Goal: Task Accomplishment & Management: Manage account settings

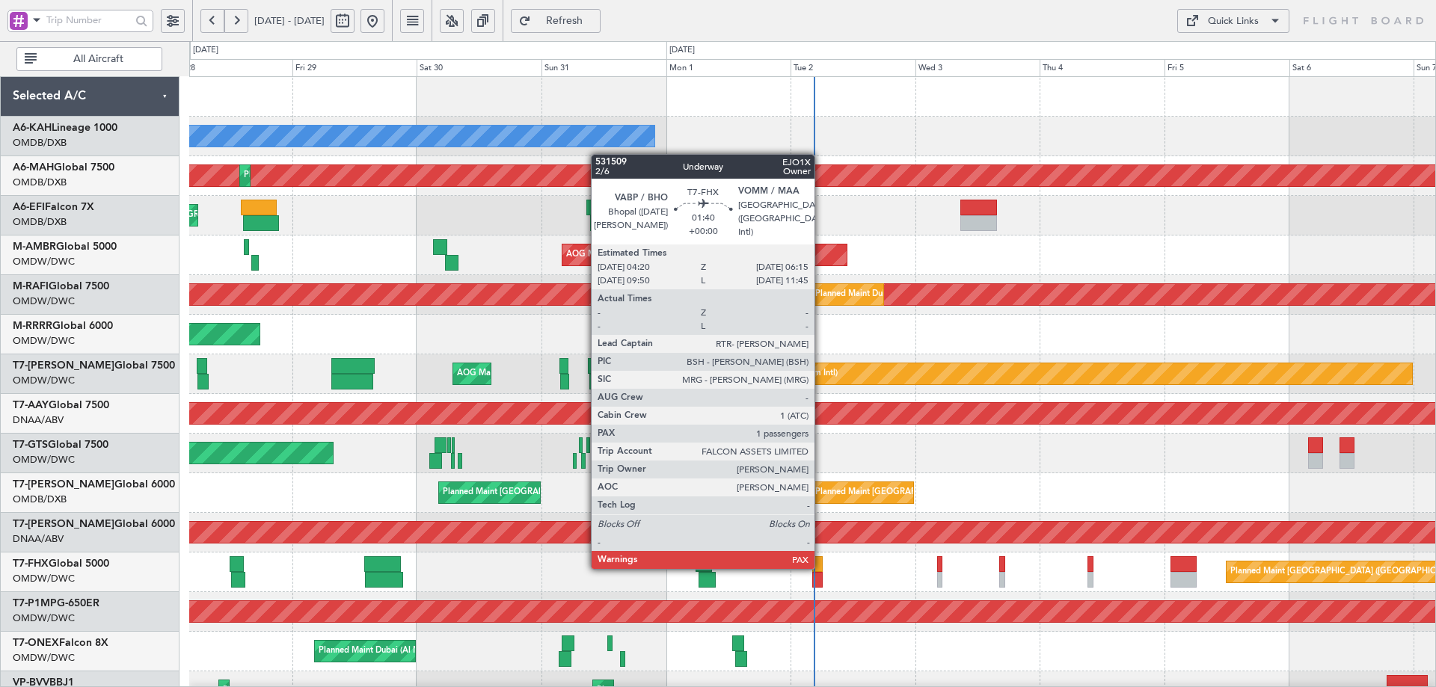
click at [823, 565] on div "Planned Maint [GEOGRAPHIC_DATA] ([GEOGRAPHIC_DATA])" at bounding box center [812, 573] width 1246 height 40
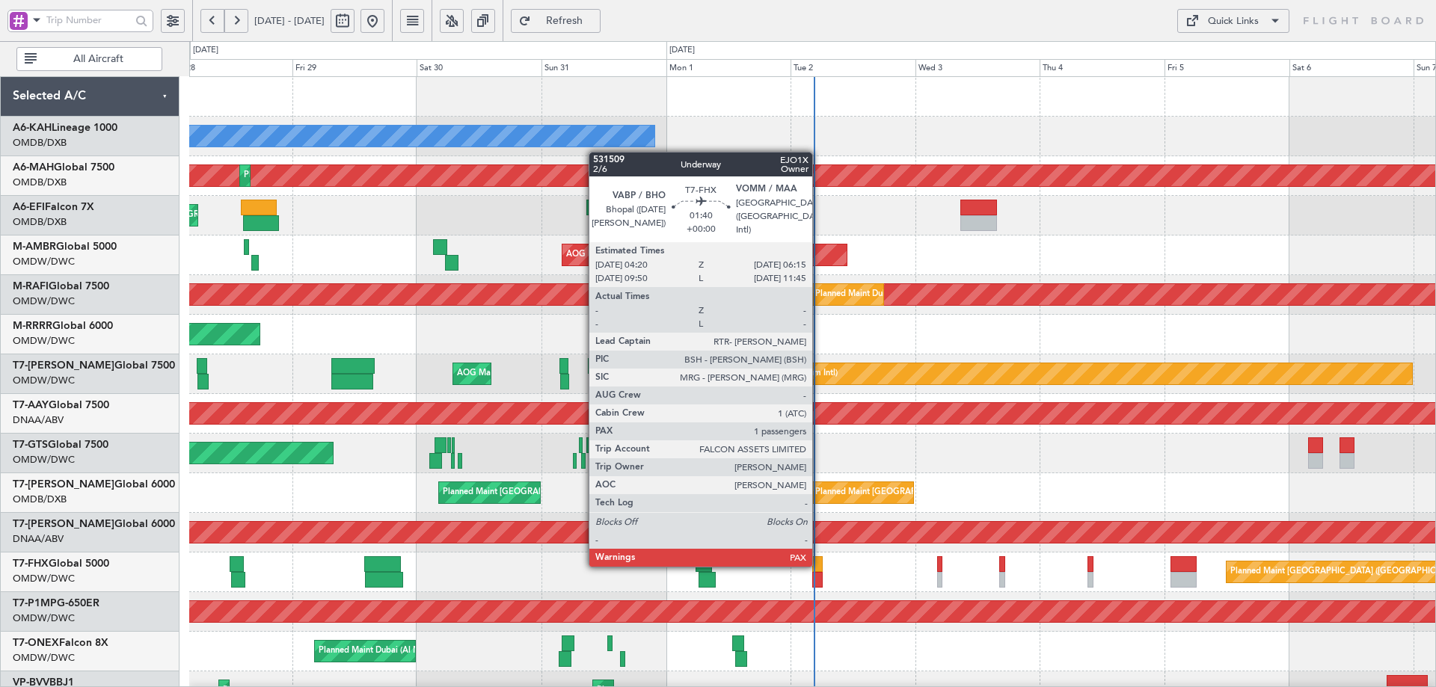
click at [818, 564] on div at bounding box center [817, 564] width 10 height 16
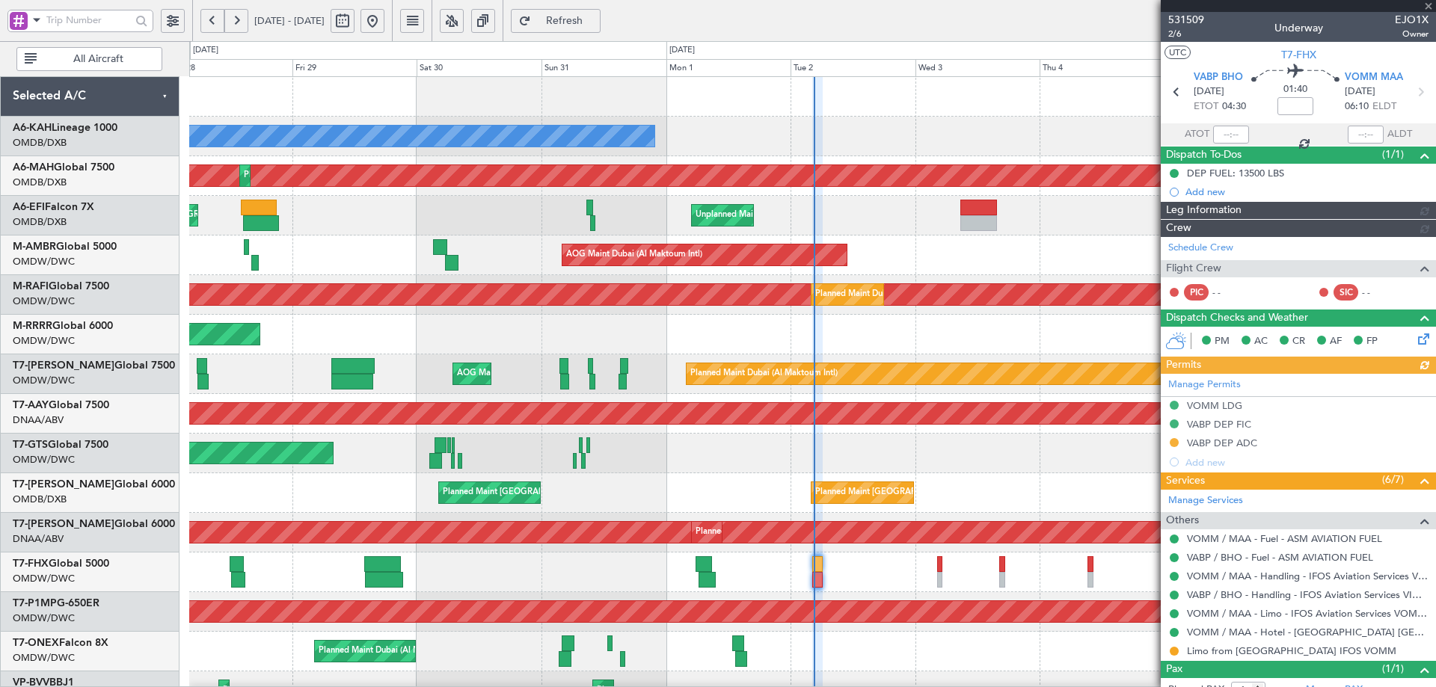
type input "Syed Shakeel (SYS)"
type input "7048"
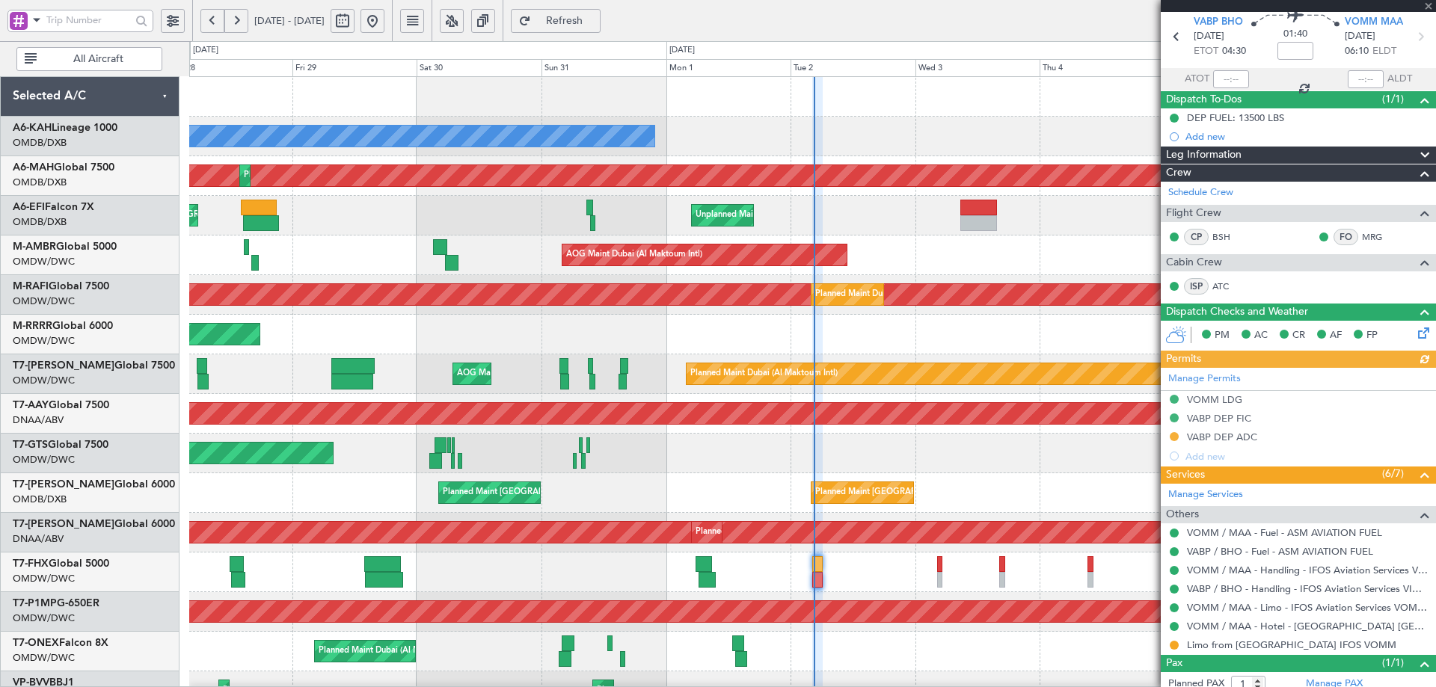
scroll to position [98, 0]
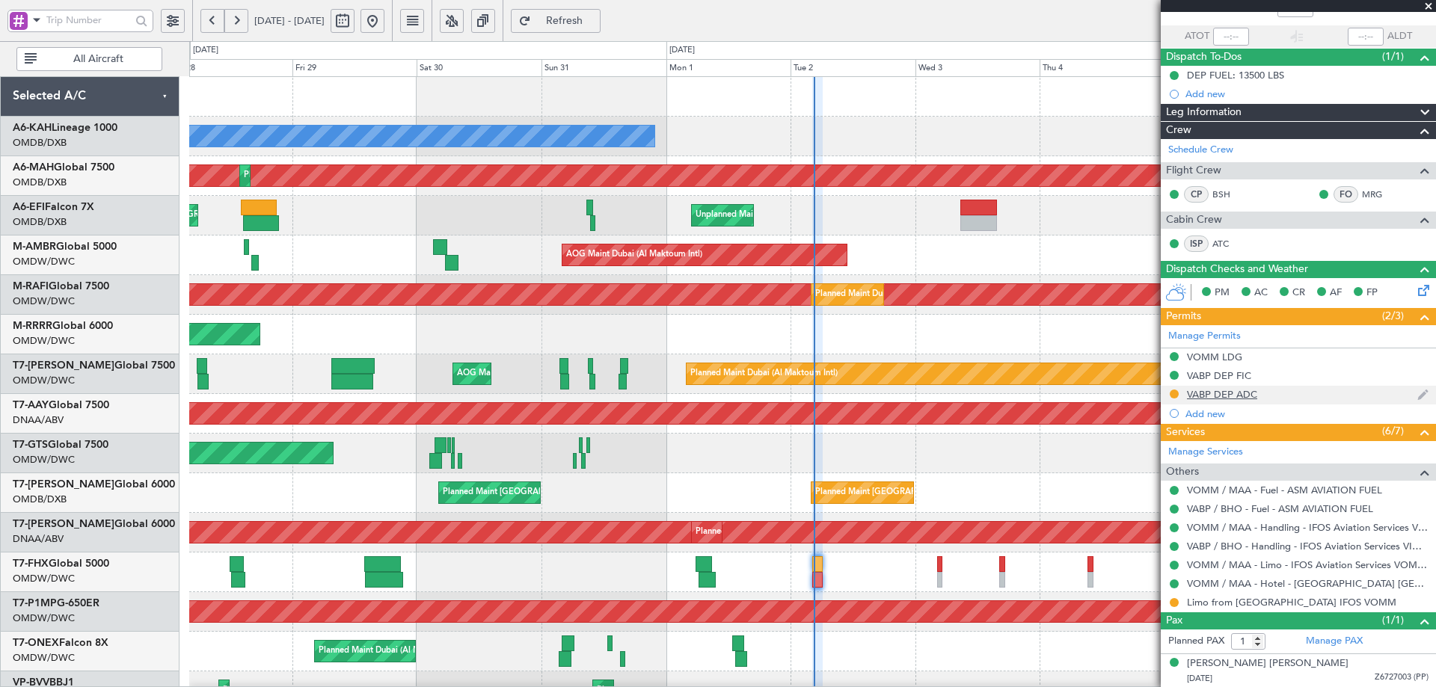
click at [1220, 396] on div "VABP DEP ADC" at bounding box center [1222, 394] width 70 height 13
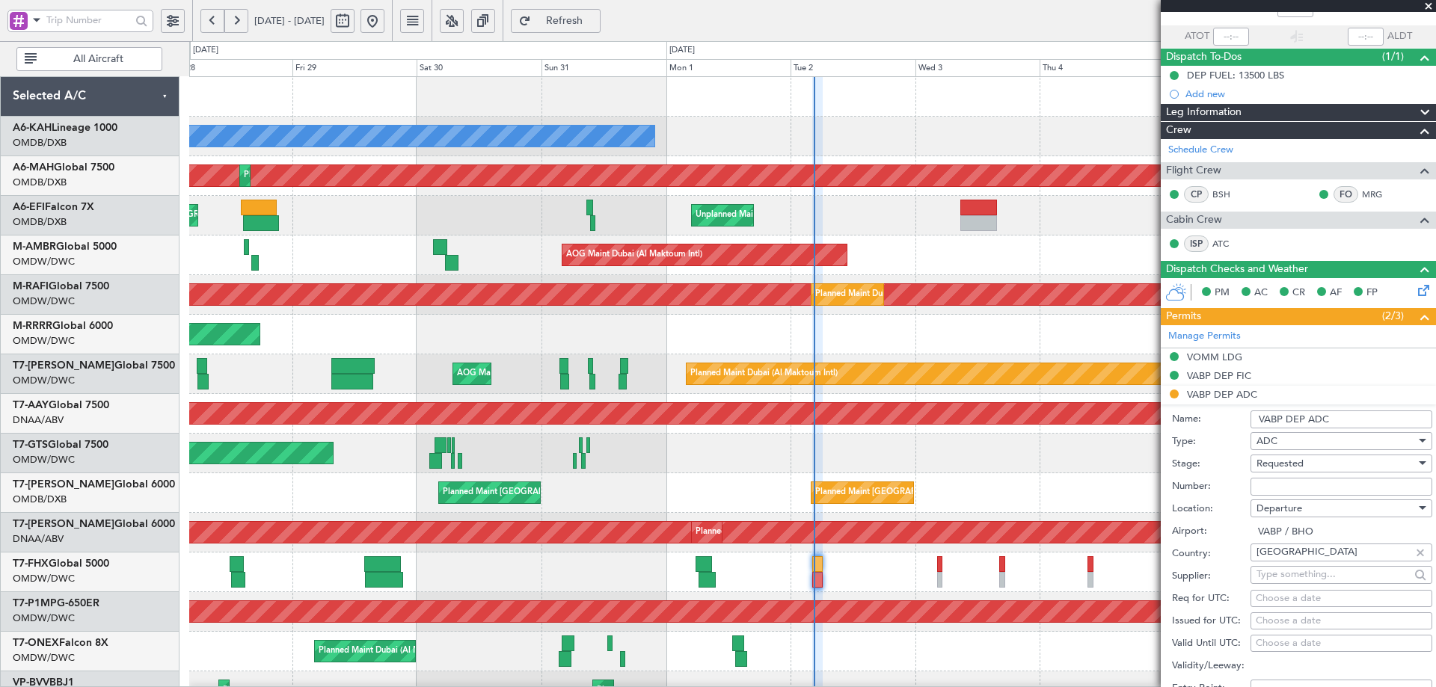
paste input "M960"
type input "M960"
click at [1302, 458] on span "Requested" at bounding box center [1279, 463] width 47 height 13
click at [1303, 577] on span "Received OK" at bounding box center [1335, 576] width 157 height 22
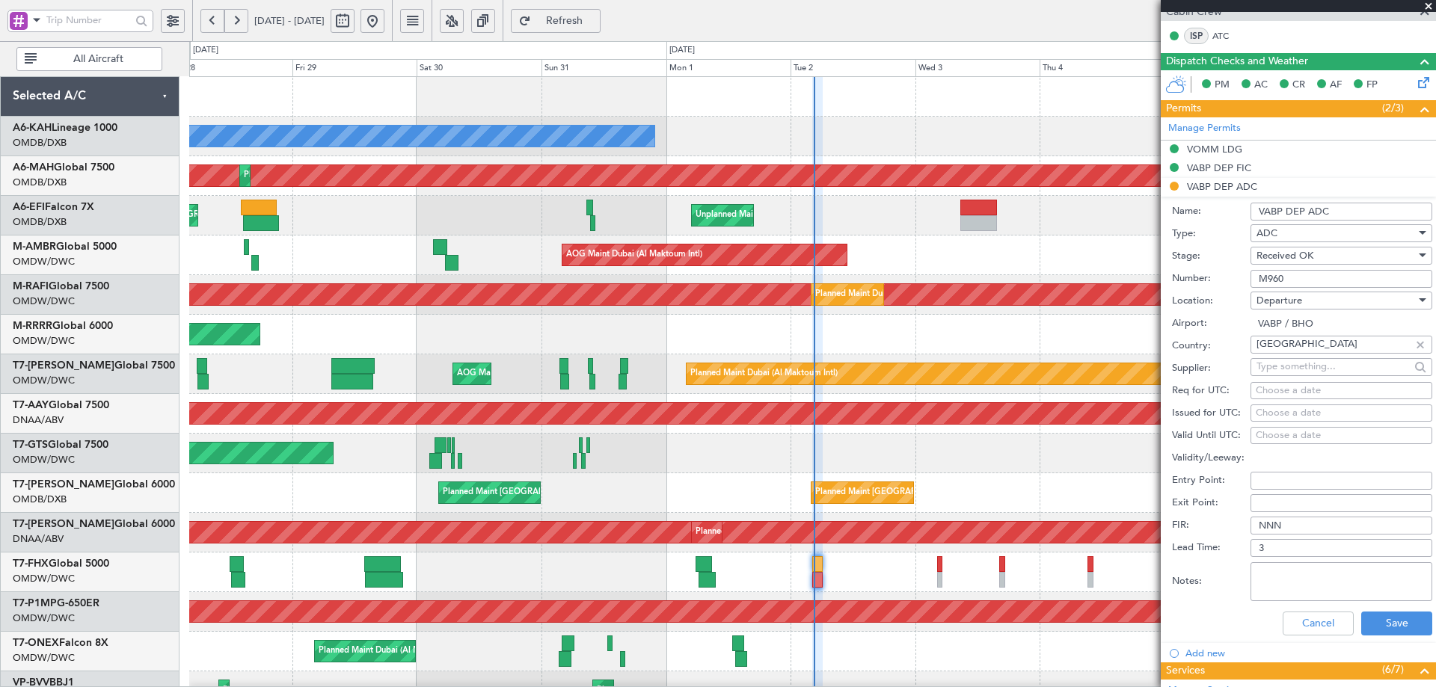
scroll to position [544, 0]
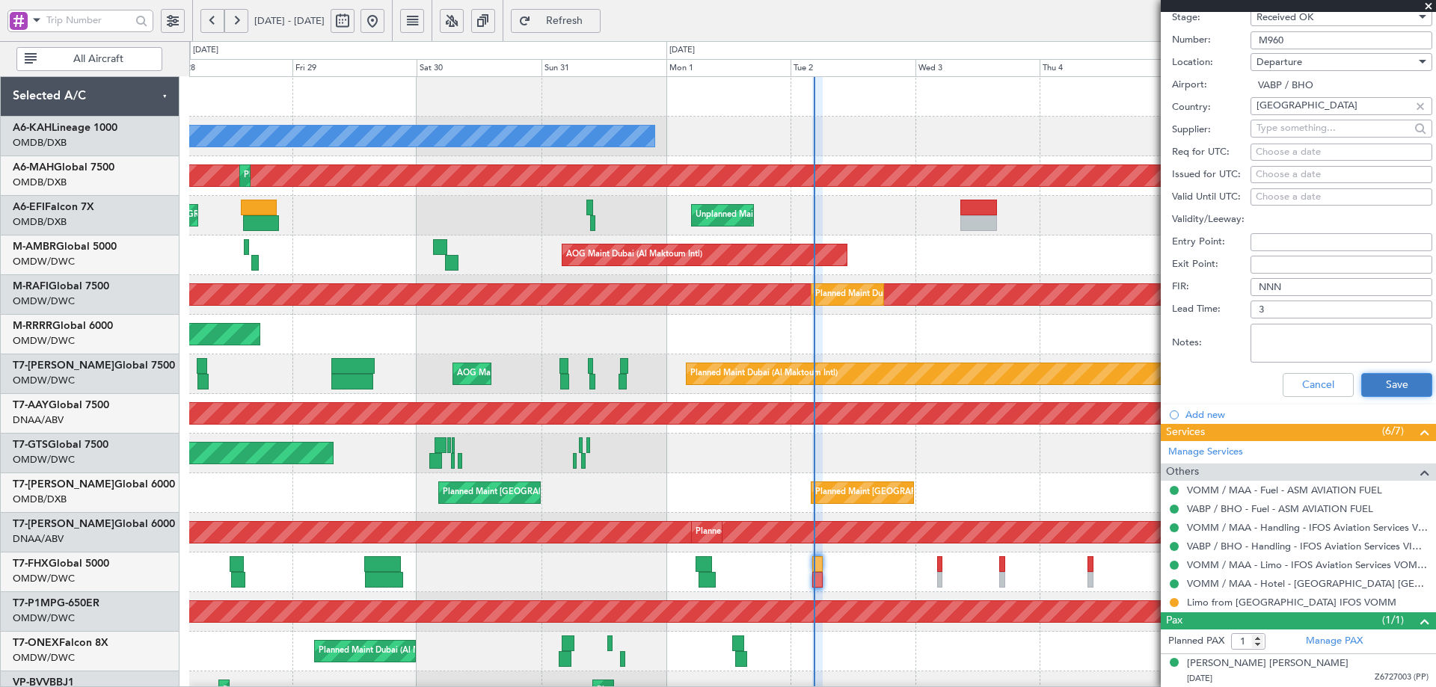
click at [1401, 384] on button "Save" at bounding box center [1396, 385] width 71 height 24
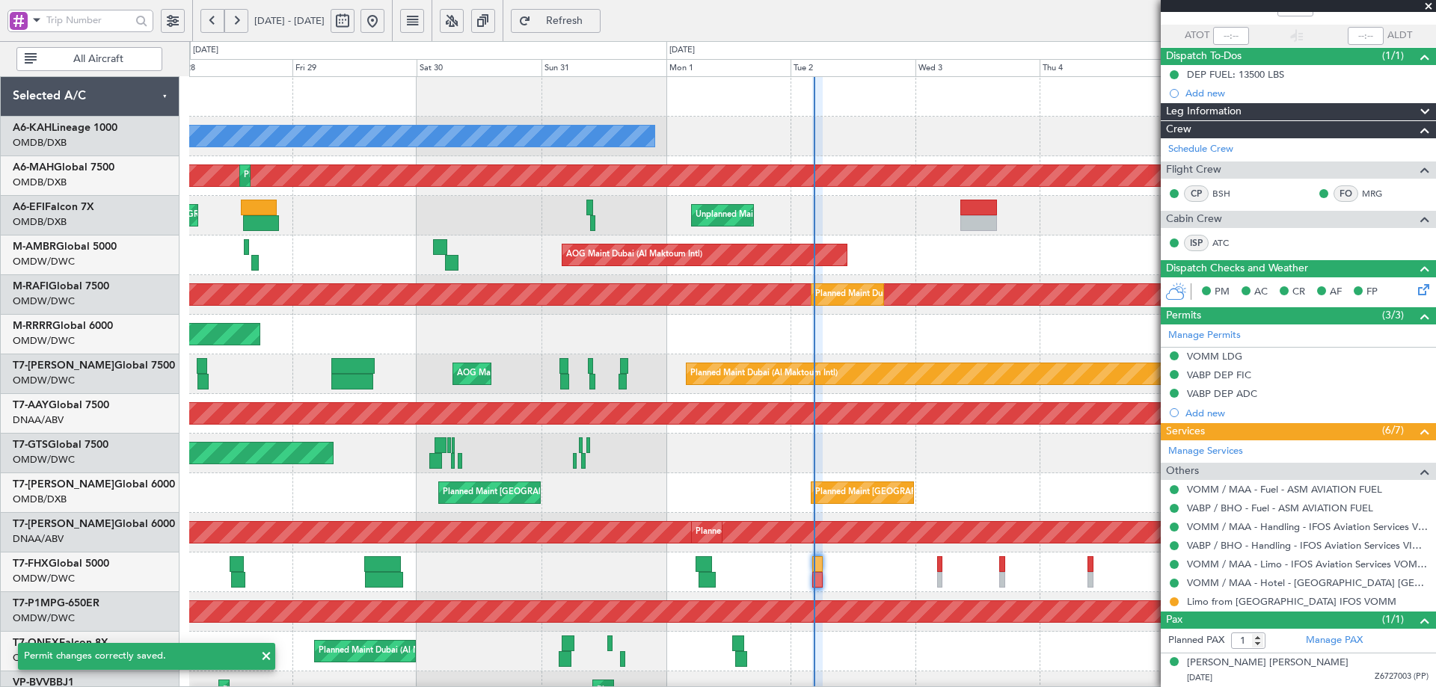
scroll to position [98, 0]
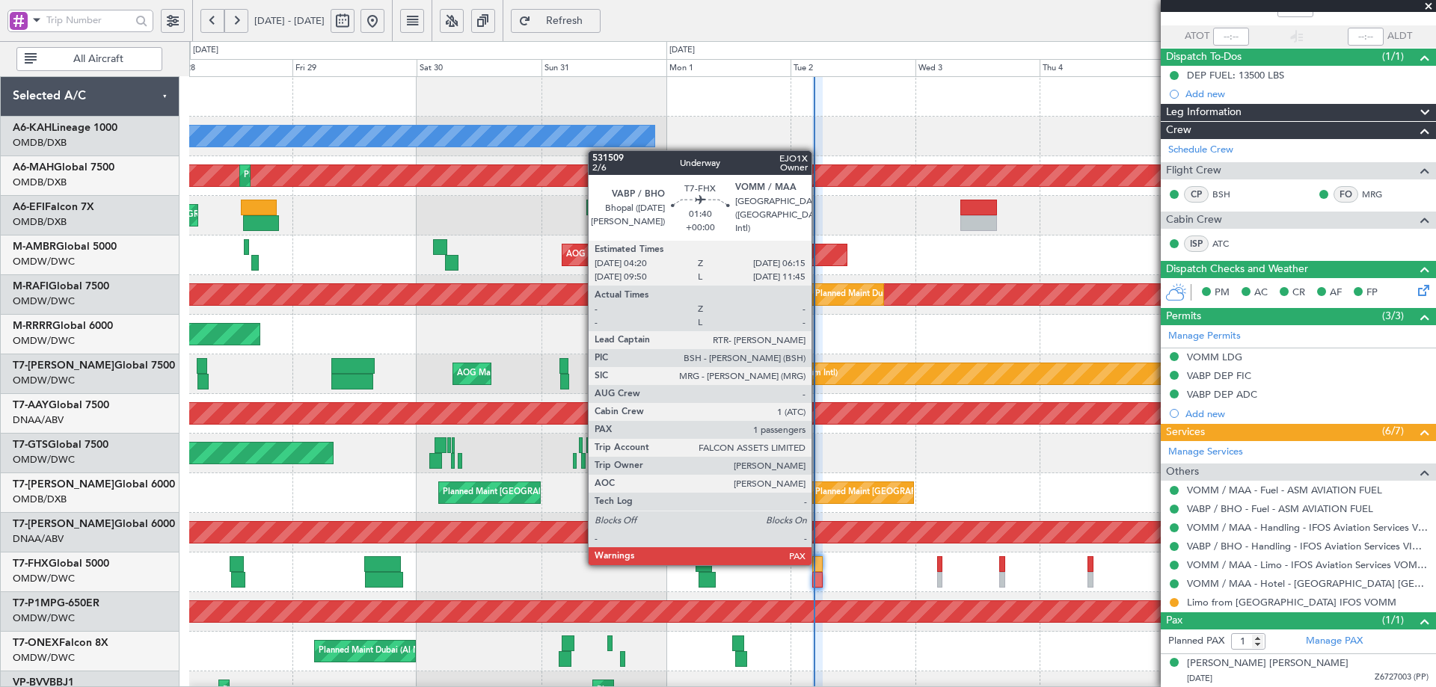
click at [818, 562] on div at bounding box center [817, 564] width 10 height 16
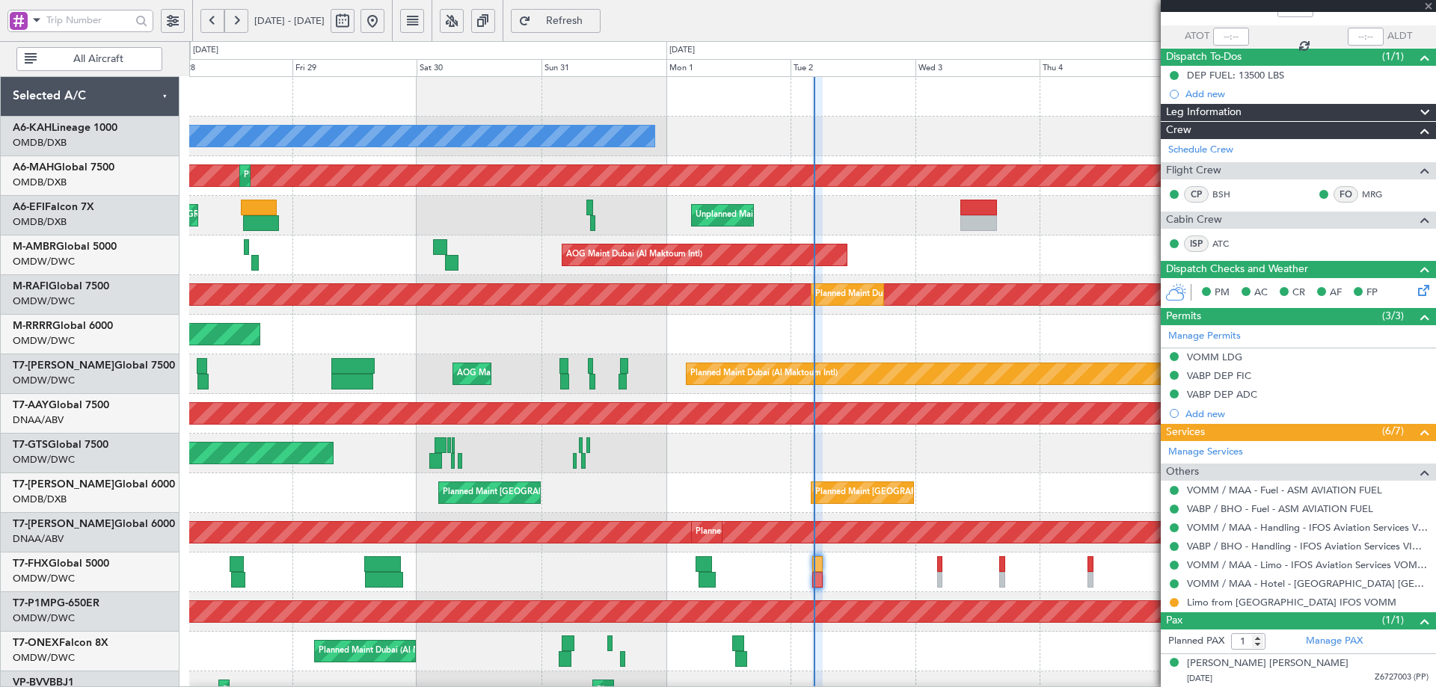
scroll to position [0, 0]
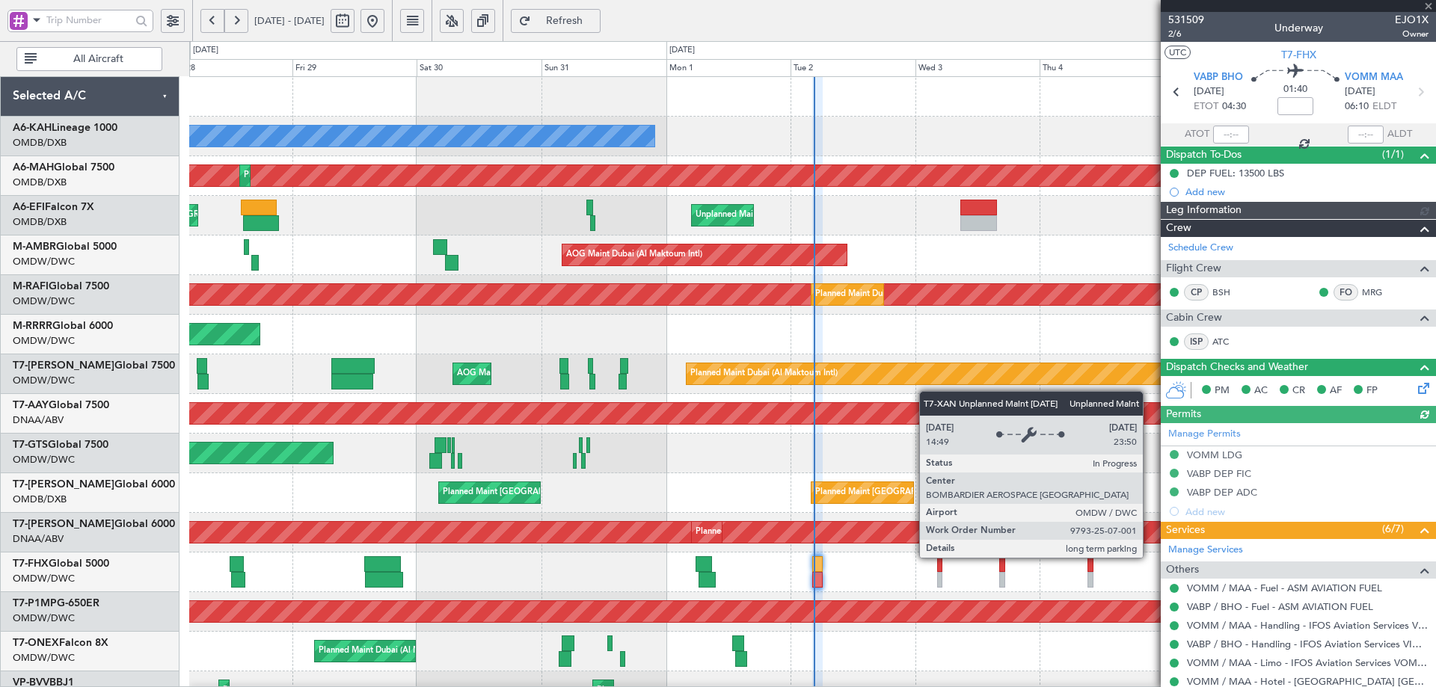
type input "Syed Shakeel (SYS)"
type input "7048"
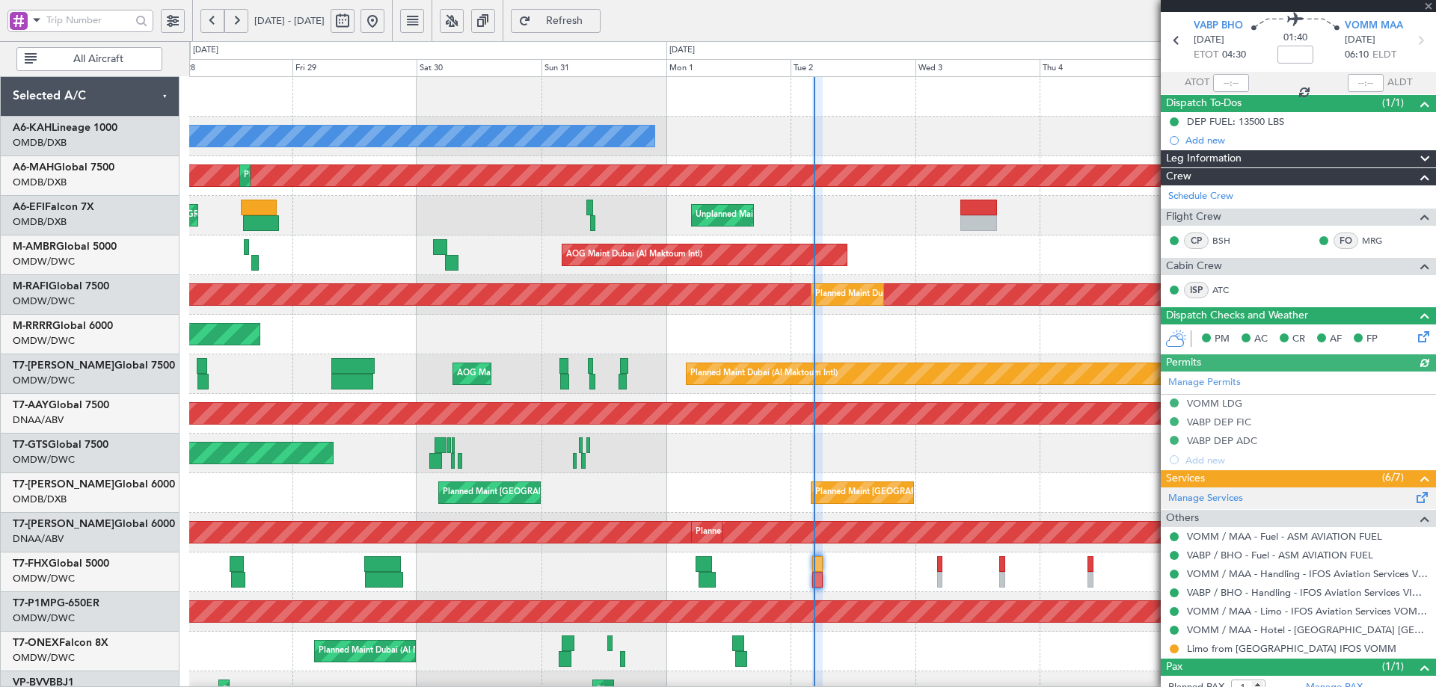
scroll to position [98, 0]
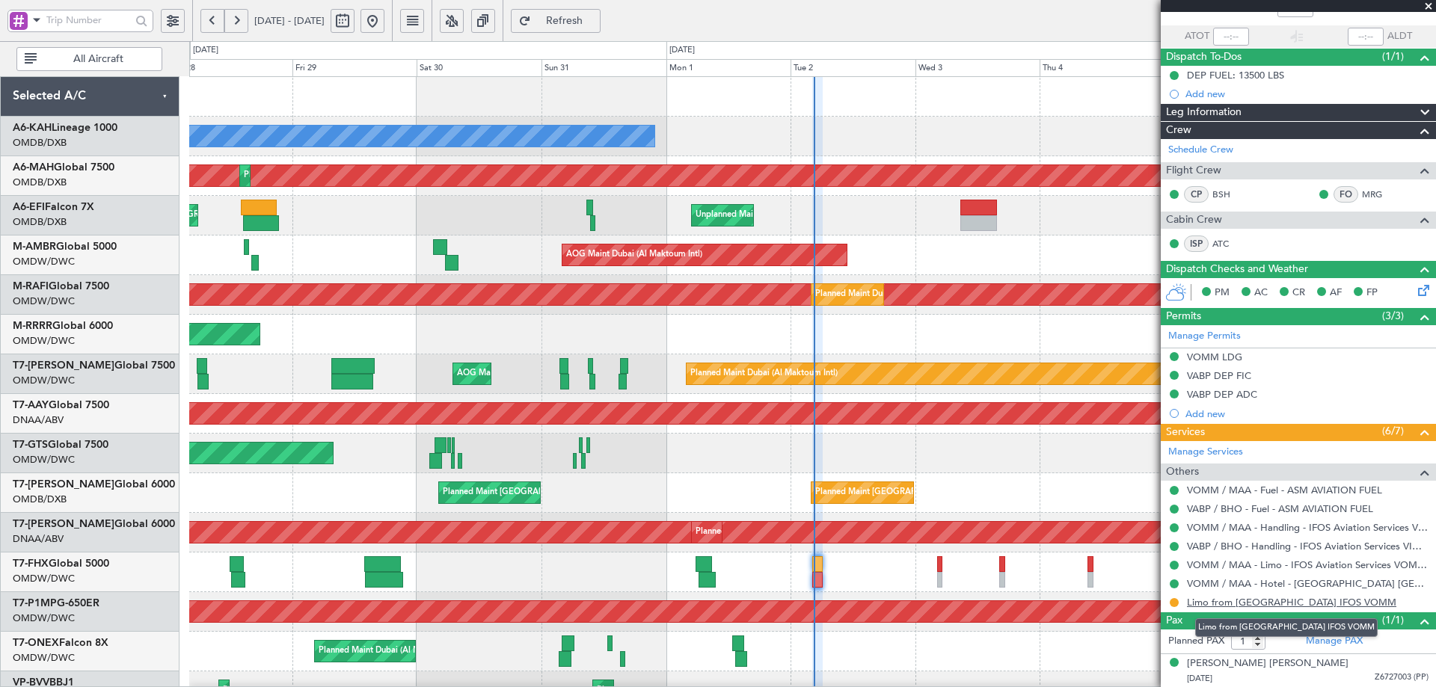
click at [1233, 600] on link "Limo from Chennai IFOS VOMM" at bounding box center [1291, 602] width 209 height 13
click at [1234, 601] on link "Limo from Chennai IFOS VOMM" at bounding box center [1291, 602] width 209 height 13
drag, startPoint x: 1175, startPoint y: 603, endPoint x: 1163, endPoint y: 599, distance: 11.8
click at [1175, 602] on button at bounding box center [1173, 602] width 9 height 9
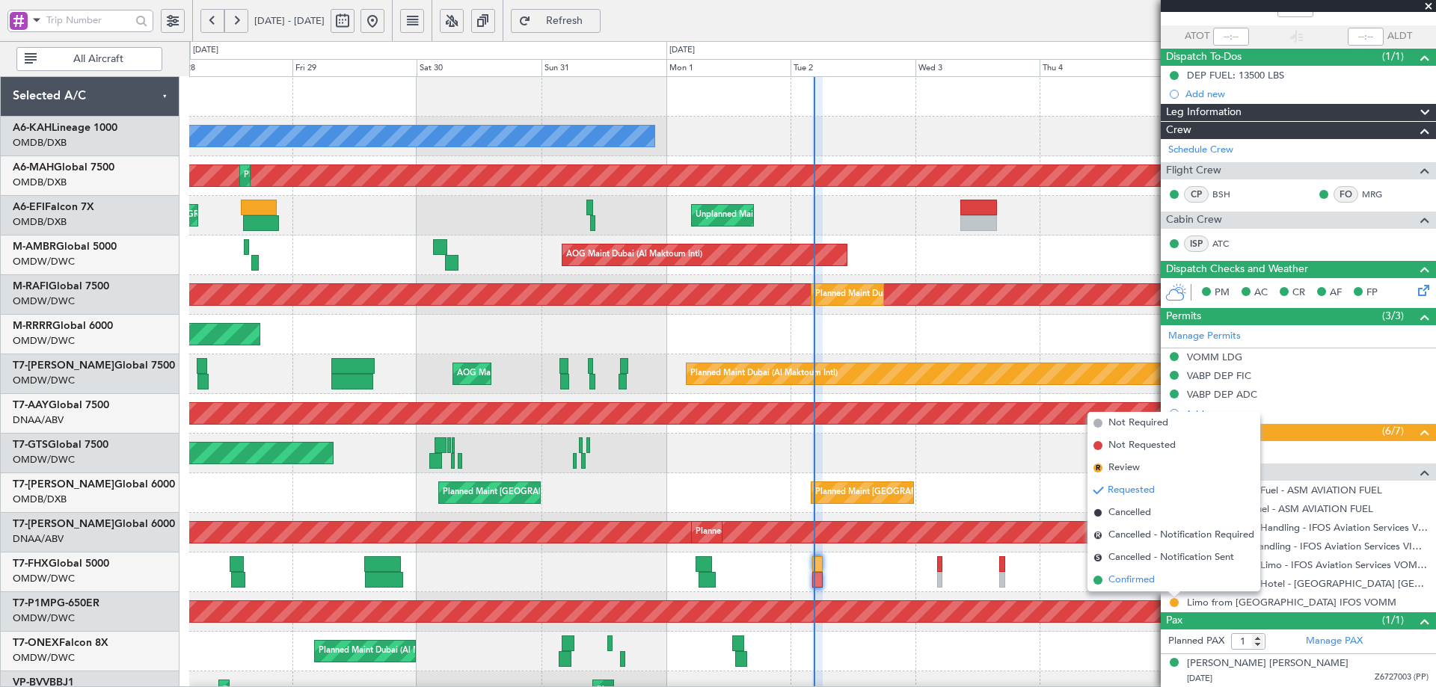
click at [1145, 583] on span "Confirmed" at bounding box center [1131, 580] width 46 height 15
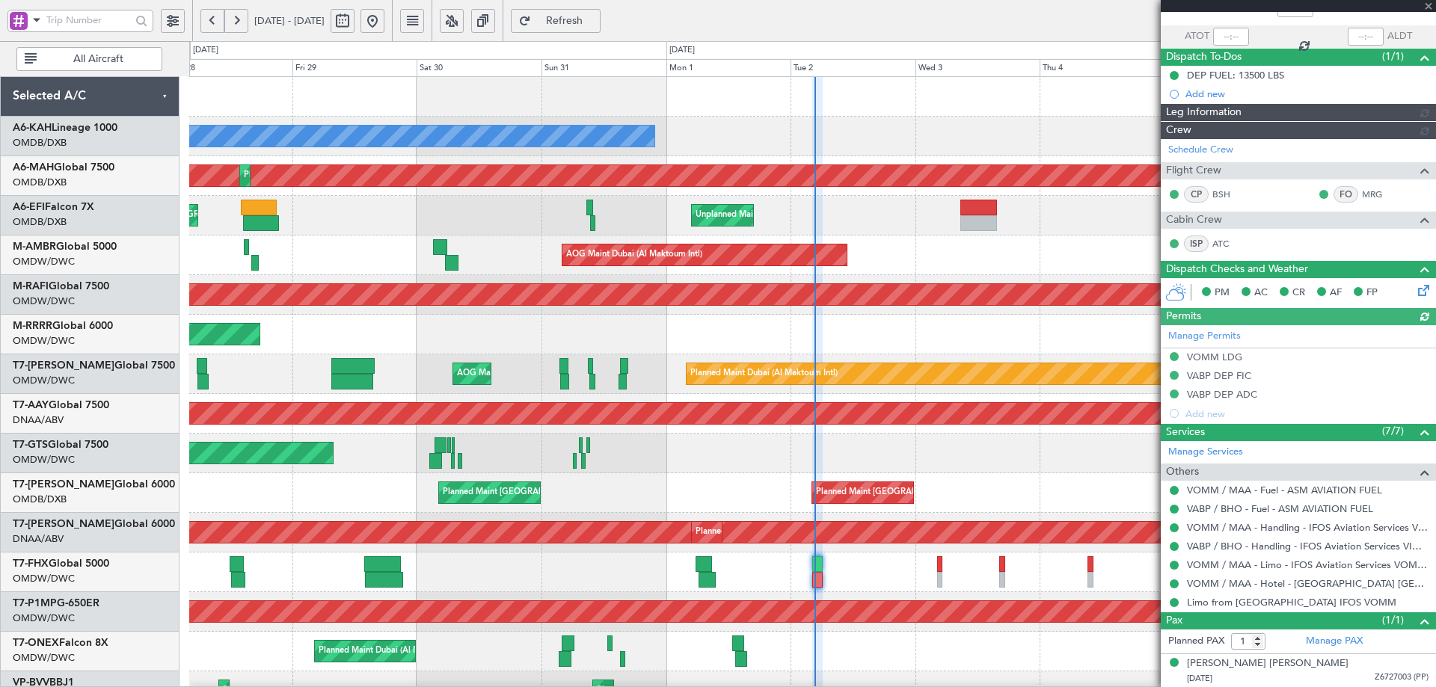
type input "Syed Shakeel (SYS)"
type input "7048"
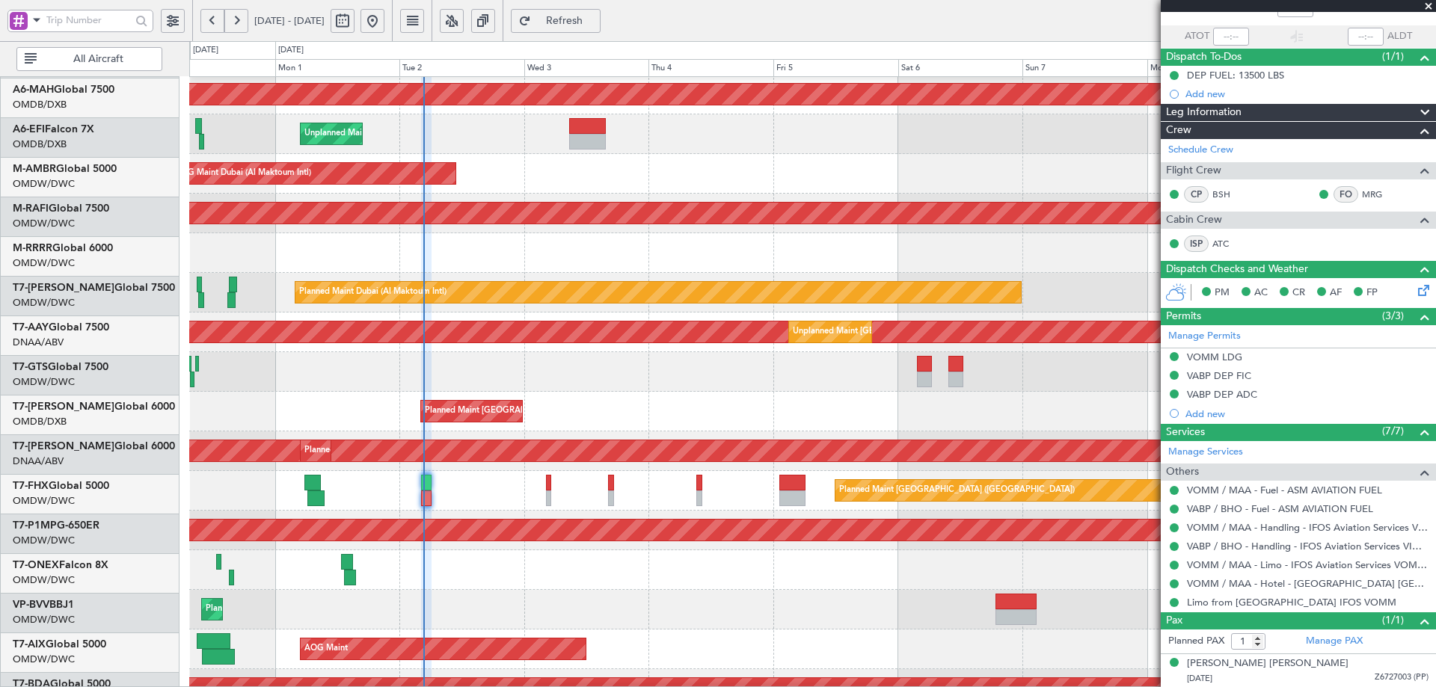
scroll to position [82, 0]
click at [490, 514] on div "Planned Maint Savannah (Savannah/hilton Head Intl)" at bounding box center [812, 531] width 1246 height 40
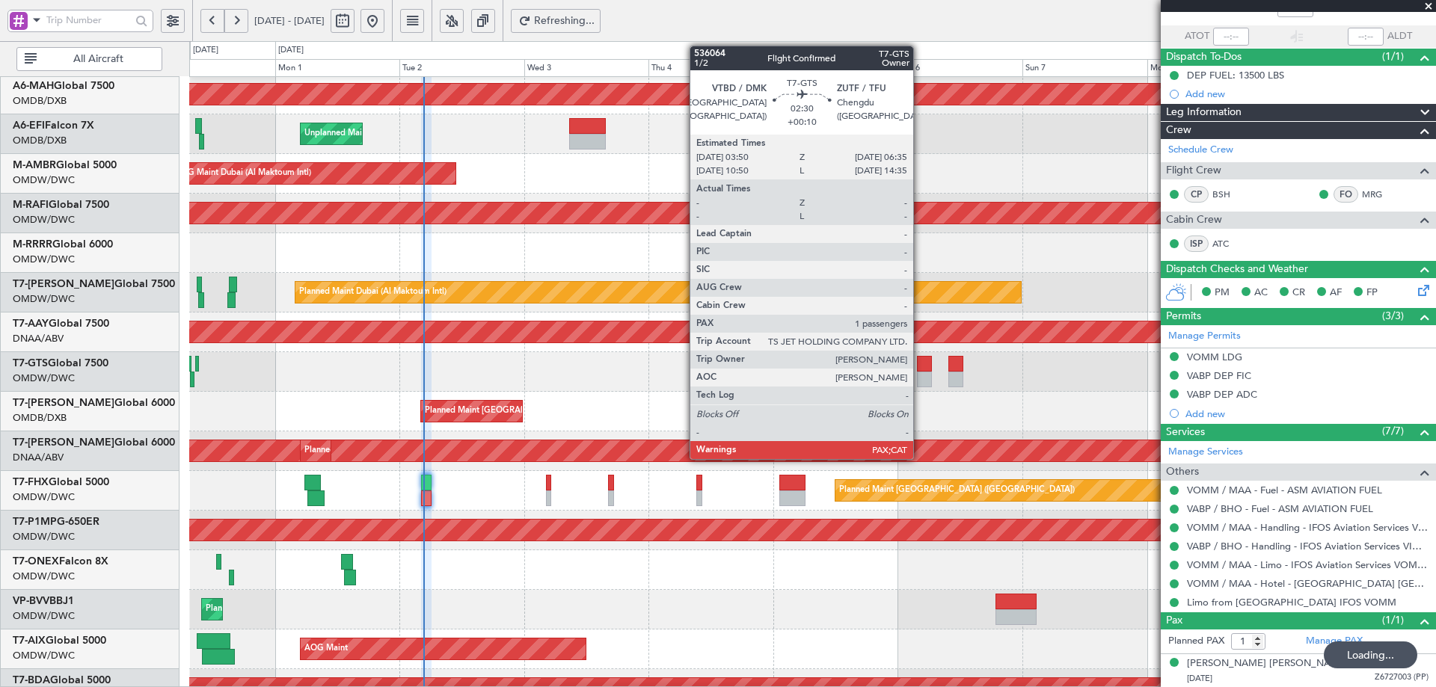
click at [920, 365] on div at bounding box center [924, 364] width 15 height 16
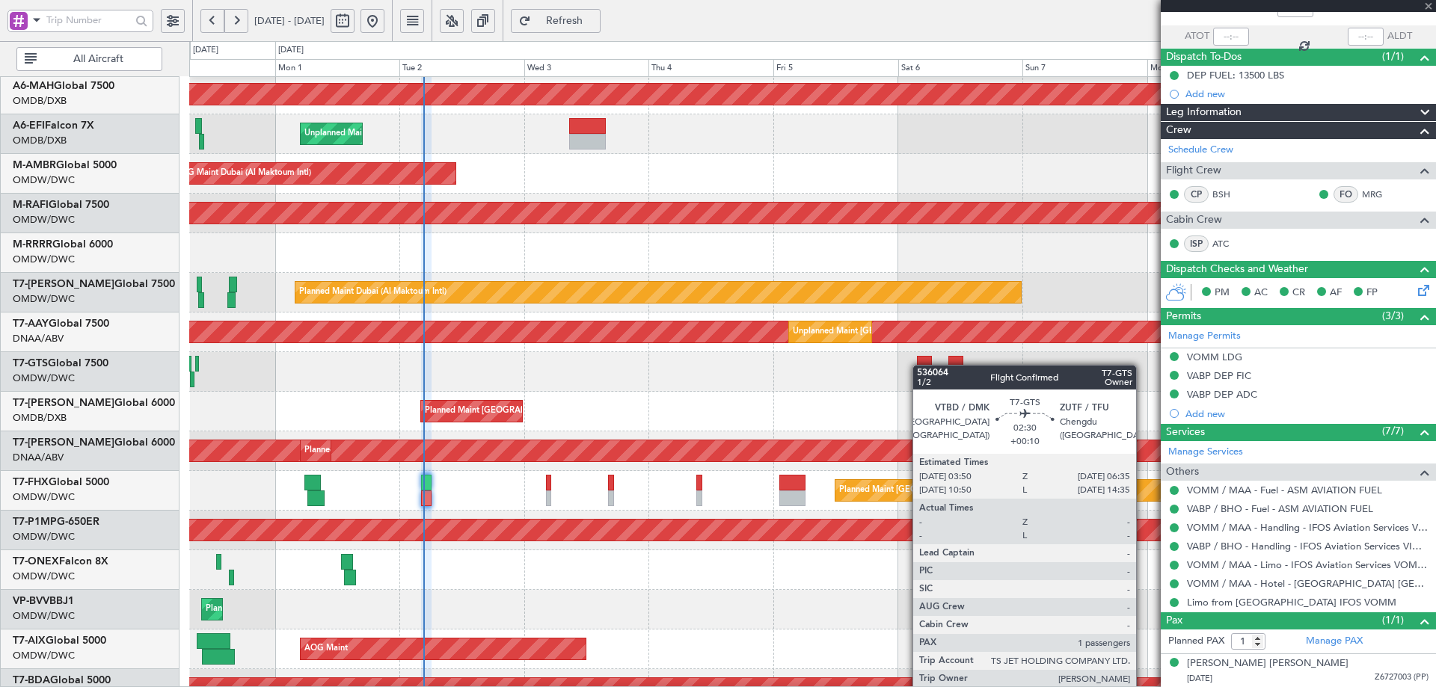
type input "+00:10"
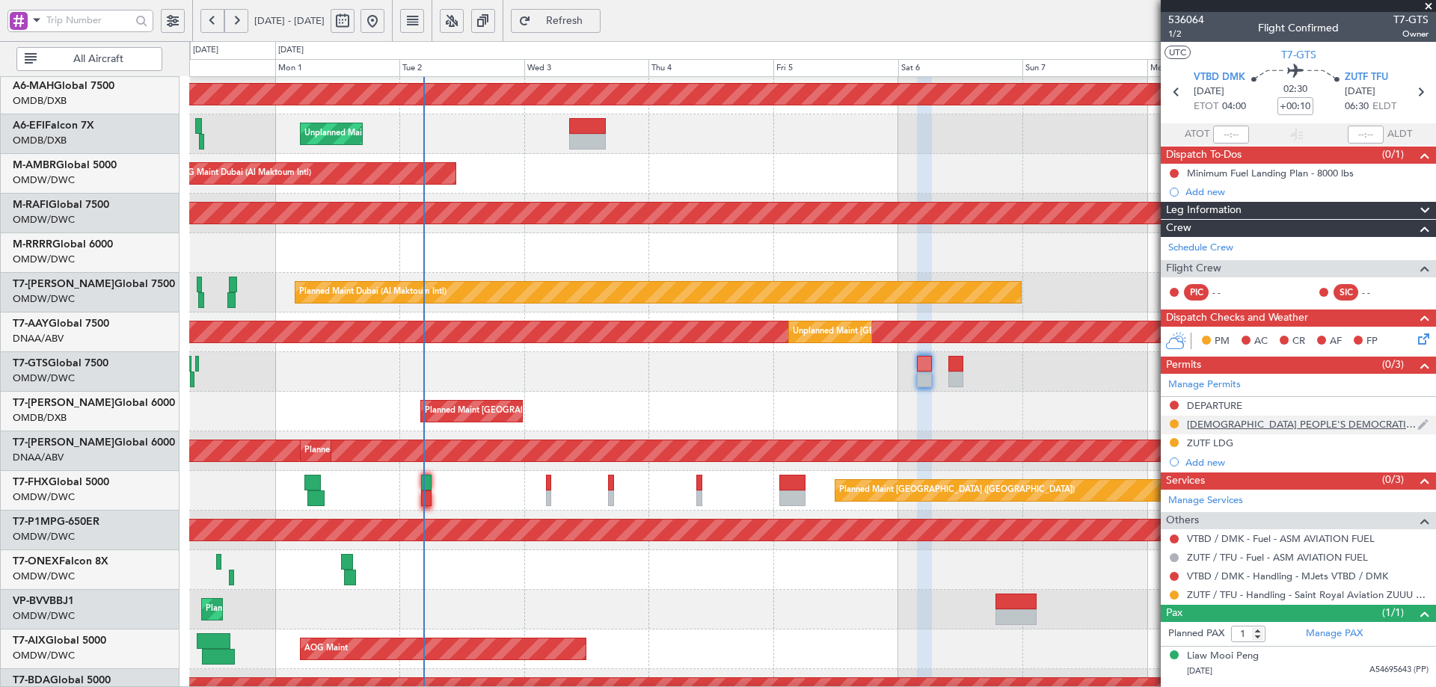
click at [1228, 422] on div "LAO PEOPLE'S DEMOCRATIC REPUBLIC OVF" at bounding box center [1302, 424] width 230 height 13
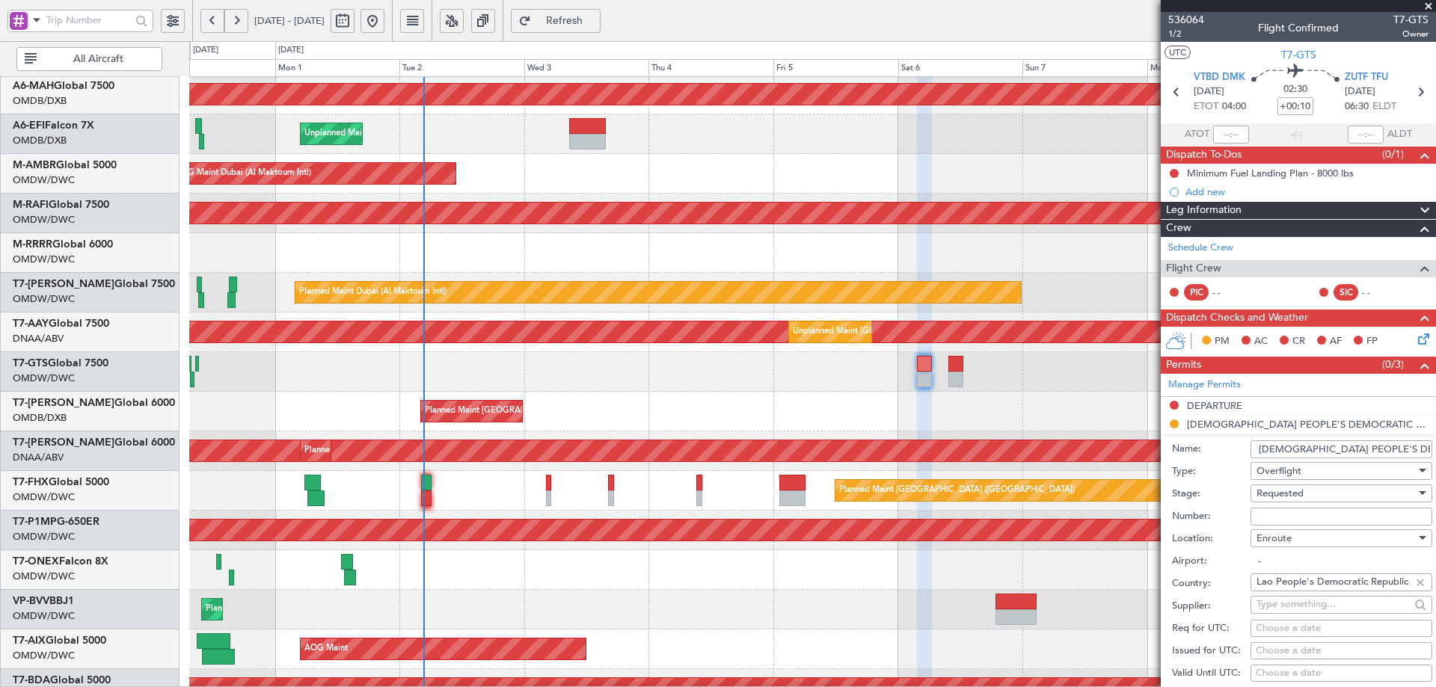
paste input "DCA4281 09 2025"
type input "DCA4281 09 2025"
click at [1275, 491] on span "Requested" at bounding box center [1279, 493] width 47 height 13
click at [1291, 608] on span "Received OK" at bounding box center [1335, 606] width 157 height 22
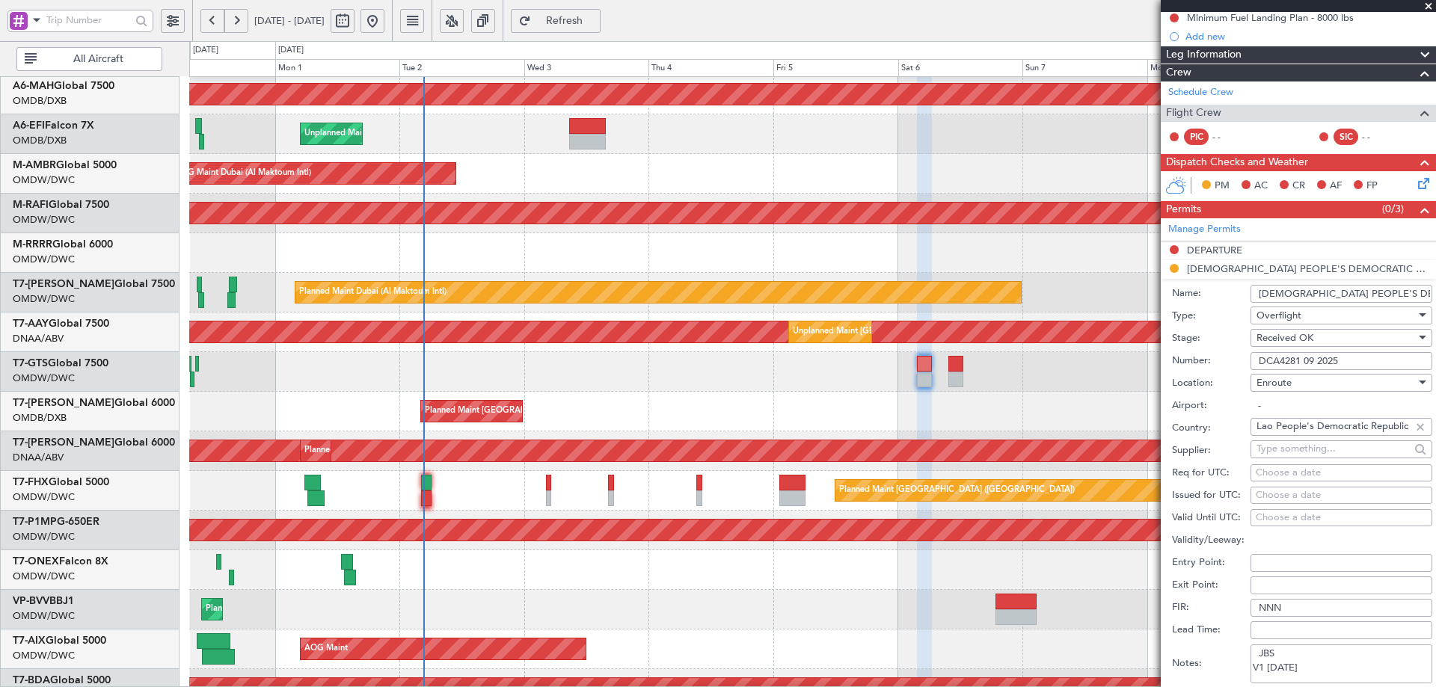
scroll to position [439, 0]
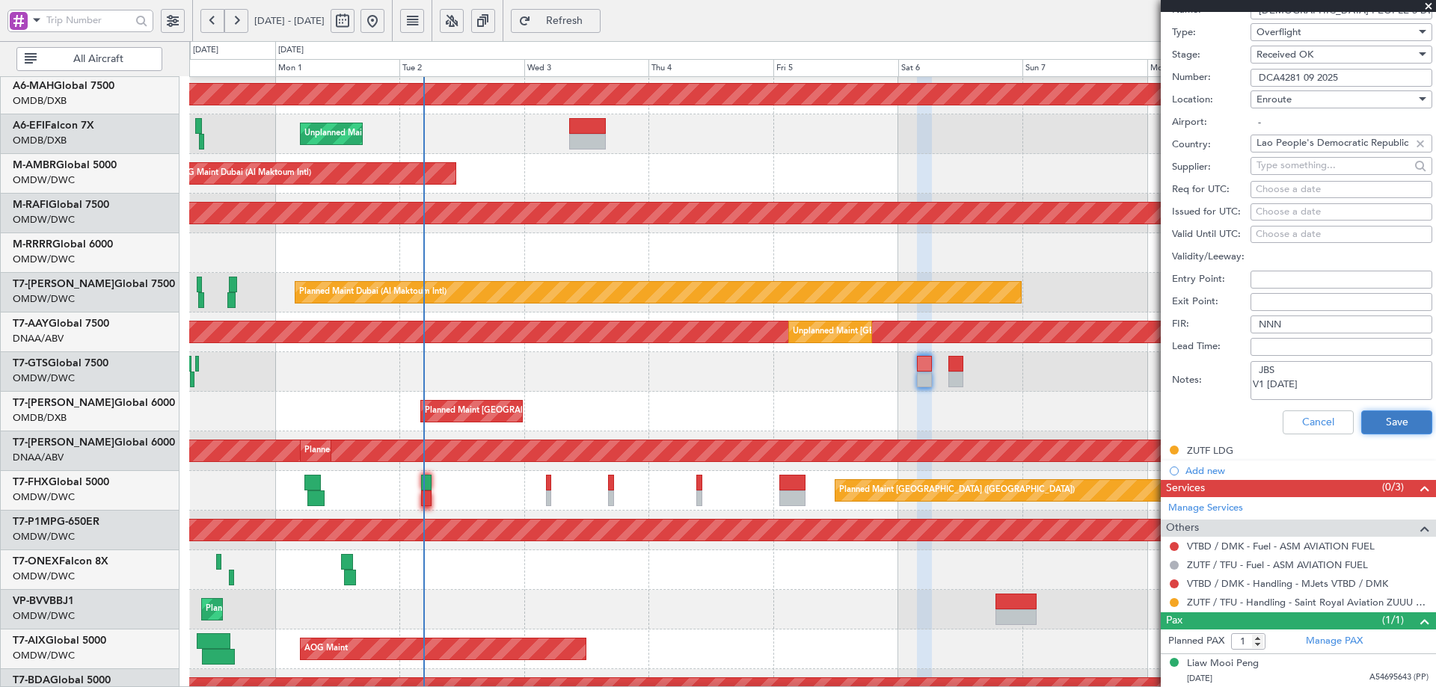
click at [1403, 416] on button "Save" at bounding box center [1396, 422] width 71 height 24
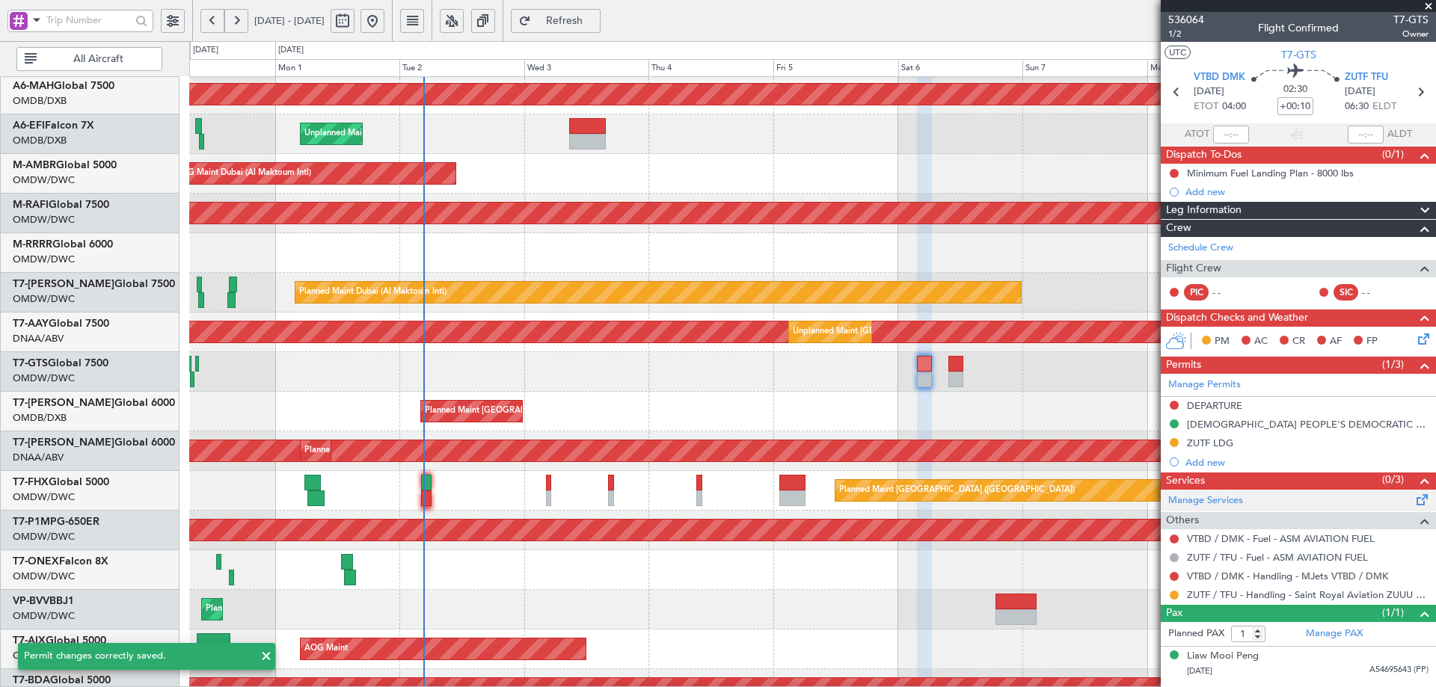
scroll to position [0, 0]
type input "+00:15"
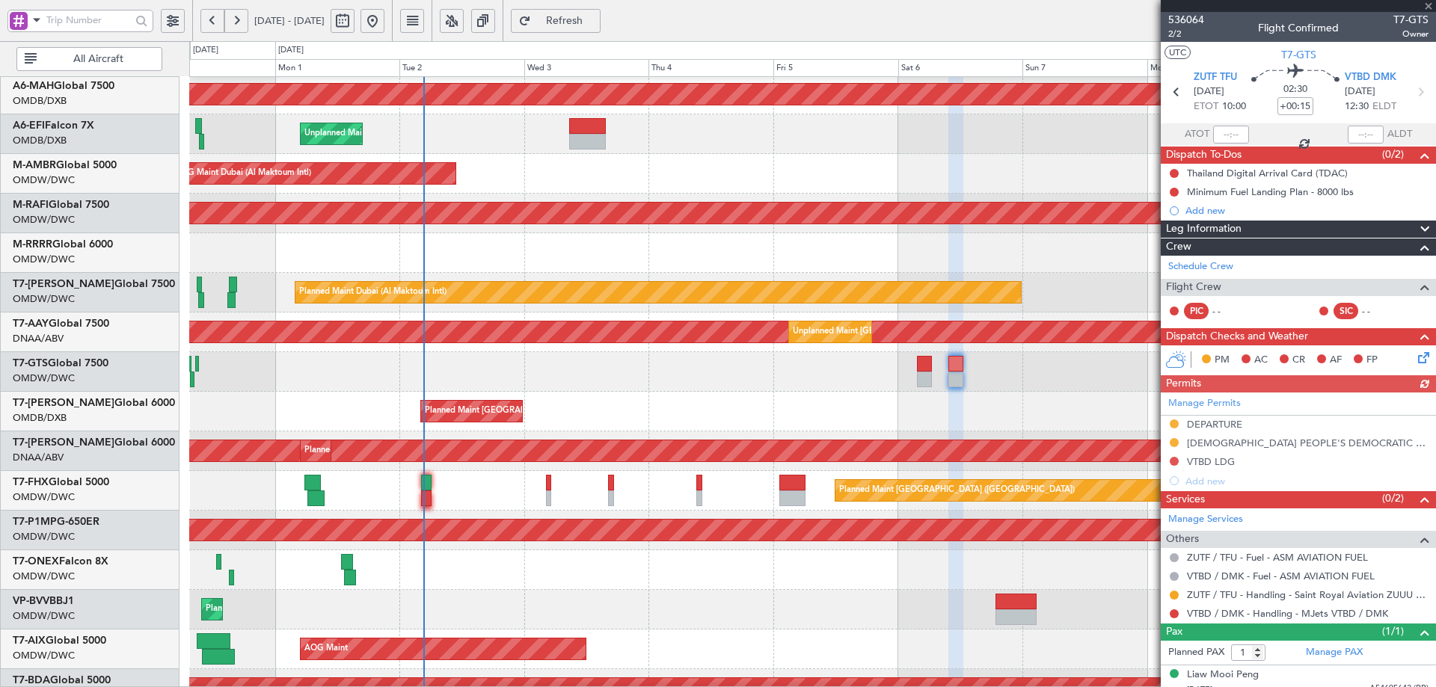
click at [1245, 445] on div "Manage Permits DEPARTURE LAO PEOPLE'S DEMOCRATIC REPUBLIC OVF VTBD LDG Add new" at bounding box center [1297, 442] width 275 height 98
click at [1267, 440] on div "LAO PEOPLE'S DEMOCRATIC REPUBLIC OVF" at bounding box center [1302, 443] width 230 height 13
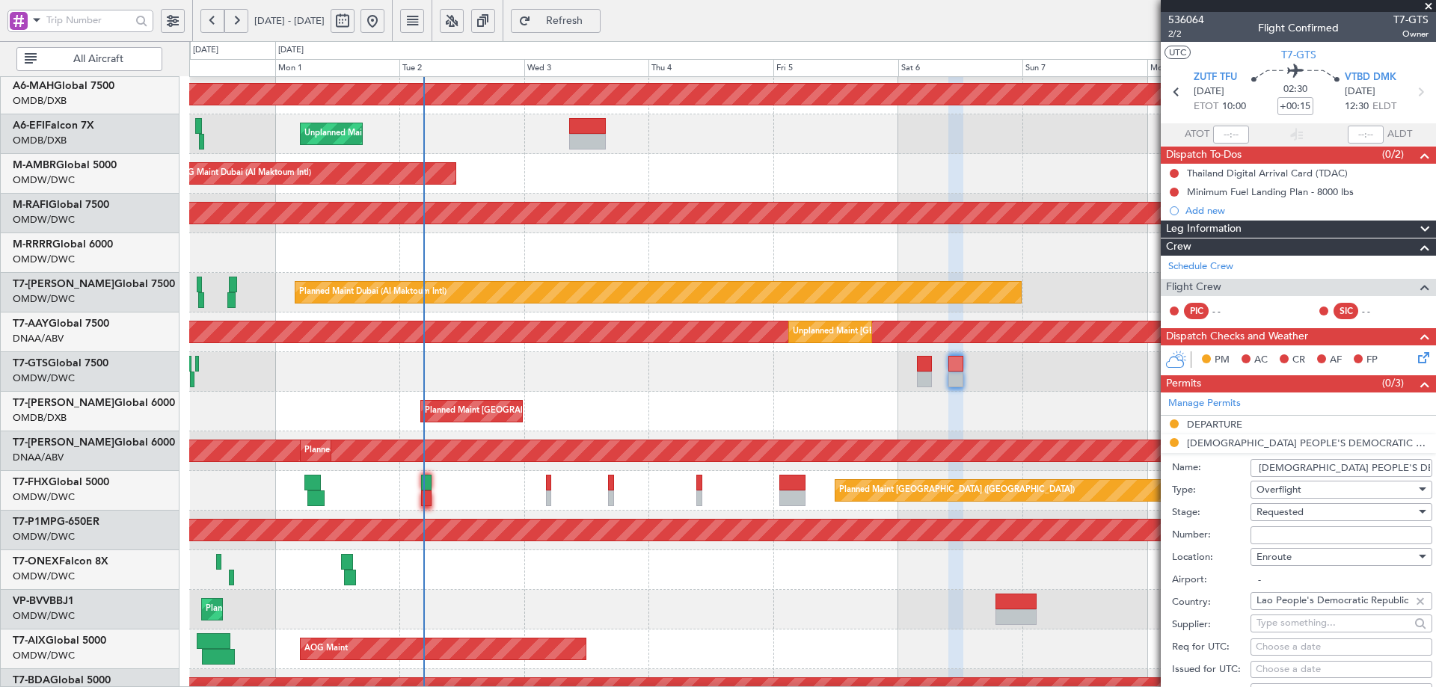
paste input "DCA4281 09 2025"
type input "DCA4281 09 2025"
click at [1296, 518] on div "Requested" at bounding box center [1335, 512] width 159 height 22
click at [1302, 627] on span "Received OK" at bounding box center [1335, 632] width 157 height 22
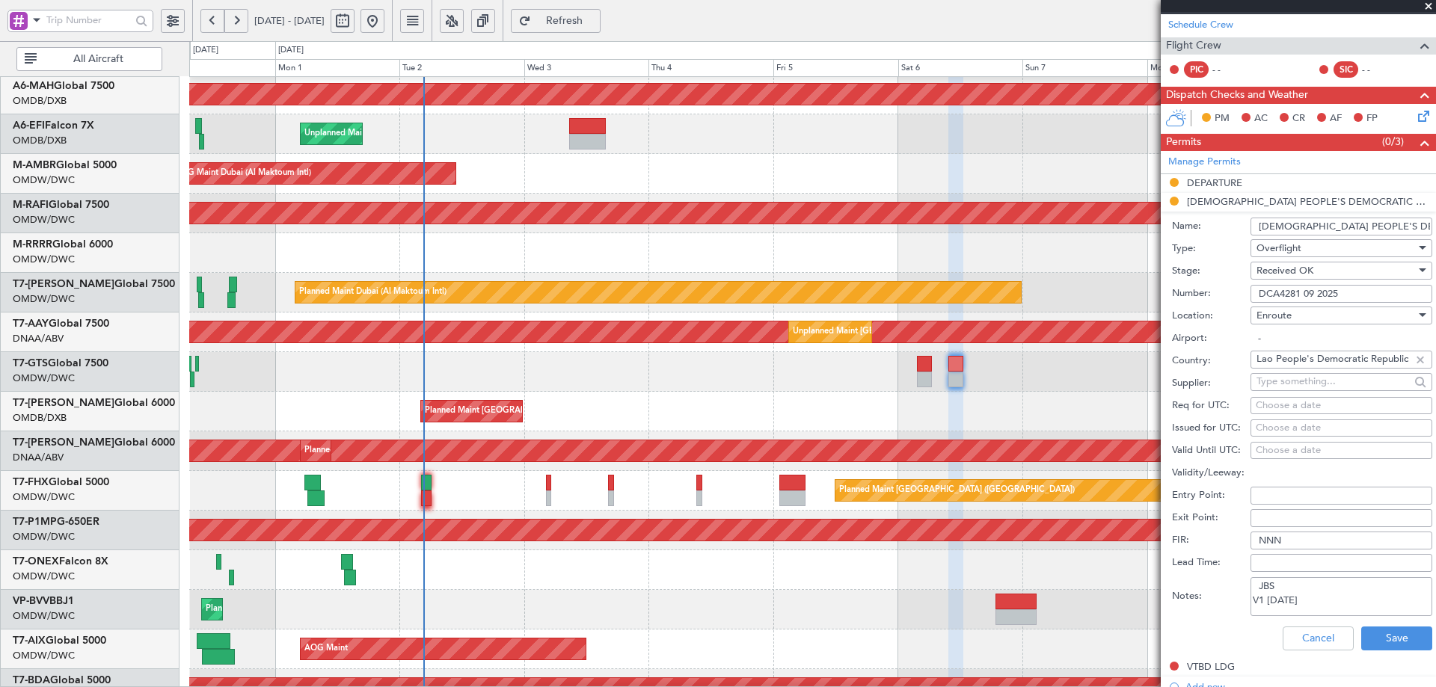
scroll to position [458, 0]
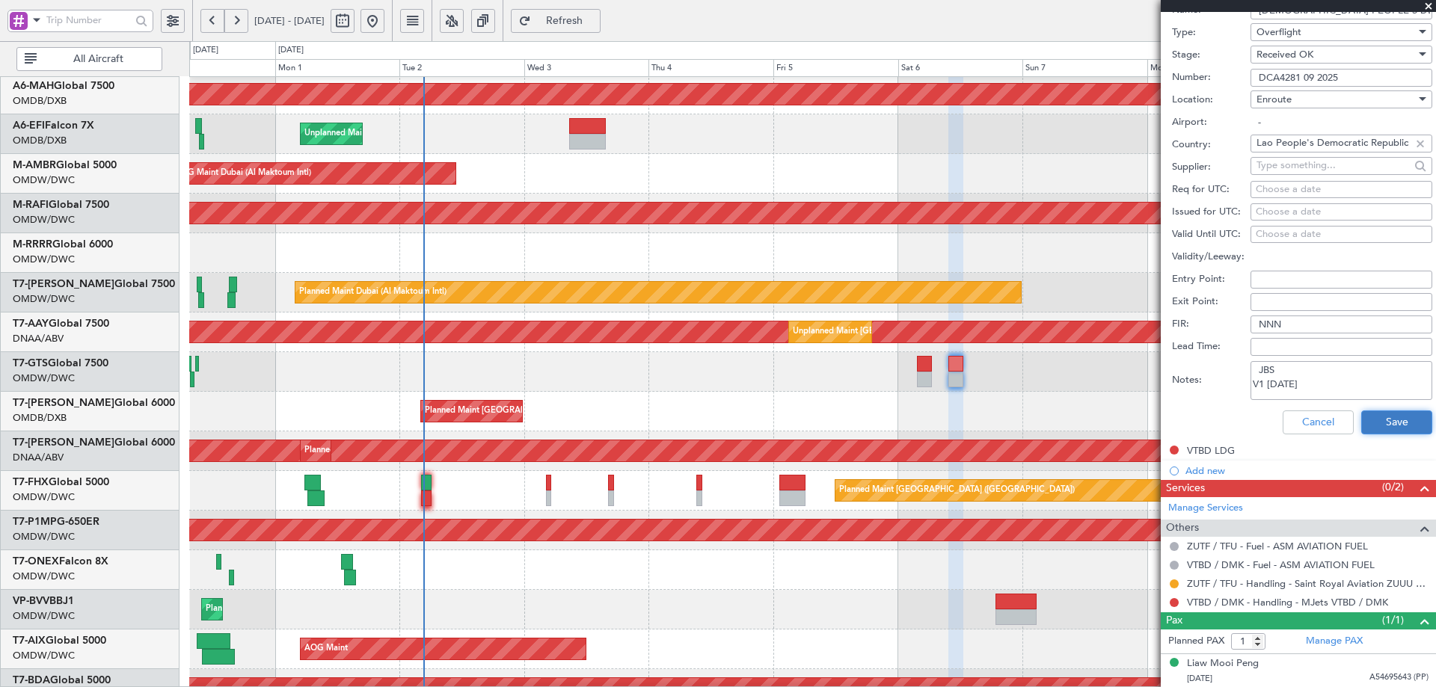
click at [1366, 423] on button "Save" at bounding box center [1396, 422] width 71 height 24
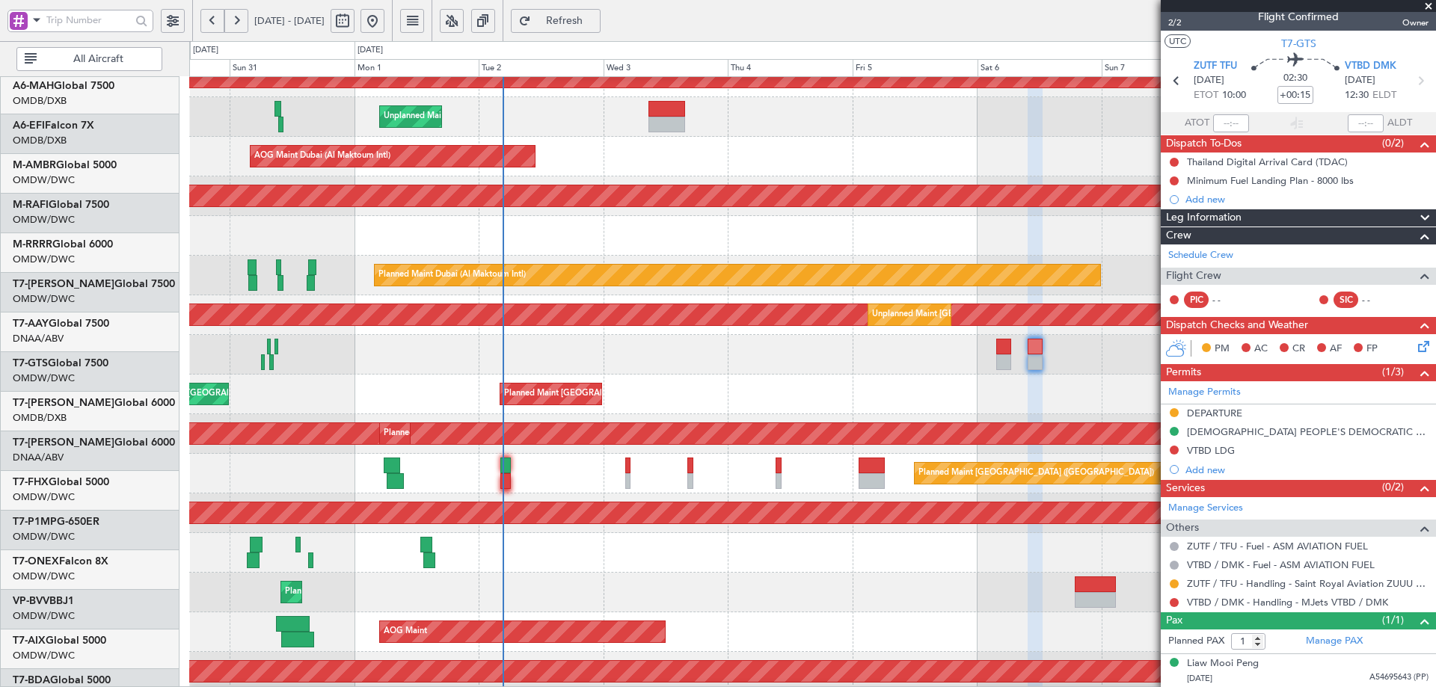
scroll to position [99, 0]
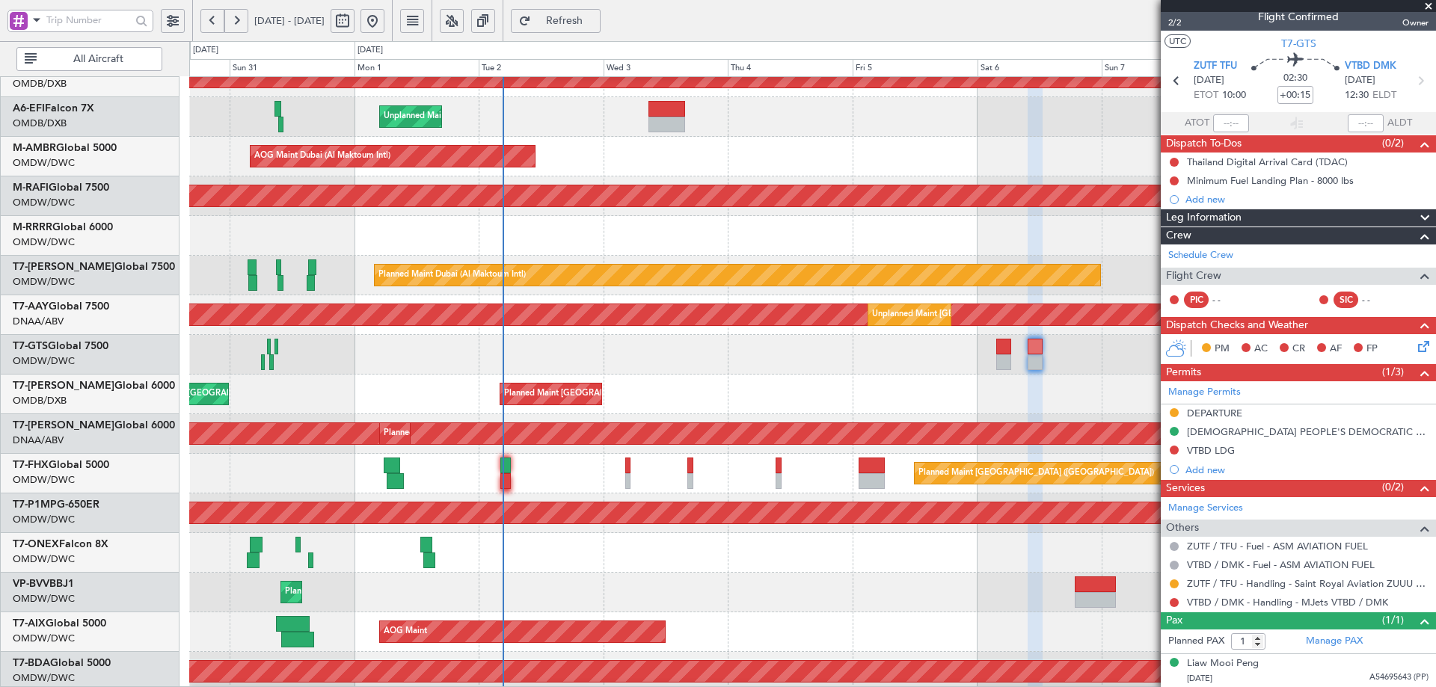
click at [542, 568] on div "Planned Maint Dubai (Al Maktoum Intl)" at bounding box center [812, 553] width 1246 height 40
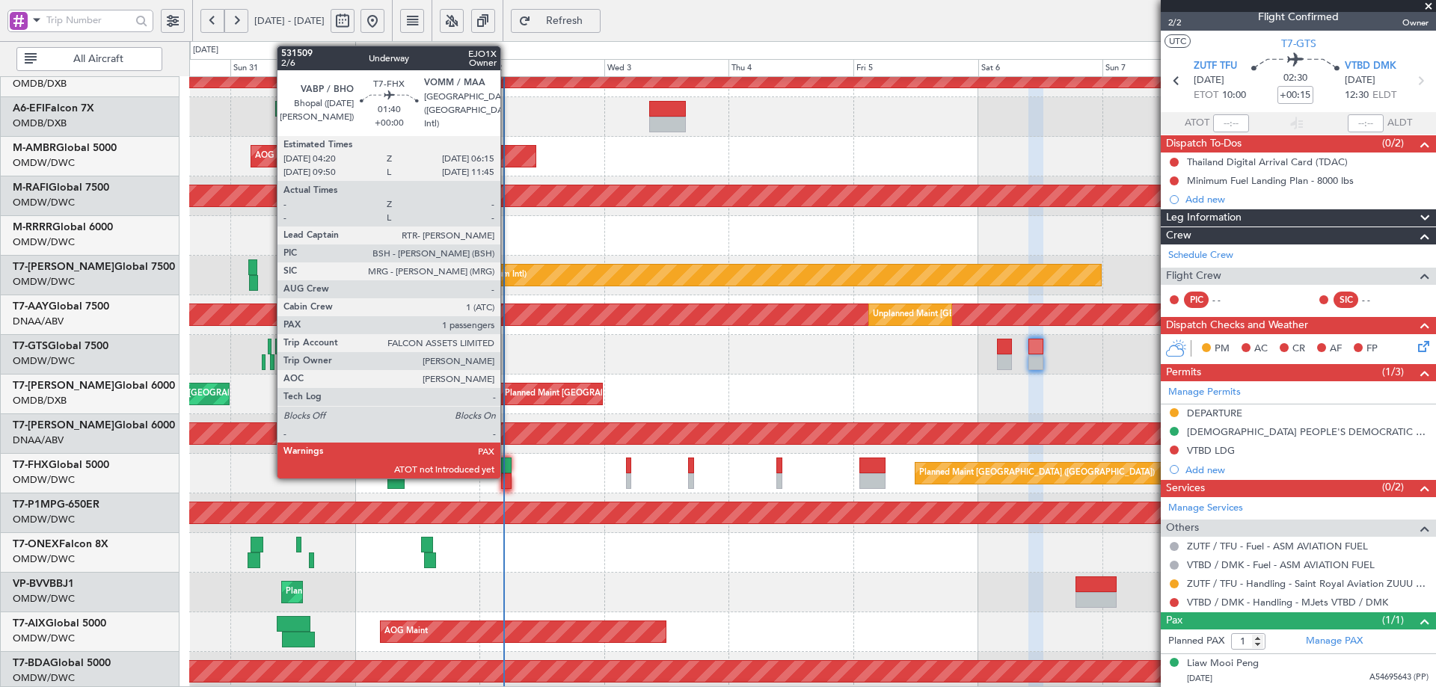
click at [507, 461] on div at bounding box center [506, 466] width 10 height 16
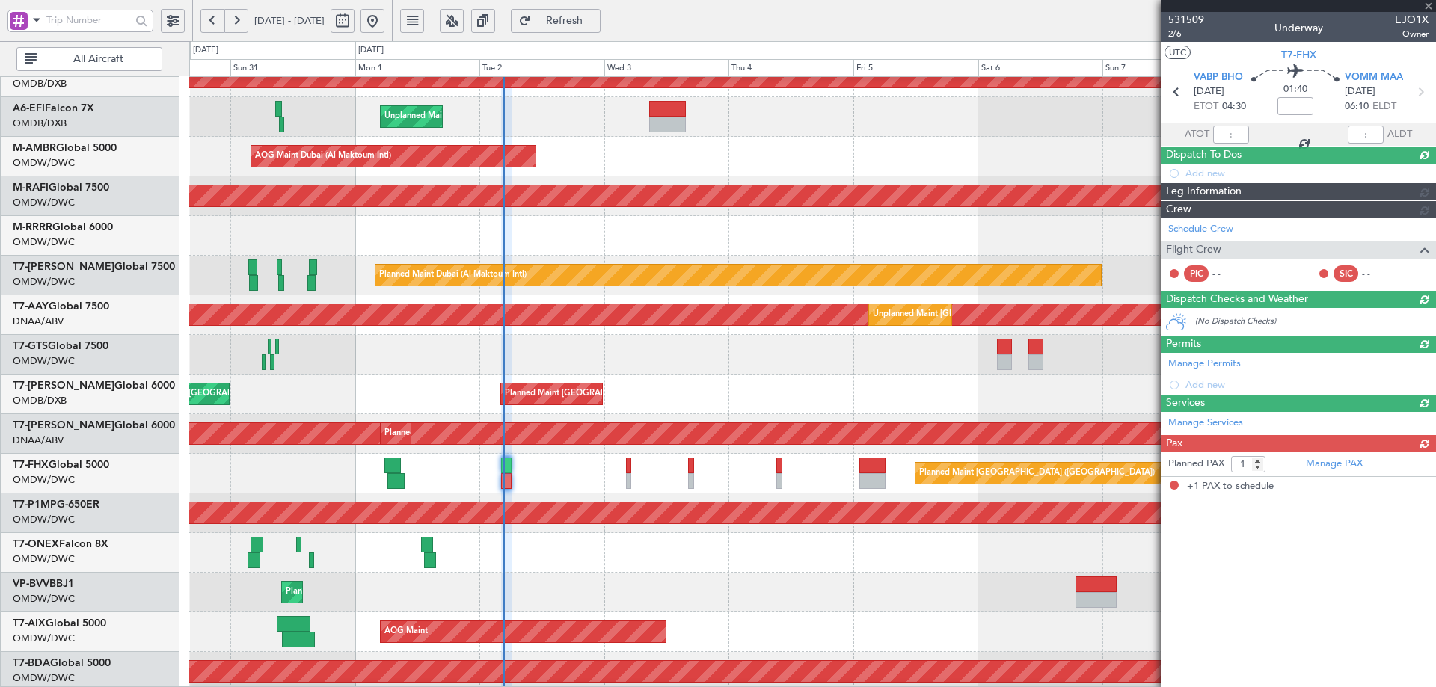
scroll to position [0, 0]
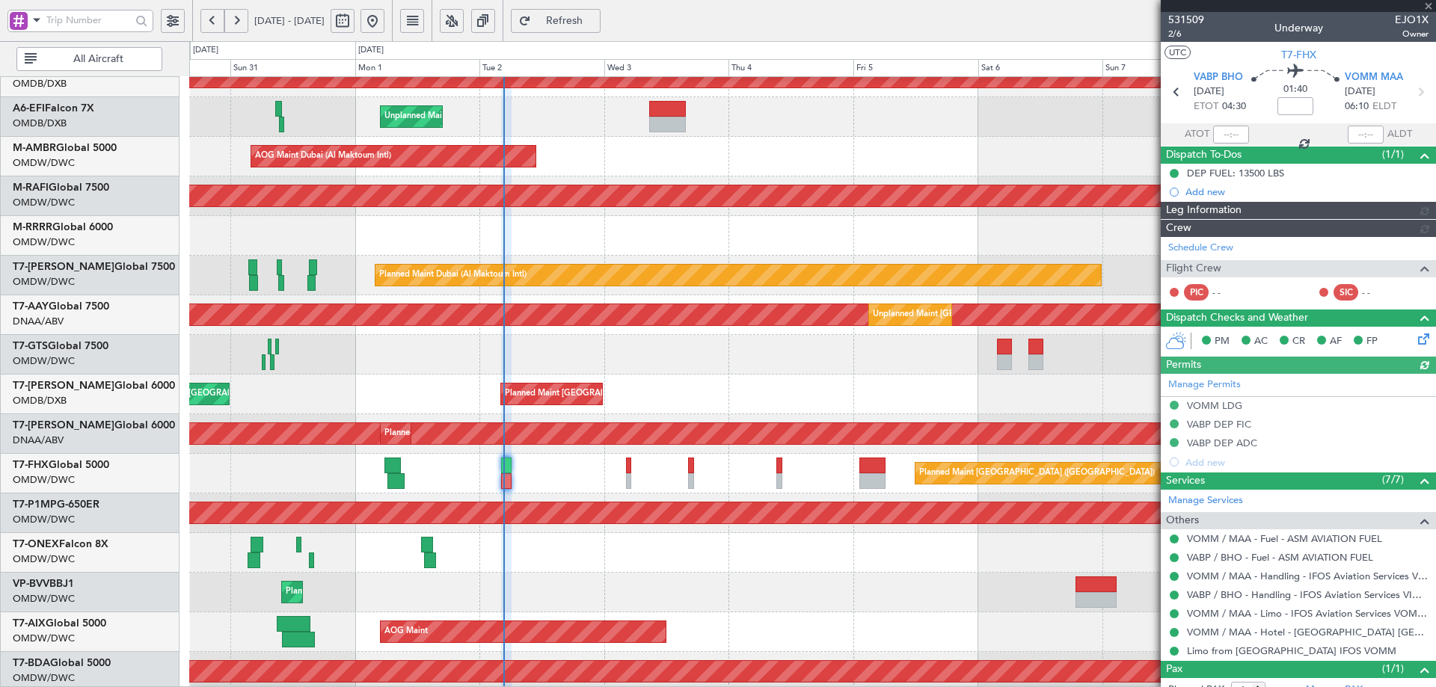
type input "Syed Shakeel (SYS)"
type input "7048"
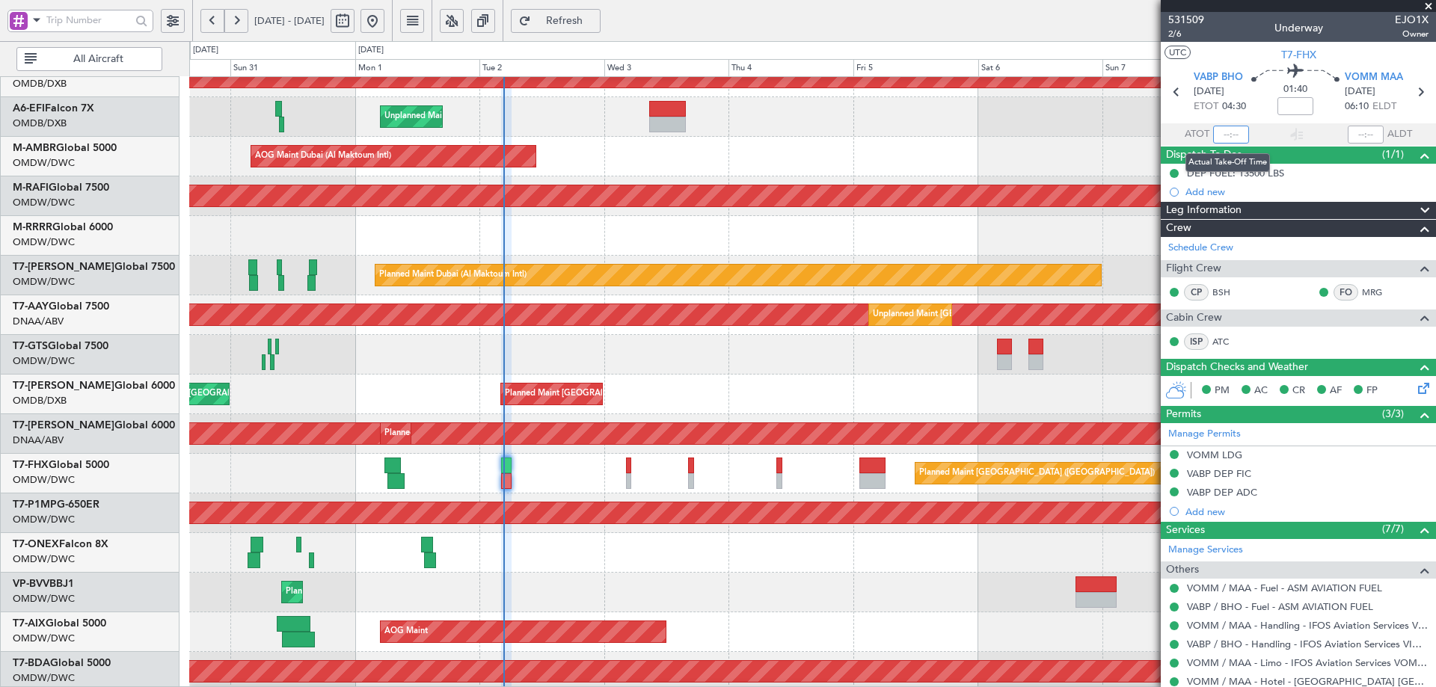
click at [1229, 135] on input "text" at bounding box center [1231, 135] width 36 height 18
type input "04:34"
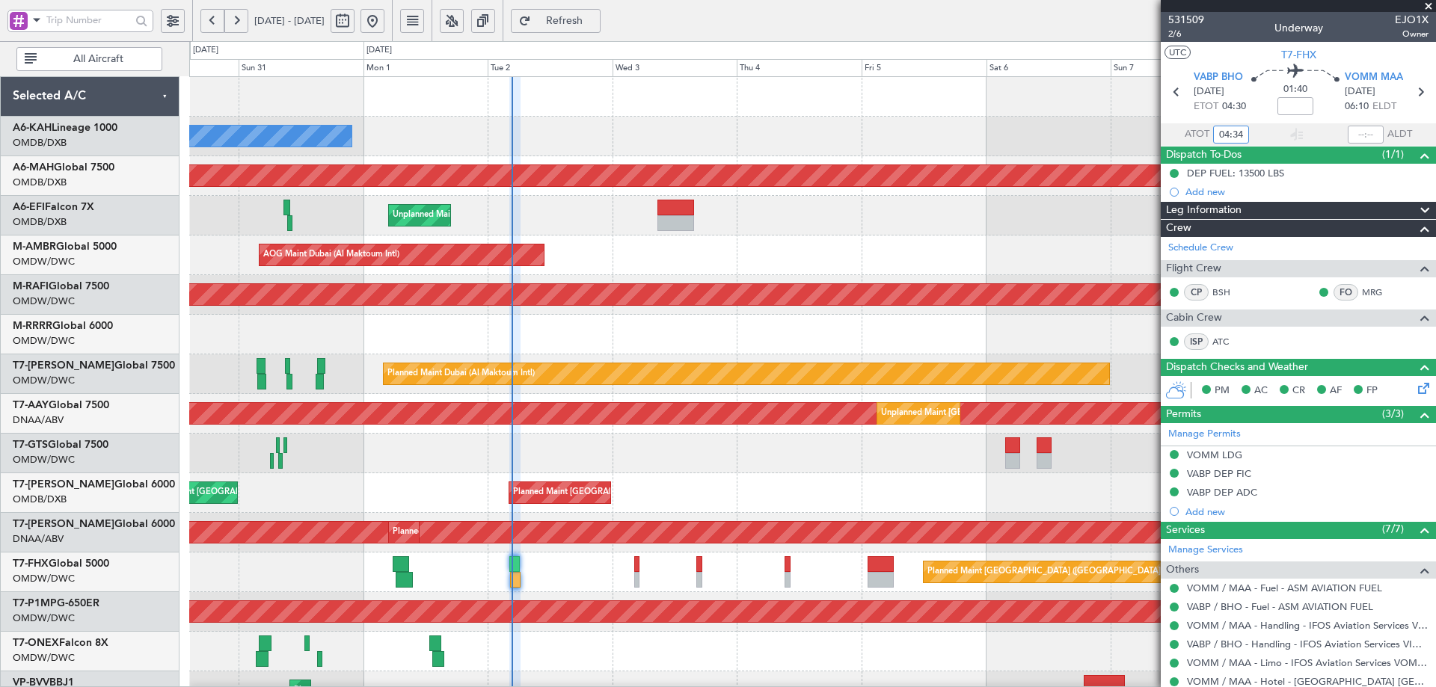
click at [544, 443] on div "No Crew Planned Maint Dubai (Dubai Intl) Planned Maint Dubai (Dubai Intl) Unpla…" at bounding box center [812, 513] width 1246 height 872
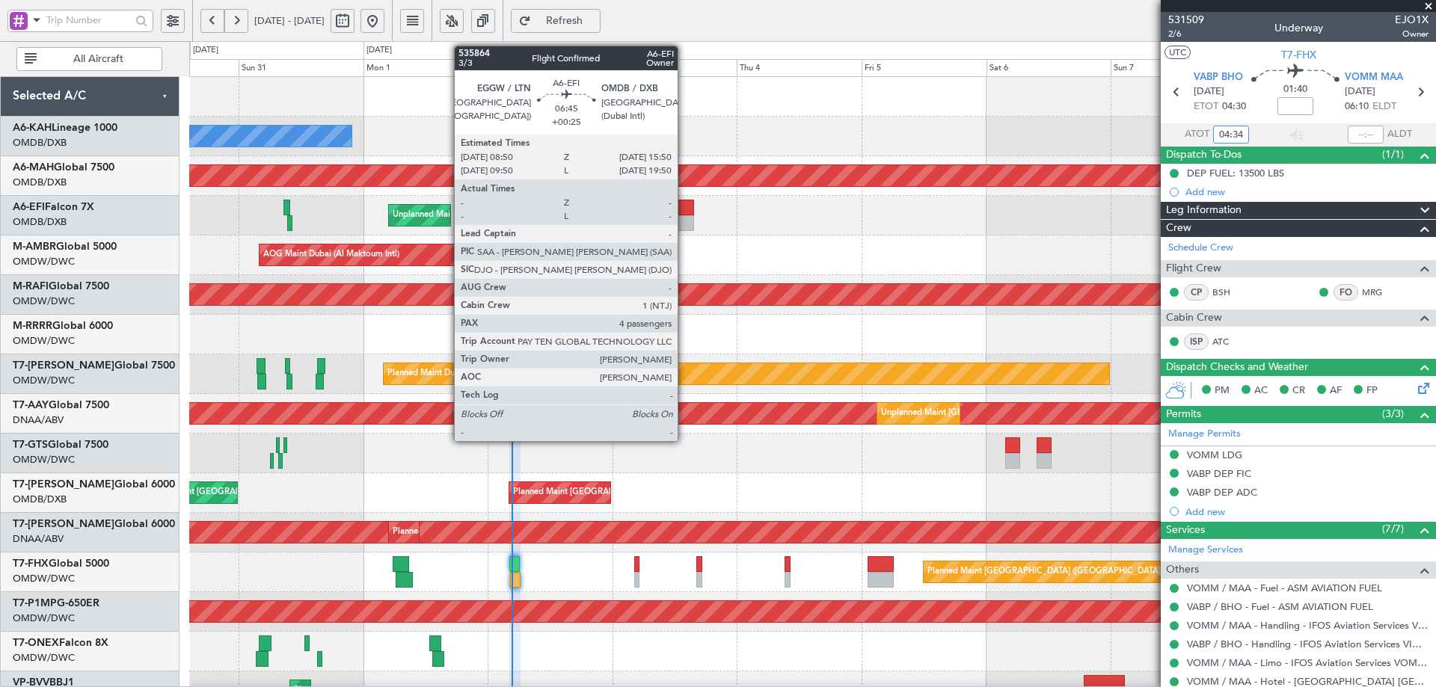
click at [684, 209] on div at bounding box center [675, 208] width 37 height 16
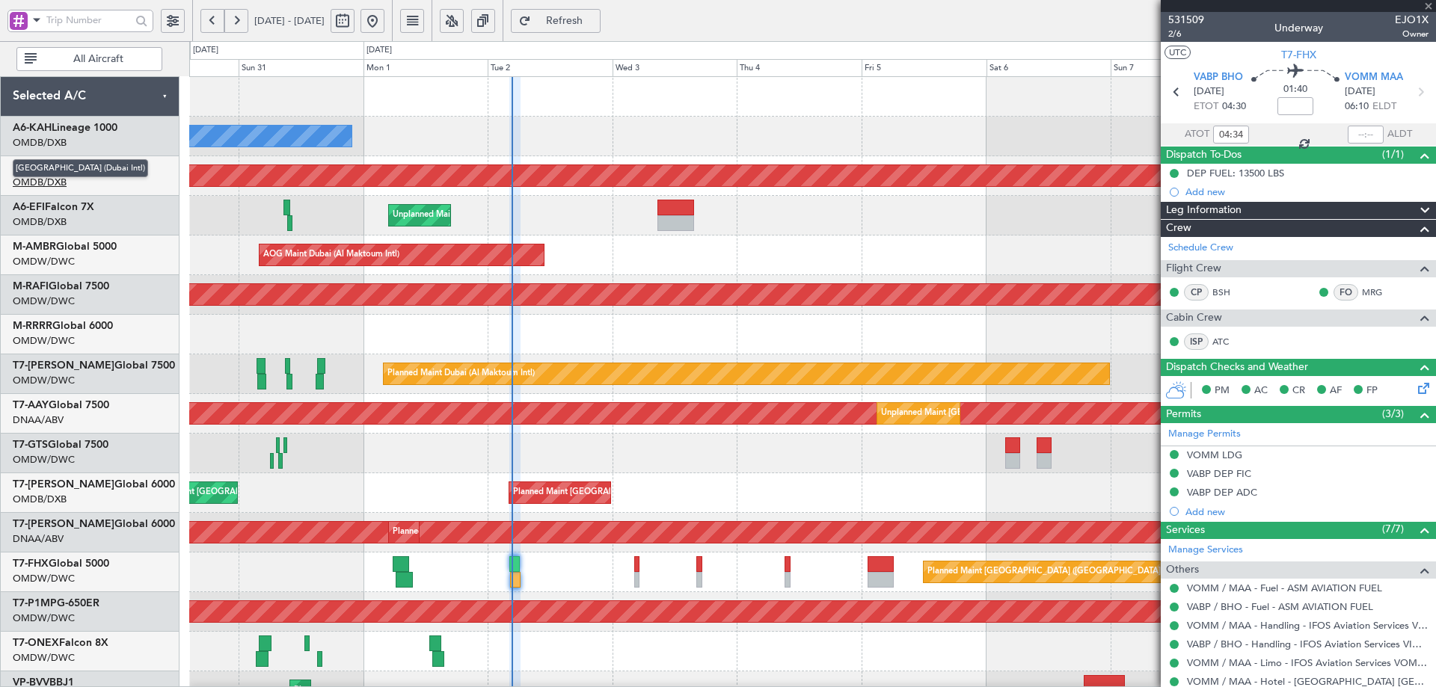
type input "+00:25"
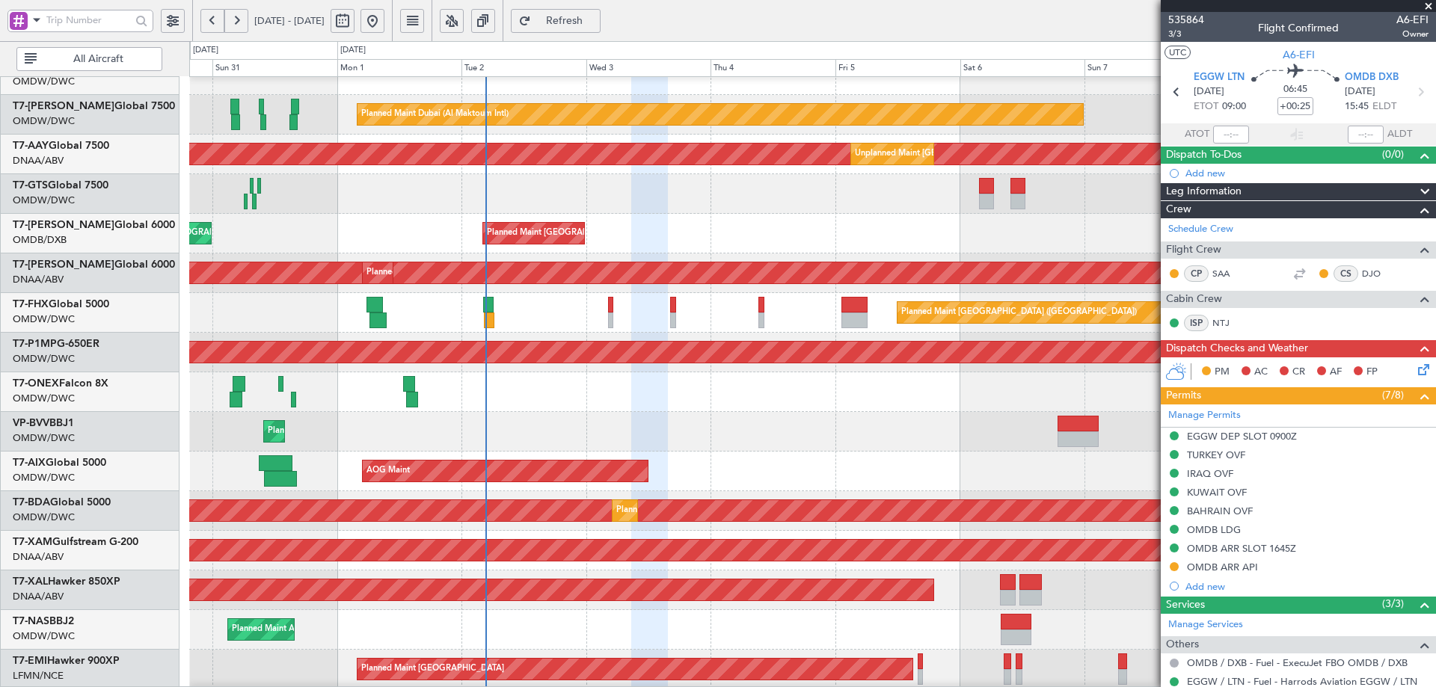
scroll to position [261, 0]
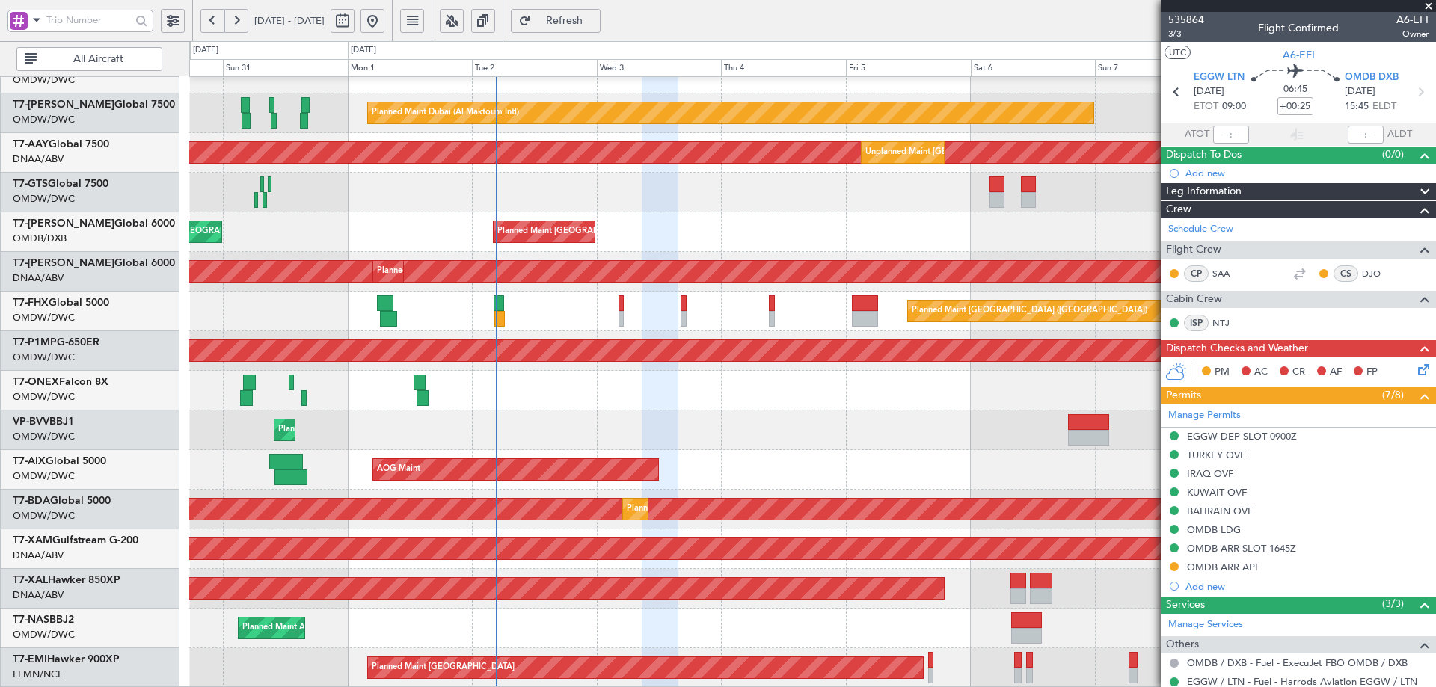
click at [503, 287] on div "Planned Maint Dubai (Al Maktoum Intl) Planned Maint Dubai (Al Maktoum Intl) AOG…" at bounding box center [812, 252] width 1246 height 872
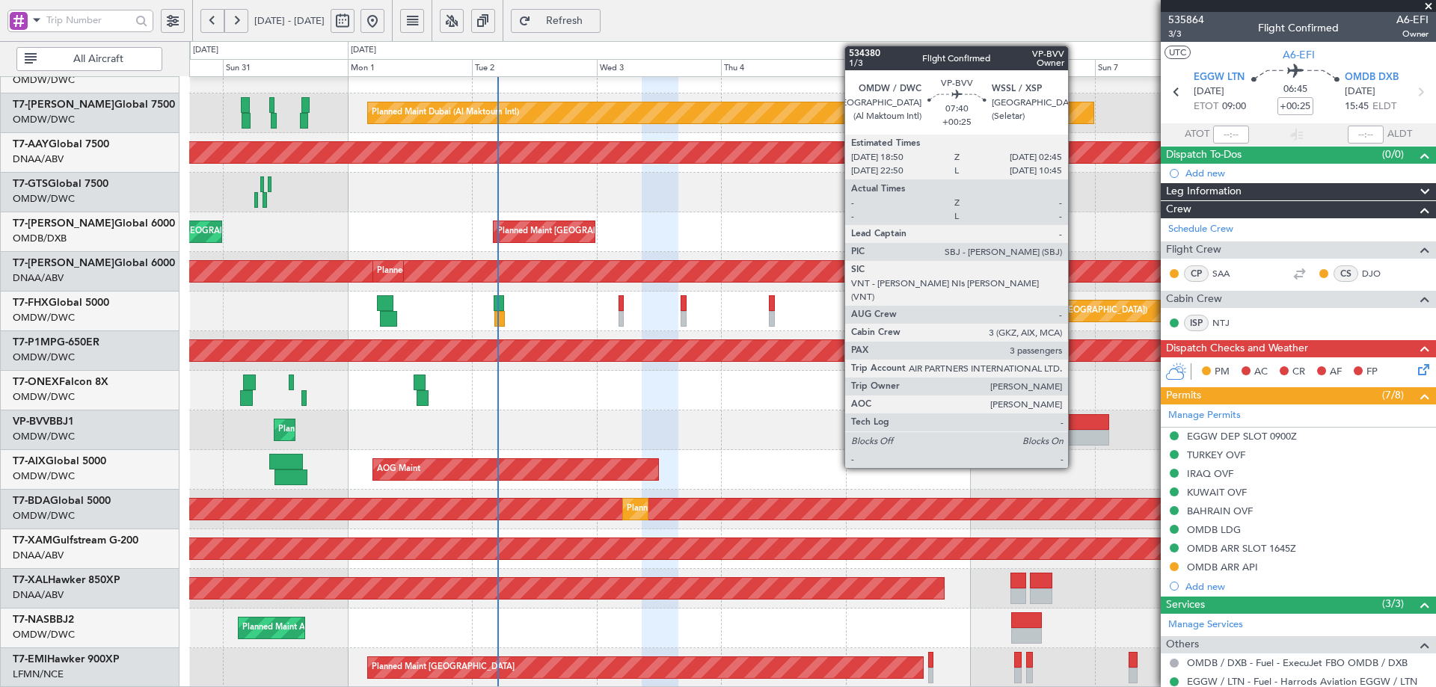
click at [1080, 429] on div at bounding box center [1088, 422] width 41 height 16
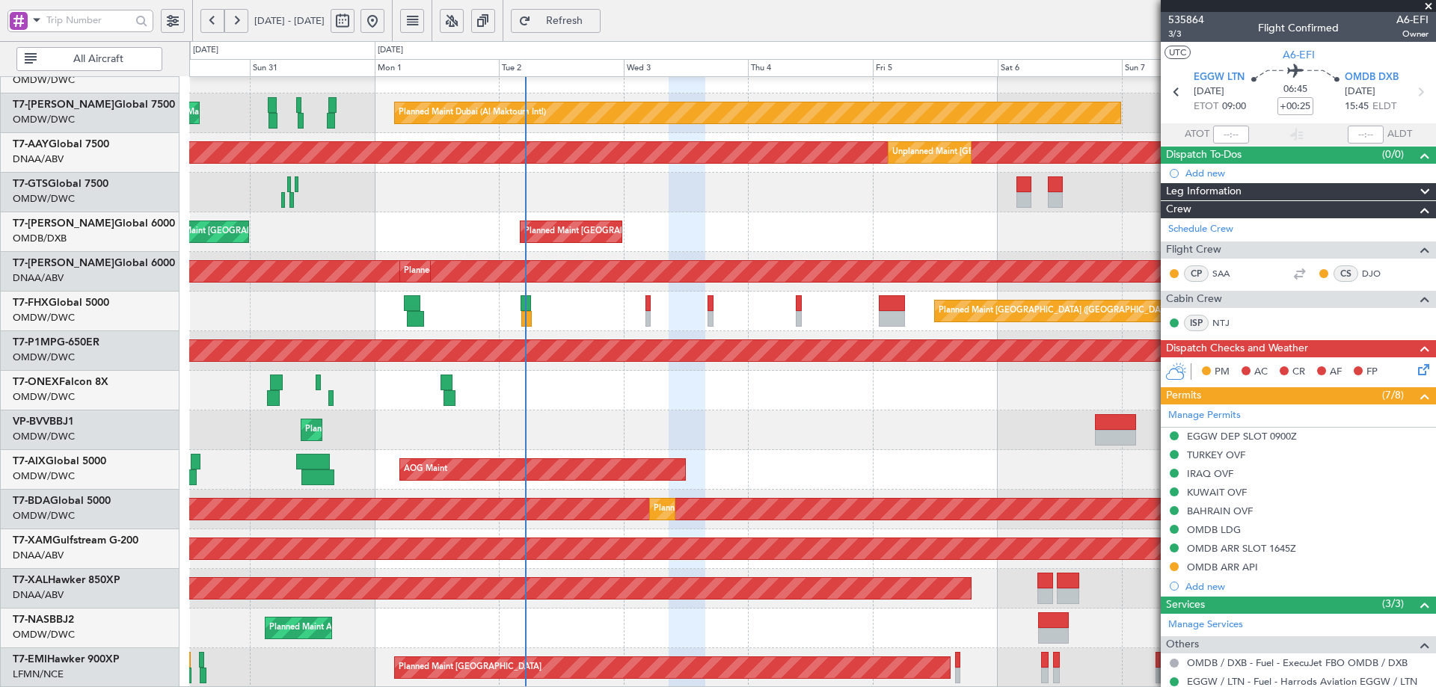
click at [569, 249] on div "Planned Maint Dubai (Al Maktoum Intl) Planned Maint Dubai (Al Maktoum Intl) AOG…" at bounding box center [812, 252] width 1246 height 872
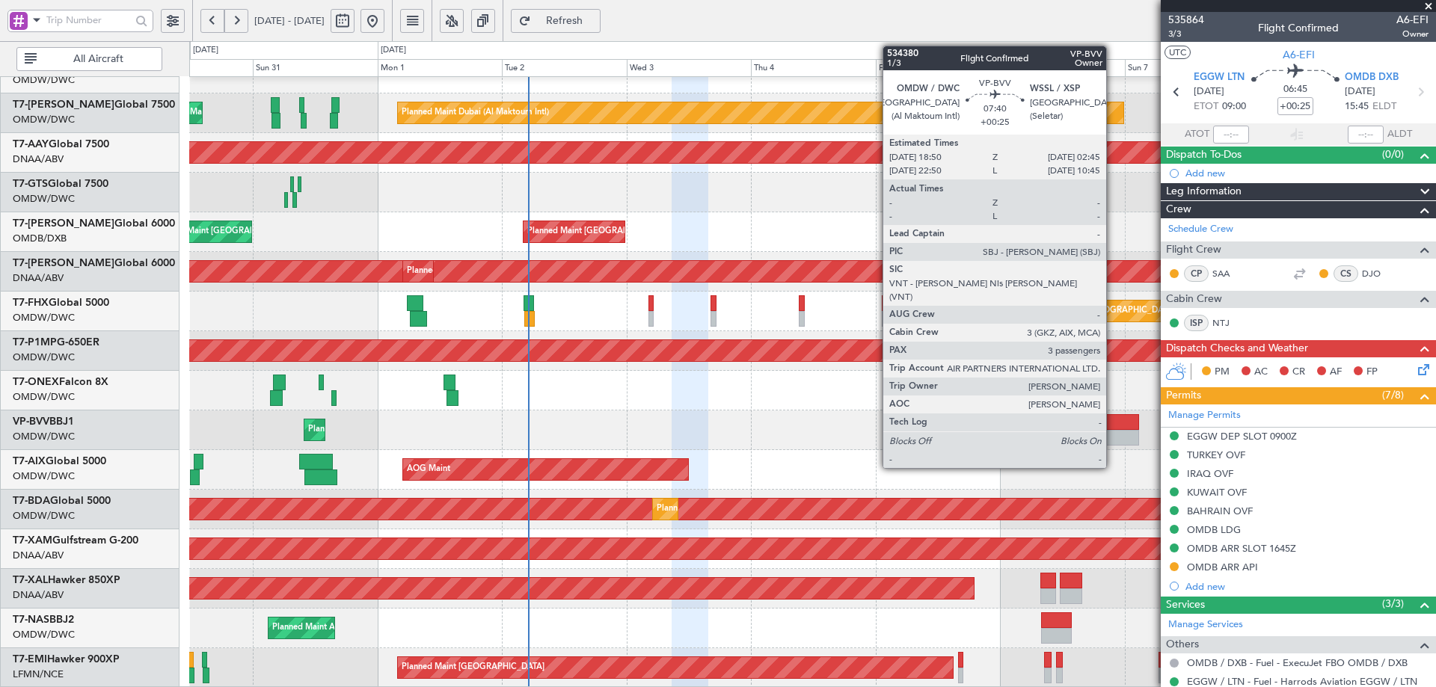
click at [1113, 432] on div at bounding box center [1118, 438] width 41 height 16
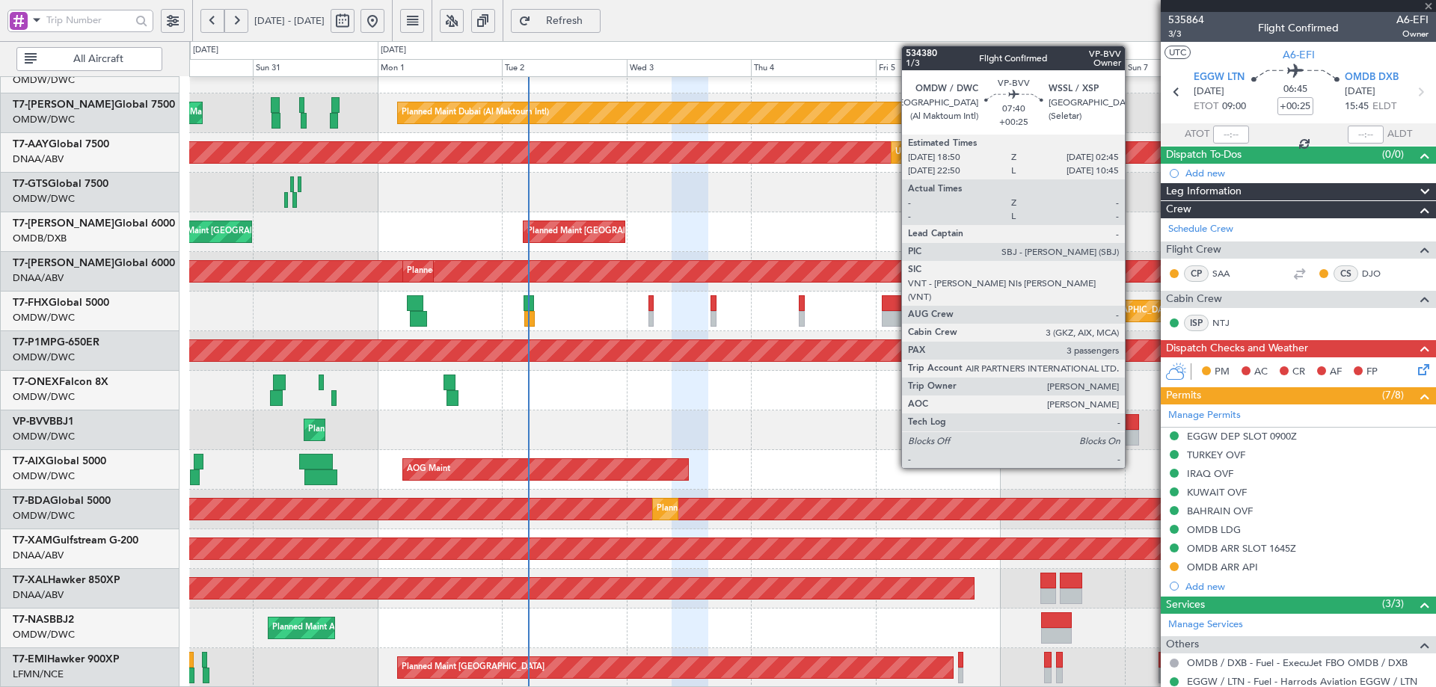
type input "3"
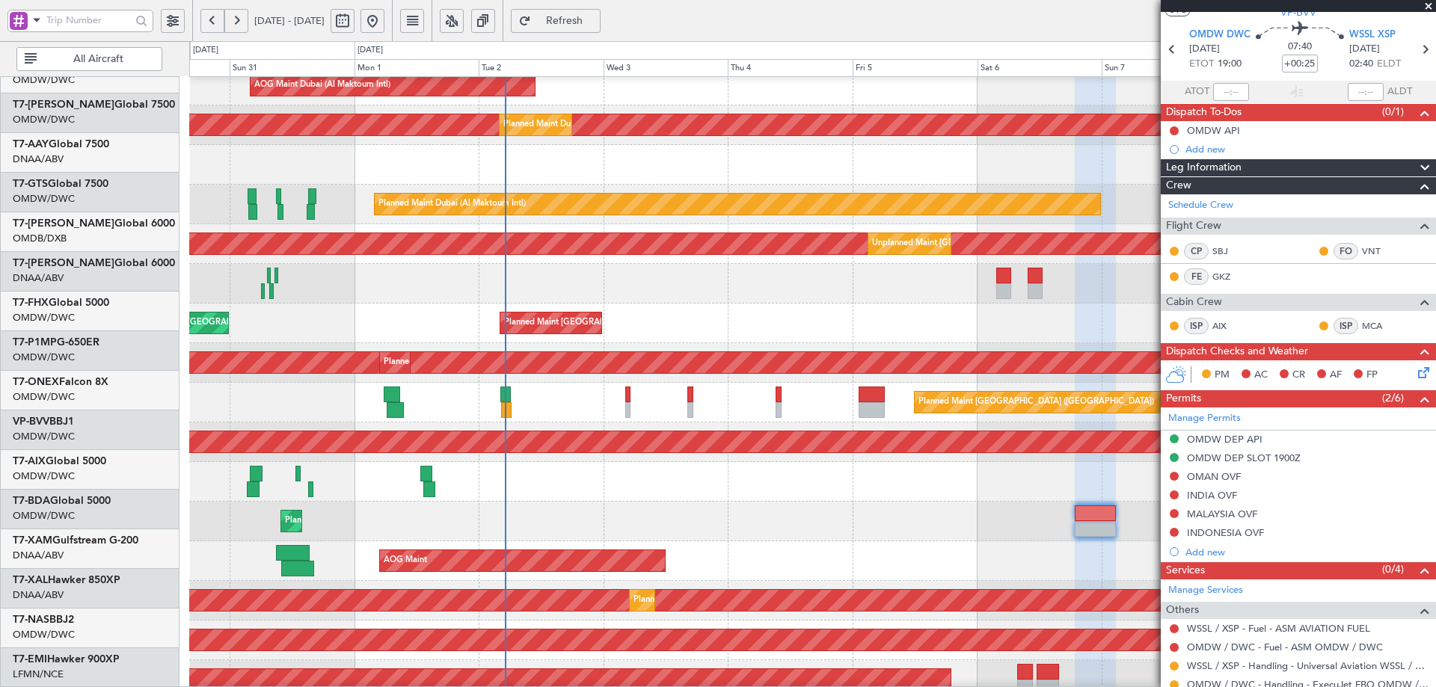
scroll to position [155, 0]
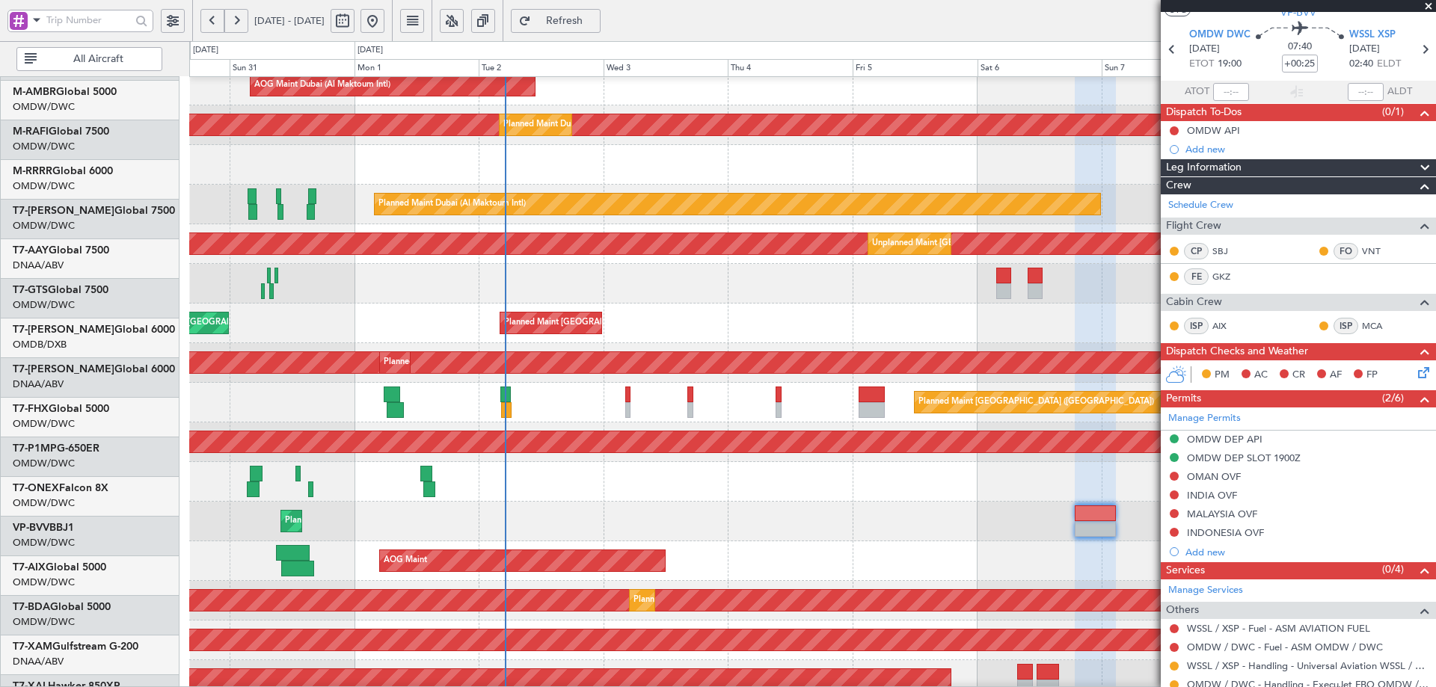
click at [612, 295] on div "Unplanned Maint [GEOGRAPHIC_DATA] (Seletar)" at bounding box center [812, 284] width 1246 height 40
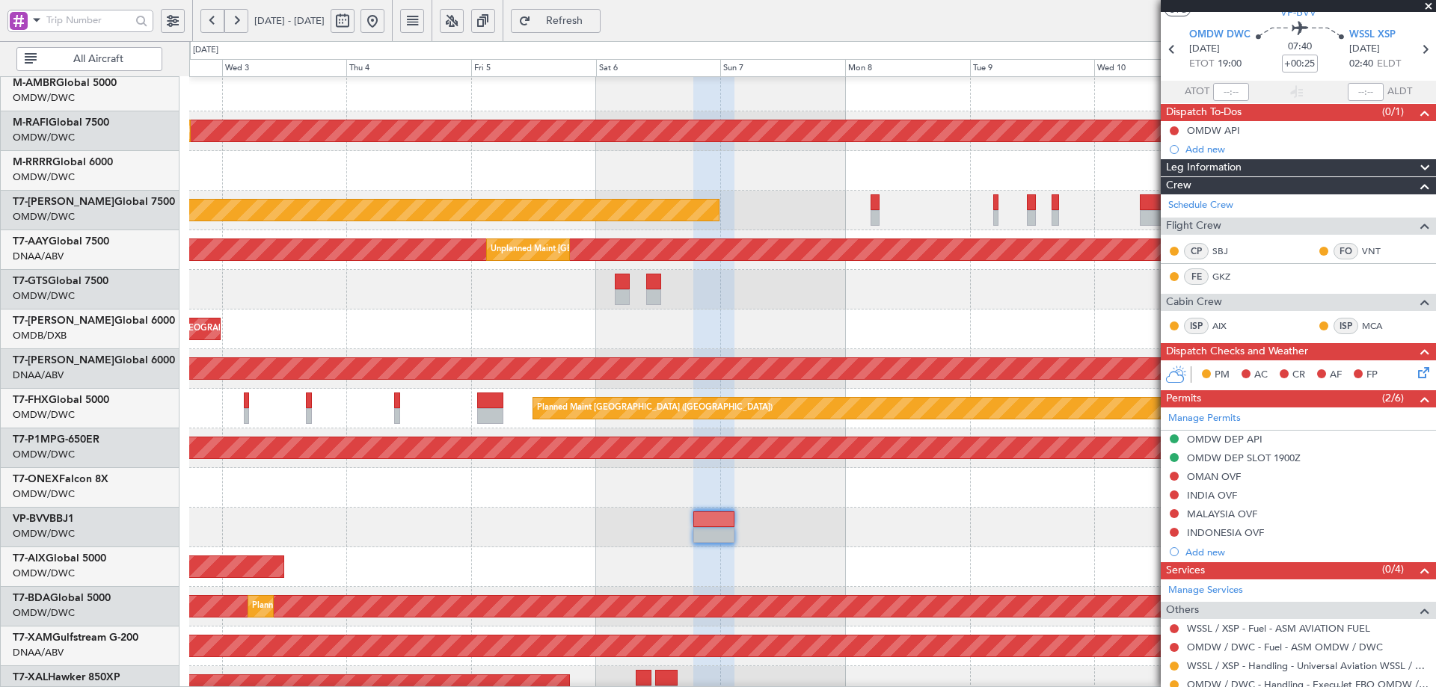
scroll to position [167, 0]
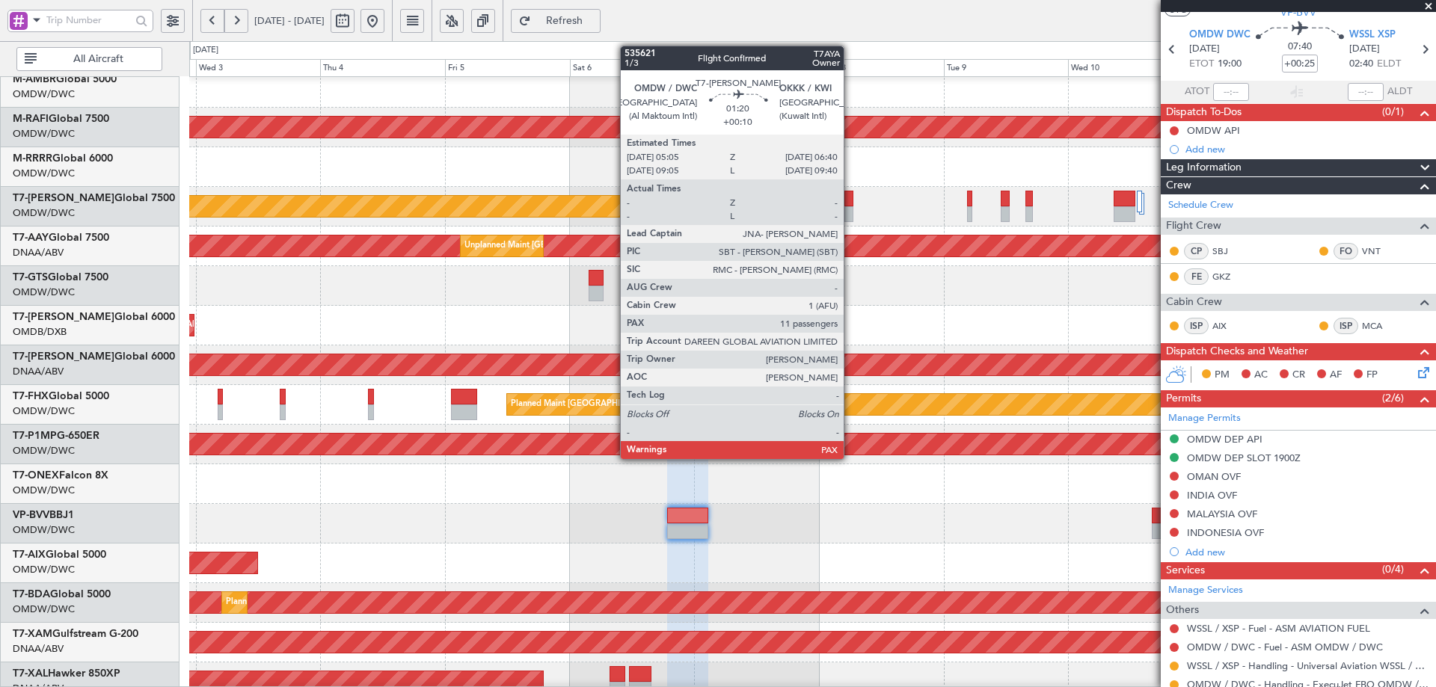
click at [850, 209] on div at bounding box center [848, 214] width 8 height 16
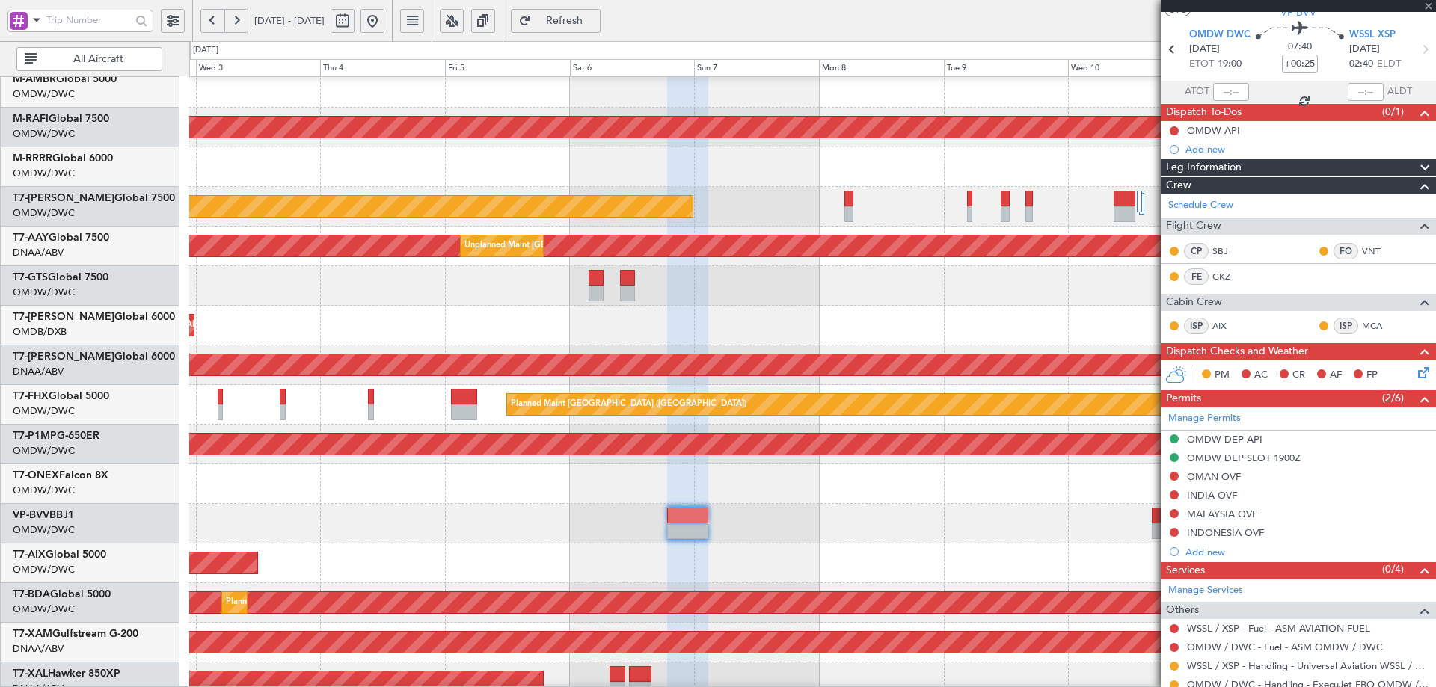
type input "+00:10"
type input "11"
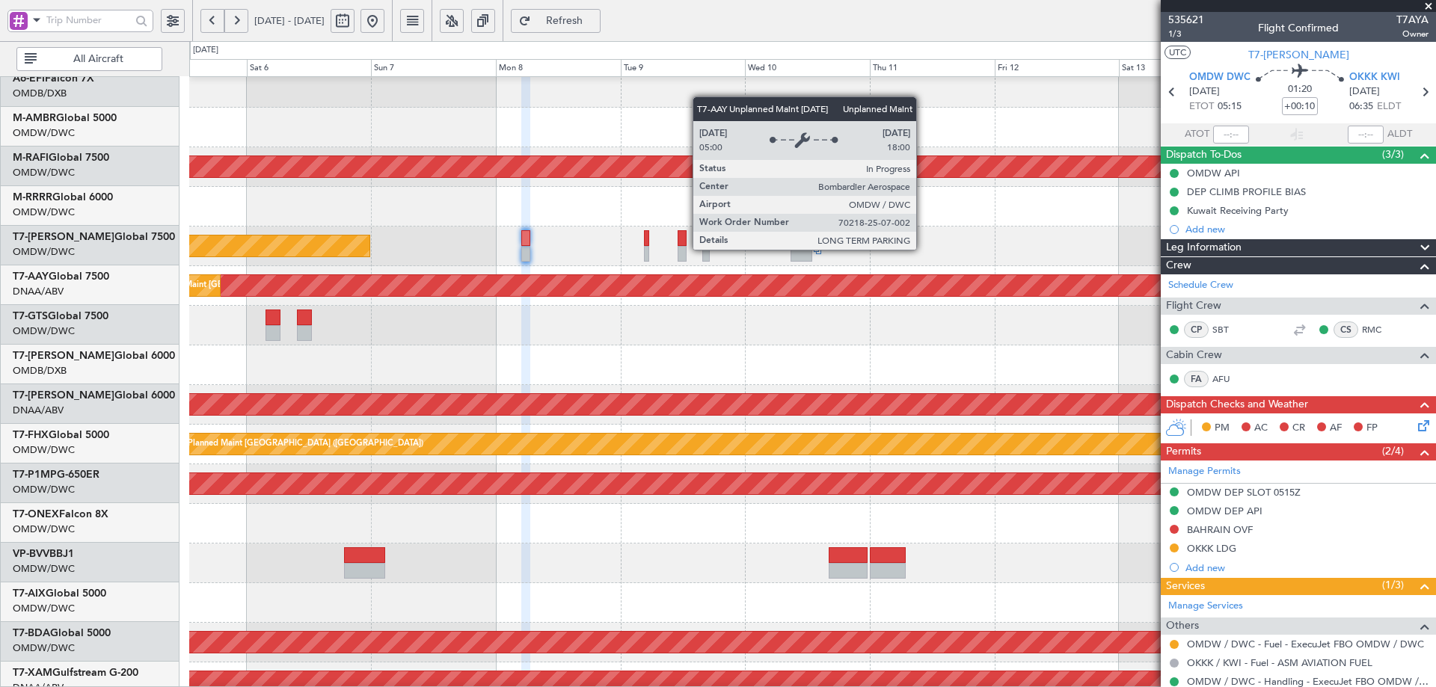
scroll to position [128, 0]
click at [600, 289] on div "Unplanned Maint [GEOGRAPHIC_DATA] (Al Maktoum Intl)" at bounding box center [451, 285] width 3015 height 21
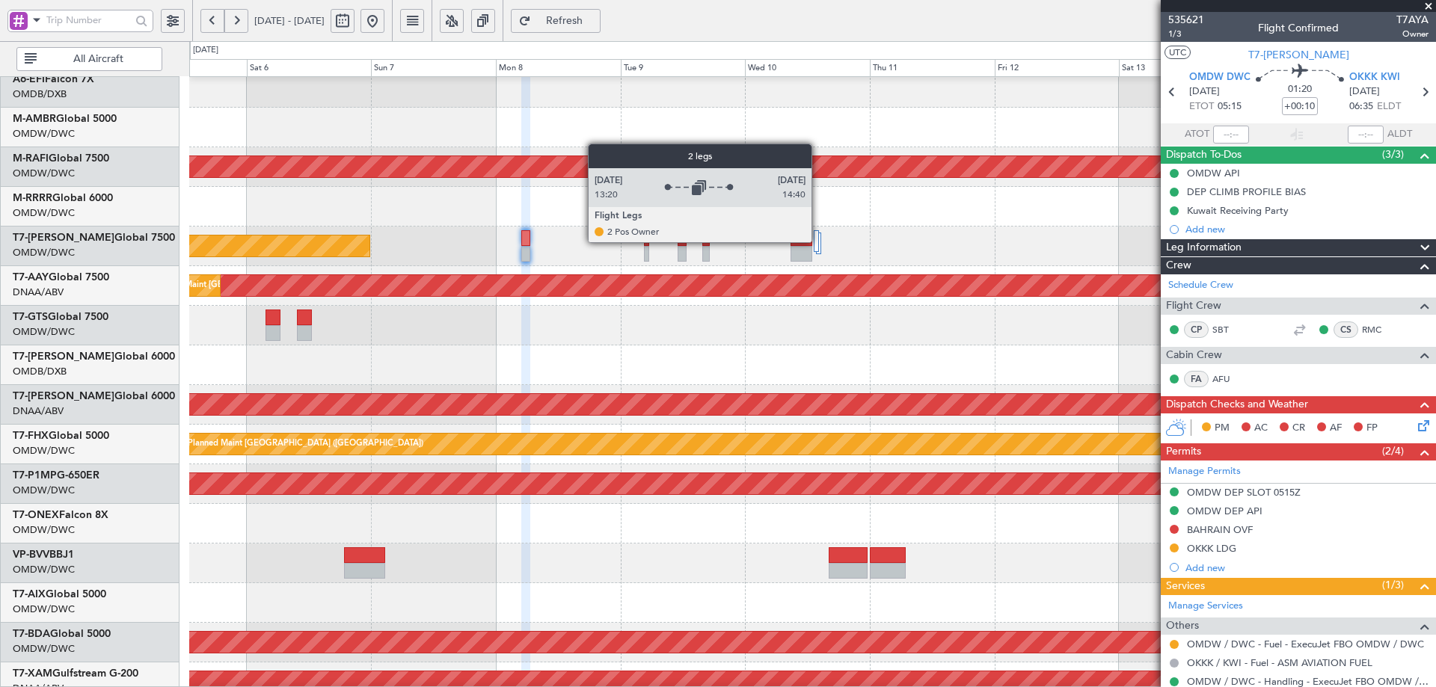
click at [818, 242] on div at bounding box center [816, 241] width 5 height 22
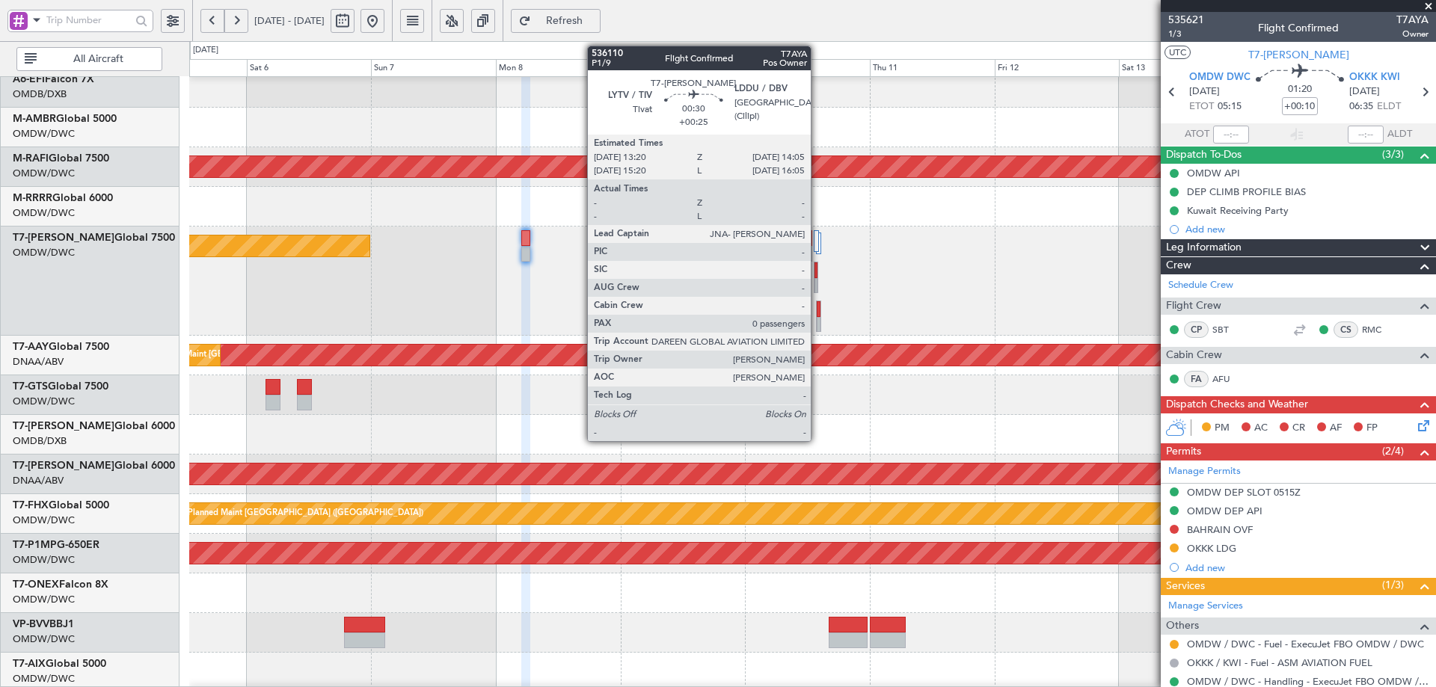
click at [817, 277] on div at bounding box center [816, 277] width 4 height 31
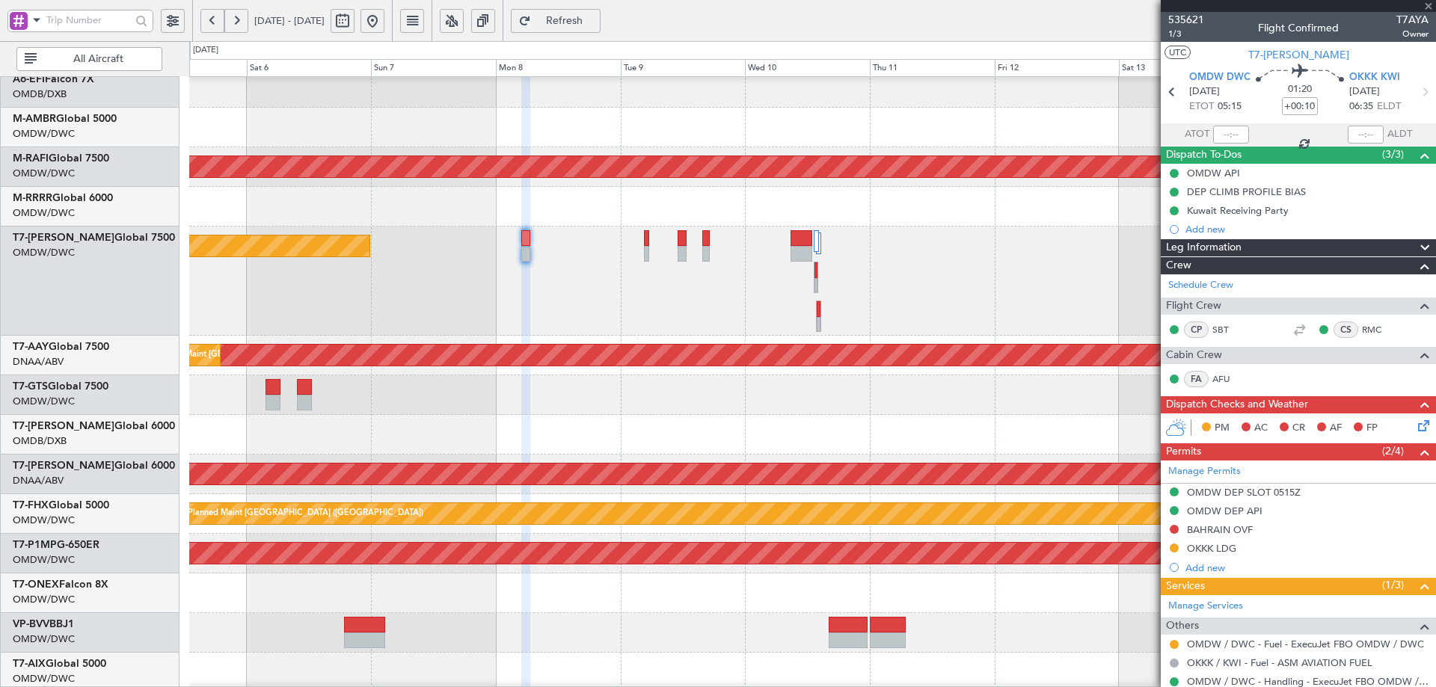
type input "+00:25"
type input "0"
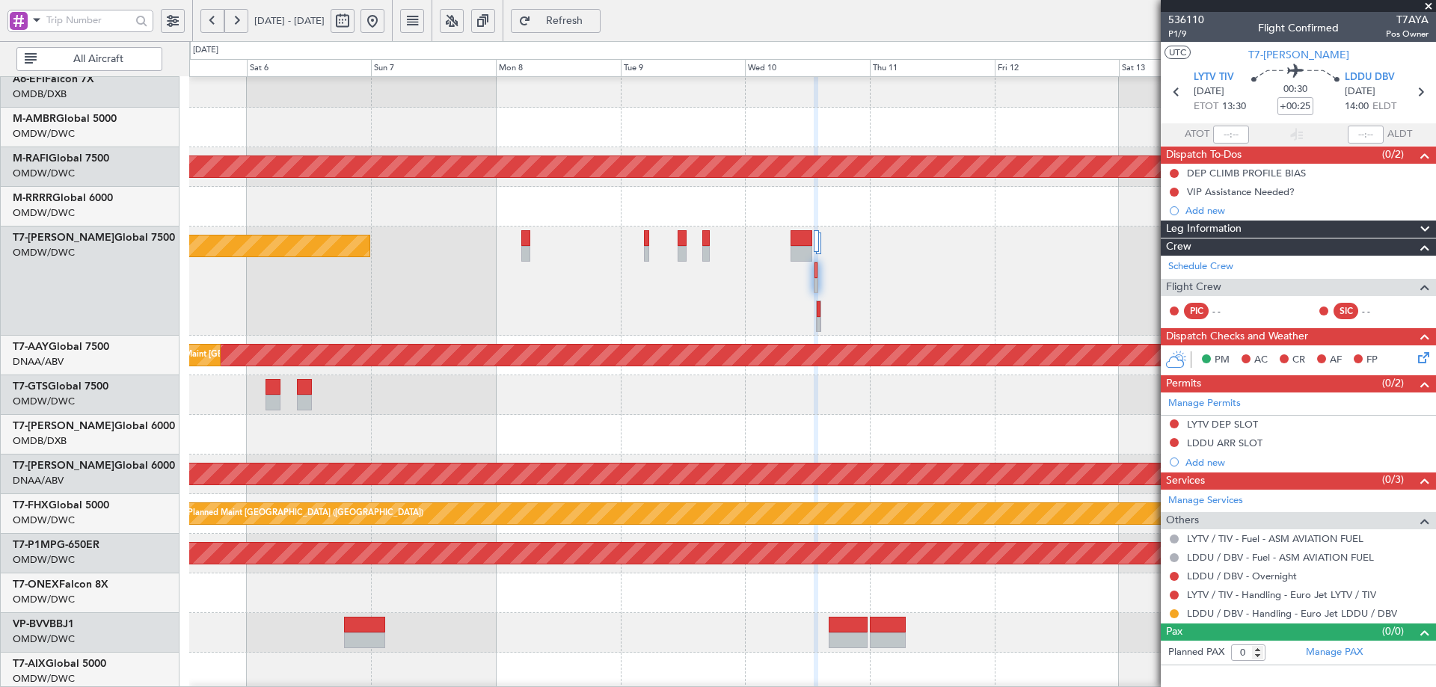
click at [573, 416] on div at bounding box center [812, 435] width 1246 height 40
click at [1174, 613] on button at bounding box center [1173, 613] width 9 height 9
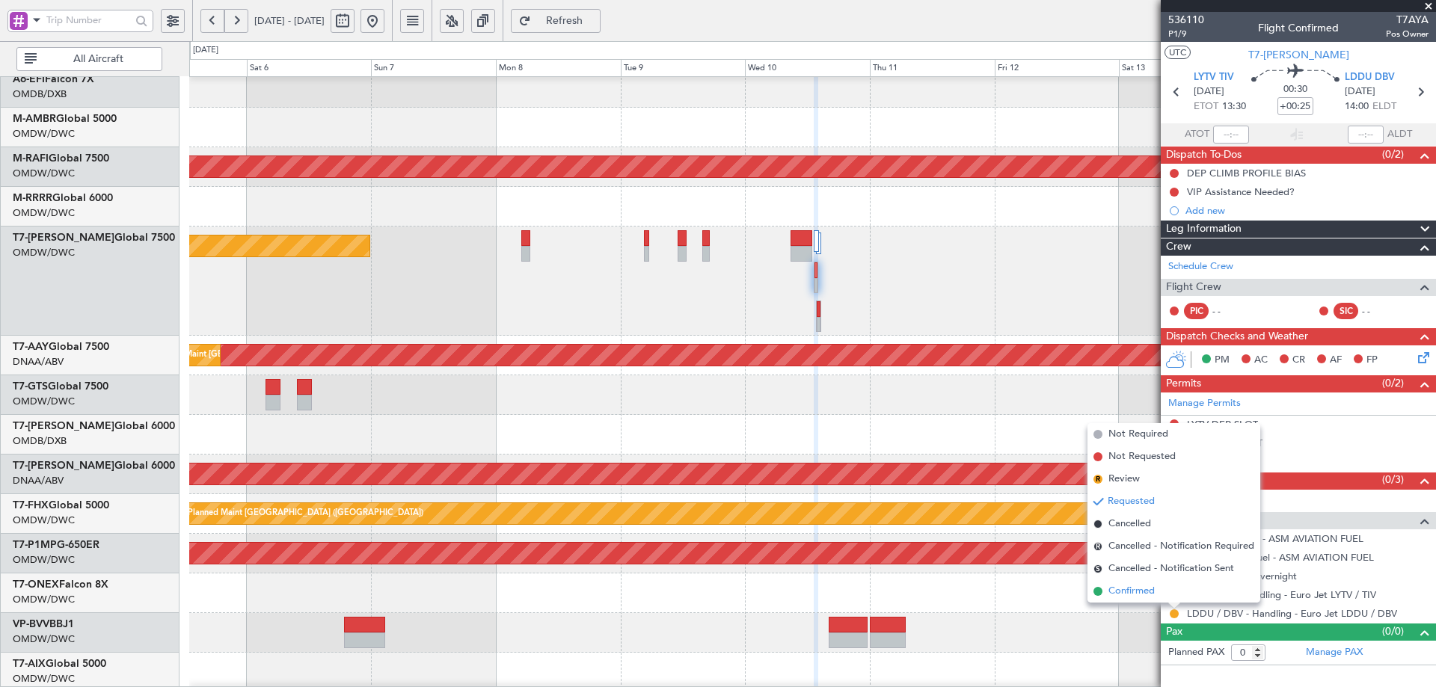
click at [1126, 591] on span "Confirmed" at bounding box center [1131, 591] width 46 height 15
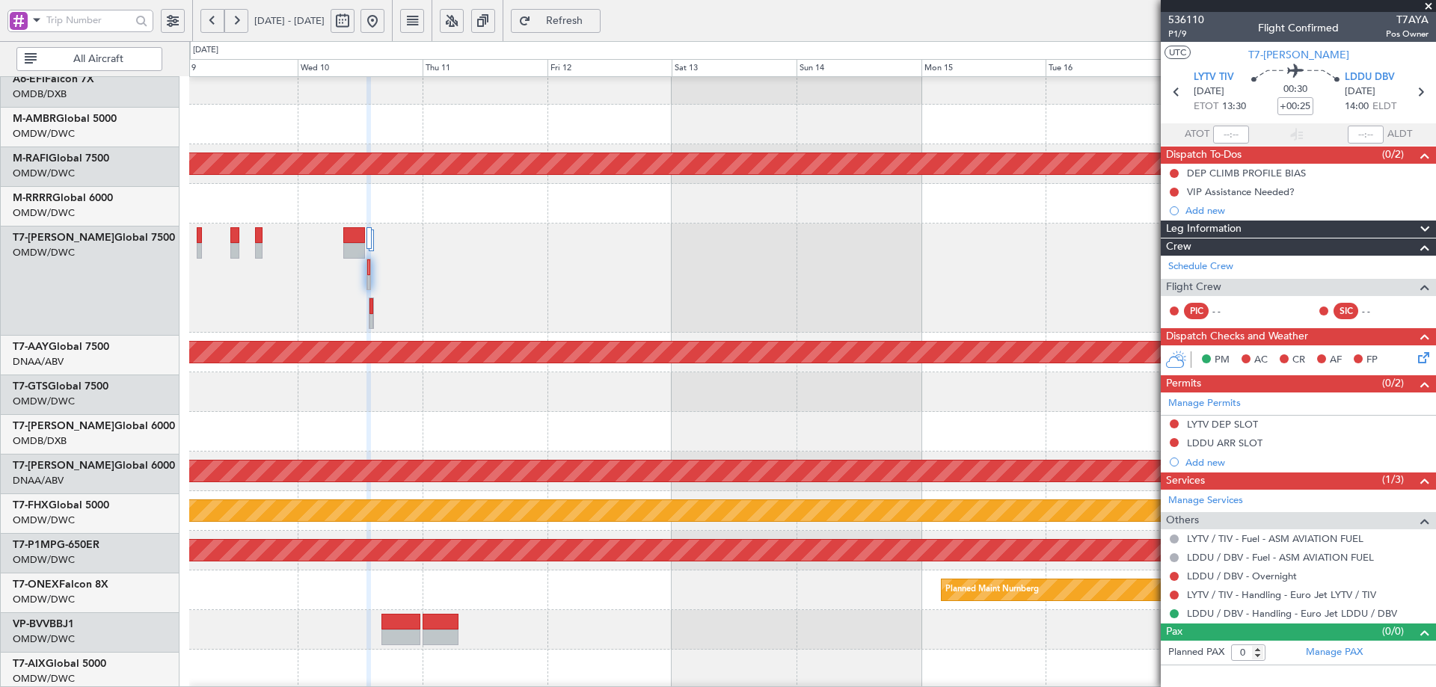
click at [444, 298] on div "Planned Maint Dubai (Al Maktoum Intl)" at bounding box center [812, 278] width 1246 height 109
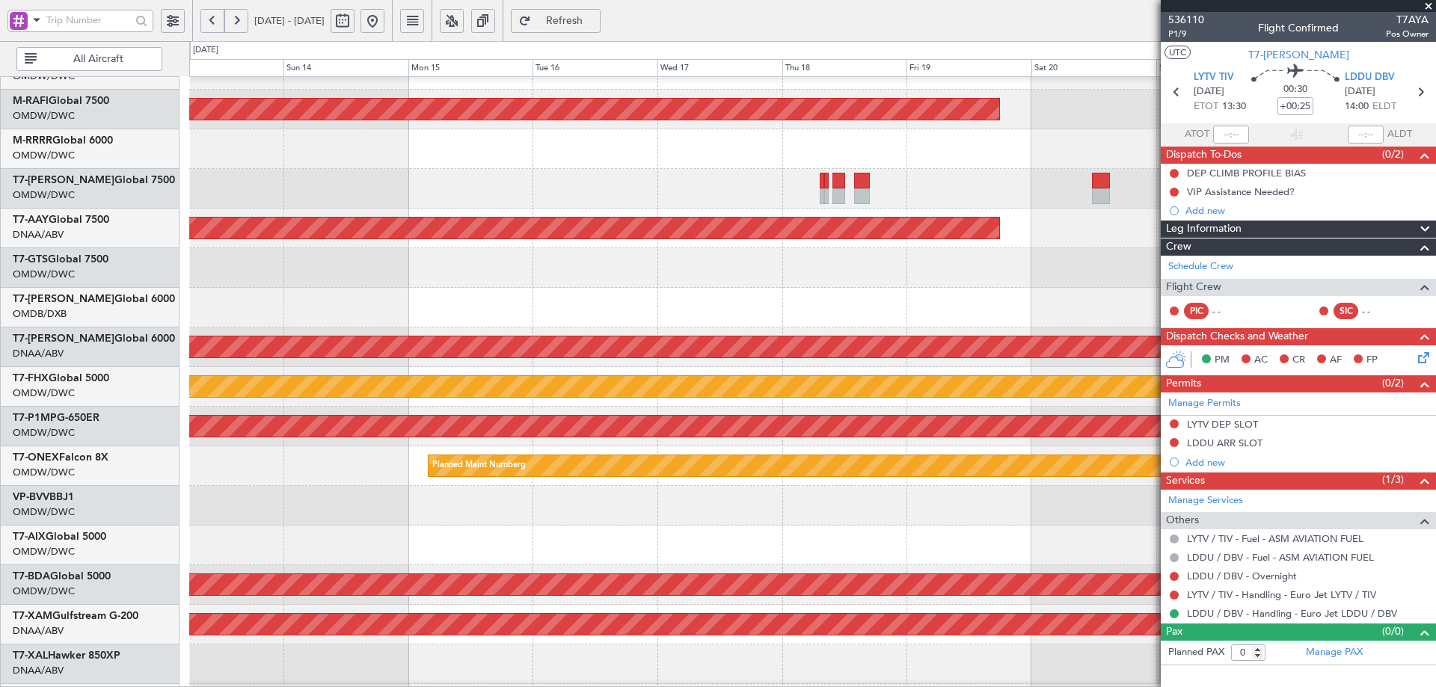
scroll to position [194, 0]
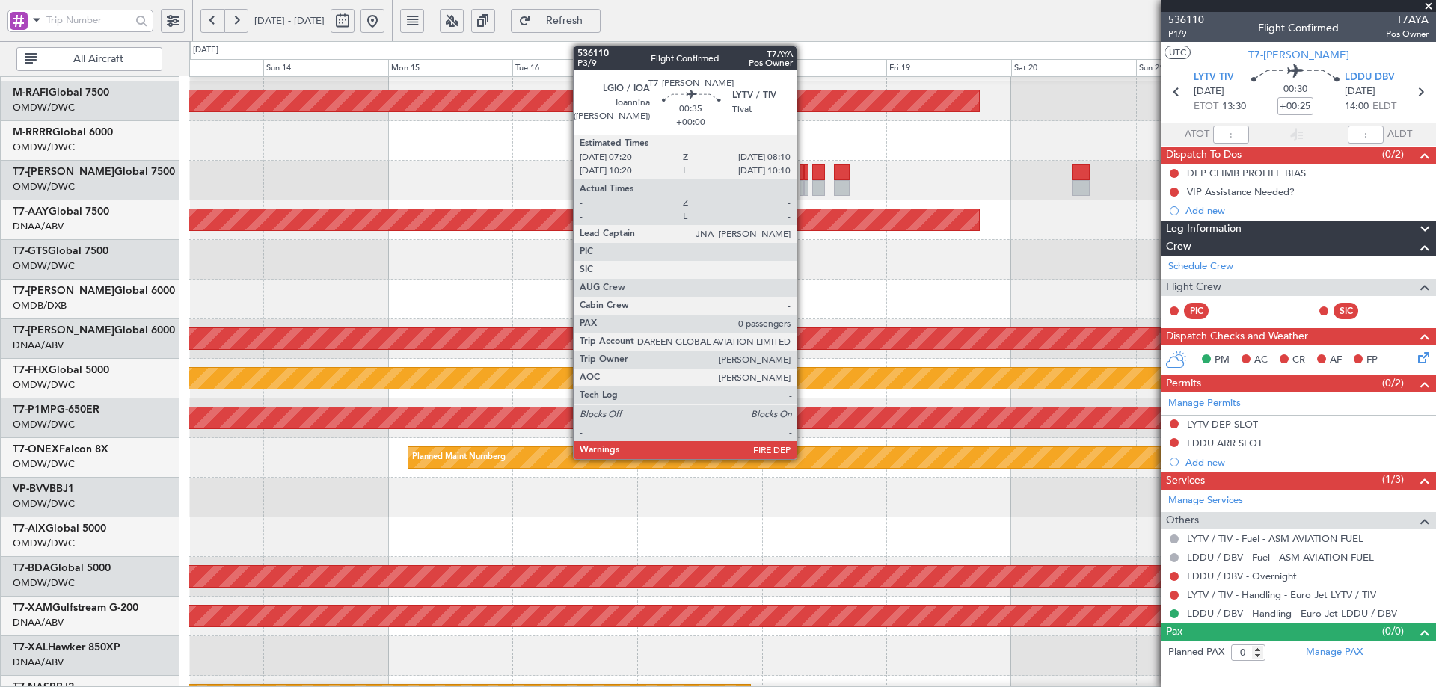
click at [802, 166] on div at bounding box center [801, 172] width 4 height 16
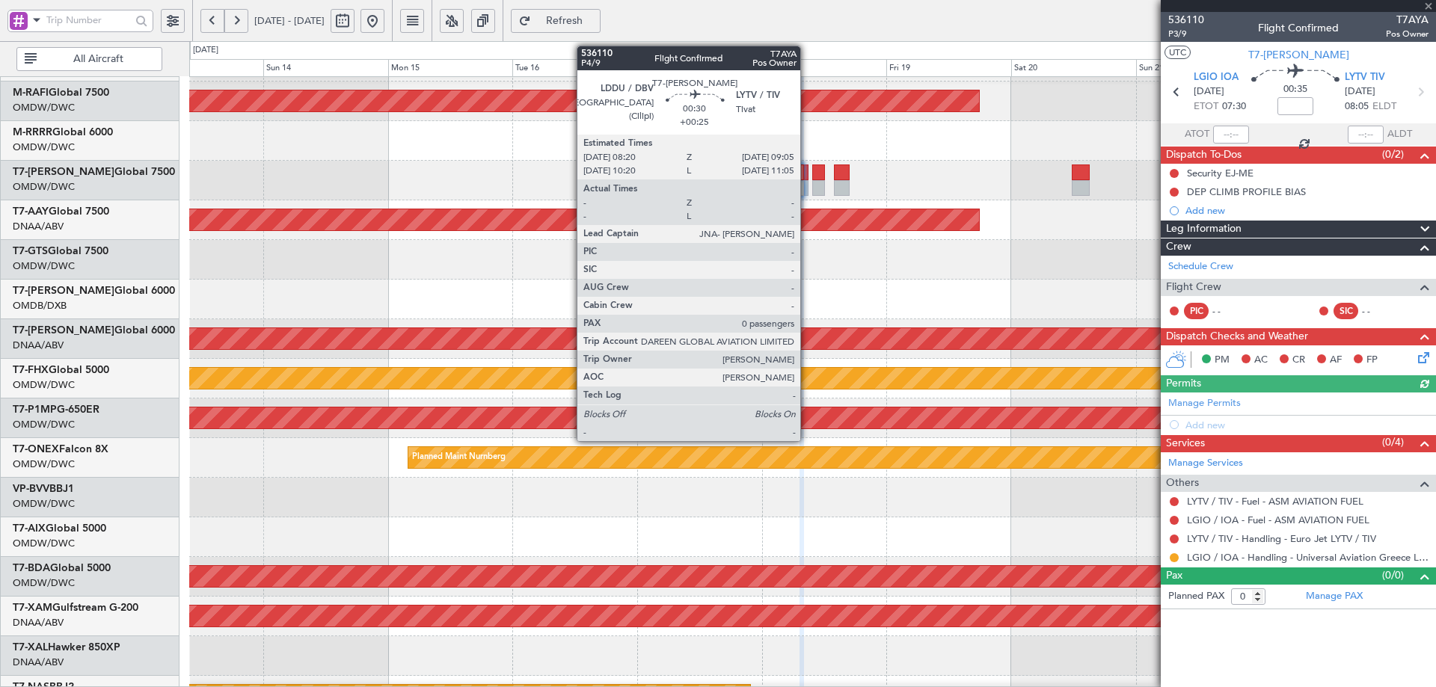
click at [808, 166] on div at bounding box center [806, 172] width 4 height 16
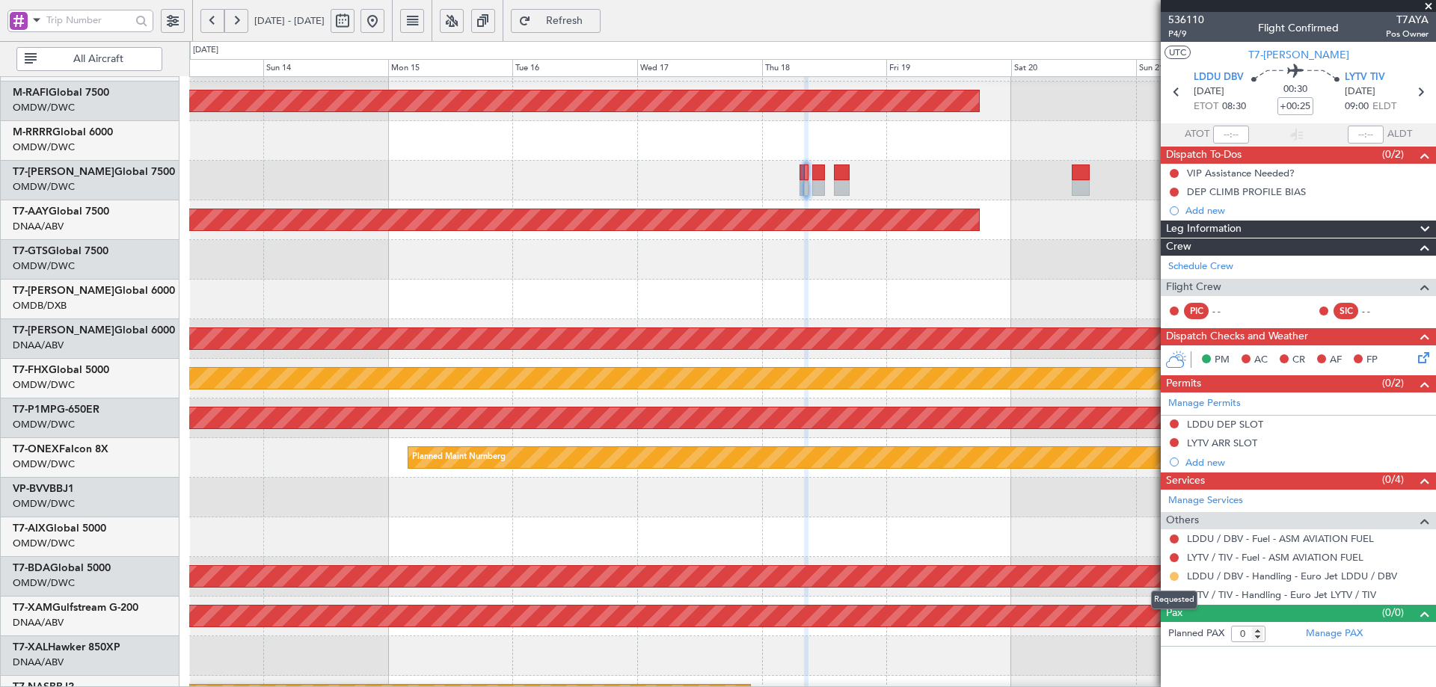
click at [1172, 576] on button at bounding box center [1173, 576] width 9 height 9
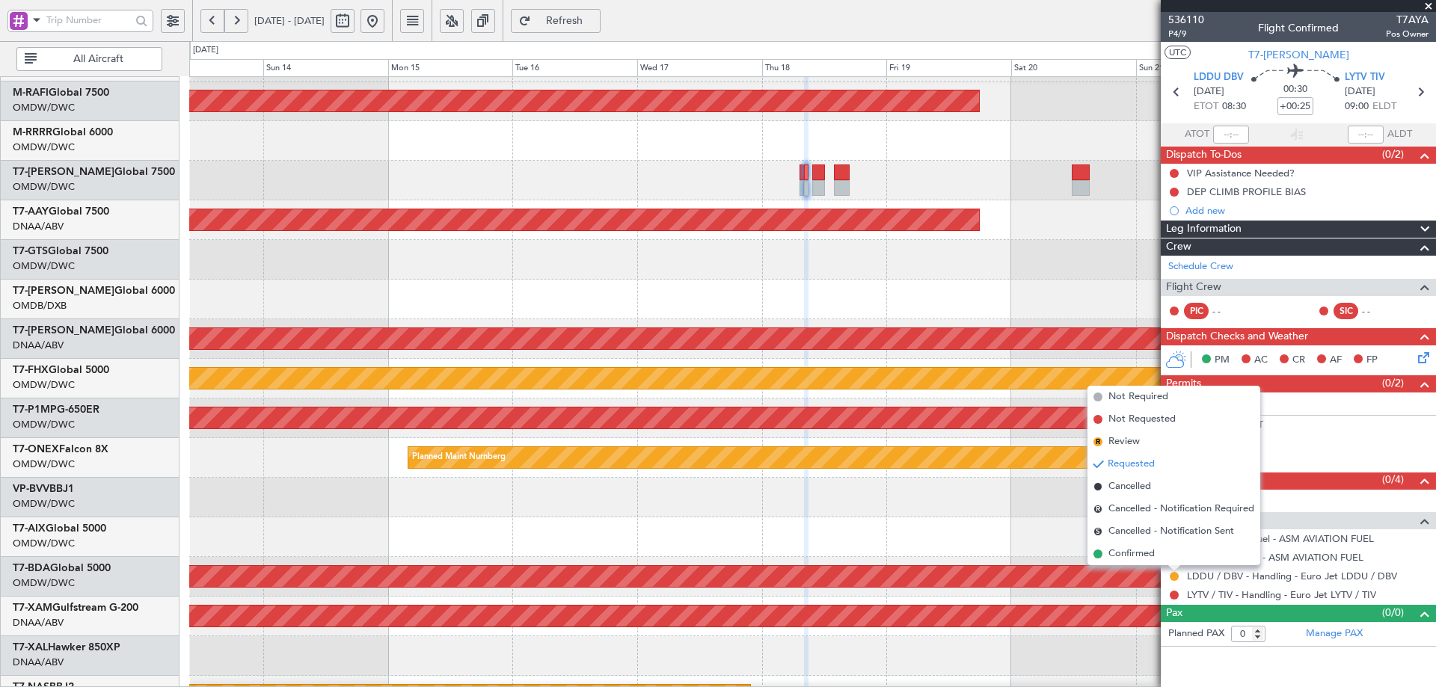
drag, startPoint x: 1136, startPoint y: 553, endPoint x: 1089, endPoint y: 588, distance: 58.2
click at [1135, 553] on span "Confirmed" at bounding box center [1131, 554] width 46 height 15
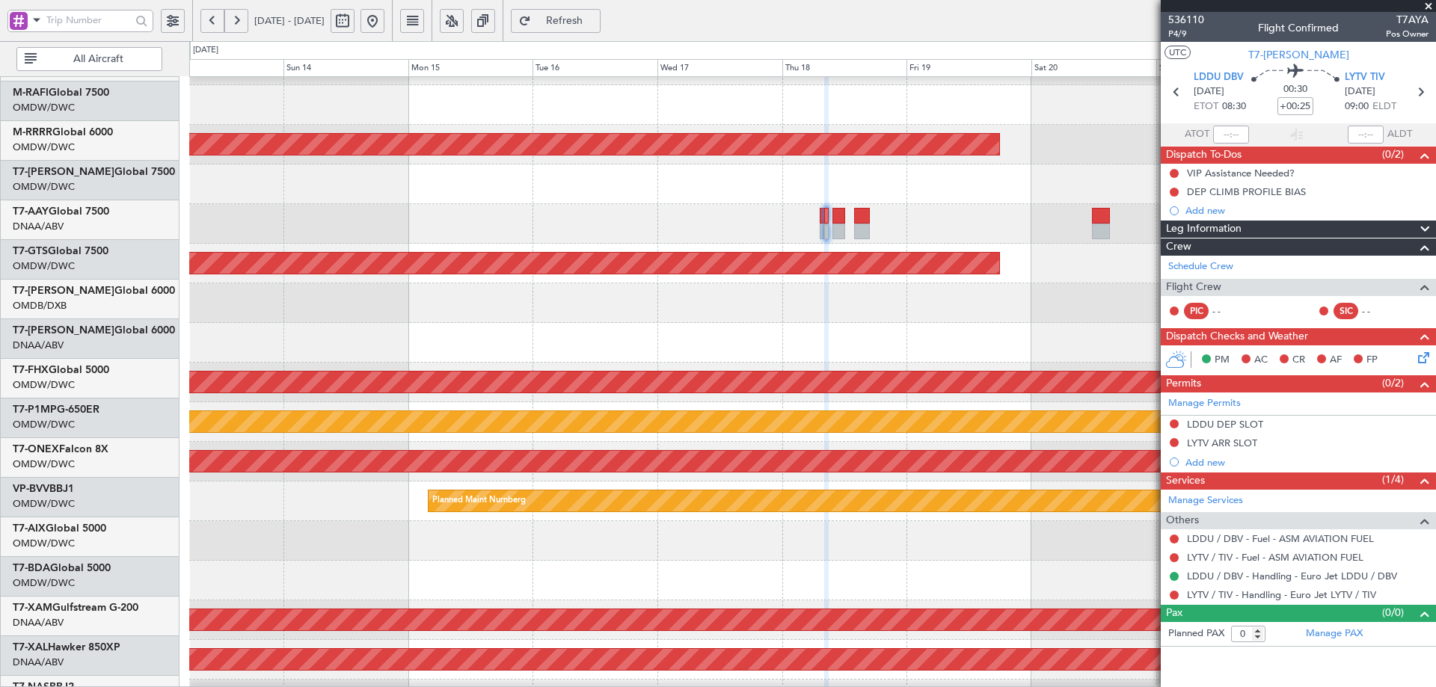
scroll to position [0, 0]
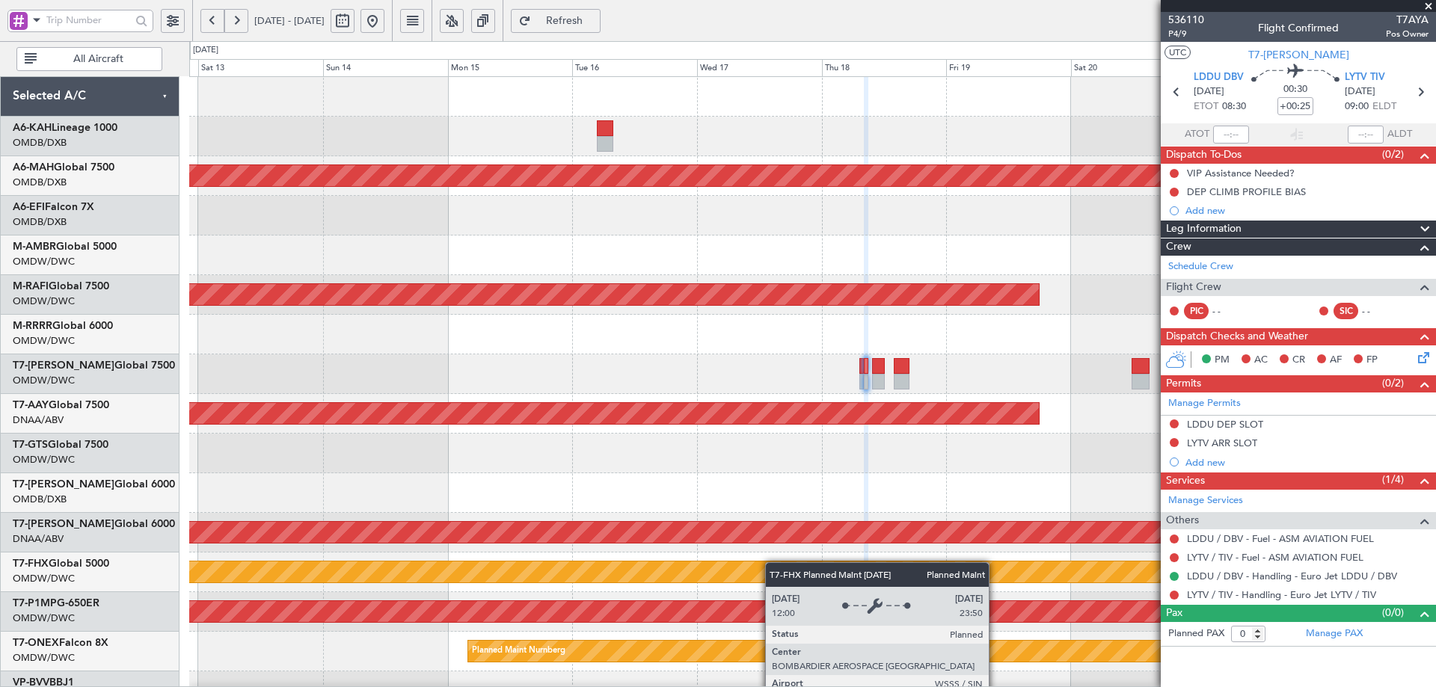
click at [767, 589] on div "Planned Maint Dubai (Dubai Intl) Planned Maint Singapore (Seletar) Planned Main…" at bounding box center [812, 513] width 1246 height 872
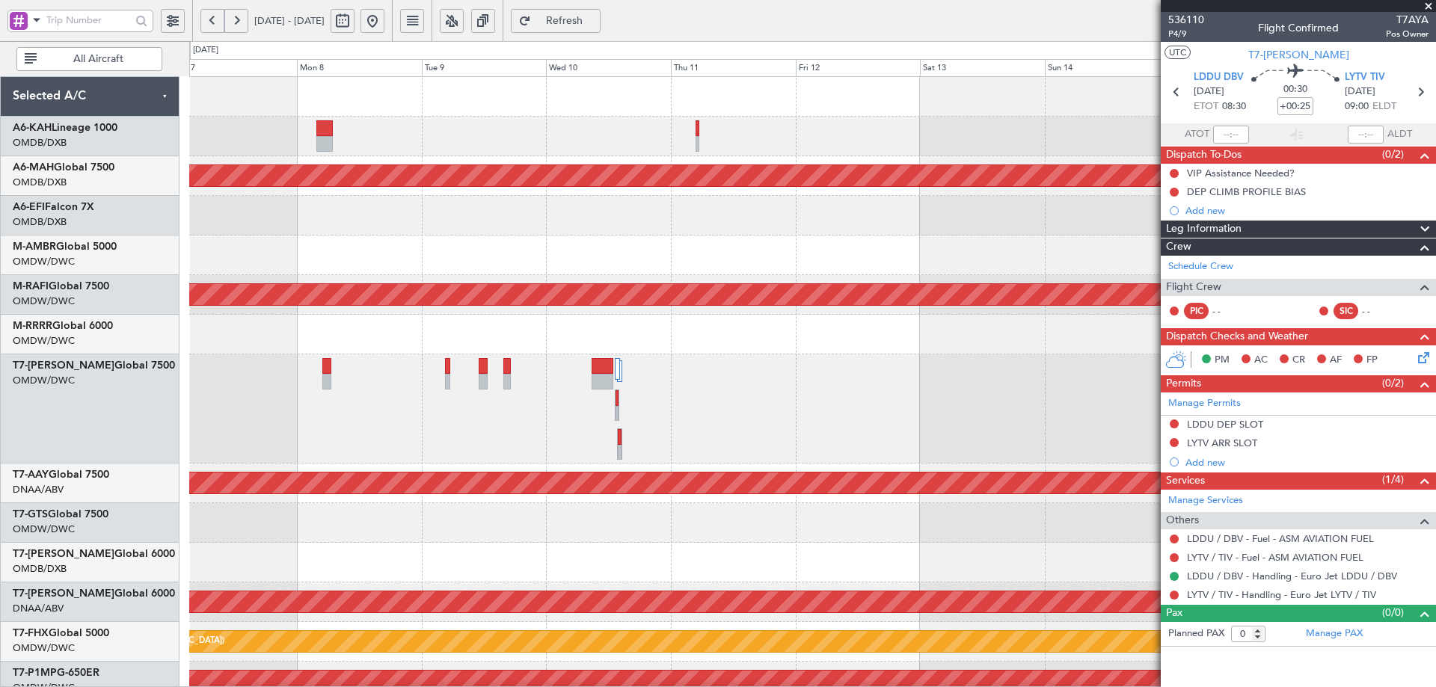
click at [1264, 228] on fb-app "13 Sep 2025 - 23 Sep 2025 Refresh Quick Links All Aircraft Planned Maint Dubai …" at bounding box center [718, 353] width 1436 height 669
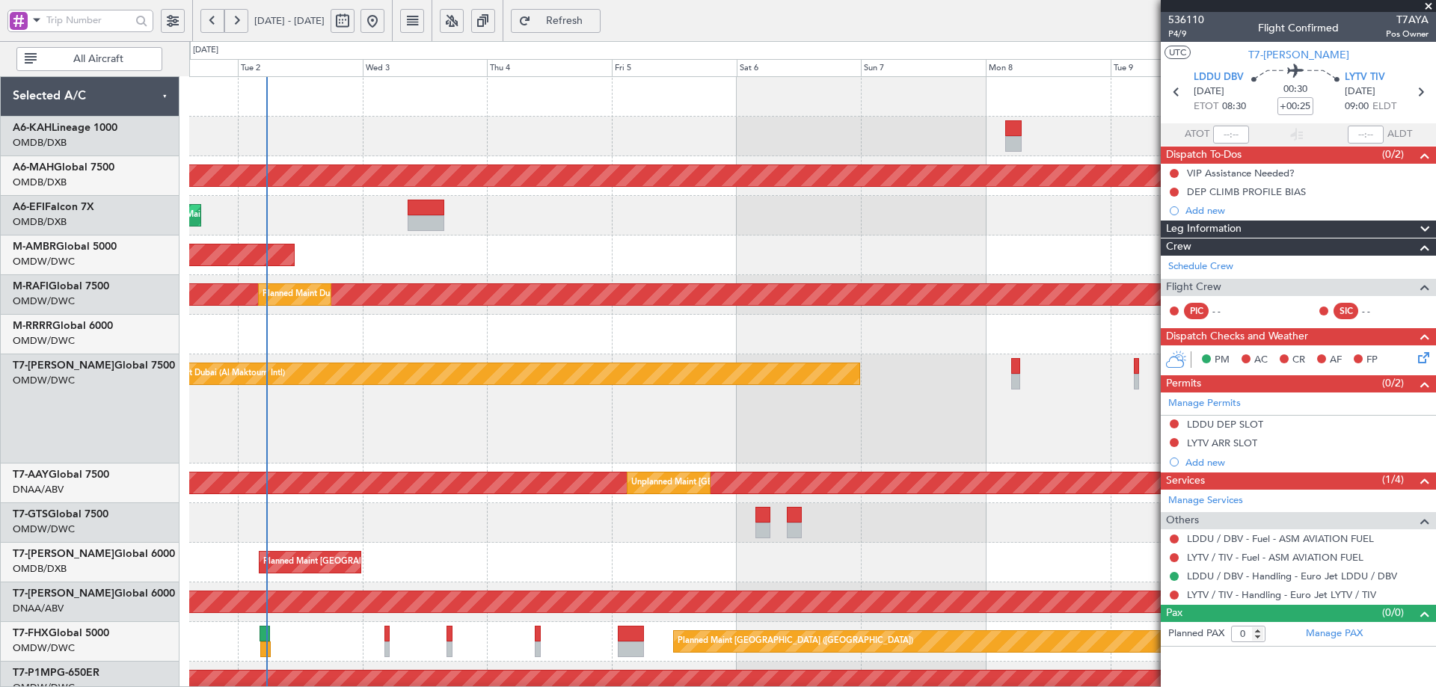
click at [1045, 225] on div "No Crew Planned Maint Dubai (Dubai Intl) Unplanned Maint Paris (Le Bourget) AOG…" at bounding box center [812, 547] width 1246 height 941
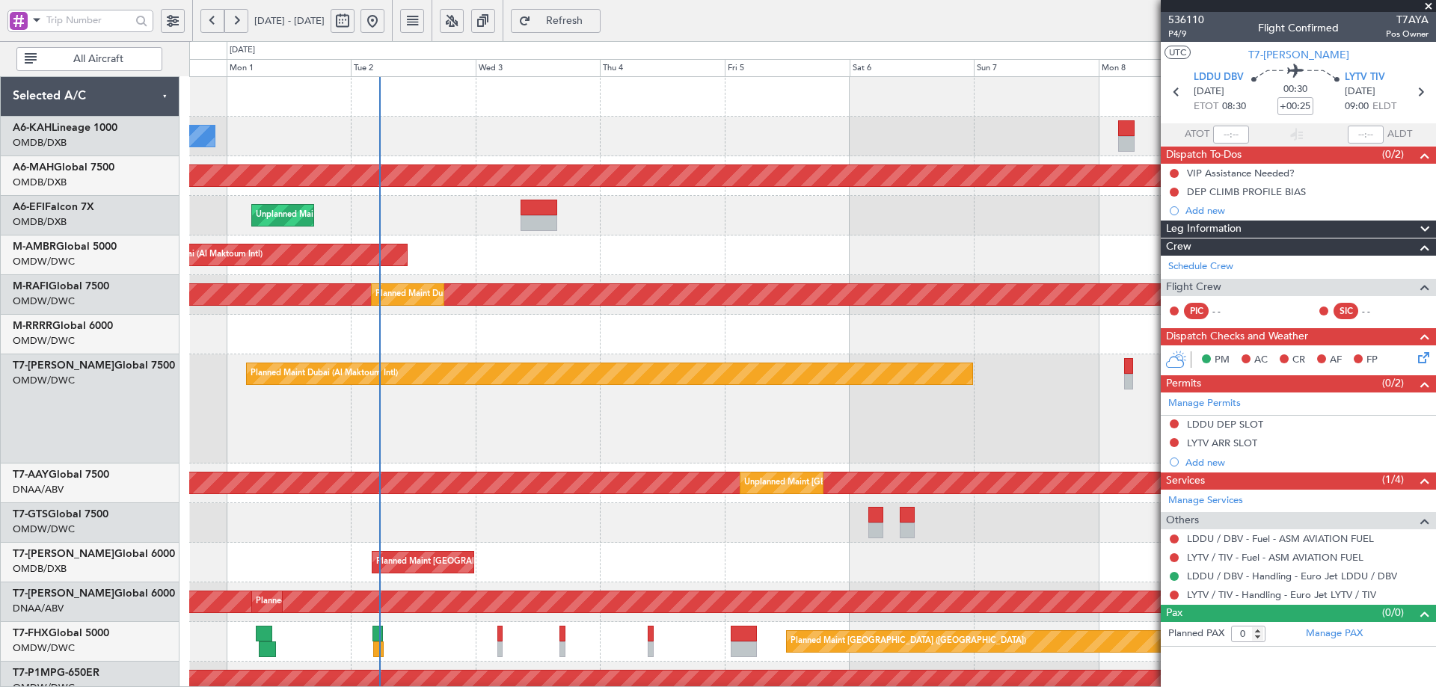
click at [624, 245] on div "No Crew Planned Maint Dubai (Dubai Intl) Unplanned Maint Paris (Le Bourget) AOG…" at bounding box center [812, 547] width 1246 height 941
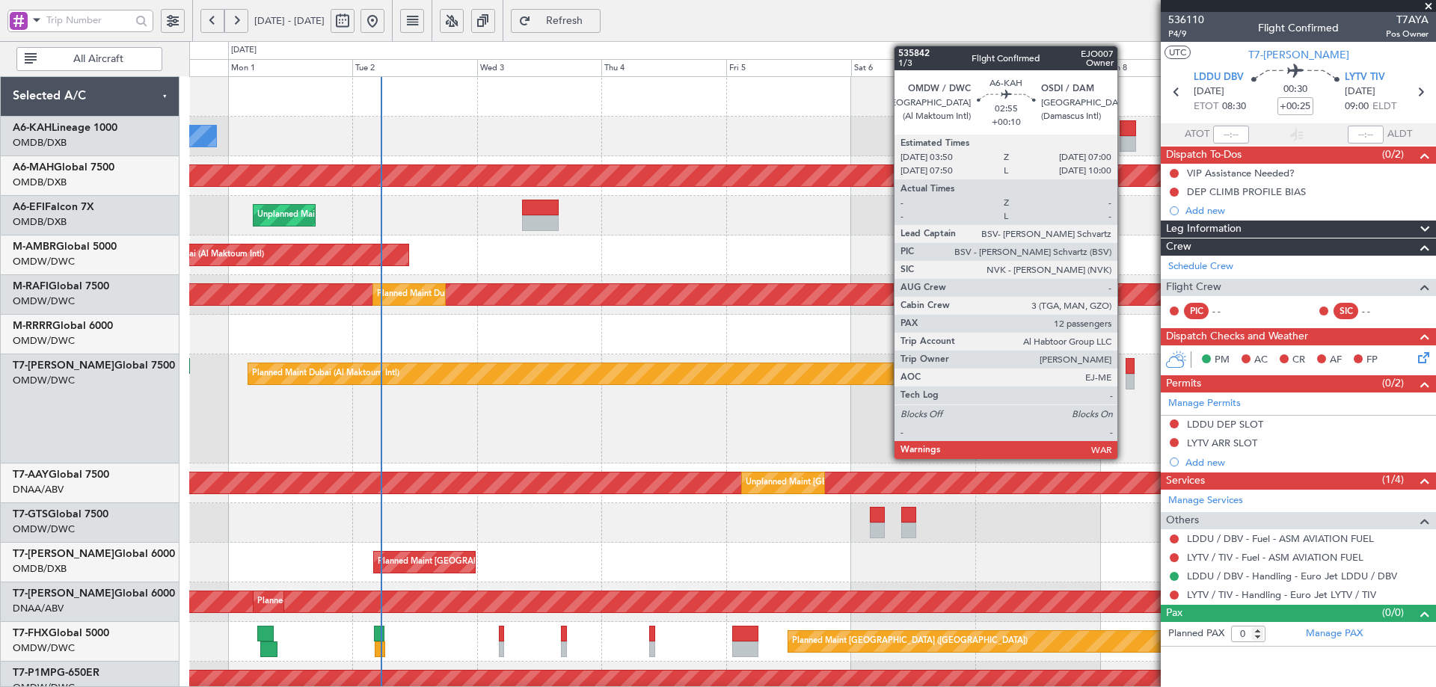
click at [1124, 141] on div at bounding box center [1127, 144] width 16 height 16
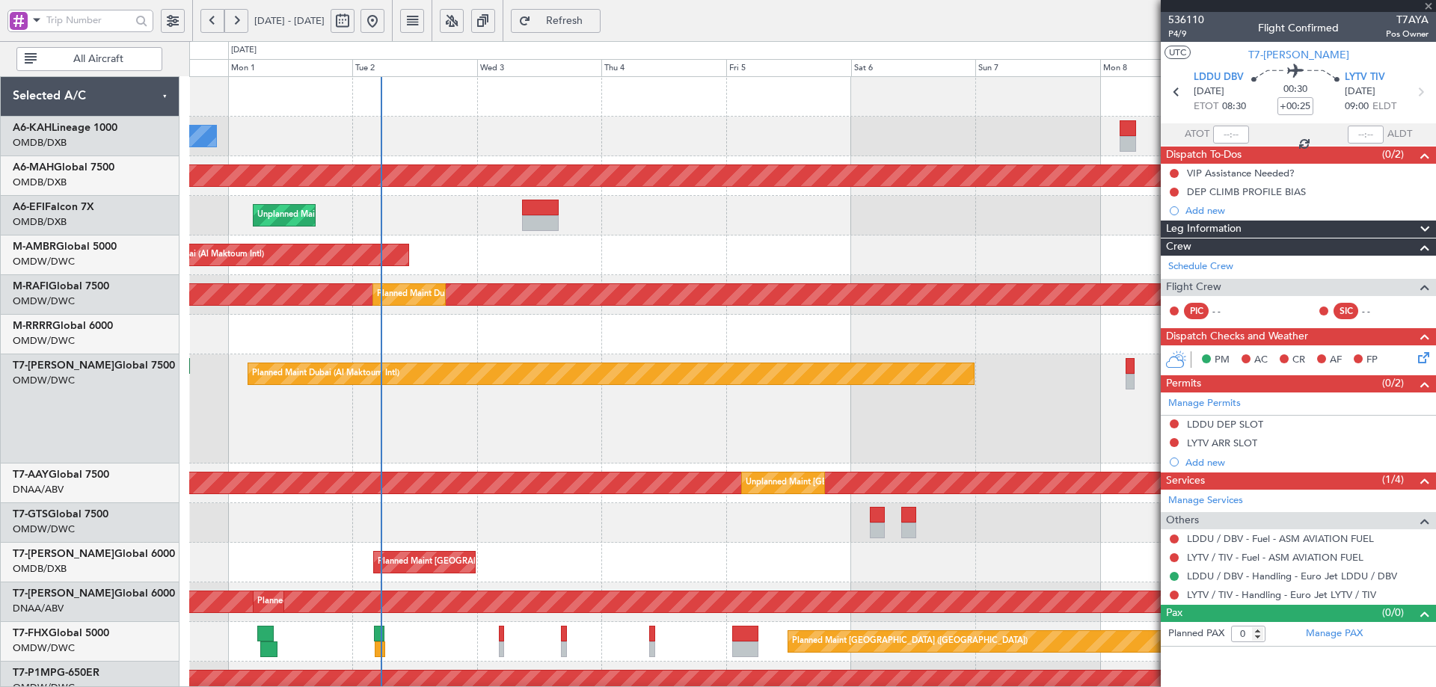
type input "+00:10"
type input "12"
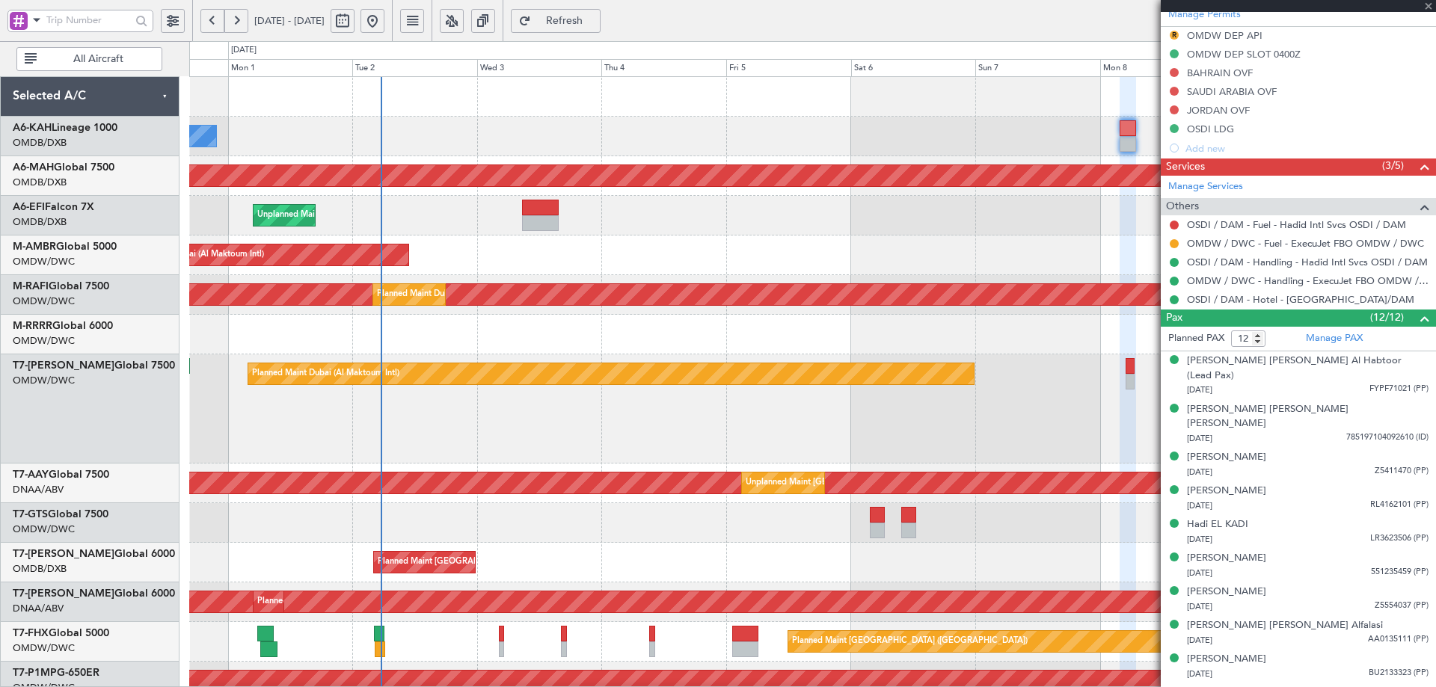
scroll to position [523, 0]
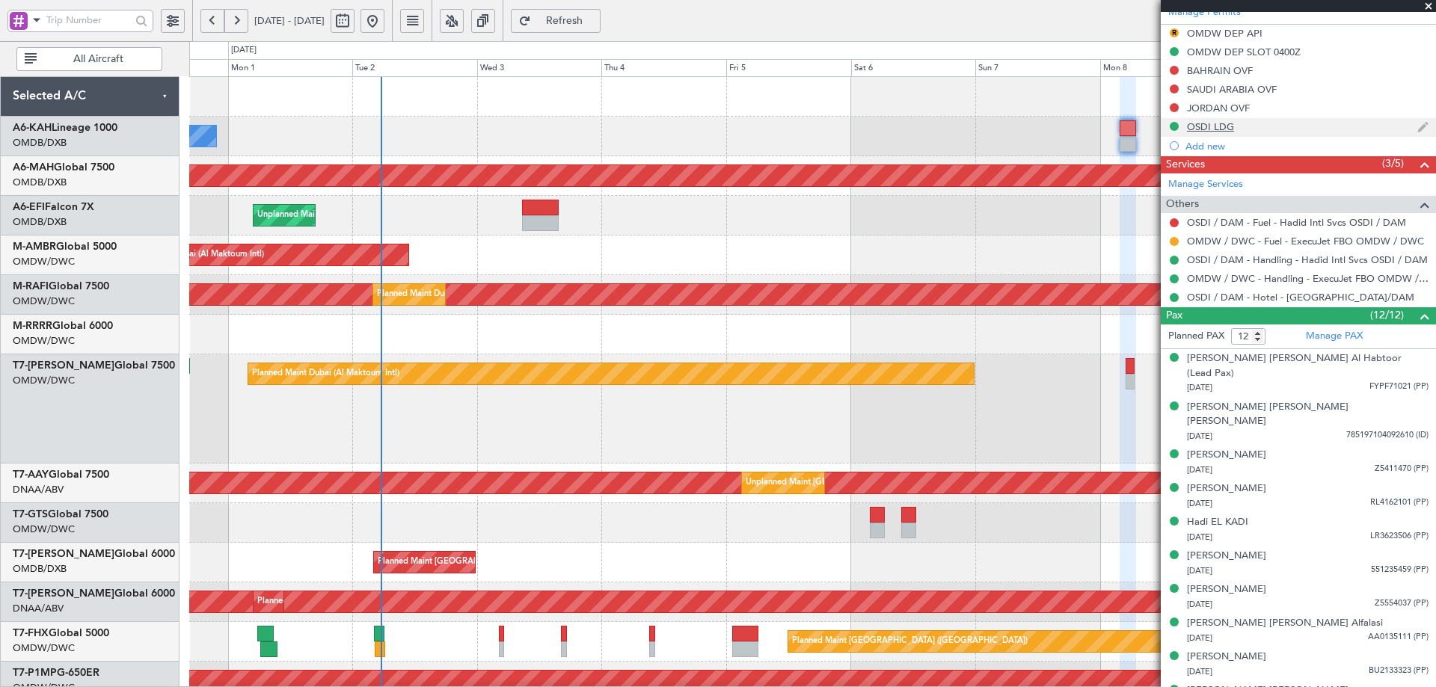
click at [1216, 127] on div "OSDI LDG" at bounding box center [1210, 126] width 47 height 13
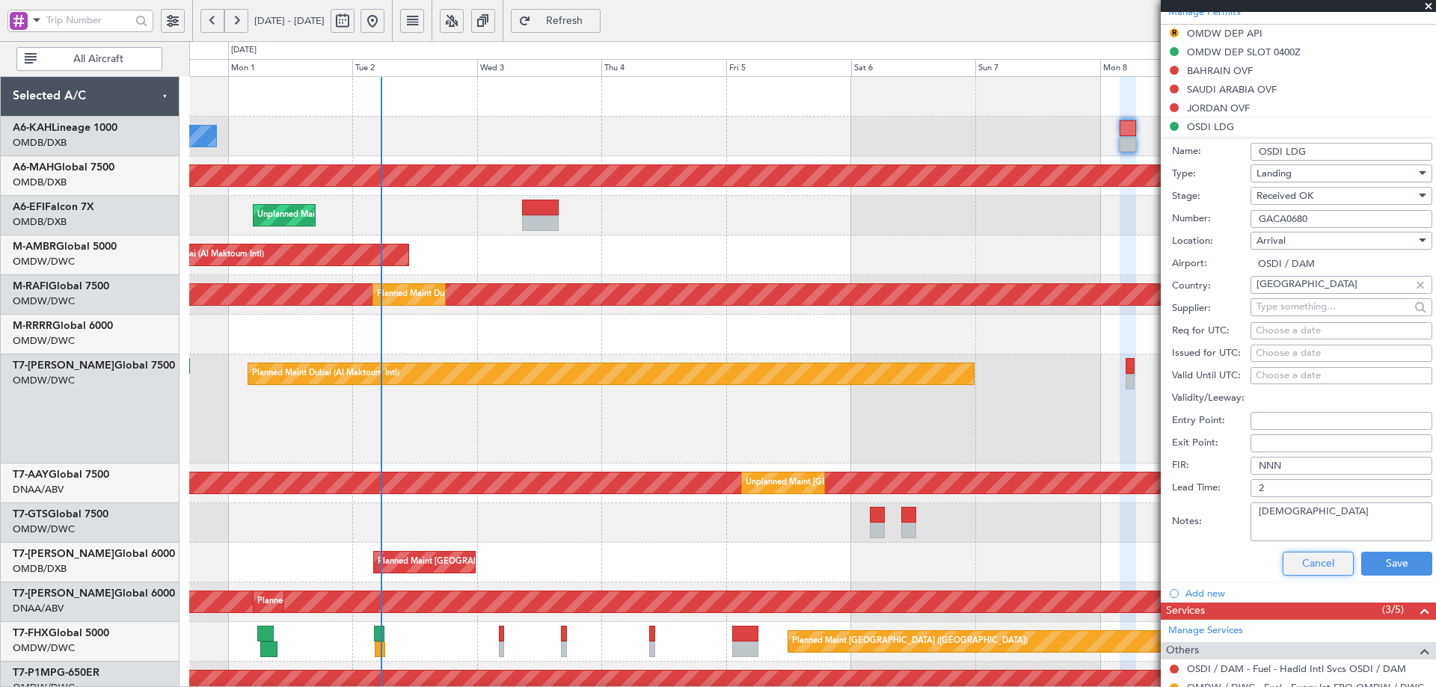
click at [1317, 567] on button "Cancel" at bounding box center [1317, 564] width 71 height 24
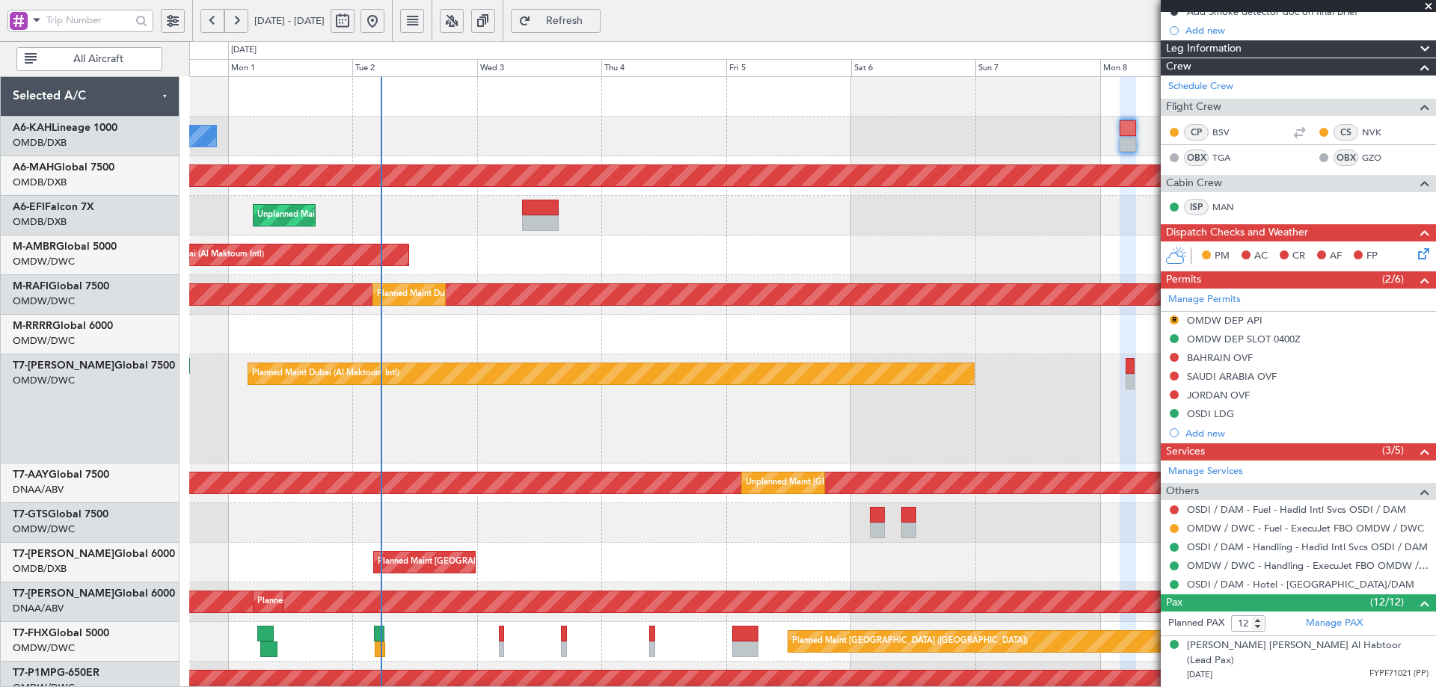
scroll to position [224, 0]
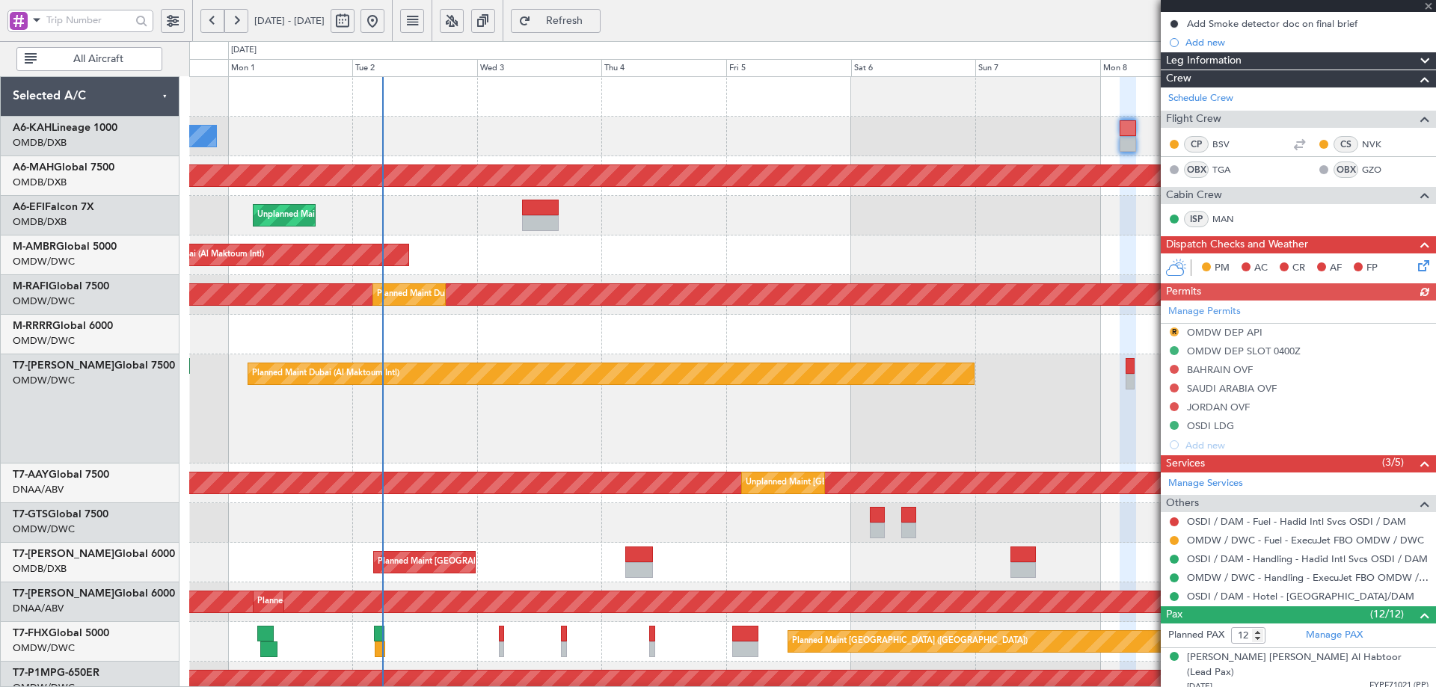
click at [595, 16] on span "Refresh" at bounding box center [564, 21] width 61 height 10
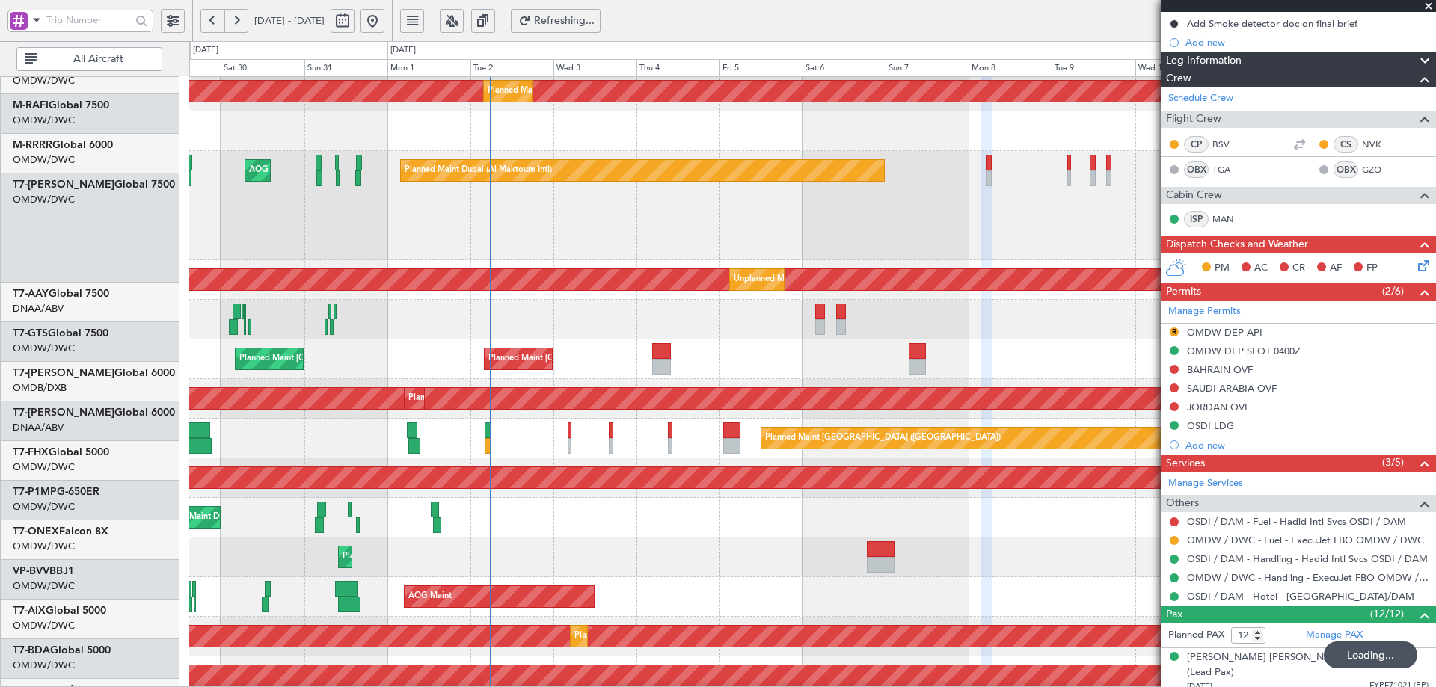
scroll to position [210, 0]
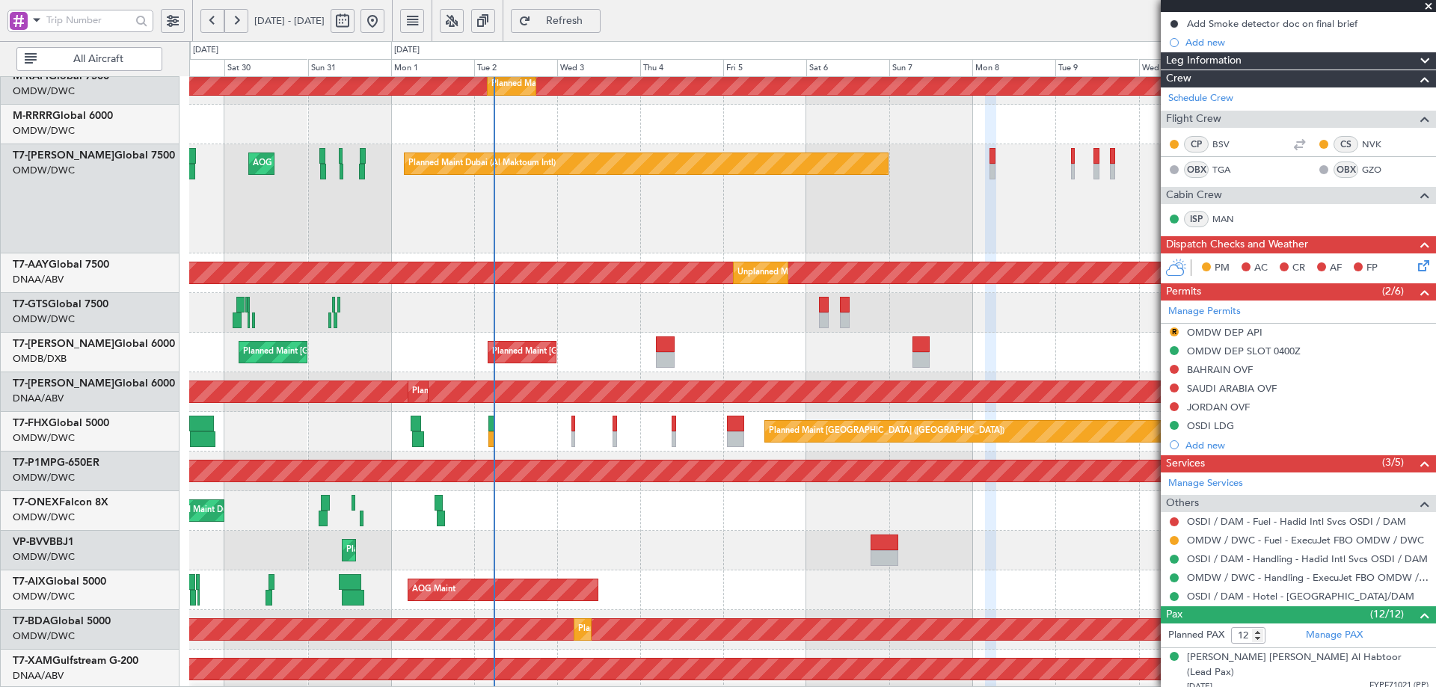
click at [627, 378] on div "Unplanned Maint [GEOGRAPHIC_DATA] (Al Maktoum Intl) Planned Maint [GEOGRAPHIC_D…" at bounding box center [812, 392] width 1246 height 40
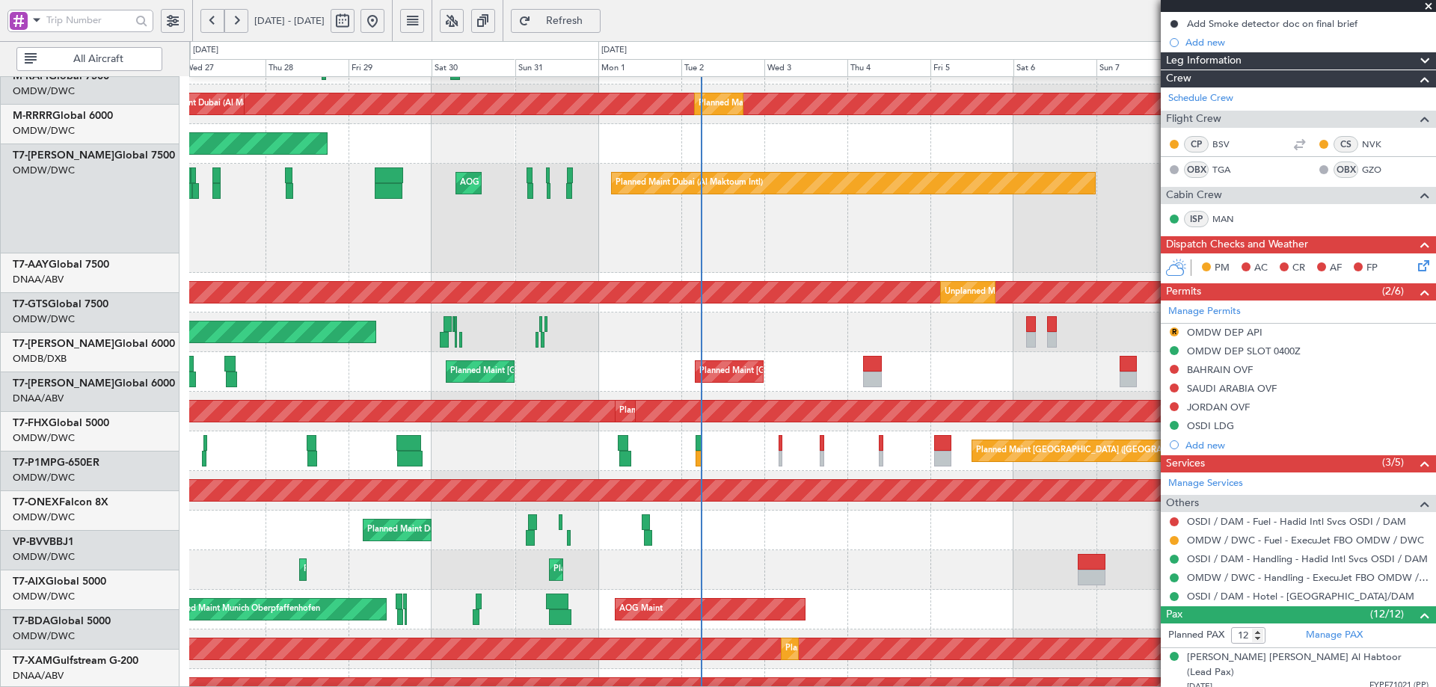
scroll to position [188, 0]
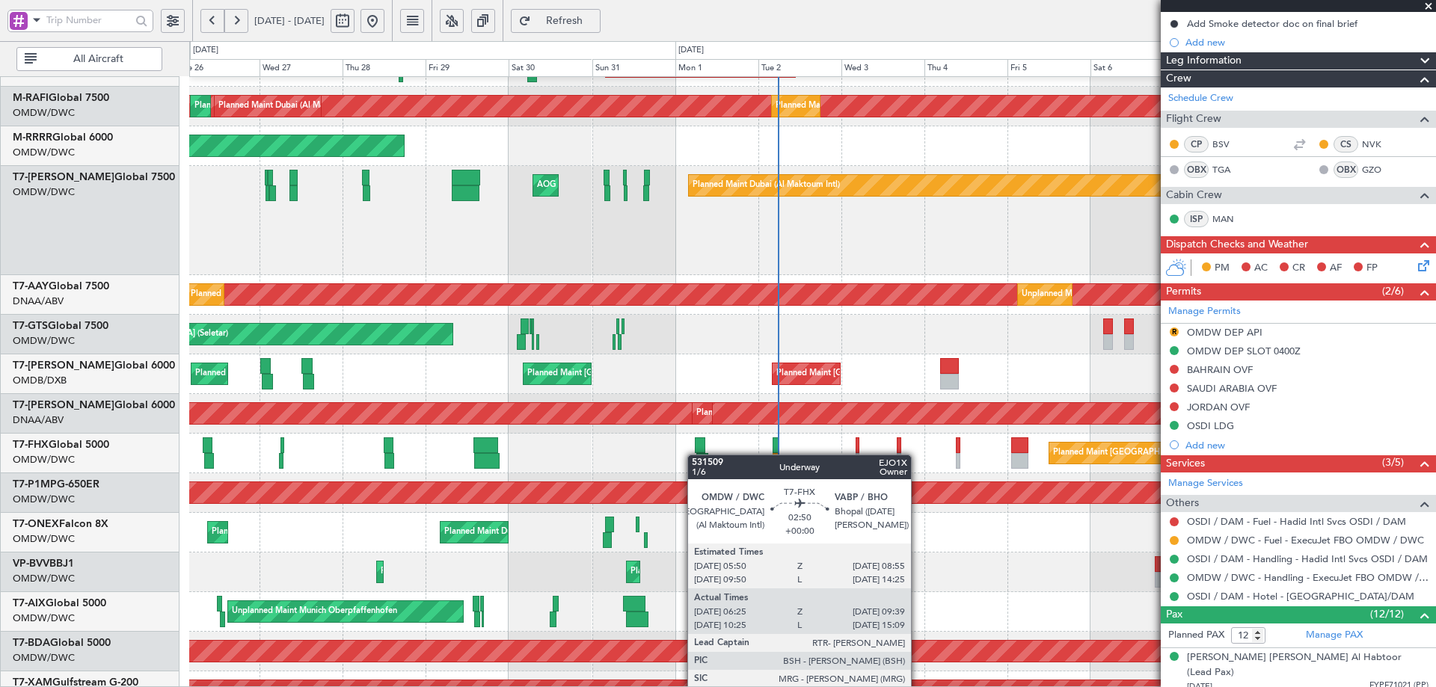
click at [695, 455] on div "Planned Maint Singapore (Changi) Planned Maint London (Stansted)" at bounding box center [812, 454] width 1246 height 40
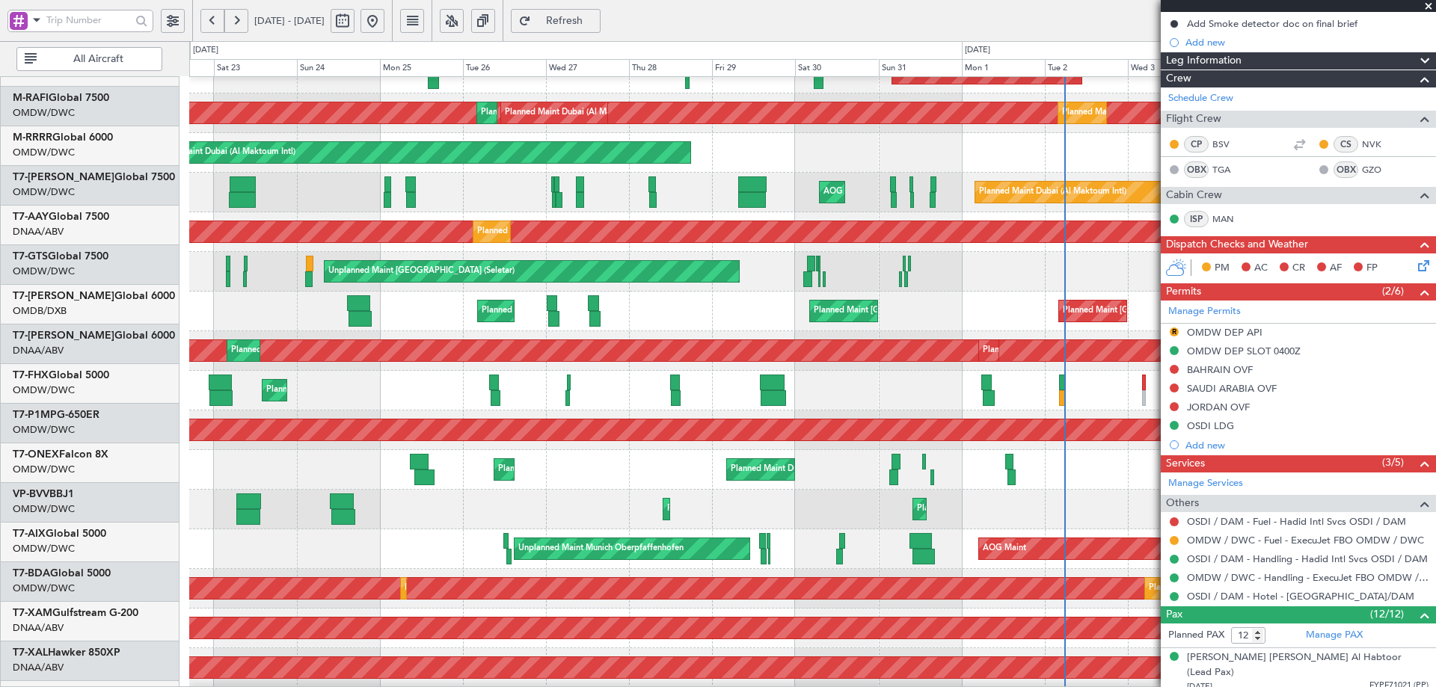
scroll to position [185, 0]
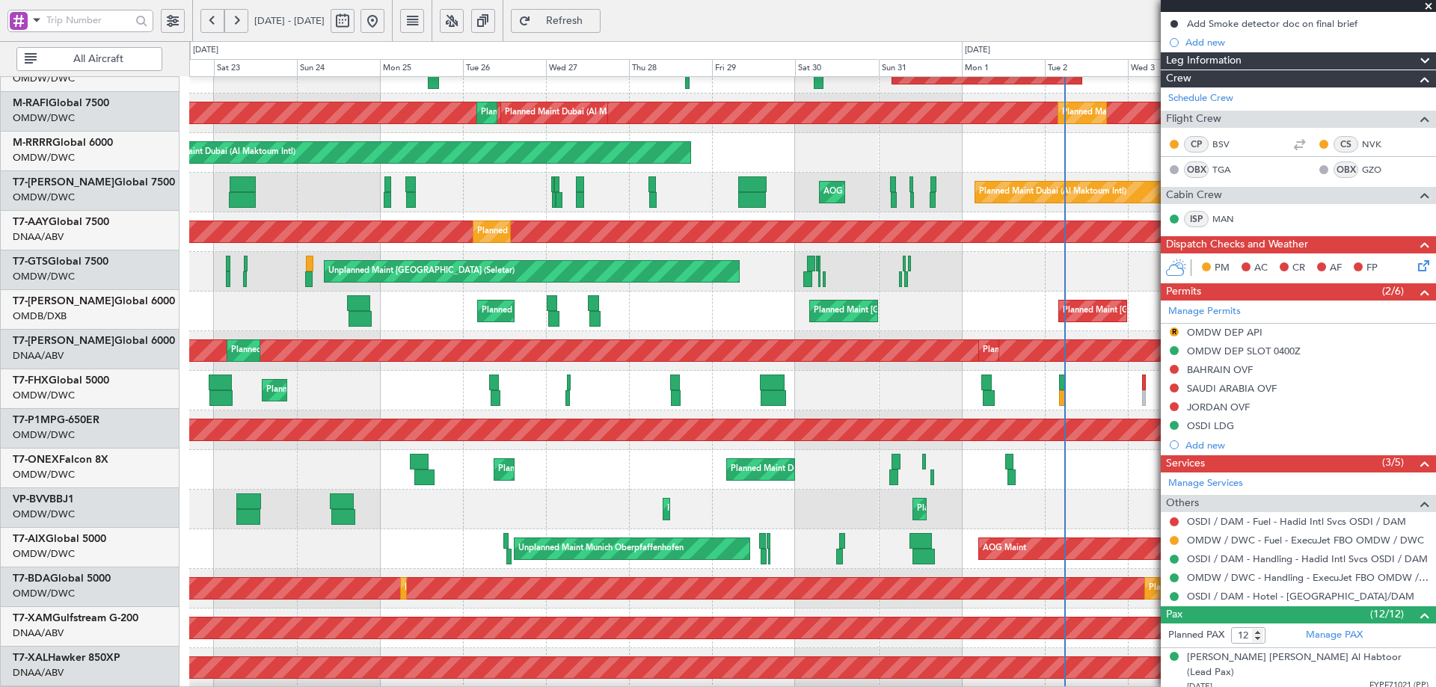
click at [799, 514] on div "Planned Maint Dubai (Al Maktoum Intl) Planned Maint Dubai (Al Maktoum Intl)" at bounding box center [812, 510] width 1246 height 40
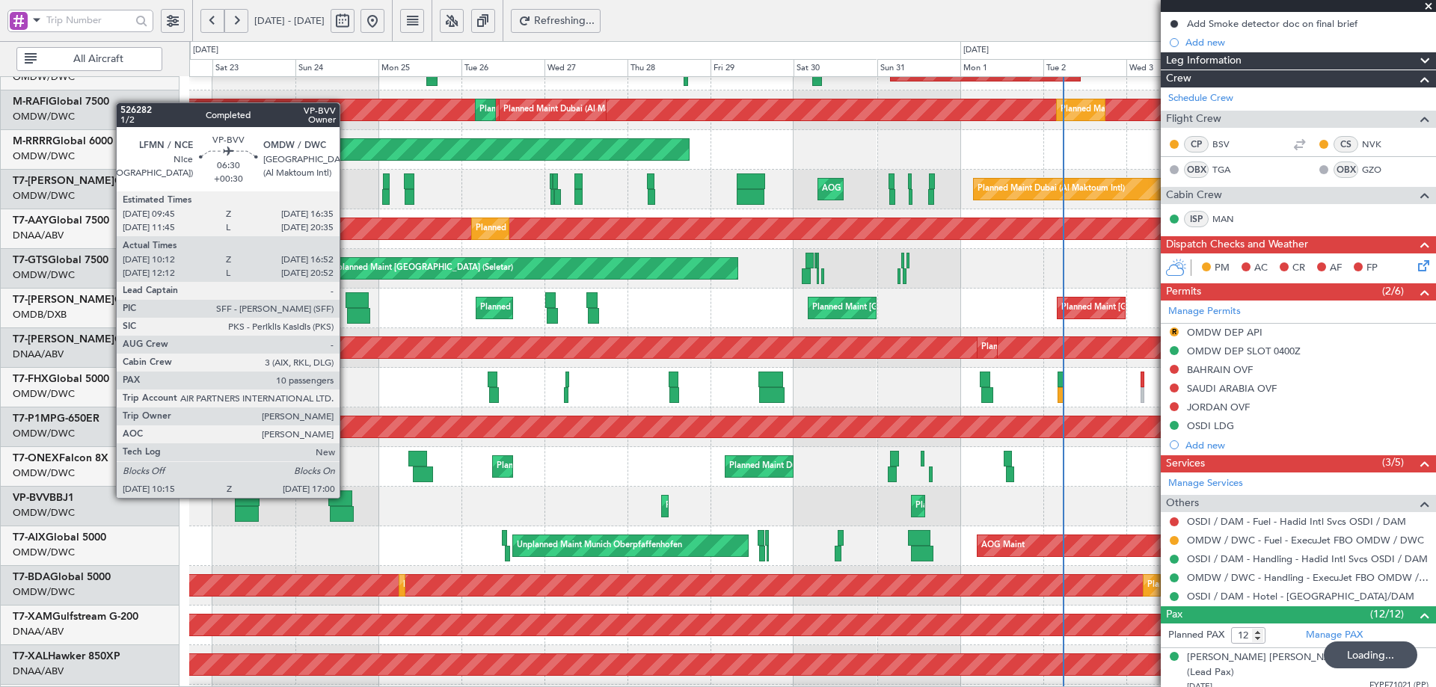
click at [346, 496] on div at bounding box center [340, 498] width 24 height 16
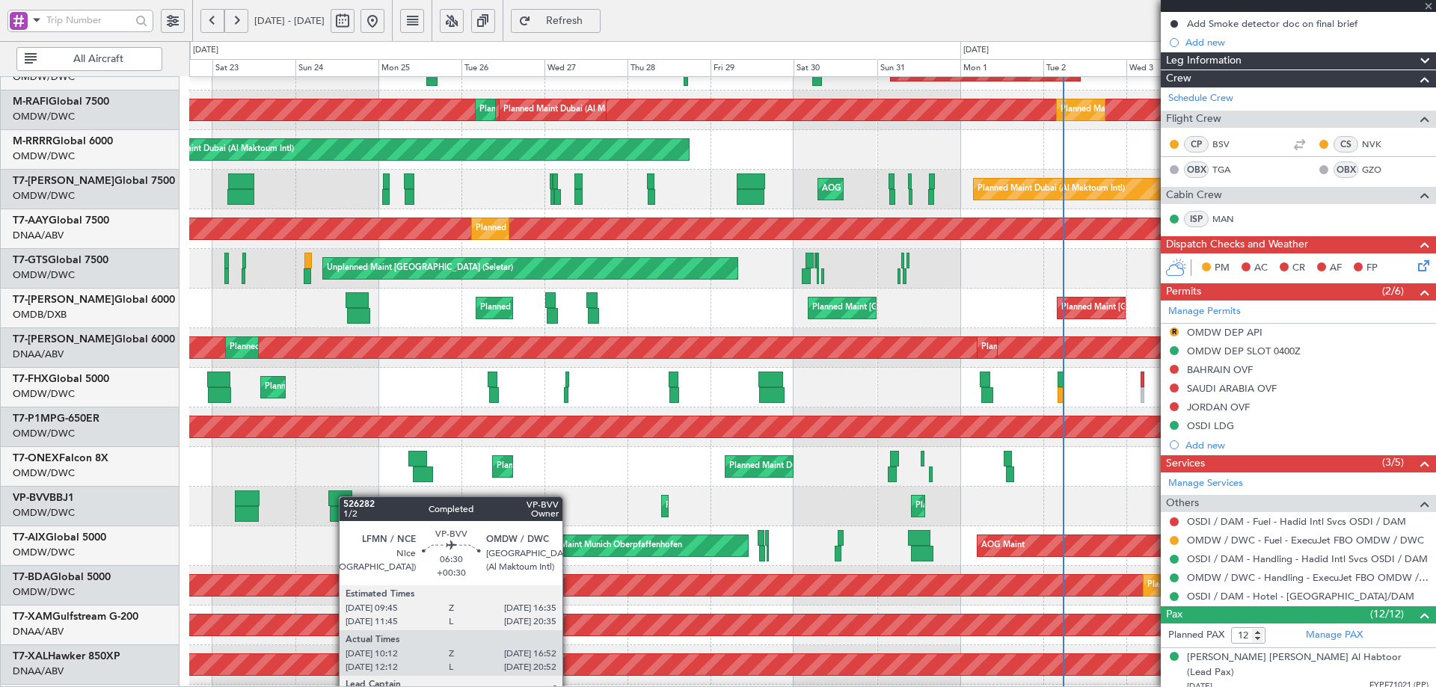
type input "+00:30"
type input "10:27"
type input "16:47"
type input "10"
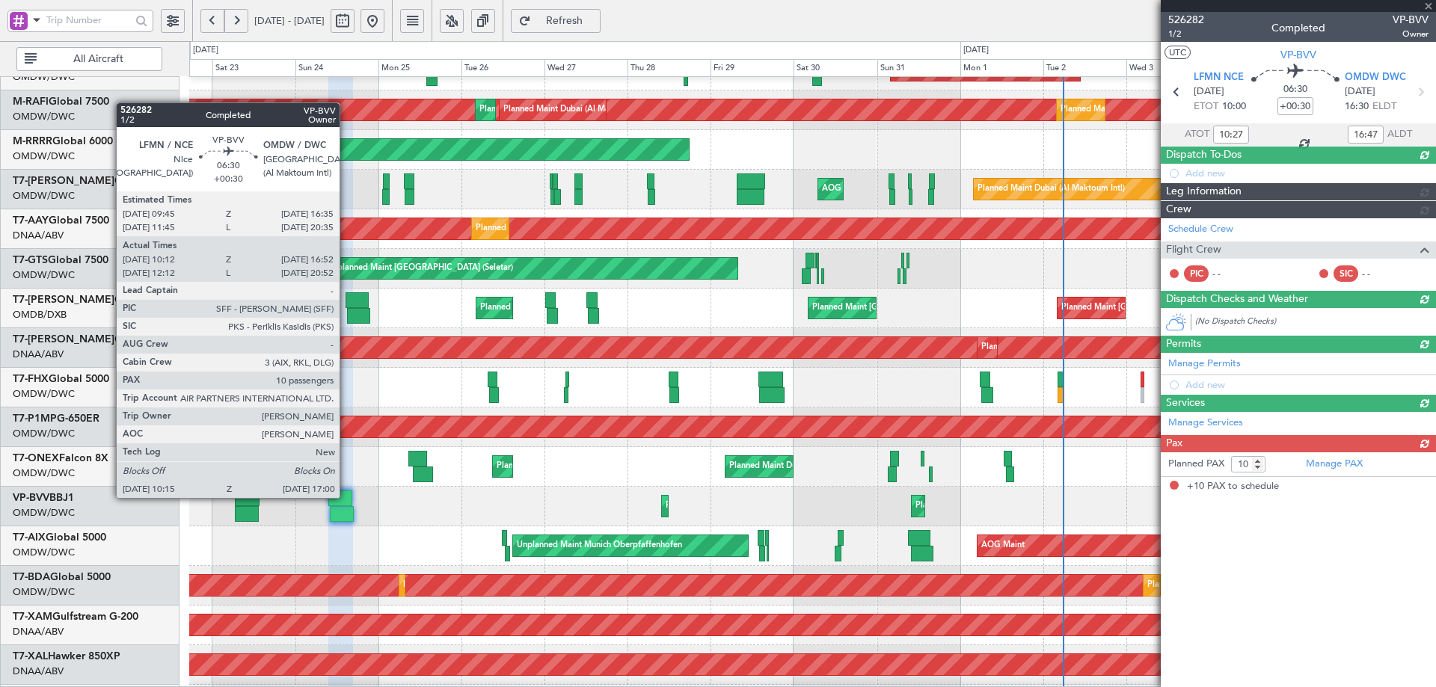
scroll to position [0, 0]
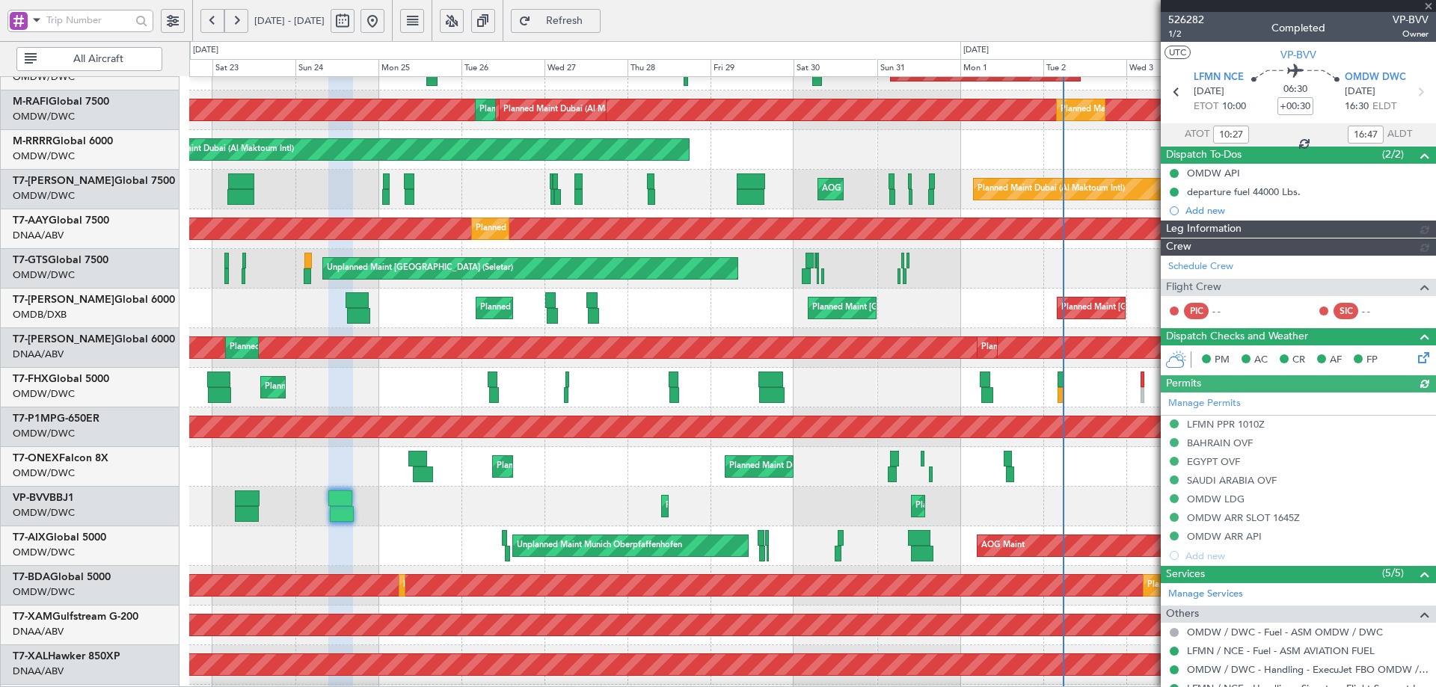
type input "Syed Shakeel (SYS)"
type input "7011"
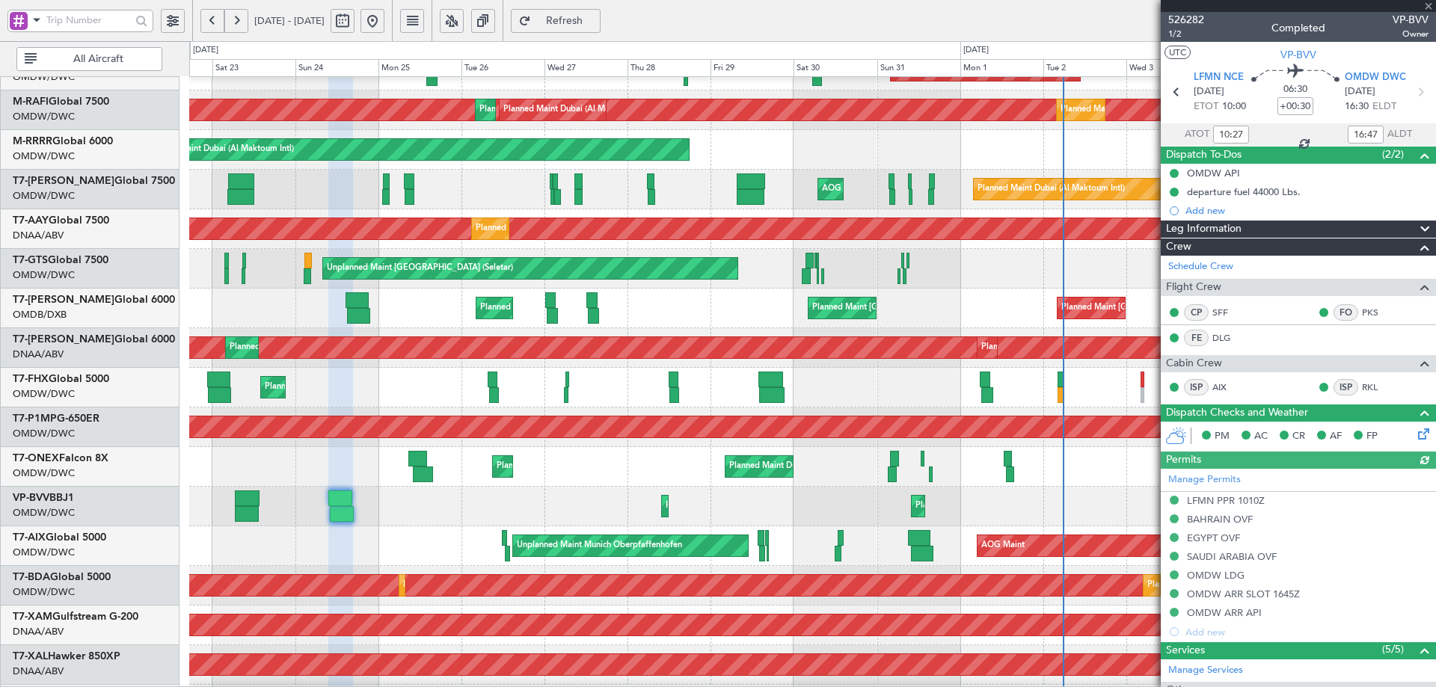
type input "Syed Shakeel (SYS)"
type input "7011"
type input "Syed Shakeel (SYS)"
type input "7011"
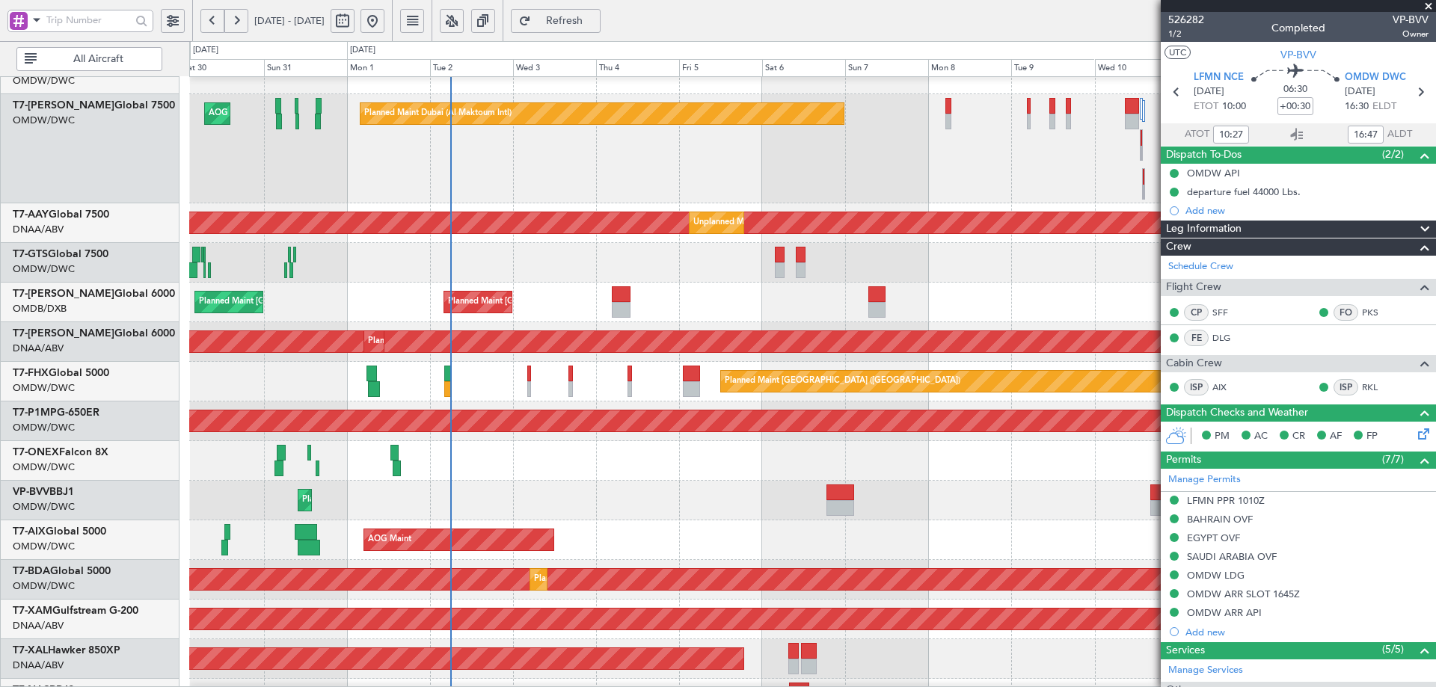
click at [182, 327] on div "Planned Maint Dubai (Al Maktoum Intl) Planned Maint Dubai (Al Maktoum Intl) AOG…" at bounding box center [718, 364] width 1436 height 646
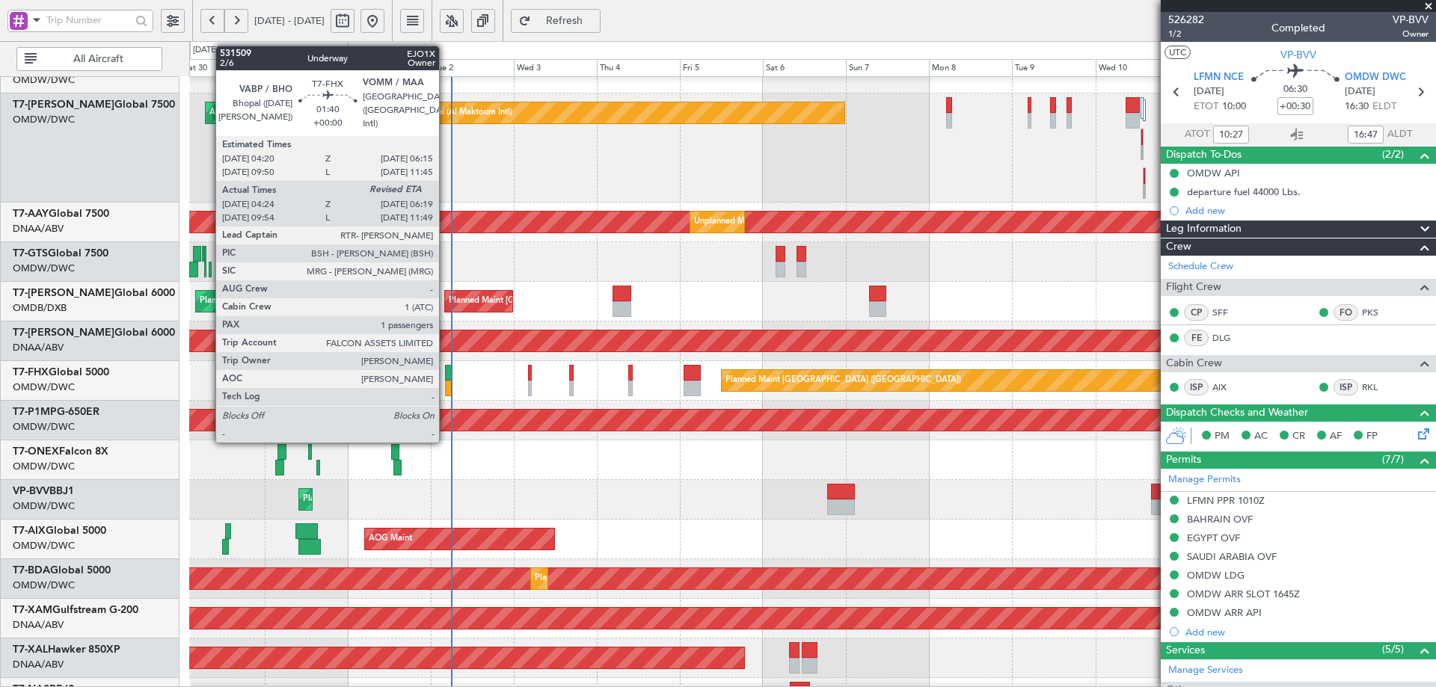
click at [446, 381] on div at bounding box center [448, 389] width 7 height 16
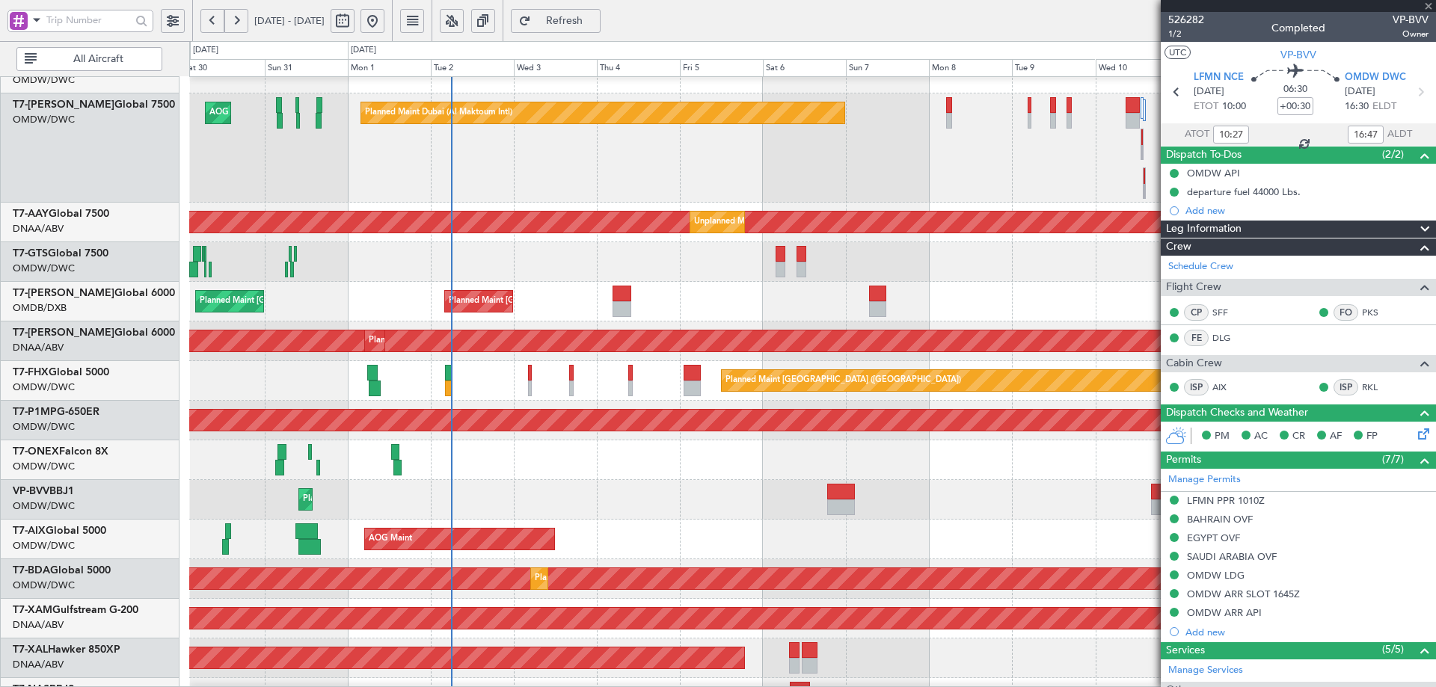
type input "04:34"
type input "1"
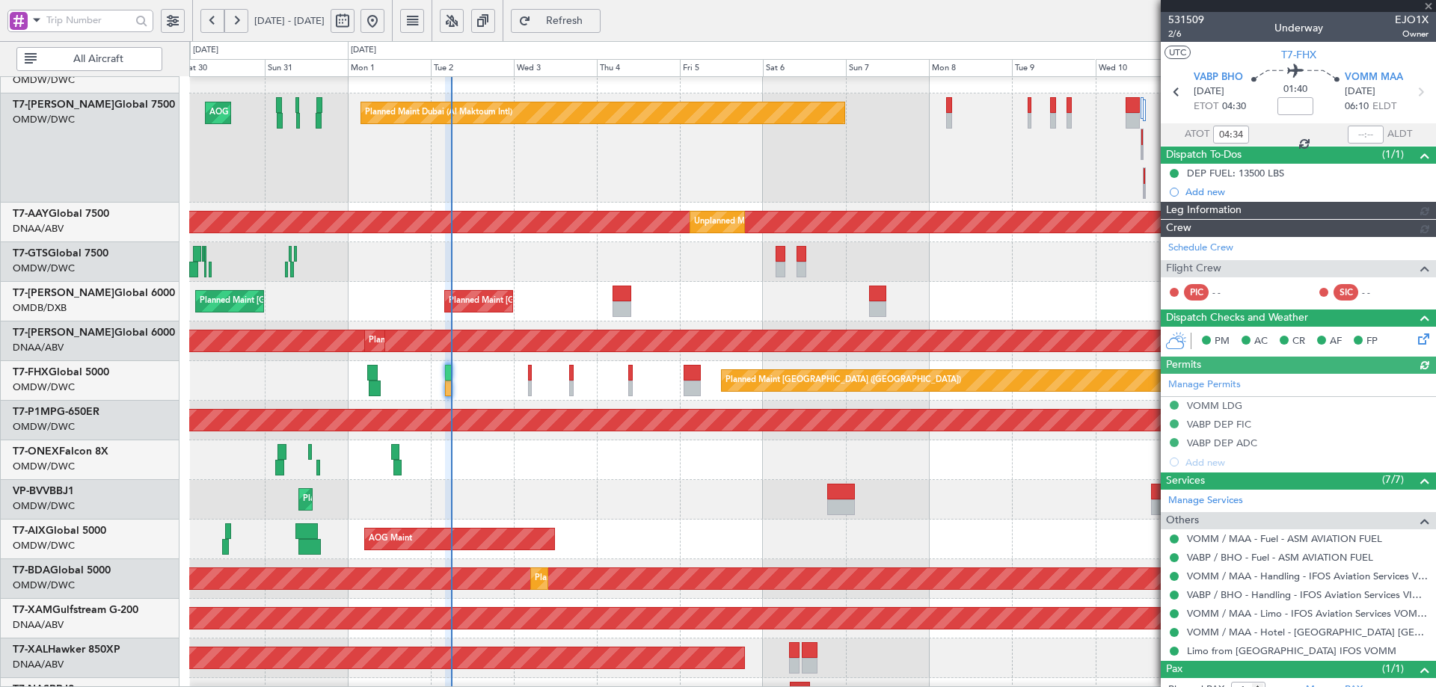
type input "Syed Shakeel (SYS)"
type input "7048"
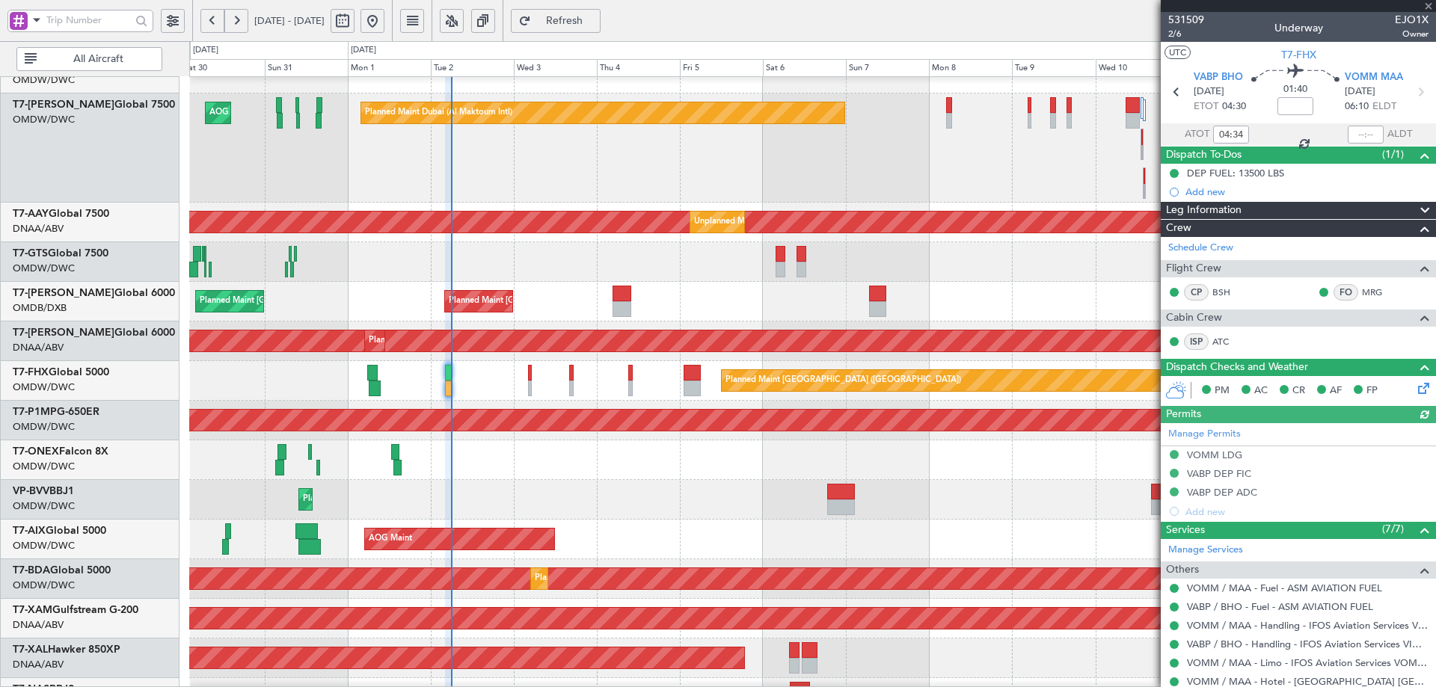
scroll to position [98, 0]
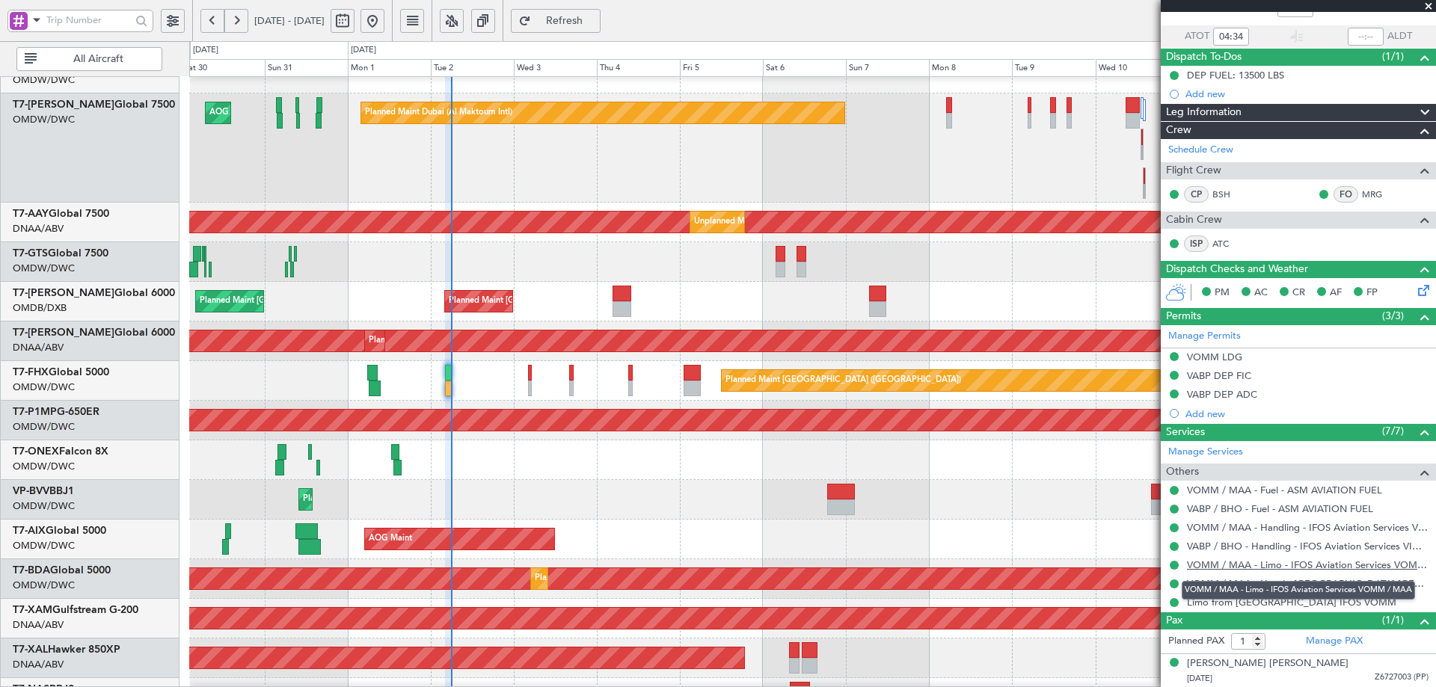
click at [1288, 568] on link "VOMM / MAA - Limo - IFOS Aviation Services VOMM / MAA" at bounding box center [1308, 565] width 242 height 13
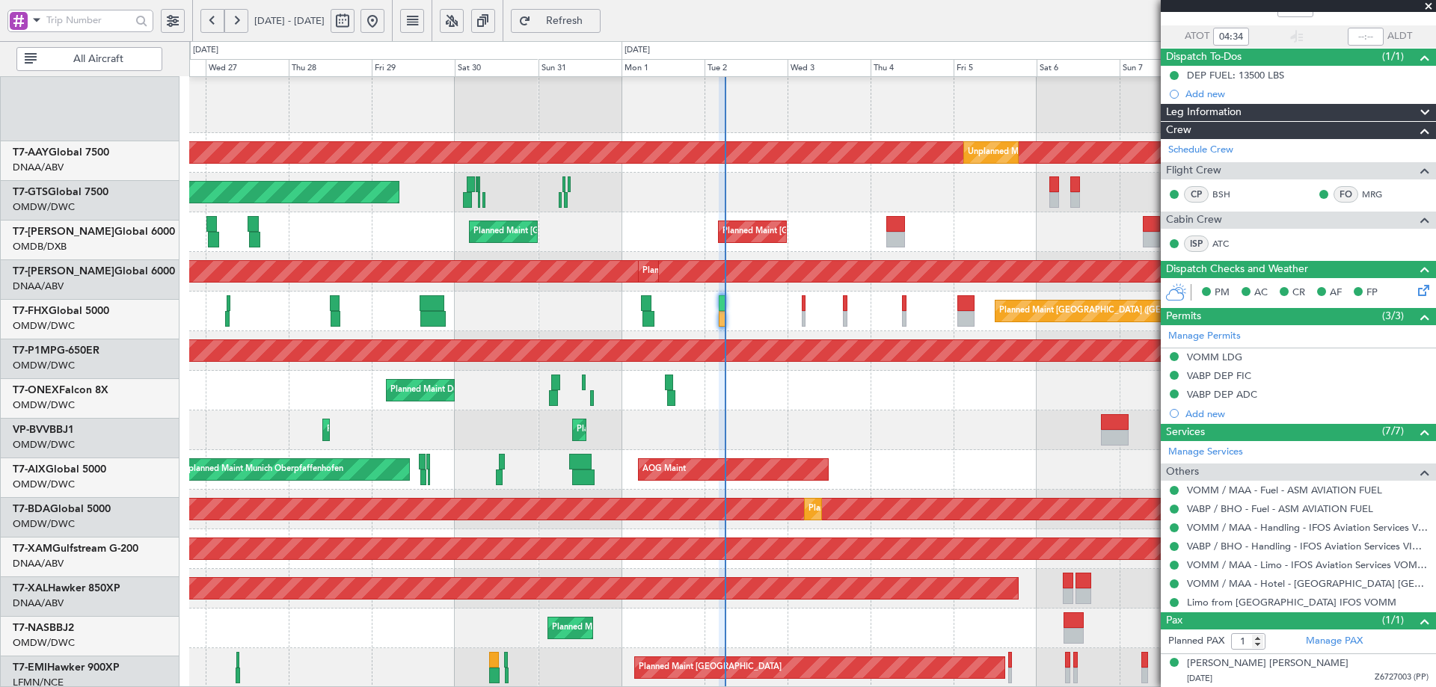
scroll to position [330, 0]
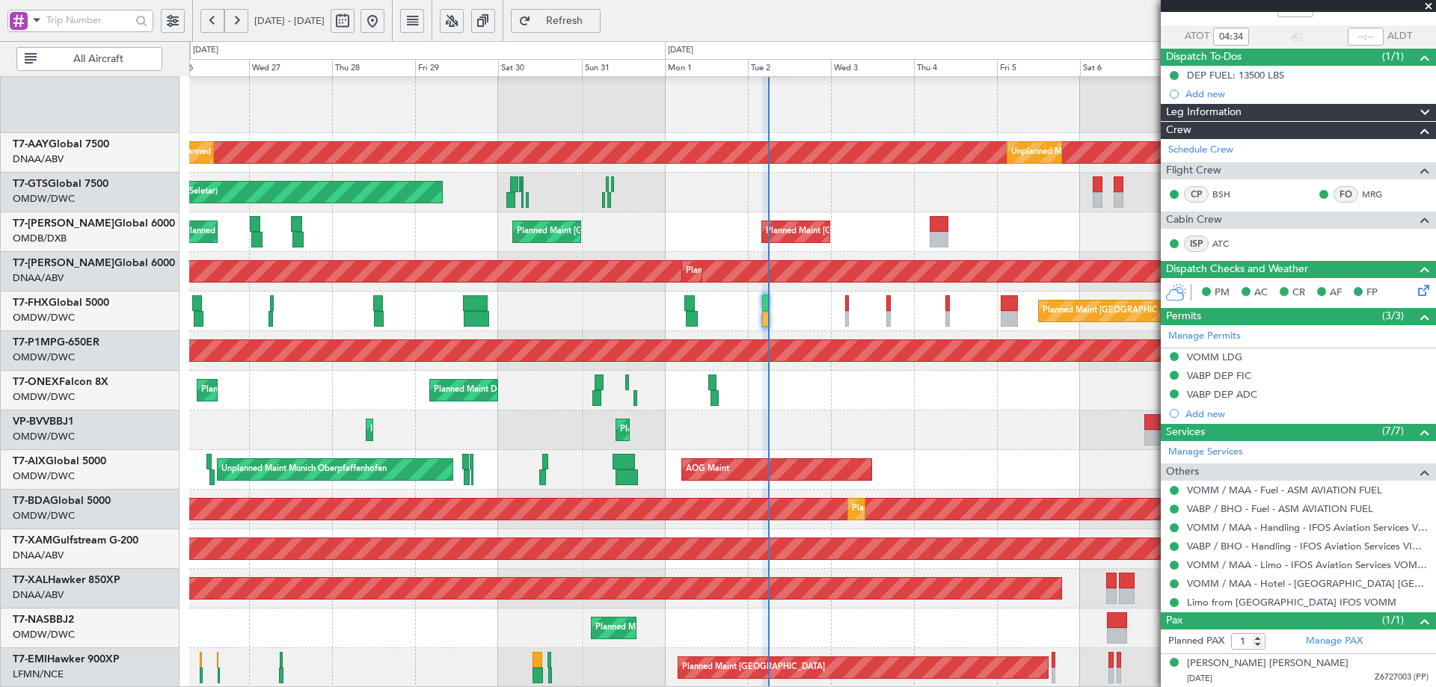
click at [808, 304] on div "Planned Maint Dubai (Al Maktoum Intl) AOG Maint Dubai (Al Maktoum Intl) Unplann…" at bounding box center [812, 217] width 1246 height 941
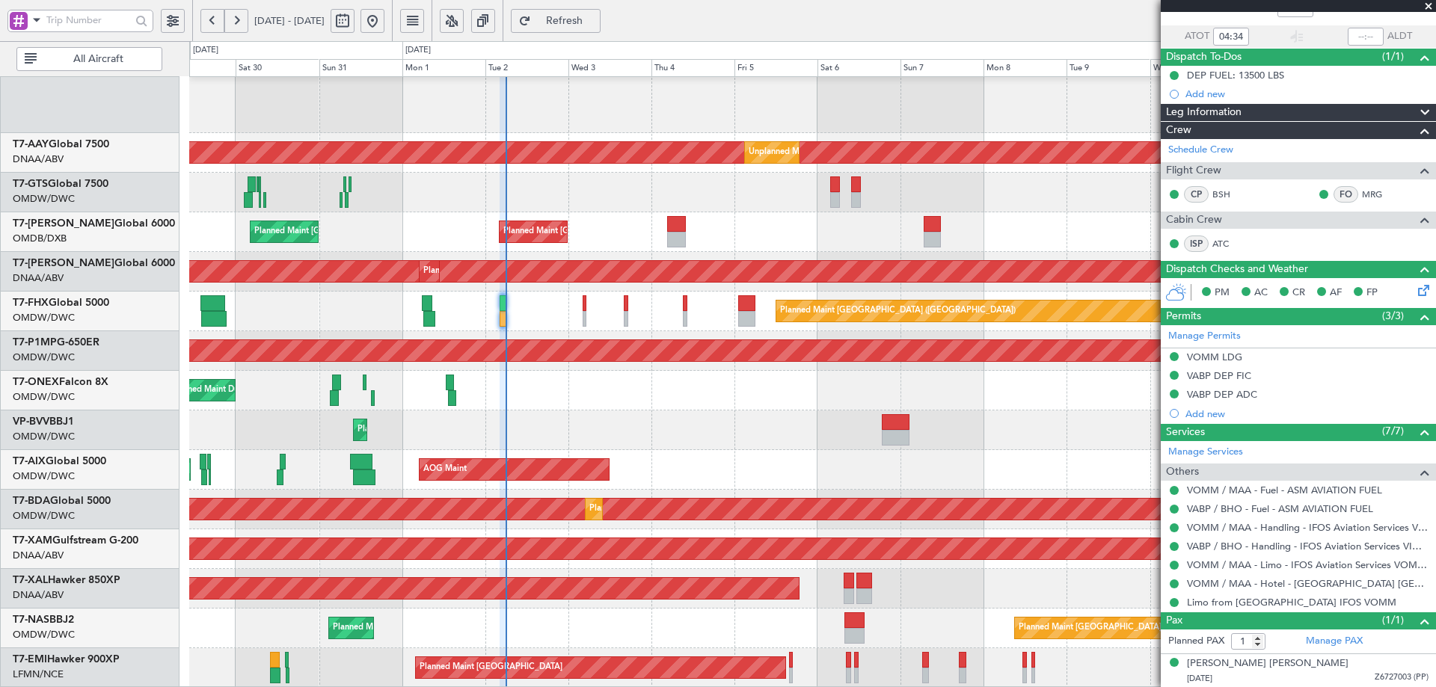
click at [501, 495] on div "Planned Maint Dubai (Al Maktoum Intl) Planned Maint Dubai (Al Maktoum Intl)" at bounding box center [812, 510] width 1246 height 40
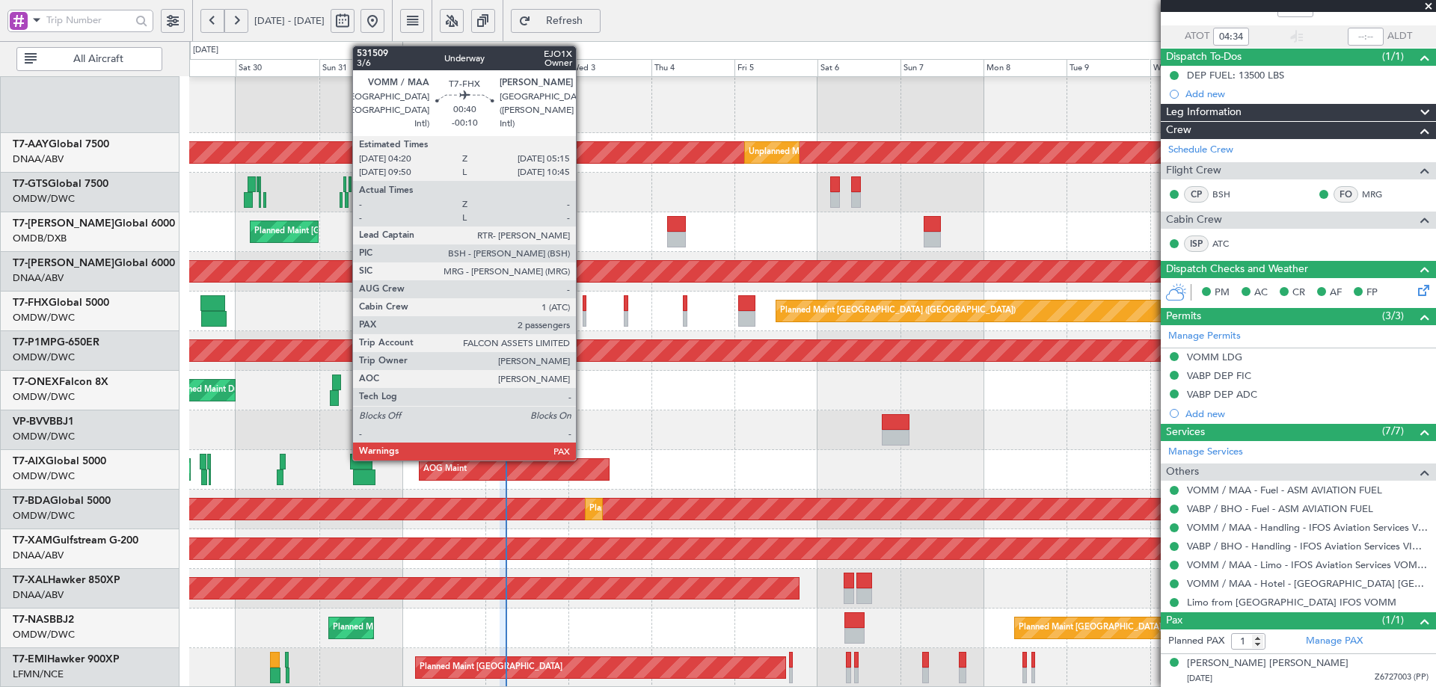
click at [582, 304] on div at bounding box center [584, 303] width 4 height 16
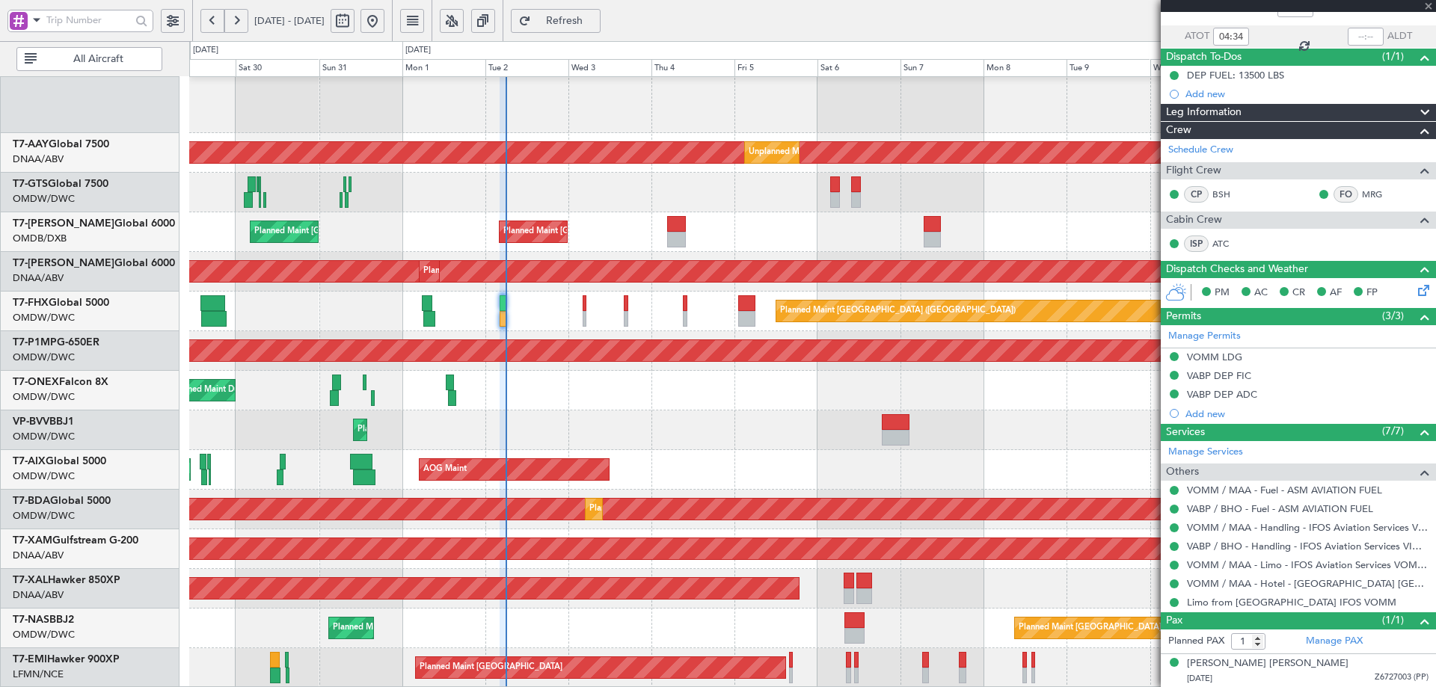
type input "-00:10"
type input "2"
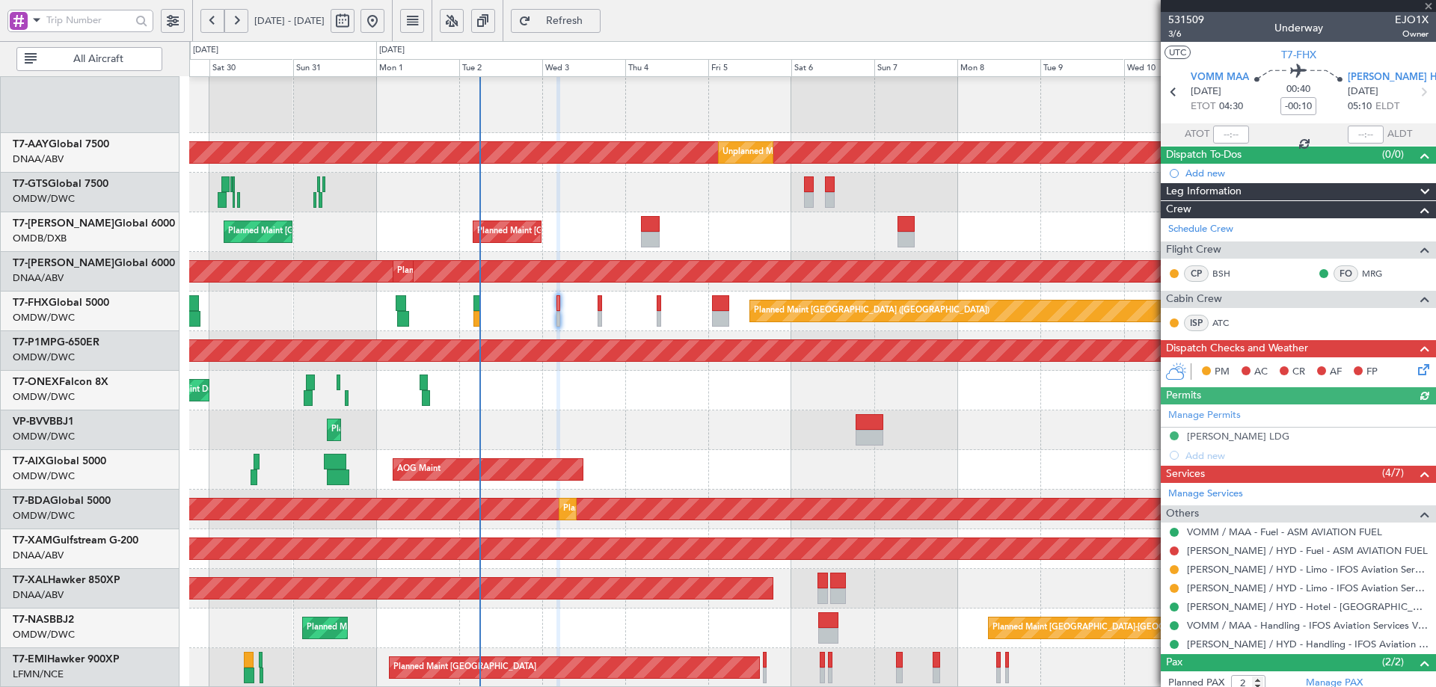
click at [644, 405] on div "Planned Maint Dubai (Al Maktoum Intl) AOG Maint [GEOGRAPHIC_DATA] (Al Maktoum I…" at bounding box center [812, 217] width 1246 height 941
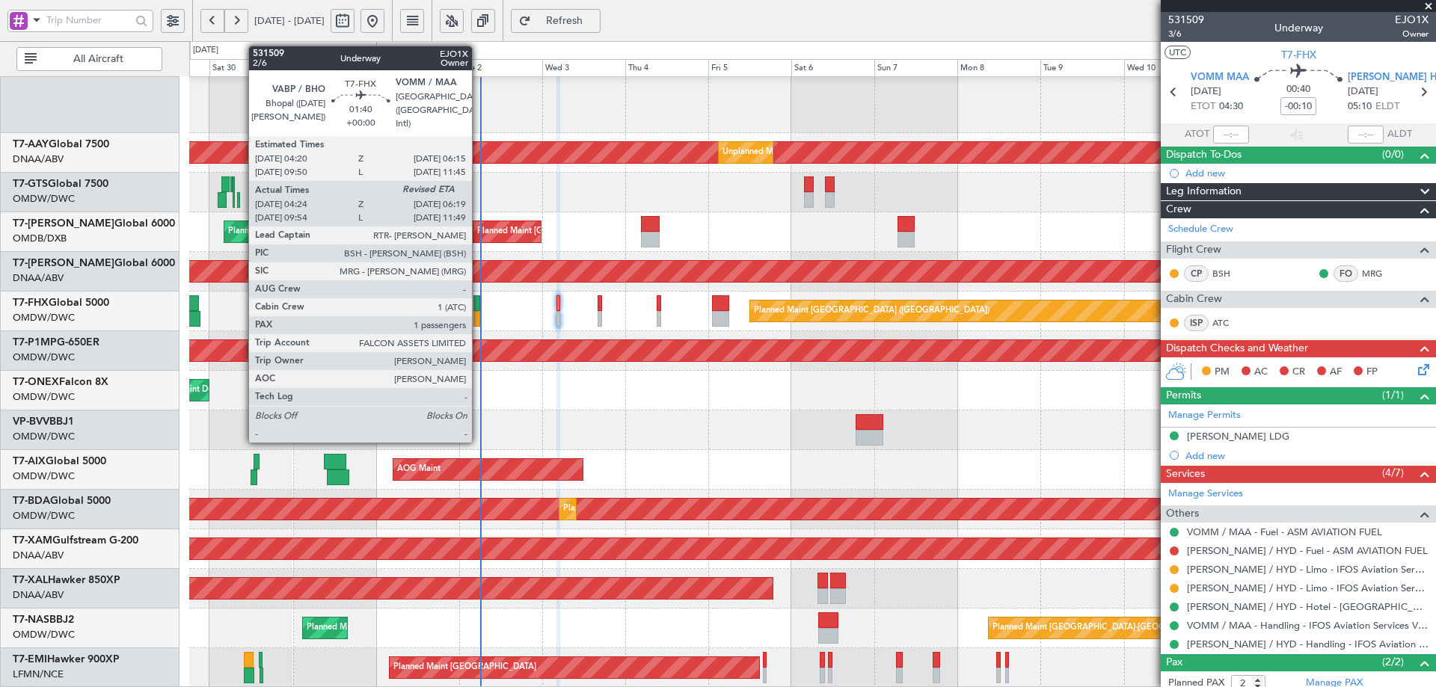
click at [479, 309] on div at bounding box center [476, 303] width 7 height 16
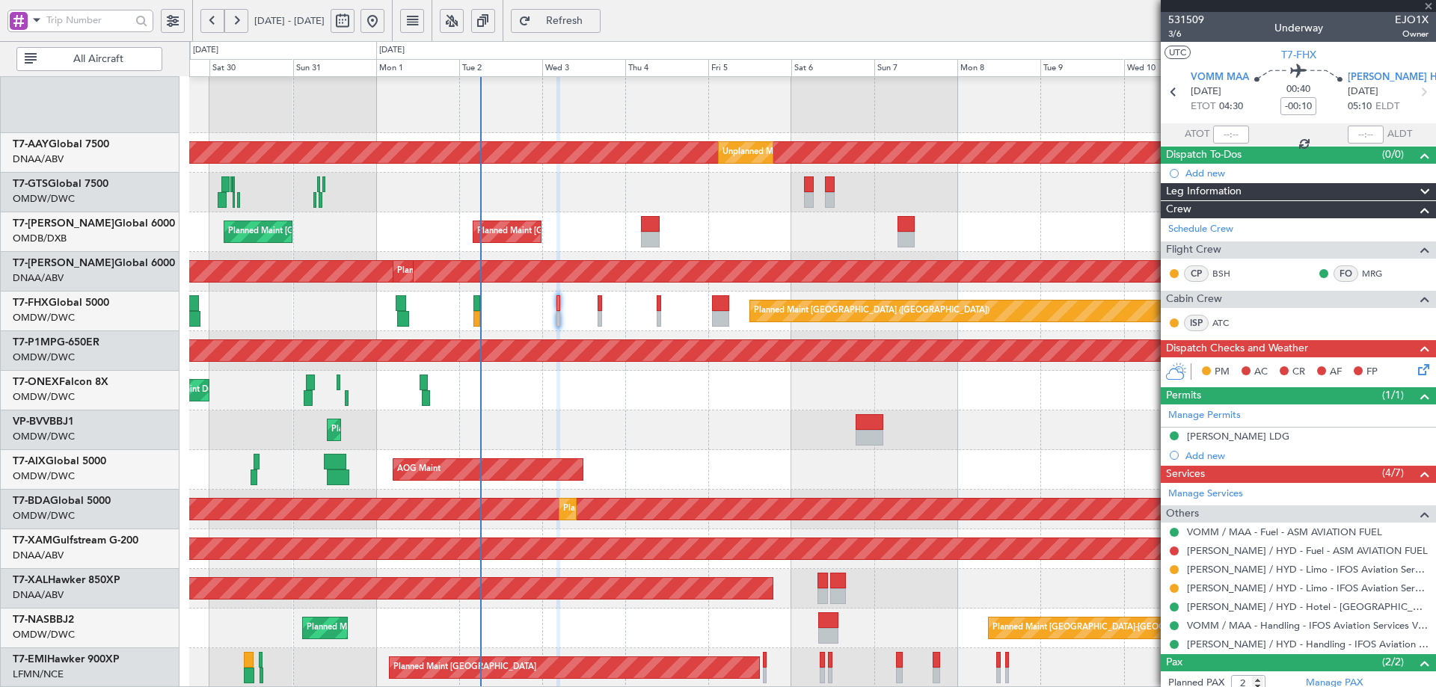
type input "04:34"
type input "1"
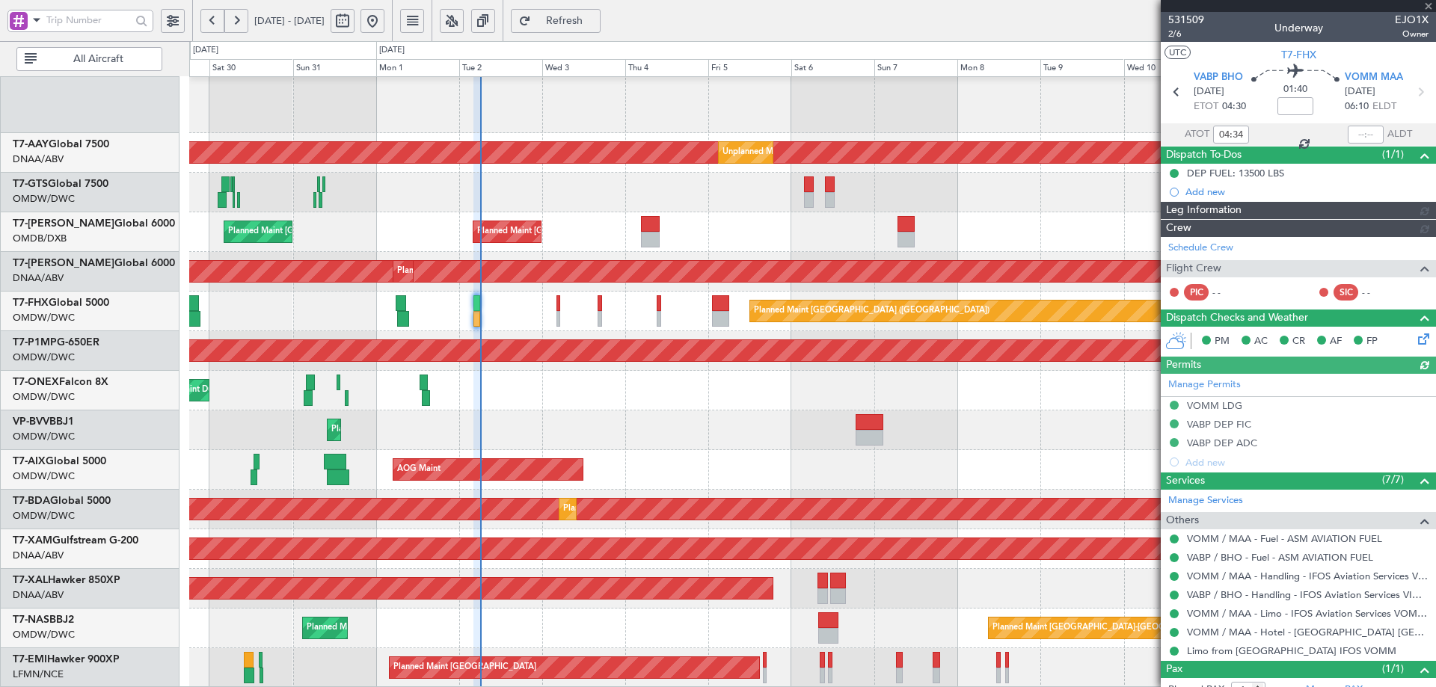
type input "Syed Shakeel (SYS)"
type input "7048"
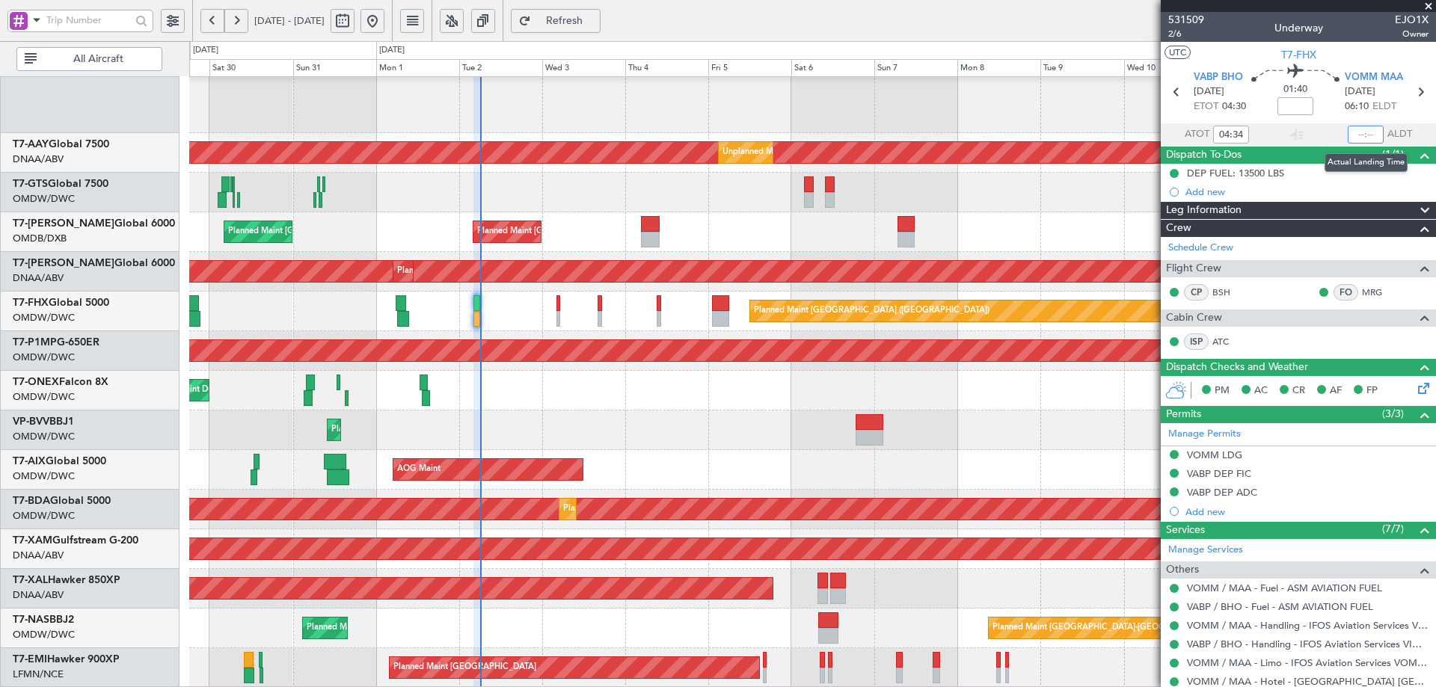
click at [1362, 133] on input "text" at bounding box center [1365, 135] width 36 height 18
click at [1006, 184] on div "Unplanned Maint [GEOGRAPHIC_DATA] (Seletar)" at bounding box center [812, 193] width 1246 height 40
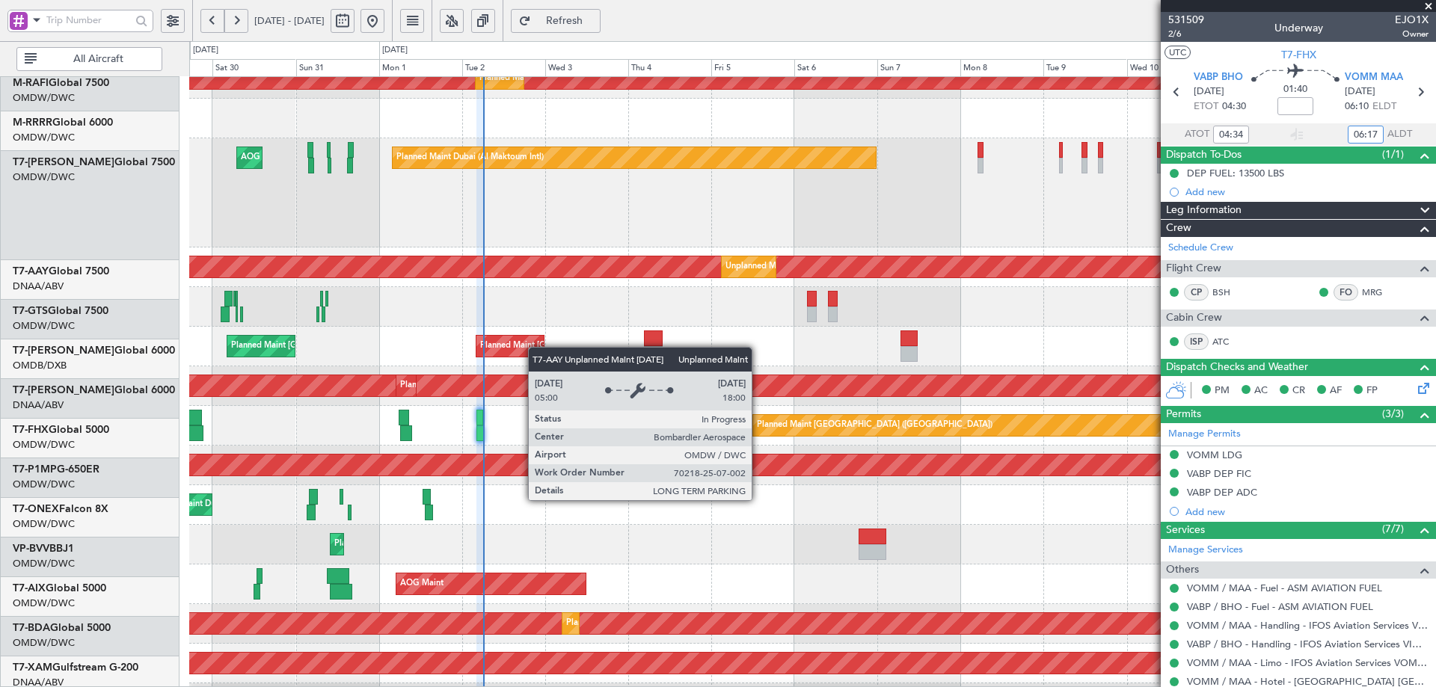
scroll to position [222, 0]
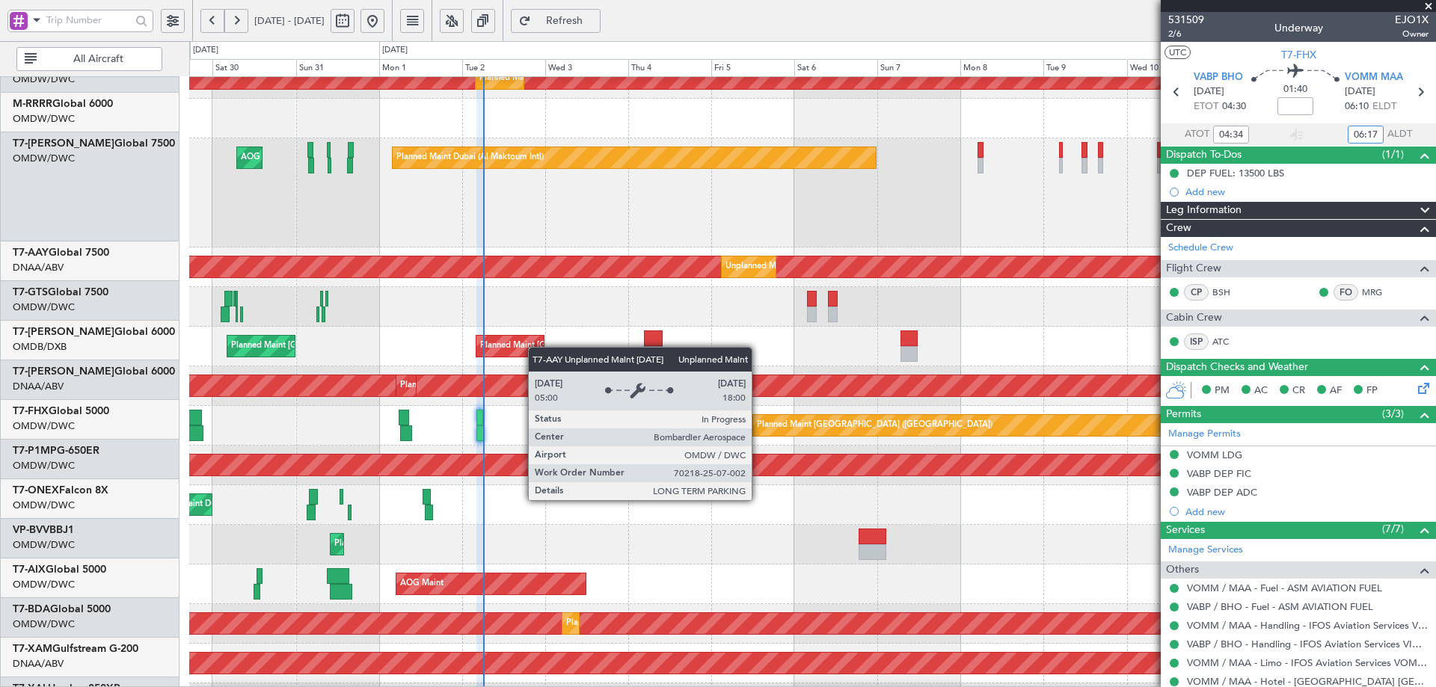
click at [528, 287] on div "Unplanned Maint [GEOGRAPHIC_DATA] (Seletar)" at bounding box center [812, 307] width 1246 height 40
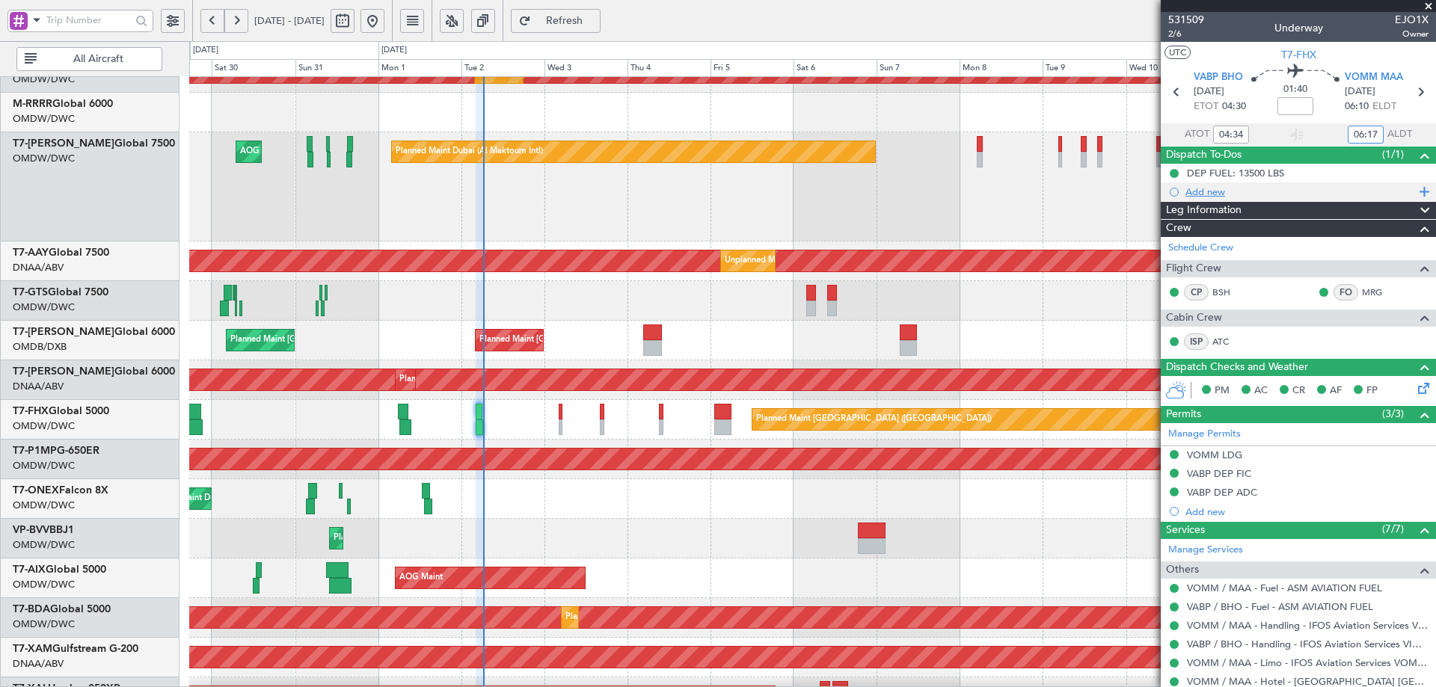
type input "06:17"
click at [1324, 186] on div "Add new" at bounding box center [1306, 191] width 243 height 13
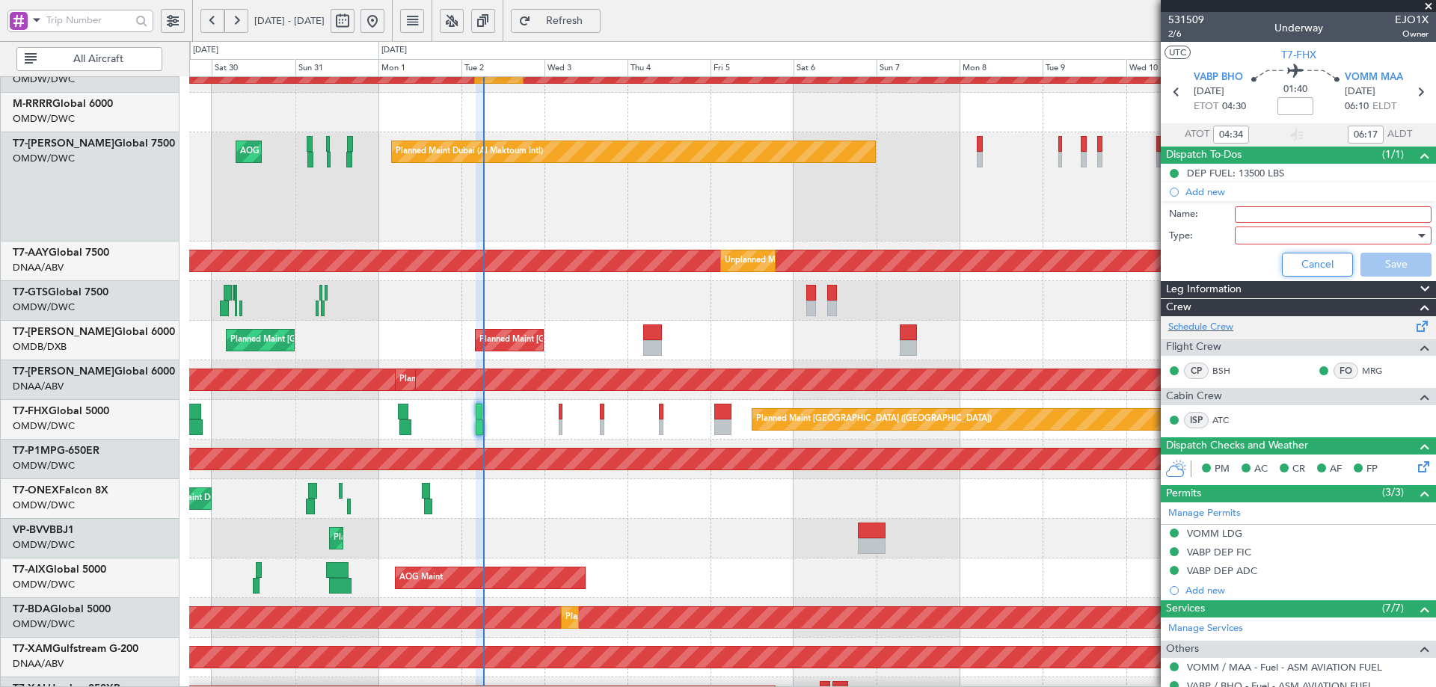
drag, startPoint x: 1306, startPoint y: 268, endPoint x: 1311, endPoint y: 254, distance: 14.9
click at [1306, 268] on button "Cancel" at bounding box center [1317, 265] width 71 height 24
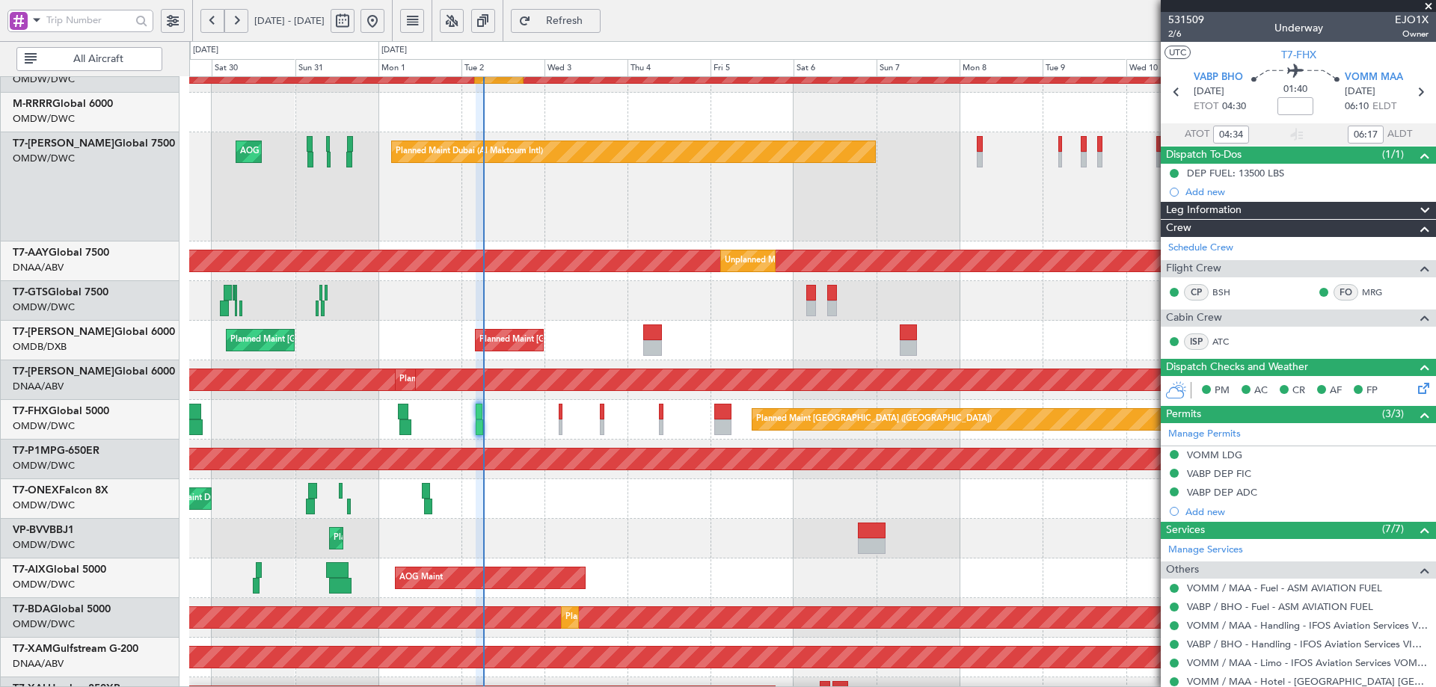
click at [1240, 39] on div "531509 2/6 Underway EJO1X Owner" at bounding box center [1297, 27] width 275 height 30
type input "Syed Shakeel (SYS)"
type input "7048"
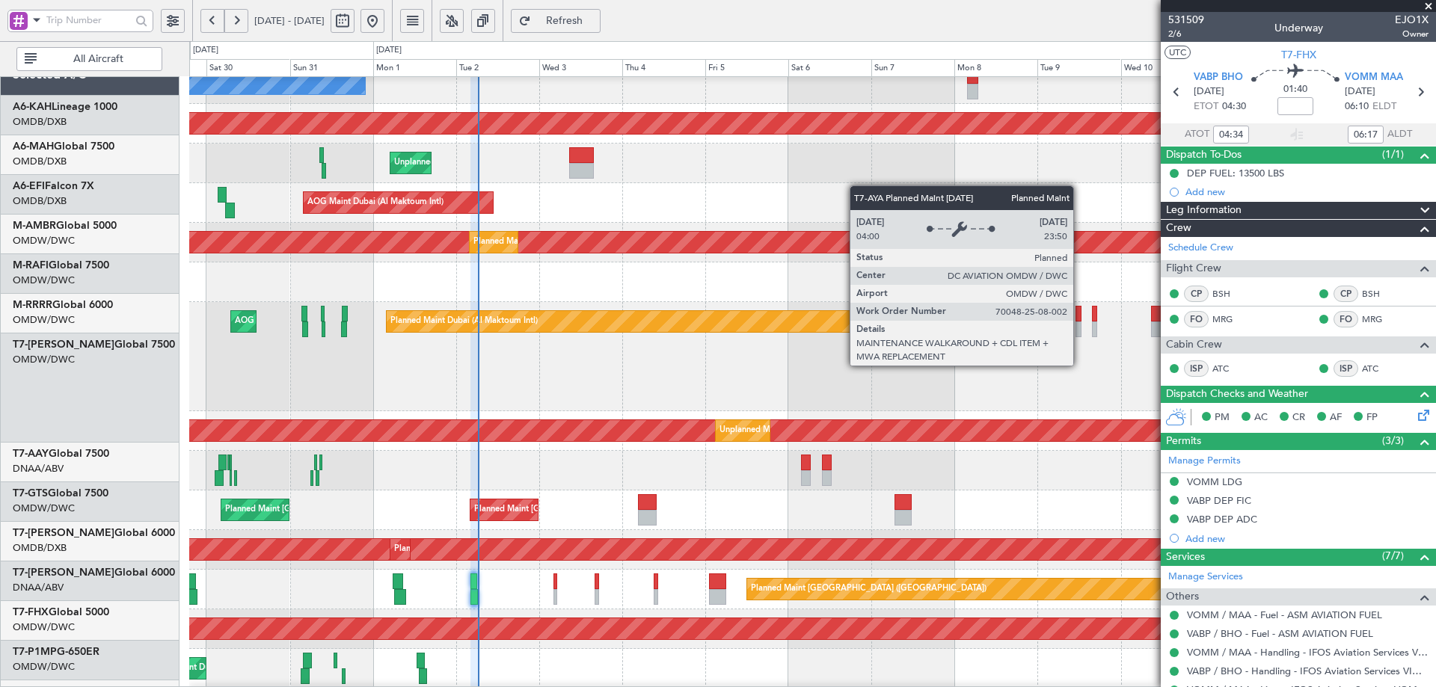
click at [825, 302] on div "Planned Maint Dubai (Al Maktoum Intl)" at bounding box center [812, 282] width 1246 height 40
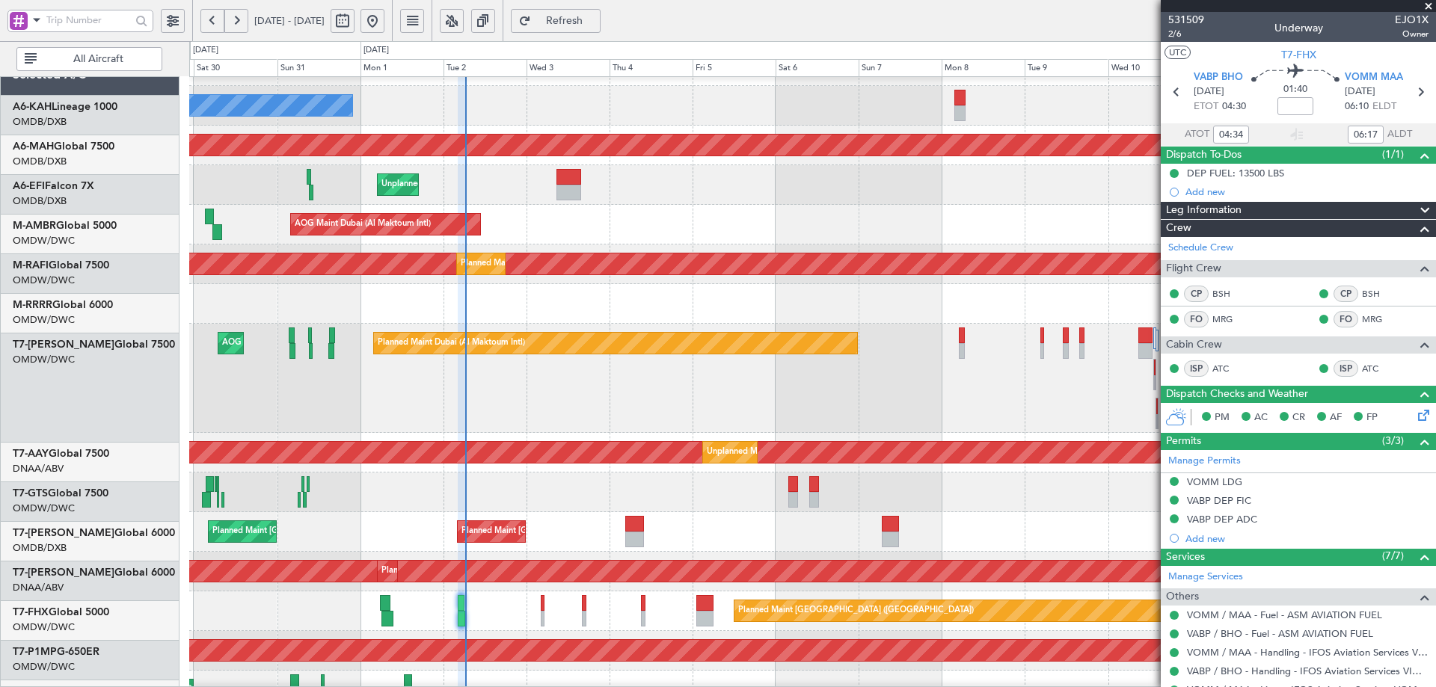
scroll to position [31, 0]
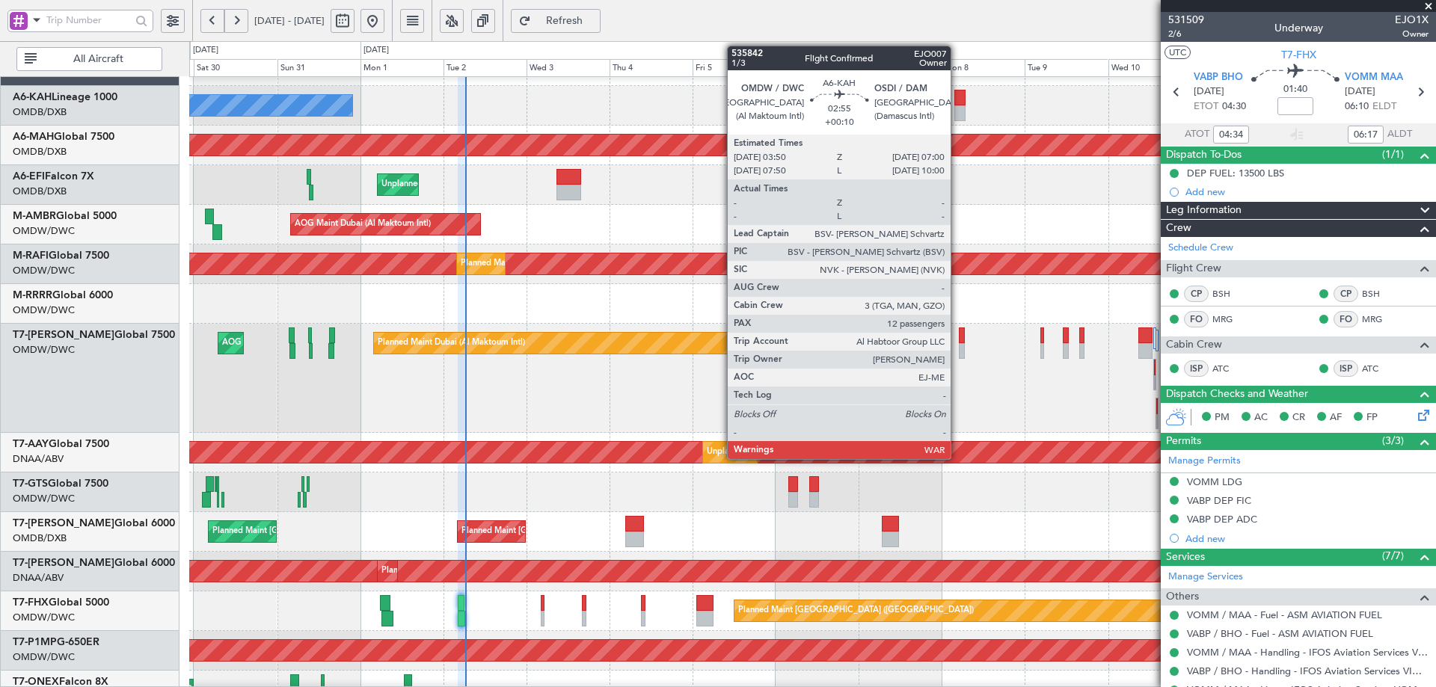
click at [959, 102] on div at bounding box center [959, 98] width 11 height 16
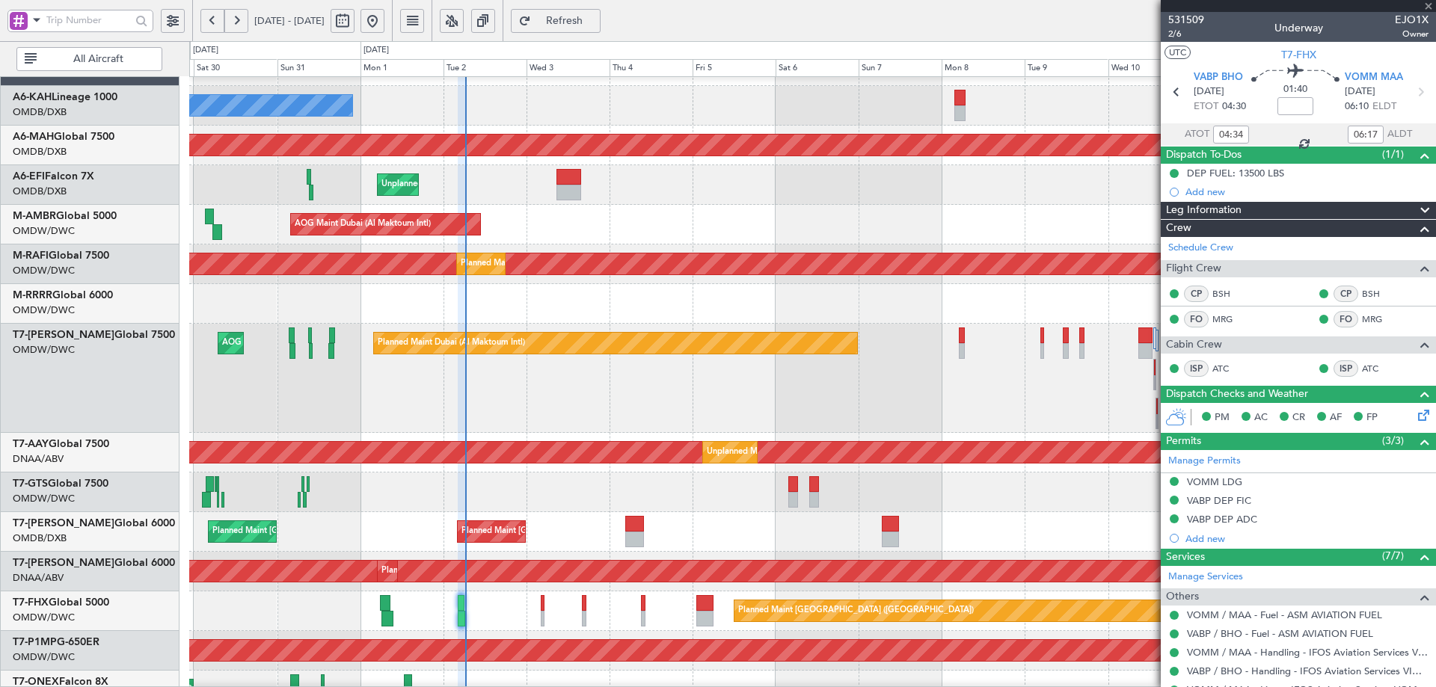
type input "+00:10"
type input "12"
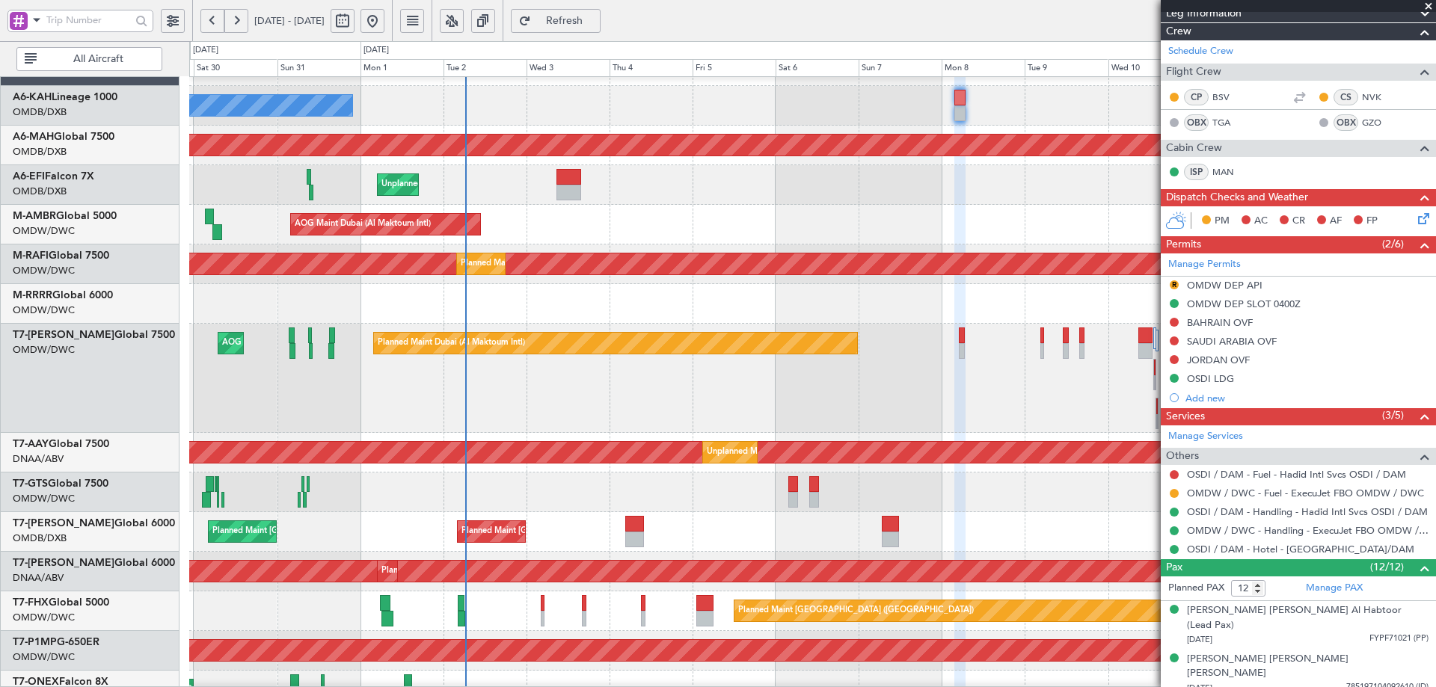
scroll to position [374, 0]
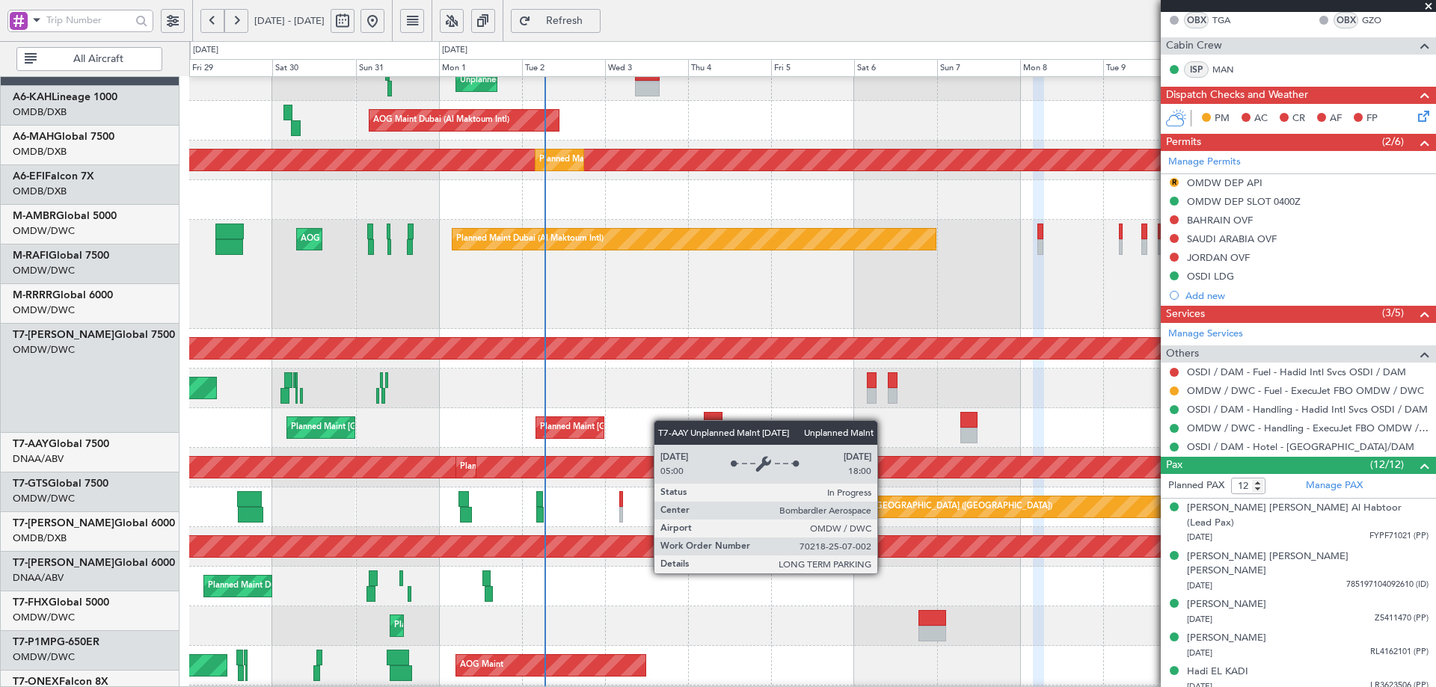
scroll to position [135, 0]
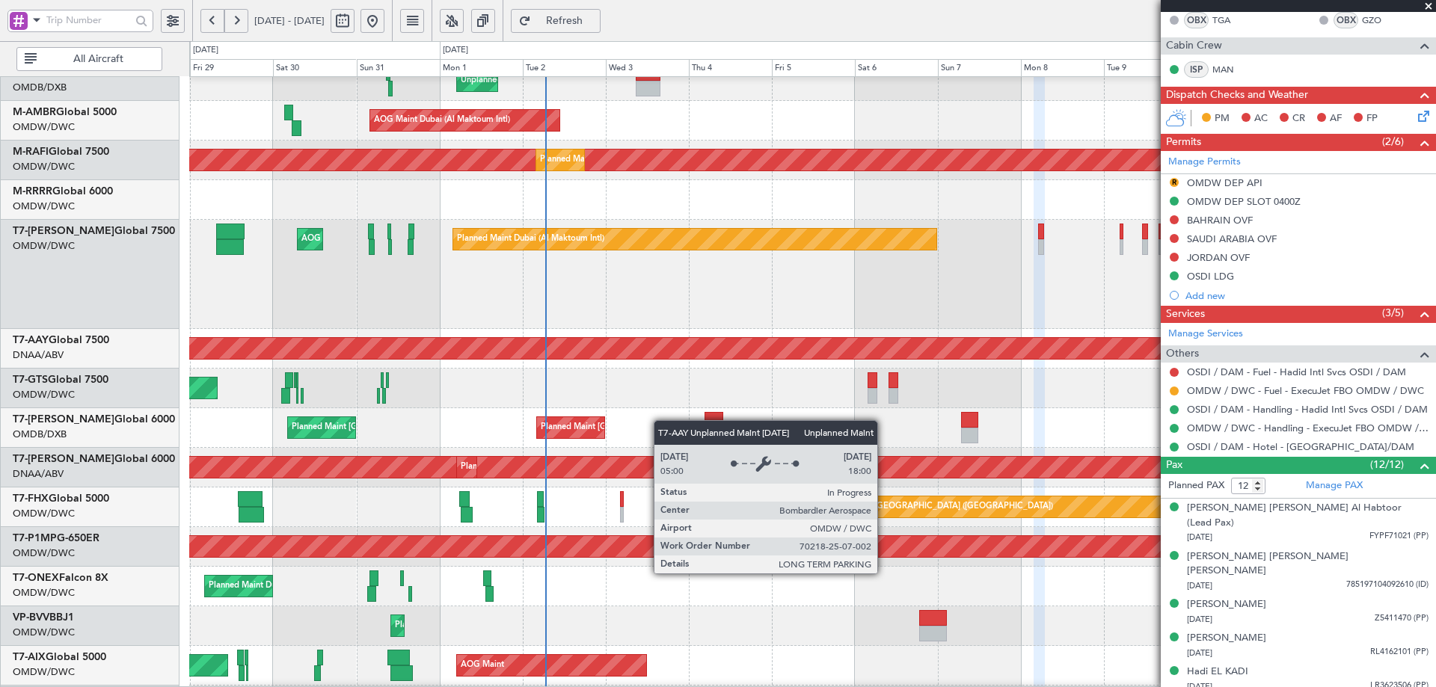
click at [722, 360] on div "Unplanned Maint [GEOGRAPHIC_DATA] (Al Maktoum Intl)" at bounding box center [469, 349] width 3053 height 24
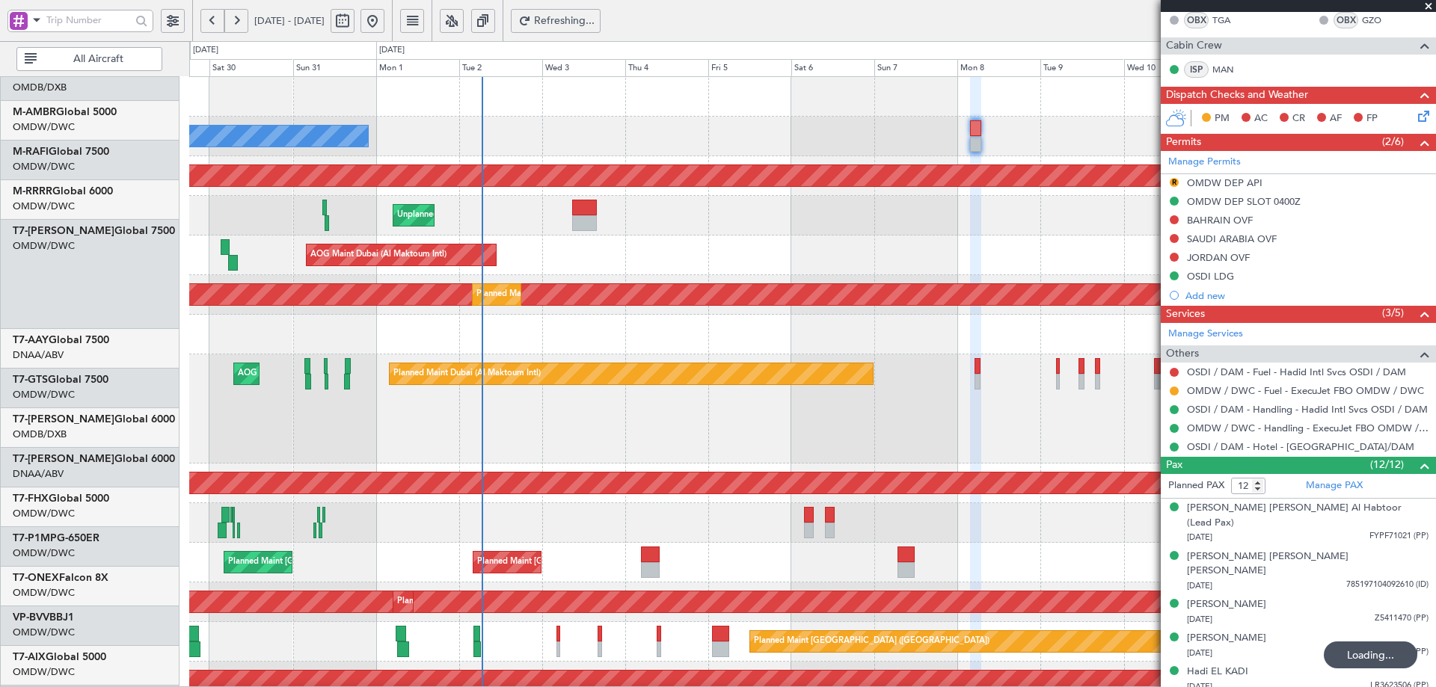
scroll to position [0, 0]
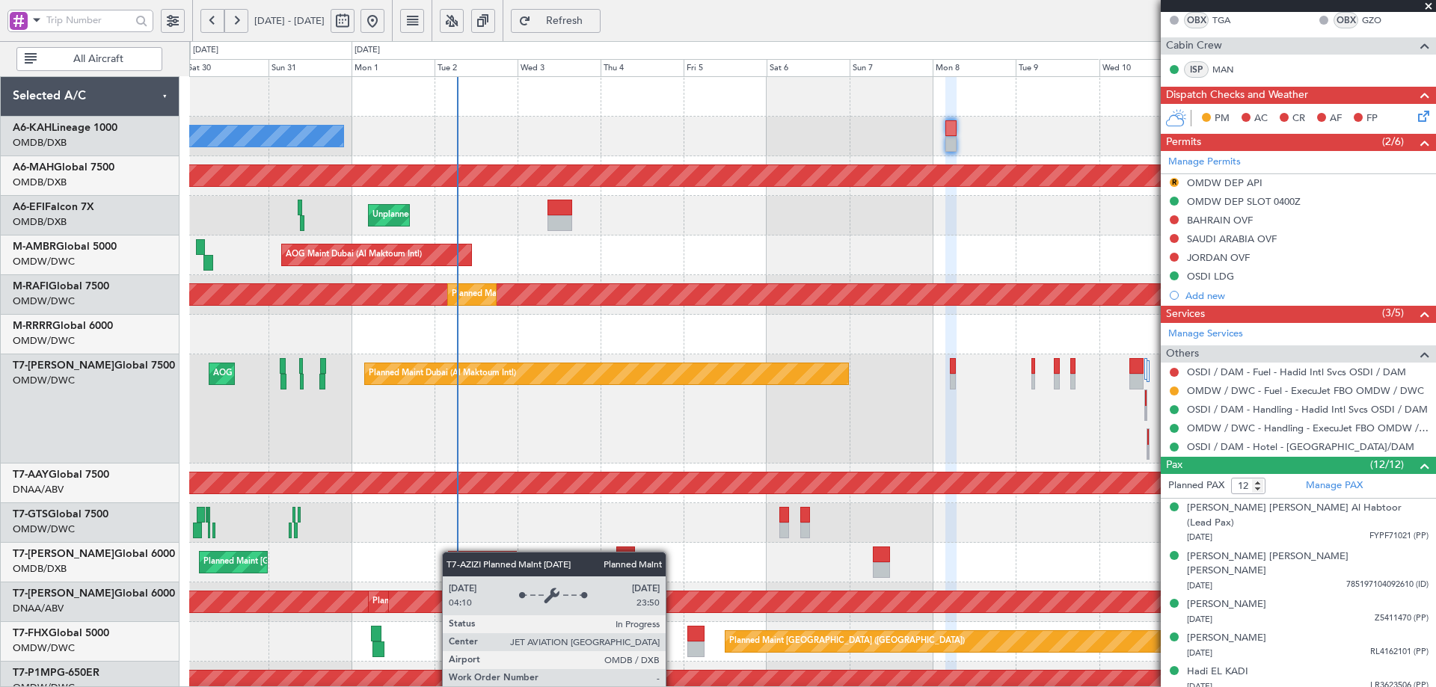
click at [449, 557] on div "No Crew Planned Maint Dubai (Dubai Intl) Planned Maint Dubai (Dubai Intl) Unpla…" at bounding box center [812, 547] width 1246 height 941
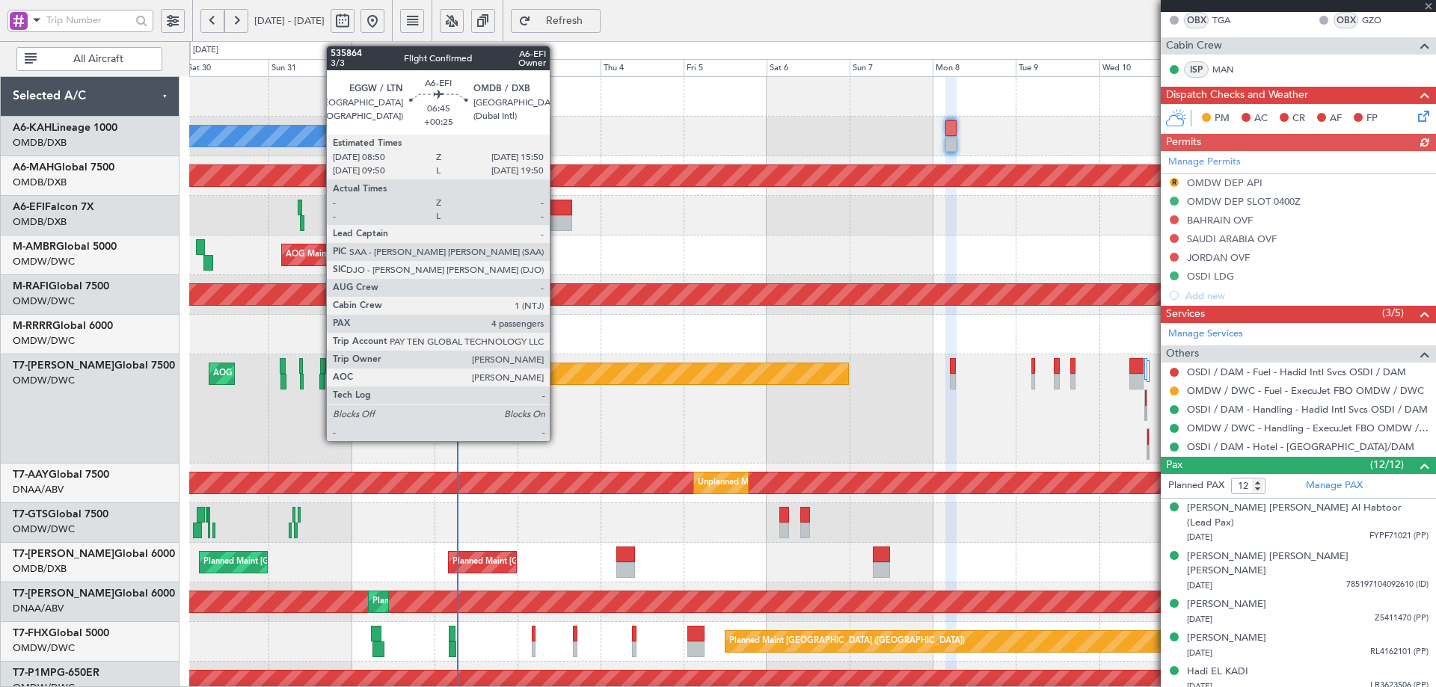
click at [556, 215] on div at bounding box center [559, 208] width 25 height 16
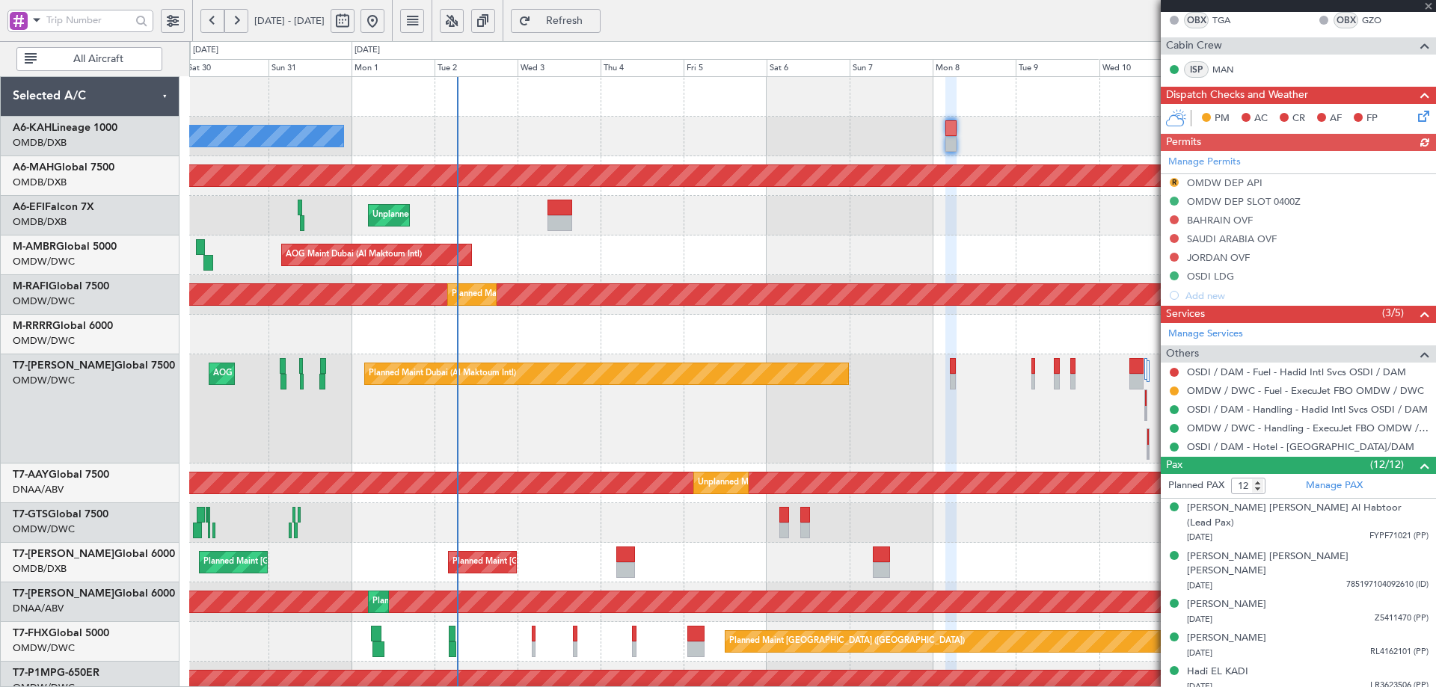
type input "+00:25"
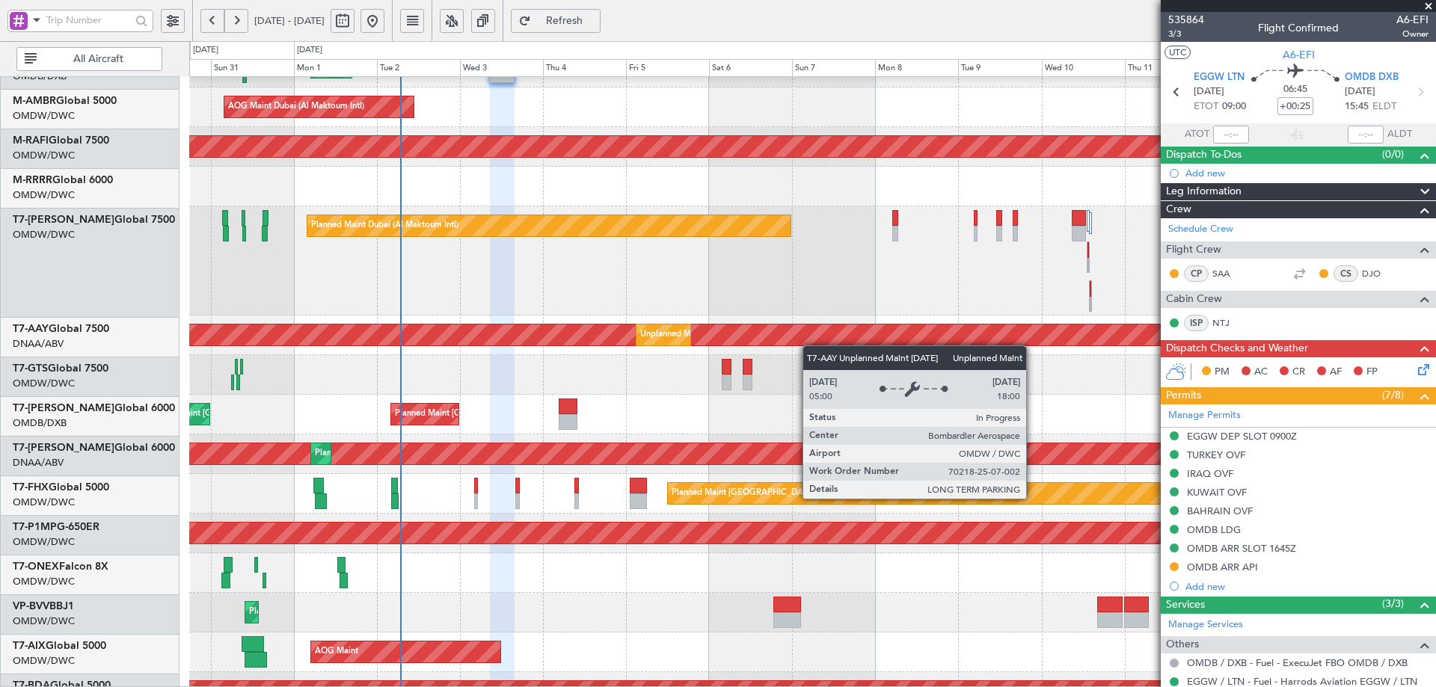
scroll to position [148, 0]
click at [814, 330] on div "Unplanned Maint [GEOGRAPHIC_DATA] (Al Maktoum Intl)" at bounding box center [397, 335] width 2906 height 21
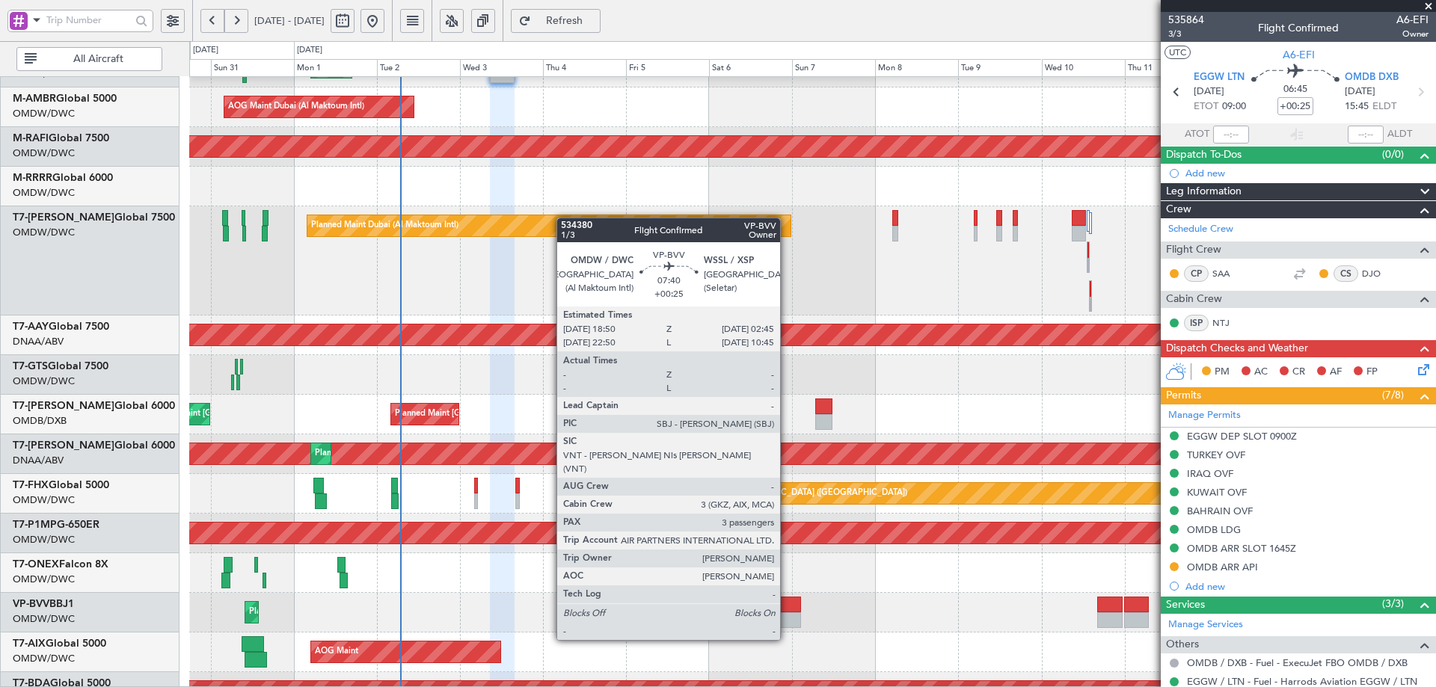
click at [784, 608] on div at bounding box center [787, 605] width 28 height 16
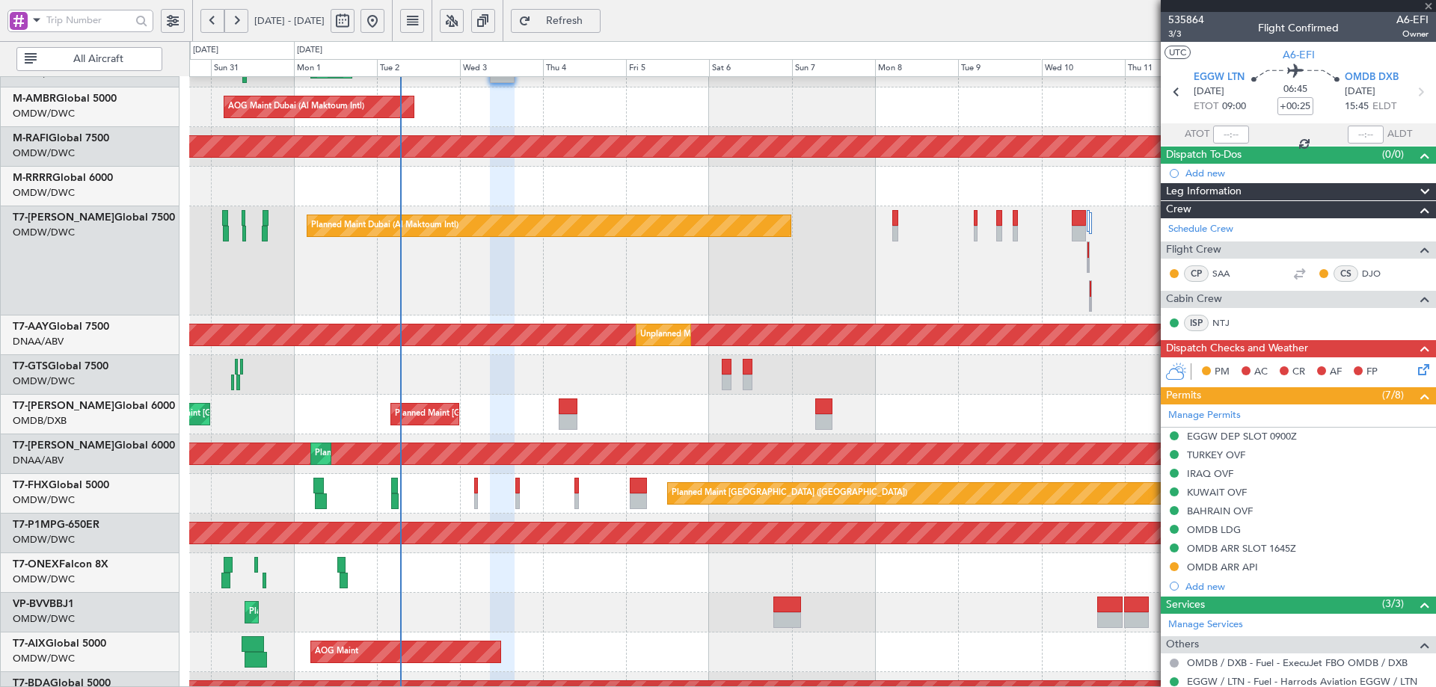
type input "3"
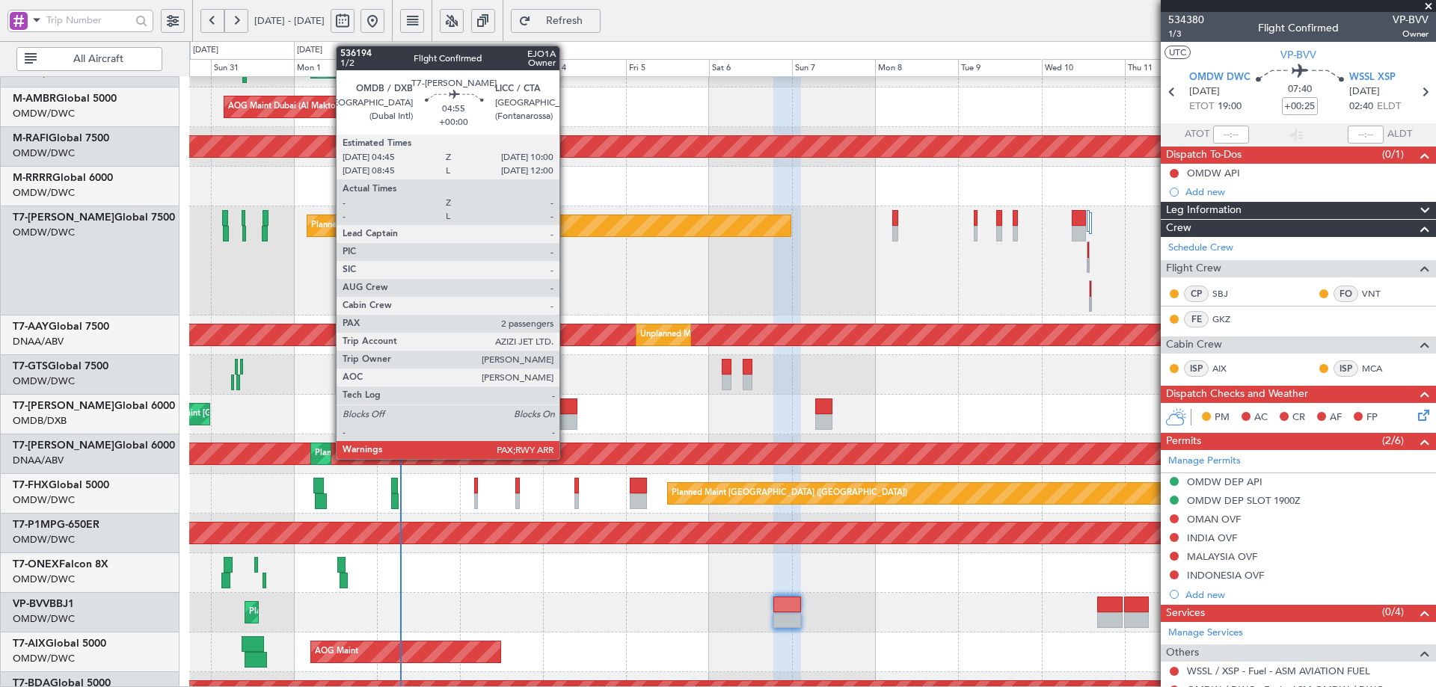
click at [566, 413] on div at bounding box center [568, 407] width 19 height 16
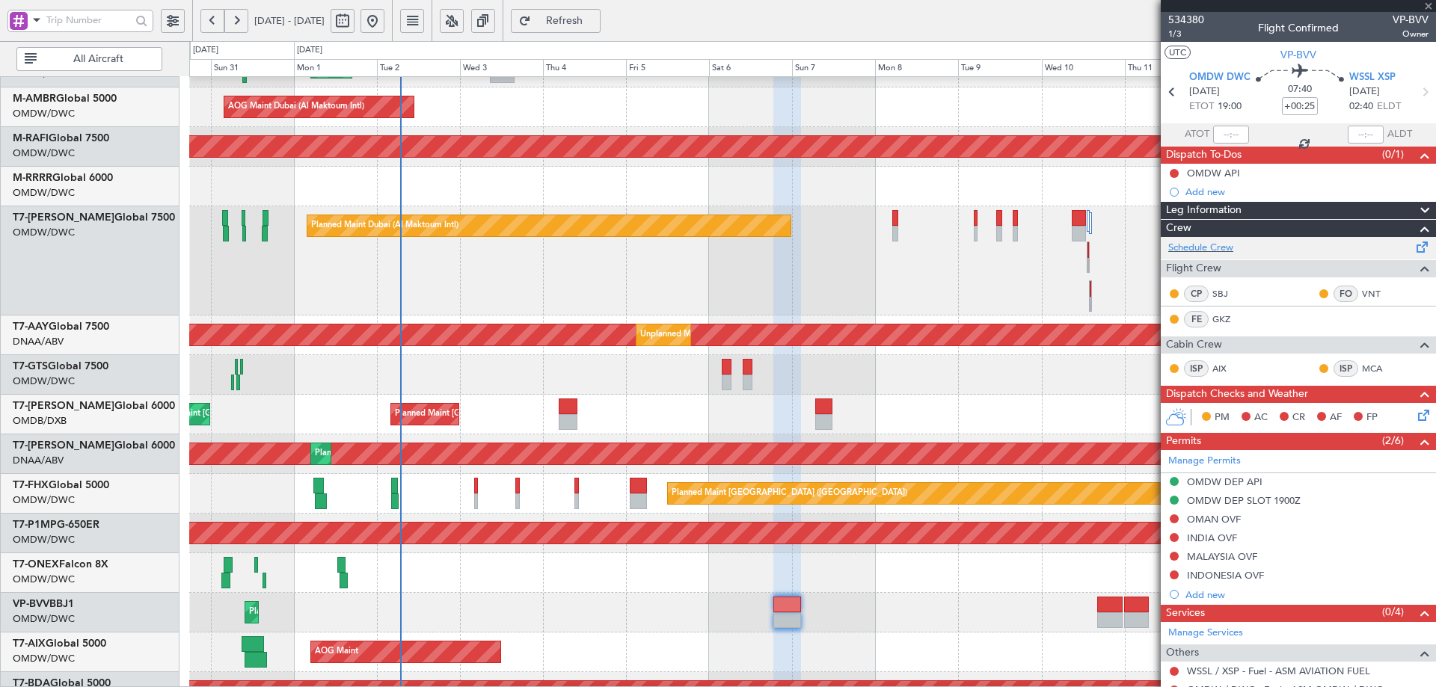
type input "2"
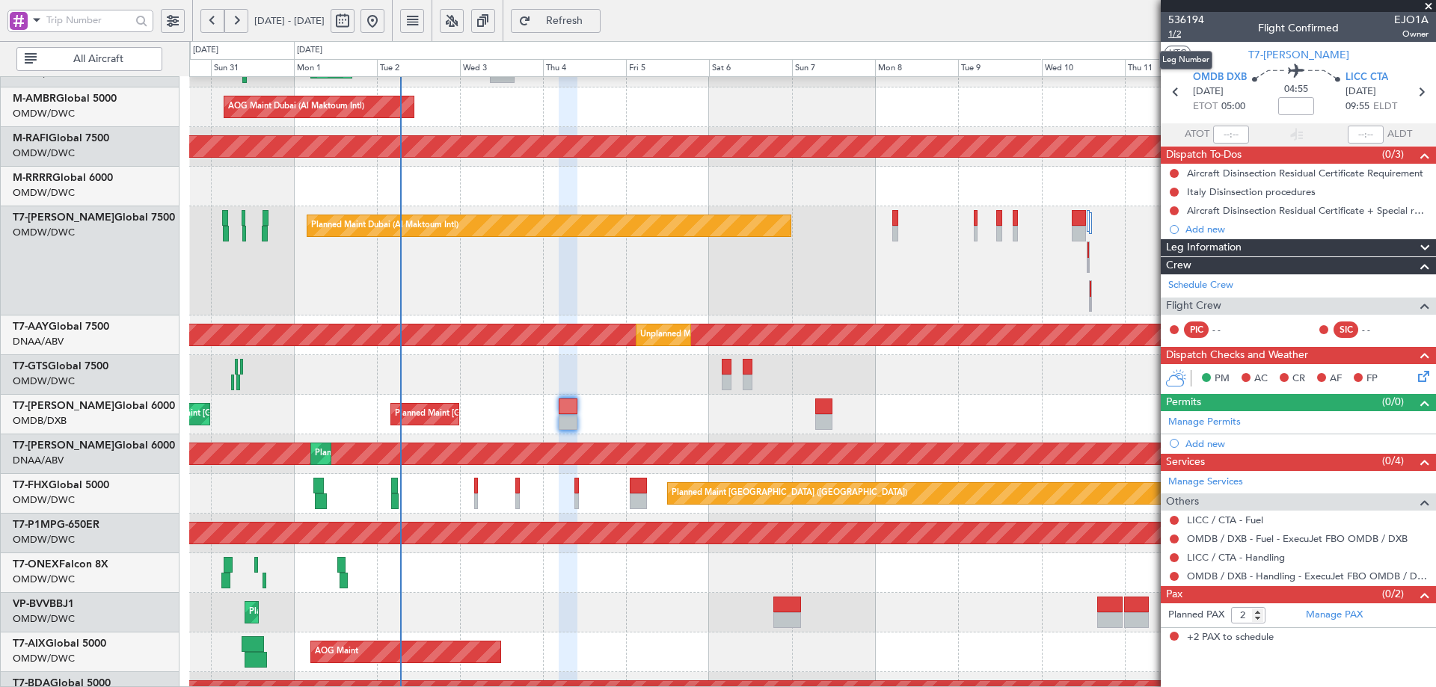
click at [1174, 36] on span "1/2" at bounding box center [1186, 34] width 36 height 13
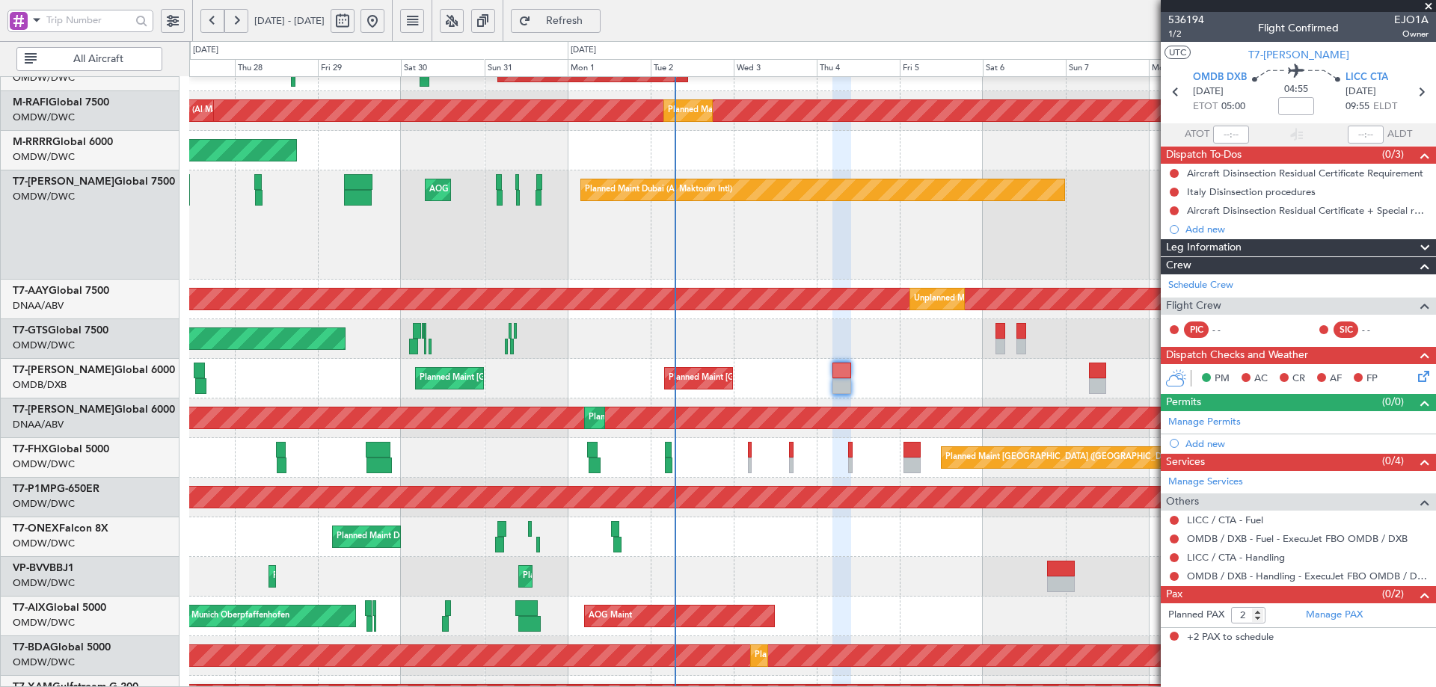
click at [646, 464] on div "Planned Maint Singapore (Changi) Planned Maint London (Stansted)" at bounding box center [812, 458] width 1246 height 40
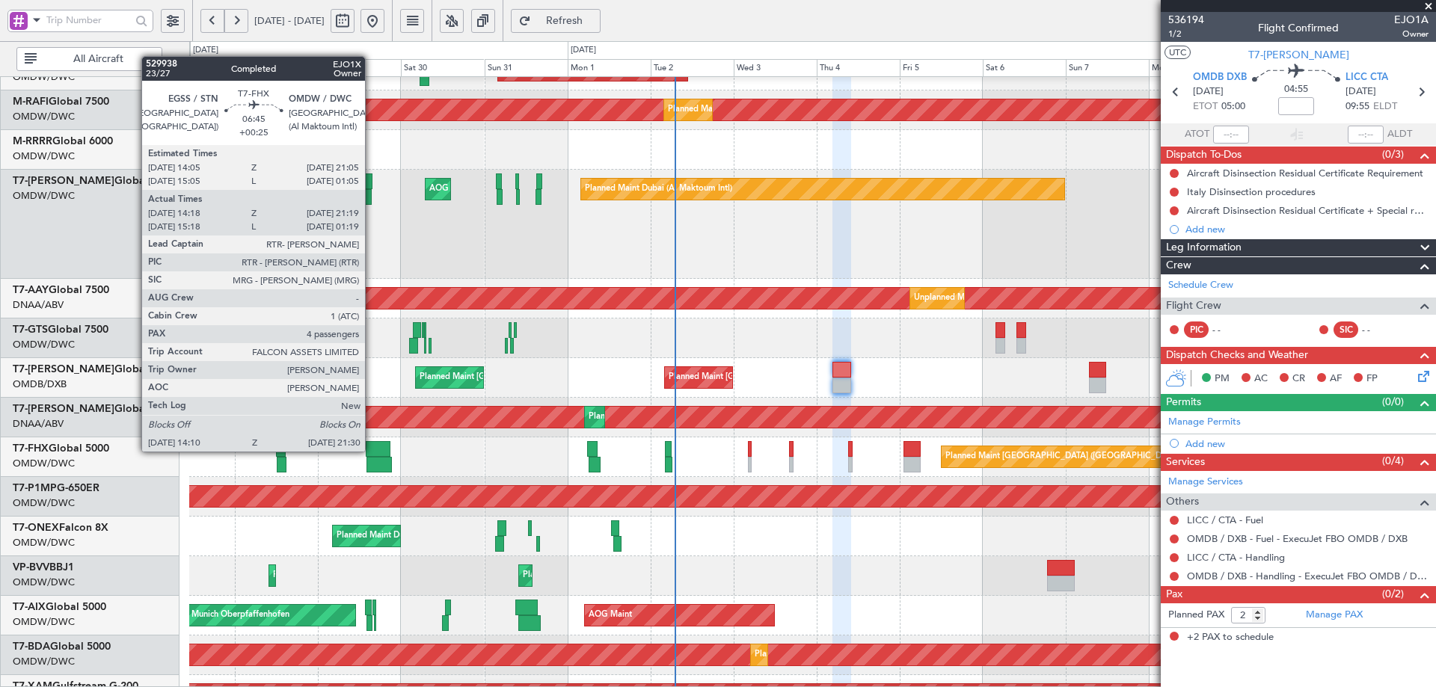
click at [372, 450] on div at bounding box center [378, 449] width 25 height 16
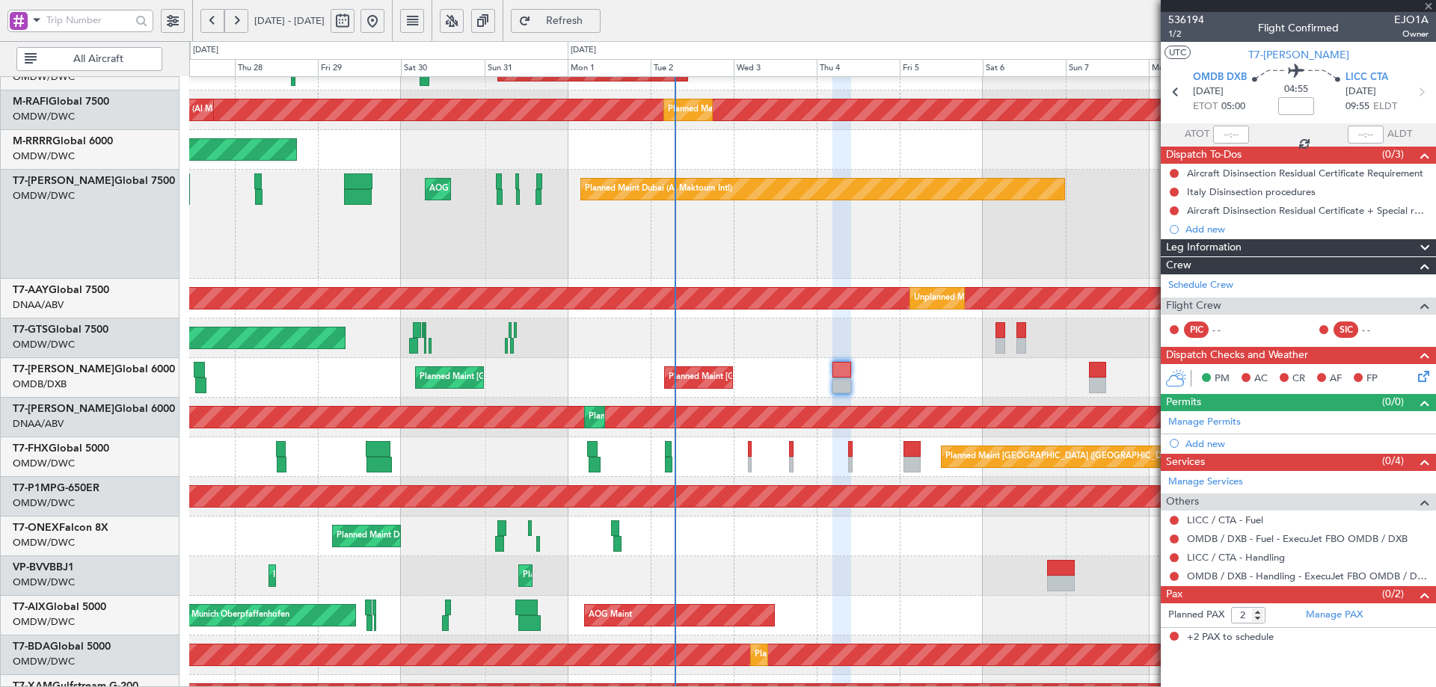
type input "+00:25"
type input "14:28"
type input "21:14"
type input "4"
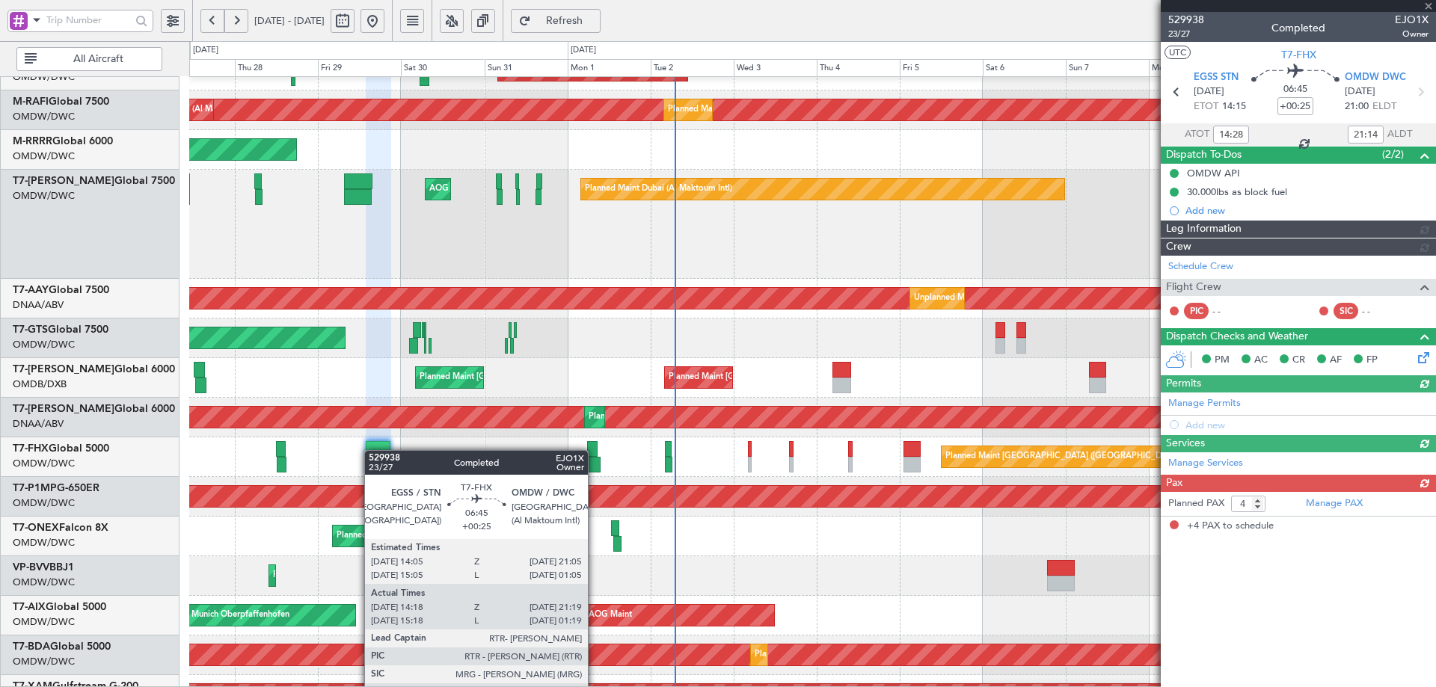
click at [372, 450] on div at bounding box center [378, 449] width 25 height 16
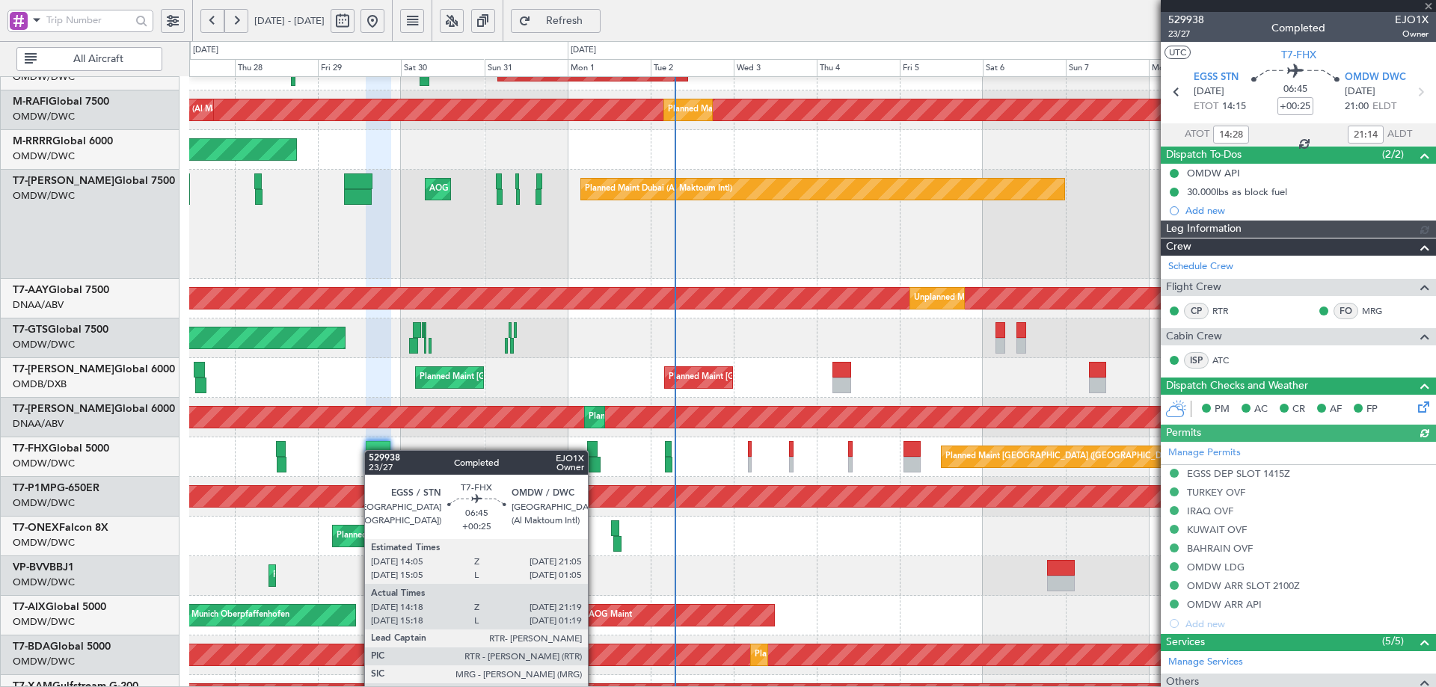
type input "Anita Mani (ANI)"
type input "7127"
click at [372, 450] on div at bounding box center [378, 449] width 25 height 16
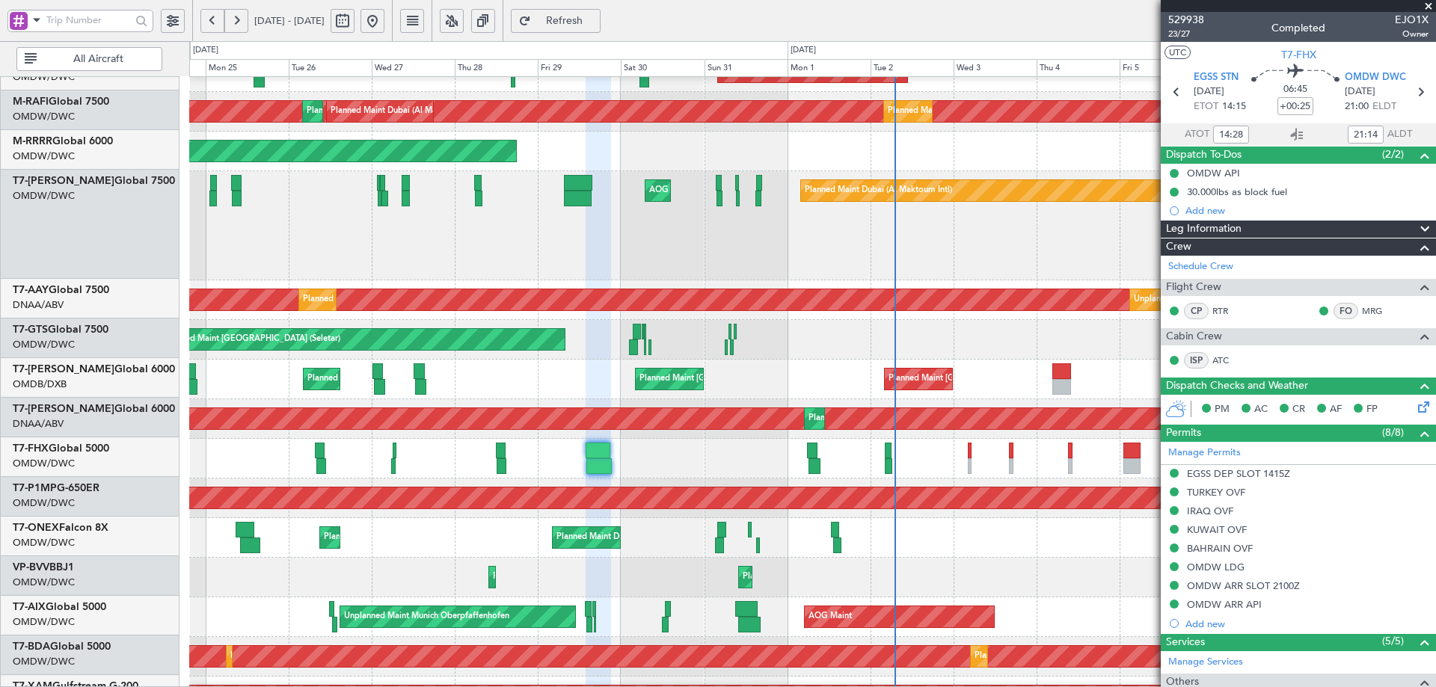
scroll to position [181, 0]
click at [595, 390] on div "Planned Maint [GEOGRAPHIC_DATA] ([GEOGRAPHIC_DATA] Intl) Planned Maint [GEOGRAP…" at bounding box center [812, 380] width 1246 height 40
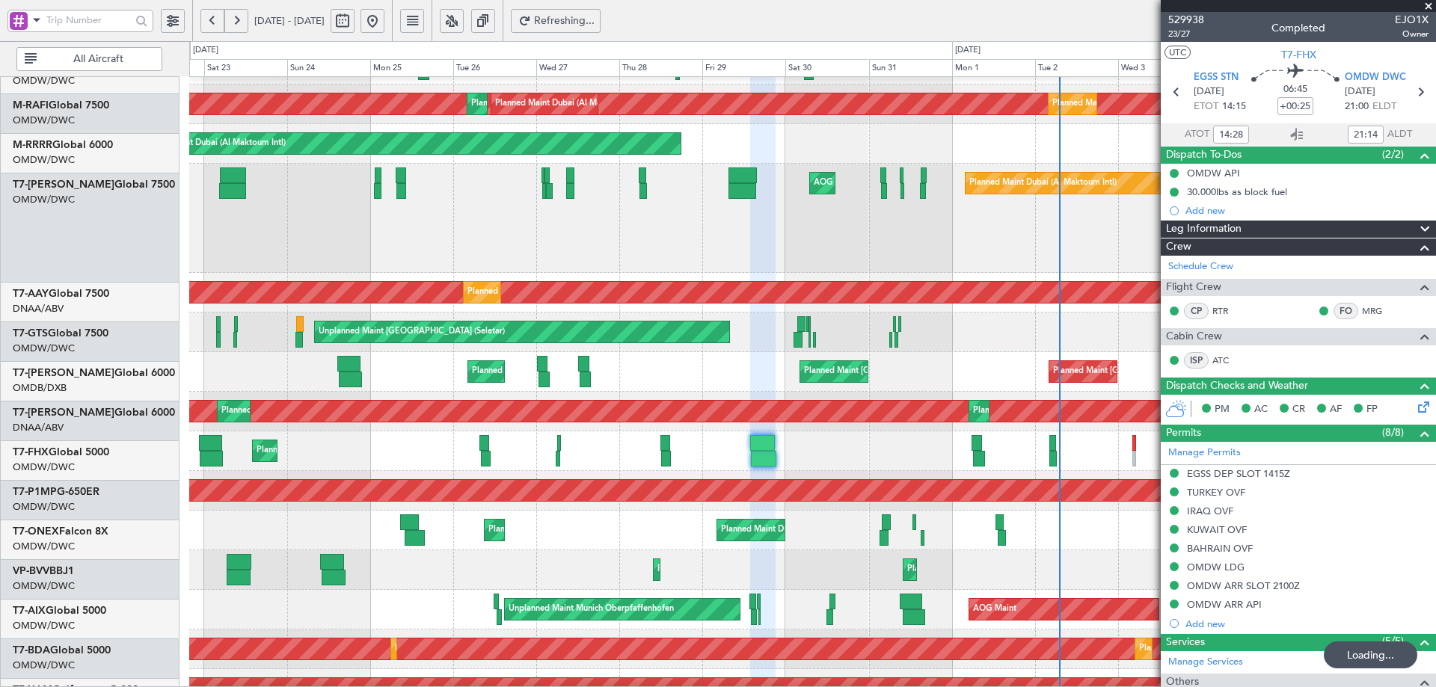
scroll to position [191, 0]
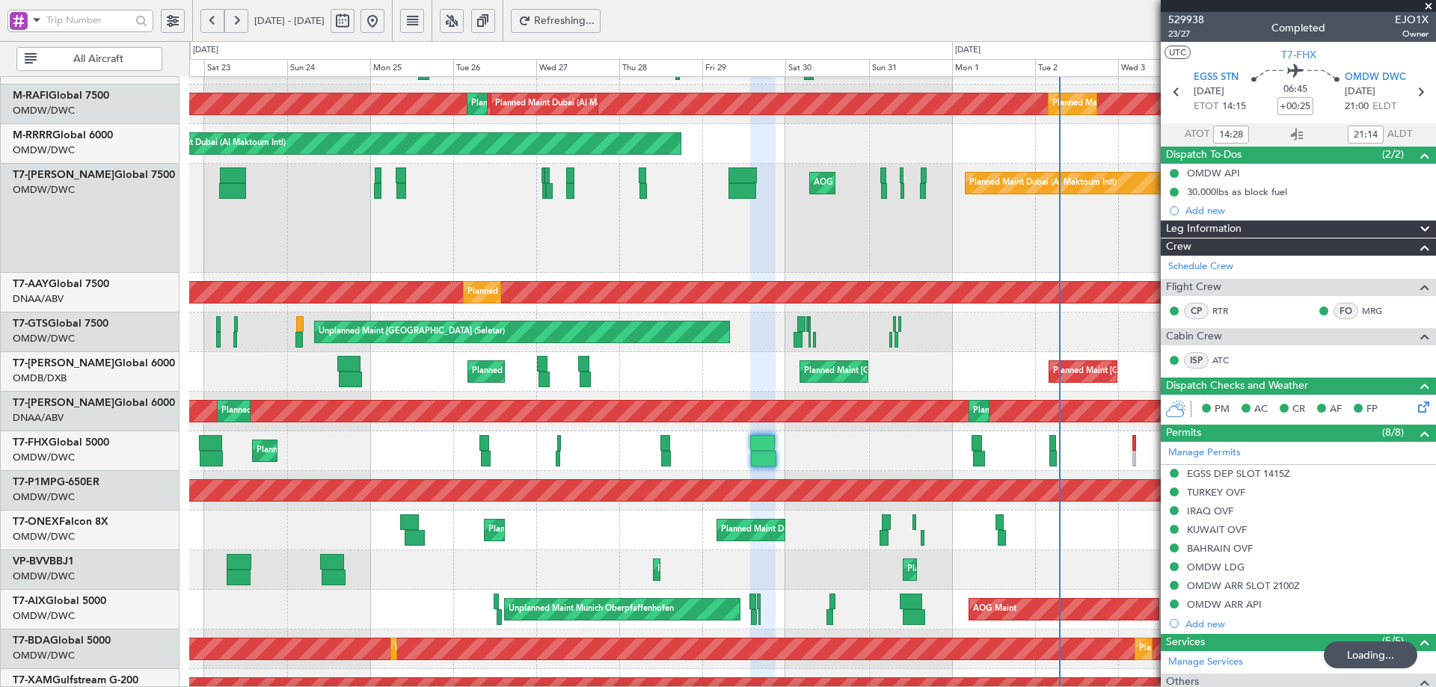
click at [378, 369] on div "Planned Maint Dubai (Dubai Intl) Planned Maint Dubai (Dubai Intl) Planned Maint…" at bounding box center [812, 372] width 1246 height 40
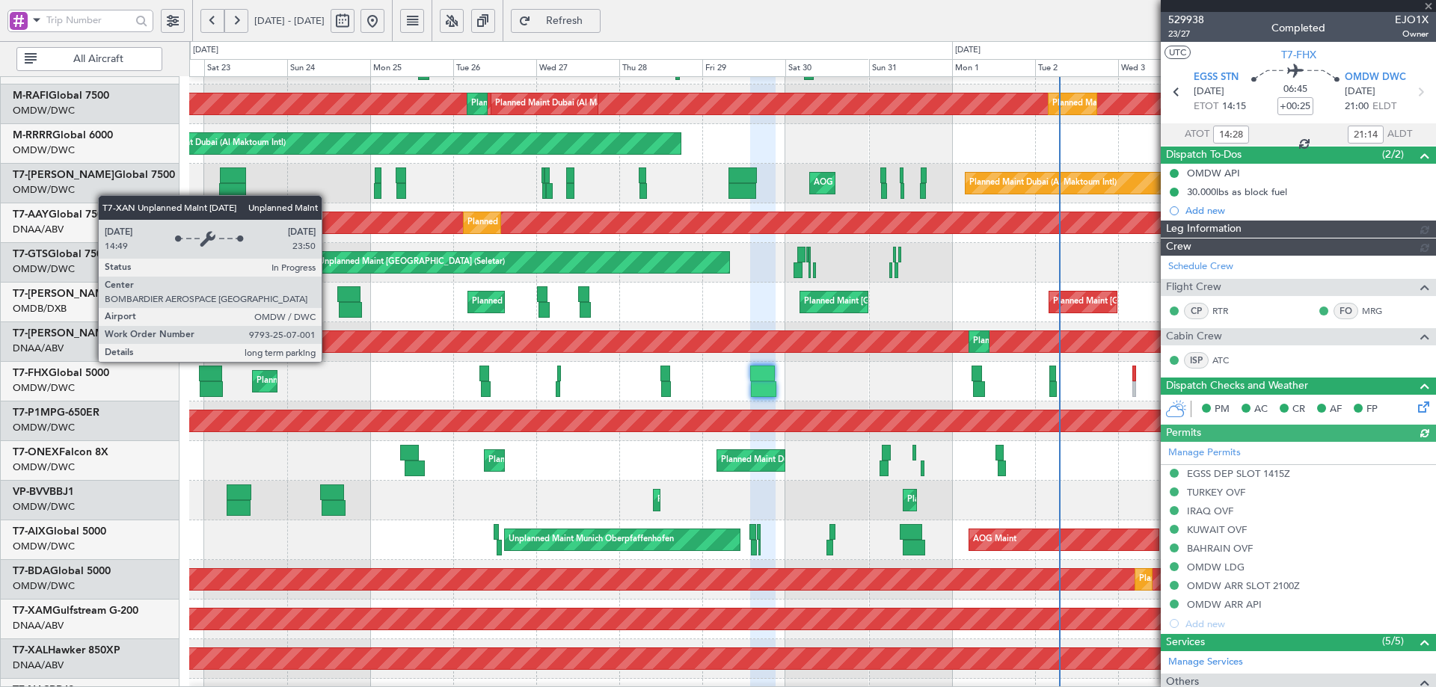
type input "Anita Mani (ANI)"
type input "7127"
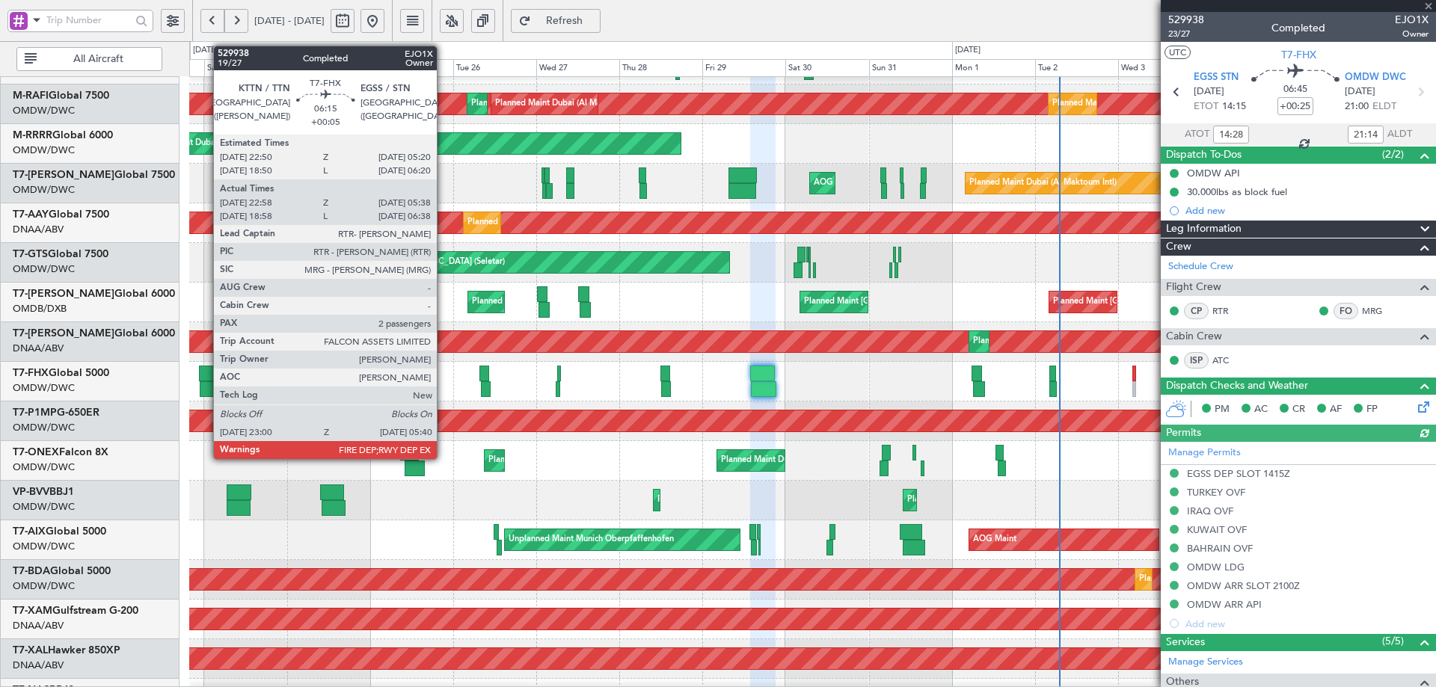
click at [206, 381] on div at bounding box center [210, 374] width 23 height 16
type input "+00:05"
type input "23:08"
type input "05:33"
type input "2"
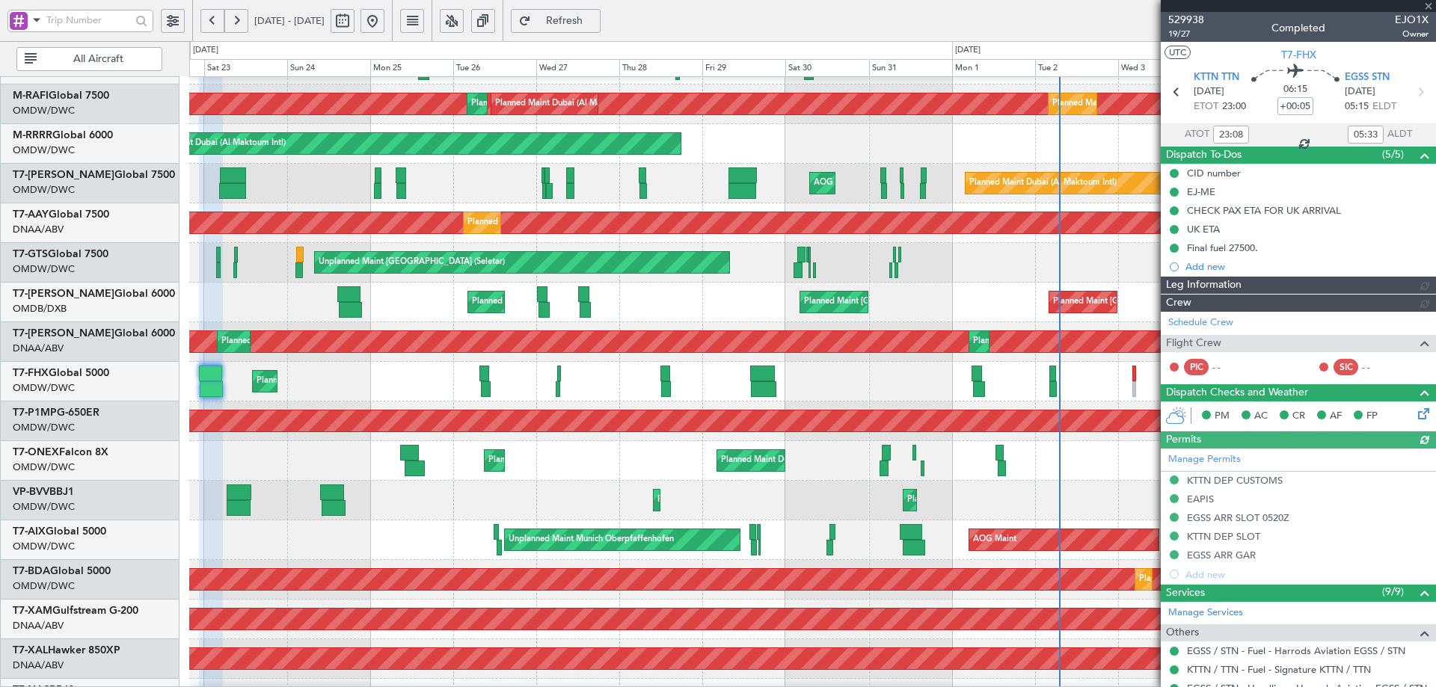
type input "Rohit Roy (ROY)"
type input "6982"
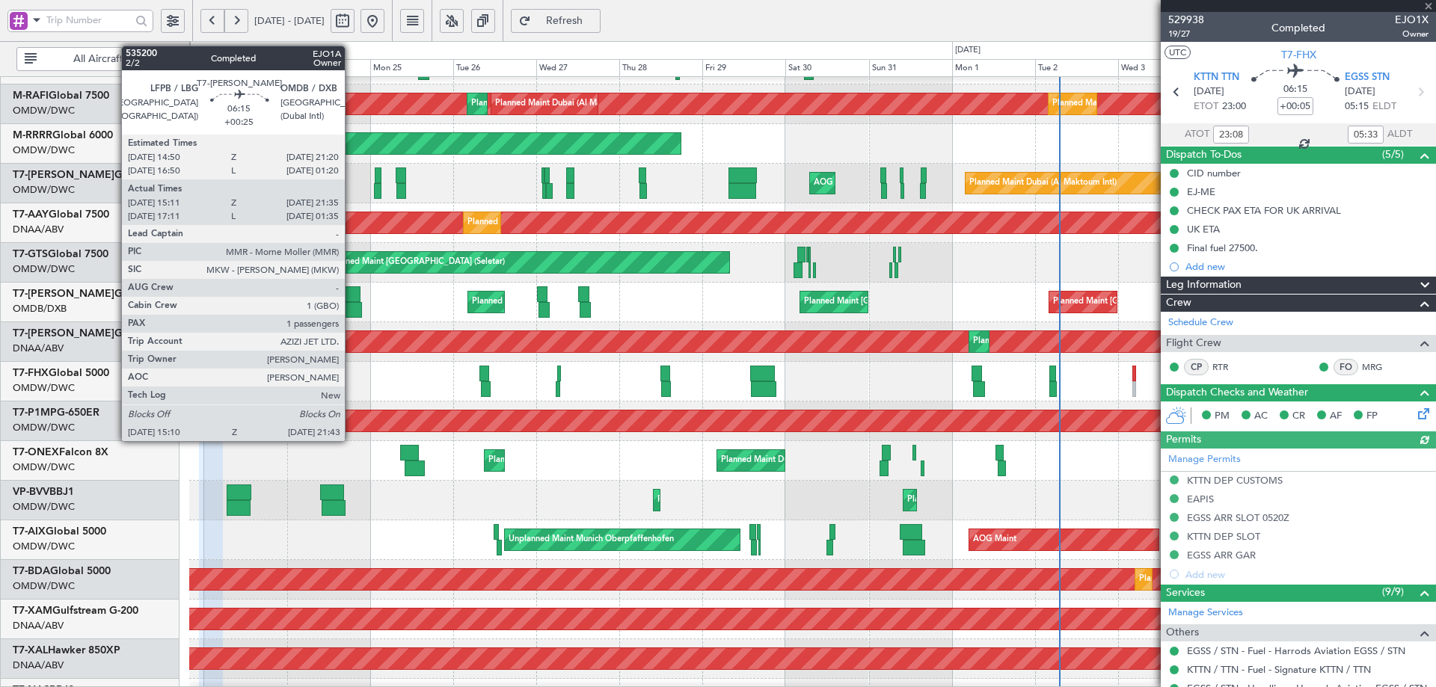
click at [351, 292] on div at bounding box center [348, 294] width 23 height 16
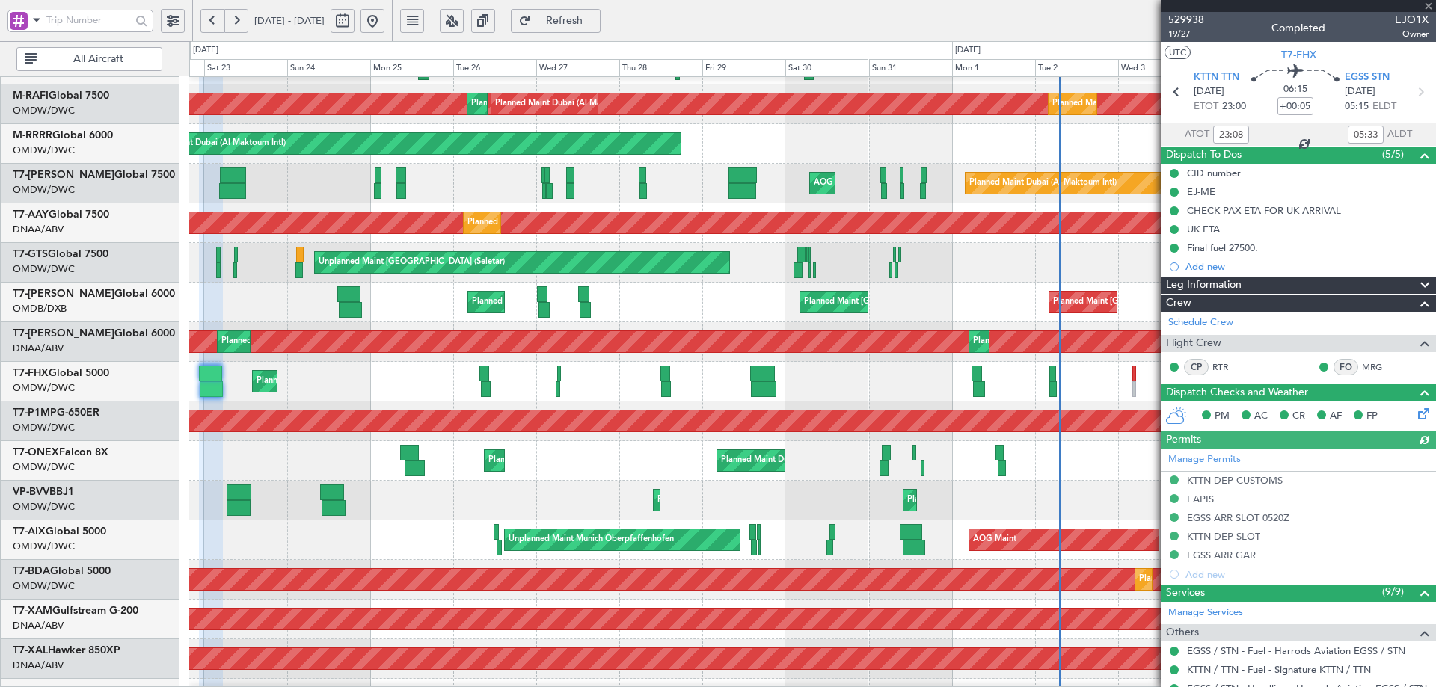
type input "+00:25"
type input "15:21"
type input "21:30"
type input "1"
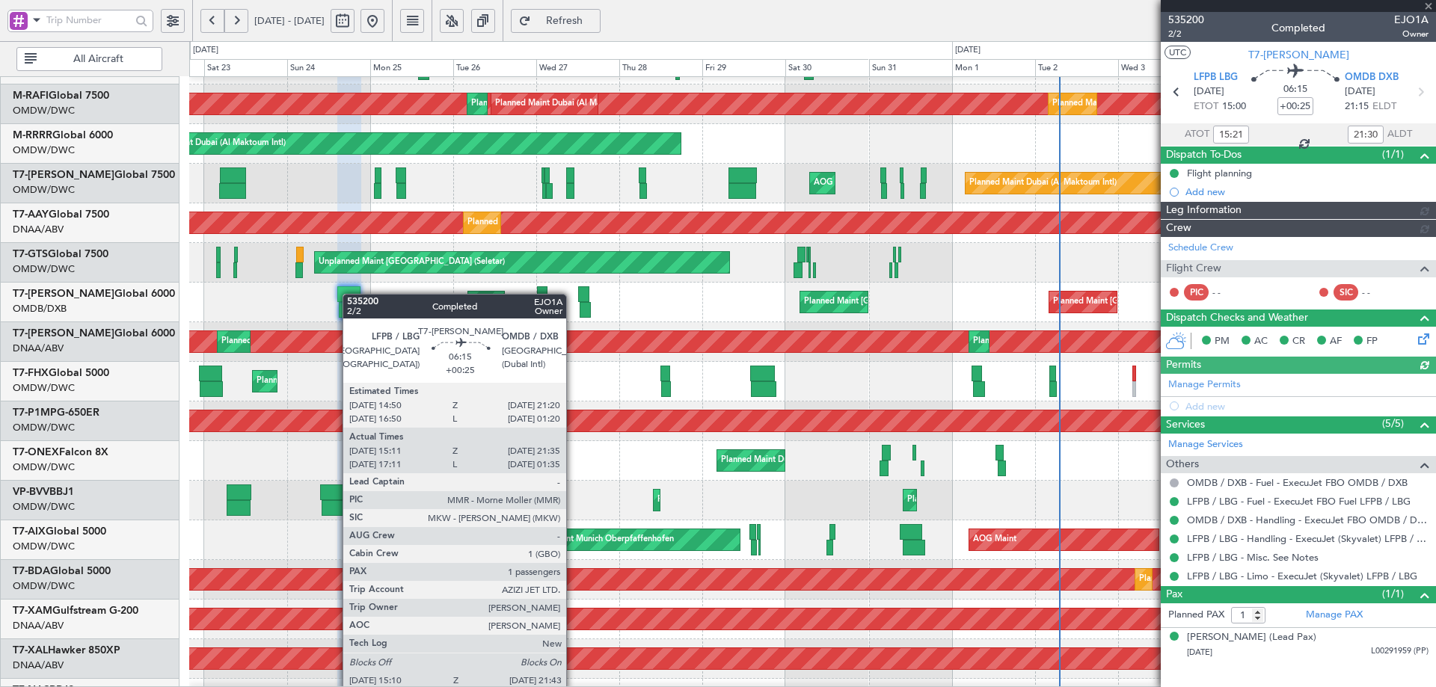
type input "Syed Shakeel (SYS)"
type input "7114"
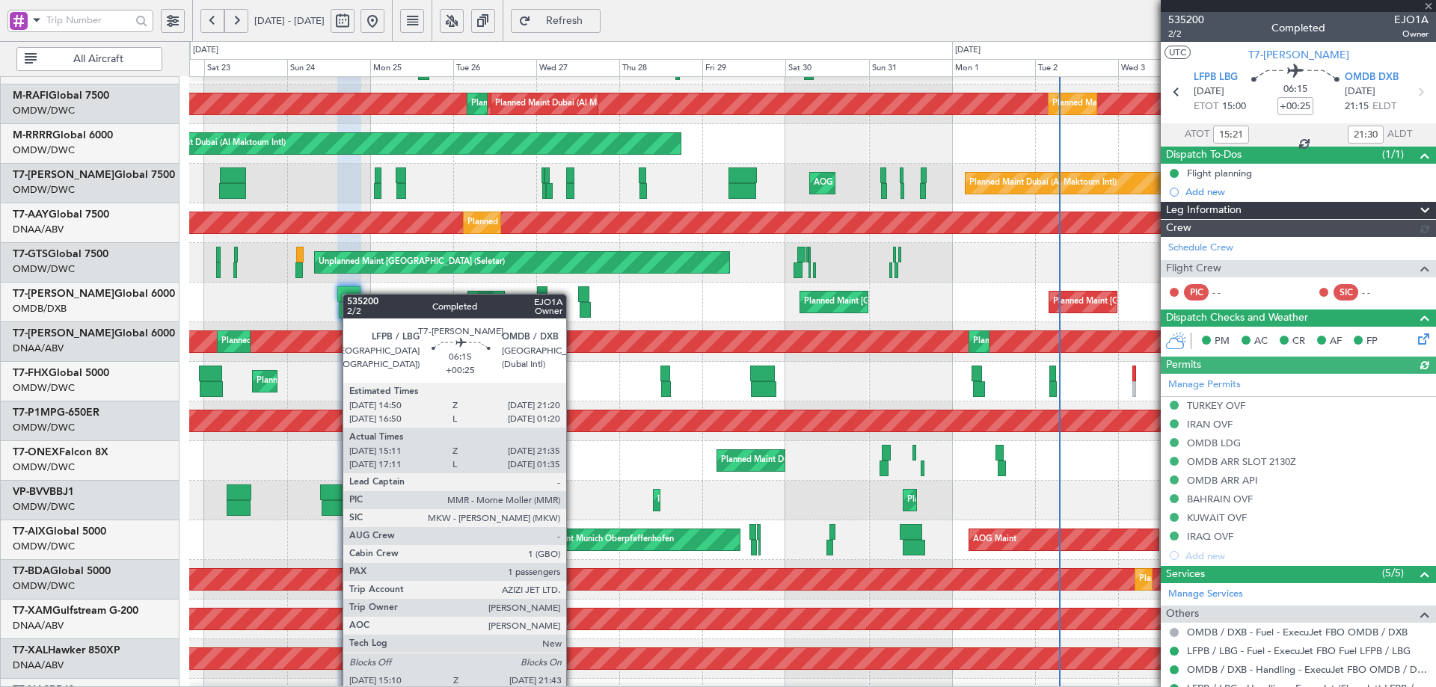
click at [349, 294] on div at bounding box center [348, 294] width 23 height 16
click at [348, 295] on div at bounding box center [348, 294] width 23 height 16
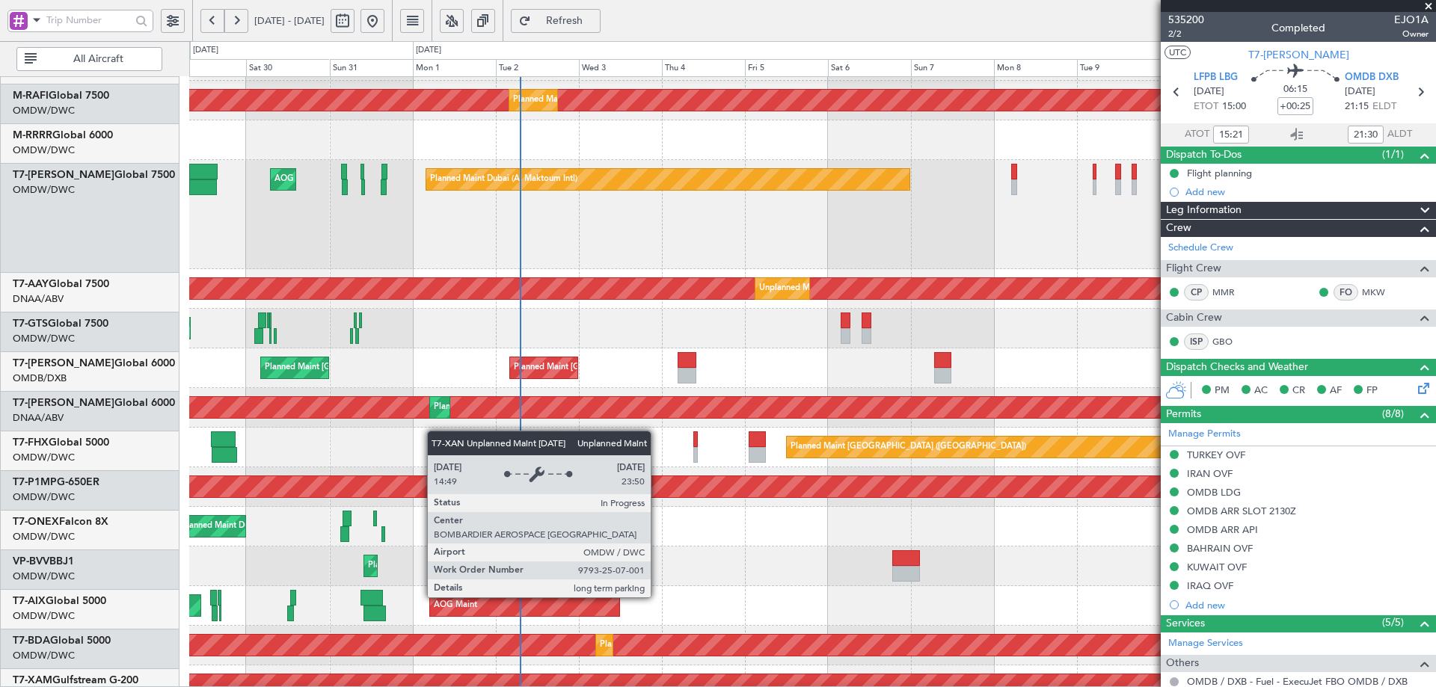
scroll to position [204, 0]
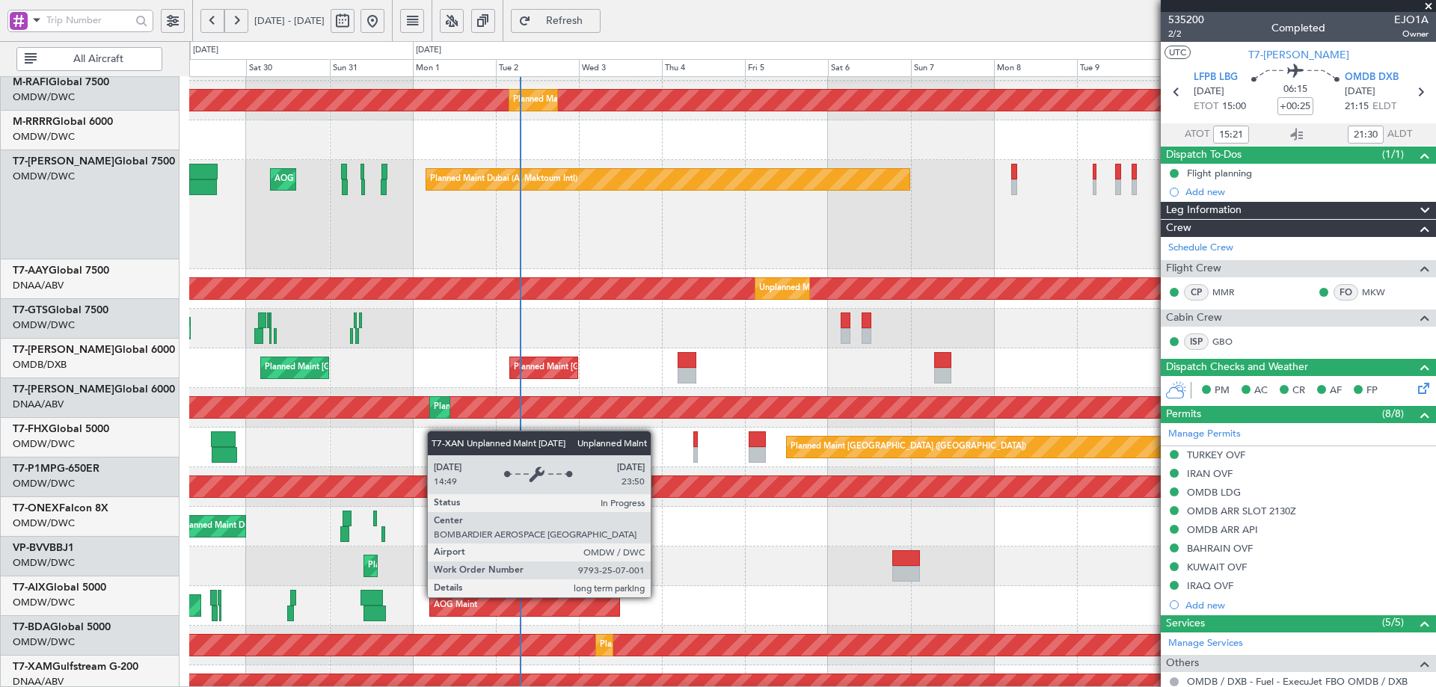
click at [240, 404] on div "AOG Maint Dubai (Al Maktoum Intl) Planned Maint Dubai (Al Maktoum Intl) Planned…" at bounding box center [812, 353] width 1246 height 941
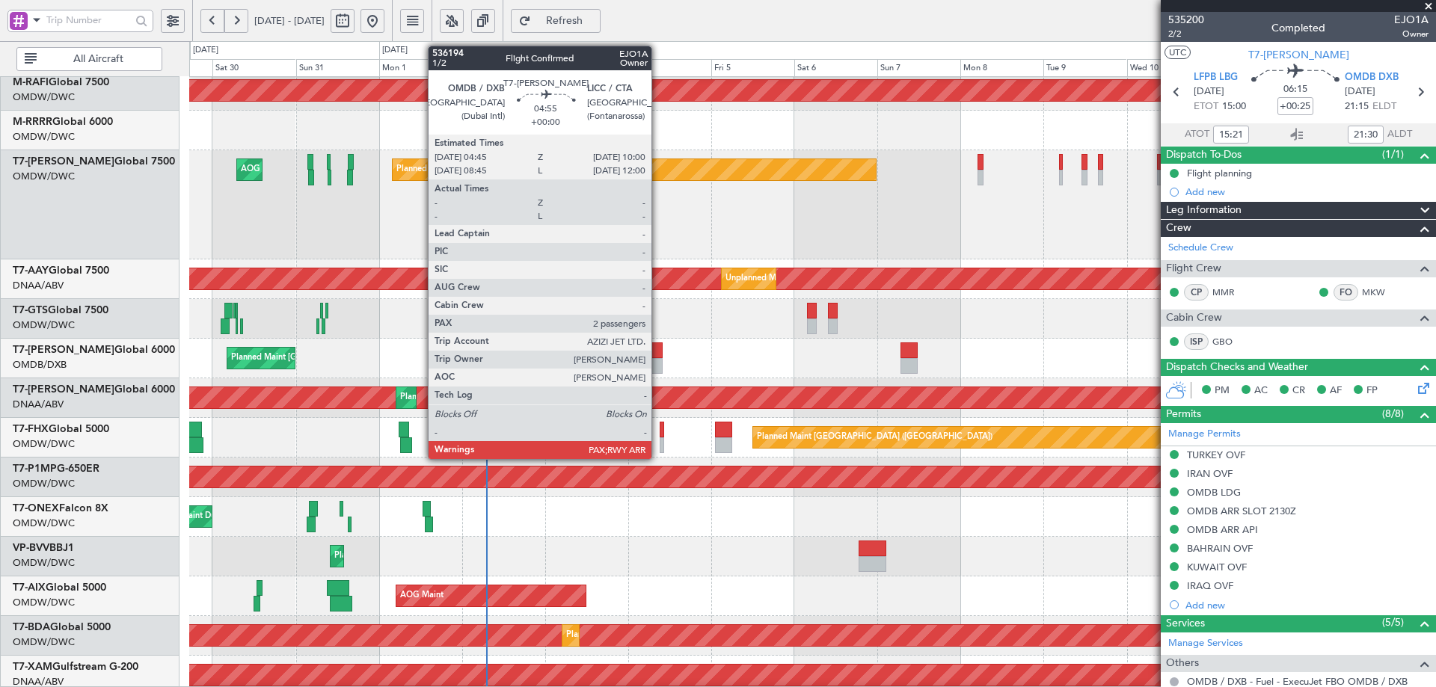
click at [656, 361] on div at bounding box center [653, 366] width 19 height 16
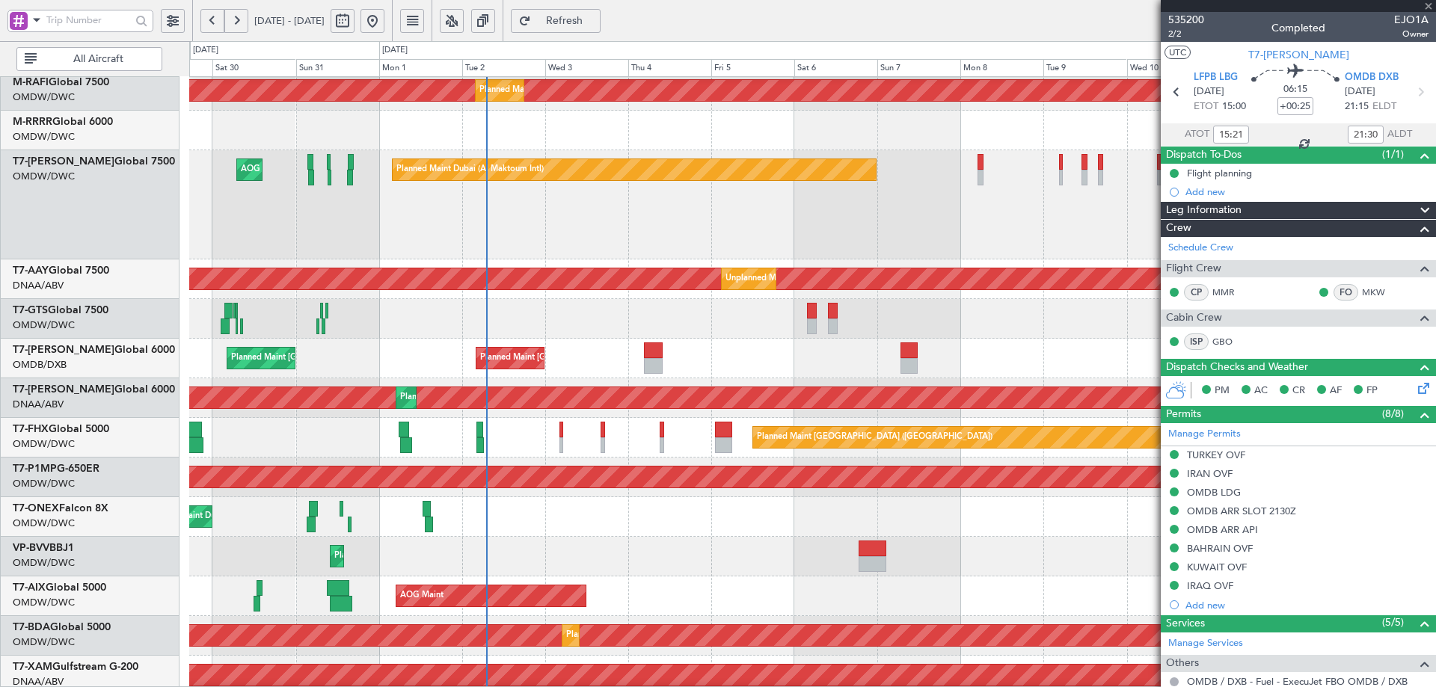
type input "2"
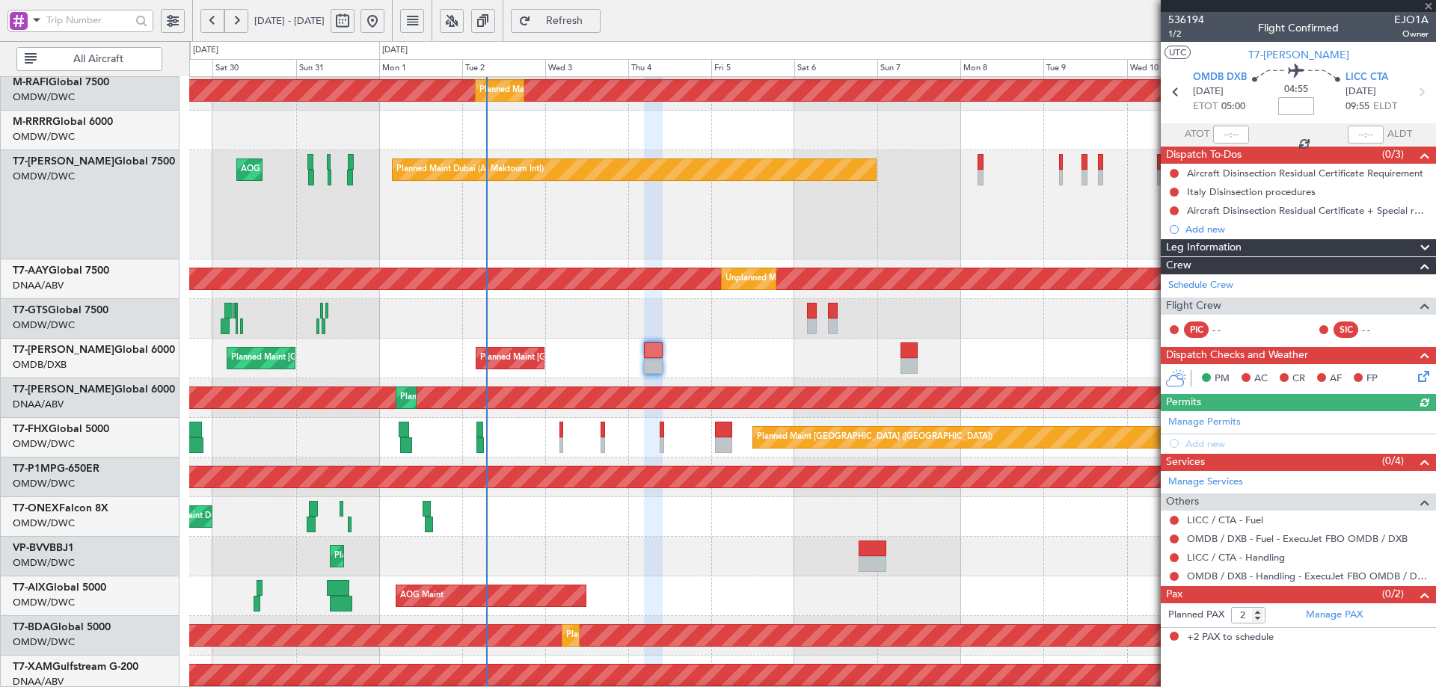
click at [1302, 109] on input at bounding box center [1296, 106] width 36 height 18
type input "+00:10"
click at [1214, 419] on link "Manage Permits" at bounding box center [1204, 422] width 73 height 15
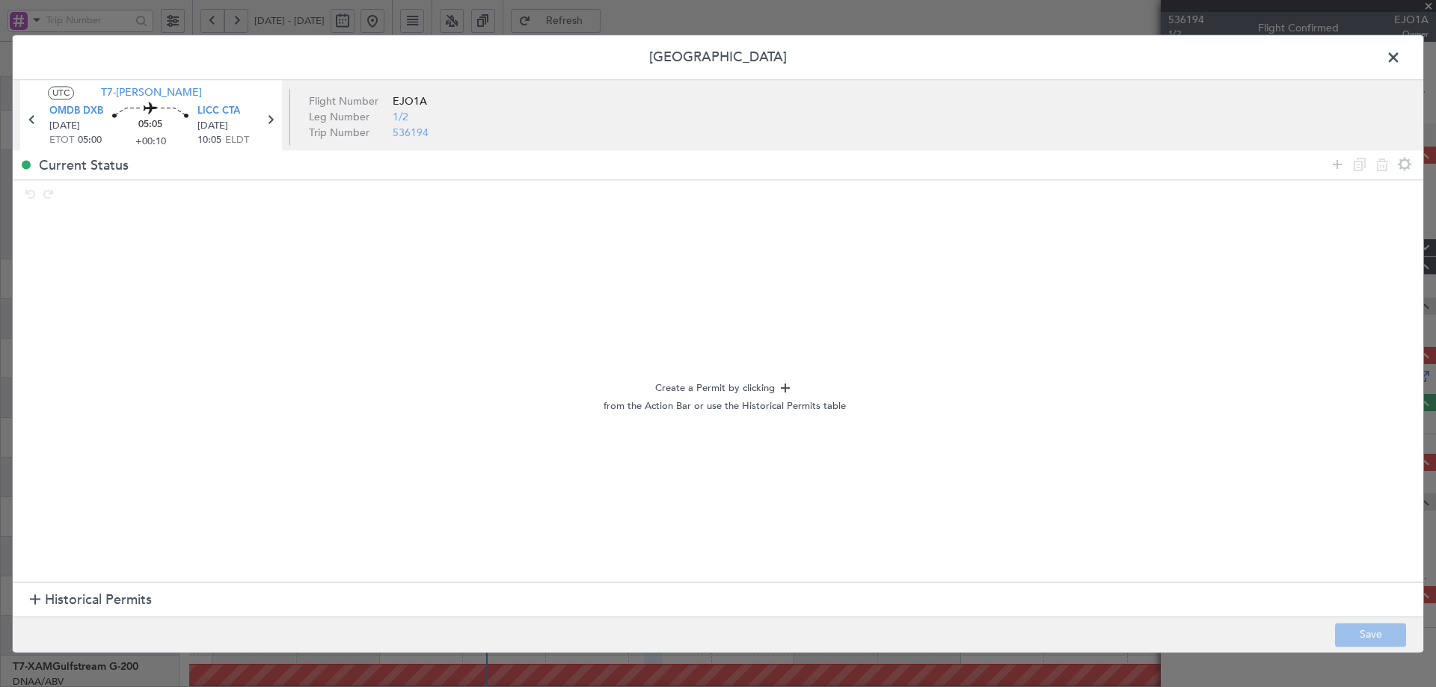
click at [87, 598] on span "Historical Permits" at bounding box center [98, 601] width 107 height 20
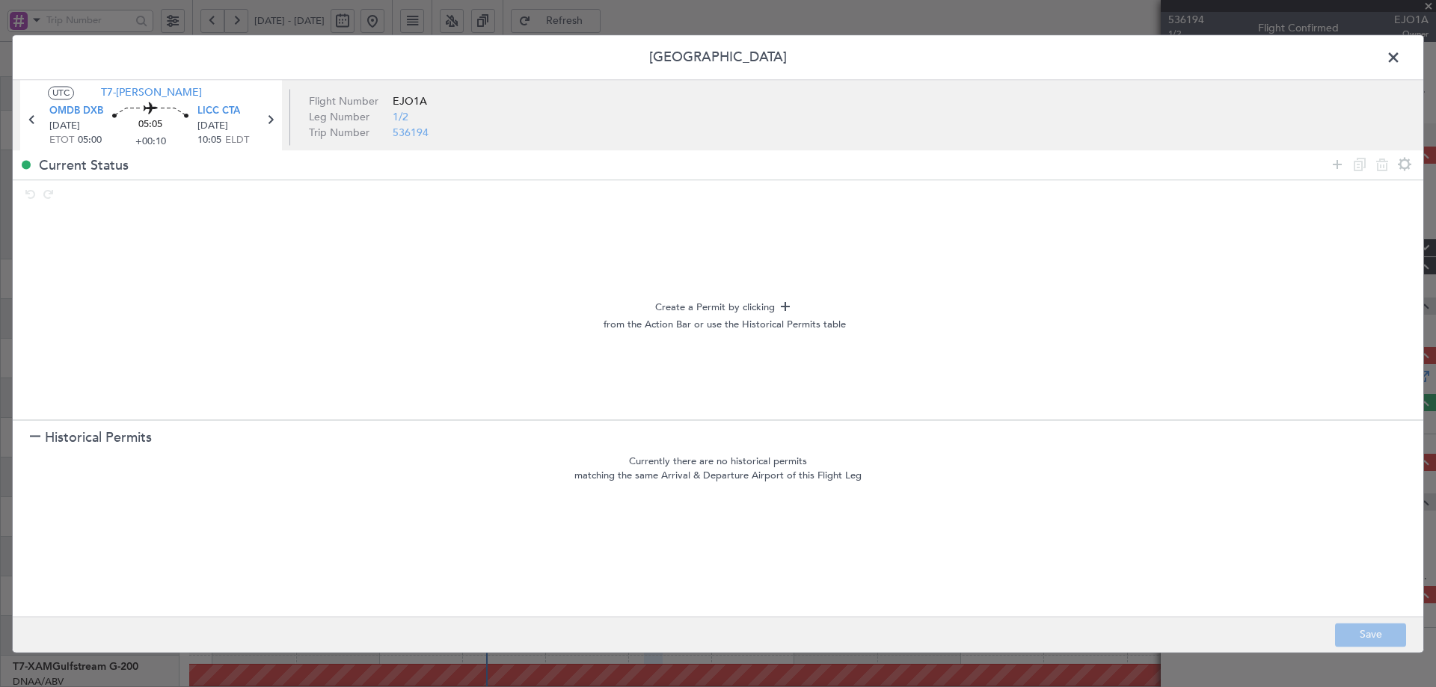
click at [31, 434] on div at bounding box center [35, 438] width 10 height 10
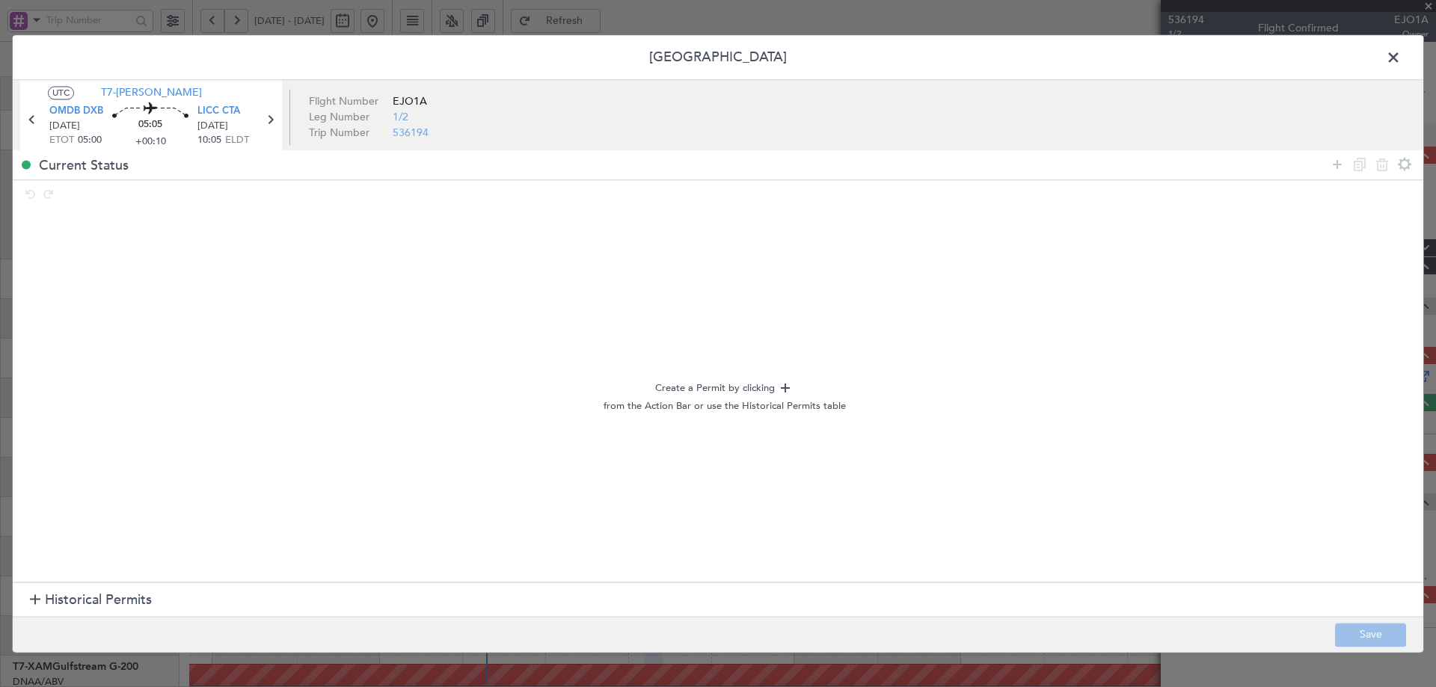
drag, startPoint x: 1338, startPoint y: 166, endPoint x: 1290, endPoint y: 172, distance: 48.2
click at [1335, 165] on icon at bounding box center [1337, 165] width 18 height 18
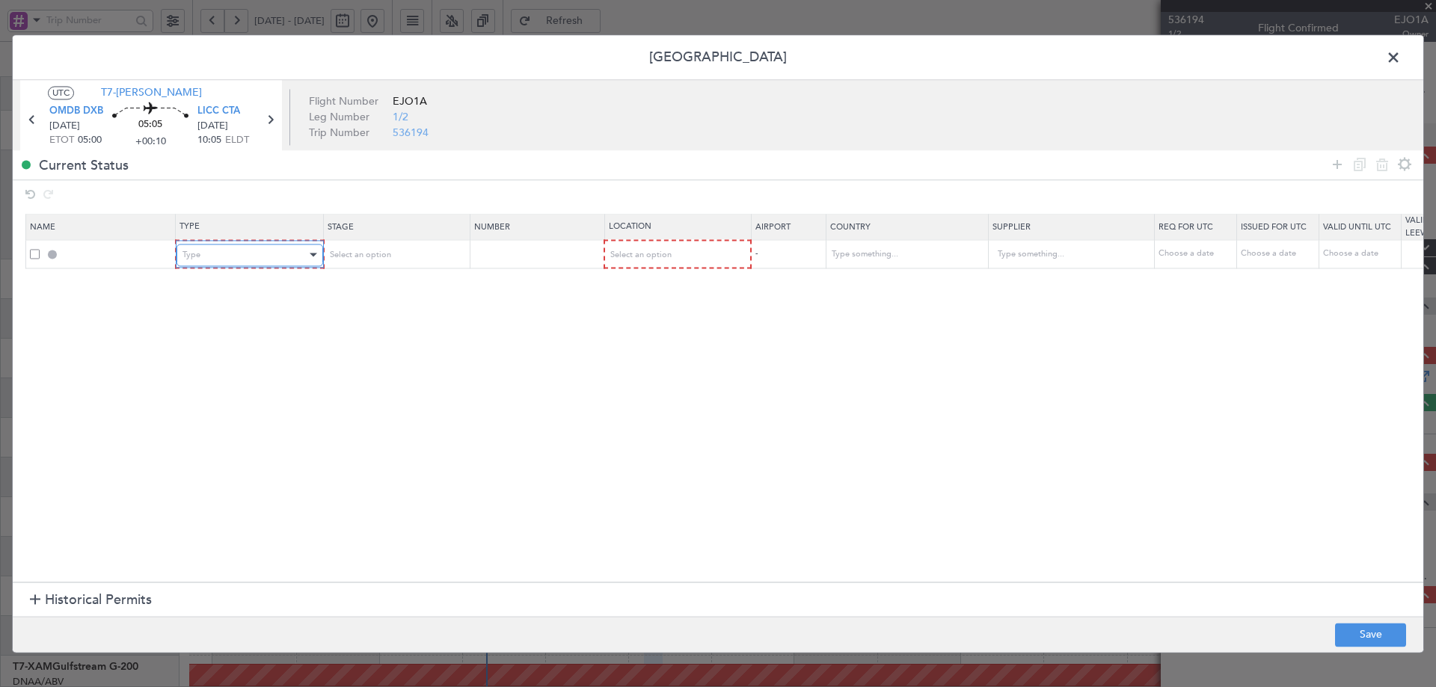
click at [270, 250] on div "Type" at bounding box center [244, 255] width 124 height 22
click at [203, 335] on span "API" at bounding box center [249, 331] width 133 height 22
click at [399, 255] on div "Select an option" at bounding box center [389, 255] width 124 height 22
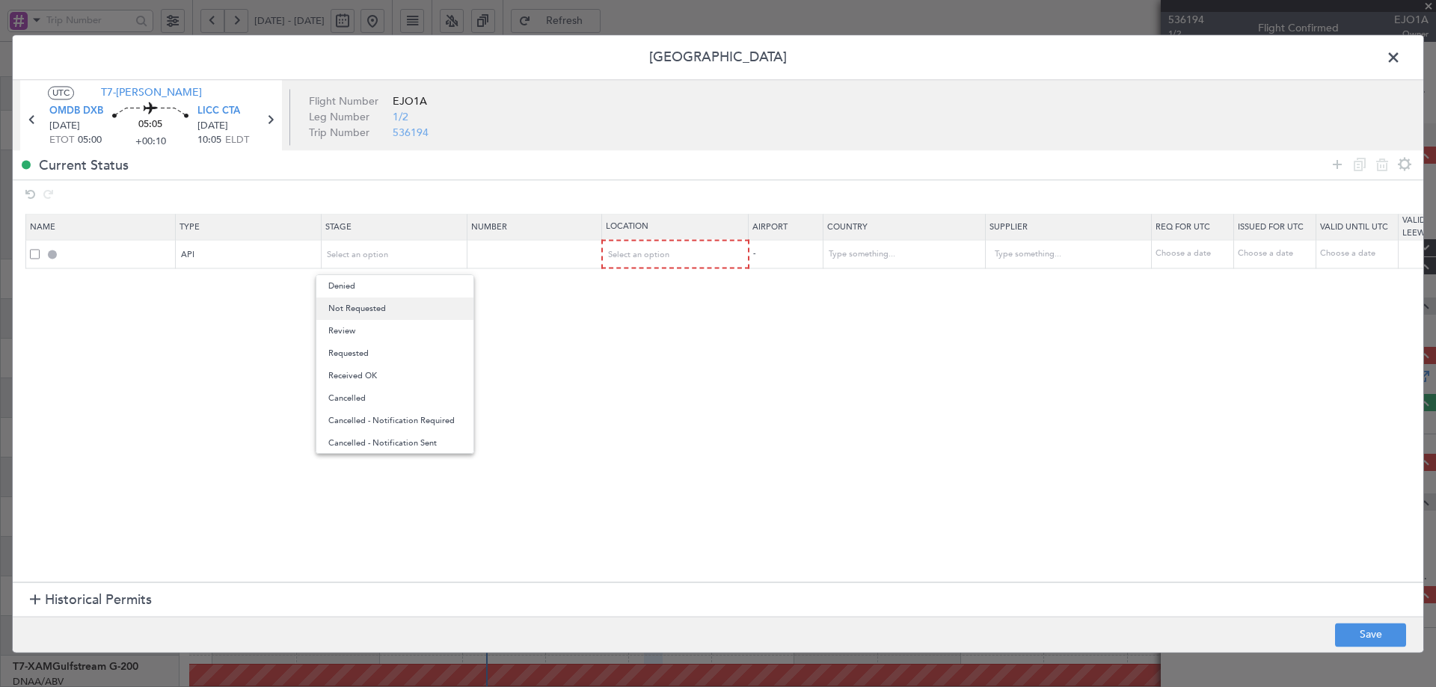
click at [365, 309] on span "Not Requested" at bounding box center [394, 309] width 133 height 22
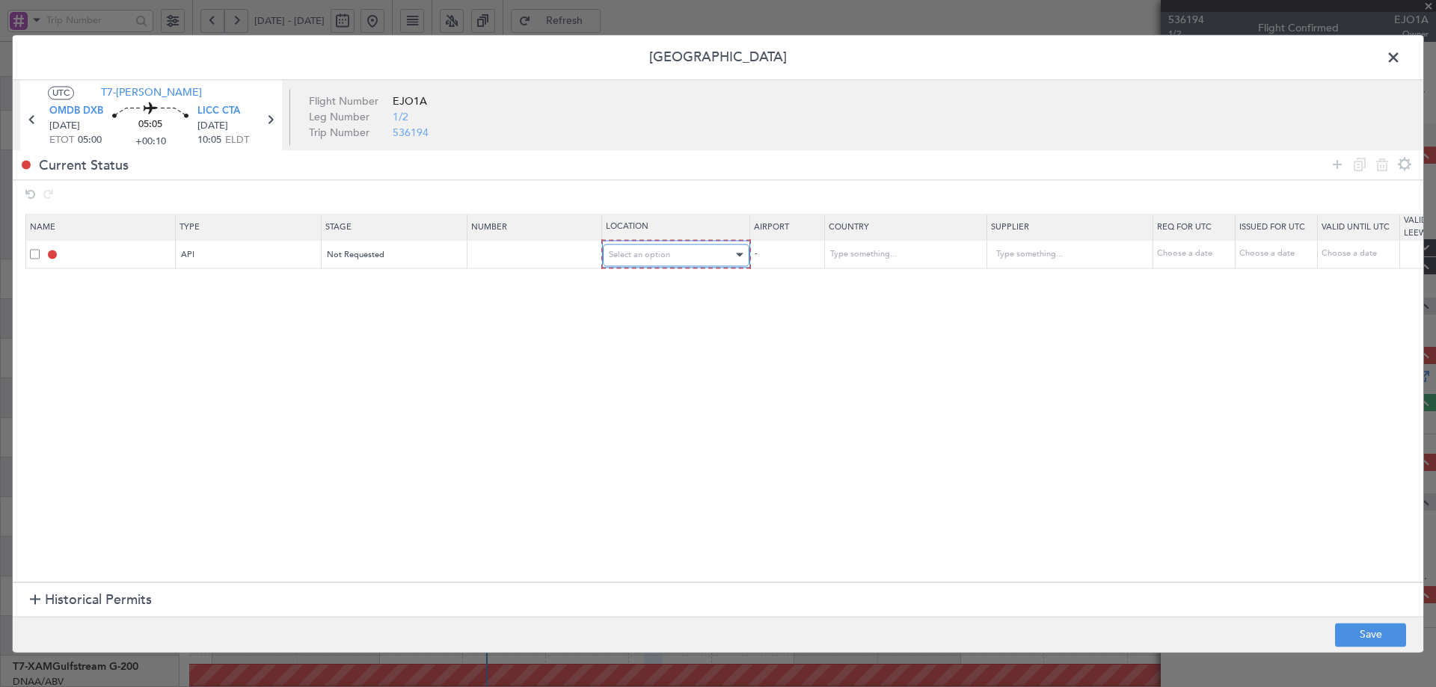
click at [642, 249] on span "Select an option" at bounding box center [639, 254] width 61 height 11
click at [630, 288] on span "Departure" at bounding box center [675, 286] width 133 height 22
drag, startPoint x: 1332, startPoint y: 167, endPoint x: 1098, endPoint y: 242, distance: 245.2
click at [1329, 168] on icon at bounding box center [1337, 165] width 18 height 18
click at [227, 280] on div "Type" at bounding box center [244, 282] width 124 height 22
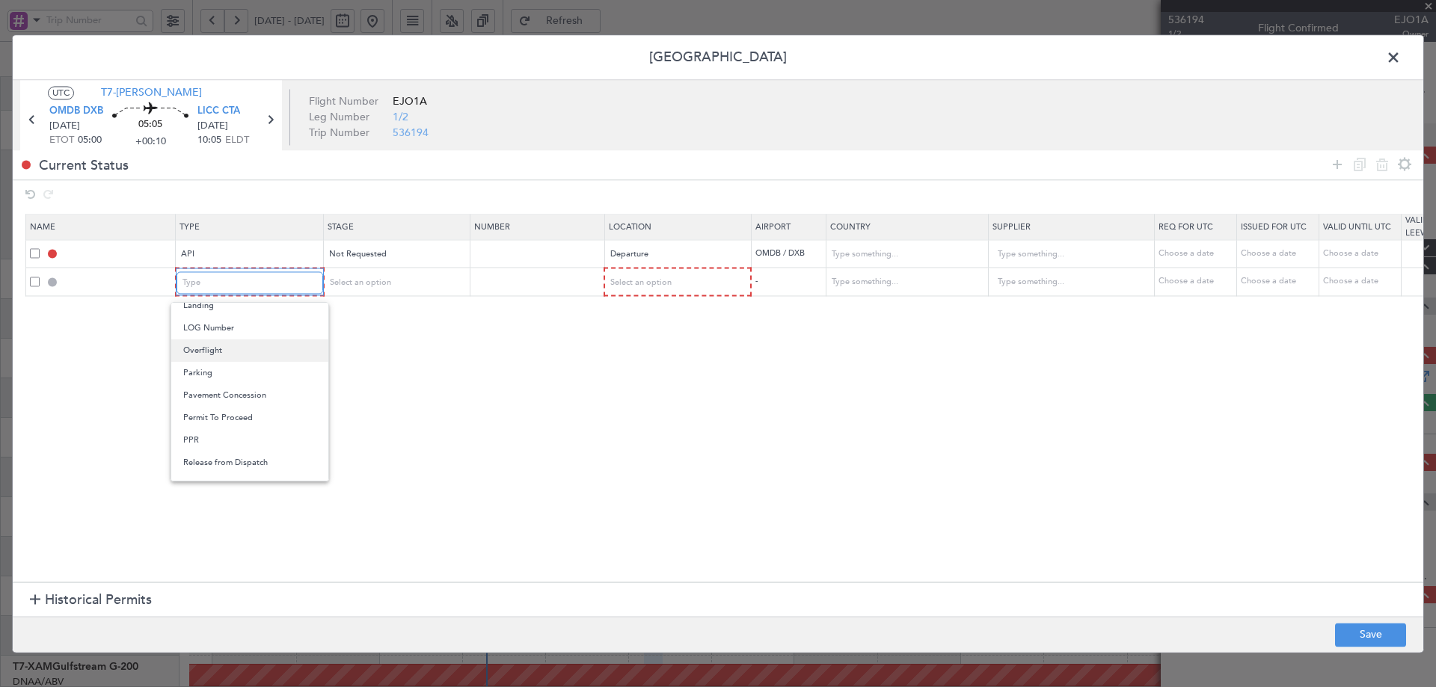
scroll to position [450, 0]
click at [197, 422] on span "Slot" at bounding box center [249, 424] width 133 height 22
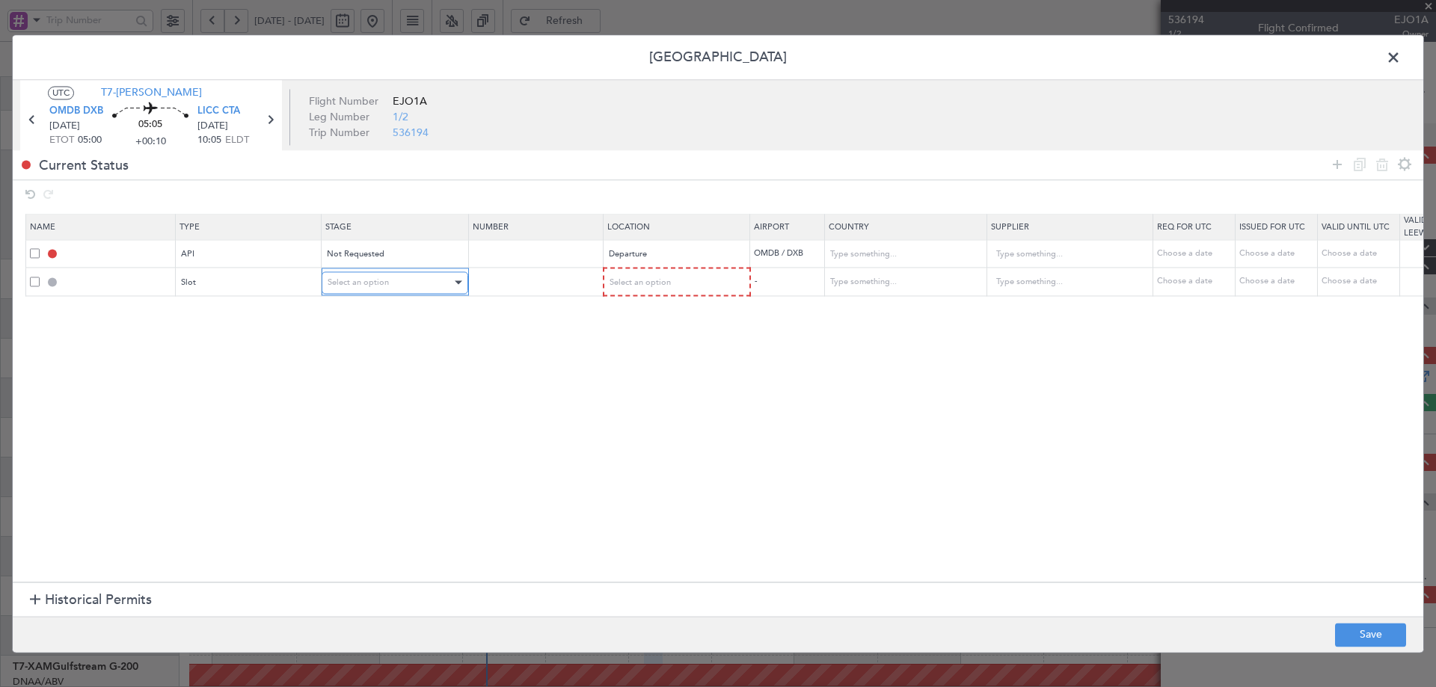
click at [420, 283] on div "Select an option" at bounding box center [389, 282] width 124 height 22
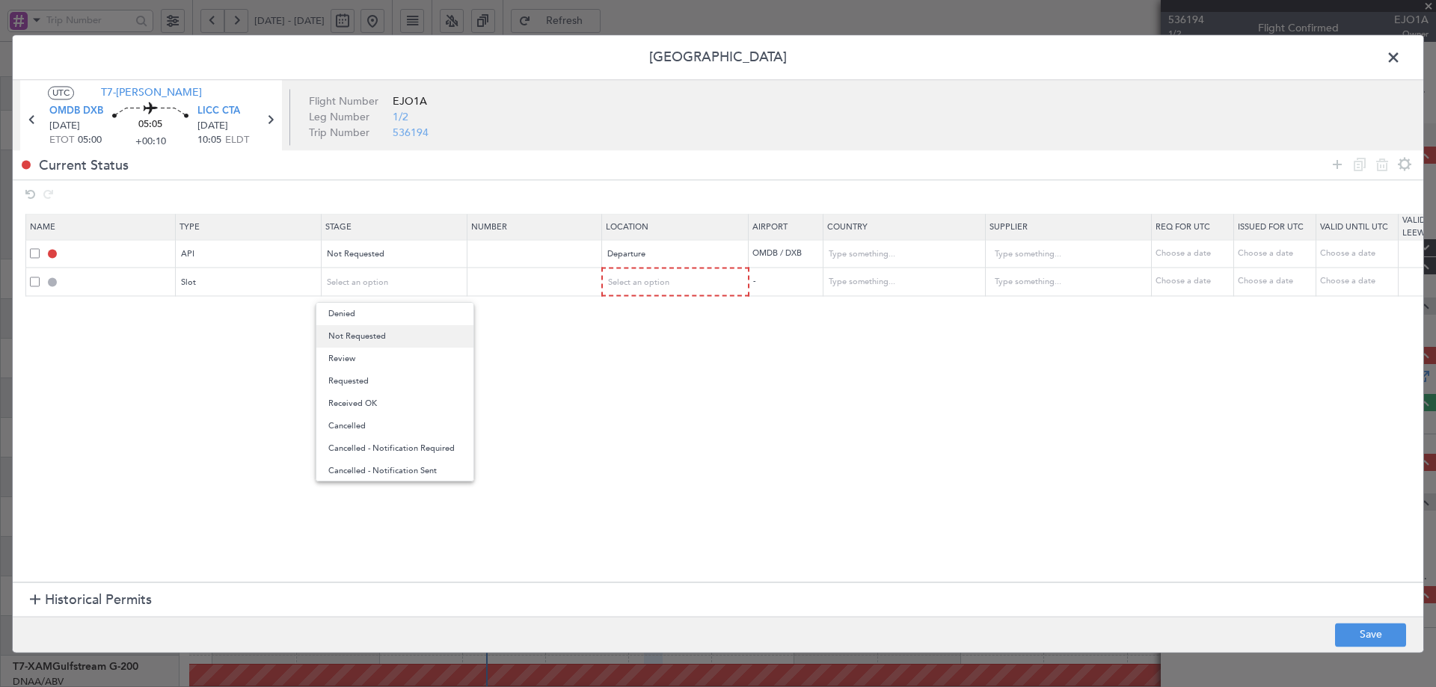
click at [396, 342] on span "Not Requested" at bounding box center [394, 336] width 133 height 22
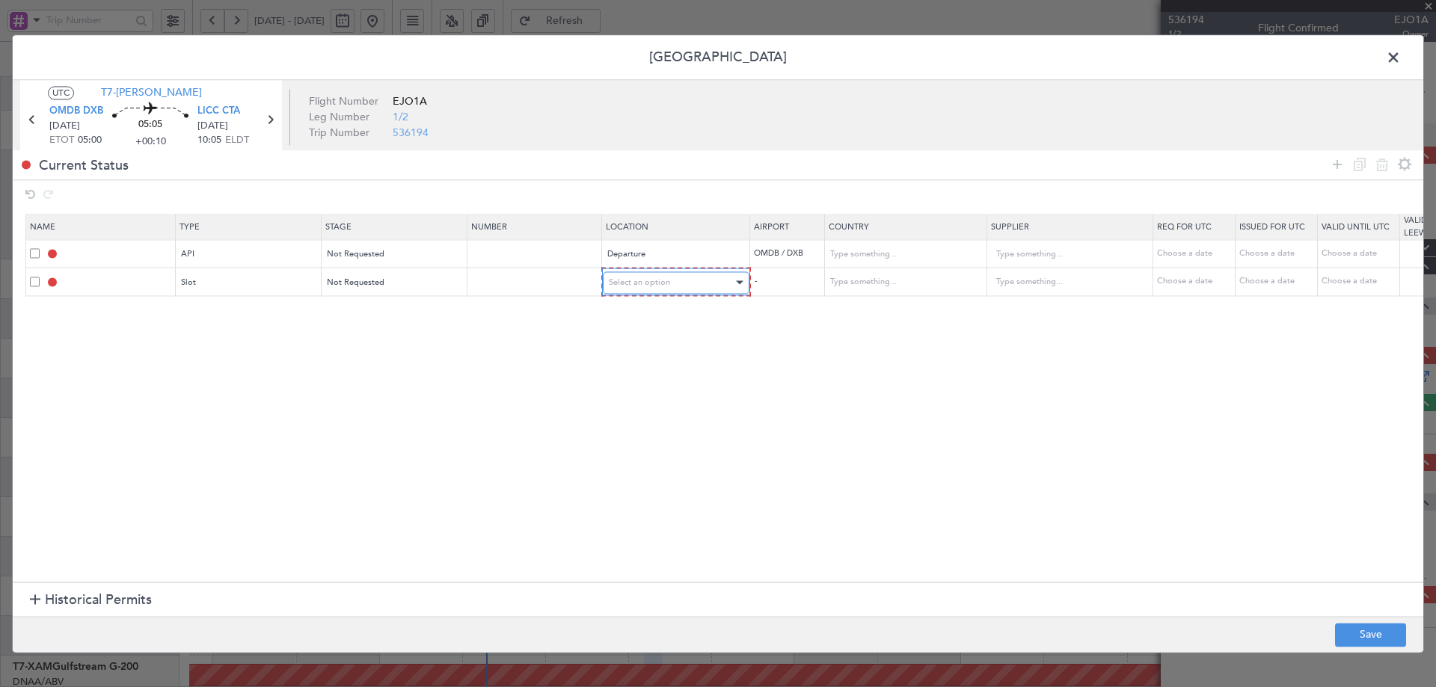
click at [622, 286] on span "Select an option" at bounding box center [639, 282] width 61 height 11
drag, startPoint x: 627, startPoint y: 316, endPoint x: 681, endPoint y: 316, distance: 54.6
click at [626, 316] on span "Departure" at bounding box center [675, 314] width 133 height 22
click at [485, 359] on section "Name Type Stage Number Location Airport Country Supplier Req For Utc Issued For…" at bounding box center [718, 397] width 1410 height 372
drag, startPoint x: 1336, startPoint y: 164, endPoint x: 1258, endPoint y: 173, distance: 78.3
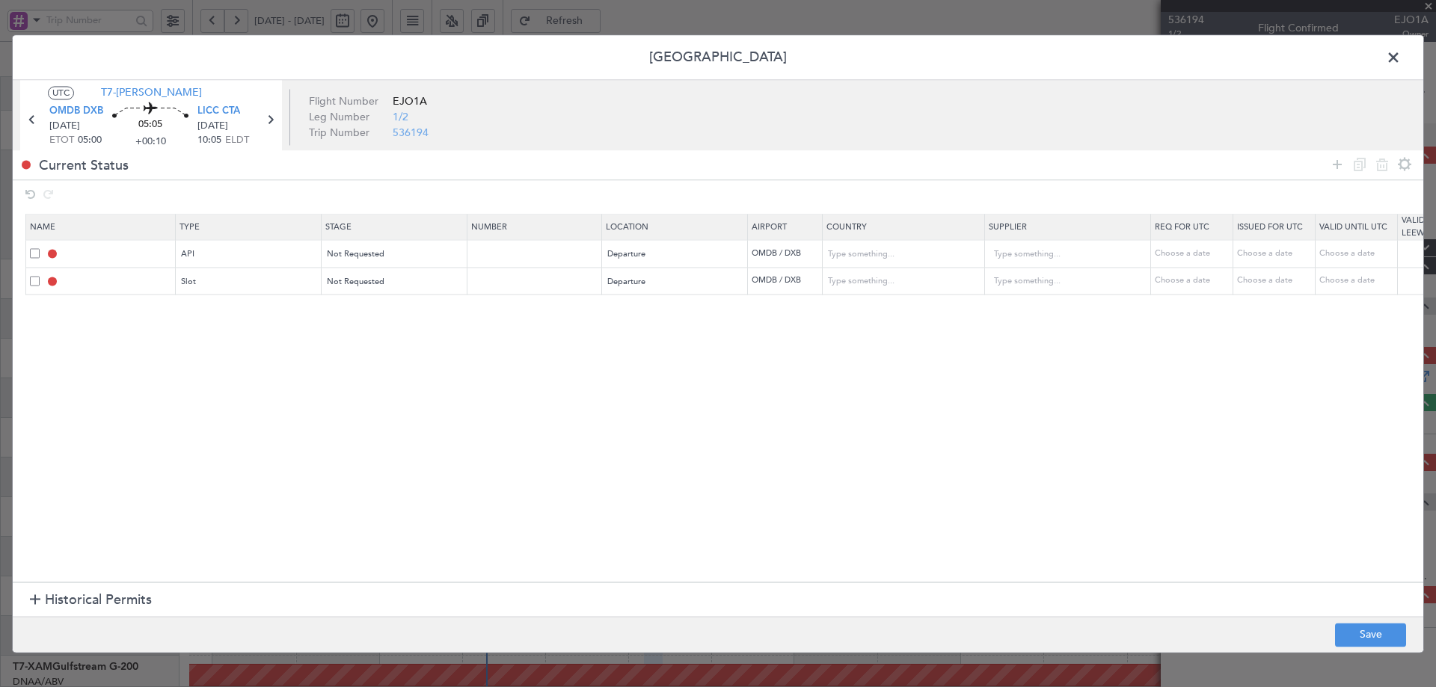
click at [1336, 164] on icon at bounding box center [1337, 165] width 18 height 18
drag, startPoint x: 225, startPoint y: 313, endPoint x: 219, endPoint y: 322, distance: 11.4
click at [221, 318] on div "Type" at bounding box center [244, 310] width 124 height 22
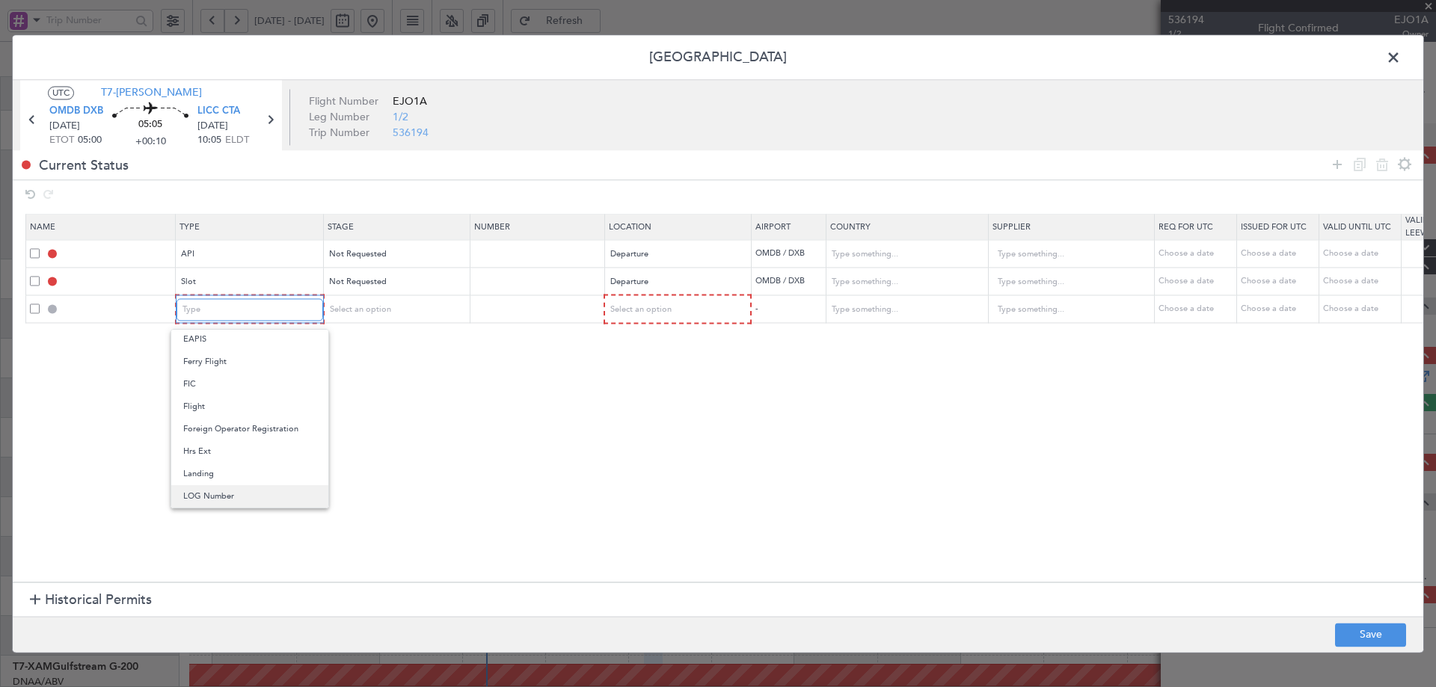
scroll to position [301, 0]
click at [203, 444] on span "Overflight" at bounding box center [249, 444] width 133 height 22
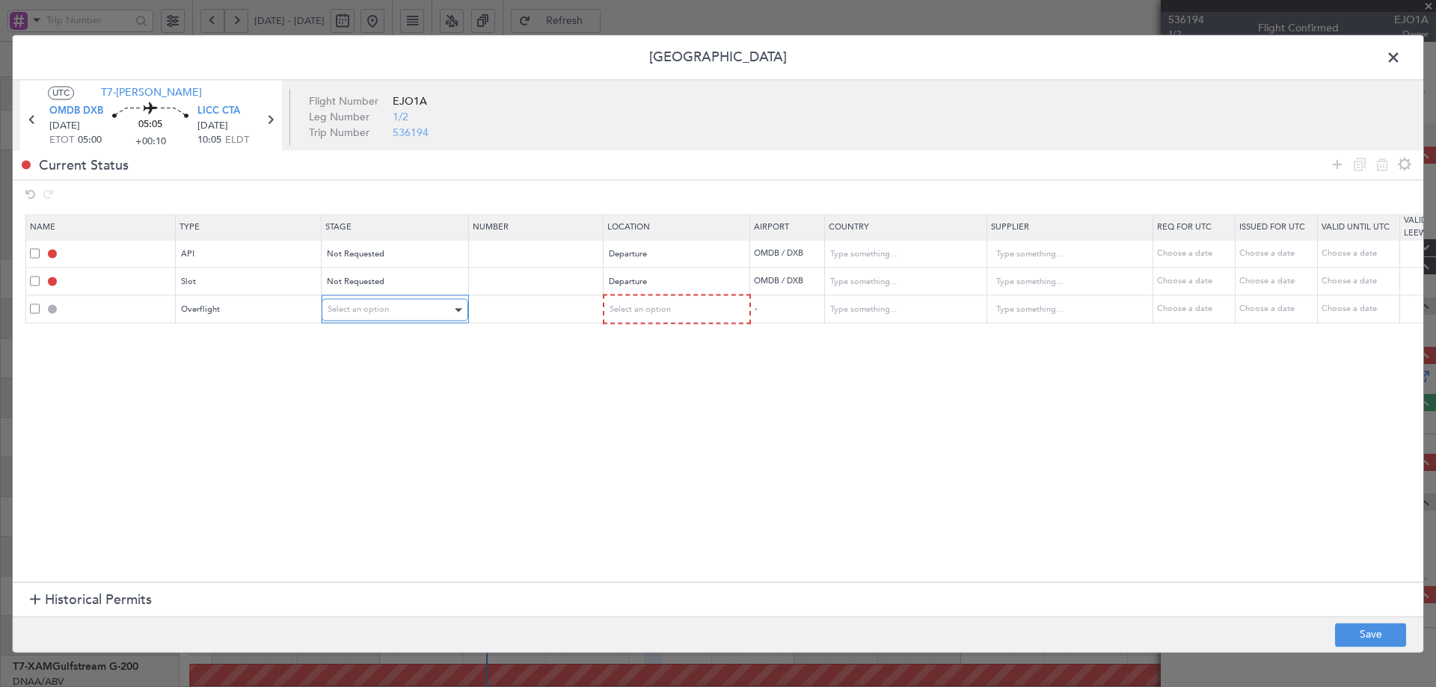
click at [348, 308] on span "Select an option" at bounding box center [357, 309] width 61 height 11
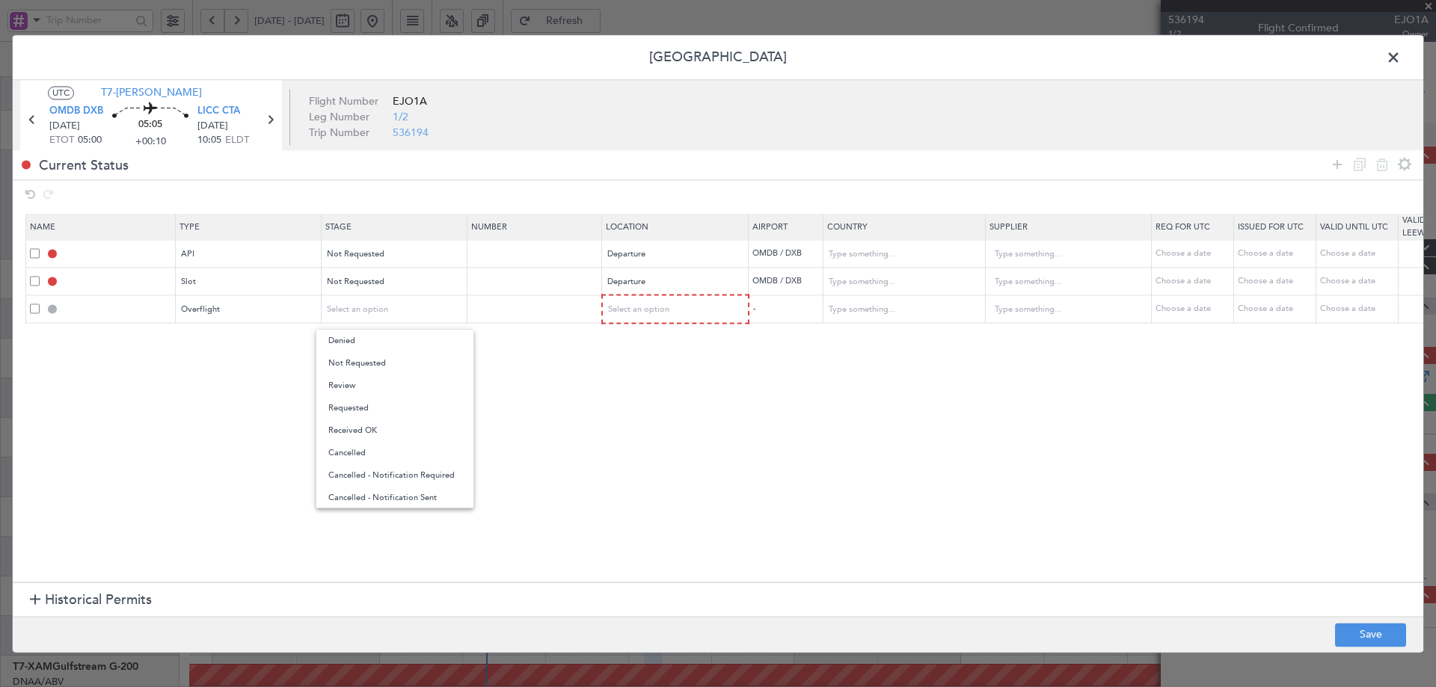
click at [364, 363] on span "Not Requested" at bounding box center [394, 363] width 133 height 22
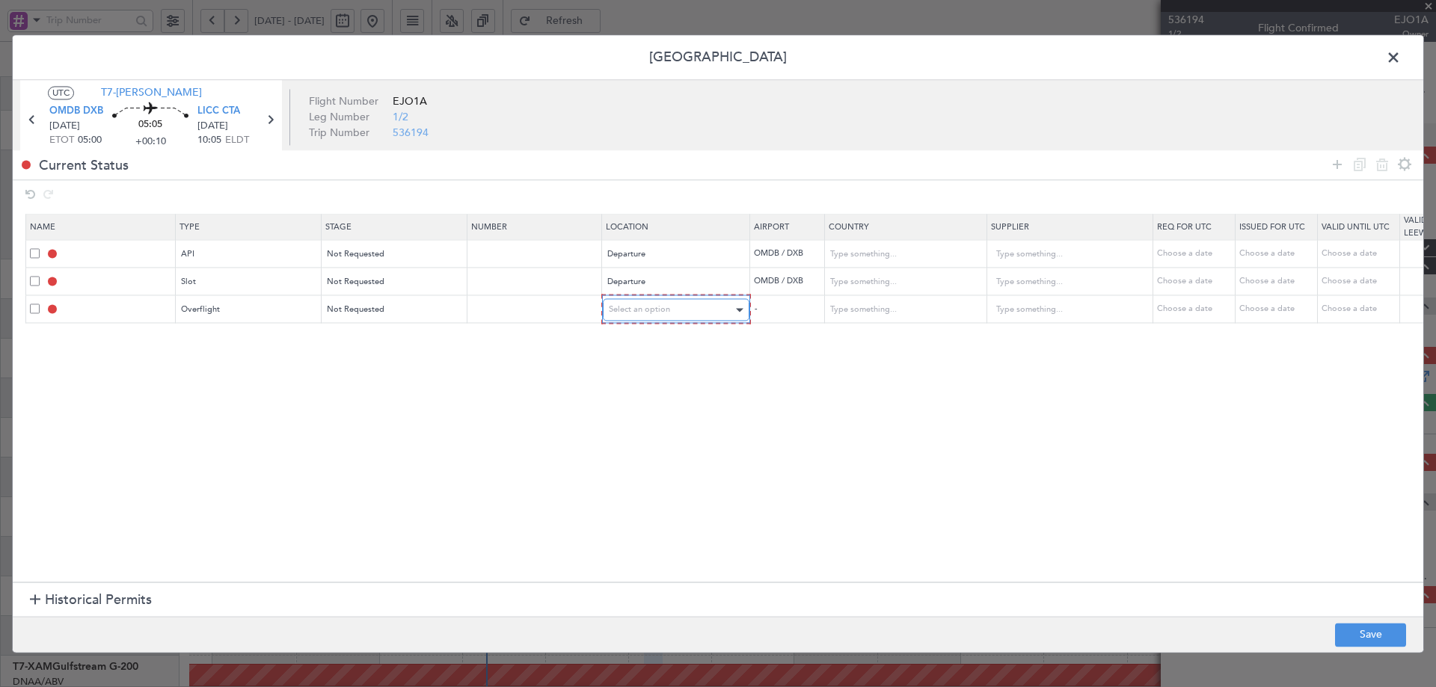
click at [658, 305] on span "Select an option" at bounding box center [639, 309] width 61 height 11
click at [635, 427] on span "Enroute" at bounding box center [675, 430] width 133 height 22
click at [885, 307] on input "text" at bounding box center [895, 309] width 135 height 22
click at [843, 354] on span "[GEOGRAPHIC_DATA]" at bounding box center [903, 356] width 139 height 22
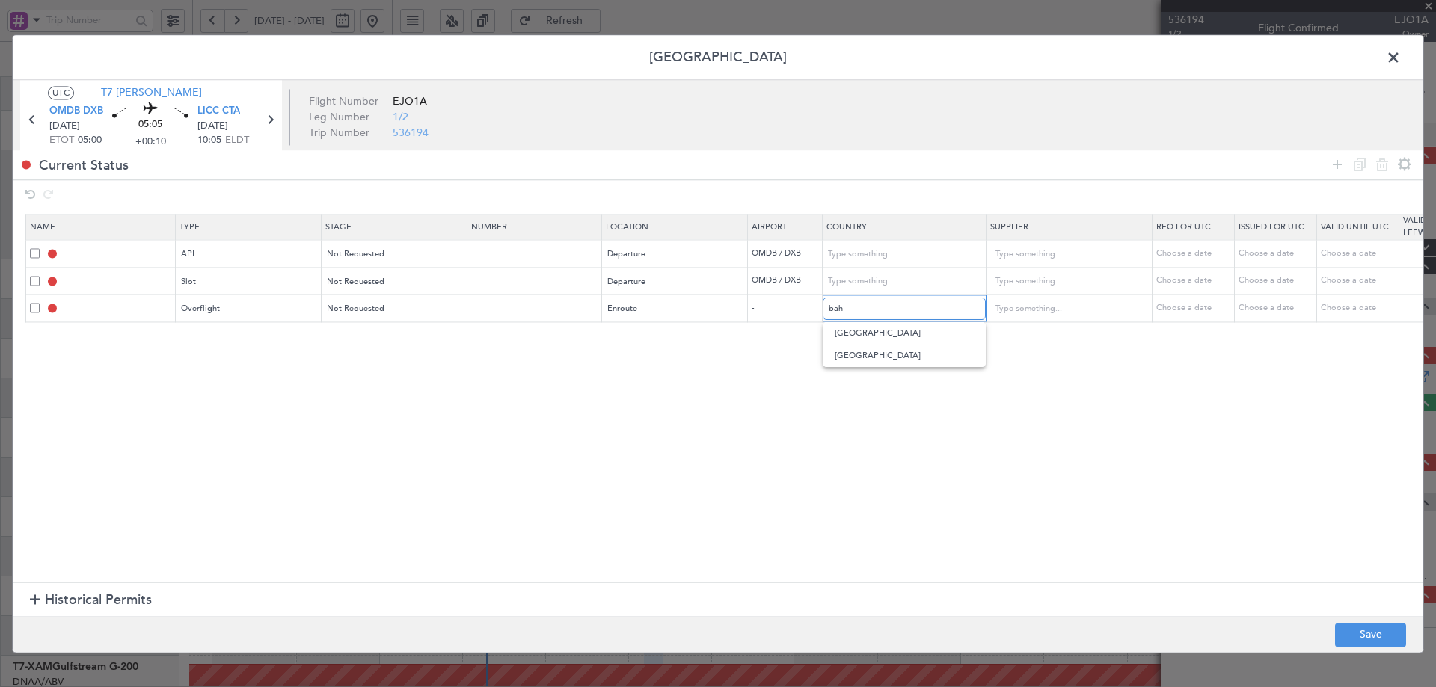
type input "[GEOGRAPHIC_DATA]"
click at [1337, 168] on icon at bounding box center [1337, 165] width 18 height 18
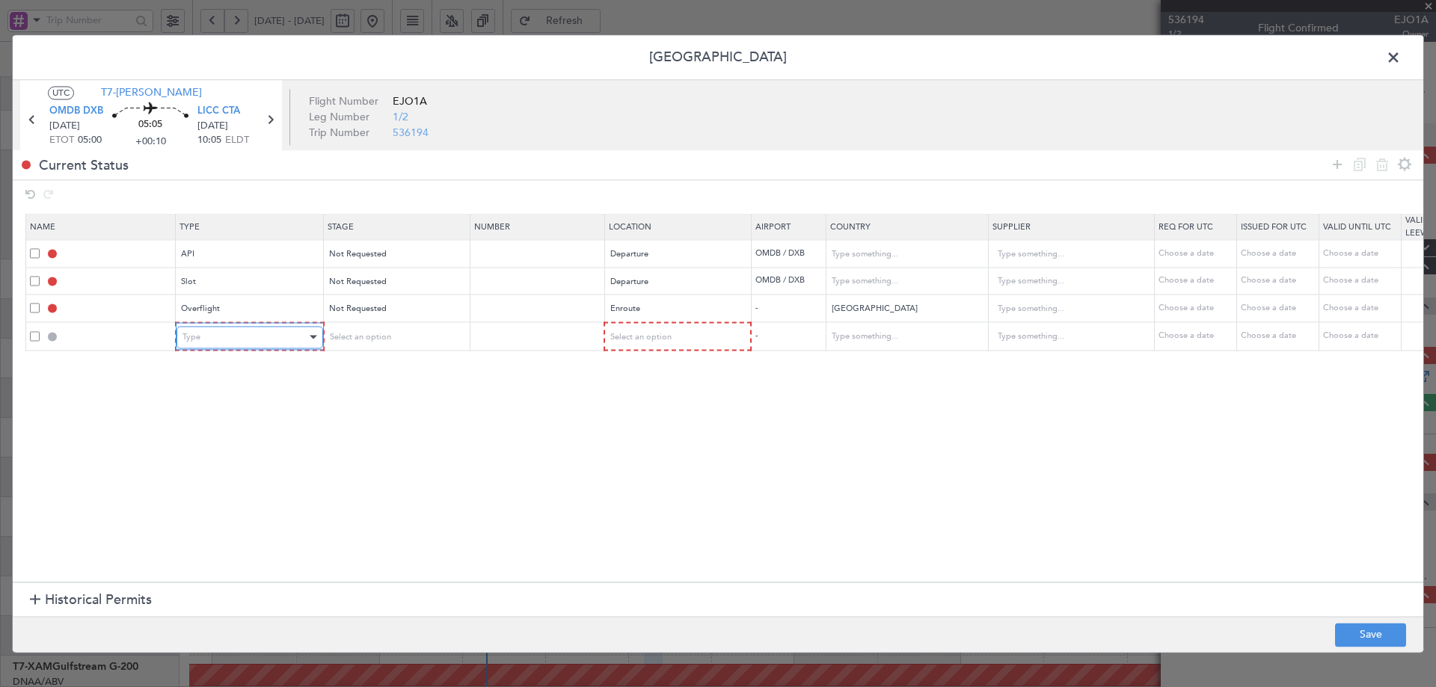
click at [254, 341] on div "Type" at bounding box center [244, 337] width 124 height 22
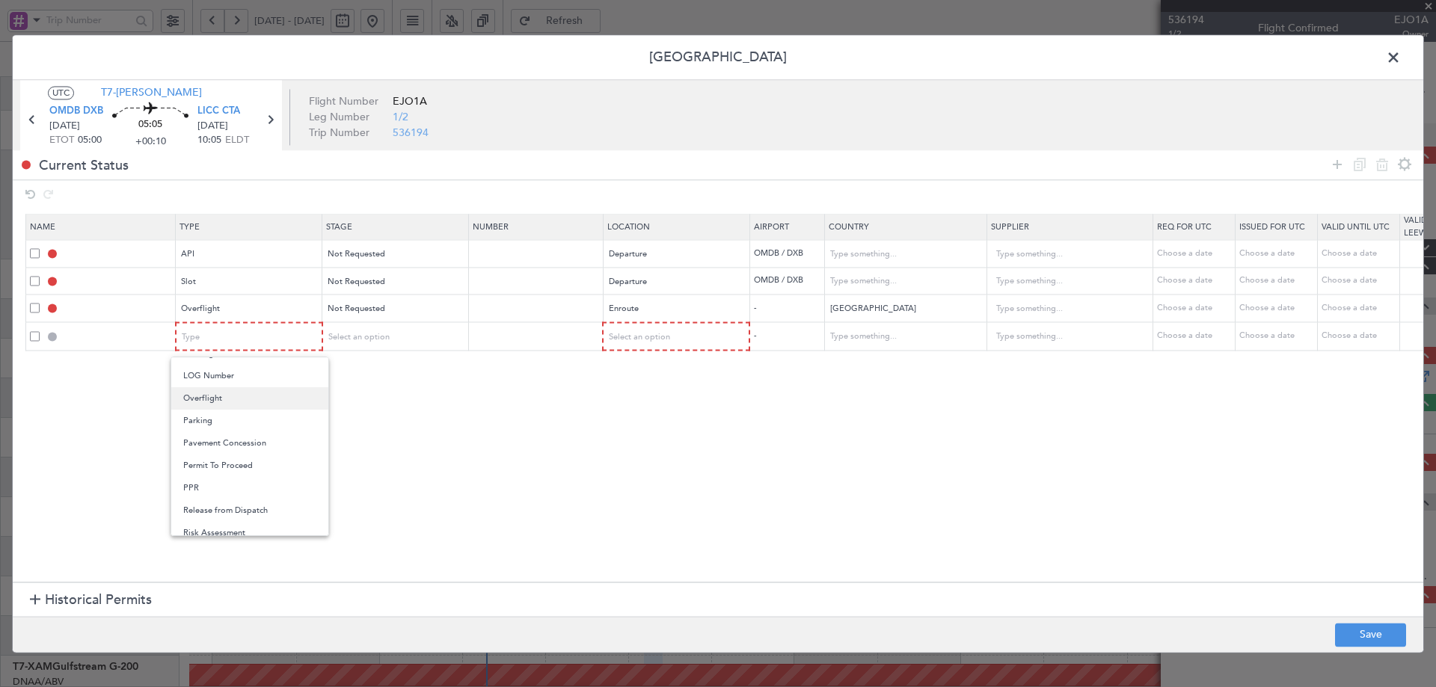
click at [206, 408] on span "Overflight" at bounding box center [249, 398] width 133 height 22
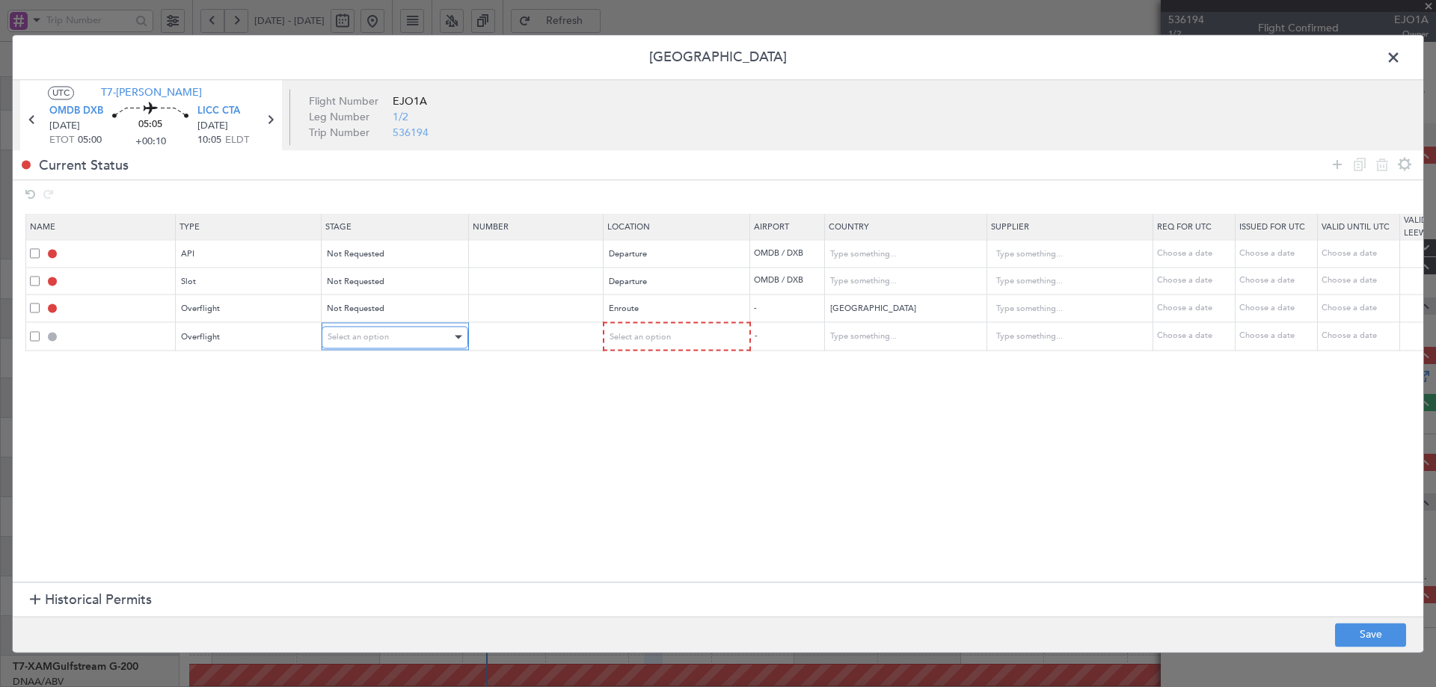
click at [361, 331] on span "Select an option" at bounding box center [357, 336] width 61 height 11
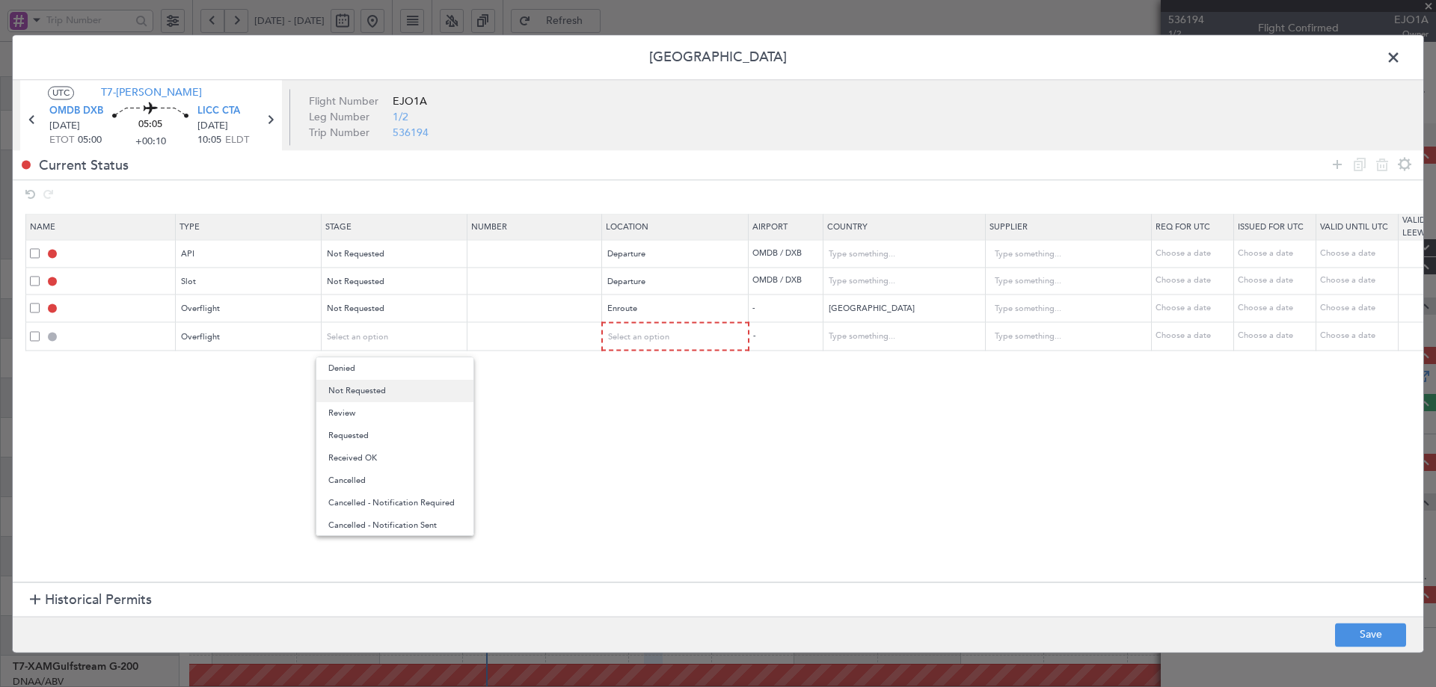
click at [368, 391] on span "Not Requested" at bounding box center [394, 391] width 133 height 22
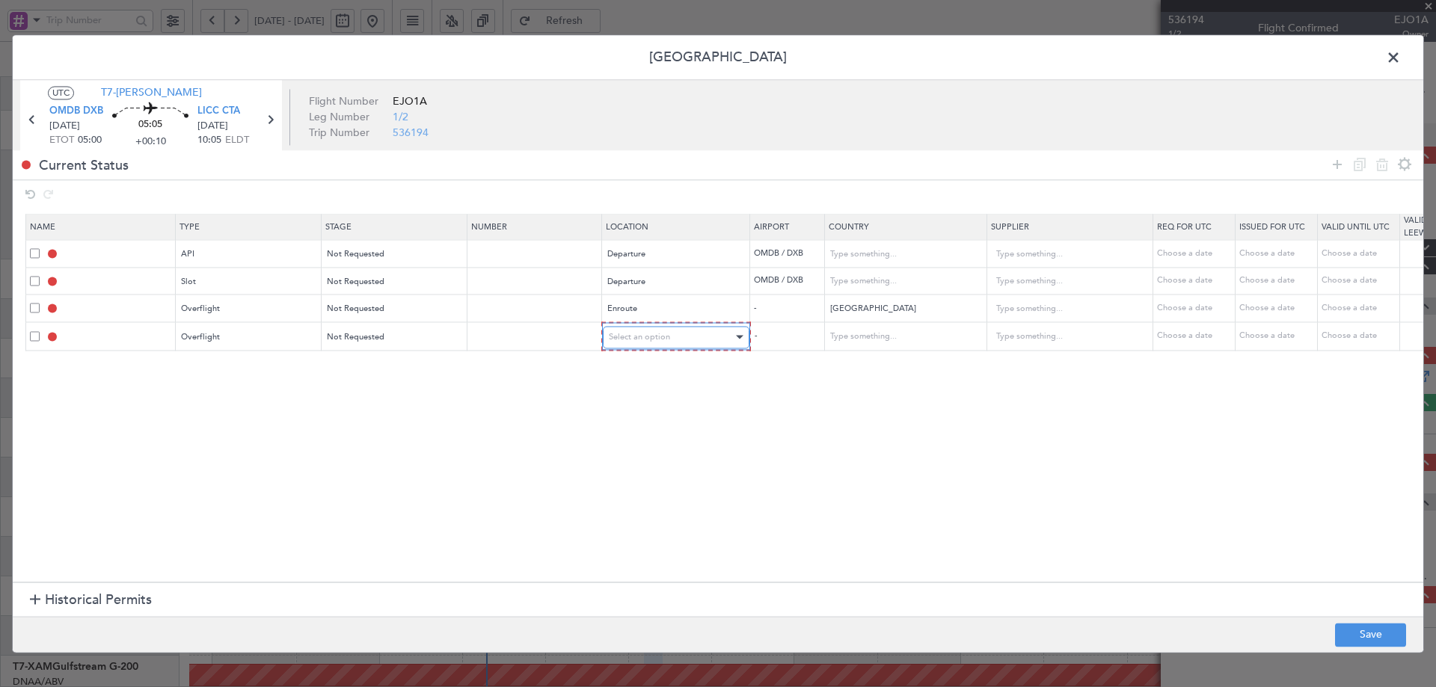
click at [652, 328] on div "Select an option" at bounding box center [671, 337] width 124 height 22
drag, startPoint x: 631, startPoint y: 463, endPoint x: 775, endPoint y: 411, distance: 152.5
click at [636, 461] on span "Enroute" at bounding box center [675, 458] width 133 height 22
click at [896, 338] on input "text" at bounding box center [895, 336] width 135 height 22
click at [891, 384] on span "Saudi Arabia" at bounding box center [903, 383] width 139 height 22
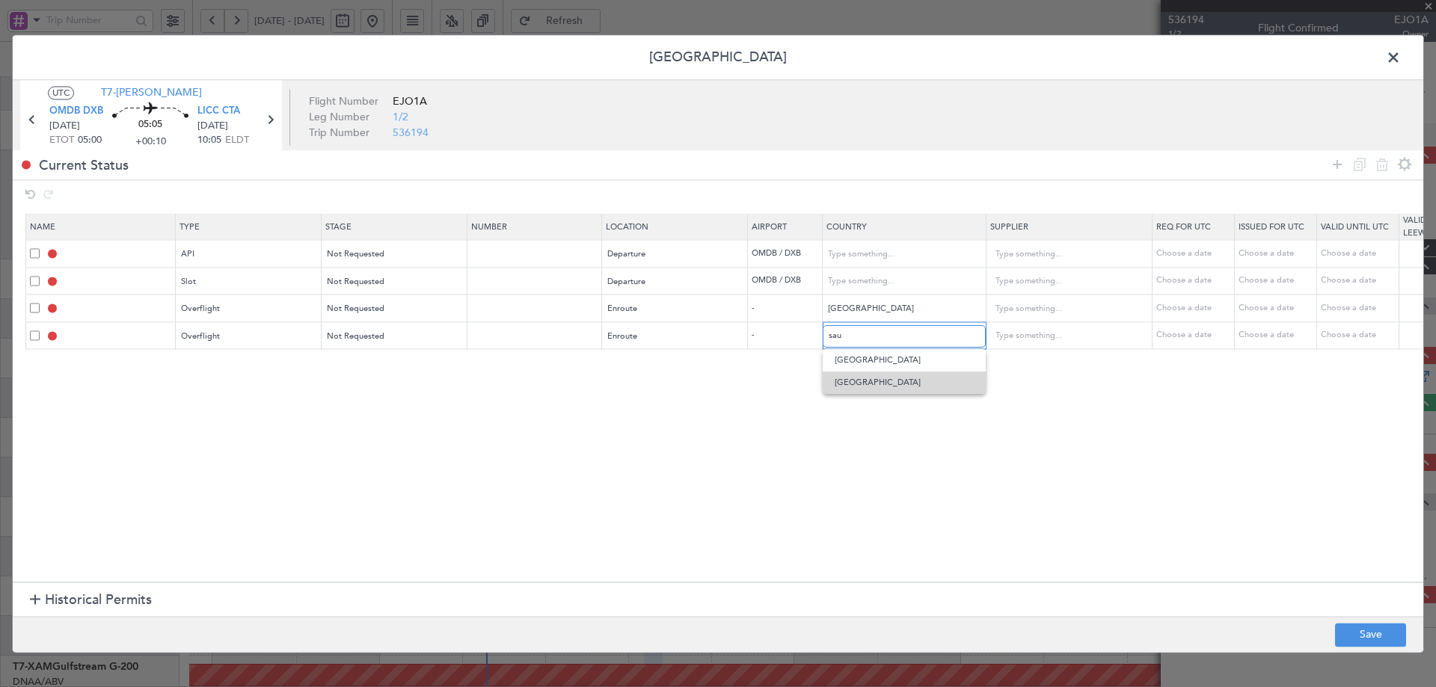
type input "Saudi Arabia"
click at [1336, 160] on icon at bounding box center [1337, 165] width 18 height 18
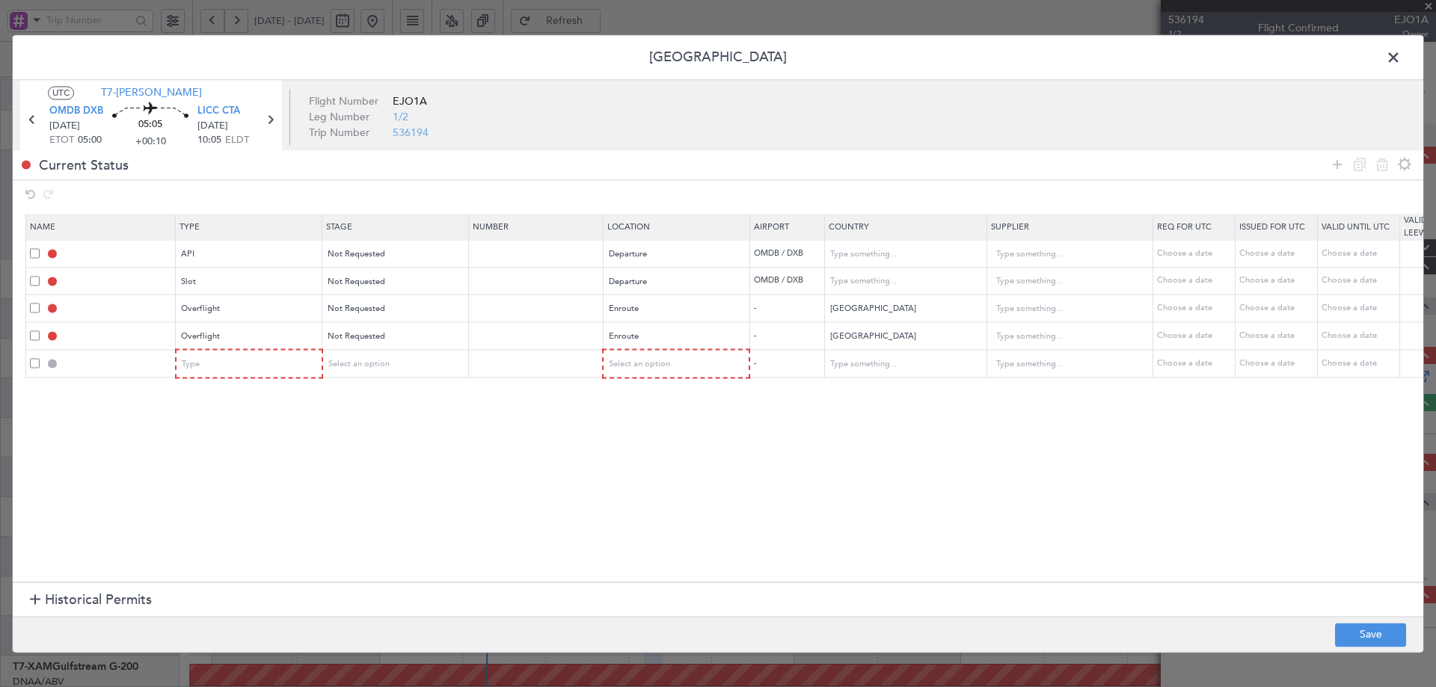
click at [1111, 481] on section "Name Type Stage Number Location Airport Country Supplier Req For Utc Issued For…" at bounding box center [718, 397] width 1410 height 372
click at [259, 369] on div "Type" at bounding box center [244, 365] width 124 height 22
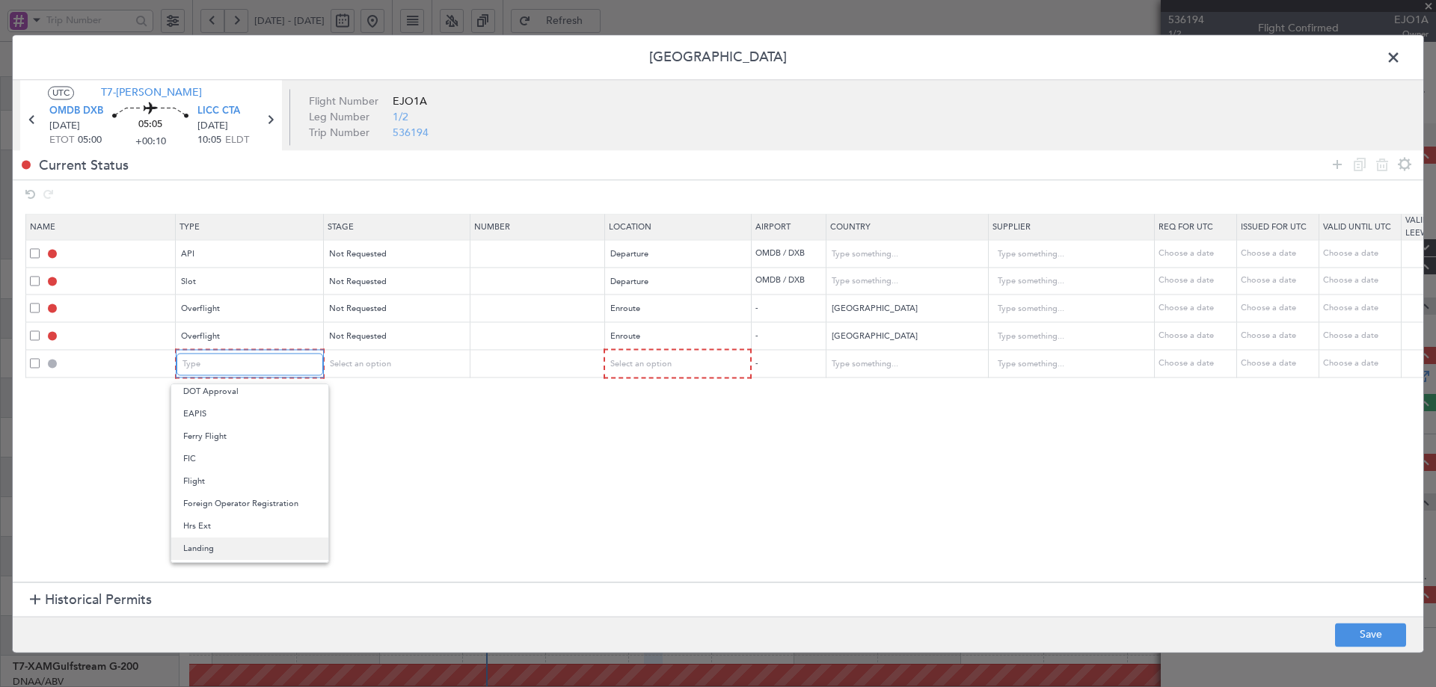
scroll to position [299, 0]
click at [216, 501] on span "Overflight" at bounding box center [249, 500] width 133 height 22
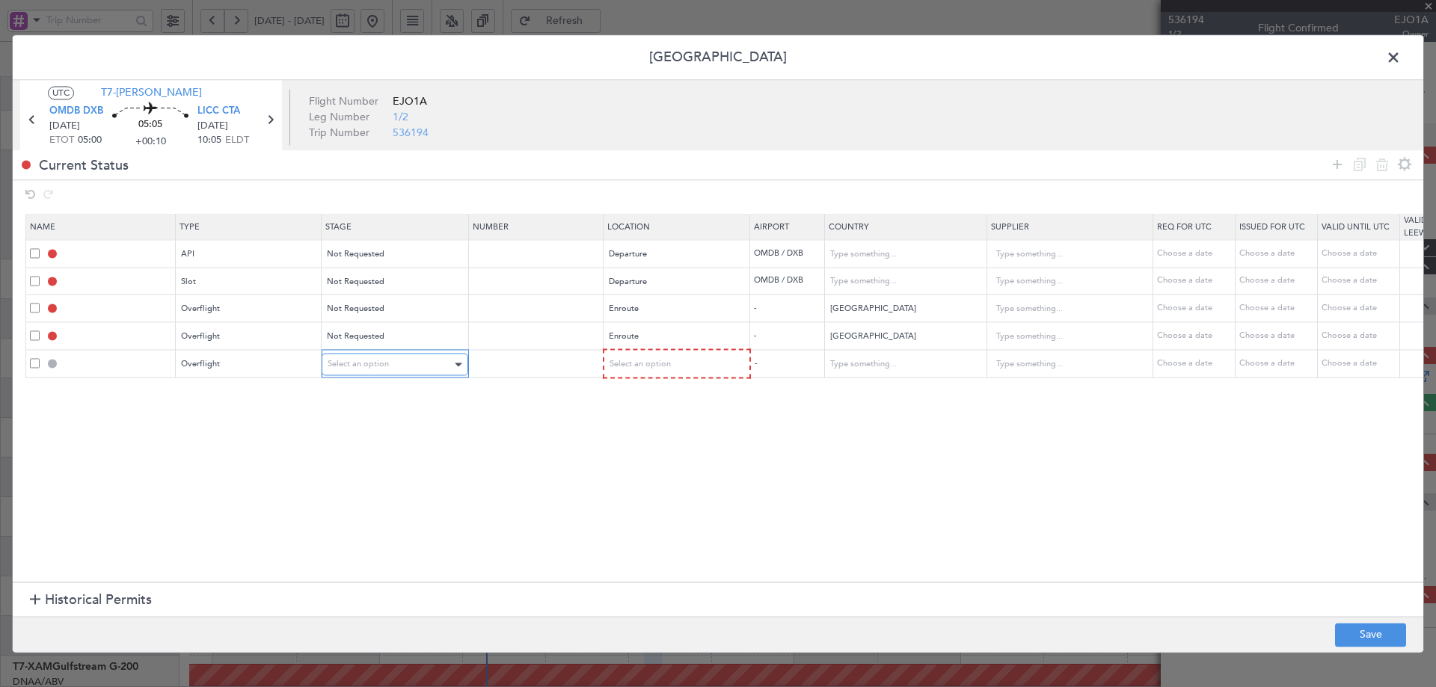
click at [357, 363] on span "Select an option" at bounding box center [357, 364] width 61 height 11
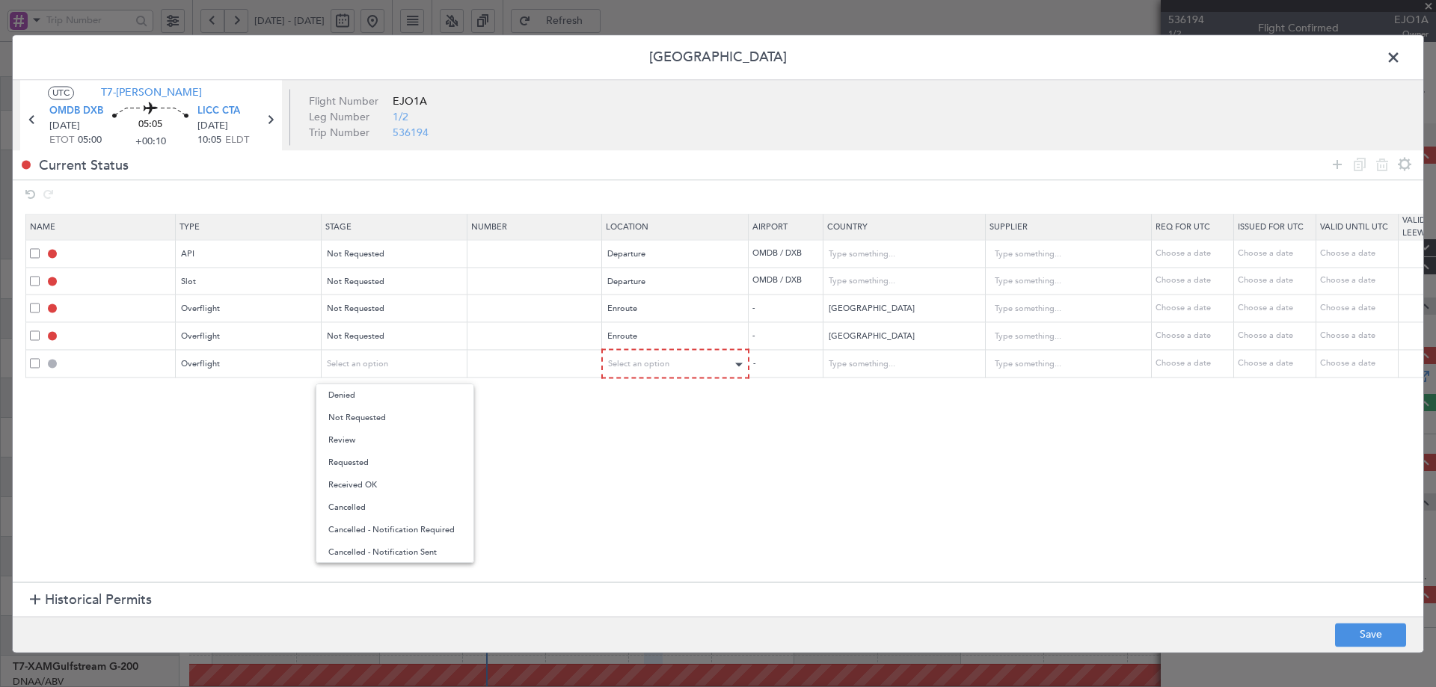
drag, startPoint x: 359, startPoint y: 420, endPoint x: 722, endPoint y: 372, distance: 365.9
click at [360, 419] on span "Not Requested" at bounding box center [394, 418] width 133 height 22
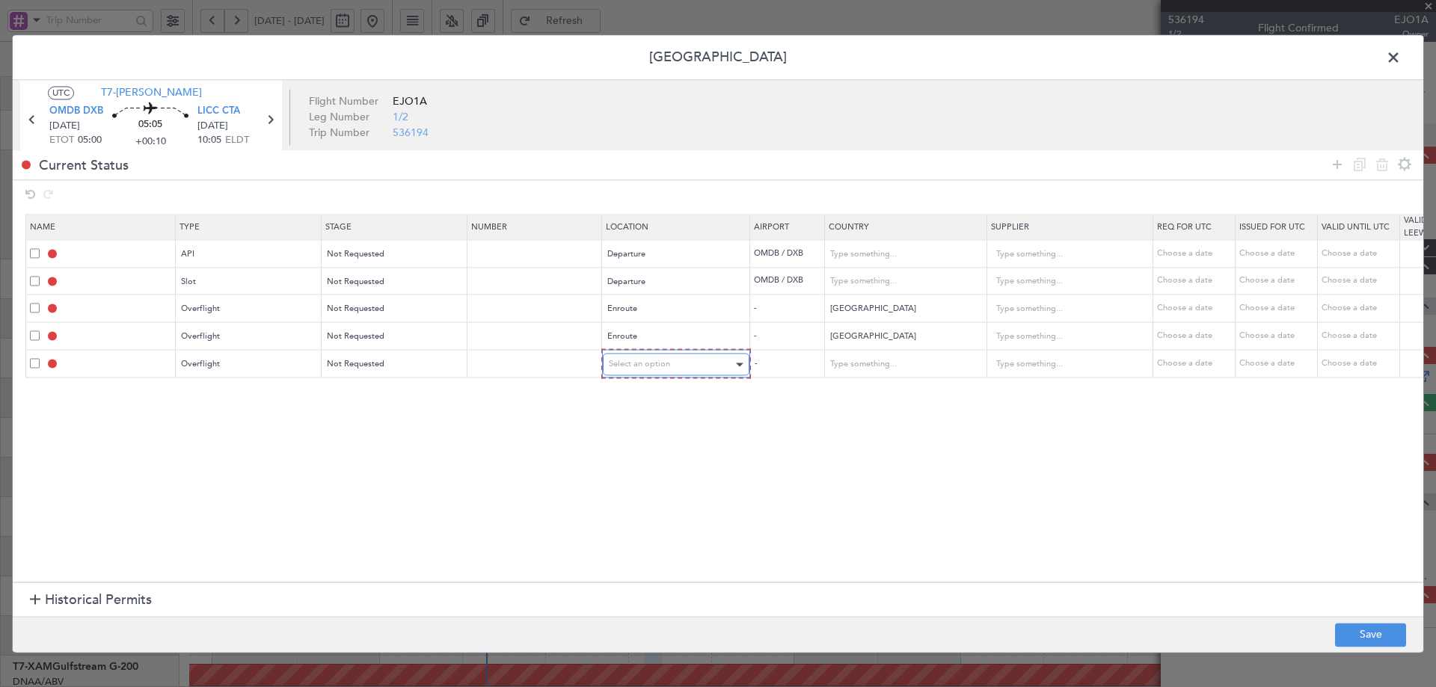
click at [690, 373] on div "Select an option" at bounding box center [671, 365] width 124 height 22
click at [634, 488] on span "Enroute" at bounding box center [675, 485] width 133 height 22
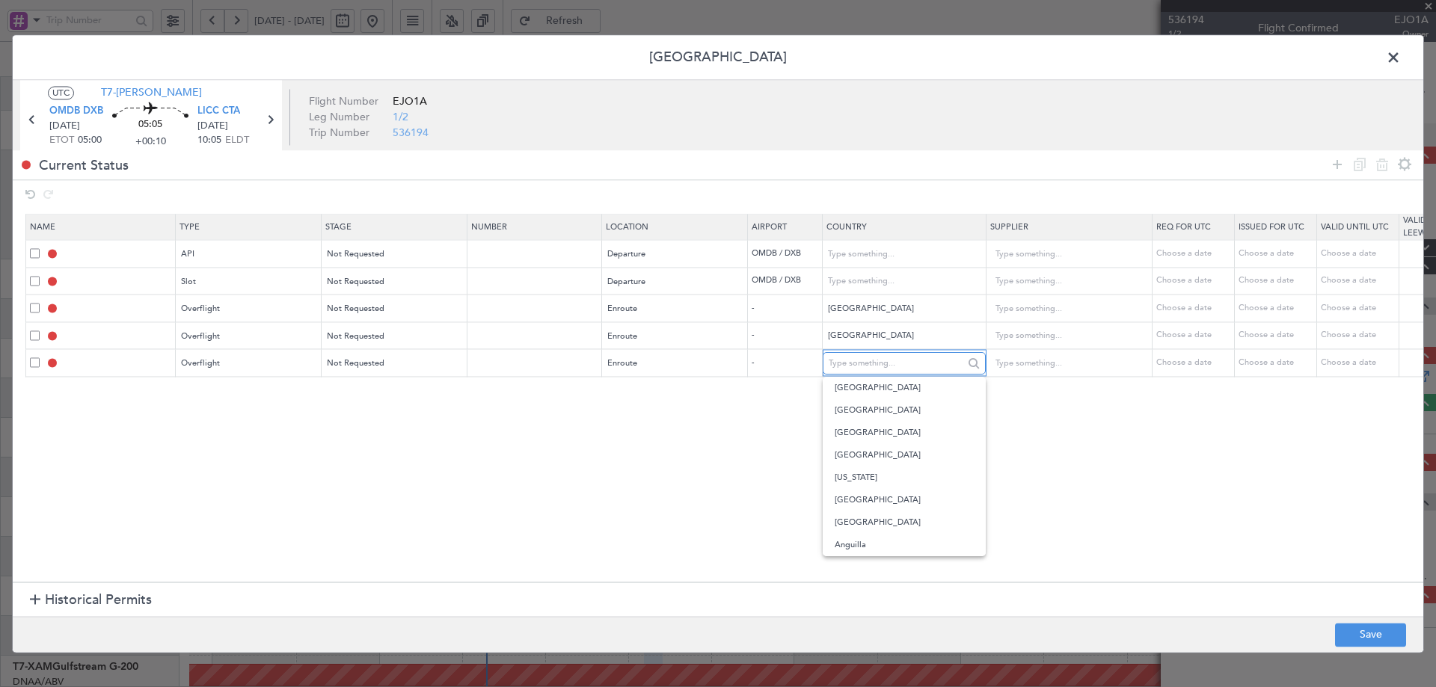
click at [851, 368] on input "text" at bounding box center [895, 363] width 135 height 22
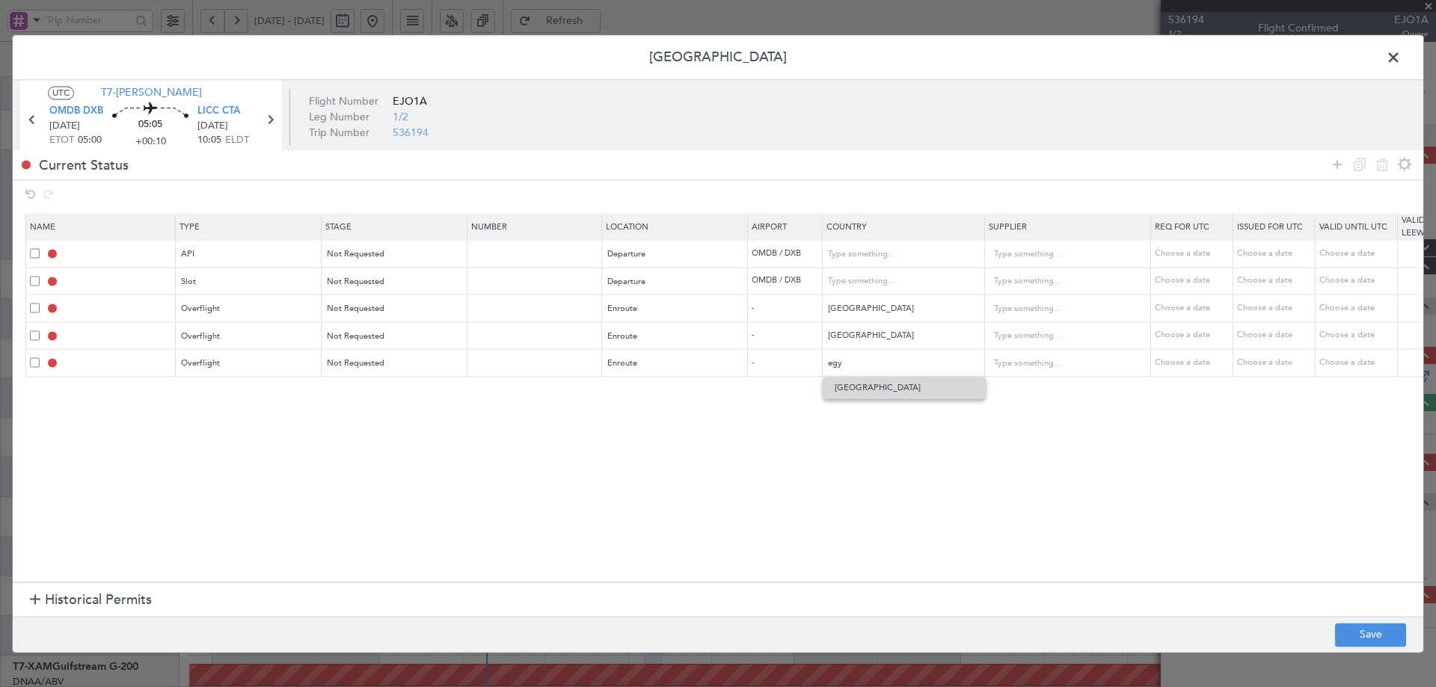
click at [870, 389] on span "Egypt" at bounding box center [903, 388] width 139 height 22
type input "Egypt"
click at [865, 499] on section "Name Type Stage Number Location Airport Country Supplier Req For Utc Issued For…" at bounding box center [718, 397] width 1410 height 372
drag, startPoint x: 1334, startPoint y: 163, endPoint x: 1234, endPoint y: 200, distance: 106.2
click at [1334, 163] on icon at bounding box center [1337, 165] width 18 height 18
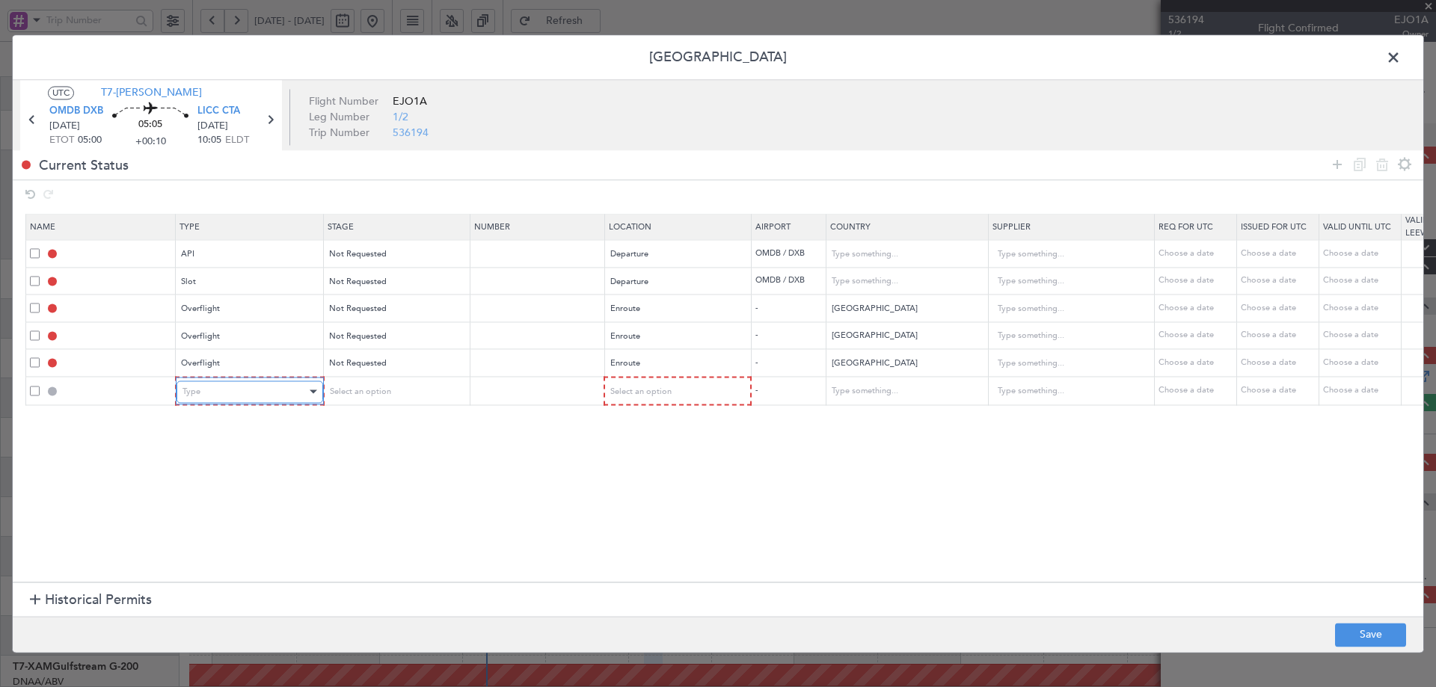
click at [268, 397] on div "Type" at bounding box center [244, 392] width 124 height 22
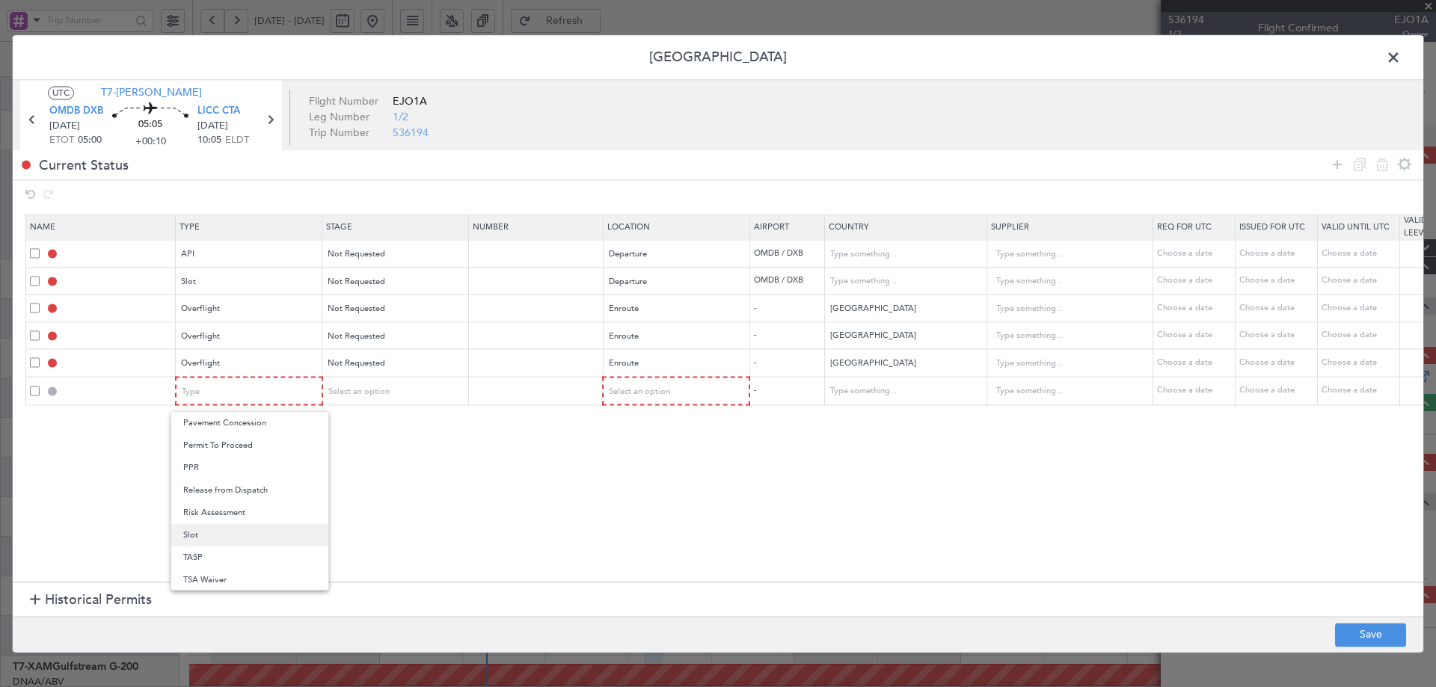
click at [213, 526] on span "Slot" at bounding box center [249, 535] width 133 height 22
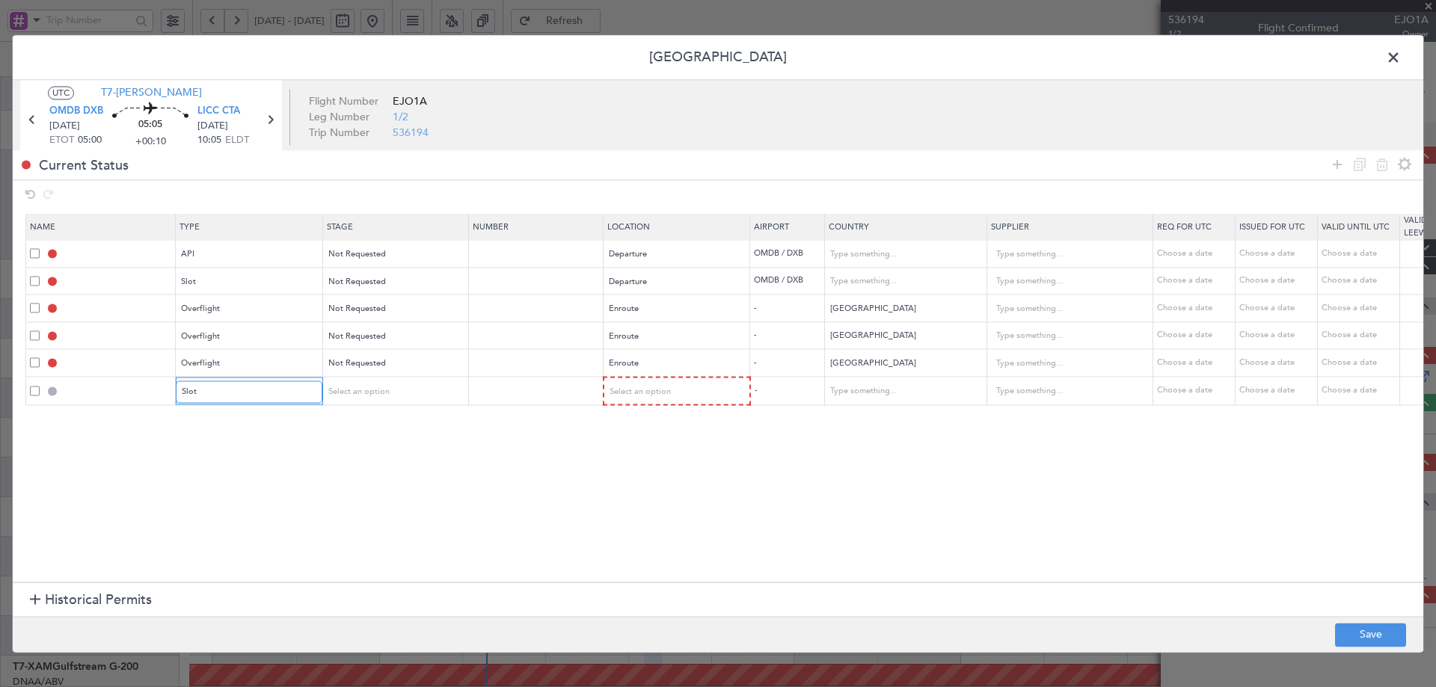
scroll to position [450, 0]
click at [398, 387] on div "Select an option" at bounding box center [389, 392] width 124 height 22
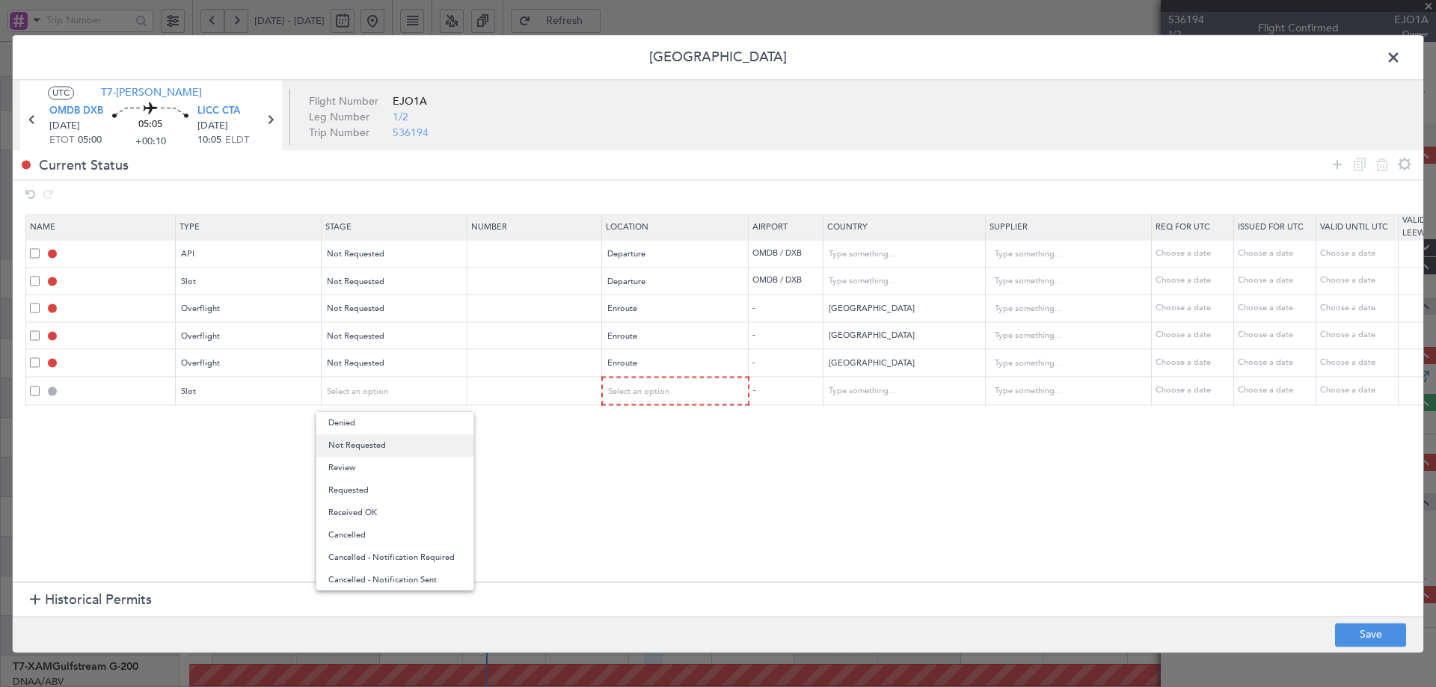
click at [381, 454] on span "Not Requested" at bounding box center [394, 445] width 133 height 22
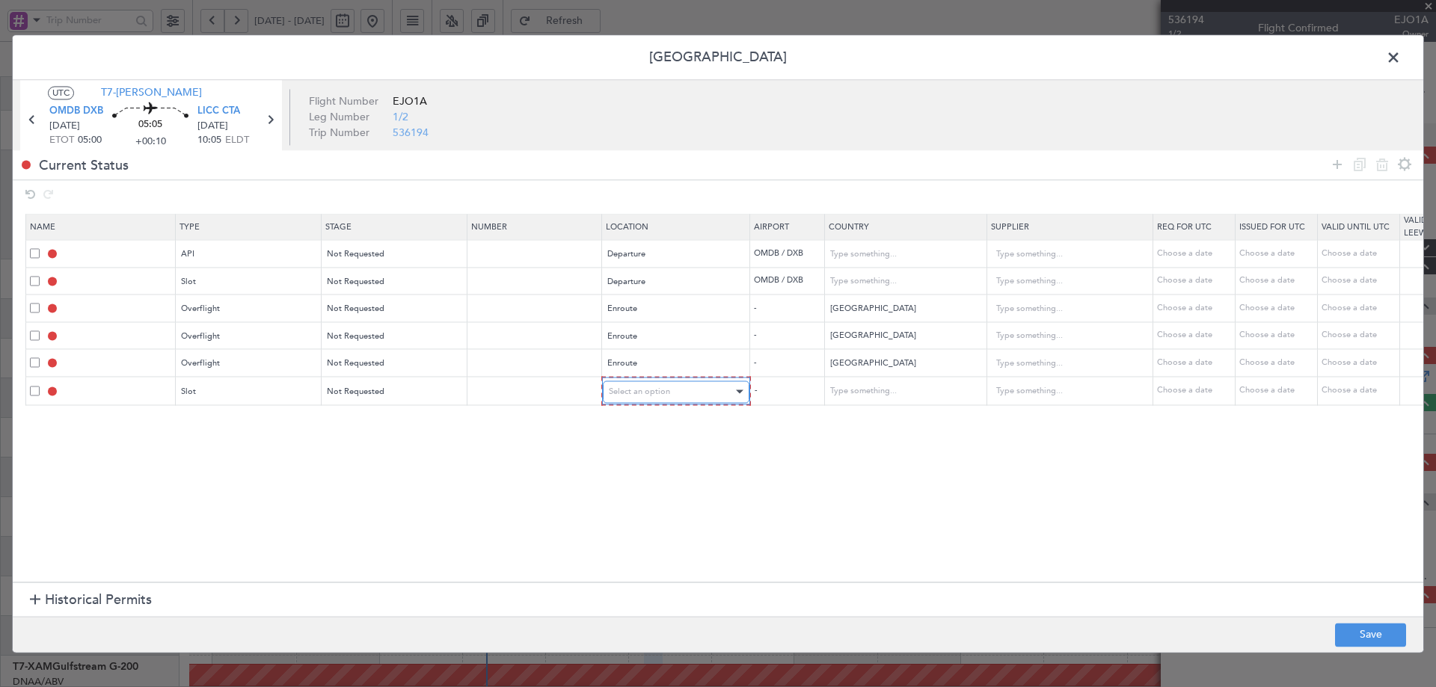
click at [630, 396] on span "Select an option" at bounding box center [639, 391] width 61 height 11
click at [630, 470] on span "Arrival" at bounding box center [675, 468] width 133 height 22
click at [1350, 630] on button "Save" at bounding box center [1370, 635] width 71 height 24
type input "OMDB DEP API"
type input "United Arab Emirates"
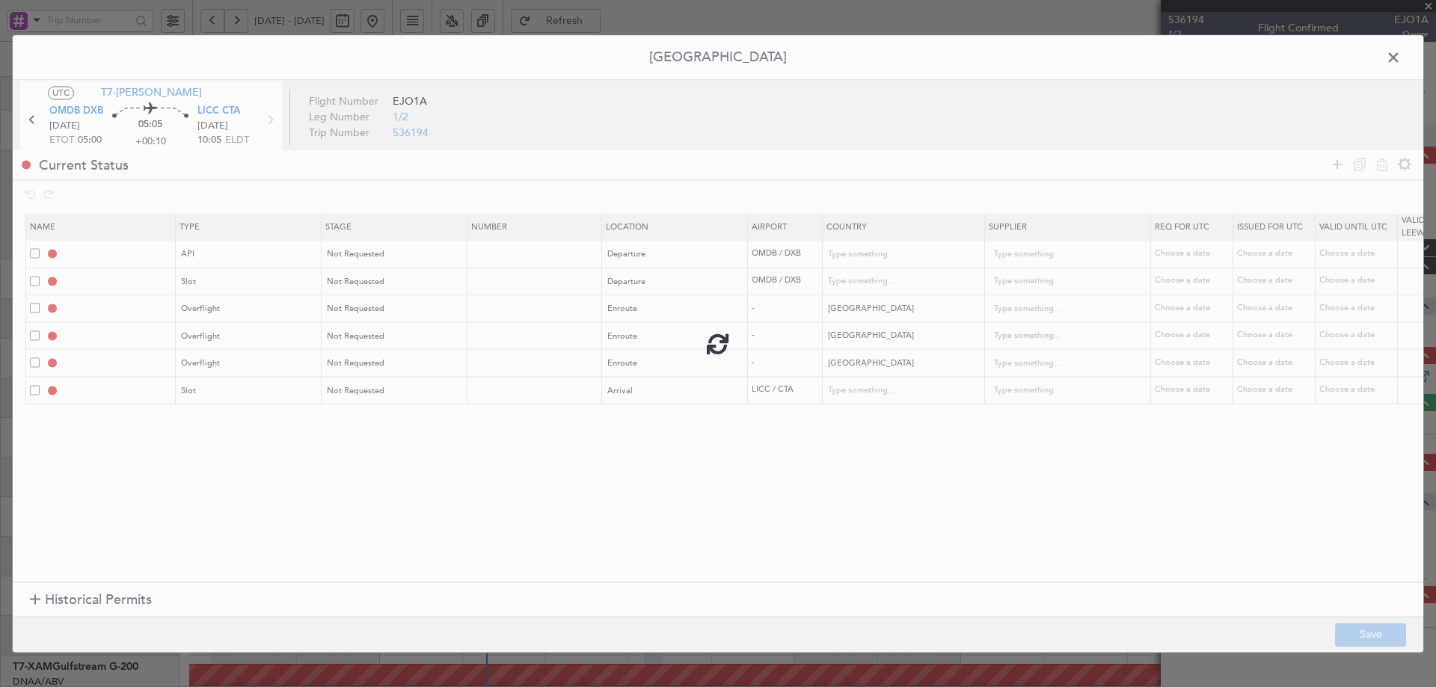
type input "NNN"
type input "1"
type input "OMDB DEP SLOT"
type input "United Arab Emirates"
type input "NNN"
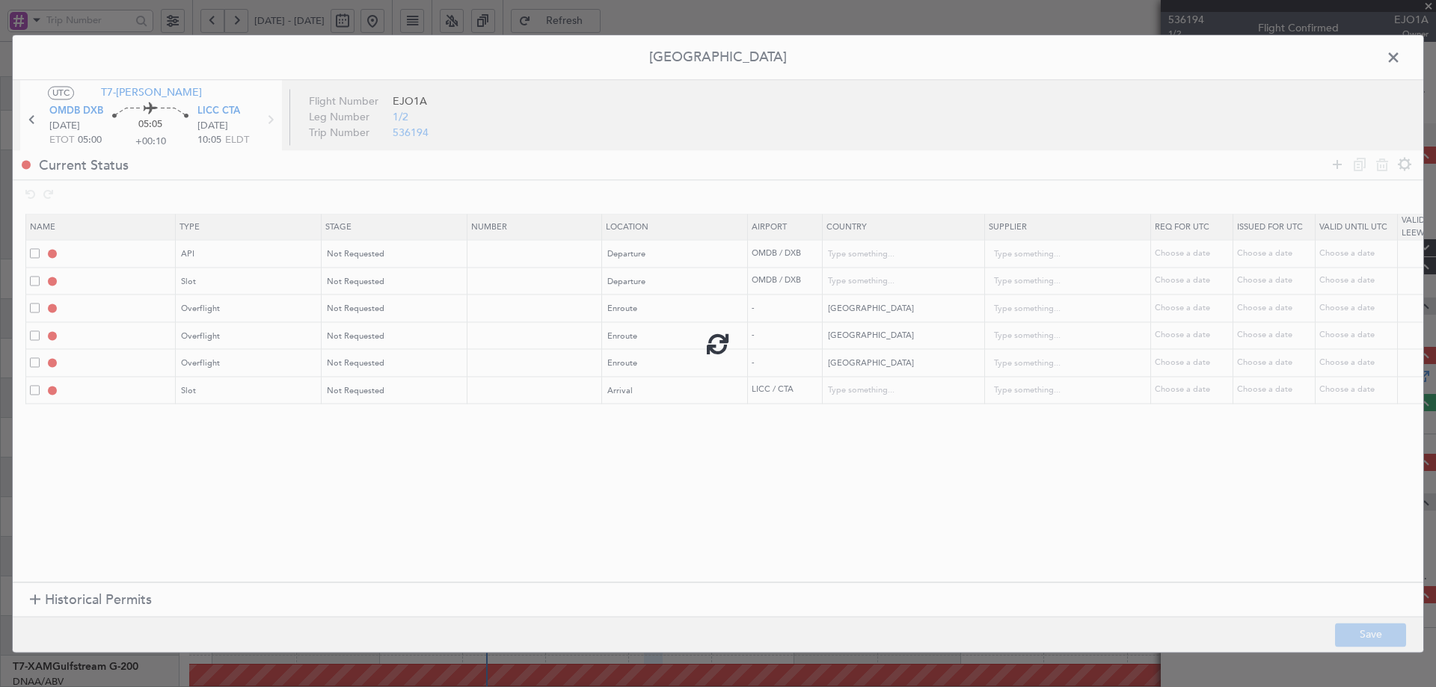
type input "1"
type input "BAHRAIN OVF"
type input "NNN"
type input "SAUDI ARABIA OVF"
type input "NNN"
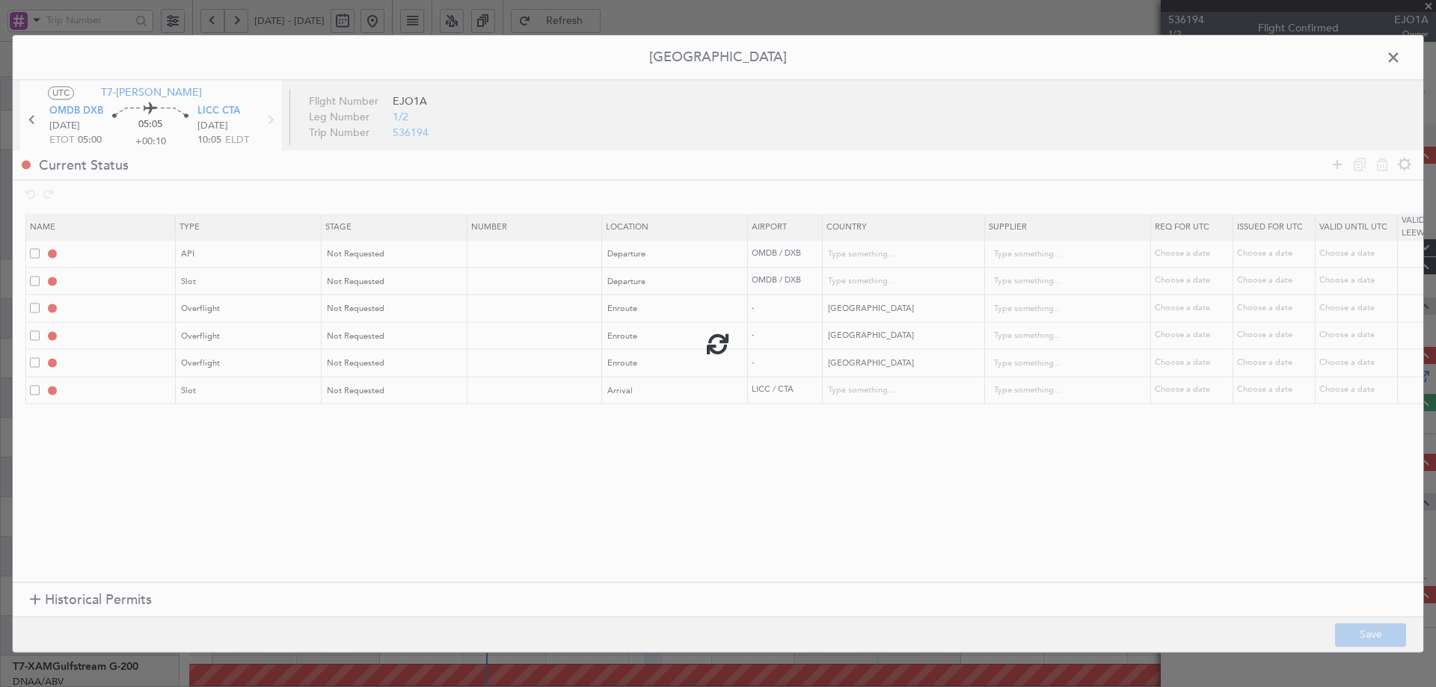
type input "EGYPT OVF"
type input "NNN"
type input "LICC ARR SLOT"
type input "Italy"
type input "NNN"
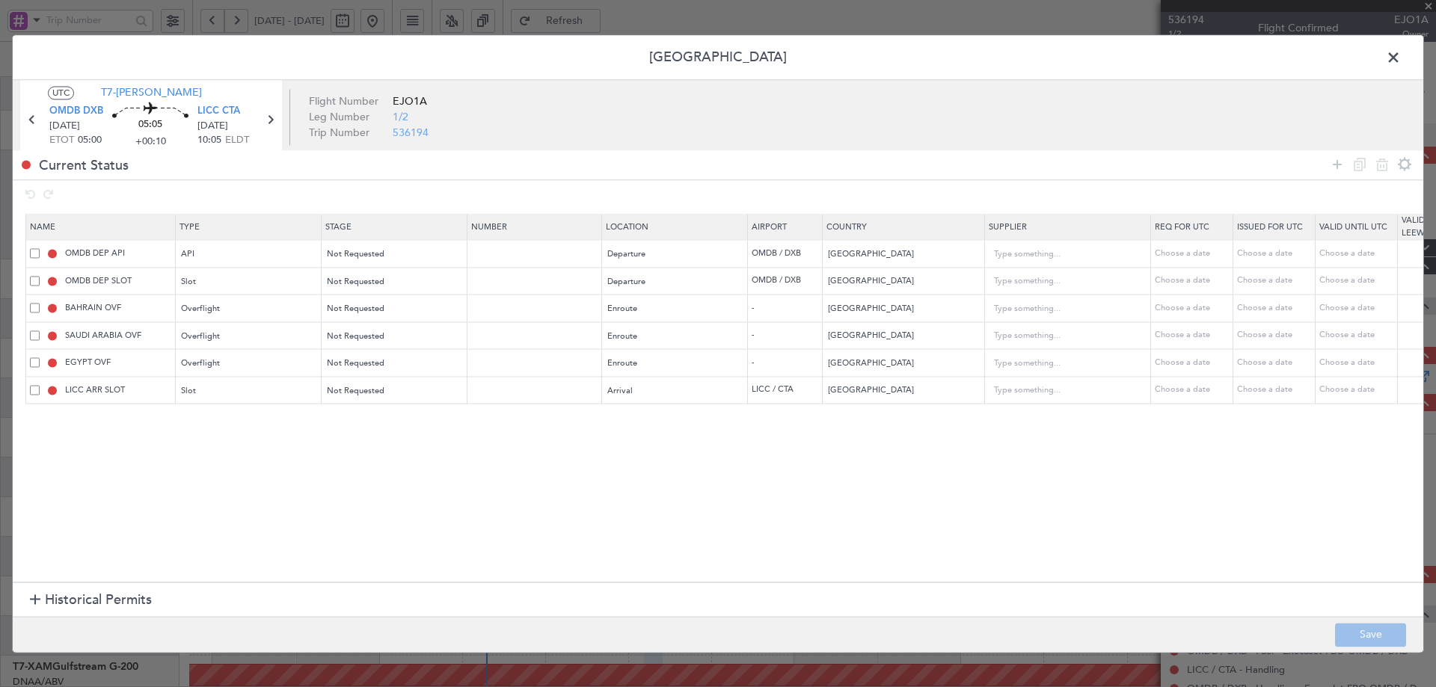
drag, startPoint x: 1388, startPoint y: 55, endPoint x: 1370, endPoint y: 64, distance: 20.7
click at [1400, 56] on span at bounding box center [1400, 61] width 0 height 30
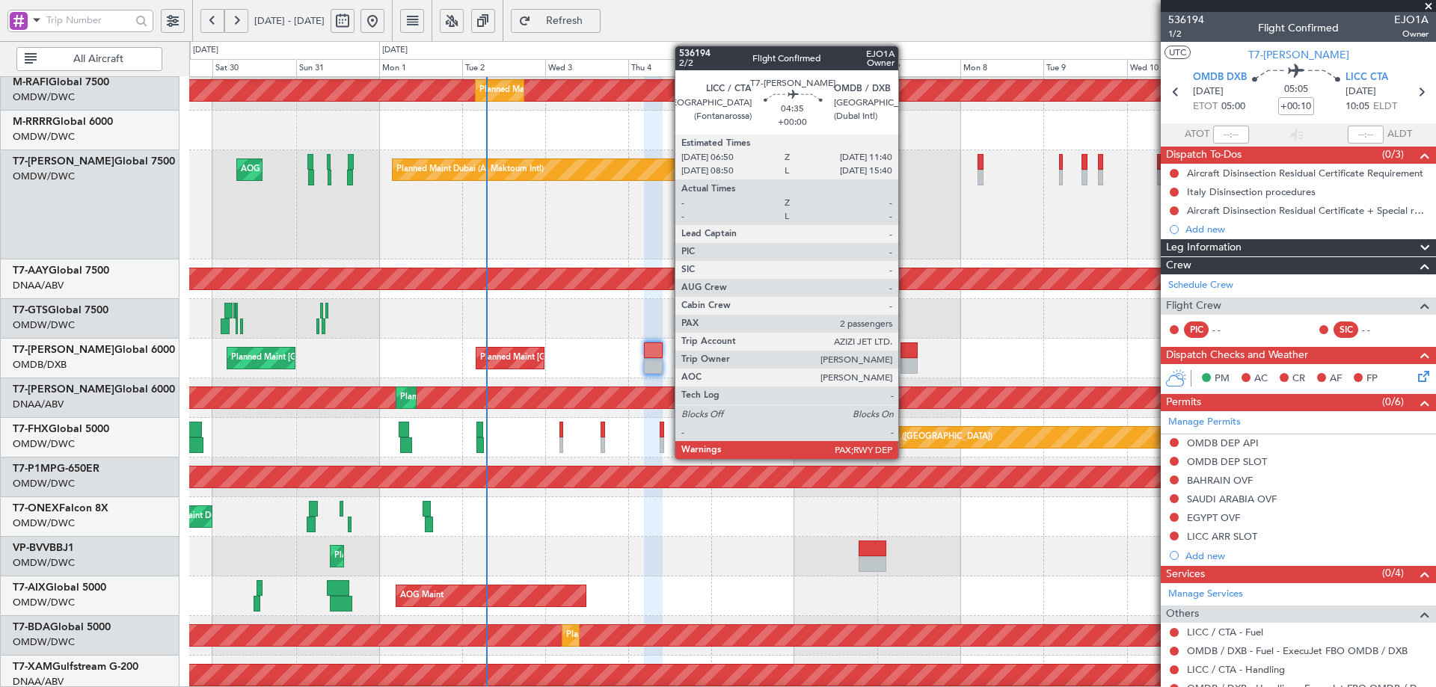
click at [905, 358] on div at bounding box center [908, 366] width 17 height 16
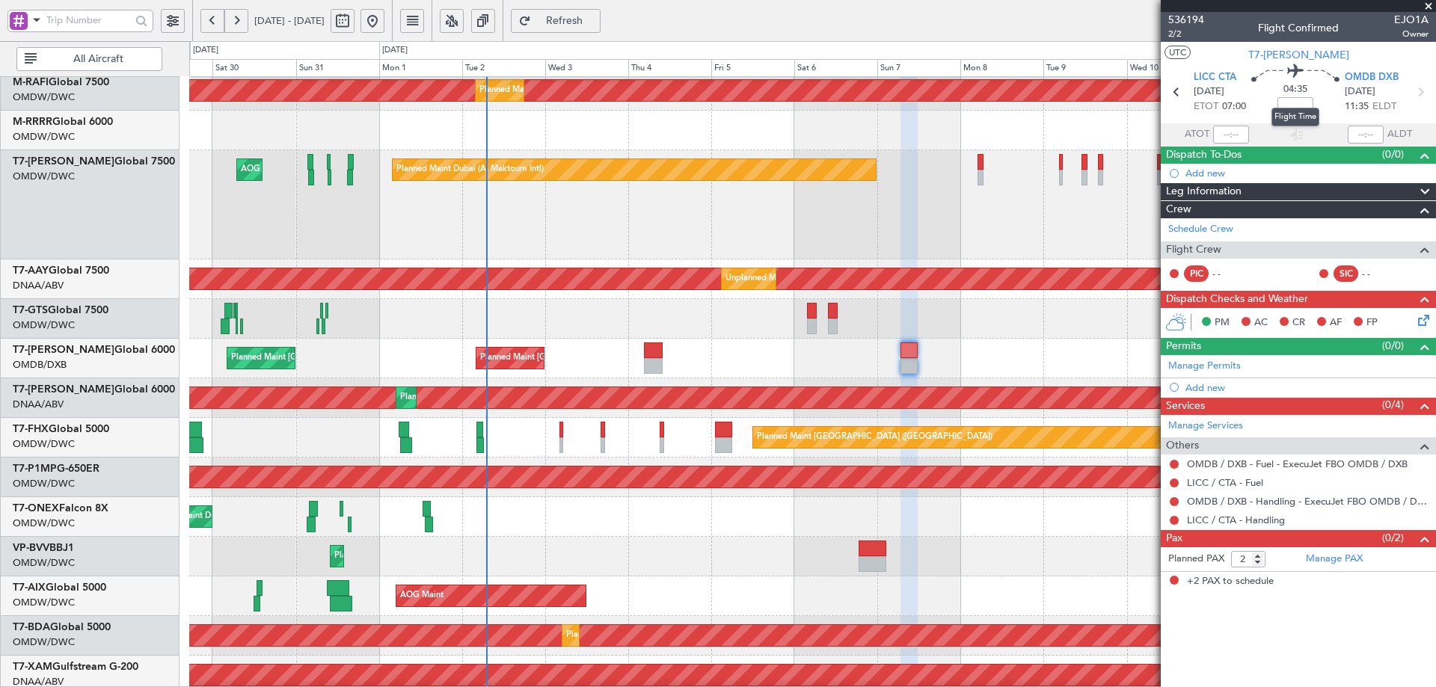
click at [1299, 107] on mat-tooltip-component "Flight Time" at bounding box center [1295, 117] width 69 height 40
click at [1302, 105] on input at bounding box center [1295, 106] width 36 height 18
type input "+00:25"
click at [1190, 363] on link "Manage Permits" at bounding box center [1204, 366] width 73 height 15
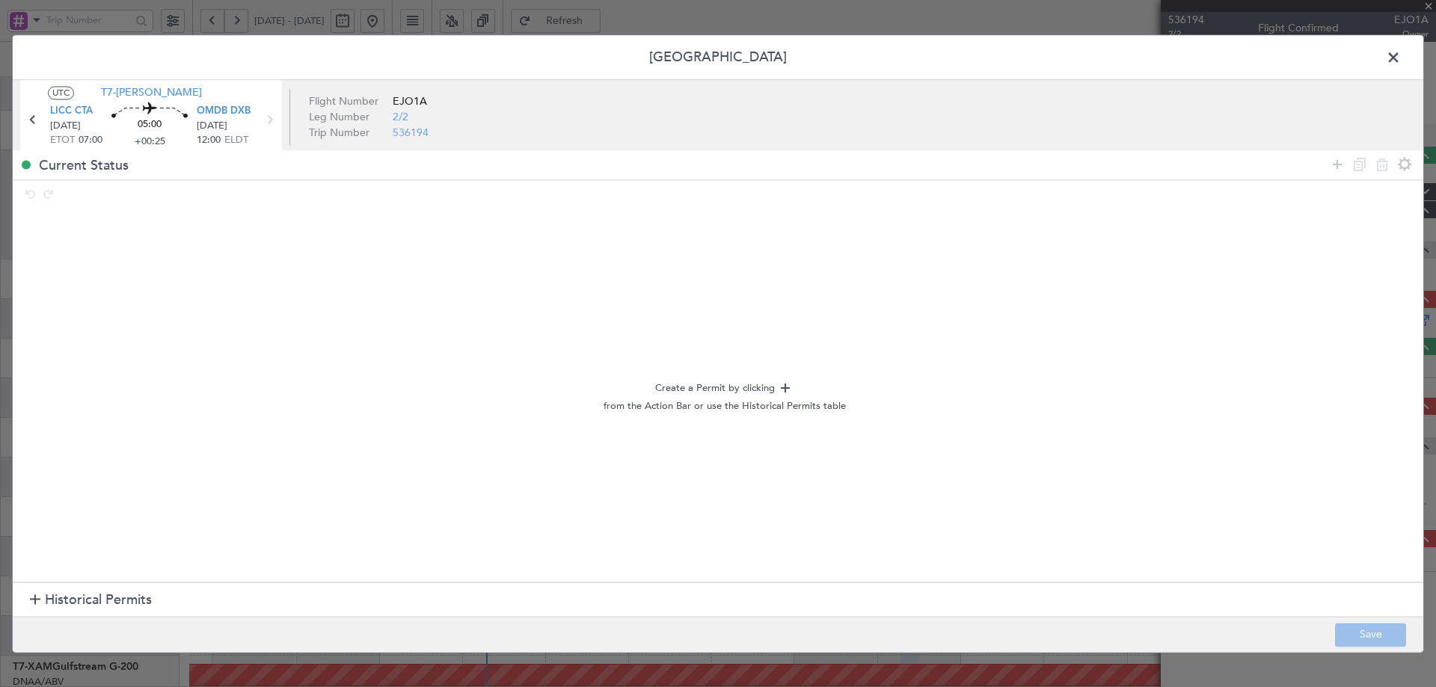
click at [118, 591] on span "Historical Permits" at bounding box center [98, 601] width 107 height 20
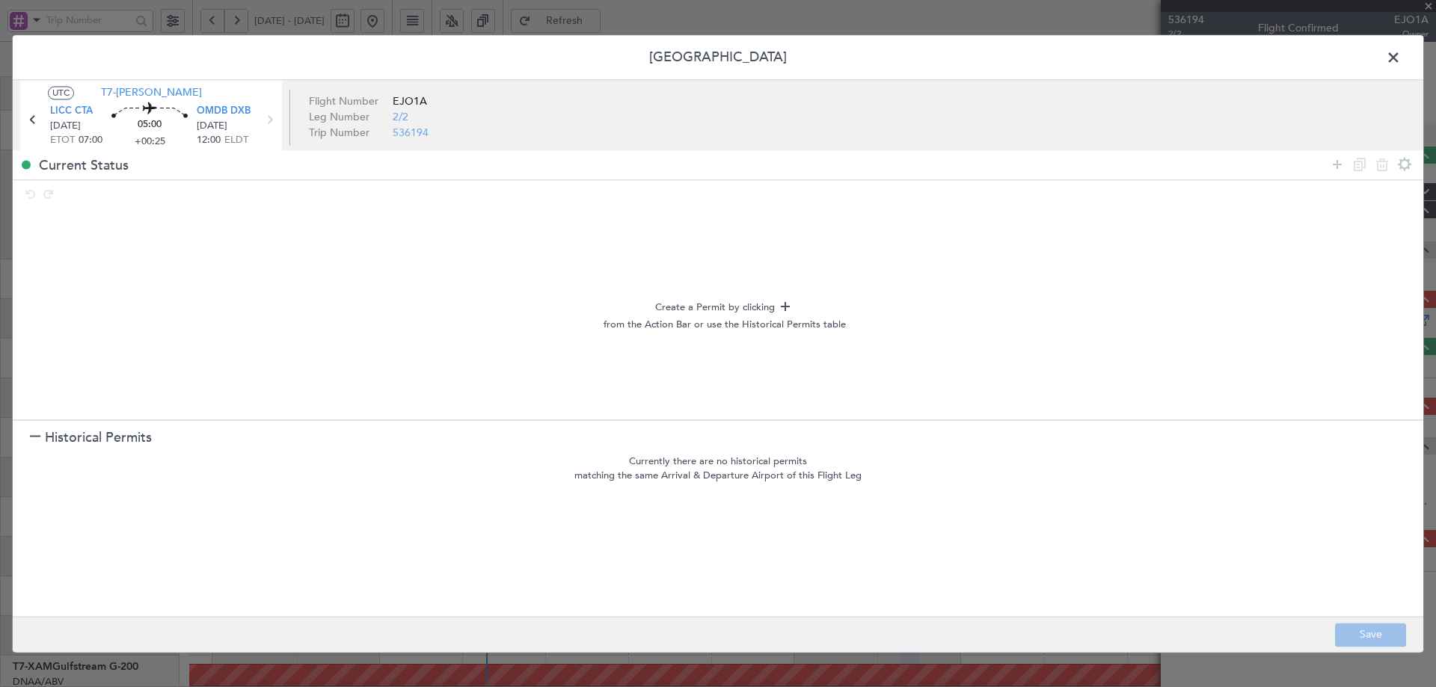
click at [107, 431] on span "Historical Permits" at bounding box center [98, 438] width 107 height 20
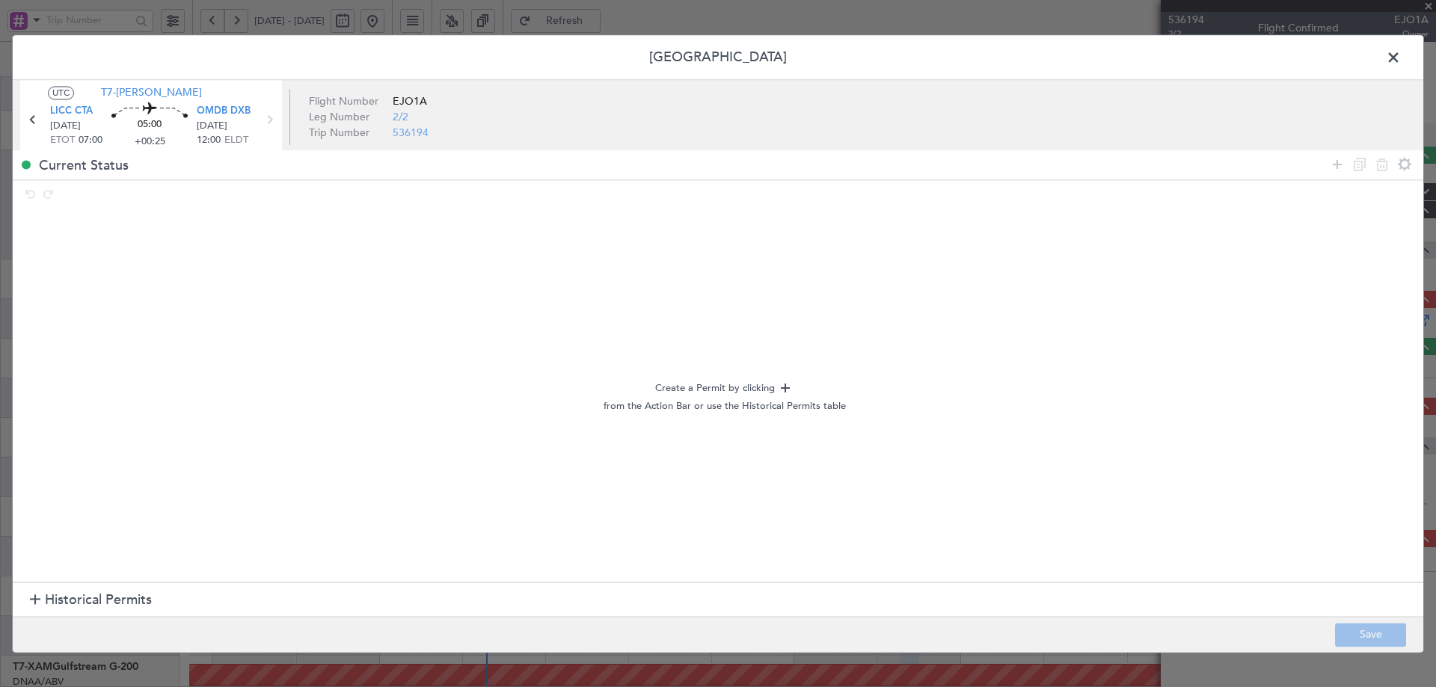
drag, startPoint x: 1338, startPoint y: 162, endPoint x: 1258, endPoint y: 172, distance: 79.9
click at [1330, 162] on icon at bounding box center [1337, 165] width 18 height 18
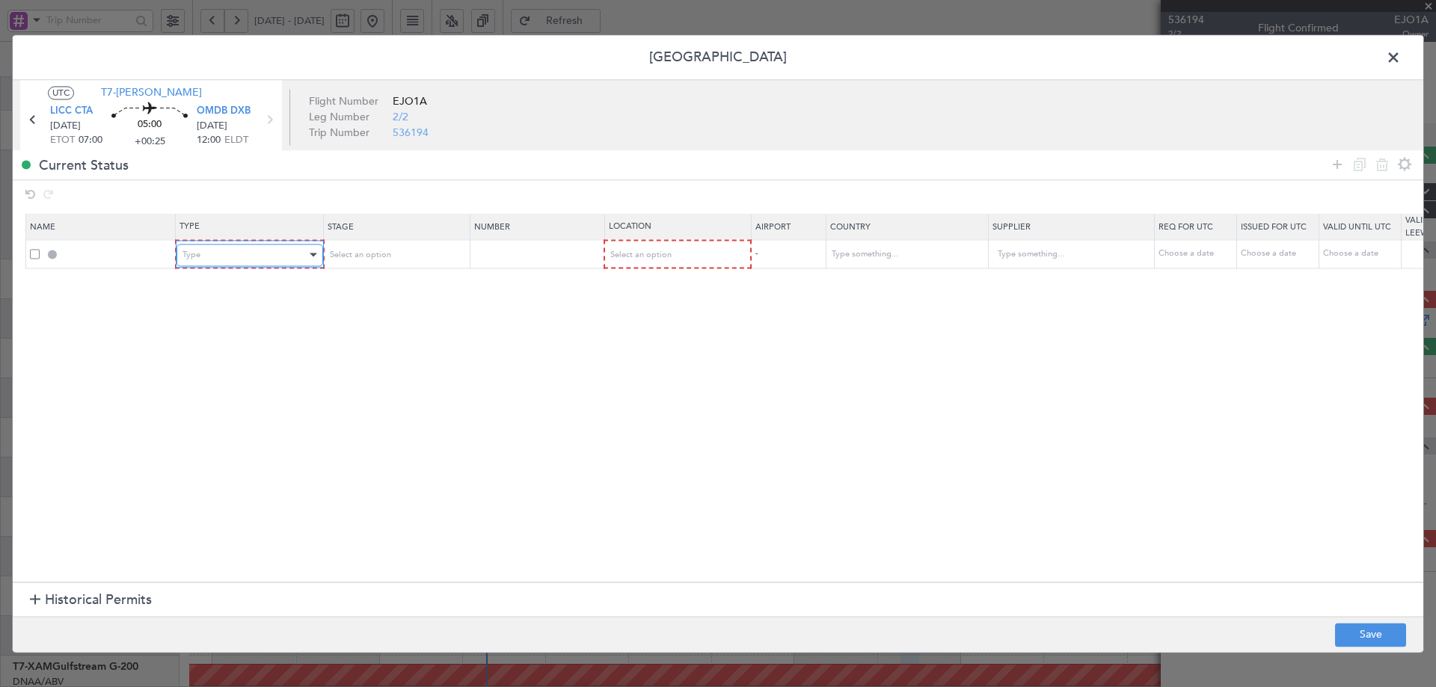
click at [262, 253] on div "Type" at bounding box center [244, 255] width 124 height 22
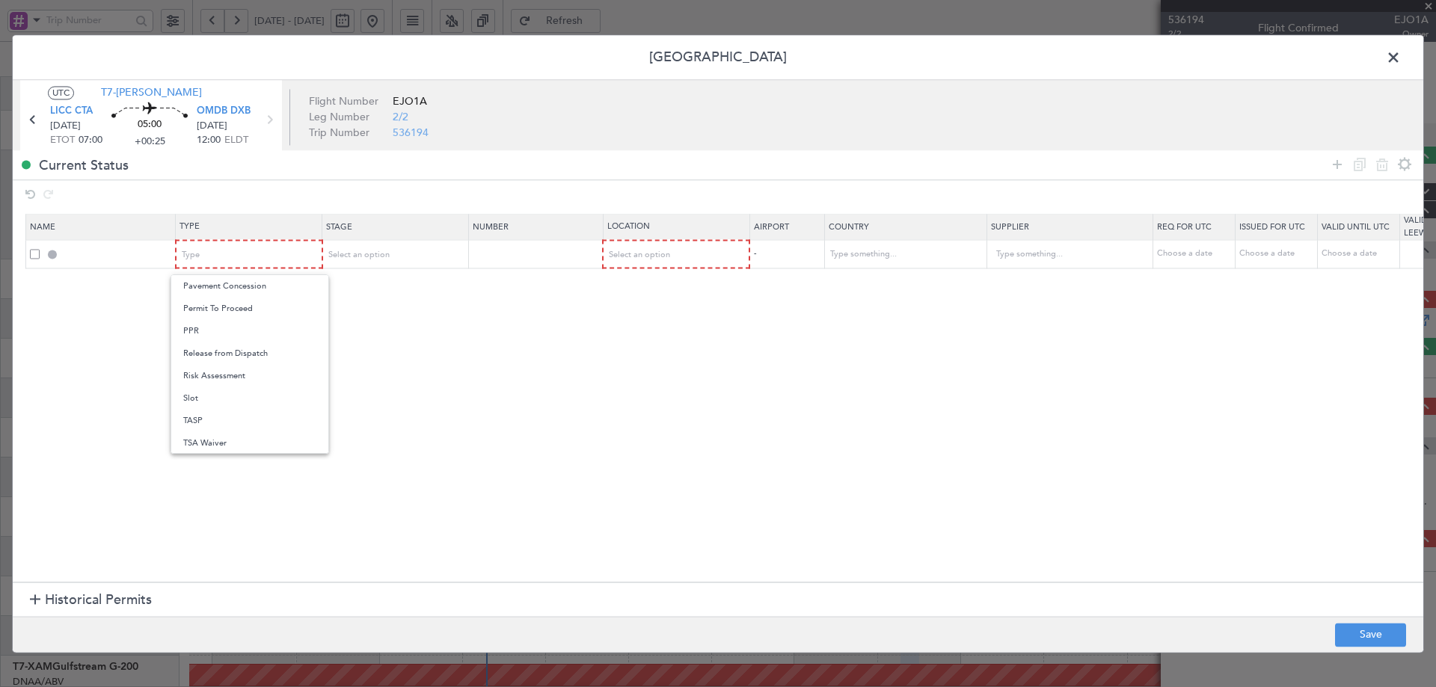
drag, startPoint x: 200, startPoint y: 393, endPoint x: 335, endPoint y: 268, distance: 183.6
click at [200, 392] on span "Slot" at bounding box center [249, 398] width 133 height 22
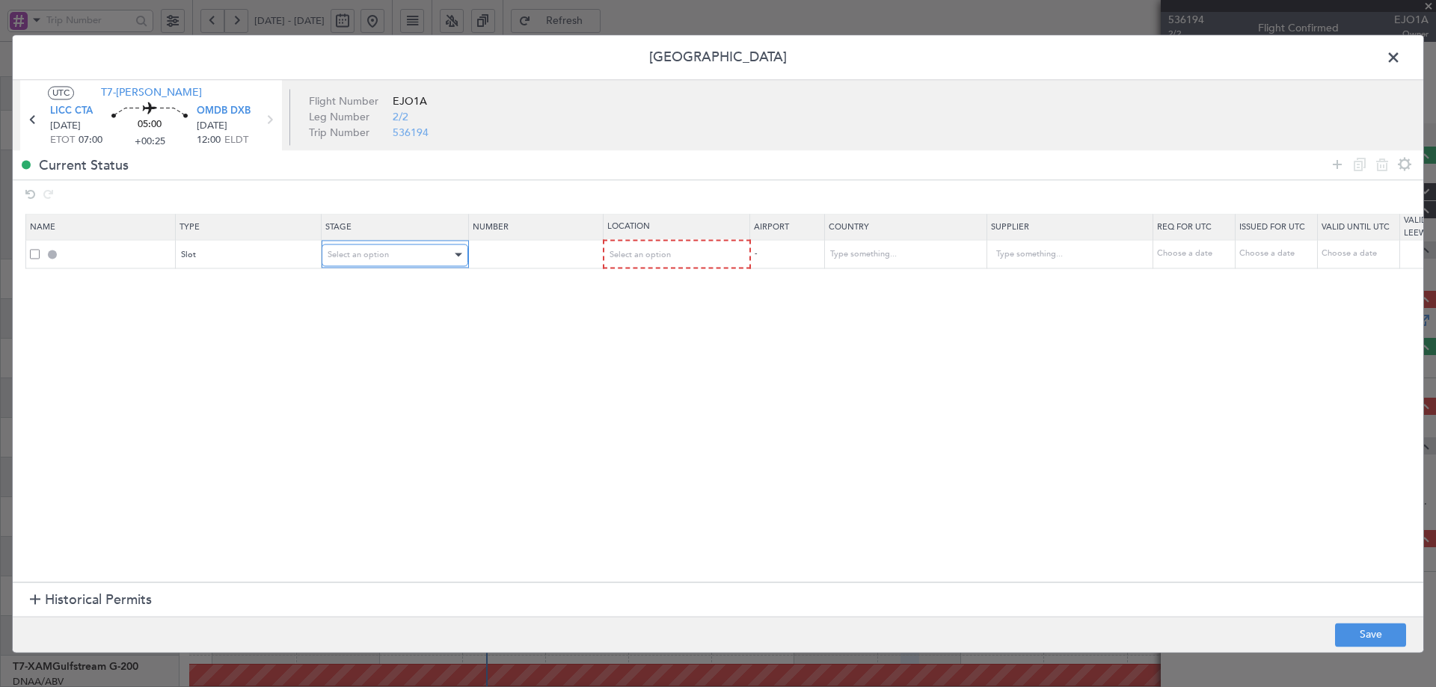
drag, startPoint x: 351, startPoint y: 251, endPoint x: 354, endPoint y: 262, distance: 11.1
click at [352, 250] on span "Select an option" at bounding box center [357, 254] width 61 height 11
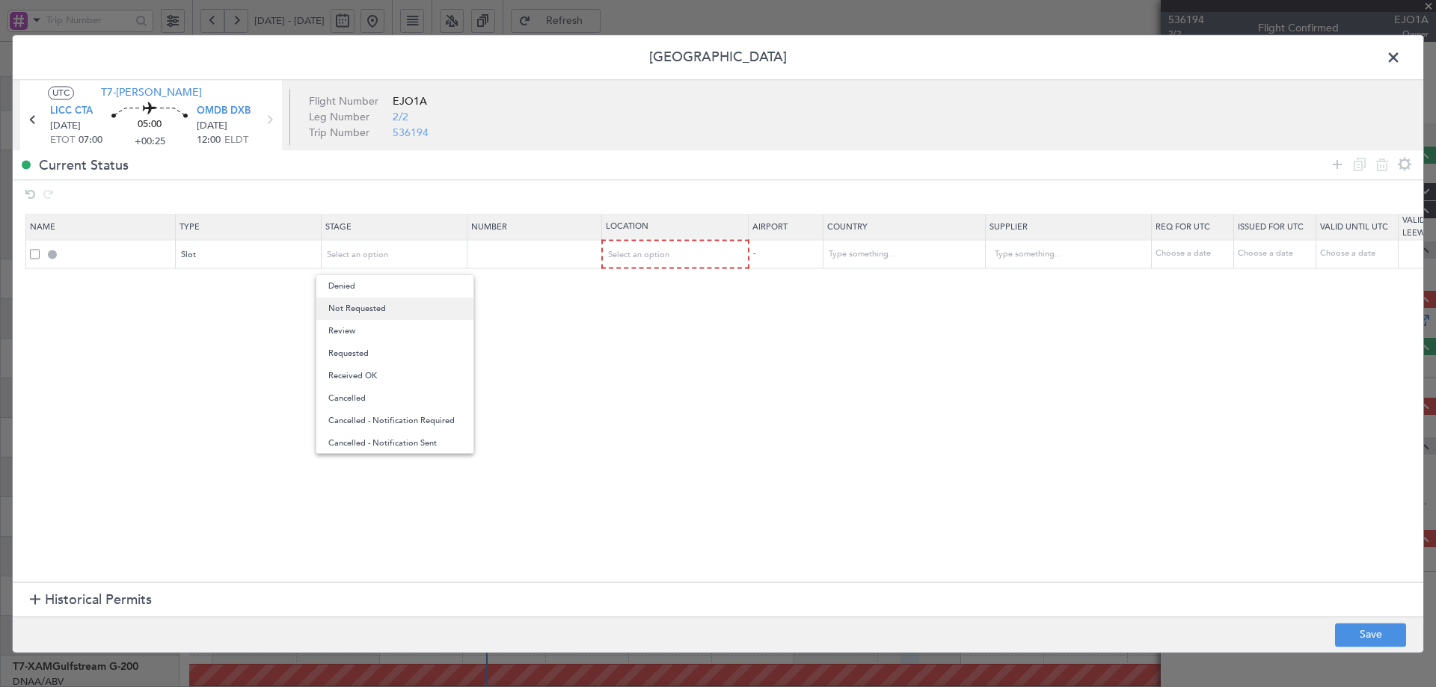
click at [378, 308] on span "Not Requested" at bounding box center [394, 309] width 133 height 22
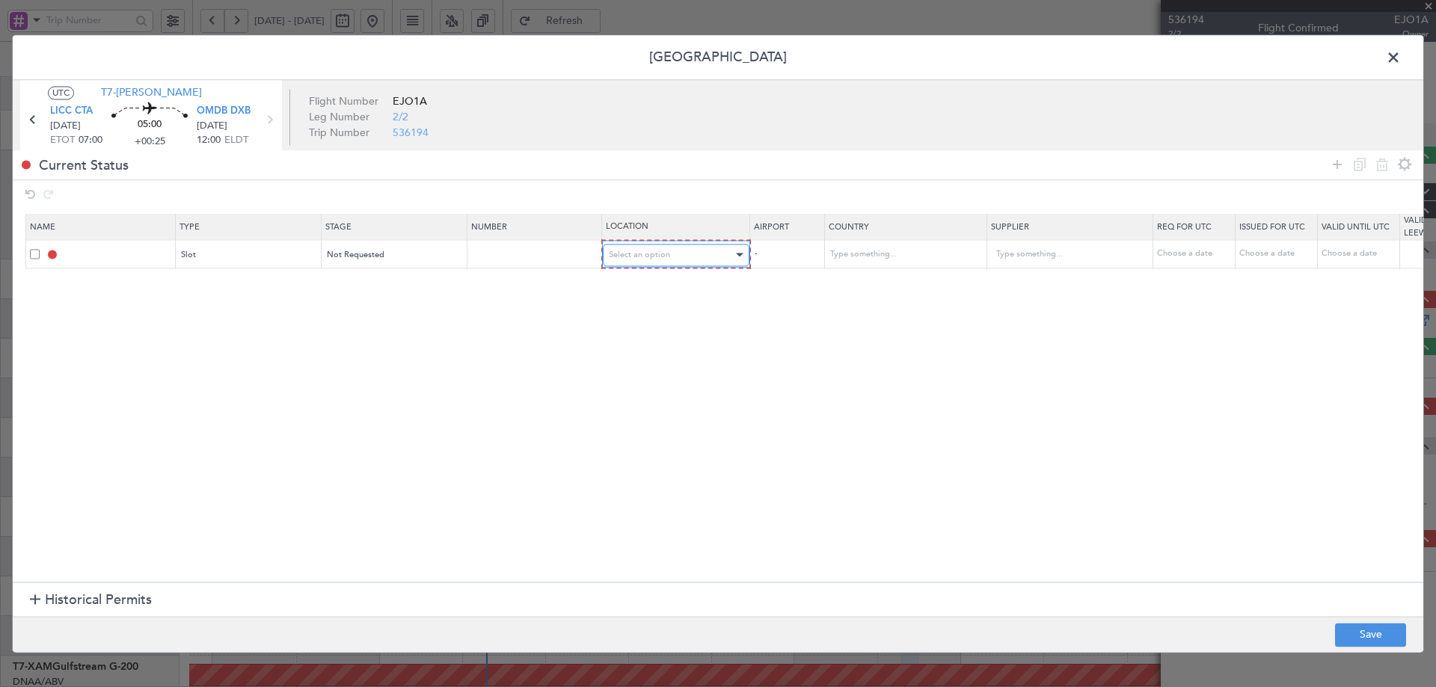
click at [689, 263] on div "Select an option" at bounding box center [671, 255] width 124 height 22
click at [670, 292] on span "Departure" at bounding box center [675, 286] width 133 height 22
click at [1338, 163] on icon at bounding box center [1337, 165] width 18 height 18
click at [233, 277] on div "Type" at bounding box center [244, 282] width 124 height 22
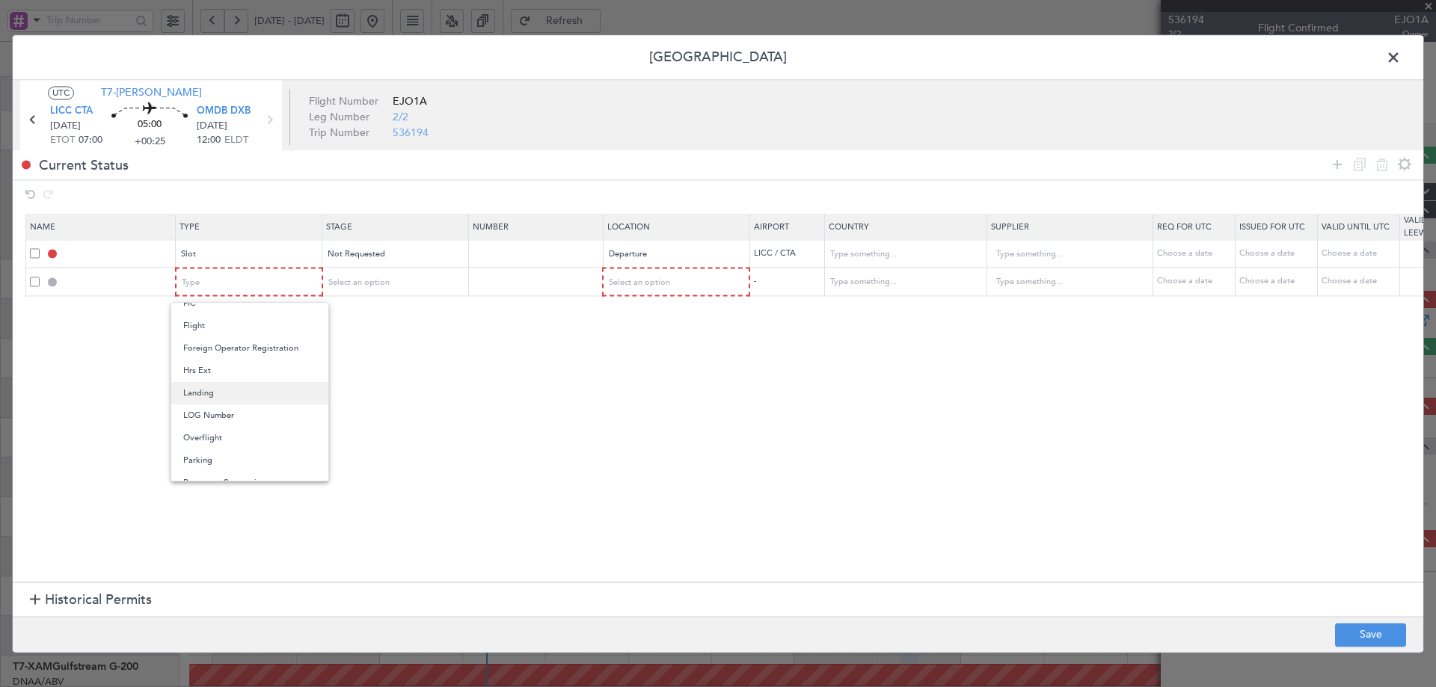
scroll to position [299, 0]
click at [220, 425] on span "Overflight" at bounding box center [249, 419] width 133 height 22
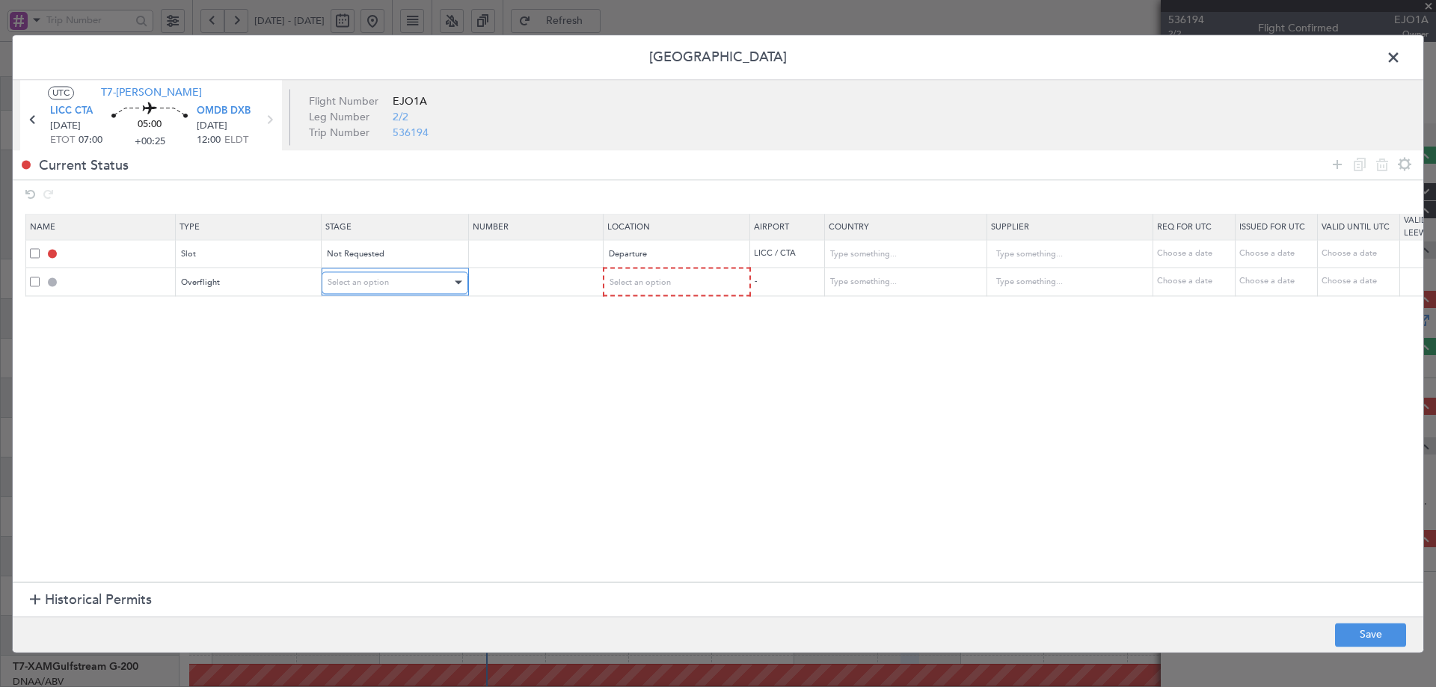
click at [369, 280] on span "Select an option" at bounding box center [357, 282] width 61 height 11
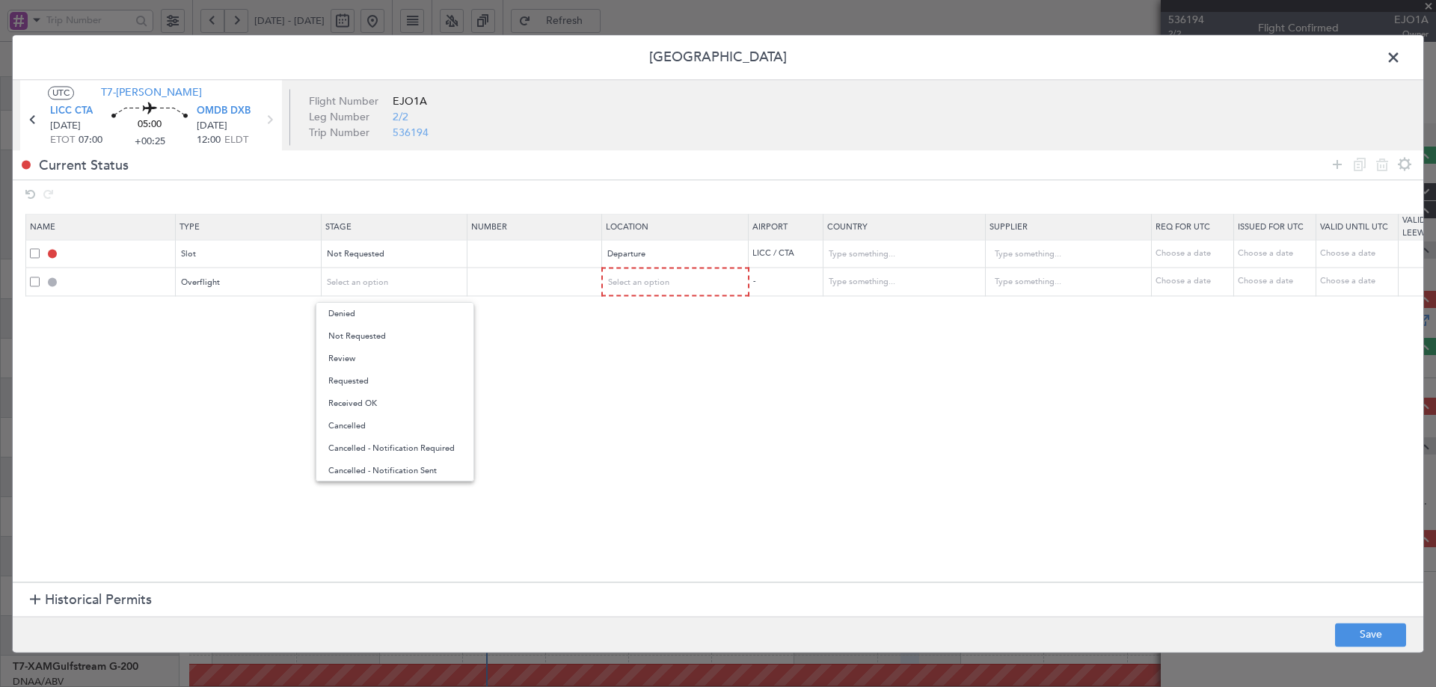
drag, startPoint x: 372, startPoint y: 337, endPoint x: 712, endPoint y: 295, distance: 342.0
click at [374, 337] on span "Not Requested" at bounding box center [394, 336] width 133 height 22
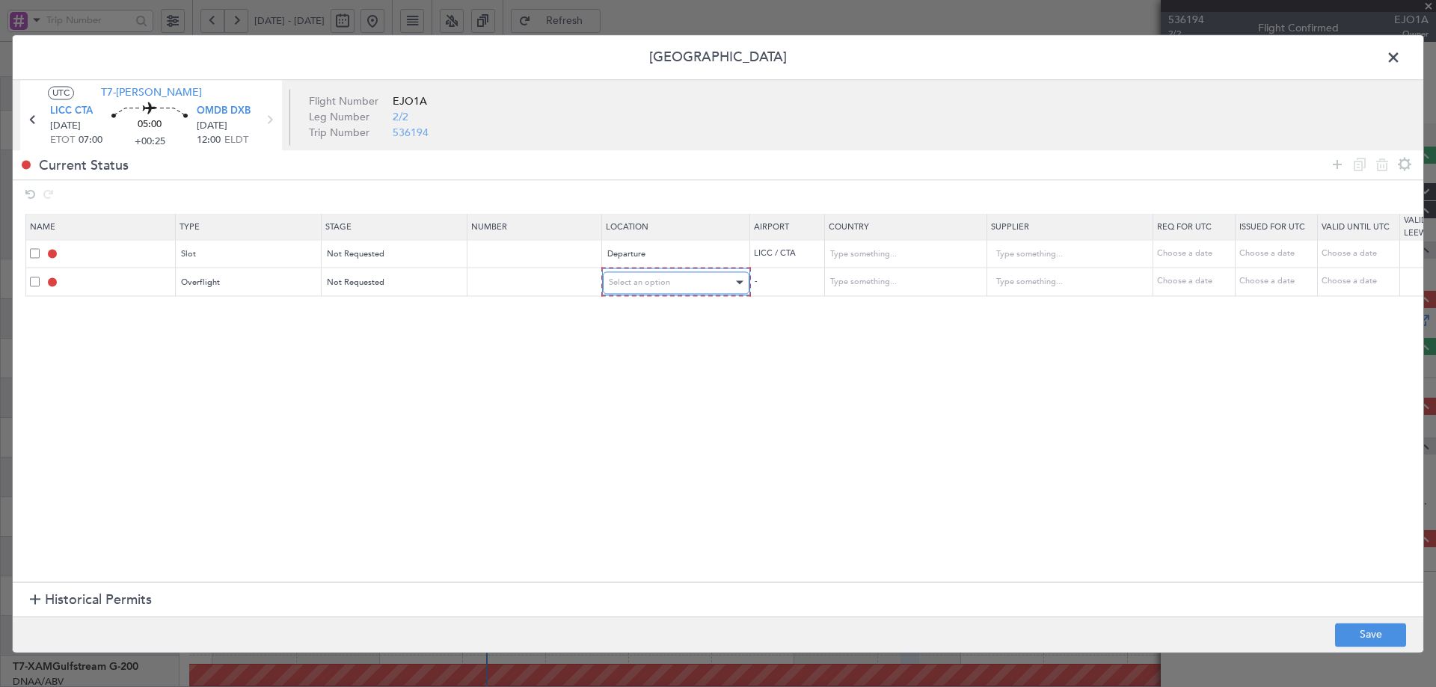
click at [719, 282] on div "Select an option" at bounding box center [671, 282] width 124 height 22
click at [630, 401] on span "Enroute" at bounding box center [675, 404] width 133 height 22
click at [929, 285] on input "text" at bounding box center [895, 282] width 135 height 22
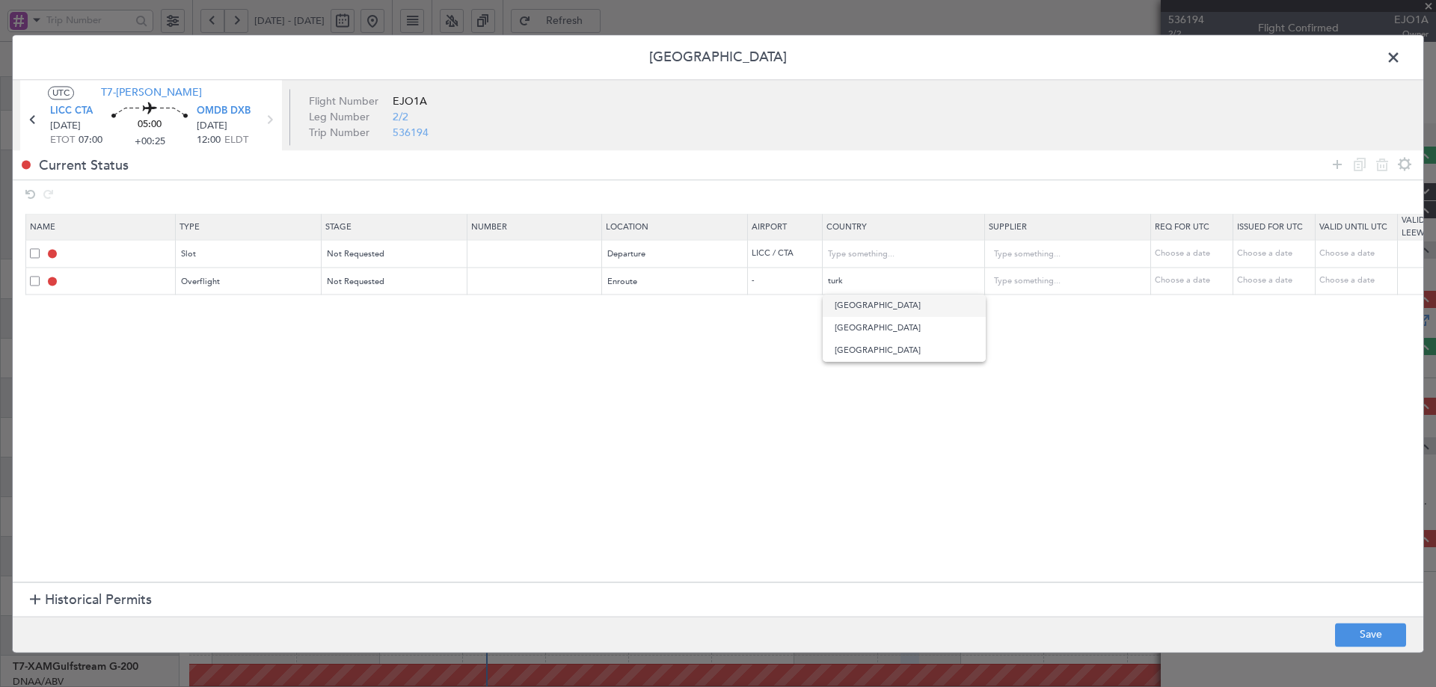
click at [858, 310] on span "Turkey" at bounding box center [903, 306] width 139 height 22
type input "Turkey"
click at [1332, 159] on icon at bounding box center [1337, 165] width 18 height 18
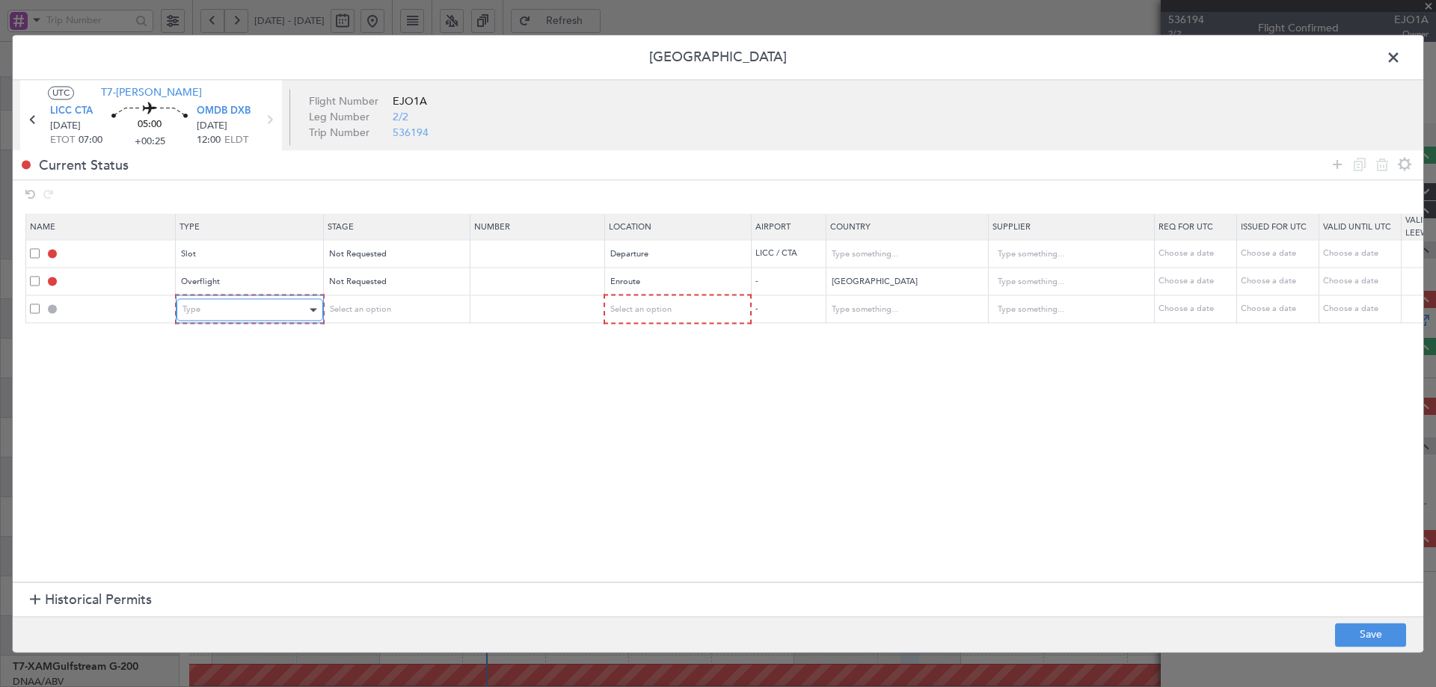
click at [282, 314] on div "Type" at bounding box center [244, 310] width 124 height 22
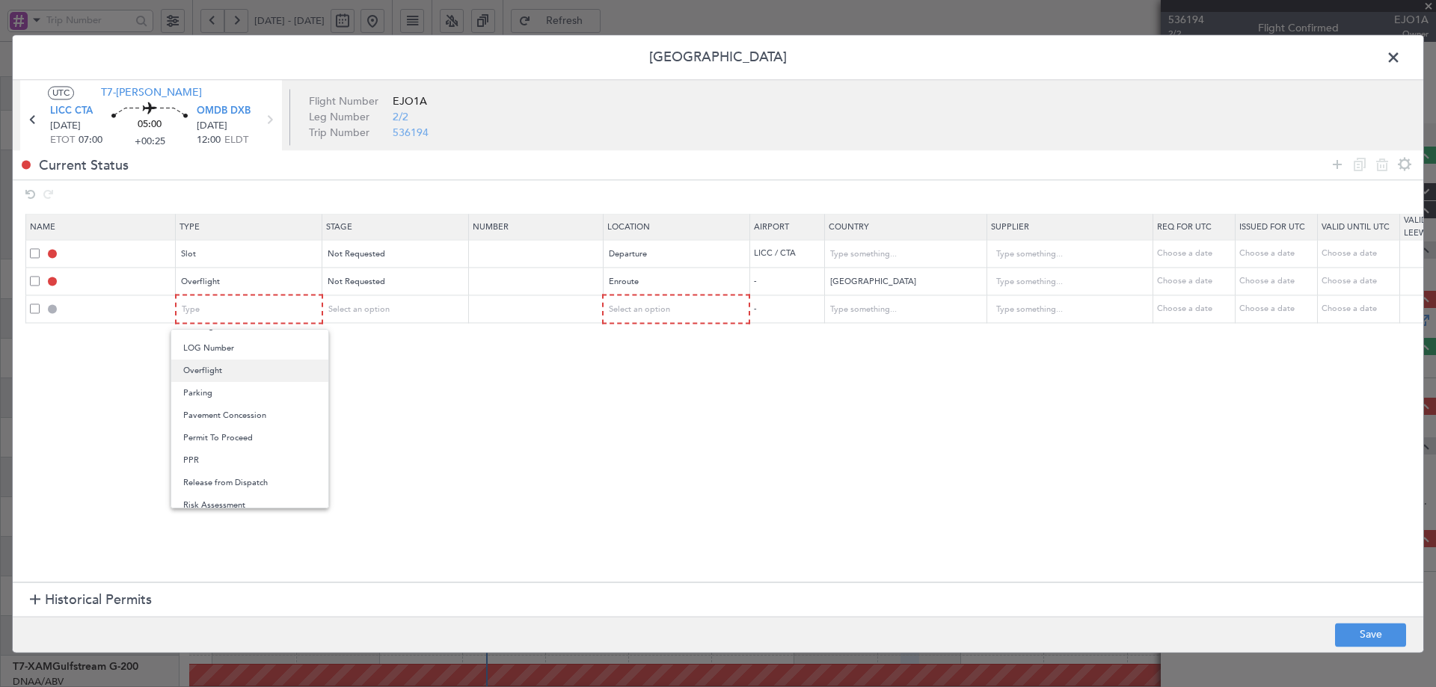
click at [215, 372] on span "Overflight" at bounding box center [249, 371] width 133 height 22
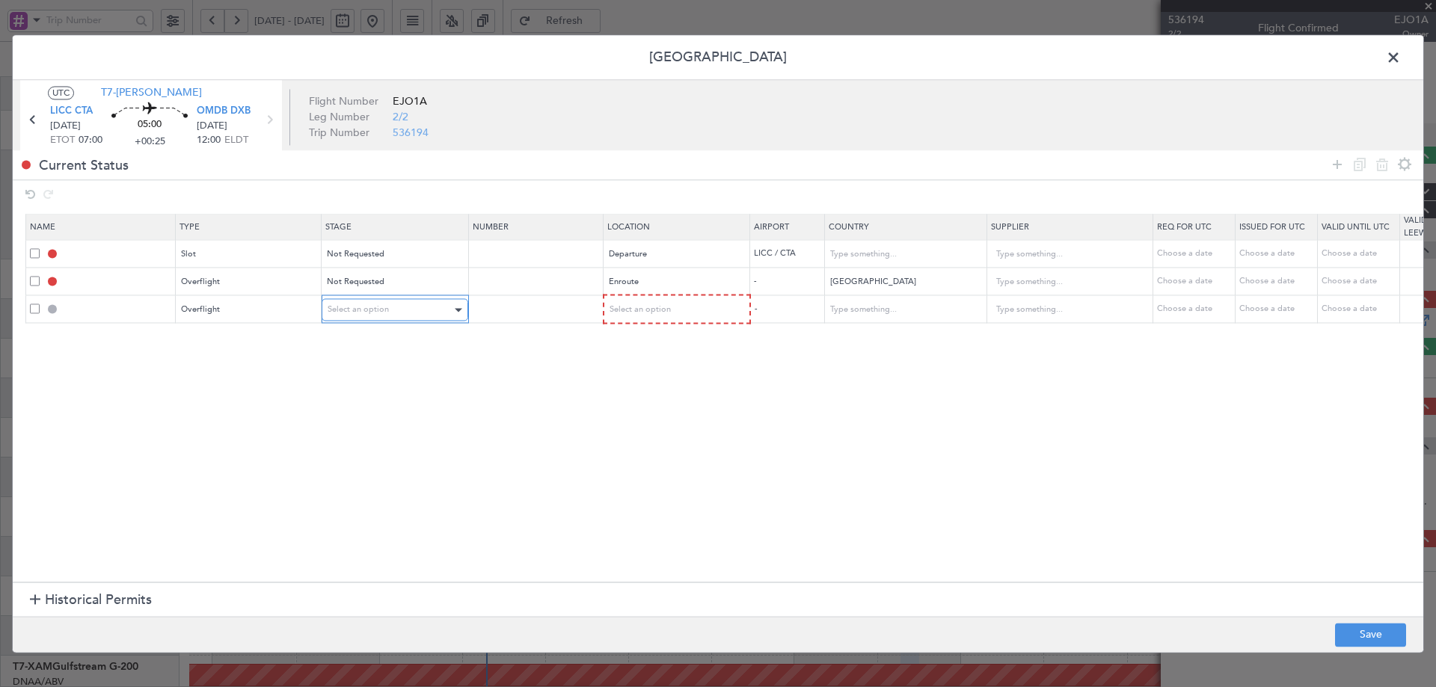
click at [418, 317] on div "Select an option" at bounding box center [389, 310] width 124 height 22
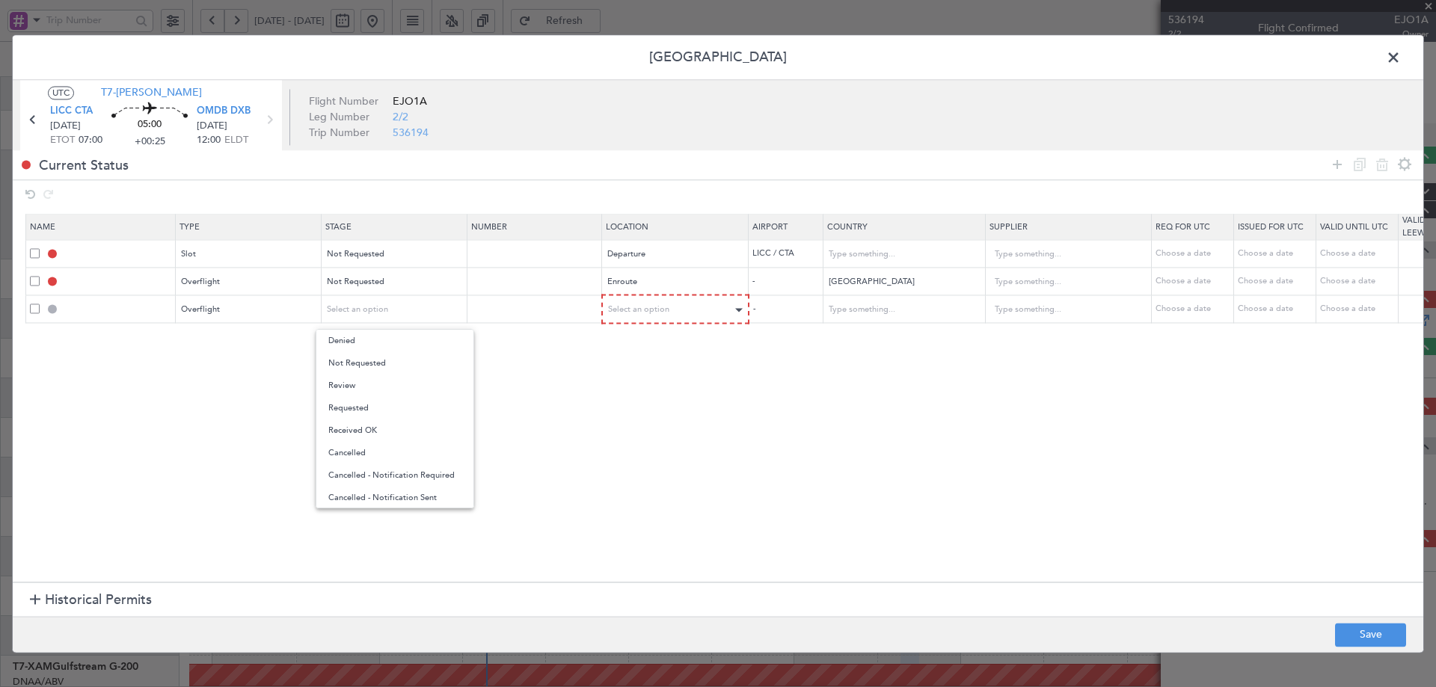
drag, startPoint x: 404, startPoint y: 365, endPoint x: 733, endPoint y: 316, distance: 332.7
click at [402, 366] on span "Not Requested" at bounding box center [394, 363] width 133 height 22
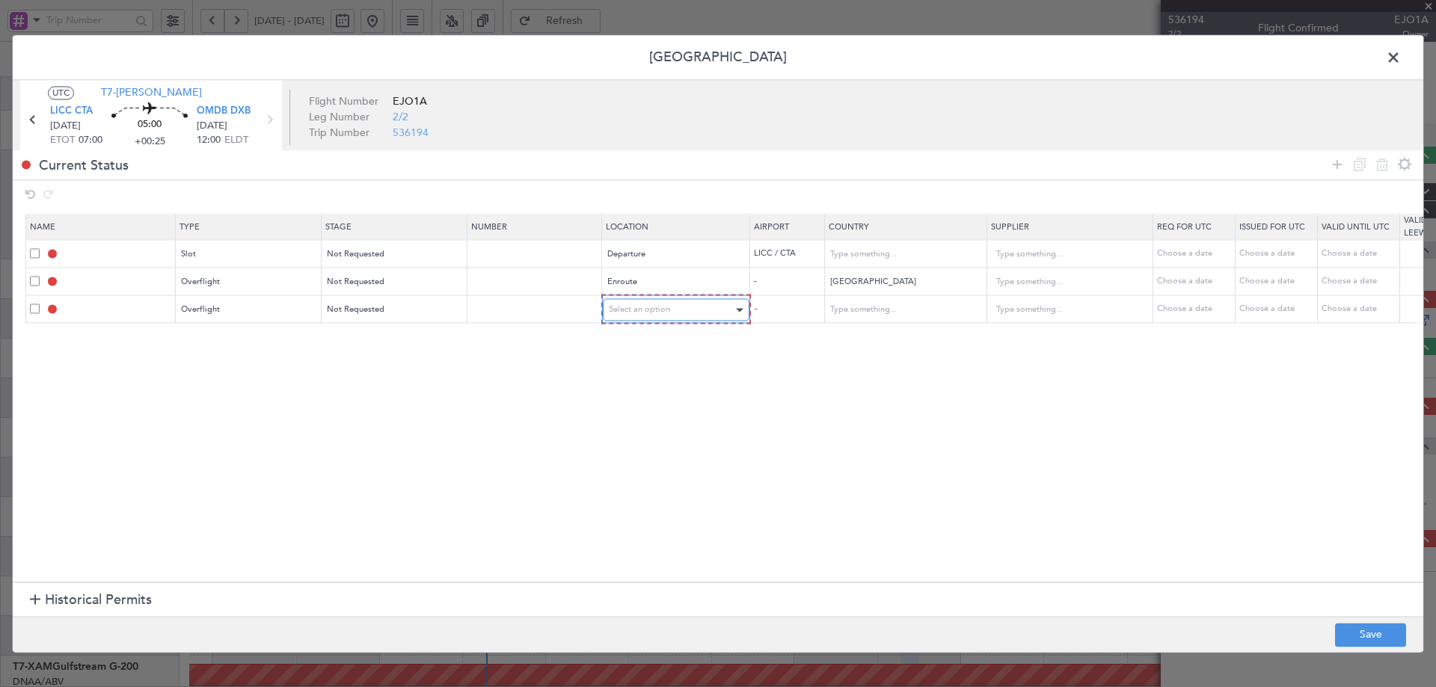
click at [709, 302] on div "Select an option" at bounding box center [671, 310] width 124 height 22
click at [656, 425] on span "Enroute" at bounding box center [675, 430] width 133 height 22
click at [955, 298] on input "text" at bounding box center [895, 309] width 135 height 22
click at [838, 325] on span "Iraq" at bounding box center [903, 333] width 139 height 22
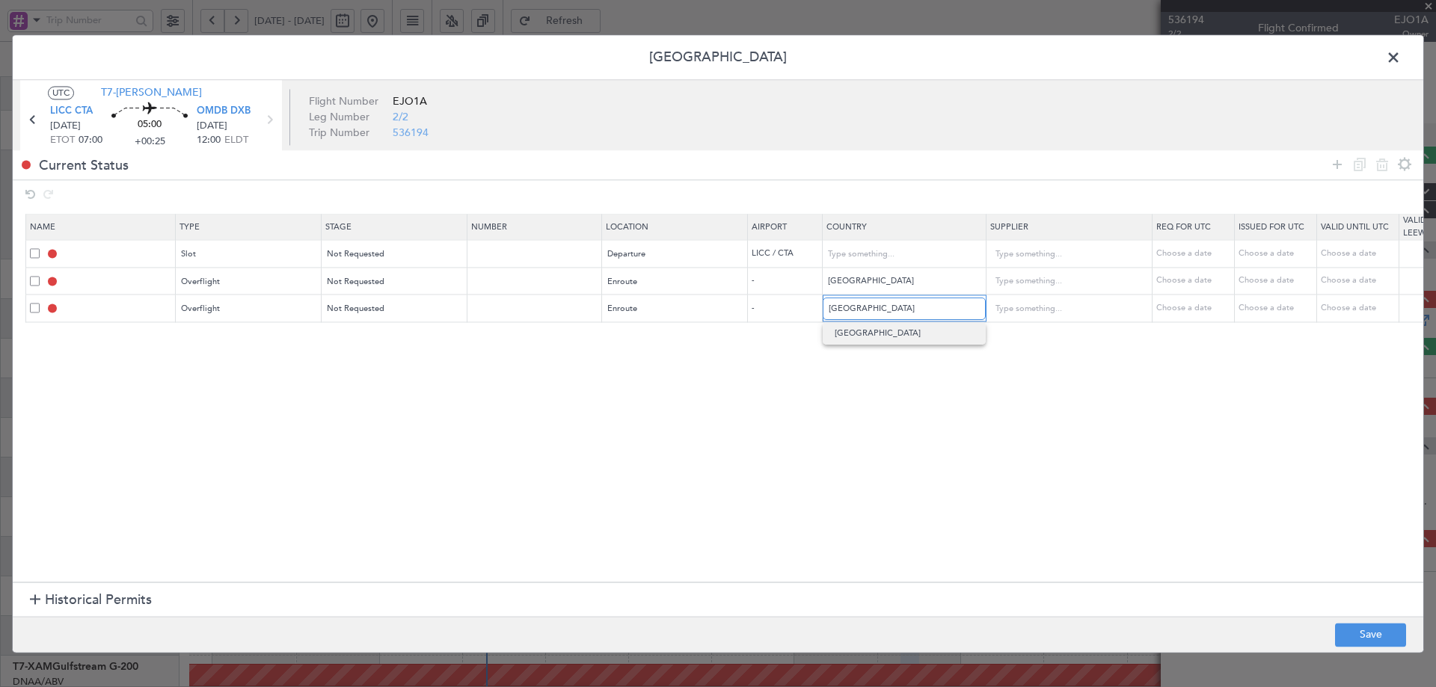
type input "Iraq"
drag, startPoint x: 1330, startPoint y: 153, endPoint x: 1339, endPoint y: 164, distance: 15.0
click at [1332, 153] on div "Current Status" at bounding box center [718, 164] width 1410 height 29
drag, startPoint x: 1339, startPoint y: 164, endPoint x: 551, endPoint y: 379, distance: 817.0
click at [1338, 164] on icon at bounding box center [1337, 165] width 18 height 18
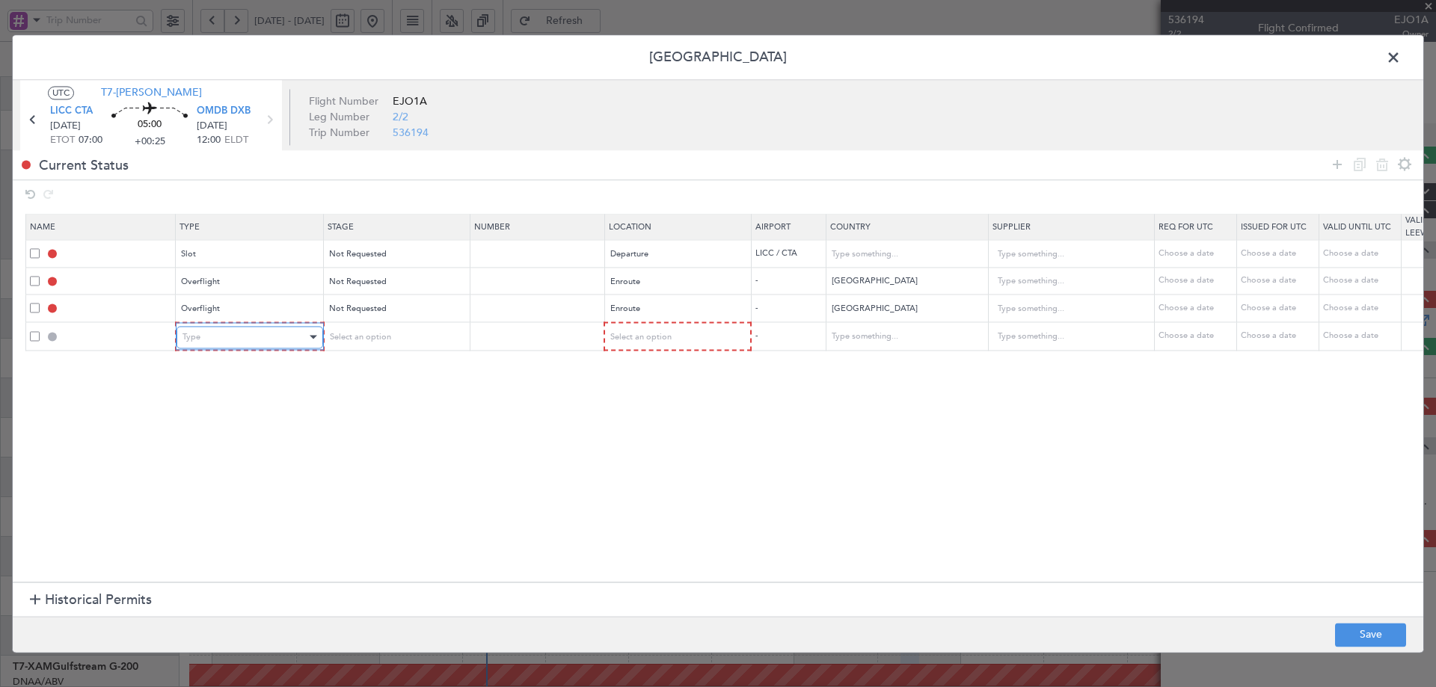
click at [294, 343] on div "Type" at bounding box center [244, 337] width 124 height 22
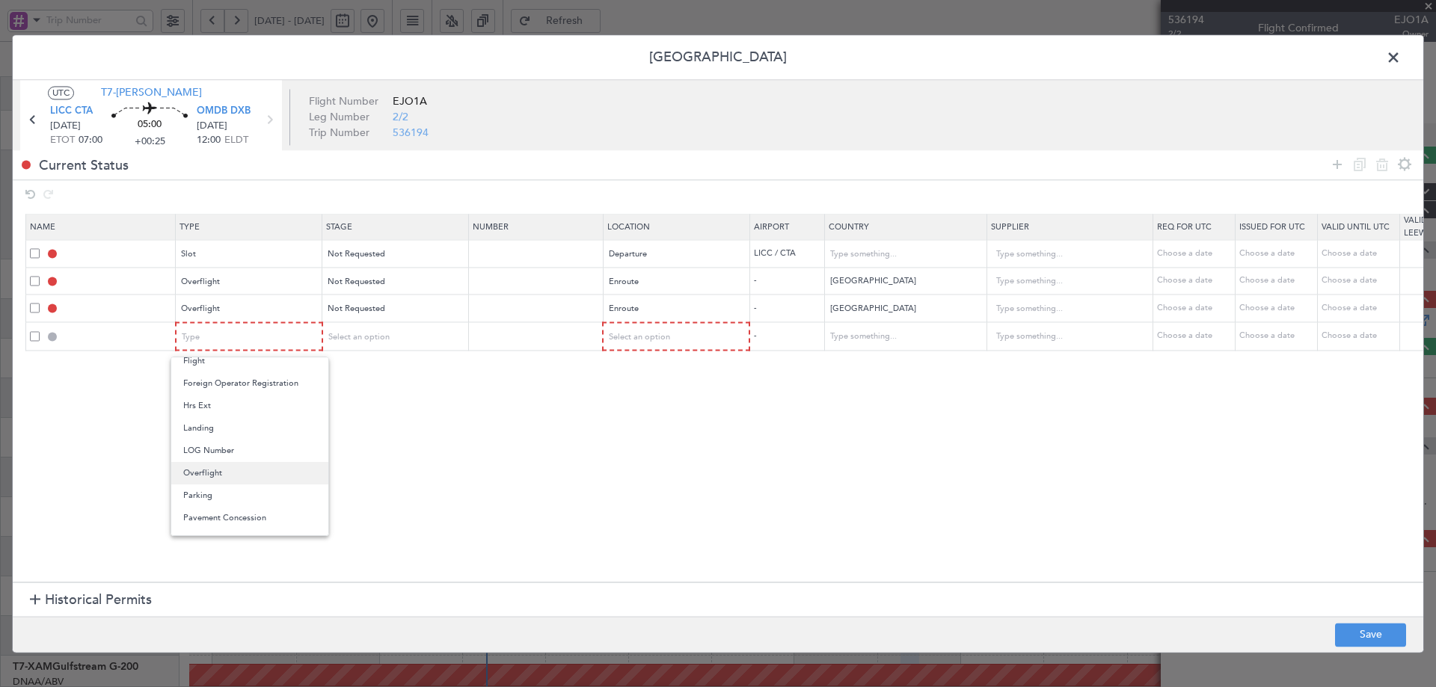
click at [214, 474] on span "Overflight" at bounding box center [249, 473] width 133 height 22
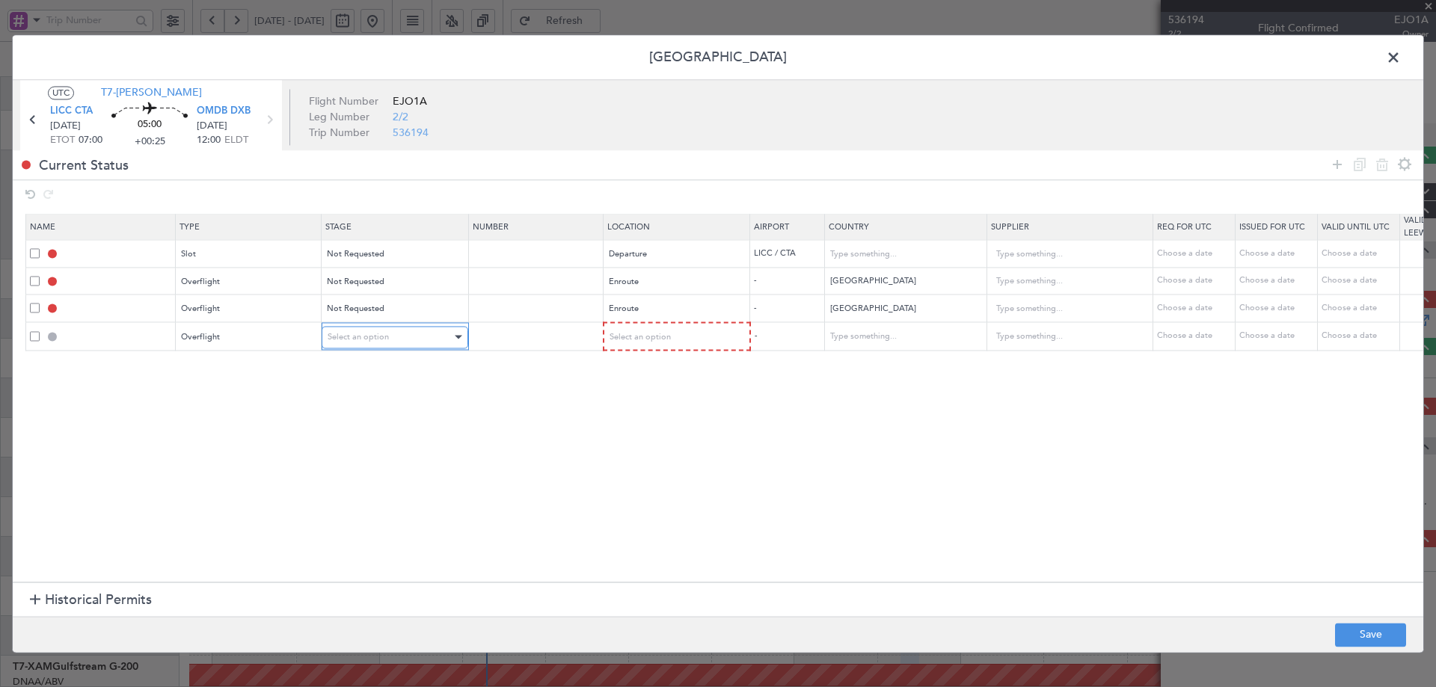
click at [375, 343] on div "Select an option" at bounding box center [389, 337] width 124 height 22
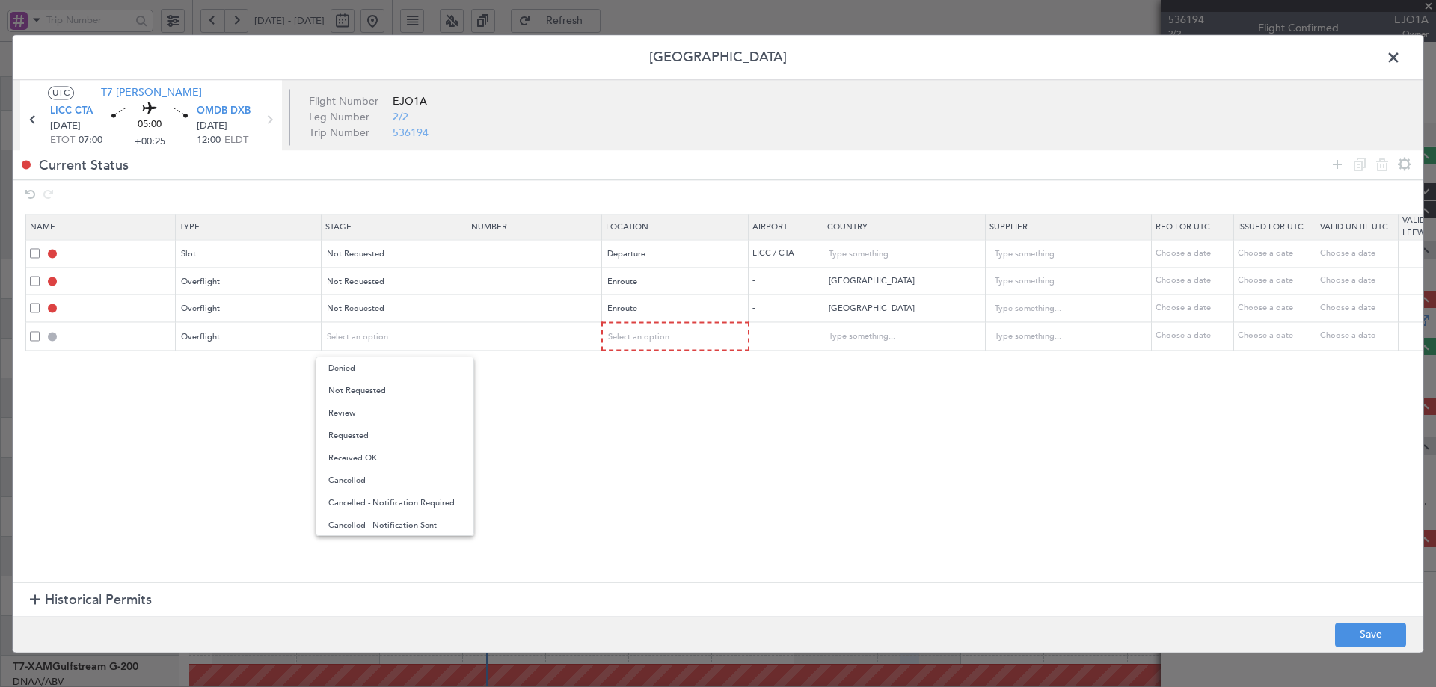
drag, startPoint x: 367, startPoint y: 388, endPoint x: 435, endPoint y: 378, distance: 68.8
click at [368, 388] on span "Not Requested" at bounding box center [394, 391] width 133 height 22
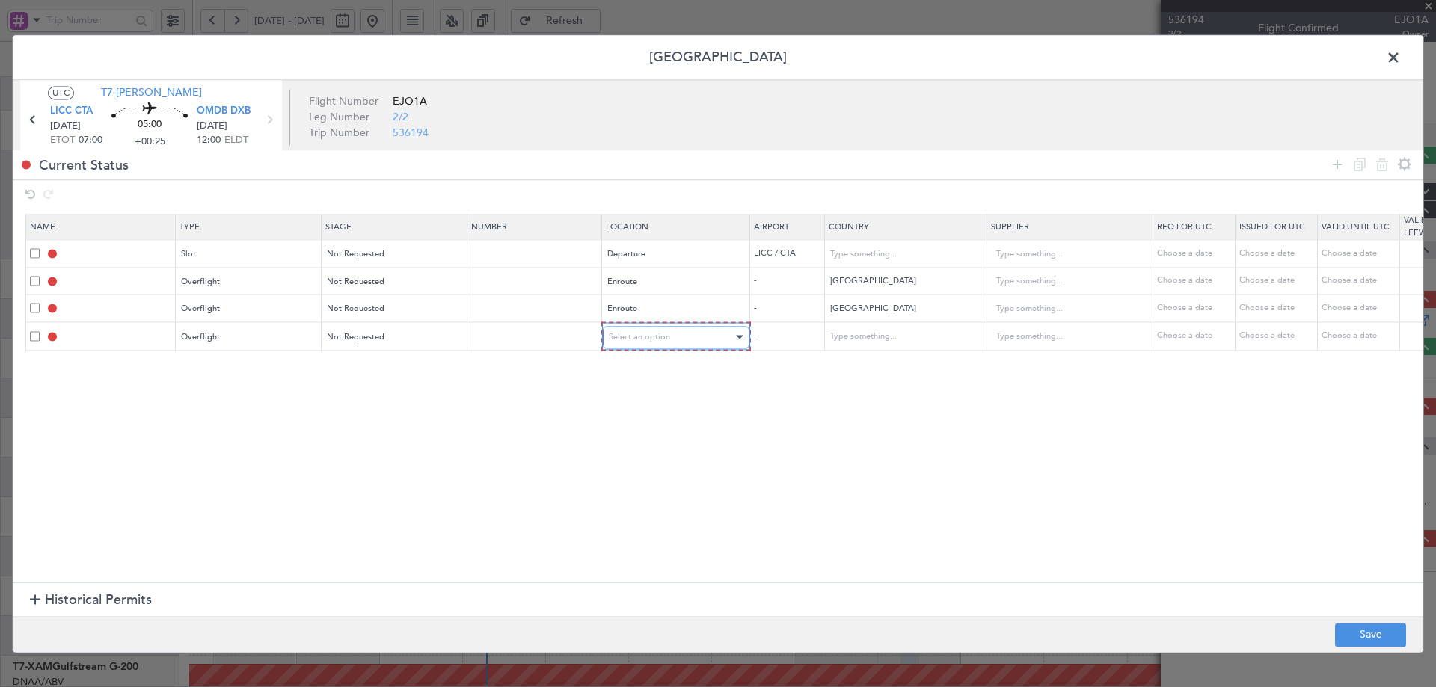
click at [631, 332] on span "Select an option" at bounding box center [639, 336] width 61 height 11
click at [635, 457] on span "Enroute" at bounding box center [675, 458] width 133 height 22
click at [883, 336] on input "text" at bounding box center [895, 336] width 135 height 22
click at [854, 359] on span "[GEOGRAPHIC_DATA]" at bounding box center [903, 360] width 139 height 22
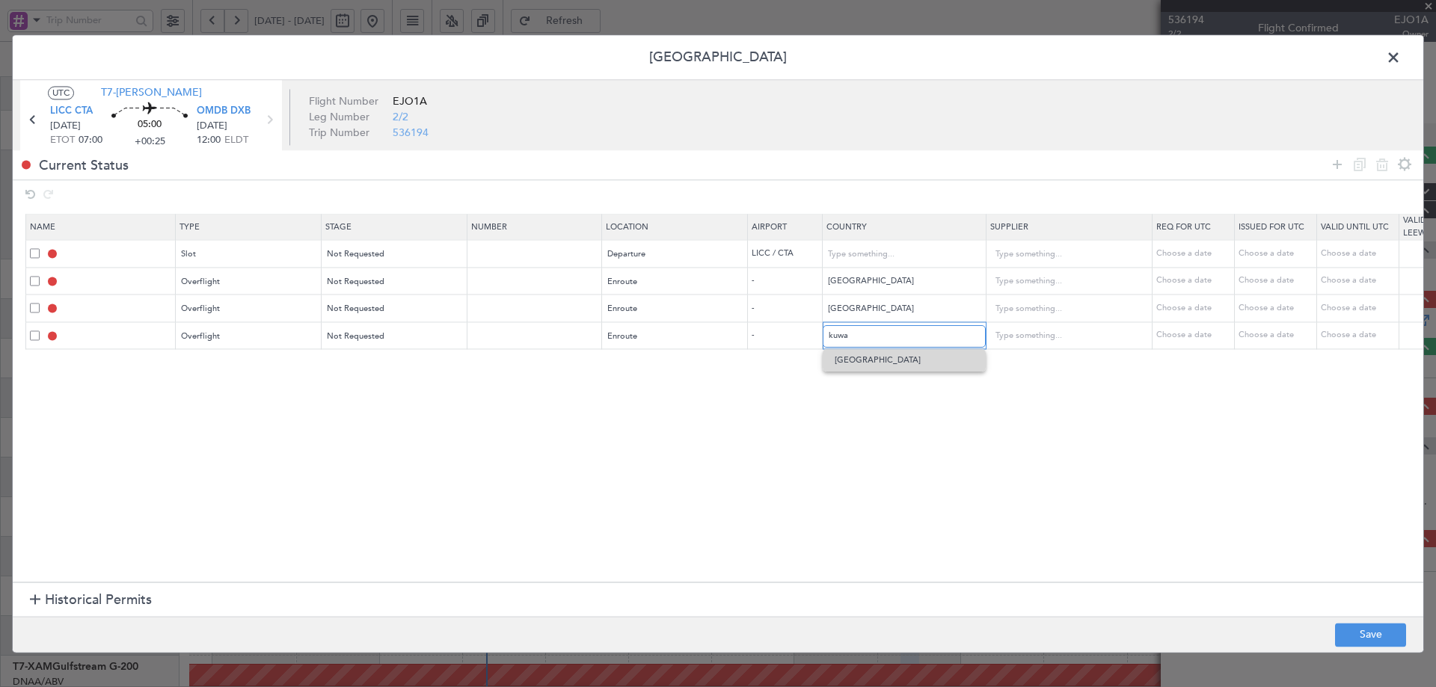
type input "[GEOGRAPHIC_DATA]"
click at [1335, 158] on icon at bounding box center [1337, 165] width 18 height 18
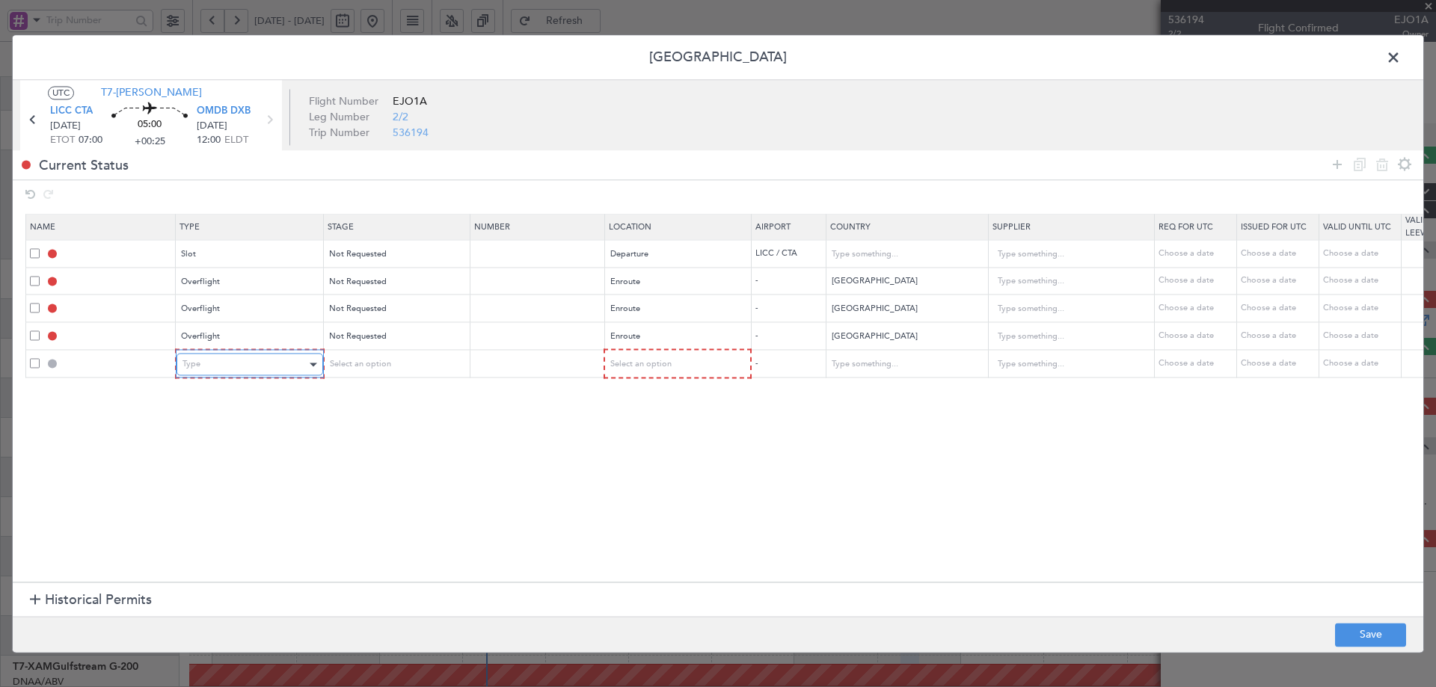
click at [252, 372] on div "Type" at bounding box center [244, 365] width 124 height 22
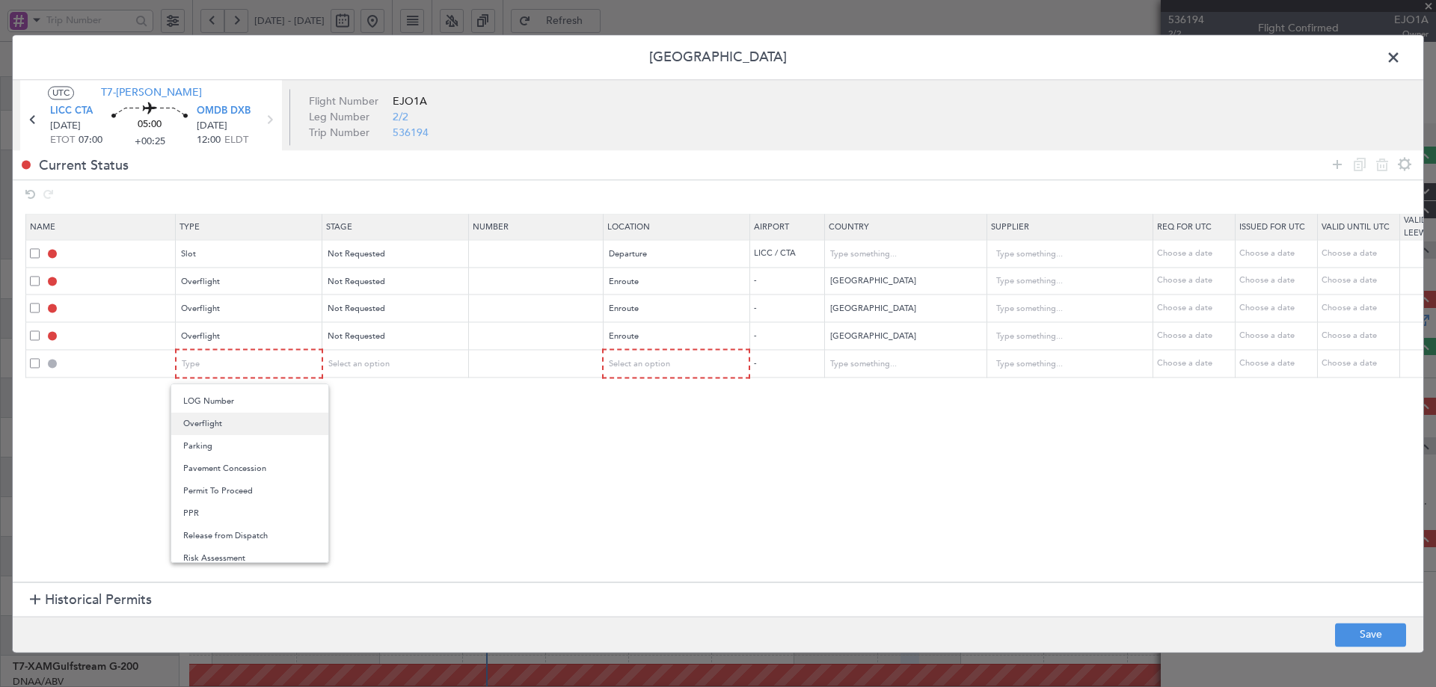
click at [218, 428] on span "Overflight" at bounding box center [249, 424] width 133 height 22
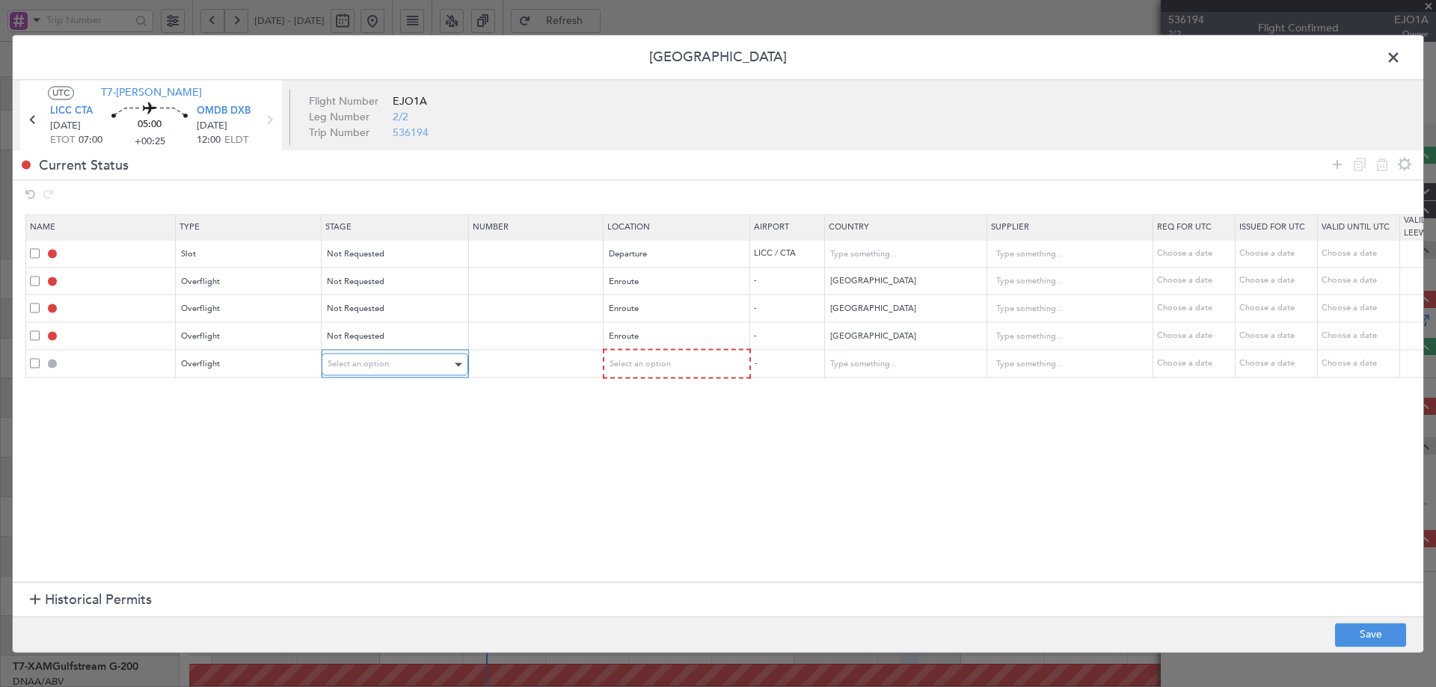
click at [388, 365] on div "Select an option" at bounding box center [389, 365] width 124 height 22
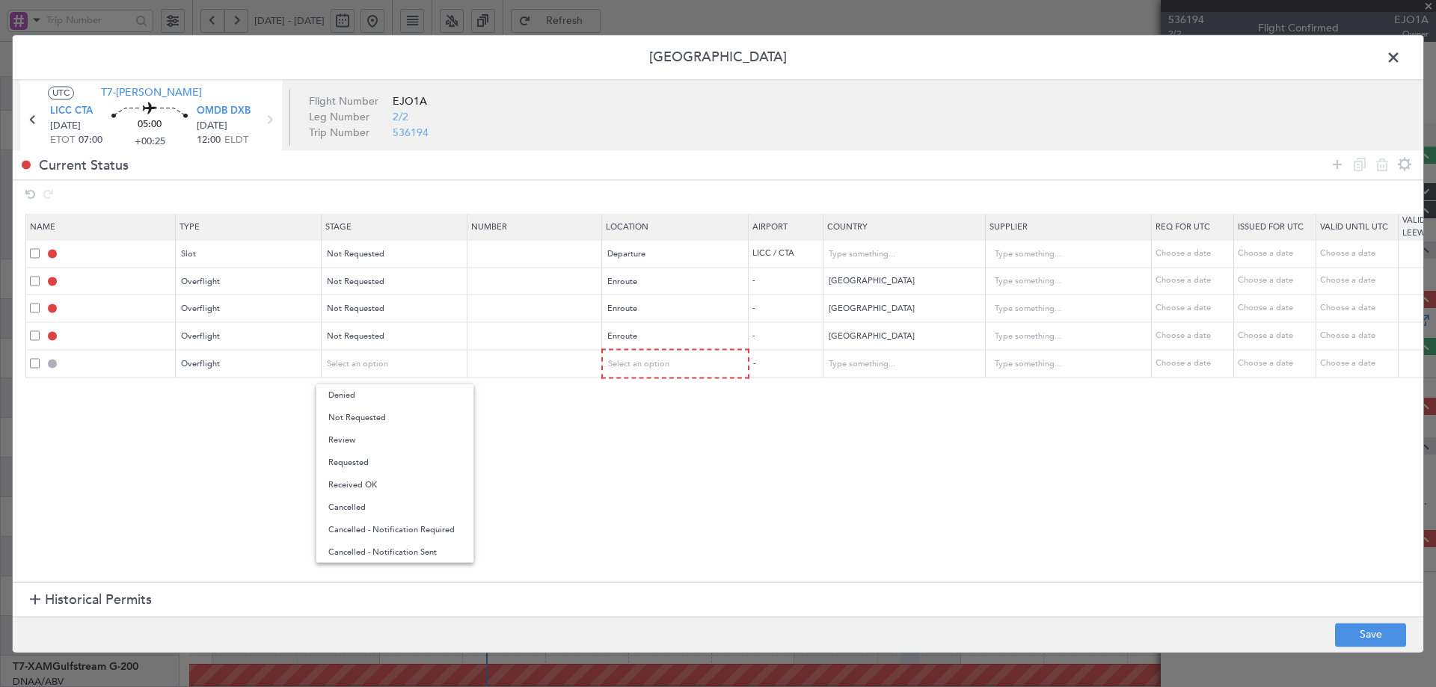
drag, startPoint x: 376, startPoint y: 415, endPoint x: 544, endPoint y: 369, distance: 173.8
click at [375, 415] on span "Not Requested" at bounding box center [394, 418] width 133 height 22
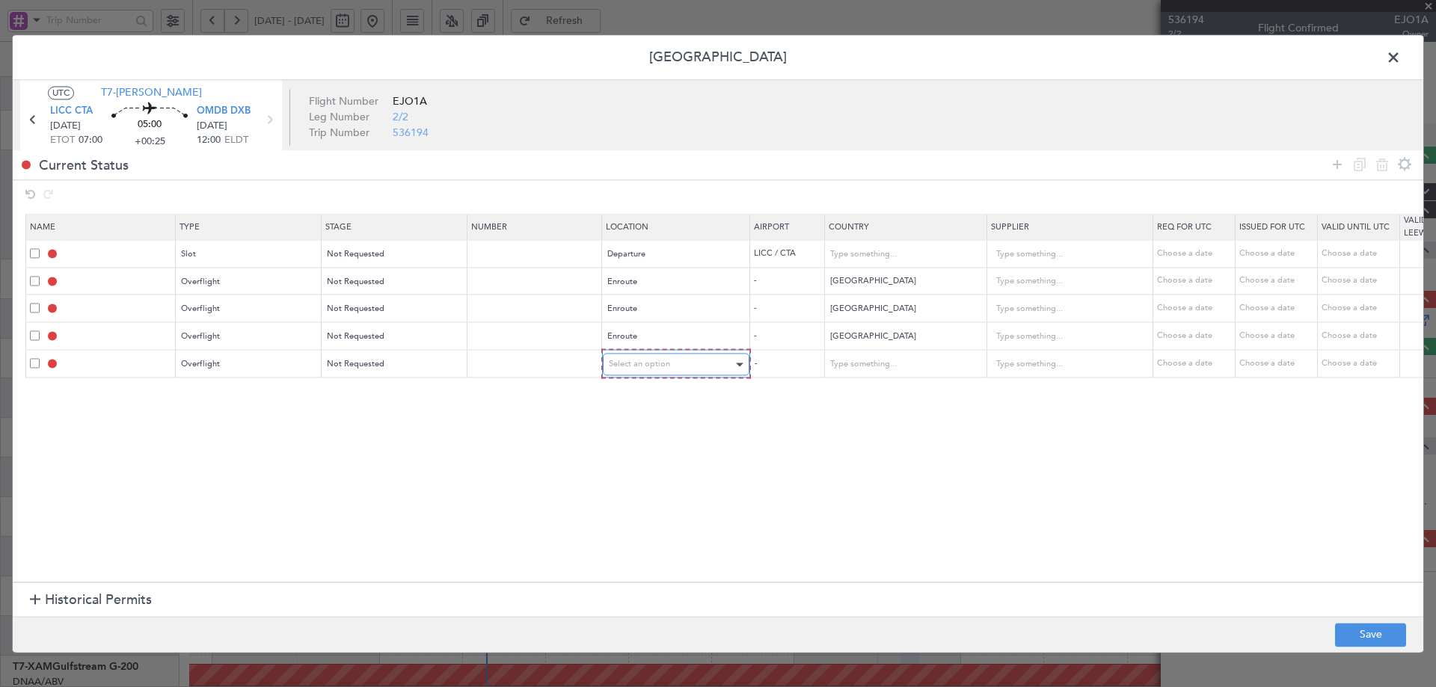
click at [645, 363] on span "Select an option" at bounding box center [639, 364] width 61 height 11
drag, startPoint x: 631, startPoint y: 481, endPoint x: 968, endPoint y: 389, distance: 348.8
click at [633, 480] on span "Enroute" at bounding box center [675, 485] width 133 height 22
click at [930, 366] on input "text" at bounding box center [895, 363] width 135 height 22
click at [861, 392] on span "[GEOGRAPHIC_DATA]" at bounding box center [903, 388] width 139 height 22
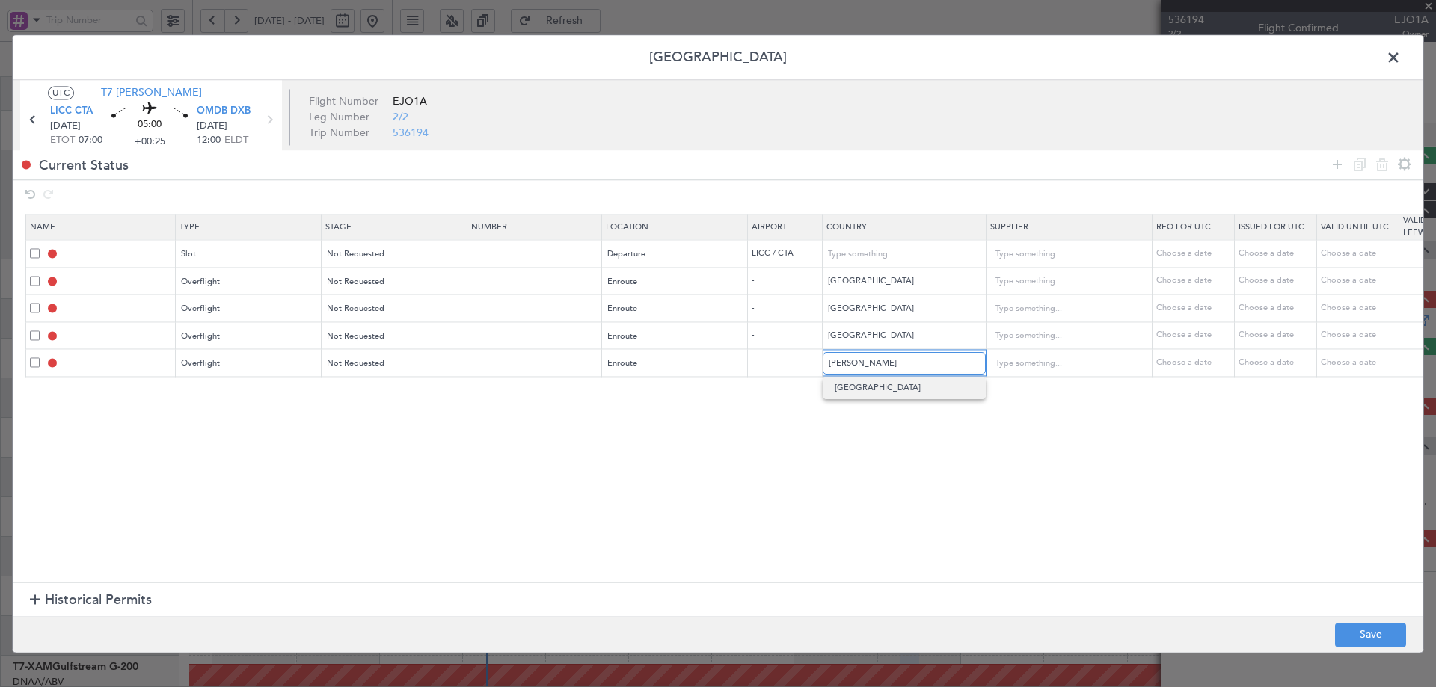
type input "[GEOGRAPHIC_DATA]"
click at [1338, 160] on icon at bounding box center [1337, 165] width 18 height 18
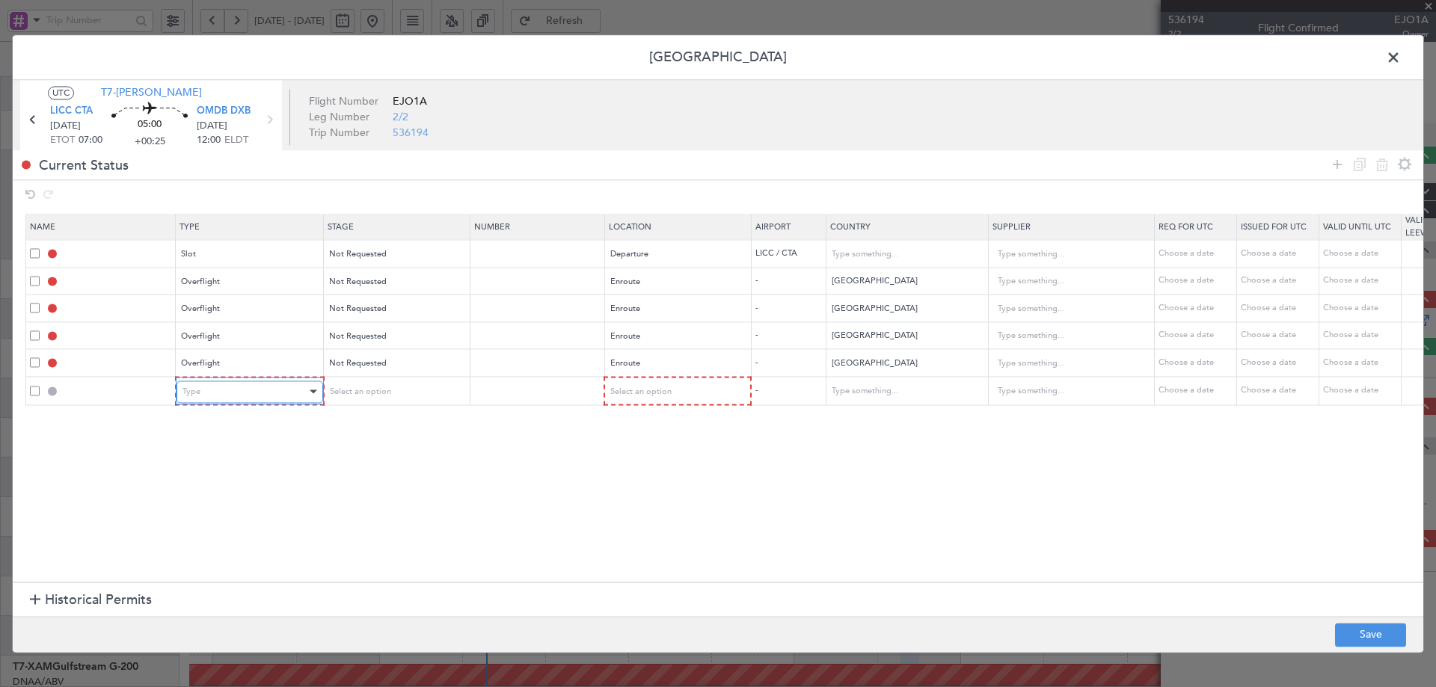
click at [274, 386] on div "Type" at bounding box center [244, 392] width 124 height 22
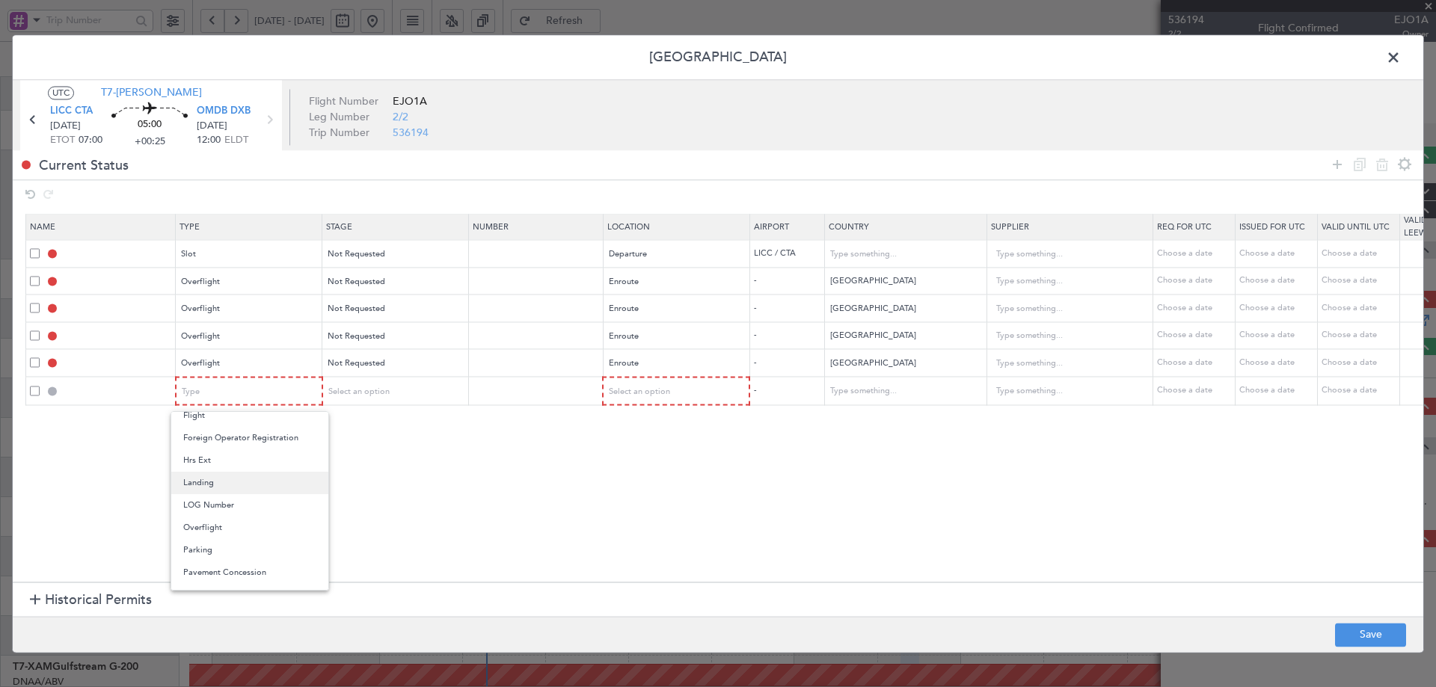
click at [219, 490] on span "Landing" at bounding box center [249, 483] width 133 height 22
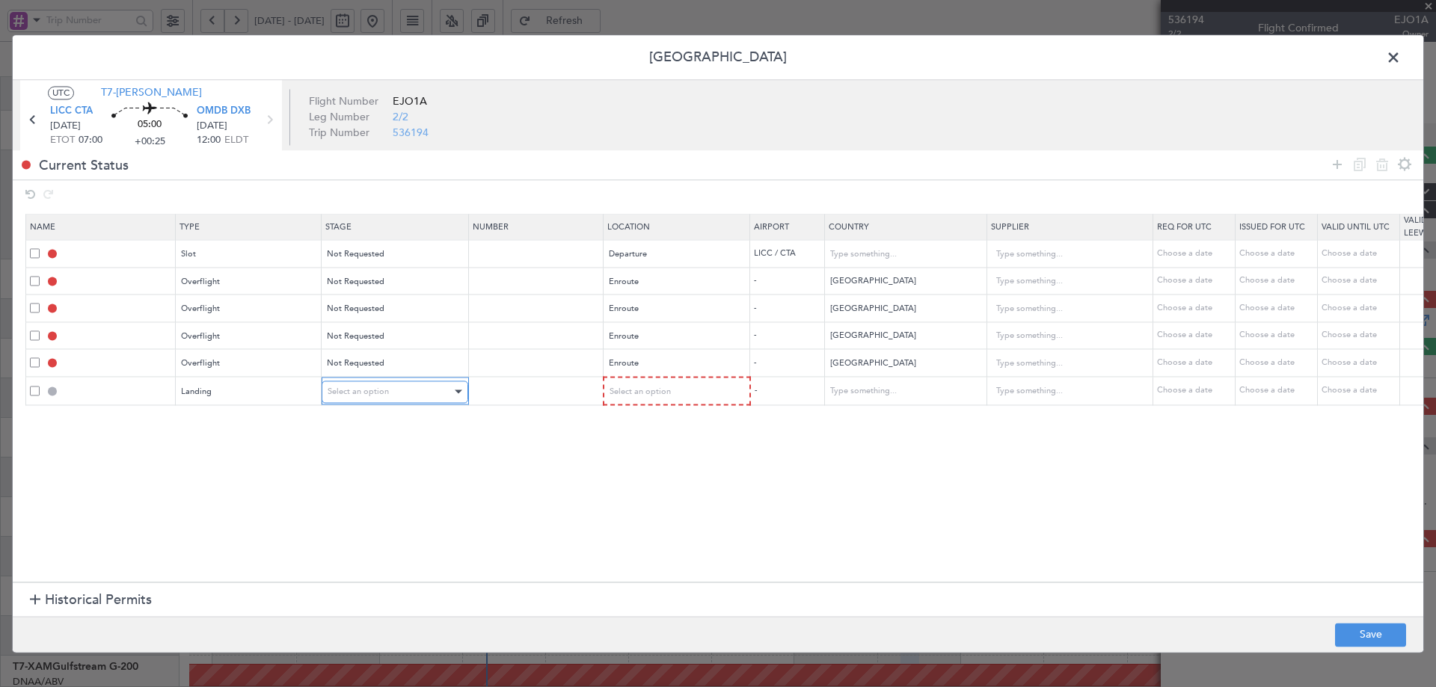
click at [393, 394] on div "Select an option" at bounding box center [389, 392] width 124 height 22
drag, startPoint x: 393, startPoint y: 443, endPoint x: 602, endPoint y: 396, distance: 214.8
click at [395, 443] on span "Not Requested" at bounding box center [394, 445] width 133 height 22
click at [636, 397] on span "Select an option" at bounding box center [639, 391] width 61 height 11
click at [622, 470] on span "Arrival" at bounding box center [675, 468] width 133 height 22
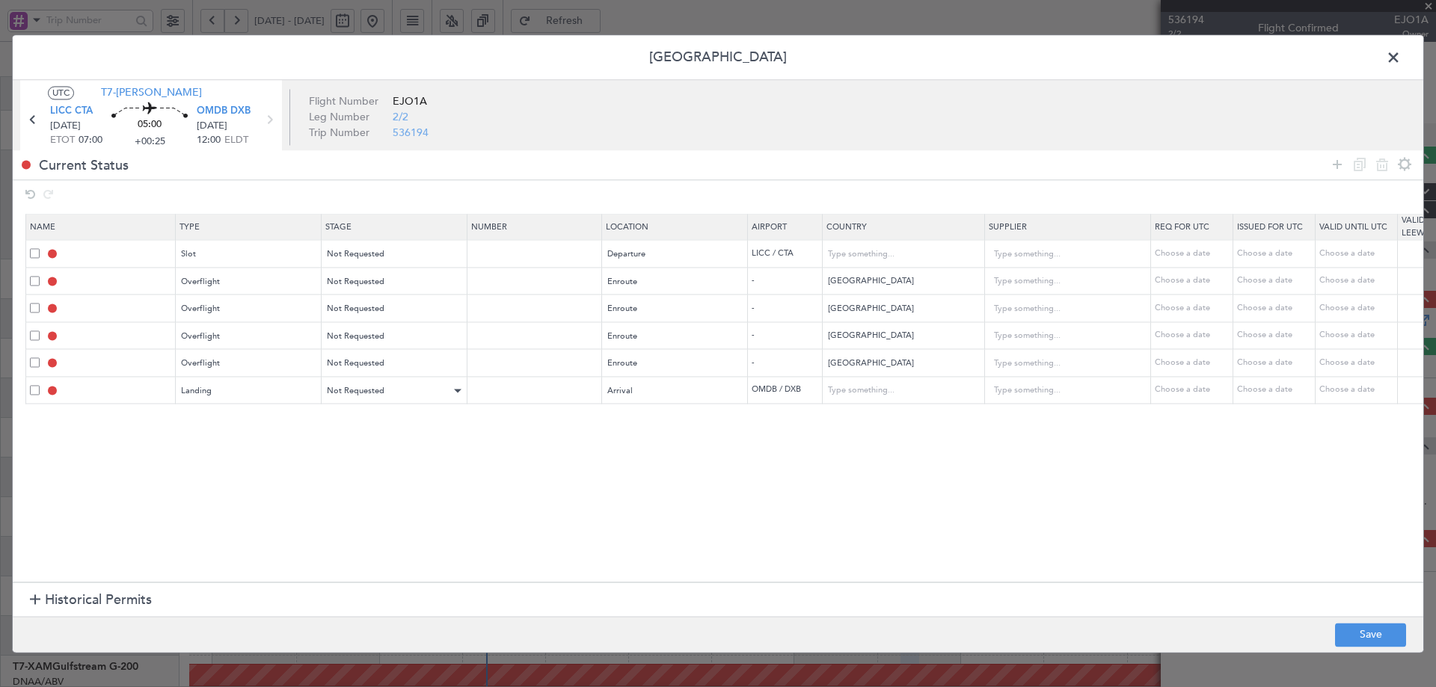
drag, startPoint x: 1336, startPoint y: 166, endPoint x: 360, endPoint y: 393, distance: 1001.9
click at [1334, 167] on icon at bounding box center [1337, 165] width 18 height 18
drag, startPoint x: 248, startPoint y: 421, endPoint x: 237, endPoint y: 426, distance: 12.4
click at [243, 424] on div "Type" at bounding box center [244, 419] width 124 height 22
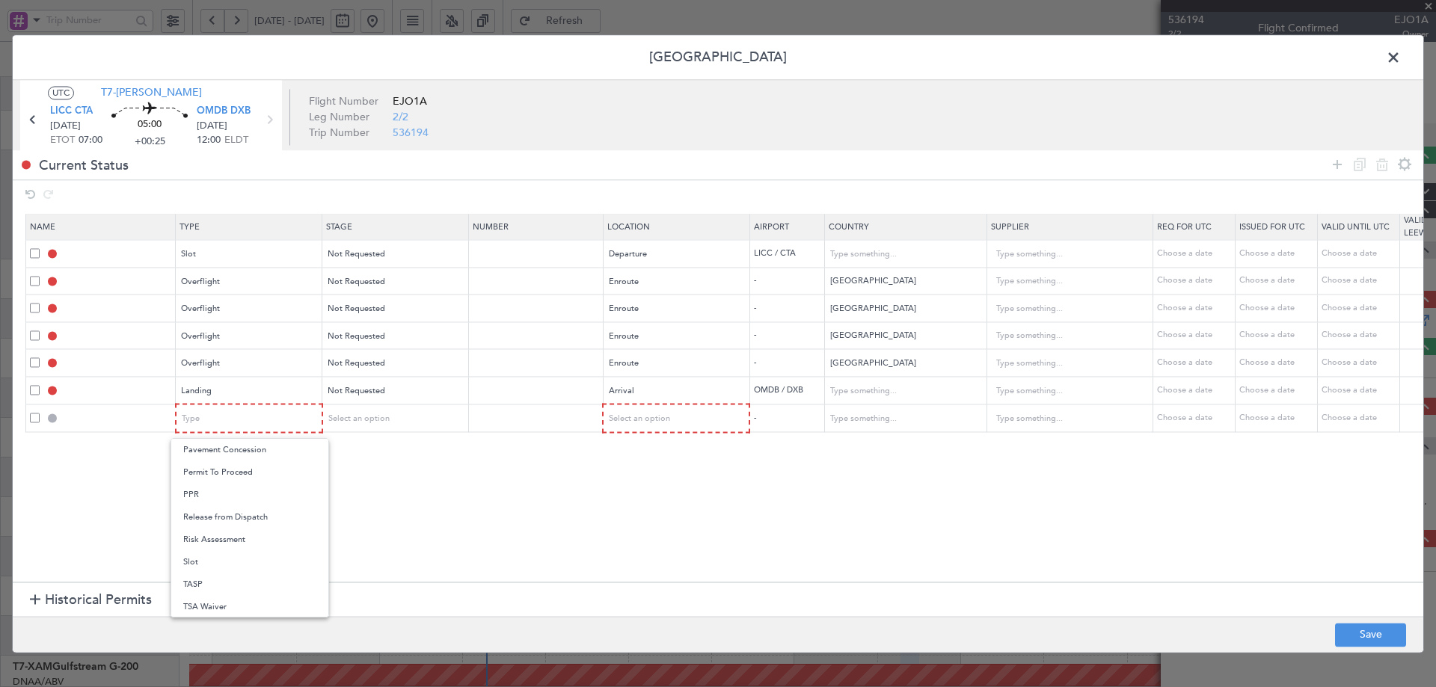
click at [191, 564] on span "Slot" at bounding box center [249, 562] width 133 height 22
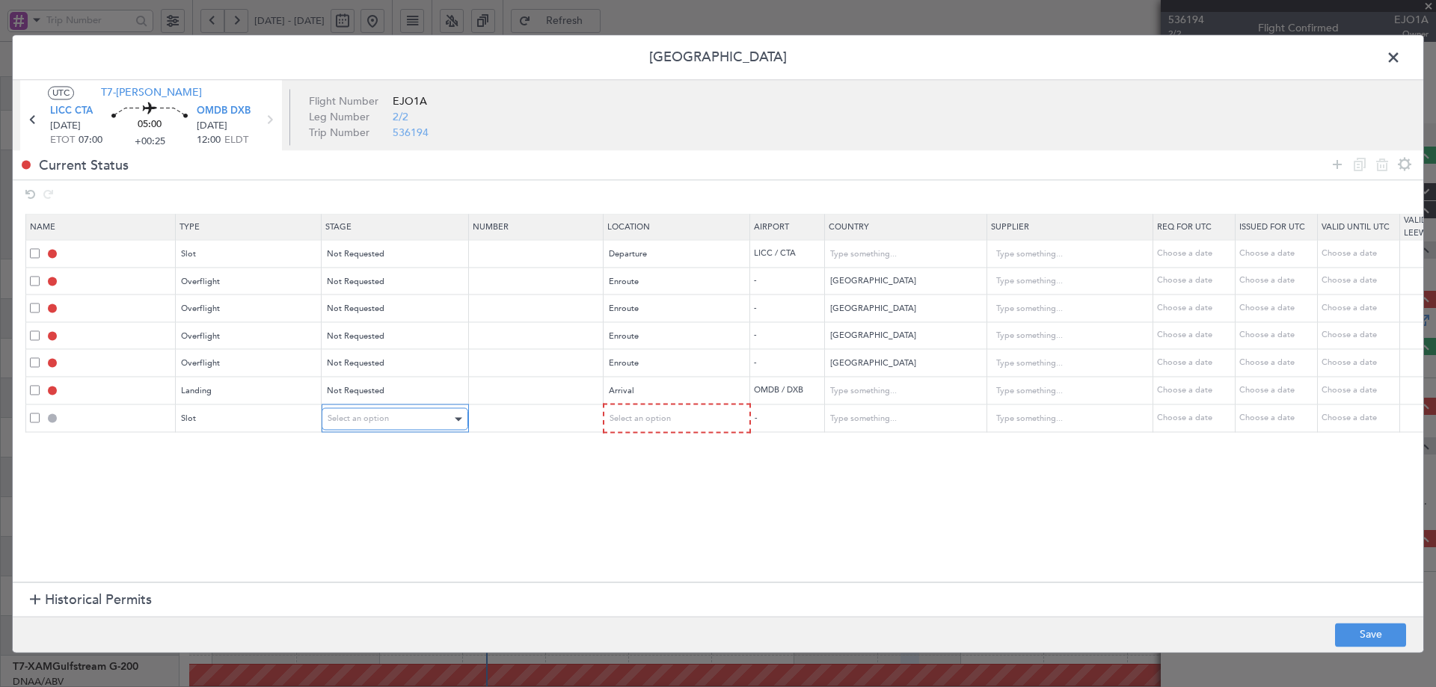
click at [365, 427] on div "Select an option" at bounding box center [389, 419] width 124 height 22
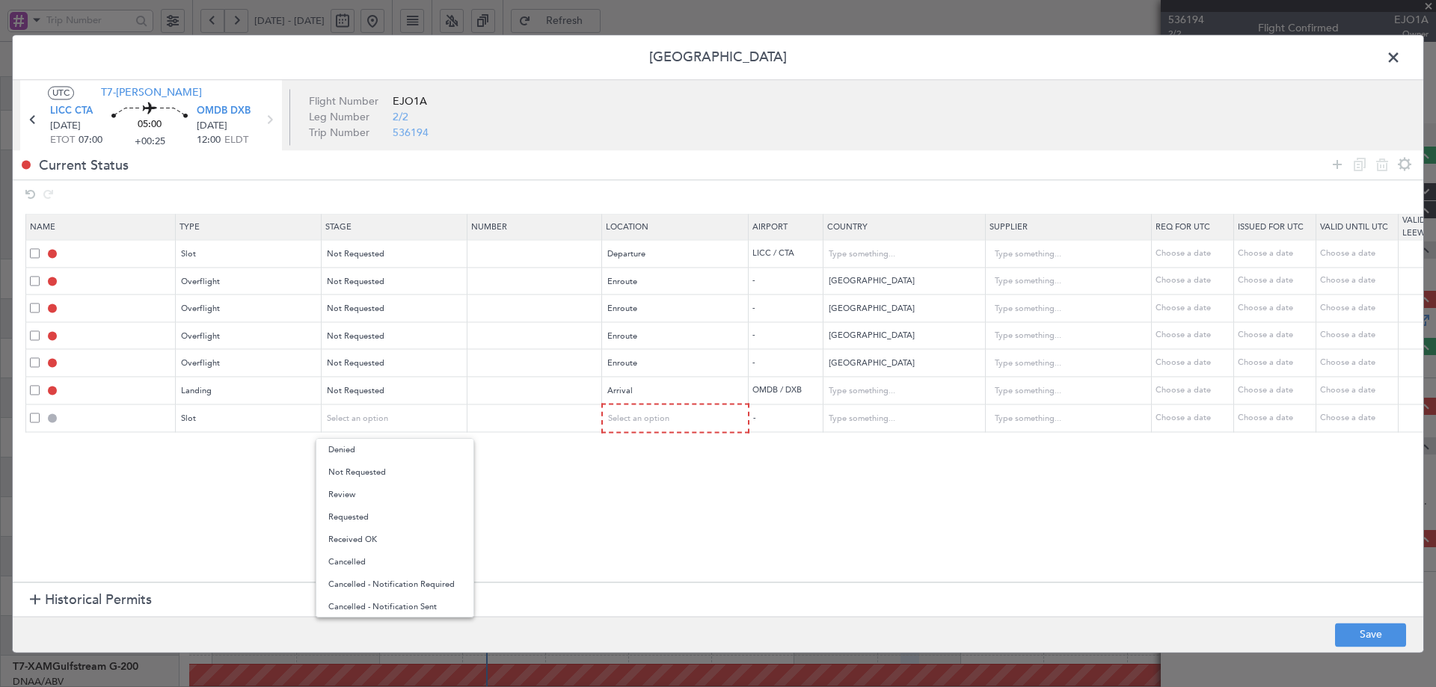
click at [355, 471] on span "Not Requested" at bounding box center [394, 472] width 133 height 22
drag, startPoint x: 639, startPoint y: 432, endPoint x: 618, endPoint y: 469, distance: 42.2
click at [639, 432] on td "Select an option" at bounding box center [675, 419] width 147 height 28
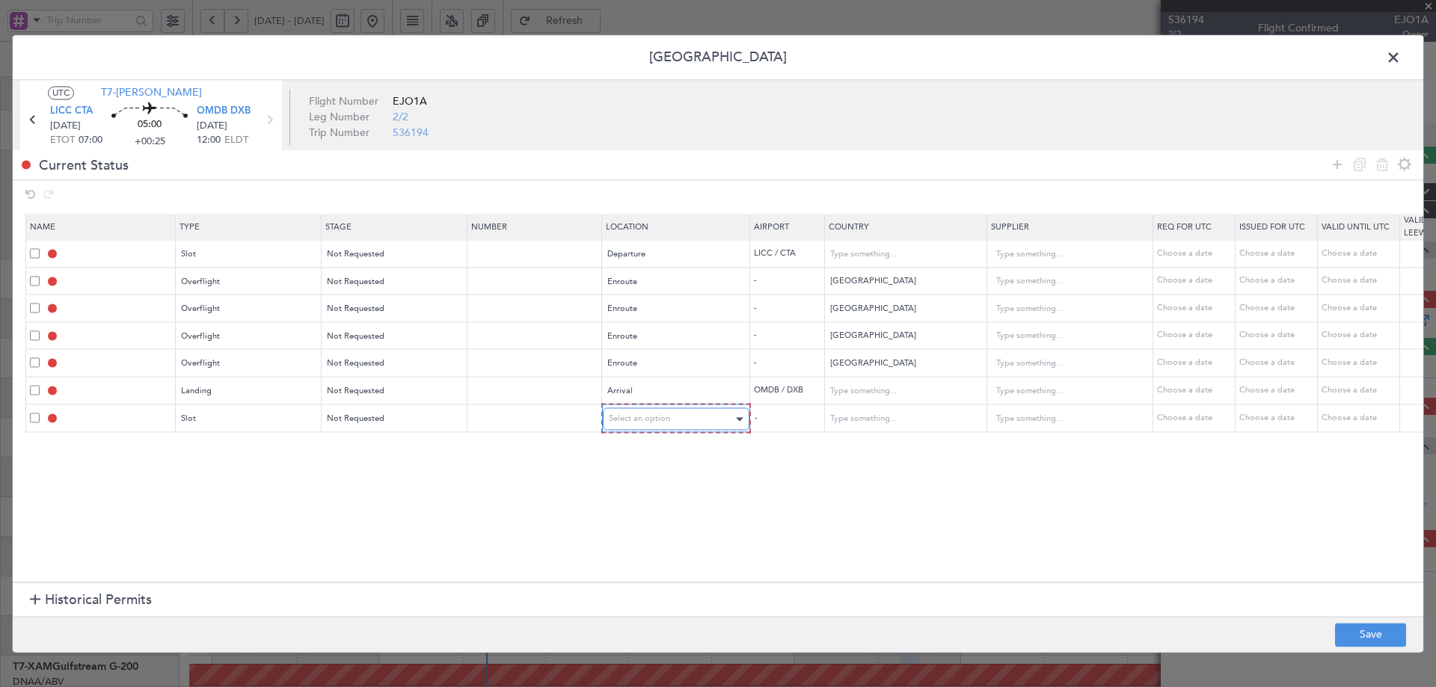
click at [640, 418] on span "Select an option" at bounding box center [639, 418] width 61 height 11
drag, startPoint x: 626, startPoint y: 496, endPoint x: 834, endPoint y: 395, distance: 231.7
click at [625, 496] on span "Arrival" at bounding box center [675, 495] width 133 height 22
drag, startPoint x: 1341, startPoint y: 164, endPoint x: 410, endPoint y: 476, distance: 981.7
click at [1339, 164] on icon at bounding box center [1337, 165] width 18 height 18
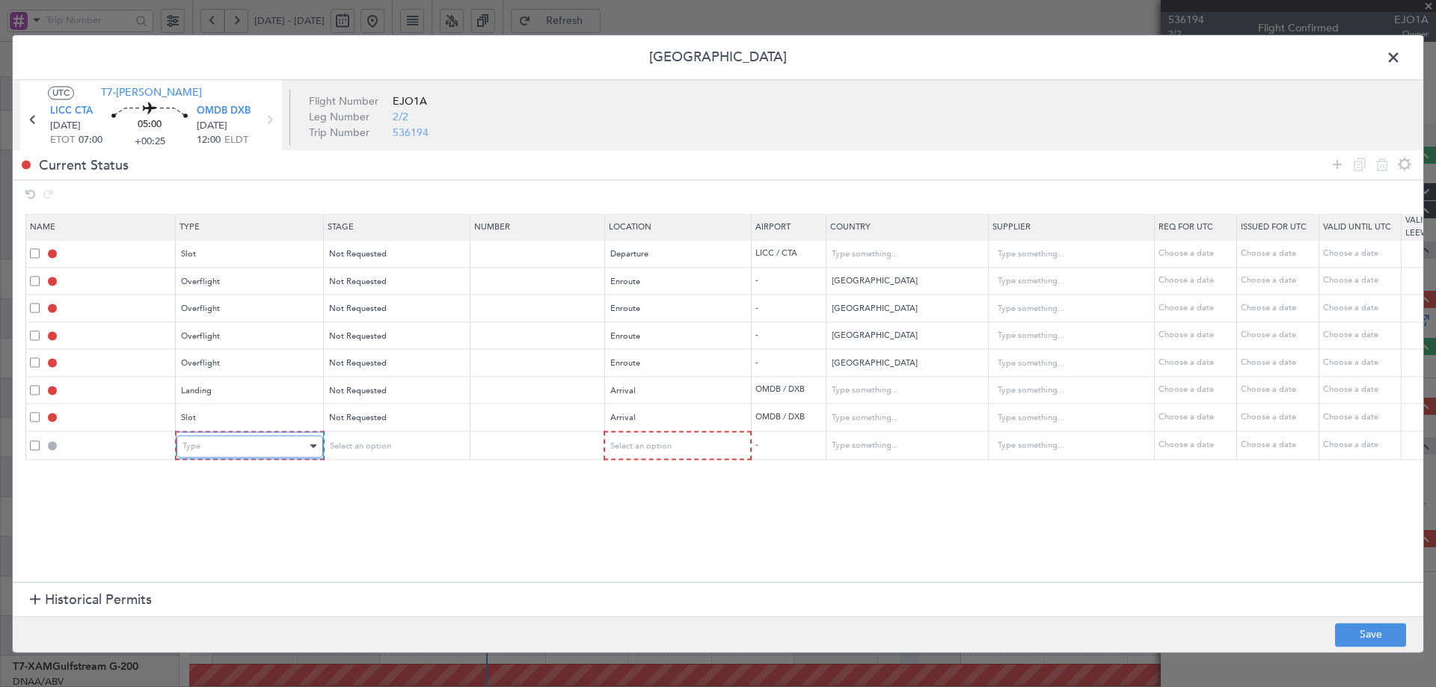
click at [272, 447] on div "Type" at bounding box center [244, 446] width 124 height 22
click at [197, 520] on span "API" at bounding box center [249, 522] width 133 height 22
click at [364, 449] on span "Select an option" at bounding box center [357, 445] width 61 height 11
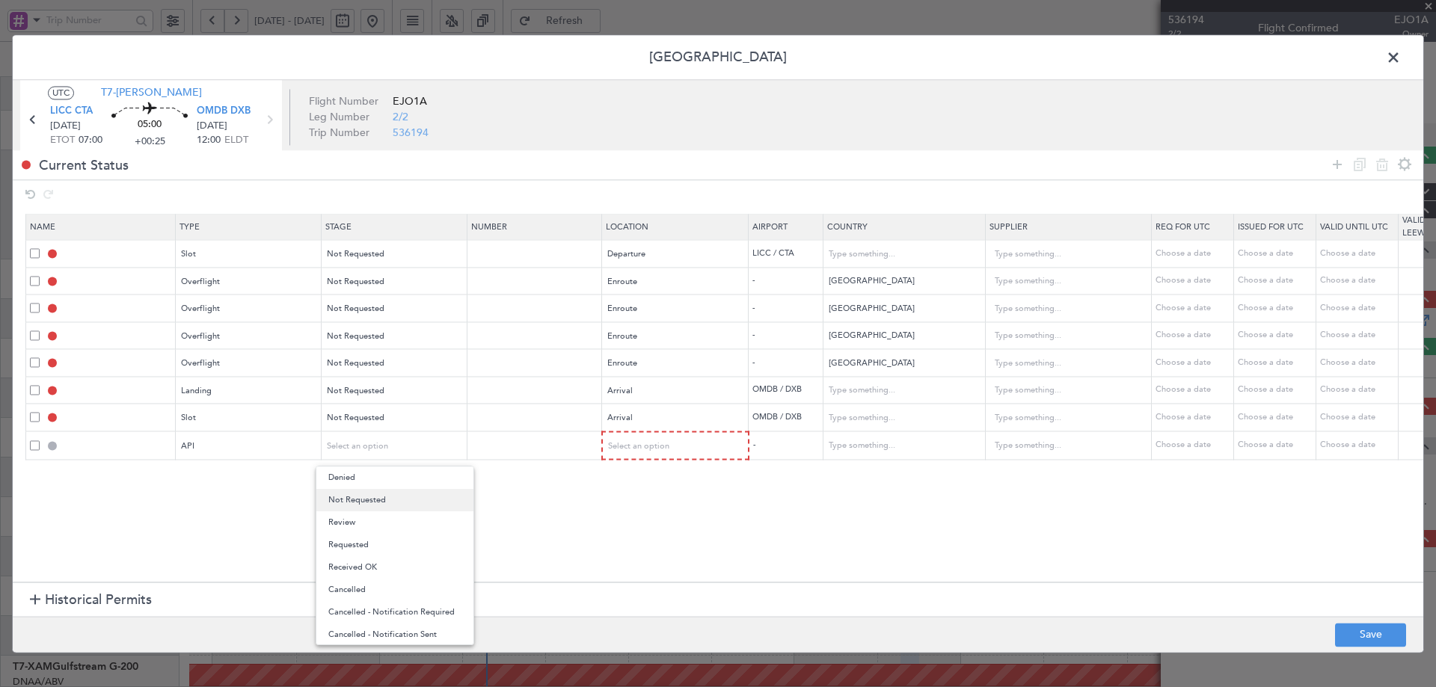
click at [363, 503] on span "Not Requested" at bounding box center [394, 500] width 133 height 22
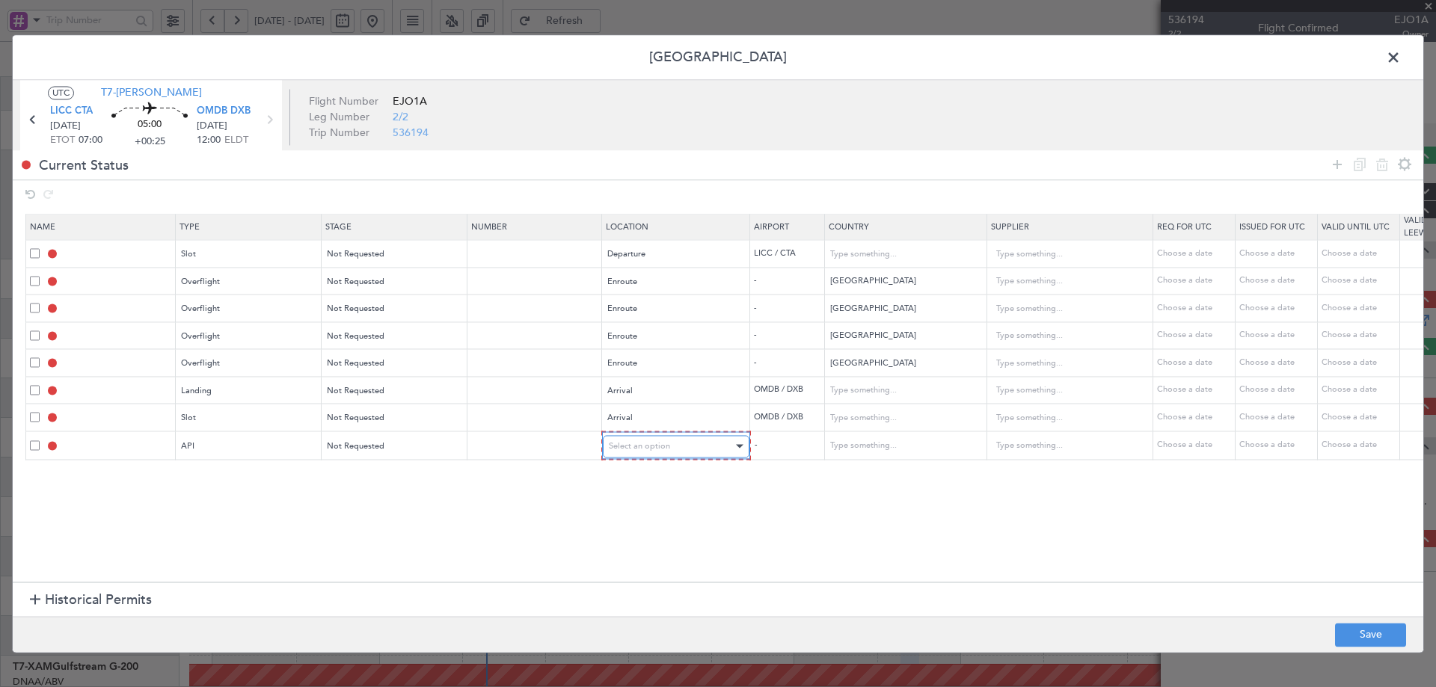
click at [668, 448] on span "Select an option" at bounding box center [639, 445] width 61 height 11
click at [638, 518] on span "Arrival" at bounding box center [675, 522] width 133 height 22
click at [1377, 633] on button "Save" at bounding box center [1370, 635] width 71 height 24
type input "LICC DEP SLOT"
type input "Italy"
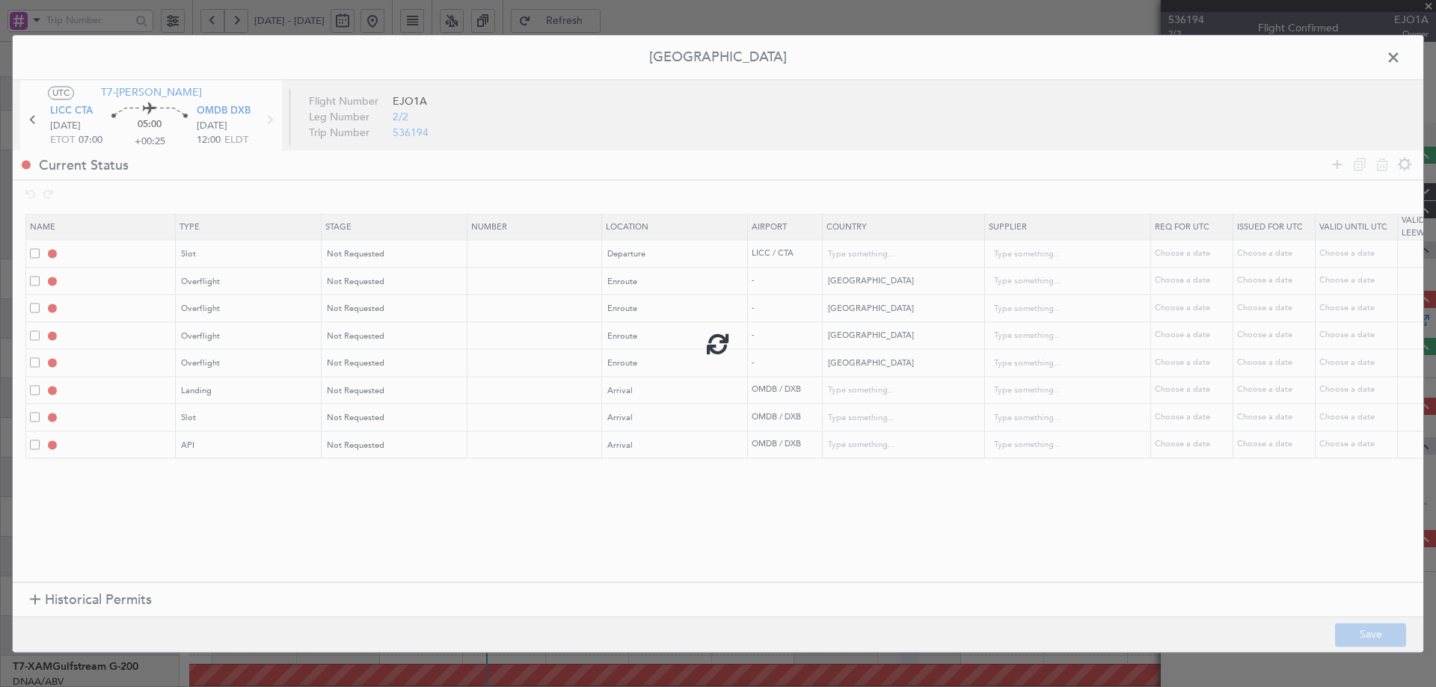
type input "NNN"
type input "TURKEY OVF"
type input "NNN"
type input "IRAQ OVF"
type input "NNN"
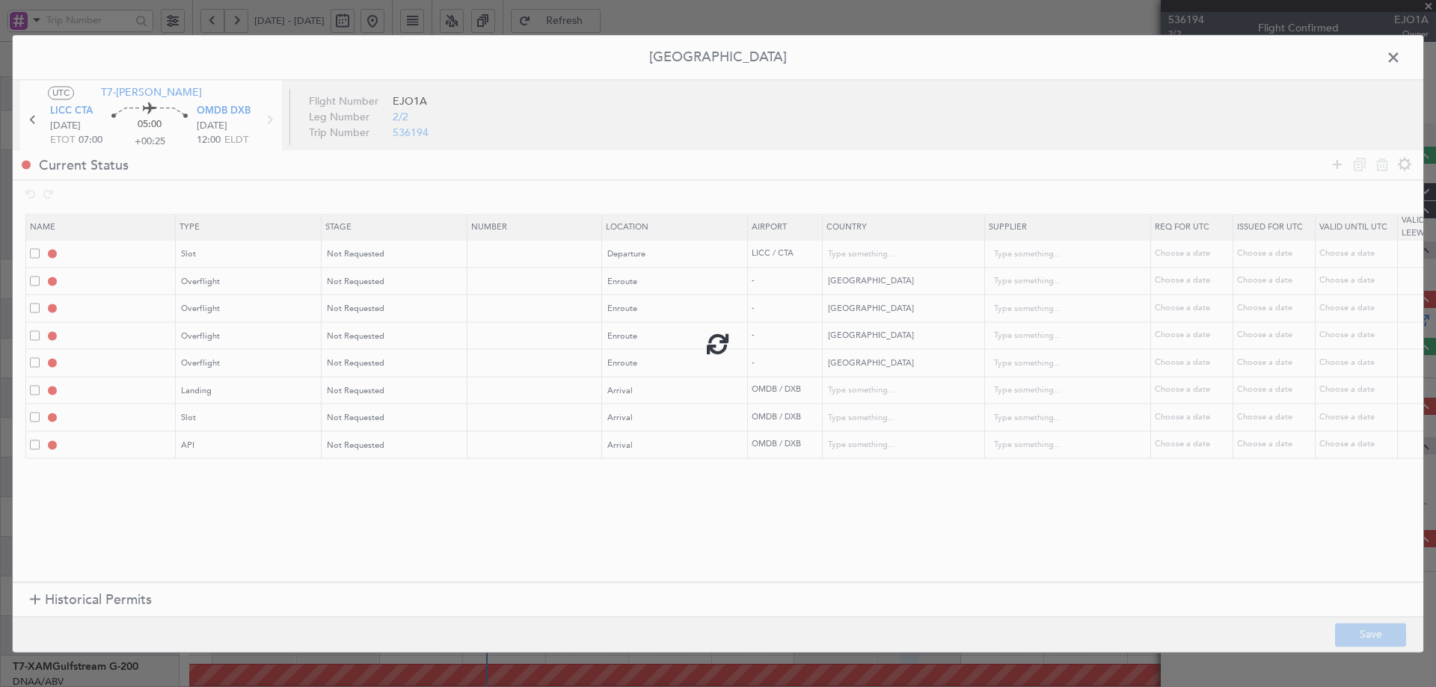
type input "1"
type input "KUWAIT OVF"
type input "NNN"
type input "BAHRAIN OVF"
type input "NNN"
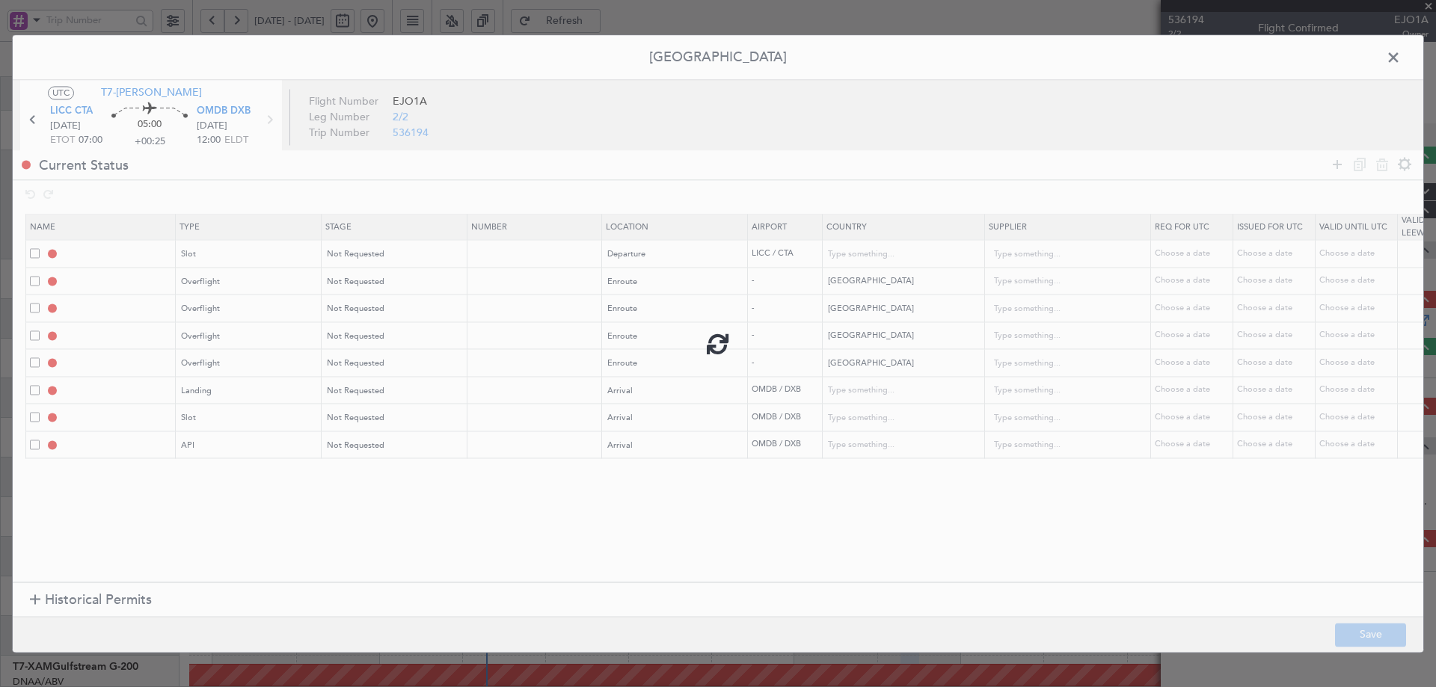
type input "OMDB LDG"
type input "United Arab Emirates"
type input "NNN"
type input "1"
type input "OMDB ARR SLOT"
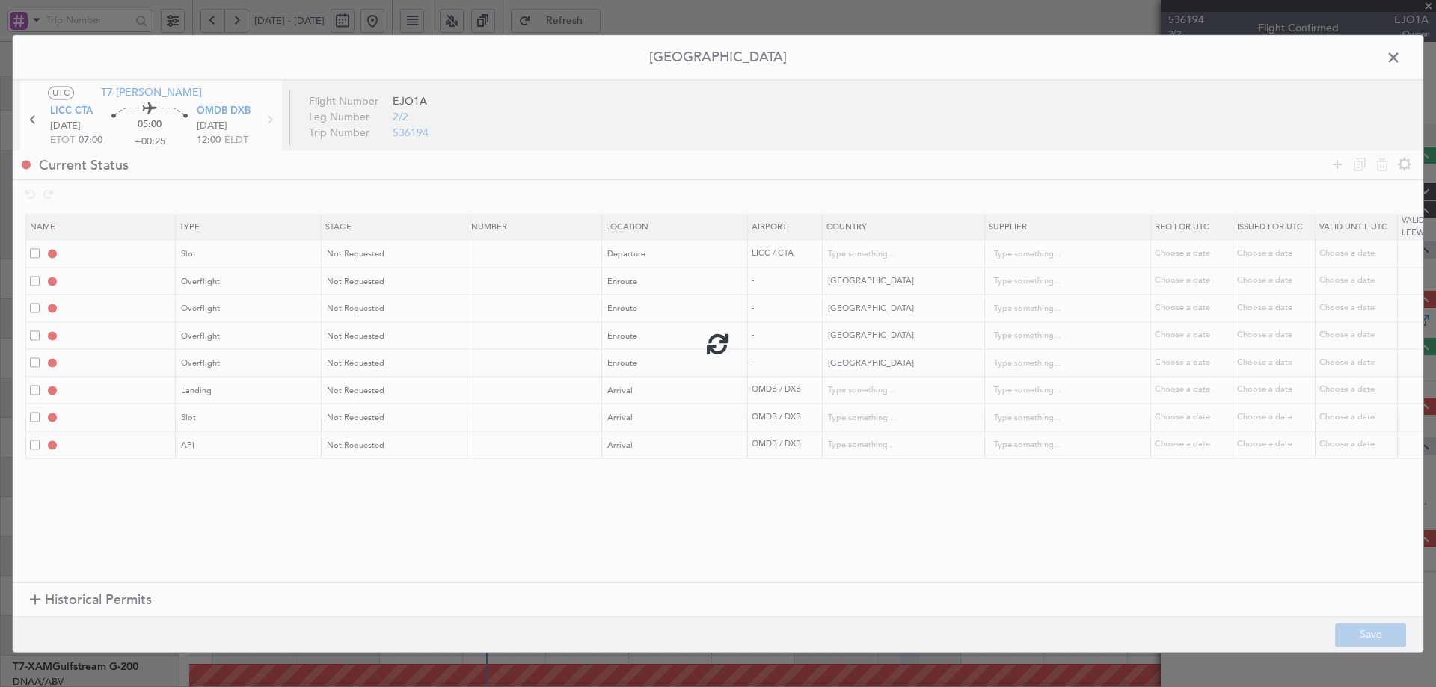
type input "United Arab Emirates"
type input "NNN"
type input "1"
type input "OMDB ARR API"
type input "United Arab Emirates"
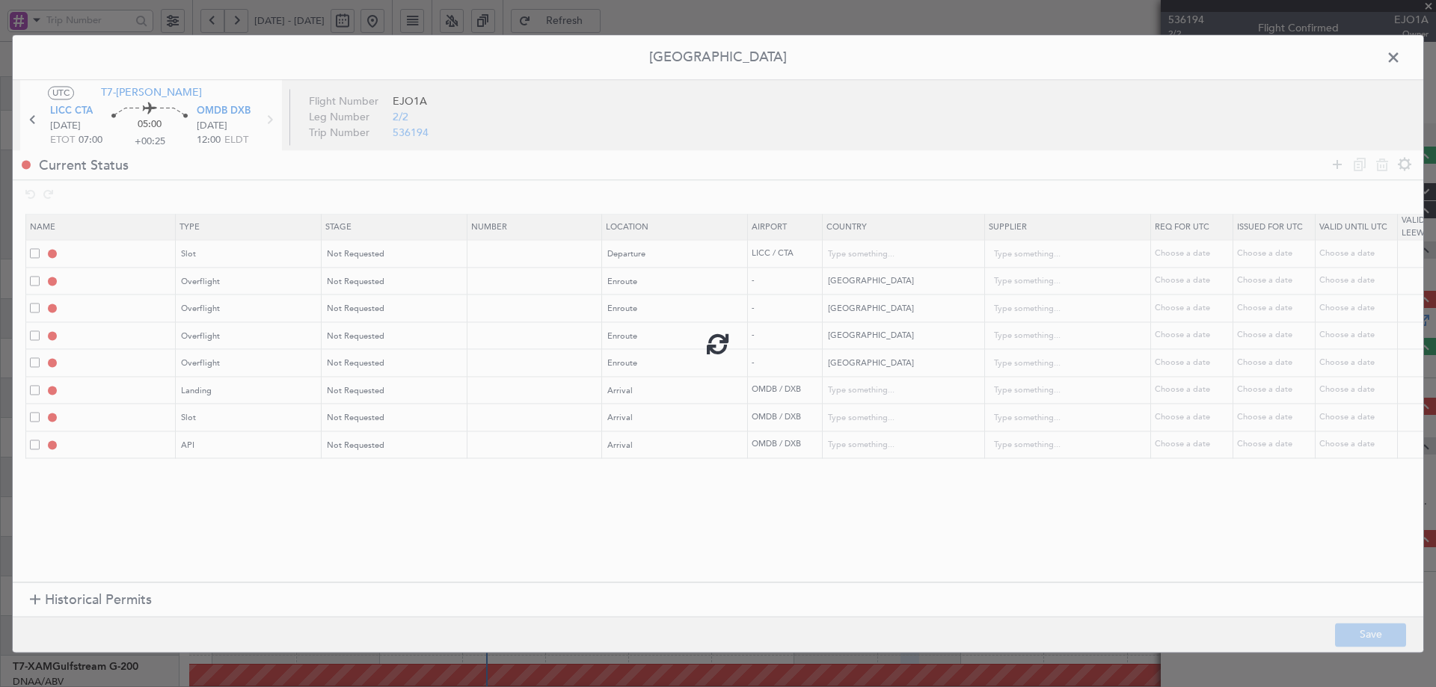
type input "NNN"
type input "1"
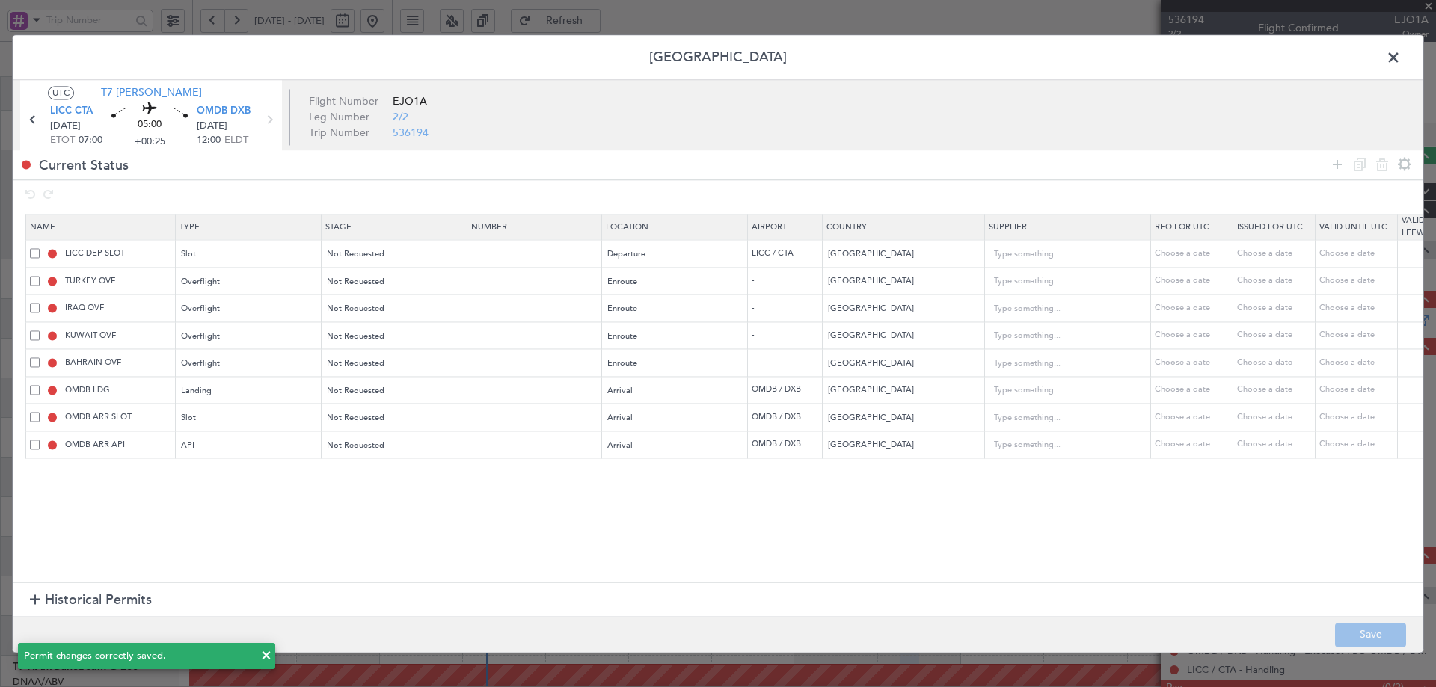
click at [1400, 57] on span at bounding box center [1400, 61] width 0 height 30
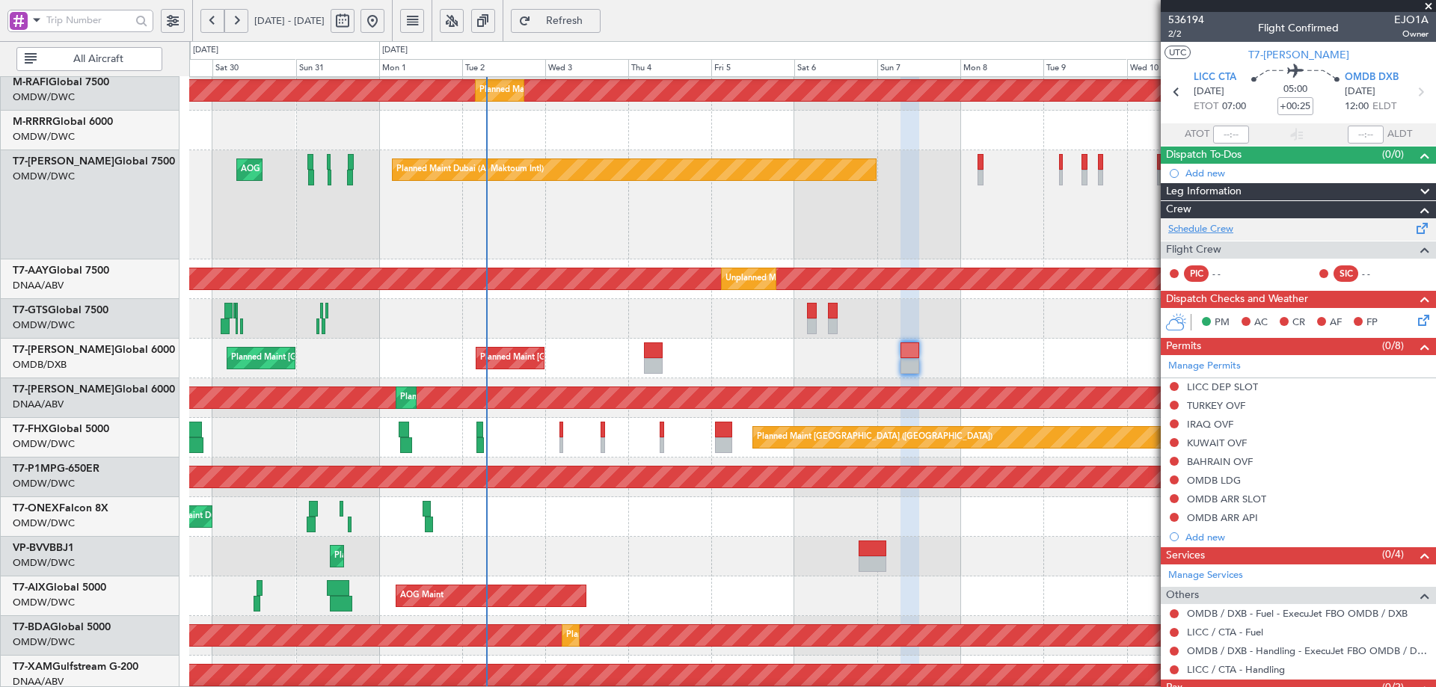
click at [1203, 226] on link "Schedule Crew" at bounding box center [1200, 229] width 65 height 15
click at [1246, 671] on link "LICC / CTA - Handling" at bounding box center [1236, 669] width 98 height 13
click at [594, 21] on span "Refresh" at bounding box center [564, 21] width 61 height 10
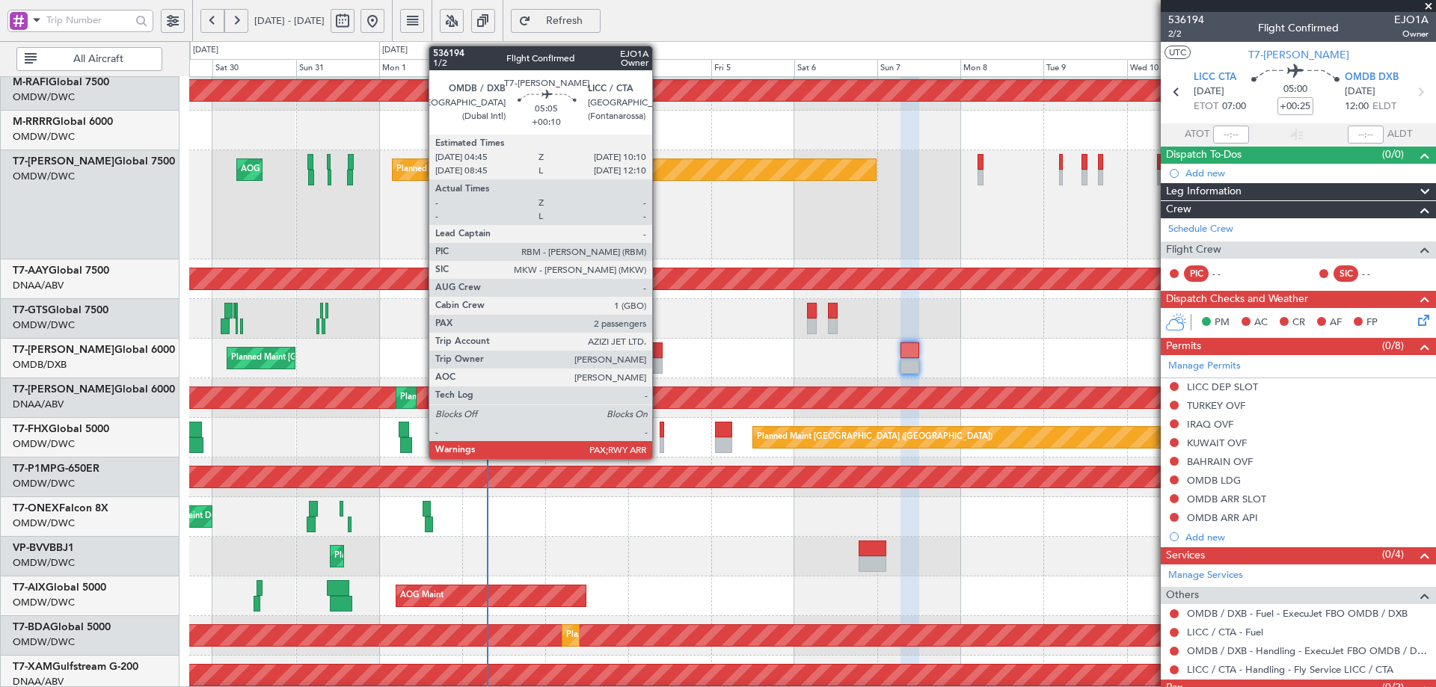
click at [659, 360] on div at bounding box center [653, 366] width 19 height 16
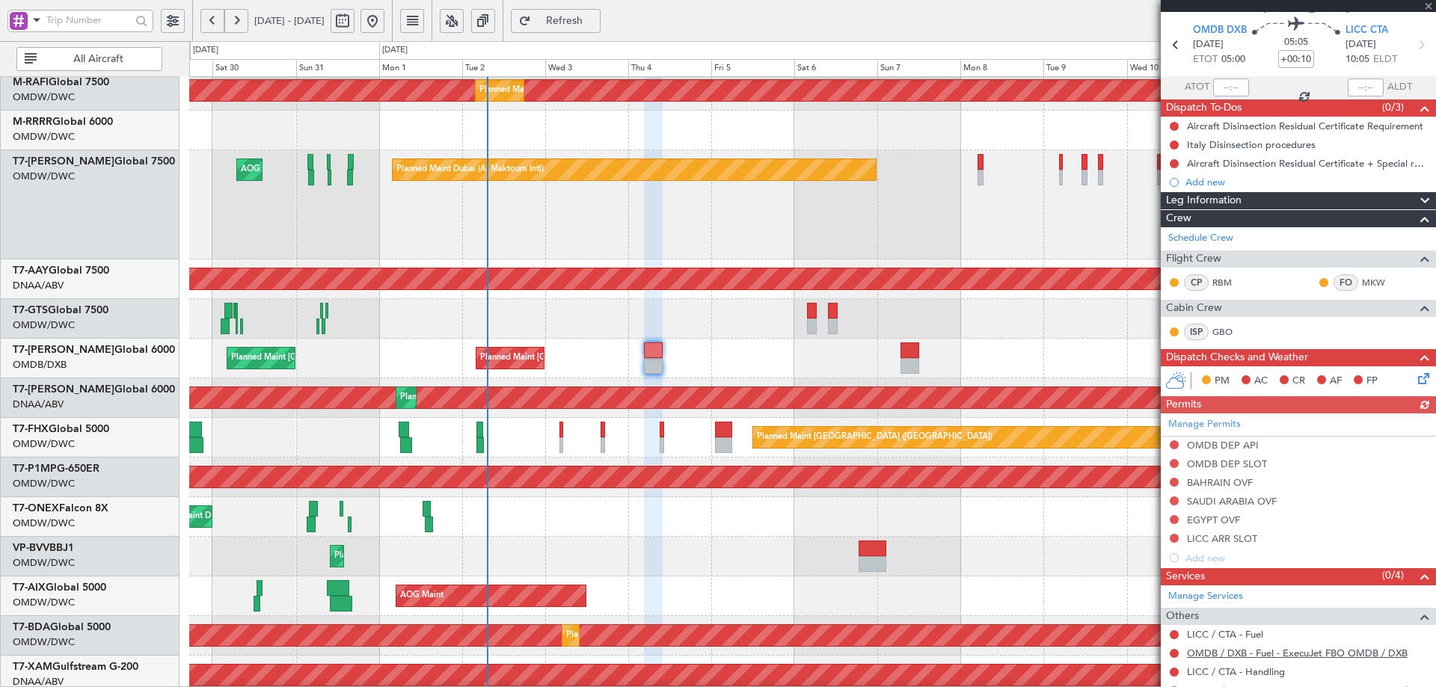
scroll to position [121, 0]
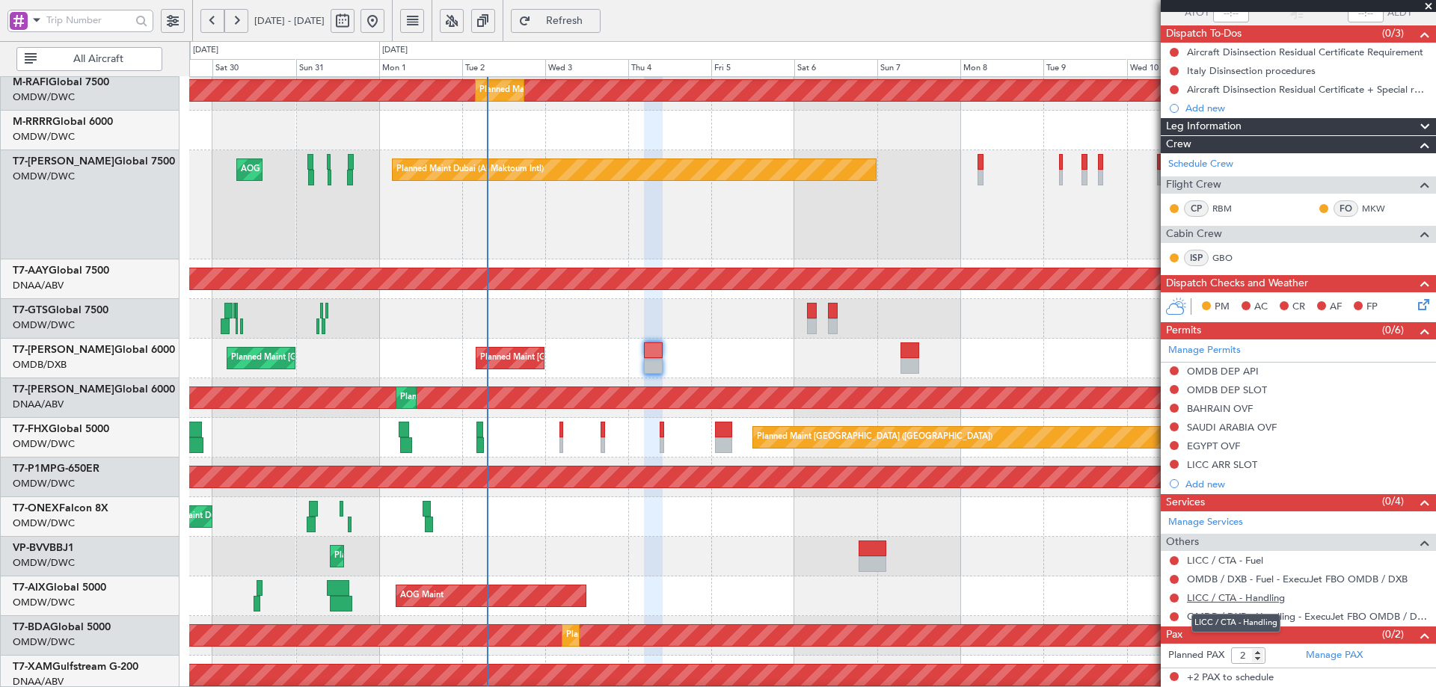
click at [1276, 596] on link "LICC / CTA - Handling" at bounding box center [1236, 597] width 98 height 13
click at [600, 28] on button "Refresh" at bounding box center [556, 21] width 90 height 24
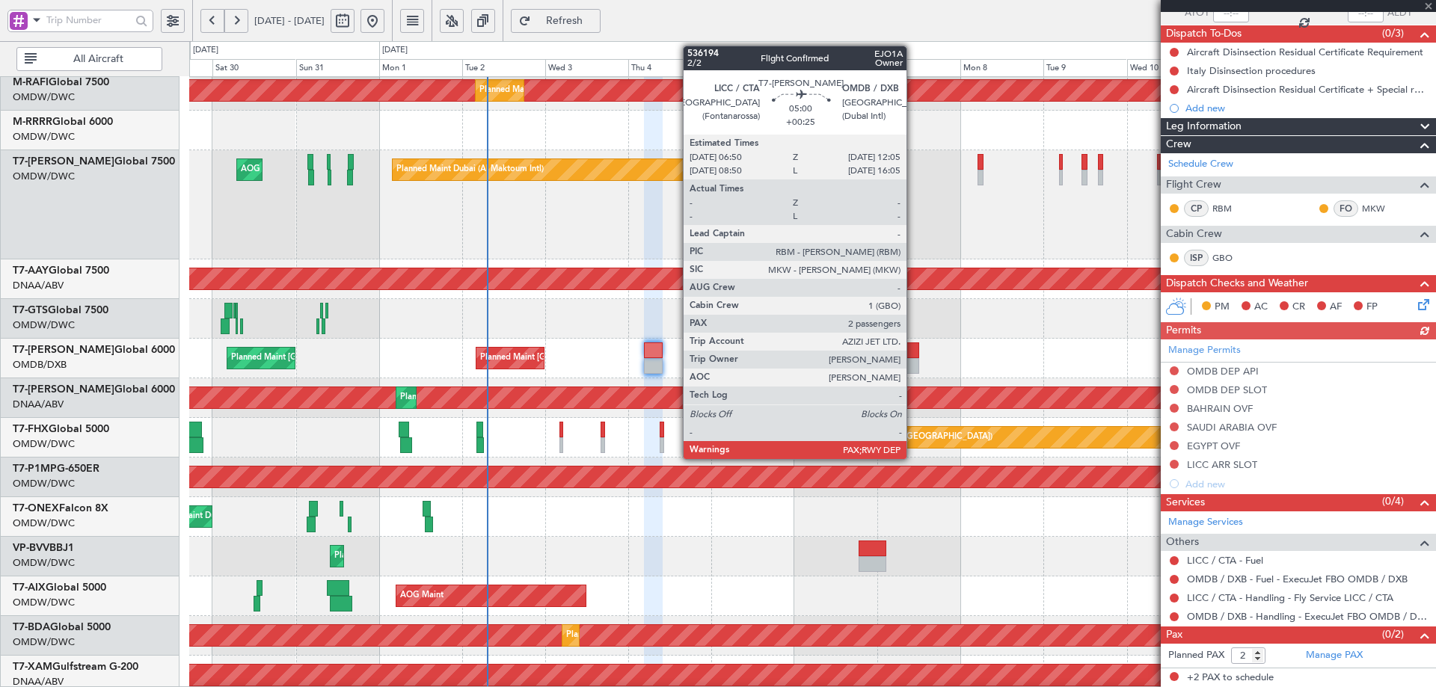
click at [913, 351] on div at bounding box center [909, 350] width 19 height 16
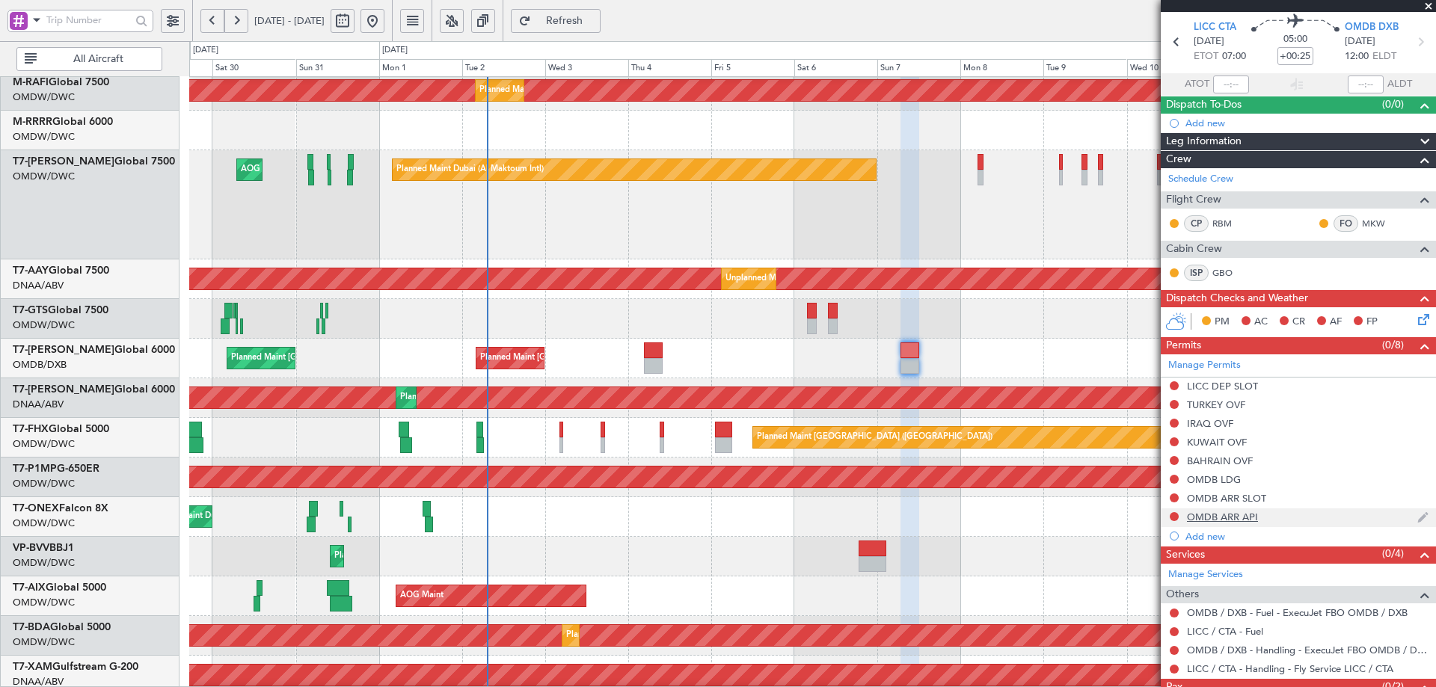
scroll to position [102, 0]
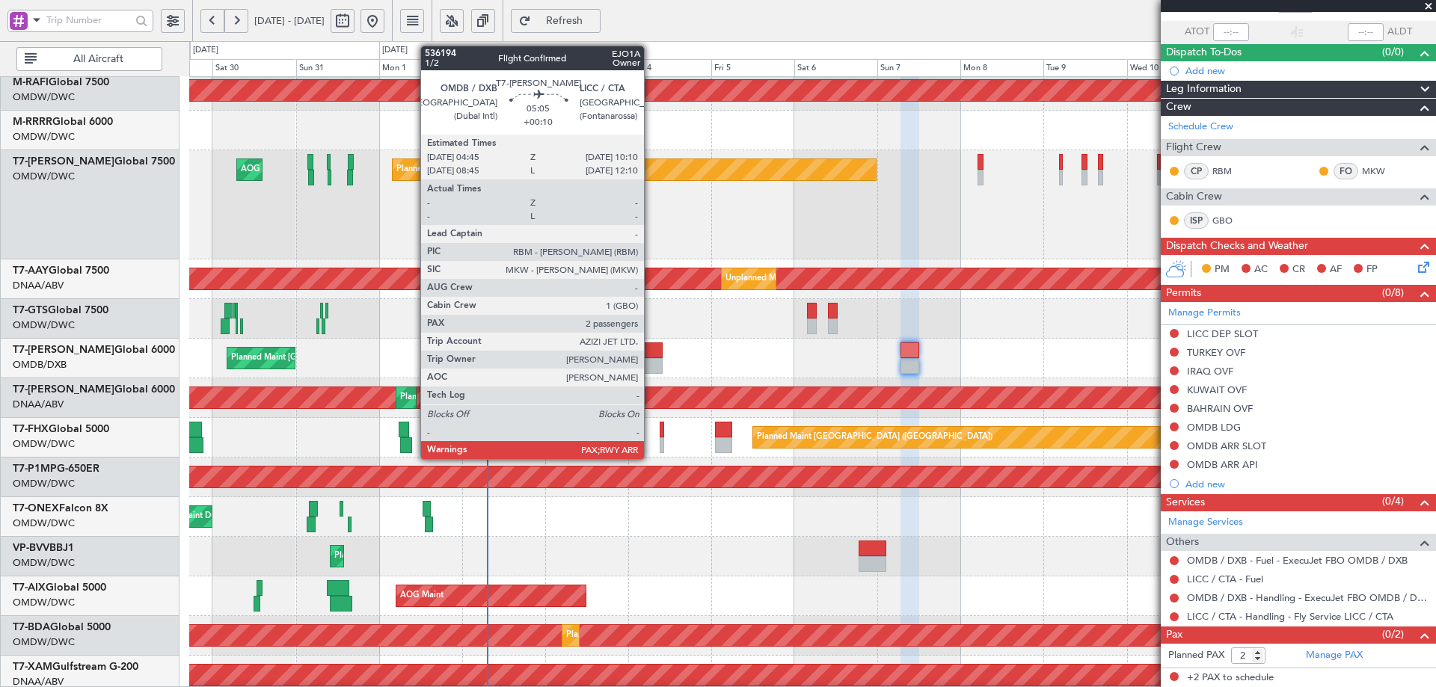
click at [651, 356] on div at bounding box center [653, 350] width 19 height 16
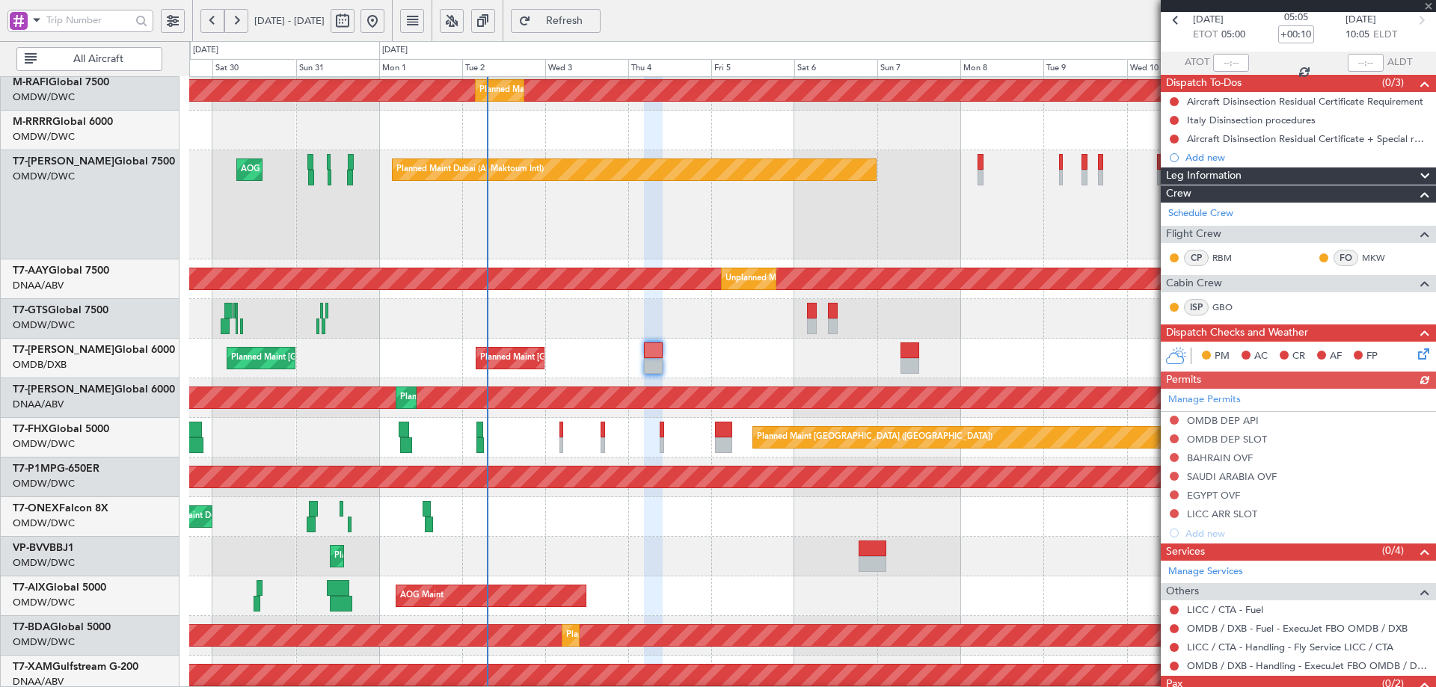
scroll to position [121, 0]
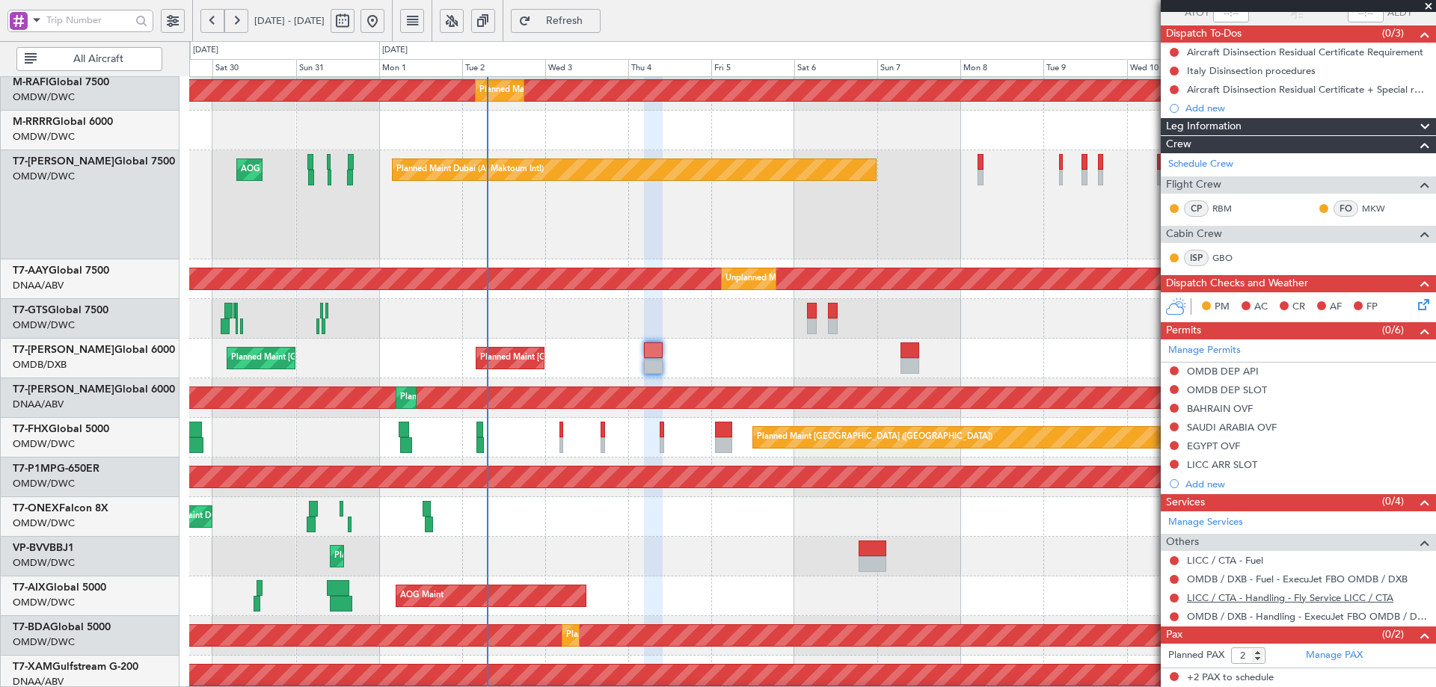
click at [1288, 600] on link "LICC / CTA - Handling - Fly Service LICC / CTA" at bounding box center [1290, 597] width 206 height 13
click at [1307, 659] on link "Manage PAX" at bounding box center [1334, 655] width 57 height 15
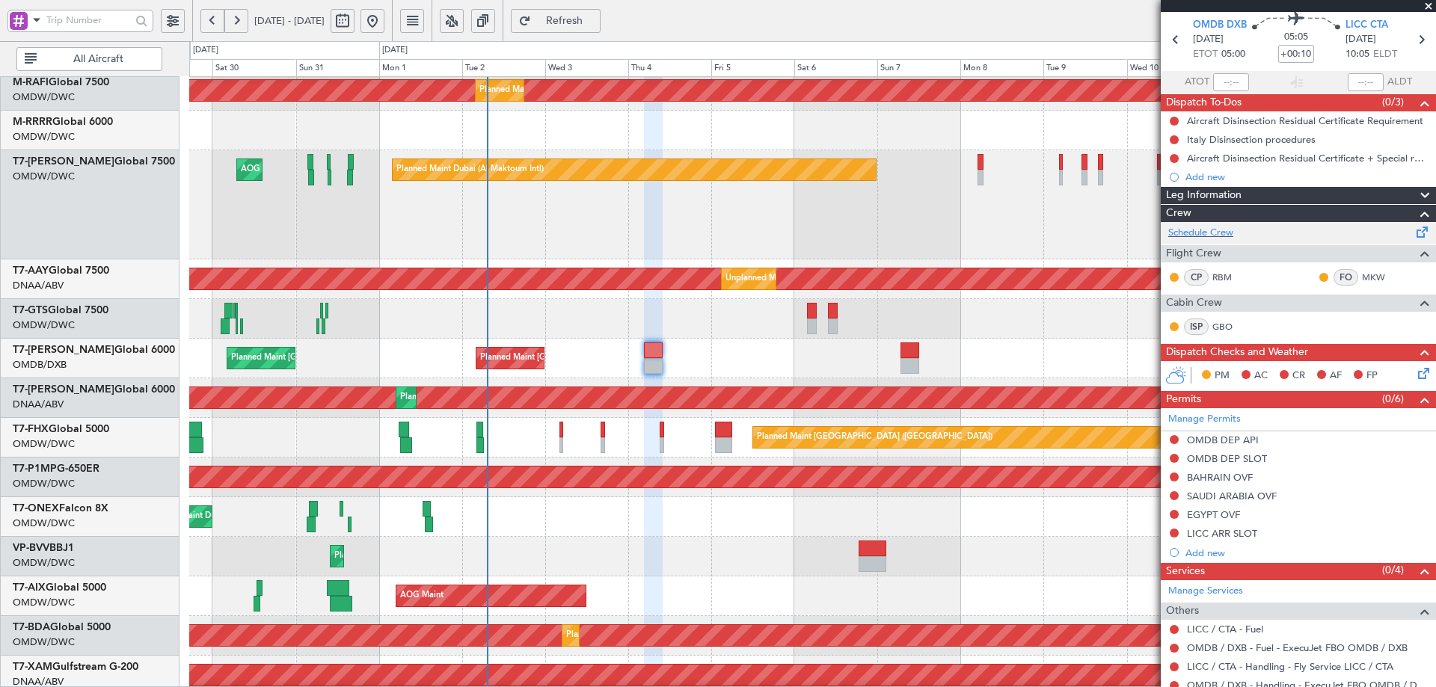
scroll to position [0, 0]
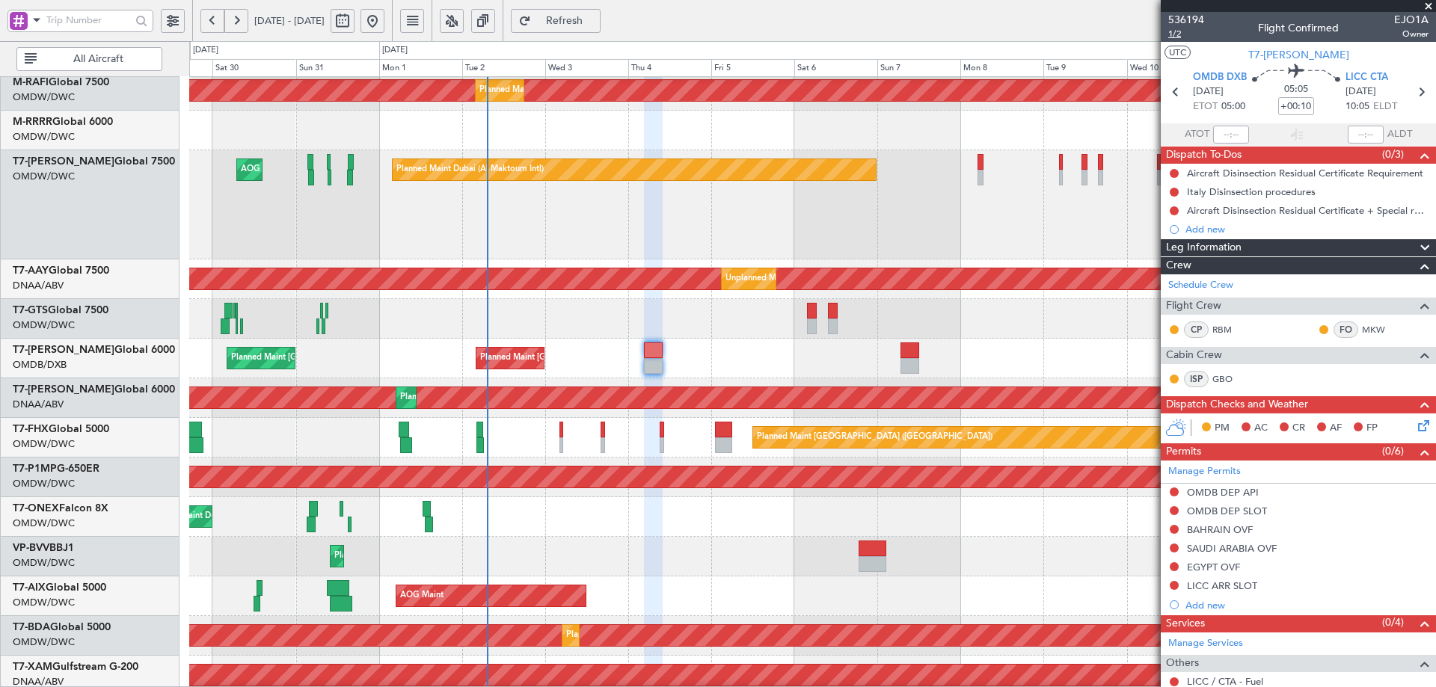
click at [1172, 33] on span "1/2" at bounding box center [1186, 34] width 36 height 13
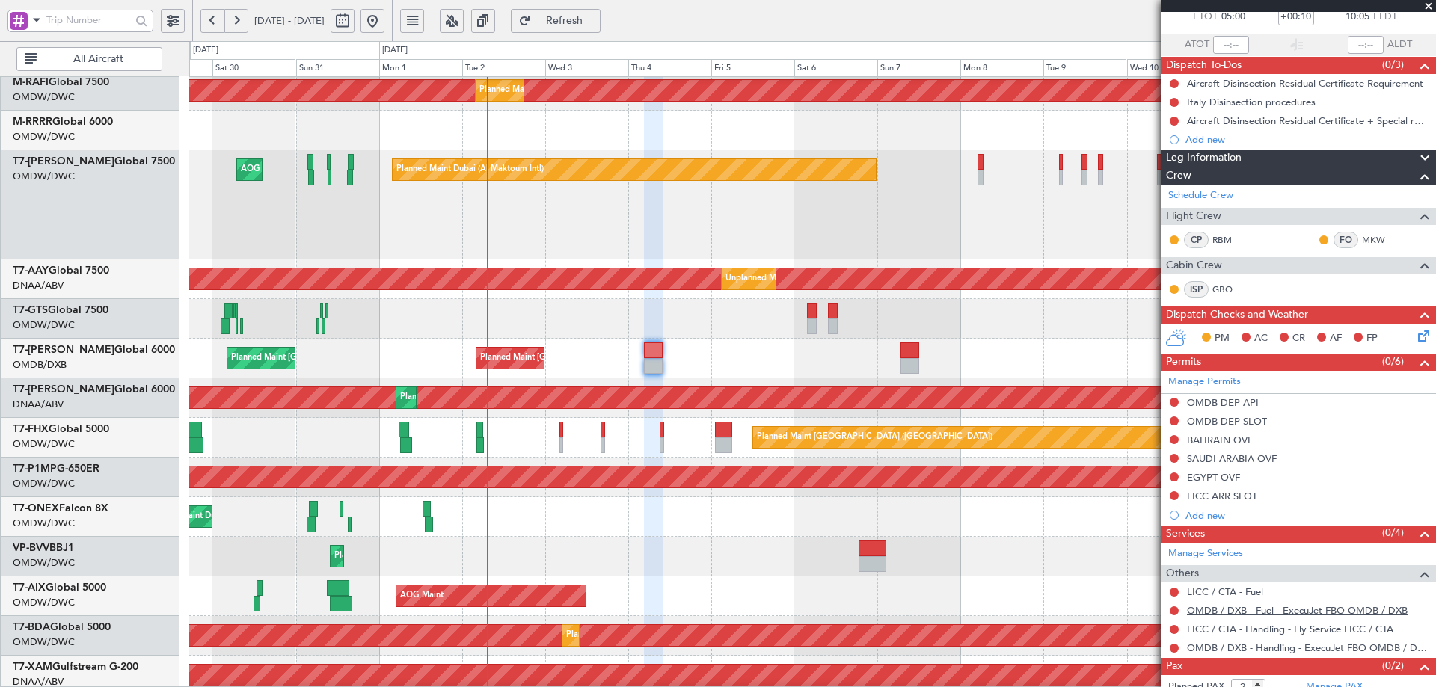
scroll to position [121, 0]
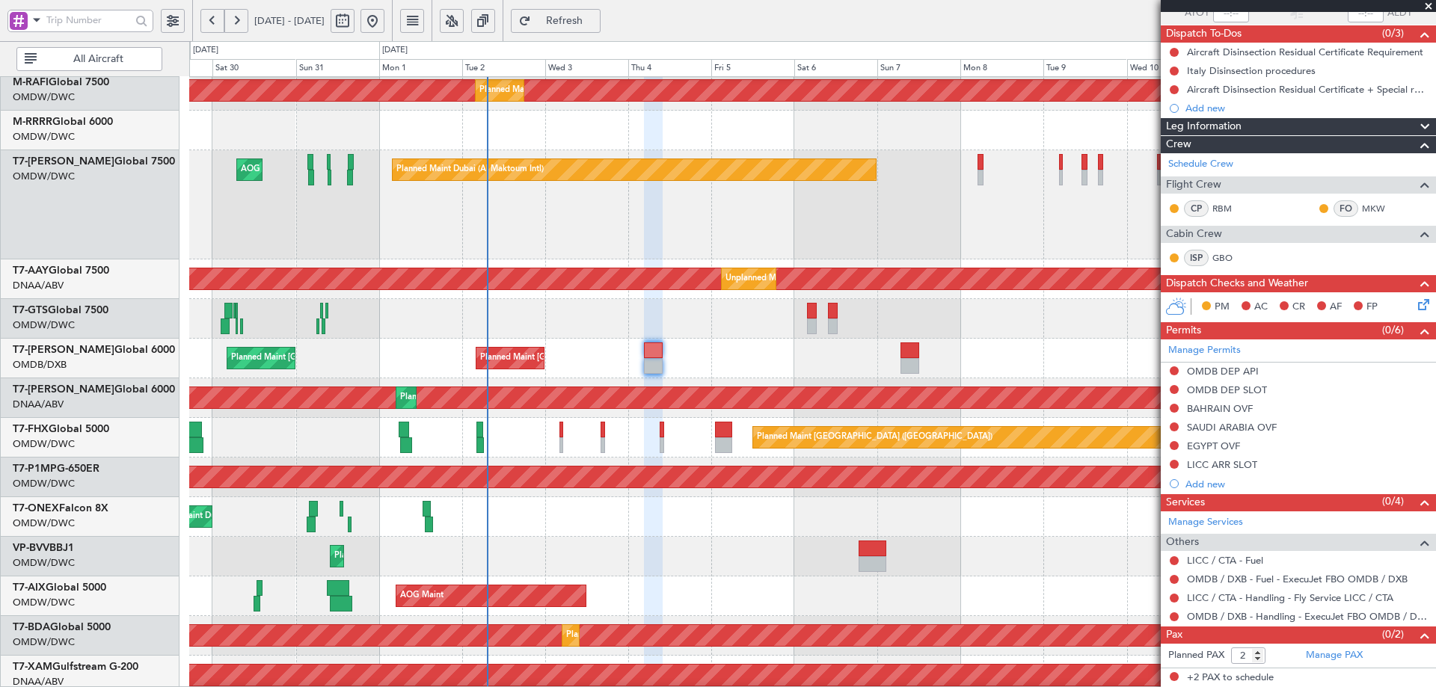
click at [595, 22] on span "Refresh" at bounding box center [564, 21] width 61 height 10
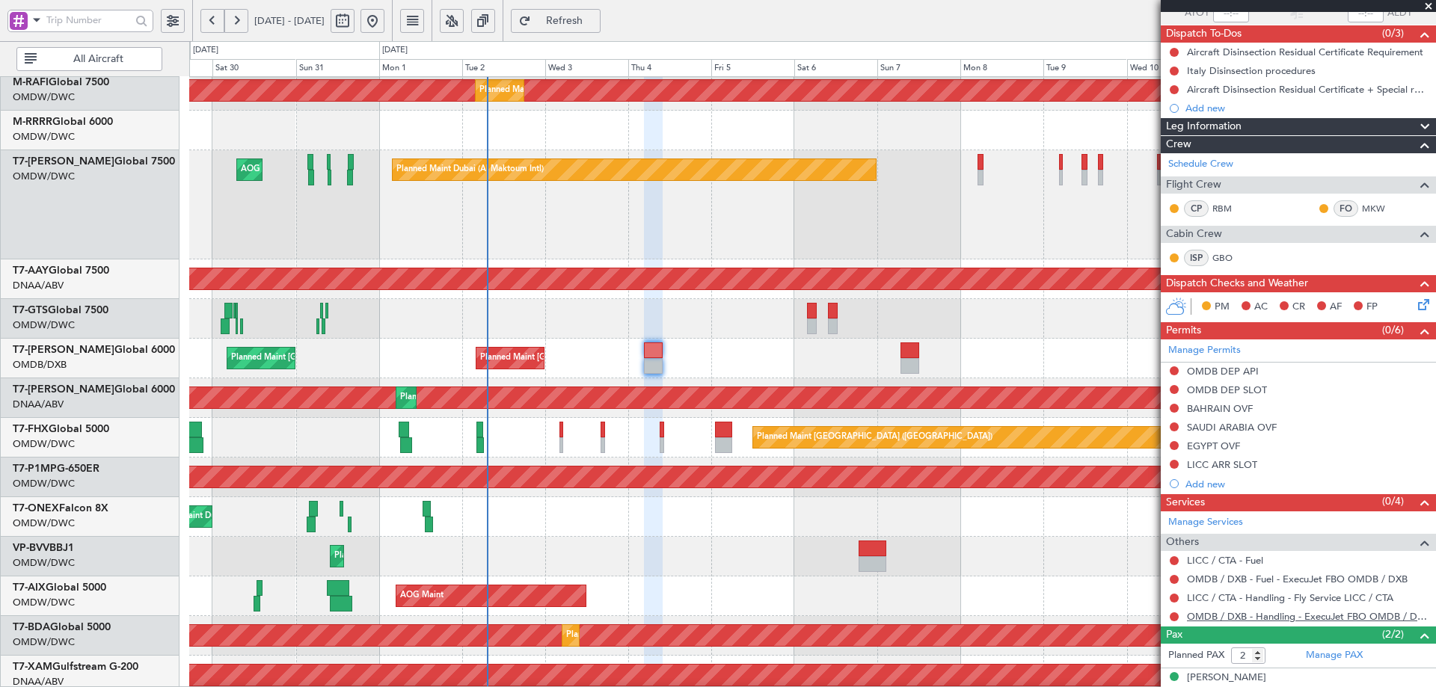
click at [1271, 618] on link "OMDB / DXB - Handling - ExecuJet FBO OMDB / DXB" at bounding box center [1308, 616] width 242 height 13
click at [595, 23] on span "Refresh" at bounding box center [564, 21] width 61 height 10
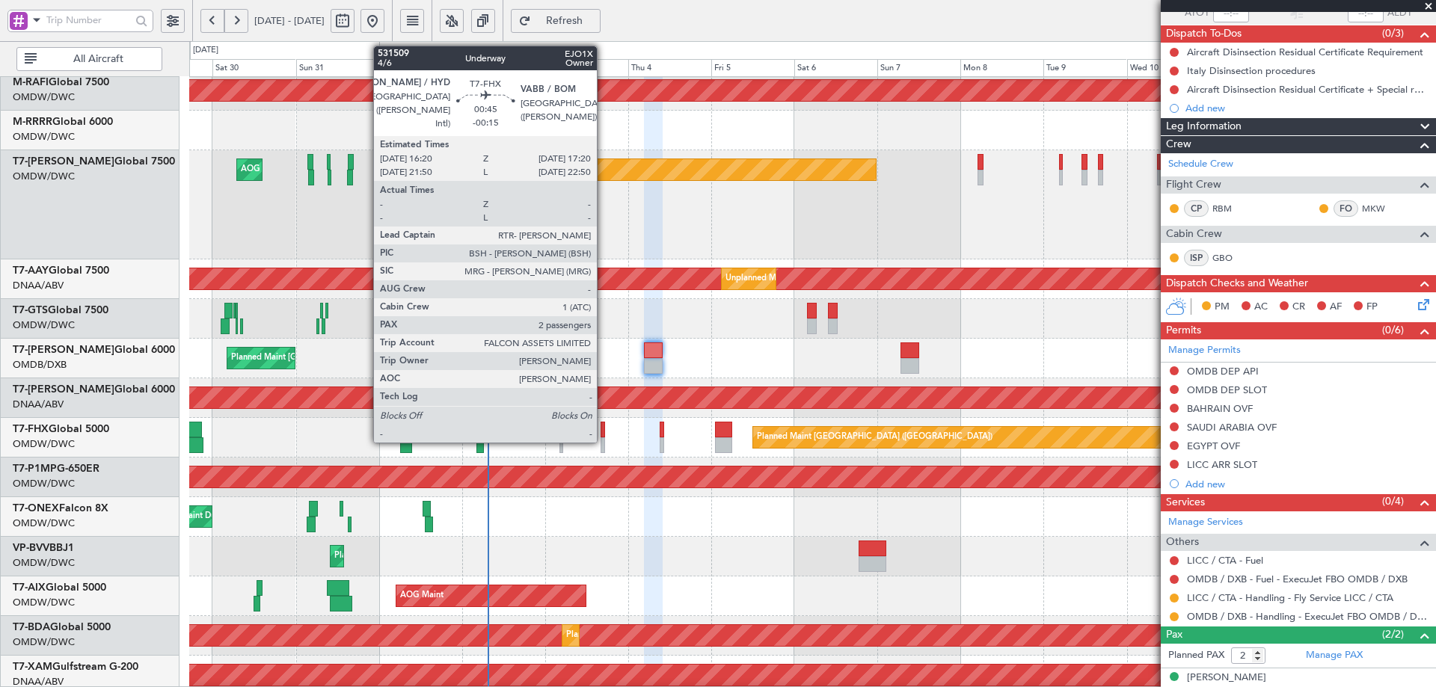
click at [603, 431] on div at bounding box center [602, 430] width 4 height 16
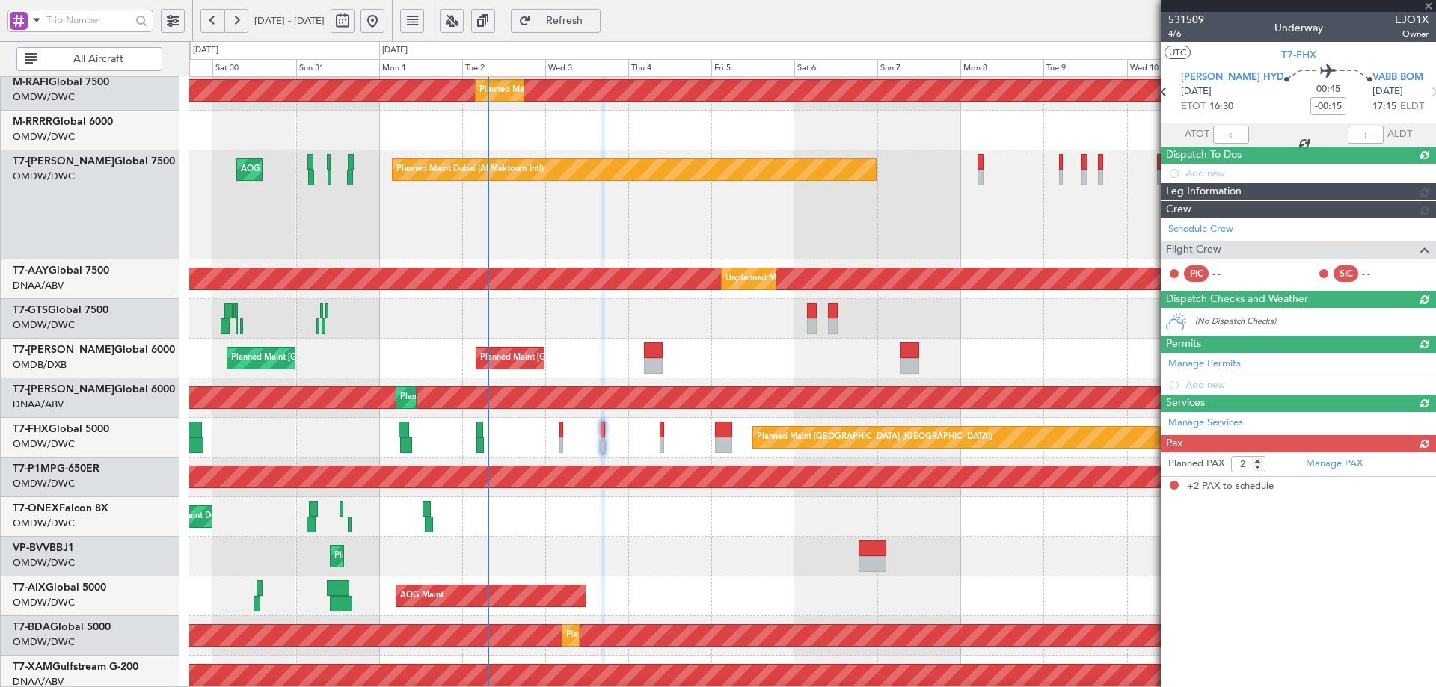
scroll to position [0, 0]
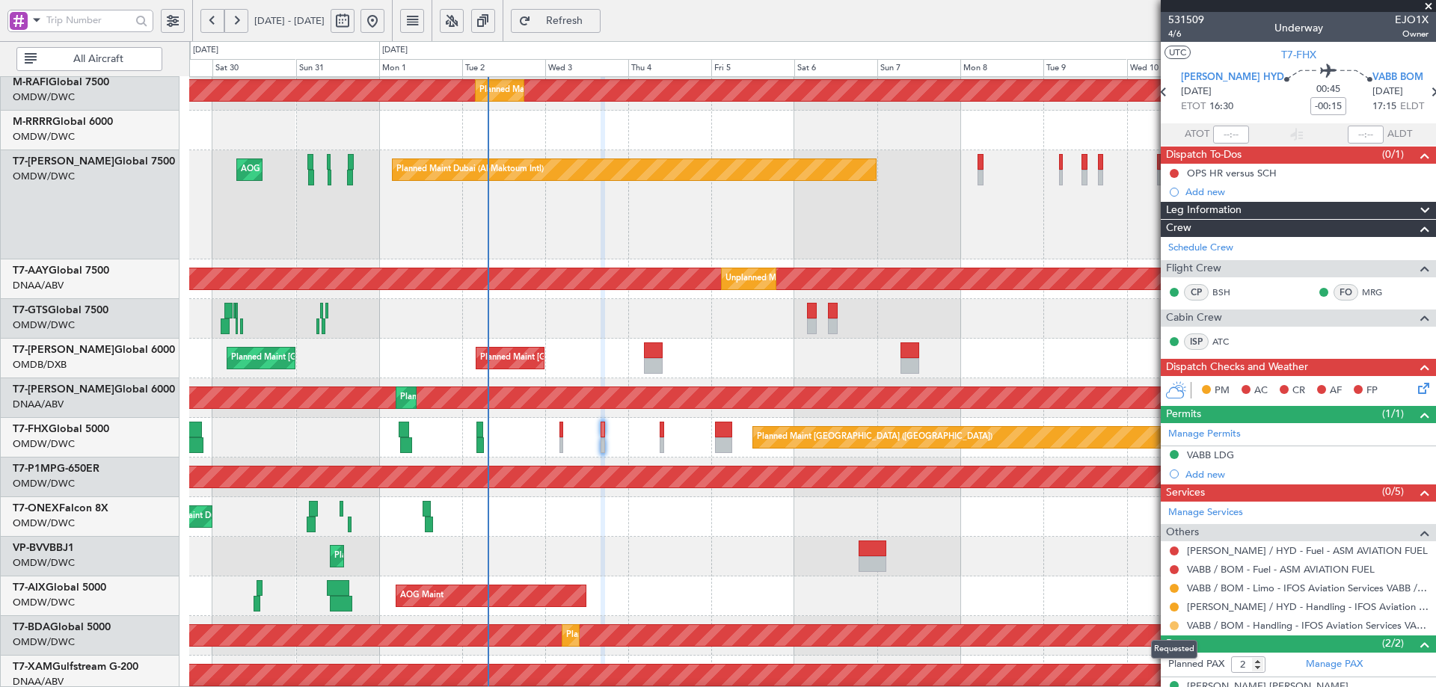
click at [1173, 624] on button at bounding box center [1173, 625] width 9 height 9
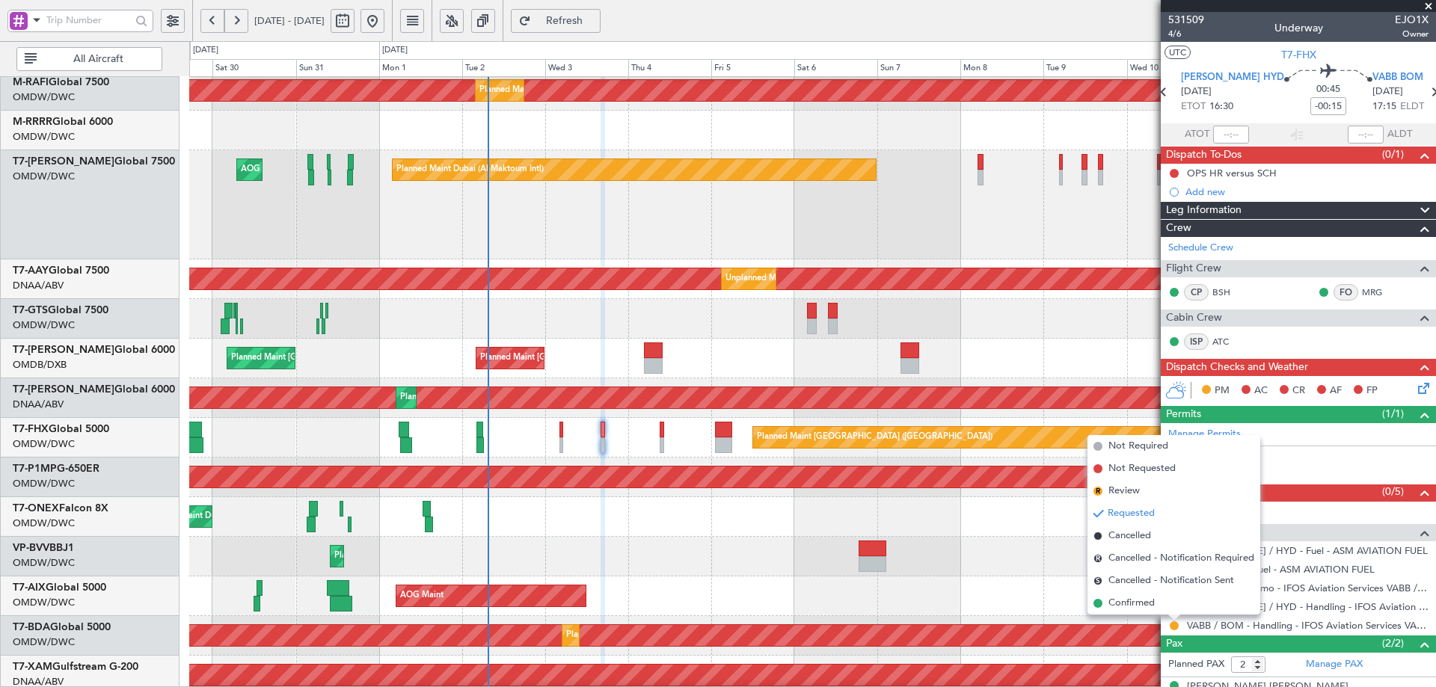
click at [1145, 597] on span "Confirmed" at bounding box center [1131, 603] width 46 height 15
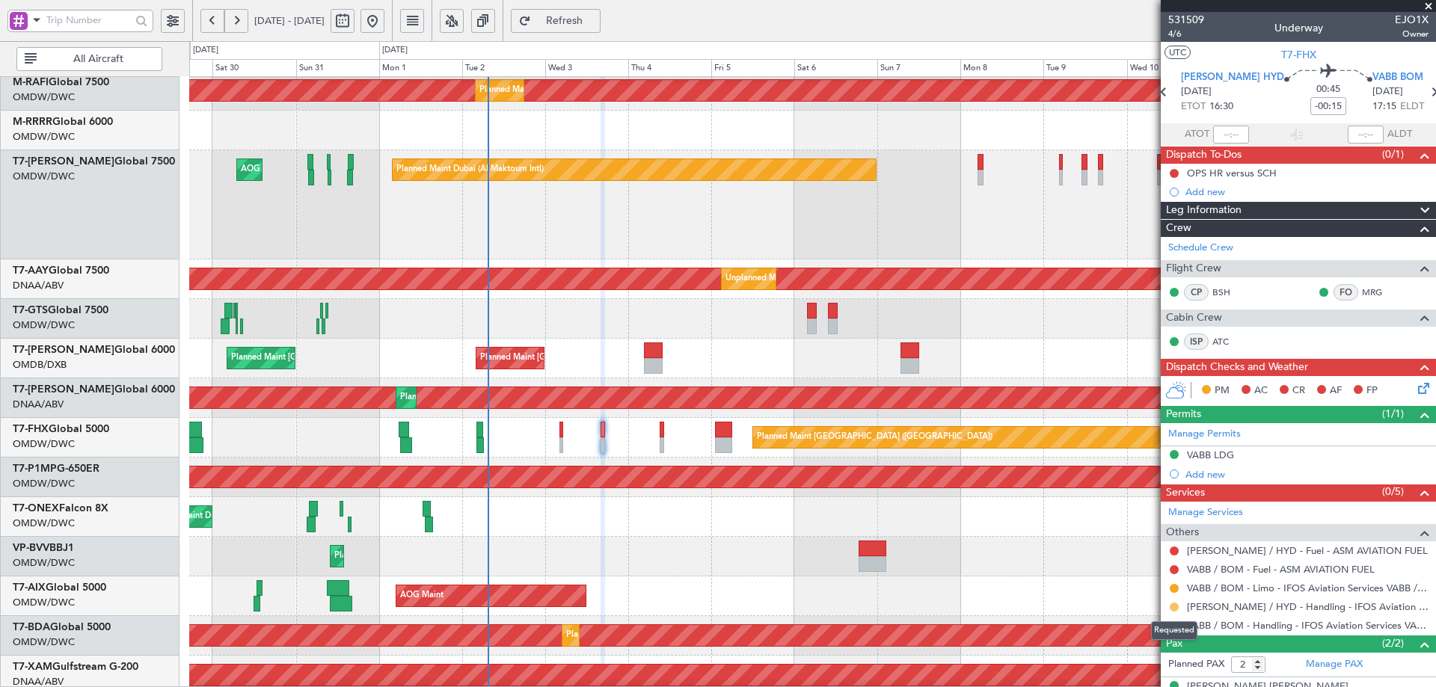
click at [1174, 604] on button at bounding box center [1173, 607] width 9 height 9
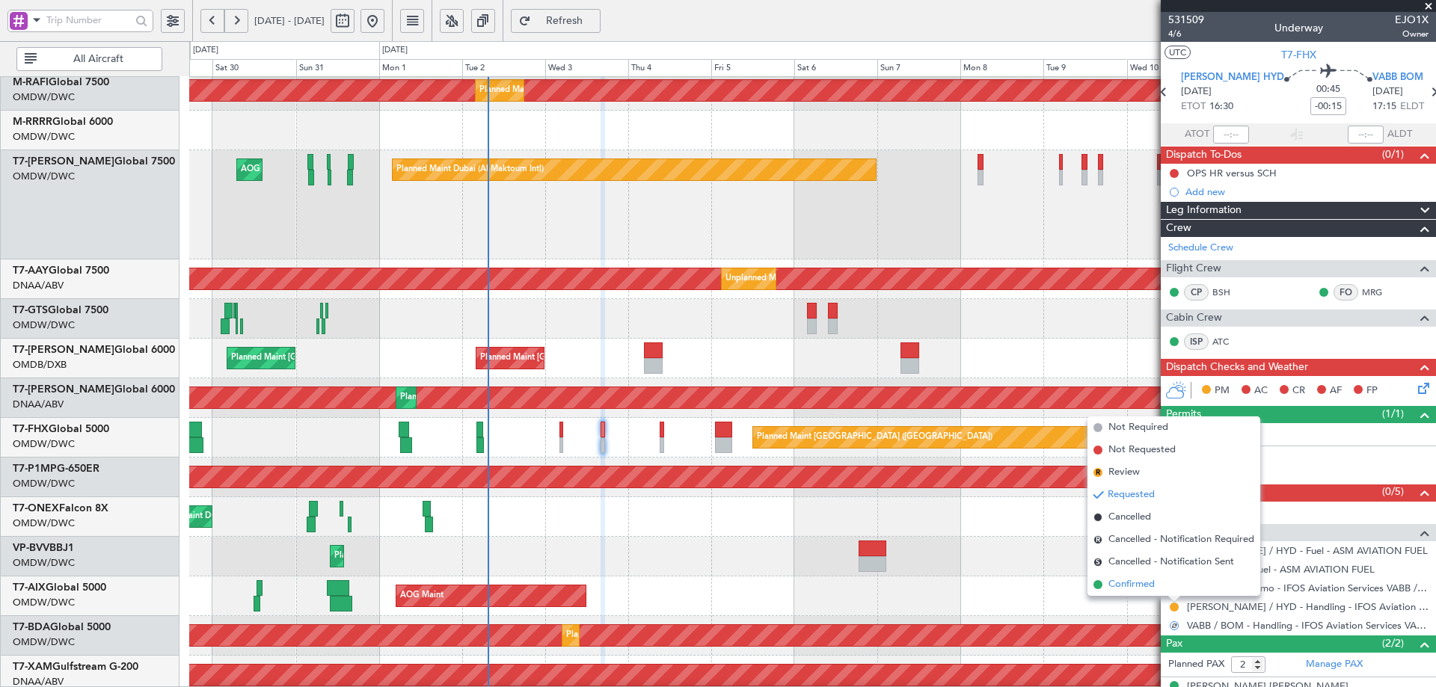
click at [1145, 585] on span "Confirmed" at bounding box center [1131, 584] width 46 height 15
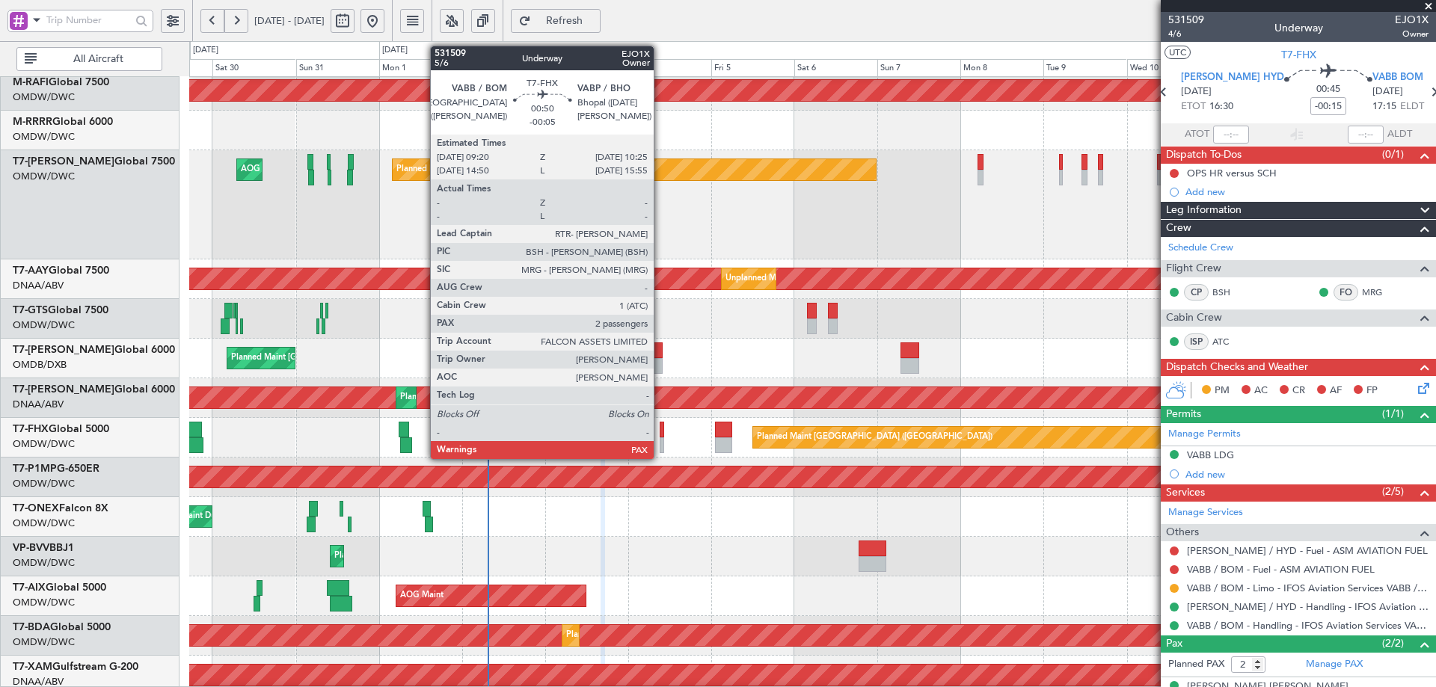
click at [660, 425] on div at bounding box center [661, 430] width 4 height 16
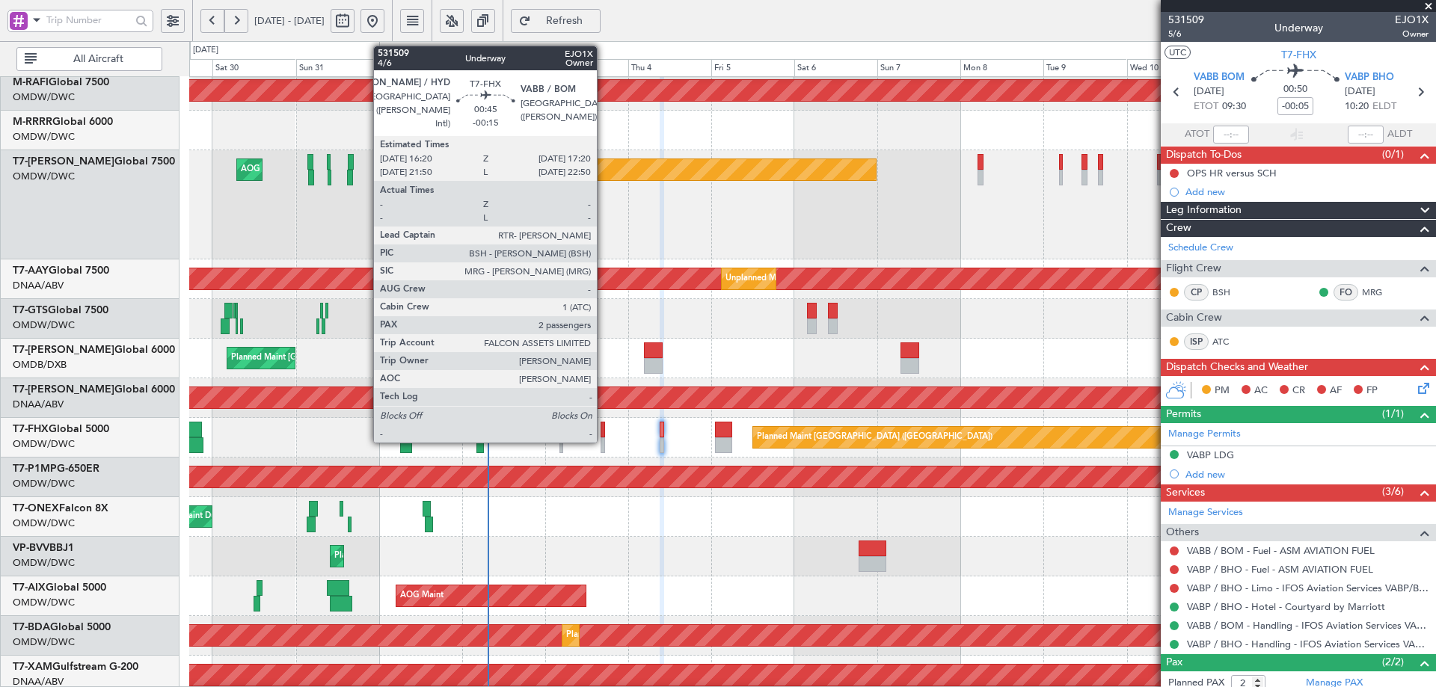
click at [603, 426] on div at bounding box center [602, 430] width 4 height 16
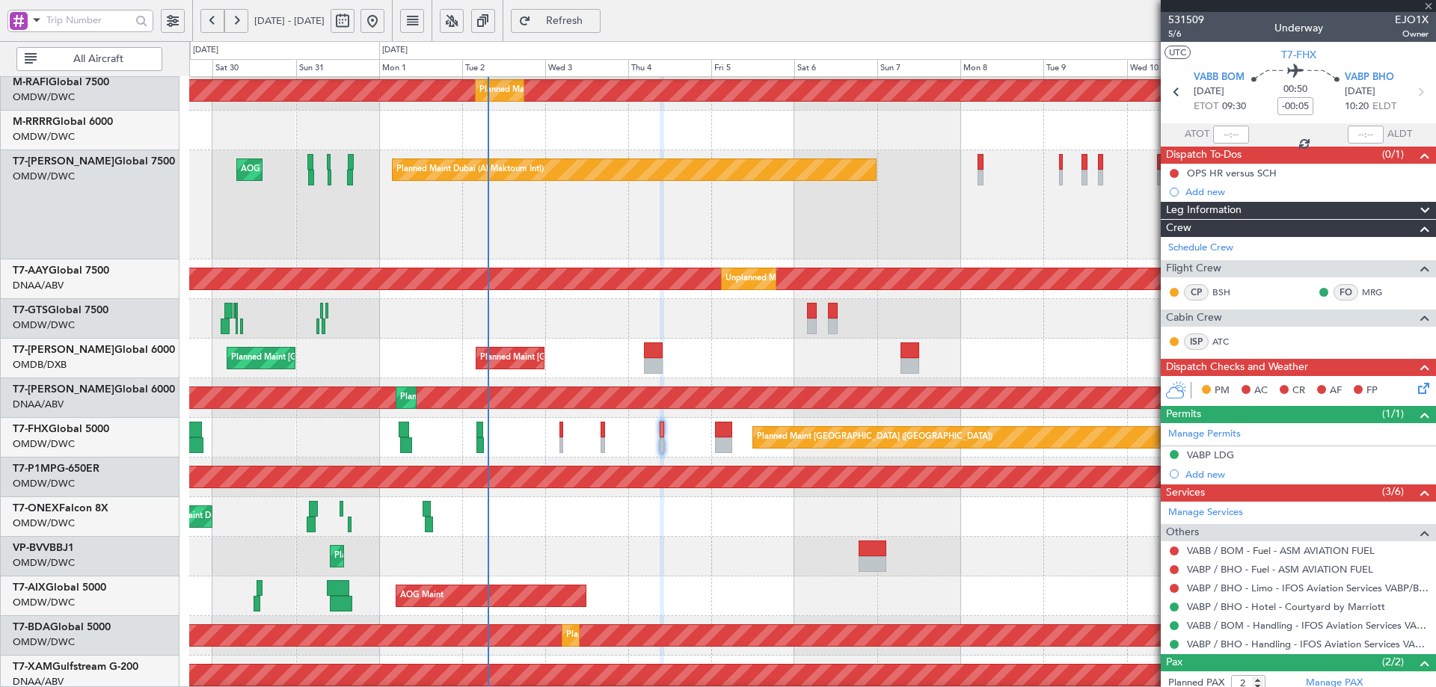
type input "-00:15"
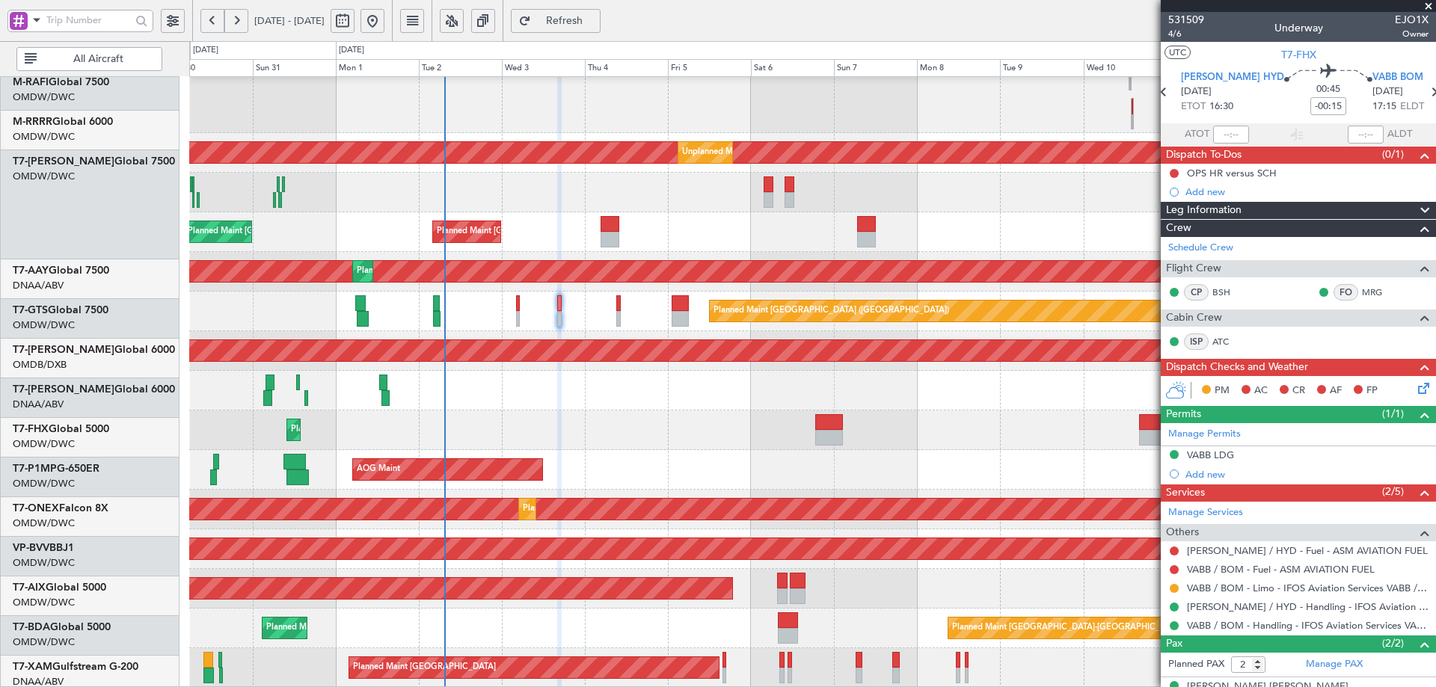
scroll to position [330, 0]
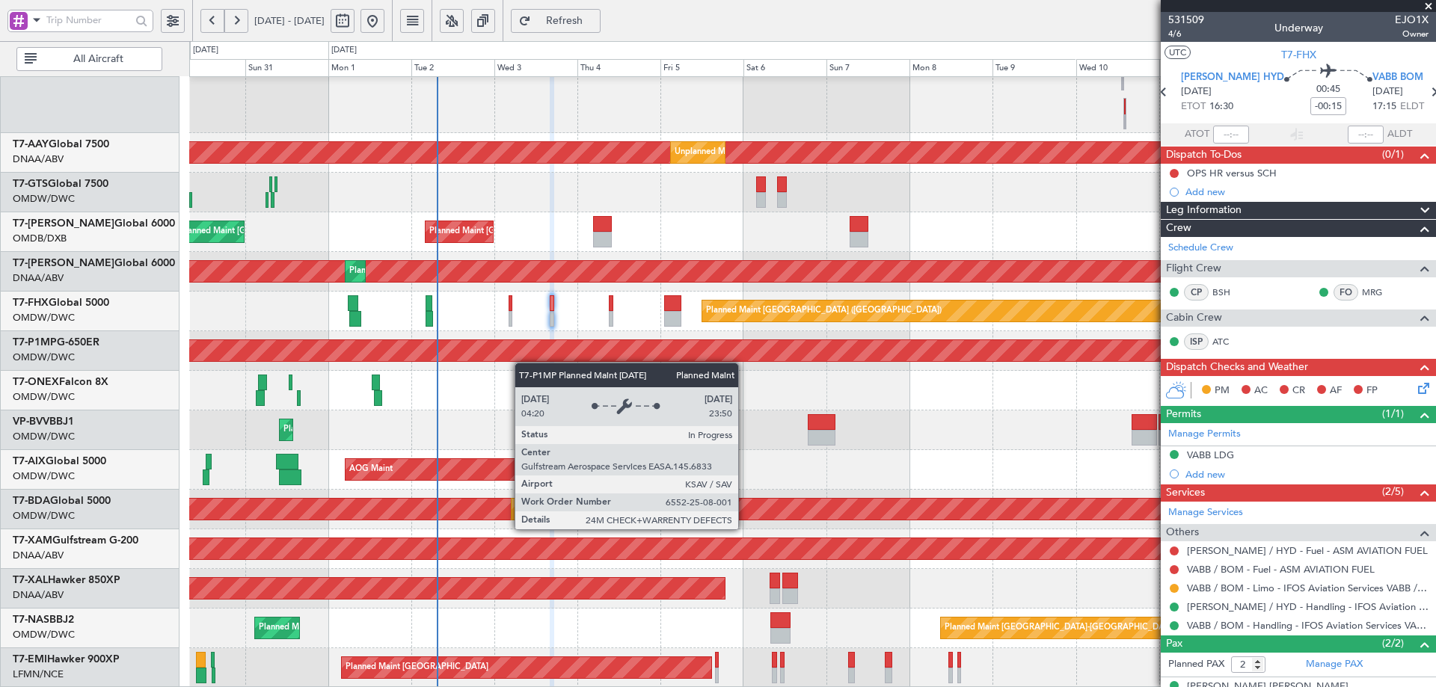
click at [520, 350] on div "Planned Maint Dubai (Al Maktoum Intl) AOG Maint Dubai (Al Maktoum Intl) Unplann…" at bounding box center [812, 217] width 1246 height 941
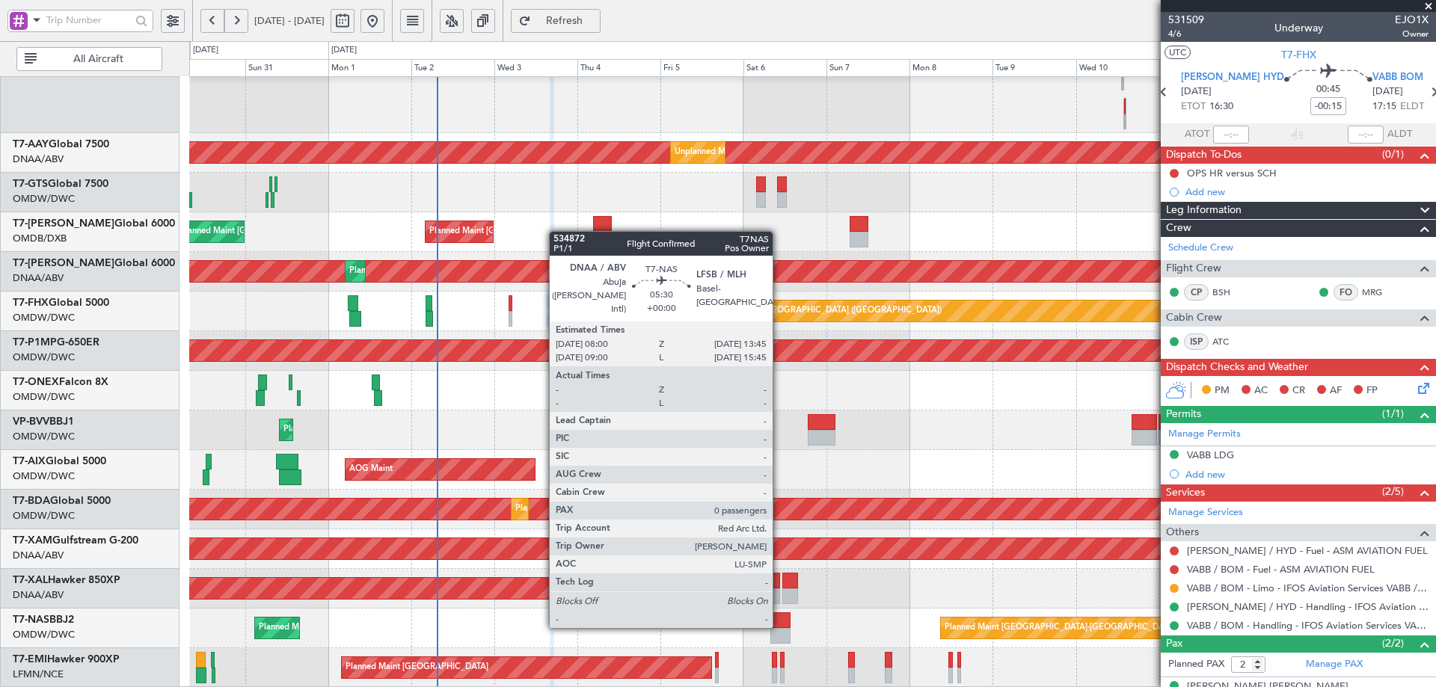
click at [780, 625] on div at bounding box center [780, 620] width 20 height 16
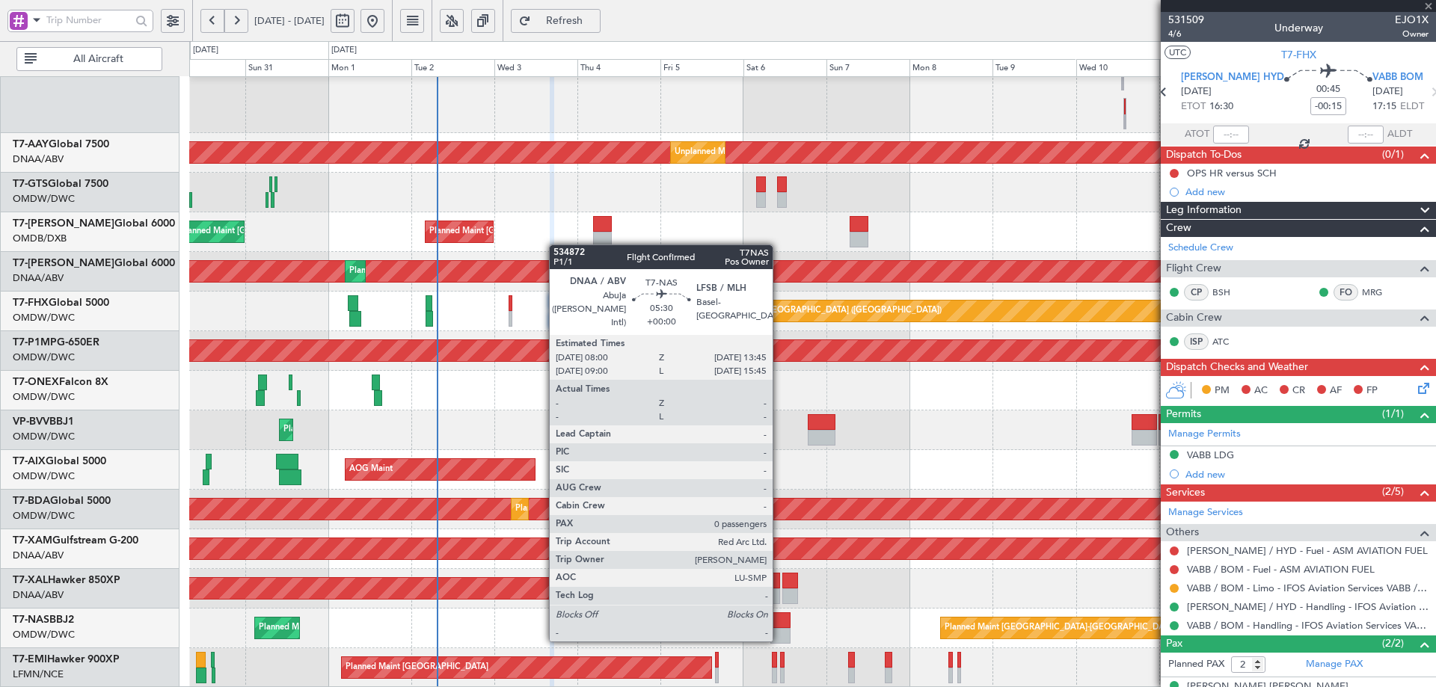
type input "0"
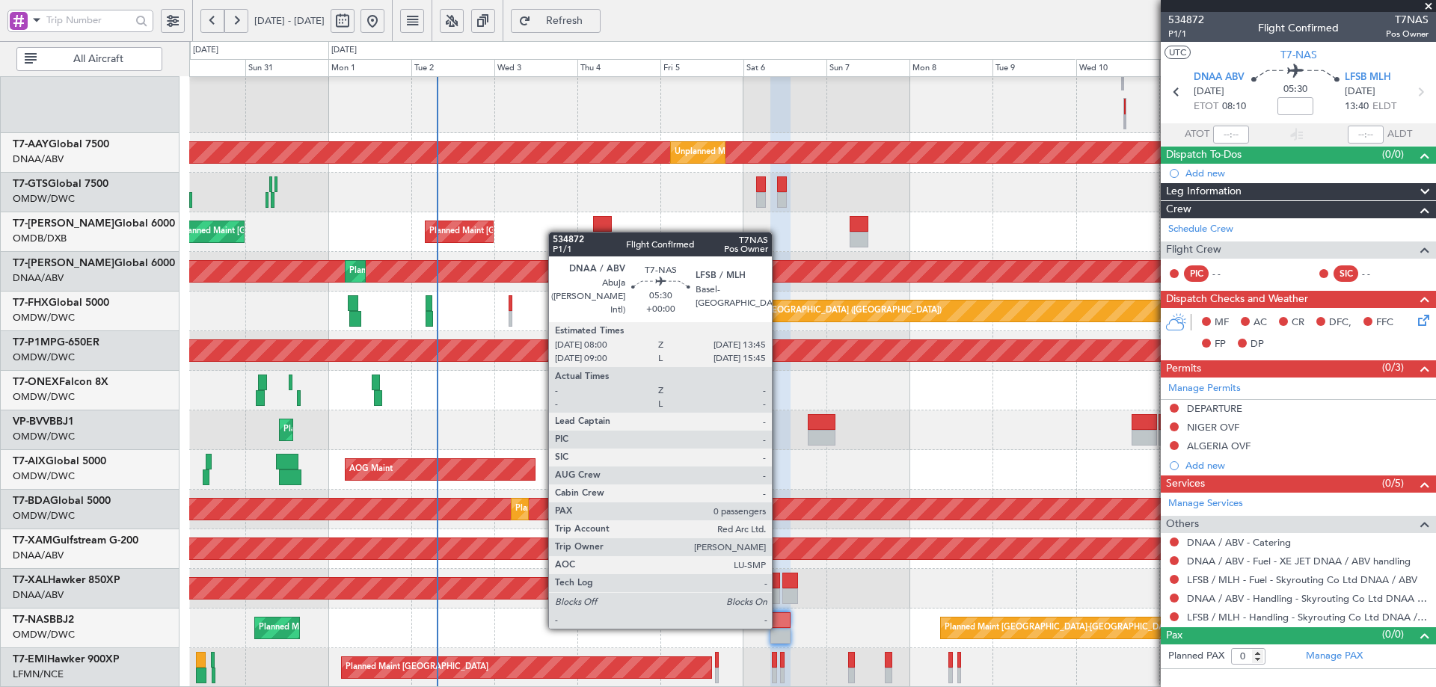
click at [778, 626] on div at bounding box center [780, 620] width 20 height 16
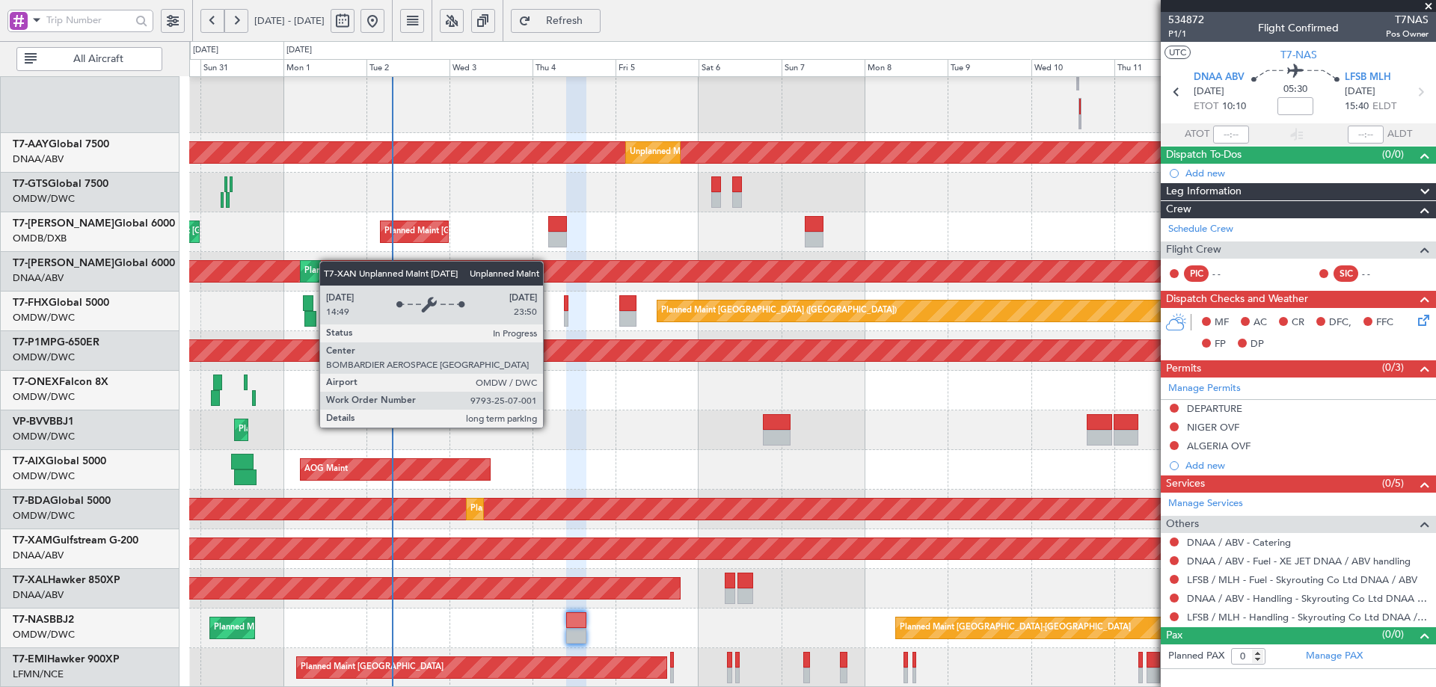
click at [327, 267] on div "Planned Maint Dubai (Al Maktoum Intl) AOG Maint Dubai (Al Maktoum Intl) Unplann…" at bounding box center [812, 217] width 1246 height 941
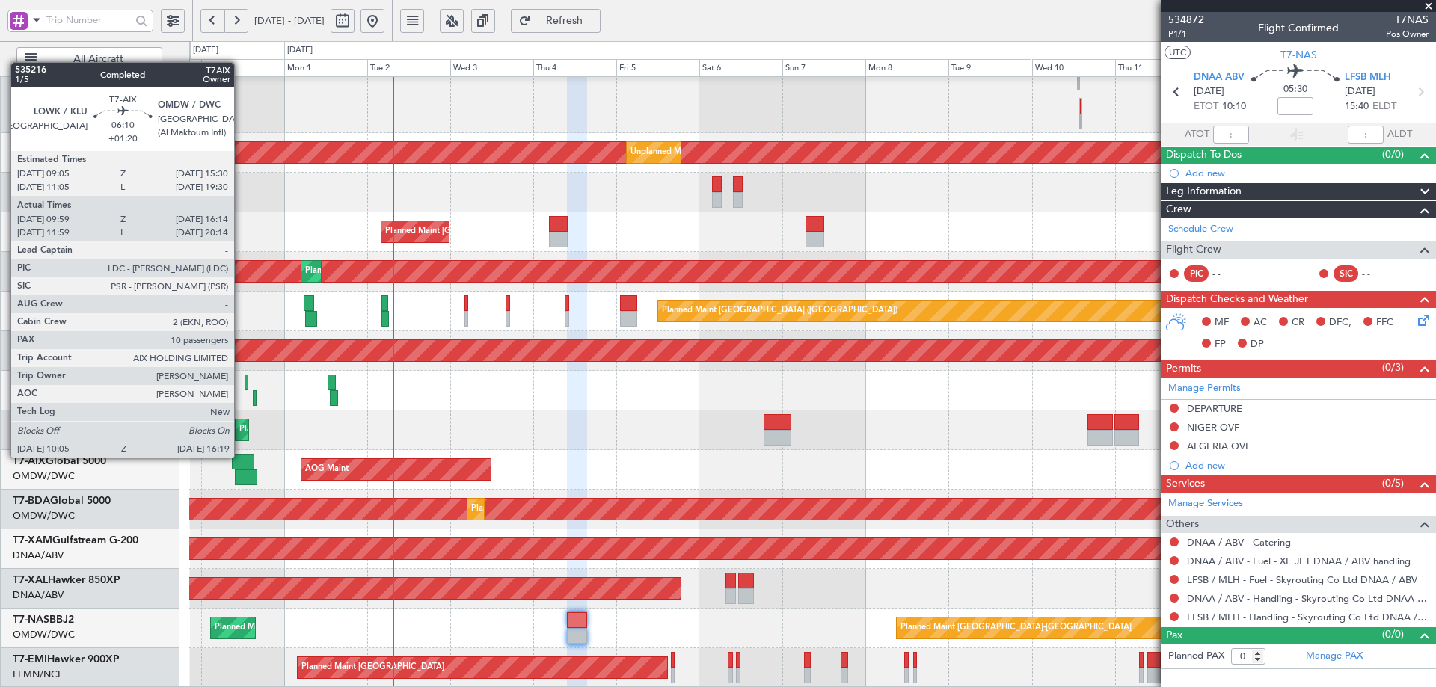
click at [239, 456] on div at bounding box center [243, 462] width 22 height 16
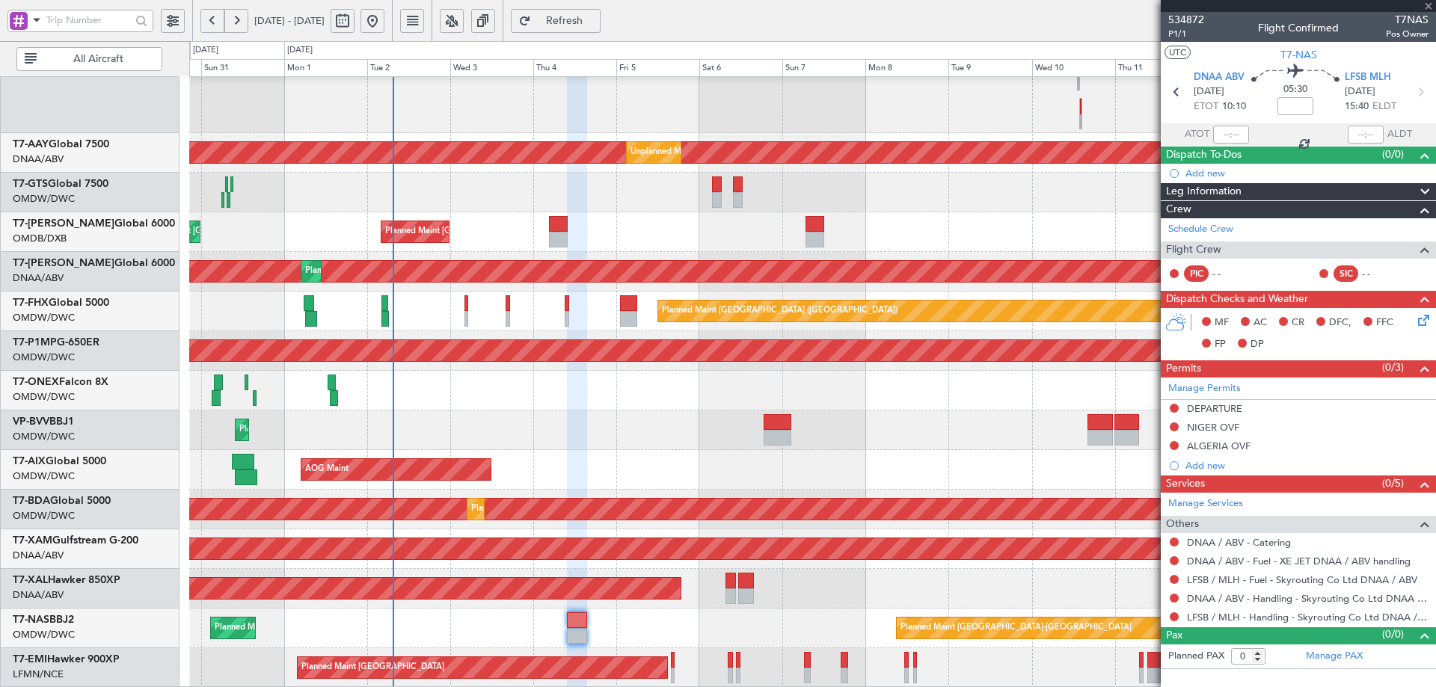
type input "+01:20"
type input "10:09"
type input "16:09"
type input "10"
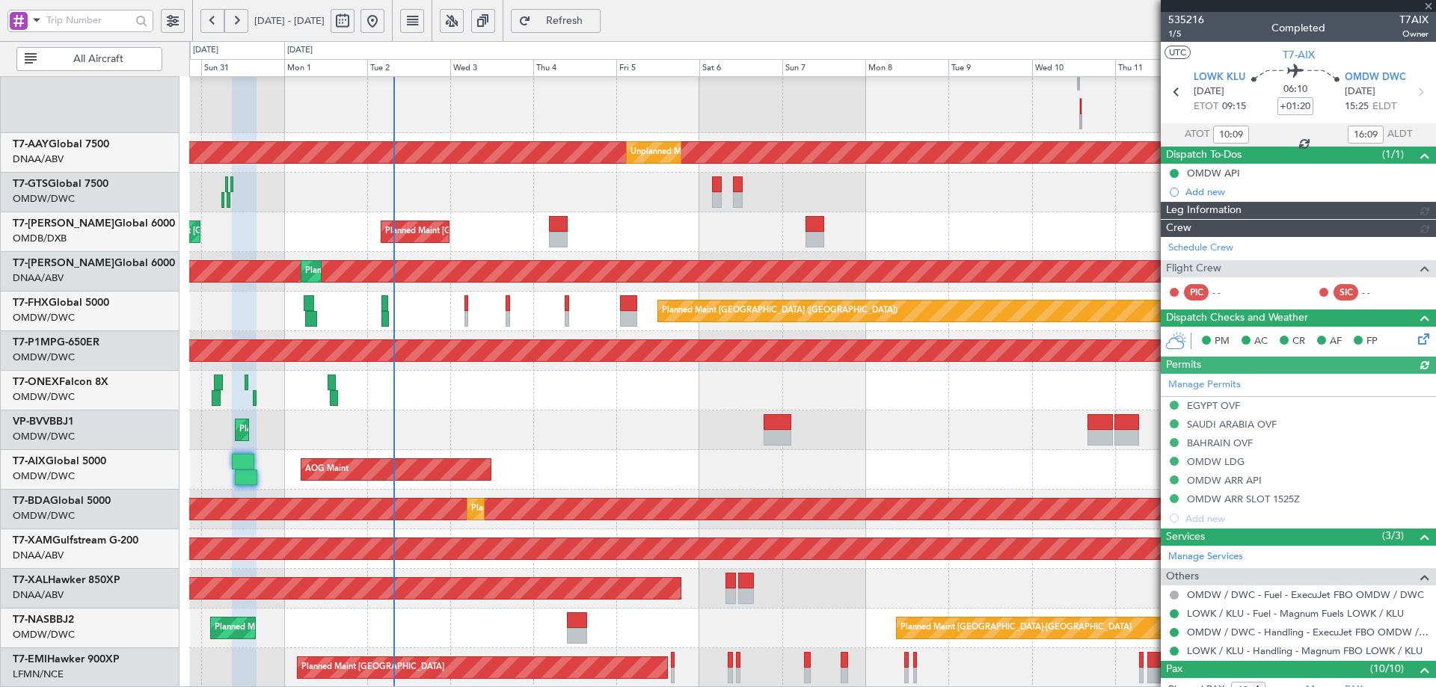
type input "Anita Mani (ANI)"
type input "7162"
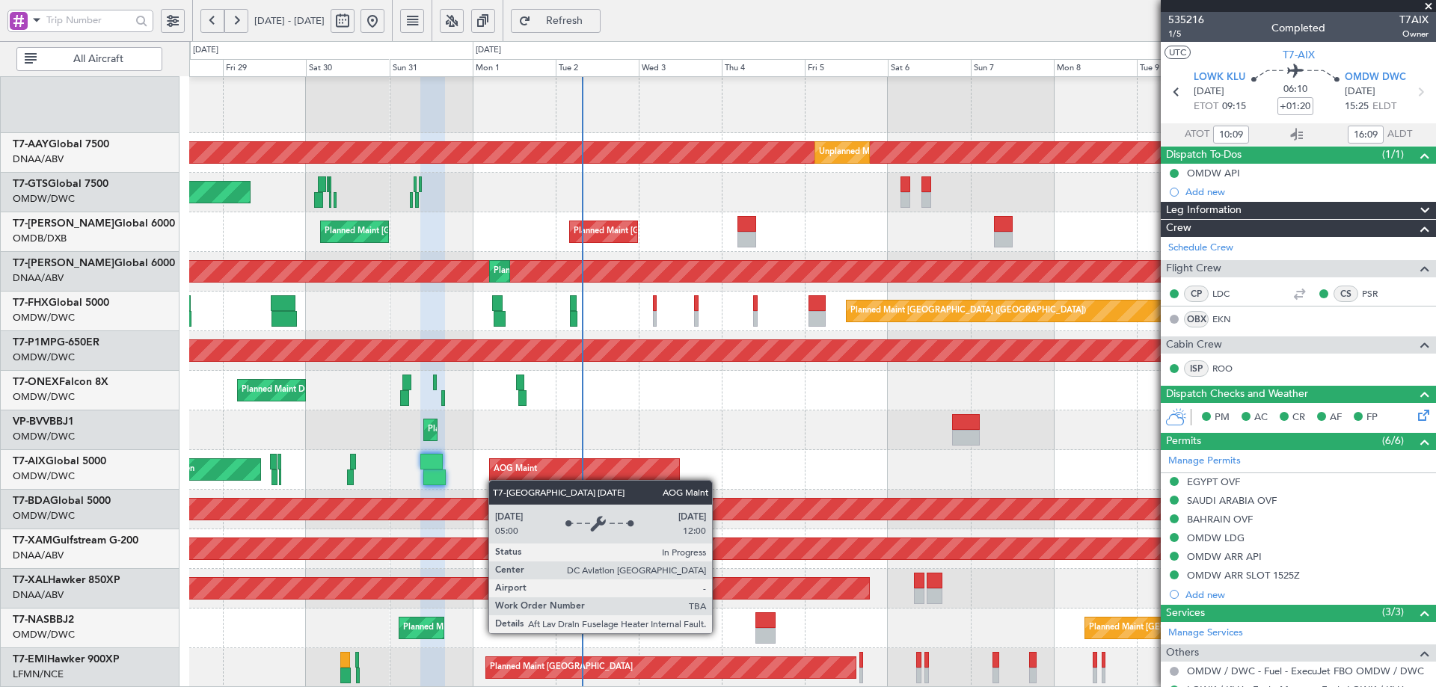
click at [550, 467] on div "Planned Maint Dubai (Al Maktoum Intl) AOG Maint Dubai (Al Maktoum Intl) Unplann…" at bounding box center [812, 217] width 1246 height 941
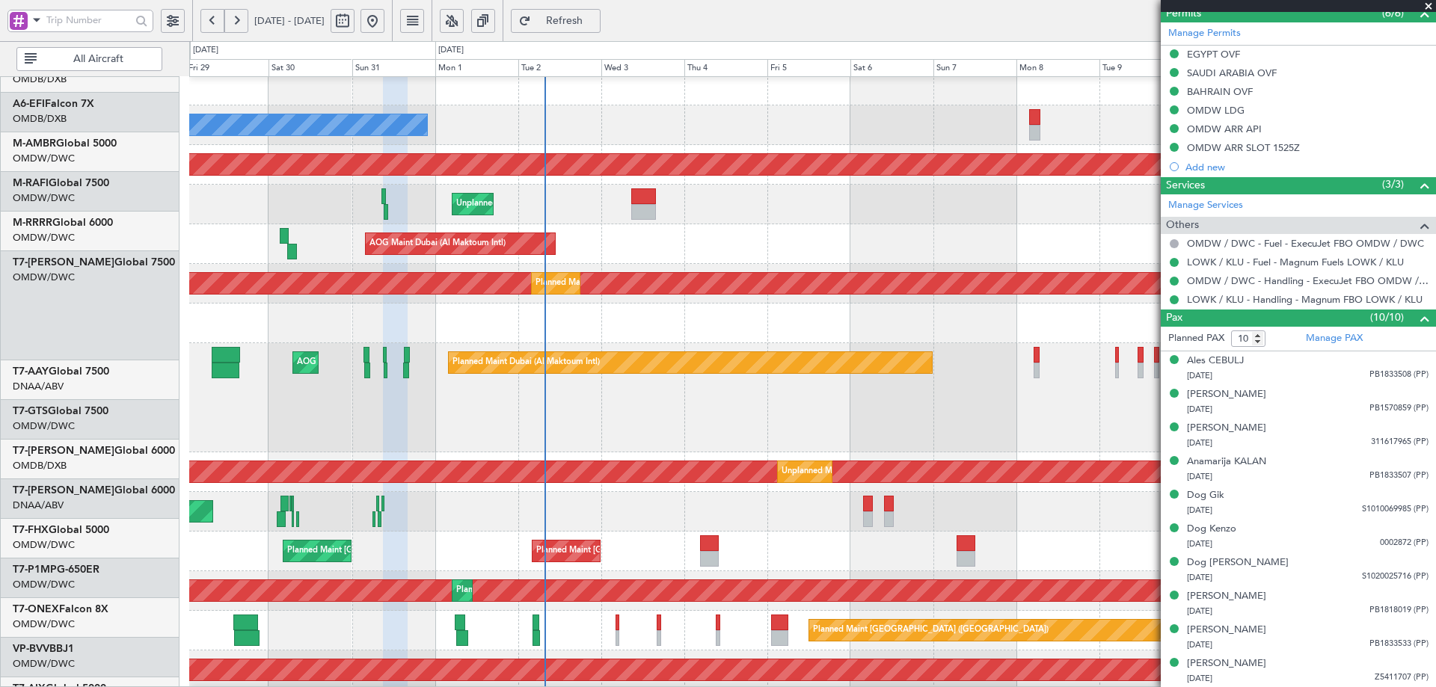
scroll to position [8, 0]
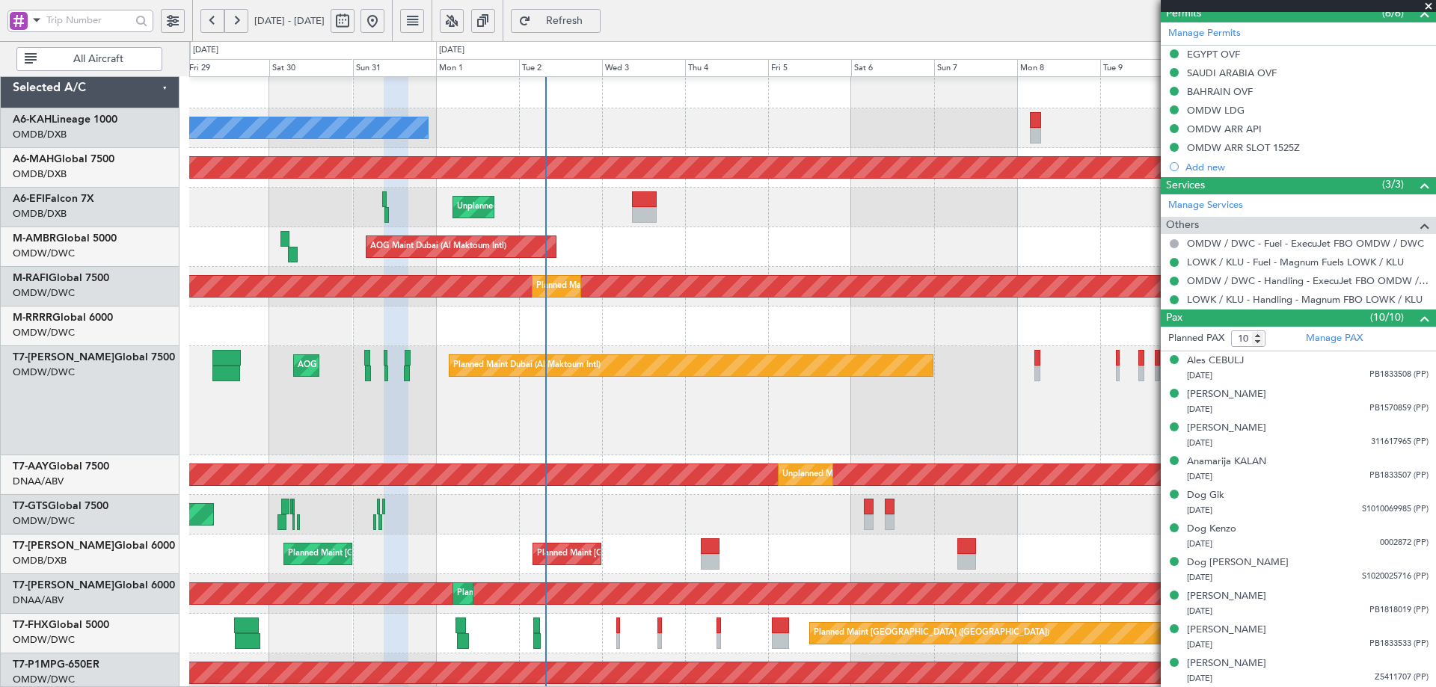
click at [449, 529] on div "Unplanned Maint [GEOGRAPHIC_DATA] (Seletar)" at bounding box center [812, 515] width 1246 height 40
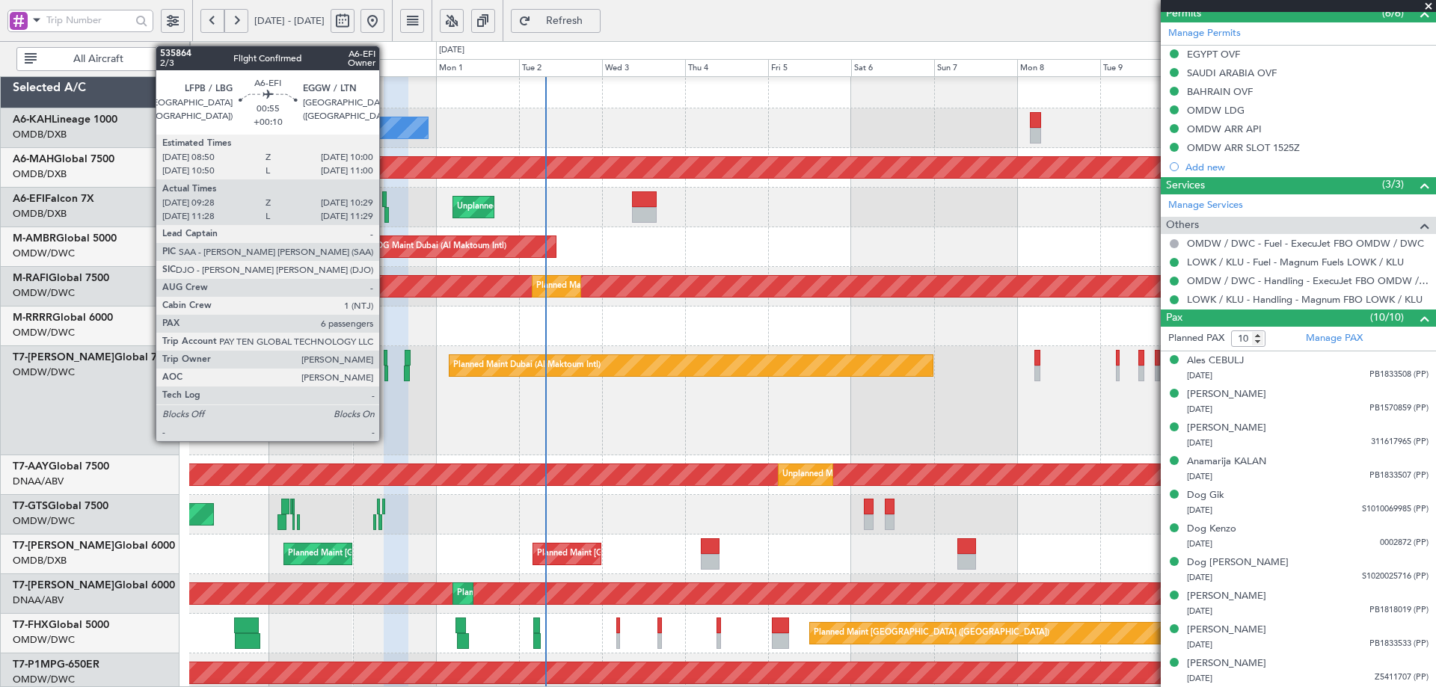
click at [386, 195] on div at bounding box center [384, 199] width 4 height 16
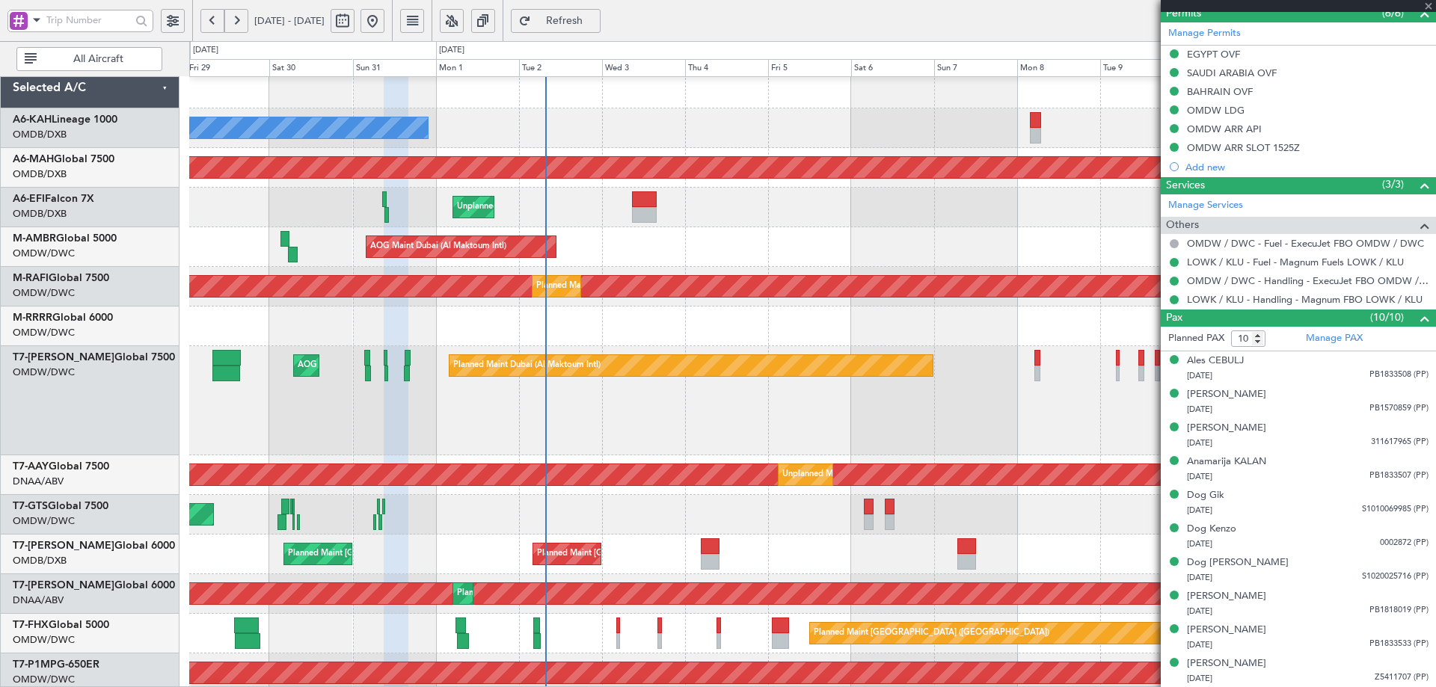
type input "+00:10"
type input "09:38"
type input "10:24"
type input "6"
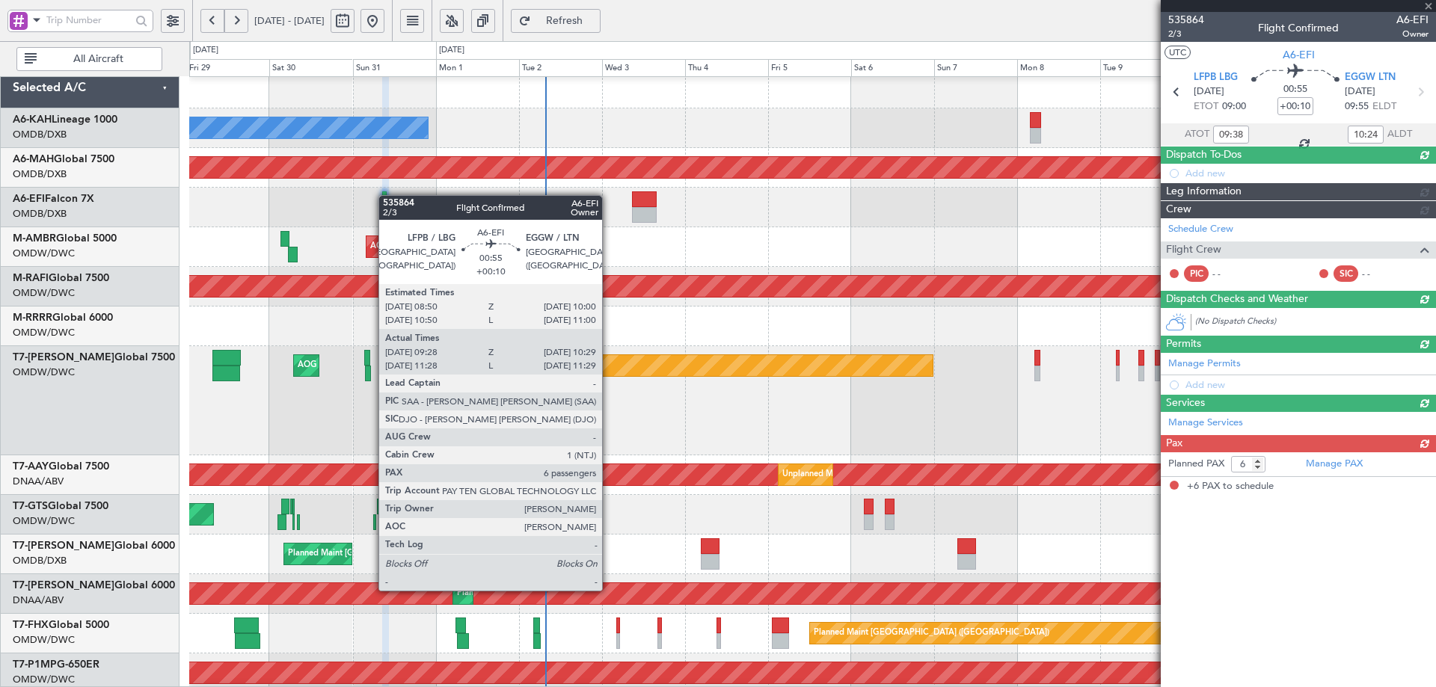
scroll to position [0, 0]
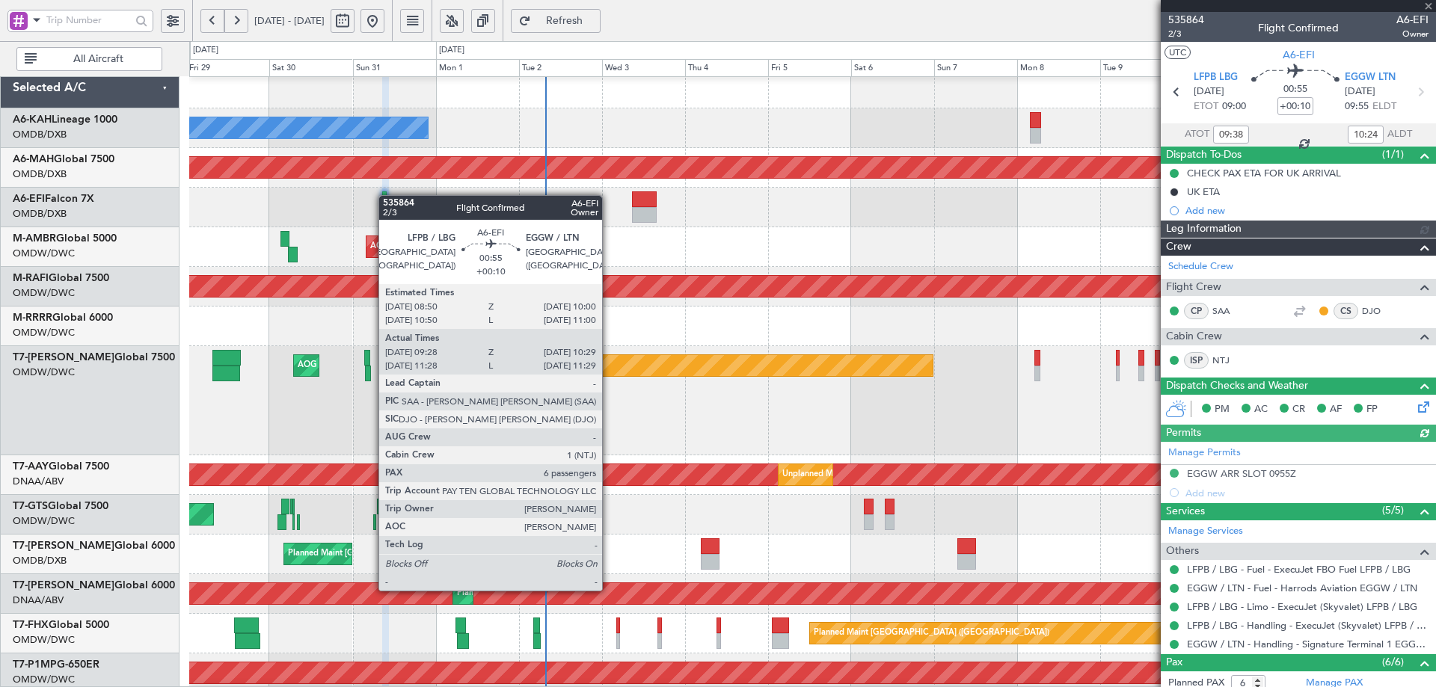
type input "Syed Shakeel (SYS)"
type input "7167"
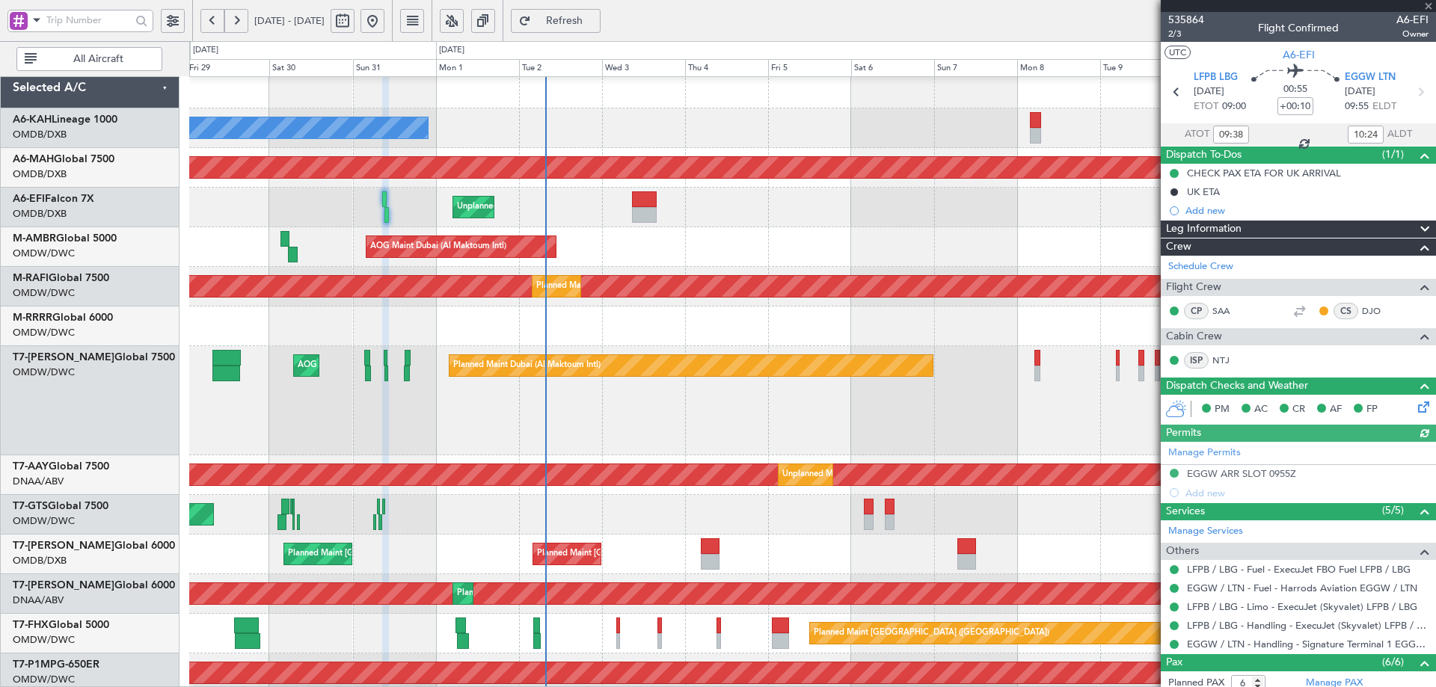
scroll to position [75, 0]
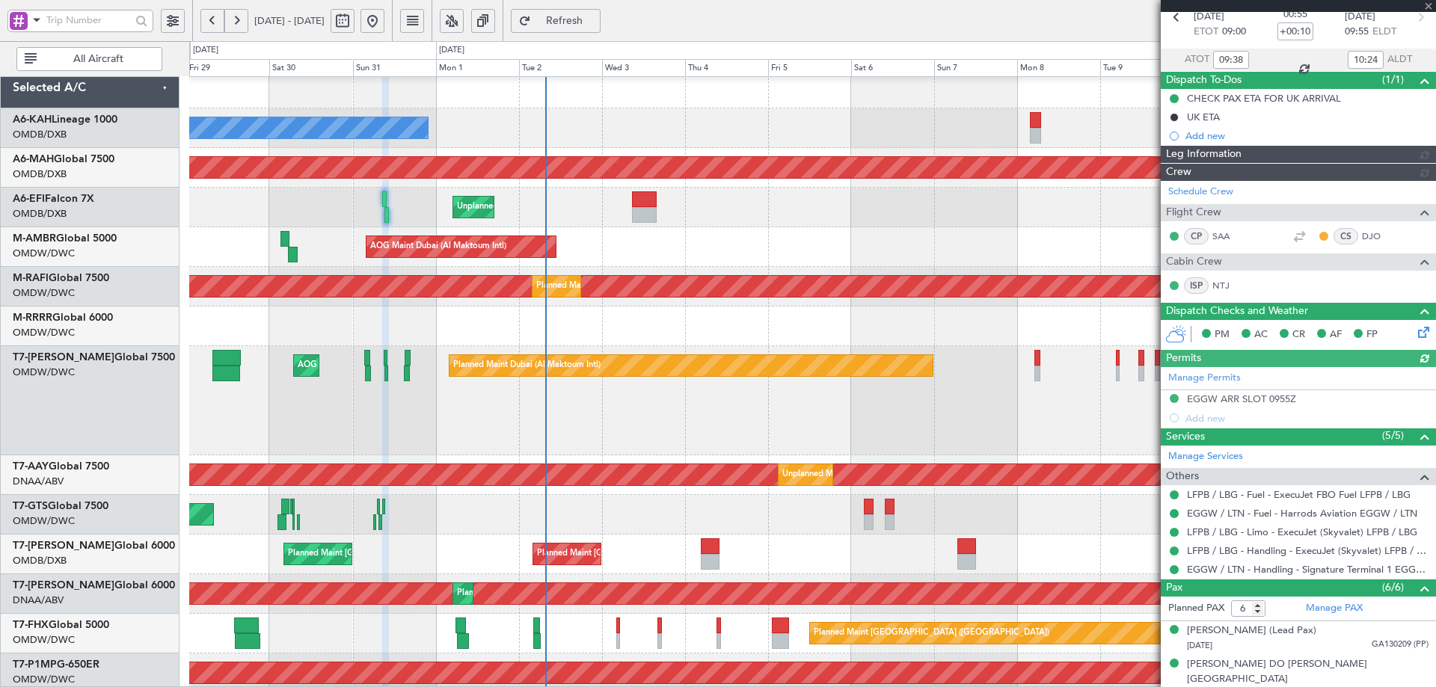
type input "Syed Shakeel (SYS)"
type input "7167"
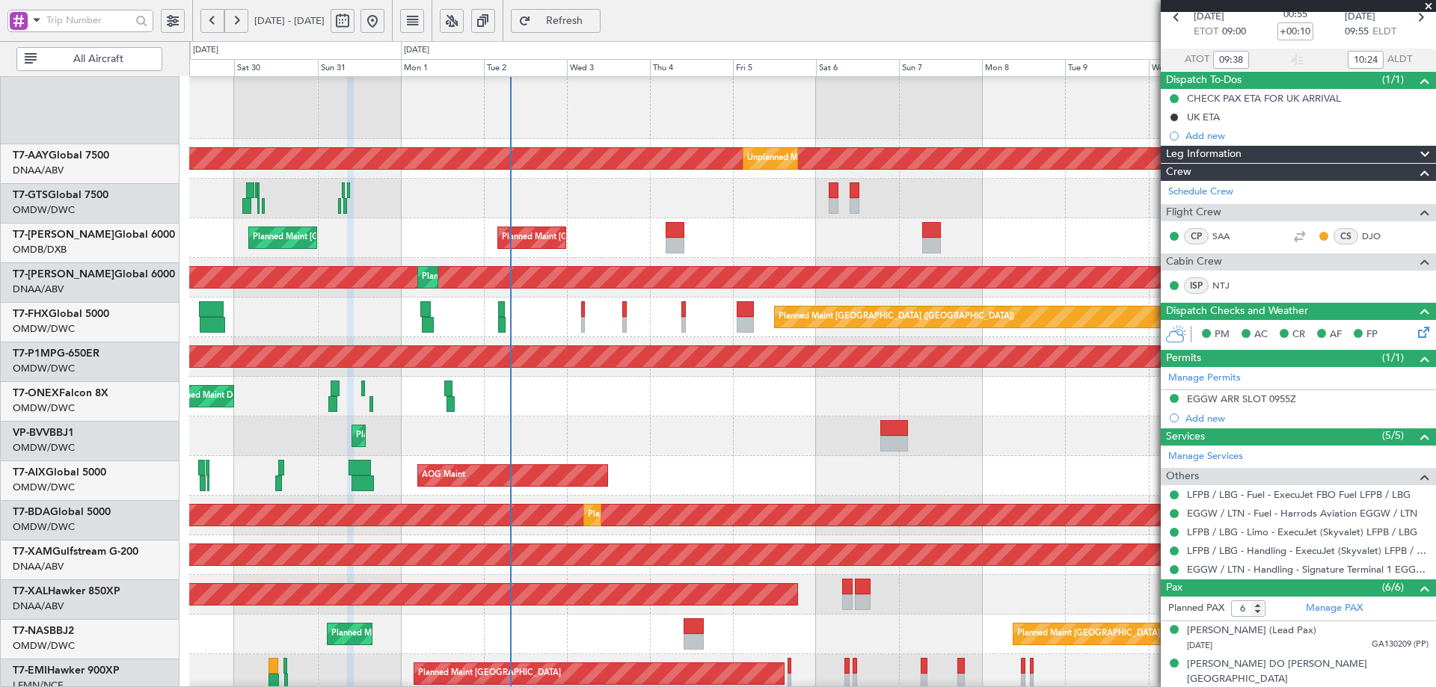
scroll to position [327, 0]
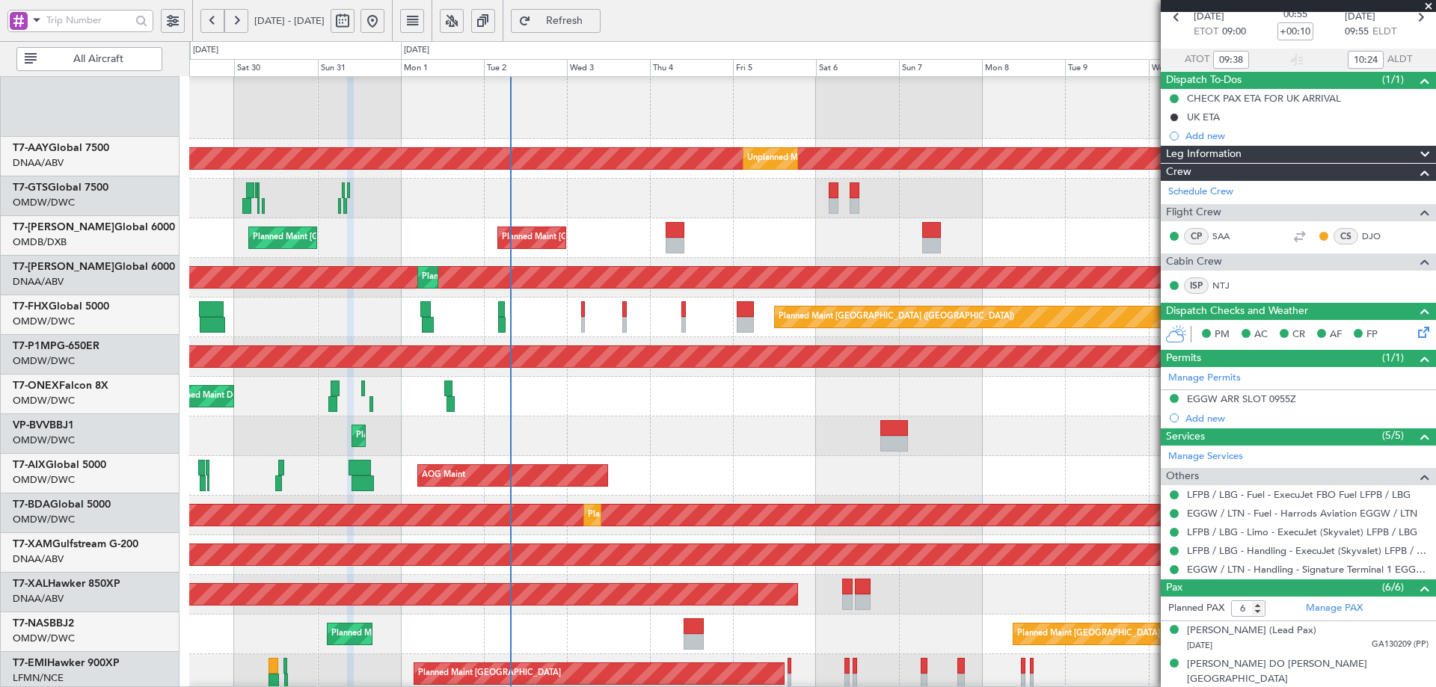
click at [623, 298] on div "Planned Maint [GEOGRAPHIC_DATA] ([GEOGRAPHIC_DATA])" at bounding box center [812, 318] width 1246 height 40
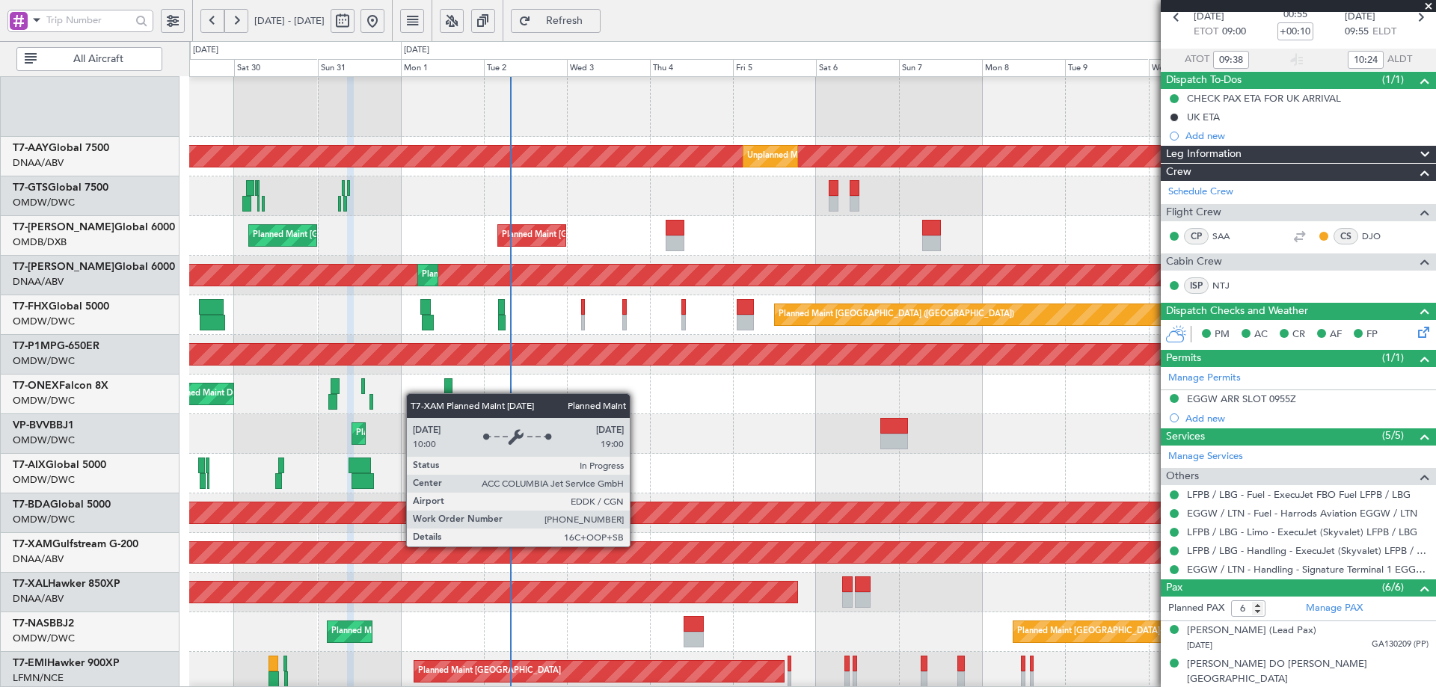
click at [636, 546] on div "Planned Maint Cologne-[GEOGRAPHIC_DATA]" at bounding box center [743, 552] width 3598 height 21
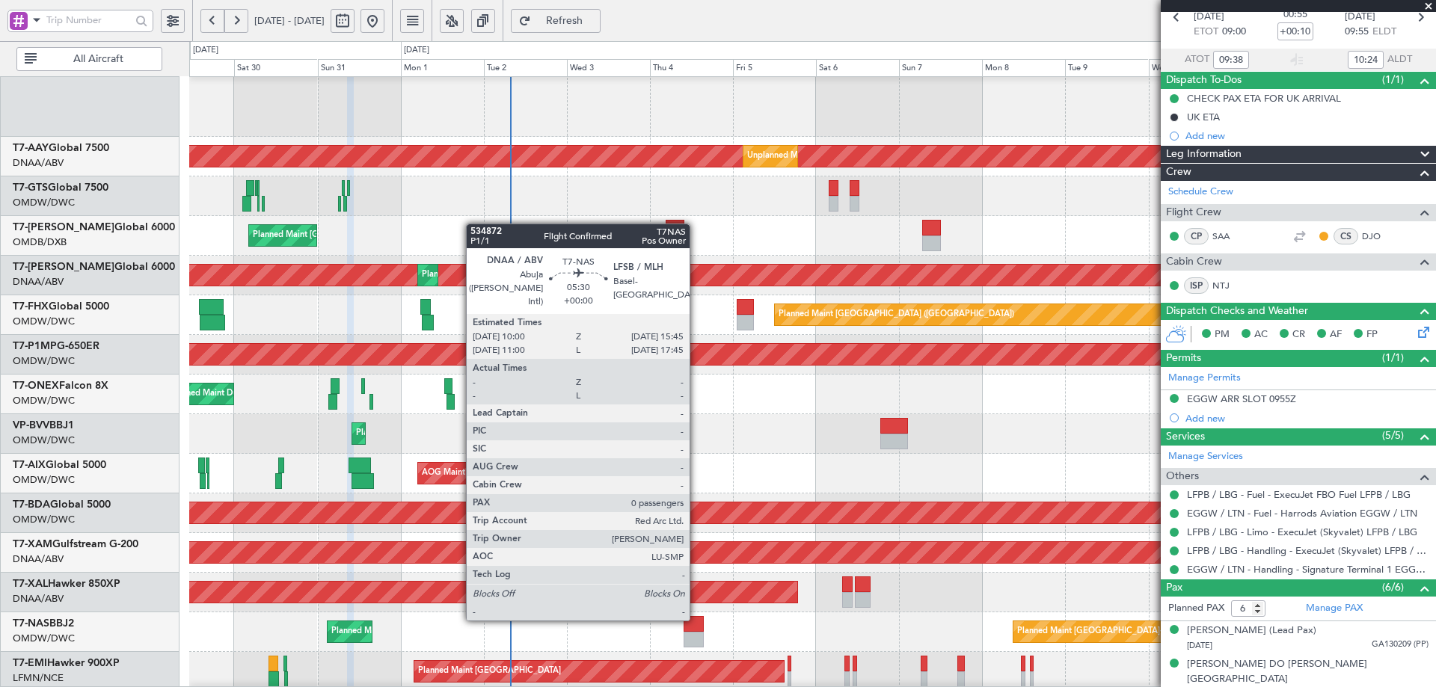
click at [695, 618] on div at bounding box center [693, 624] width 20 height 16
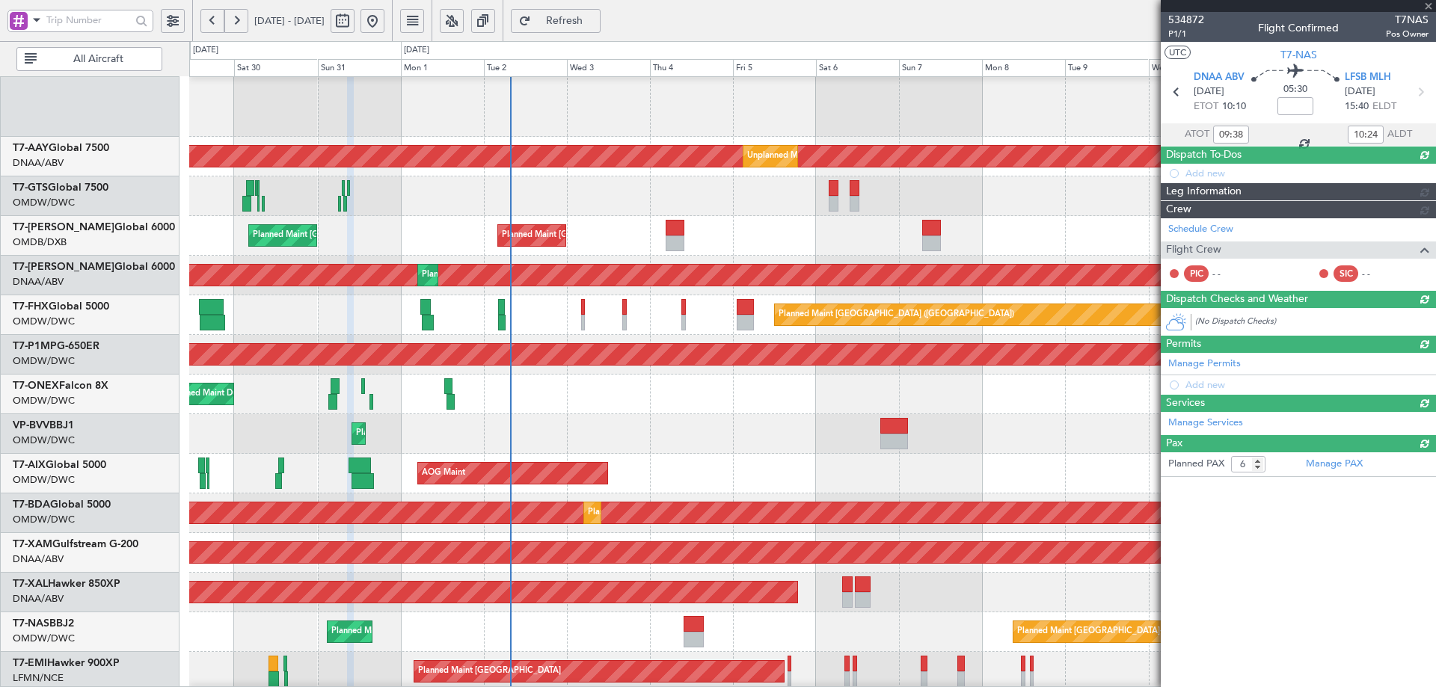
type input "0"
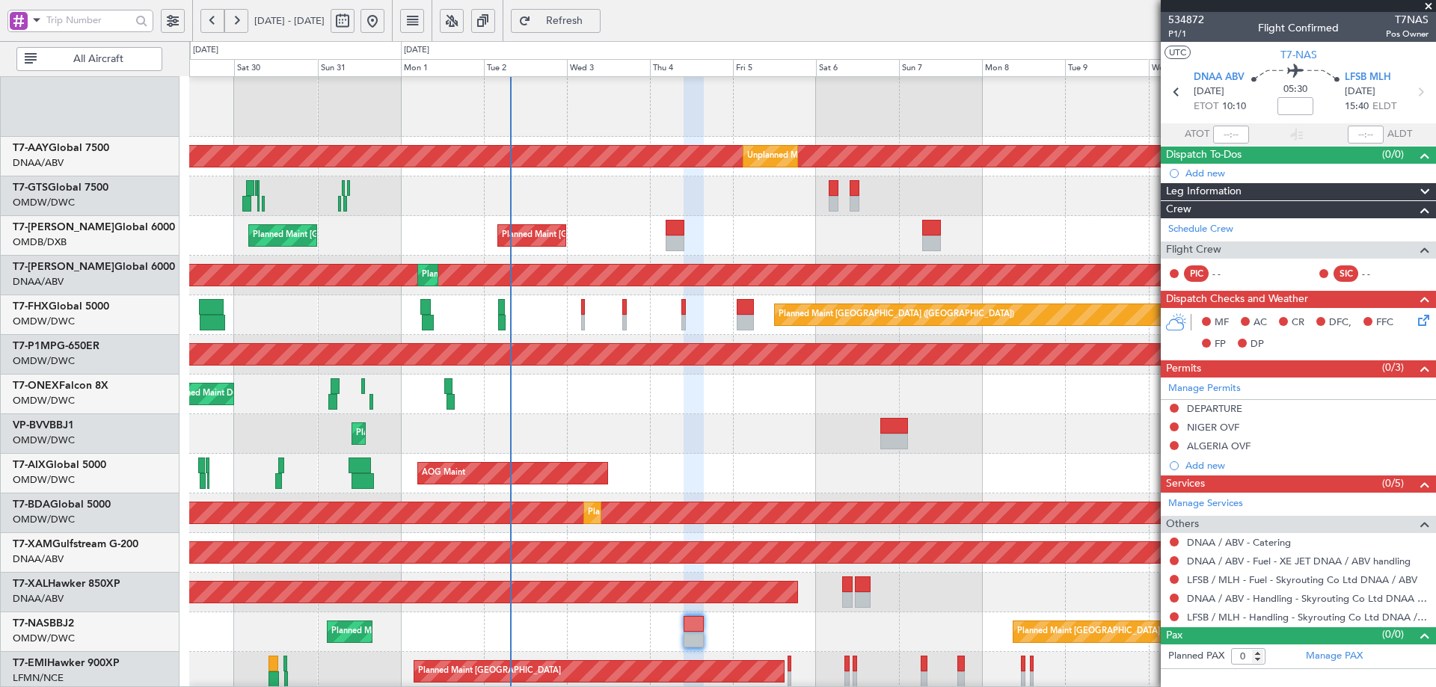
scroll to position [0, 0]
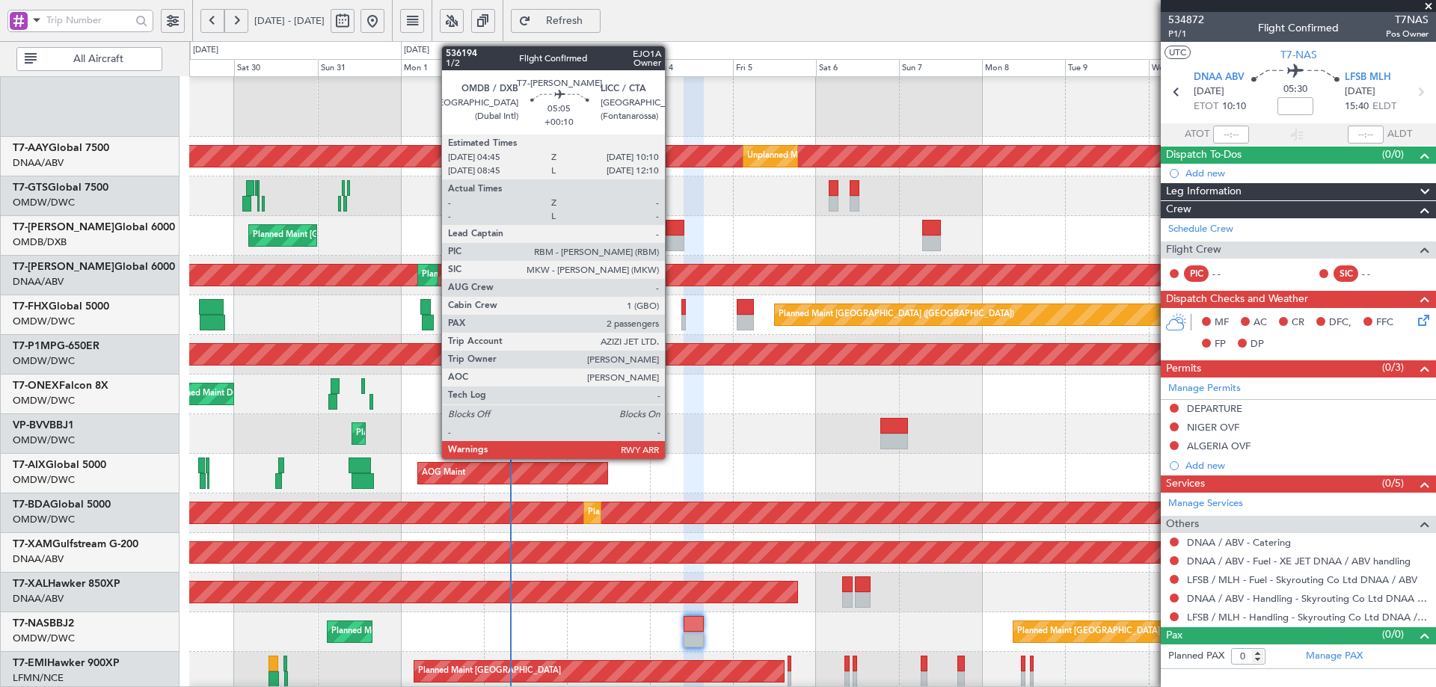
click at [671, 230] on div at bounding box center [674, 228] width 19 height 16
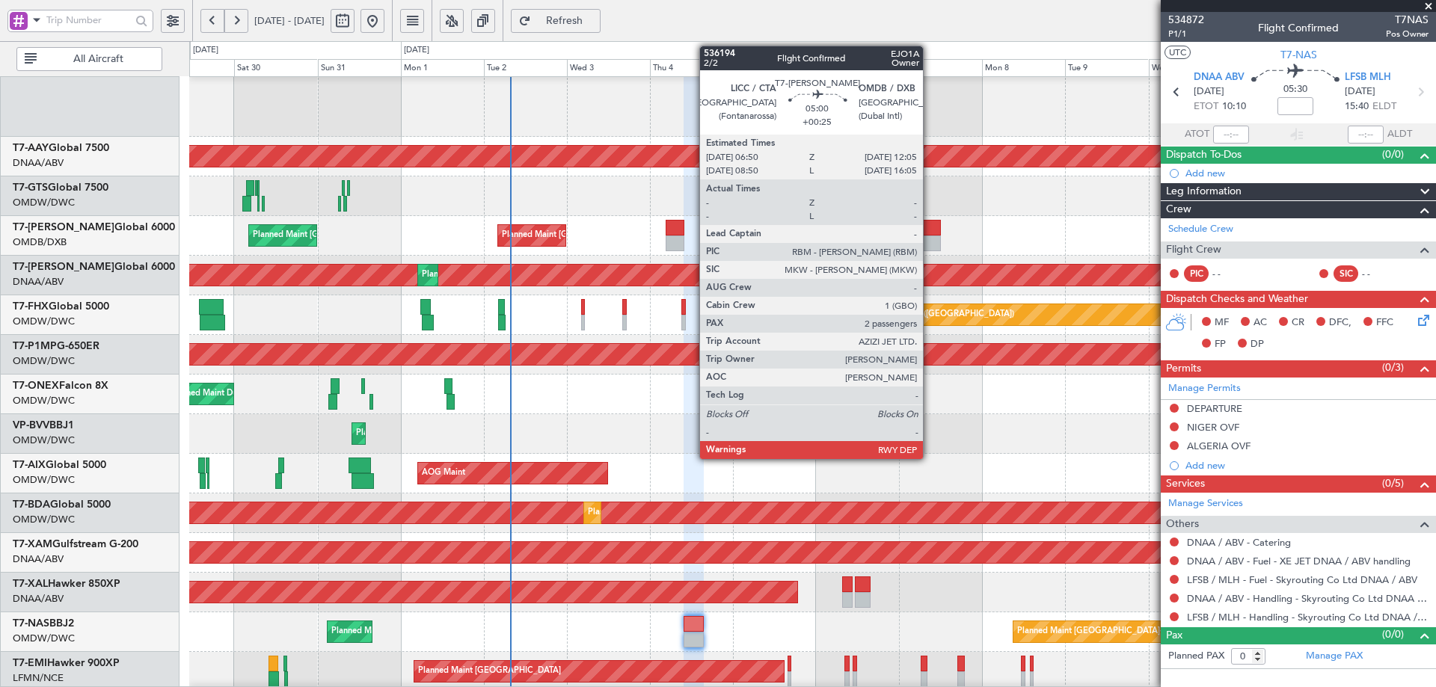
click at [930, 221] on div at bounding box center [931, 228] width 19 height 16
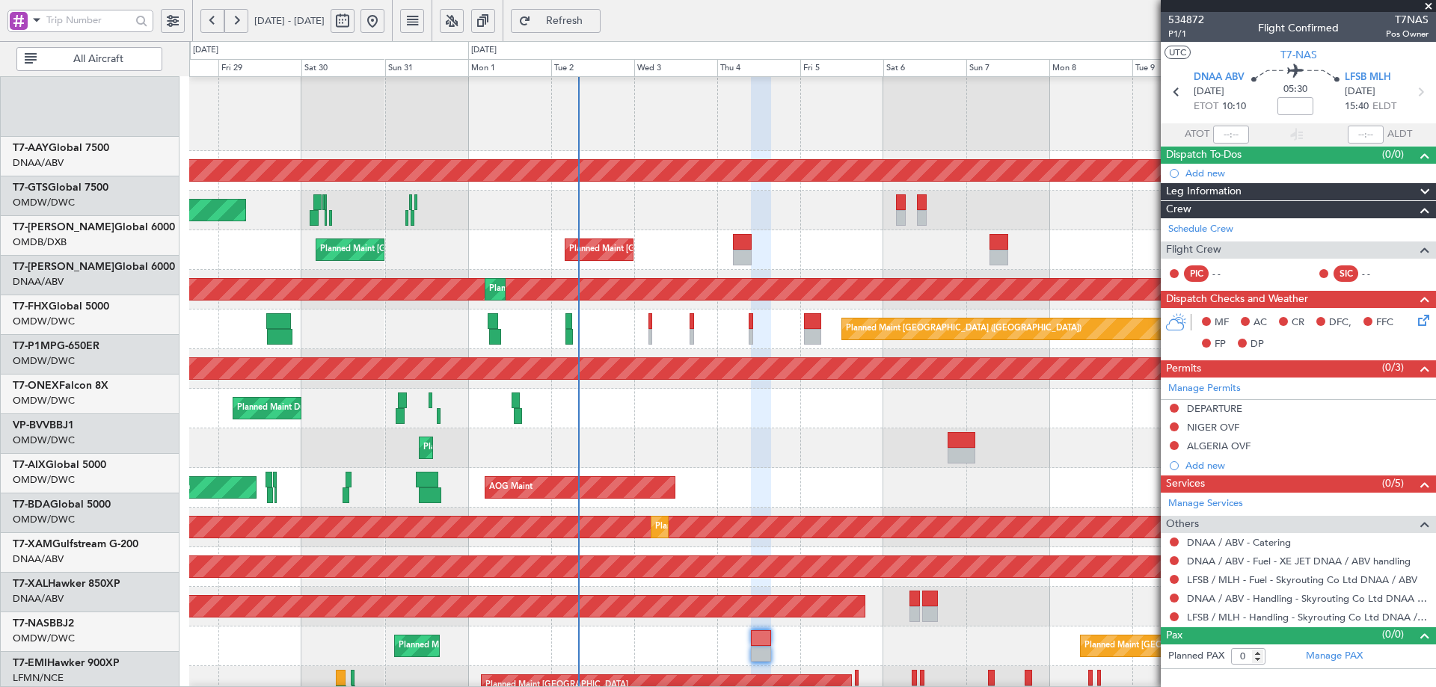
scroll to position [311, 0]
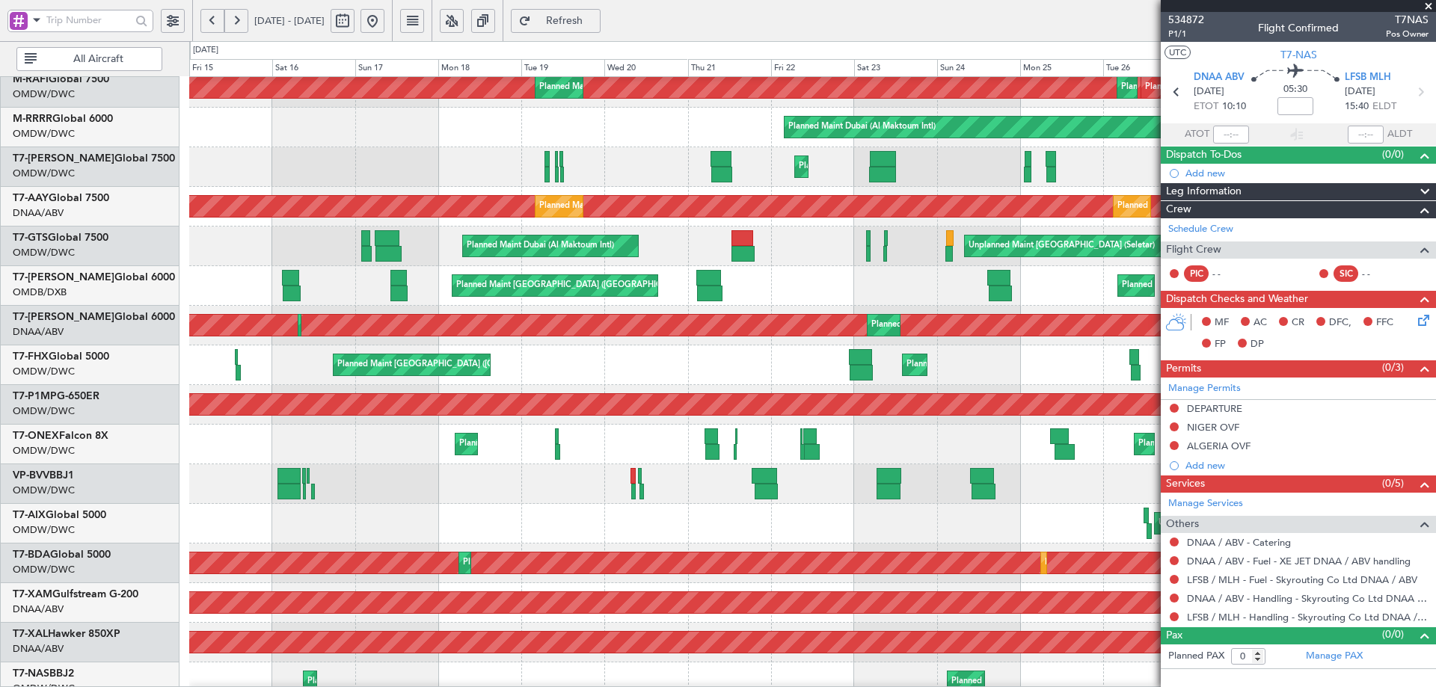
click at [1062, 497] on div "Planned Maint Dubai (Al Maktoum Intl) Planned Maint Dubai (Al Maktoum Intl)" at bounding box center [812, 484] width 1246 height 40
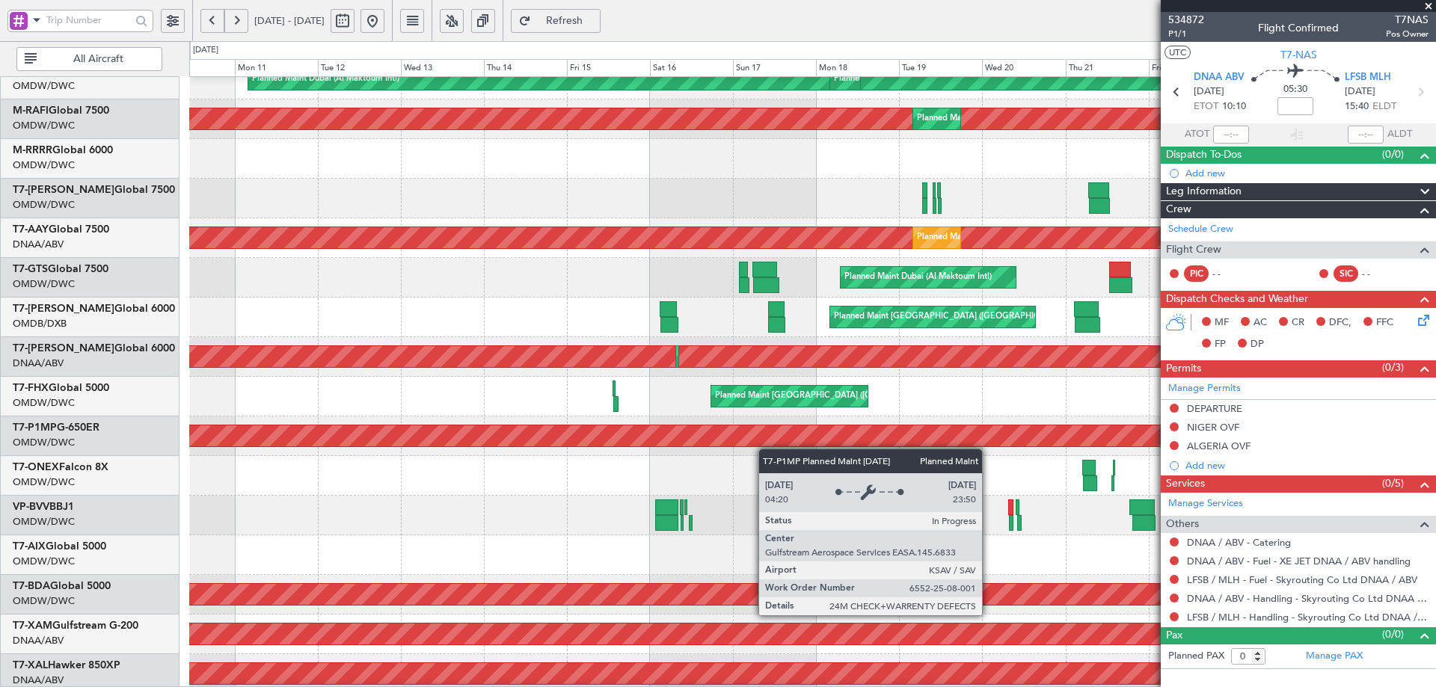
click at [842, 446] on div "Planned Maint Savannah (Savannah/hilton Head Intl)" at bounding box center [1215, 436] width 2931 height 22
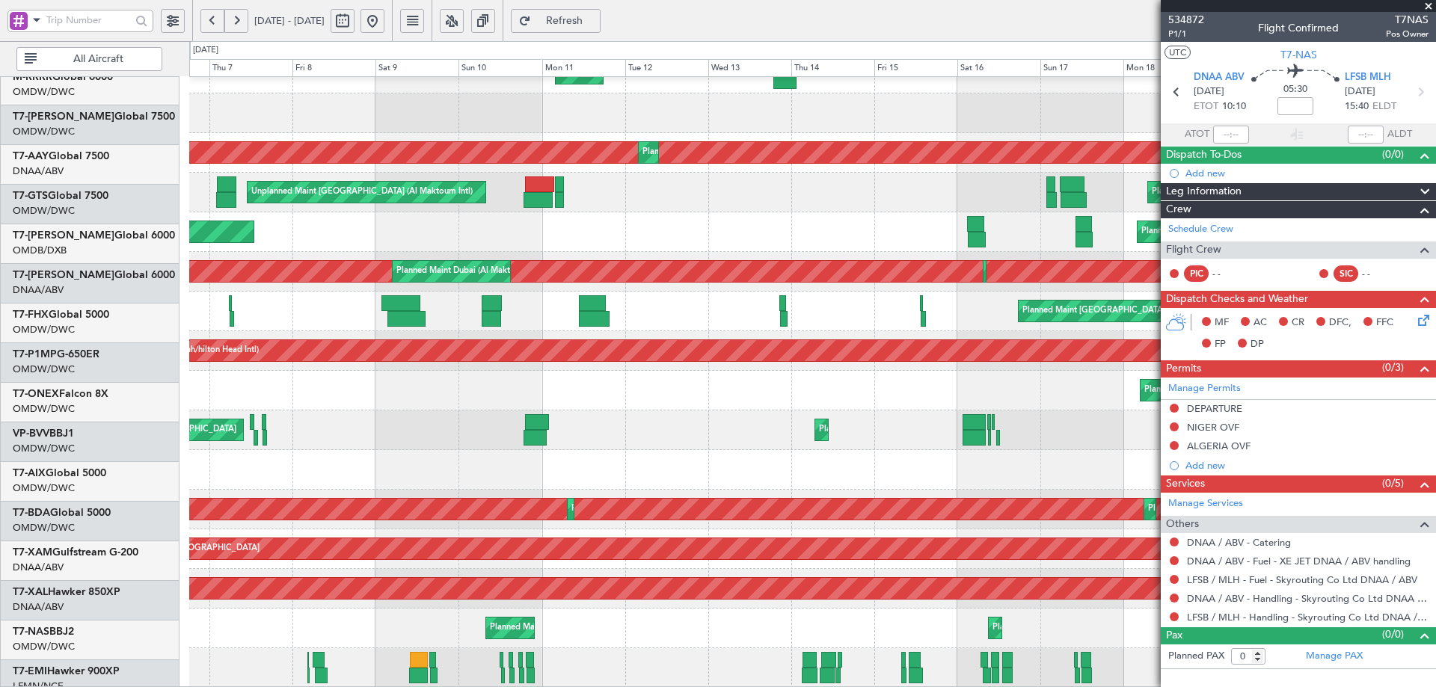
scroll to position [261, 0]
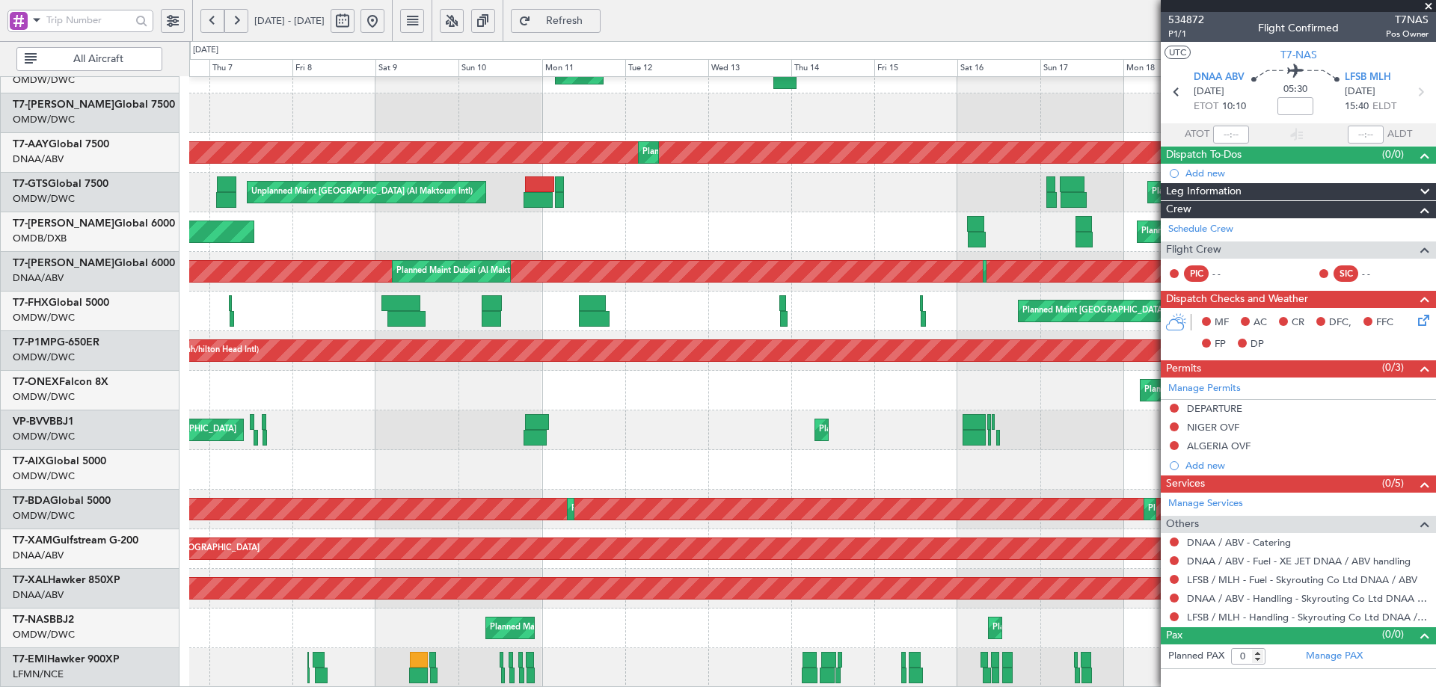
click at [505, 442] on div "Planned Maint Southend Planned Maint Dubai (Al Maktoum Intl) Planned Maint Duba…" at bounding box center [812, 252] width 1246 height 872
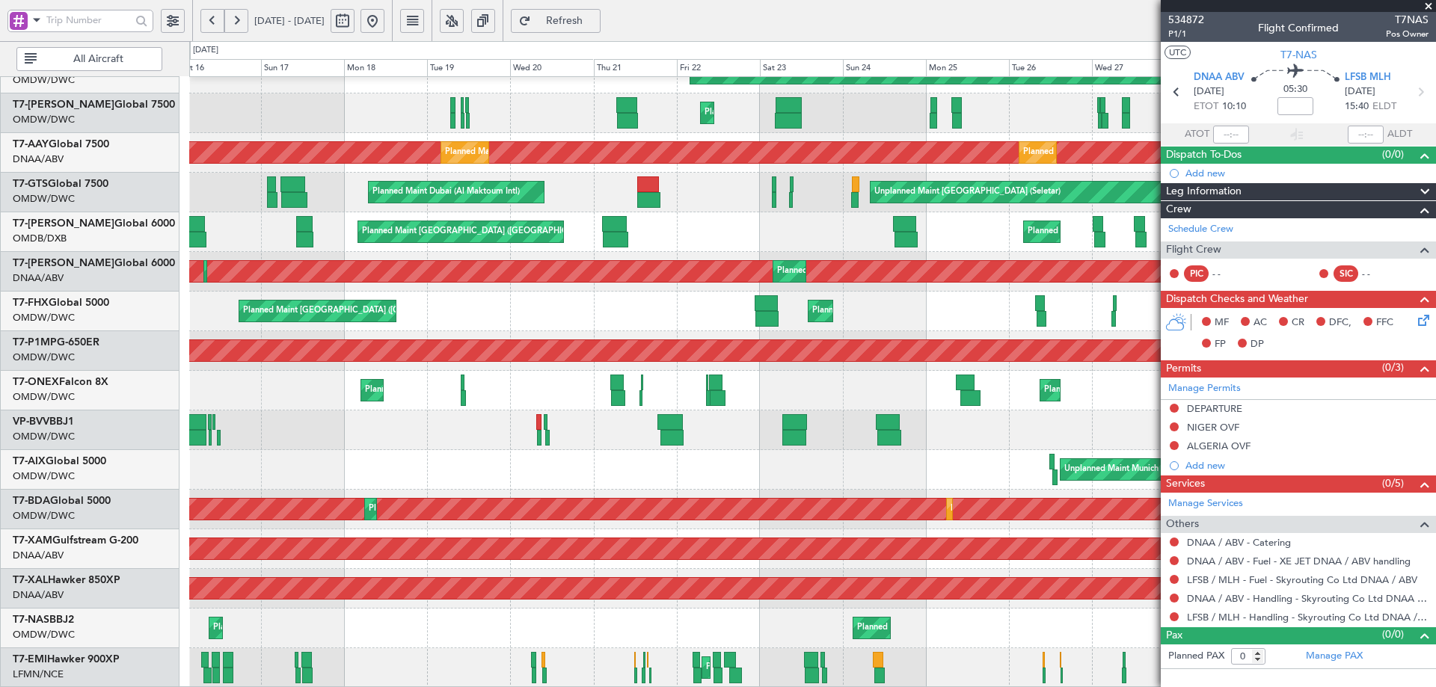
click at [51, 250] on div "Planned Maint Dubai (Al Maktoum Intl) Planned Maint Dubai (Al Maktoum Intl) AOG…" at bounding box center [718, 364] width 1436 height 646
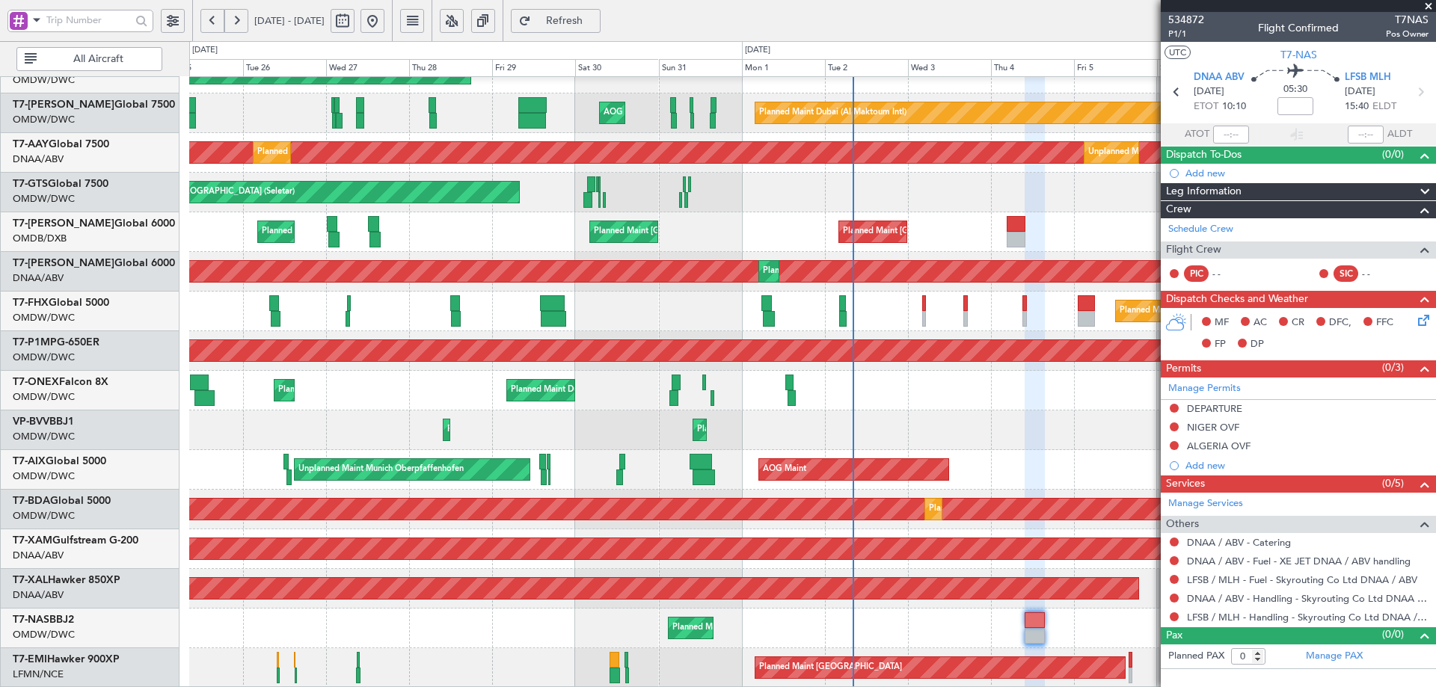
click at [0, 342] on html "06 Aug 2025 - 21 Aug 2025 Refresh Quick Links All Aircraft Planned Maint Dubai …" at bounding box center [718, 343] width 1436 height 687
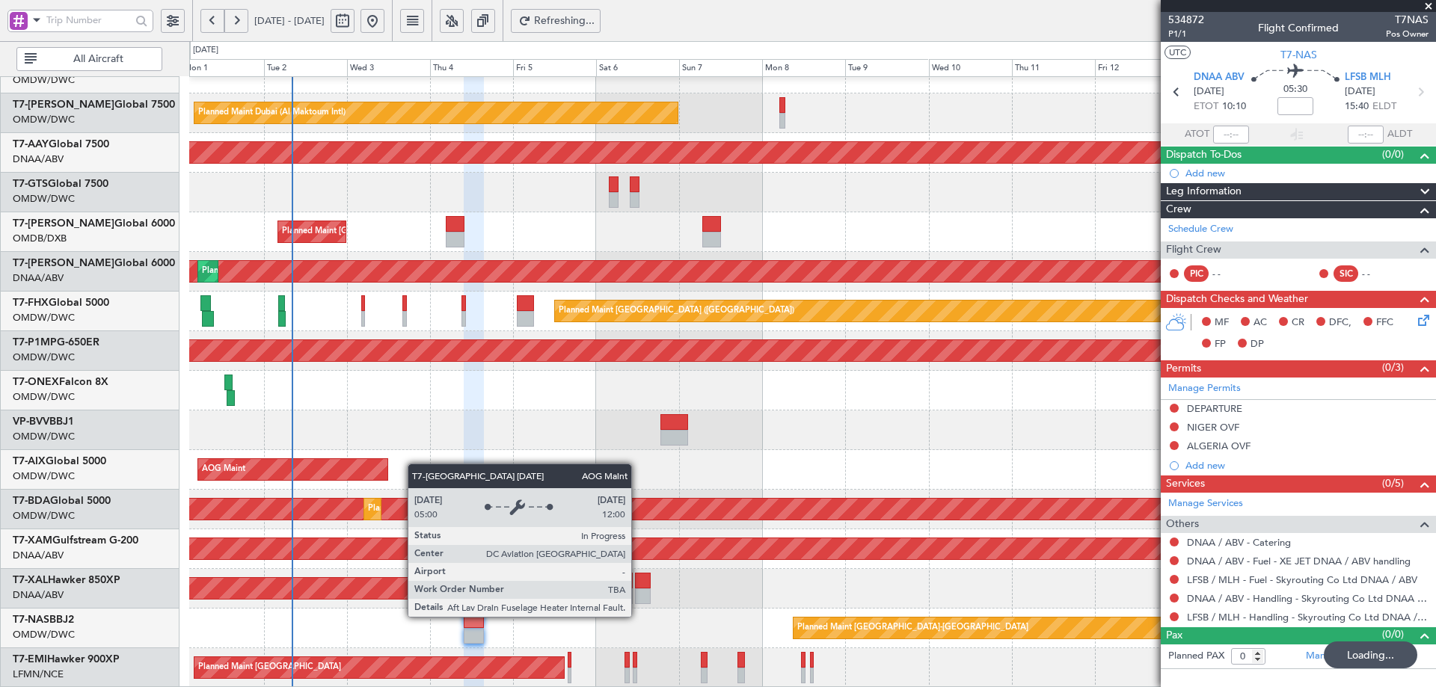
click at [359, 442] on div "Planned Maint Dubai (Al Maktoum Intl) Planned Maint Dubai (Al Maktoum Intl) AOG…" at bounding box center [812, 252] width 1246 height 872
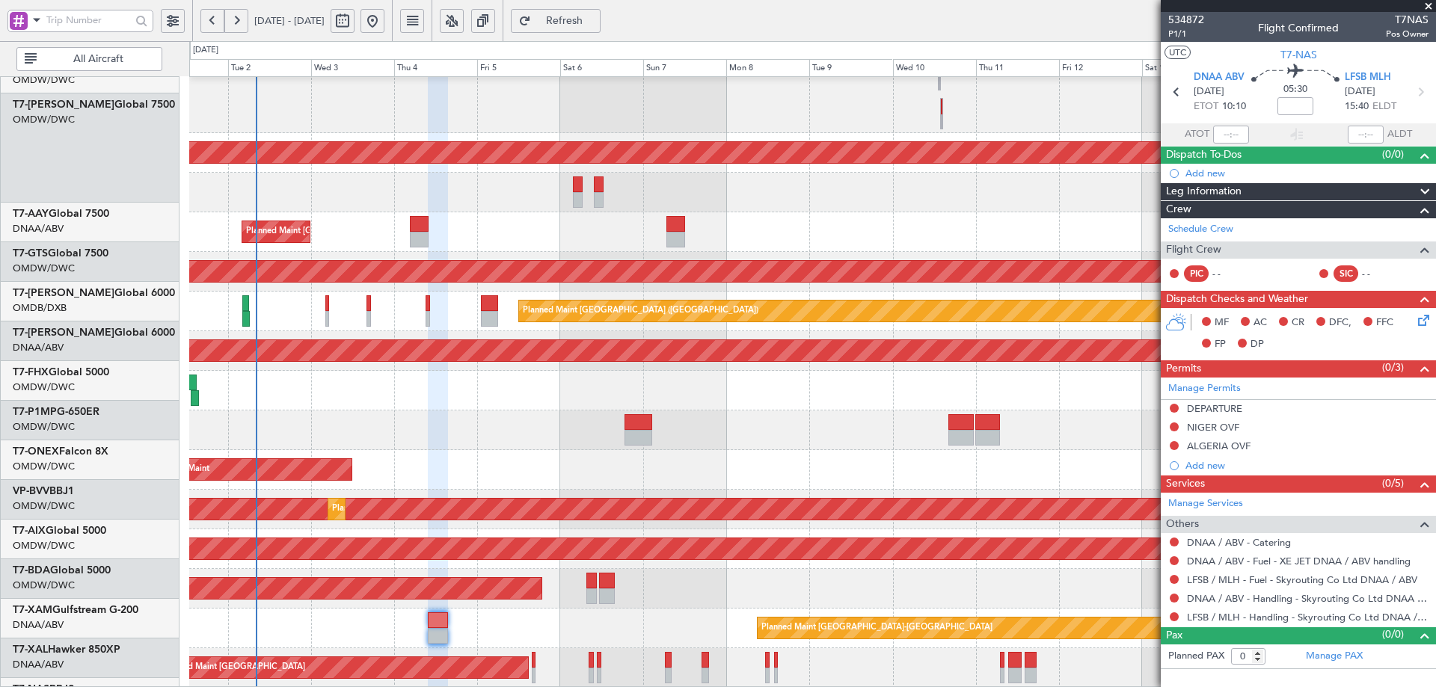
scroll to position [330, 0]
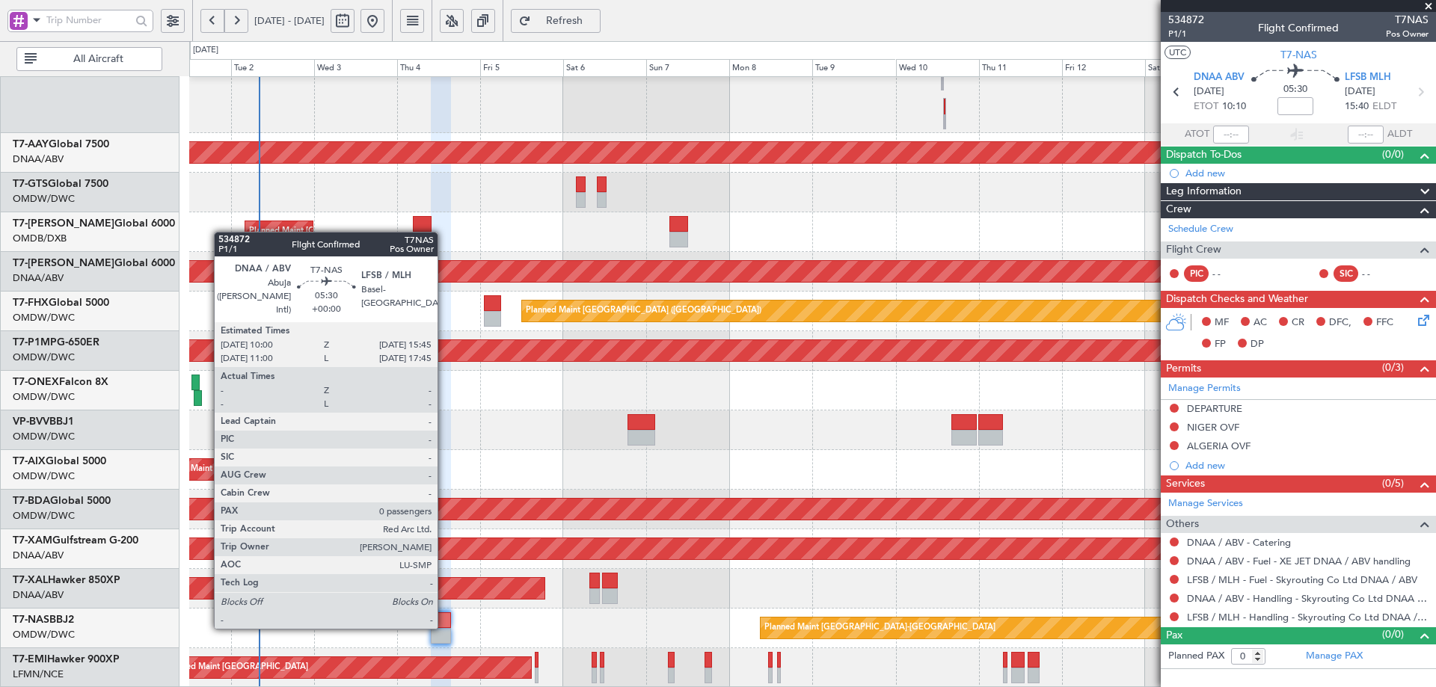
click at [446, 626] on div at bounding box center [441, 620] width 20 height 16
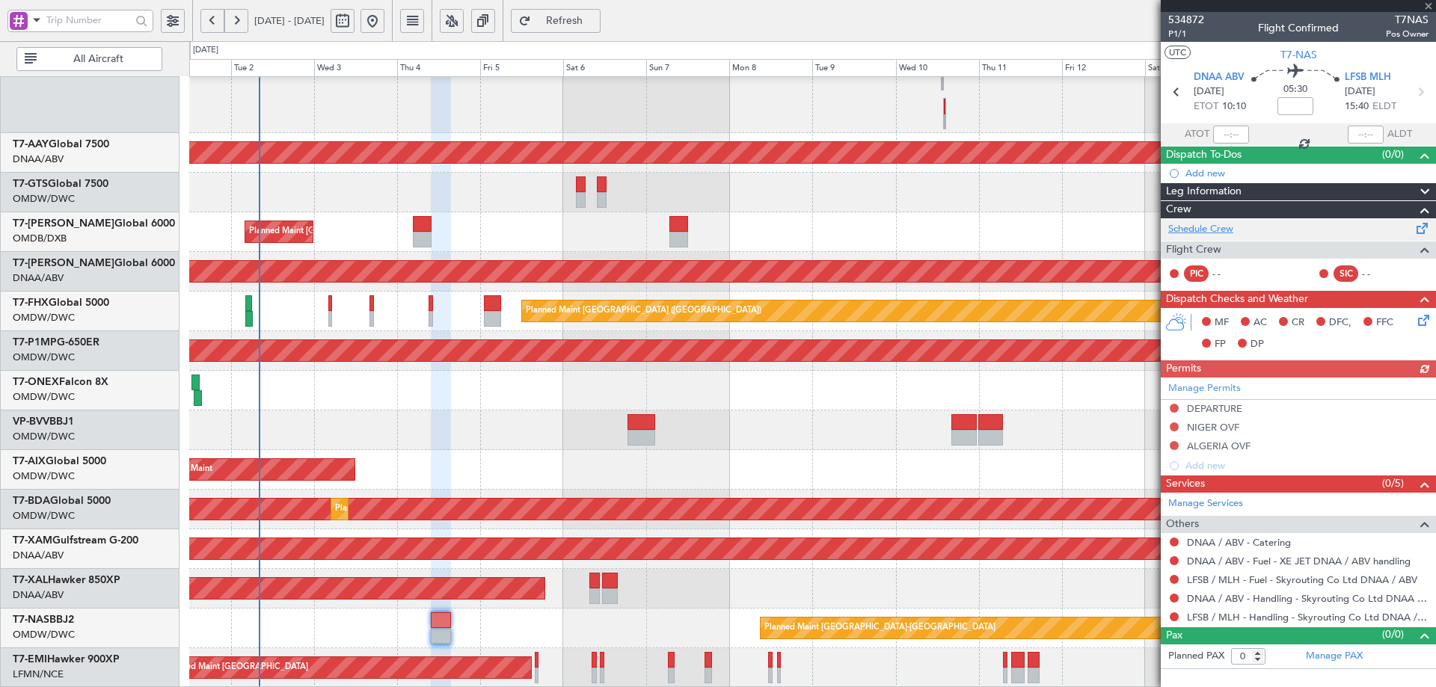
click at [1220, 224] on link "Schedule Crew" at bounding box center [1200, 229] width 65 height 15
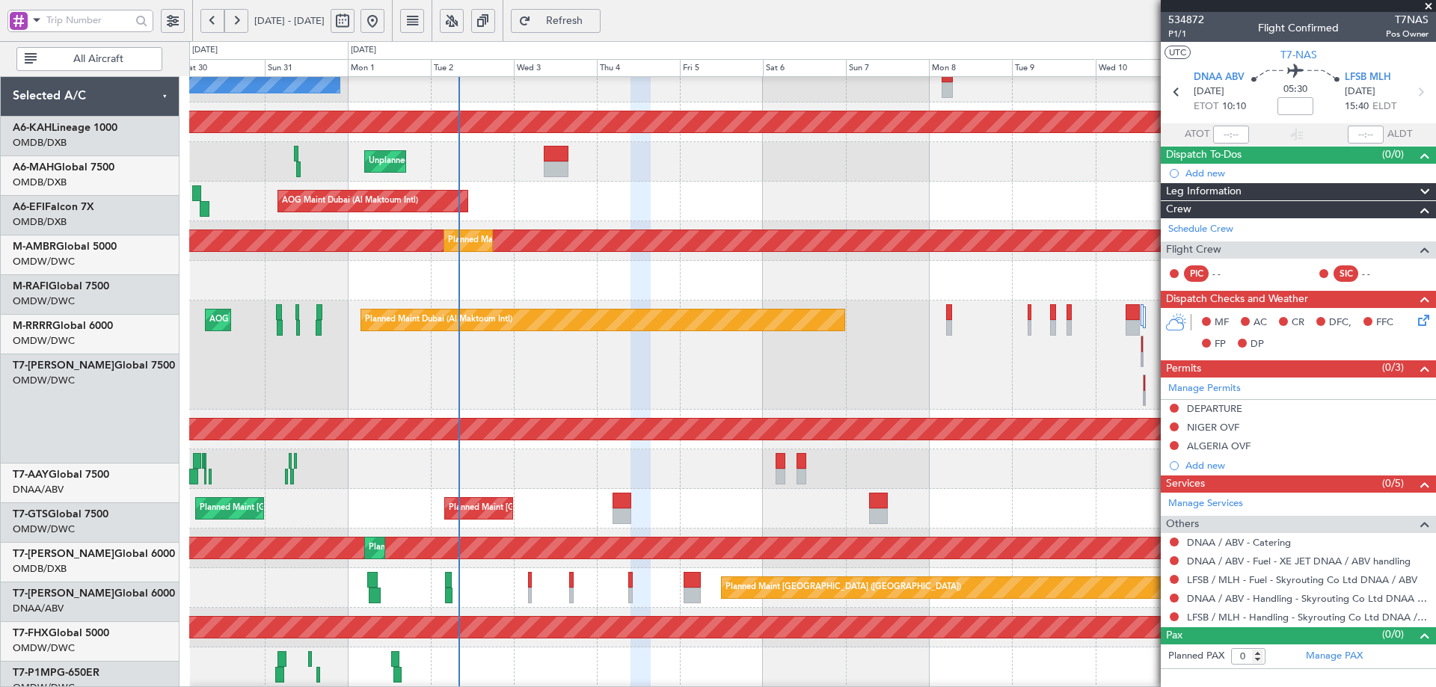
scroll to position [57, 0]
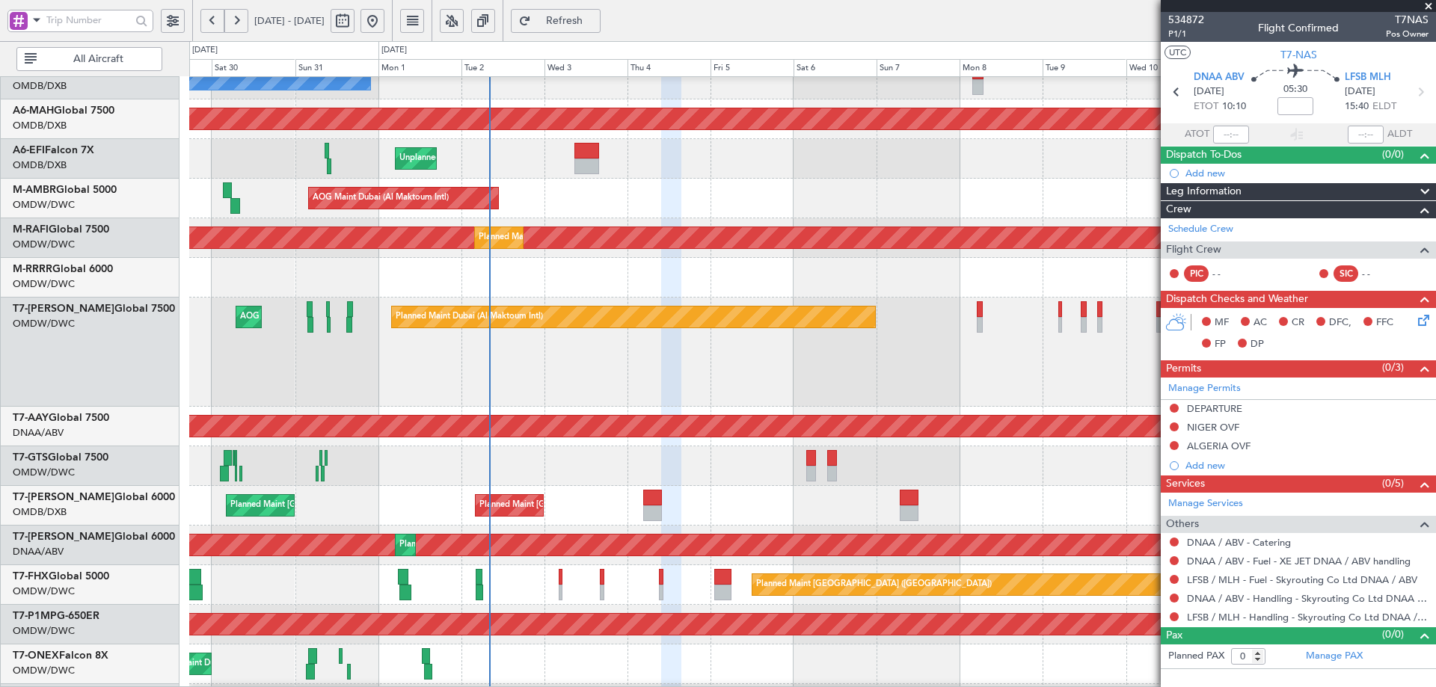
click at [719, 526] on div "Unplanned Maint [GEOGRAPHIC_DATA] (Al Maktoum Intl) Planned Maint [GEOGRAPHIC_D…" at bounding box center [812, 546] width 1246 height 40
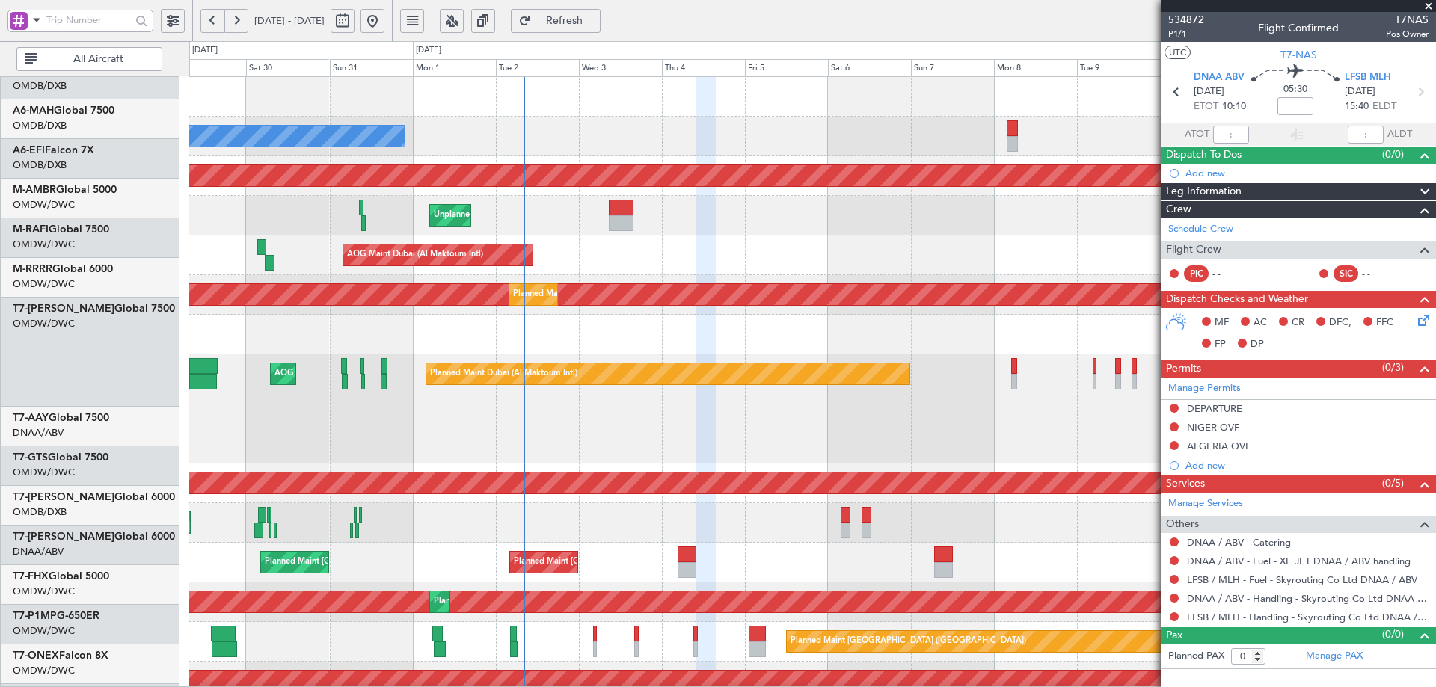
scroll to position [0, 0]
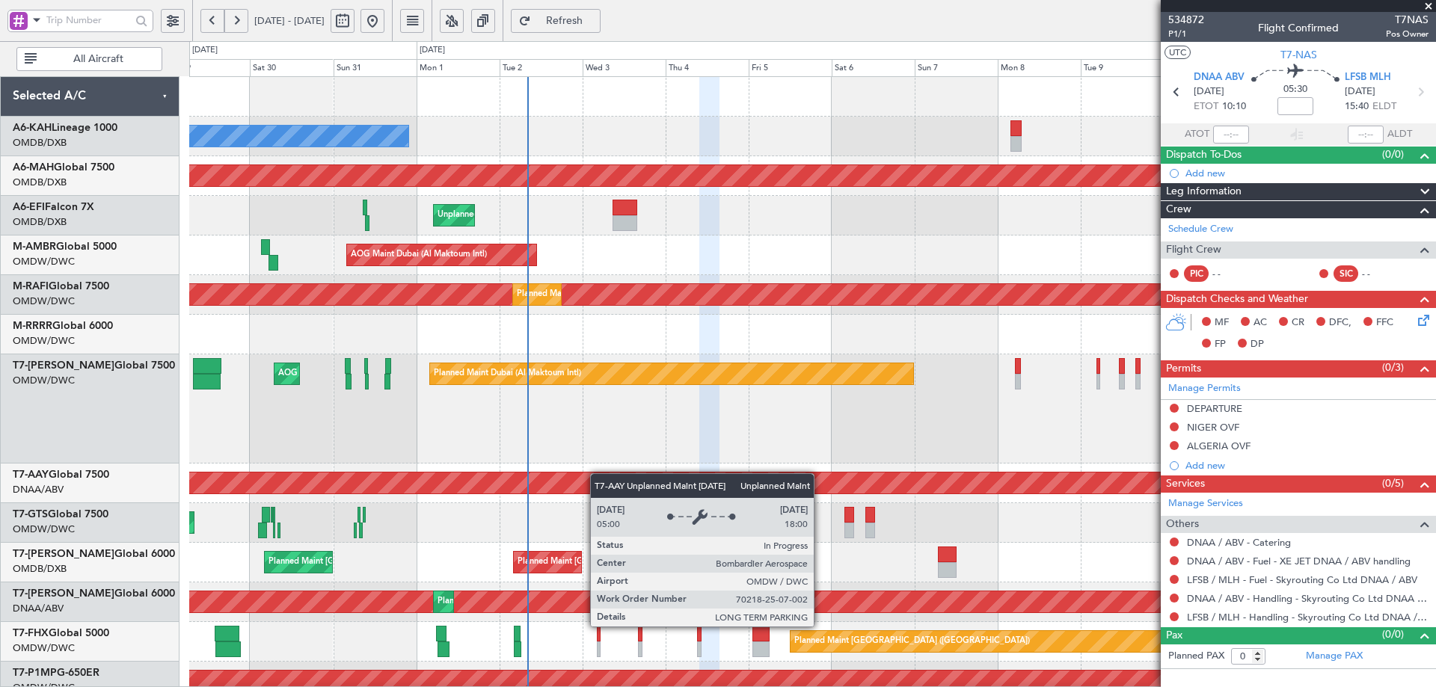
click at [597, 476] on div "No Crew Planned Maint Dubai (Dubai Intl) Planned Maint Dubai (Dubai Intl) Unpla…" at bounding box center [812, 547] width 1246 height 941
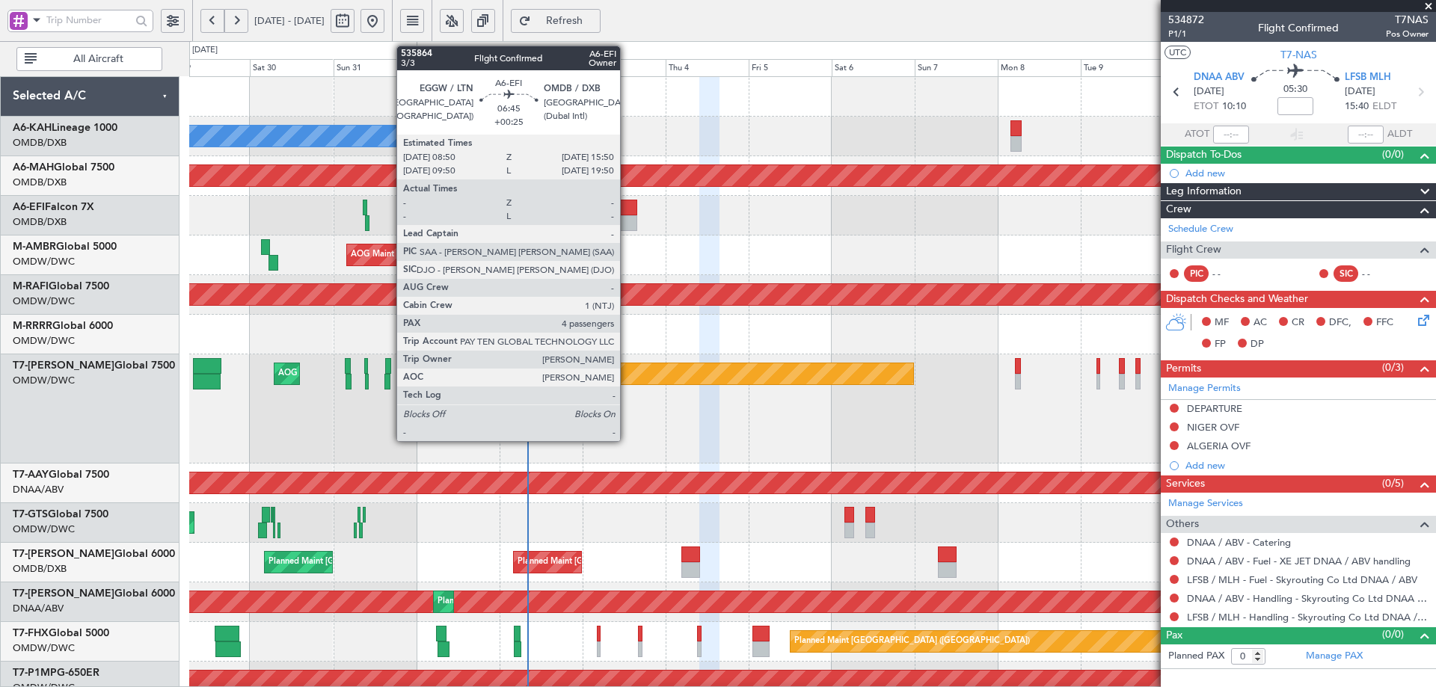
click at [627, 209] on div at bounding box center [624, 208] width 25 height 16
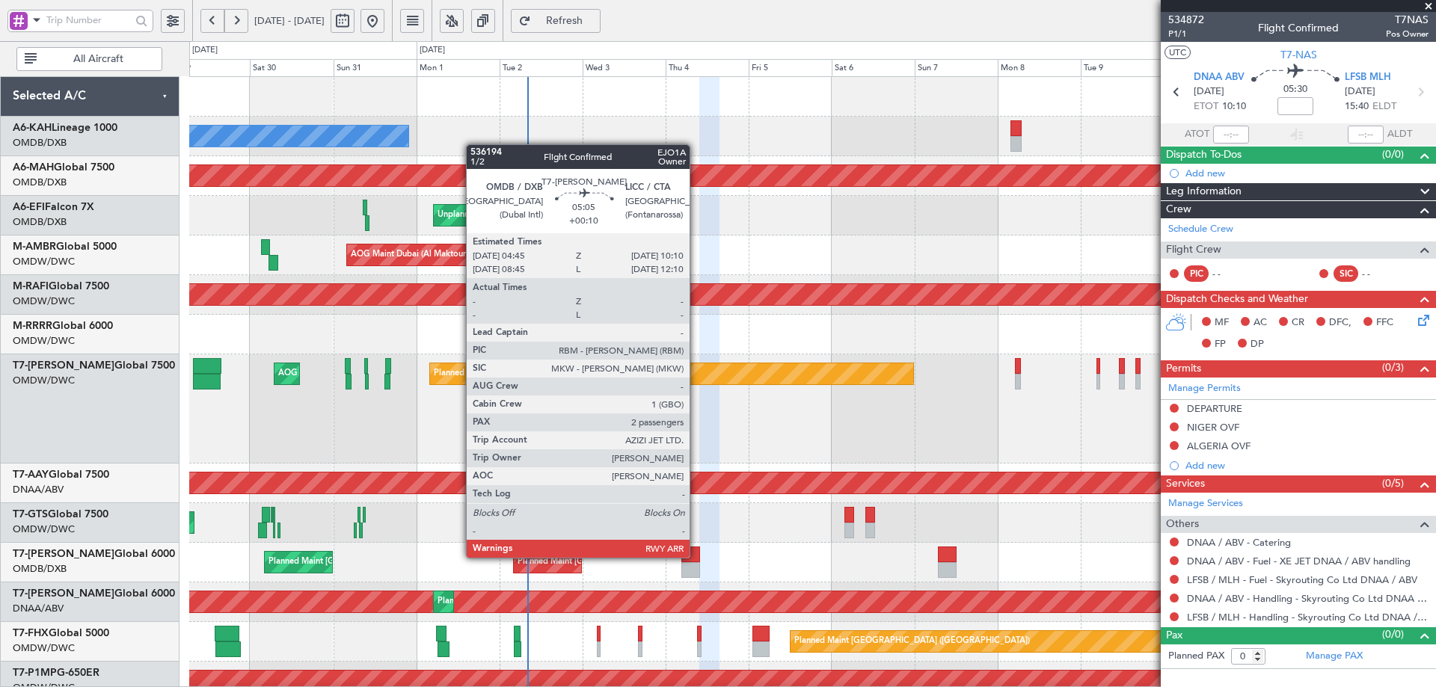
click at [696, 556] on div at bounding box center [690, 555] width 19 height 16
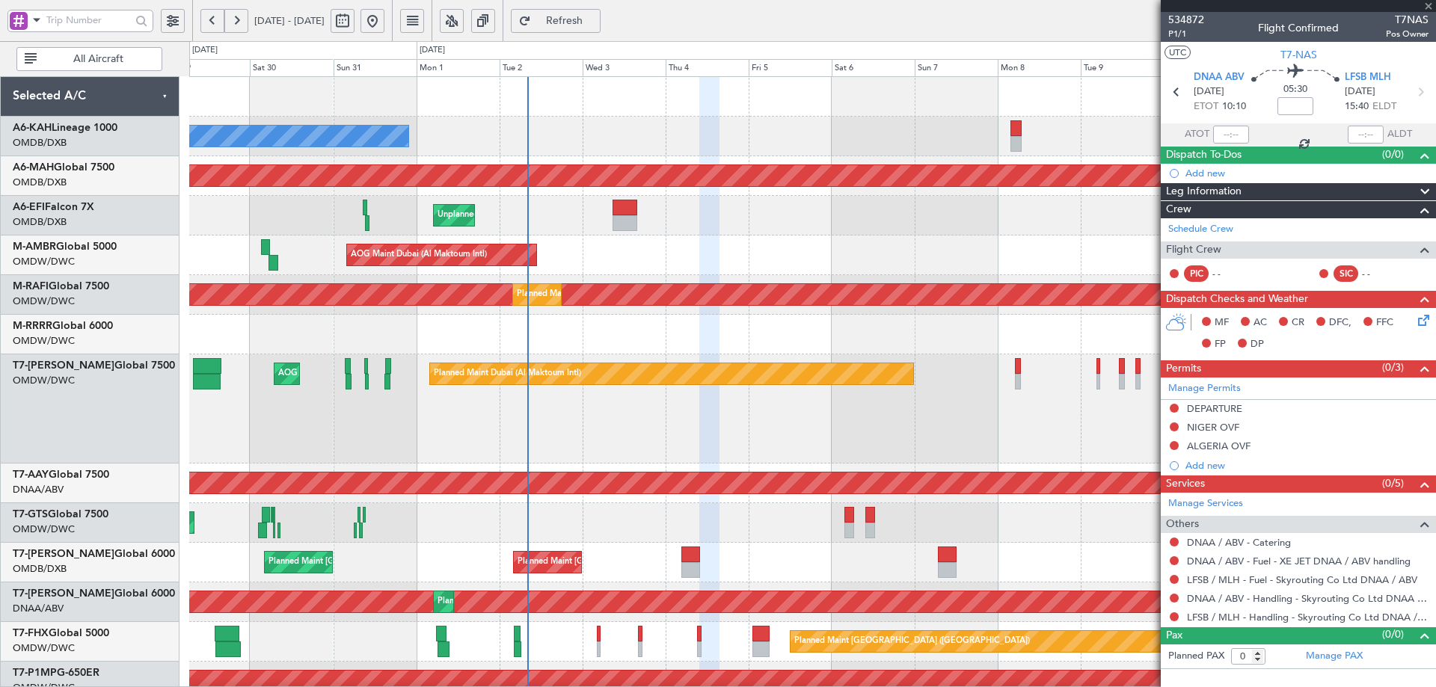
type input "+00:10"
type input "2"
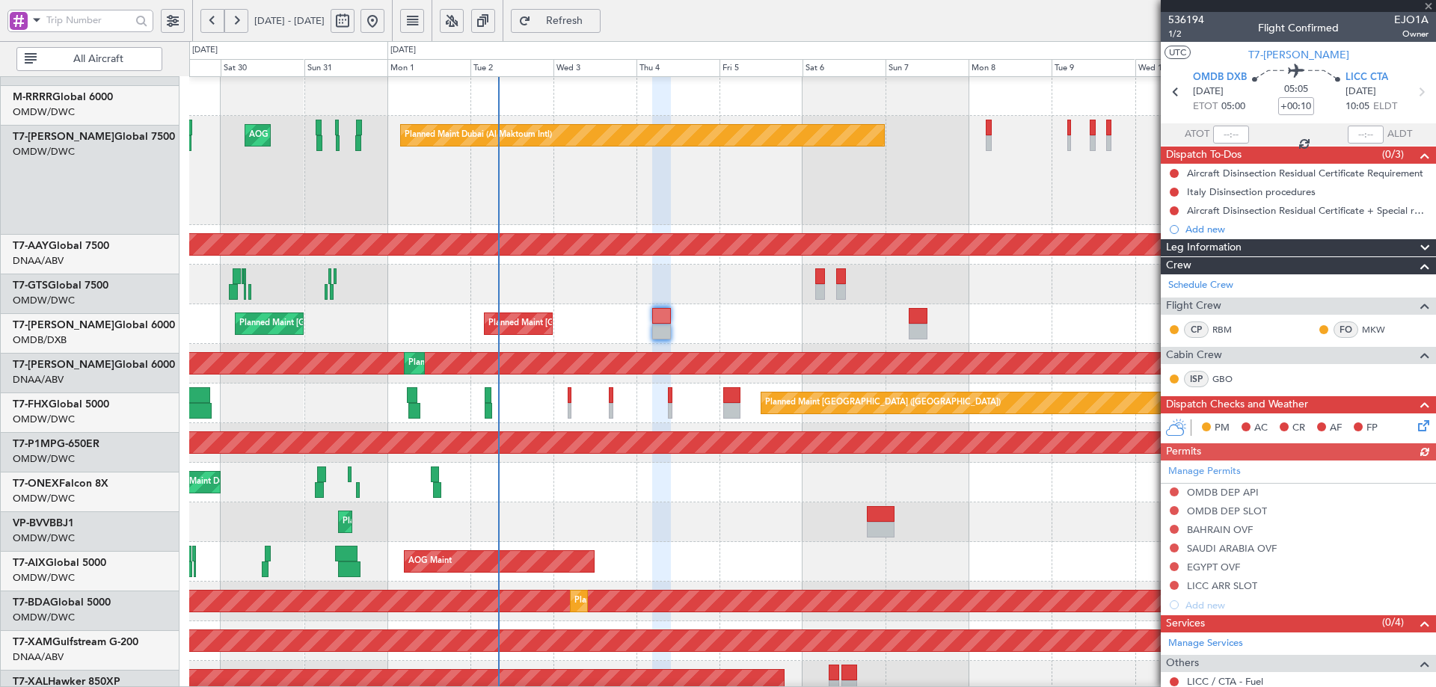
scroll to position [253, 0]
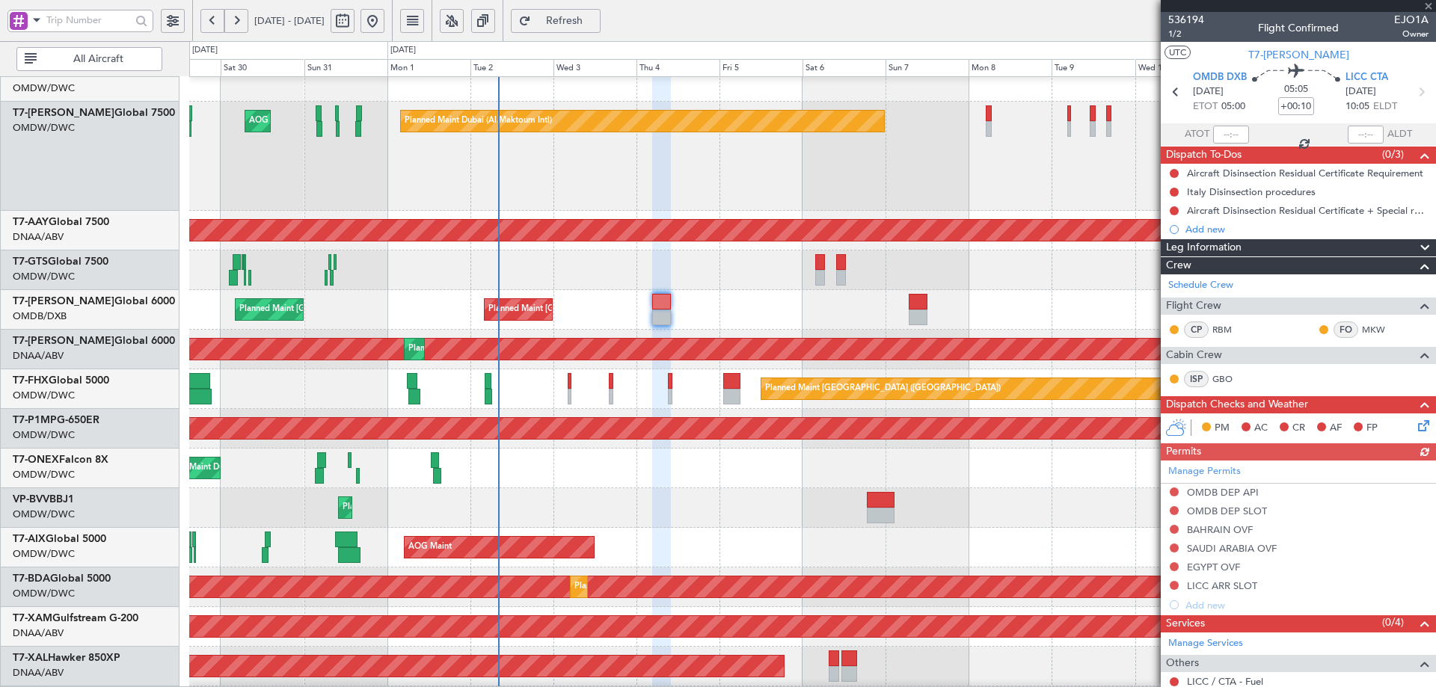
click at [499, 200] on div "Planned Maint Dubai (Al Maktoum Intl) AOG Maint Dubai (Al Maktoum Intl)" at bounding box center [812, 156] width 1246 height 109
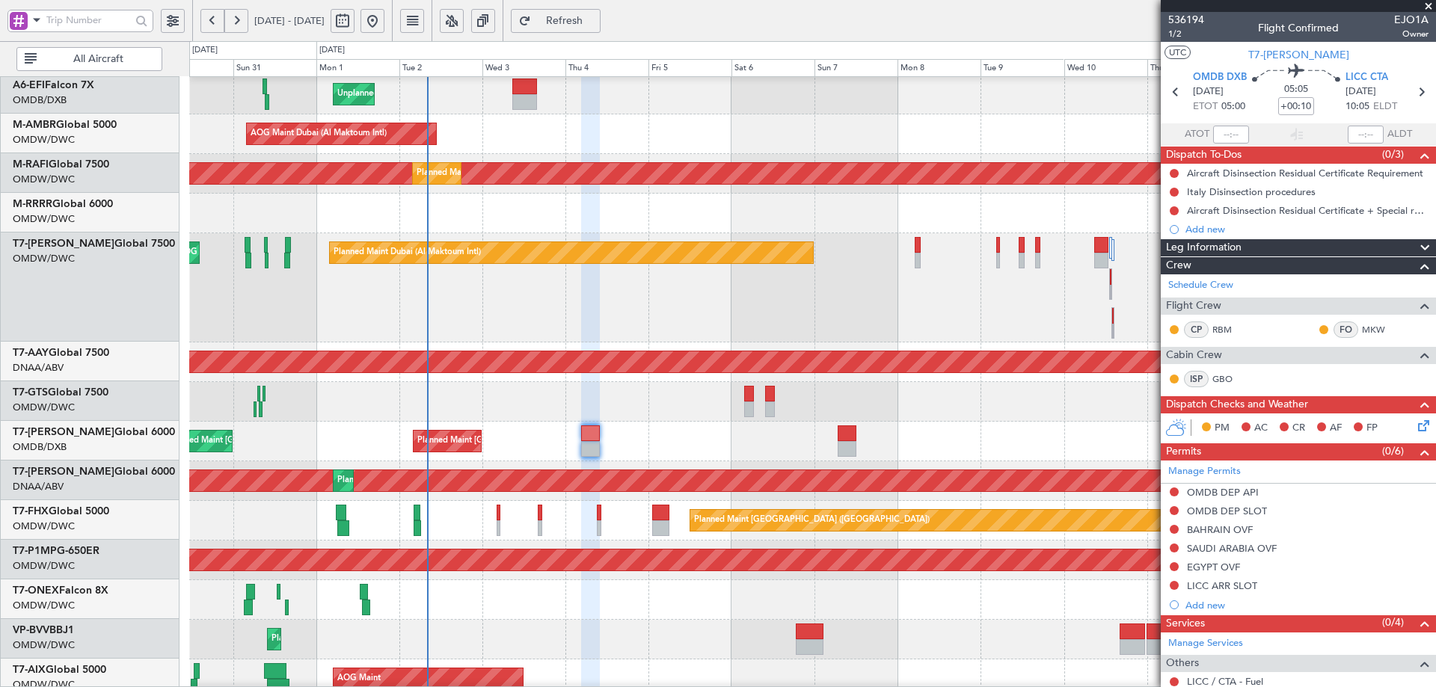
click at [710, 411] on div "Unplanned Maint [GEOGRAPHIC_DATA] (Seletar)" at bounding box center [812, 402] width 1246 height 40
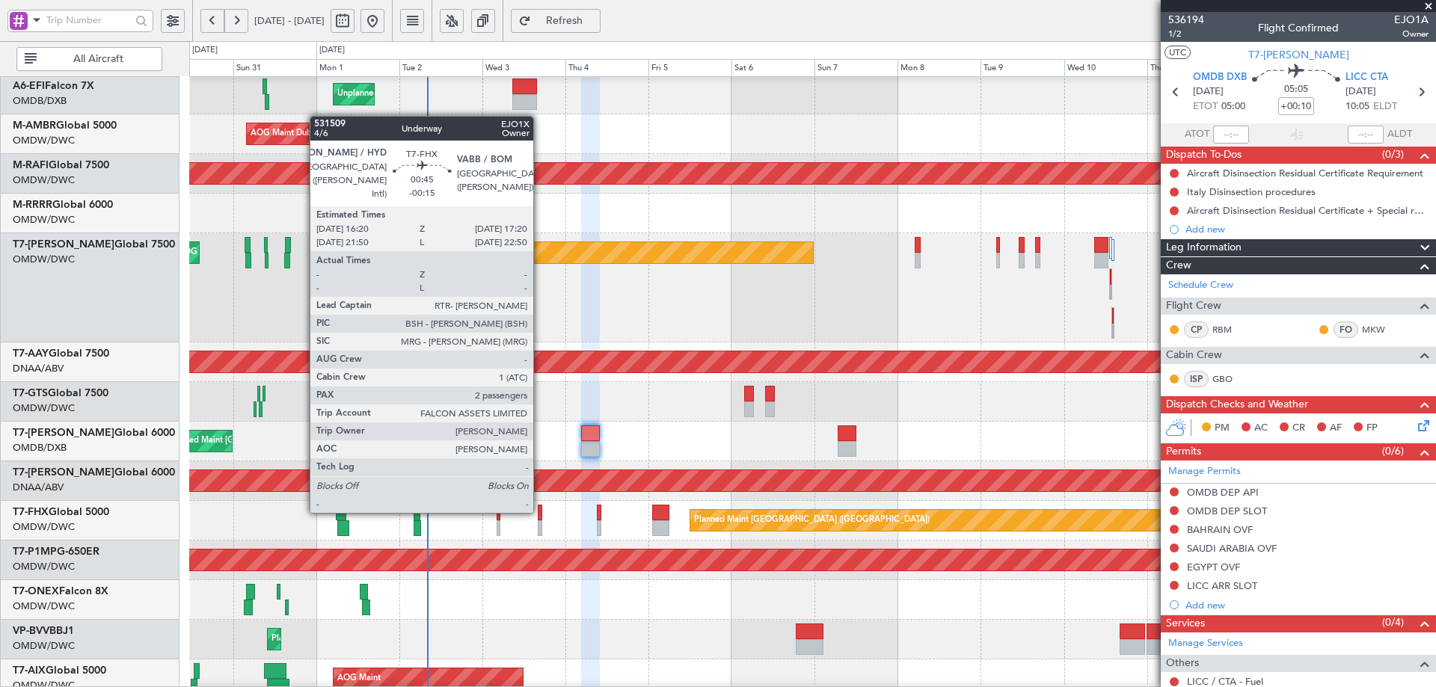
click at [540, 511] on div at bounding box center [540, 513] width 4 height 16
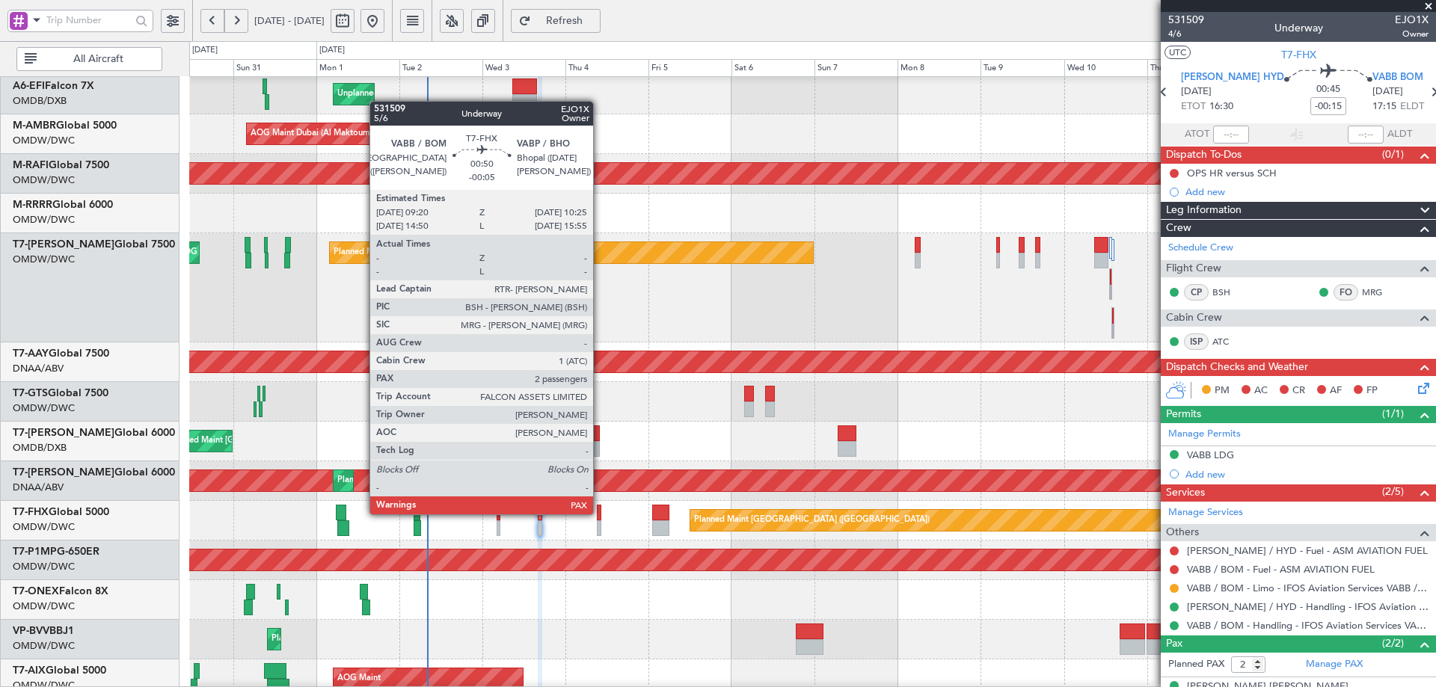
click at [600, 514] on div at bounding box center [599, 513] width 4 height 16
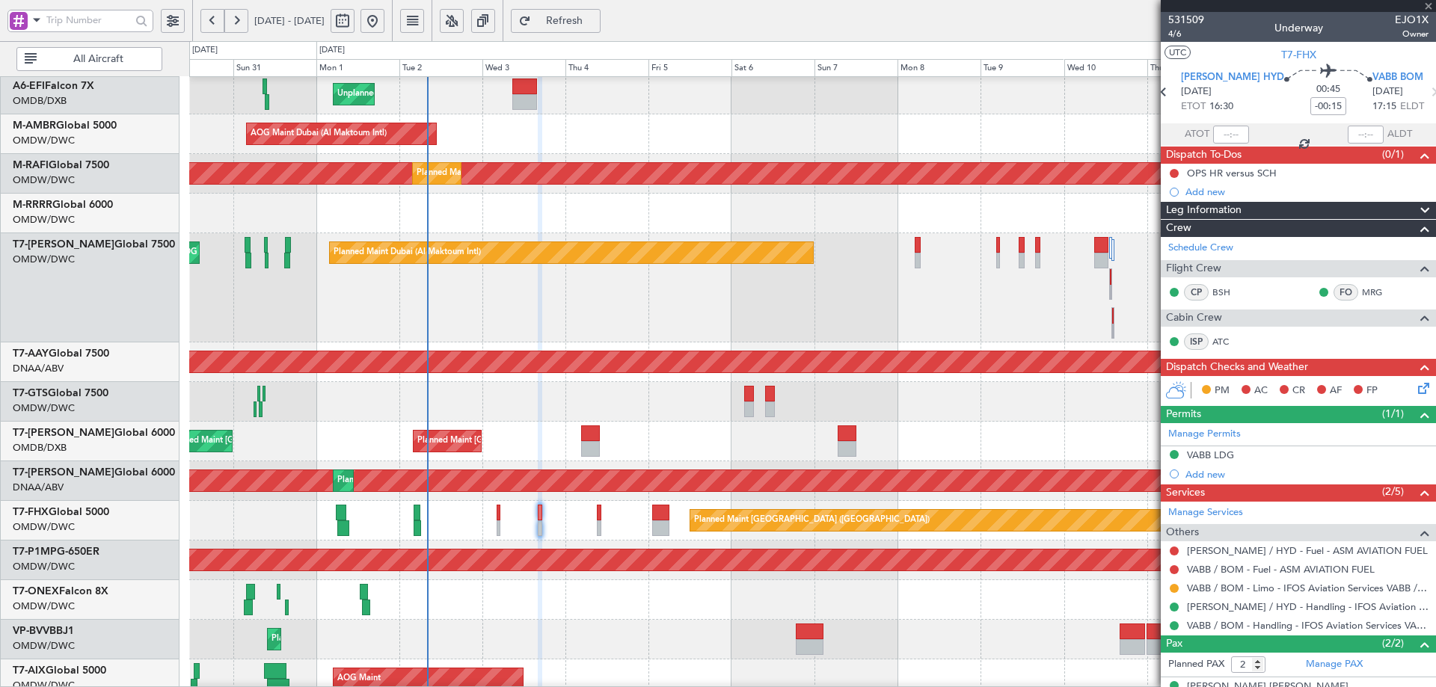
type input "-00:05"
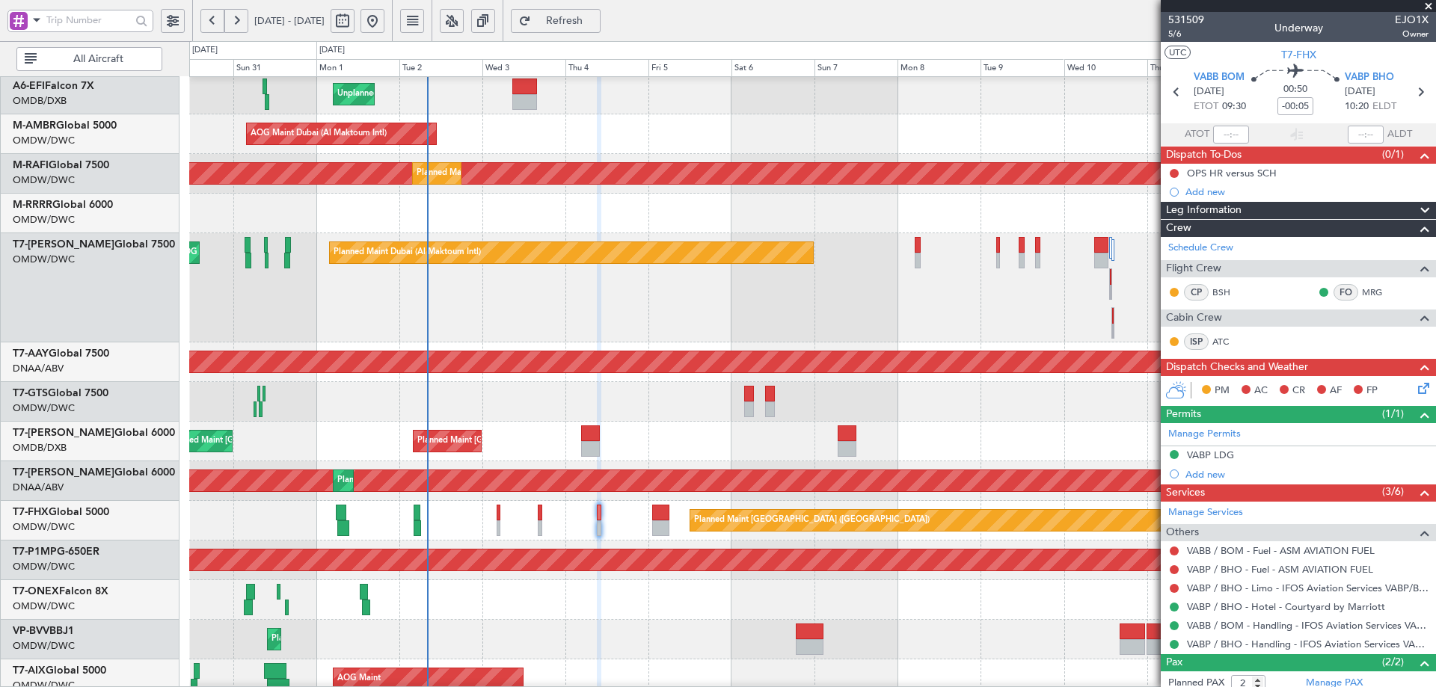
click at [595, 21] on span "Refresh" at bounding box center [564, 21] width 61 height 10
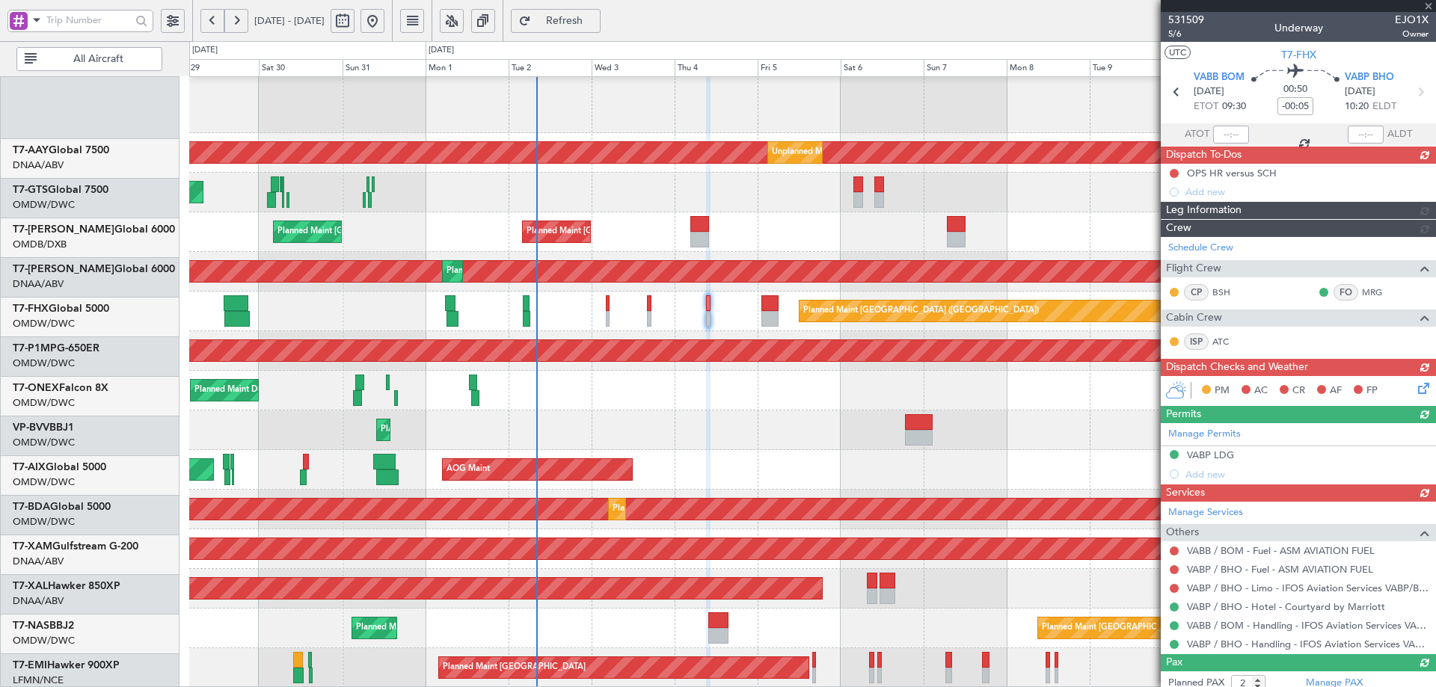
scroll to position [330, 0]
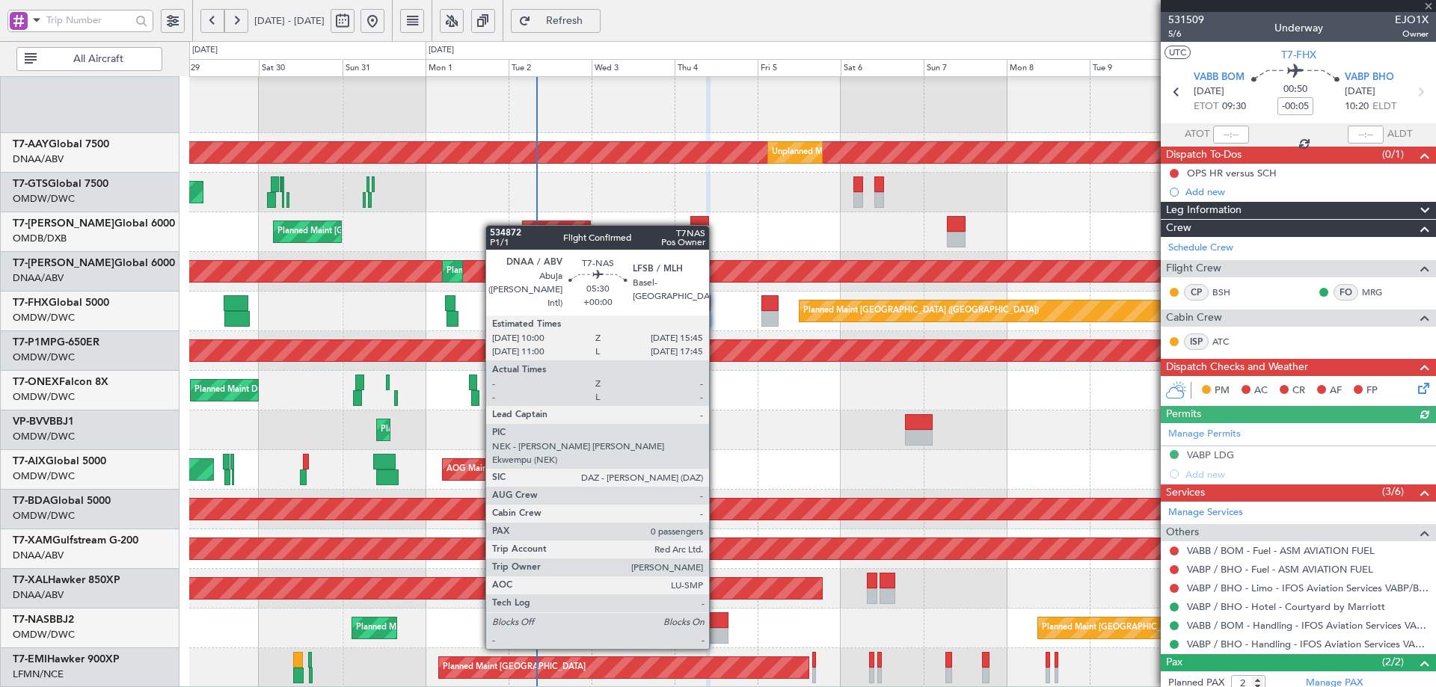
click at [716, 632] on div at bounding box center [718, 636] width 20 height 16
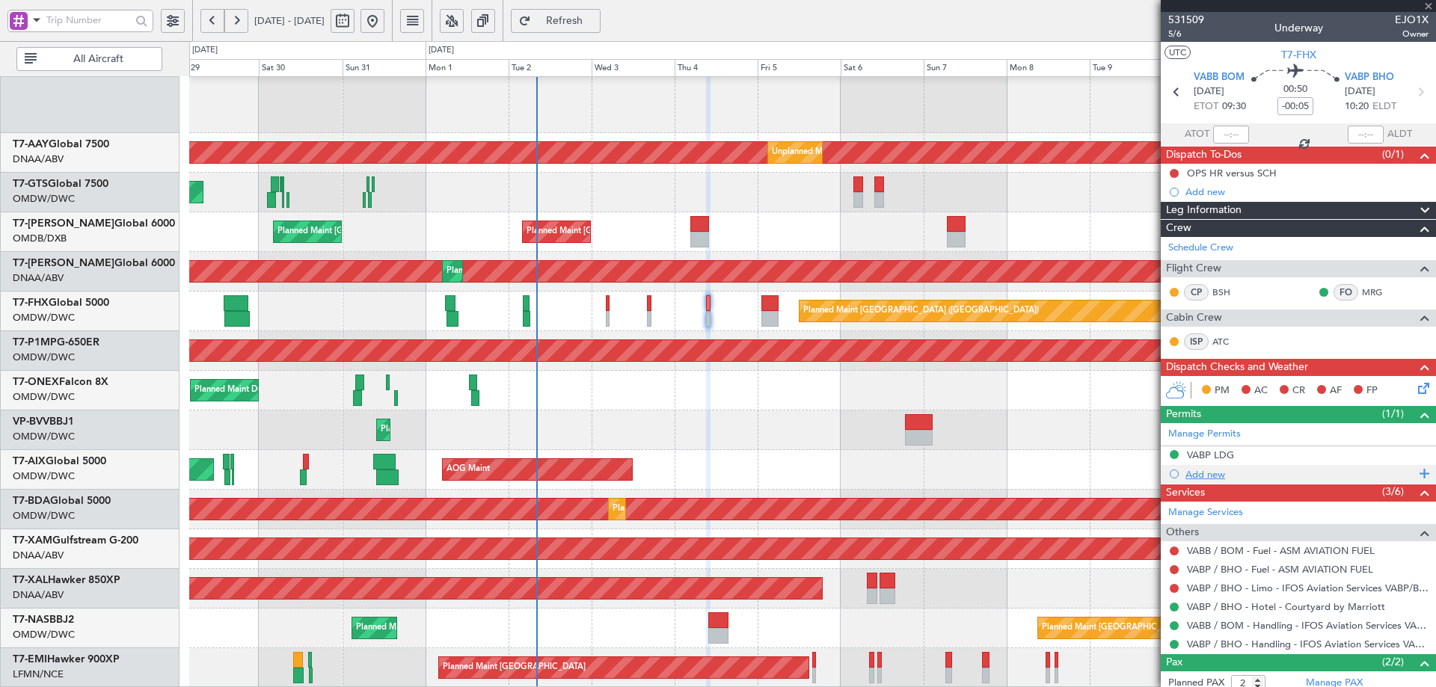
type input "0"
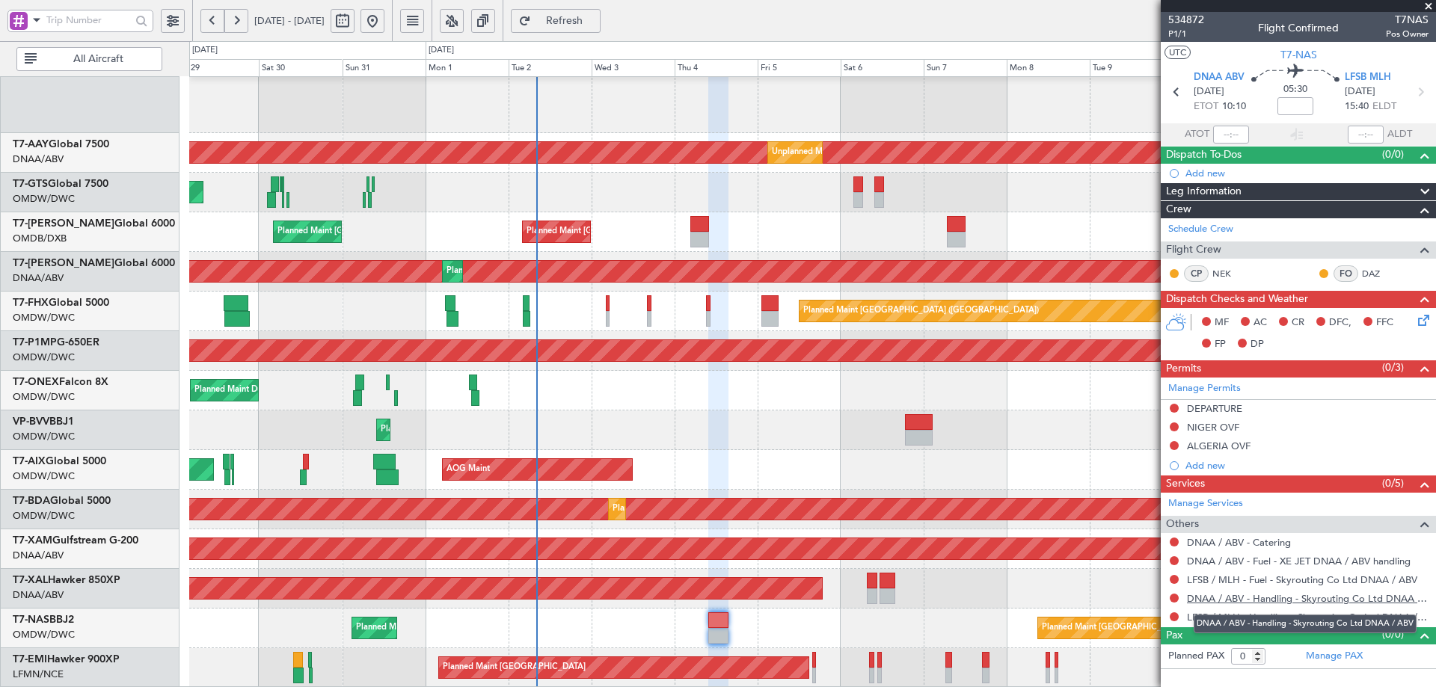
click at [1295, 603] on link "DNAA / ABV - Handling - Skyrouting Co Ltd DNAA / ABV" at bounding box center [1308, 598] width 242 height 13
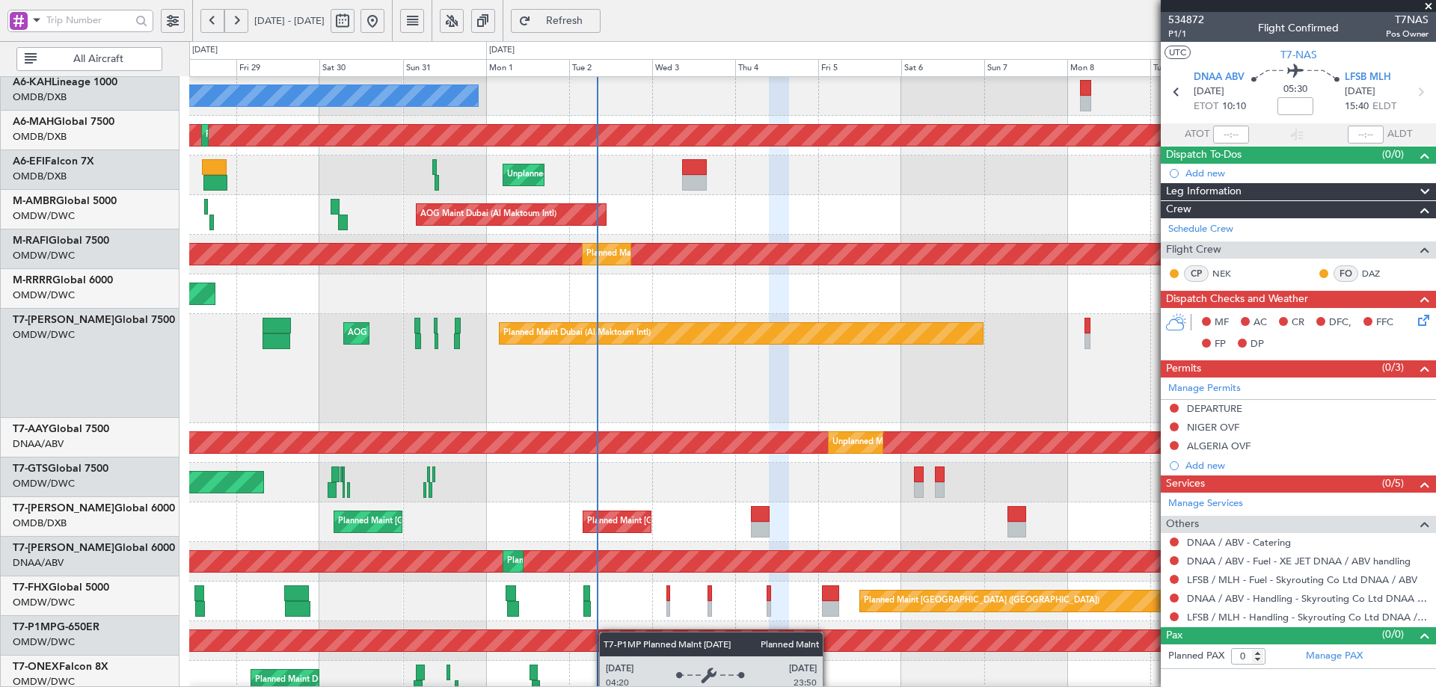
scroll to position [56, 0]
click at [608, 622] on div "Planned Maint Savannah (Savannah/hilton Head Intl)" at bounding box center [812, 641] width 1246 height 40
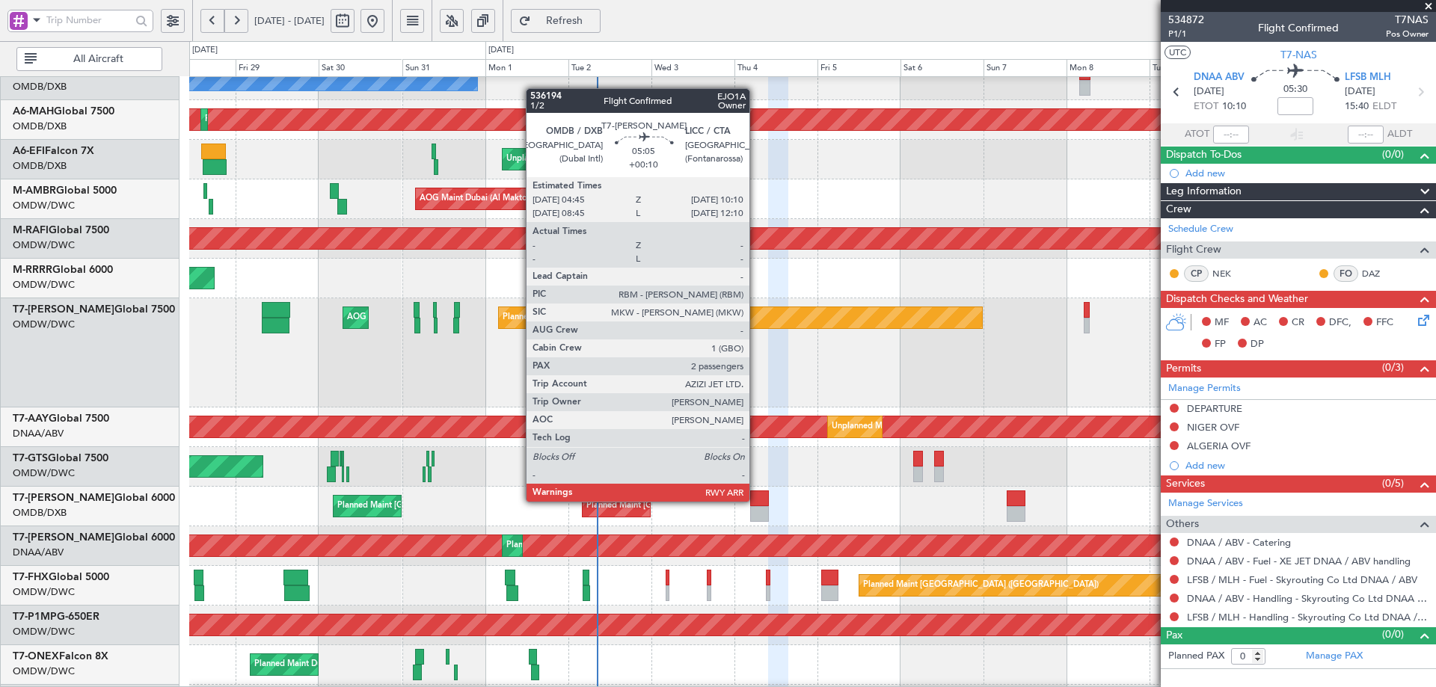
click at [756, 500] on div at bounding box center [759, 498] width 19 height 16
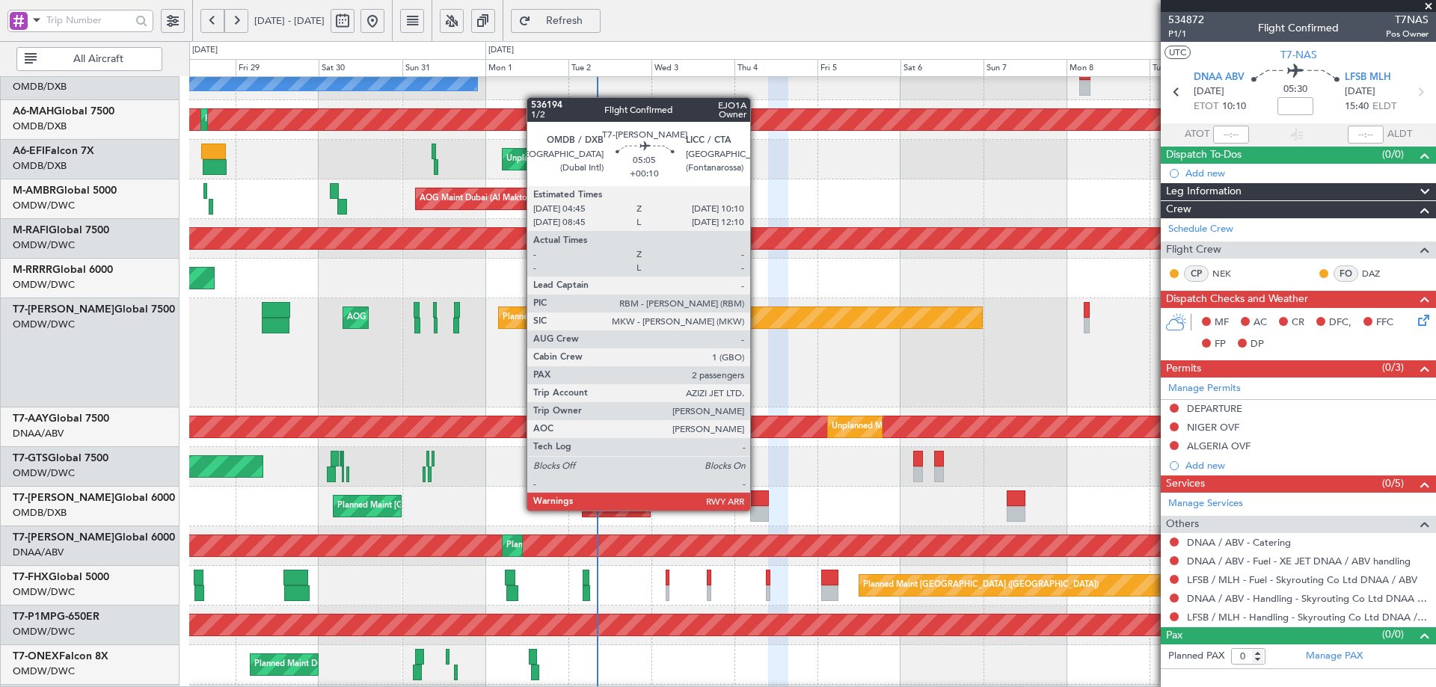
click at [754, 509] on div at bounding box center [759, 514] width 19 height 16
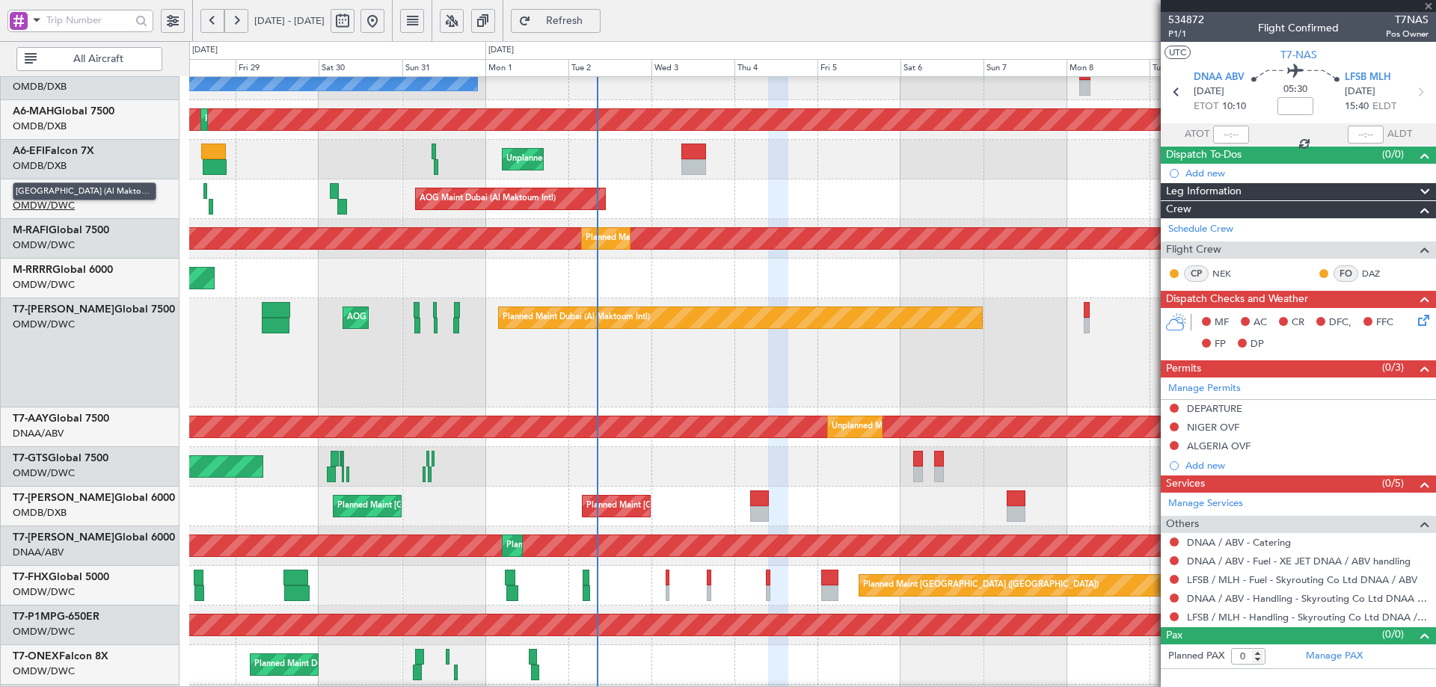
type input "+00:10"
type input "2"
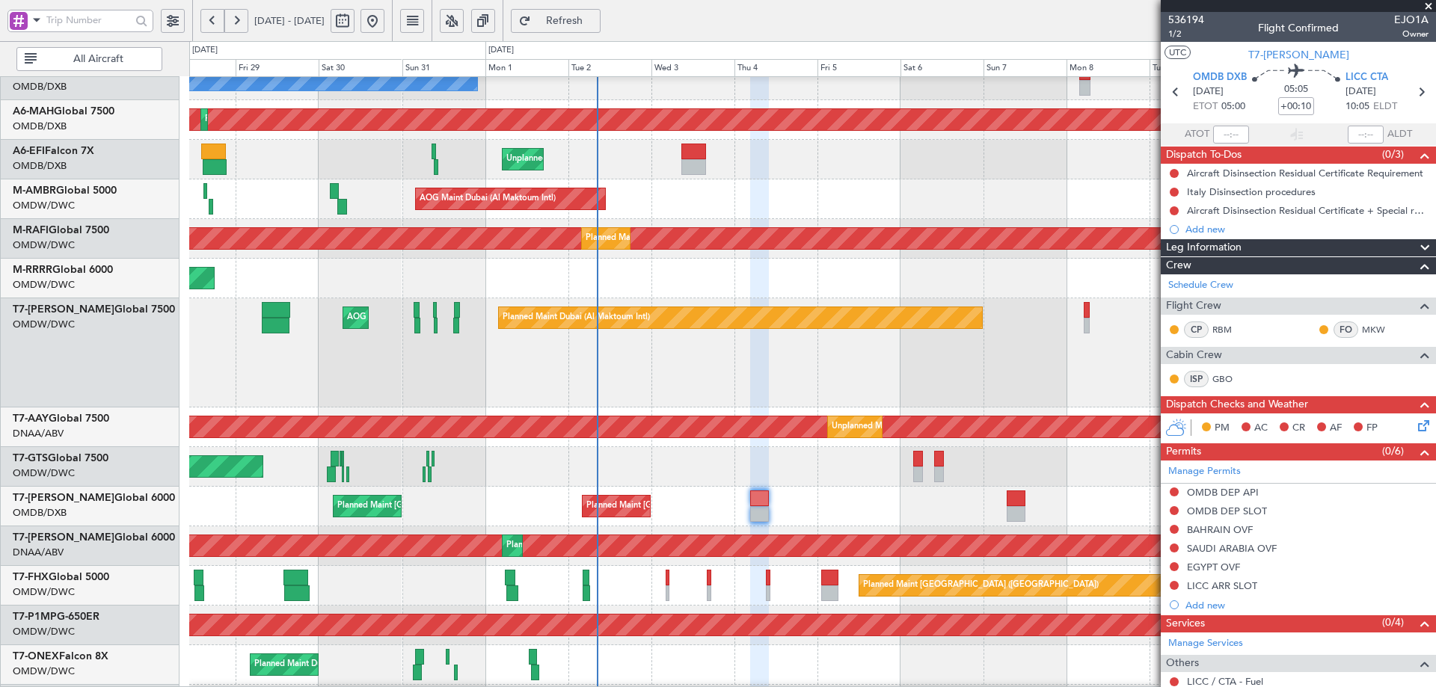
scroll to position [330, 0]
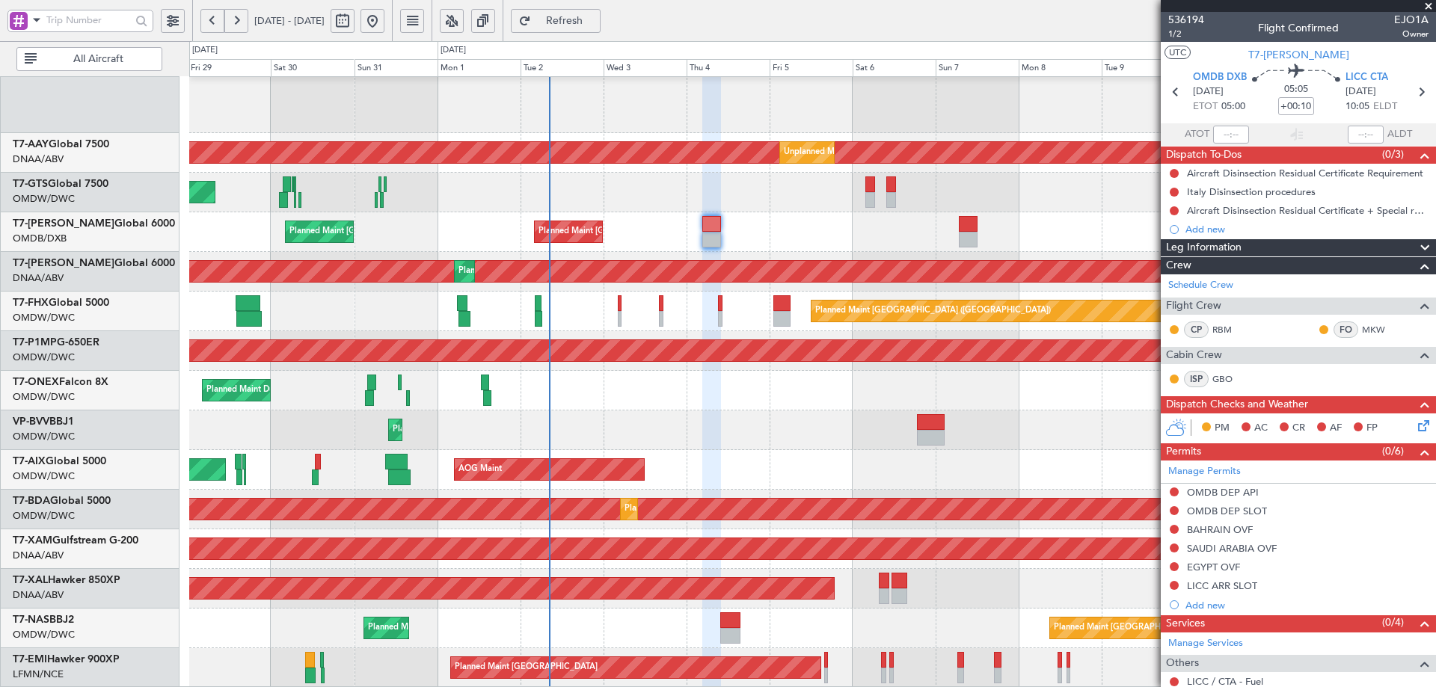
click at [718, 284] on div "AOG Maint Dubai (Al Maktoum Intl) Planned Maint [GEOGRAPHIC_DATA] (Al Maktoum I…" at bounding box center [812, 217] width 1246 height 941
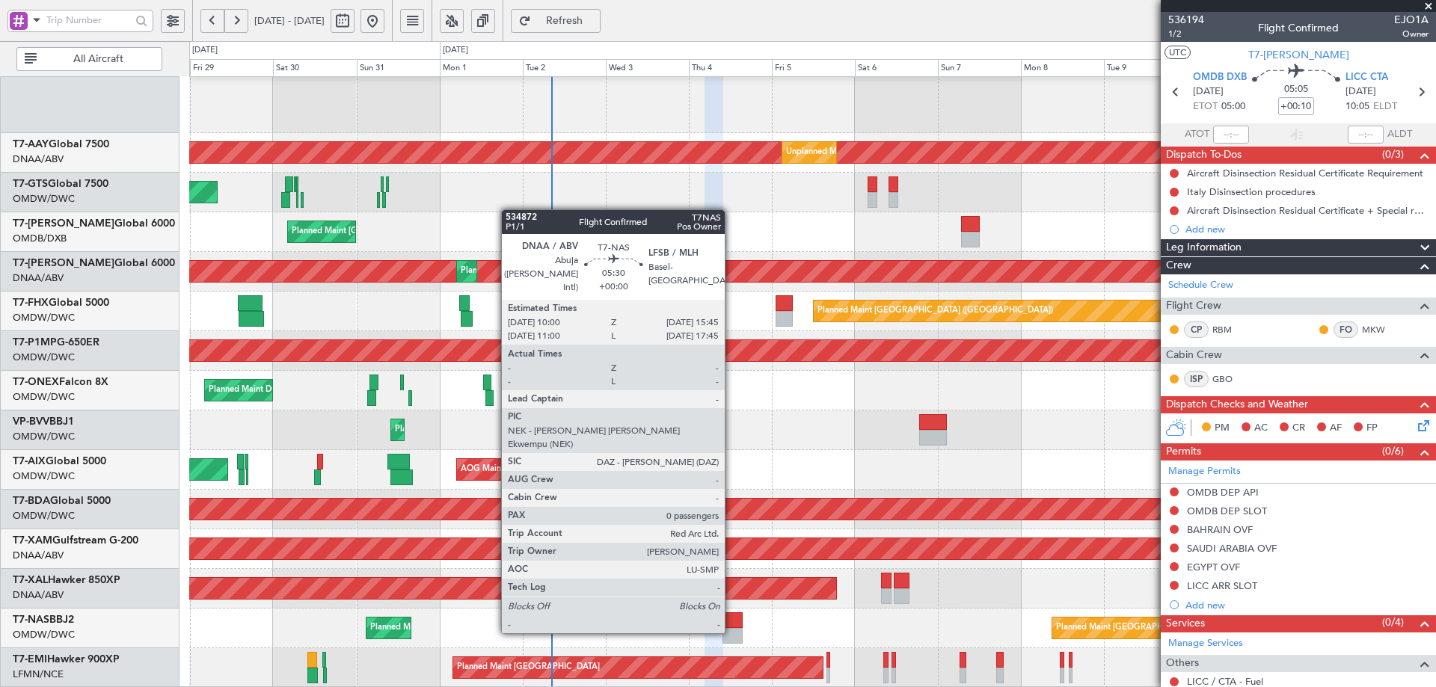
click at [731, 617] on div at bounding box center [732, 620] width 20 height 16
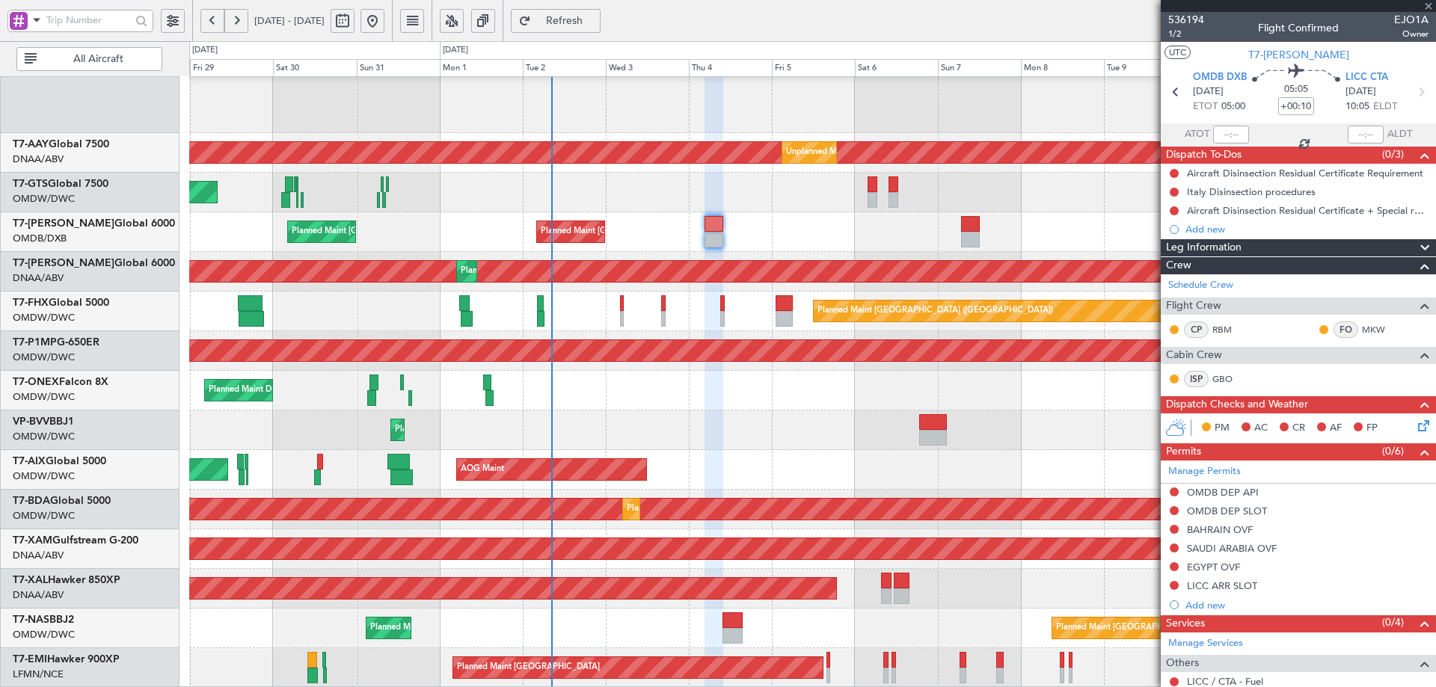
type input "0"
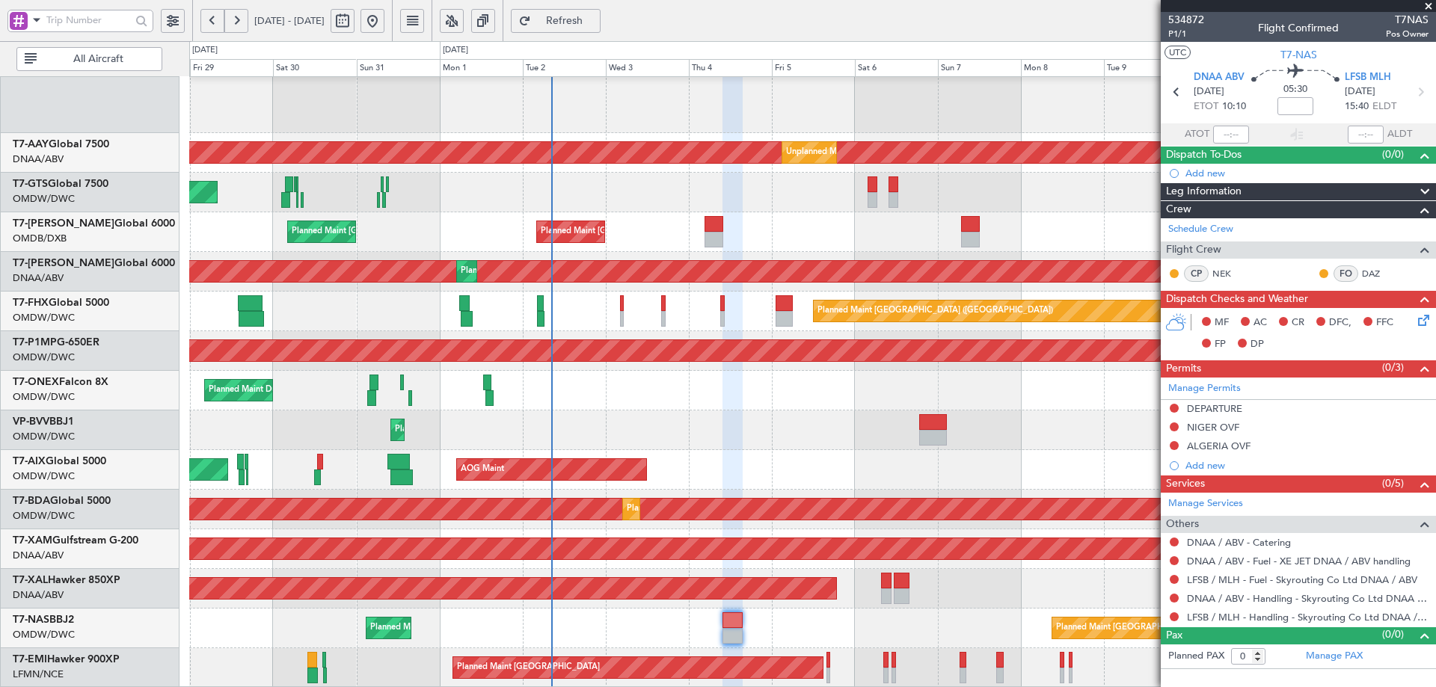
drag, startPoint x: 1178, startPoint y: 427, endPoint x: 1172, endPoint y: 447, distance: 20.9
click at [1177, 427] on button at bounding box center [1173, 426] width 9 height 9
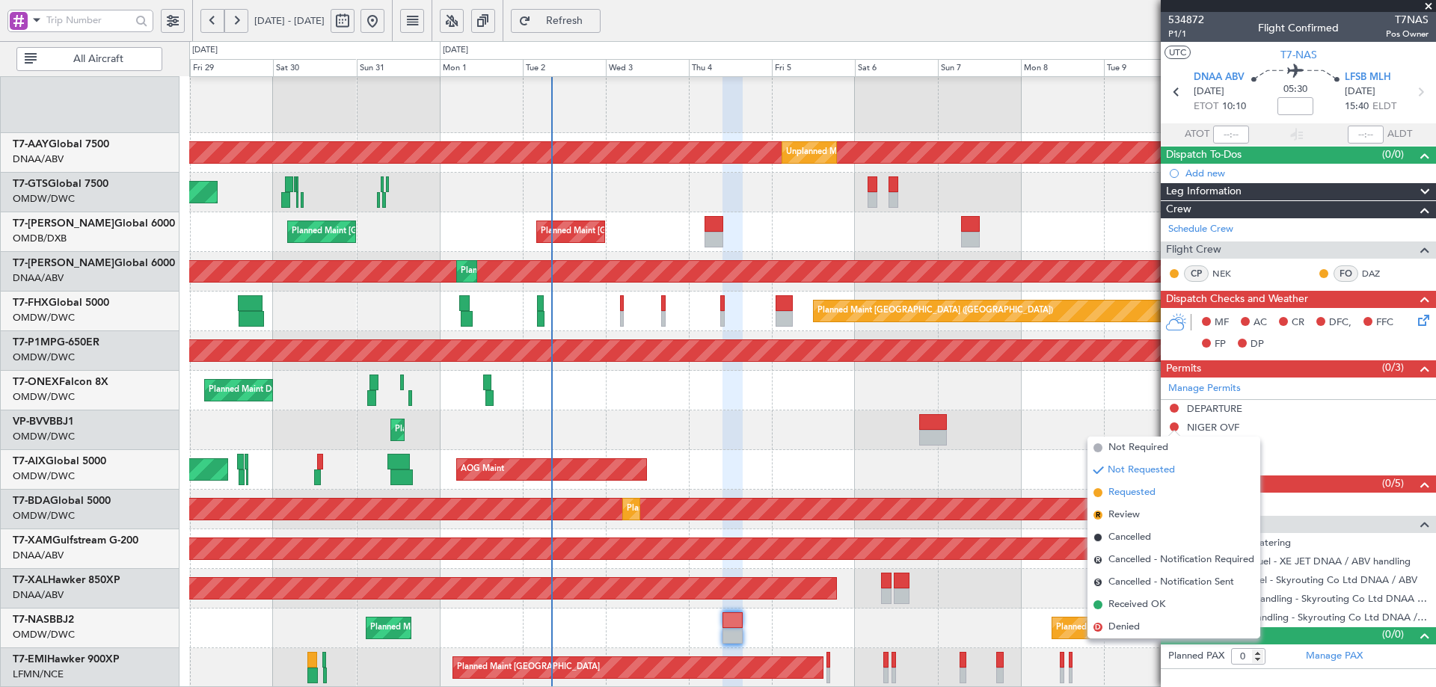
click at [1152, 493] on span "Requested" at bounding box center [1131, 492] width 47 height 15
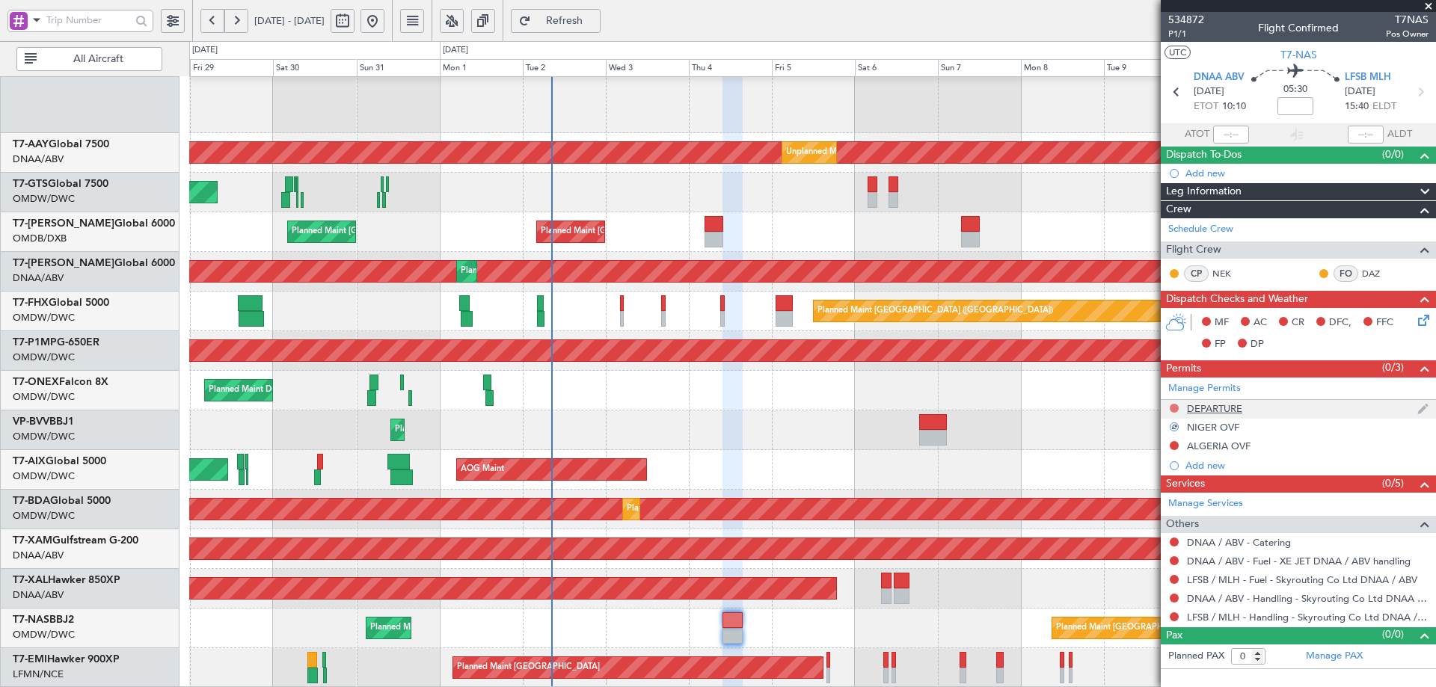
click at [1176, 408] on button at bounding box center [1173, 408] width 9 height 9
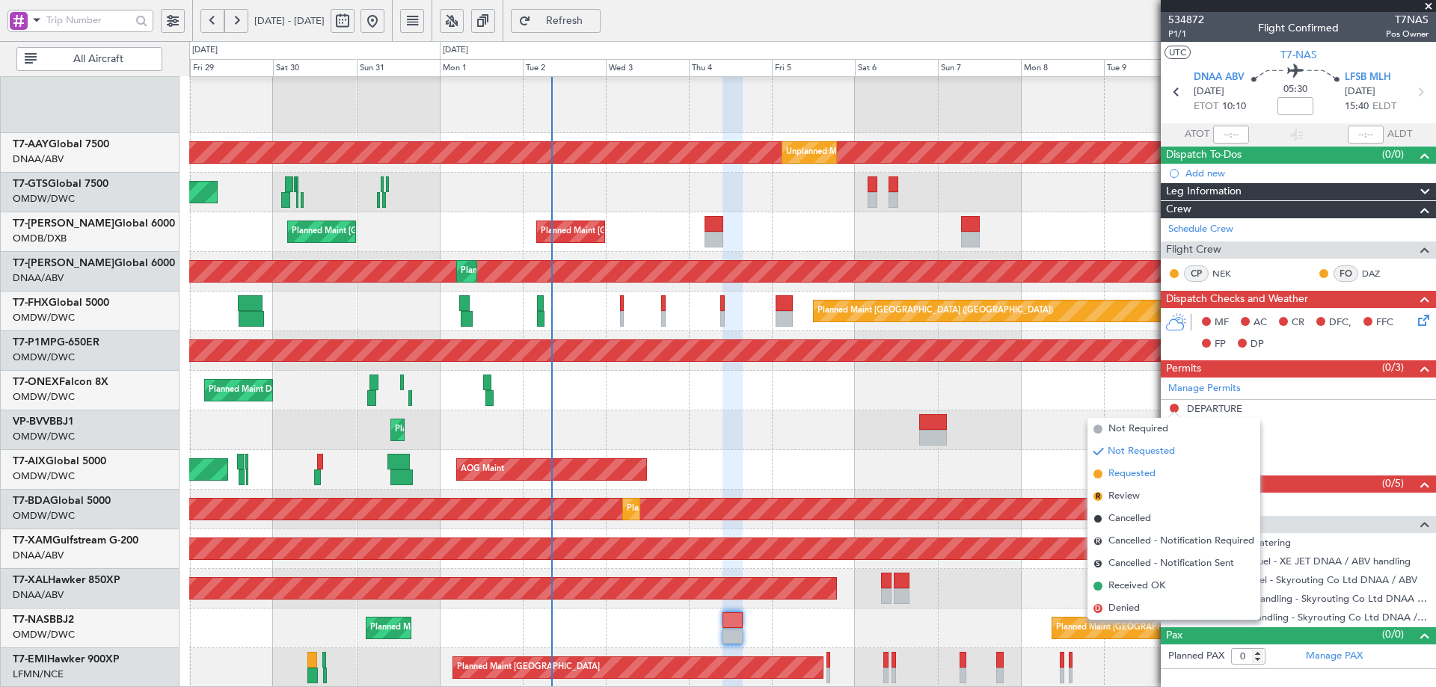
click at [1147, 474] on span "Requested" at bounding box center [1131, 474] width 47 height 15
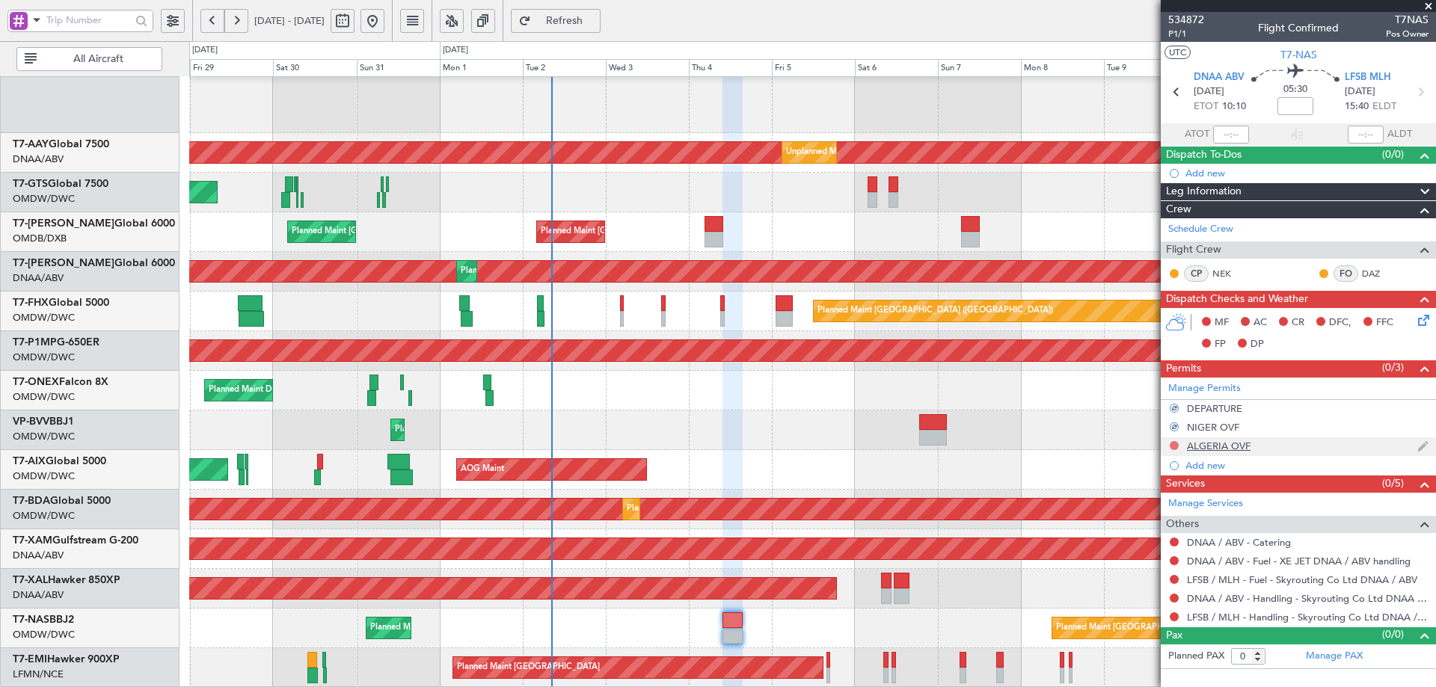
click at [1171, 446] on button at bounding box center [1173, 445] width 9 height 9
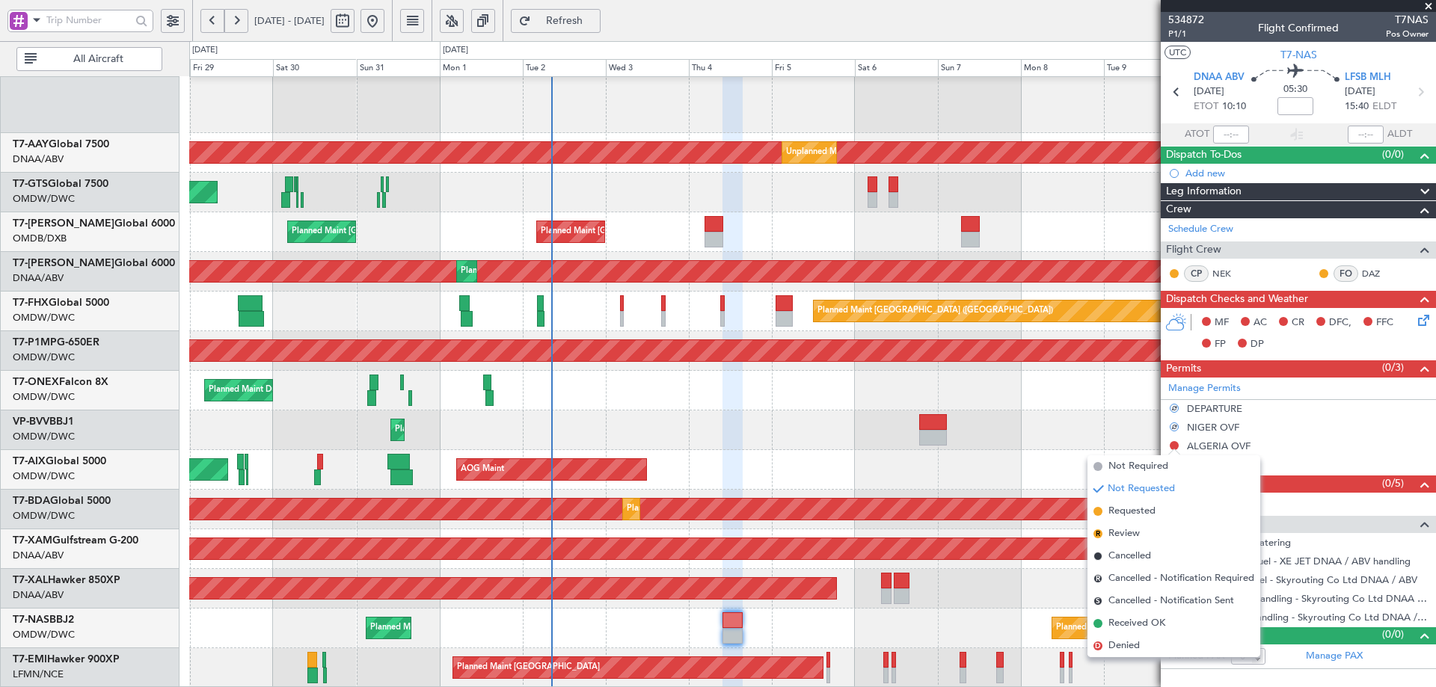
drag, startPoint x: 1143, startPoint y: 511, endPoint x: 1150, endPoint y: 516, distance: 8.5
click at [1142, 511] on span "Requested" at bounding box center [1131, 511] width 47 height 15
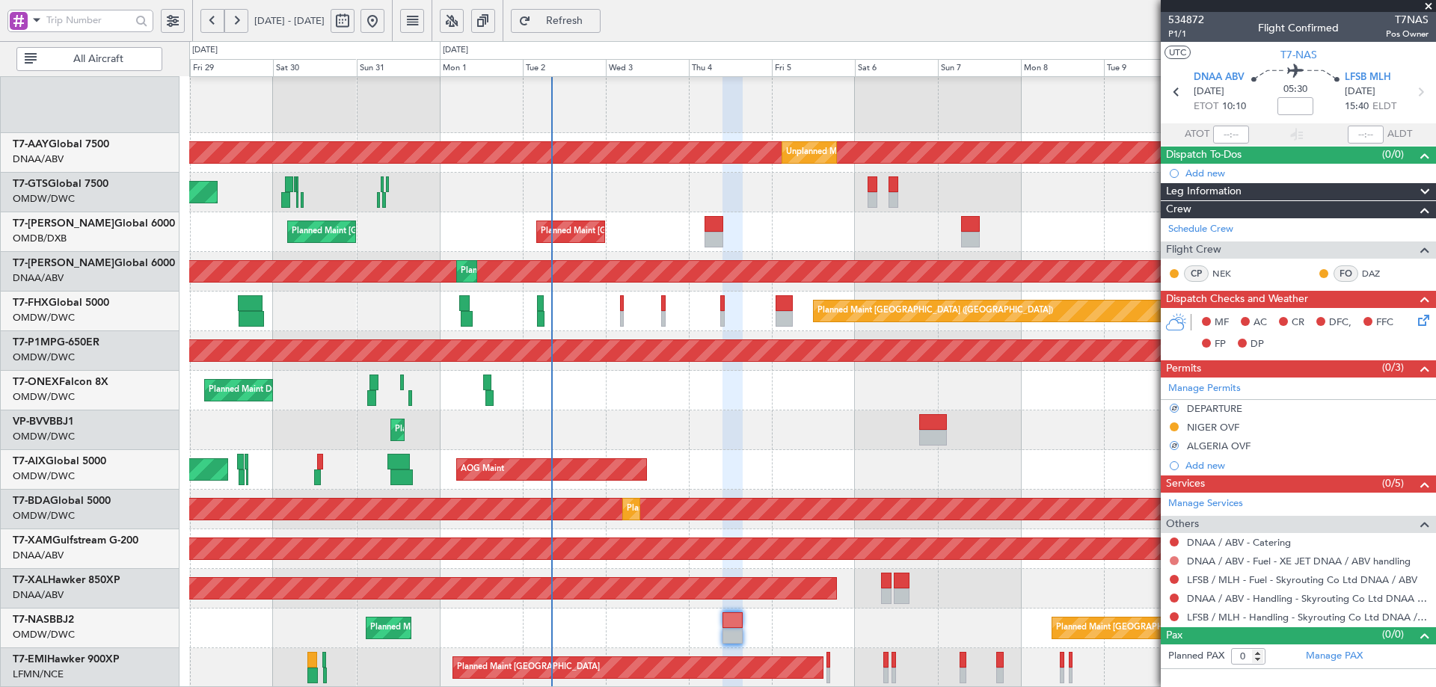
click at [1176, 559] on button at bounding box center [1173, 560] width 9 height 9
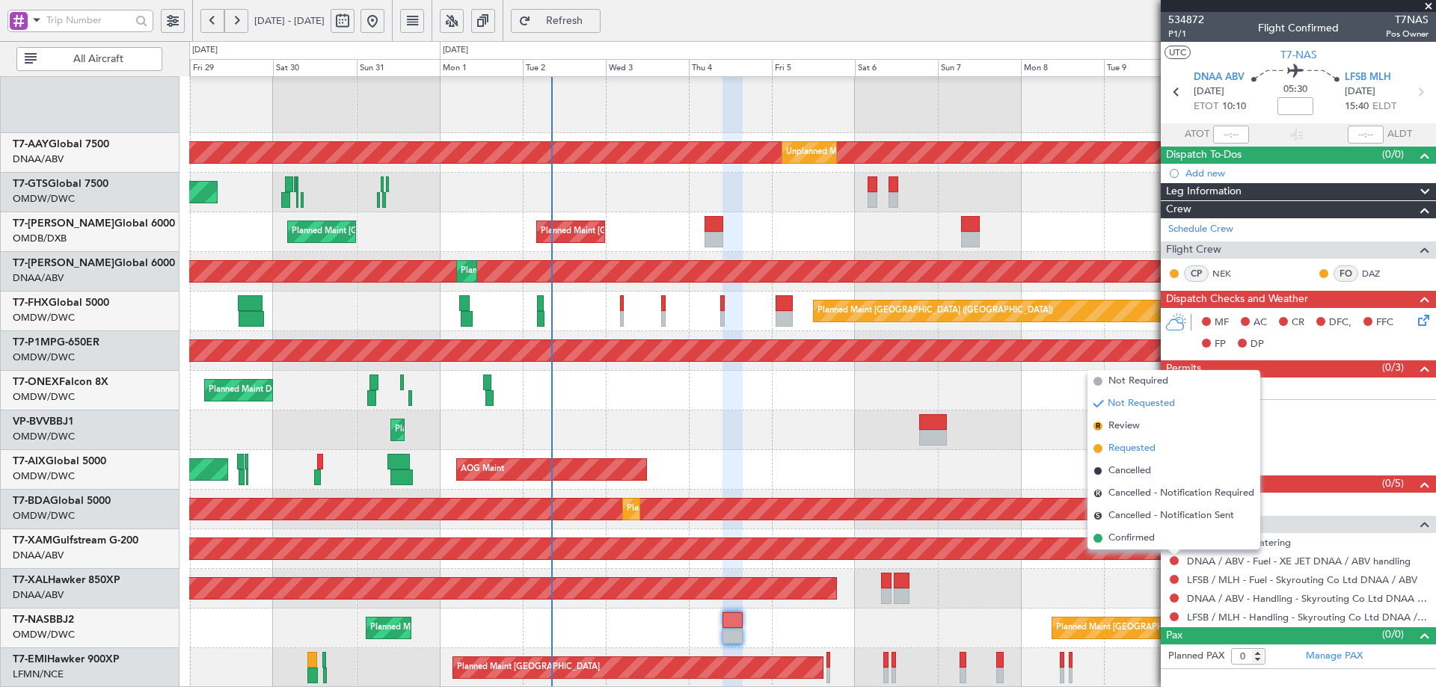
click at [1126, 452] on span "Requested" at bounding box center [1131, 448] width 47 height 15
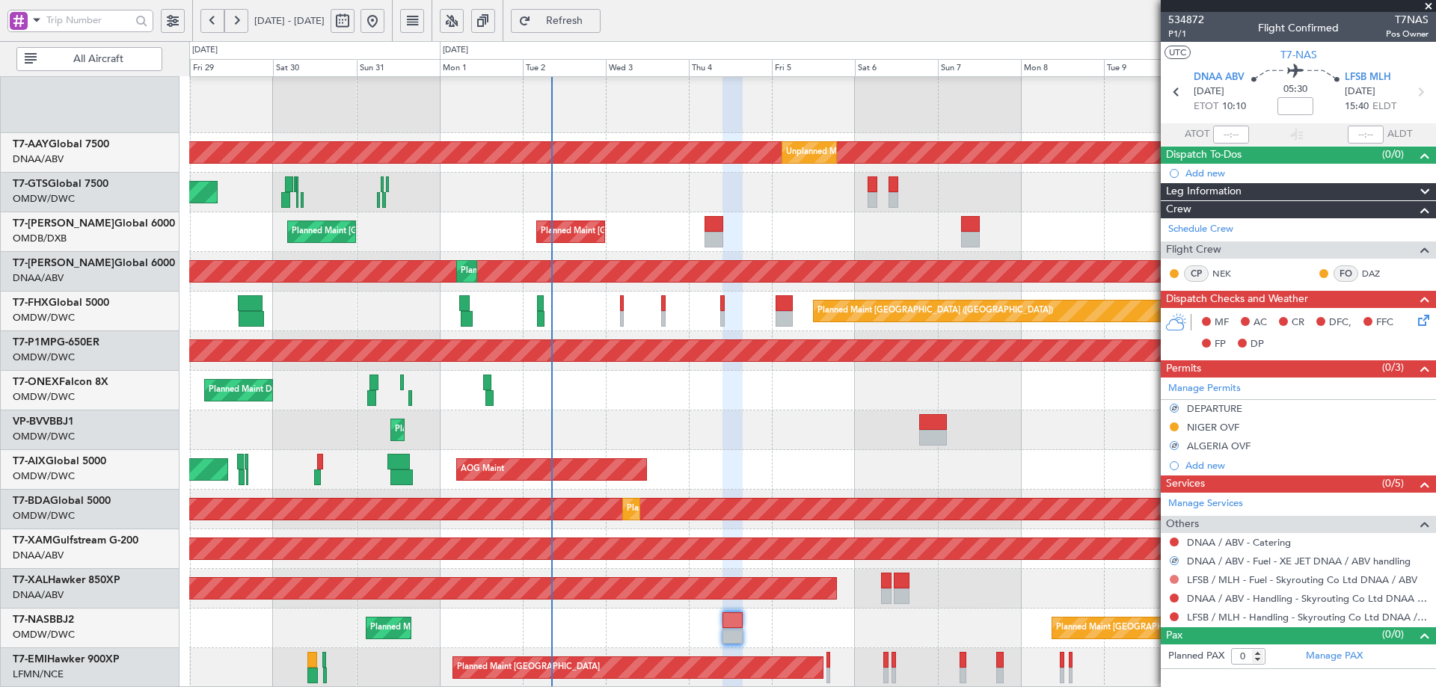
click at [1172, 577] on button at bounding box center [1173, 579] width 9 height 9
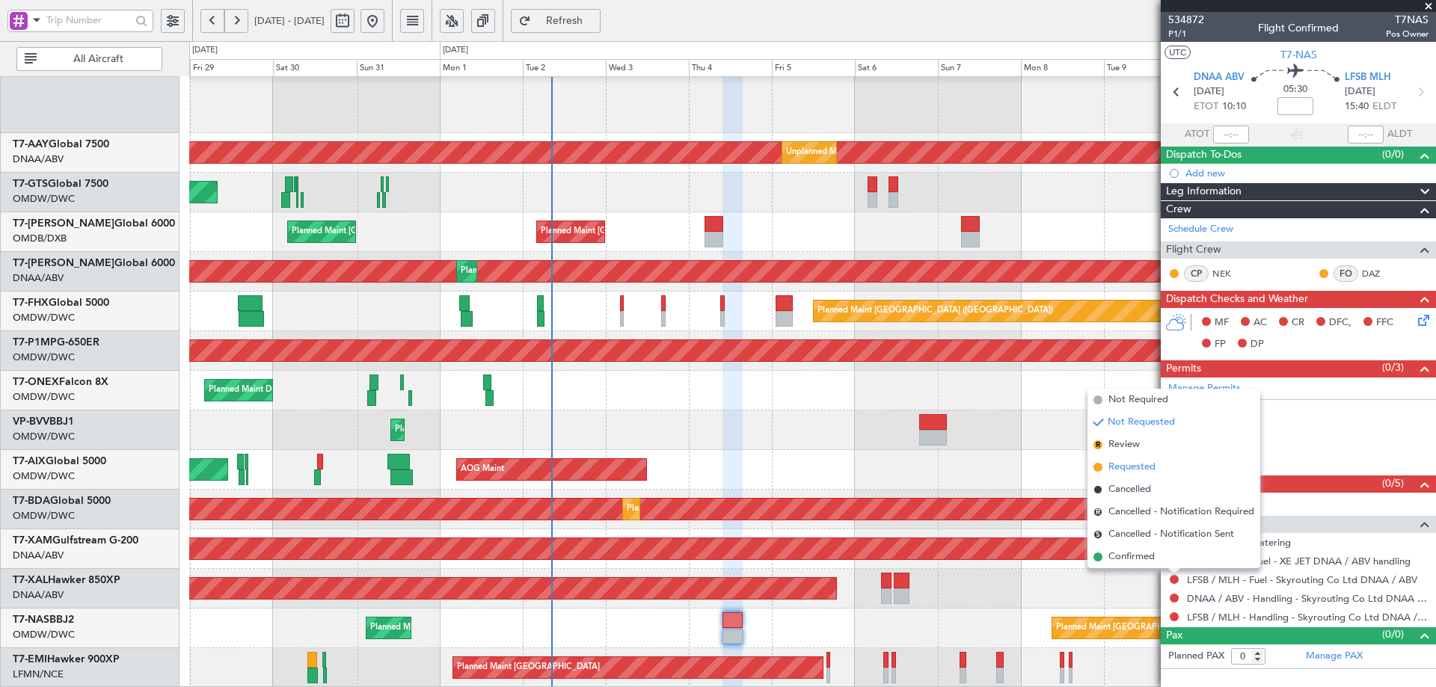
click at [1140, 461] on span "Requested" at bounding box center [1131, 467] width 47 height 15
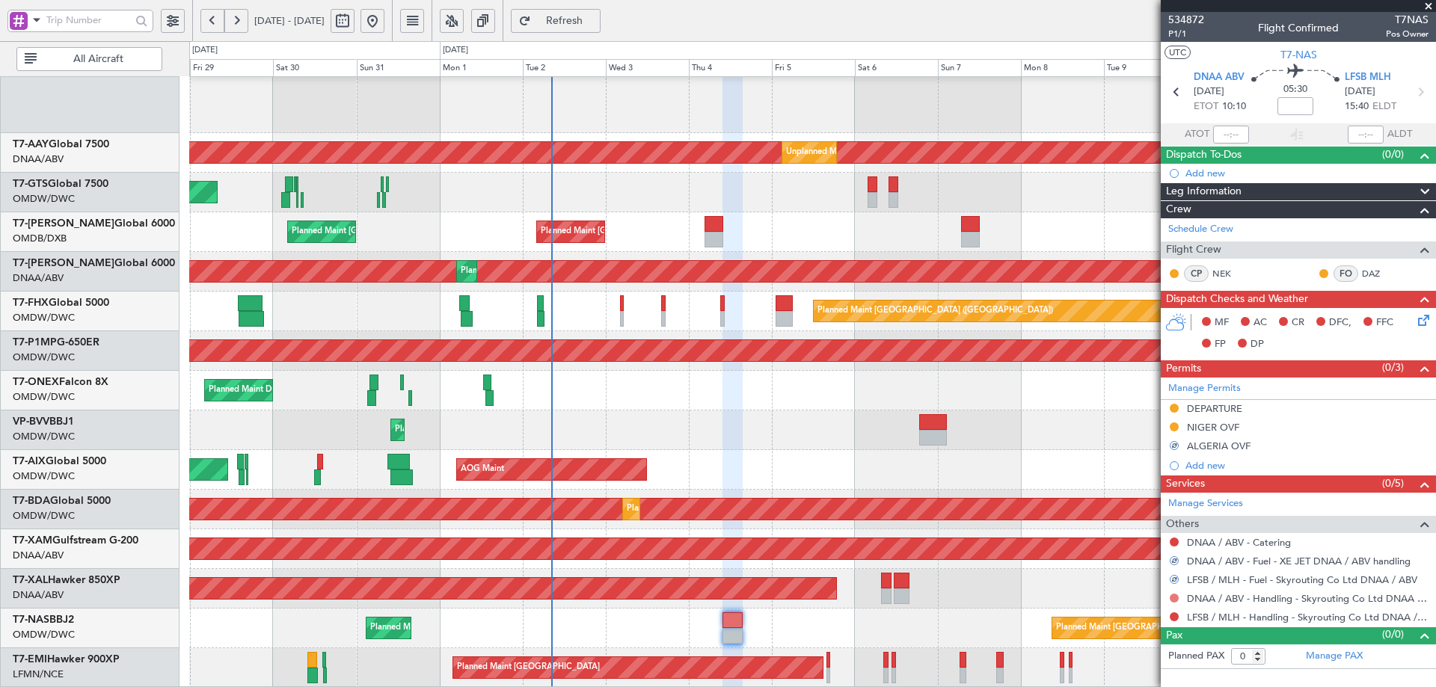
click at [1176, 597] on button at bounding box center [1173, 598] width 9 height 9
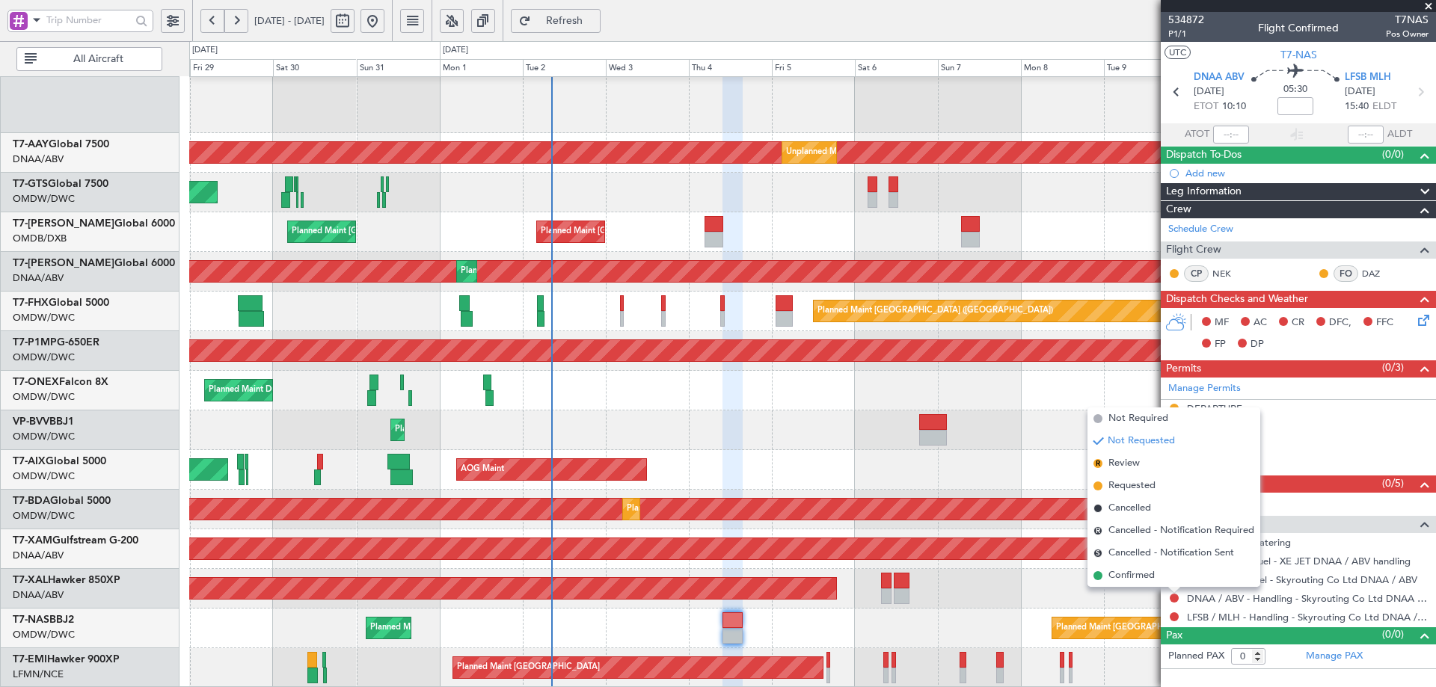
drag, startPoint x: 1137, startPoint y: 485, endPoint x: 1126, endPoint y: 555, distance: 70.3
click at [1137, 485] on span "Requested" at bounding box center [1131, 486] width 47 height 15
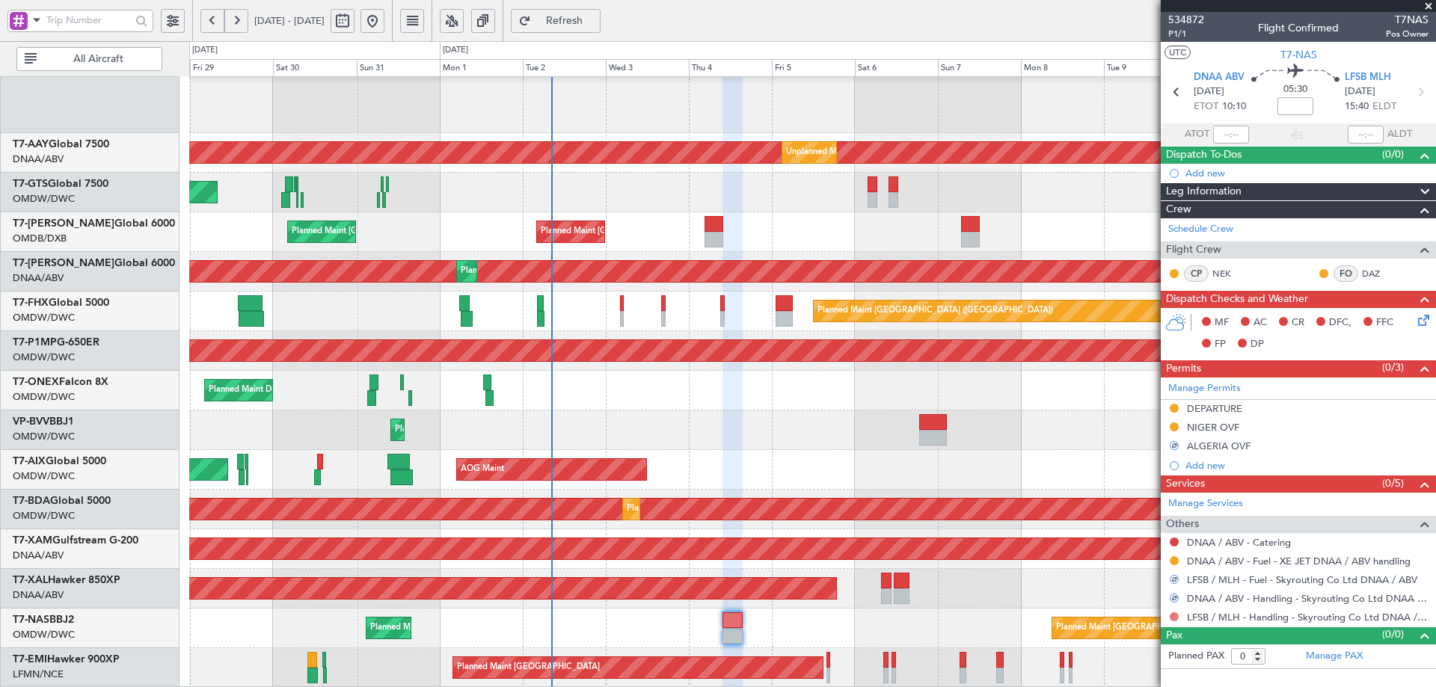
click at [1171, 618] on button at bounding box center [1173, 616] width 9 height 9
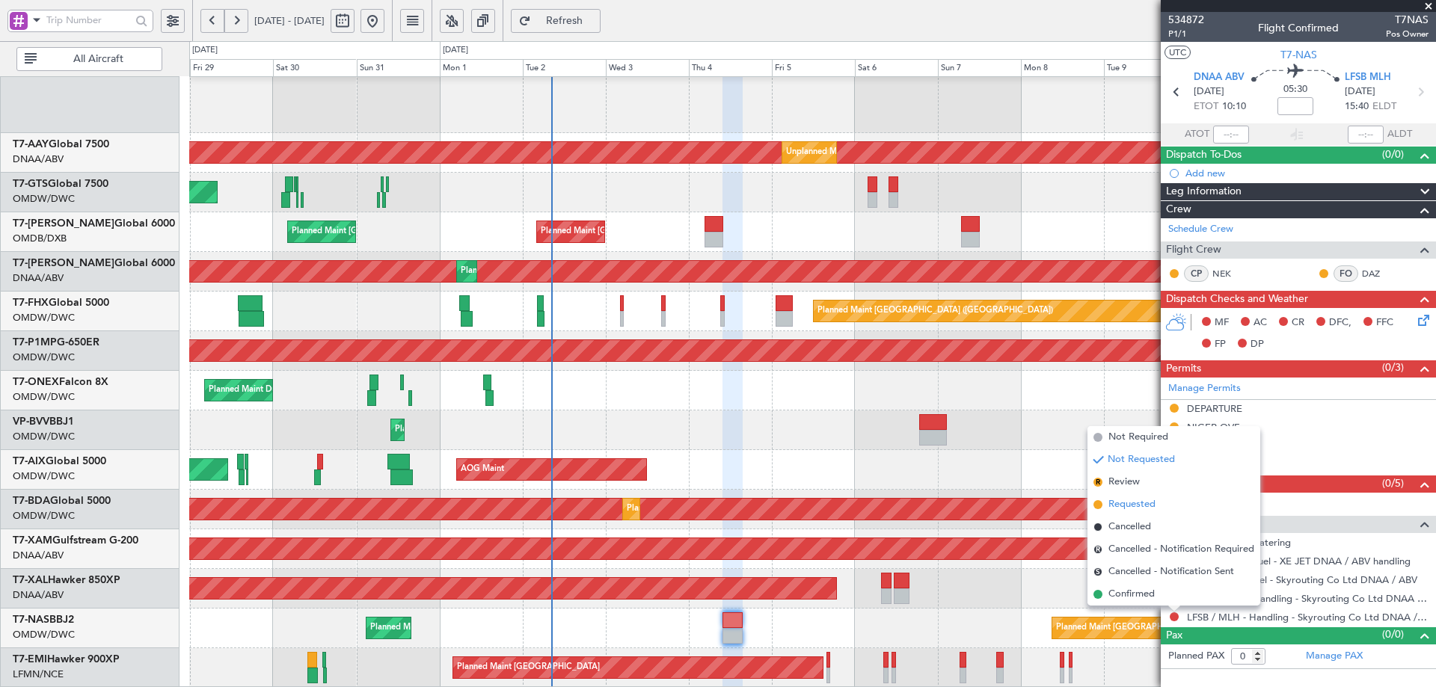
click at [1131, 504] on span "Requested" at bounding box center [1131, 504] width 47 height 15
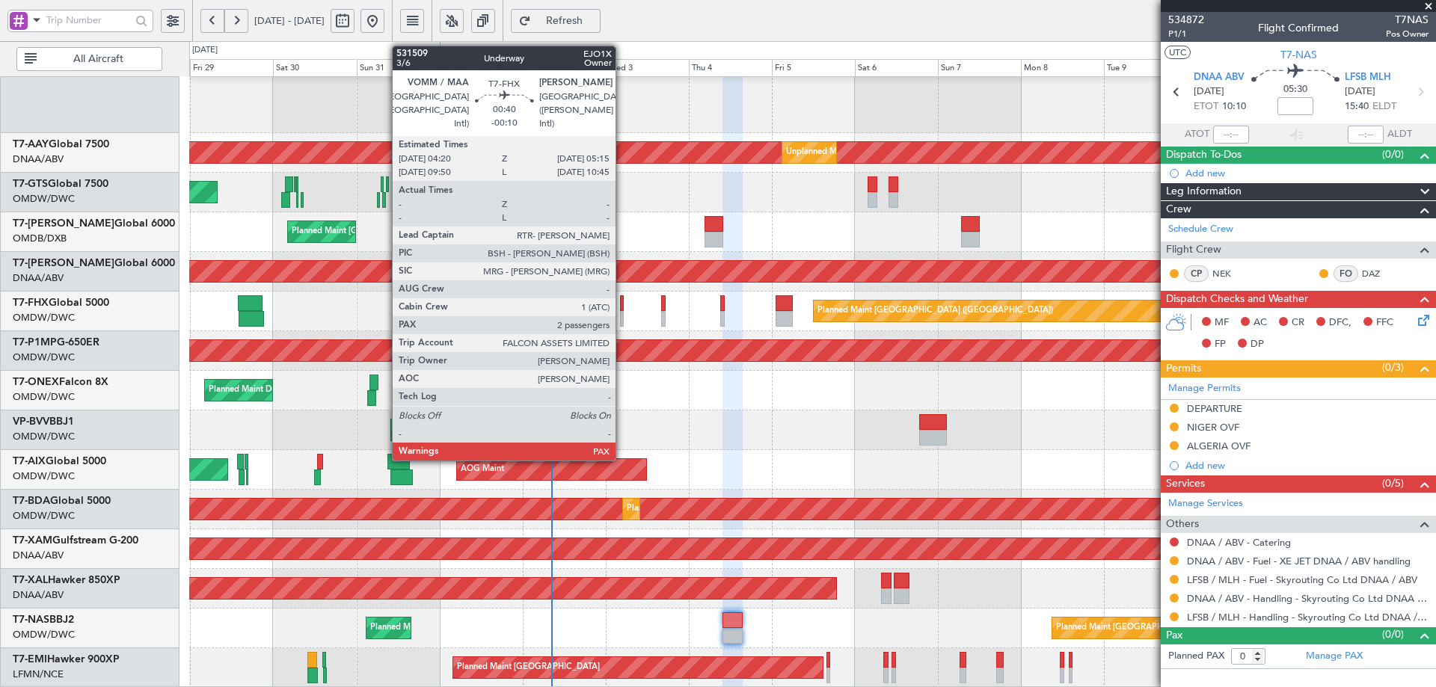
click at [622, 304] on div at bounding box center [622, 303] width 4 height 16
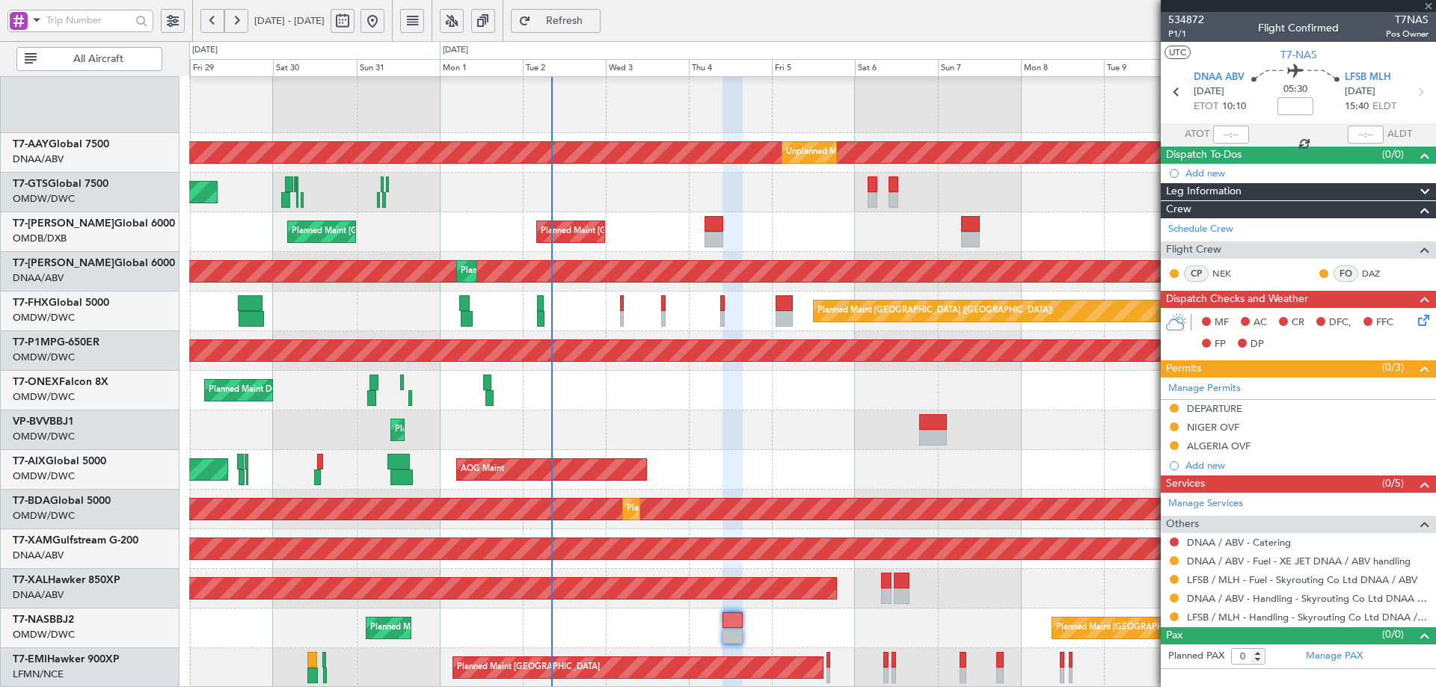
type input "-00:10"
type input "2"
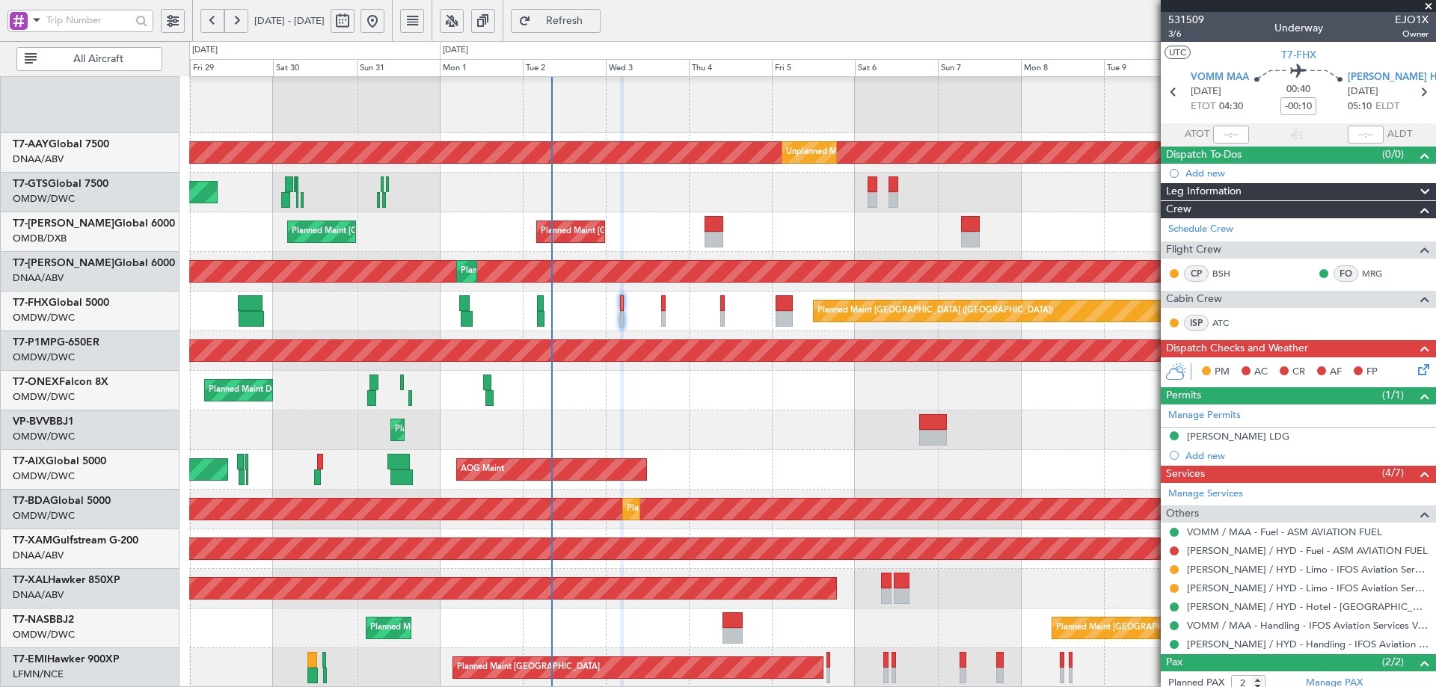
click at [595, 25] on span "Refresh" at bounding box center [564, 21] width 61 height 10
drag, startPoint x: 594, startPoint y: 20, endPoint x: 649, endPoint y: 30, distance: 55.4
click at [594, 20] on span "Refresh" at bounding box center [564, 21] width 61 height 10
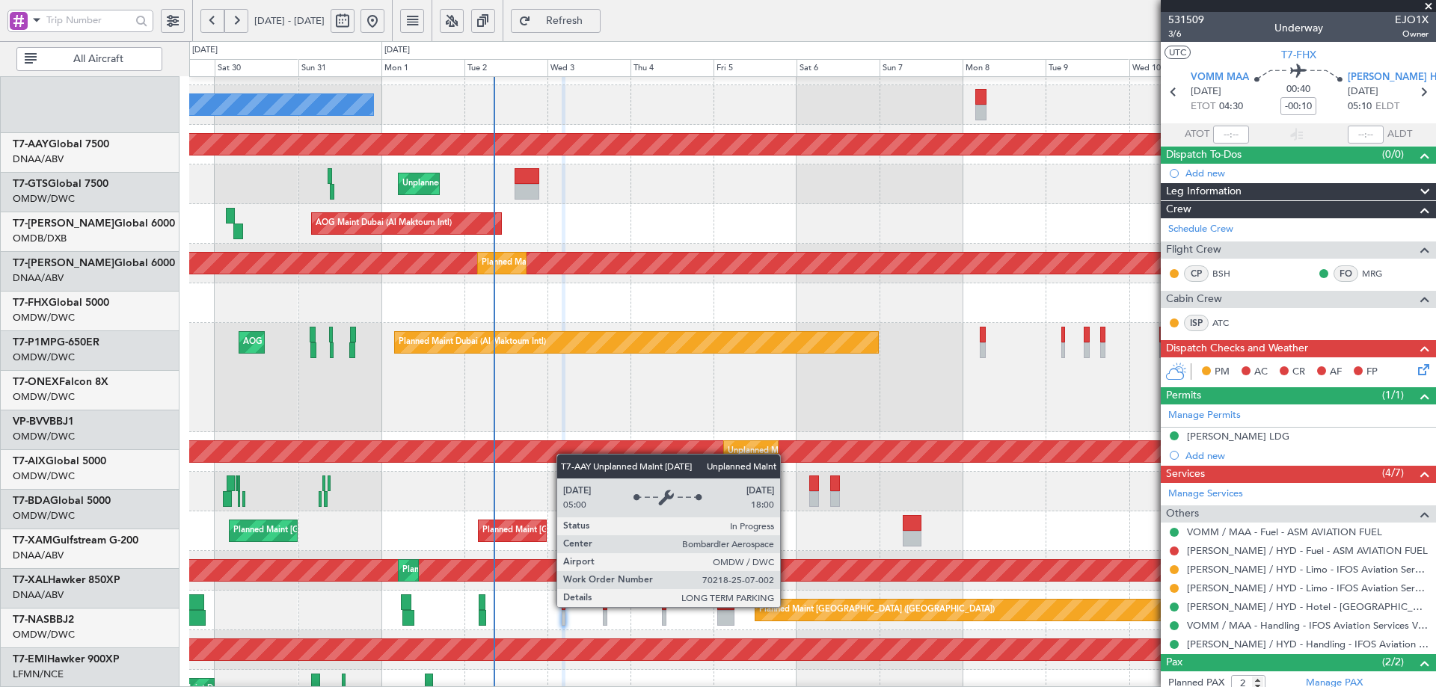
scroll to position [28, 0]
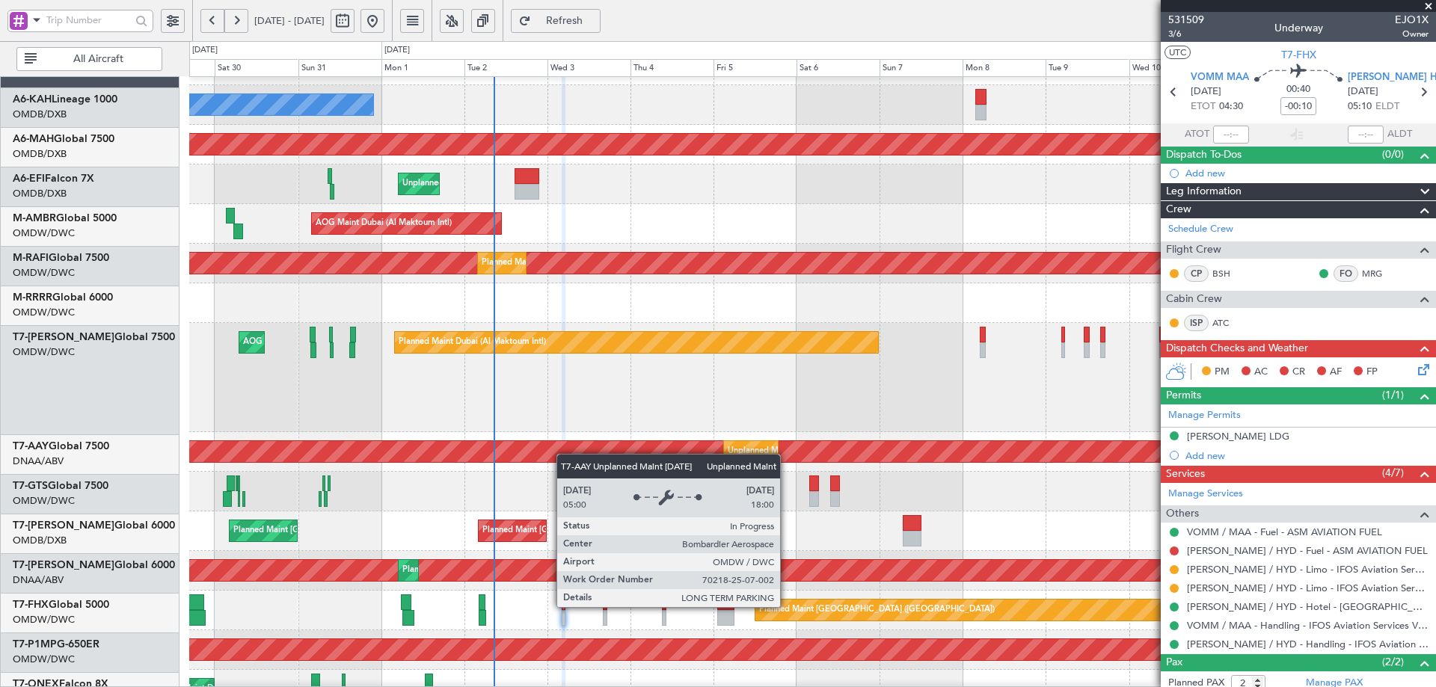
click at [565, 458] on div "Unplanned Maint [GEOGRAPHIC_DATA] (Al Maktoum Intl)" at bounding box center [440, 451] width 2993 height 21
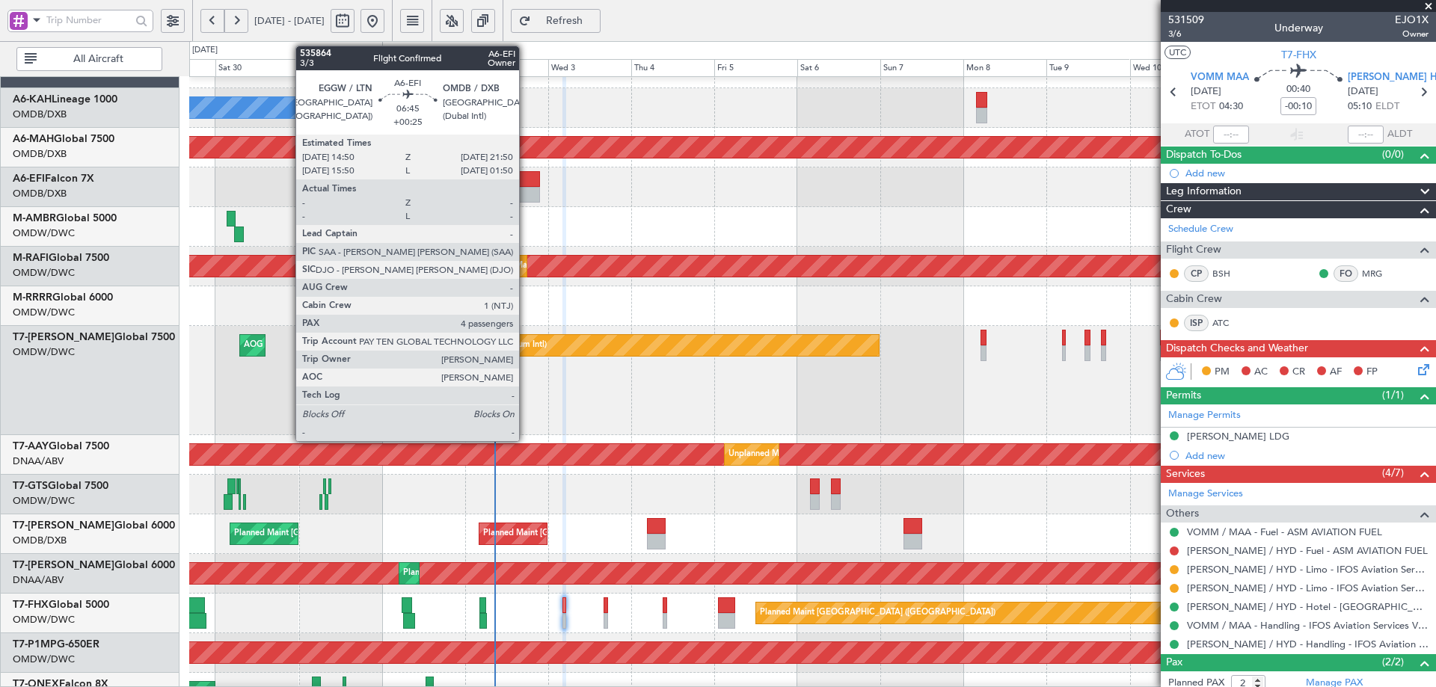
click at [526, 192] on div at bounding box center [527, 195] width 25 height 16
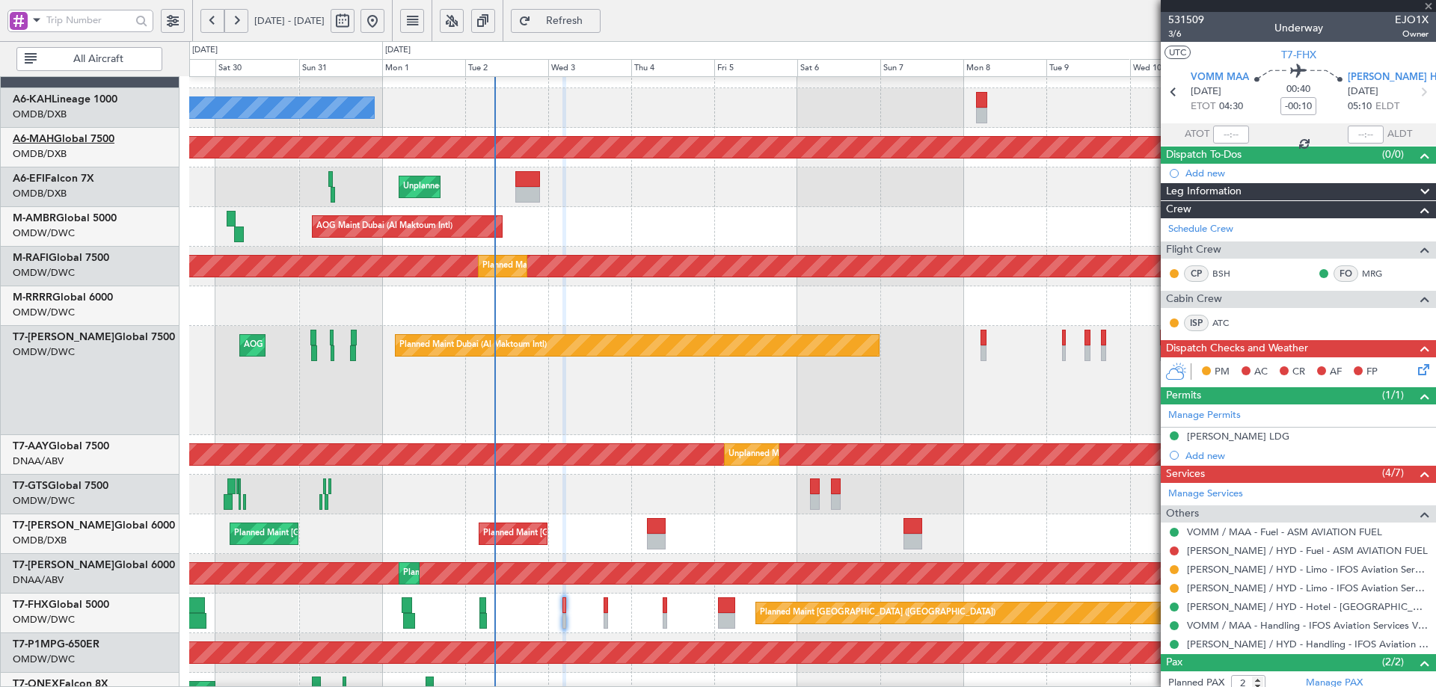
type input "+00:25"
type input "4"
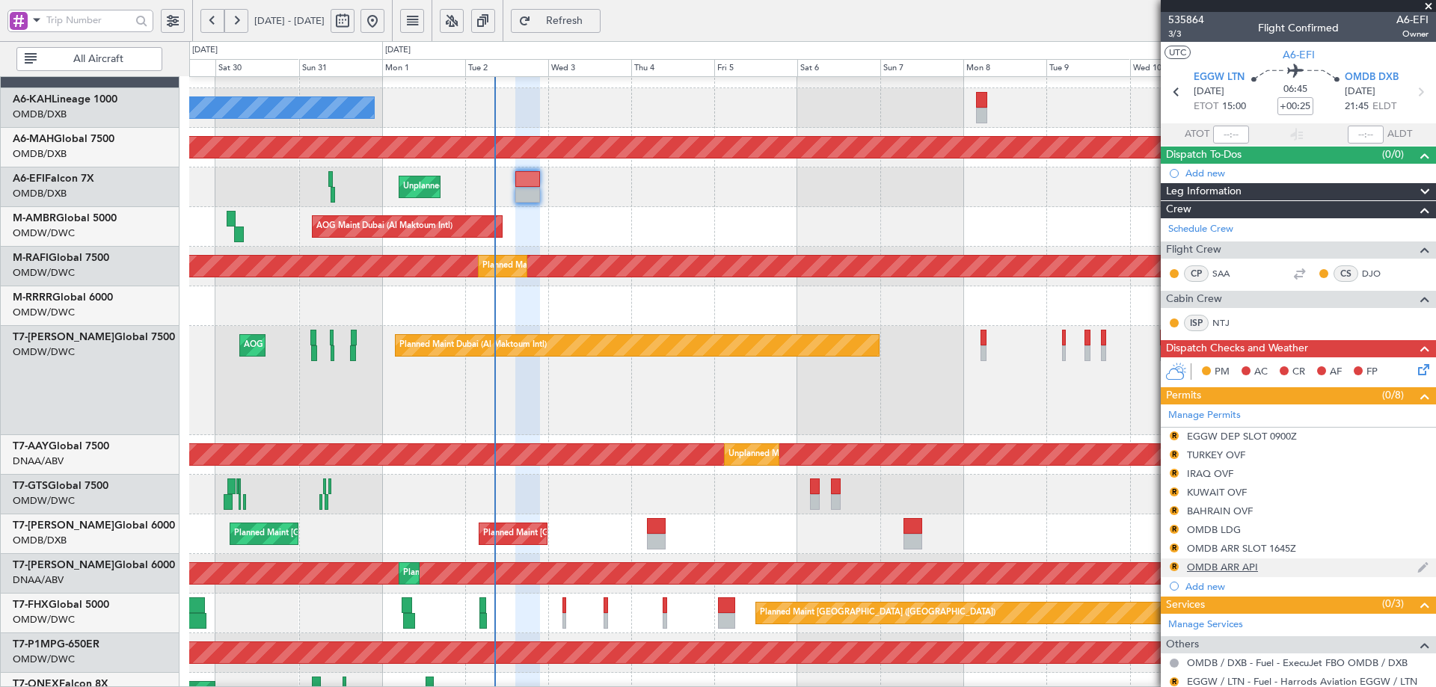
scroll to position [218, 0]
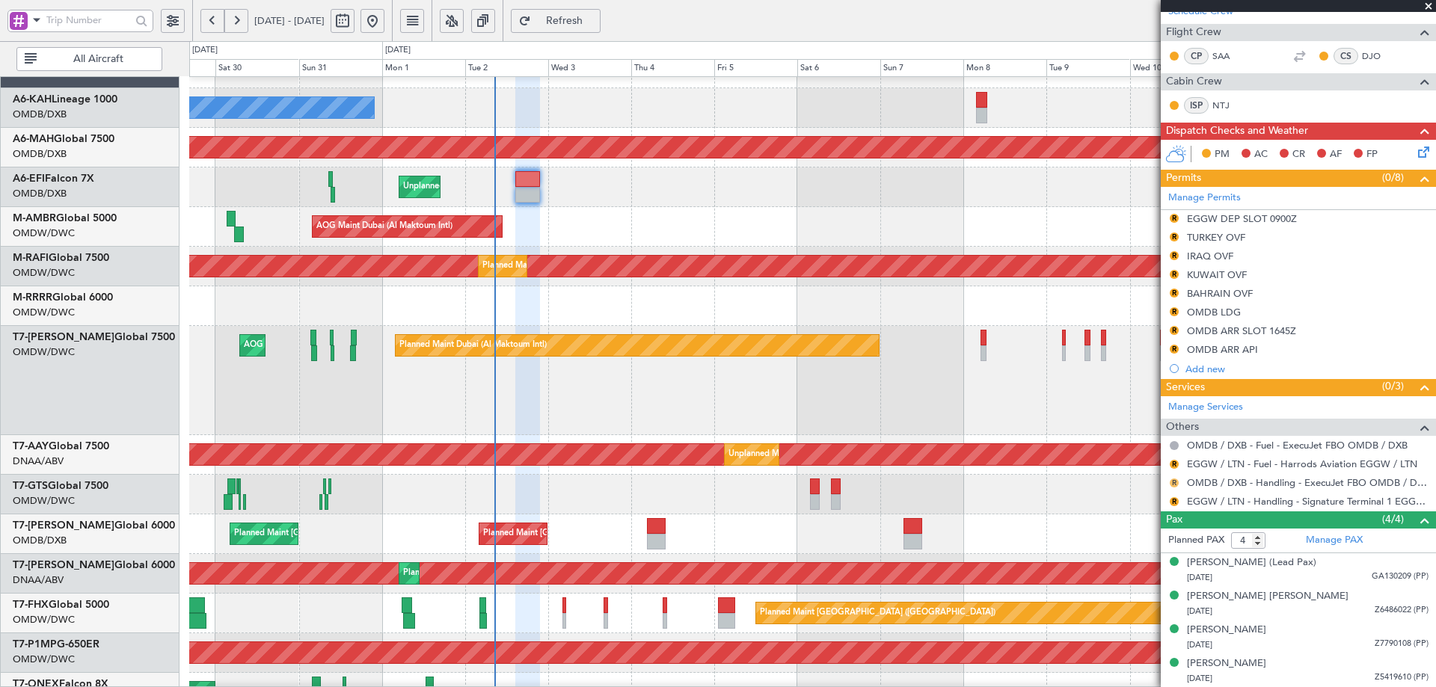
click at [1174, 483] on button "R" at bounding box center [1173, 483] width 9 height 9
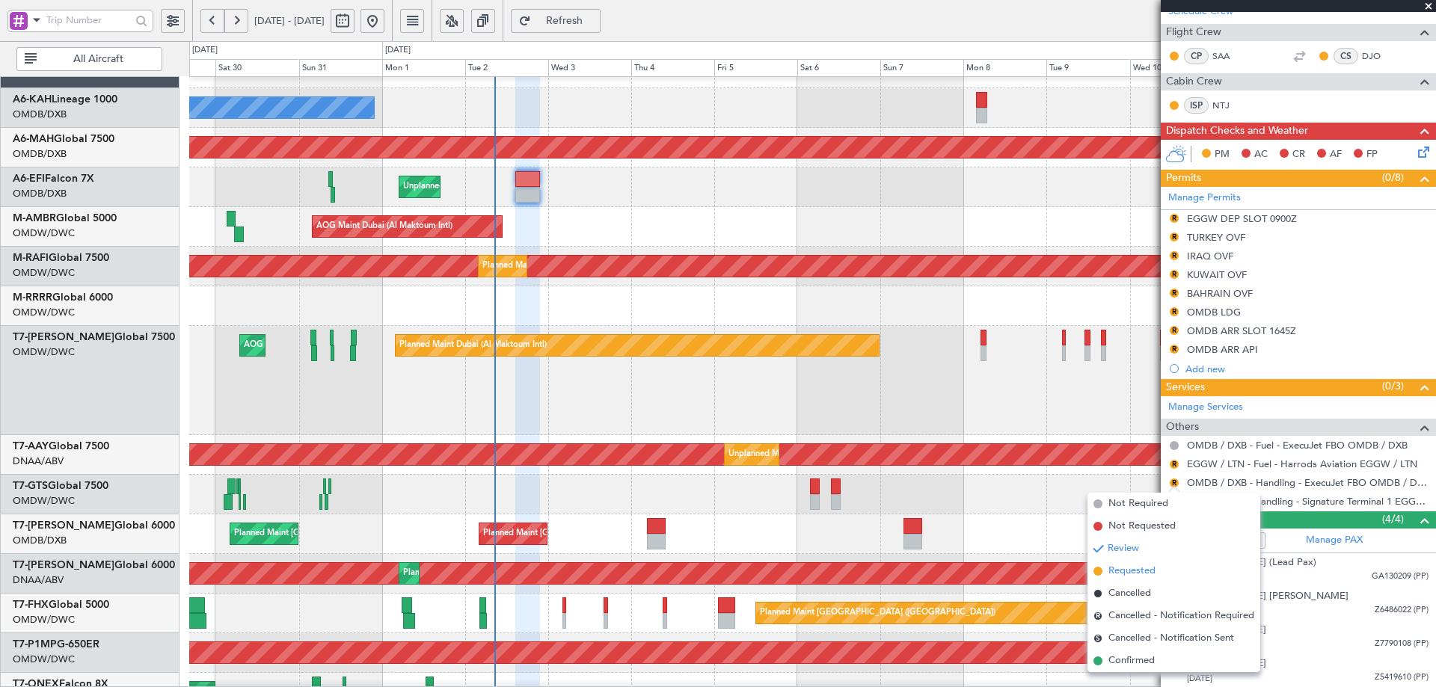
click at [1119, 573] on span "Requested" at bounding box center [1131, 571] width 47 height 15
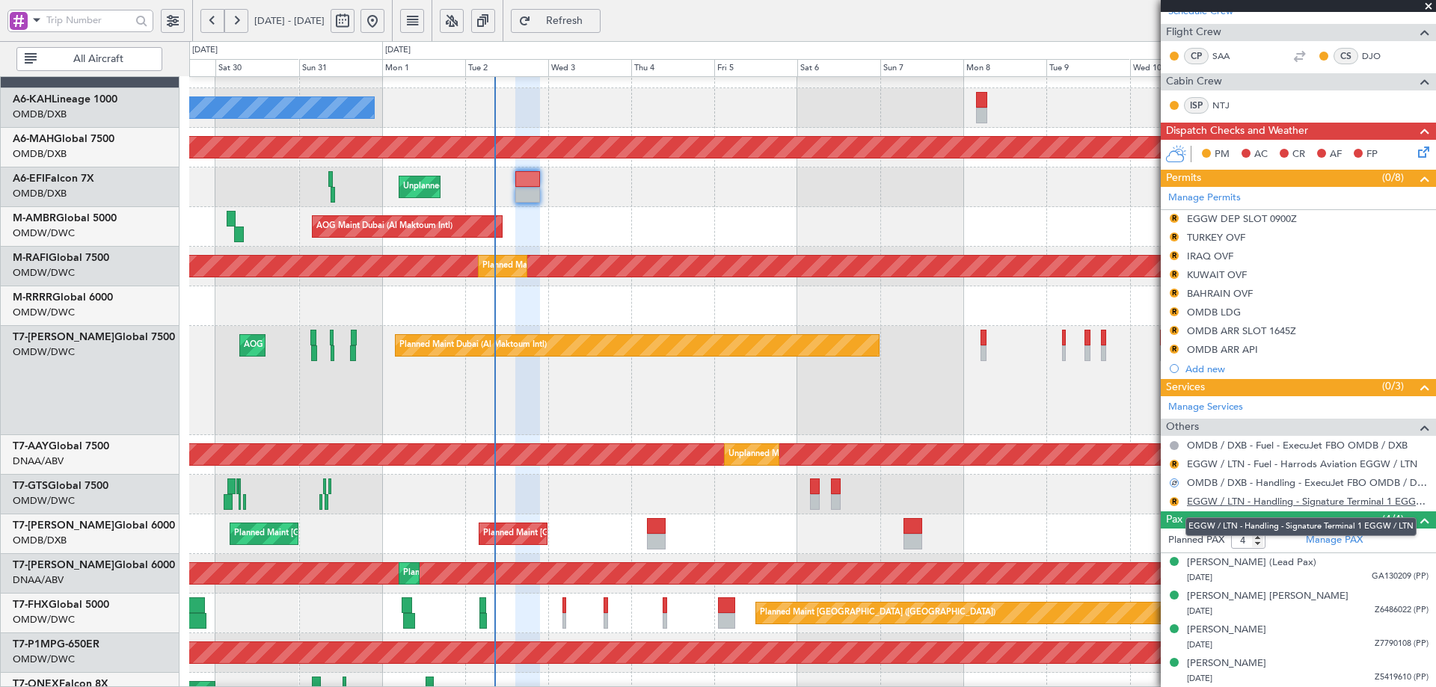
click at [1234, 505] on link "EGGW / LTN - Handling - Signature Terminal 1 EGGW / LTN" at bounding box center [1308, 501] width 242 height 13
click at [1175, 464] on button "R" at bounding box center [1173, 464] width 9 height 9
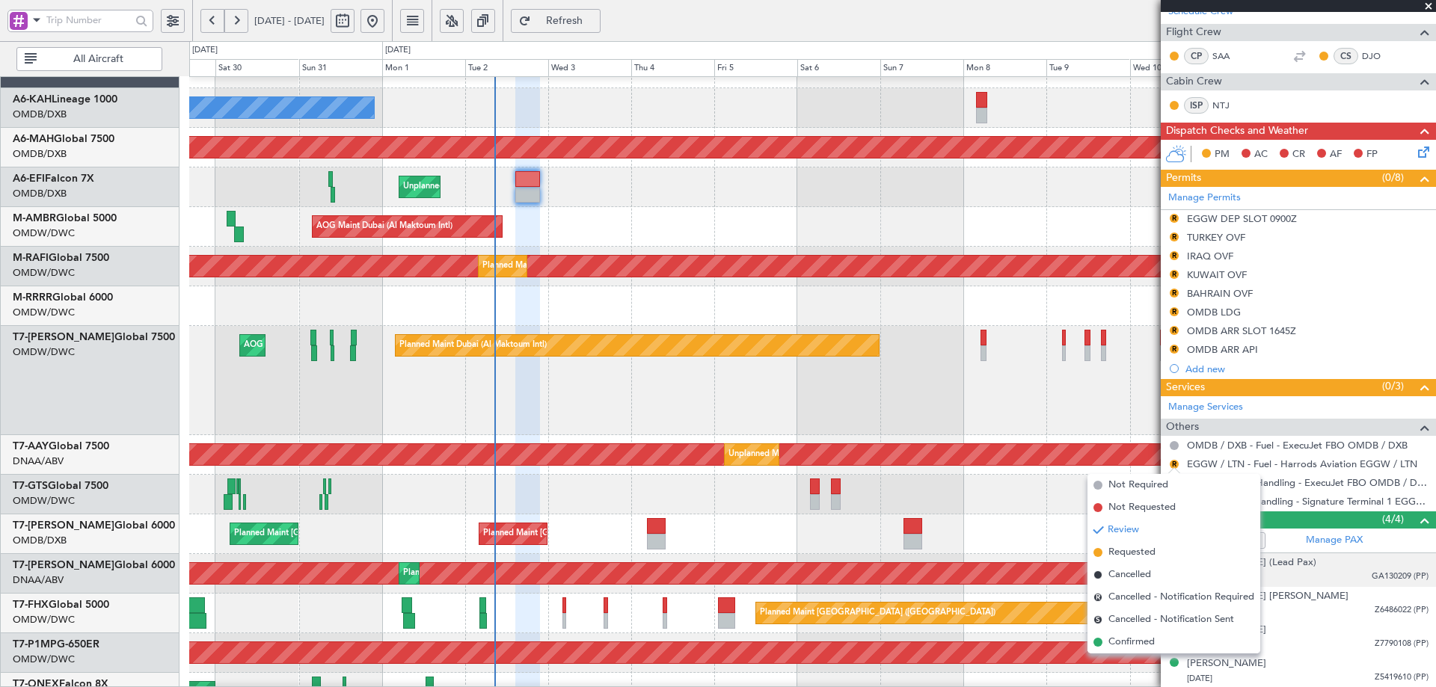
drag, startPoint x: 1111, startPoint y: 556, endPoint x: 1171, endPoint y: 565, distance: 60.6
click at [1110, 556] on span "Requested" at bounding box center [1131, 552] width 47 height 15
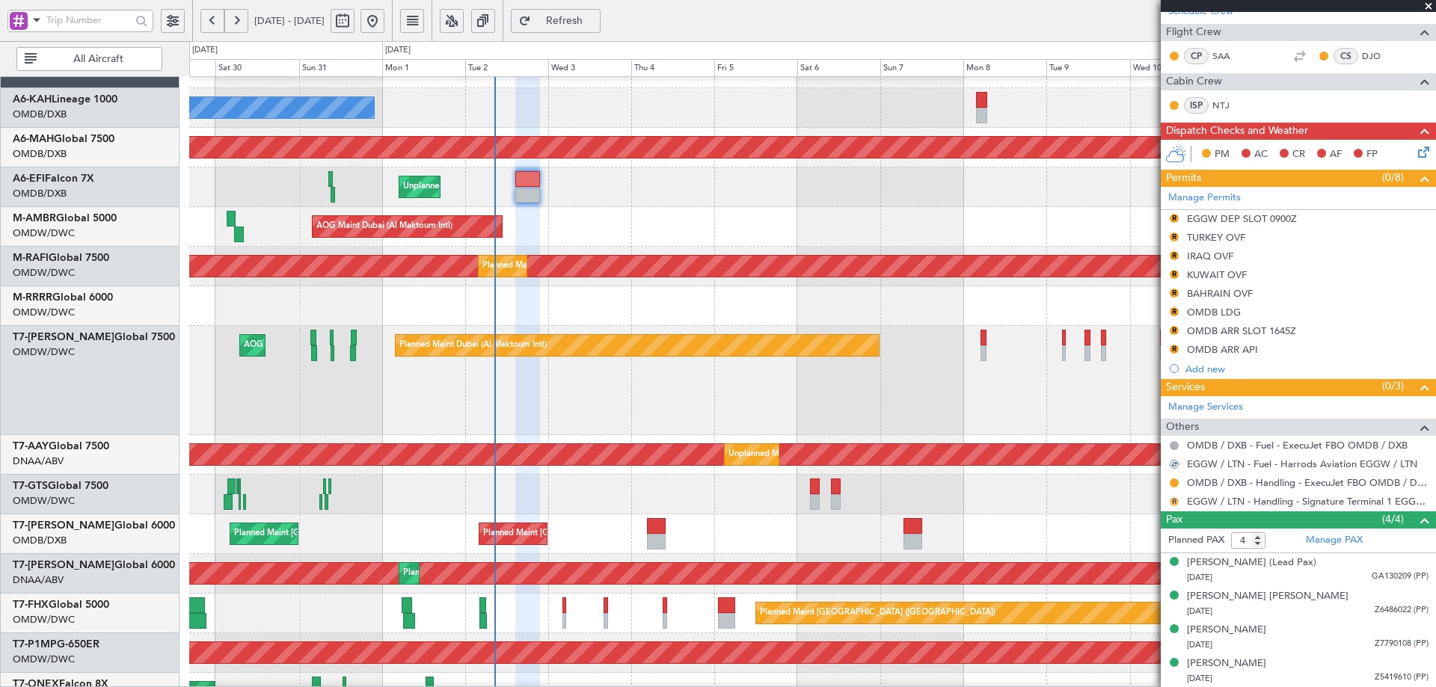
click at [1172, 500] on button "R" at bounding box center [1173, 501] width 9 height 9
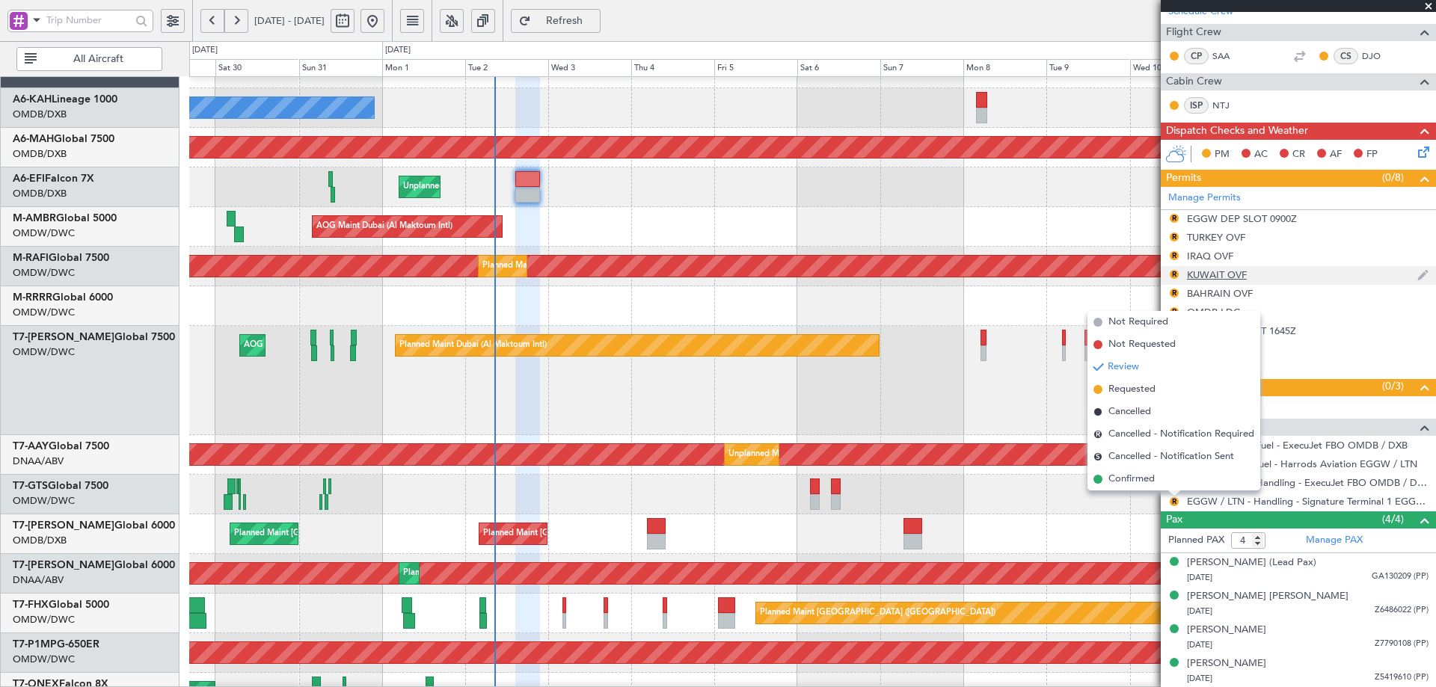
drag, startPoint x: 1125, startPoint y: 389, endPoint x: 1166, endPoint y: 273, distance: 122.7
click at [1126, 389] on span "Requested" at bounding box center [1131, 389] width 47 height 15
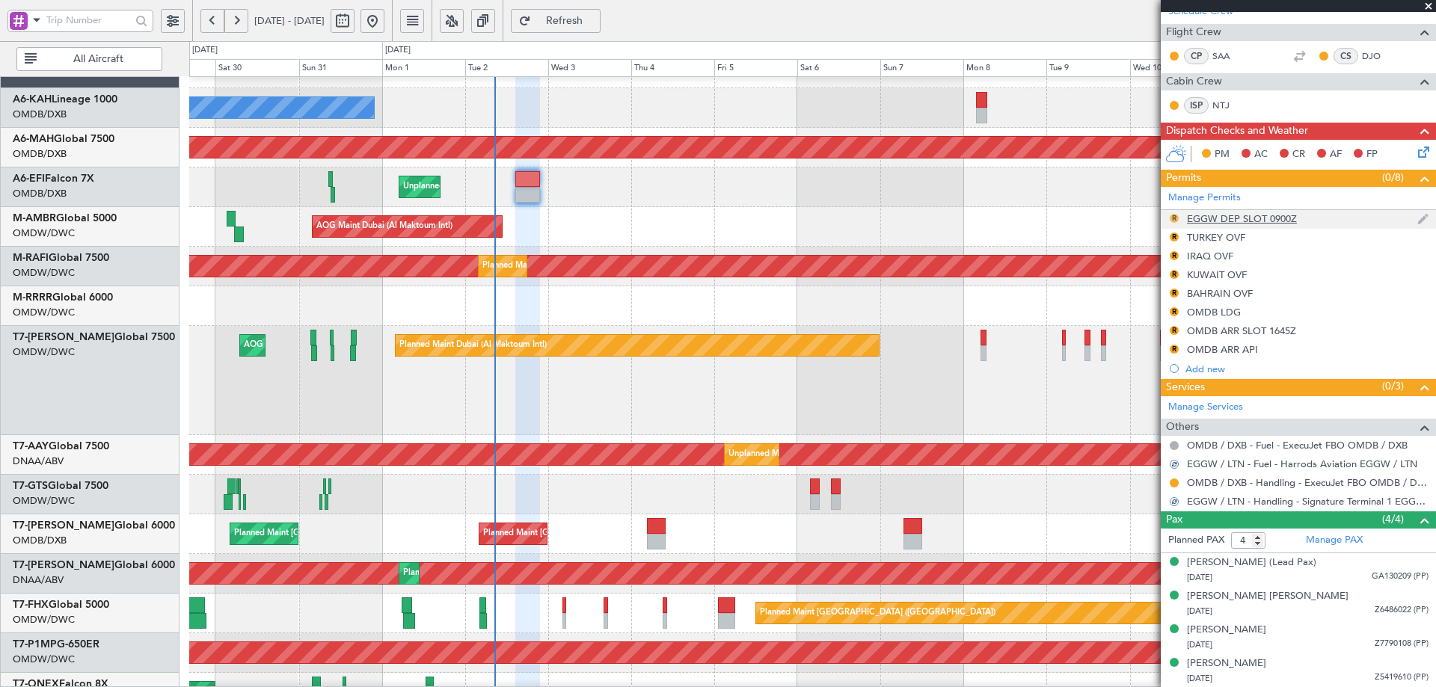
click at [1172, 216] on button "R" at bounding box center [1173, 218] width 9 height 9
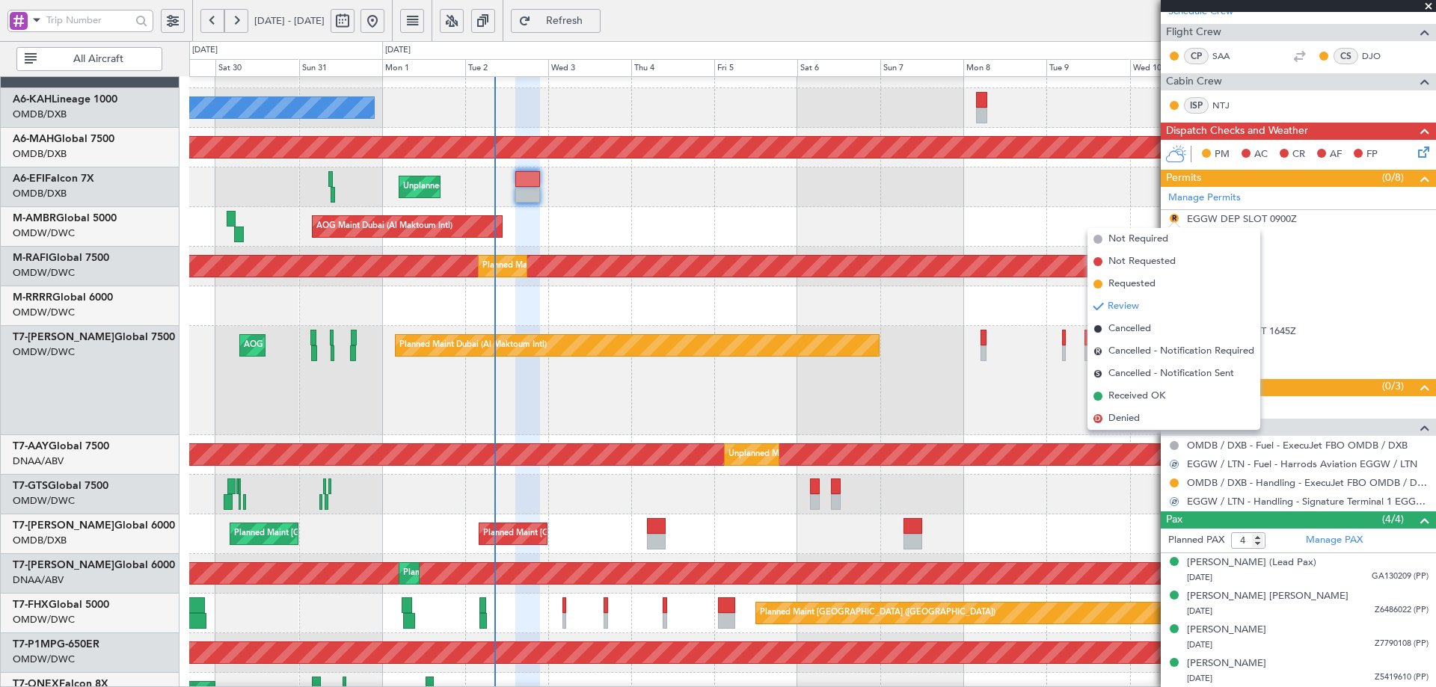
click at [1134, 288] on span "Requested" at bounding box center [1131, 284] width 47 height 15
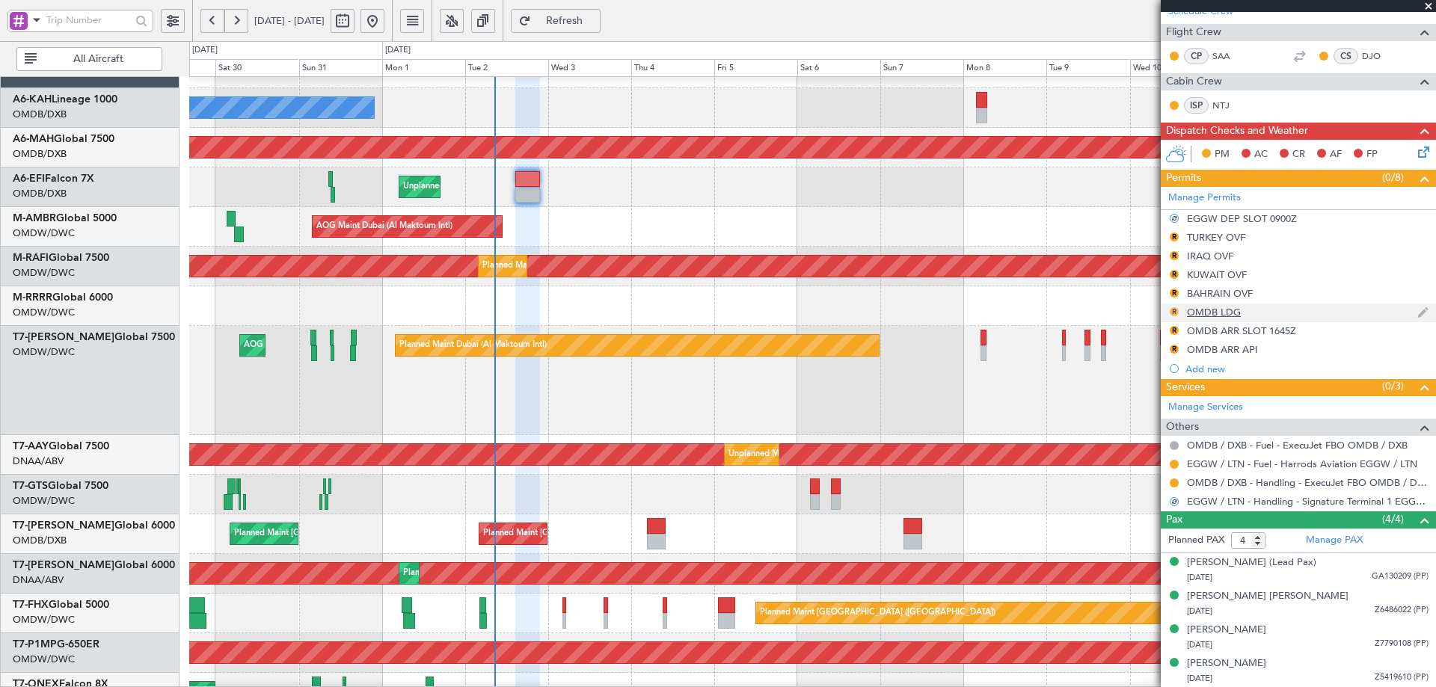
click at [1173, 313] on button "R" at bounding box center [1173, 311] width 9 height 9
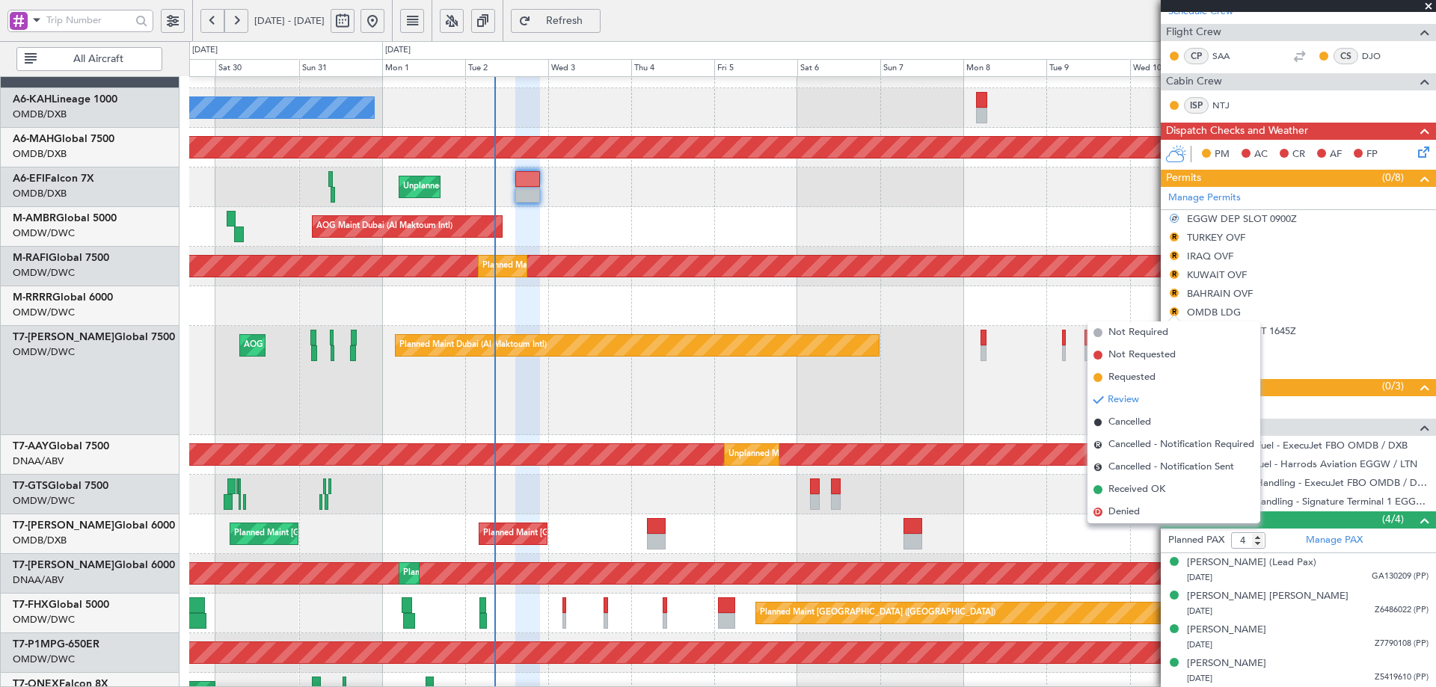
drag, startPoint x: 1119, startPoint y: 375, endPoint x: 1157, endPoint y: 342, distance: 51.4
click at [1119, 375] on span "Requested" at bounding box center [1131, 377] width 47 height 15
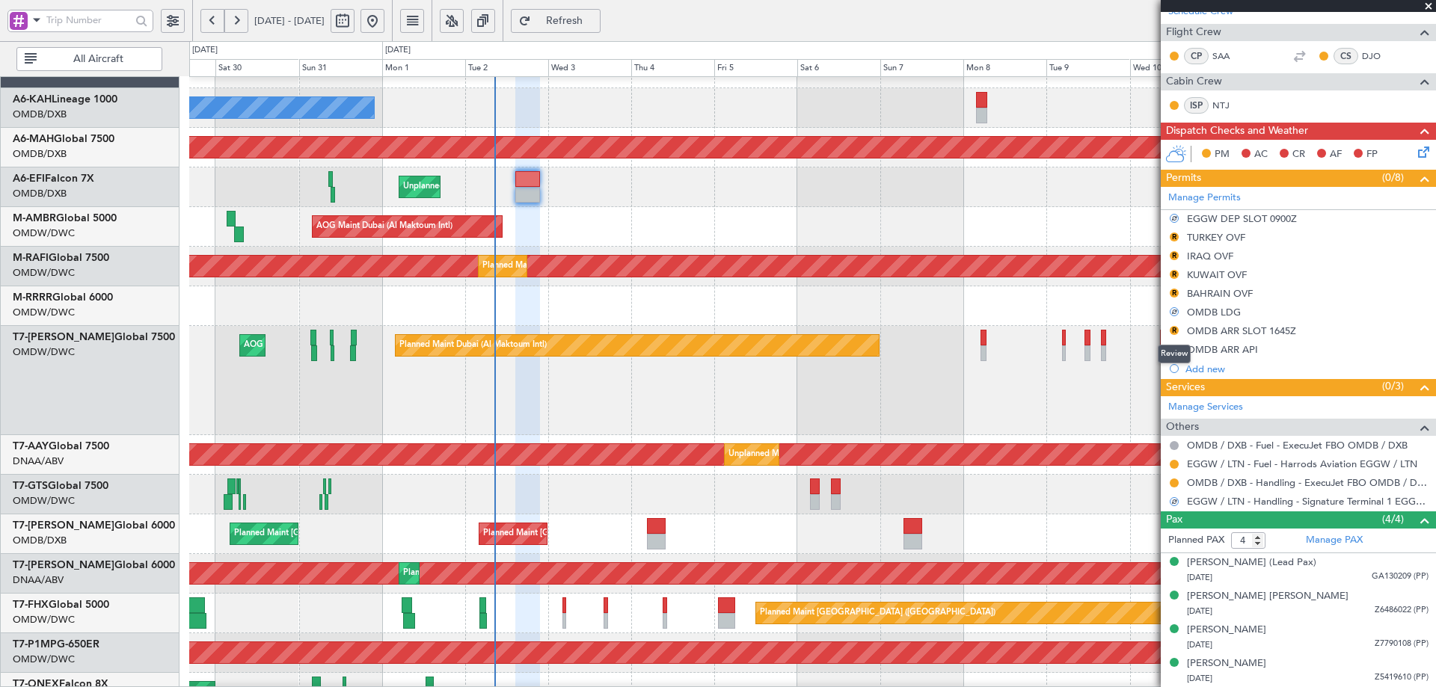
click at [1173, 334] on mat-tooltip-component "Review" at bounding box center [1174, 354] width 54 height 40
click at [1172, 328] on button "R" at bounding box center [1173, 330] width 9 height 9
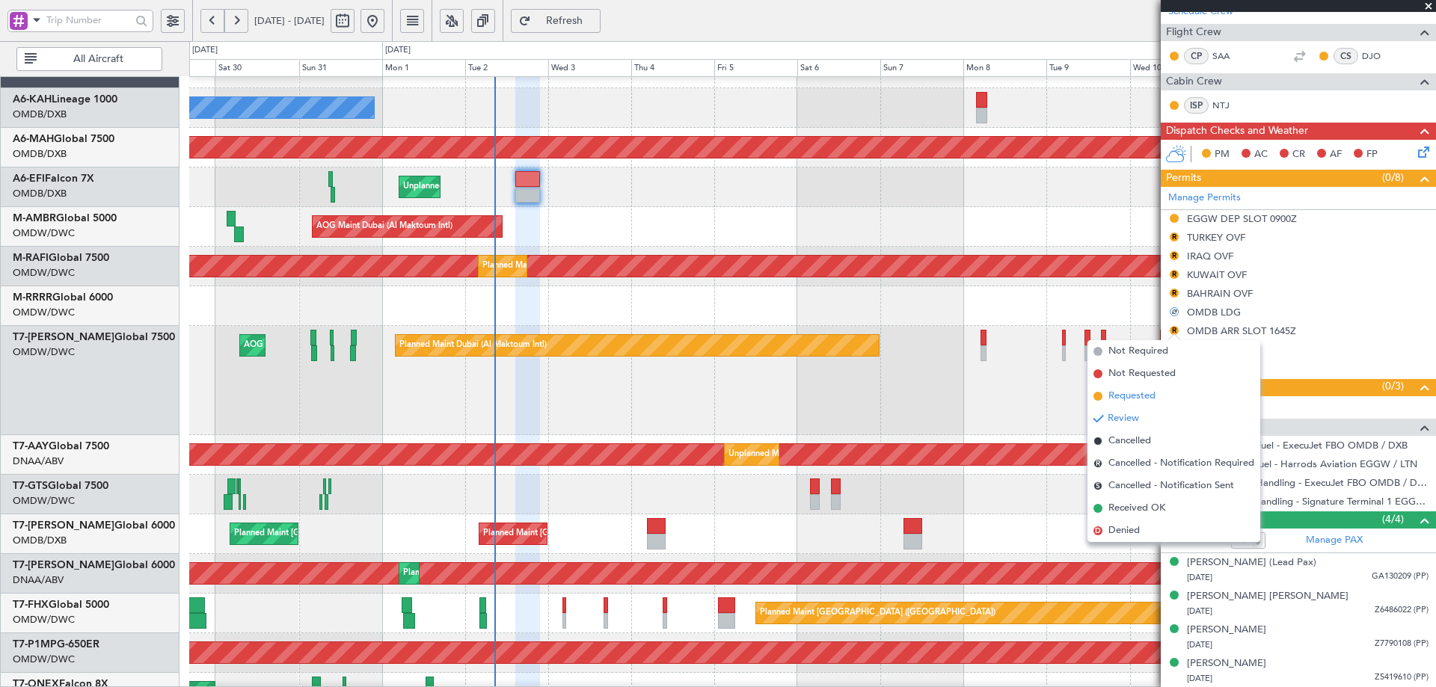
click at [1122, 399] on span "Requested" at bounding box center [1131, 396] width 47 height 15
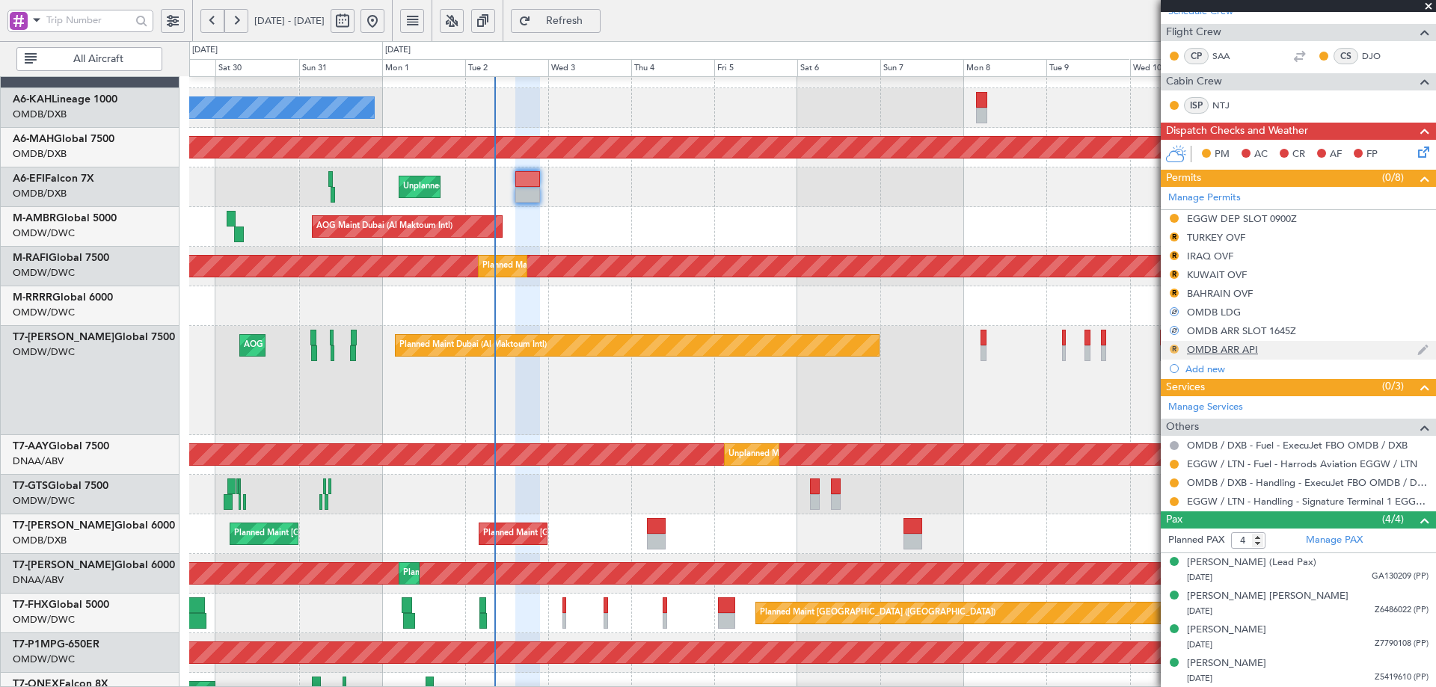
click at [1172, 349] on button "R" at bounding box center [1173, 349] width 9 height 9
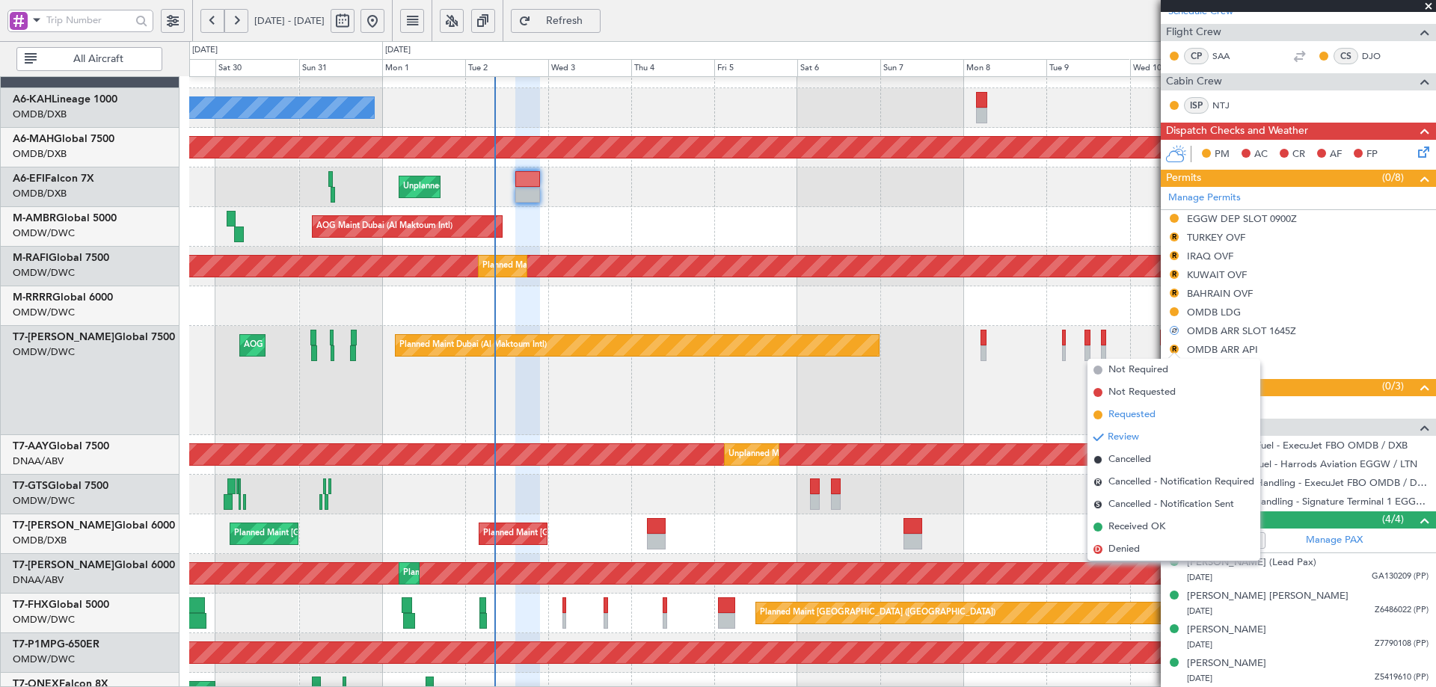
click at [1121, 413] on span "Requested" at bounding box center [1131, 415] width 47 height 15
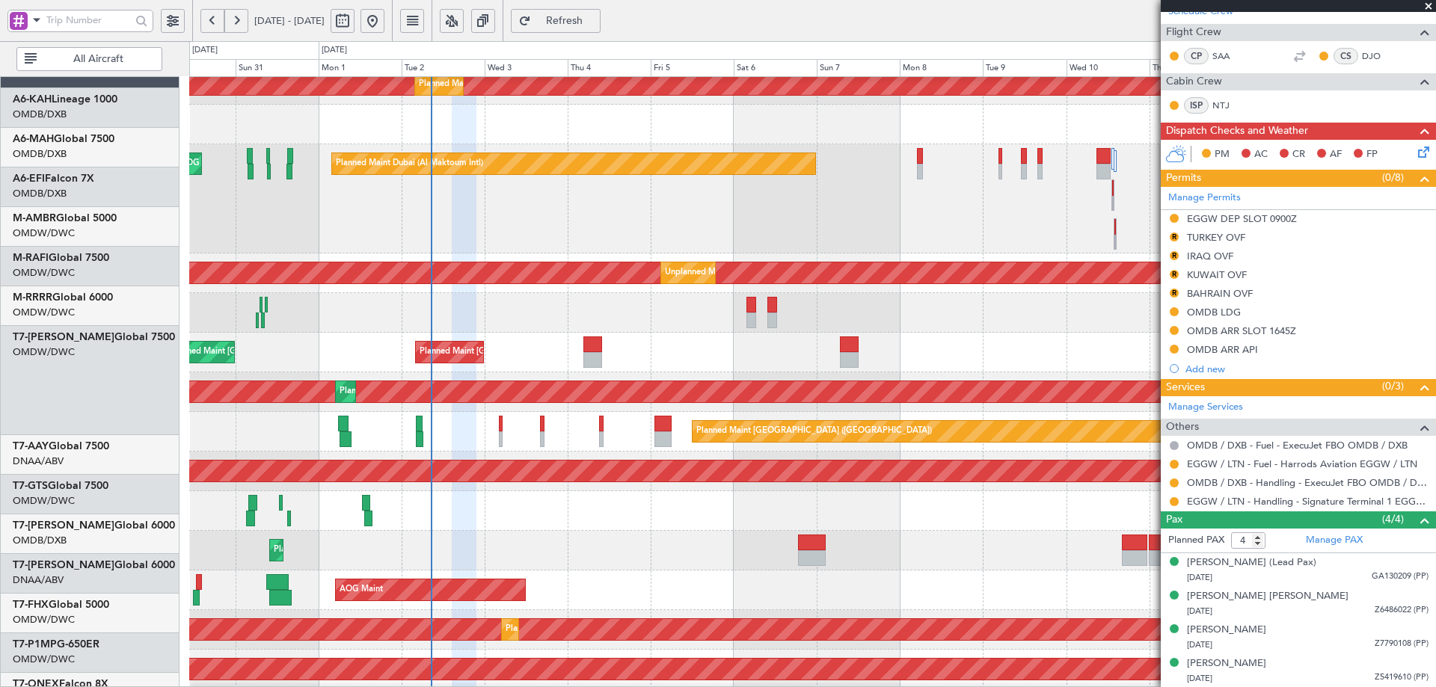
click at [661, 363] on div "Planned Maint [GEOGRAPHIC_DATA] ([GEOGRAPHIC_DATA] Intl) Planned Maint [GEOGRAP…" at bounding box center [812, 353] width 1246 height 40
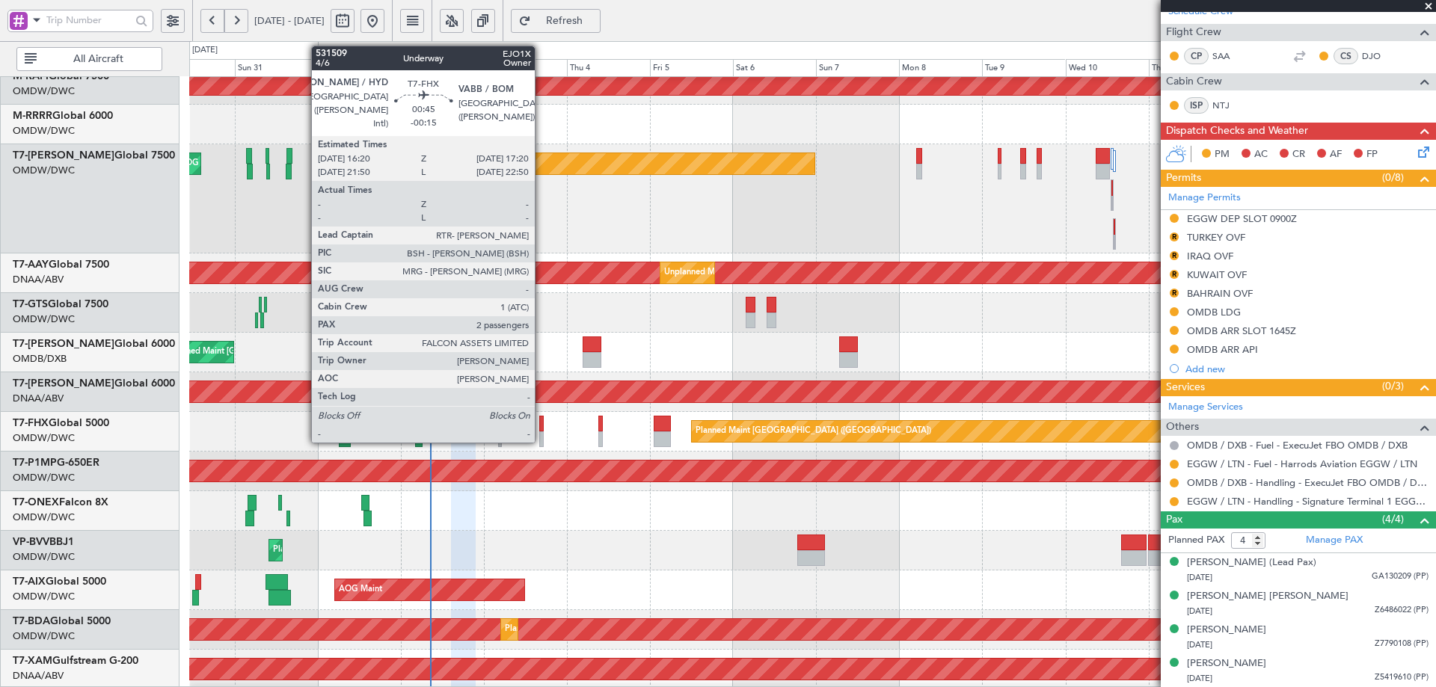
click at [541, 425] on div at bounding box center [541, 424] width 4 height 16
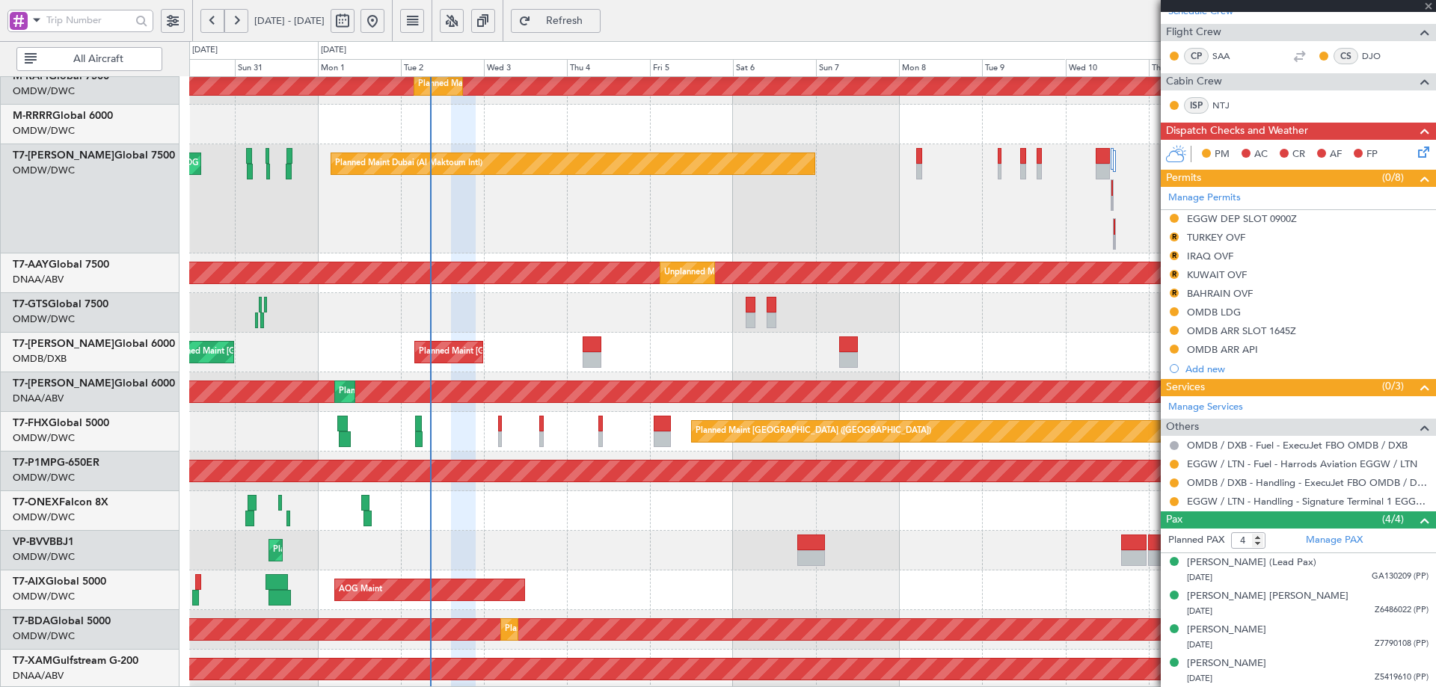
type input "-00:15"
type input "2"
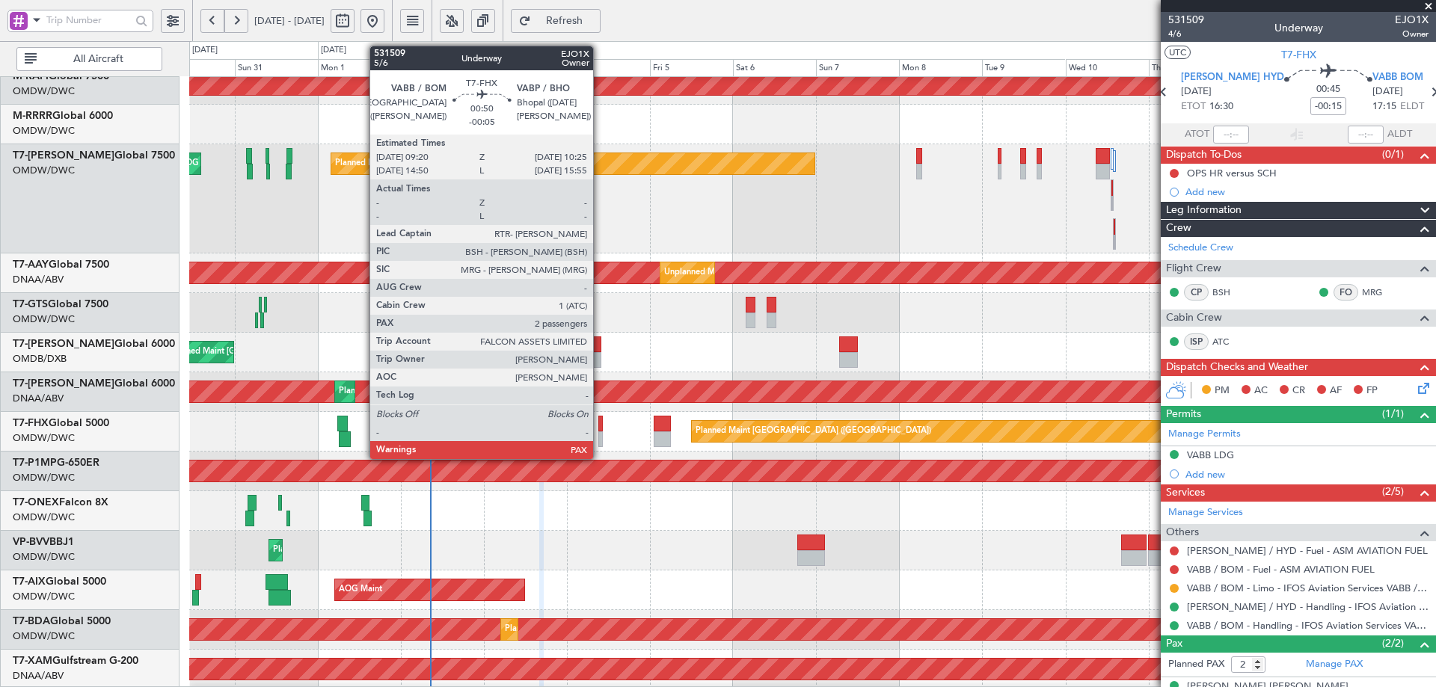
click at [600, 418] on div at bounding box center [600, 424] width 4 height 16
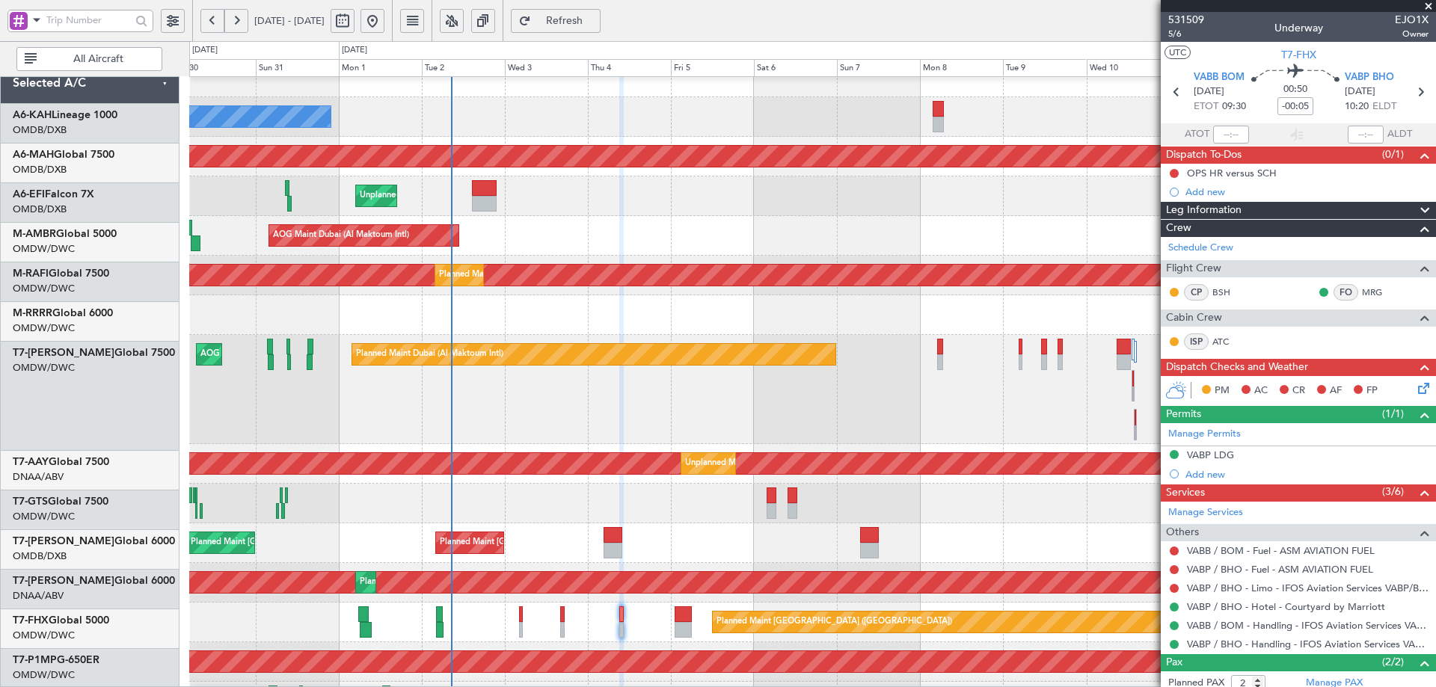
click at [514, 425] on div "Planned Maint Dubai (Al Maktoum Intl) AOG Maint Dubai (Al Maktoum Intl)" at bounding box center [812, 389] width 1246 height 109
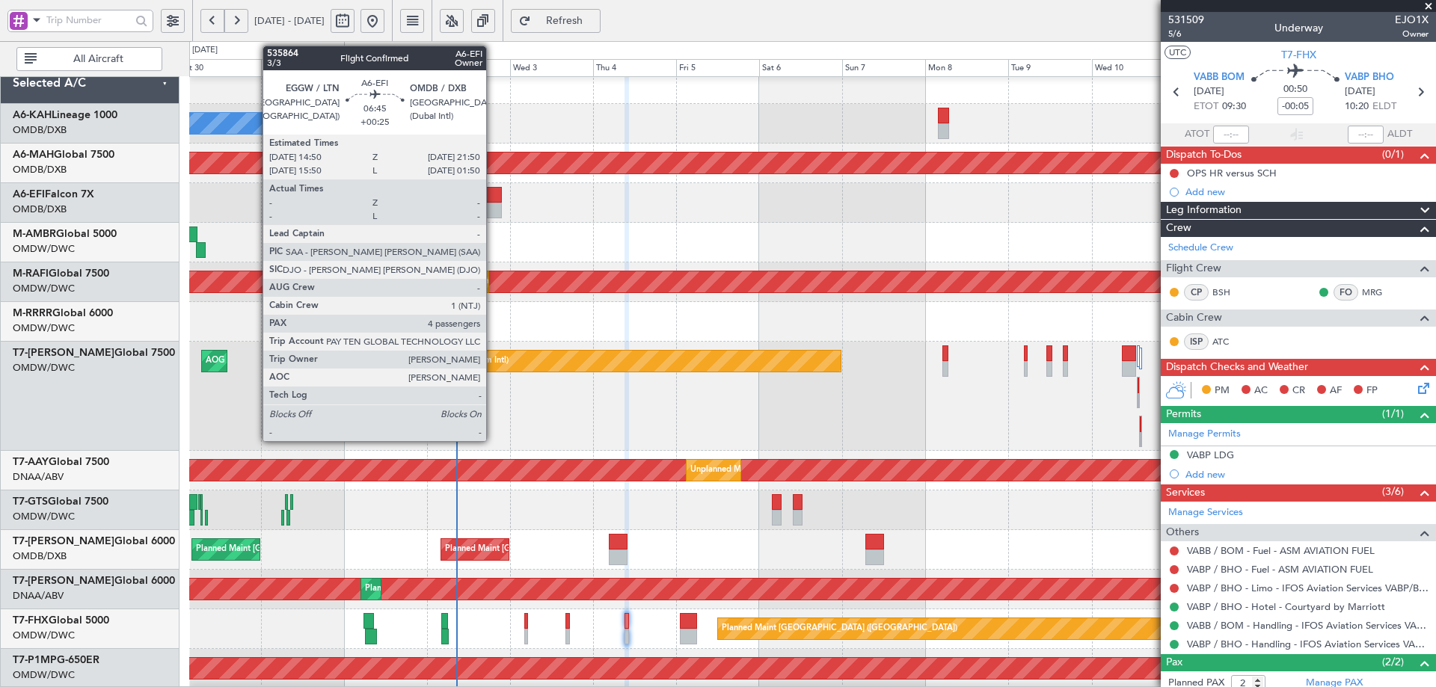
click at [493, 209] on div at bounding box center [489, 211] width 25 height 16
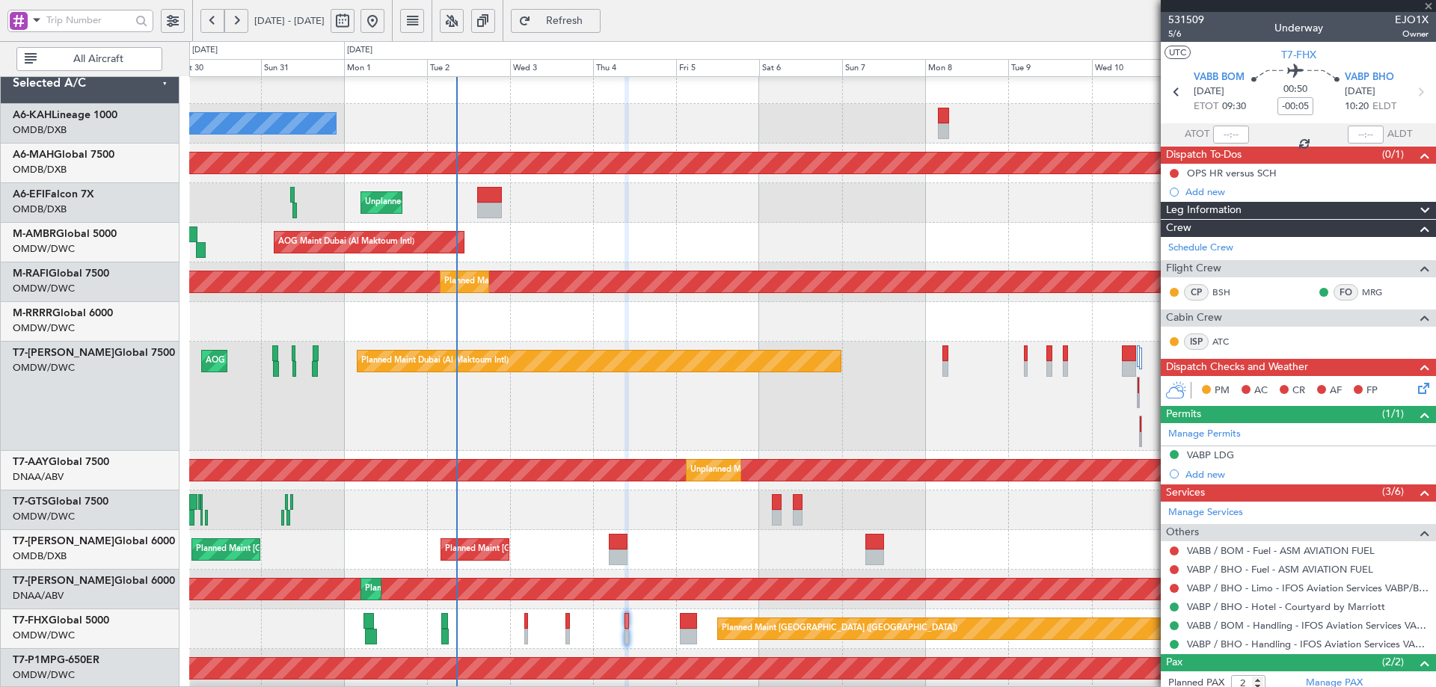
type input "+00:25"
type input "4"
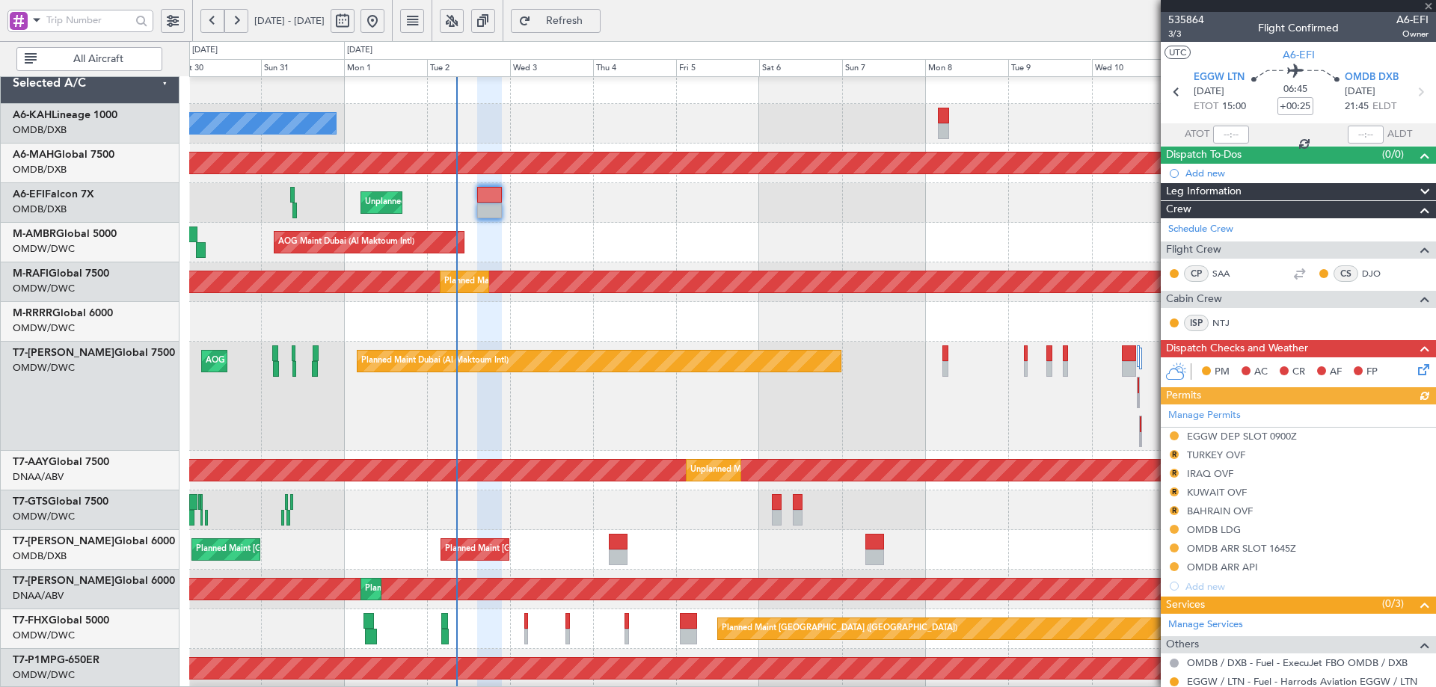
scroll to position [218, 0]
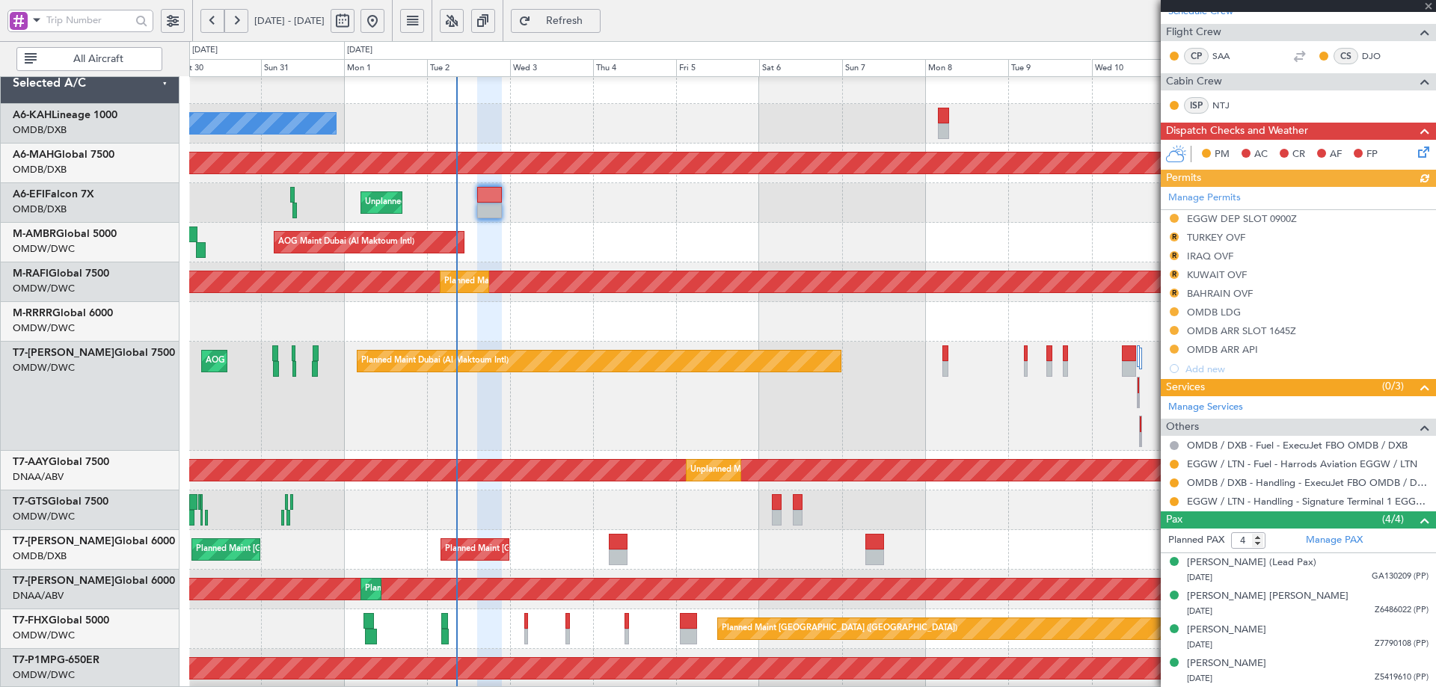
click at [1271, 328] on div "Manage Permits EGGW DEP SLOT 0900Z R TURKEY OVF R IRAQ OVF R KUWAIT OVF R BAHRA…" at bounding box center [1297, 282] width 275 height 191
click at [1279, 333] on div "OMDB ARR SLOT 1645Z" at bounding box center [1241, 331] width 109 height 13
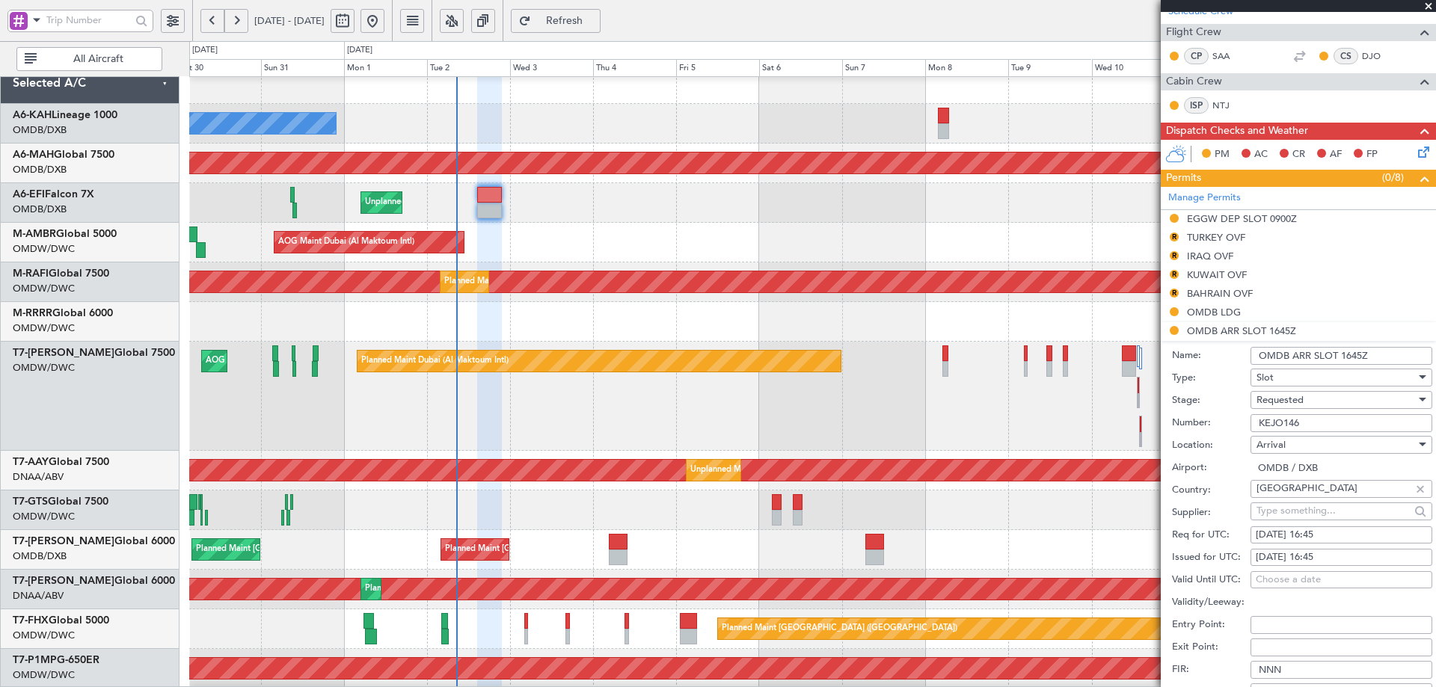
scroll to position [442, 0]
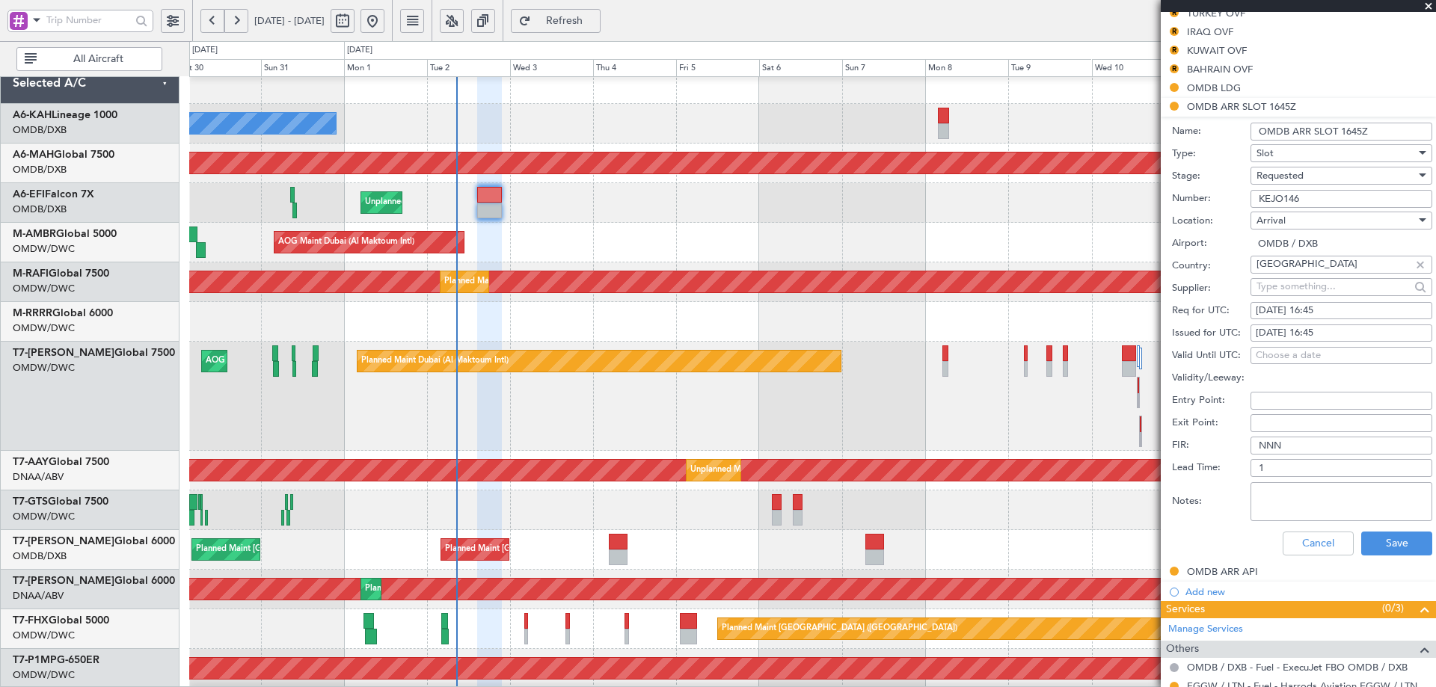
click at [1323, 309] on div "03/09/2025 16:45" at bounding box center [1340, 311] width 171 height 15
select select "9"
select select "2025"
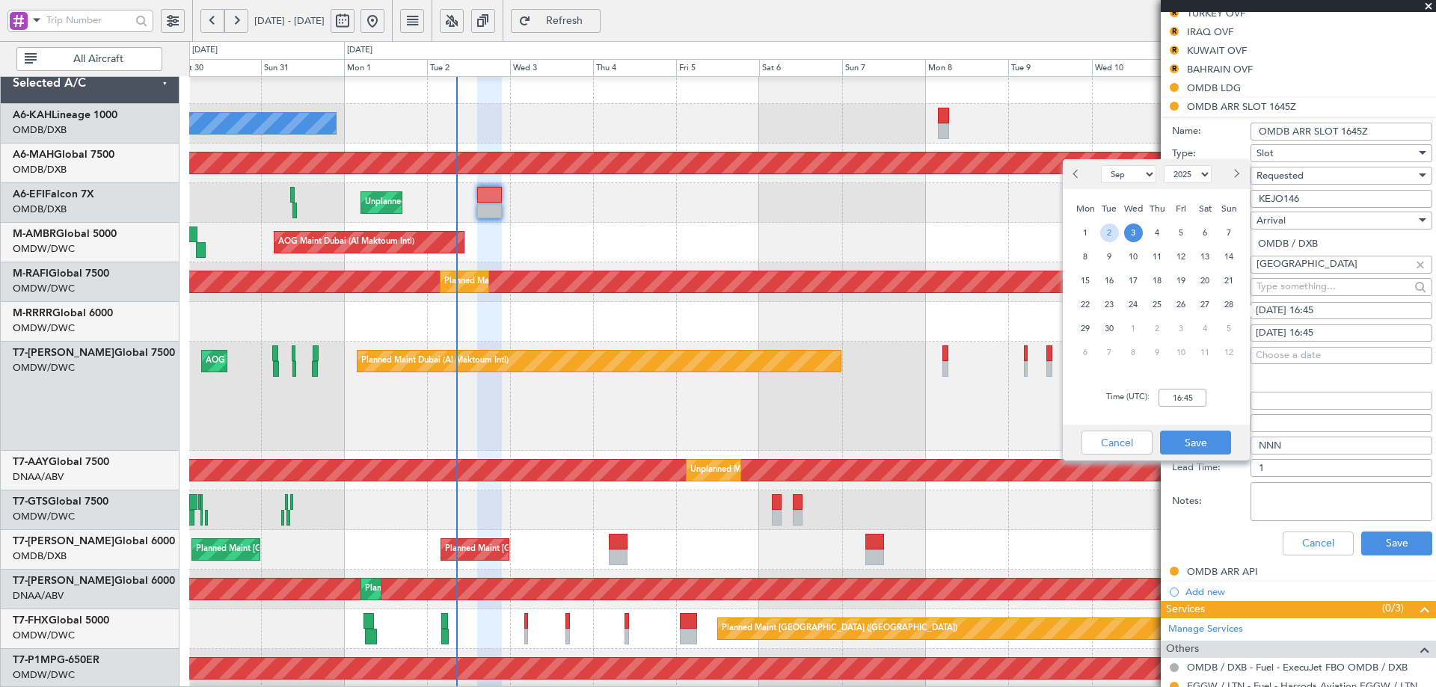
click at [1110, 230] on span "2" at bounding box center [1109, 233] width 19 height 19
drag, startPoint x: 1194, startPoint y: 393, endPoint x: 1203, endPoint y: 387, distance: 10.4
click at [1193, 393] on input "00:00" at bounding box center [1182, 398] width 48 height 18
type input "21:45"
drag, startPoint x: 1190, startPoint y: 448, endPoint x: 1195, endPoint y: 438, distance: 10.7
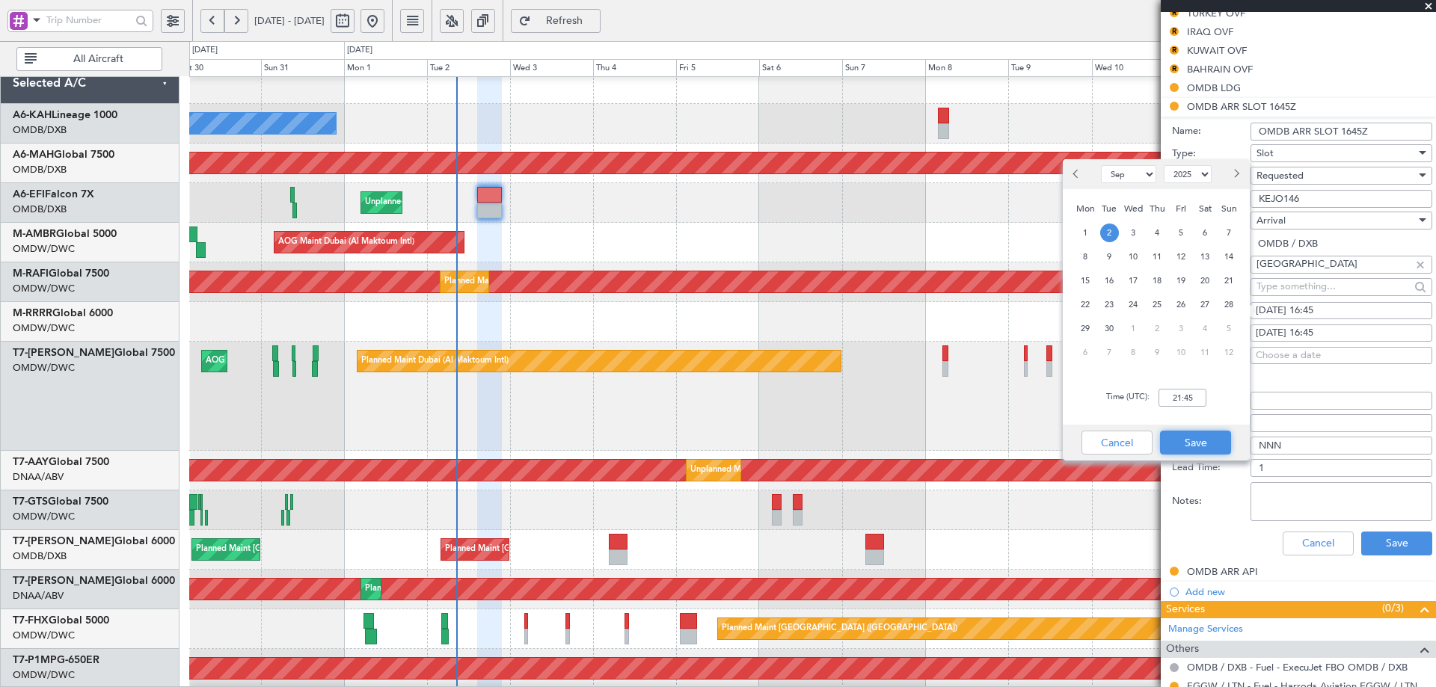
click at [1191, 447] on button "Save" at bounding box center [1195, 443] width 71 height 24
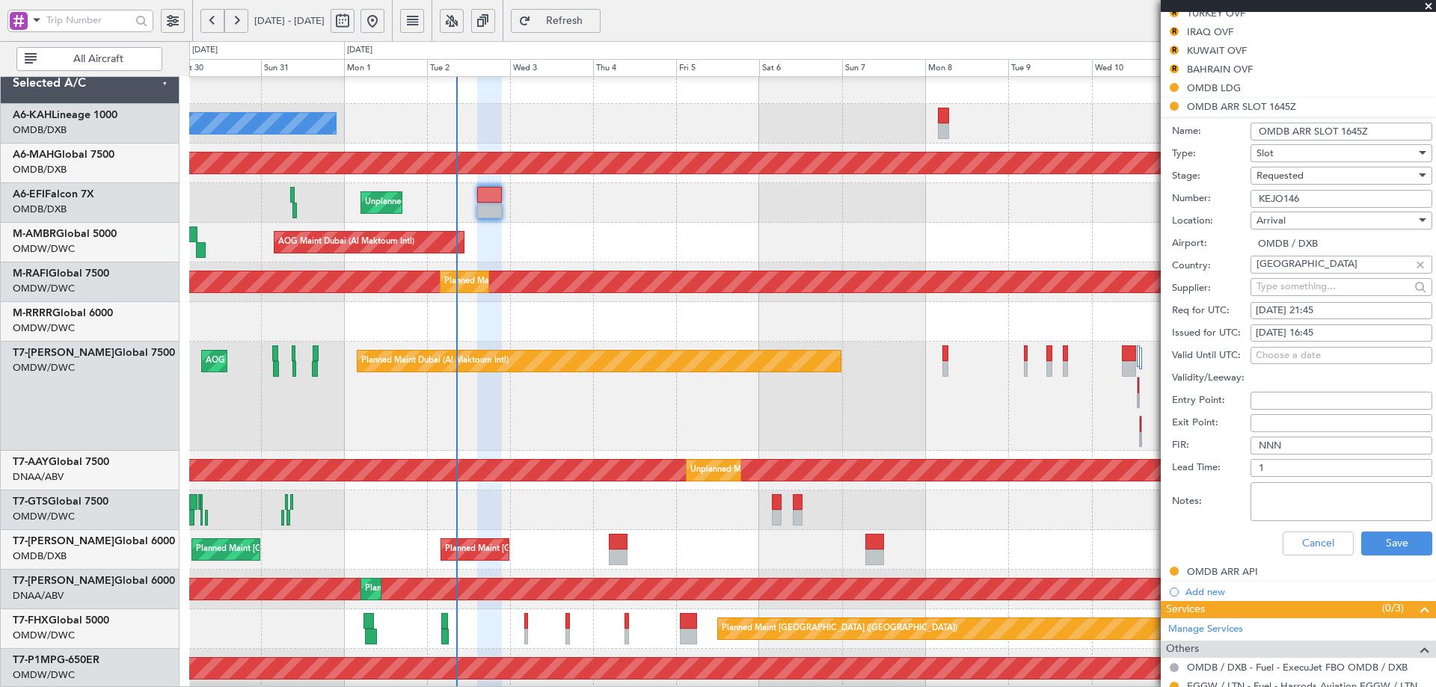
click at [1297, 333] on div "03/09/2025 16:45" at bounding box center [1340, 333] width 171 height 15
select select "9"
select select "2025"
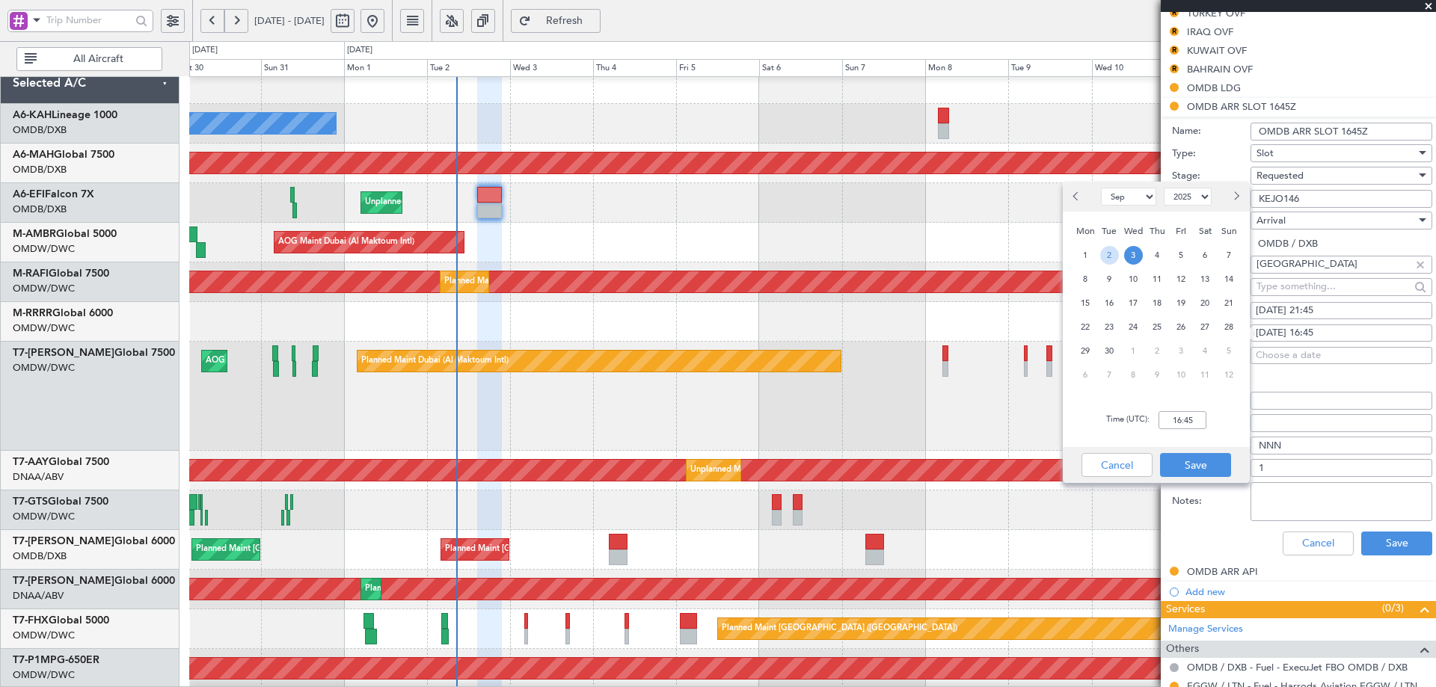
drag, startPoint x: 1103, startPoint y: 251, endPoint x: 1205, endPoint y: 375, distance: 160.9
click at [1104, 251] on span "2" at bounding box center [1109, 255] width 19 height 19
click at [1185, 417] on input "00:00" at bounding box center [1182, 420] width 48 height 18
type input "21:45"
click at [1202, 473] on button "Save" at bounding box center [1195, 465] width 71 height 24
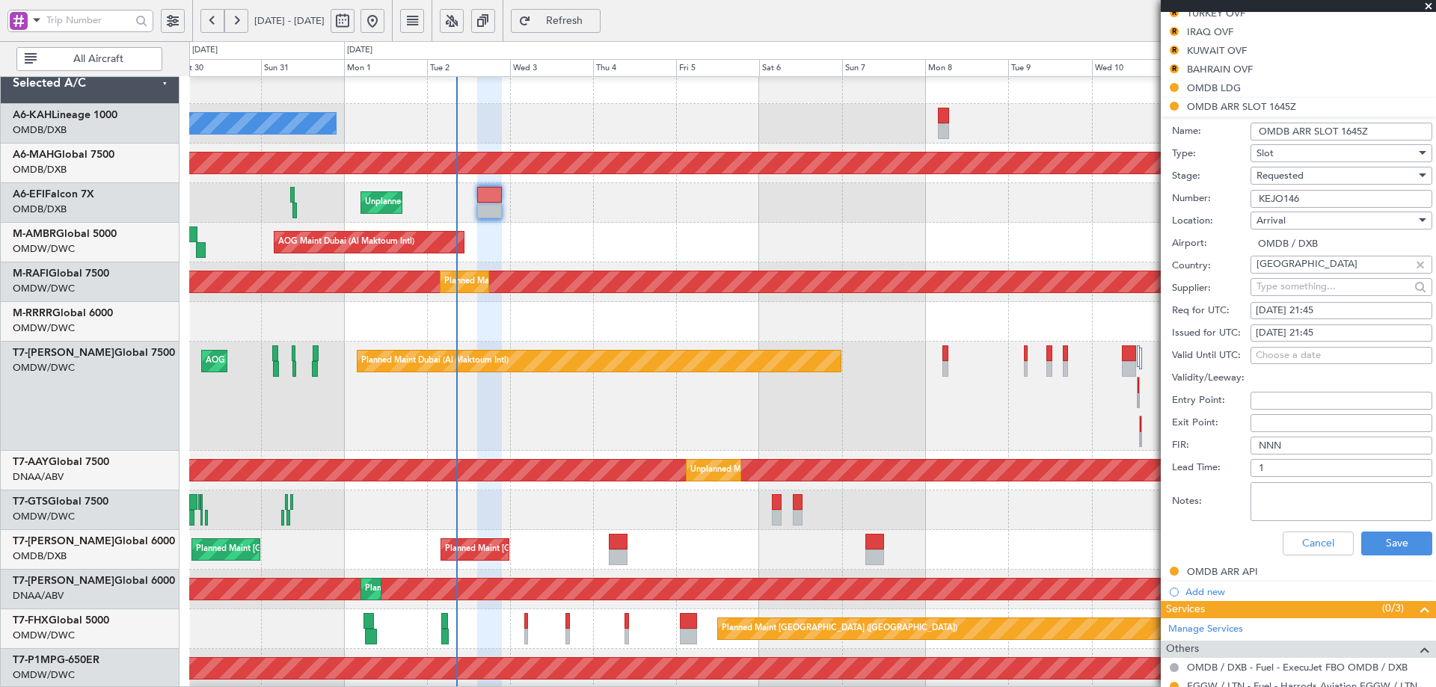
click at [1288, 175] on span "Requested" at bounding box center [1279, 175] width 47 height 13
click at [1279, 286] on span "Received OK" at bounding box center [1335, 288] width 157 height 22
click at [1395, 539] on button "Save" at bounding box center [1396, 544] width 71 height 24
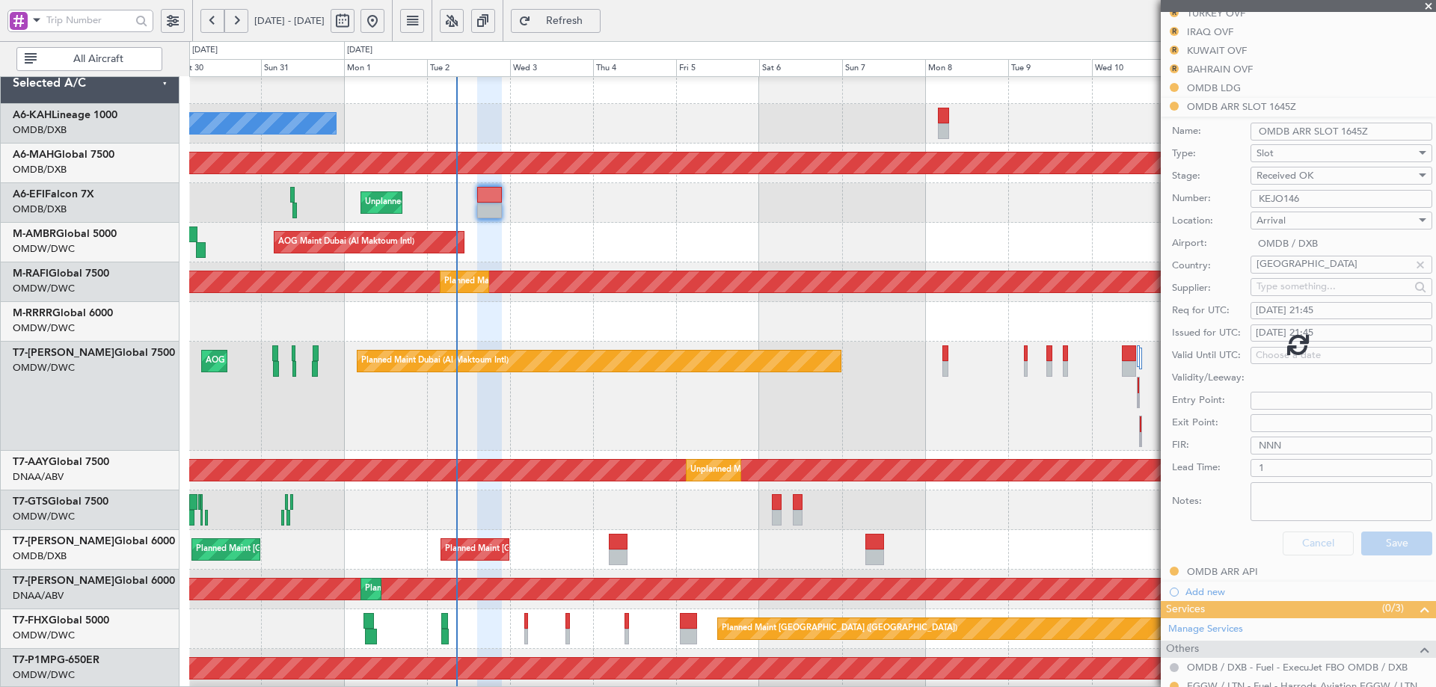
scroll to position [218, 0]
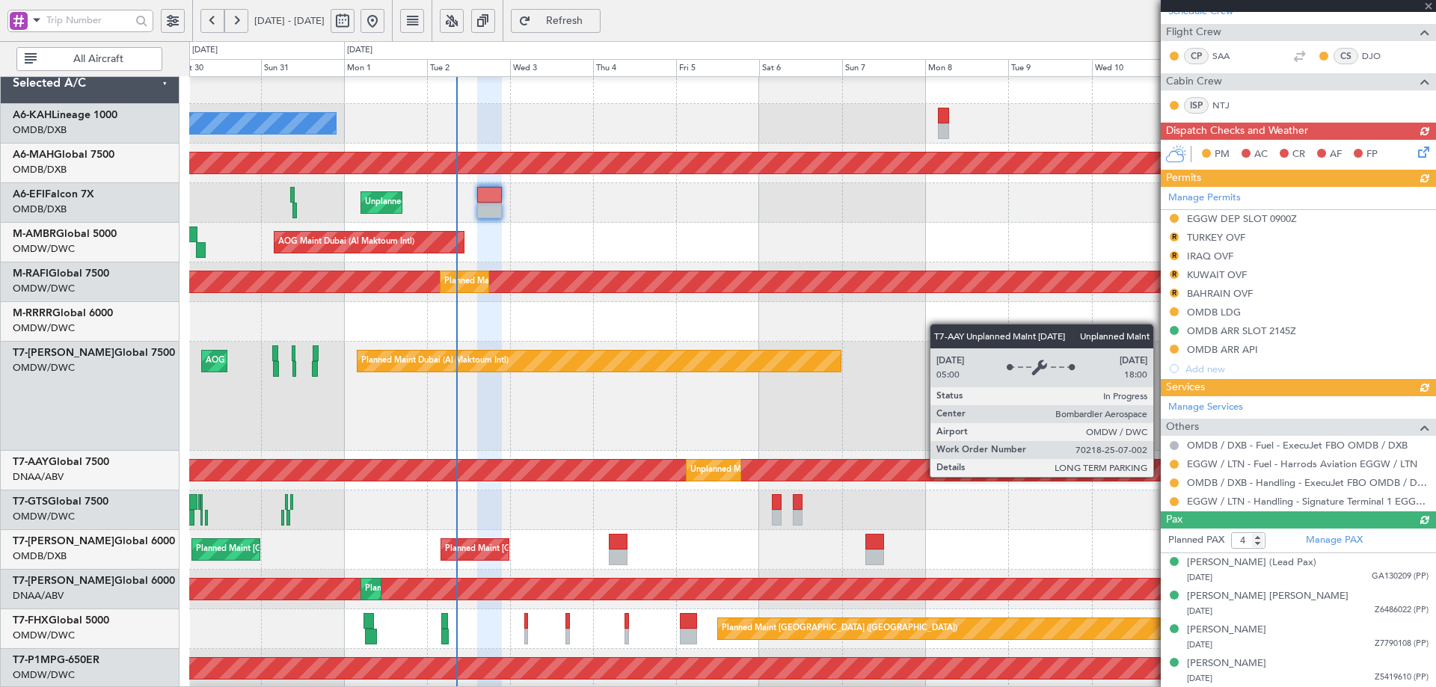
click at [1175, 482] on div "Manage Services Others OMDB / DXB - Fuel - ExecuJet FBO OMDB / DXB EGGW / LTN -…" at bounding box center [1297, 453] width 275 height 115
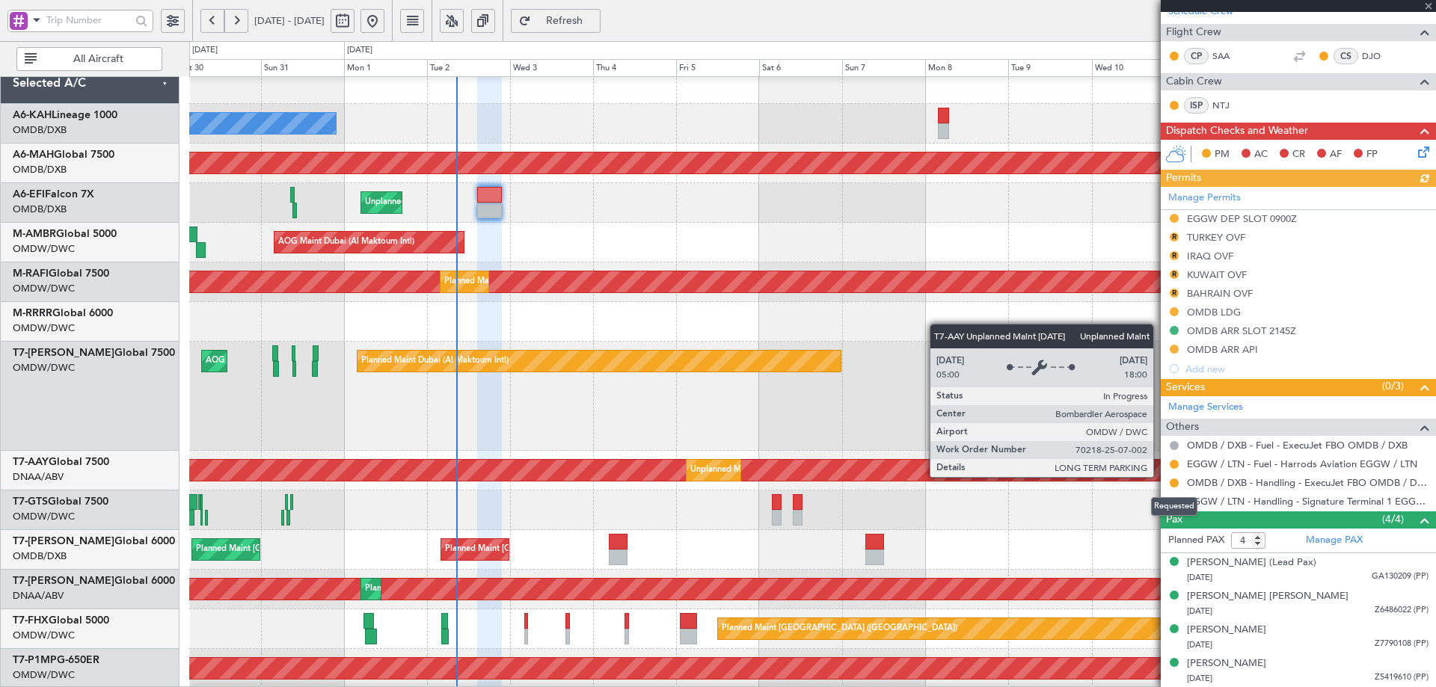
click at [1175, 482] on button at bounding box center [1173, 483] width 9 height 9
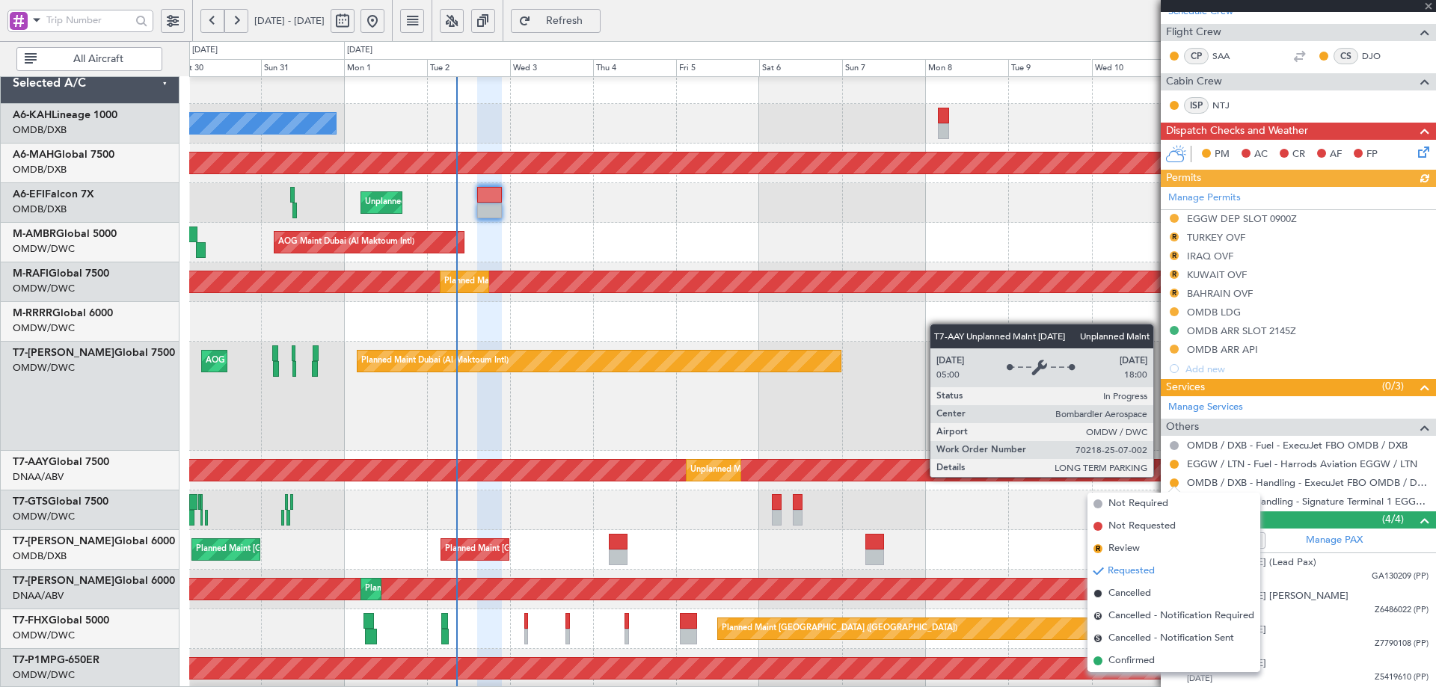
click at [1133, 665] on span "Confirmed" at bounding box center [1131, 660] width 46 height 15
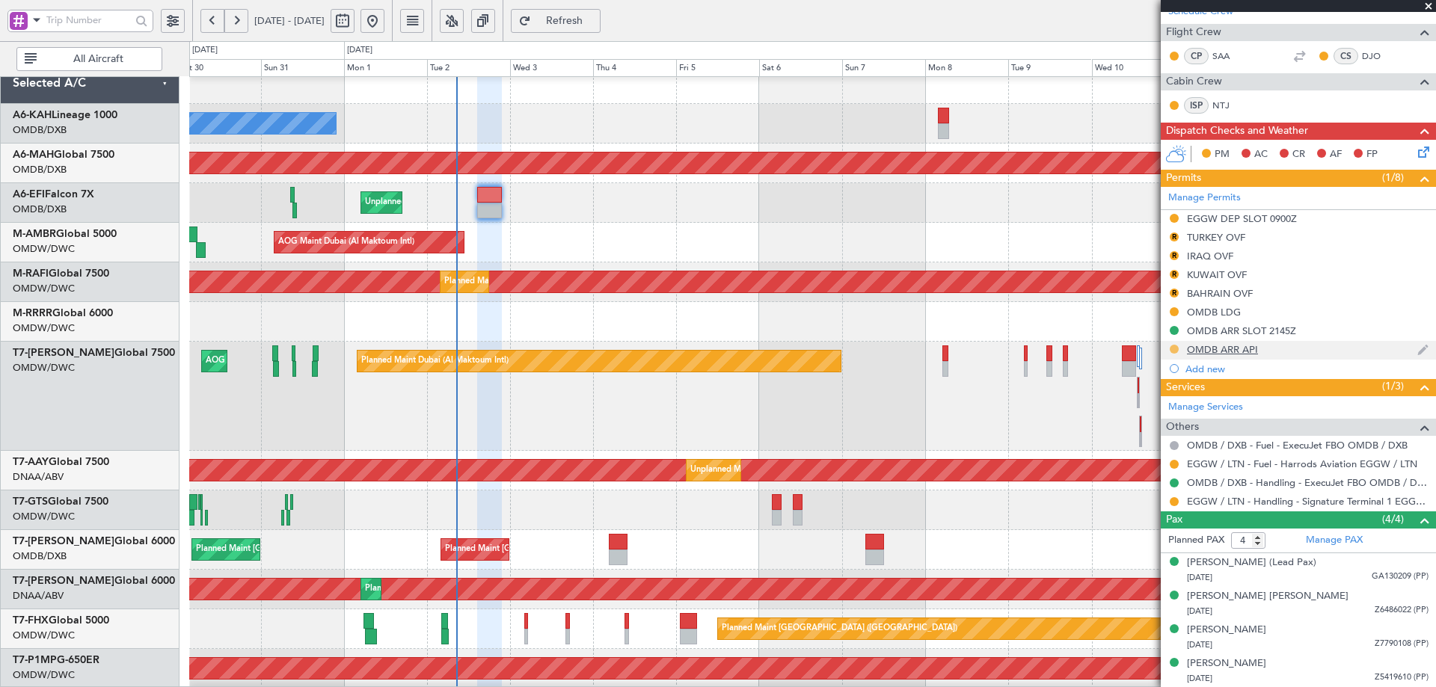
click at [1174, 349] on button at bounding box center [1173, 349] width 9 height 9
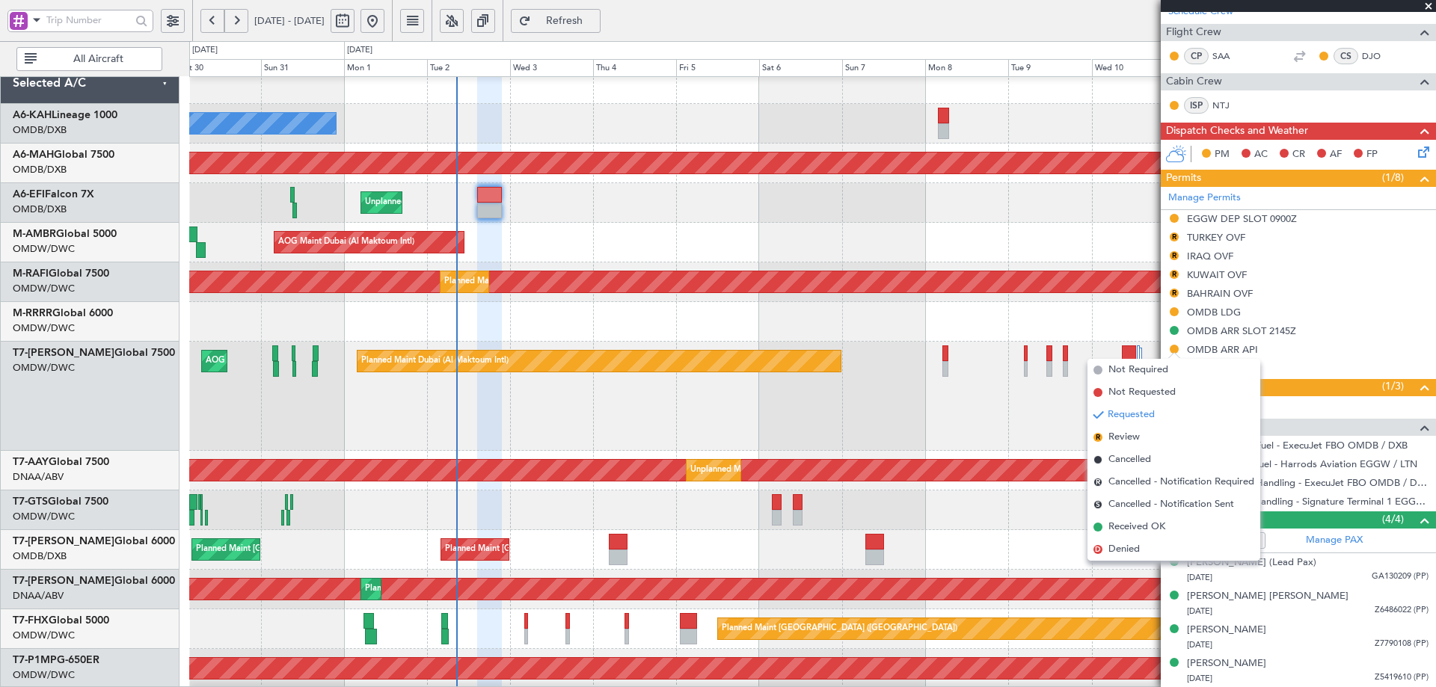
click at [1103, 532] on li "Received OK" at bounding box center [1173, 527] width 173 height 22
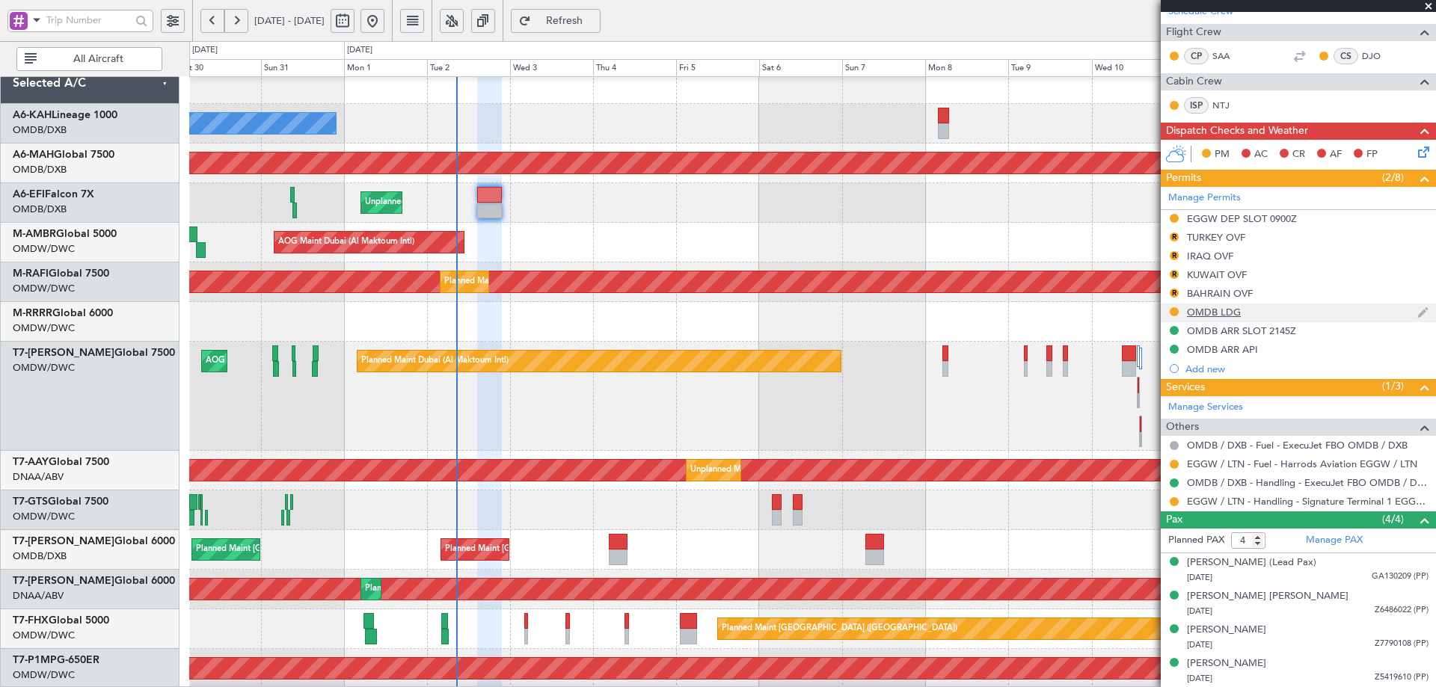
click at [1218, 314] on div "OMDB LDG" at bounding box center [1214, 312] width 54 height 13
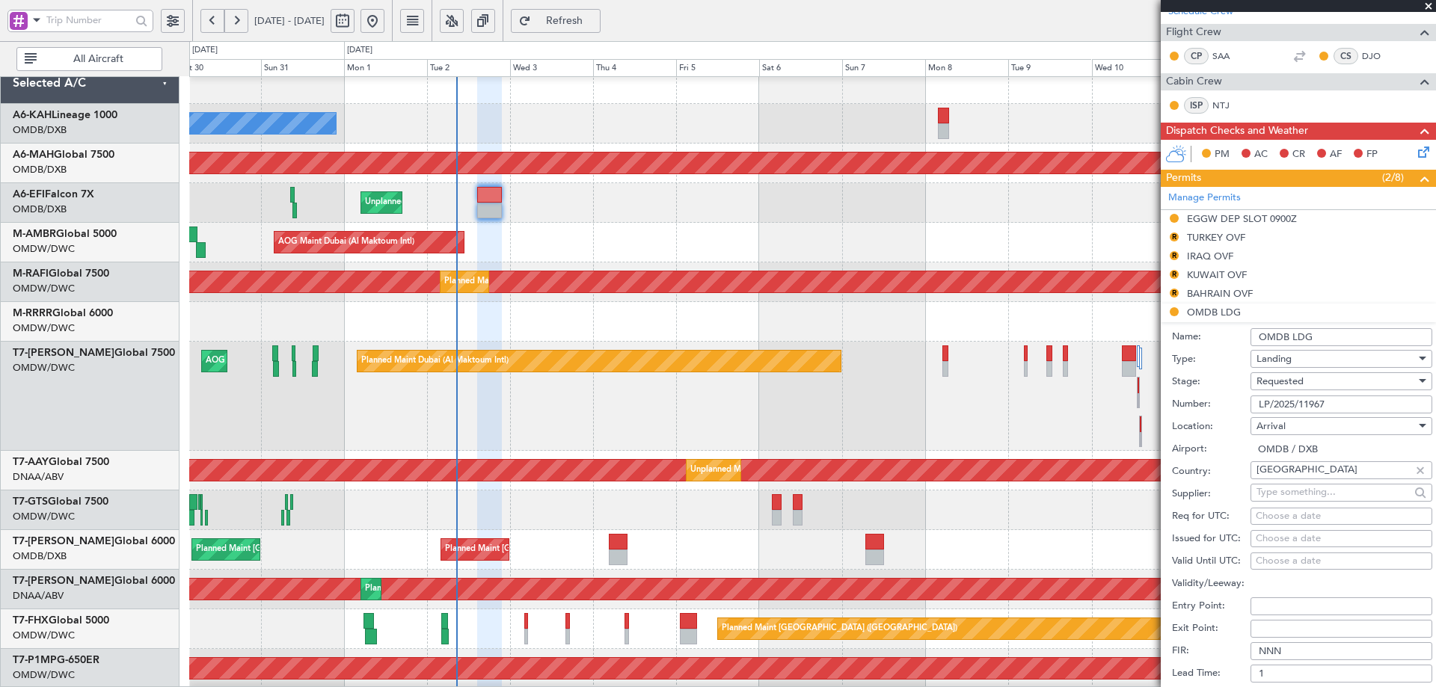
drag, startPoint x: 1329, startPoint y: 398, endPoint x: 1214, endPoint y: 407, distance: 114.8
click at [1214, 407] on div "Number: LP/2025/11967" at bounding box center [1302, 404] width 260 height 22
click at [1318, 384] on div "Requested" at bounding box center [1335, 381] width 159 height 22
drag, startPoint x: 1308, startPoint y: 493, endPoint x: 1319, endPoint y: 487, distance: 12.1
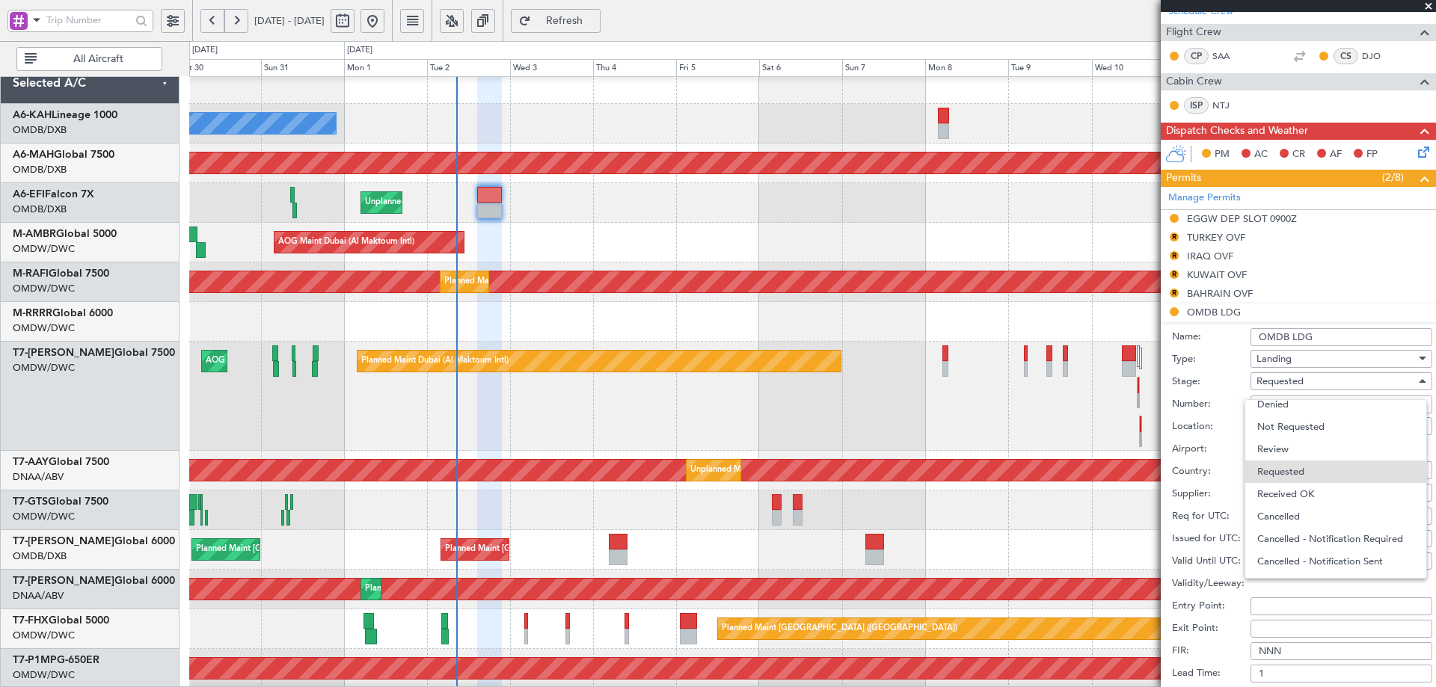
click at [1309, 496] on span "Received OK" at bounding box center [1335, 494] width 157 height 22
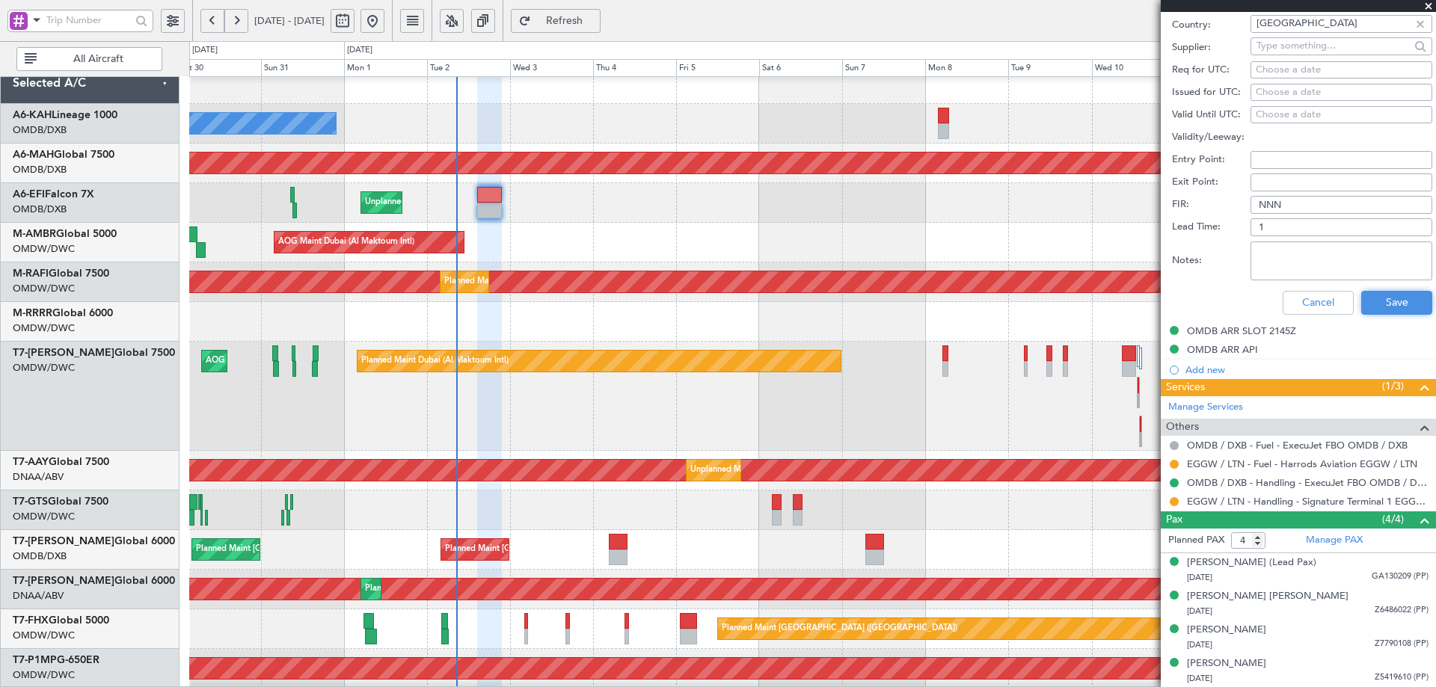
drag, startPoint x: 1378, startPoint y: 296, endPoint x: 1028, endPoint y: 269, distance: 351.0
click at [1377, 297] on button "Save" at bounding box center [1396, 303] width 71 height 24
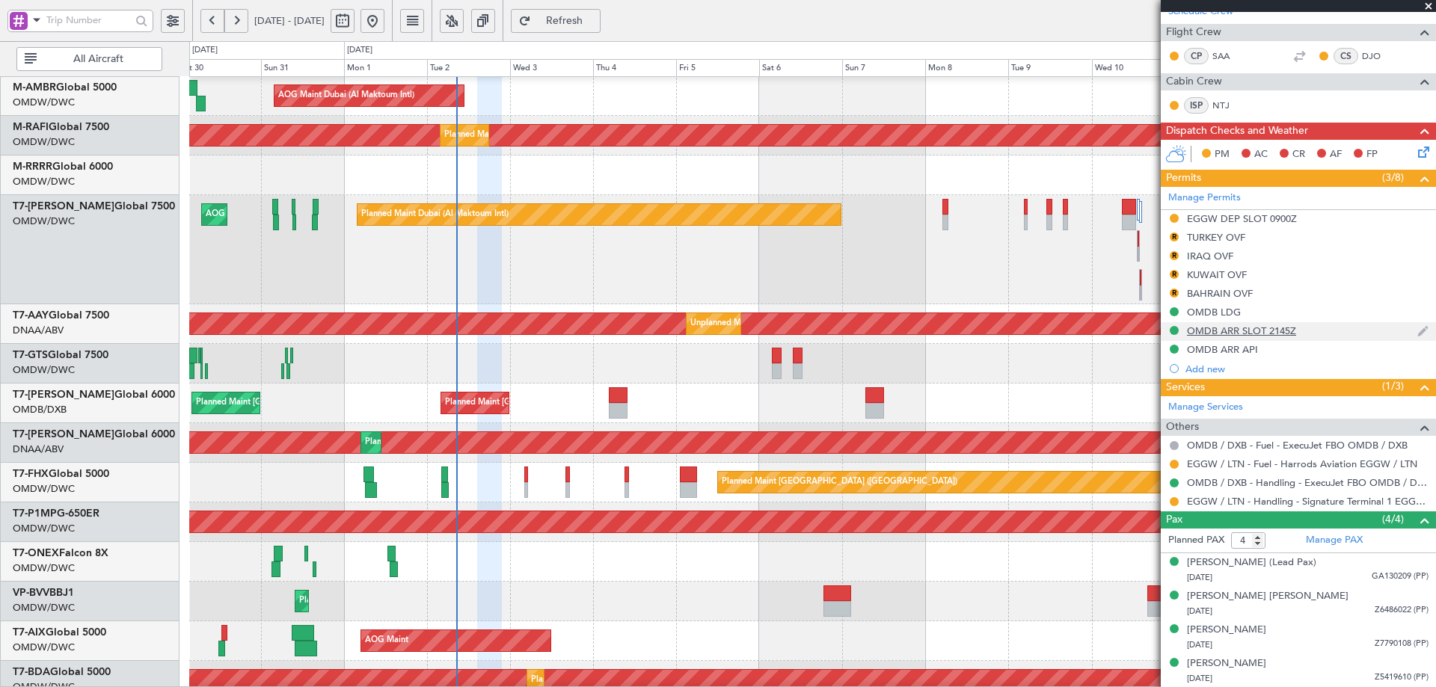
scroll to position [162, 0]
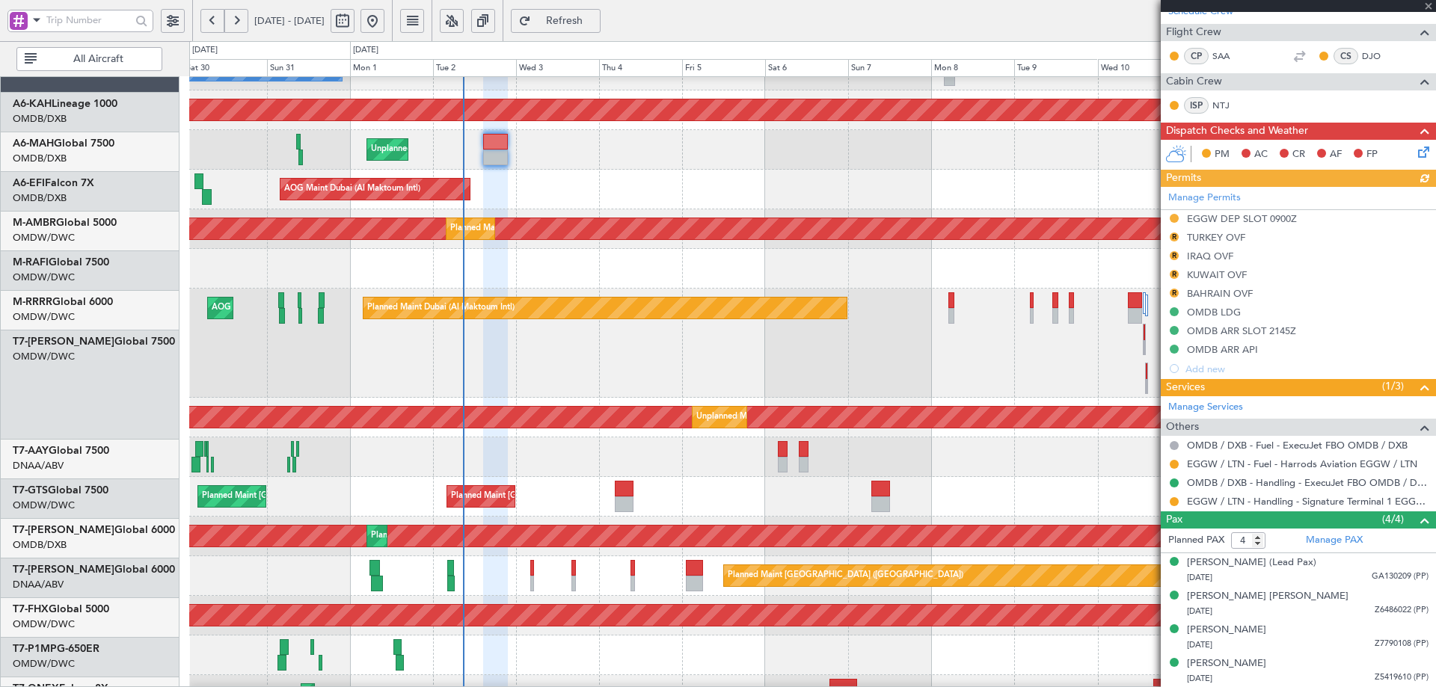
click at [509, 319] on div "Planned Maint Dubai (Al Maktoum Intl)" at bounding box center [440, 308] width 147 height 22
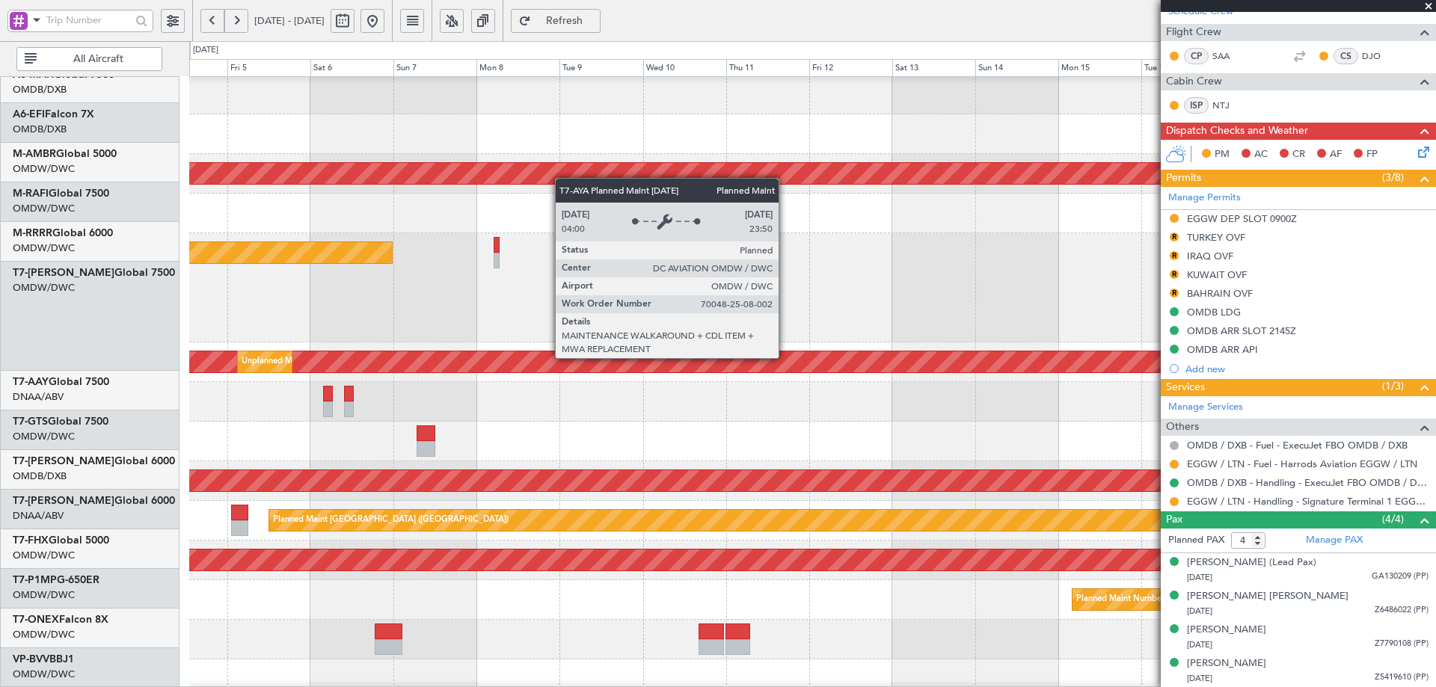
scroll to position [124, 0]
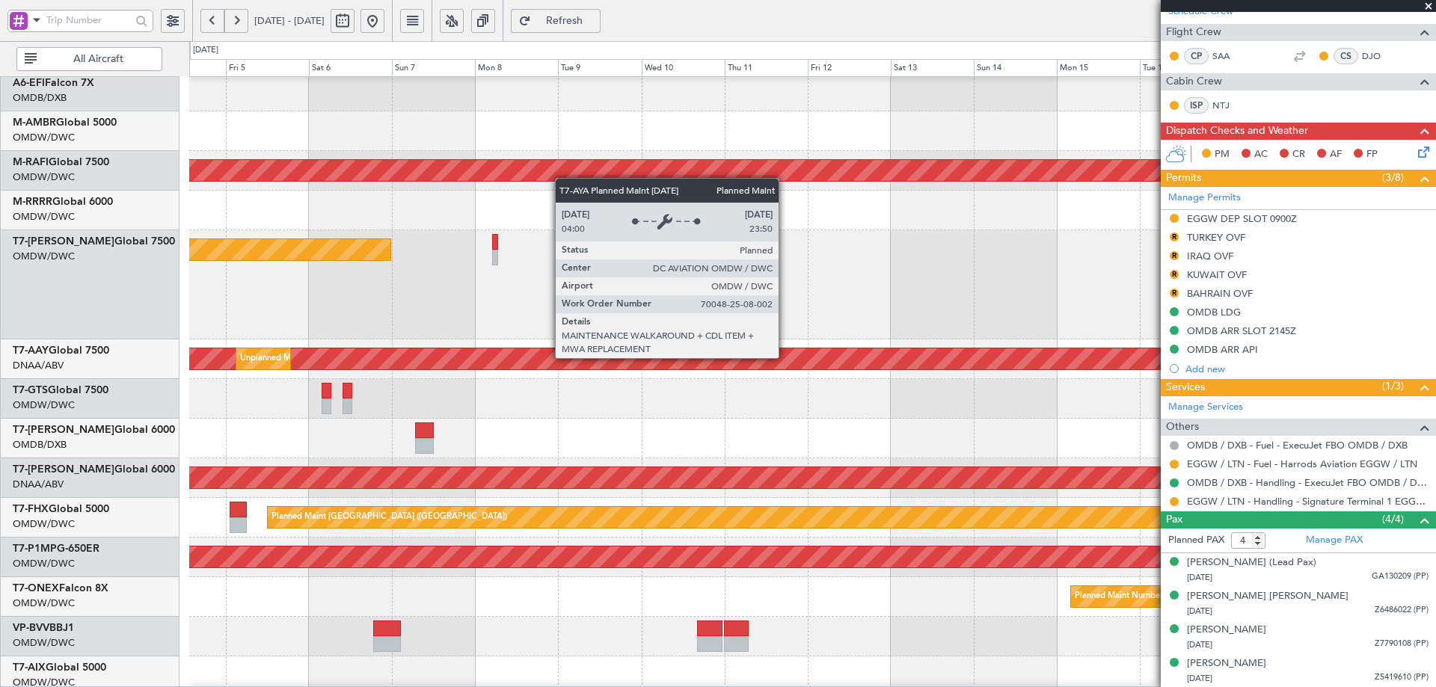
click at [320, 254] on div "Planned Maint Dubai (Al Maktoum Intl)" at bounding box center [148, 249] width 483 height 21
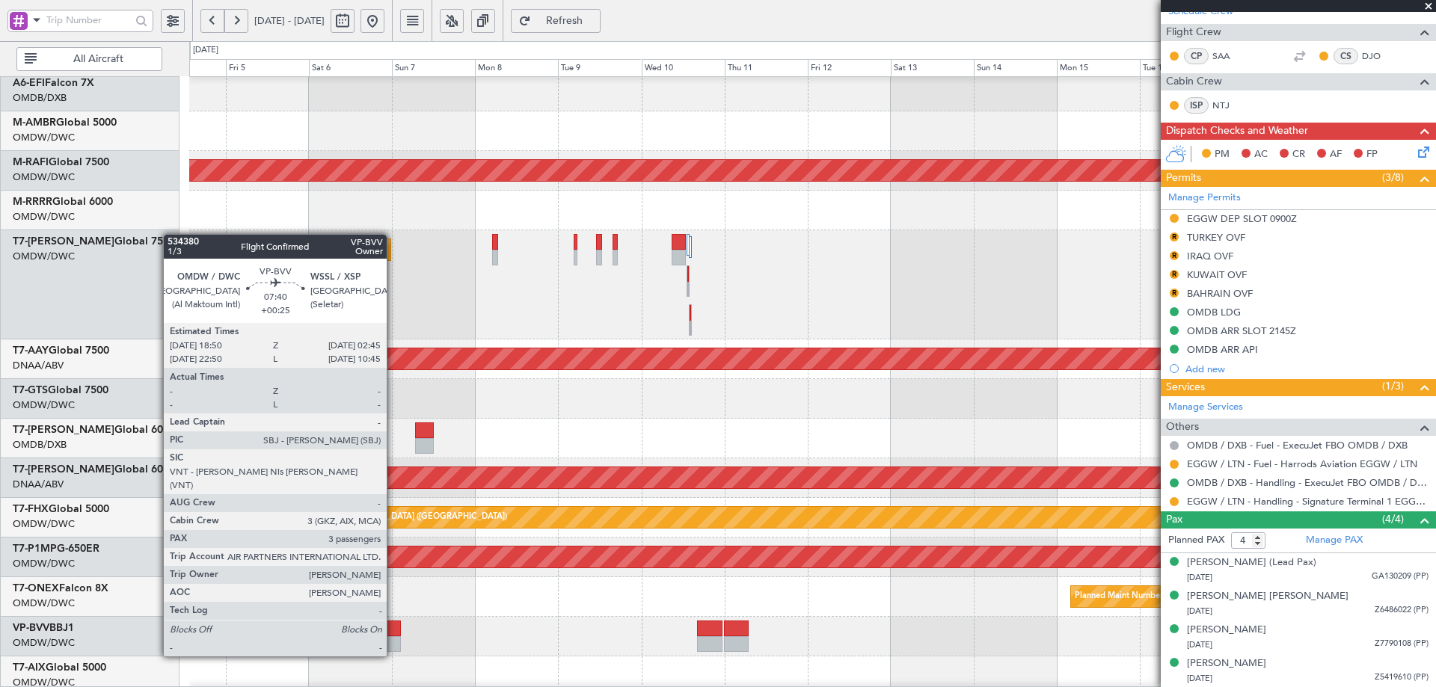
click at [393, 628] on div at bounding box center [387, 629] width 28 height 16
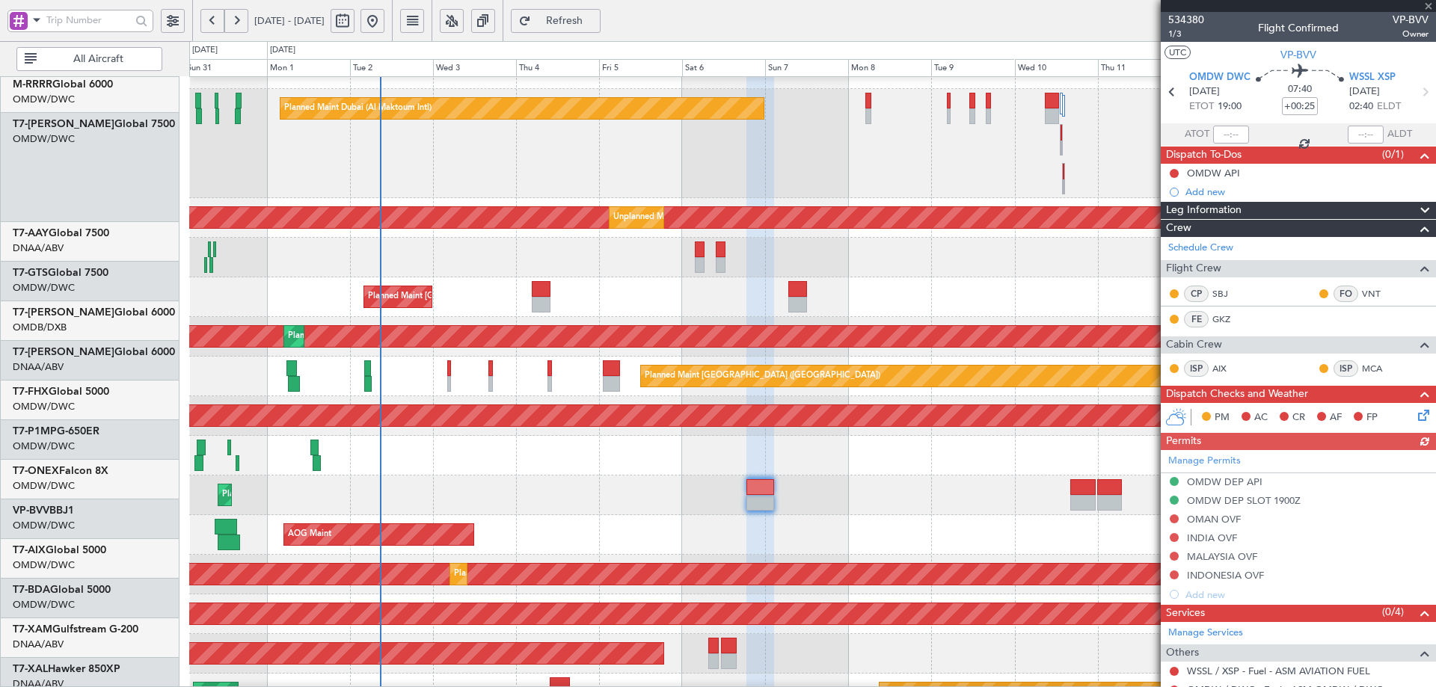
scroll to position [265, 0]
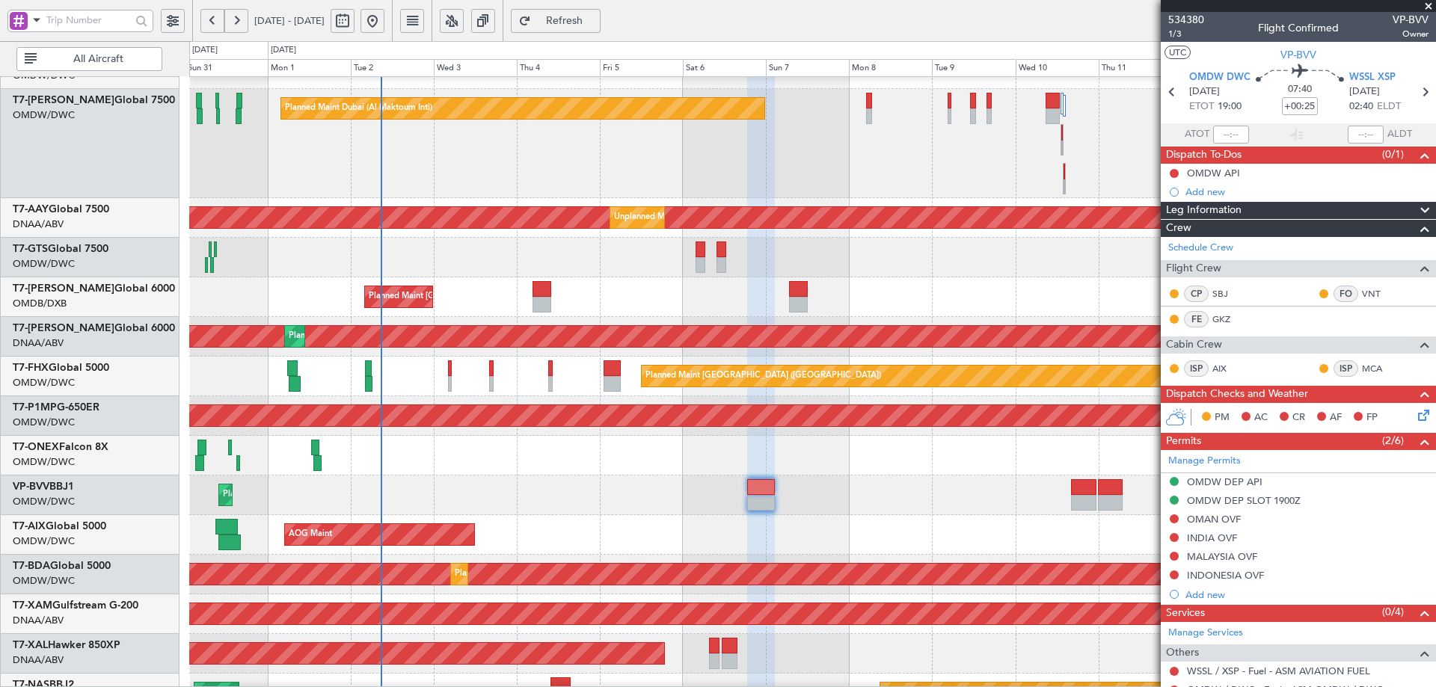
click at [858, 485] on div "Planned Maint Dubai (Al Maktoum Intl) Planned Maint Dubai (Al Maktoum Intl)" at bounding box center [812, 496] width 1246 height 40
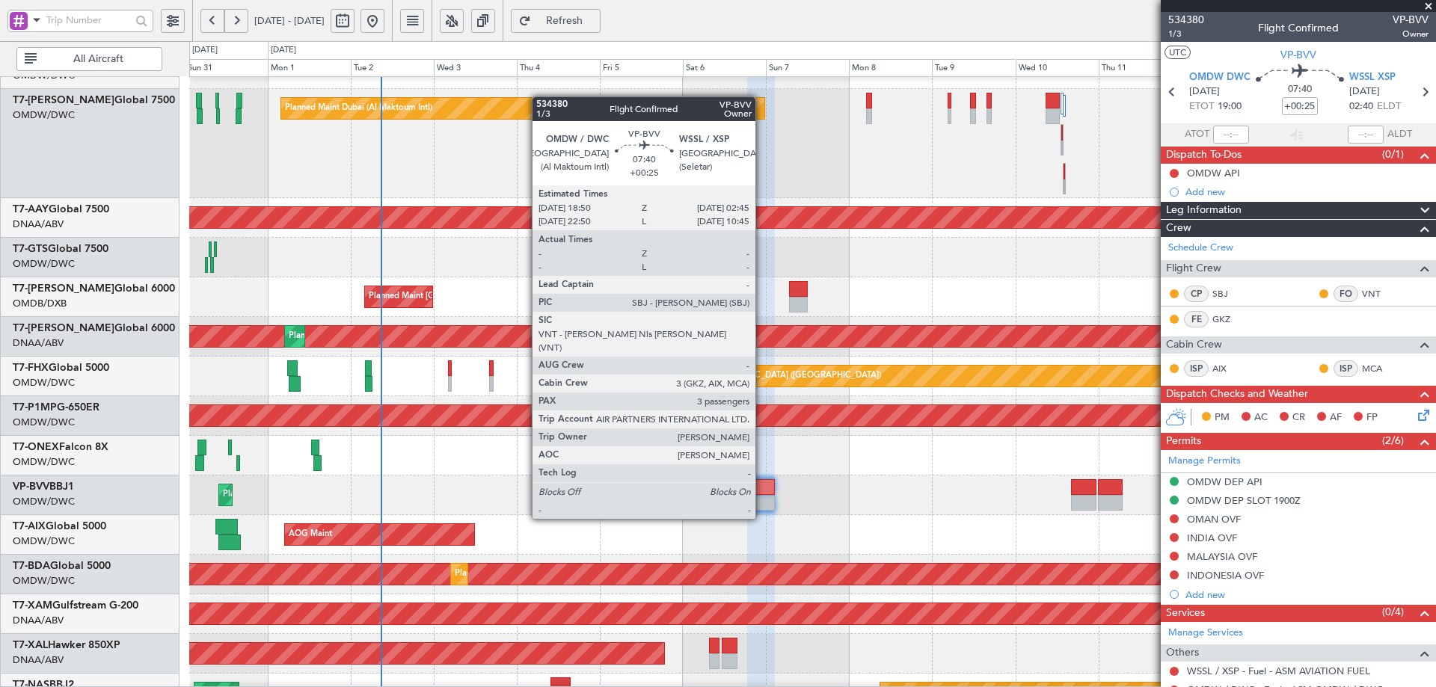
click at [762, 490] on div at bounding box center [761, 487] width 28 height 16
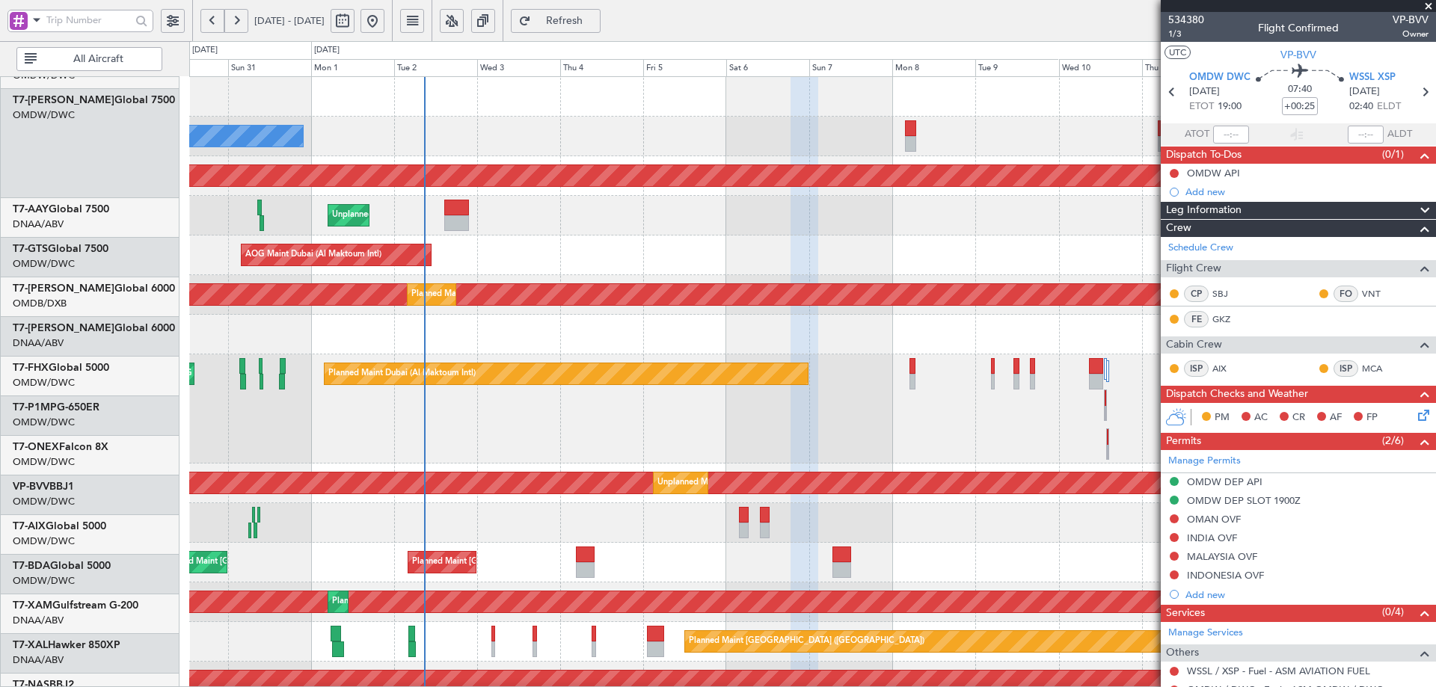
scroll to position [0, 0]
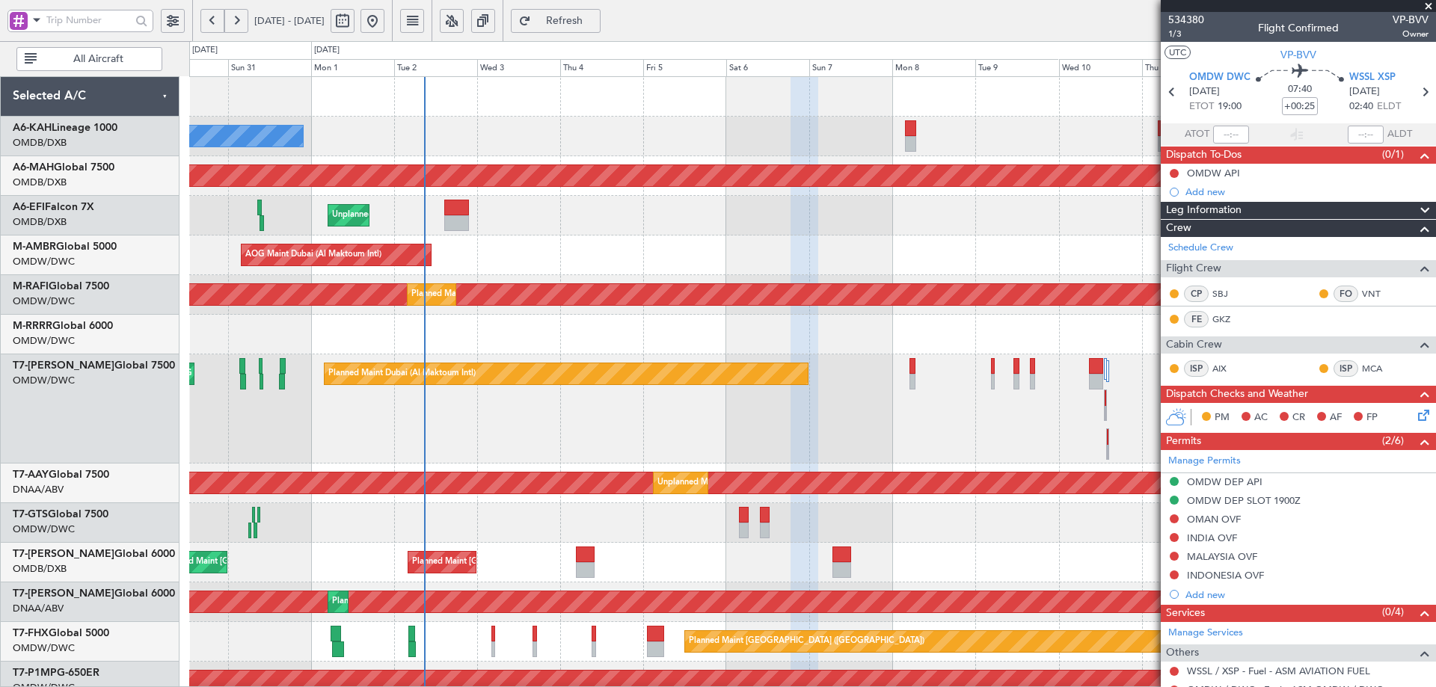
click at [502, 505] on div "No Crew Planned Maint [GEOGRAPHIC_DATA] ([GEOGRAPHIC_DATA]) Planned Maint [GEOG…" at bounding box center [812, 547] width 1246 height 941
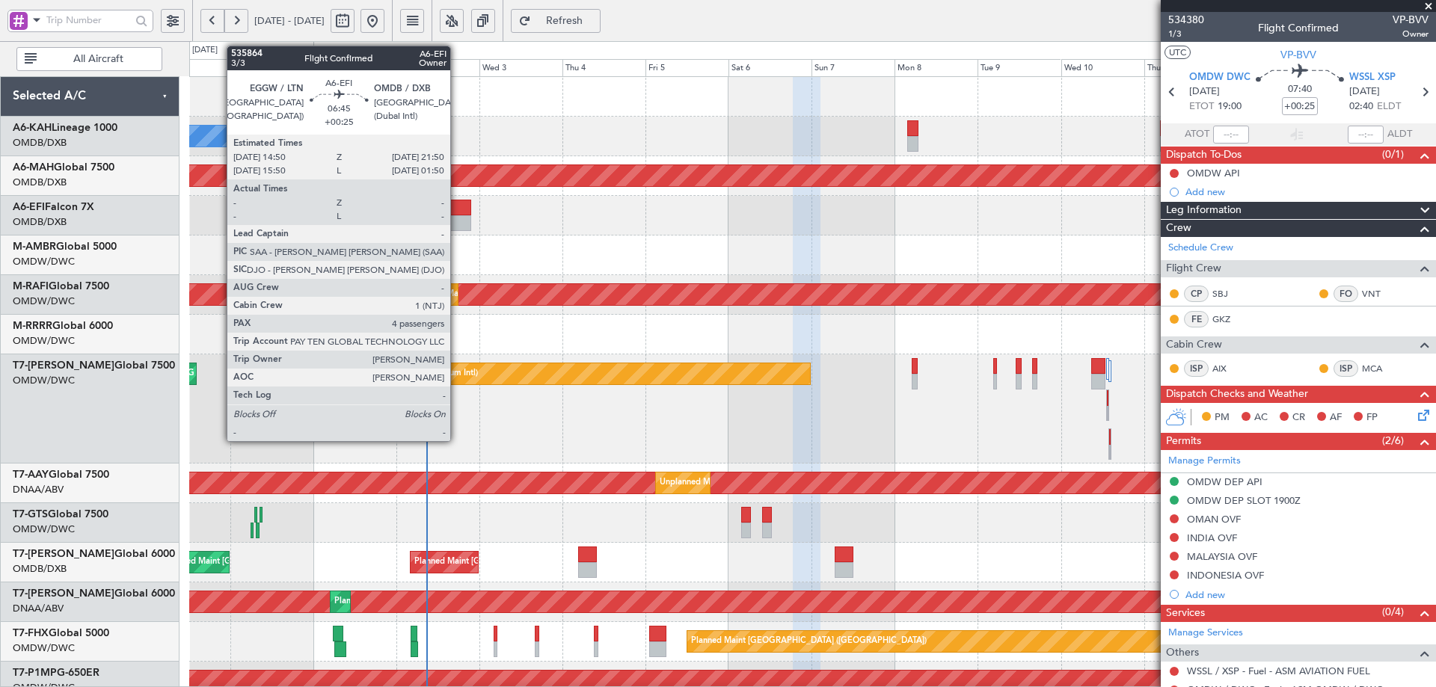
click at [457, 221] on div at bounding box center [458, 223] width 25 height 16
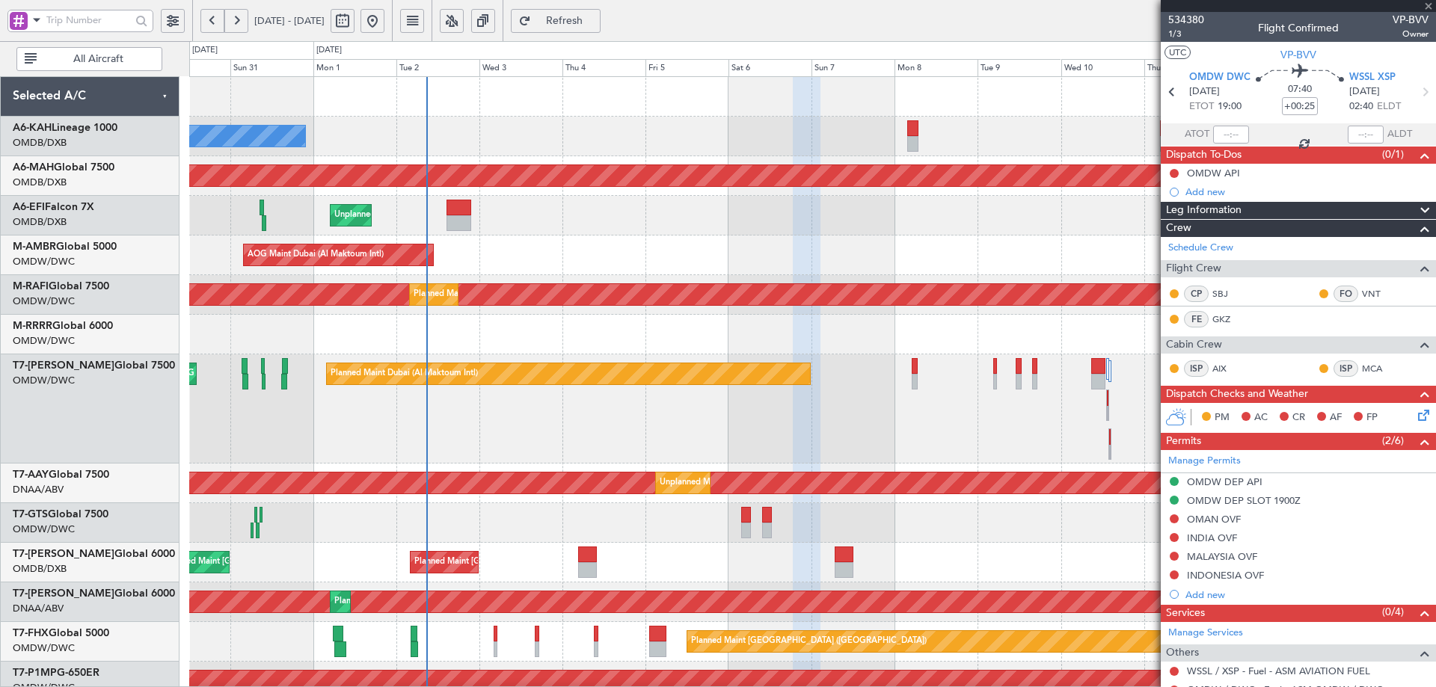
type input "4"
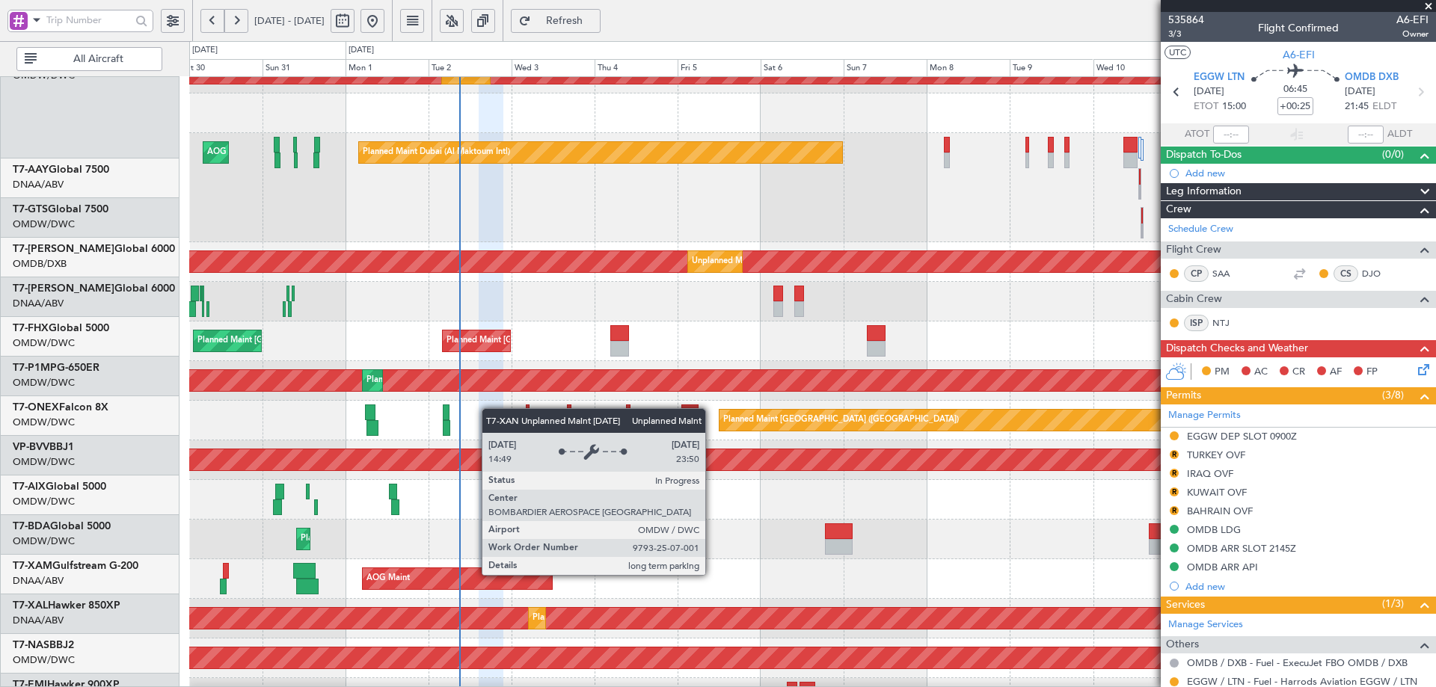
click at [508, 361] on div "Unplanned Maint [GEOGRAPHIC_DATA] (Al Maktoum Intl) Planned Maint [GEOGRAPHIC_D…" at bounding box center [812, 381] width 1246 height 40
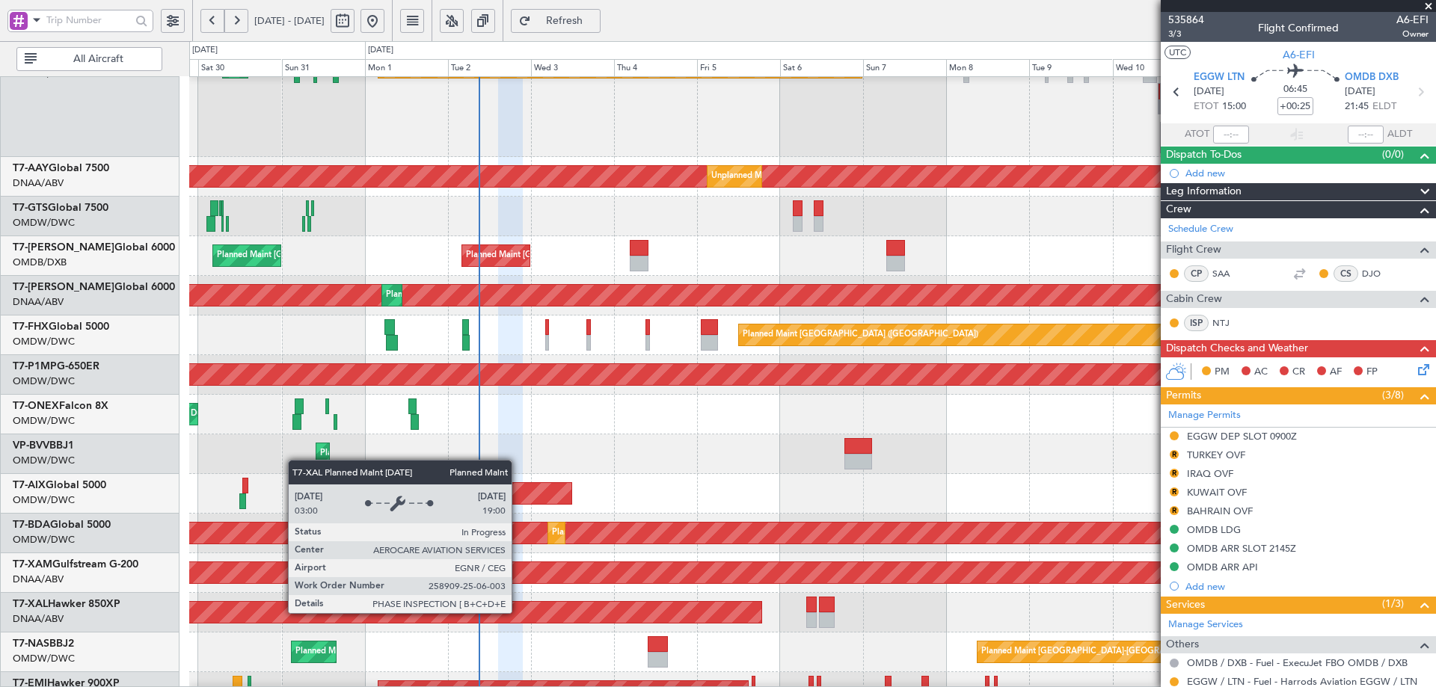
scroll to position [330, 0]
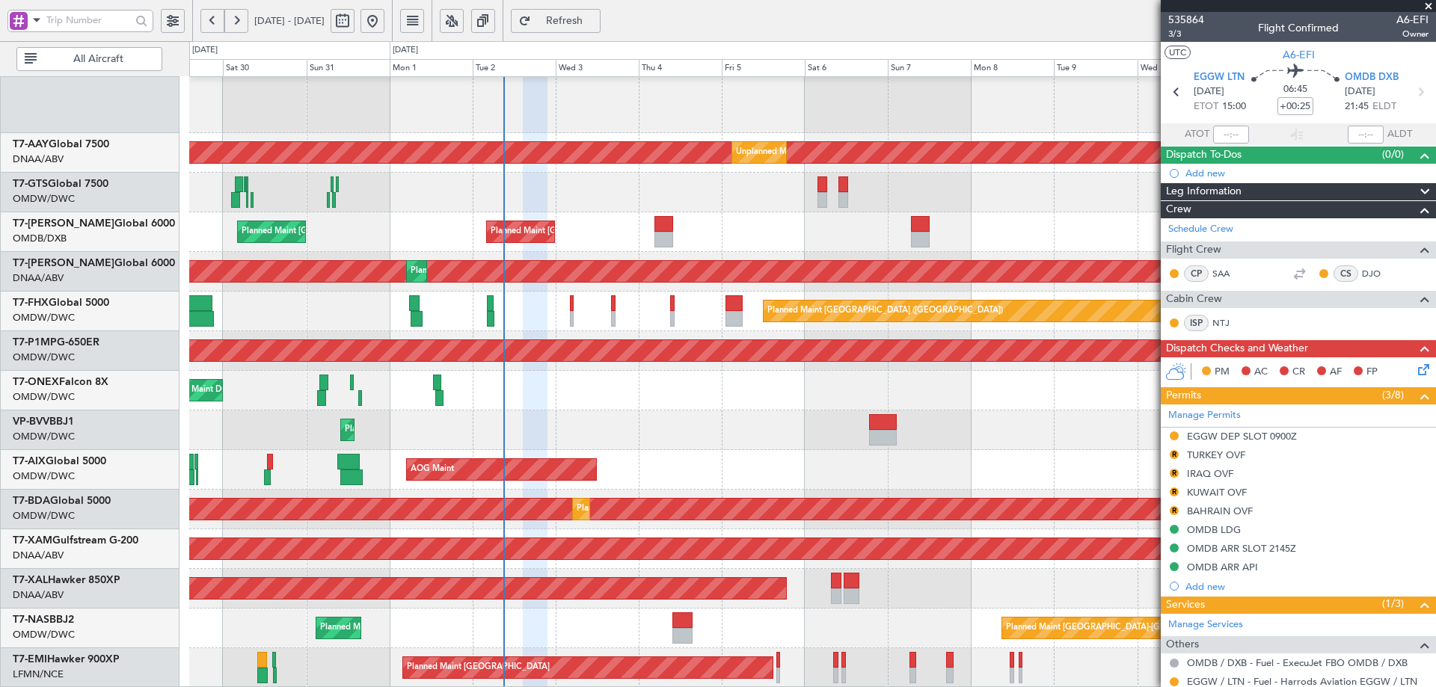
click at [537, 364] on div "AOG Maint Dubai (Al Maktoum Intl) Planned Maint [GEOGRAPHIC_DATA] (Al Maktoum I…" at bounding box center [812, 217] width 1246 height 941
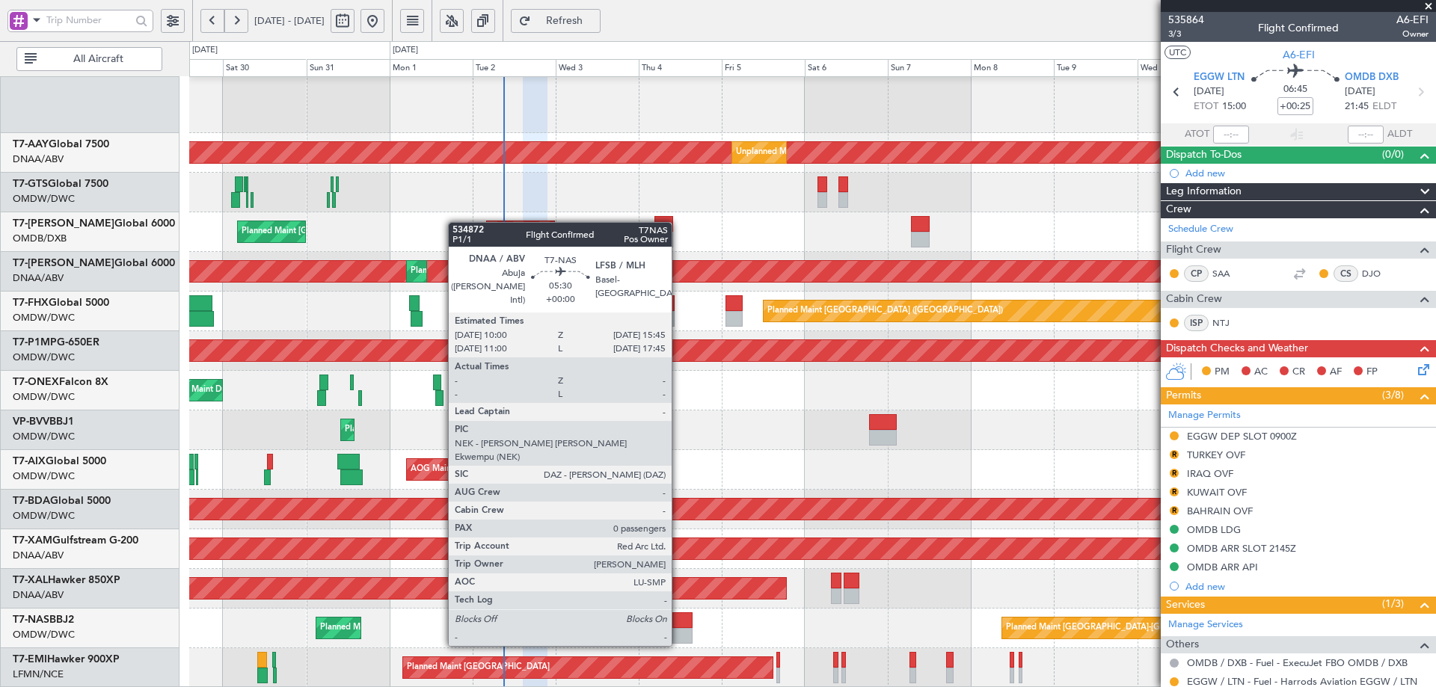
click at [677, 630] on div at bounding box center [682, 636] width 20 height 16
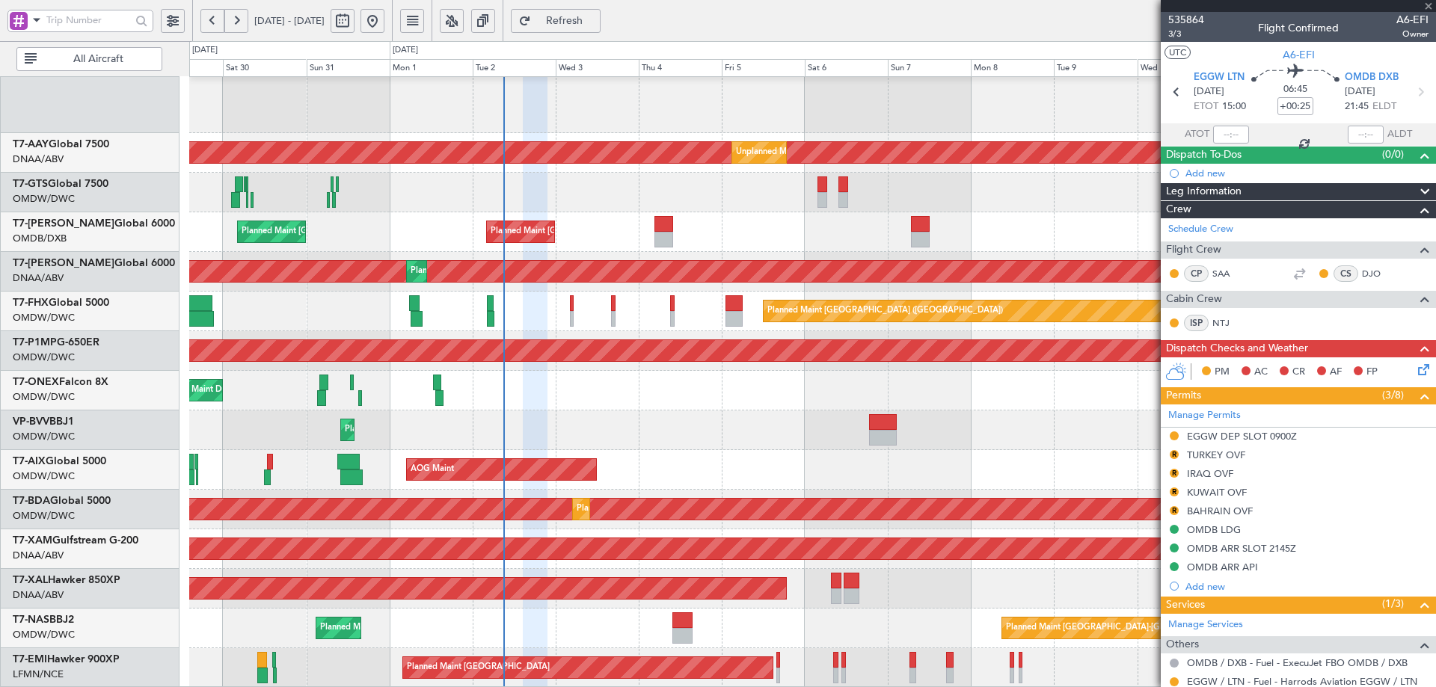
type input "0"
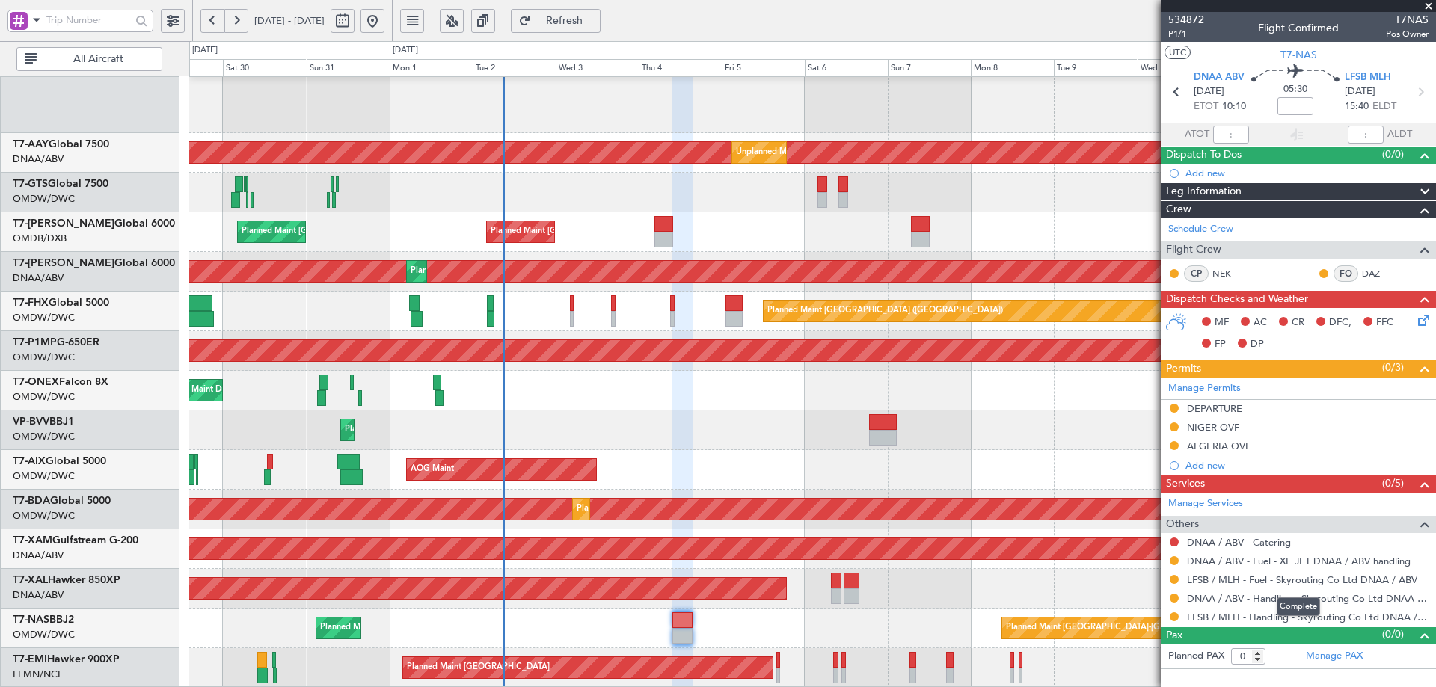
click at [1267, 619] on mat-tooltip-component "Complete" at bounding box center [1298, 607] width 64 height 40
click at [1336, 620] on link "LFSB / MLH - Handling - Skyrouting Co Ltd DNAA / ABV" at bounding box center [1308, 617] width 242 height 13
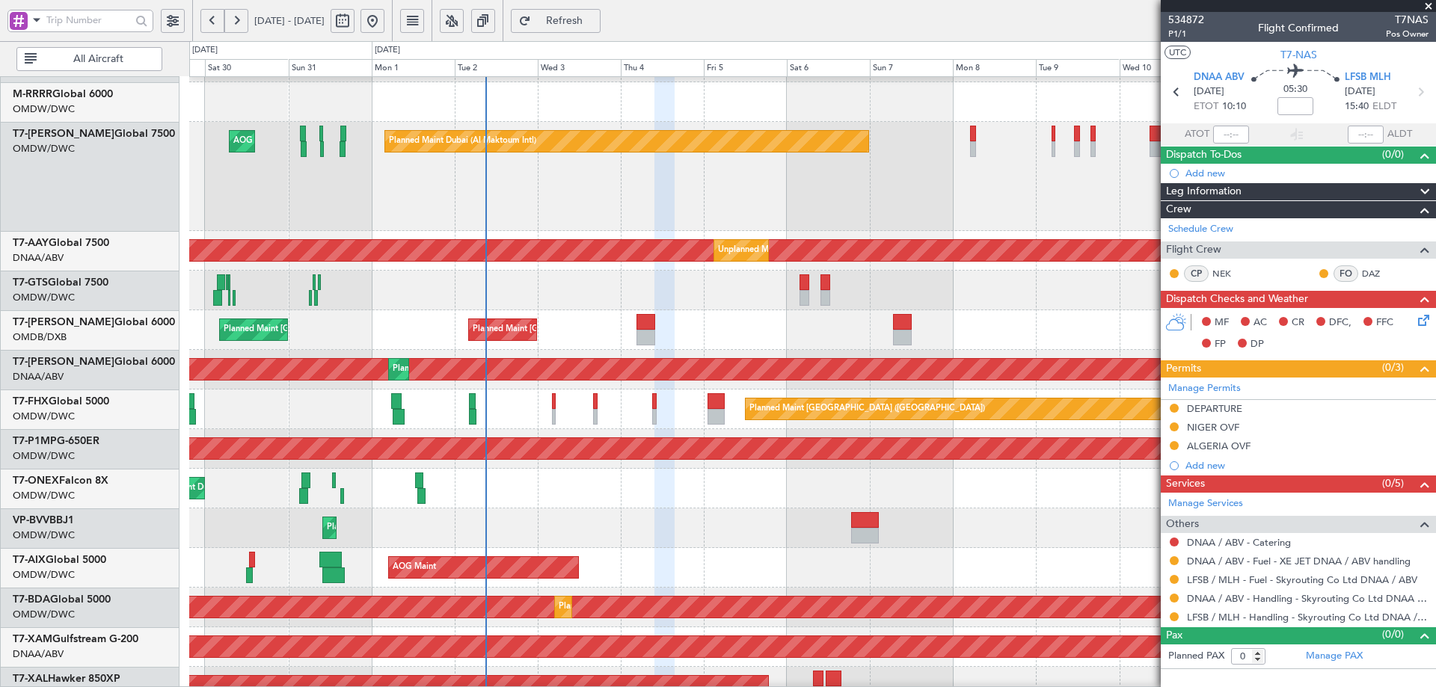
click at [635, 326] on div "Planned Maint [GEOGRAPHIC_DATA] ([GEOGRAPHIC_DATA] Intl) Planned Maint [GEOGRAP…" at bounding box center [812, 330] width 1246 height 40
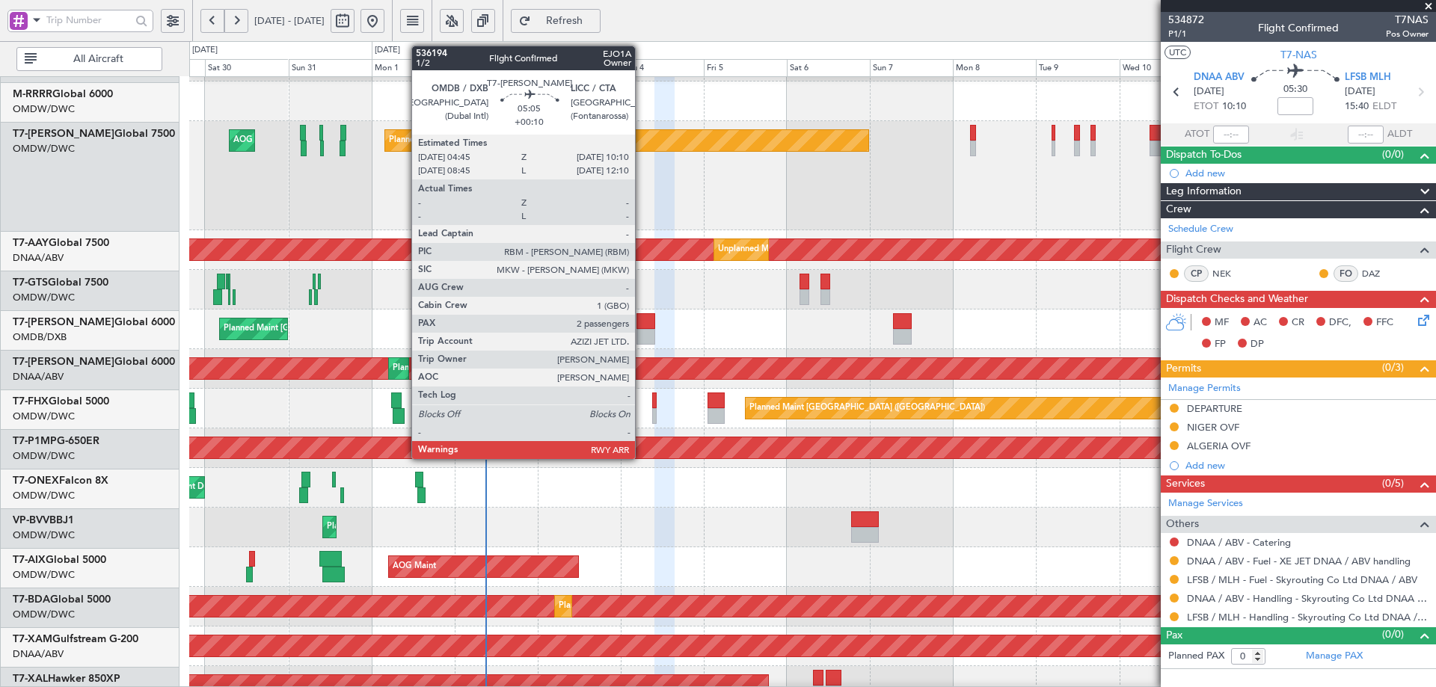
scroll to position [233, 0]
click at [644, 314] on div at bounding box center [645, 321] width 19 height 16
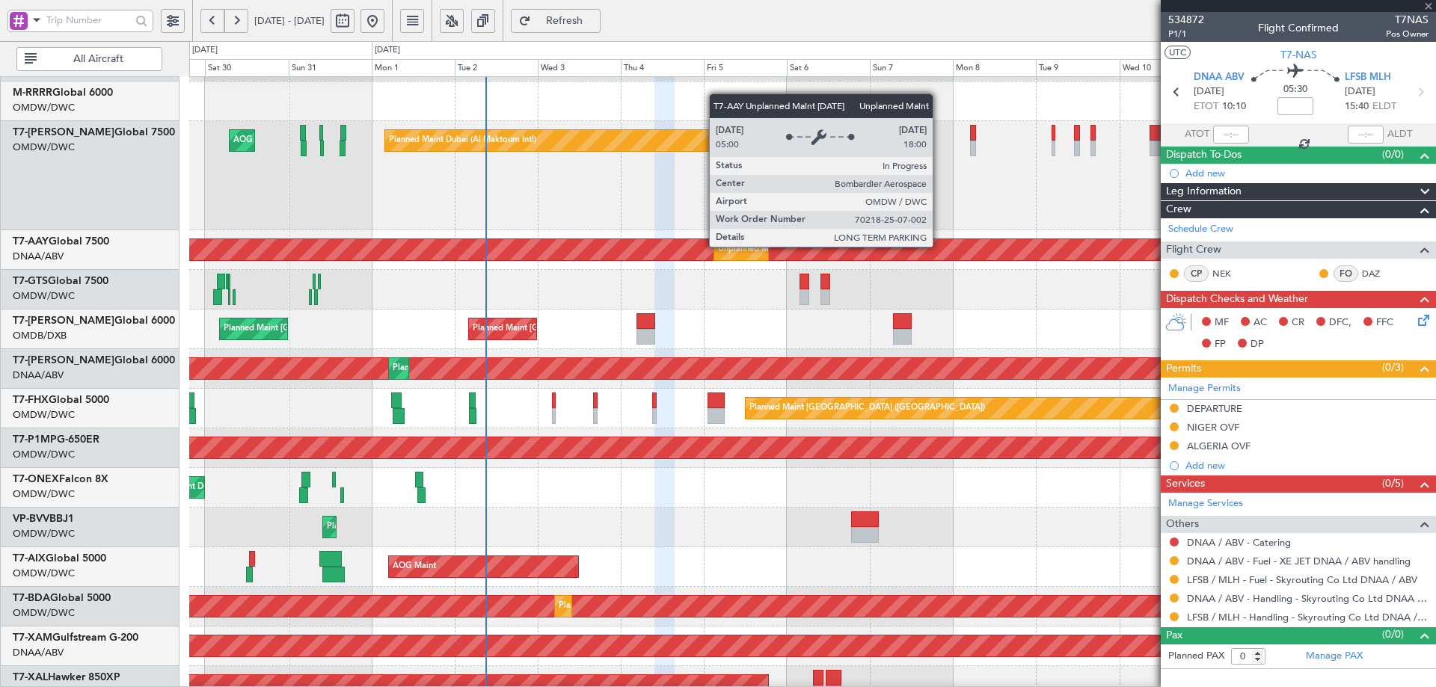
type input "+00:10"
type input "2"
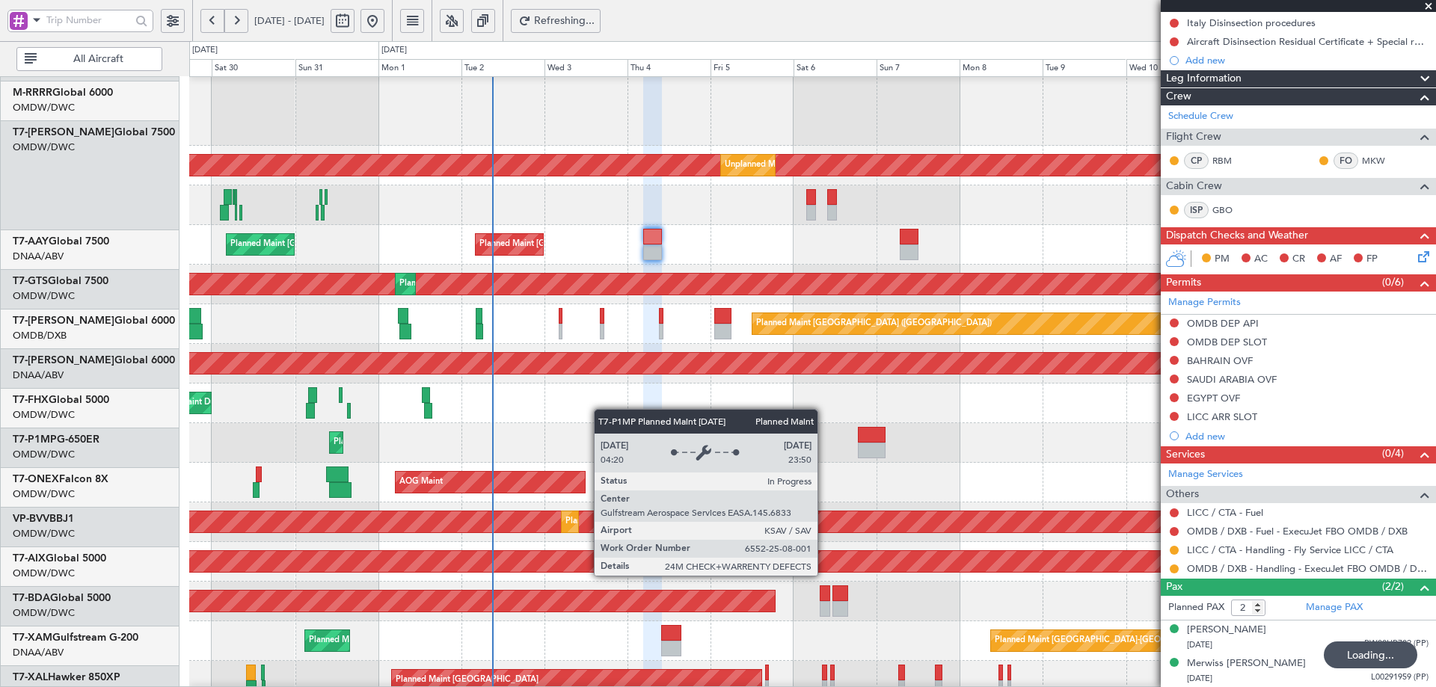
scroll to position [322, 0]
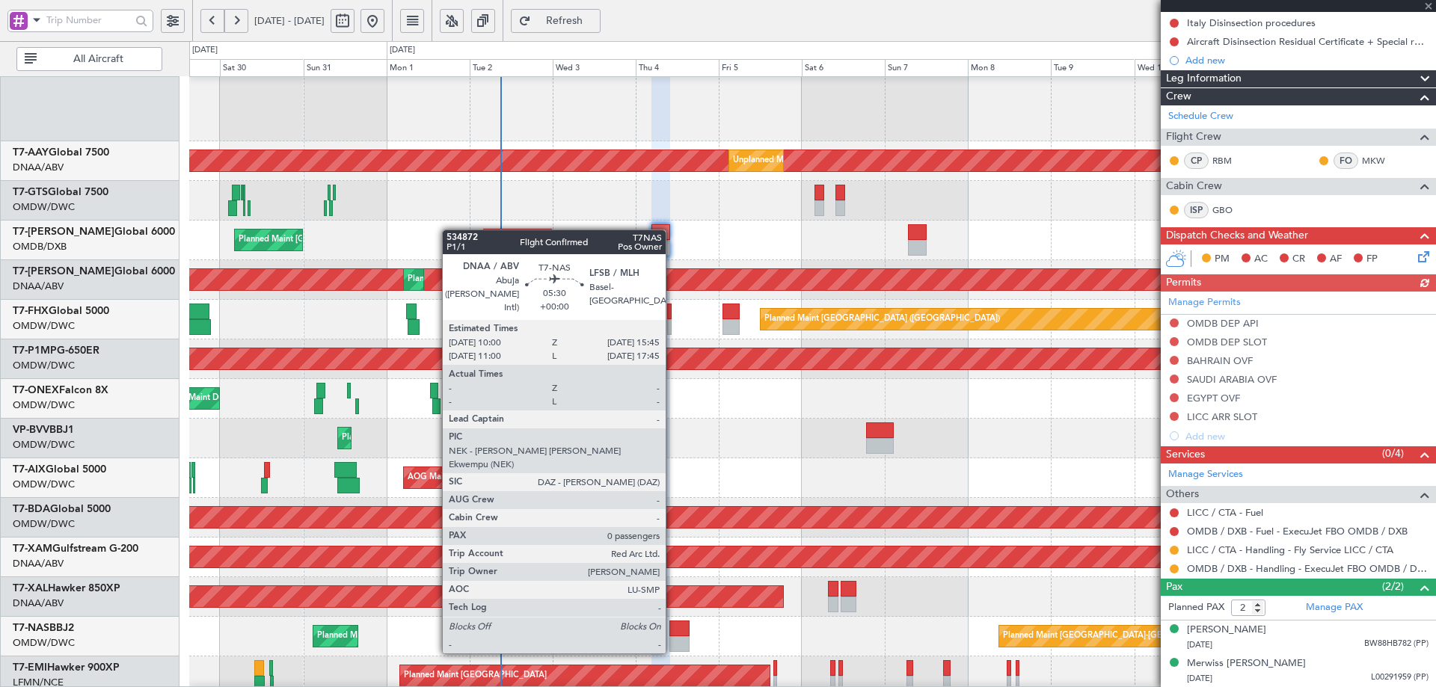
click at [672, 637] on div at bounding box center [679, 644] width 20 height 16
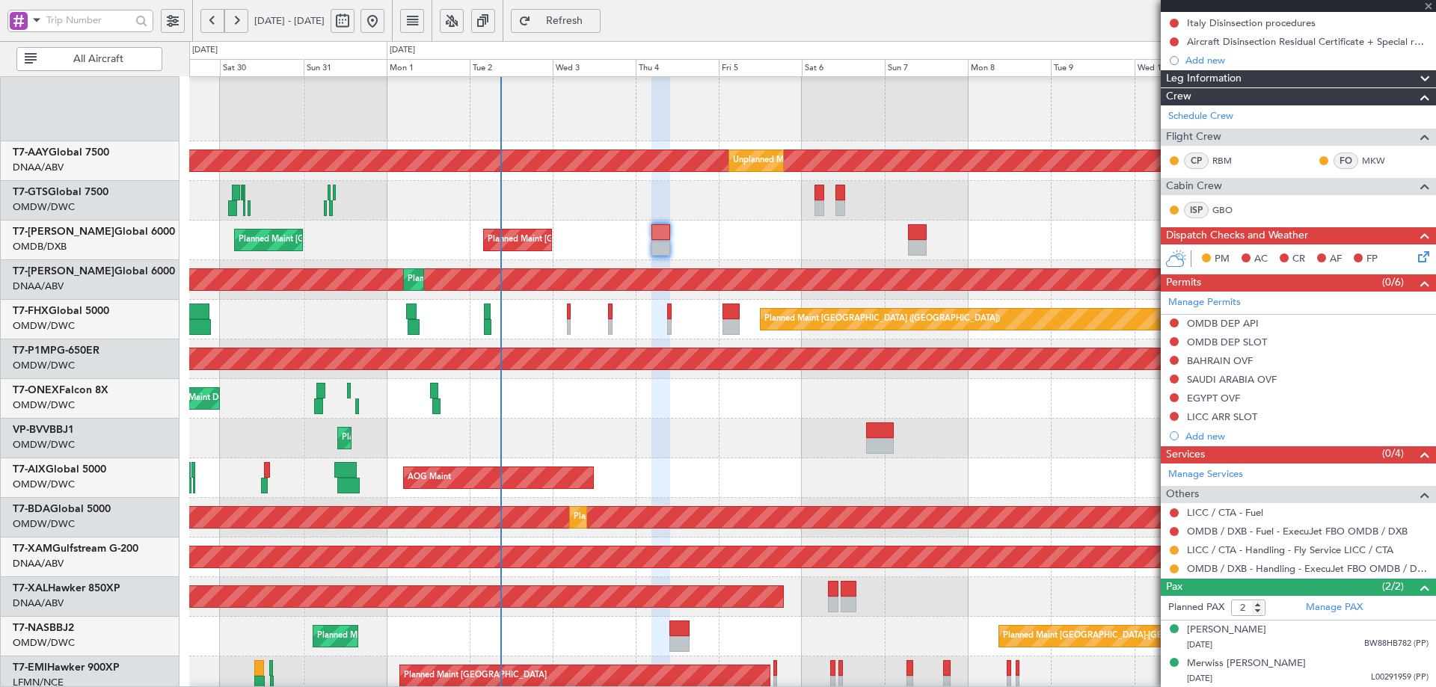
type input "0"
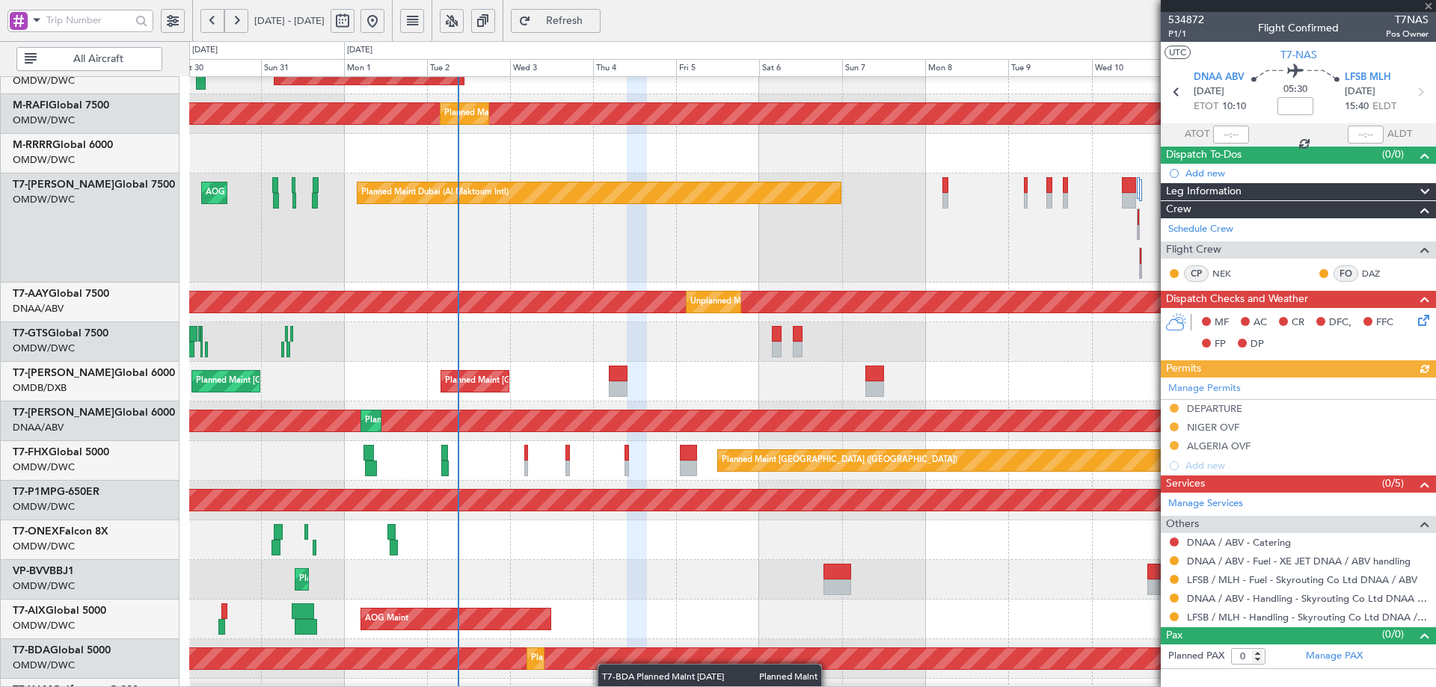
click at [606, 663] on div "Planned Maint Dubai (Al Maktoum Intl)" at bounding box center [671, 658] width 3454 height 21
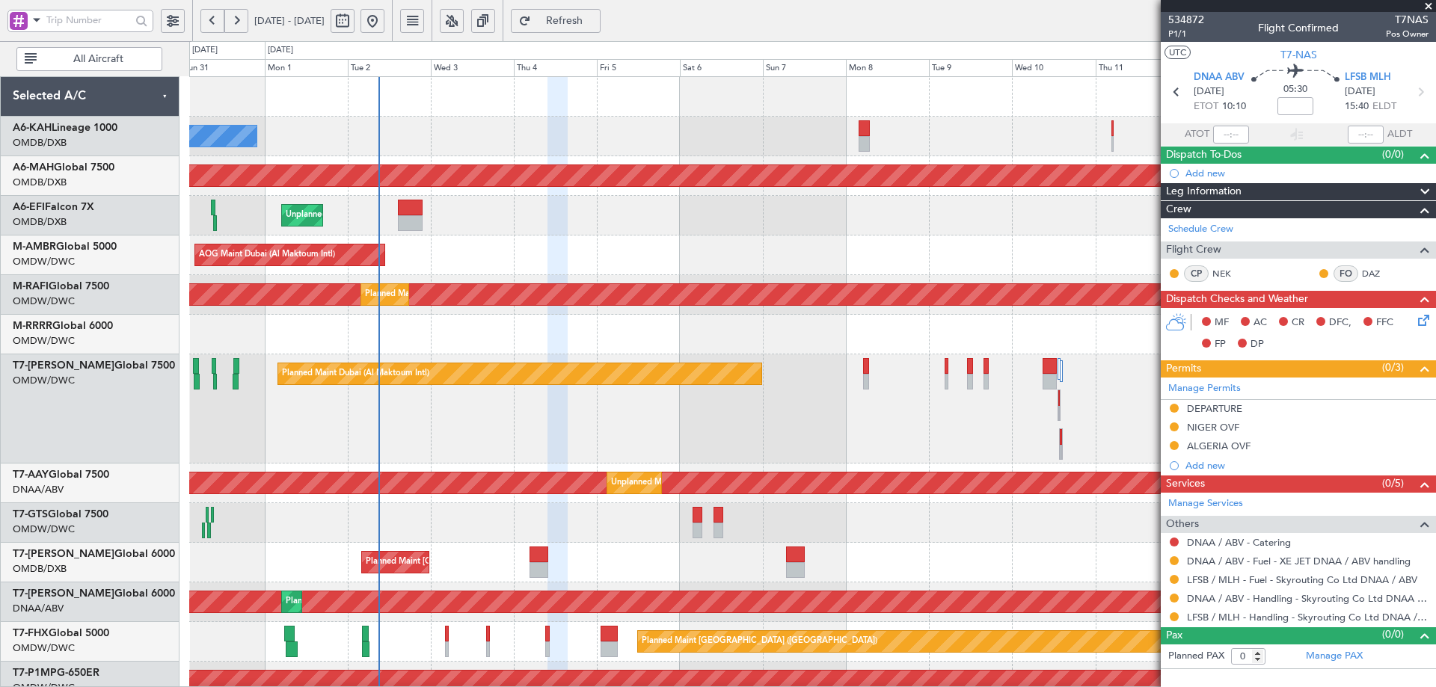
click at [576, 570] on div "No Crew Planned Maint [GEOGRAPHIC_DATA] ([GEOGRAPHIC_DATA]) Planned Maint [GEOG…" at bounding box center [812, 547] width 1246 height 941
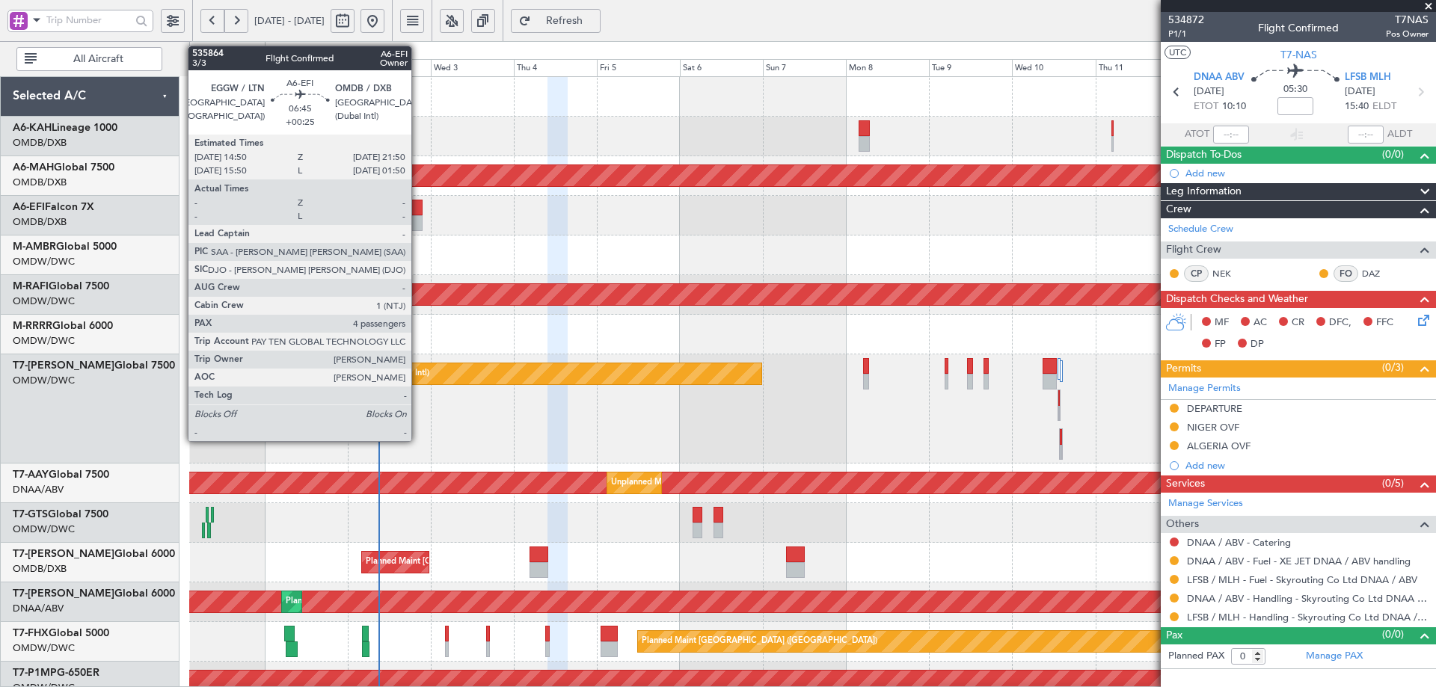
click at [417, 211] on div at bounding box center [410, 208] width 25 height 16
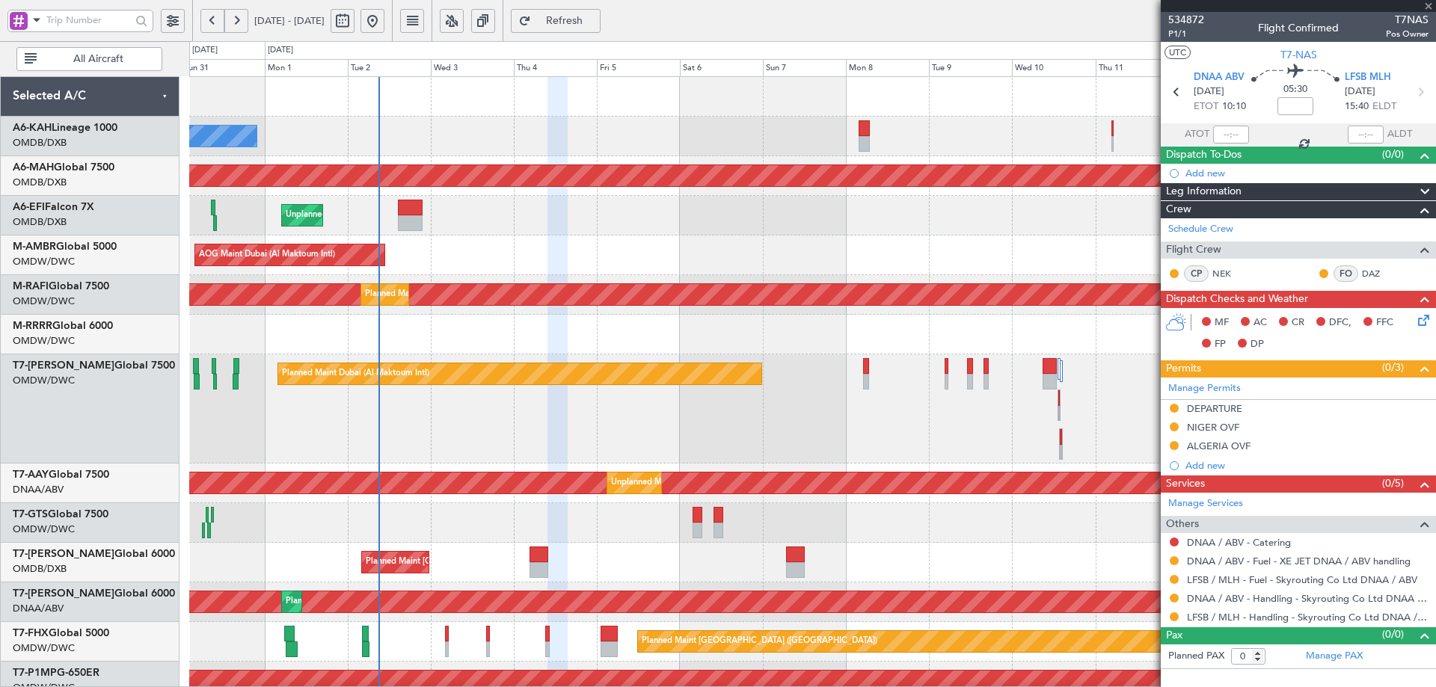
type input "+00:25"
type input "4"
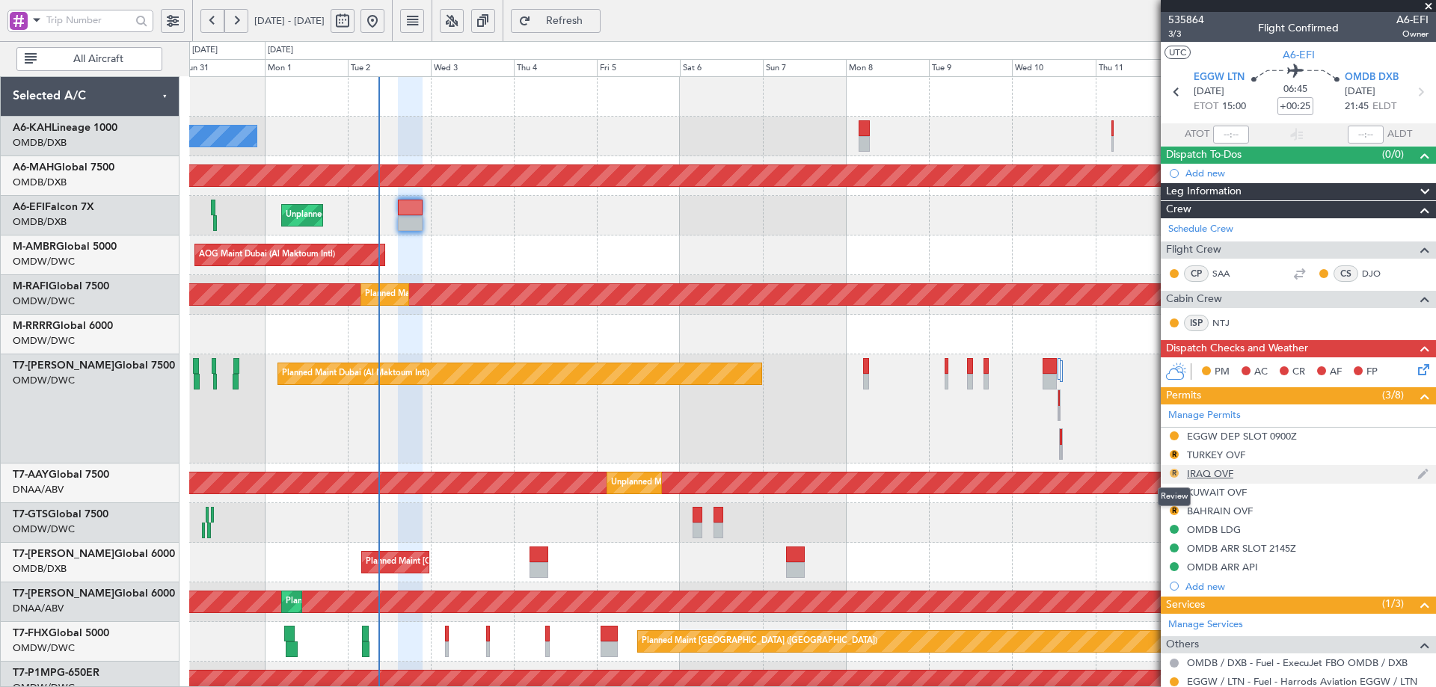
click at [1174, 470] on button "R" at bounding box center [1173, 473] width 9 height 9
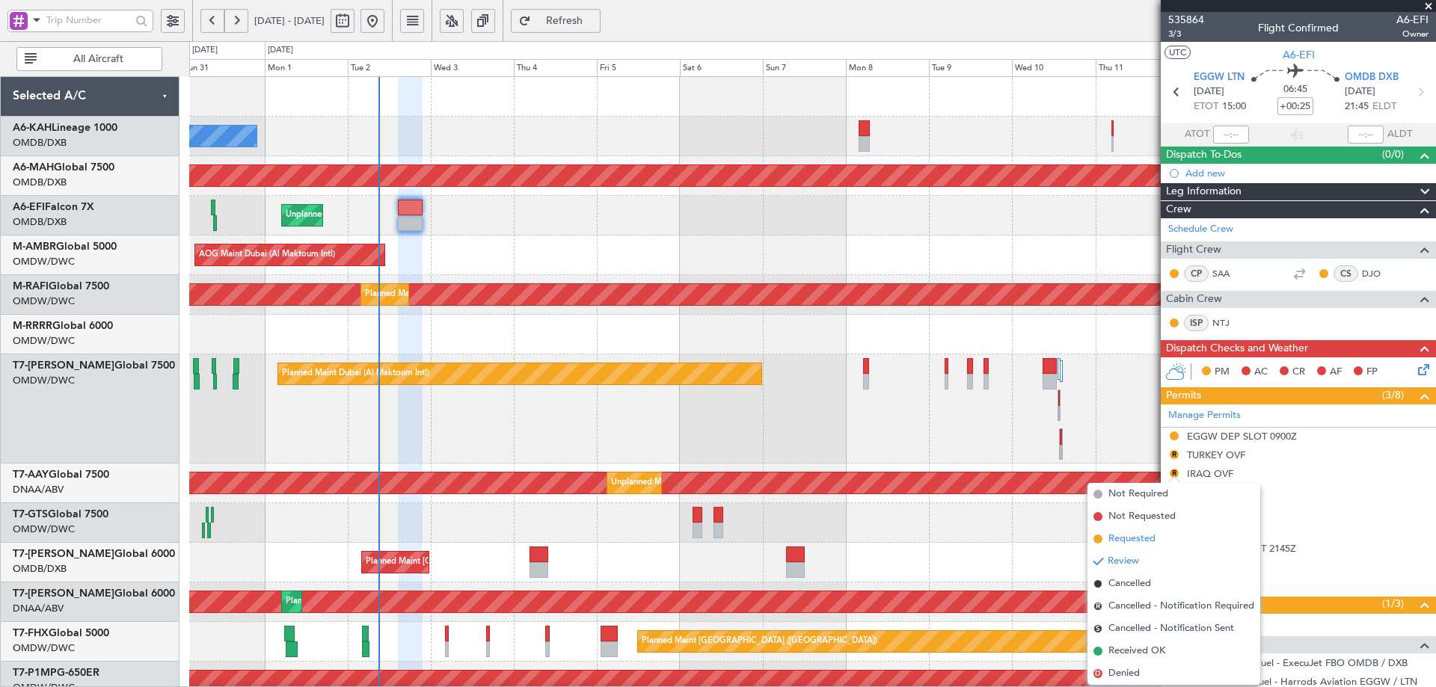
click at [1128, 542] on span "Requested" at bounding box center [1131, 539] width 47 height 15
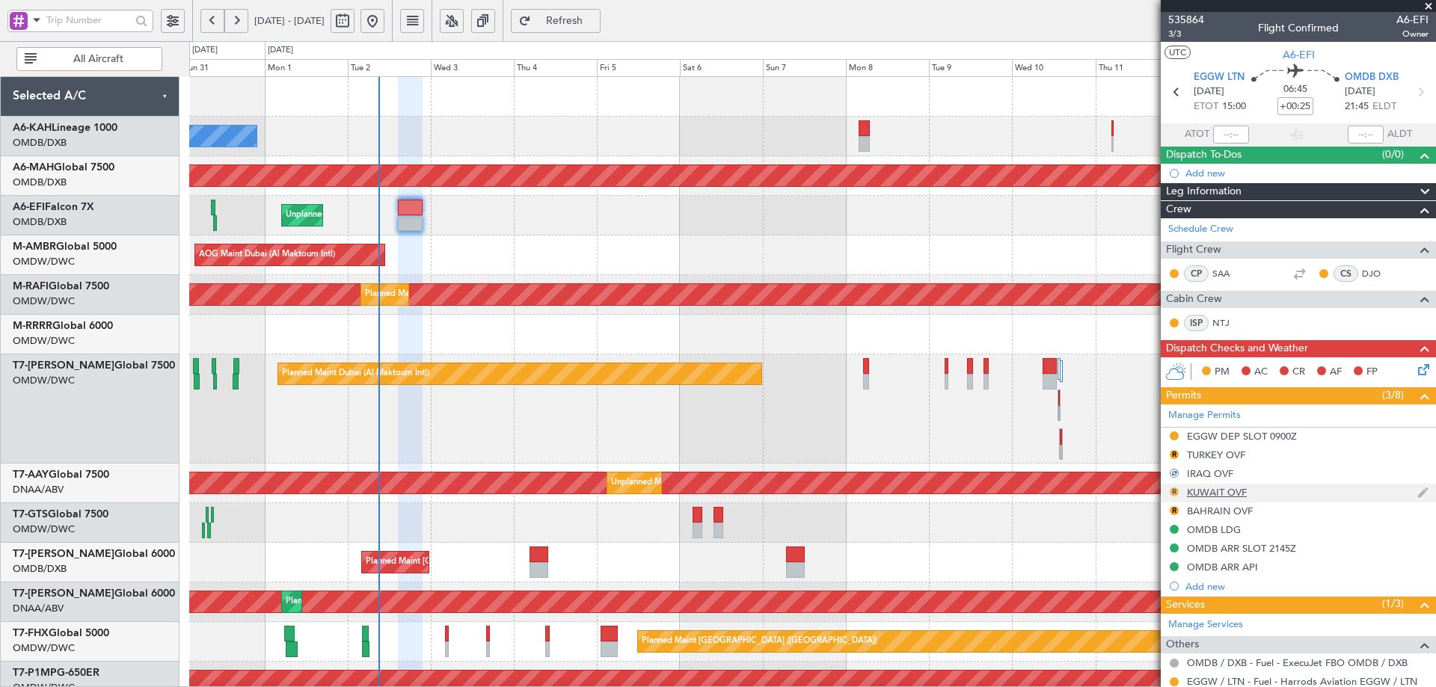
click at [1174, 493] on button "R" at bounding box center [1173, 492] width 9 height 9
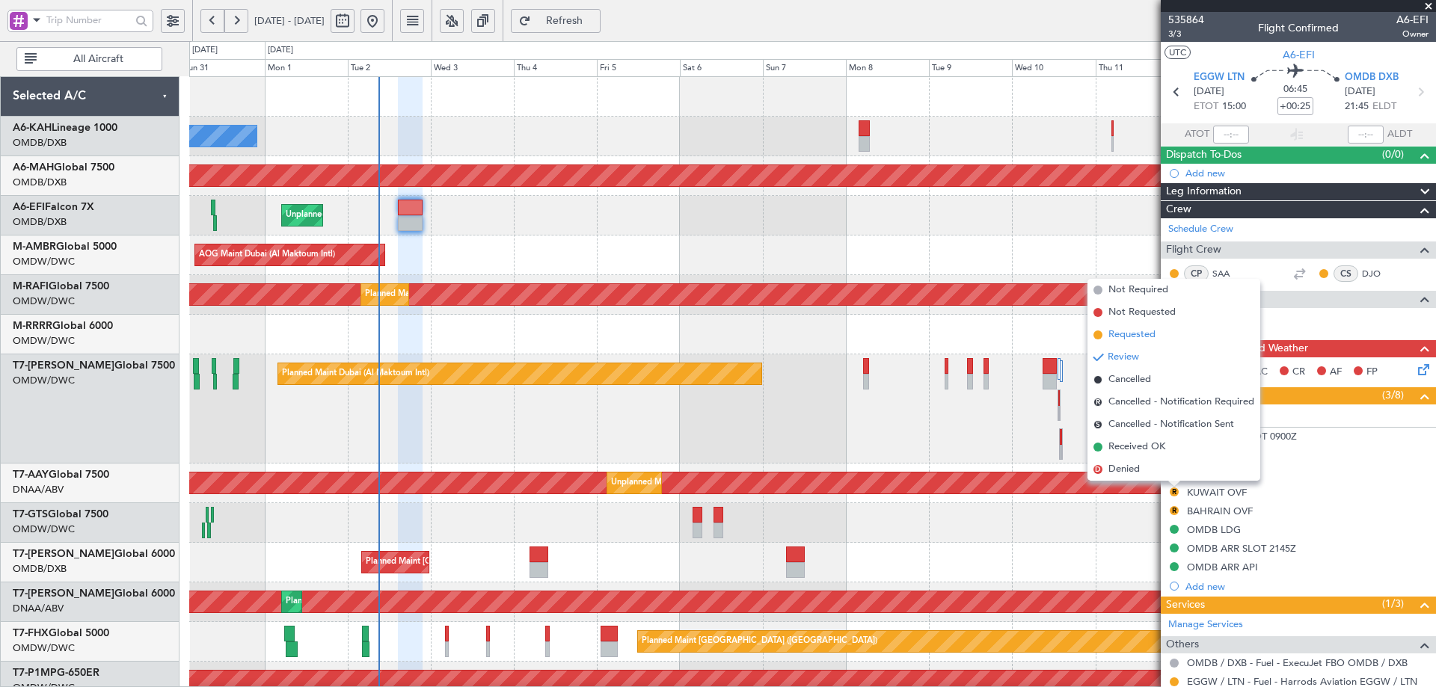
click at [1119, 336] on span "Requested" at bounding box center [1131, 334] width 47 height 15
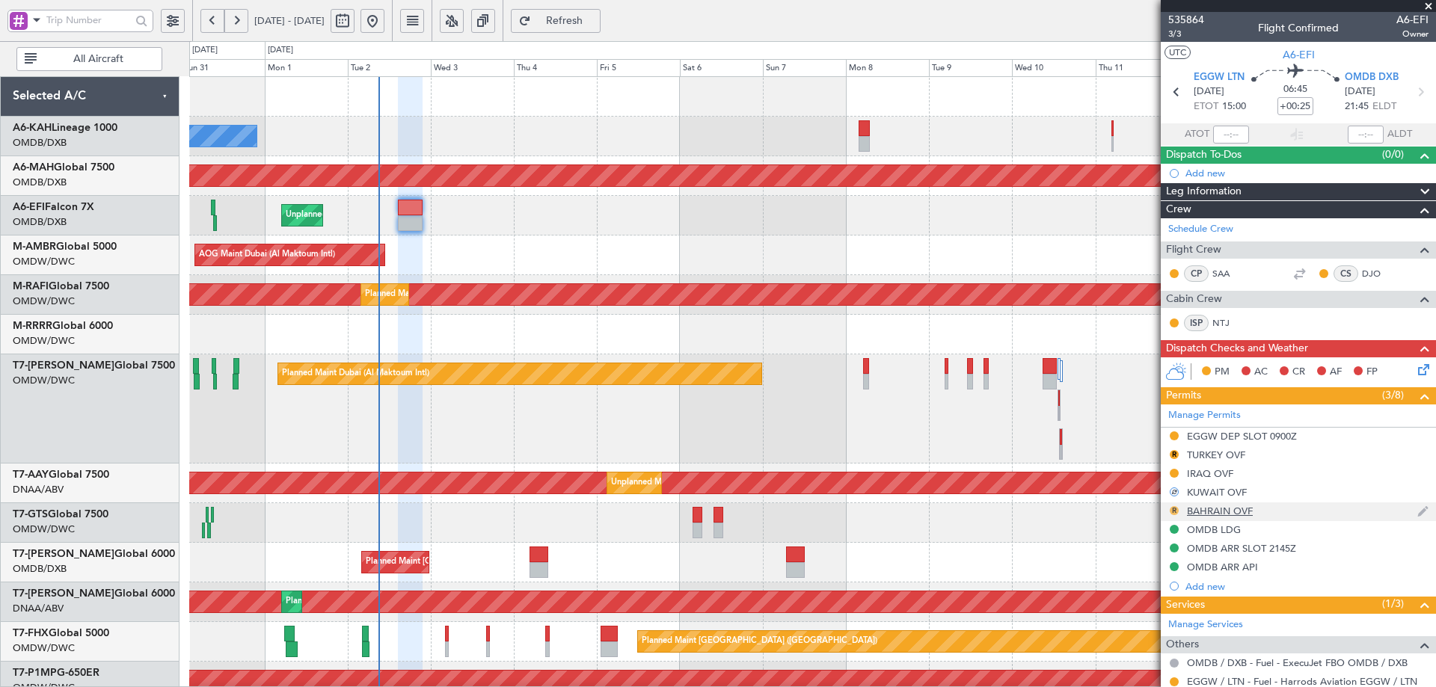
click at [1173, 509] on button "R" at bounding box center [1173, 510] width 9 height 9
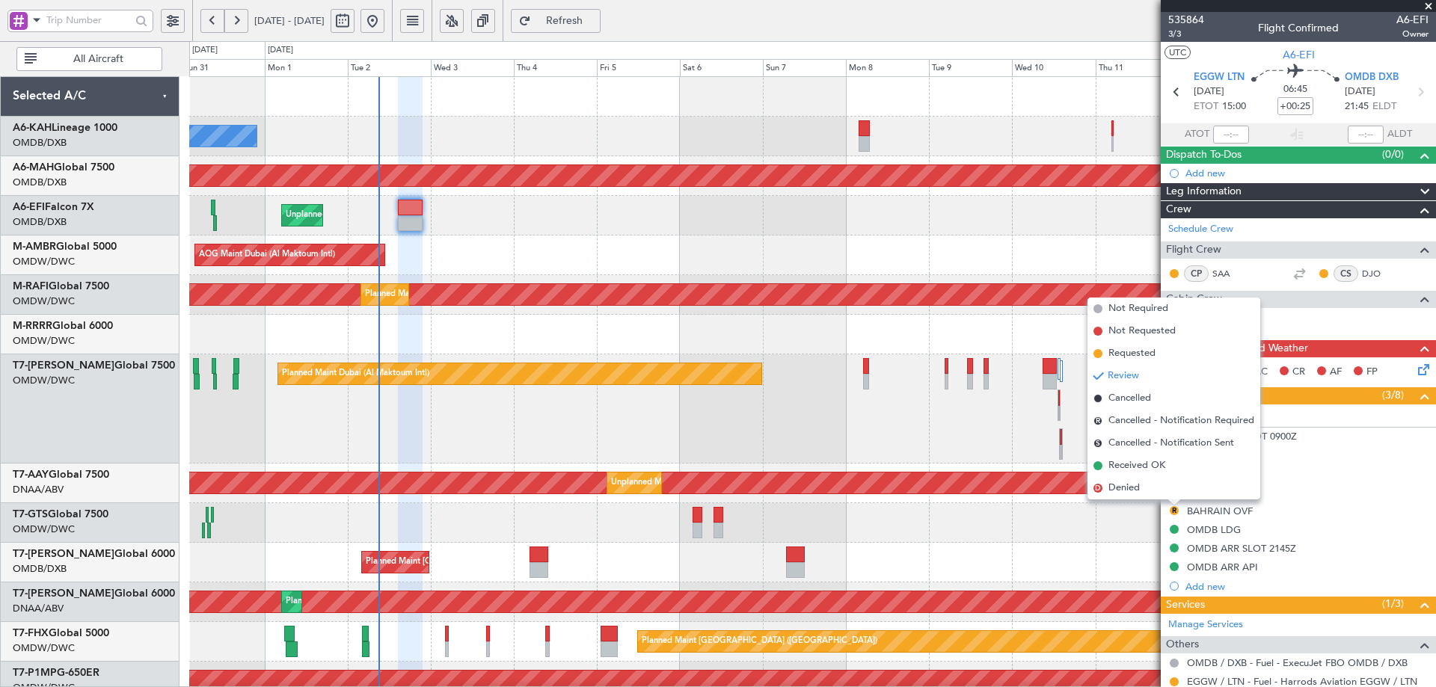
click at [1131, 353] on span "Requested" at bounding box center [1131, 353] width 47 height 15
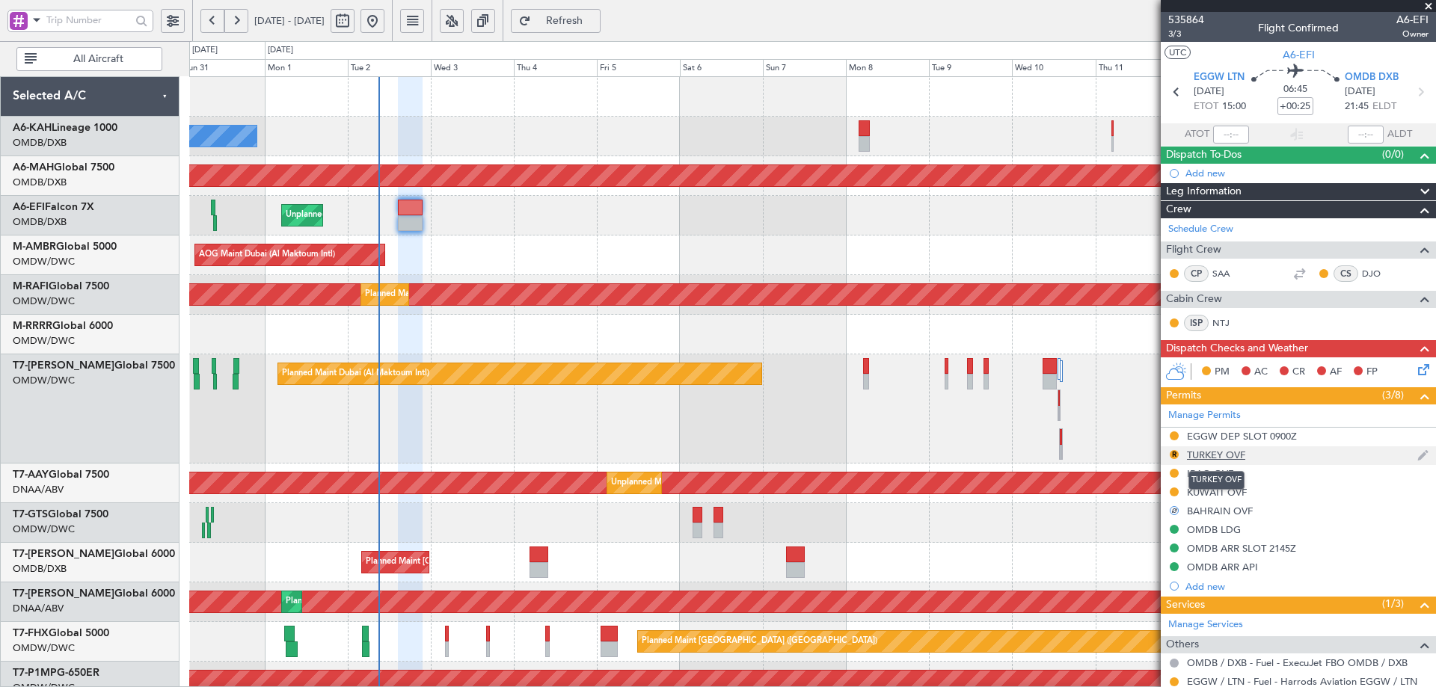
click at [1211, 452] on div "TURKEY OVF" at bounding box center [1216, 455] width 58 height 13
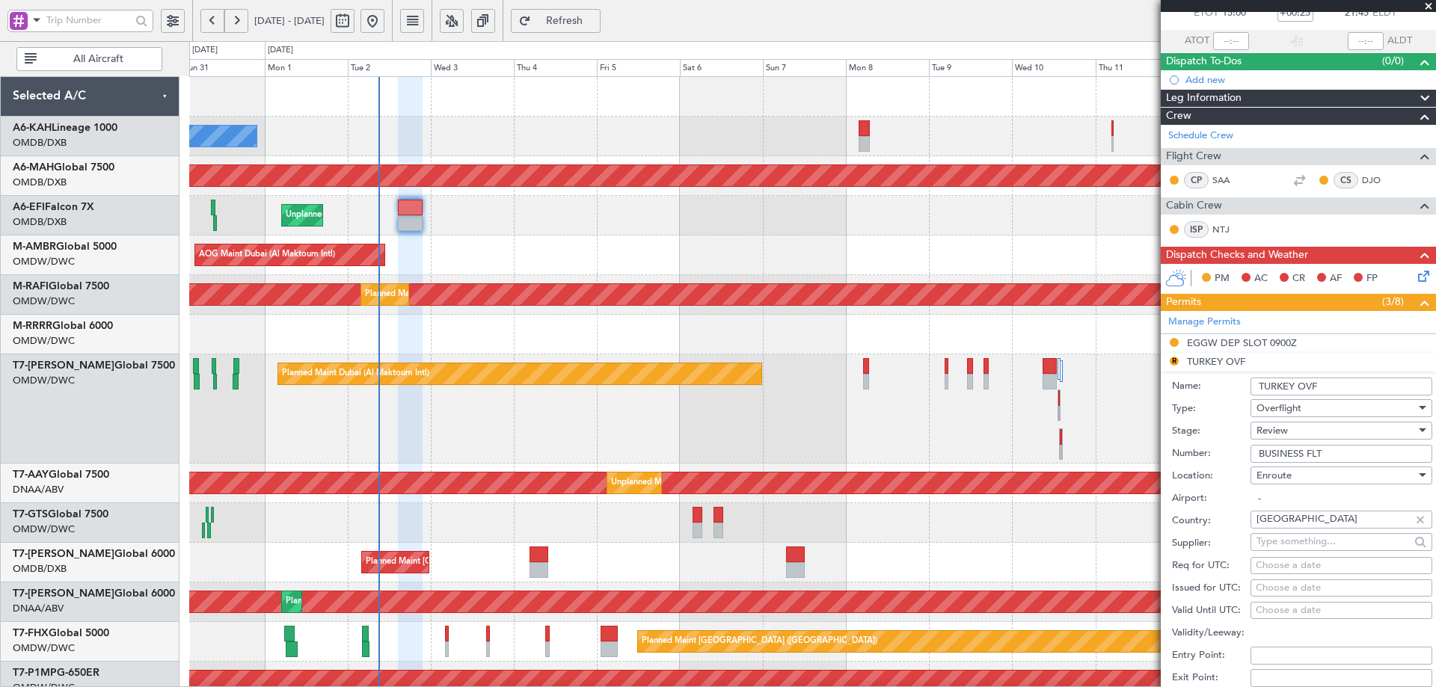
scroll to position [224, 0]
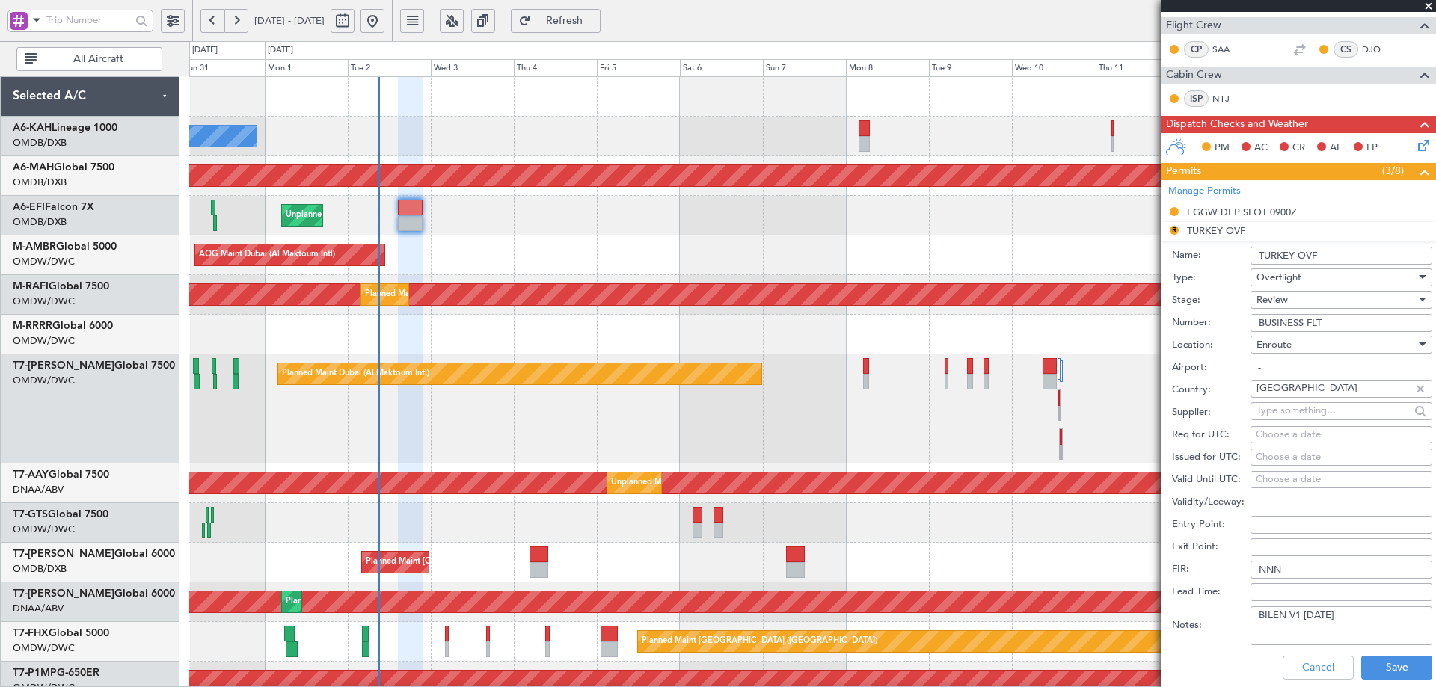
click at [1292, 301] on div "Review" at bounding box center [1335, 300] width 159 height 22
drag, startPoint x: 1289, startPoint y: 419, endPoint x: 1298, endPoint y: 425, distance: 10.4
click at [1291, 417] on span "Received OK" at bounding box center [1335, 419] width 157 height 22
click at [1379, 661] on button "Save" at bounding box center [1396, 668] width 71 height 24
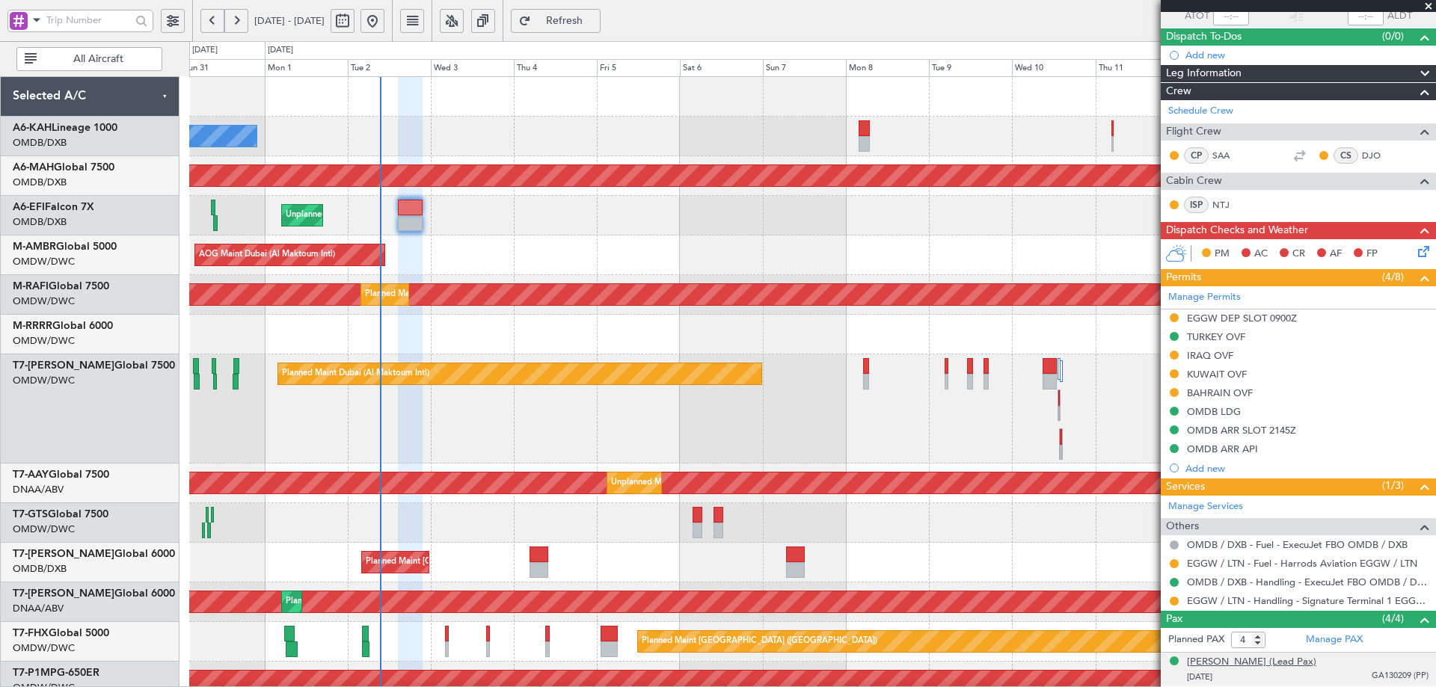
scroll to position [218, 0]
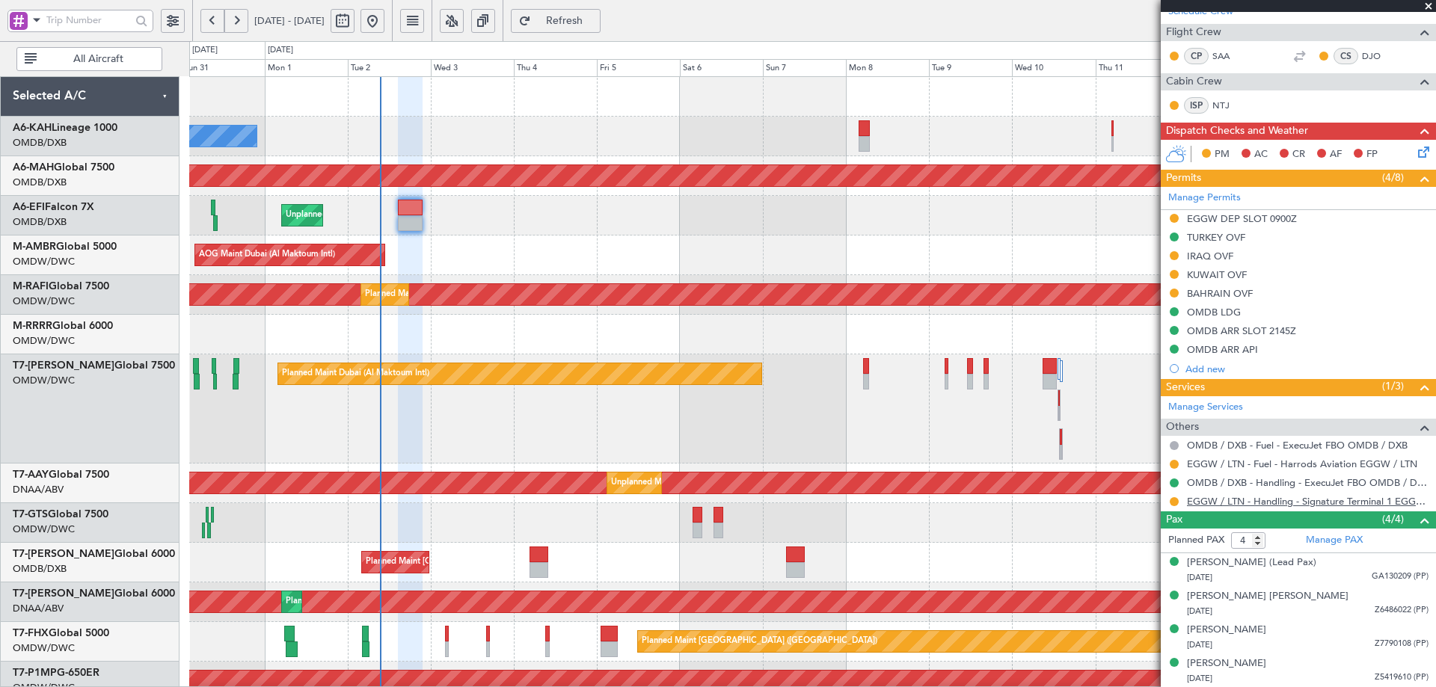
click at [1346, 503] on link "EGGW / LTN - Handling - Signature Terminal 1 EGGW / LTN" at bounding box center [1308, 501] width 242 height 13
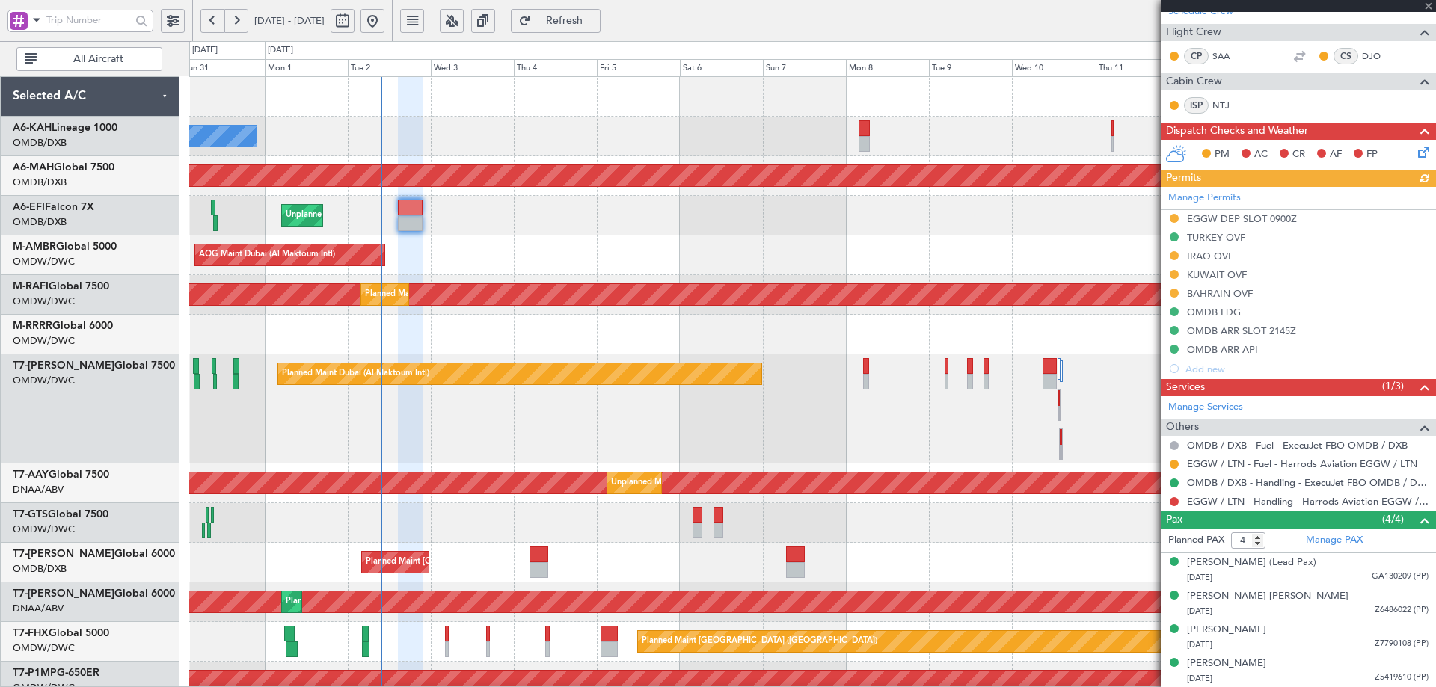
click at [595, 18] on span "Refresh" at bounding box center [564, 21] width 61 height 10
click at [1176, 501] on div "Manage Services Others OMDB / DXB - Fuel - ExecuJet FBO OMDB / DXB EGGW / LTN -…" at bounding box center [1297, 453] width 275 height 115
click at [1175, 499] on button at bounding box center [1173, 501] width 9 height 9
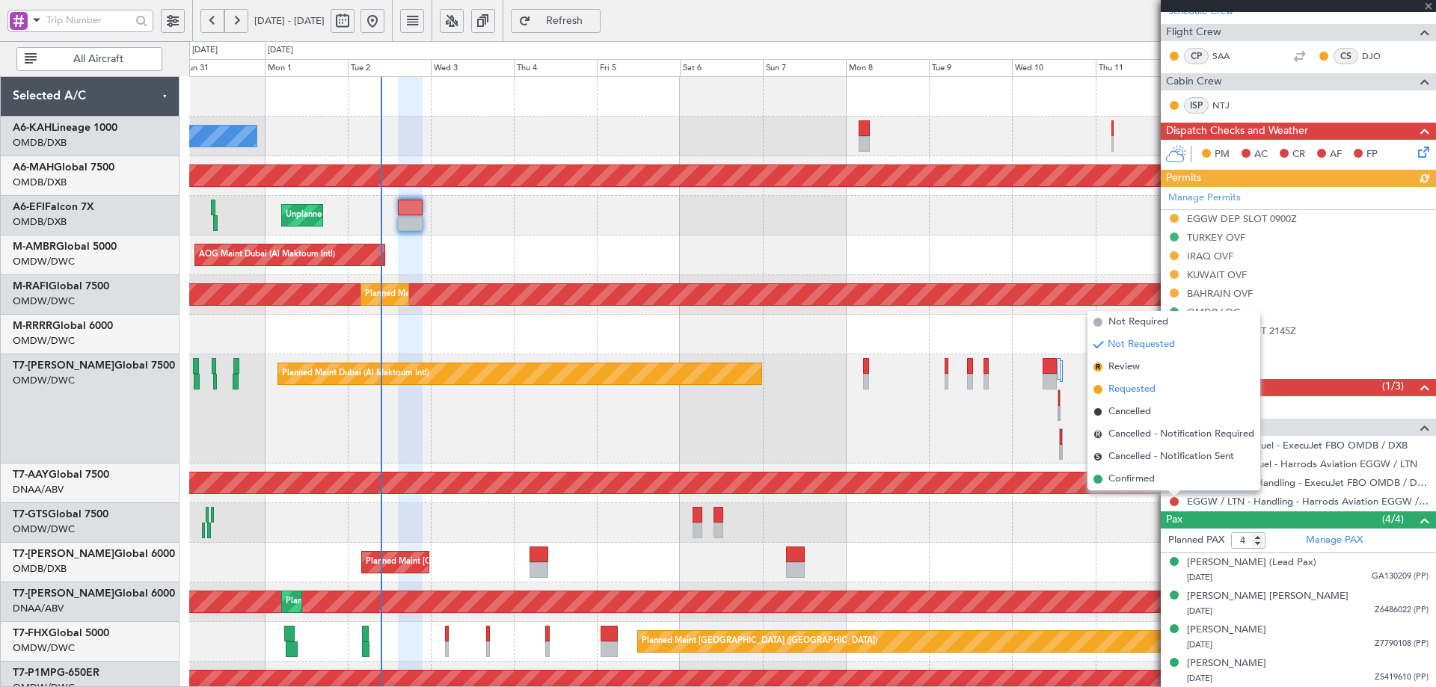
click at [1134, 386] on span "Requested" at bounding box center [1131, 389] width 47 height 15
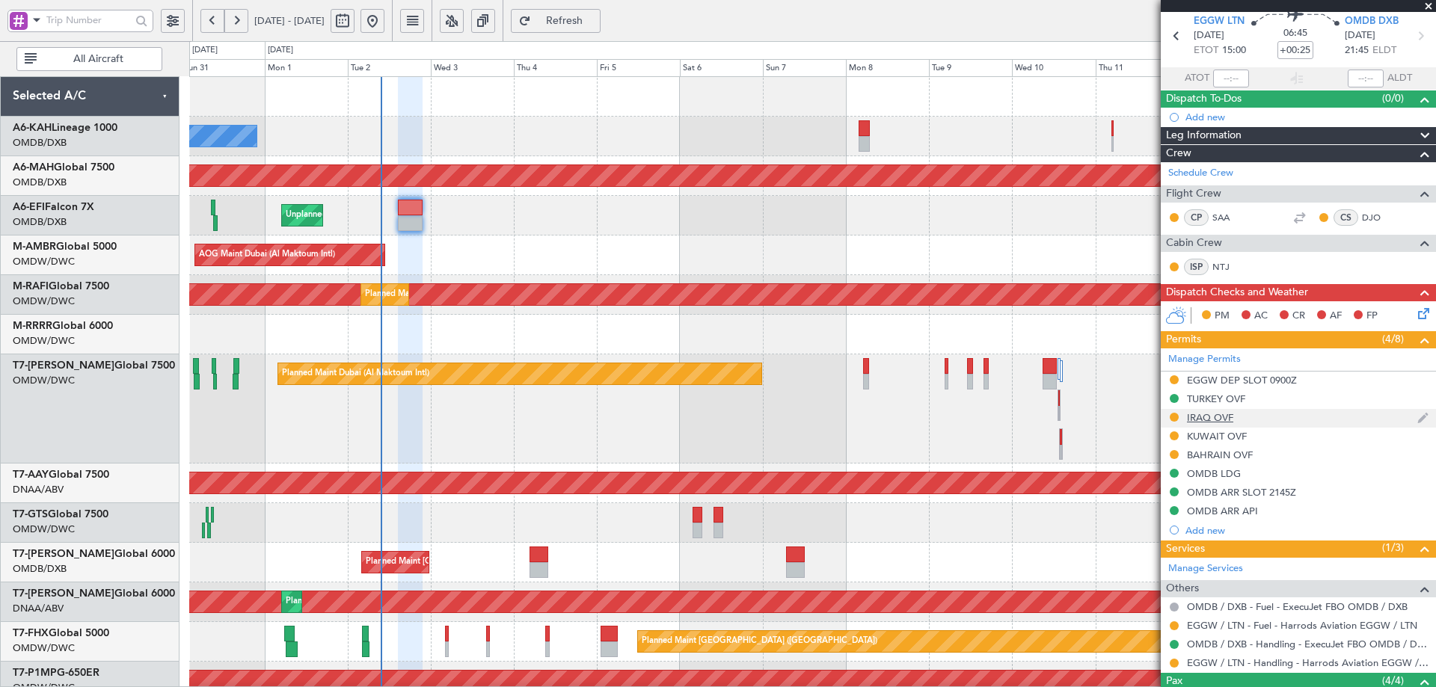
scroll to position [0, 0]
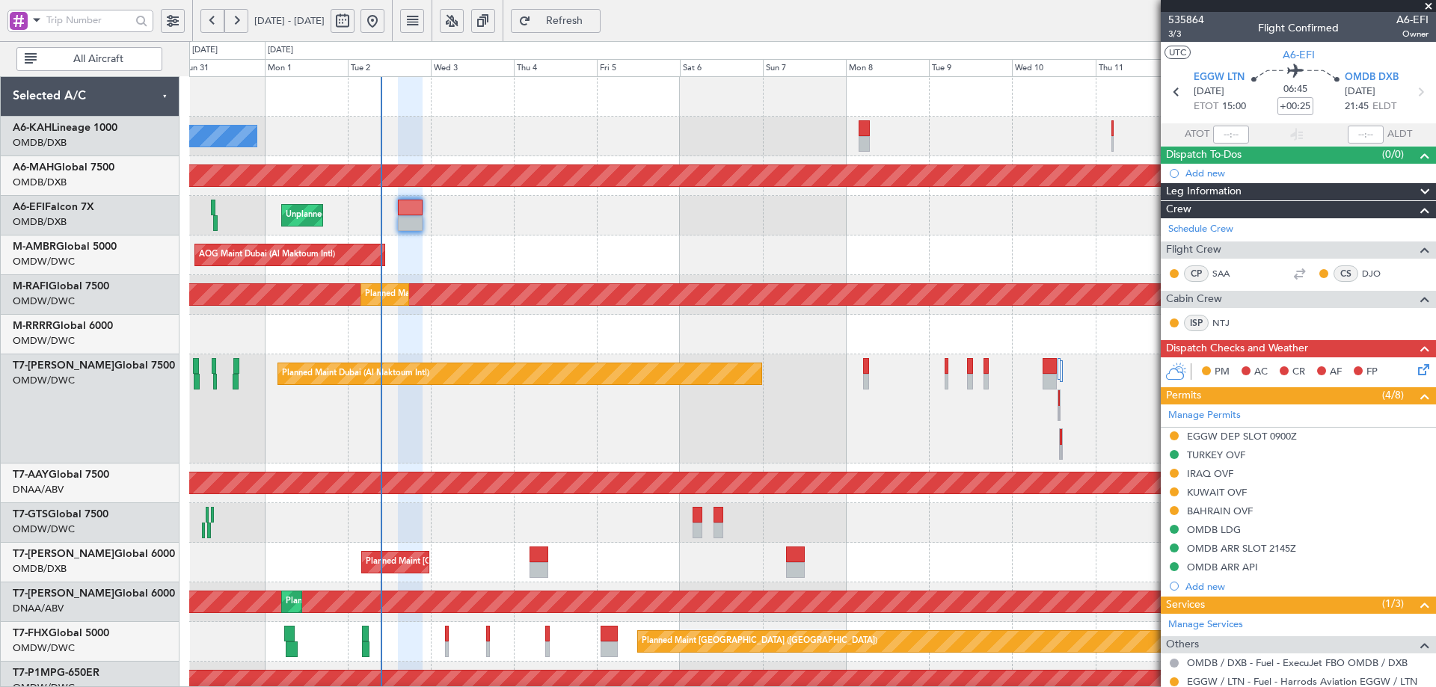
click at [963, 345] on div "Planned Maint Dubai (Al Maktoum Intl)" at bounding box center [812, 335] width 1246 height 40
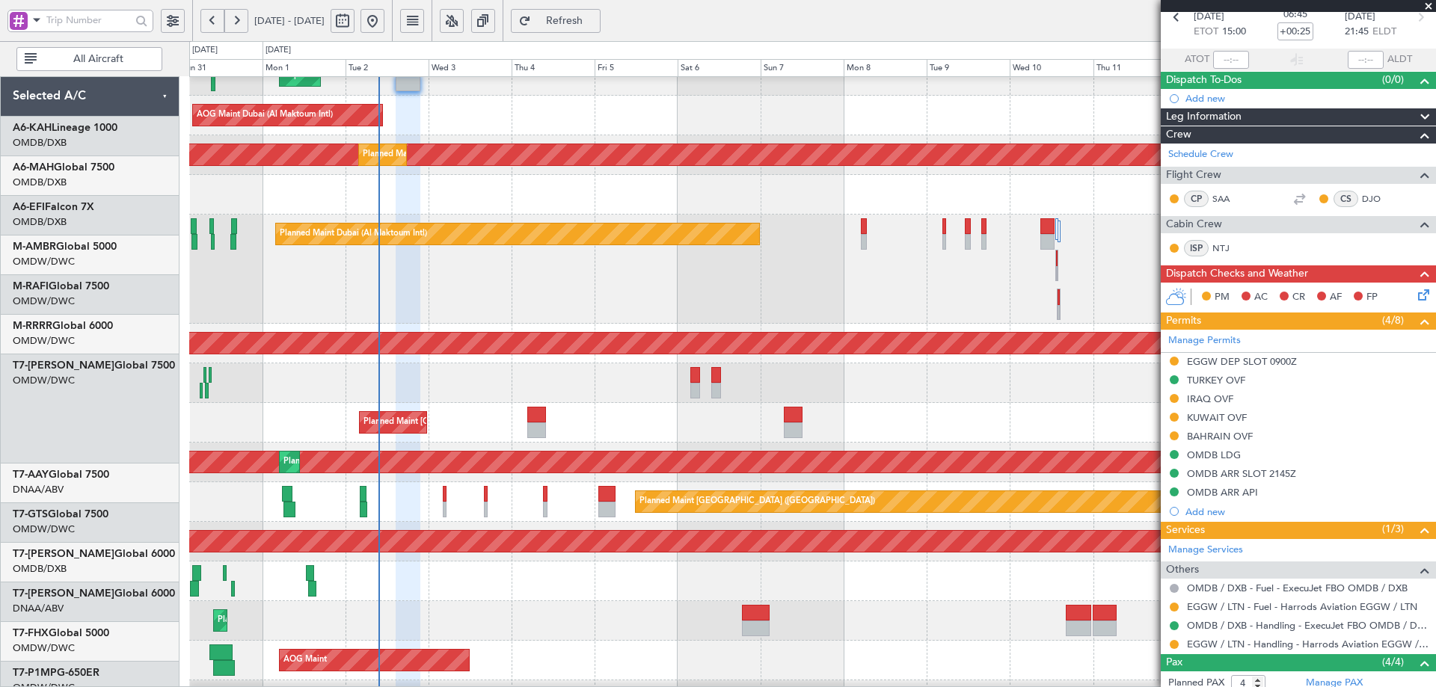
scroll to position [140, 0]
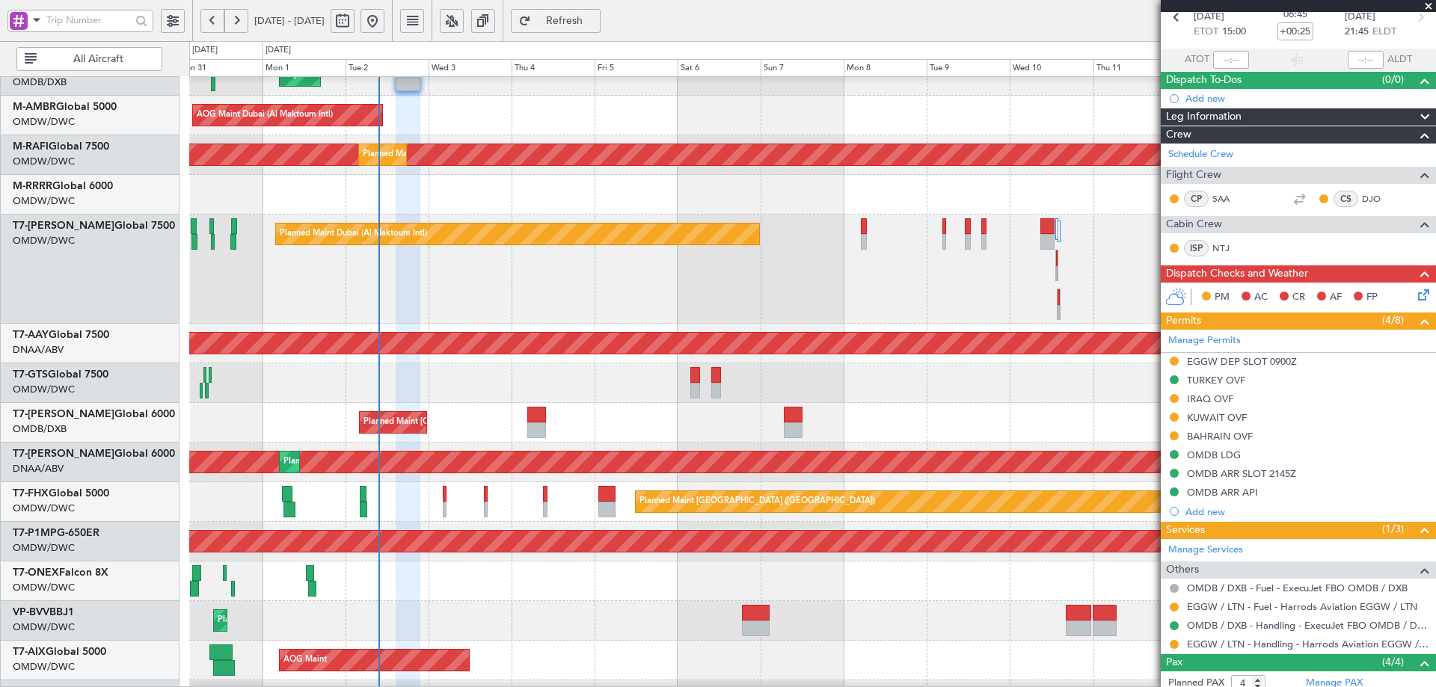
click at [483, 424] on div "Planned Maint [GEOGRAPHIC_DATA] ([GEOGRAPHIC_DATA] Intl) Planned Maint [GEOGRAP…" at bounding box center [812, 423] width 1246 height 40
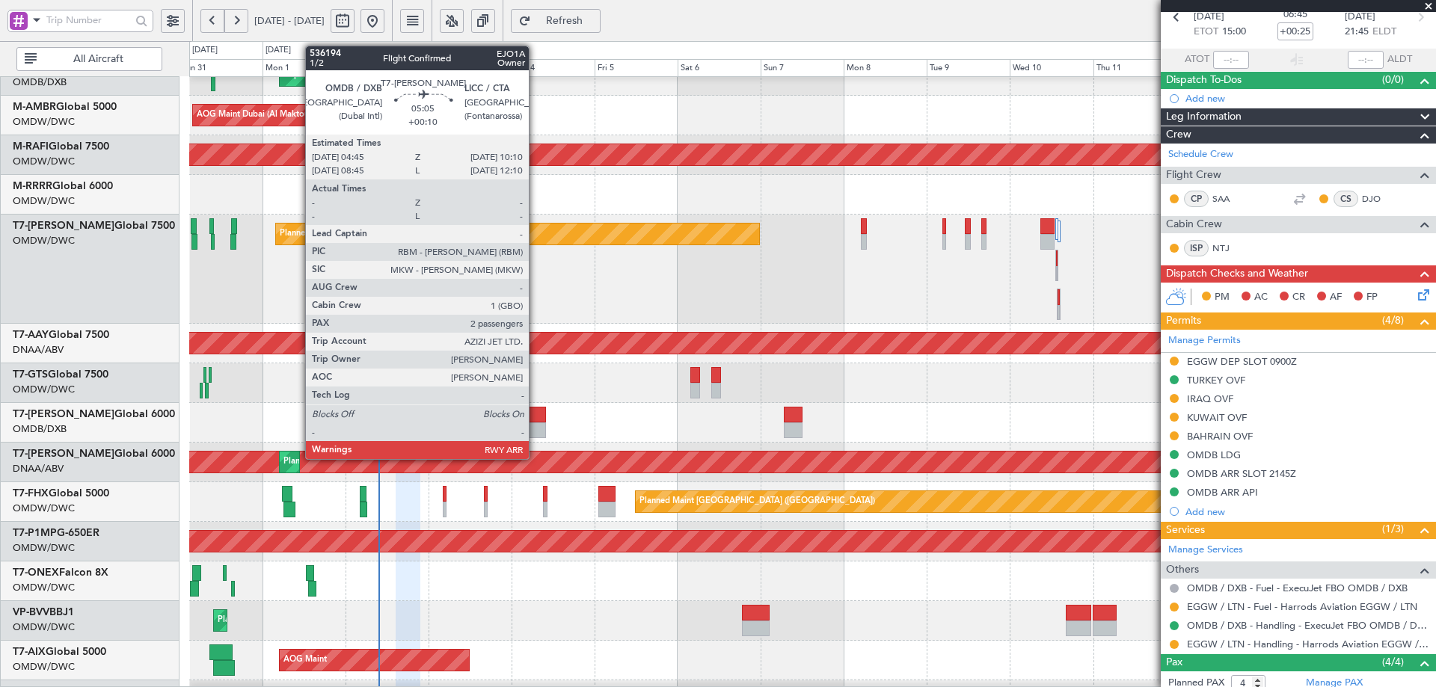
click at [535, 412] on div at bounding box center [536, 415] width 19 height 16
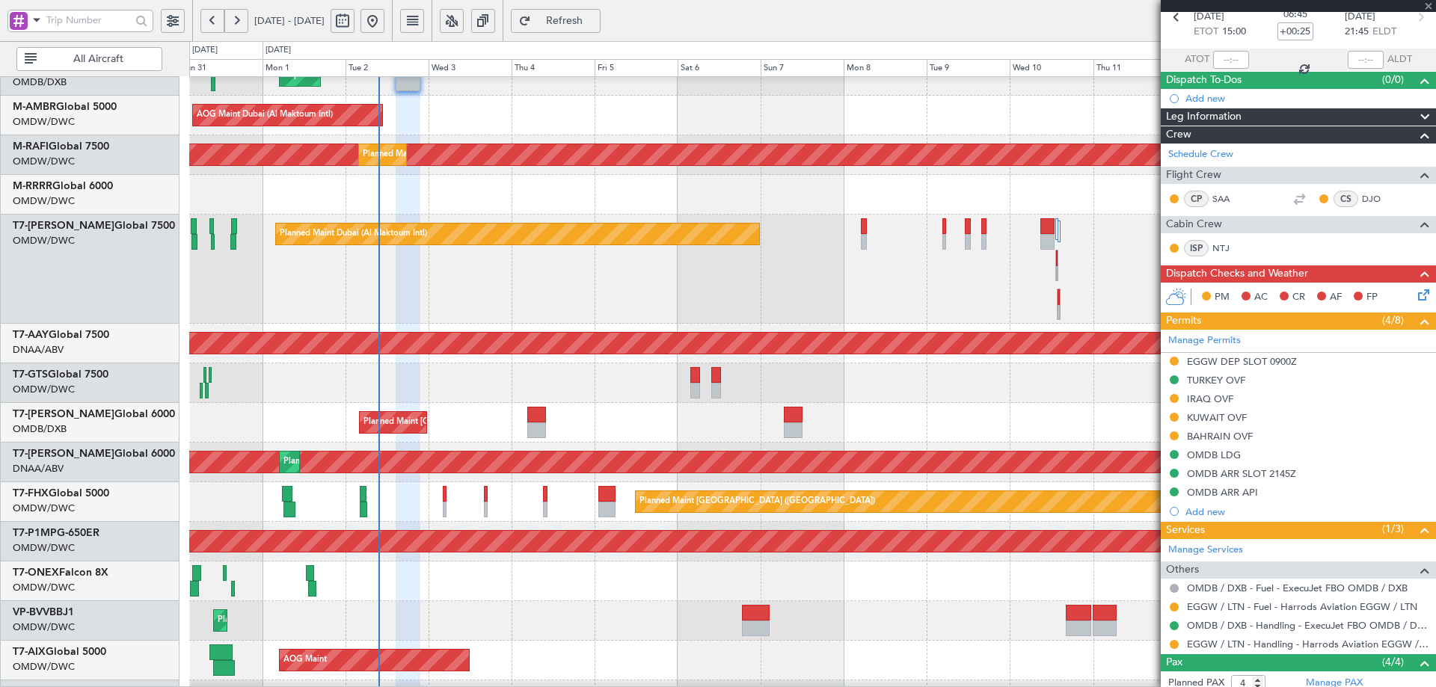
type input "+00:10"
type input "2"
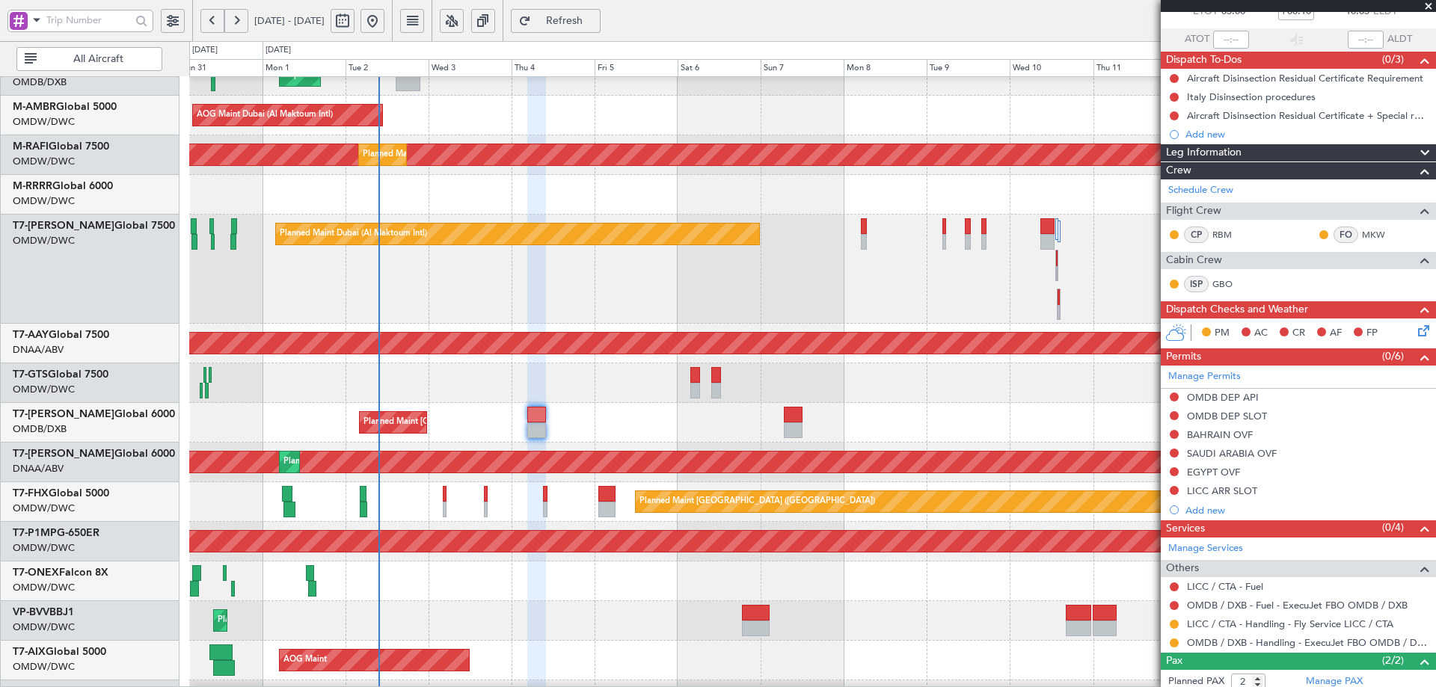
scroll to position [169, 0]
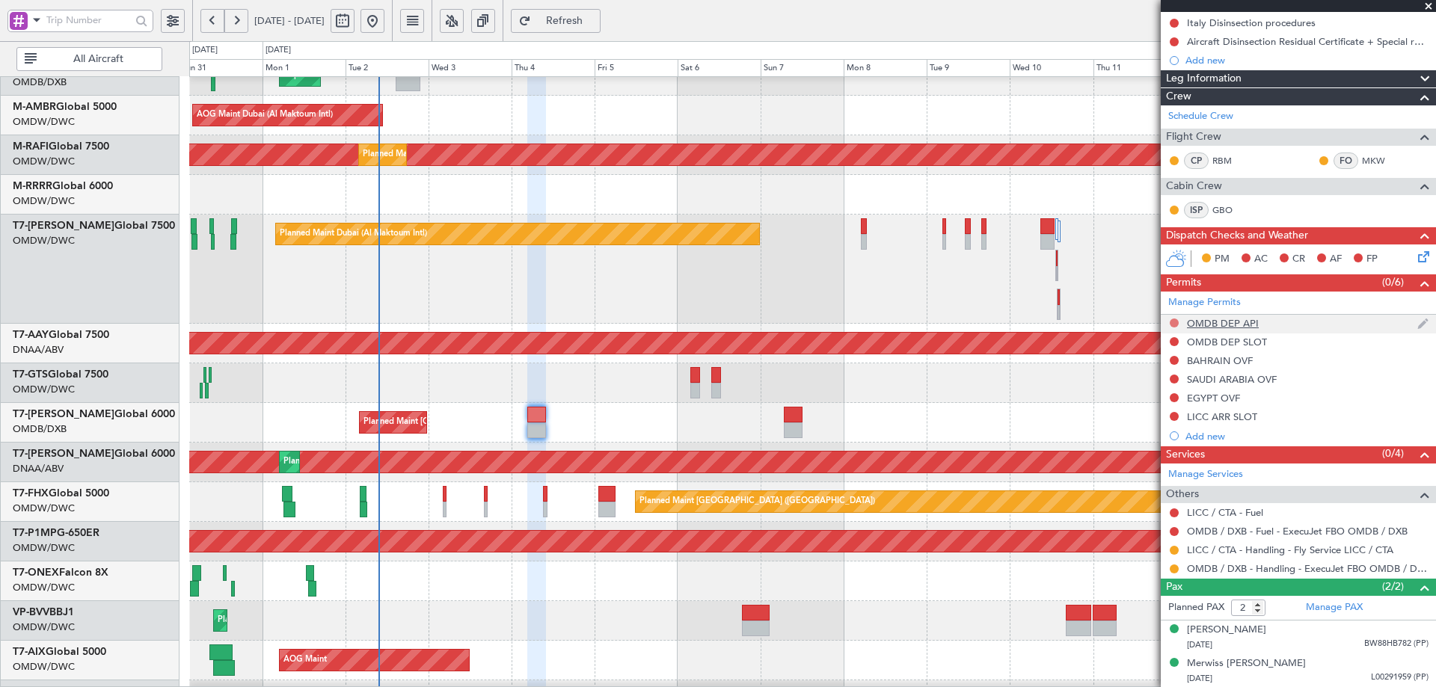
click at [1176, 321] on button at bounding box center [1173, 323] width 9 height 9
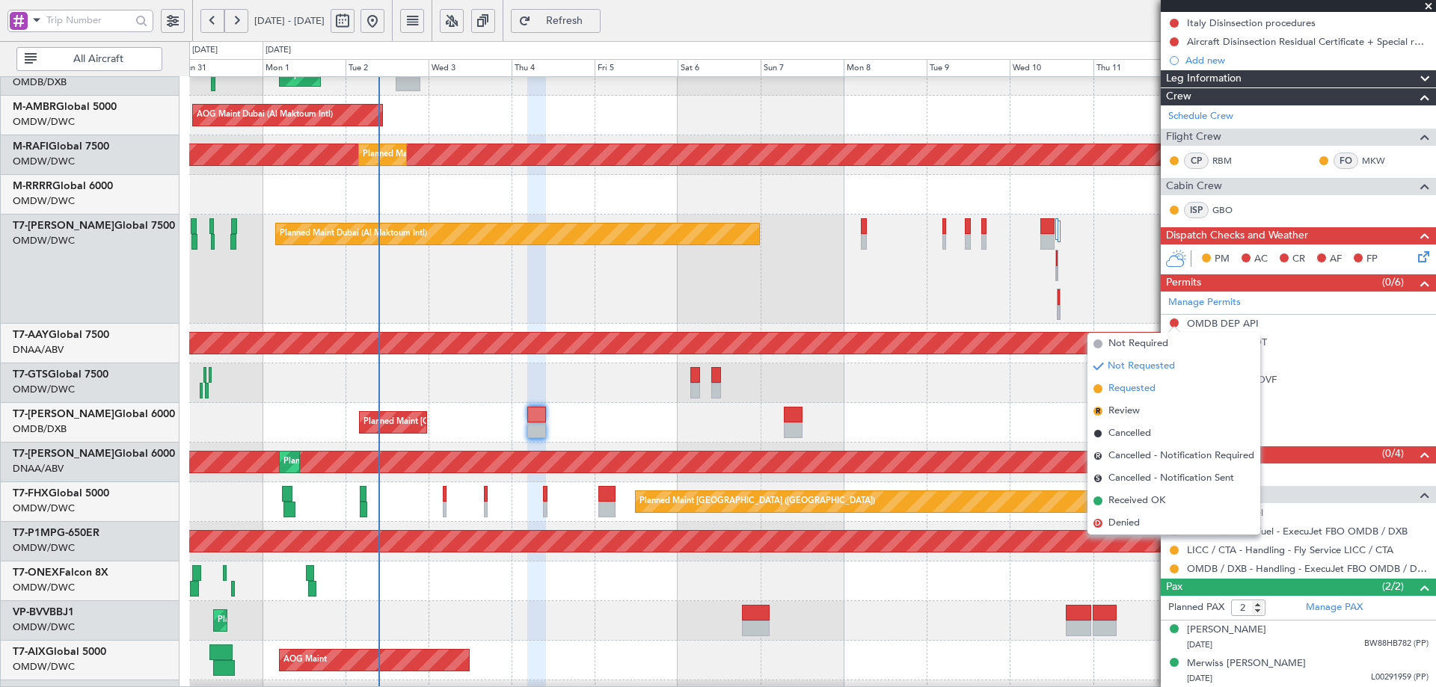
click at [1145, 385] on span "Requested" at bounding box center [1131, 388] width 47 height 15
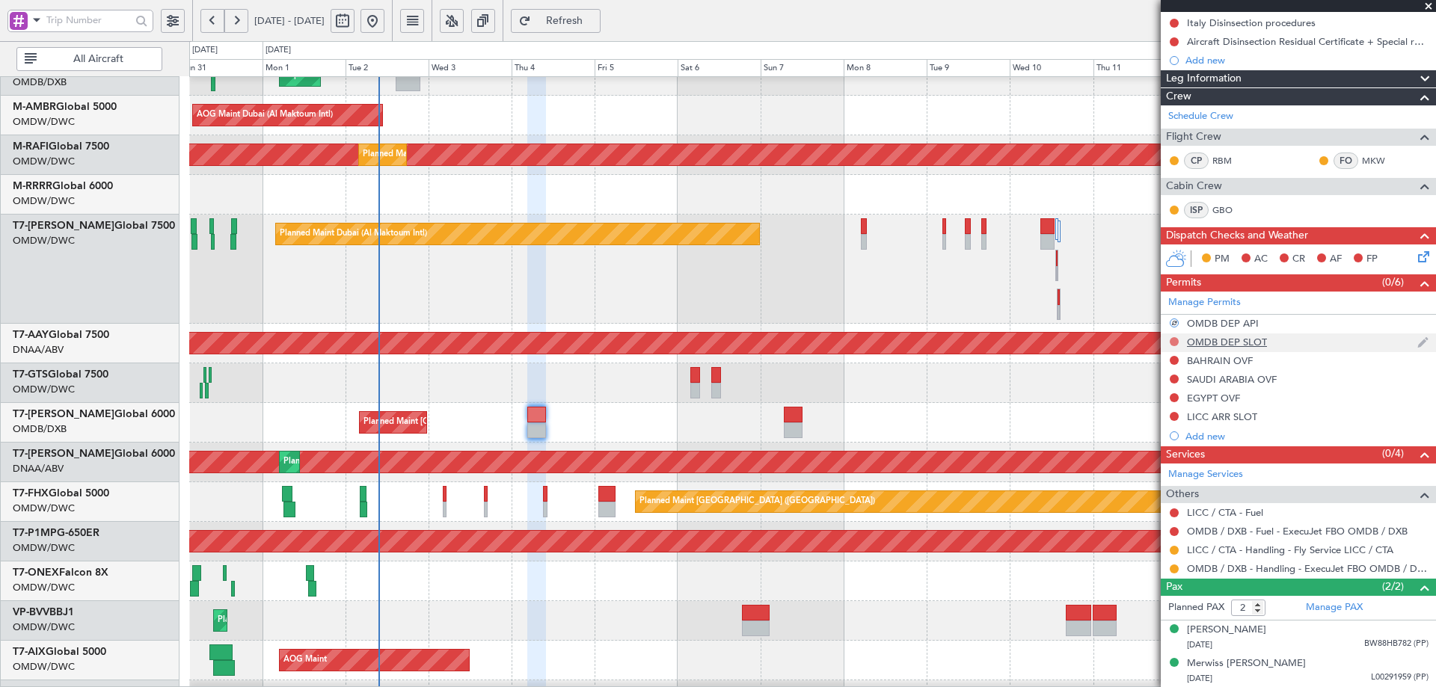
click at [1172, 339] on button at bounding box center [1173, 341] width 9 height 9
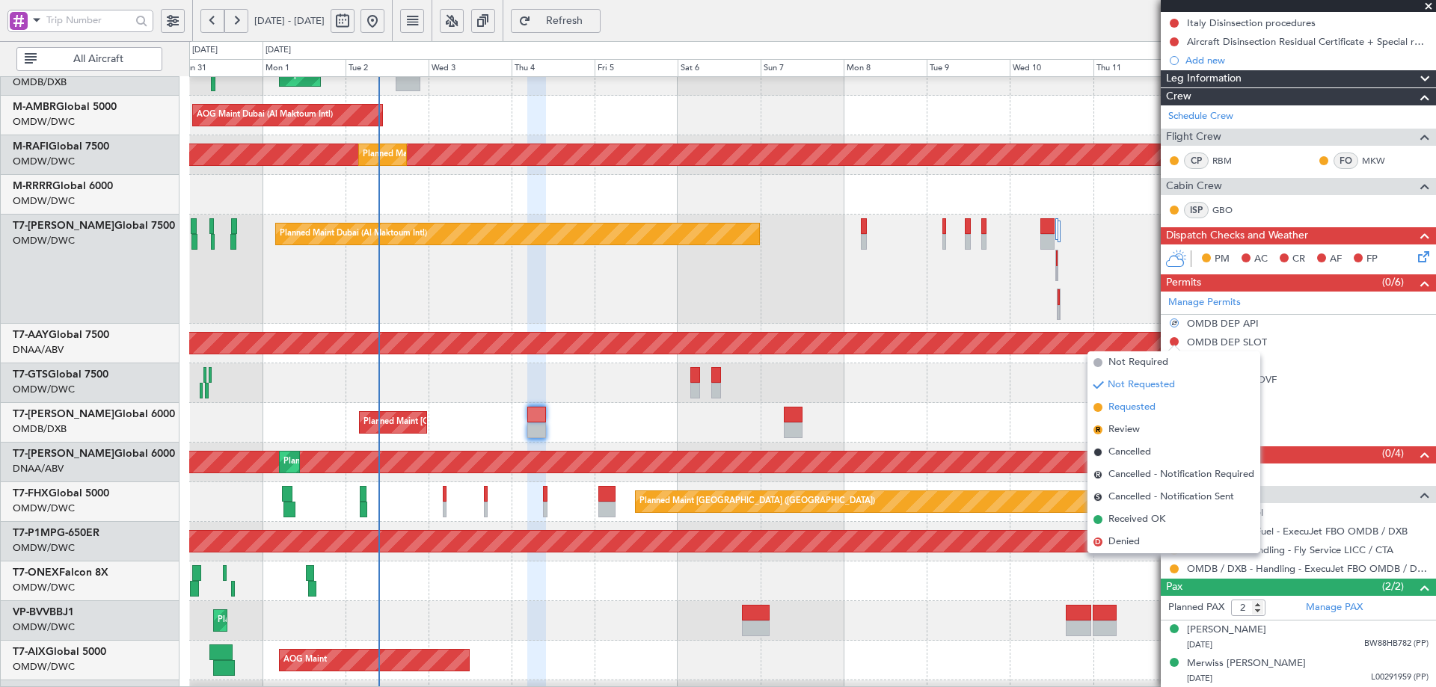
click at [1128, 402] on span "Requested" at bounding box center [1131, 407] width 47 height 15
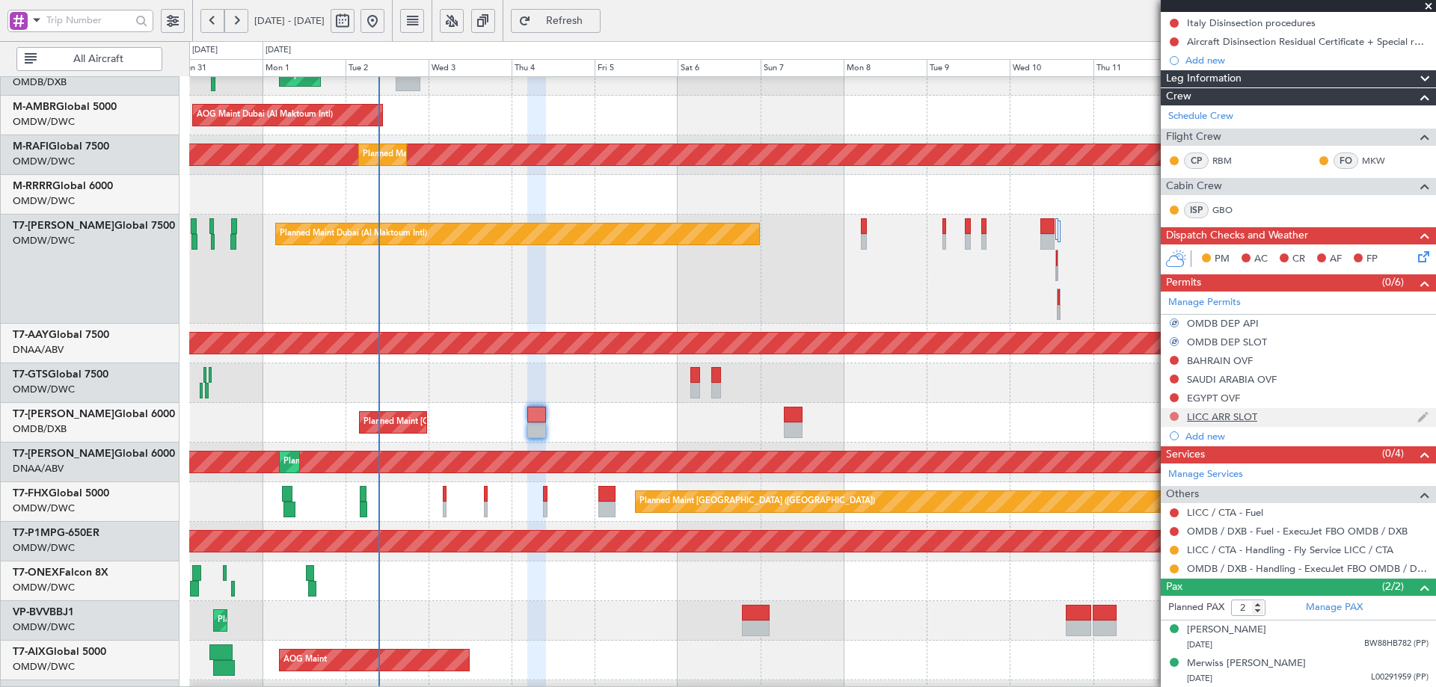
click at [1176, 414] on button at bounding box center [1173, 416] width 9 height 9
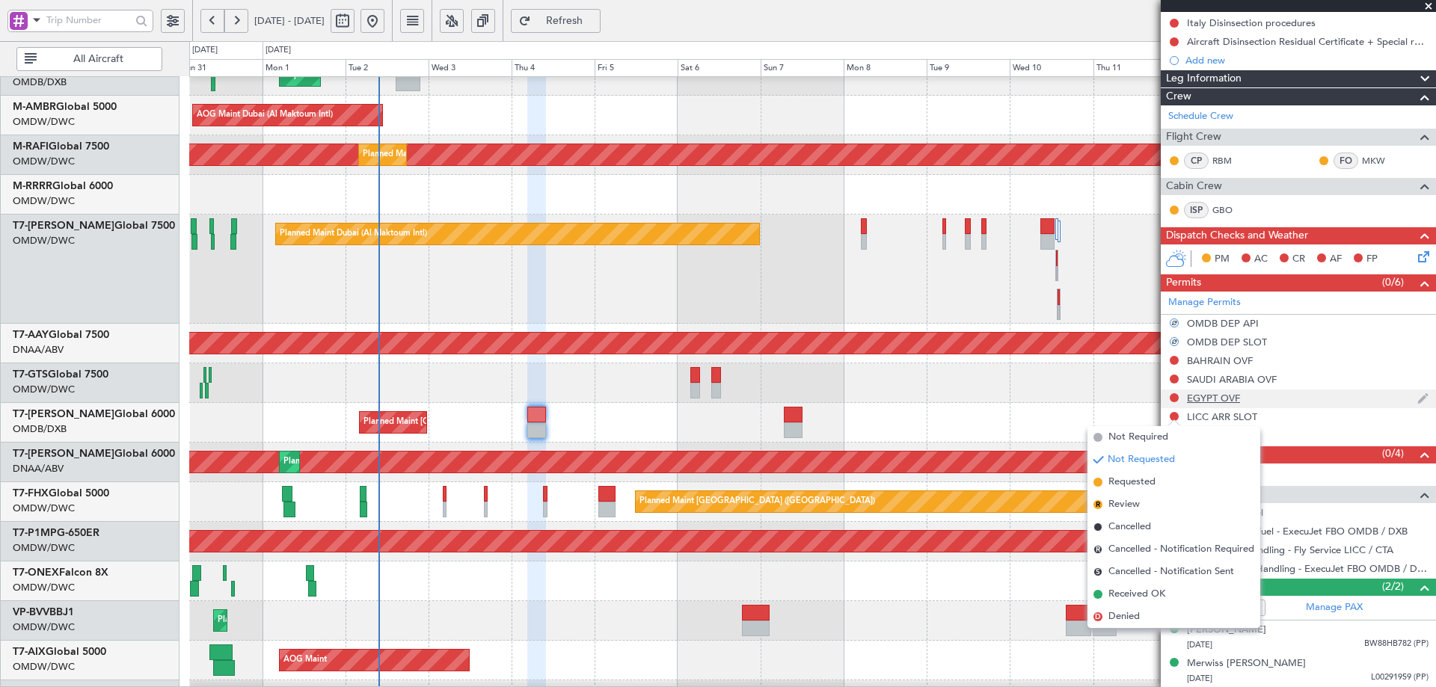
drag, startPoint x: 1123, startPoint y: 482, endPoint x: 1162, endPoint y: 396, distance: 95.1
click at [1124, 481] on span "Requested" at bounding box center [1131, 482] width 47 height 15
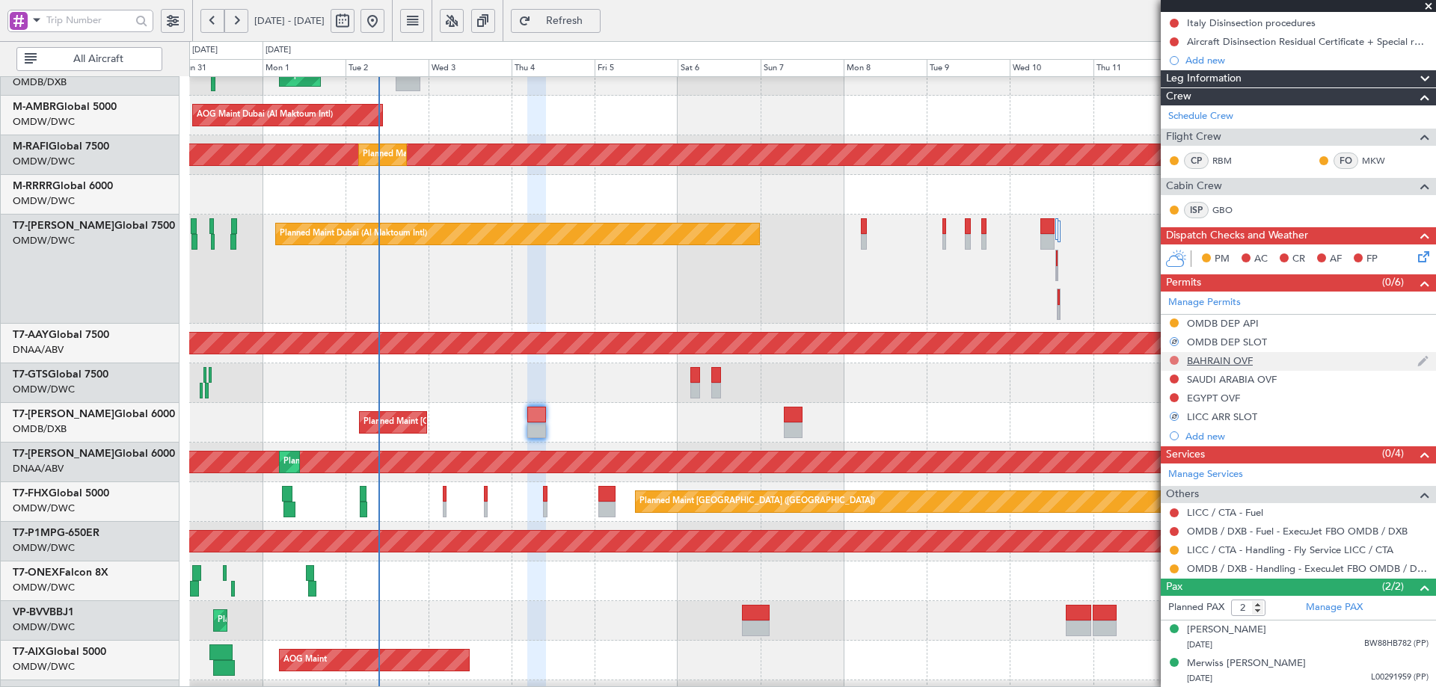
click at [1170, 360] on button at bounding box center [1173, 360] width 9 height 9
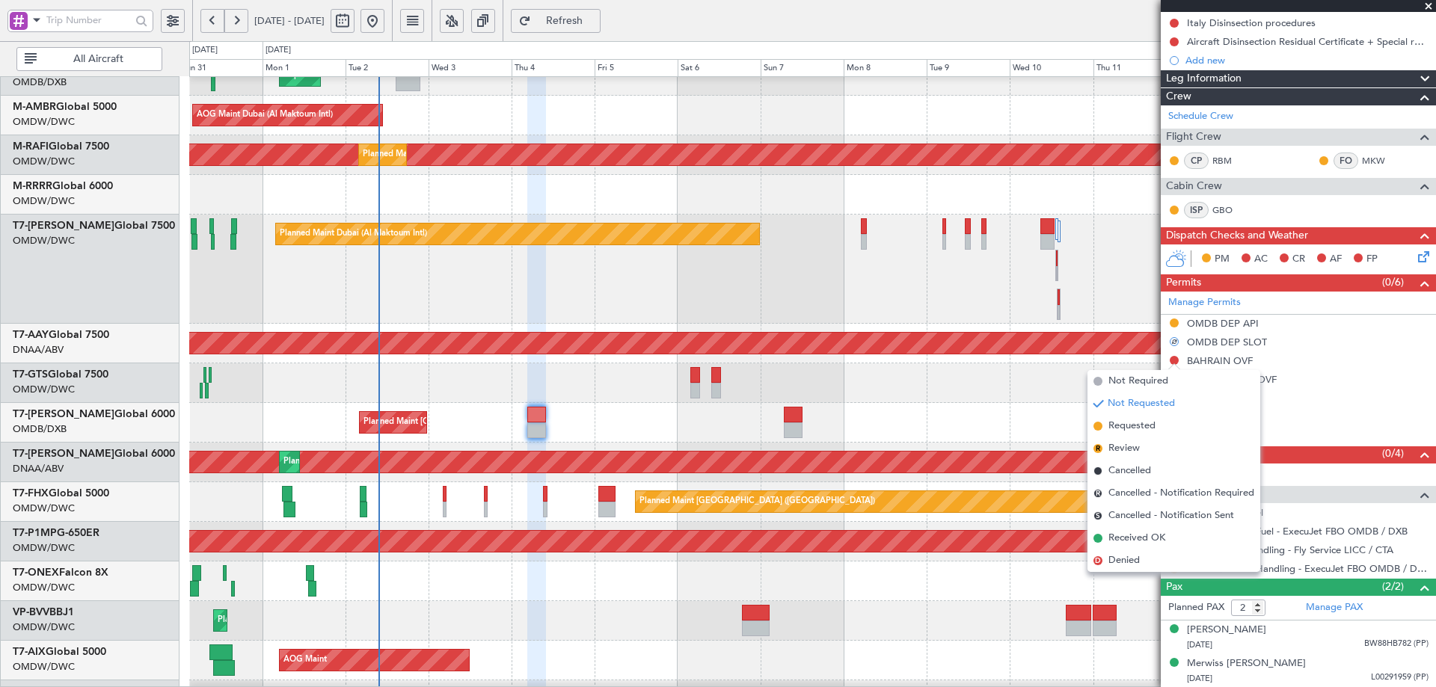
click at [1131, 423] on span "Requested" at bounding box center [1131, 426] width 47 height 15
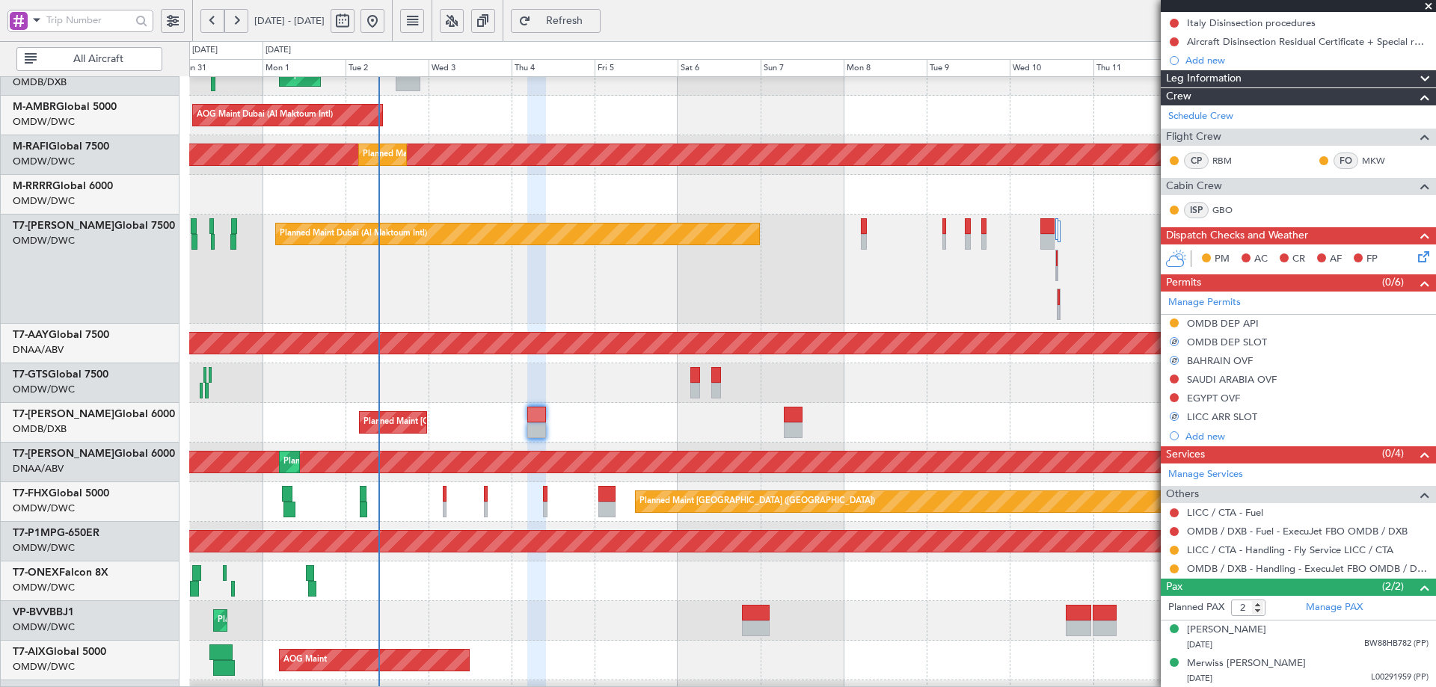
drag, startPoint x: 1174, startPoint y: 376, endPoint x: 1164, endPoint y: 410, distance: 35.0
click at [1173, 376] on button at bounding box center [1173, 379] width 9 height 9
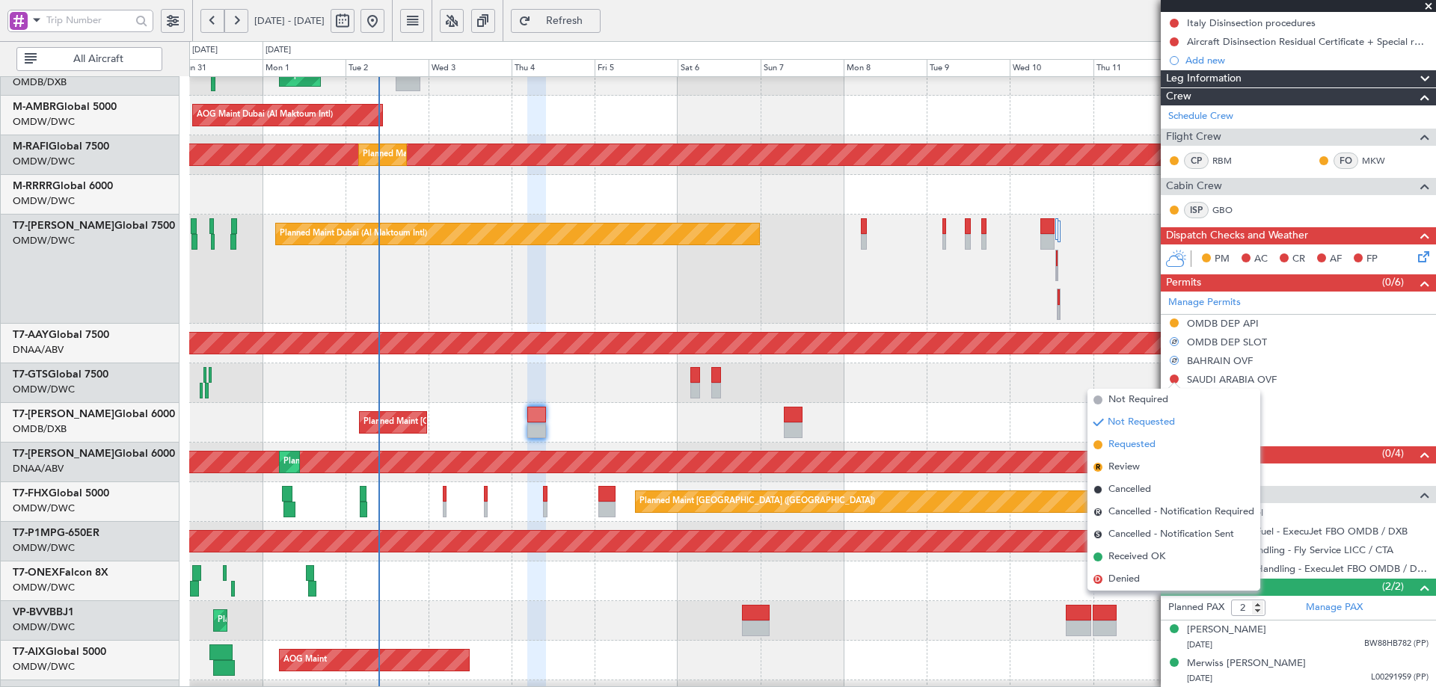
click at [1142, 441] on span "Requested" at bounding box center [1131, 444] width 47 height 15
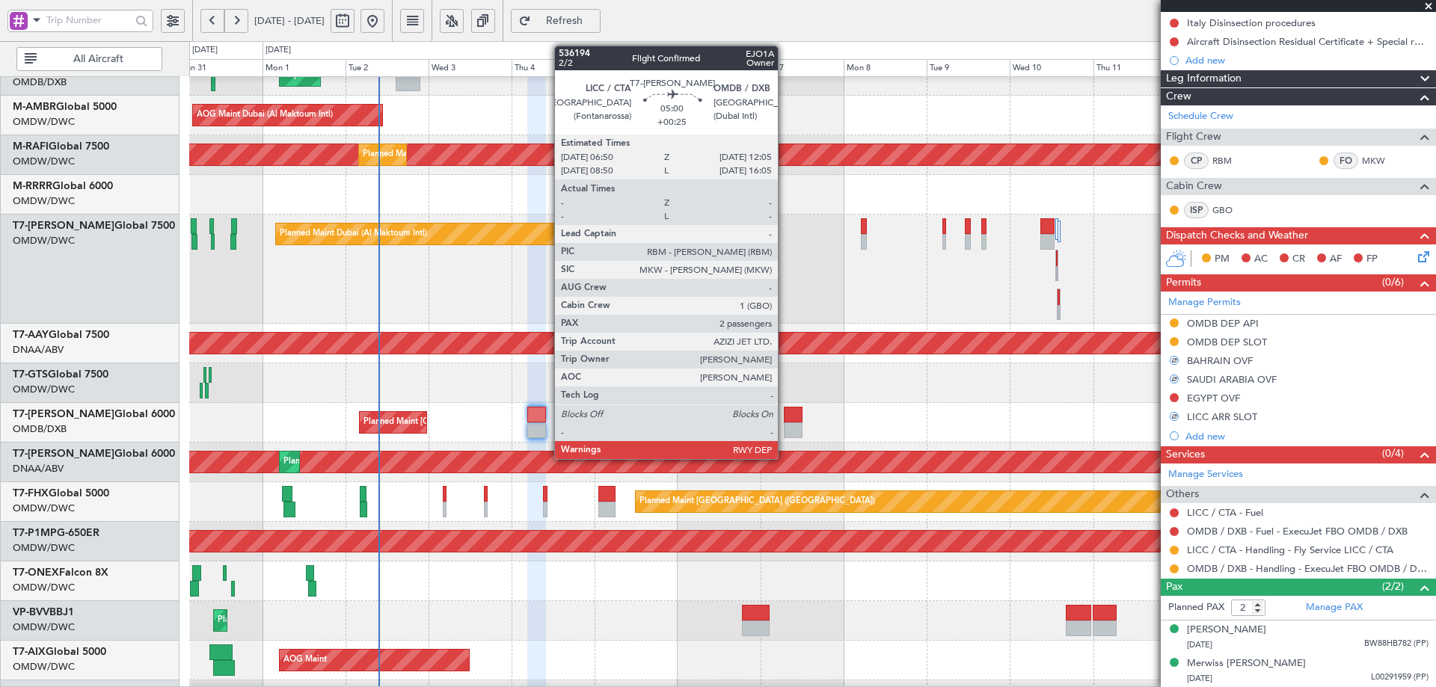
click at [785, 416] on div at bounding box center [793, 415] width 19 height 16
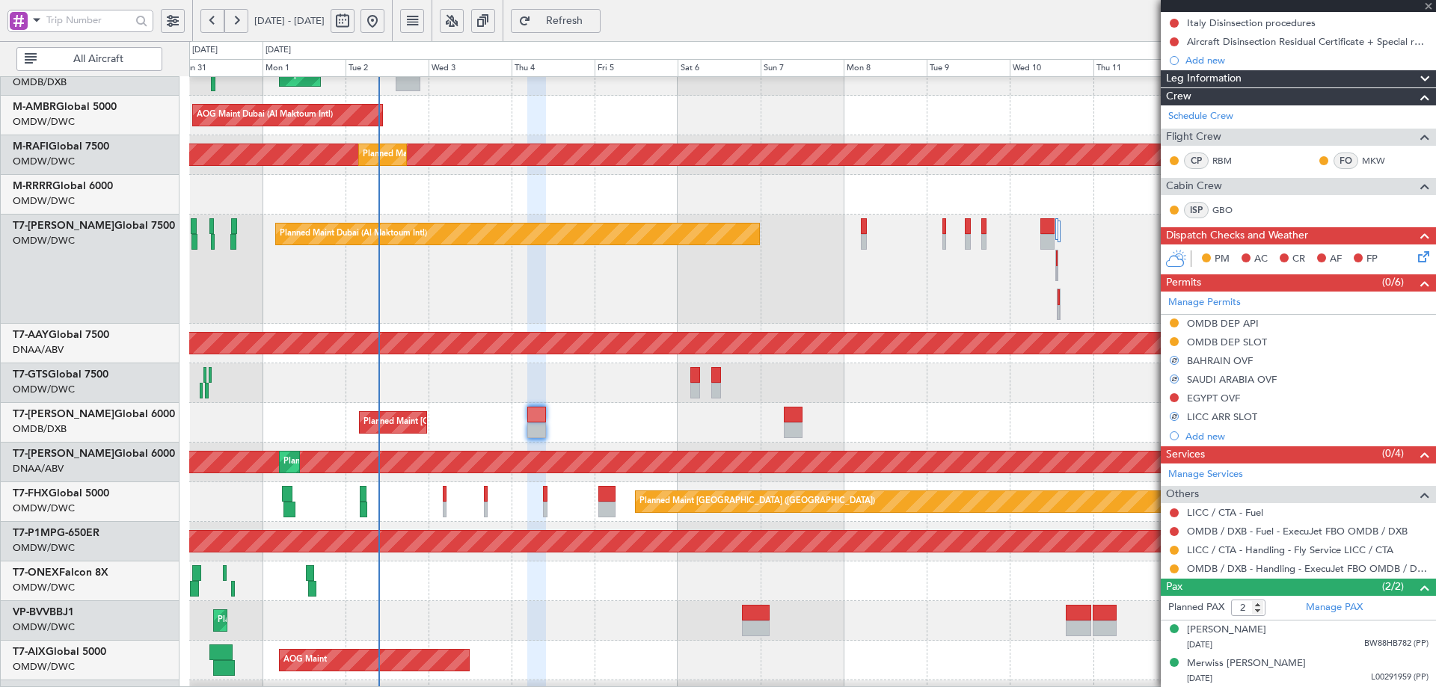
scroll to position [0, 0]
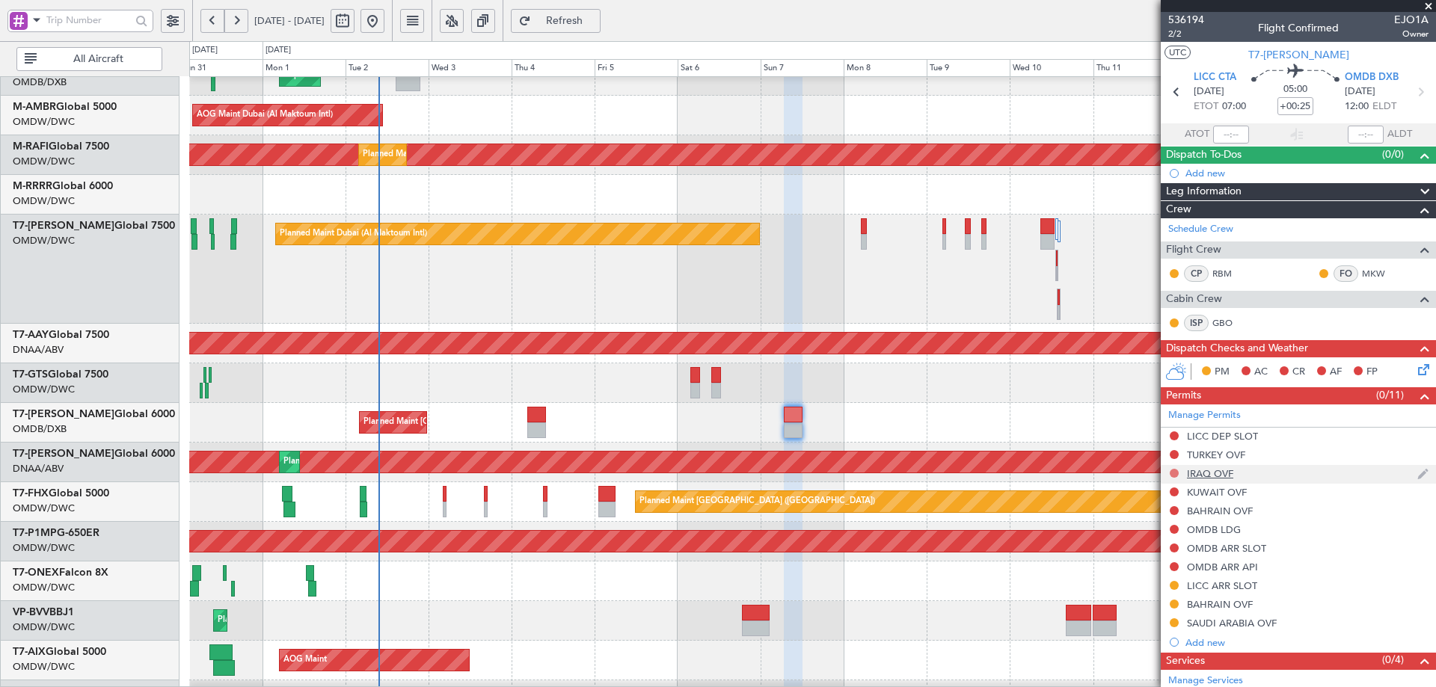
click at [1175, 471] on button at bounding box center [1173, 473] width 9 height 9
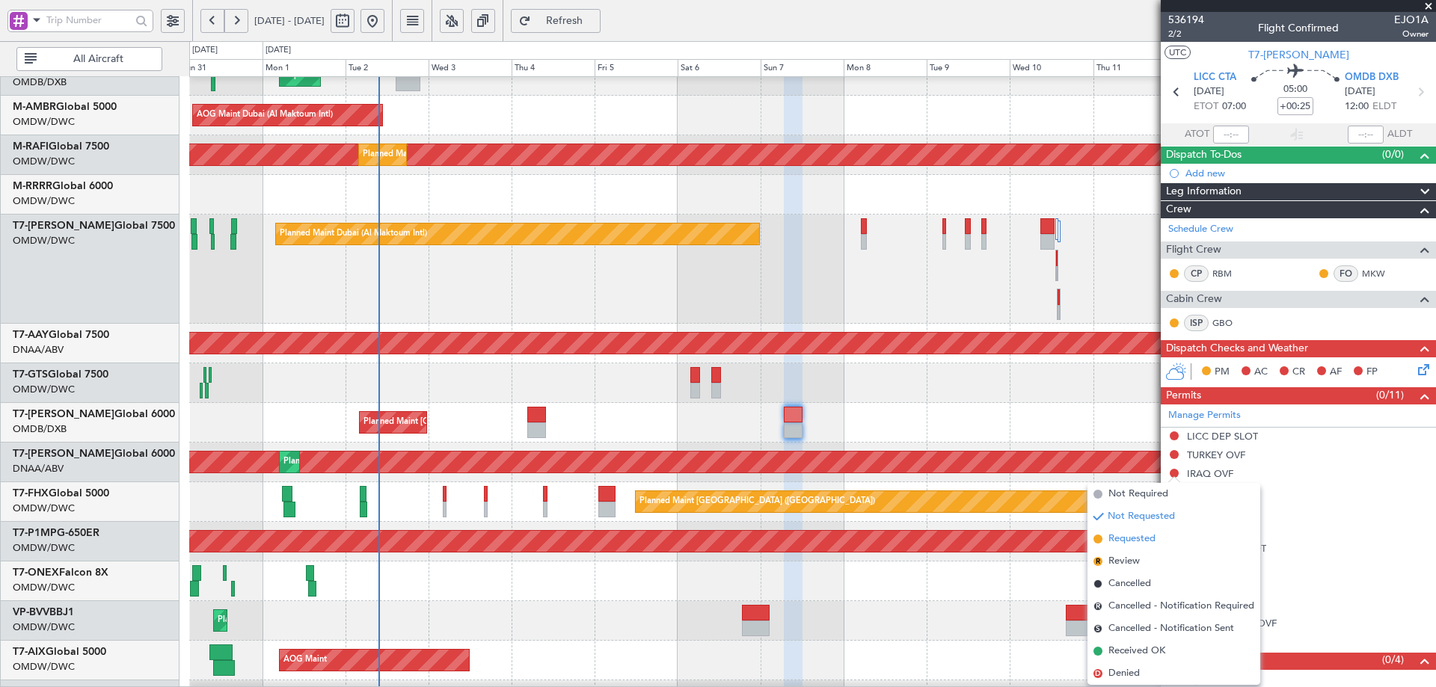
click at [1133, 537] on span "Requested" at bounding box center [1131, 539] width 47 height 15
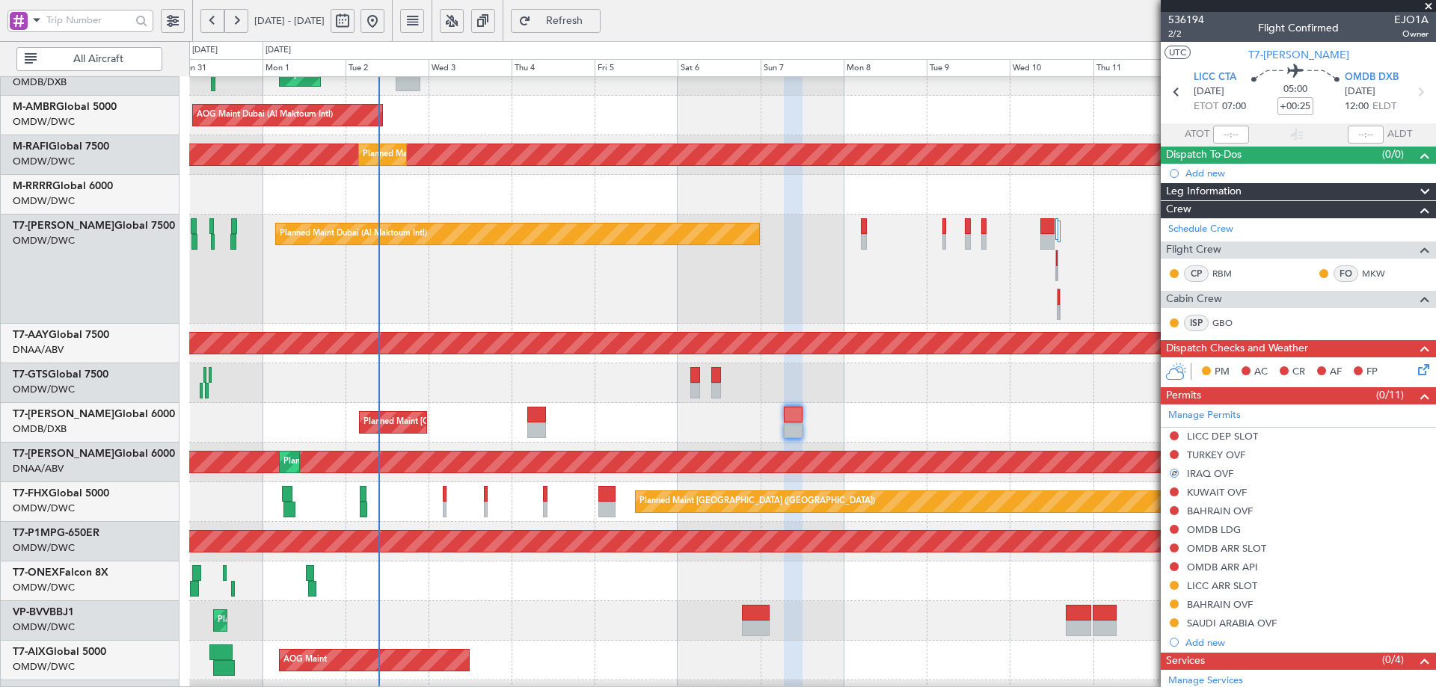
drag, startPoint x: 1174, startPoint y: 489, endPoint x: 1169, endPoint y: 522, distance: 33.3
click at [1174, 488] on button at bounding box center [1173, 492] width 9 height 9
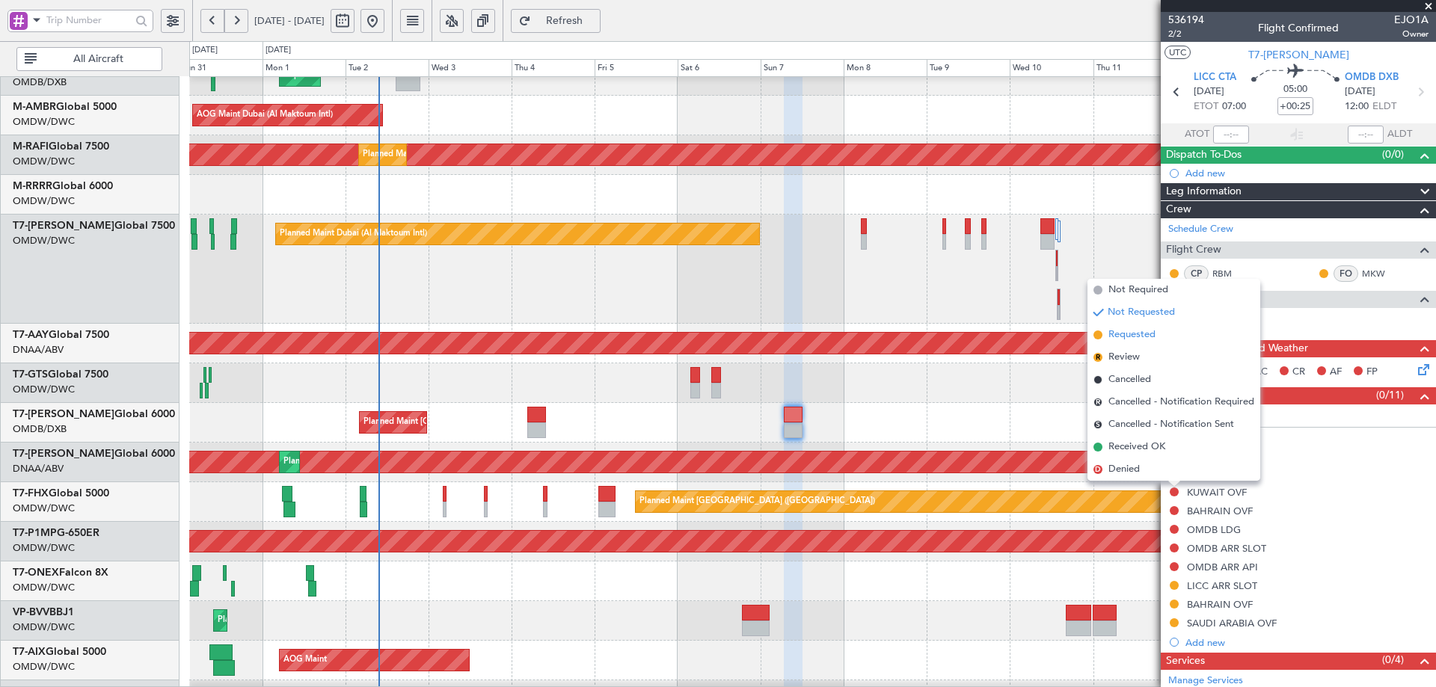
click at [1134, 332] on span "Requested" at bounding box center [1131, 334] width 47 height 15
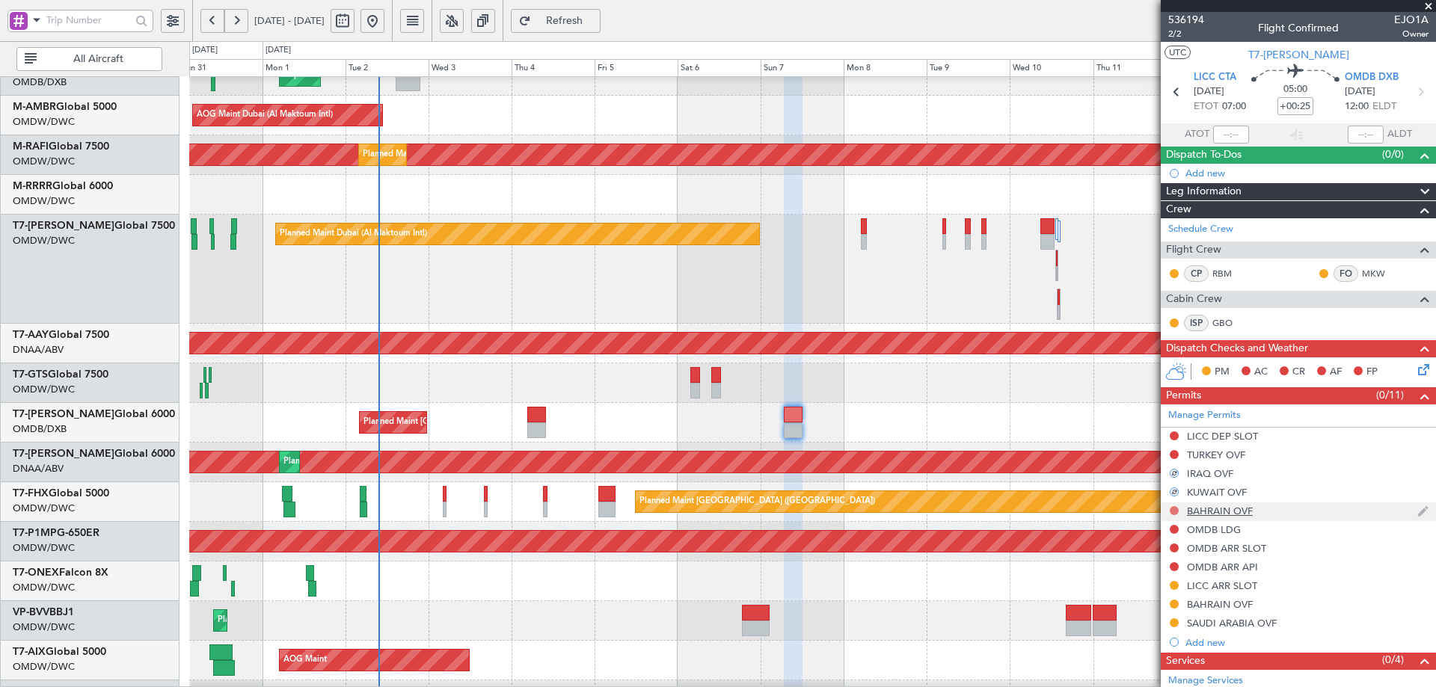
click at [1174, 507] on button at bounding box center [1173, 510] width 9 height 9
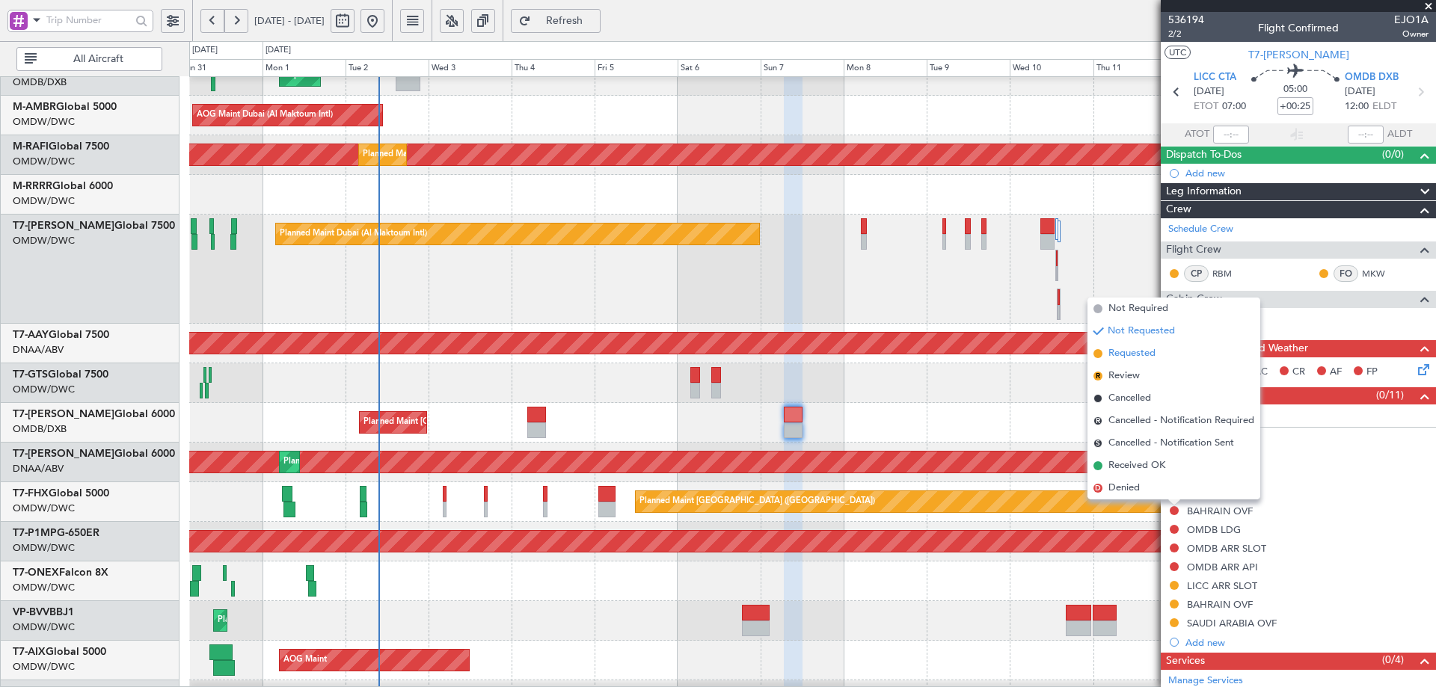
click at [1136, 358] on span "Requested" at bounding box center [1131, 353] width 47 height 15
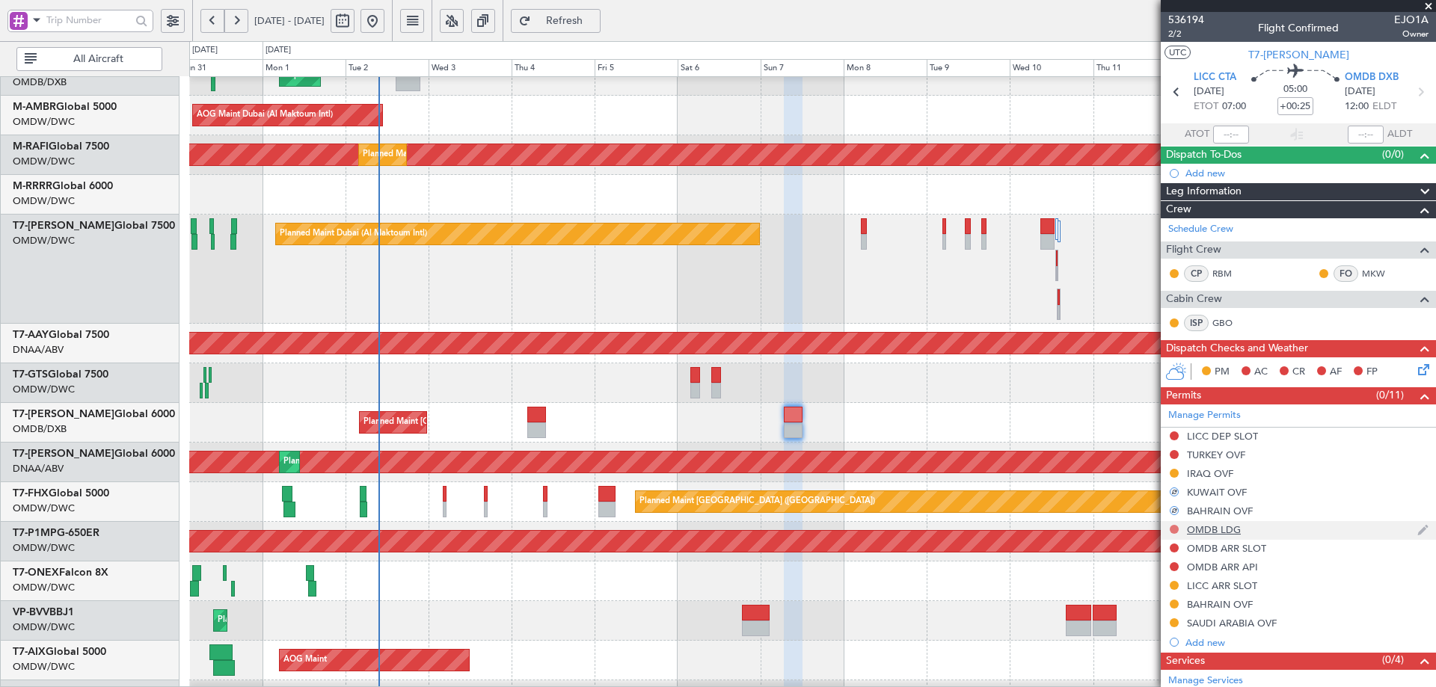
click at [1175, 528] on button at bounding box center [1173, 529] width 9 height 9
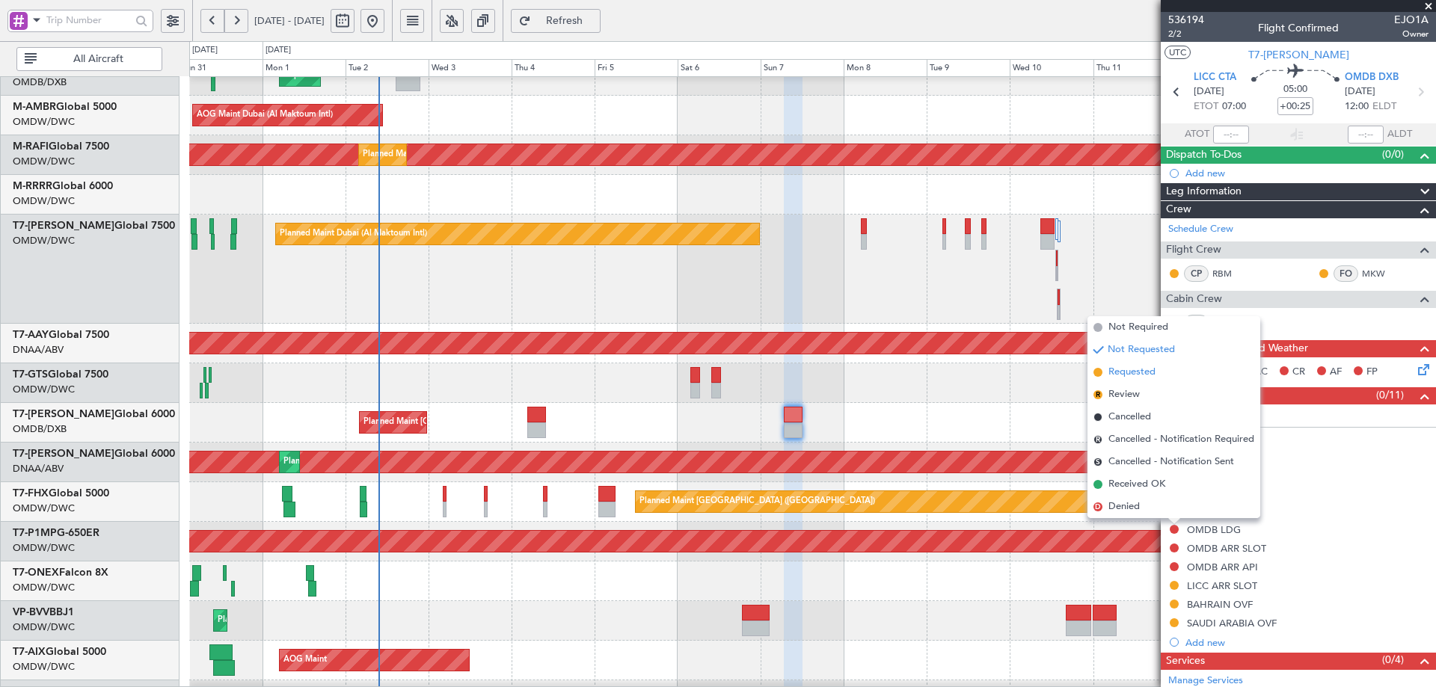
click at [1137, 373] on span "Requested" at bounding box center [1131, 372] width 47 height 15
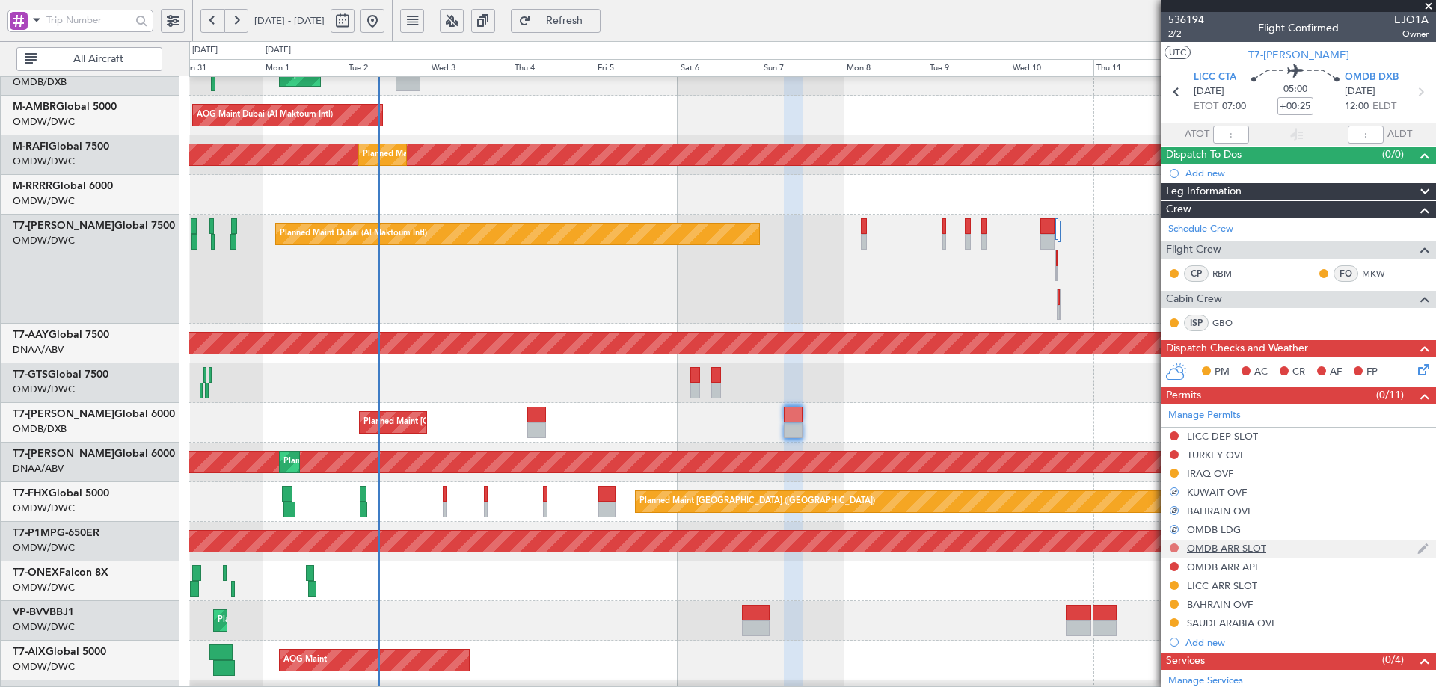
click at [1170, 546] on button at bounding box center [1173, 548] width 9 height 9
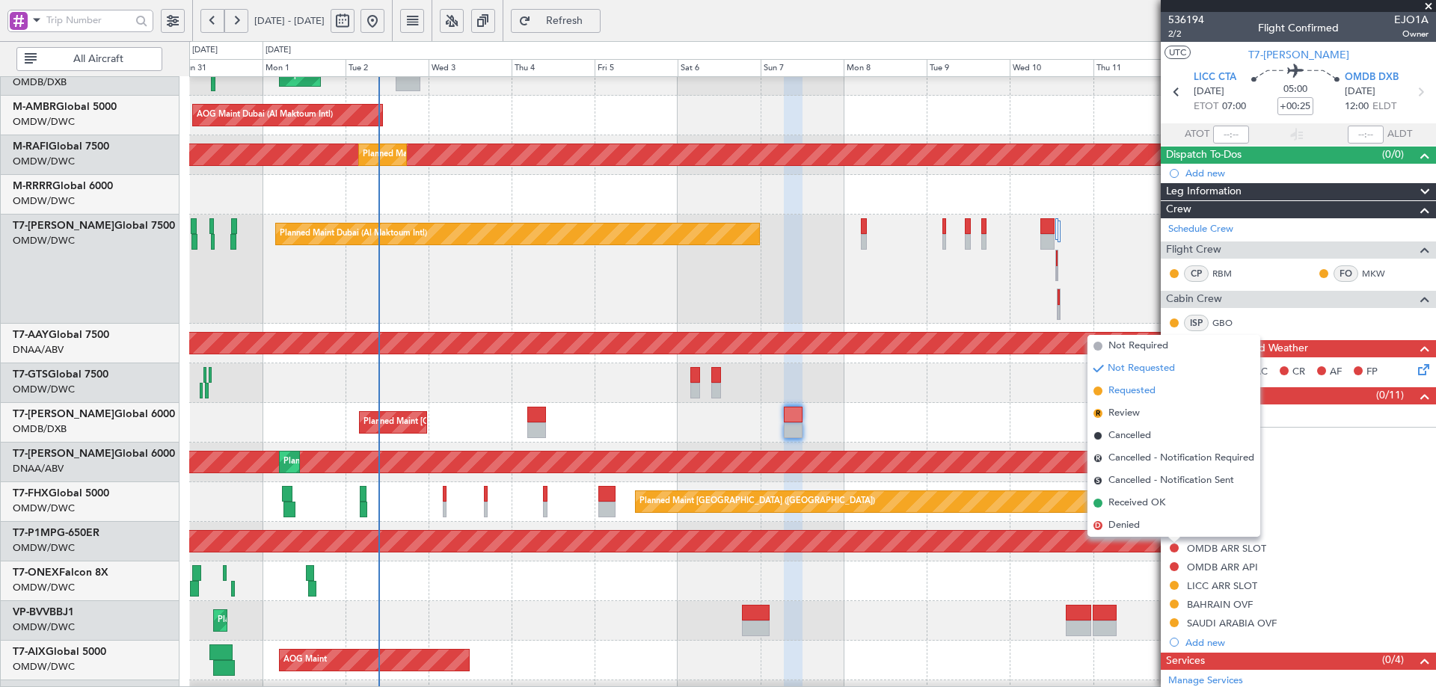
click at [1138, 394] on span "Requested" at bounding box center [1131, 391] width 47 height 15
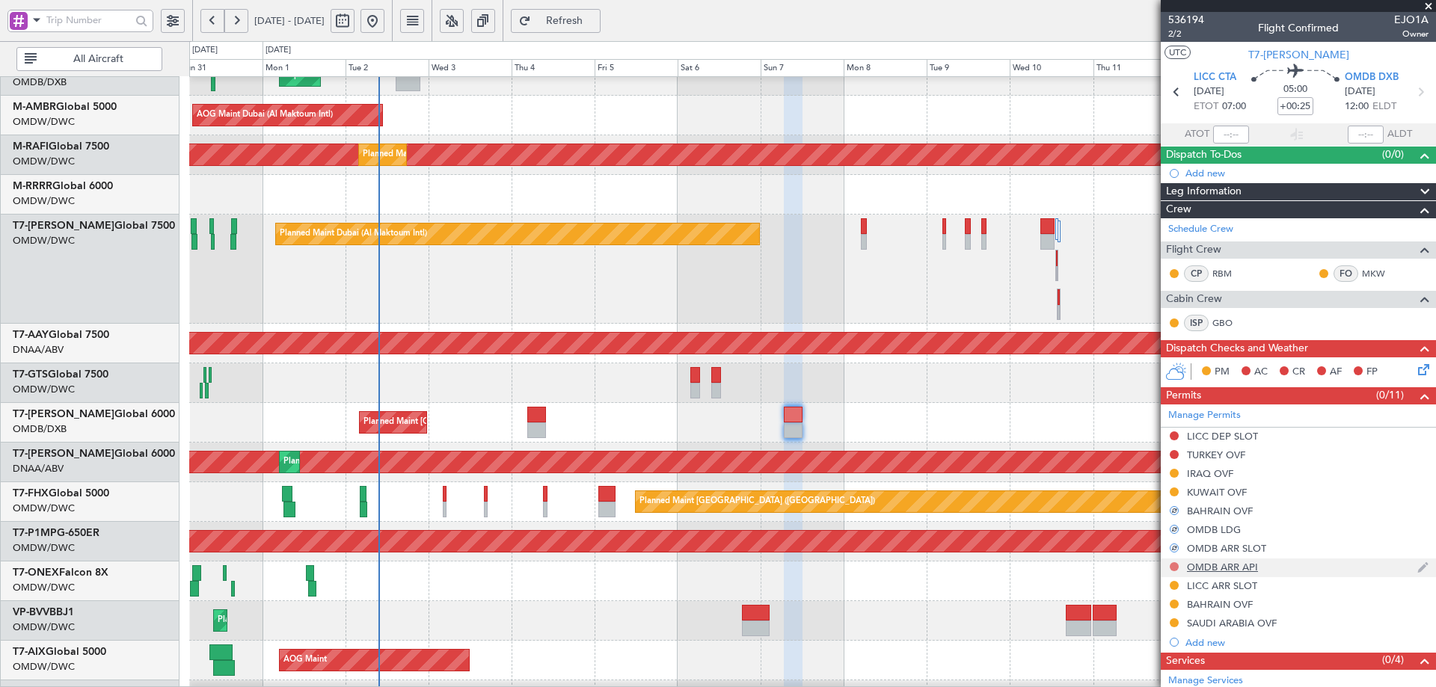
click at [1172, 566] on button at bounding box center [1173, 566] width 9 height 9
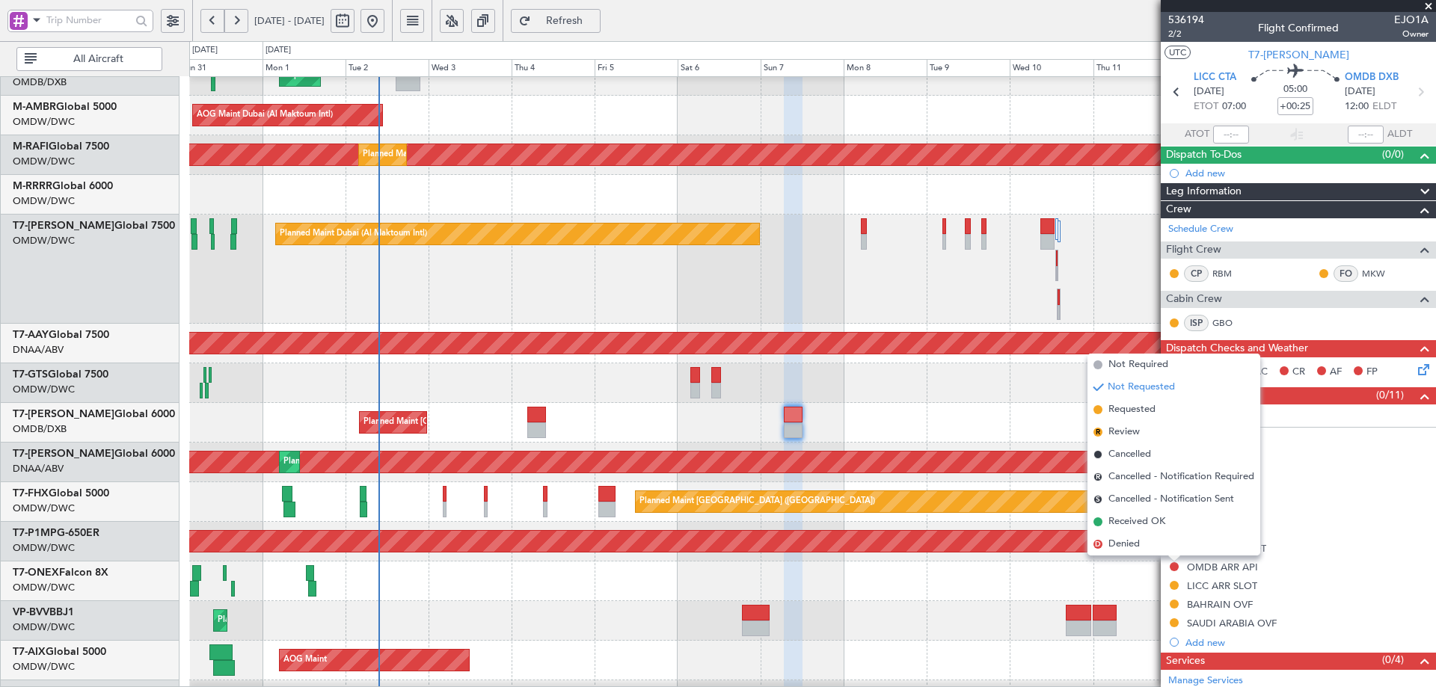
click at [1137, 393] on span "Not Requested" at bounding box center [1140, 387] width 67 height 15
click at [1142, 410] on span "Requested" at bounding box center [1131, 409] width 47 height 15
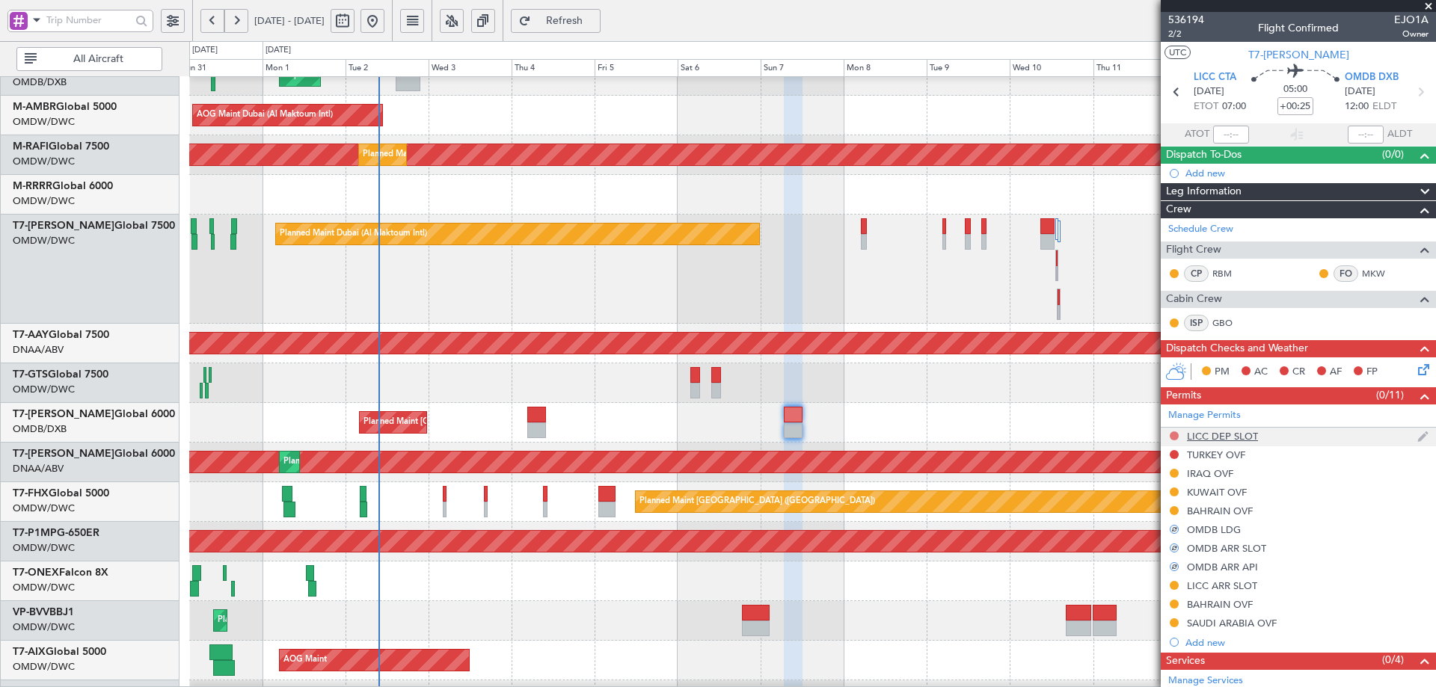
click at [1172, 432] on button at bounding box center [1173, 435] width 9 height 9
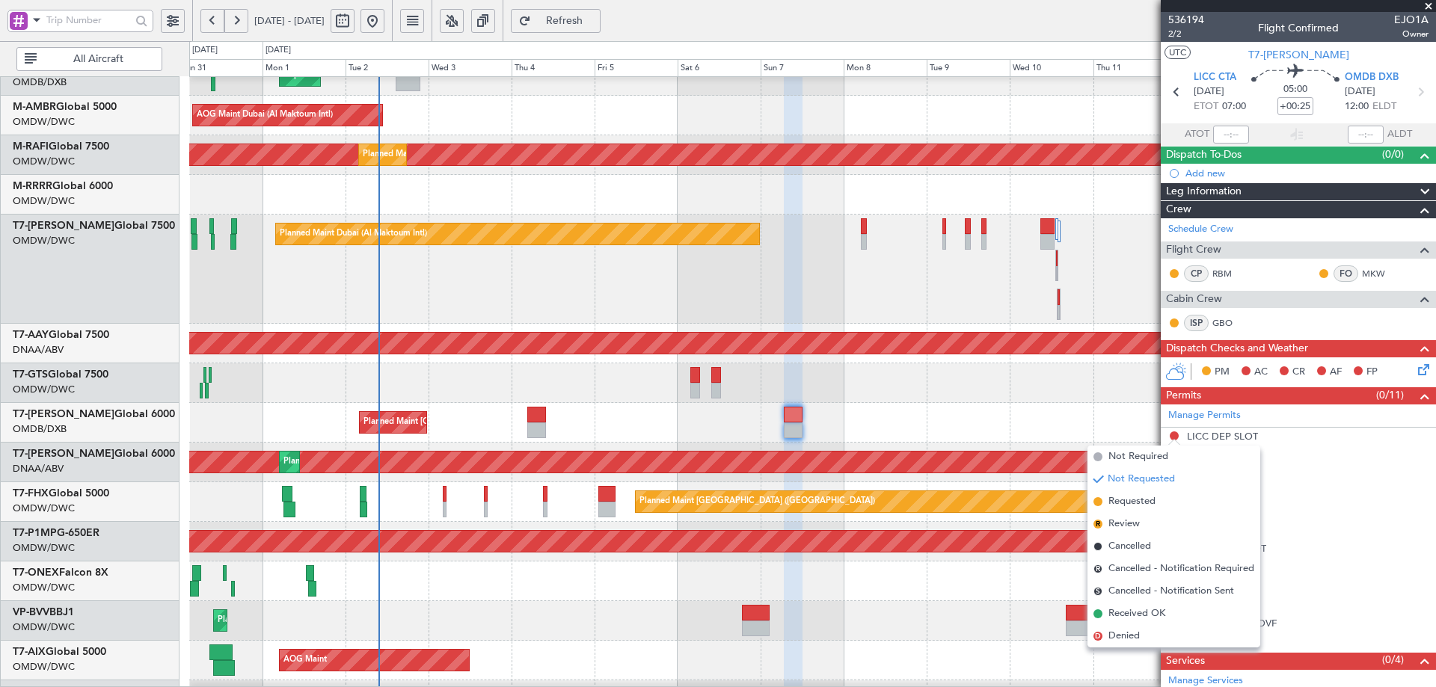
click at [1120, 478] on span "Not Requested" at bounding box center [1140, 479] width 67 height 15
click at [1119, 502] on span "Requested" at bounding box center [1131, 501] width 47 height 15
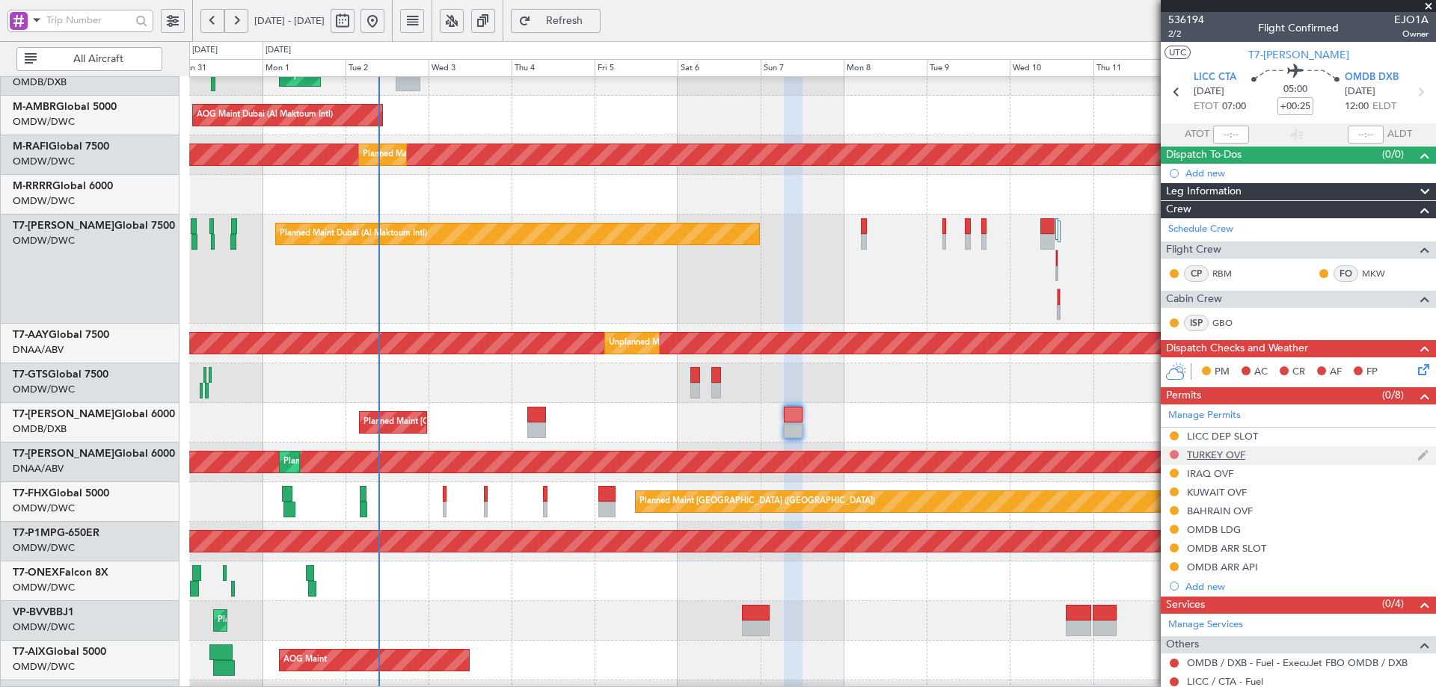
click at [1173, 455] on button at bounding box center [1173, 454] width 9 height 9
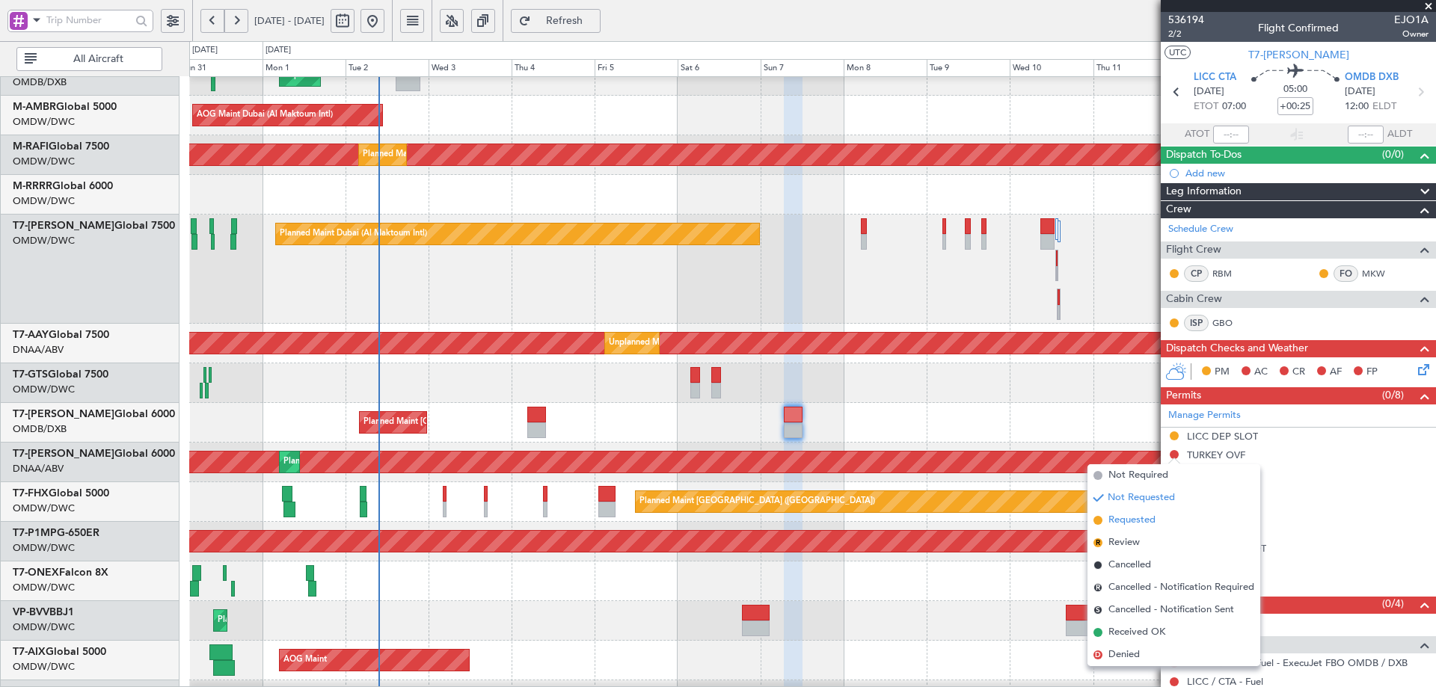
click at [1117, 520] on span "Requested" at bounding box center [1131, 520] width 47 height 15
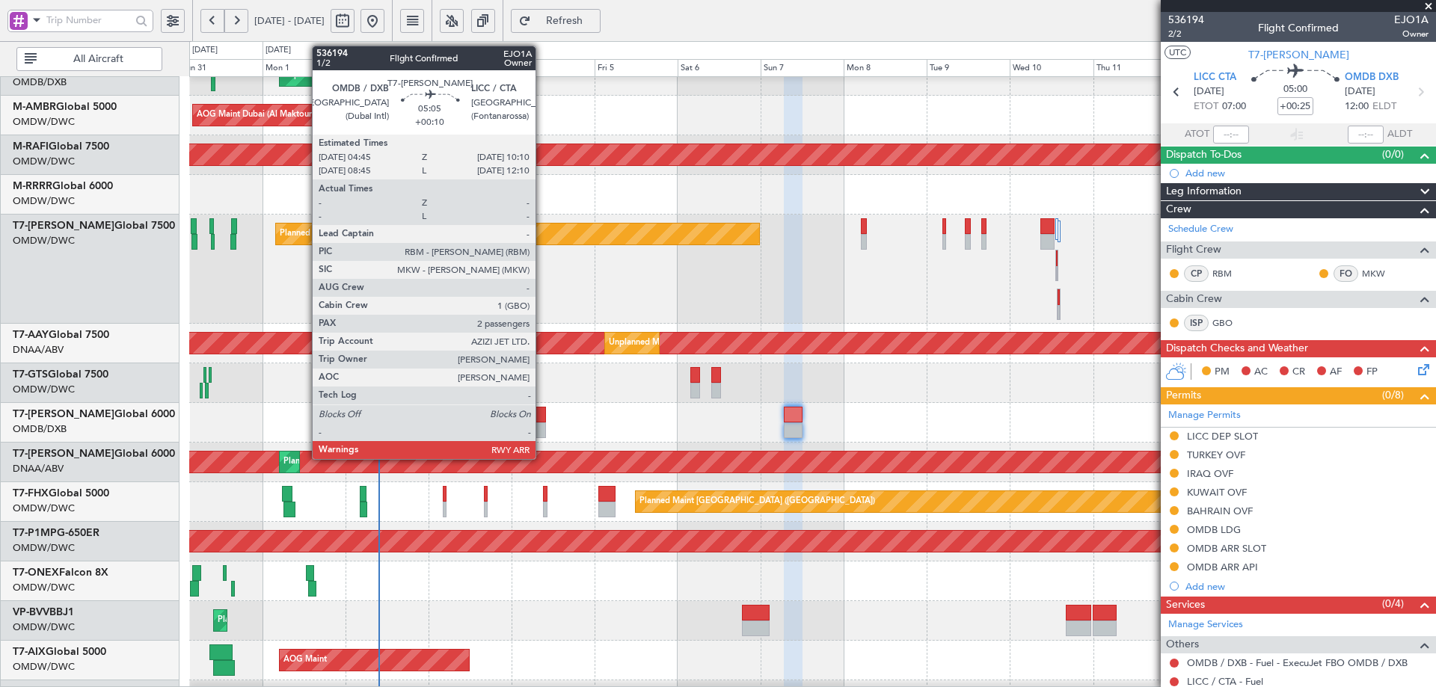
click at [542, 419] on div at bounding box center [536, 415] width 19 height 16
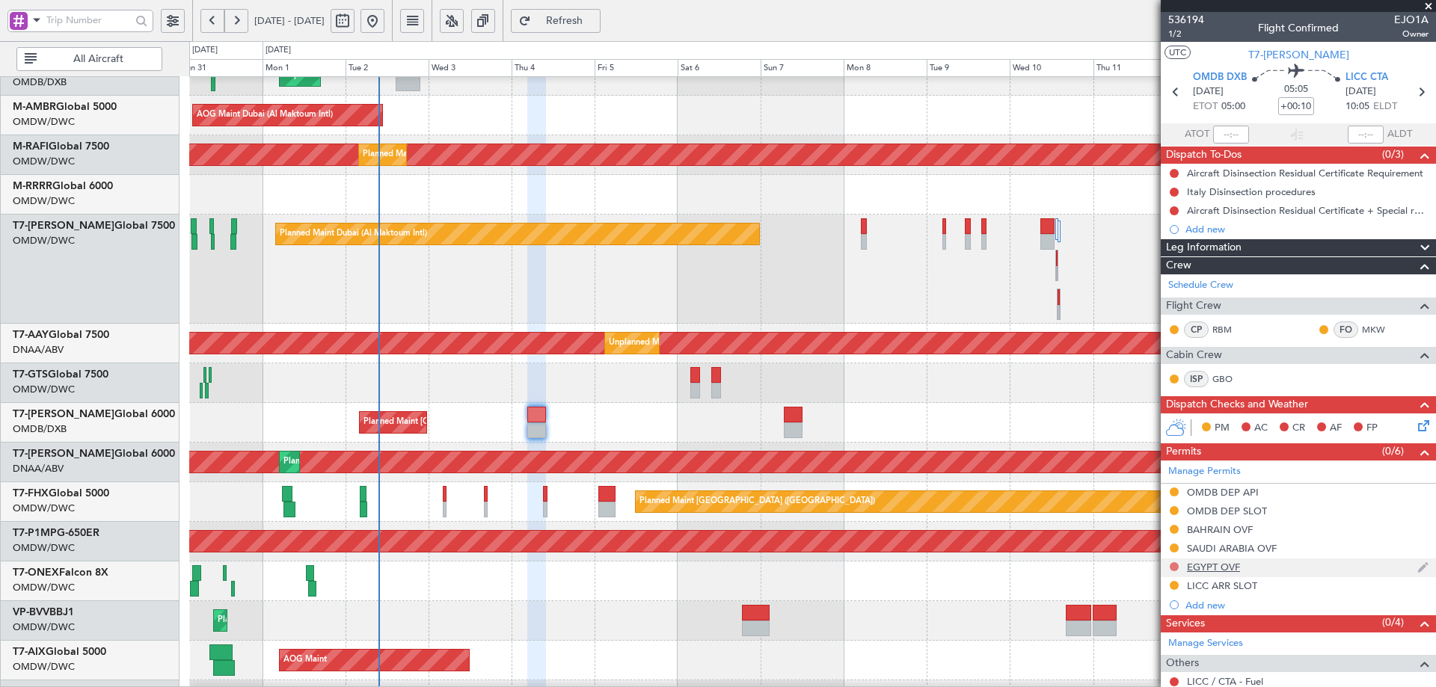
click at [1178, 566] on button at bounding box center [1173, 566] width 9 height 9
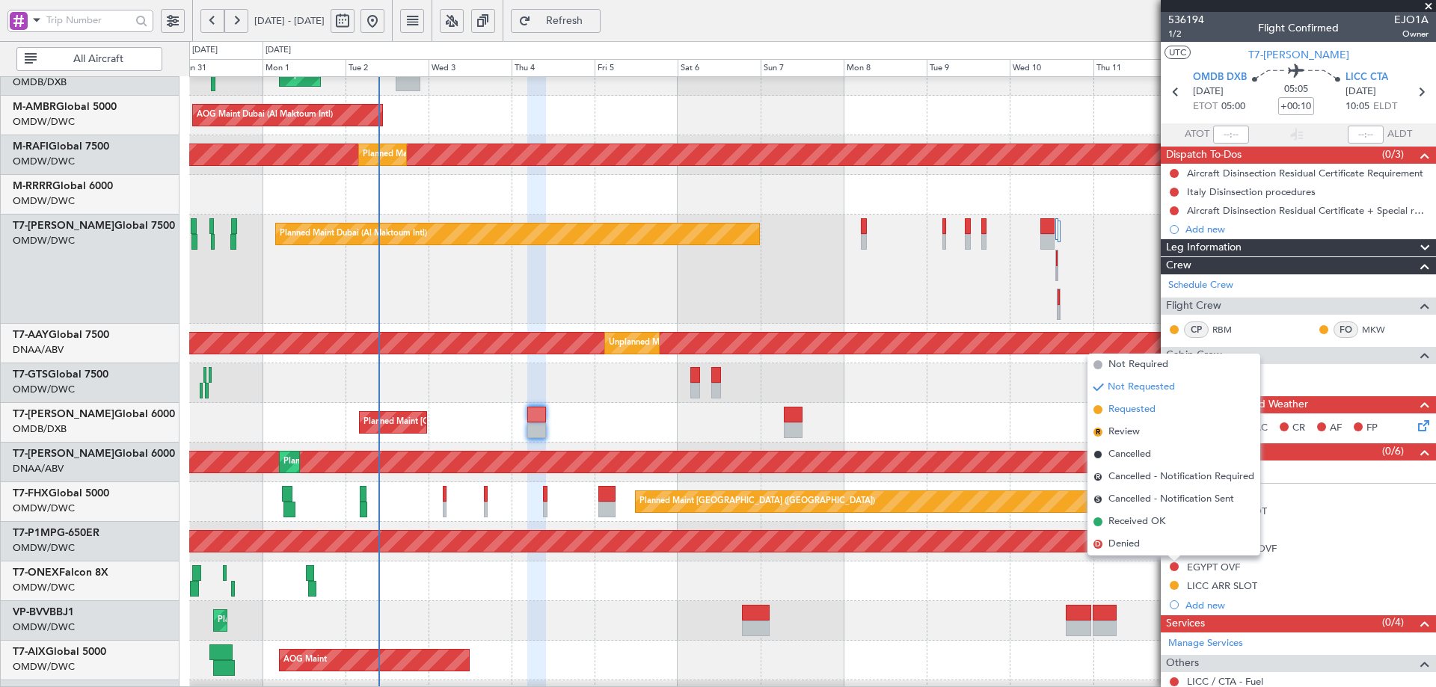
click at [1142, 413] on span "Requested" at bounding box center [1131, 409] width 47 height 15
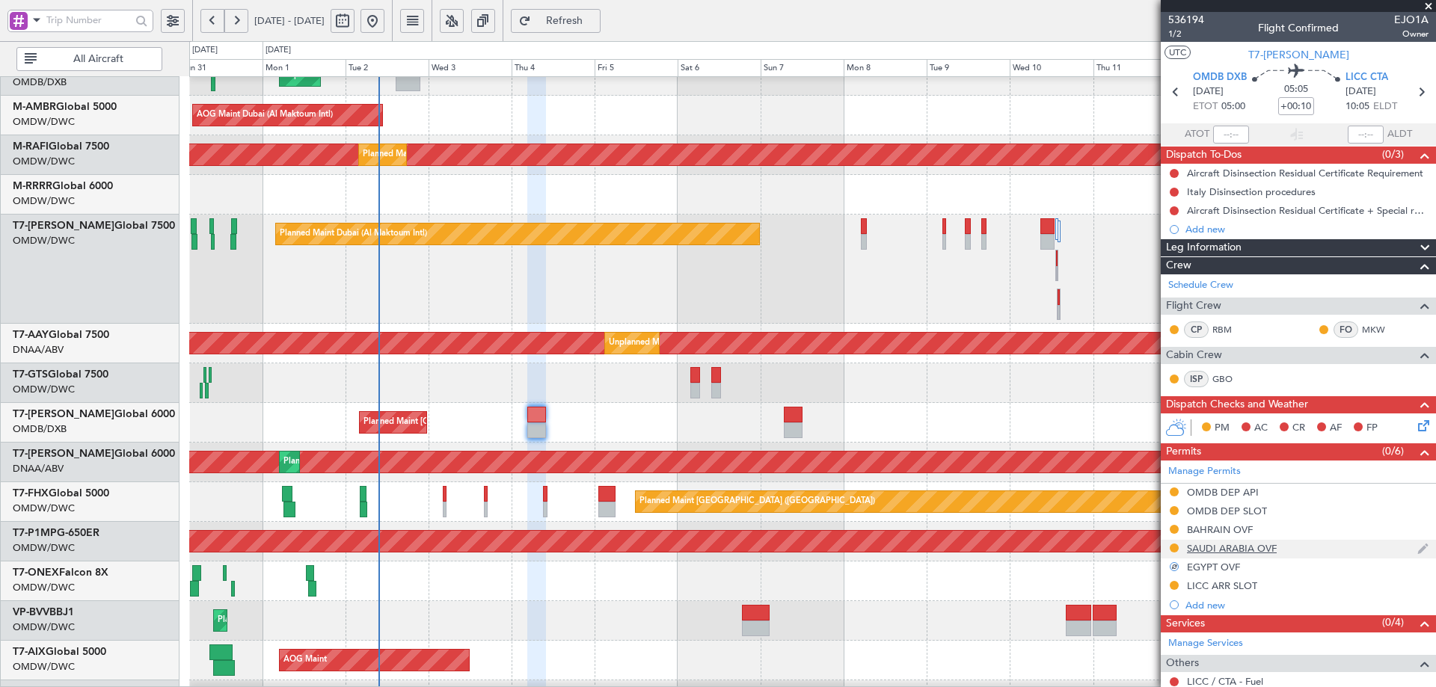
scroll to position [169, 0]
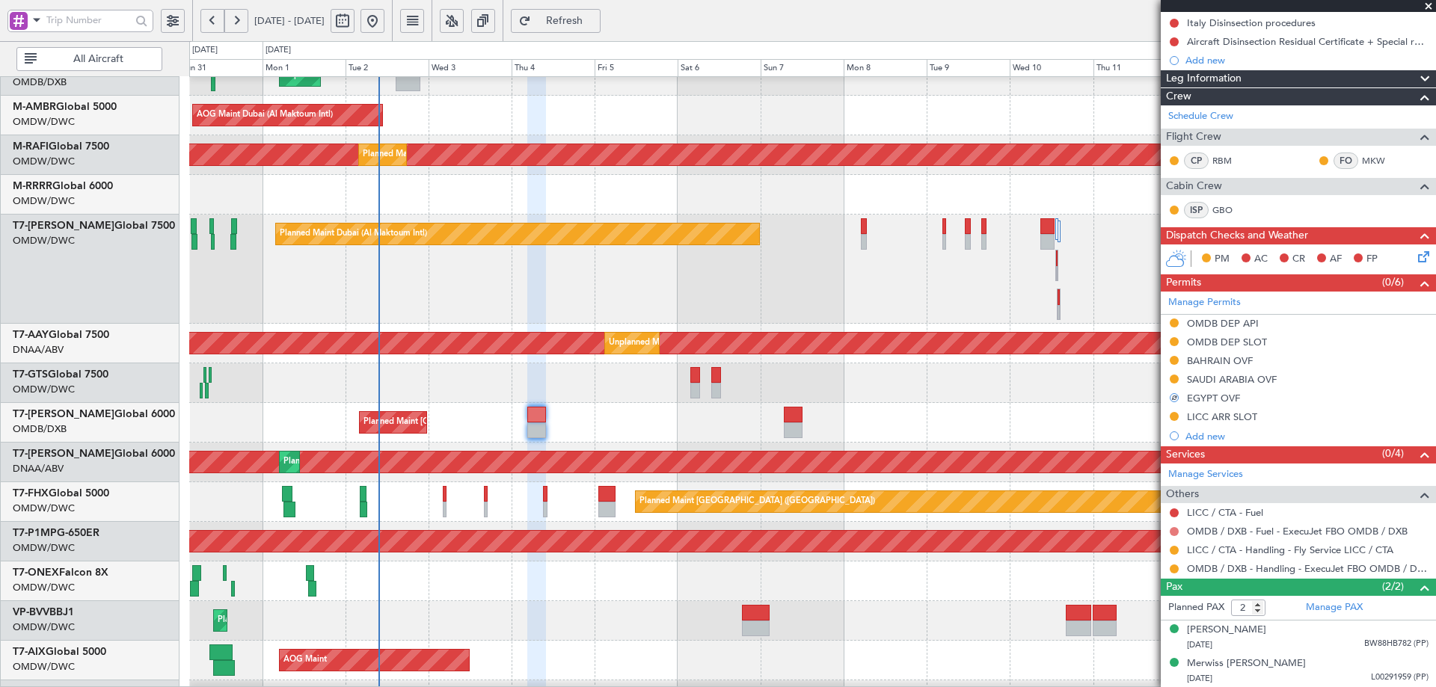
click at [1175, 528] on button at bounding box center [1173, 531] width 9 height 9
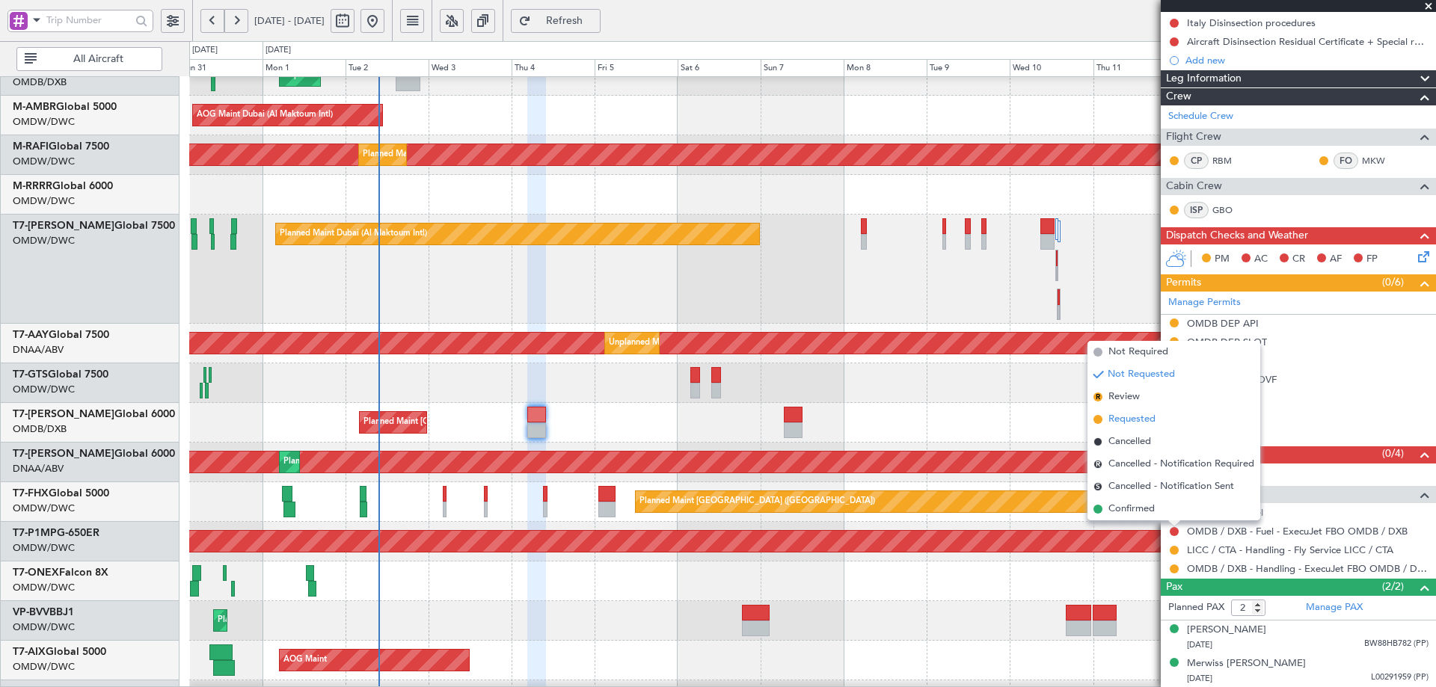
click at [1134, 418] on span "Requested" at bounding box center [1131, 419] width 47 height 15
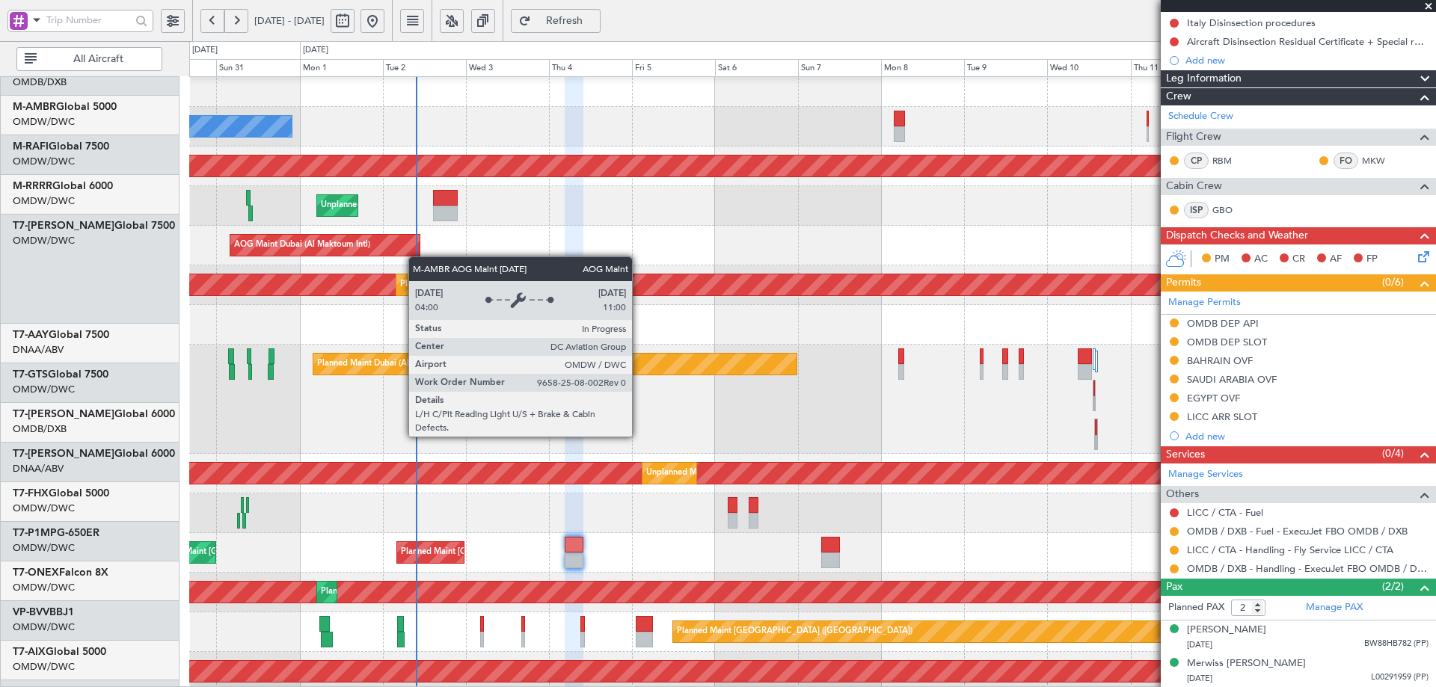
click at [410, 233] on div "AOG Maint Dubai (Al Maktoum Intl)" at bounding box center [812, 246] width 1246 height 40
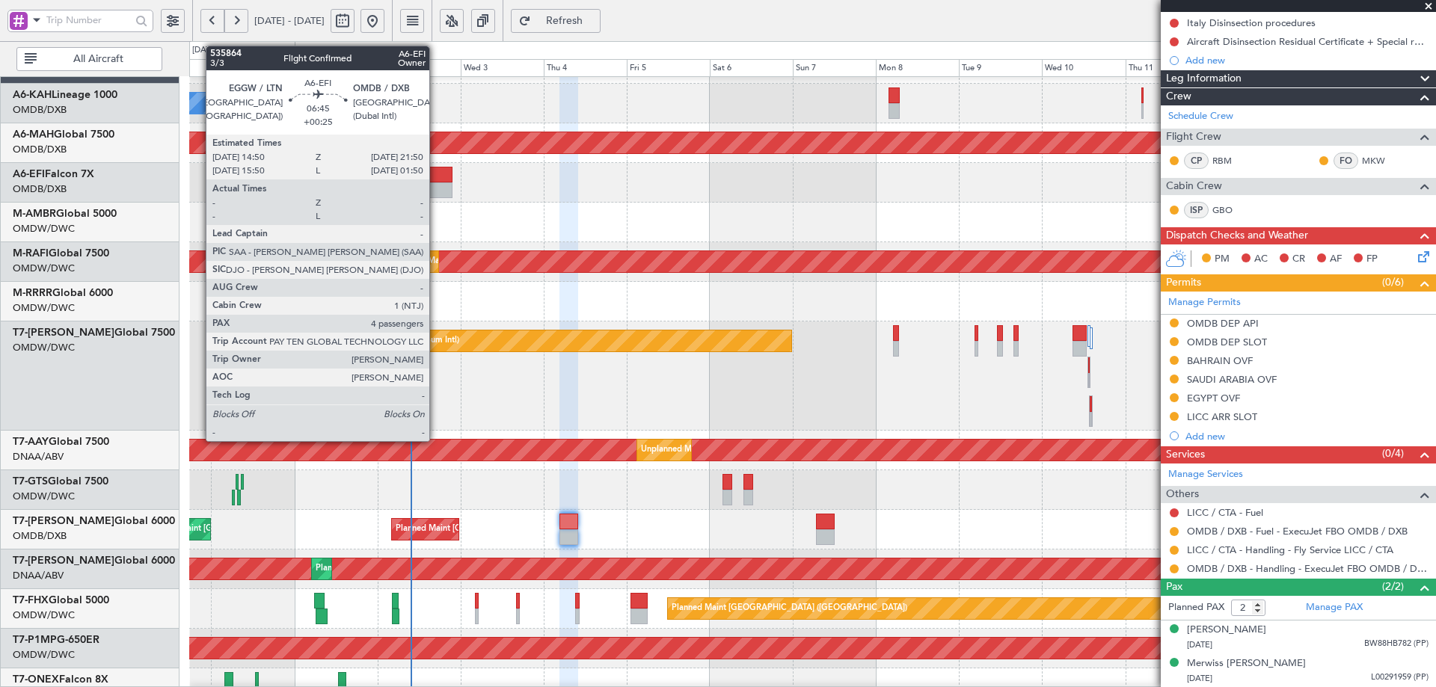
click at [436, 181] on div at bounding box center [440, 175] width 25 height 16
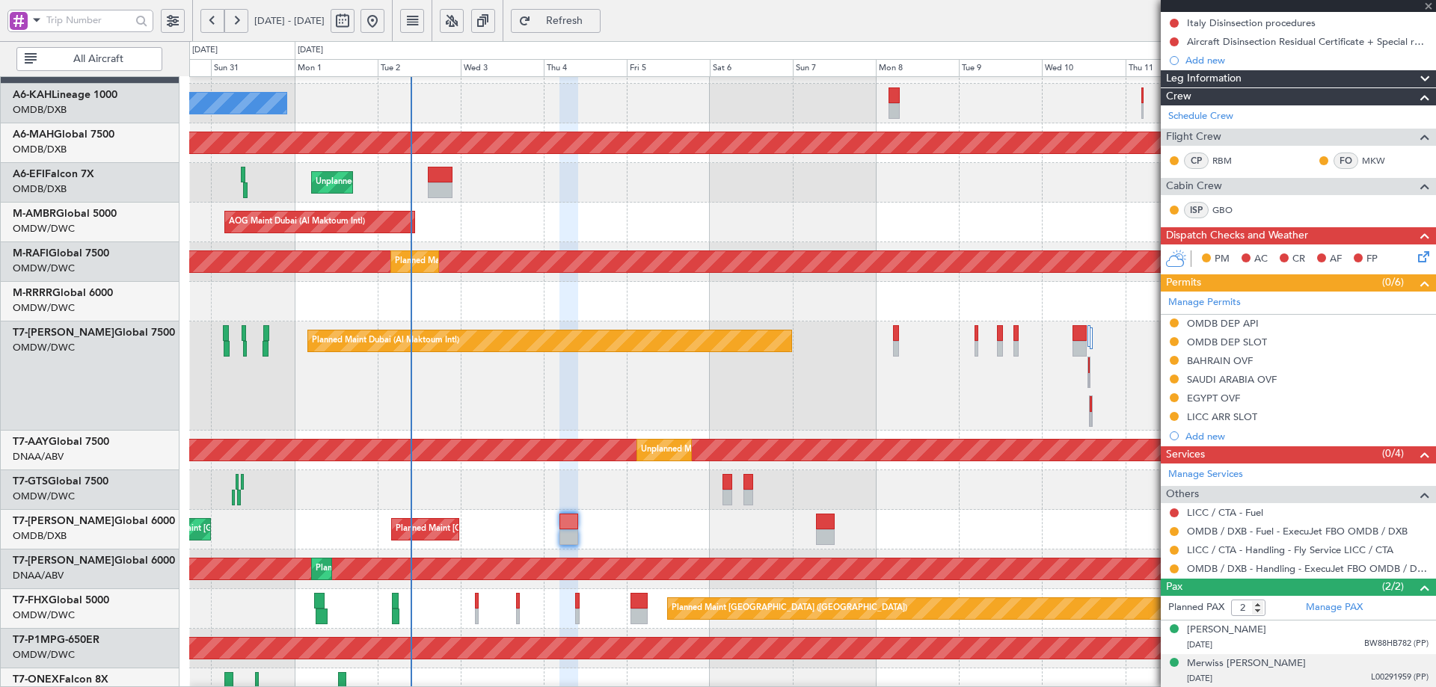
type input "+00:25"
type input "4"
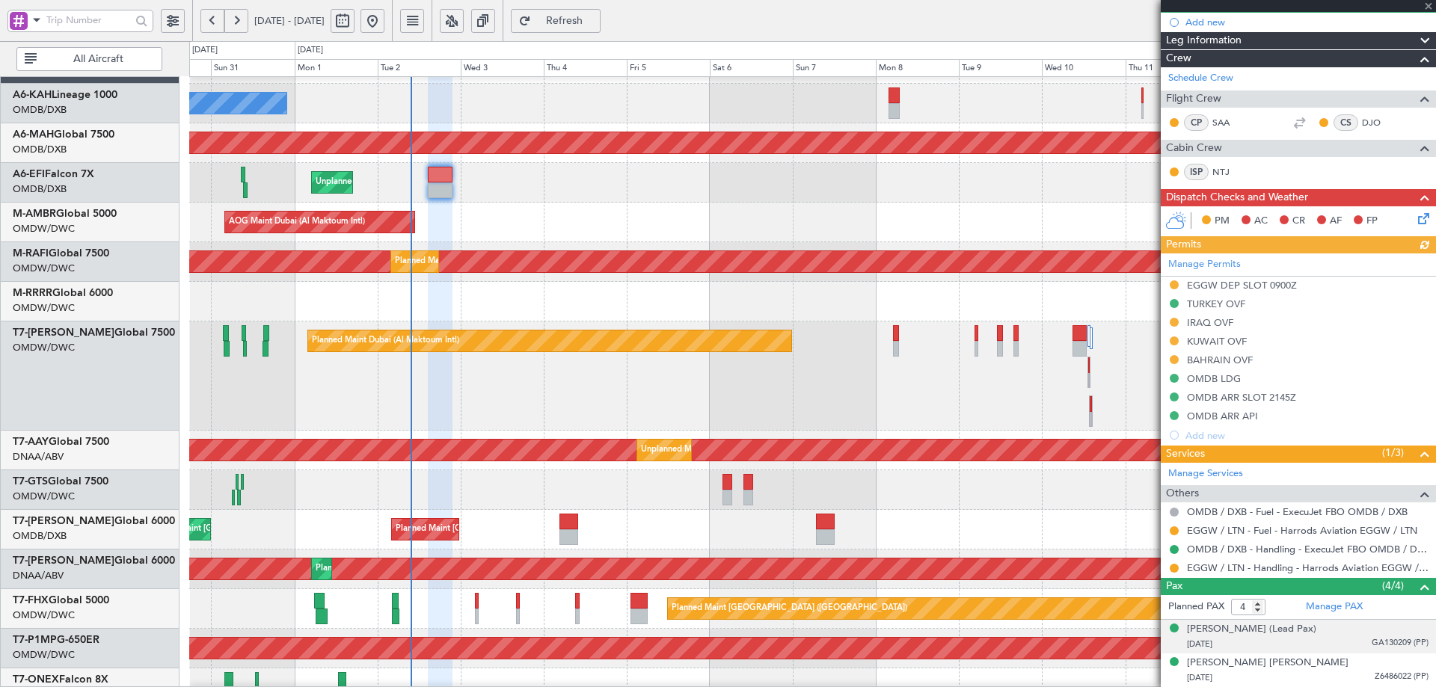
scroll to position [218, 0]
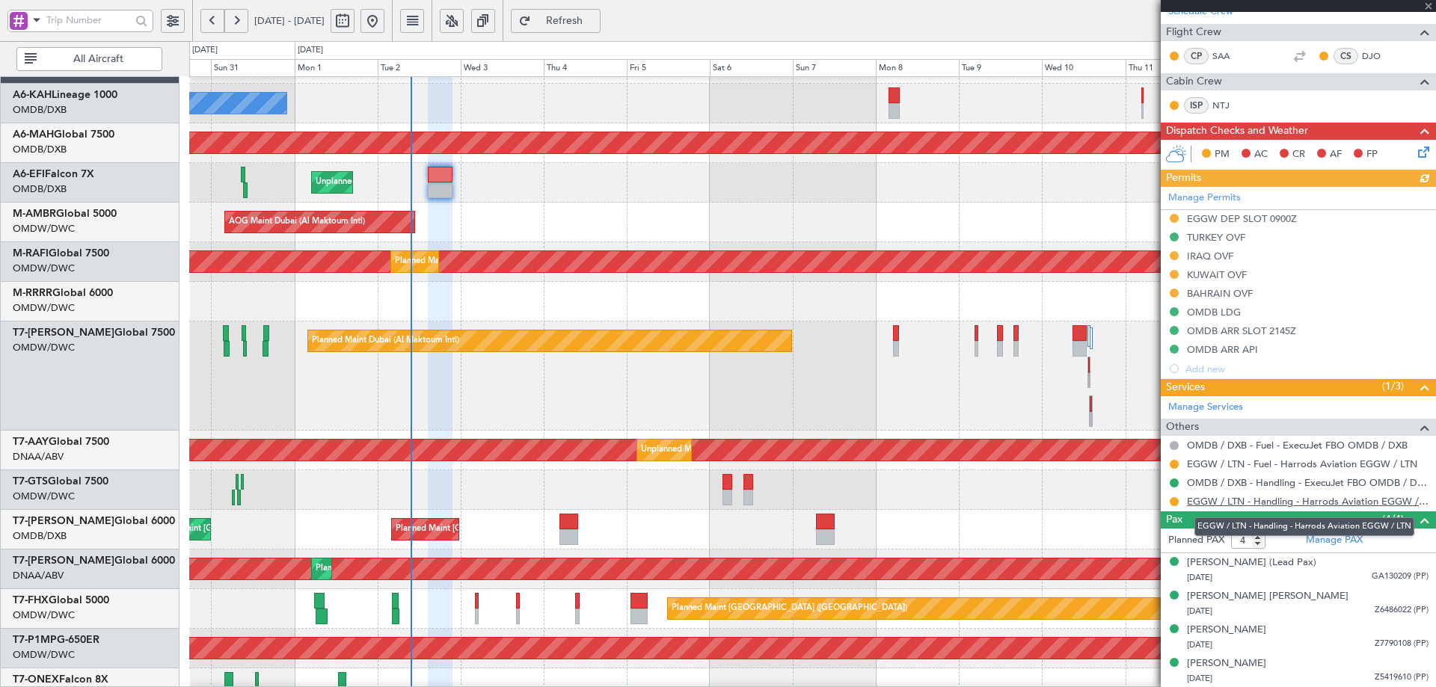
click at [1246, 500] on link "EGGW / LTN - Handling - Harrods Aviation EGGW / LTN" at bounding box center [1308, 501] width 242 height 13
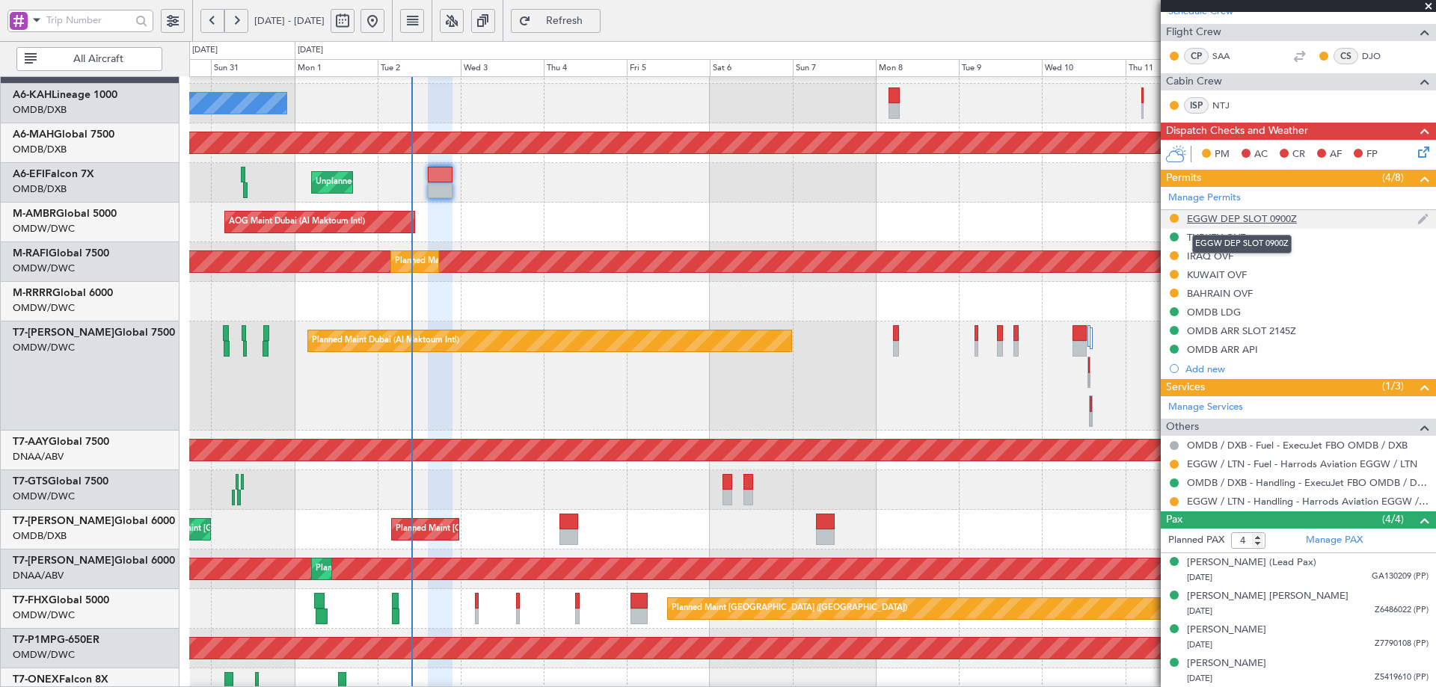
click at [1223, 220] on div "EGGW DEP SLOT 0900Z" at bounding box center [1242, 218] width 110 height 13
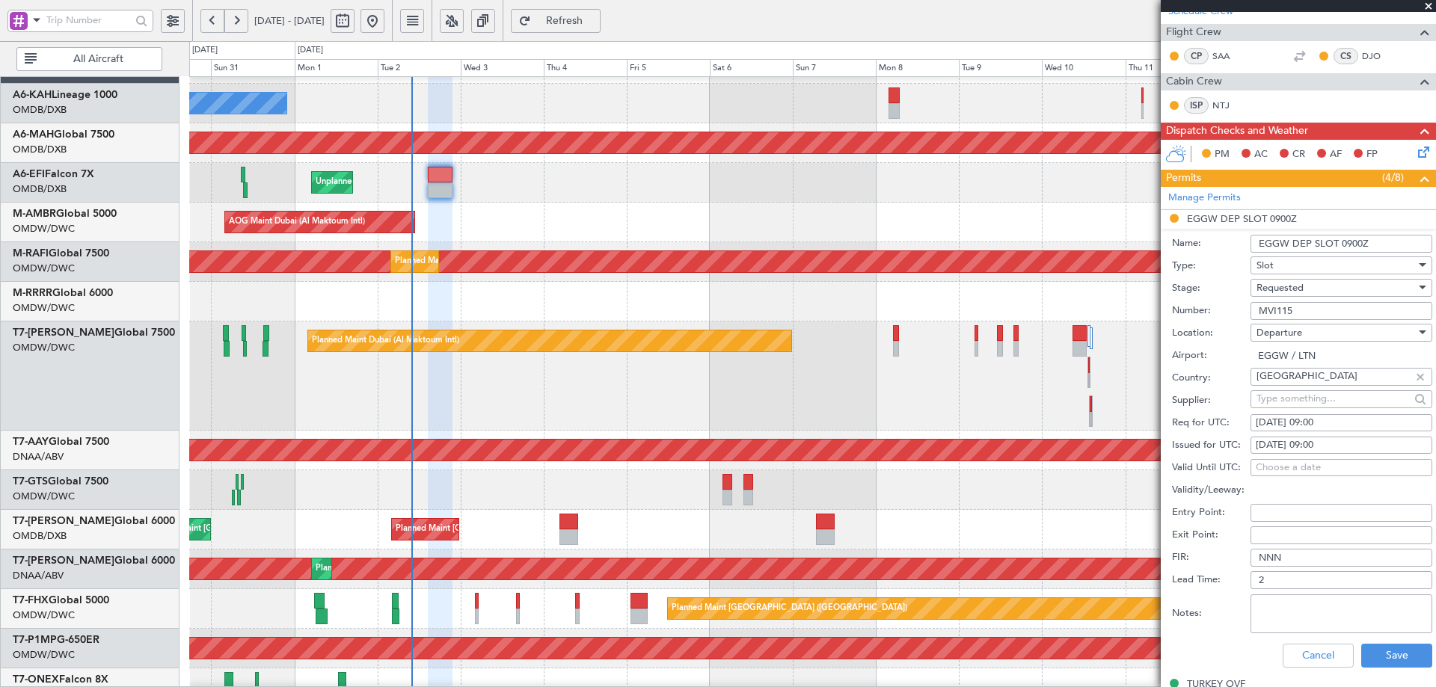
drag, startPoint x: 1295, startPoint y: 422, endPoint x: 1288, endPoint y: 427, distance: 8.7
click at [1294, 422] on div "[DATE] 09:00" at bounding box center [1340, 423] width 171 height 15
select select "9"
select select "2025"
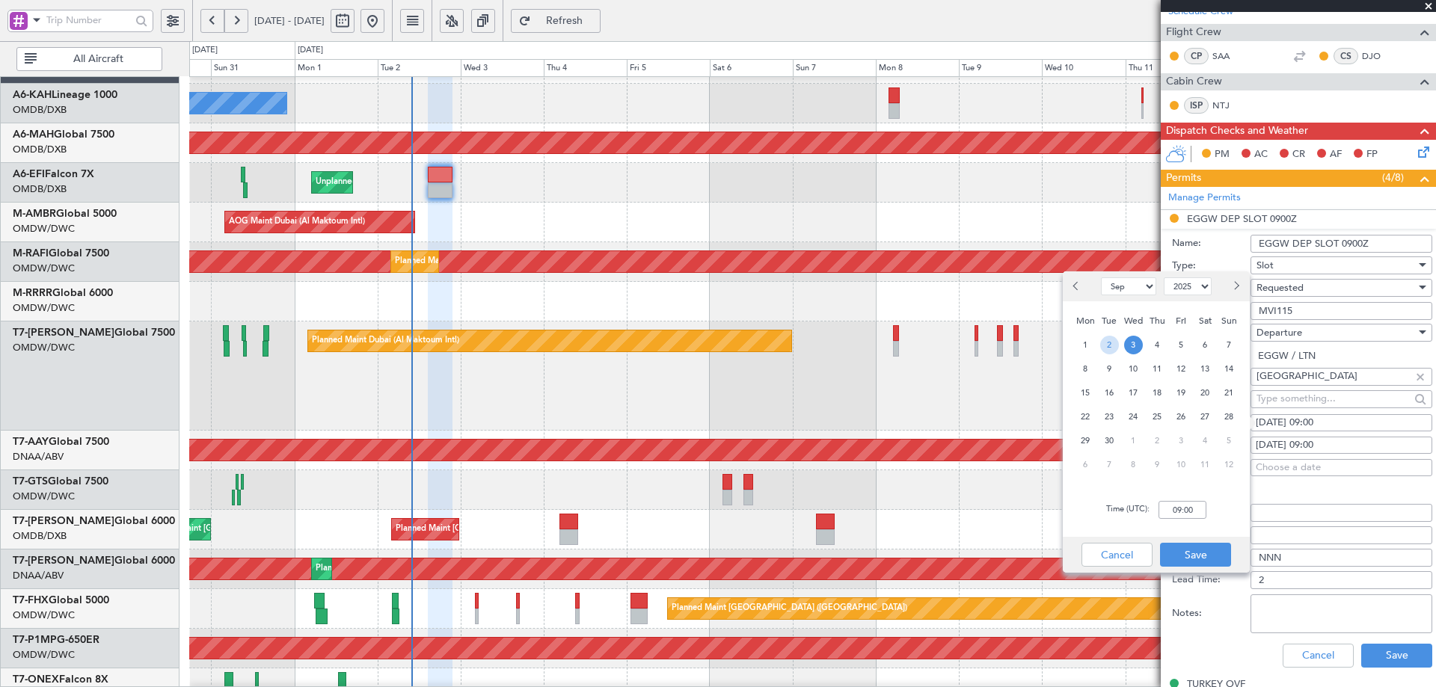
click at [1107, 346] on span "2" at bounding box center [1109, 345] width 19 height 19
type input "16:00"
drag, startPoint x: 1213, startPoint y: 552, endPoint x: 1249, endPoint y: 511, distance: 55.1
click at [1214, 550] on button "Save" at bounding box center [1195, 555] width 71 height 24
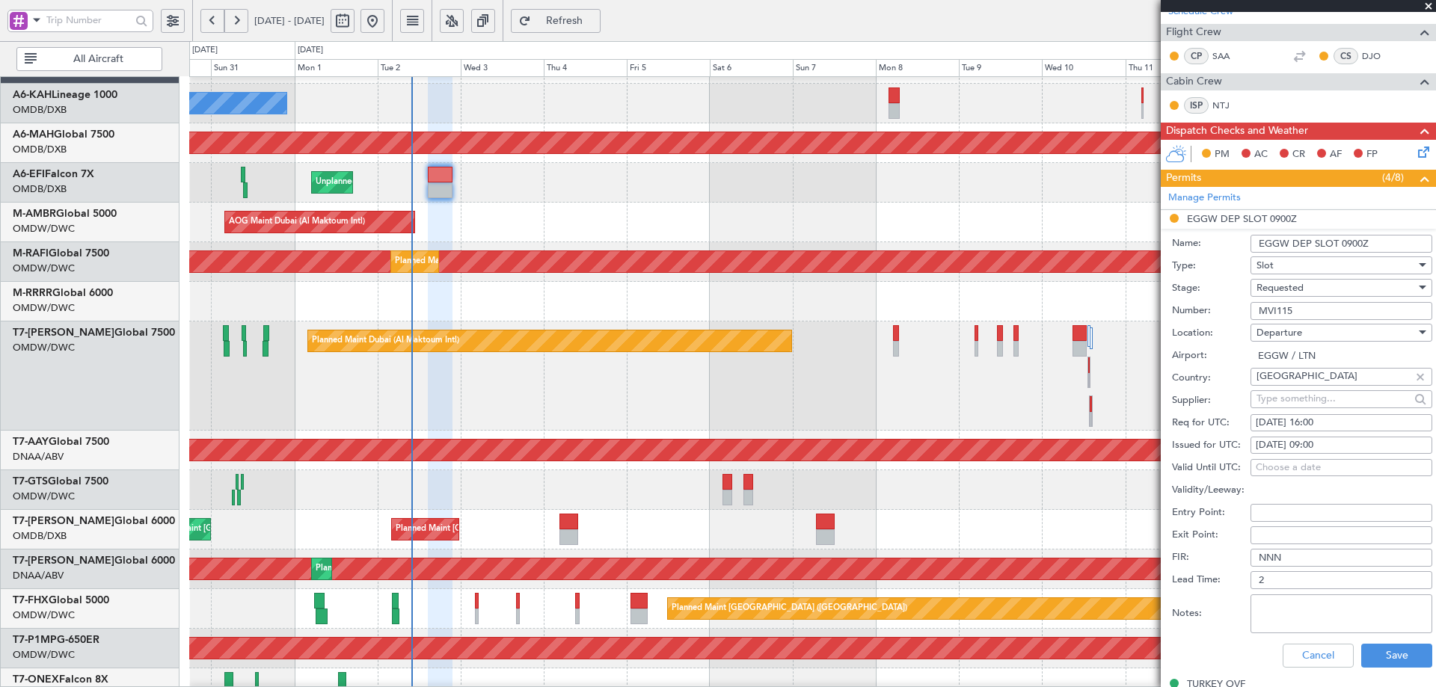
click at [1315, 440] on div "[DATE] 09:00" at bounding box center [1340, 445] width 171 height 15
select select "9"
select select "2025"
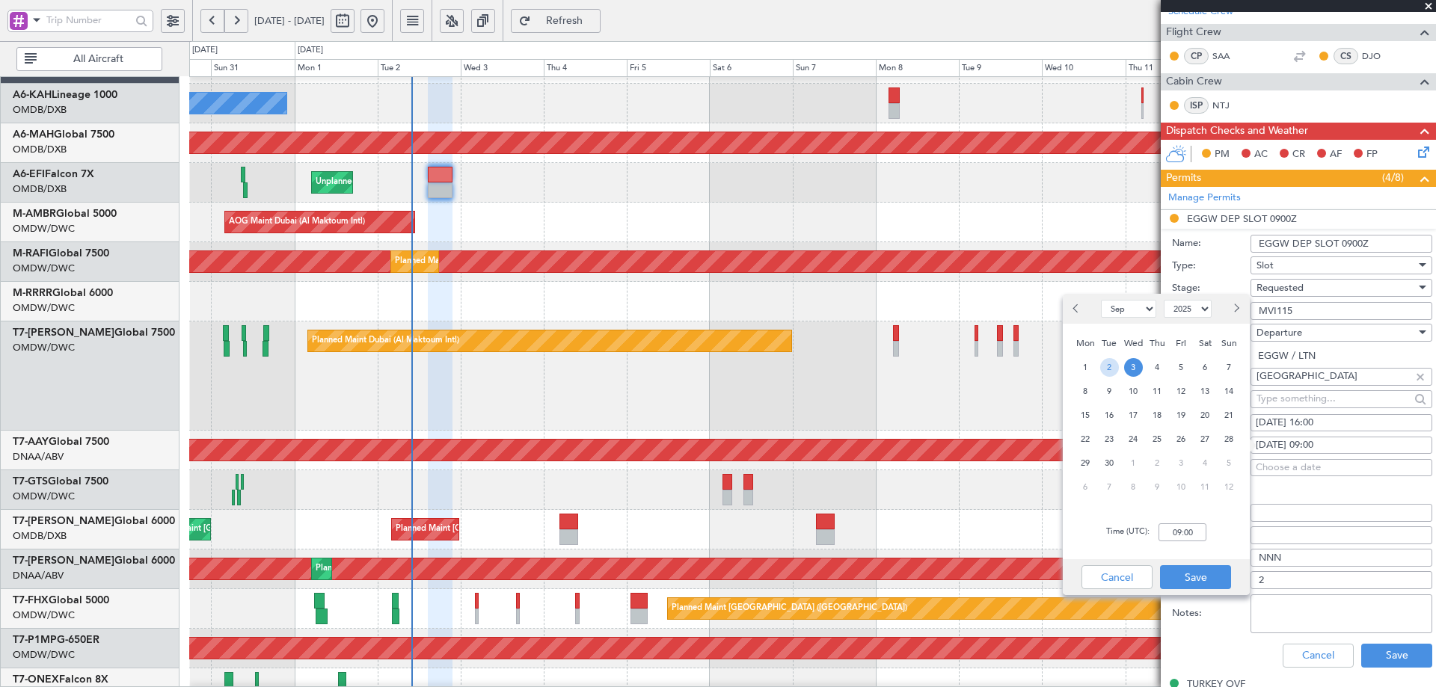
click at [1109, 358] on span "2" at bounding box center [1109, 367] width 19 height 19
click at [1180, 539] on input "00:00" at bounding box center [1182, 532] width 48 height 18
type input "16:00"
drag, startPoint x: 1203, startPoint y: 578, endPoint x: 1261, endPoint y: 639, distance: 84.1
click at [1202, 578] on button "Save" at bounding box center [1195, 577] width 71 height 24
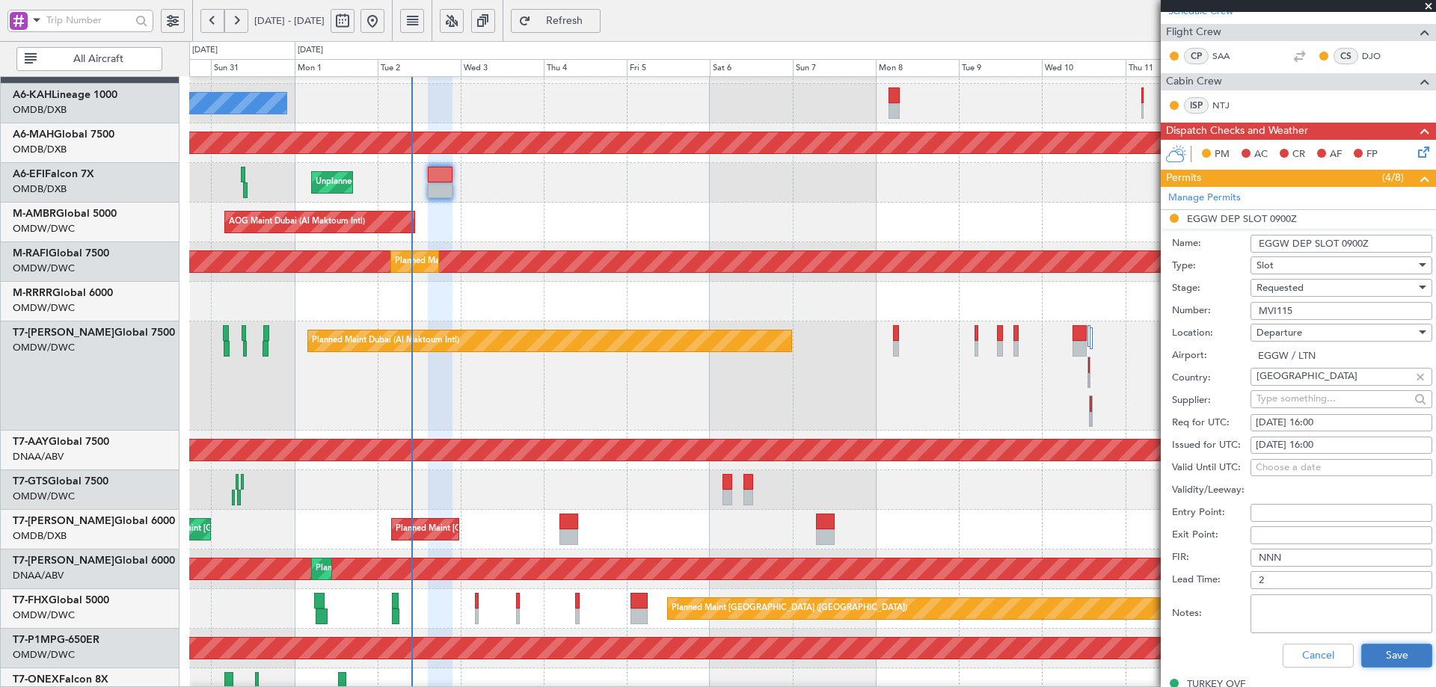
click at [1370, 644] on button "Save" at bounding box center [1396, 656] width 71 height 24
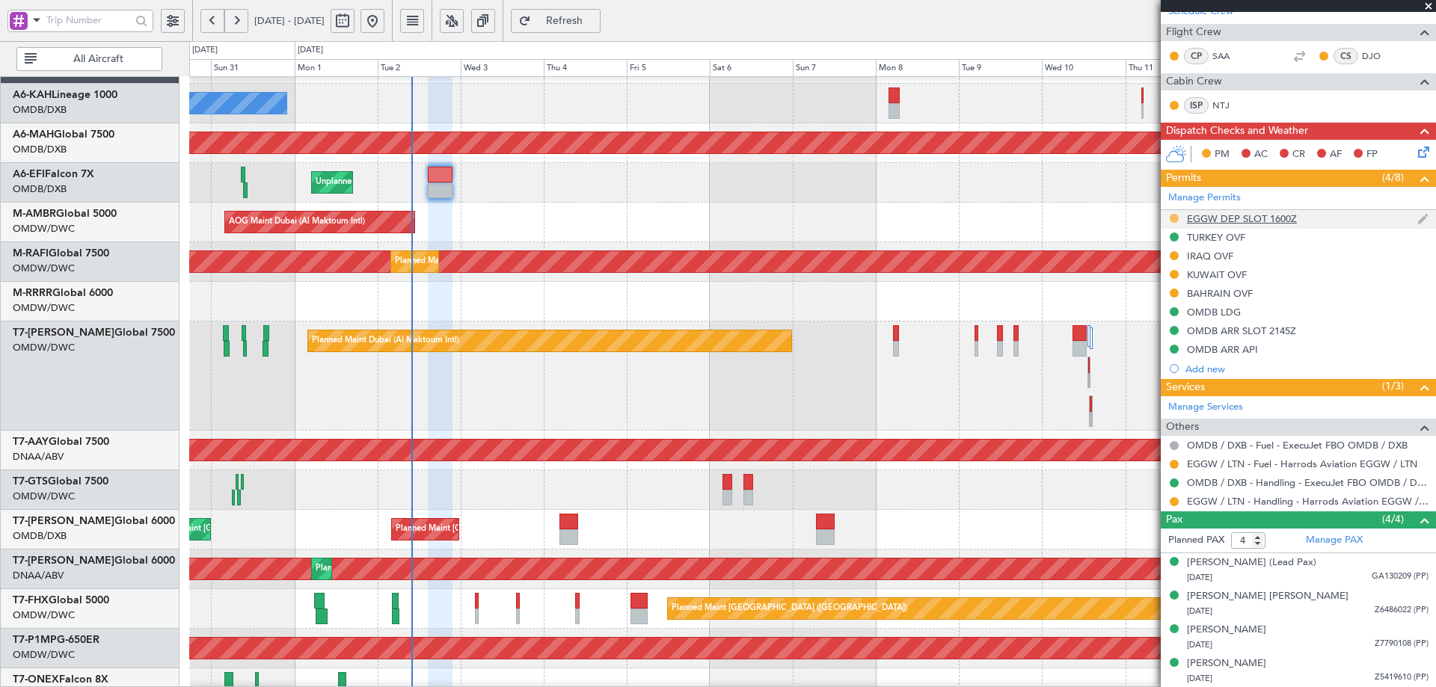
click at [1173, 215] on button at bounding box center [1173, 218] width 9 height 9
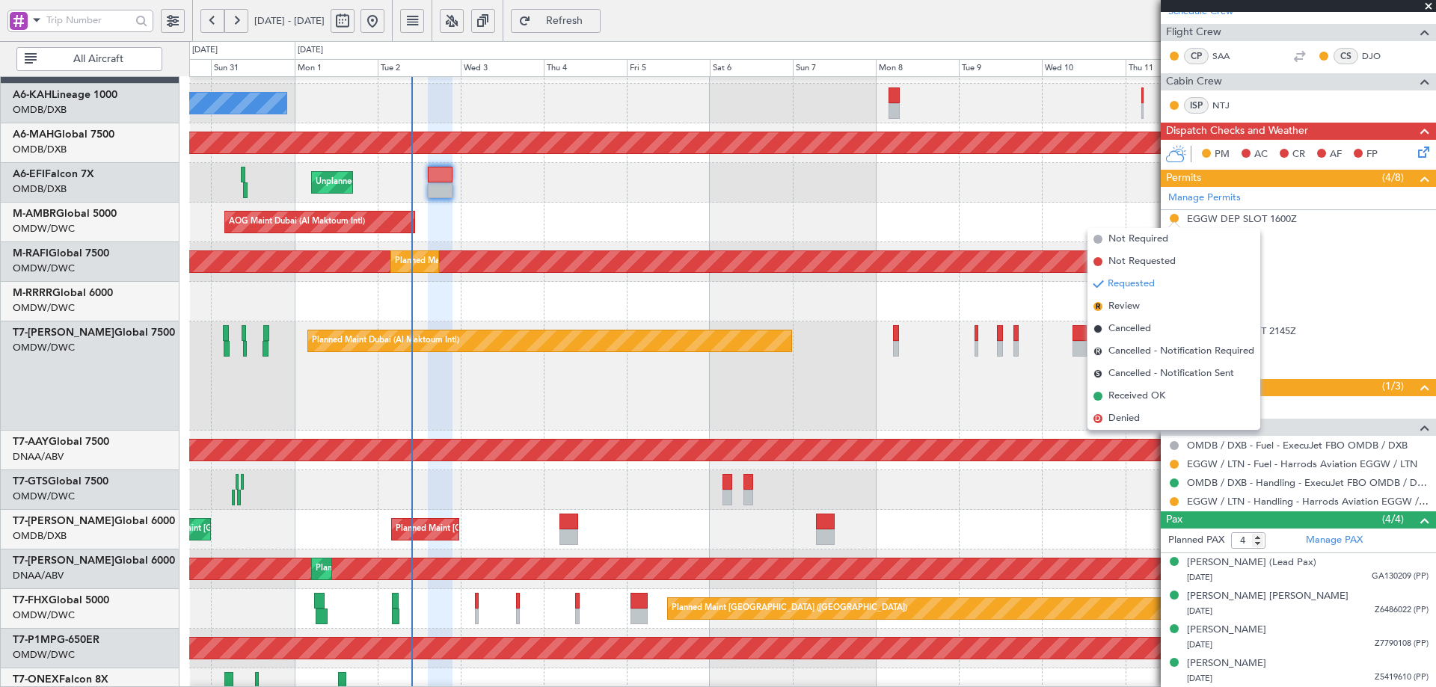
drag, startPoint x: 1127, startPoint y: 395, endPoint x: 1151, endPoint y: 418, distance: 33.3
click at [1125, 393] on span "Received OK" at bounding box center [1136, 396] width 57 height 15
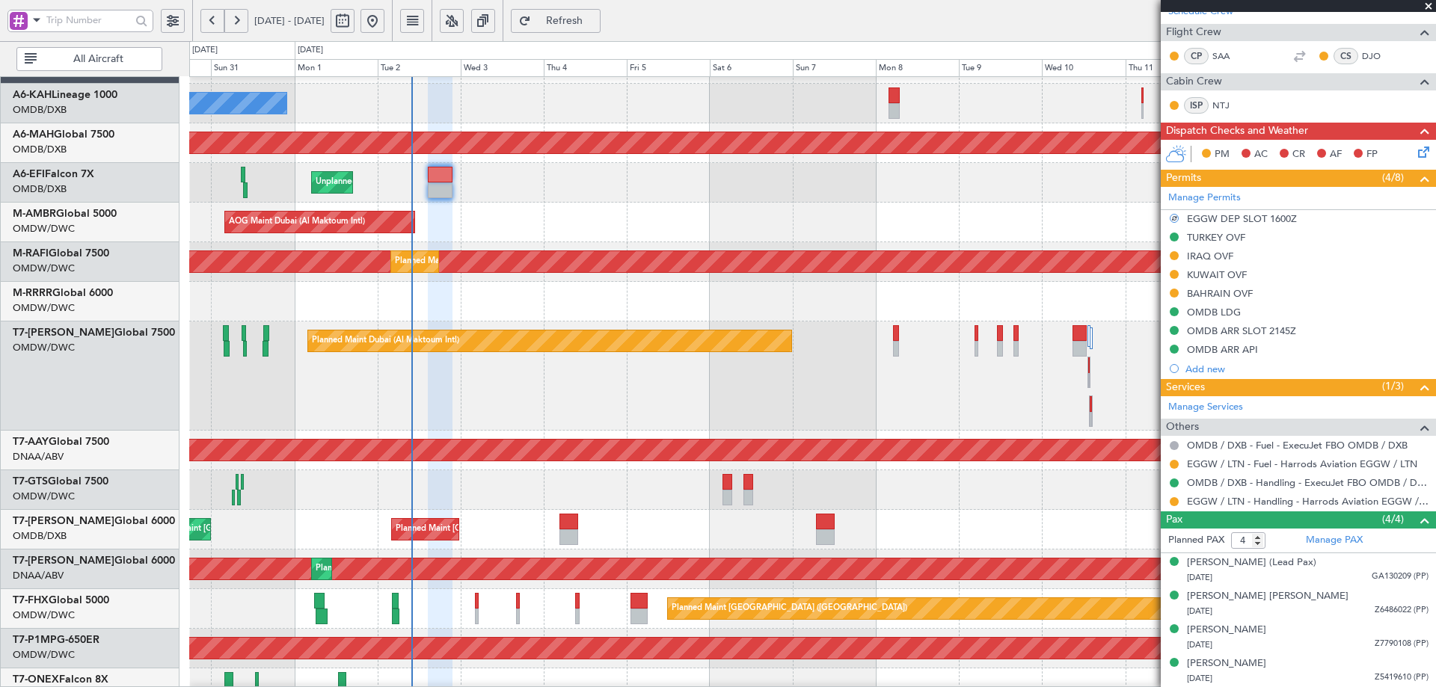
click at [1172, 502] on mat-tooltip-component "Confirmed" at bounding box center [1174, 507] width 67 height 40
click at [1175, 499] on button at bounding box center [1173, 501] width 9 height 9
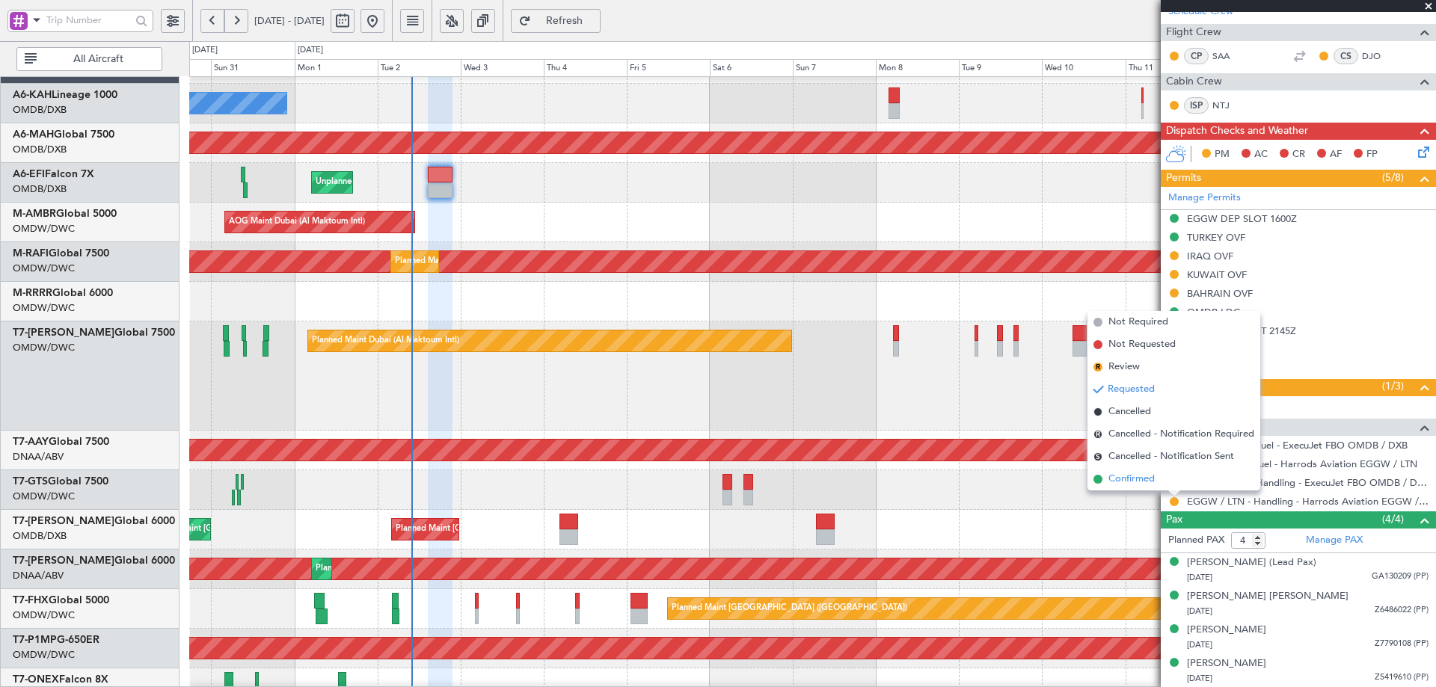
click at [1119, 480] on span "Confirmed" at bounding box center [1131, 479] width 46 height 15
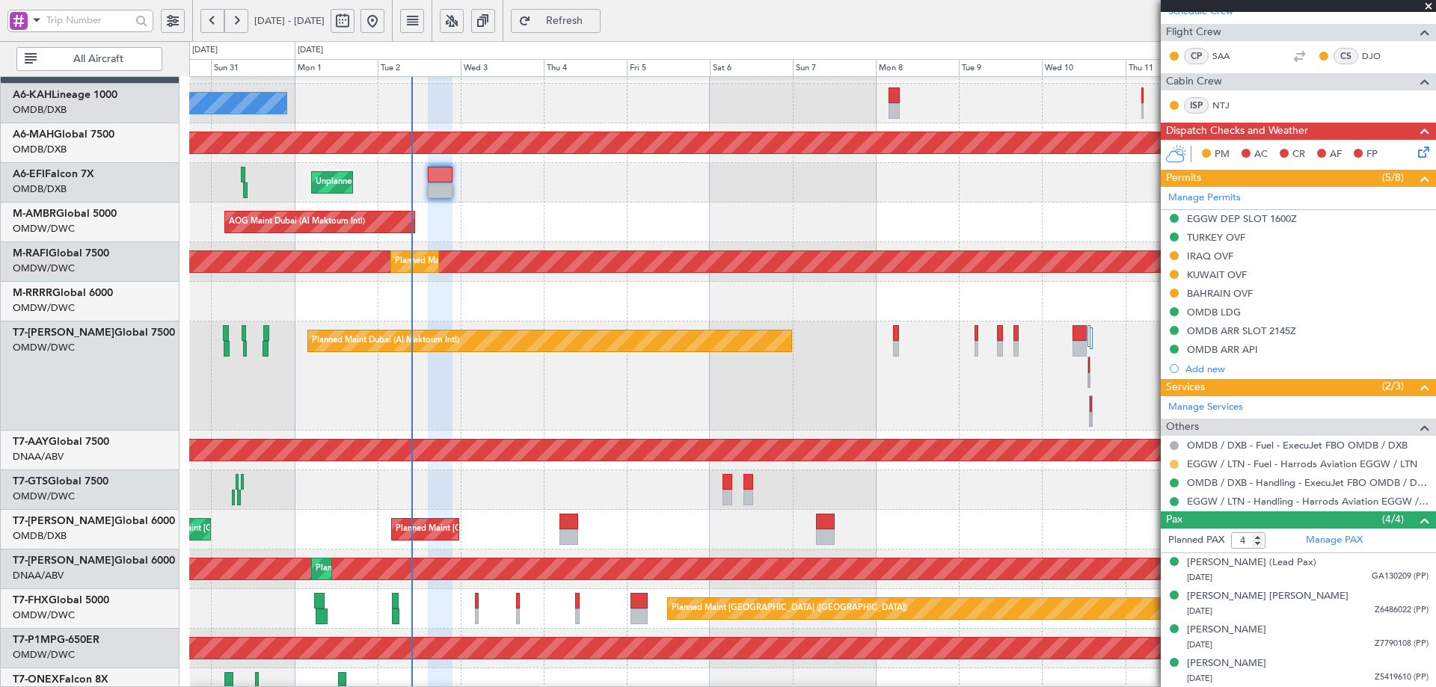
click at [1177, 463] on button at bounding box center [1173, 464] width 9 height 9
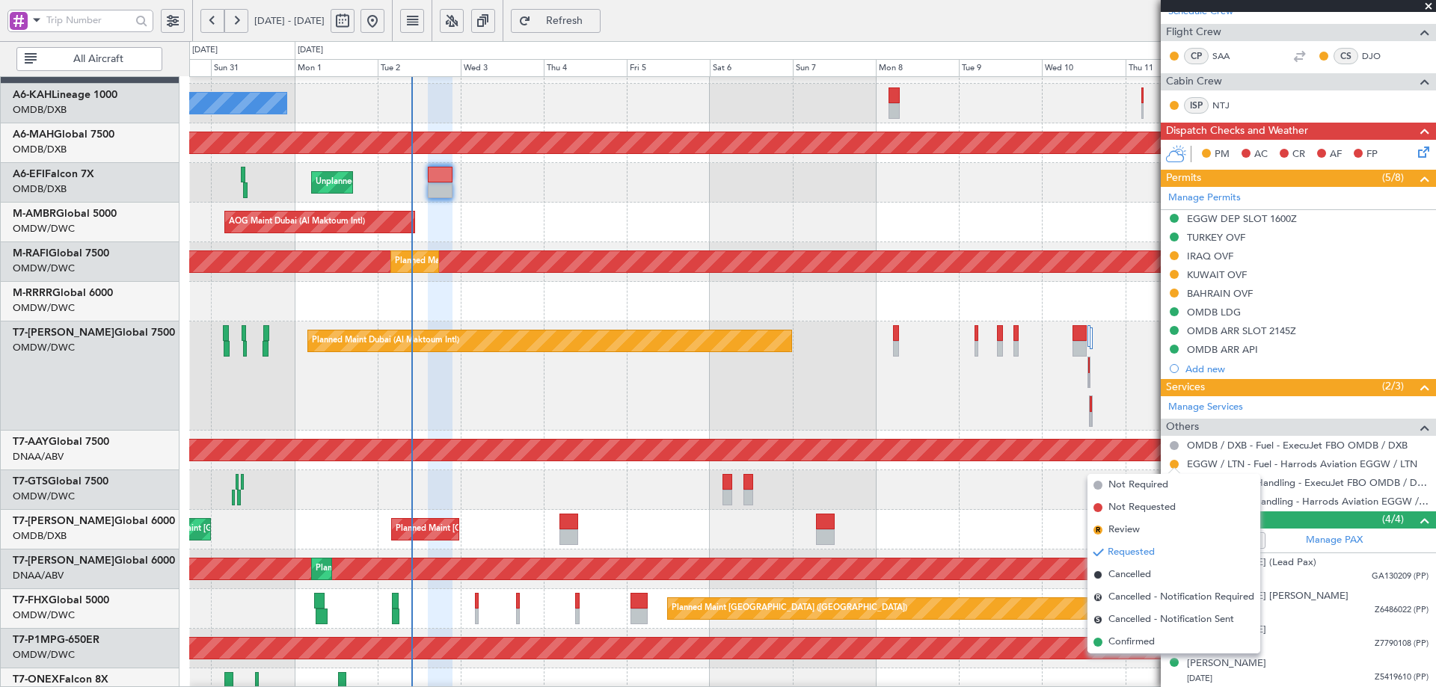
click at [1121, 641] on span "Confirmed" at bounding box center [1131, 642] width 46 height 15
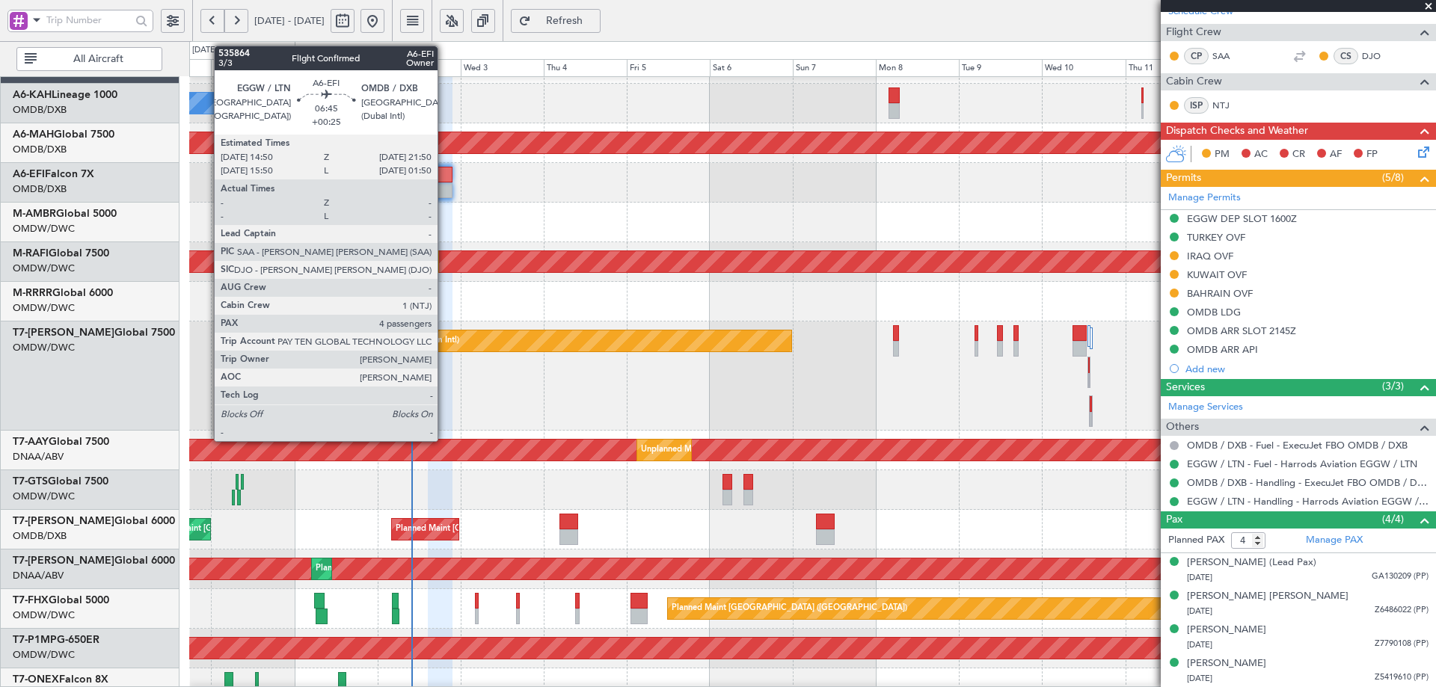
click at [444, 179] on div at bounding box center [440, 175] width 25 height 16
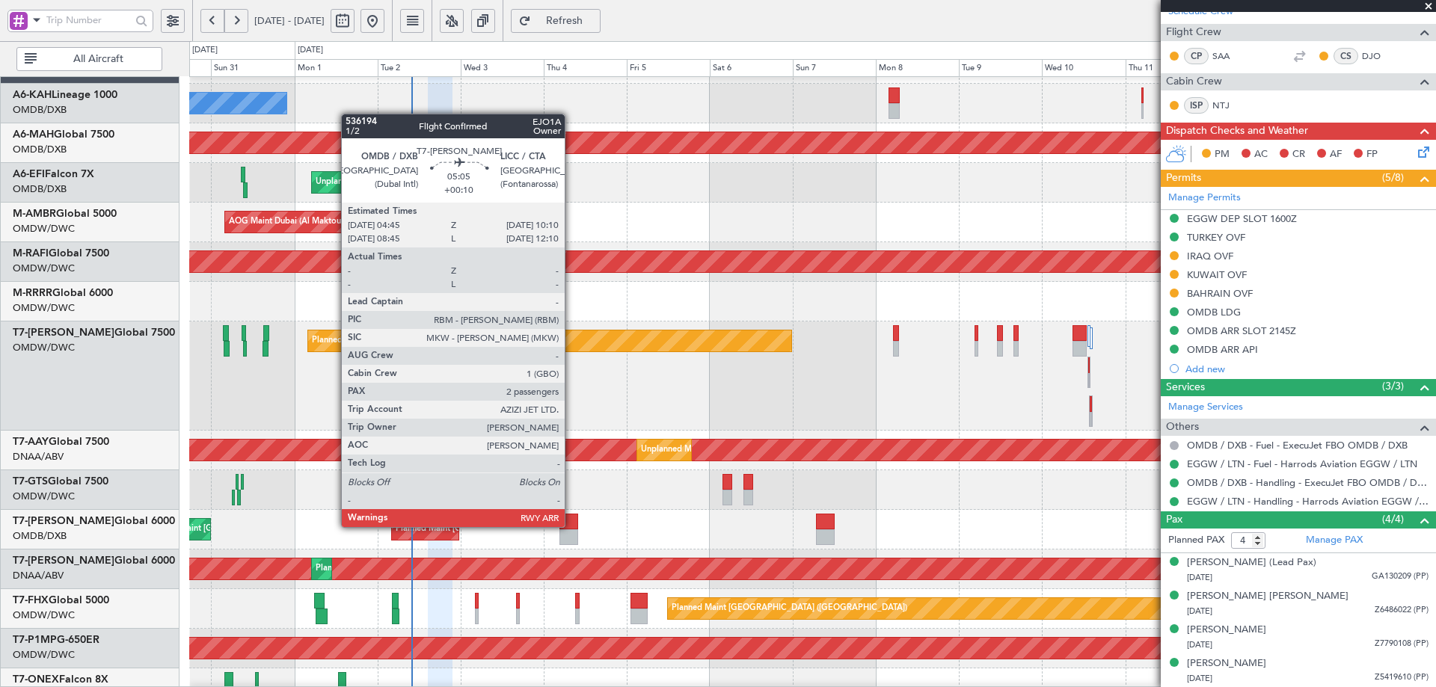
click at [571, 526] on div at bounding box center [568, 522] width 19 height 16
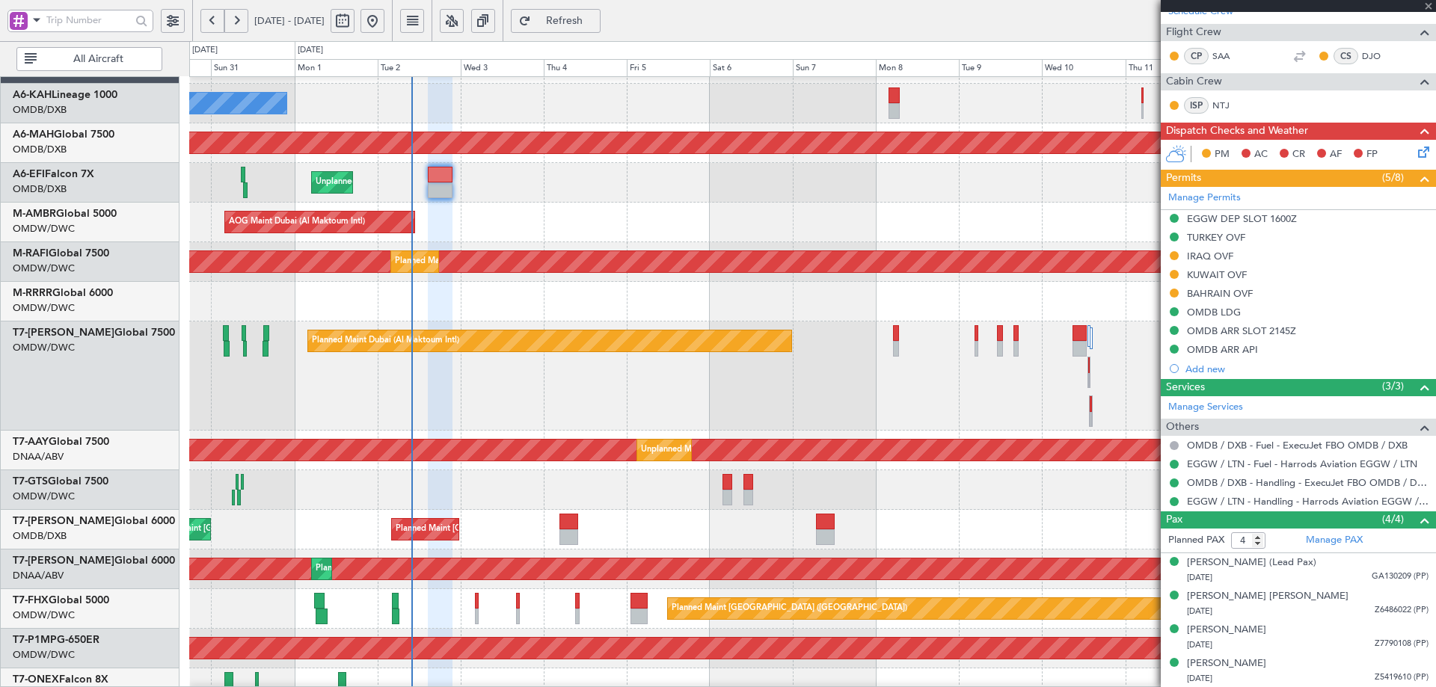
type input "+00:10"
type input "2"
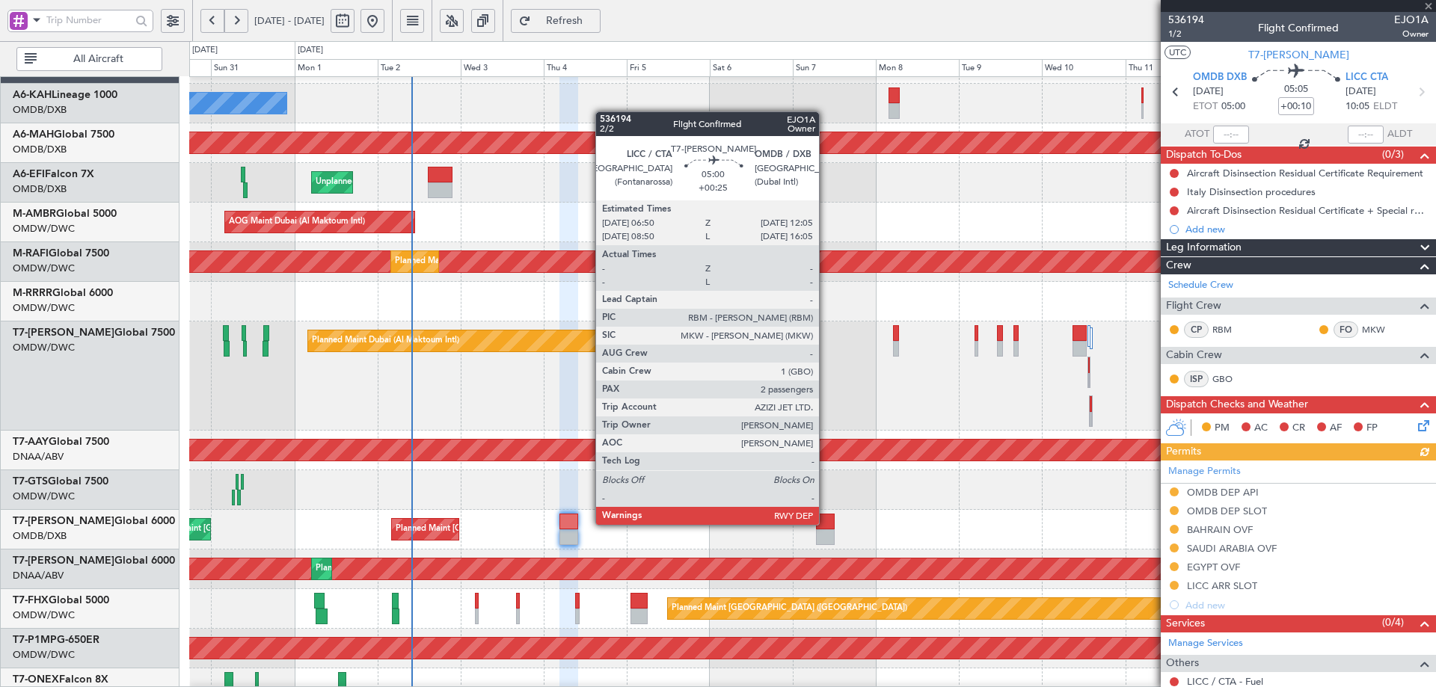
click at [828, 522] on div at bounding box center [825, 522] width 19 height 16
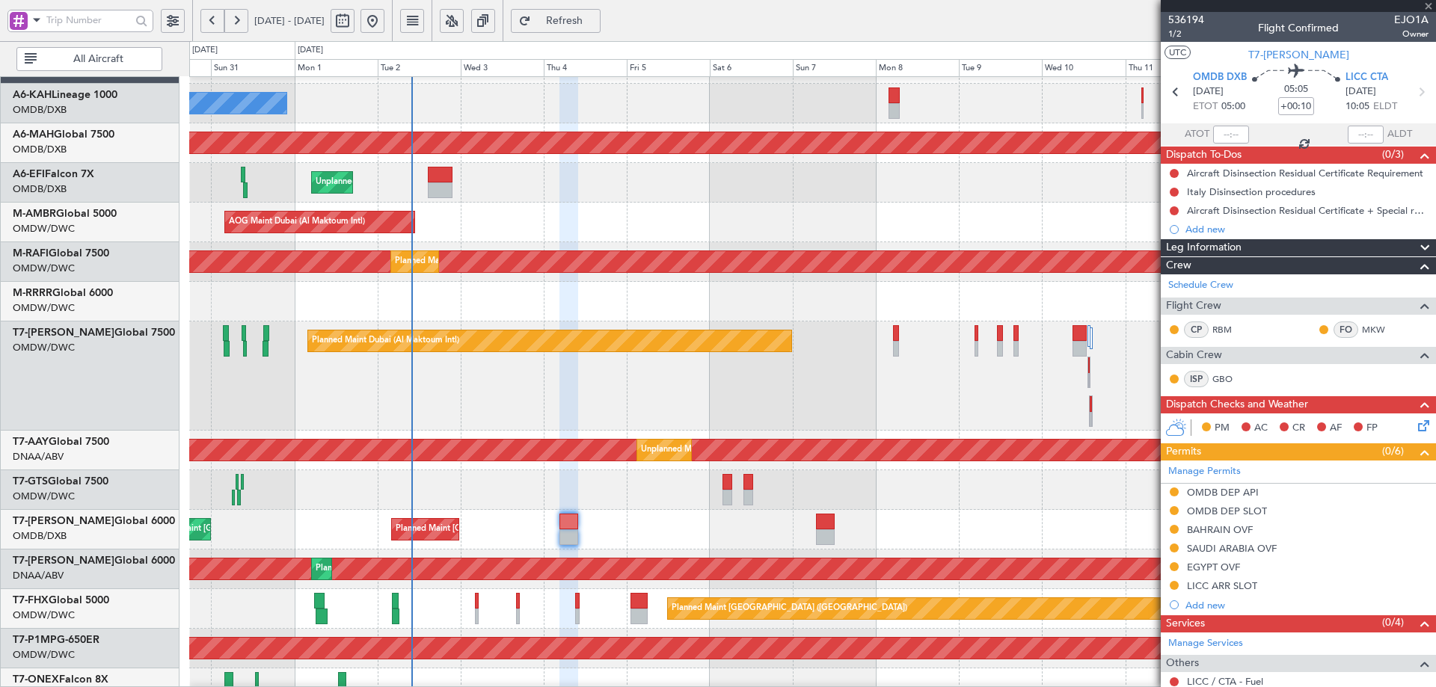
type input "+00:25"
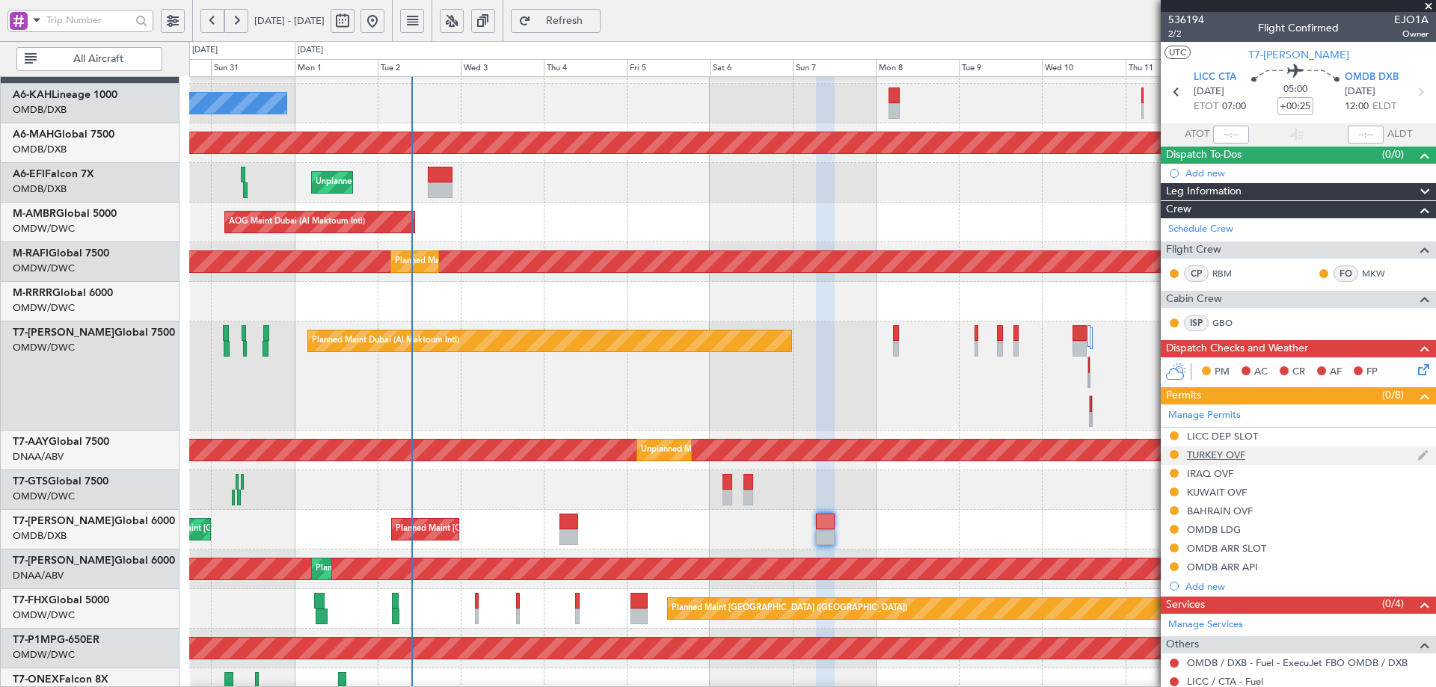
click at [1205, 454] on div "TURKEY OVF" at bounding box center [1216, 455] width 58 height 13
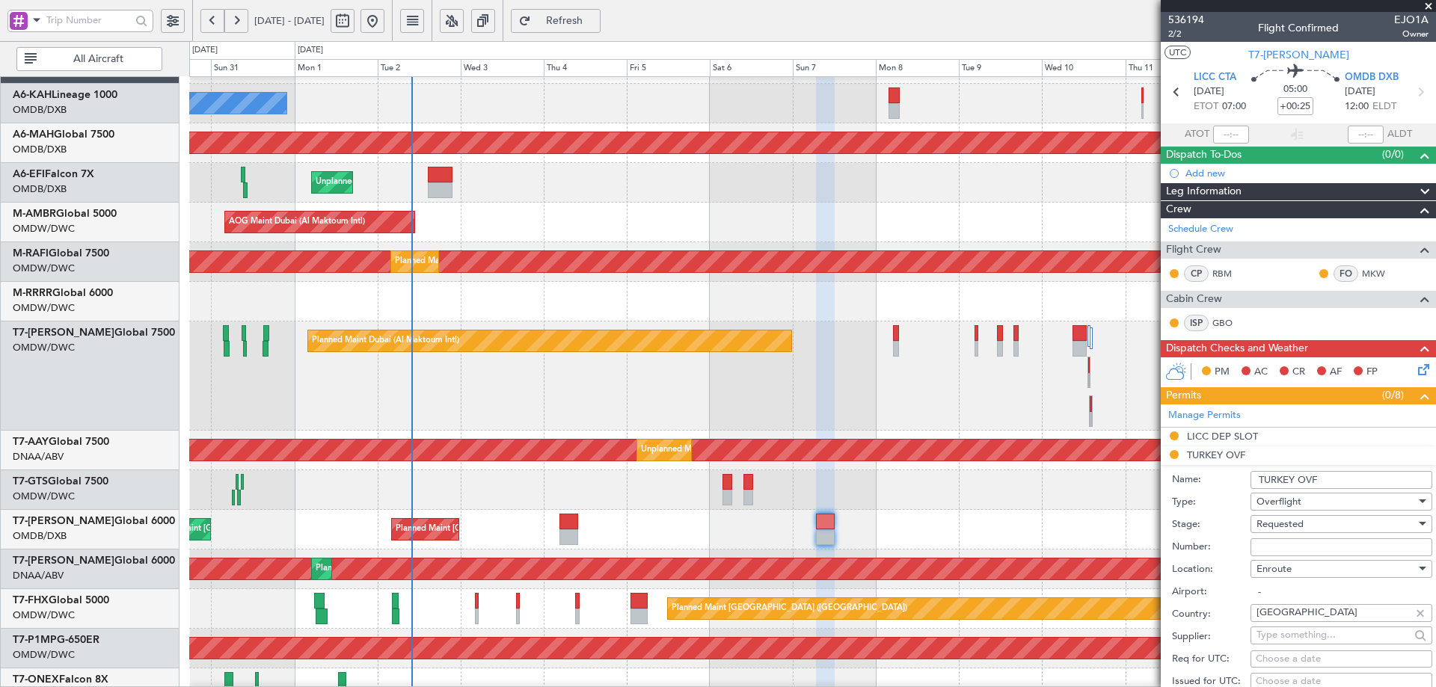
click at [1271, 545] on input "Number:" at bounding box center [1341, 547] width 182 height 18
type input "APPROVED ECAC BUSINES FLT"
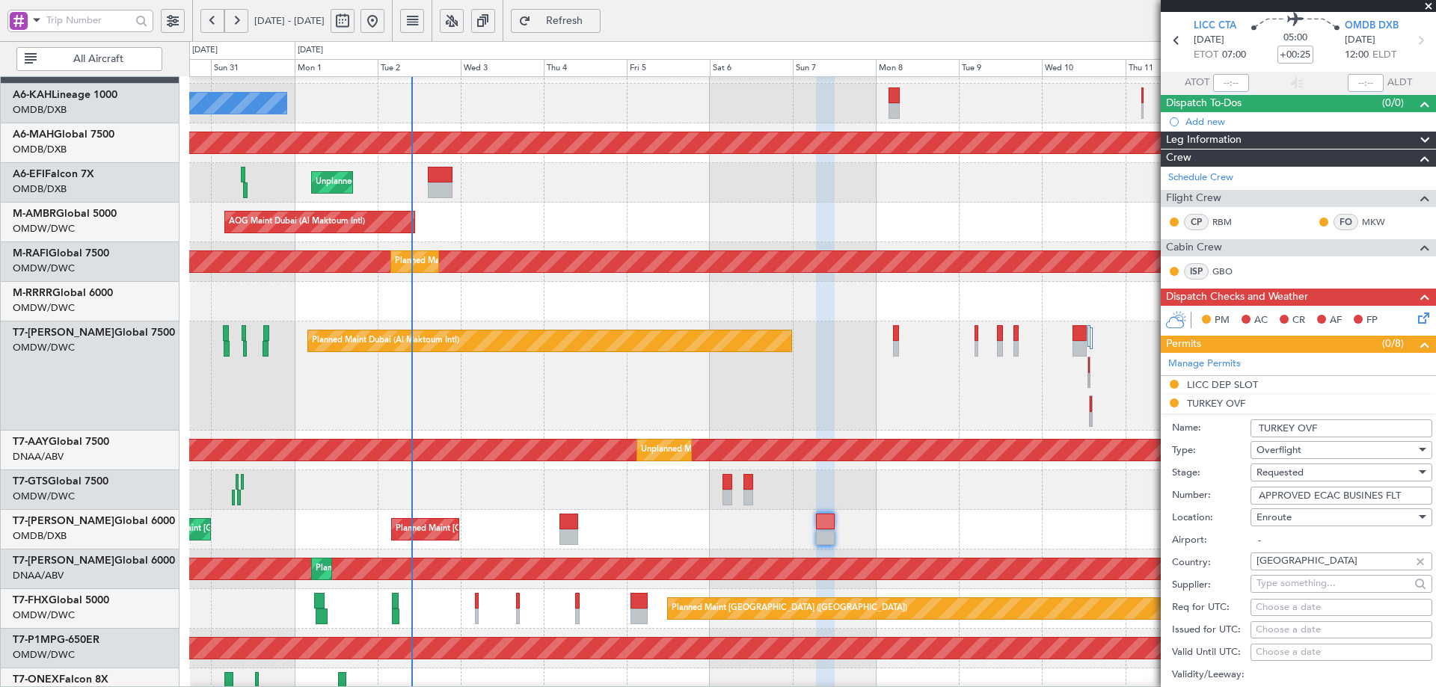
scroll to position [75, 0]
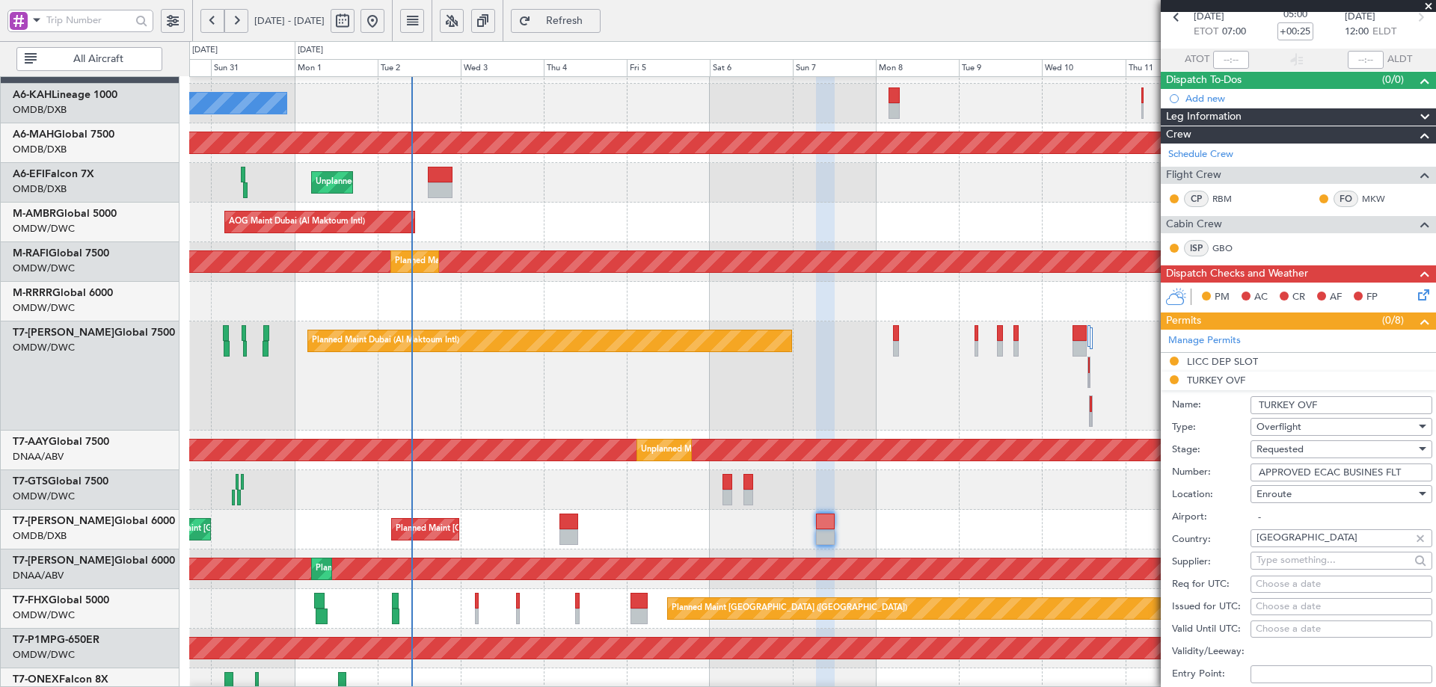
click at [1303, 454] on span "Requested" at bounding box center [1279, 449] width 47 height 13
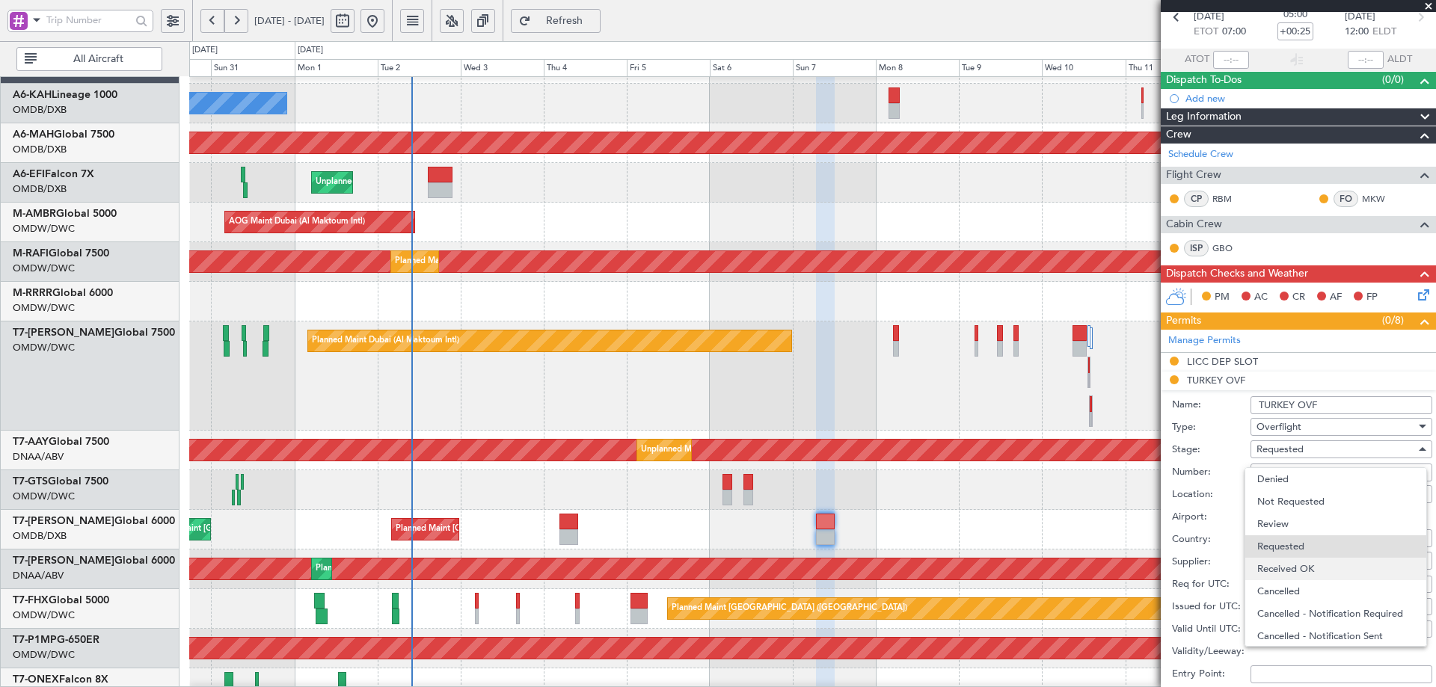
scroll to position [7, 0]
click at [1315, 562] on span "Received OK" at bounding box center [1335, 562] width 157 height 22
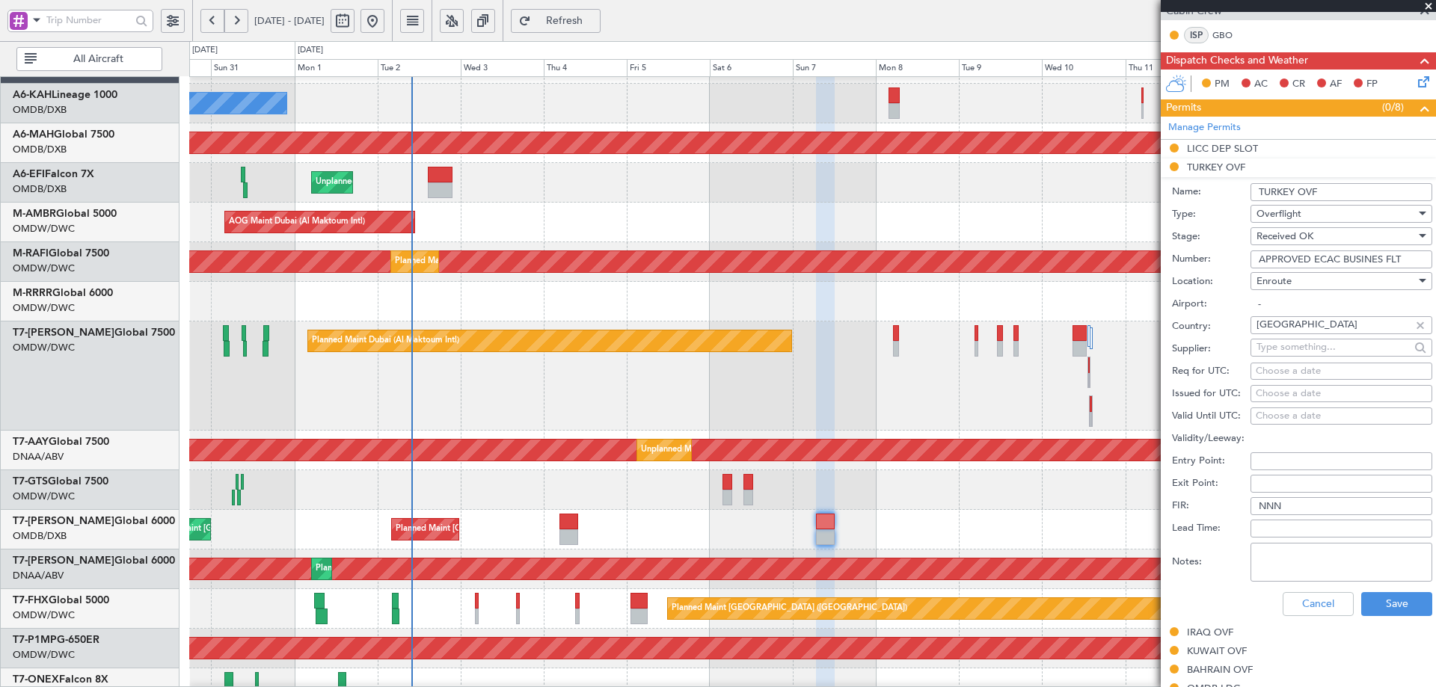
scroll to position [299, 0]
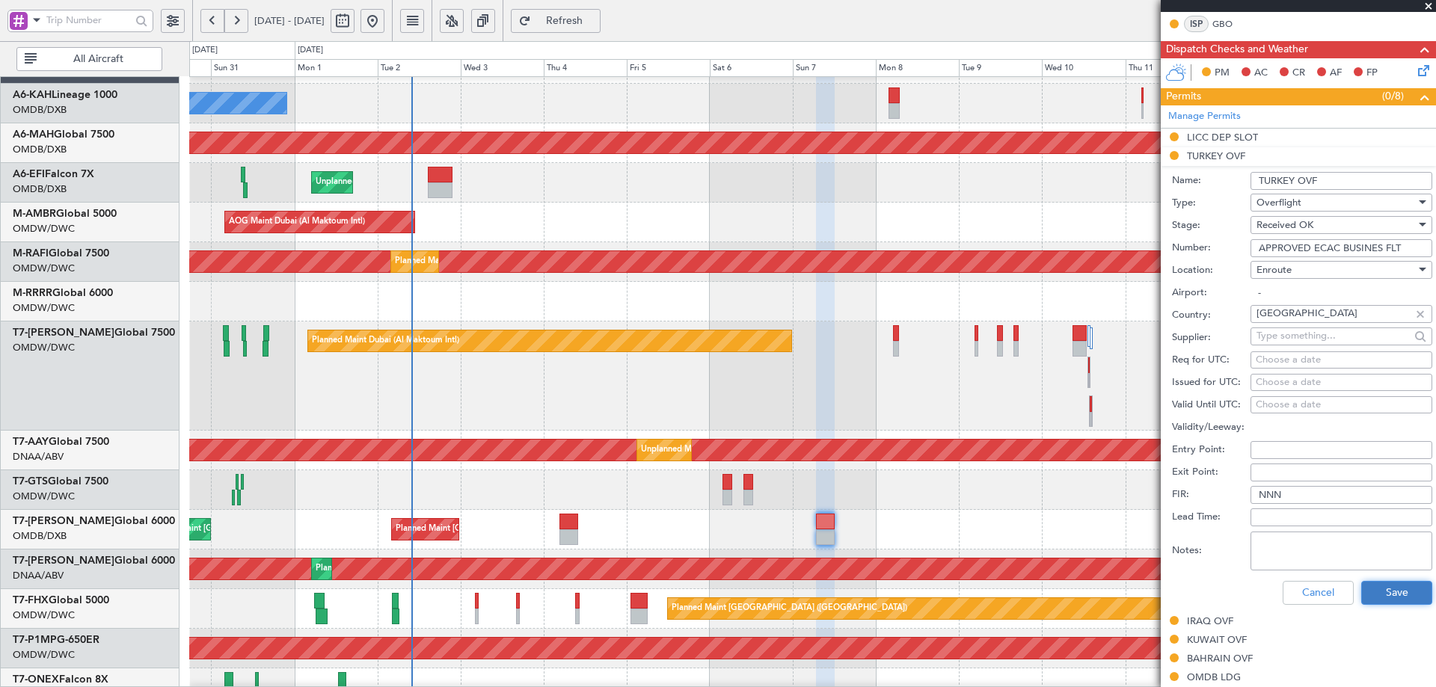
click at [1395, 589] on button "Save" at bounding box center [1396, 593] width 71 height 24
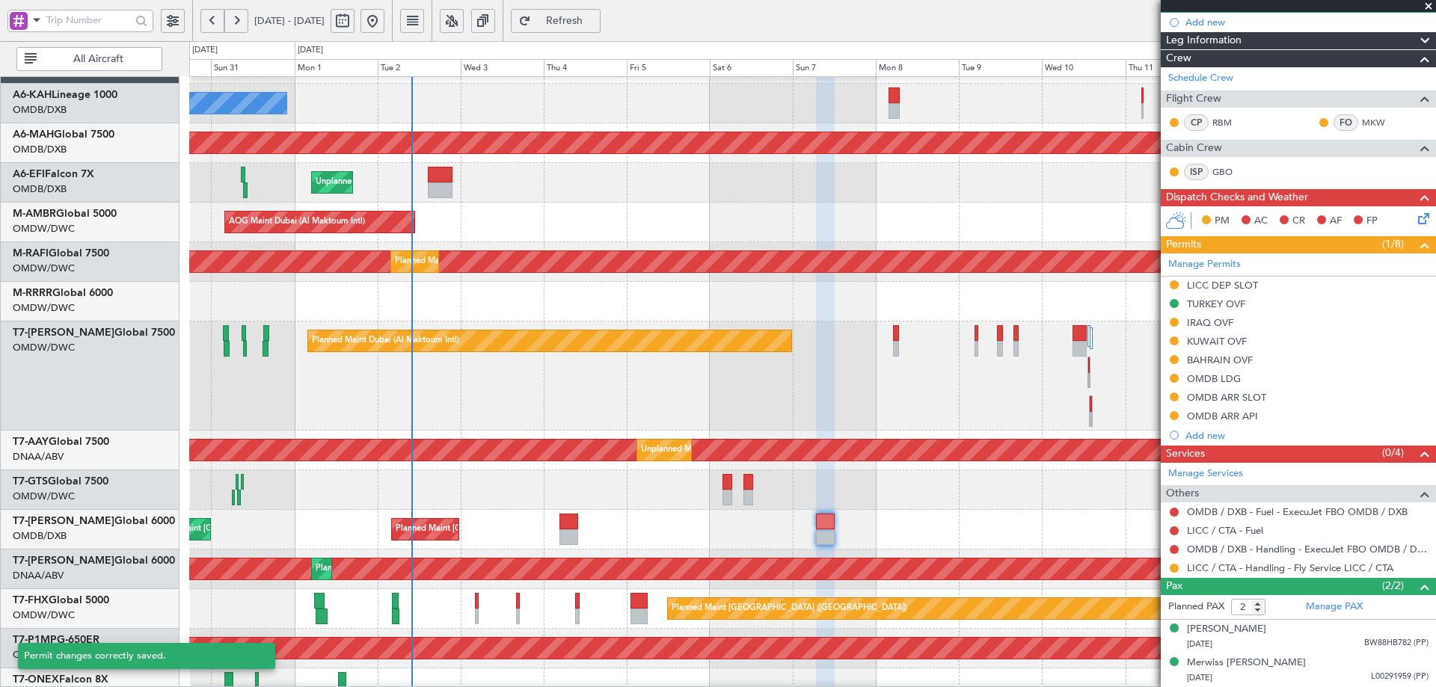
scroll to position [150, 0]
click at [1173, 550] on button at bounding box center [1173, 550] width 9 height 9
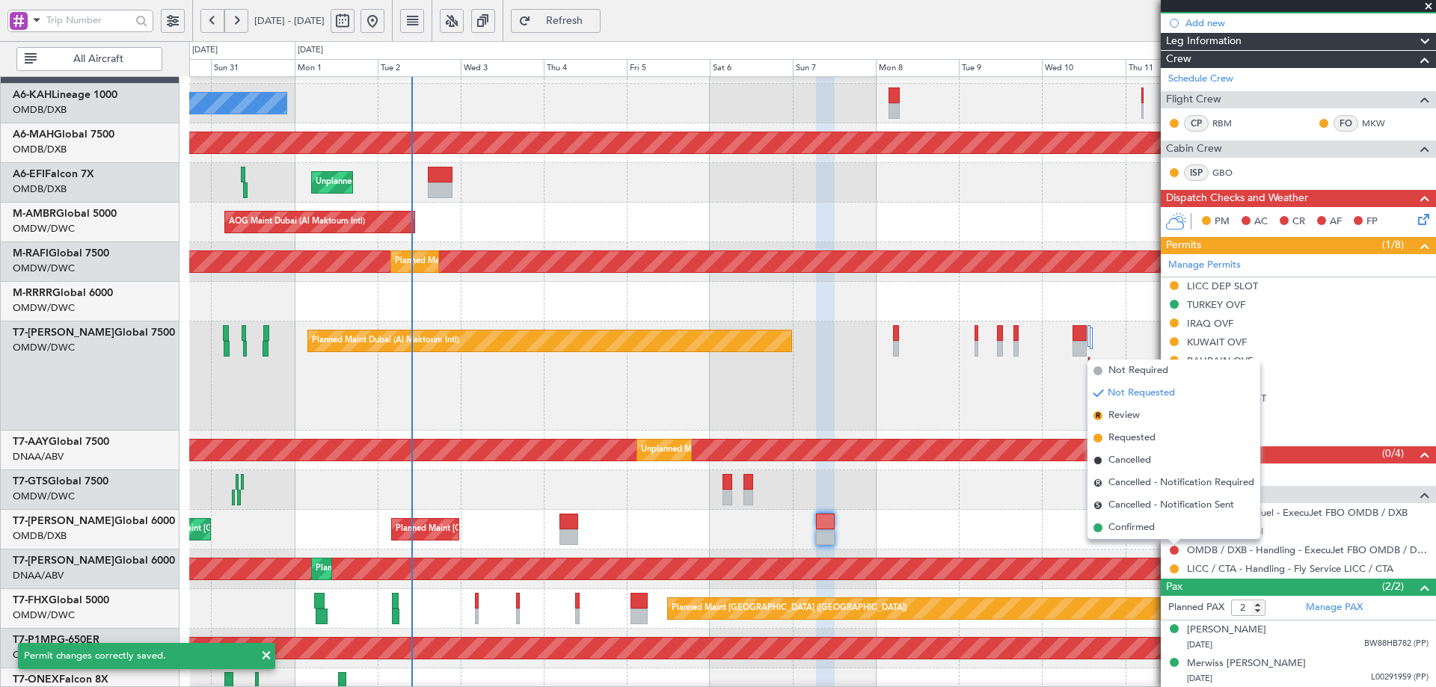
click at [1122, 443] on span "Requested" at bounding box center [1131, 438] width 47 height 15
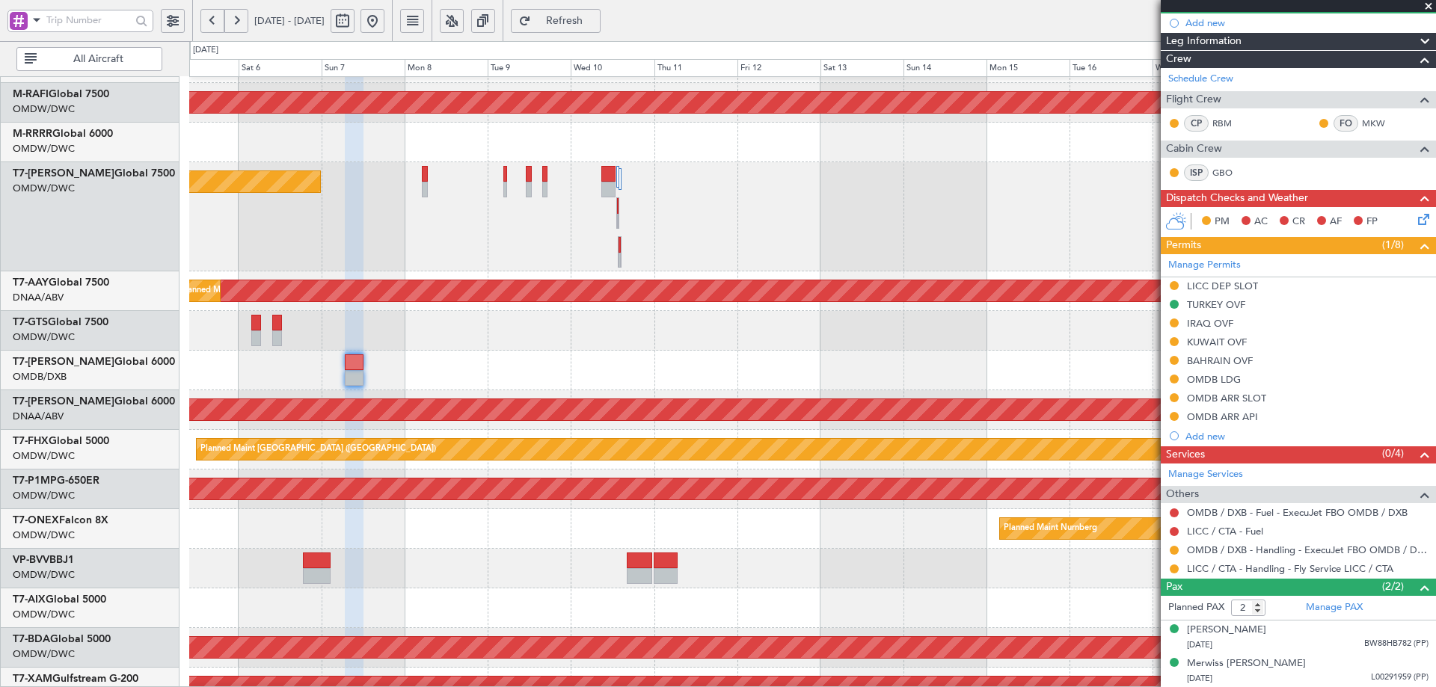
click at [249, 161] on div at bounding box center [812, 143] width 1246 height 40
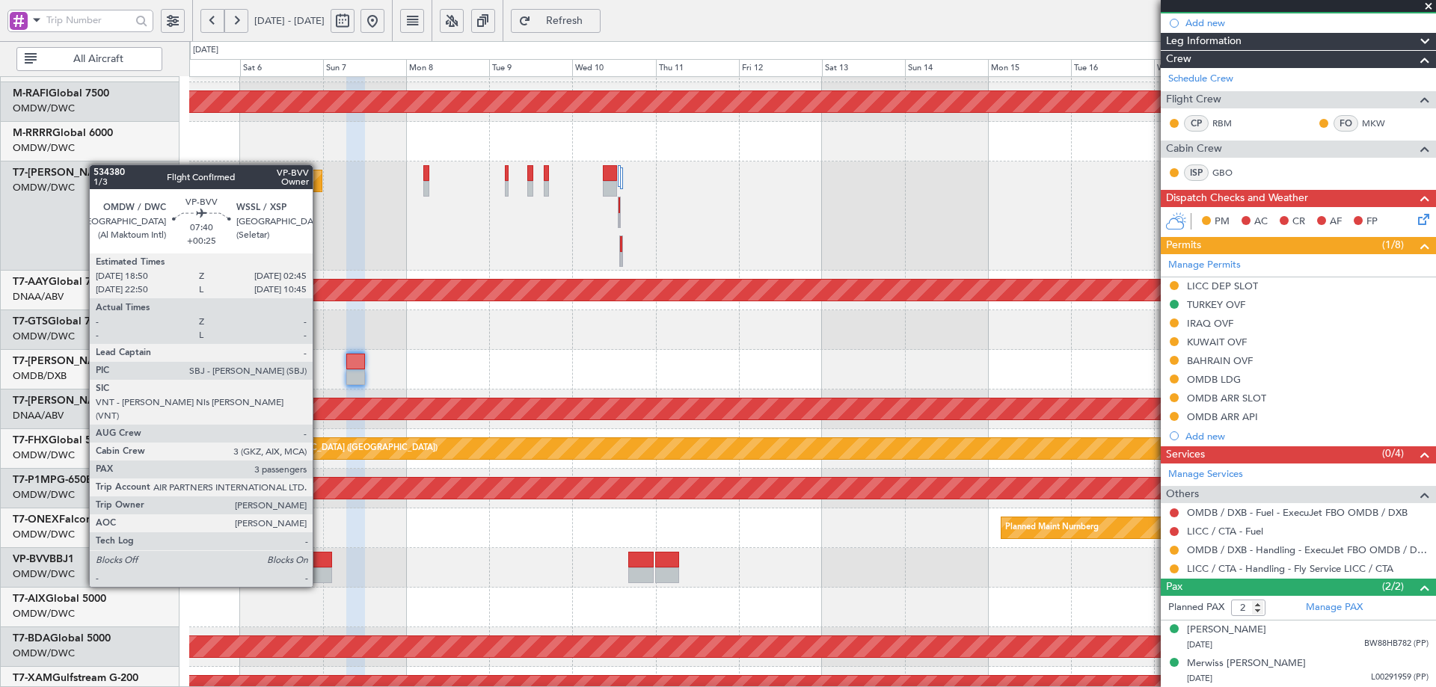
click at [319, 559] on div at bounding box center [318, 560] width 28 height 16
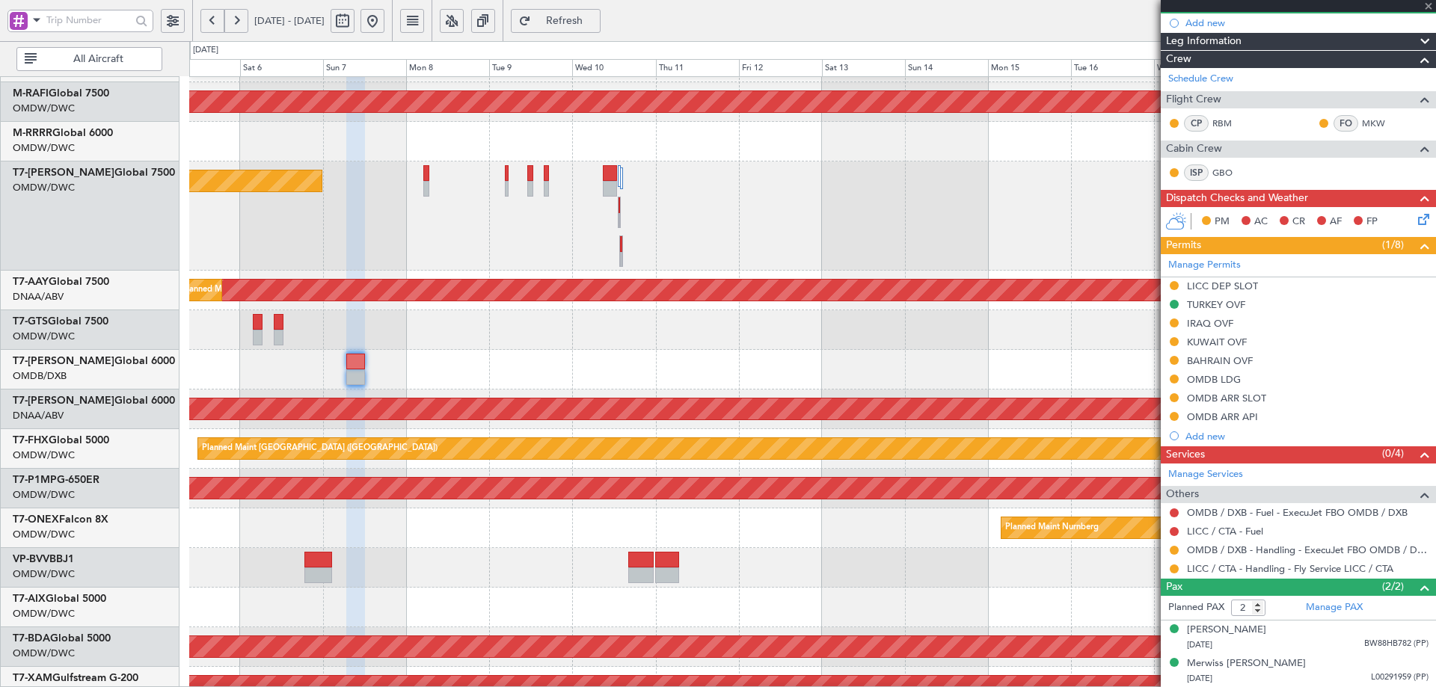
type input "3"
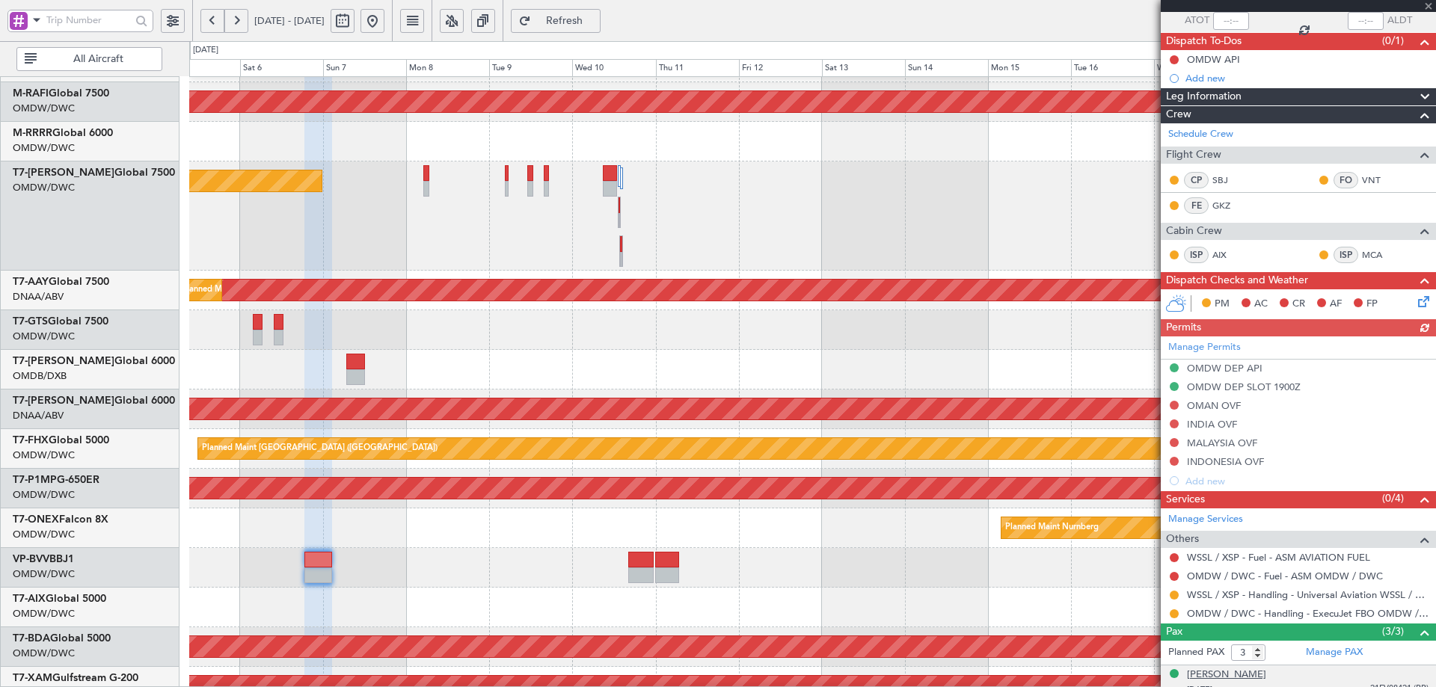
scroll to position [192, 0]
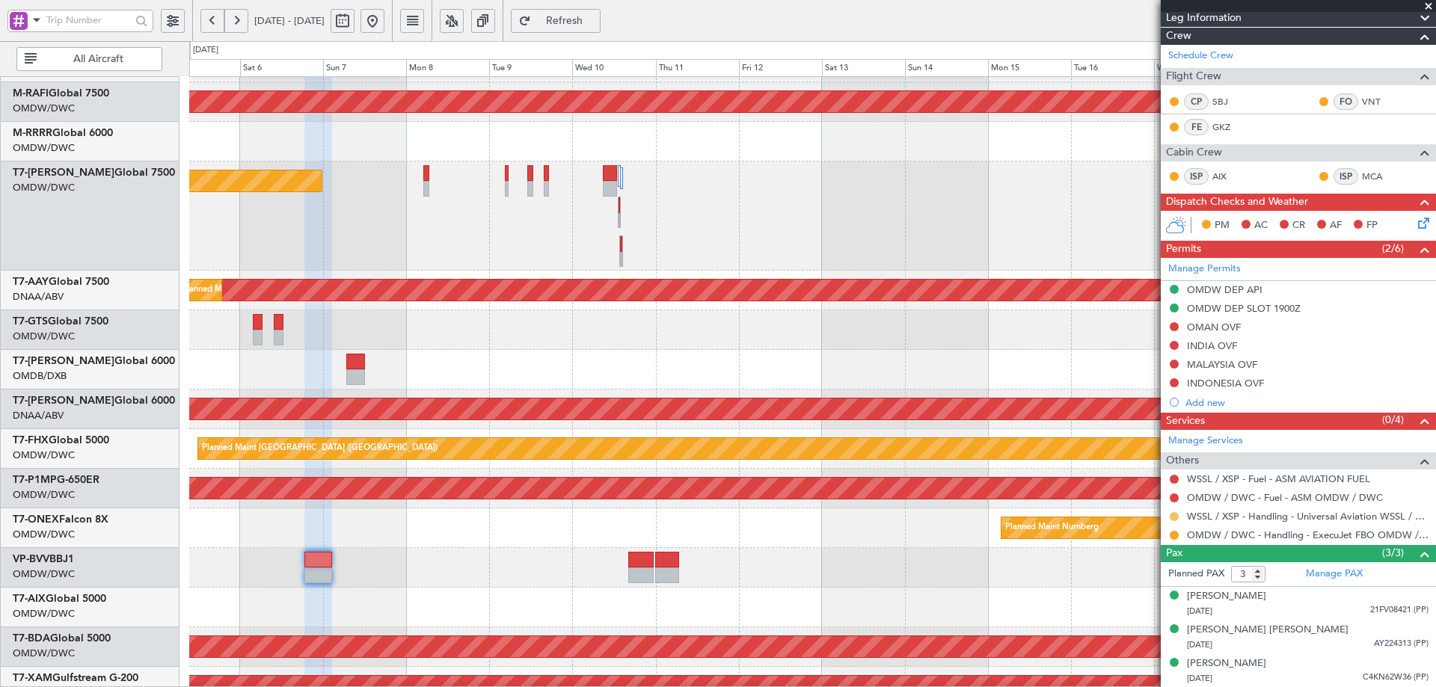
click at [1173, 518] on button at bounding box center [1173, 516] width 9 height 9
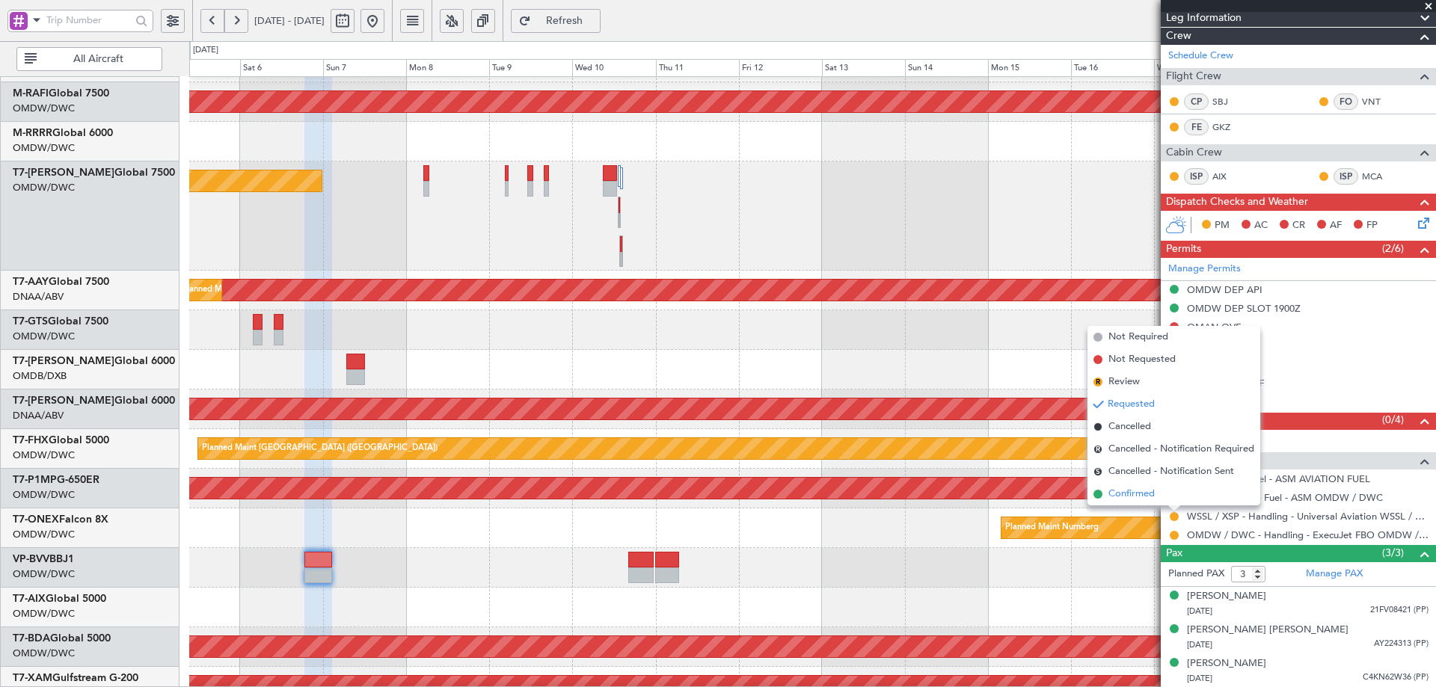
click at [1121, 496] on span "Confirmed" at bounding box center [1131, 494] width 46 height 15
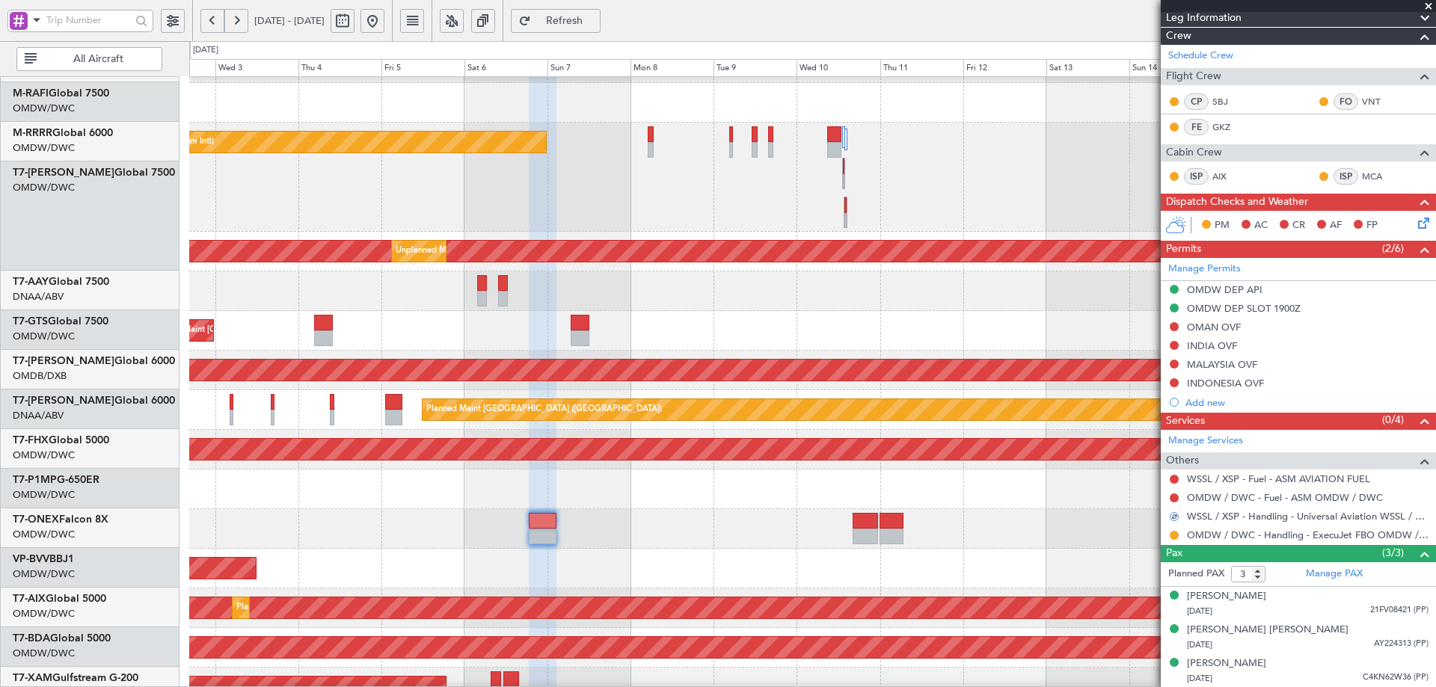
scroll to position [239, 0]
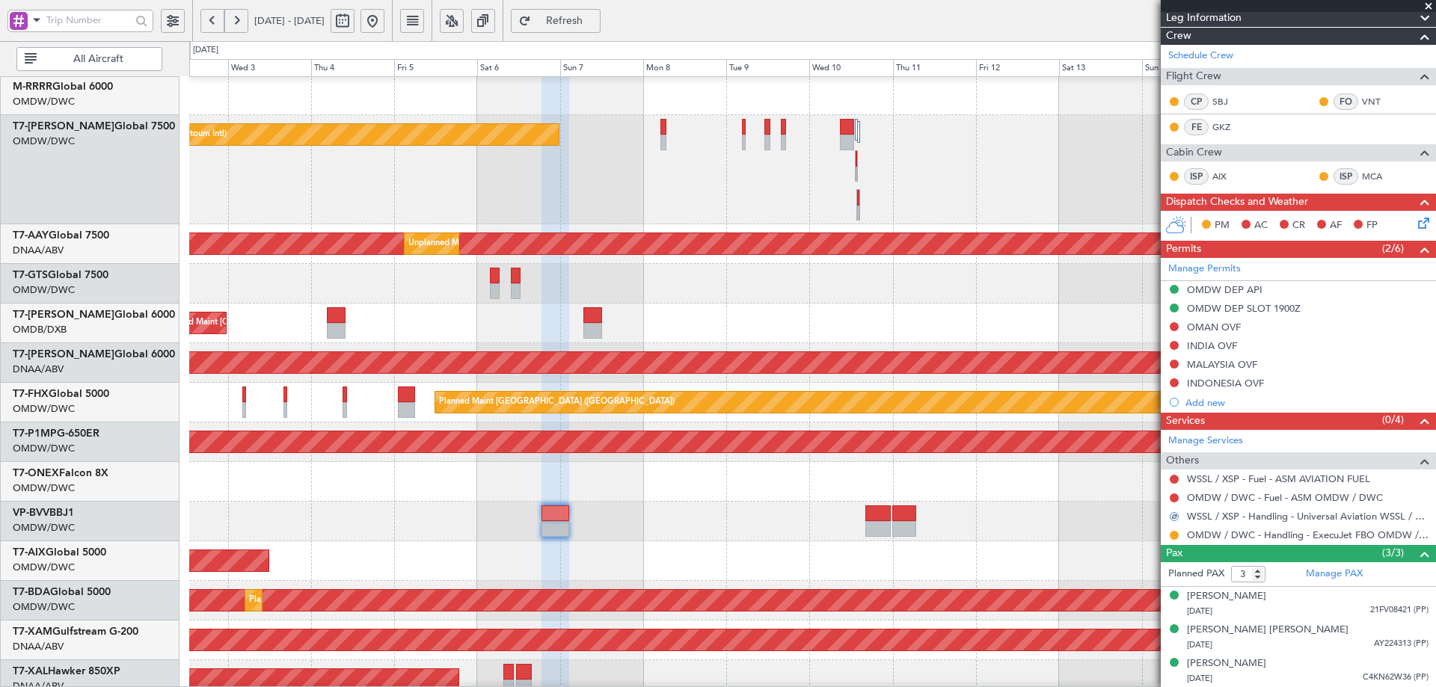
click at [633, 534] on div "Planned Maint Dubai (Al Maktoum Intl)" at bounding box center [812, 522] width 1246 height 40
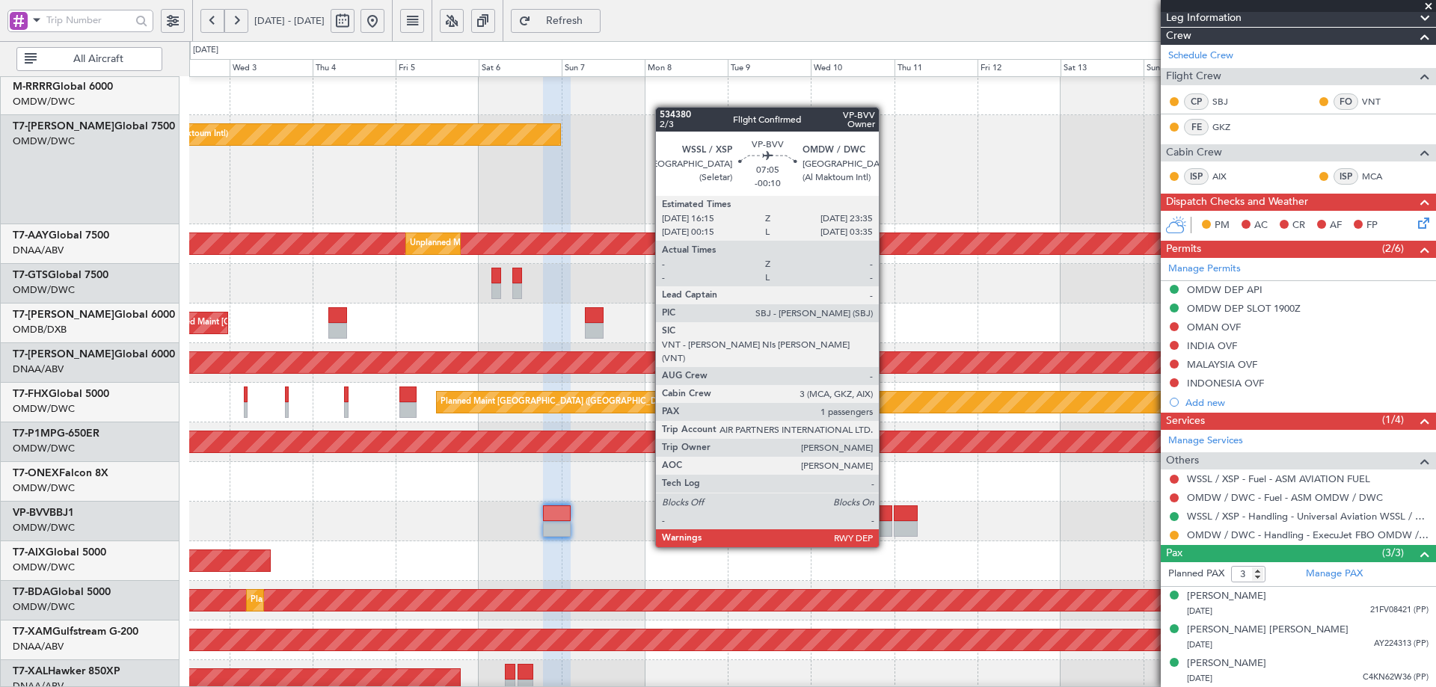
click at [885, 519] on div at bounding box center [879, 513] width 25 height 16
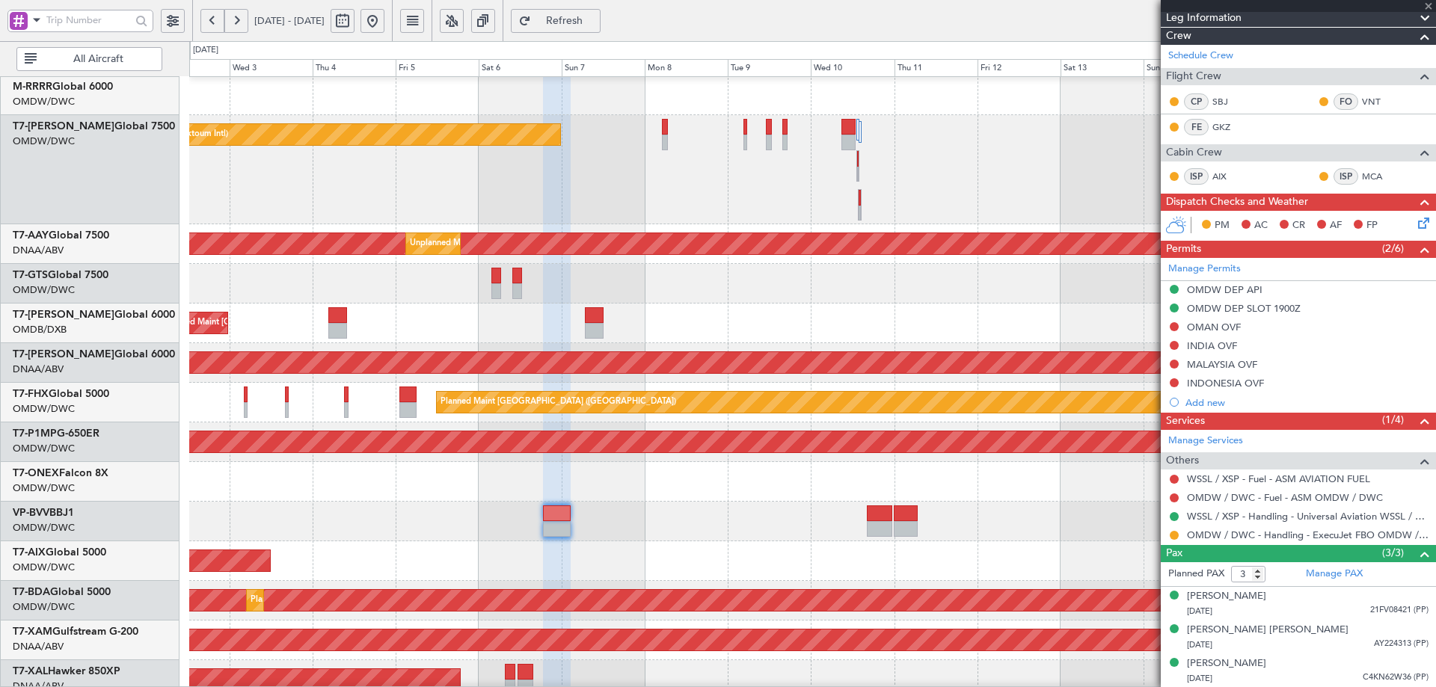
type input "-00:10"
type input "1"
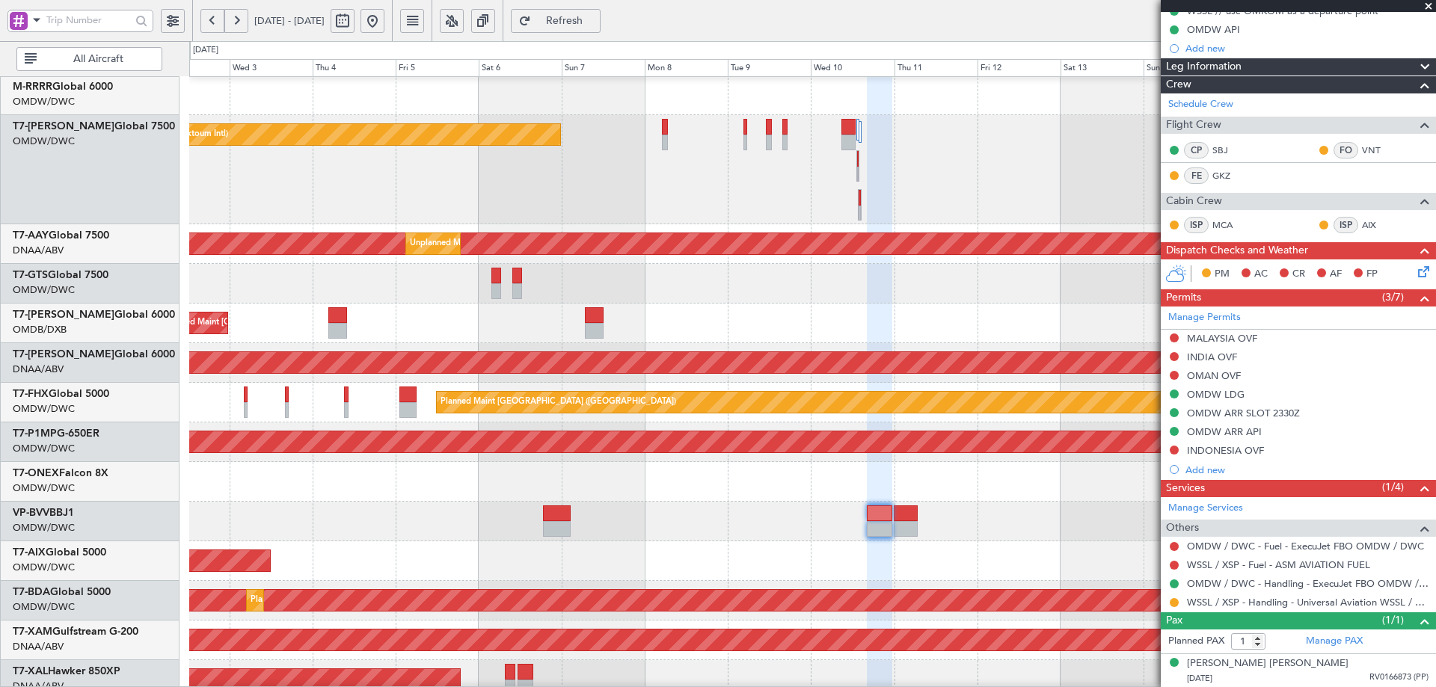
scroll to position [0, 0]
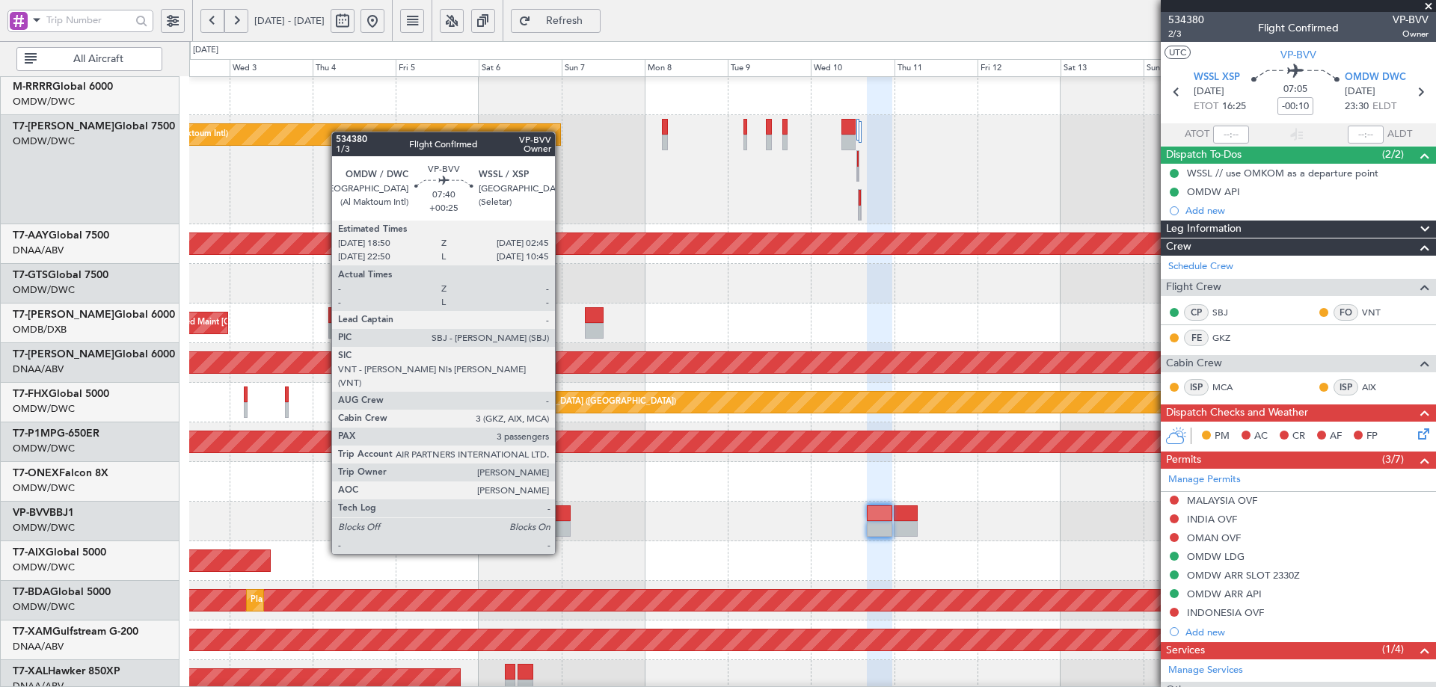
click at [561, 523] on div at bounding box center [557, 529] width 28 height 16
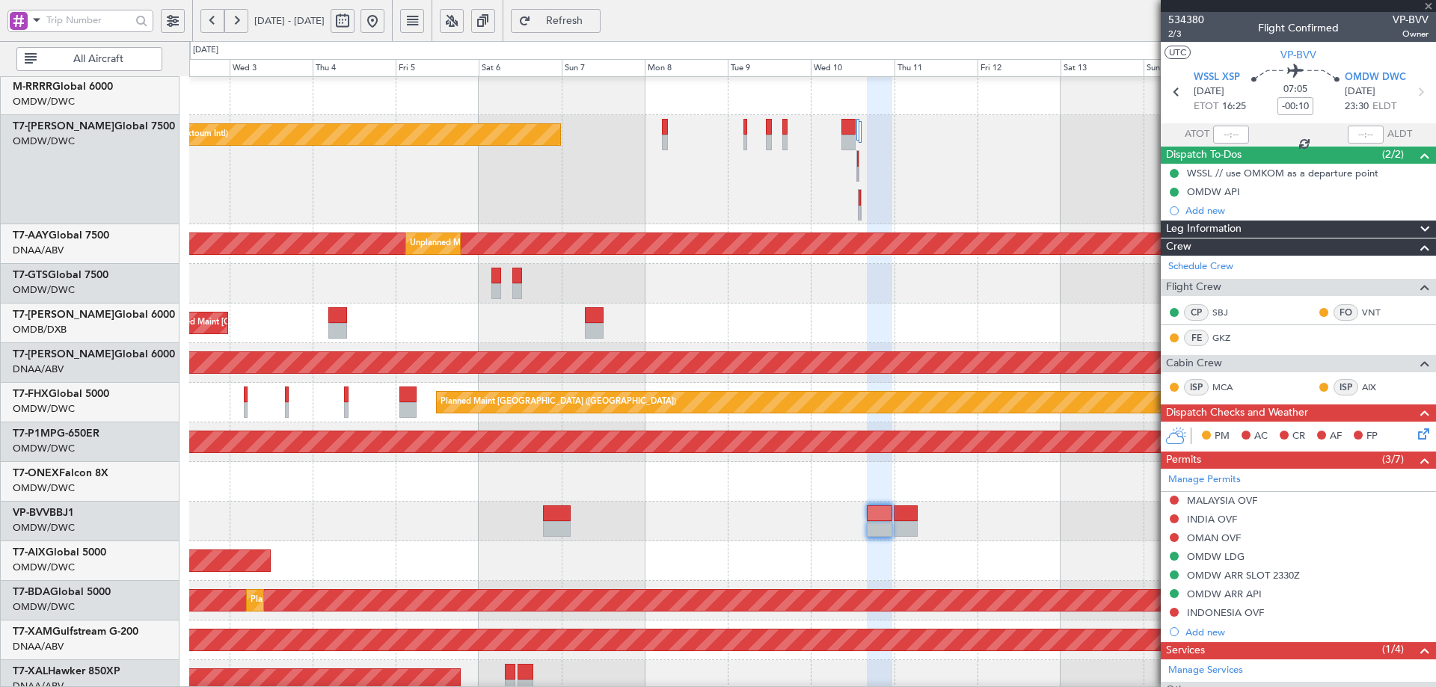
type input "+00:25"
type input "3"
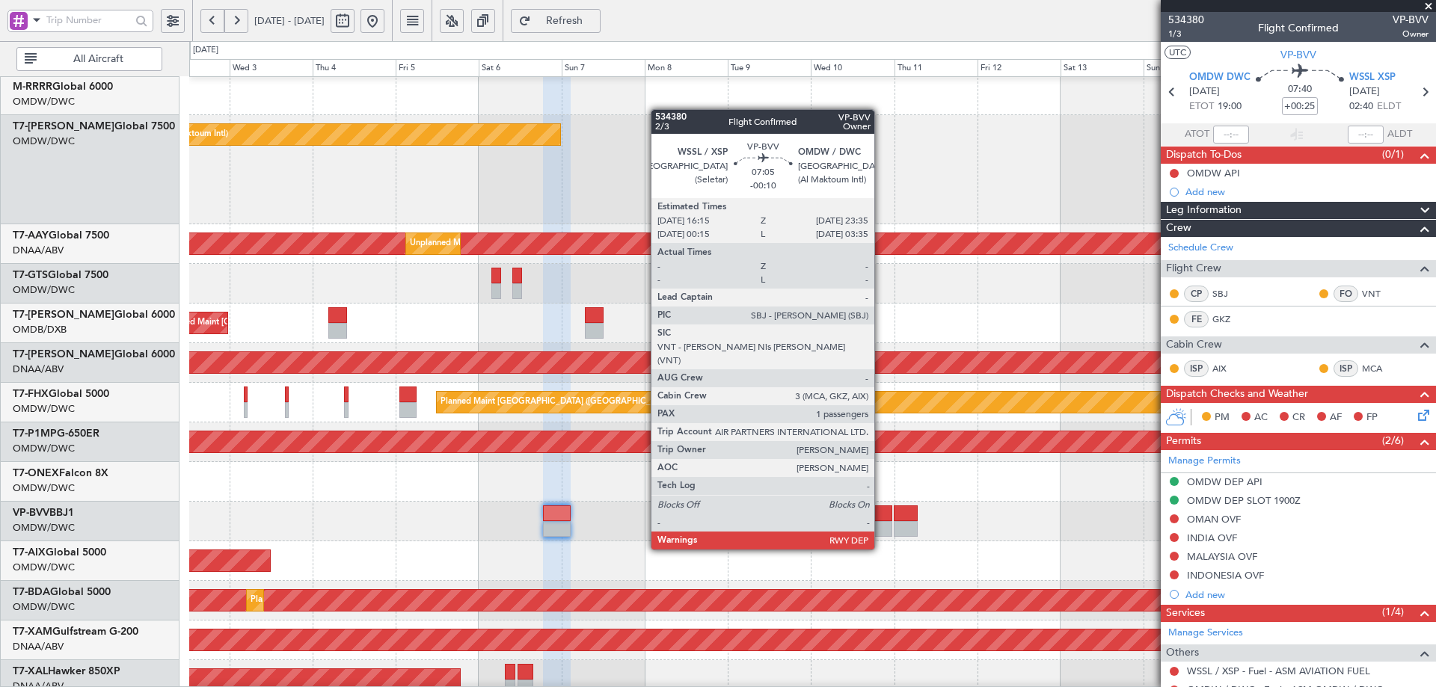
click at [881, 521] on div at bounding box center [879, 529] width 25 height 16
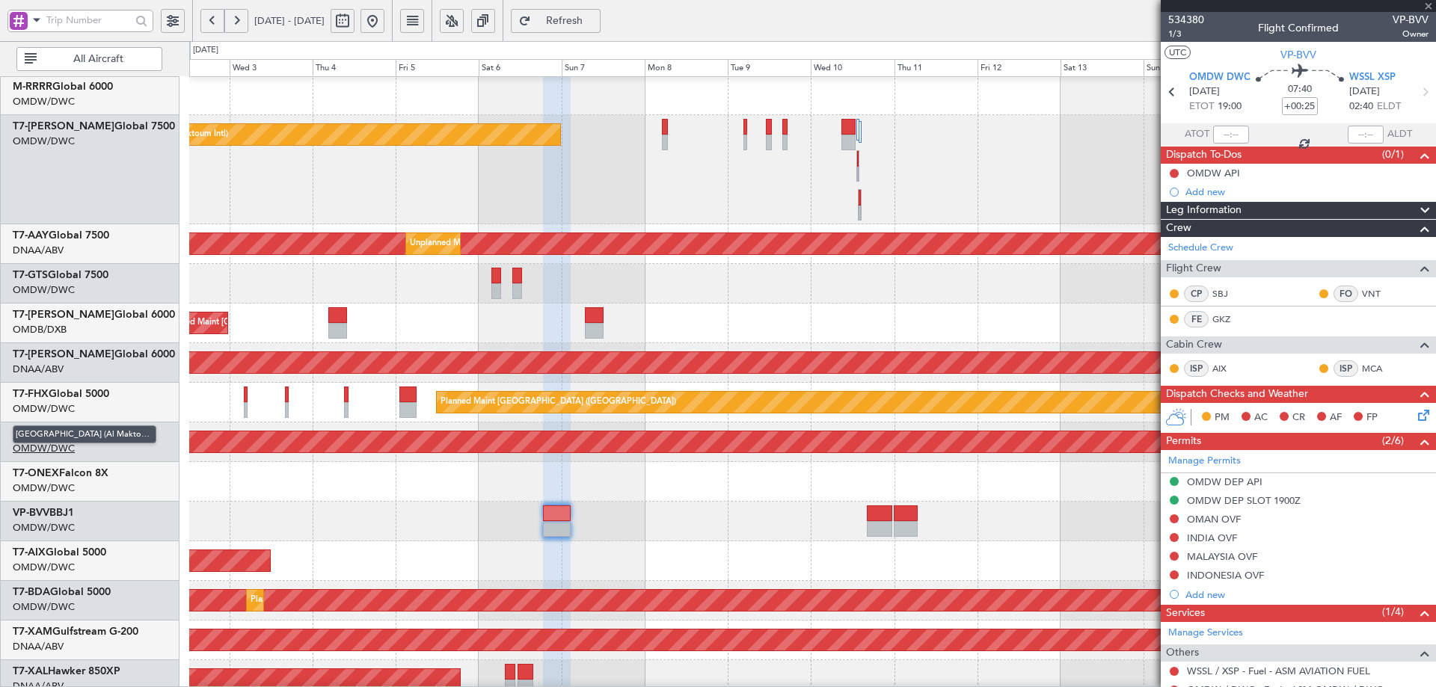
type input "-00:10"
type input "1"
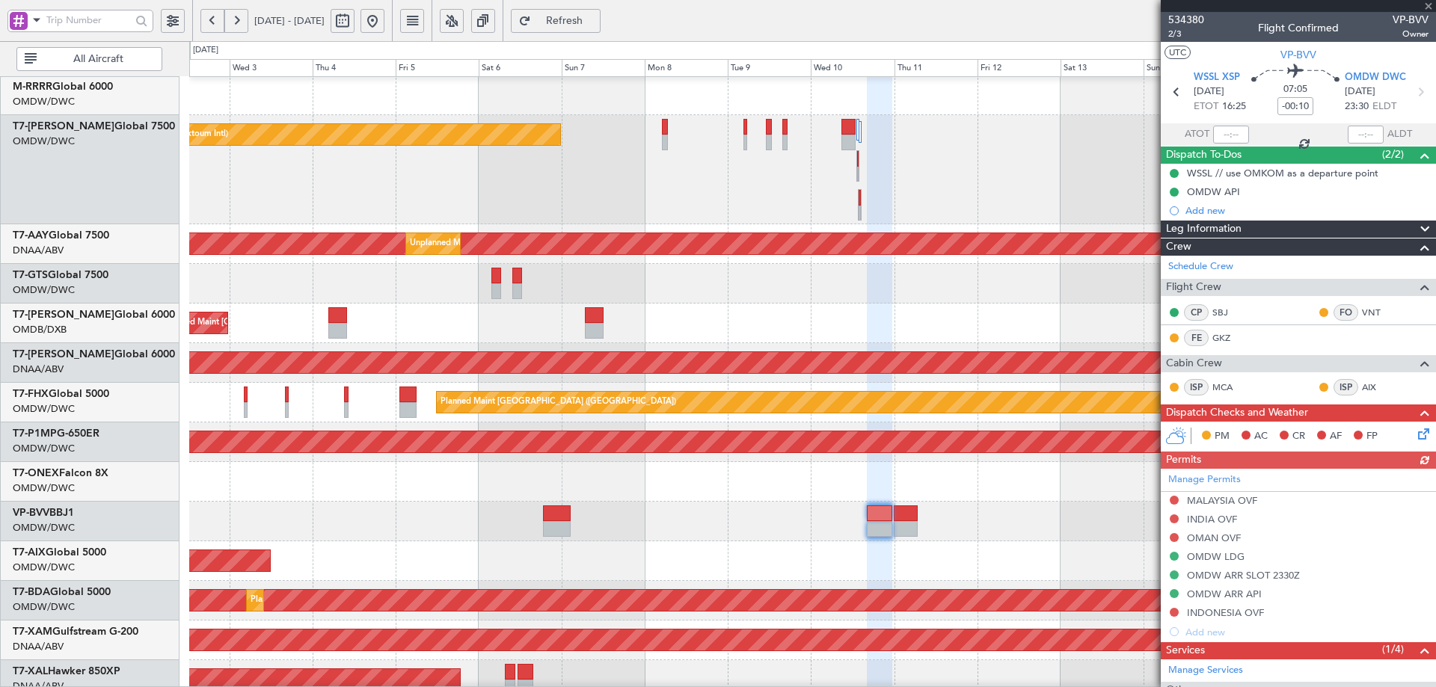
scroll to position [162, 0]
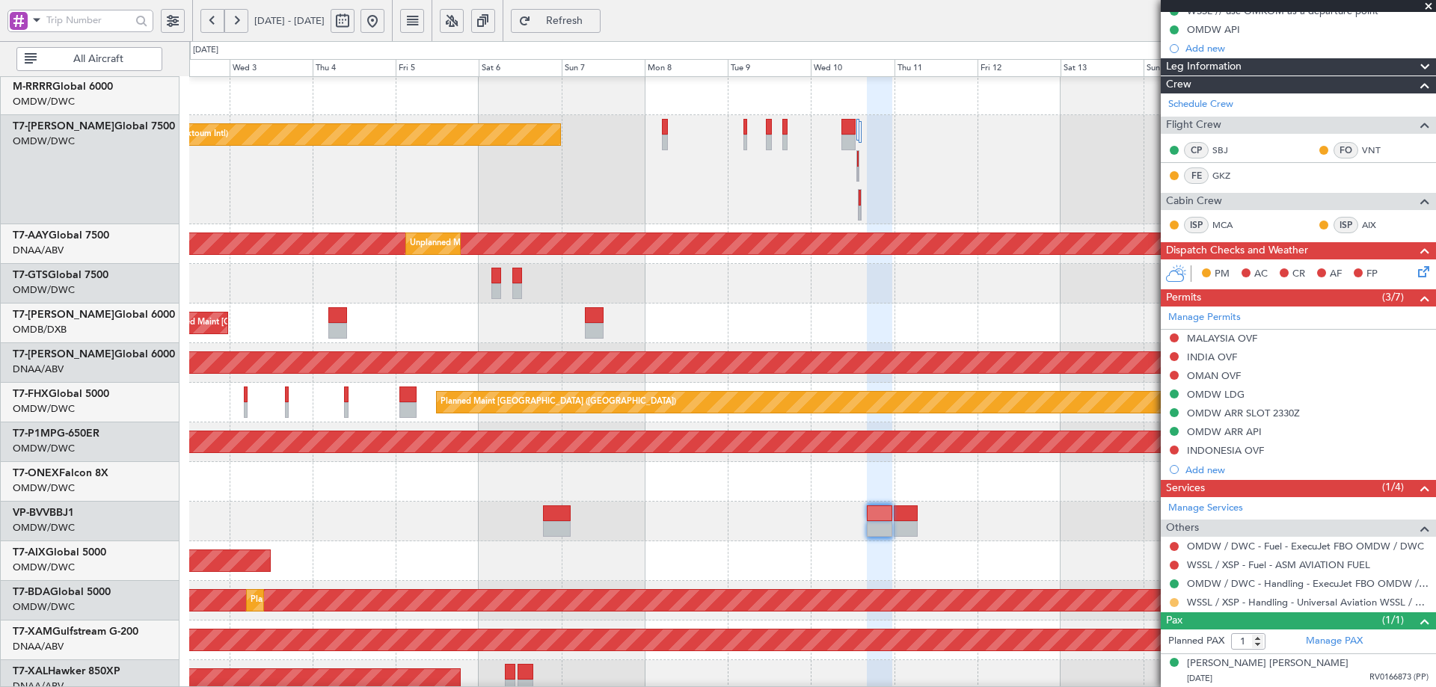
click at [1175, 603] on button at bounding box center [1173, 602] width 9 height 9
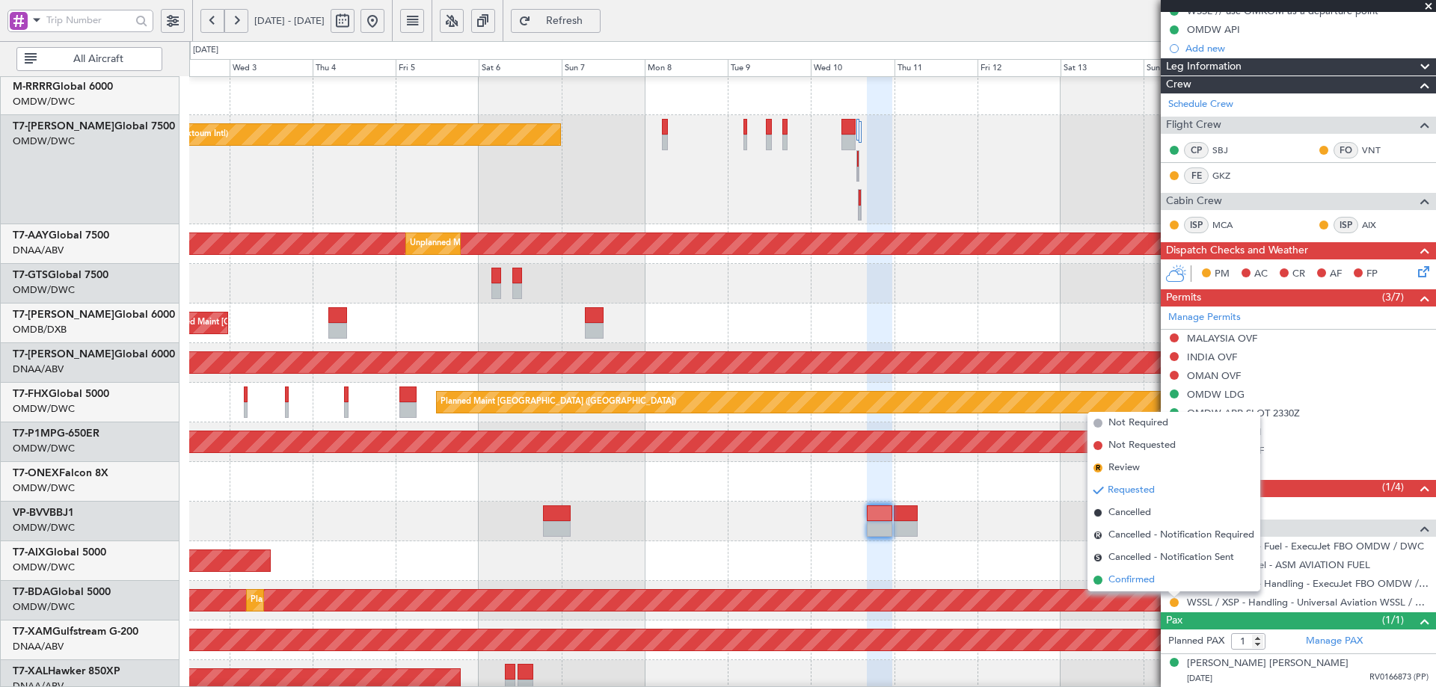
click at [1151, 583] on span "Confirmed" at bounding box center [1131, 580] width 46 height 15
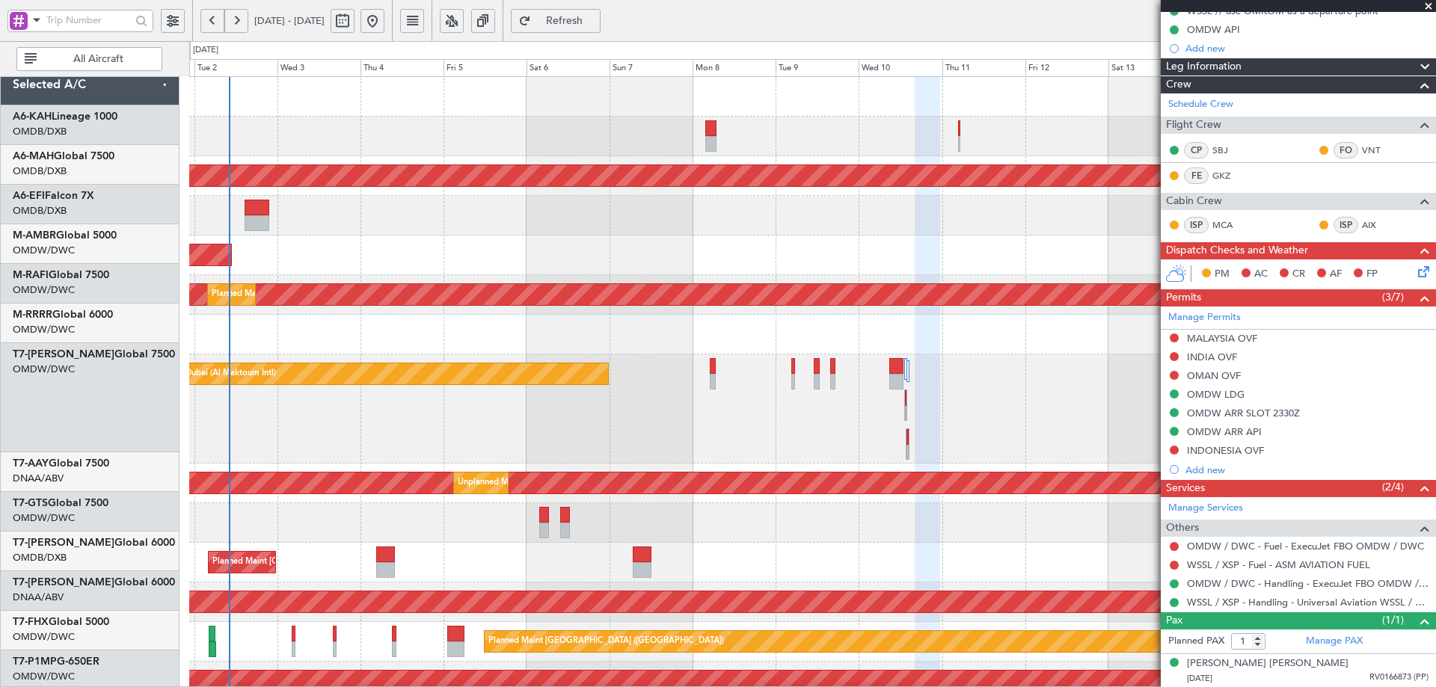
scroll to position [0, 0]
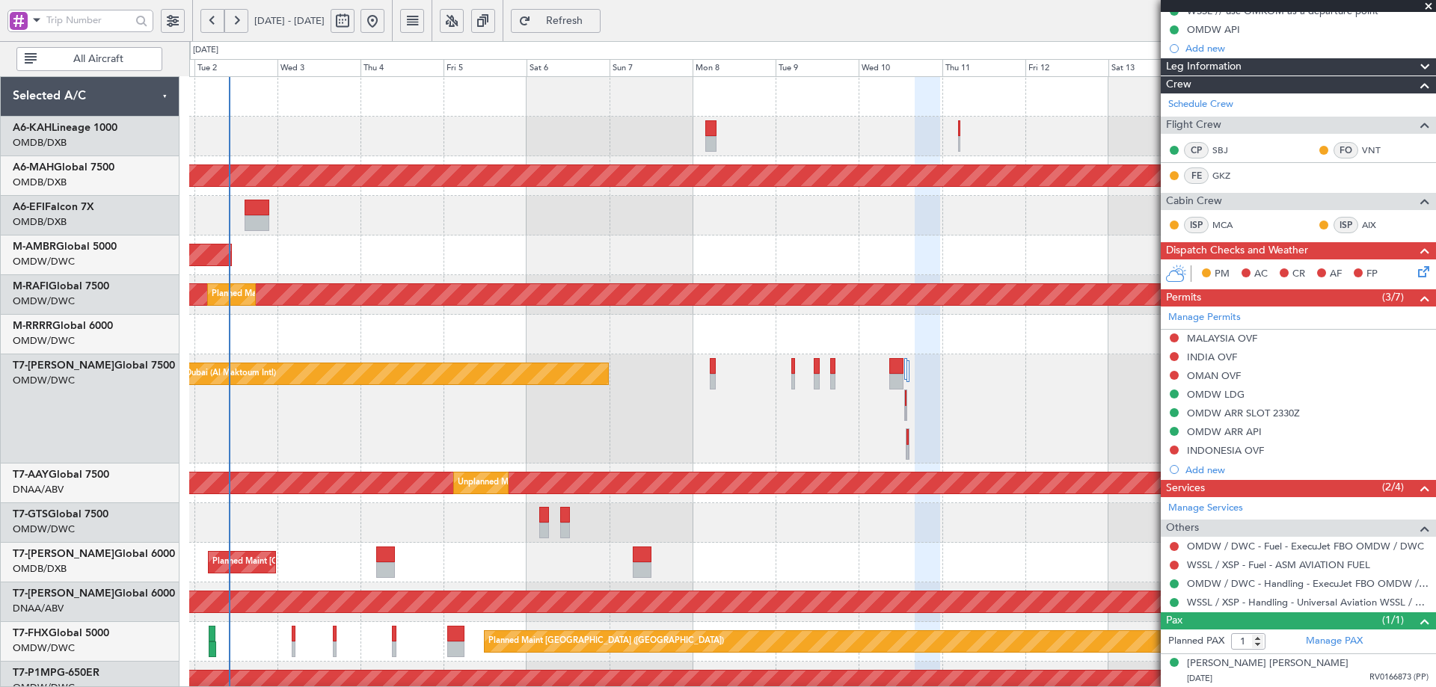
click at [576, 544] on div "No Crew Planned Maint Dubai (Dubai Intl) Unplanned Maint Paris (Le Bourget) AOG…" at bounding box center [812, 547] width 1246 height 941
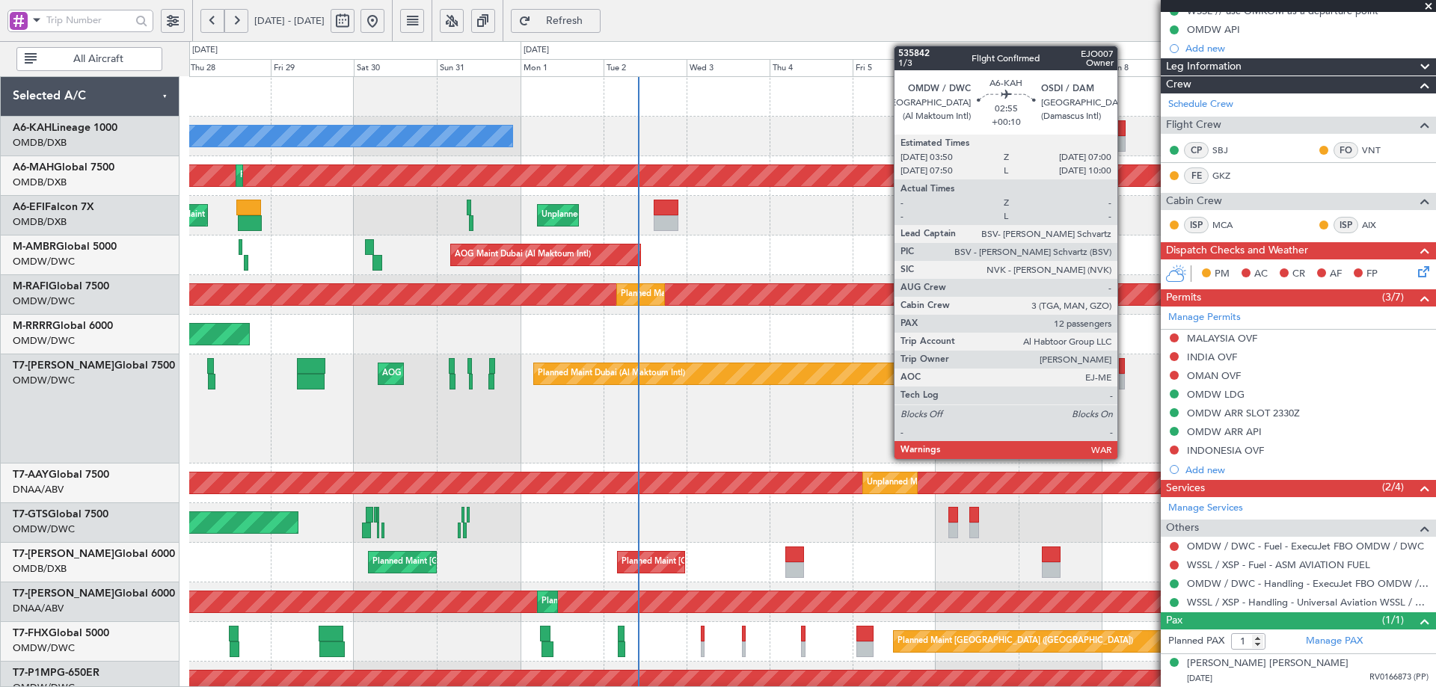
click at [1124, 130] on div at bounding box center [1119, 128] width 11 height 16
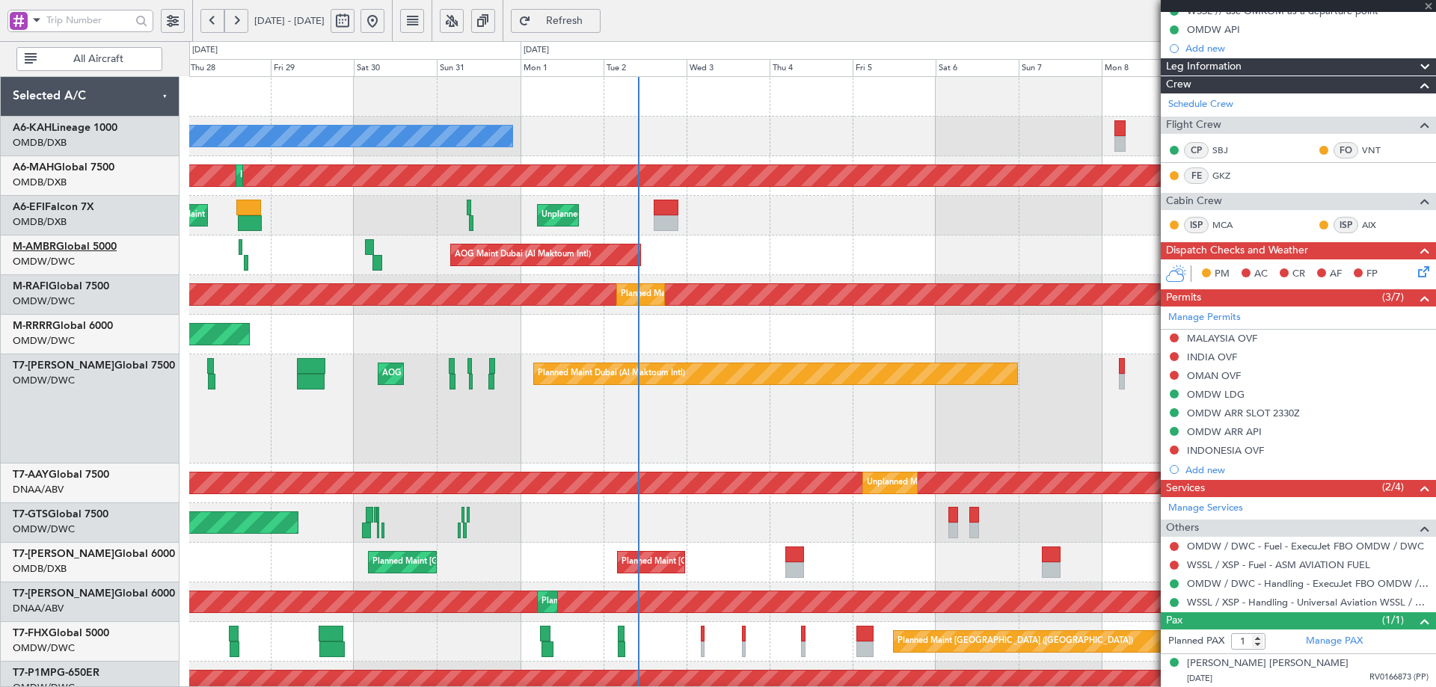
type input "+00:10"
type input "12"
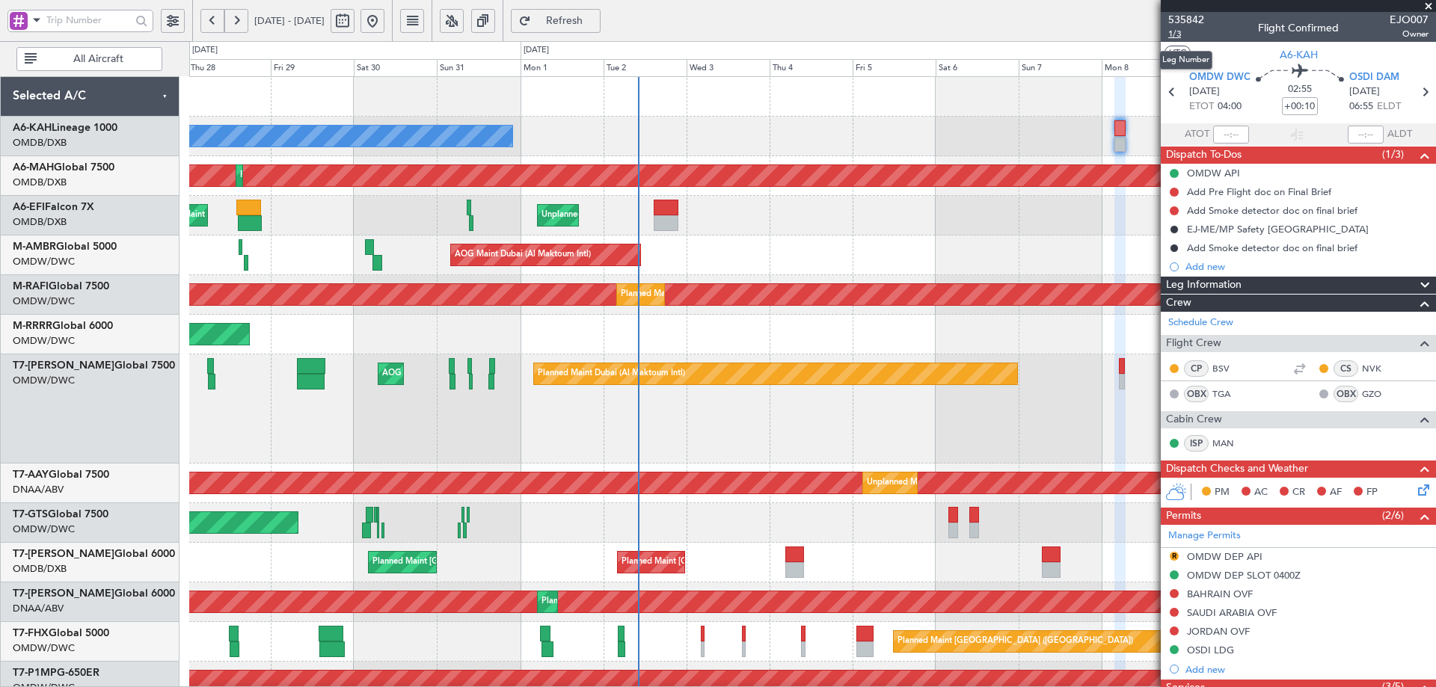
click at [1172, 32] on span "1/3" at bounding box center [1186, 34] width 36 height 13
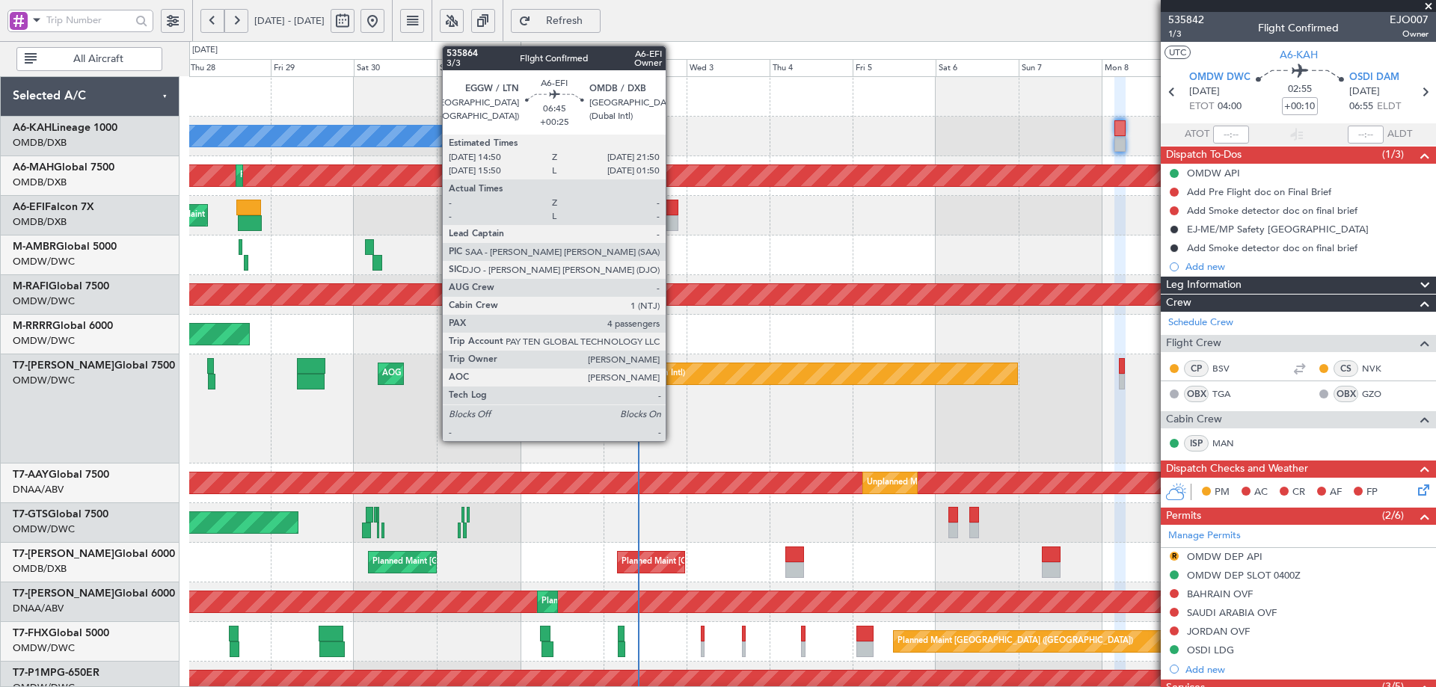
click at [672, 212] on div at bounding box center [665, 208] width 25 height 16
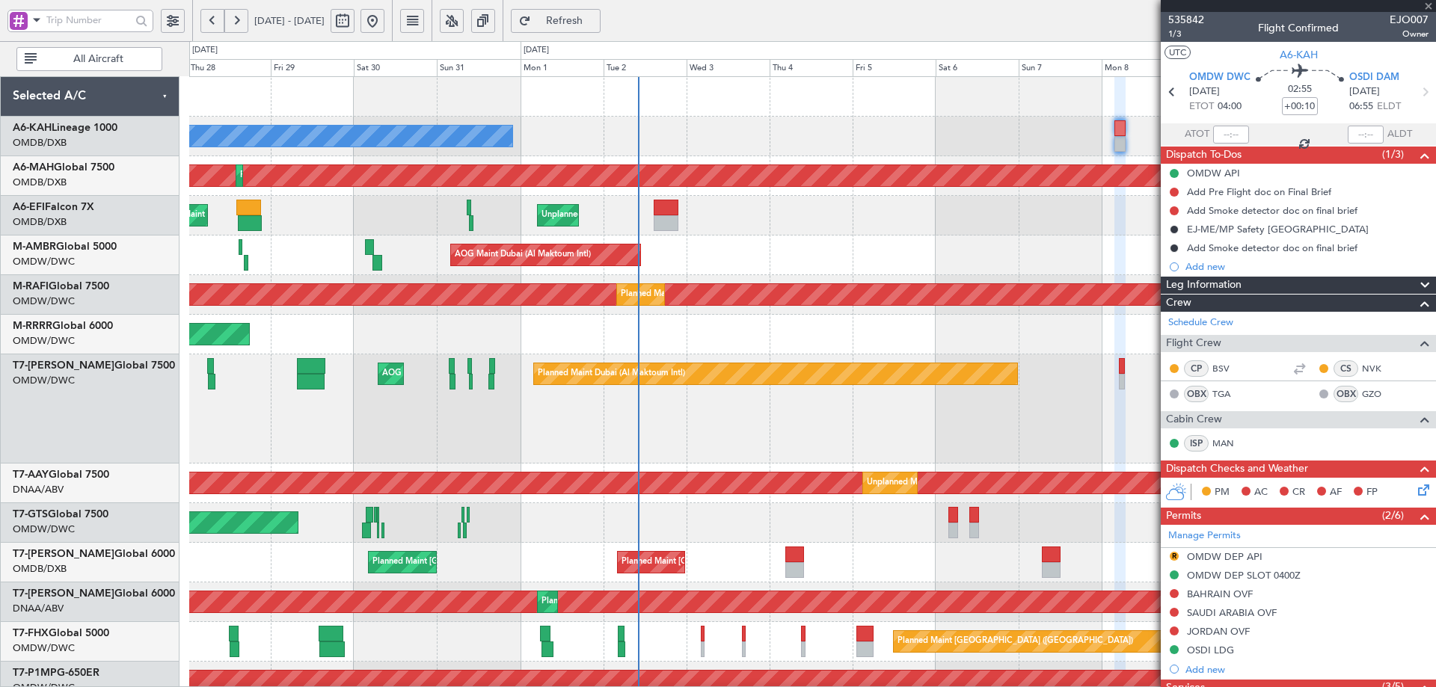
type input "+00:25"
type input "4"
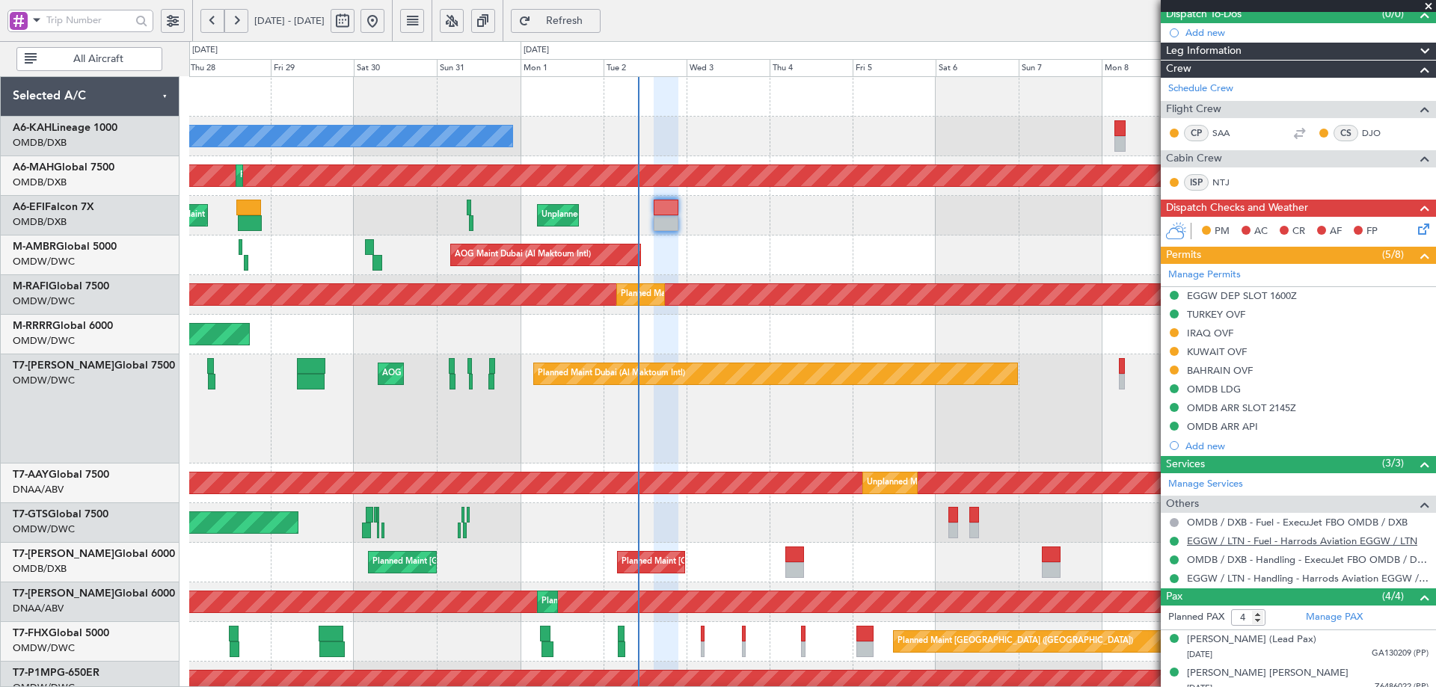
scroll to position [218, 0]
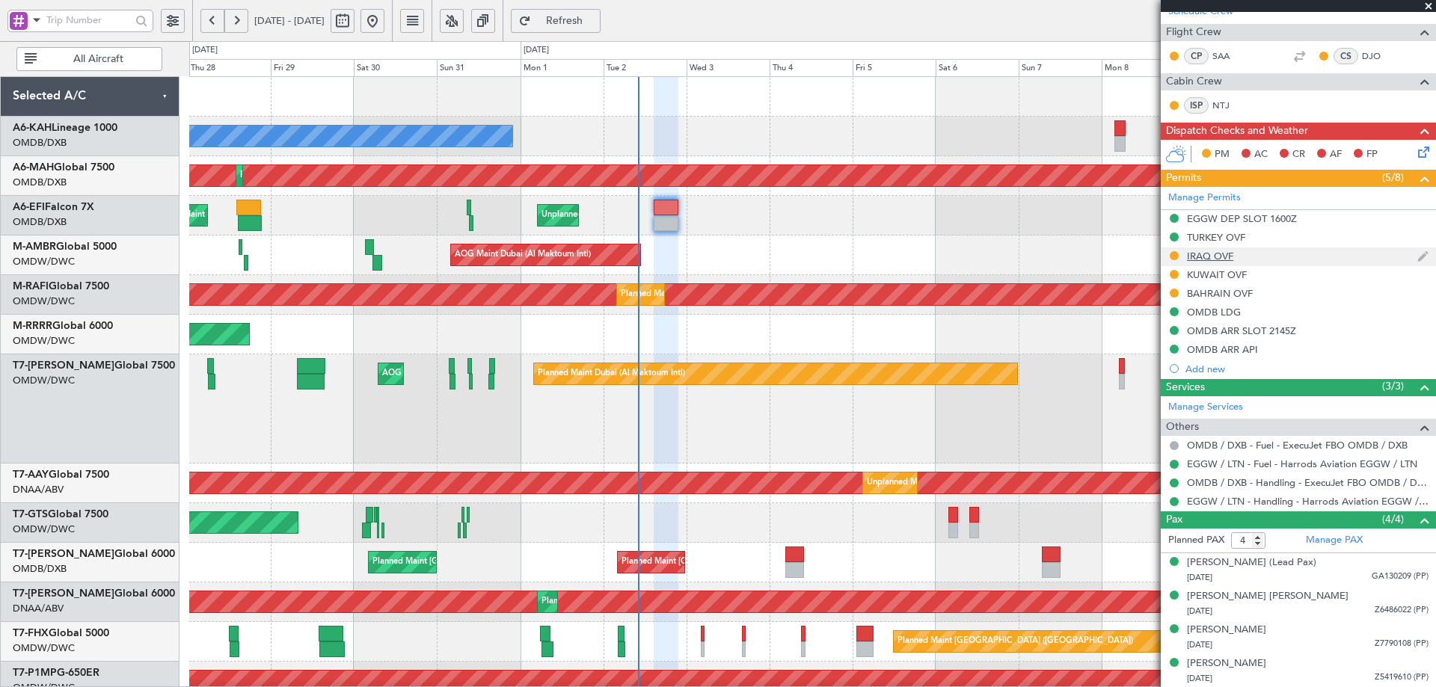
click at [1221, 256] on div "IRAQ OVF" at bounding box center [1210, 256] width 46 height 13
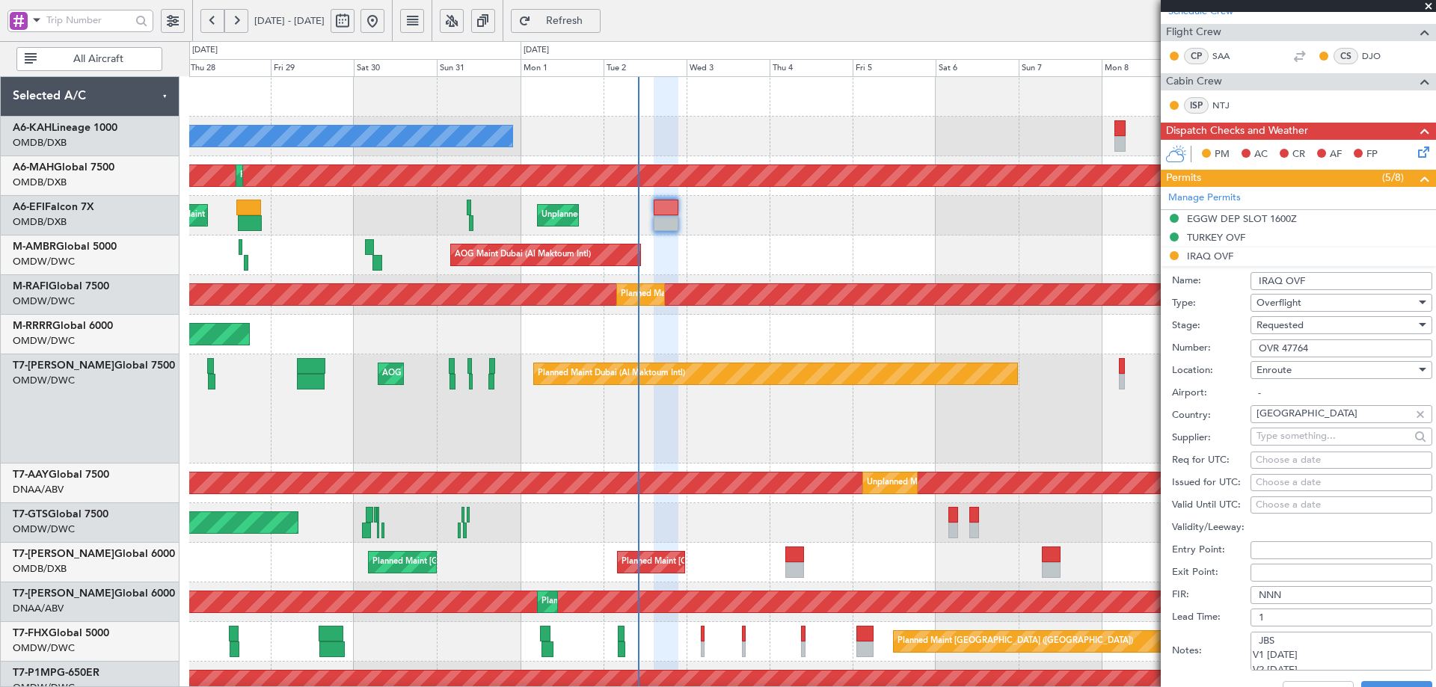
drag, startPoint x: 1298, startPoint y: 347, endPoint x: 1246, endPoint y: 336, distance: 53.5
click at [1242, 339] on div "Number: OVR 47764" at bounding box center [1302, 348] width 260 height 22
click at [1286, 331] on div "Requested" at bounding box center [1335, 325] width 159 height 22
click at [1267, 442] on span "Received OK" at bounding box center [1335, 438] width 157 height 22
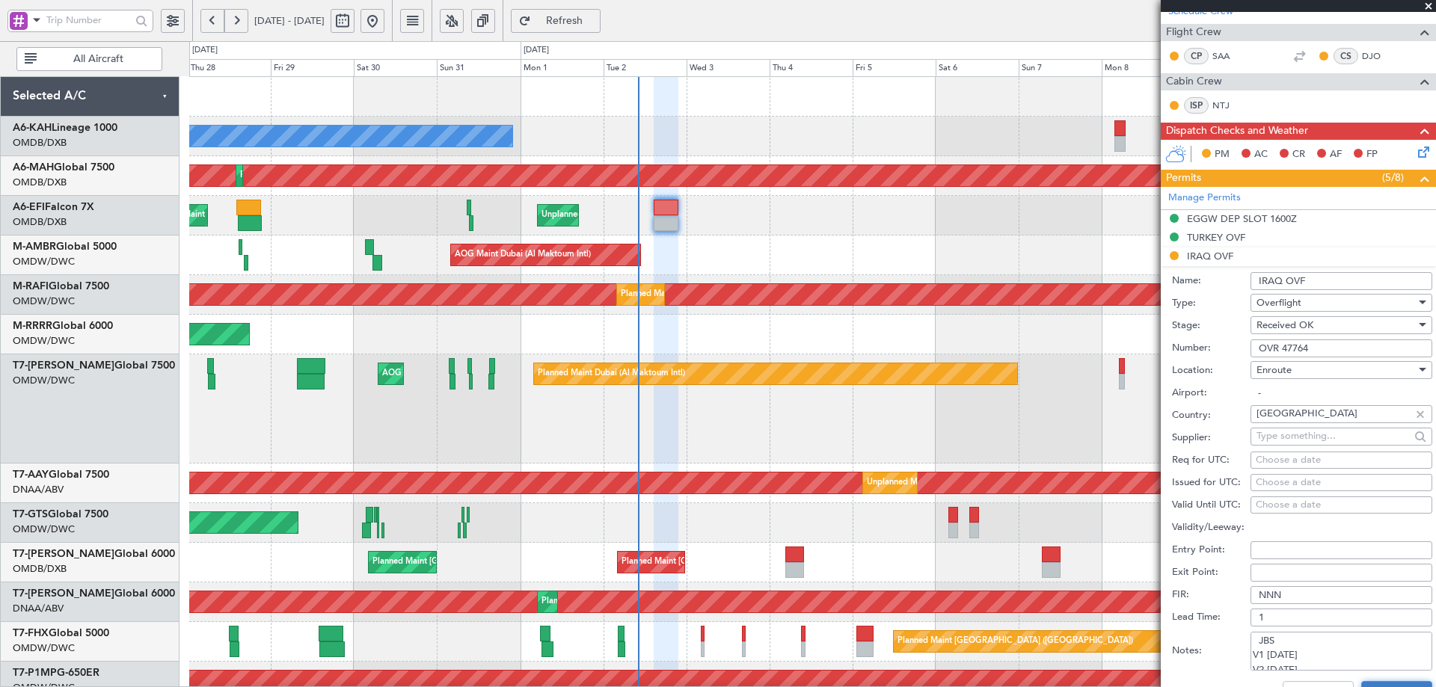
click at [1389, 684] on button "Save" at bounding box center [1396, 693] width 71 height 24
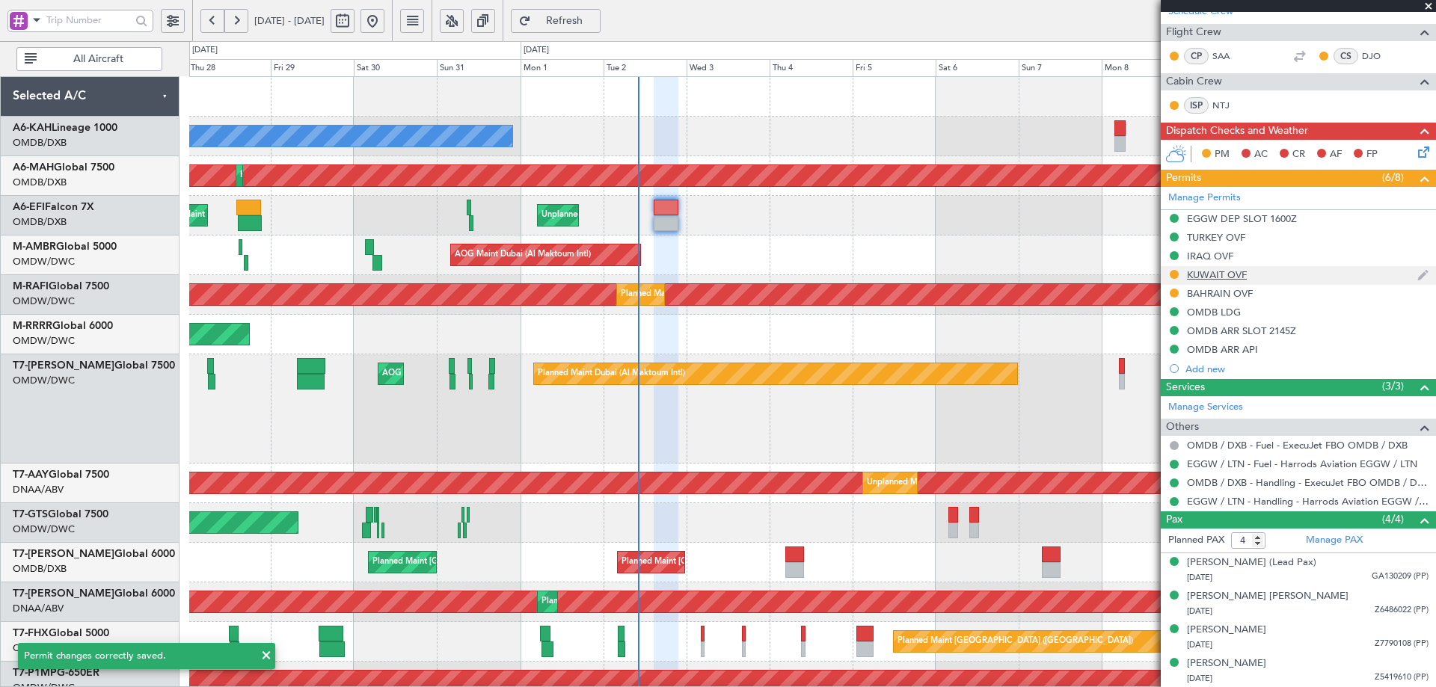
click at [1217, 275] on div "KUWAIT OVF" at bounding box center [1217, 274] width 60 height 13
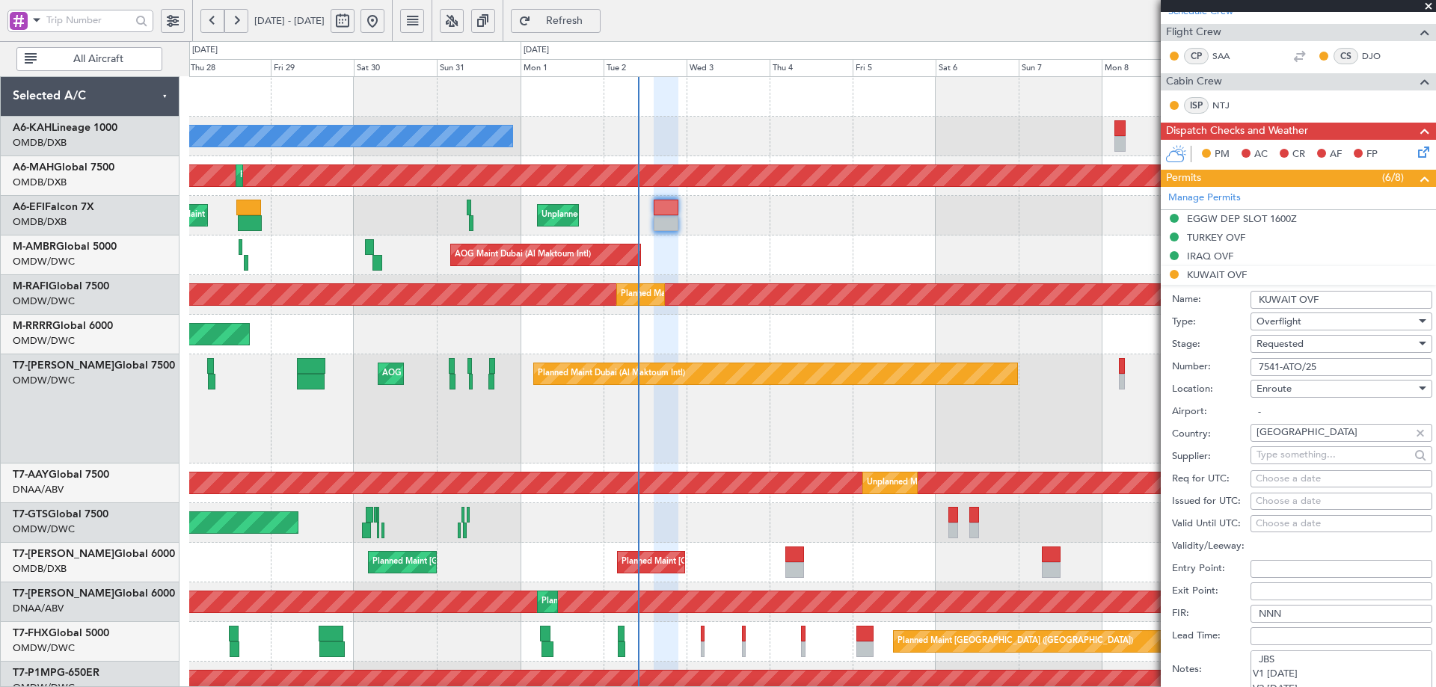
drag, startPoint x: 1322, startPoint y: 370, endPoint x: 1174, endPoint y: 367, distance: 148.1
click at [1174, 367] on div "Number: 7541-ATO/25" at bounding box center [1302, 367] width 260 height 22
click at [1317, 336] on div "Requested" at bounding box center [1335, 344] width 159 height 22
click at [1306, 455] on span "Received OK" at bounding box center [1335, 457] width 157 height 22
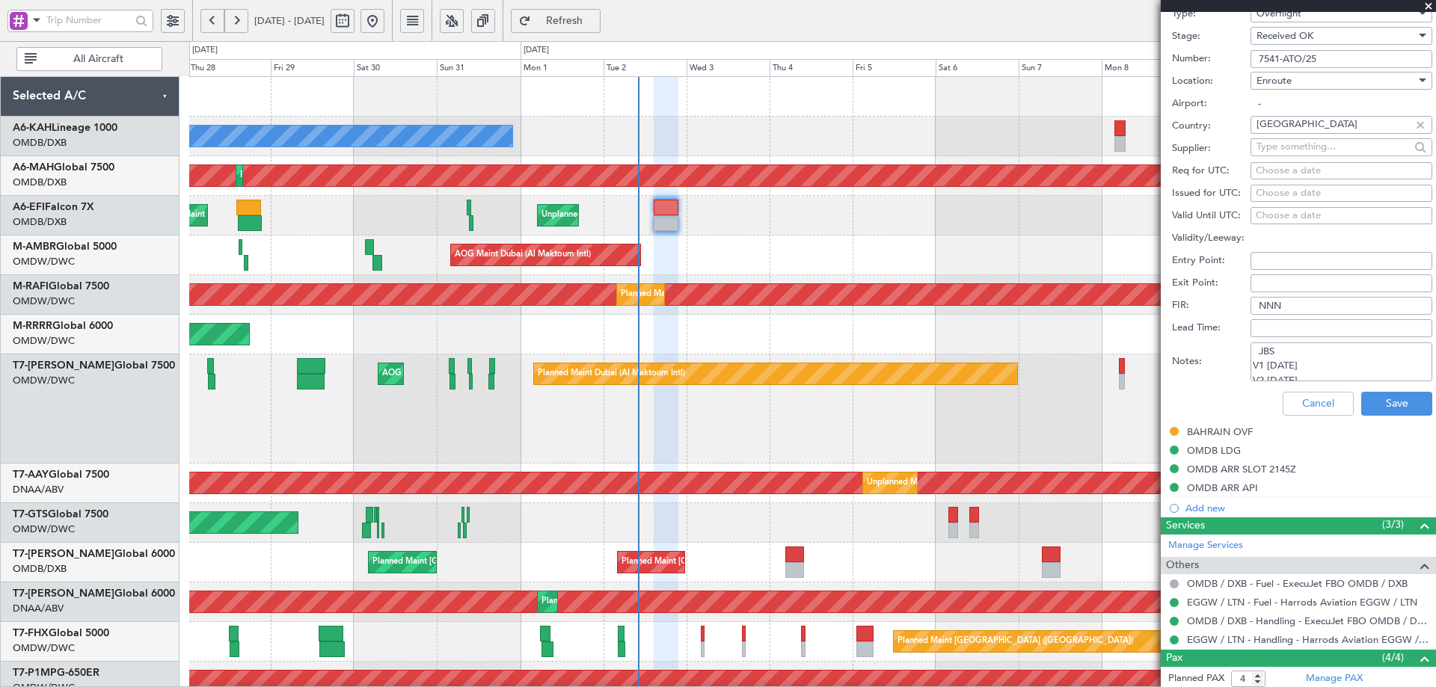
scroll to position [664, 0]
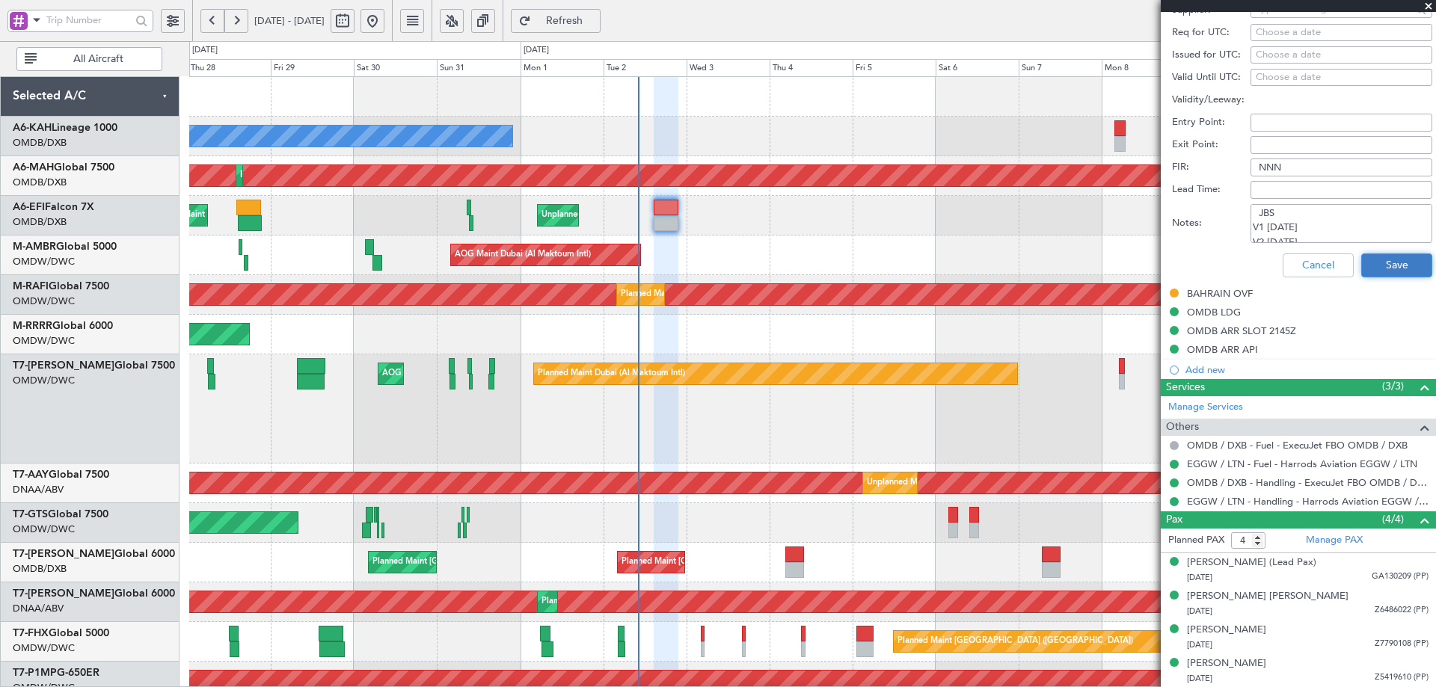
click at [1400, 268] on button "Save" at bounding box center [1396, 265] width 71 height 24
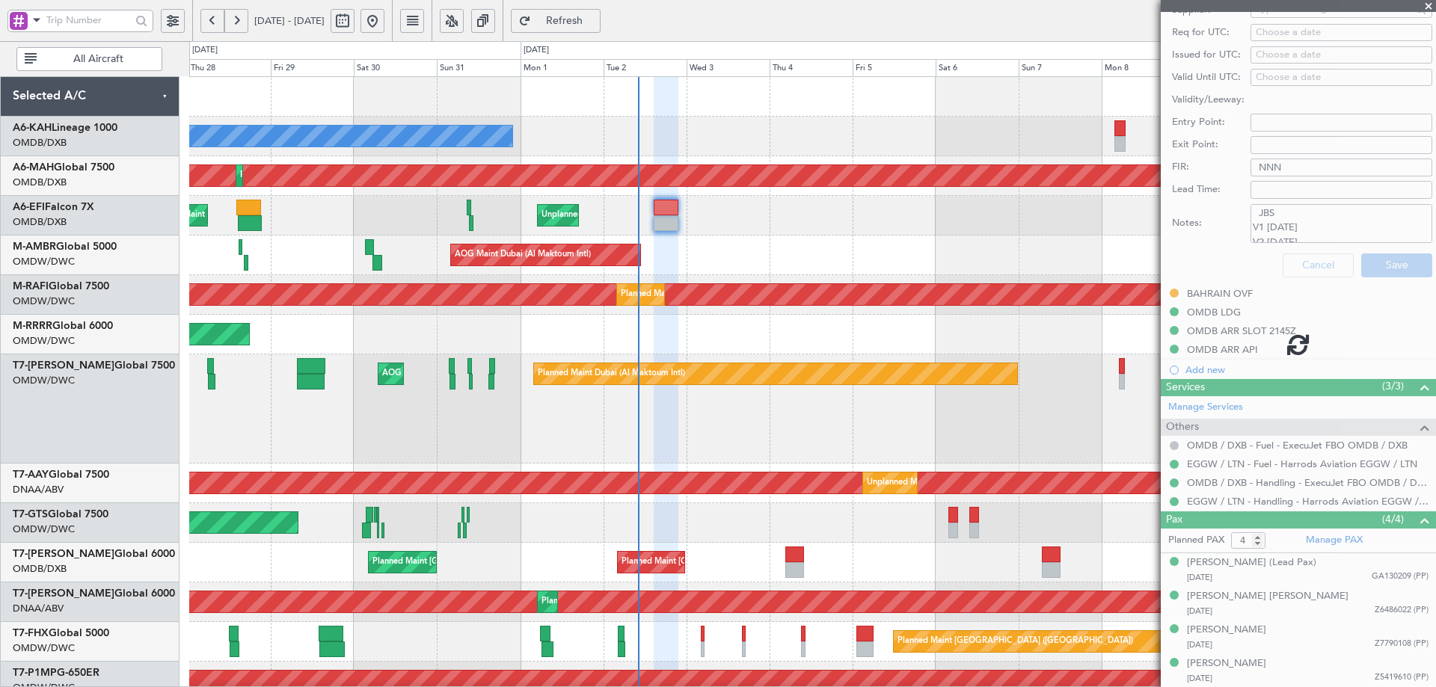
scroll to position [218, 0]
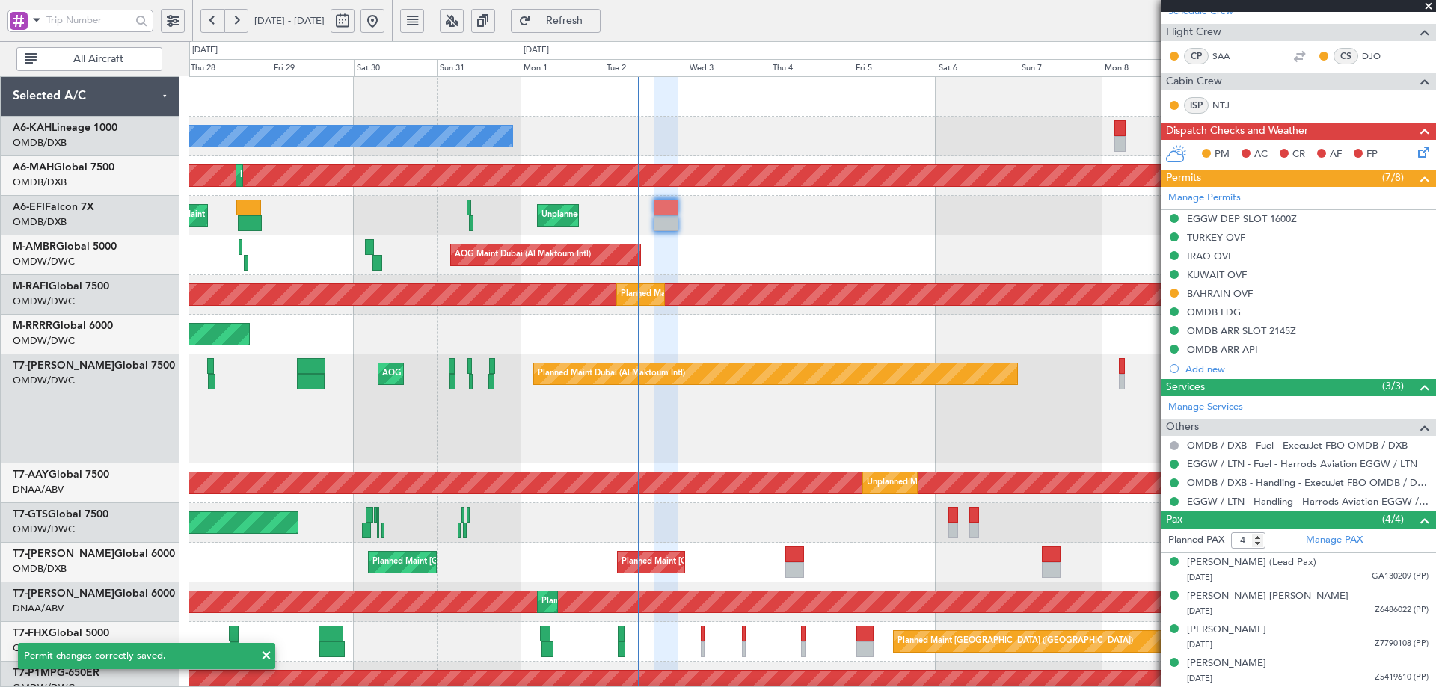
click at [1199, 299] on mat-tooltip-component "BAHRAIN OVF" at bounding box center [1219, 319] width 83 height 40
click at [1223, 292] on div "BAHRAIN OVF" at bounding box center [1220, 293] width 66 height 13
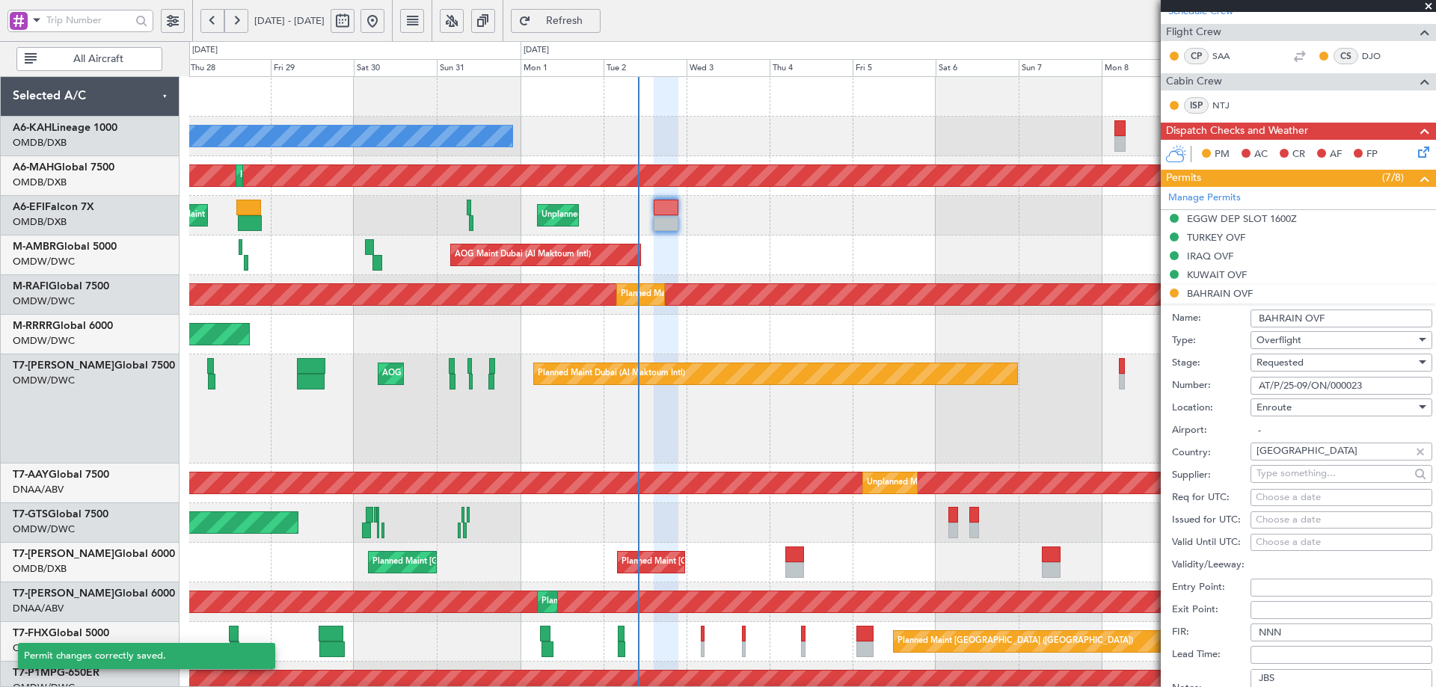
drag, startPoint x: 1375, startPoint y: 384, endPoint x: 1210, endPoint y: 360, distance: 166.9
click at [1210, 360] on form "Name: BAHRAIN OVF Type: Overflight Stage: Requested Number: AT/P/25-09/ON/00002…" at bounding box center [1297, 527] width 275 height 446
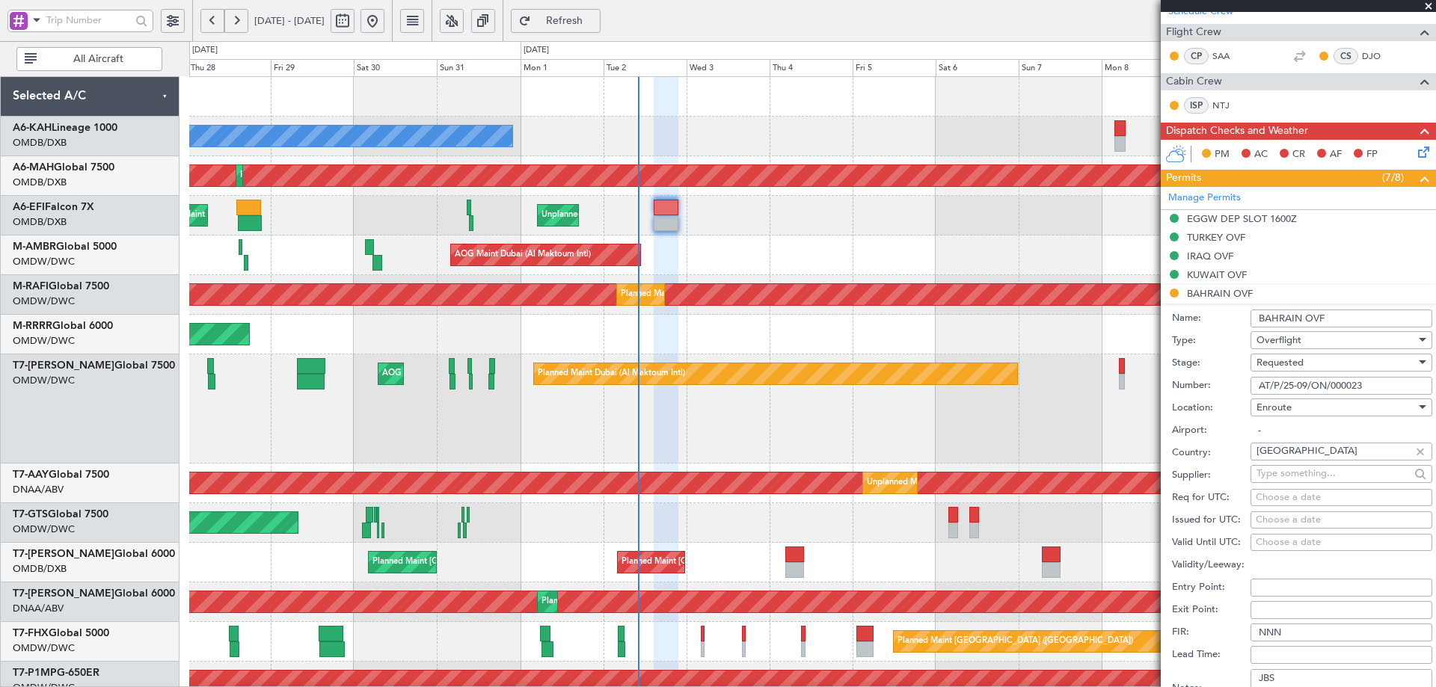
paste input "SIT"
type input "AT/P/25-09/ON/000023 SIT"
click at [1293, 363] on span "Requested" at bounding box center [1279, 362] width 47 height 13
click at [1291, 476] on span "Received OK" at bounding box center [1335, 475] width 157 height 22
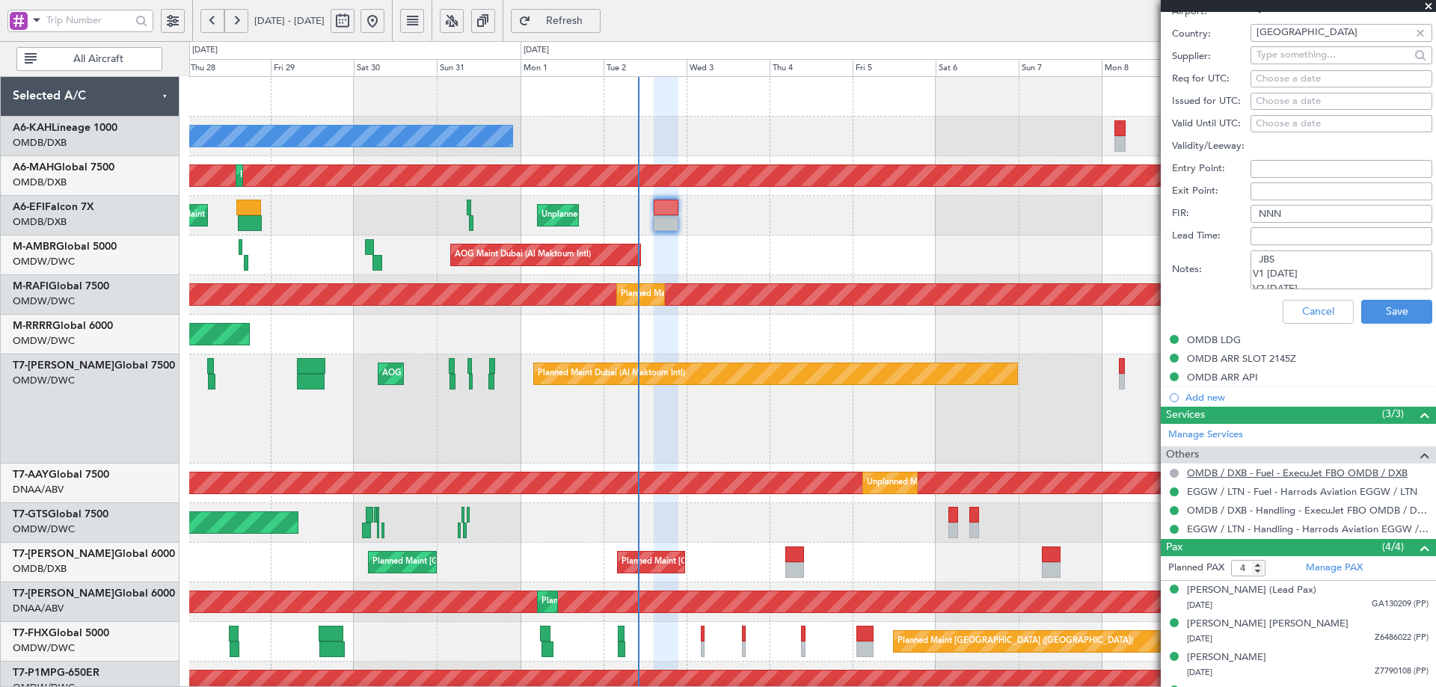
scroll to position [664, 0]
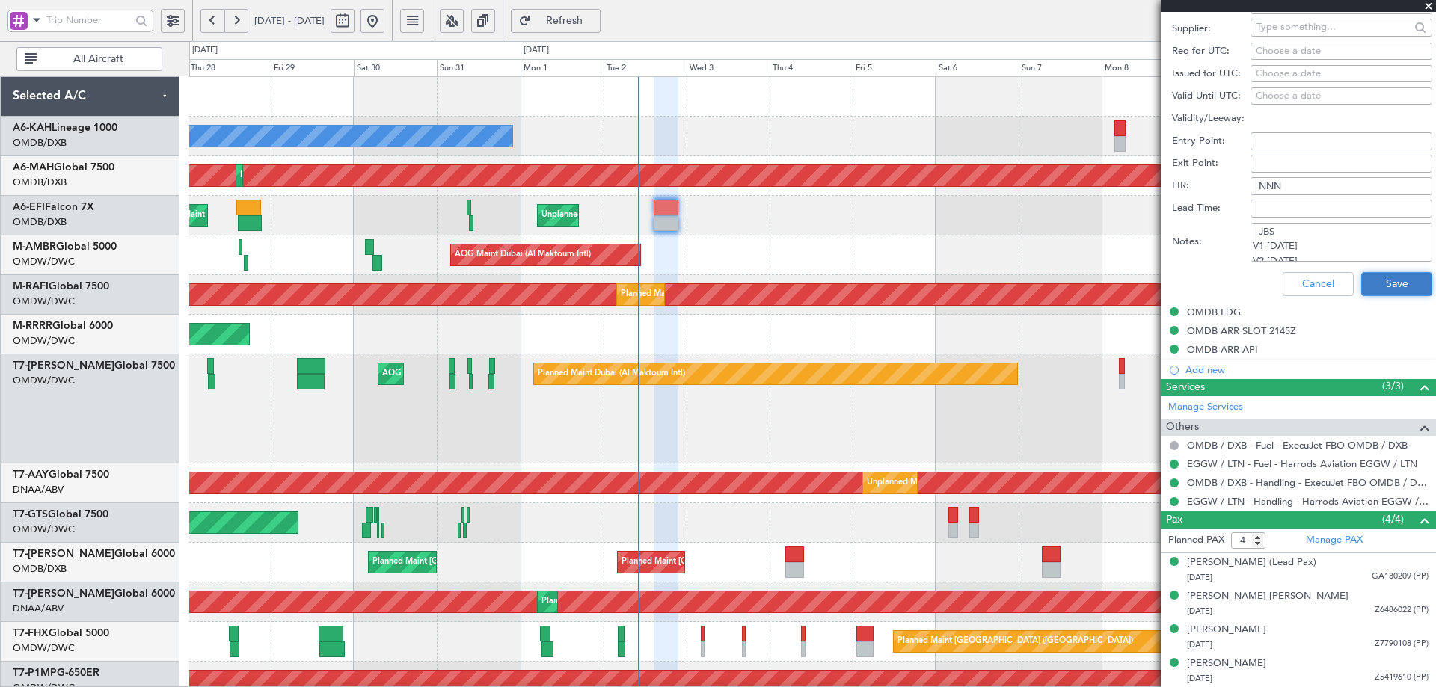
click at [1369, 277] on button "Save" at bounding box center [1396, 284] width 71 height 24
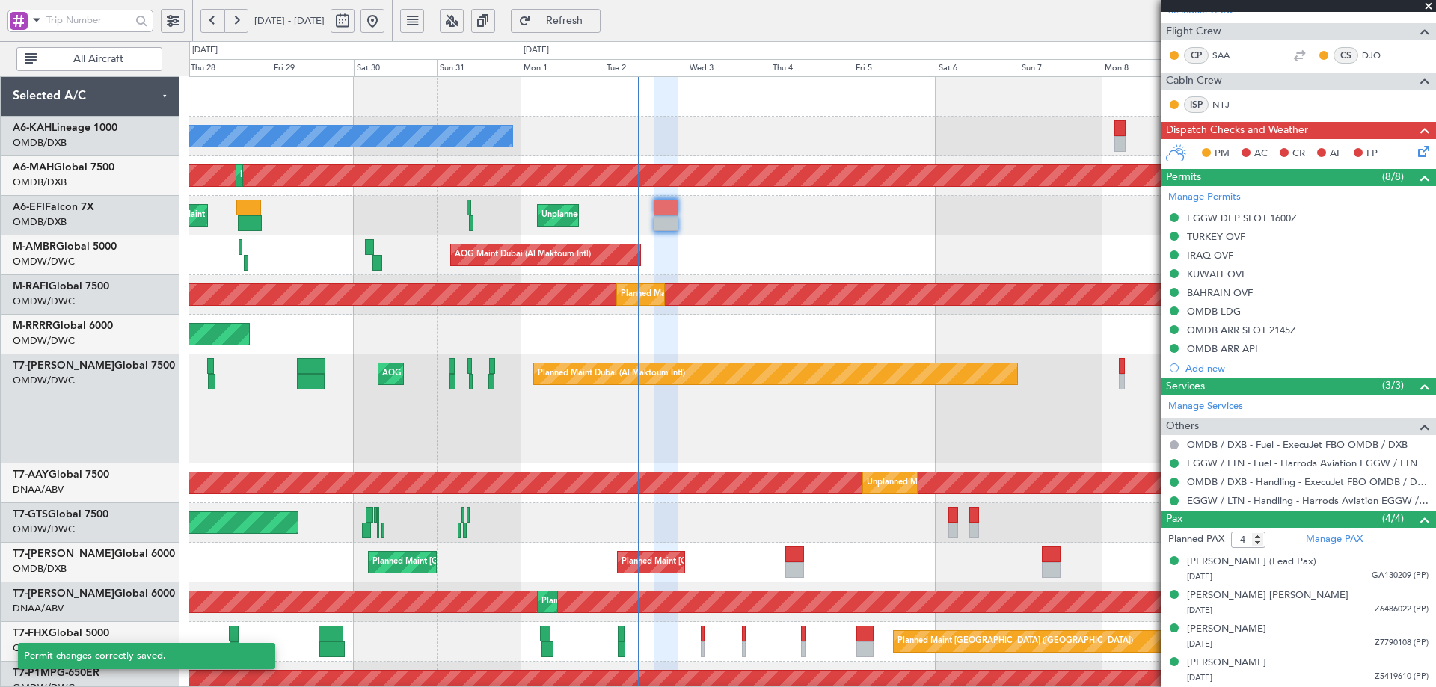
scroll to position [218, 0]
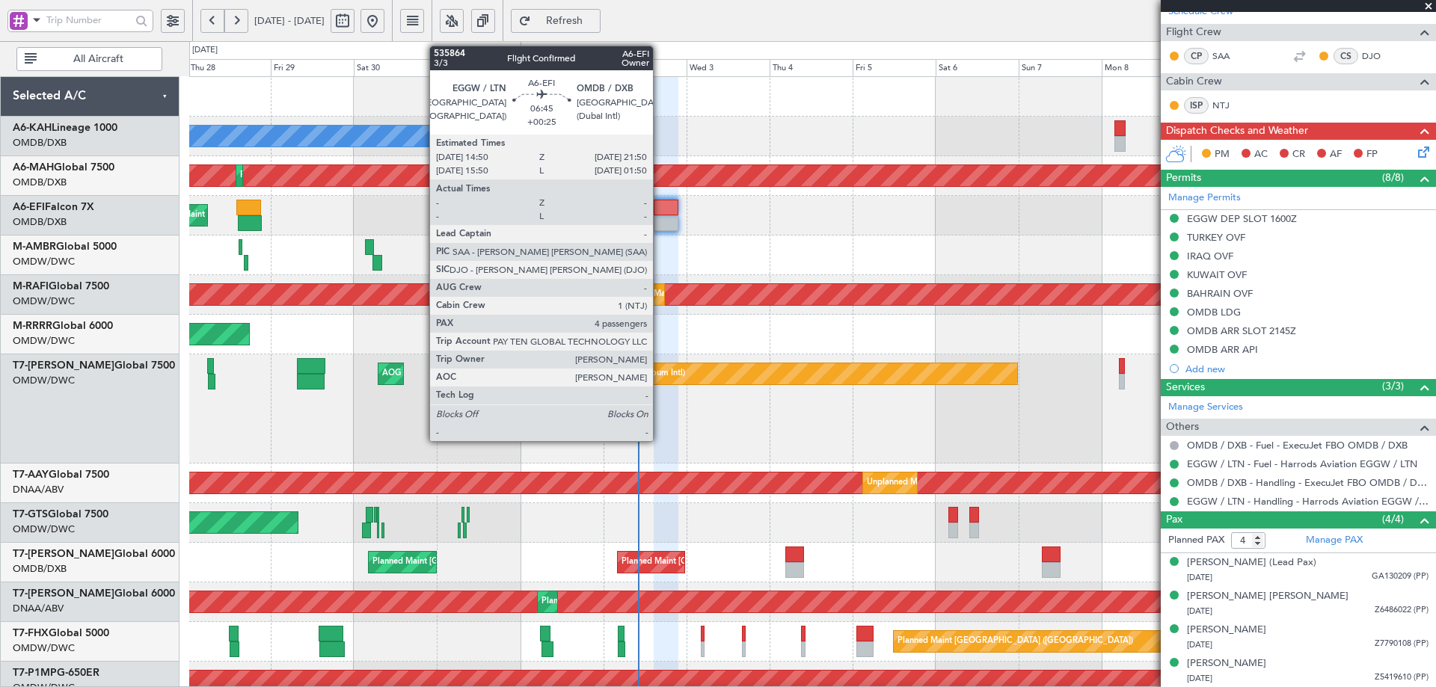
click at [659, 206] on div at bounding box center [665, 208] width 25 height 16
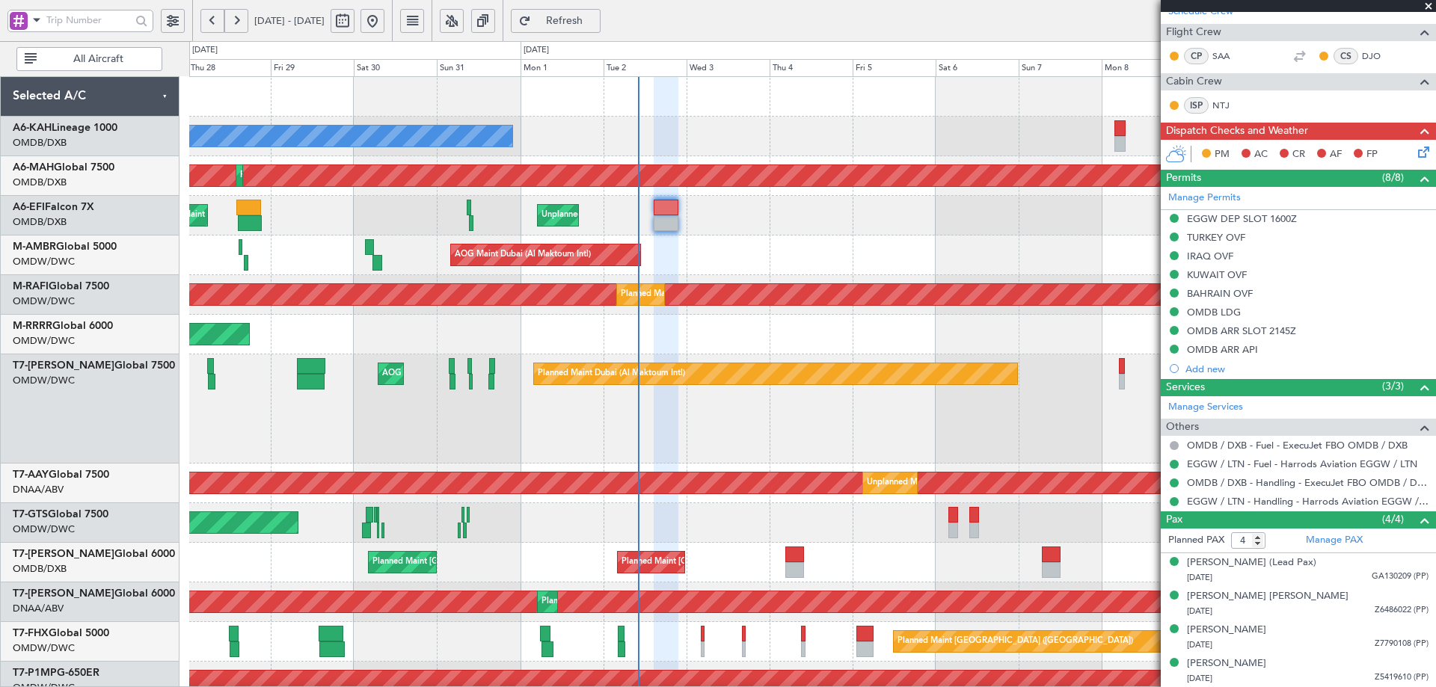
click at [1204, 262] on div "IRAQ OVF" at bounding box center [1297, 256] width 275 height 19
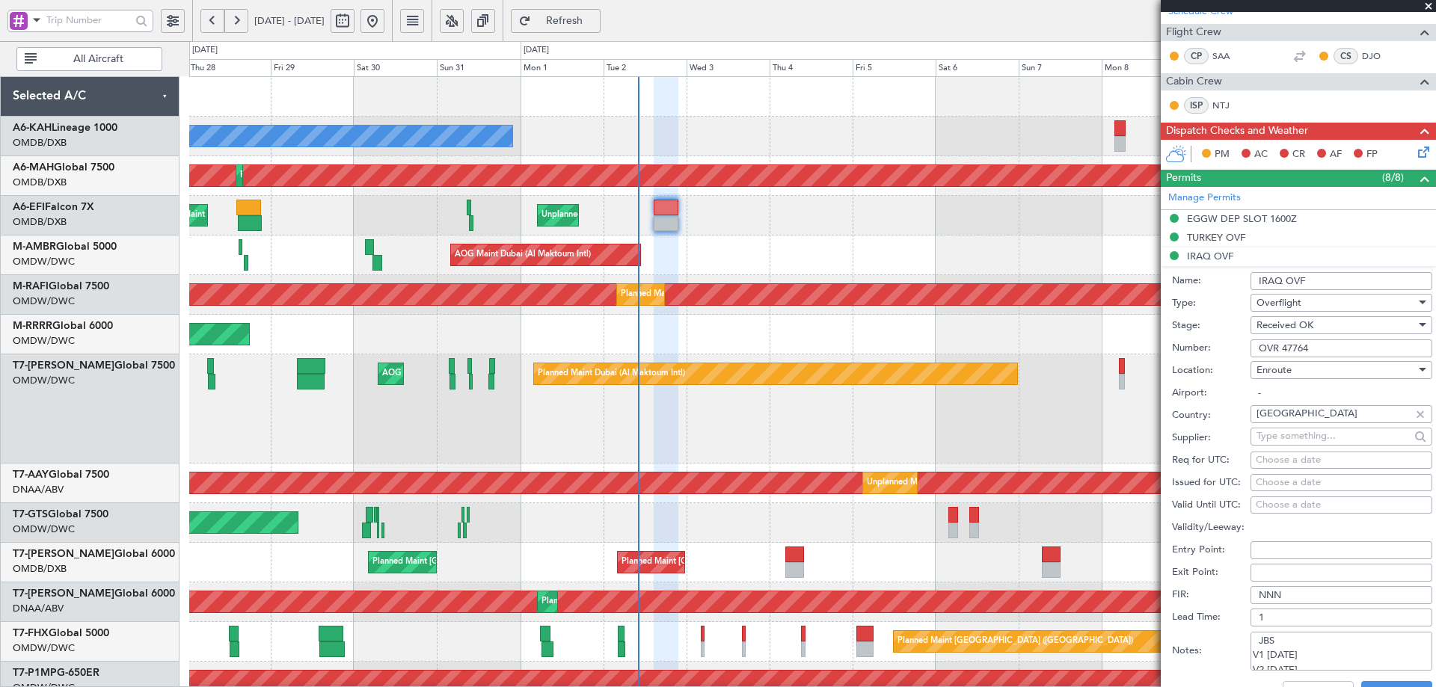
drag, startPoint x: 1323, startPoint y: 348, endPoint x: 1226, endPoint y: 353, distance: 96.6
click at [1225, 351] on div "Number: OVR 47764" at bounding box center [1302, 348] width 260 height 22
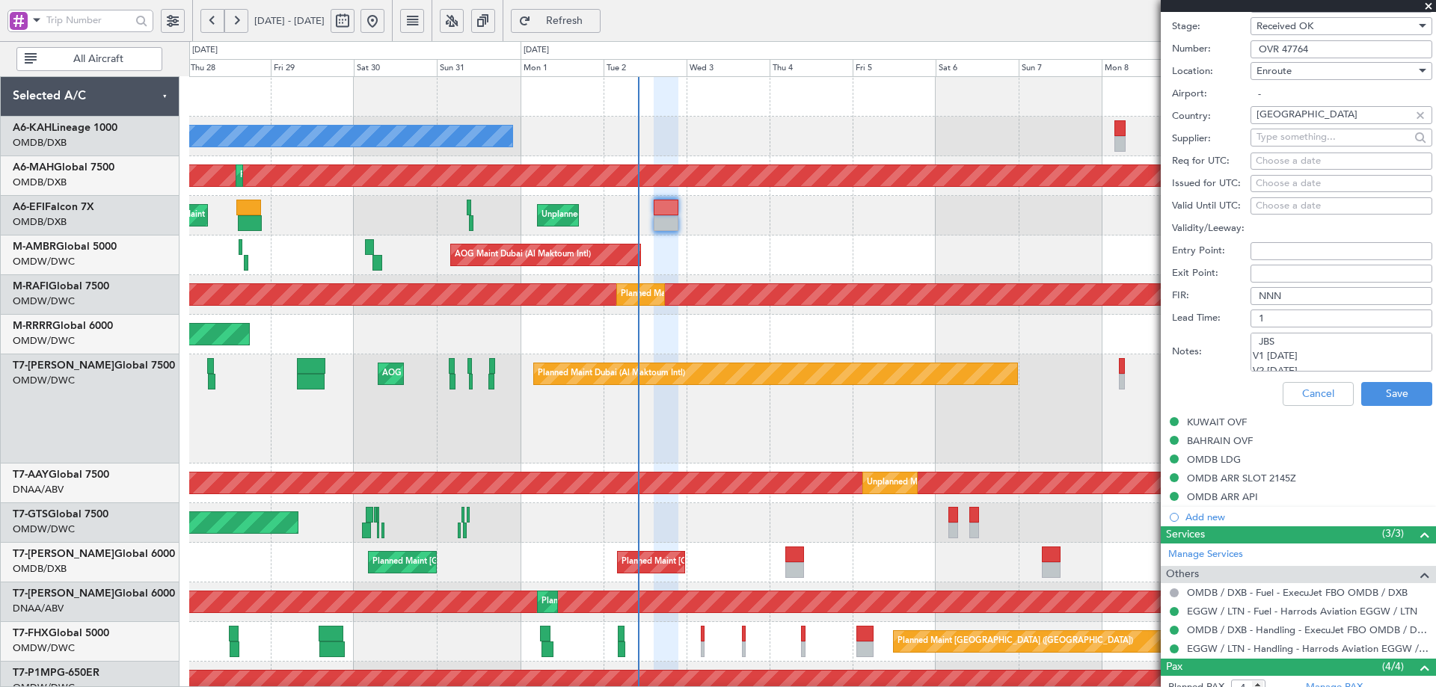
scroll to position [9, 0]
click at [1313, 363] on textarea "JBS V1 02 SEP V2 03 SEP" at bounding box center [1341, 352] width 182 height 39
type textarea "JBS V1 02 SEP V2 03 SEP V3 02 SEP"
click at [1314, 398] on button "Cancel" at bounding box center [1317, 394] width 71 height 24
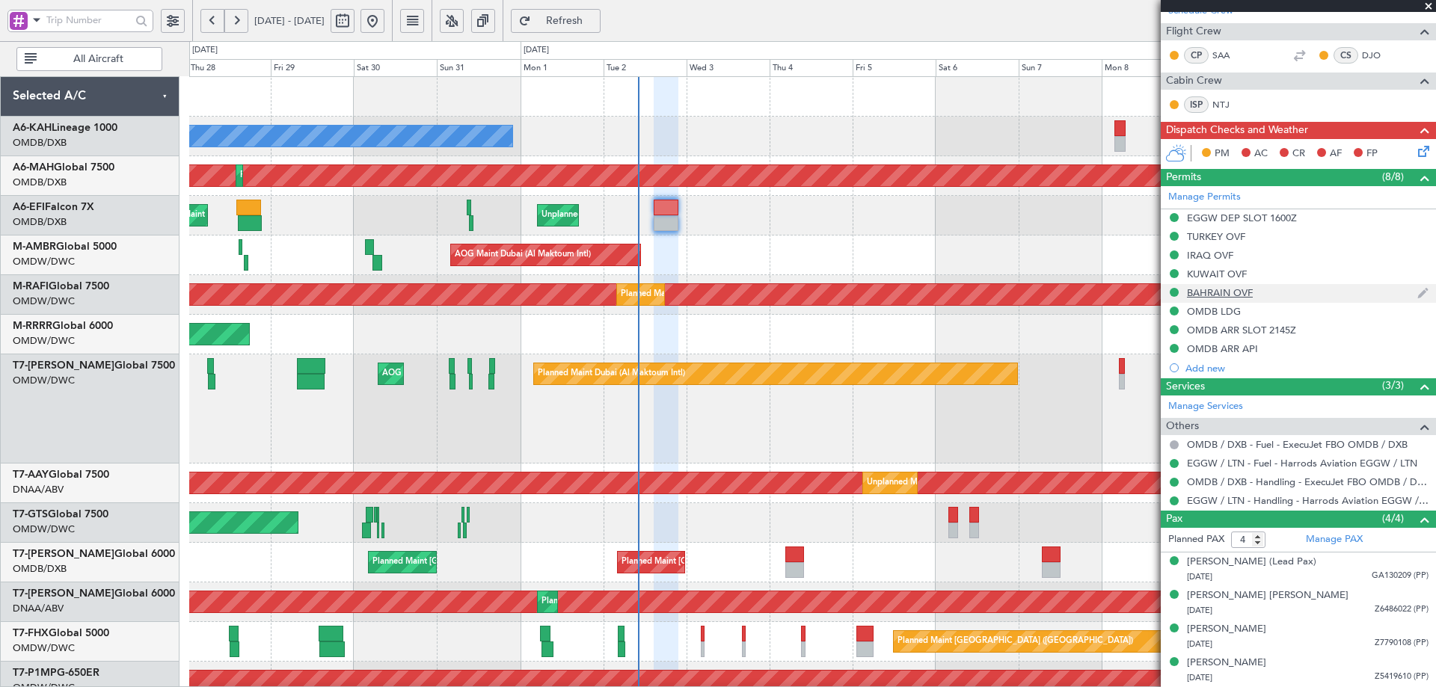
scroll to position [218, 0]
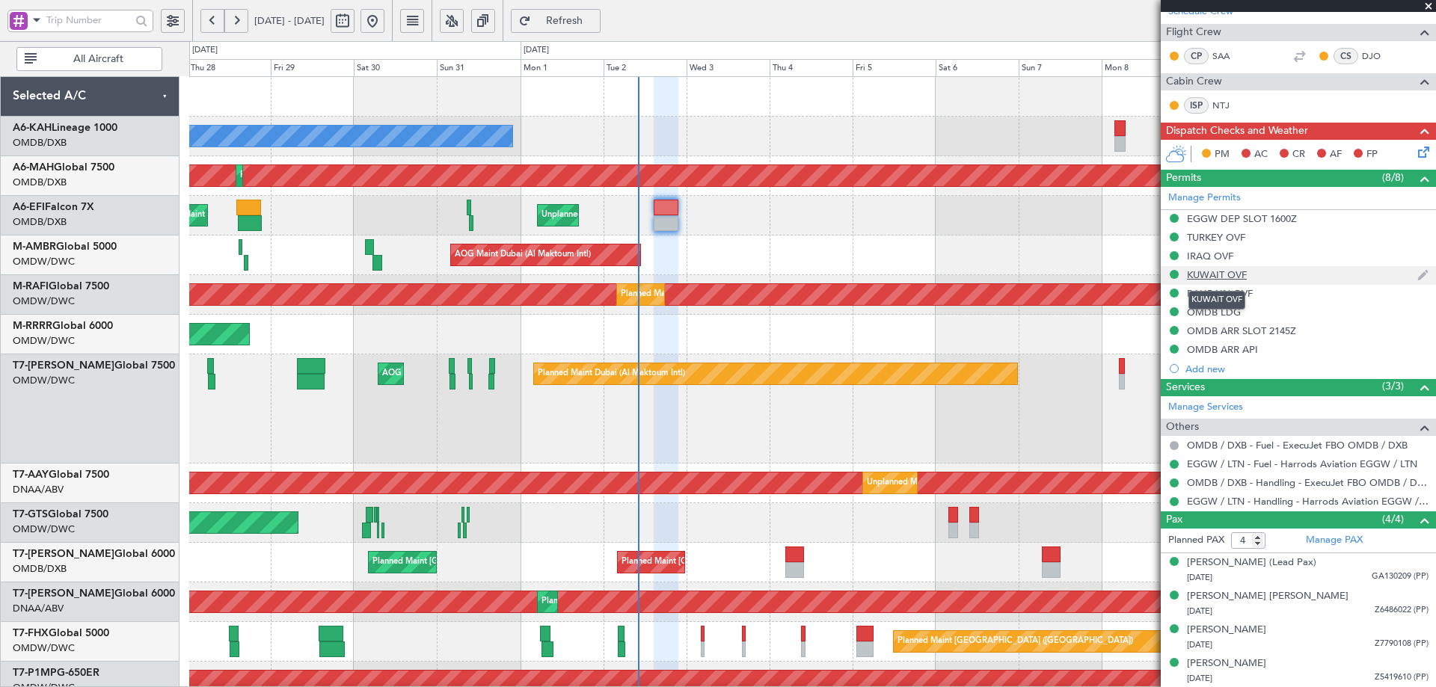
click at [1215, 274] on div "KUWAIT OVF" at bounding box center [1217, 274] width 60 height 13
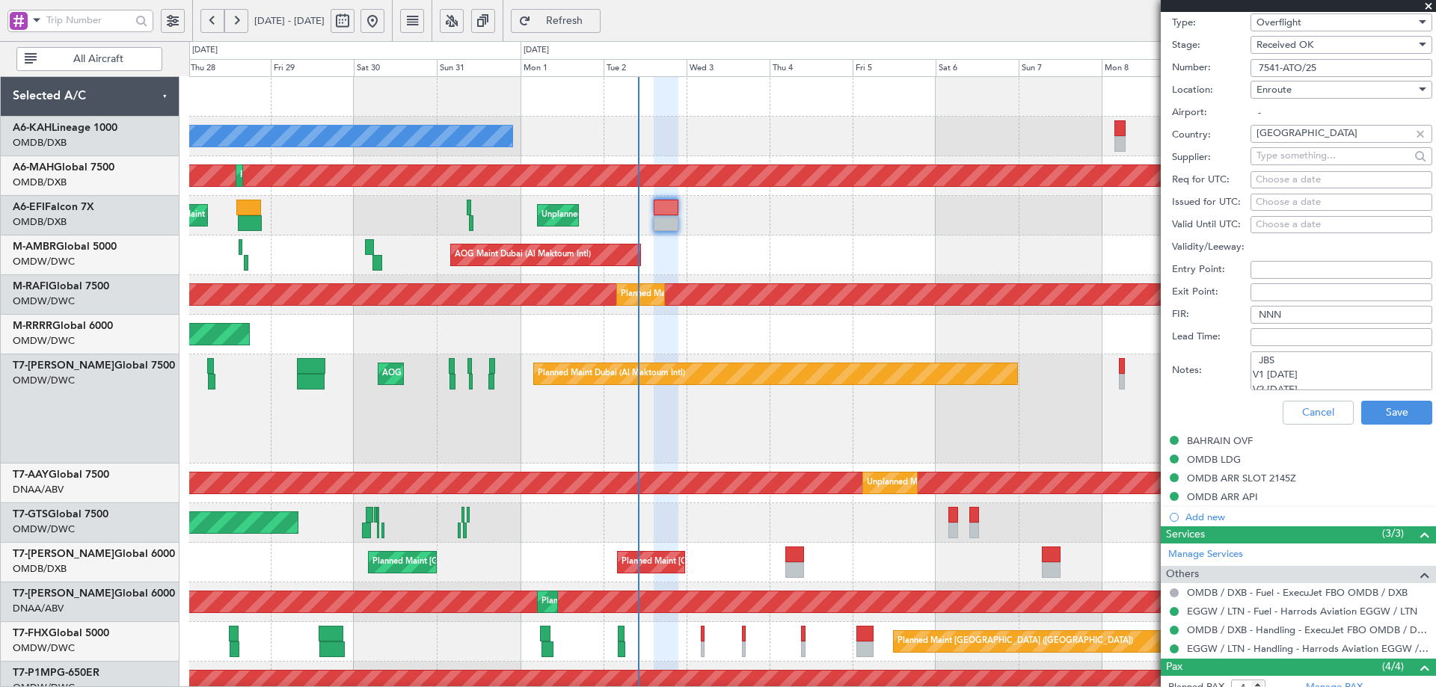
scroll to position [9, 0]
click at [1312, 381] on textarea "JBS V1 02 SEP V2 03 SEP" at bounding box center [1341, 370] width 182 height 39
paste textarea "V3 02 SEP"
type textarea "JBS V1 02 SEP V2 03 SEP V3 02 SEP"
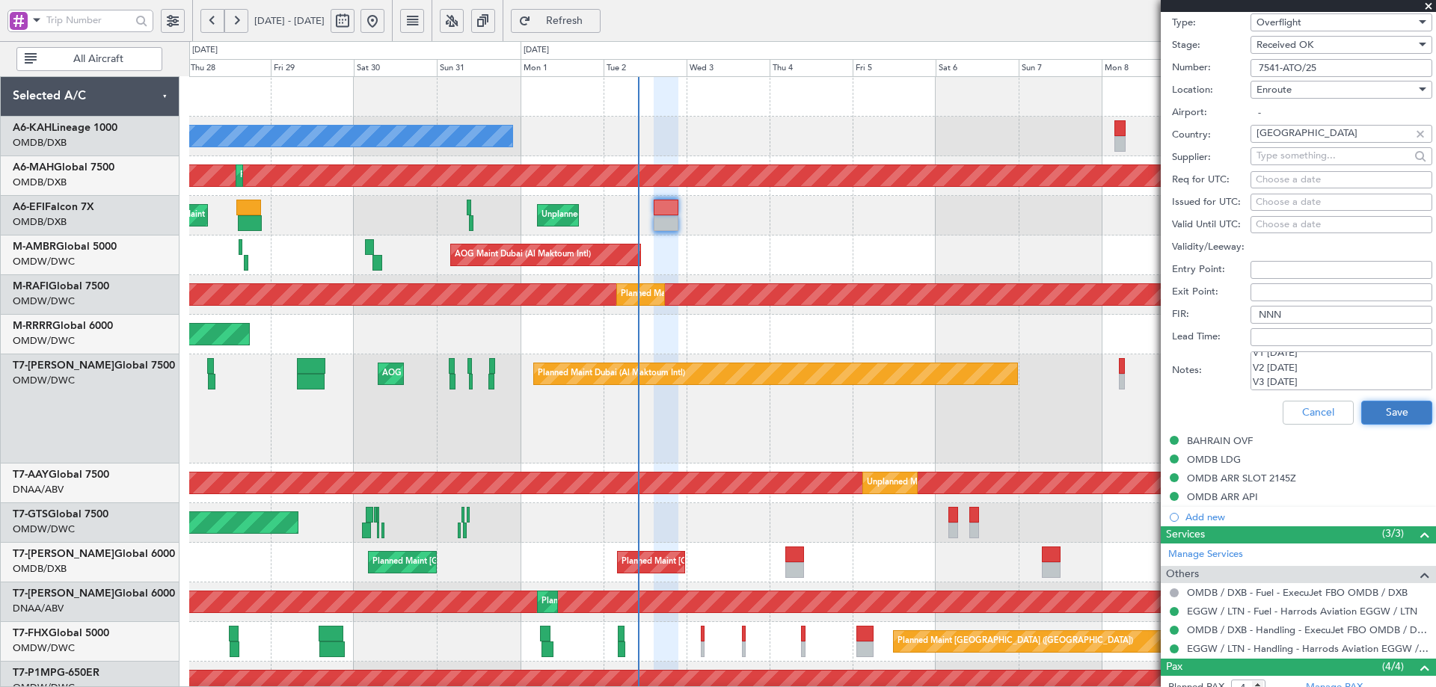
click at [1381, 416] on button "Save" at bounding box center [1396, 413] width 71 height 24
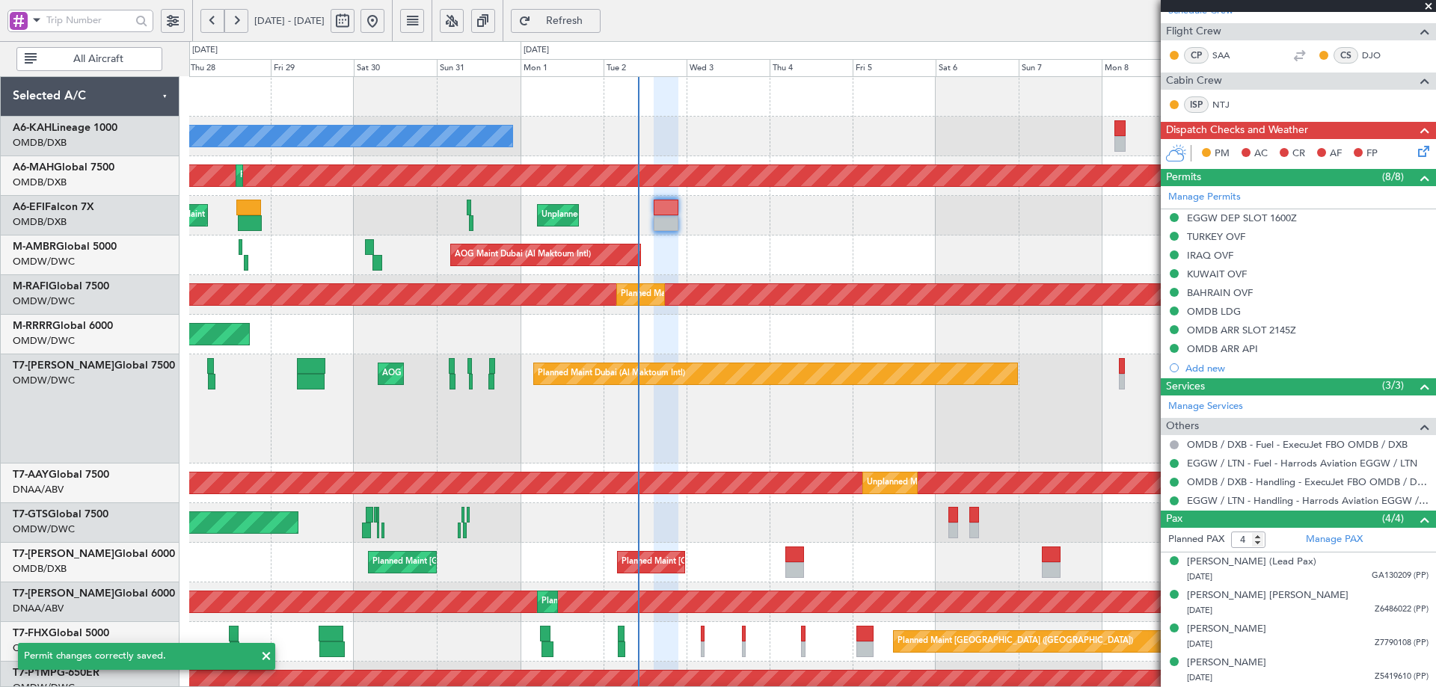
scroll to position [70, 0]
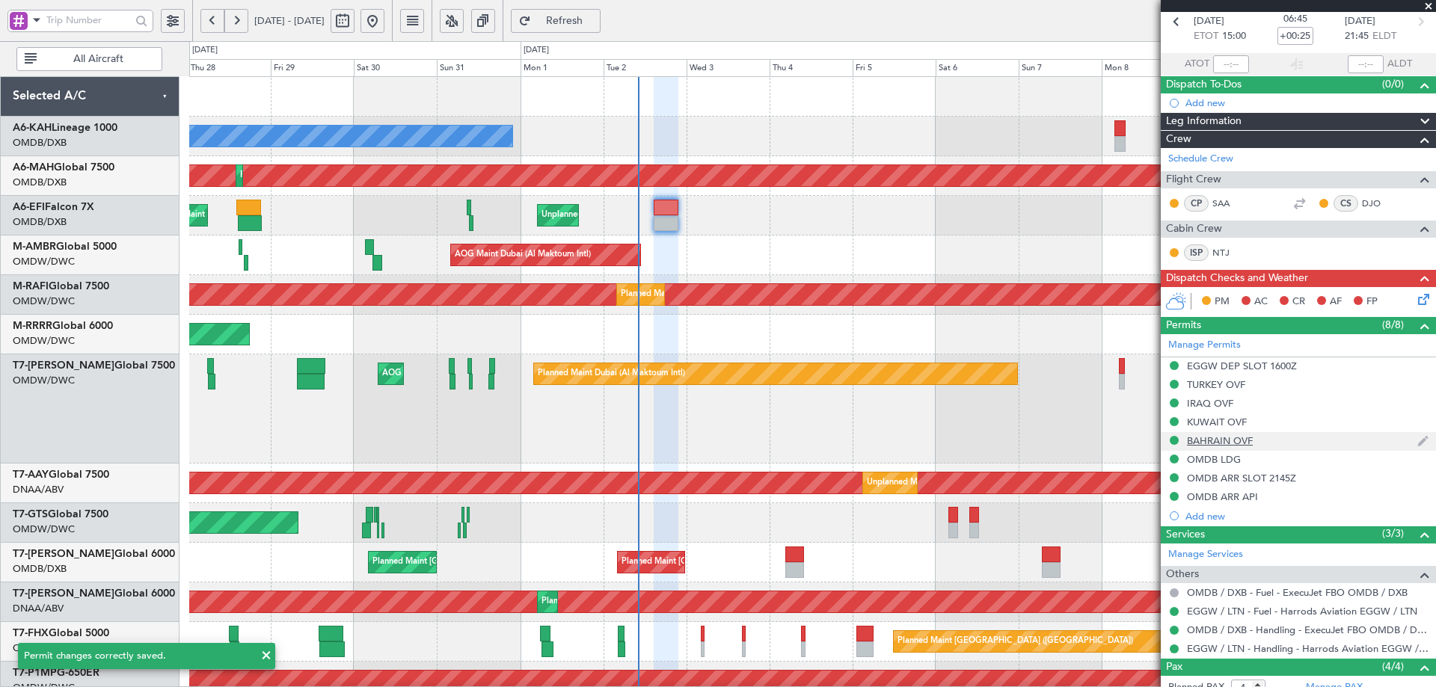
click at [1221, 437] on div "BAHRAIN OVF" at bounding box center [1220, 440] width 66 height 13
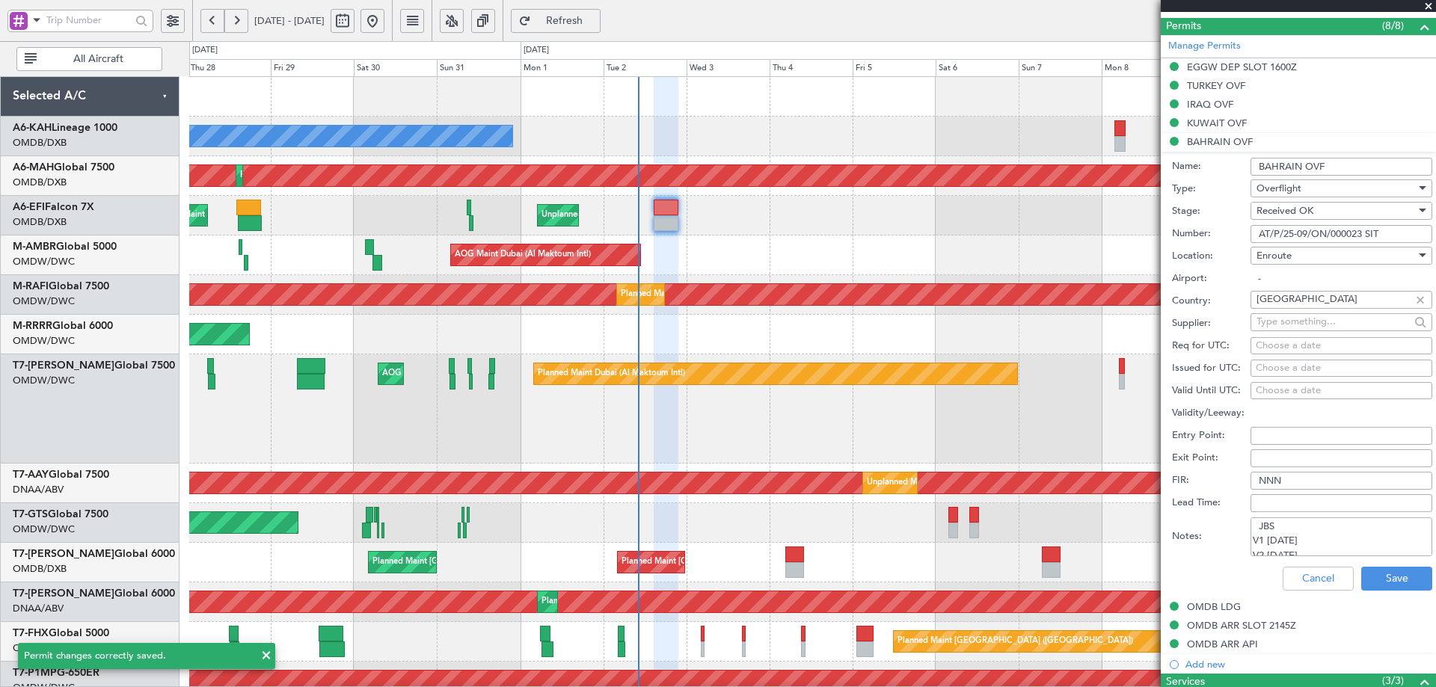
scroll to position [9, 0]
click at [1303, 543] on textarea "JBS V1 02 SEP V2 03 SEP" at bounding box center [1341, 536] width 182 height 39
paste textarea "V3 02 SEP"
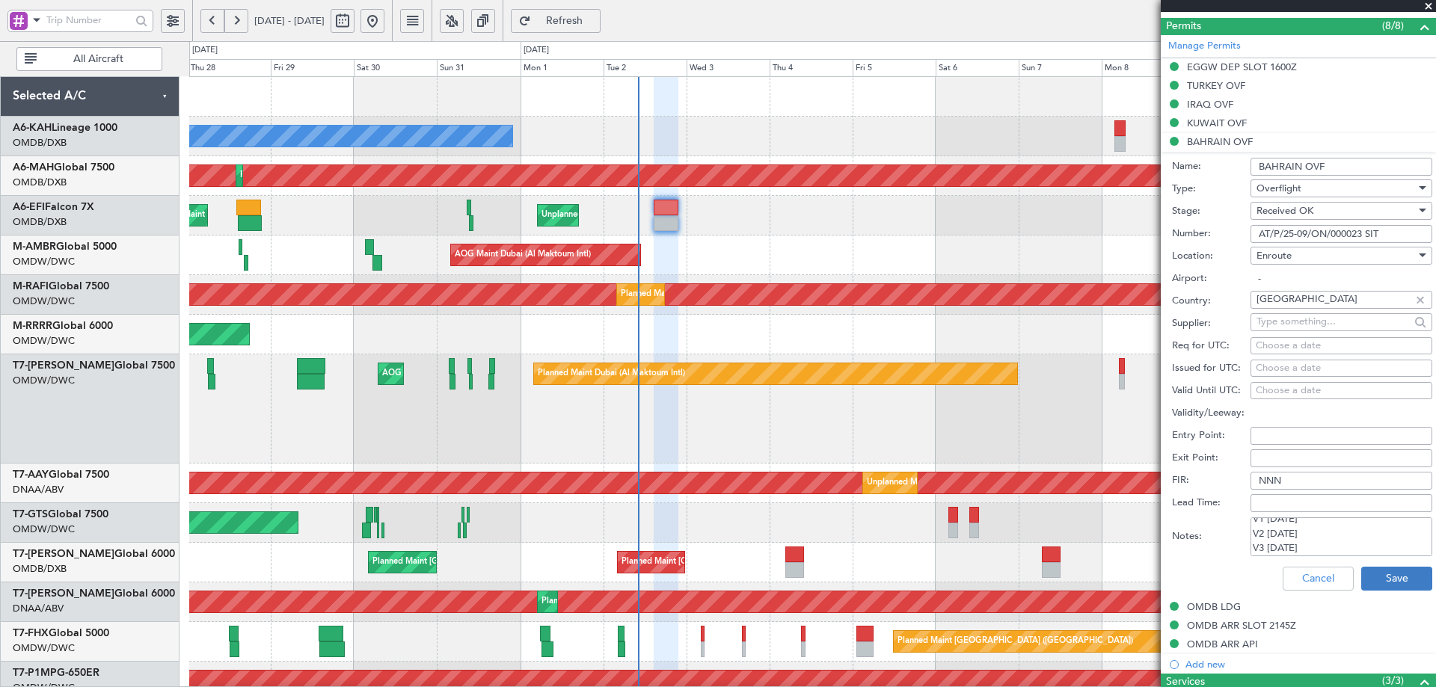
type textarea "JBS V1 02 SEP V2 03 SEP V3 02 SEP"
click at [1385, 582] on button "Save" at bounding box center [1396, 579] width 71 height 24
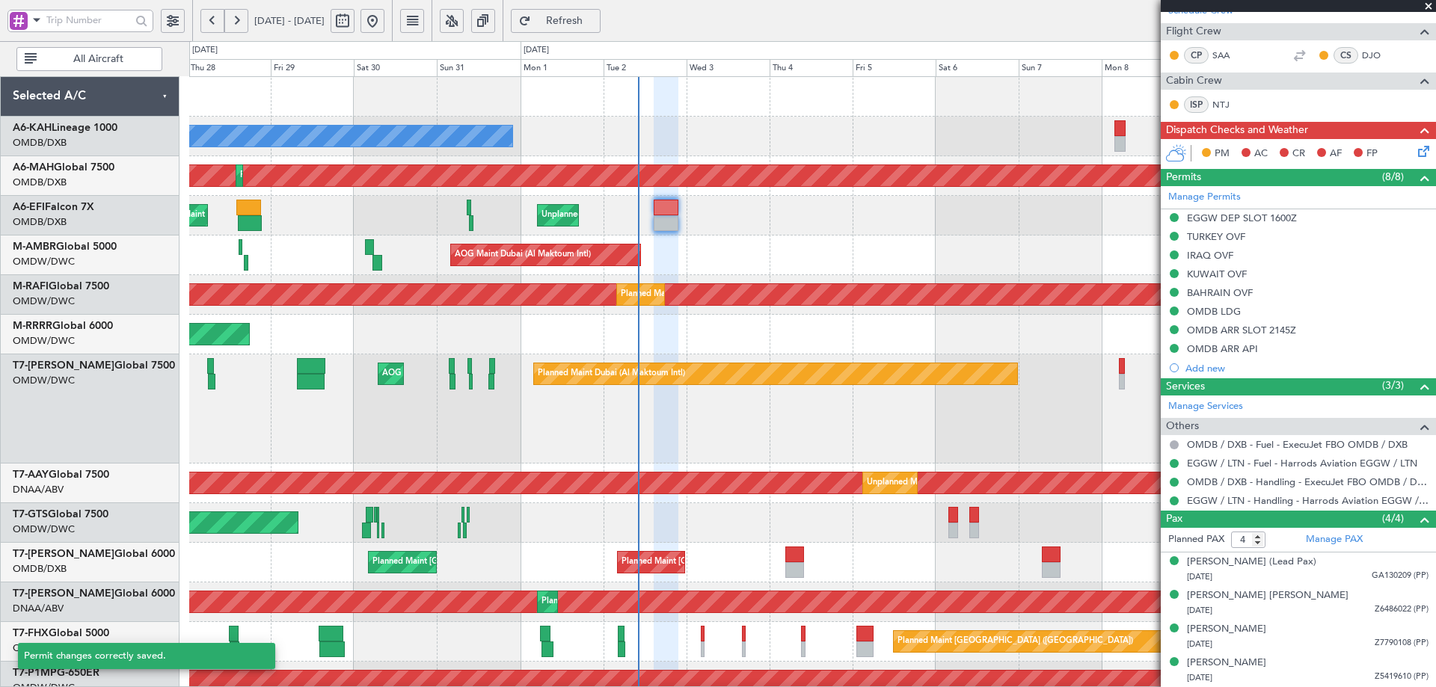
scroll to position [218, 0]
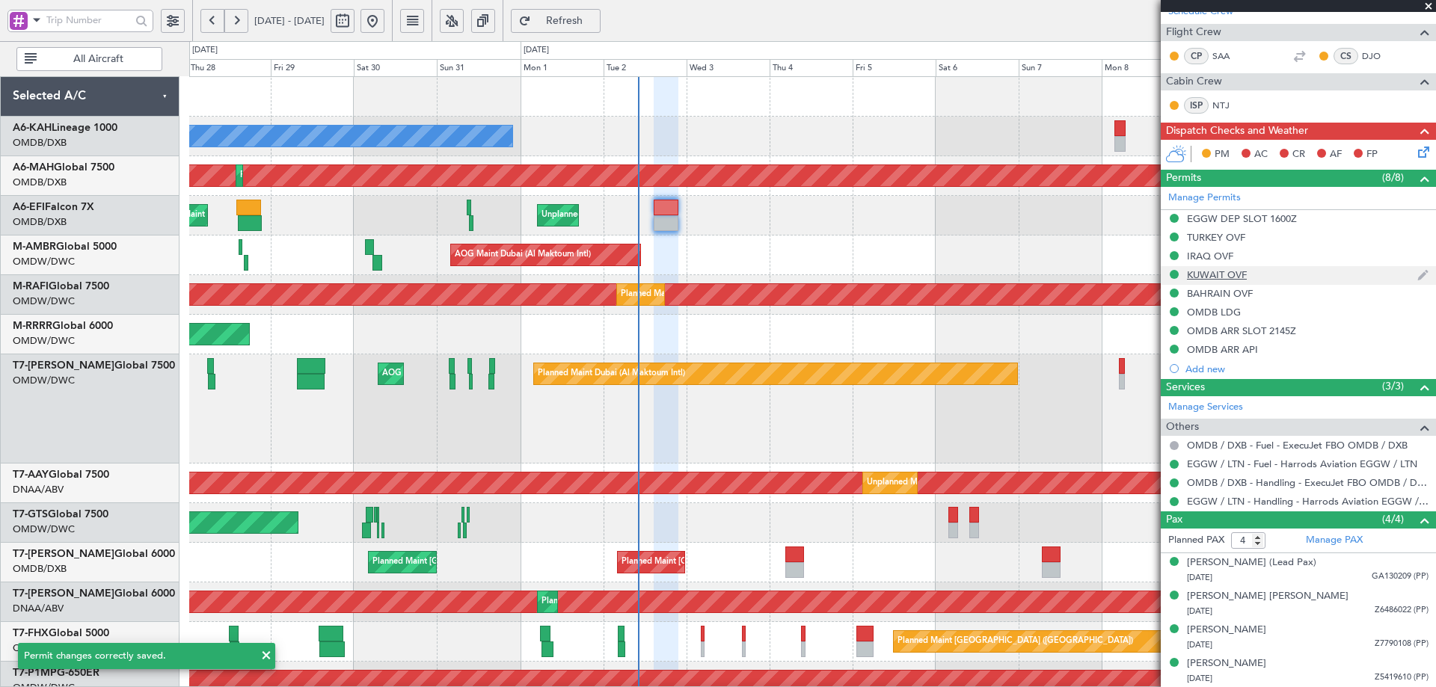
click at [1213, 277] on div "KUWAIT OVF" at bounding box center [1217, 274] width 60 height 13
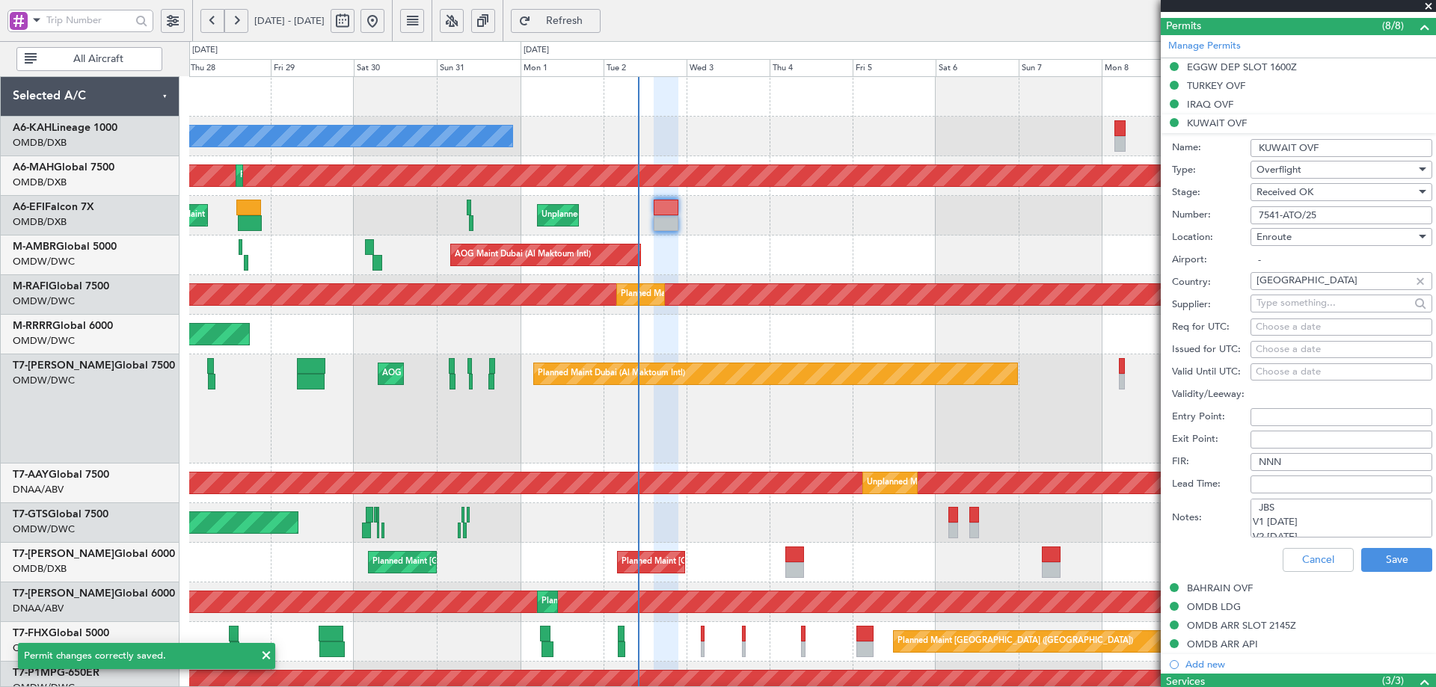
drag, startPoint x: 1329, startPoint y: 215, endPoint x: 1219, endPoint y: 223, distance: 110.2
click at [1219, 223] on div "Number: 7541-ATO/25" at bounding box center [1302, 215] width 260 height 22
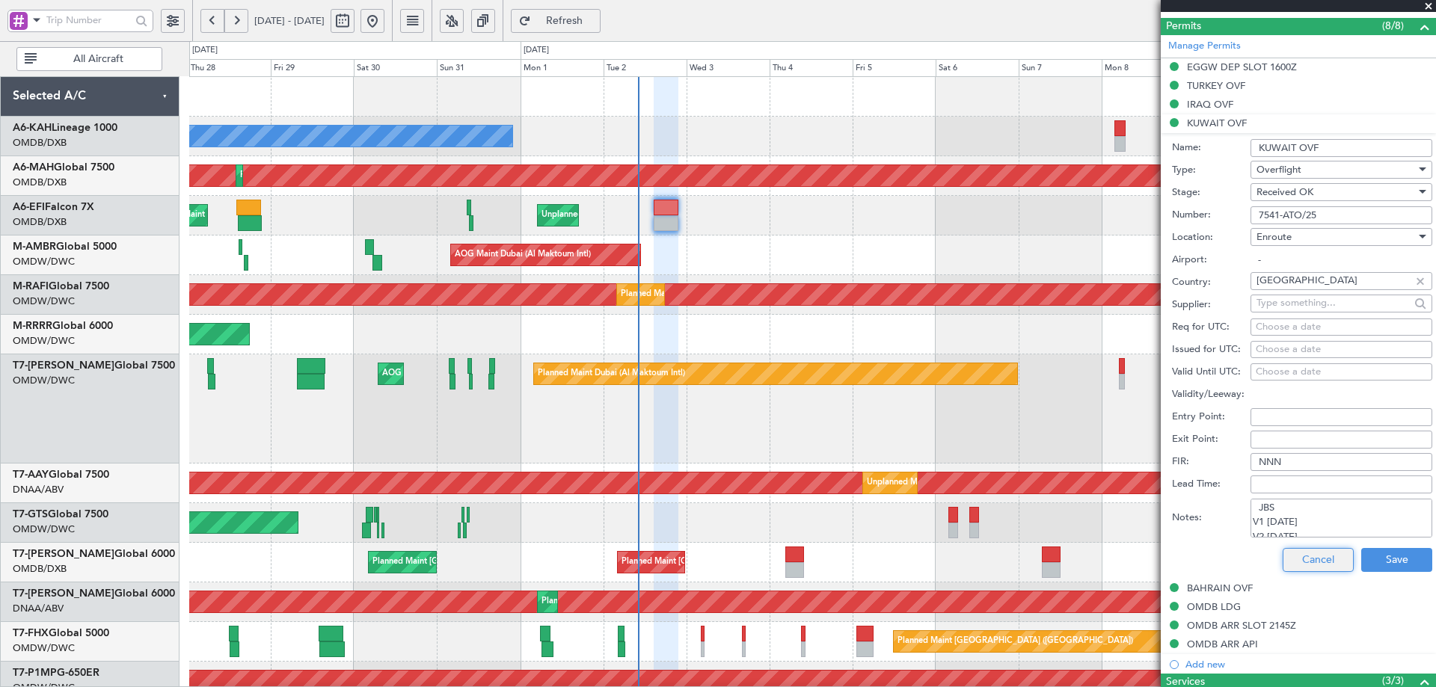
click at [1311, 558] on button "Cancel" at bounding box center [1317, 560] width 71 height 24
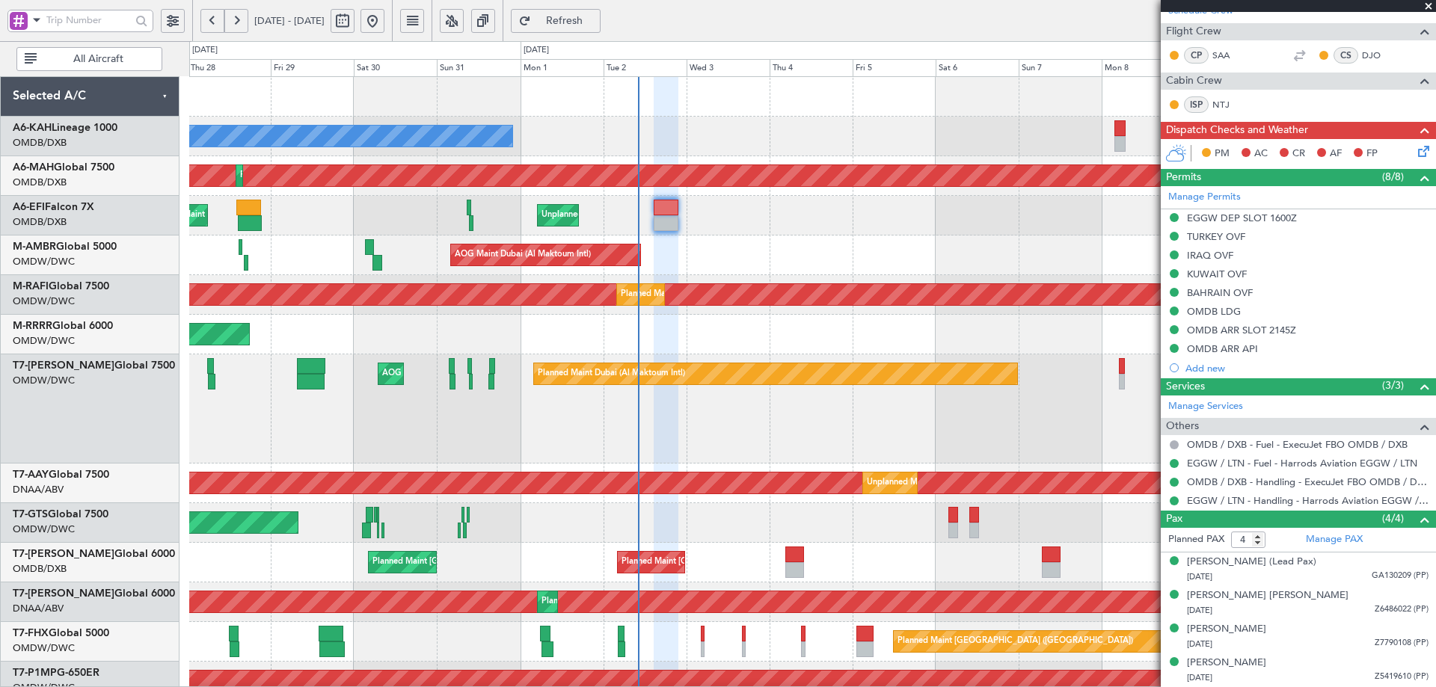
scroll to position [218, 0]
click at [1221, 293] on mat-tooltip-component "IRAQ OVF" at bounding box center [1210, 282] width 66 height 40
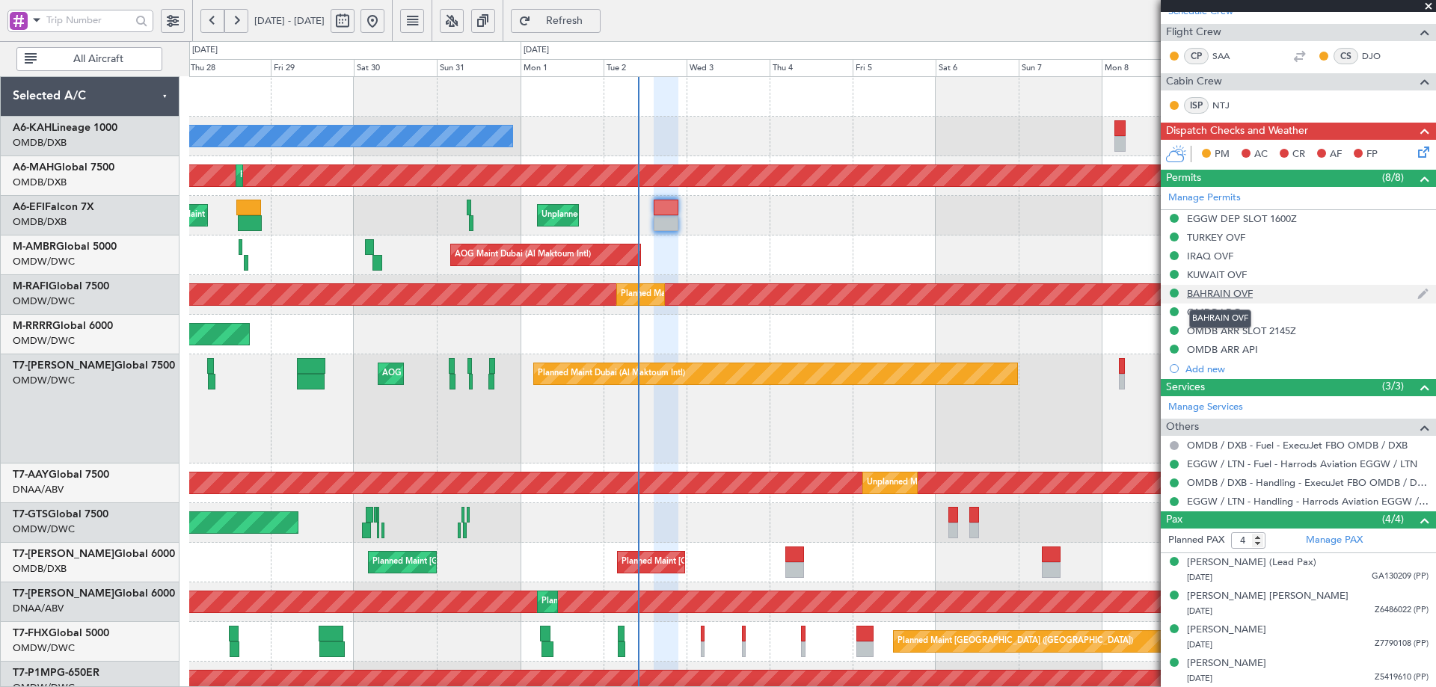
click at [1234, 293] on div "BAHRAIN OVF" at bounding box center [1220, 293] width 66 height 13
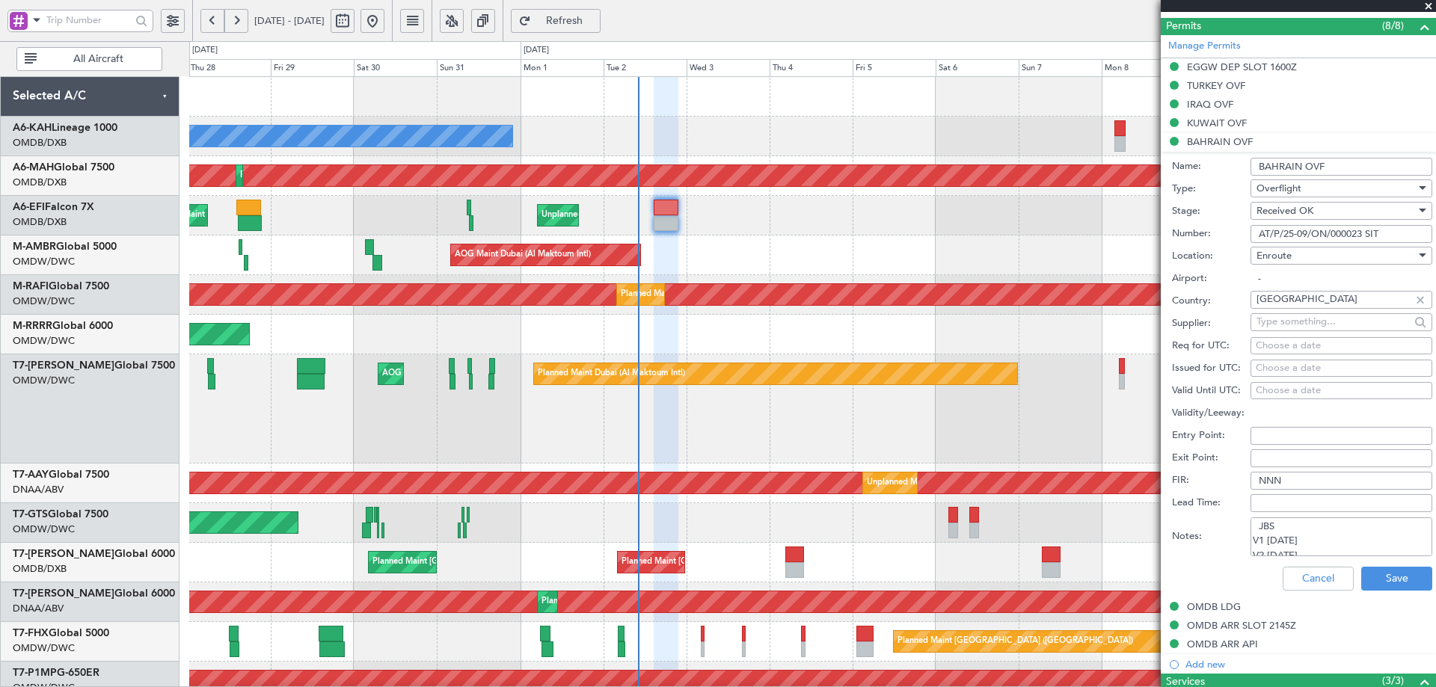
drag, startPoint x: 1392, startPoint y: 232, endPoint x: 1222, endPoint y: 242, distance: 170.8
click at [1222, 242] on div "Number: AT/P/25-09/ON/000023 SIT" at bounding box center [1302, 234] width 260 height 22
drag, startPoint x: 1287, startPoint y: 581, endPoint x: 1291, endPoint y: 557, distance: 24.3
click at [1287, 579] on button "Cancel" at bounding box center [1317, 579] width 71 height 24
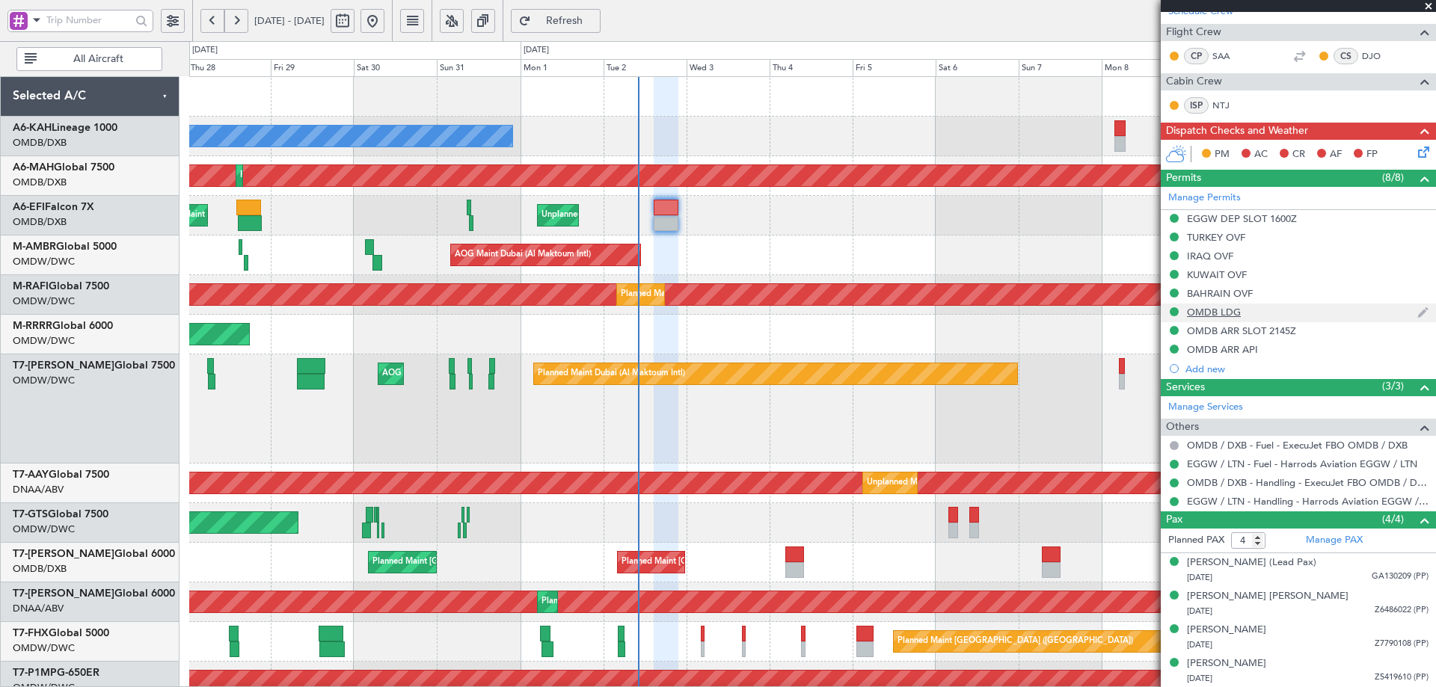
click at [1235, 310] on div "OMDB LDG" at bounding box center [1214, 312] width 54 height 13
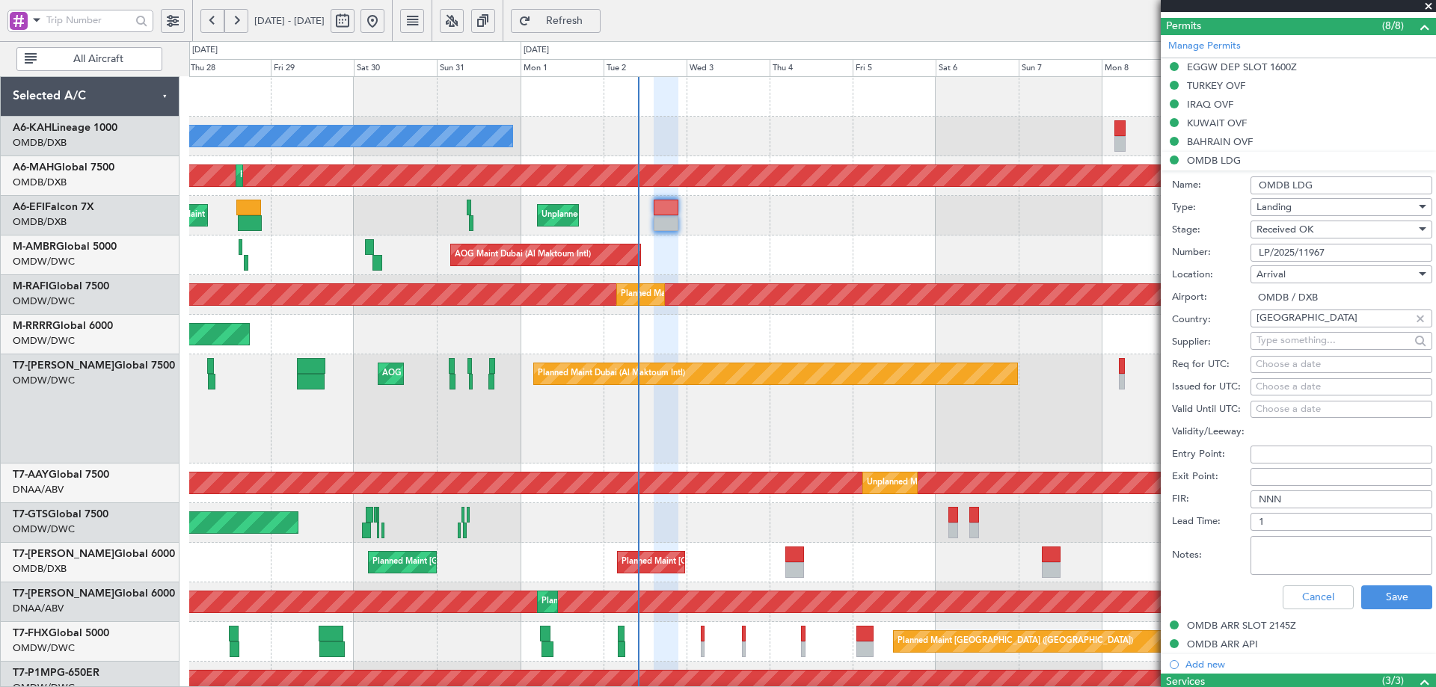
drag, startPoint x: 1342, startPoint y: 247, endPoint x: 1169, endPoint y: 243, distance: 173.5
click at [1169, 244] on form "Name: OMDB LDG Type: Landing Stage: Received OK Number: LP/2025/11967 Location:…" at bounding box center [1297, 393] width 275 height 446
click at [1295, 593] on button "Cancel" at bounding box center [1317, 597] width 71 height 24
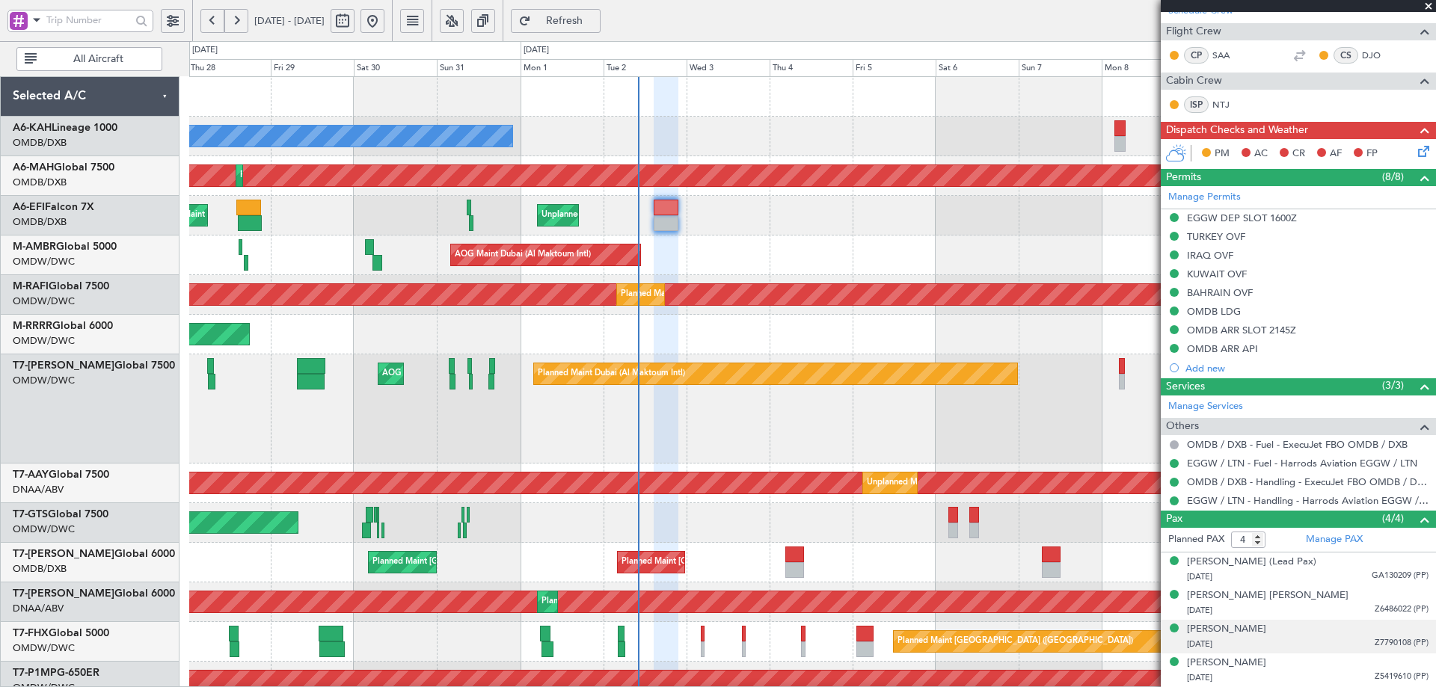
scroll to position [218, 0]
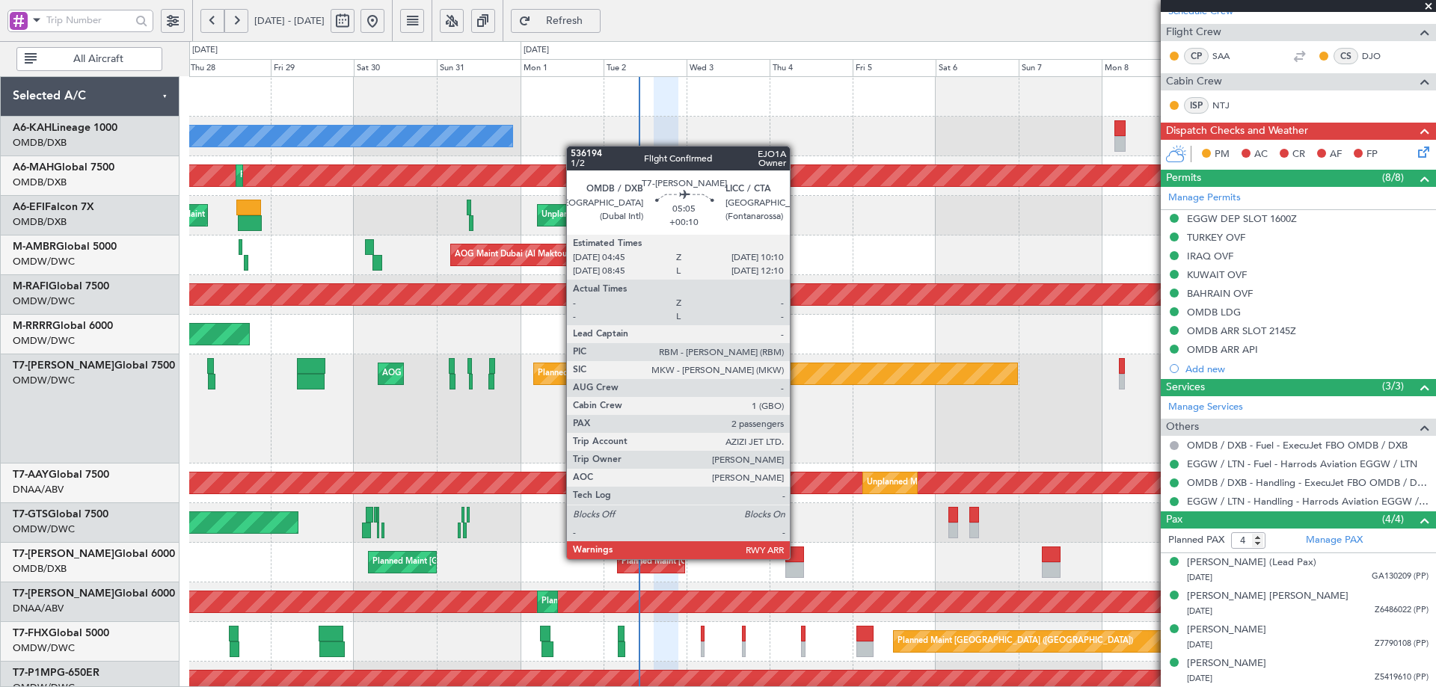
click at [796, 558] on div at bounding box center [794, 555] width 19 height 16
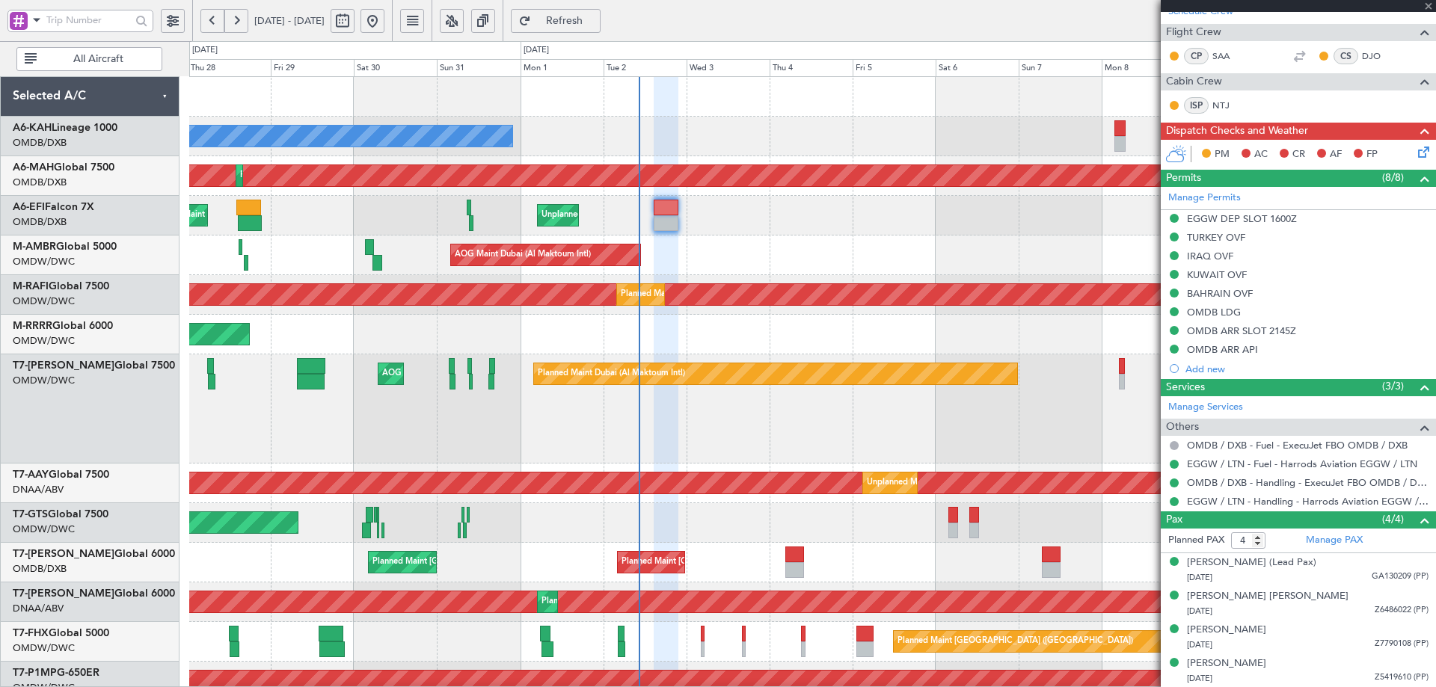
type input "+00:10"
type input "2"
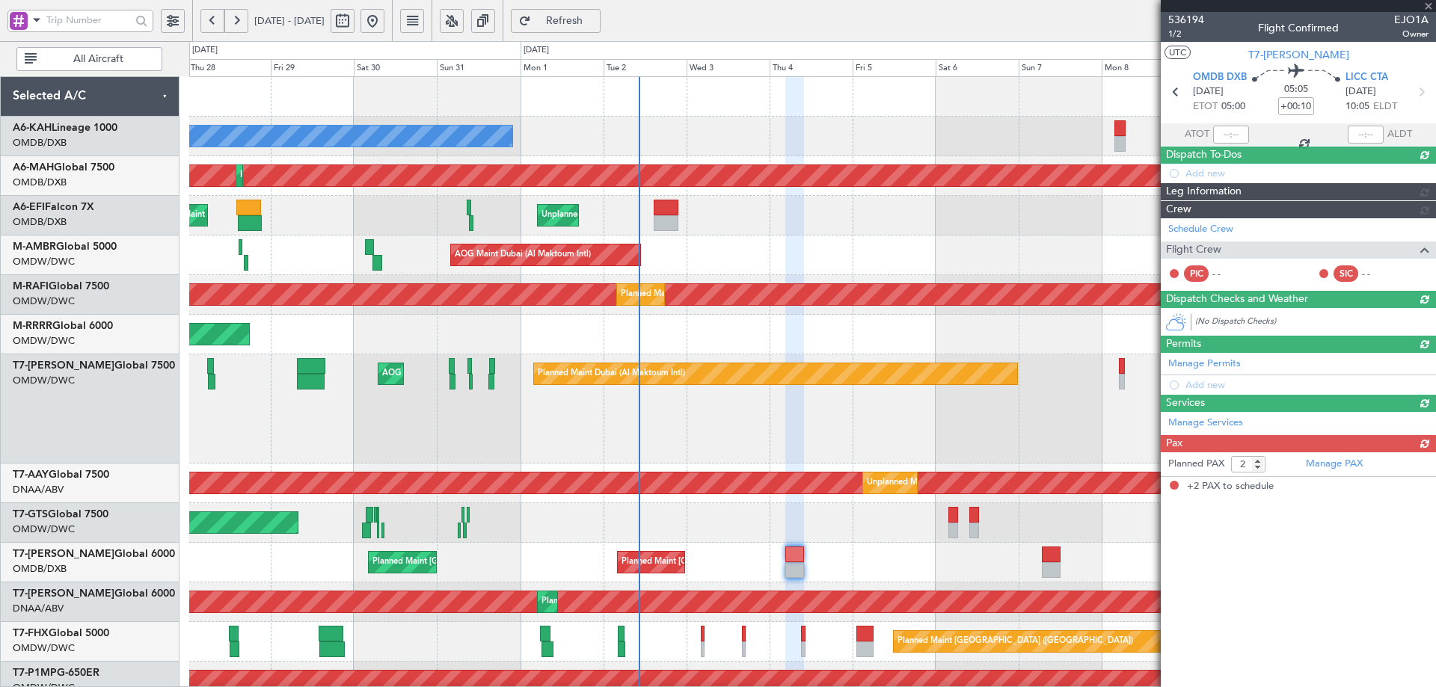
scroll to position [0, 0]
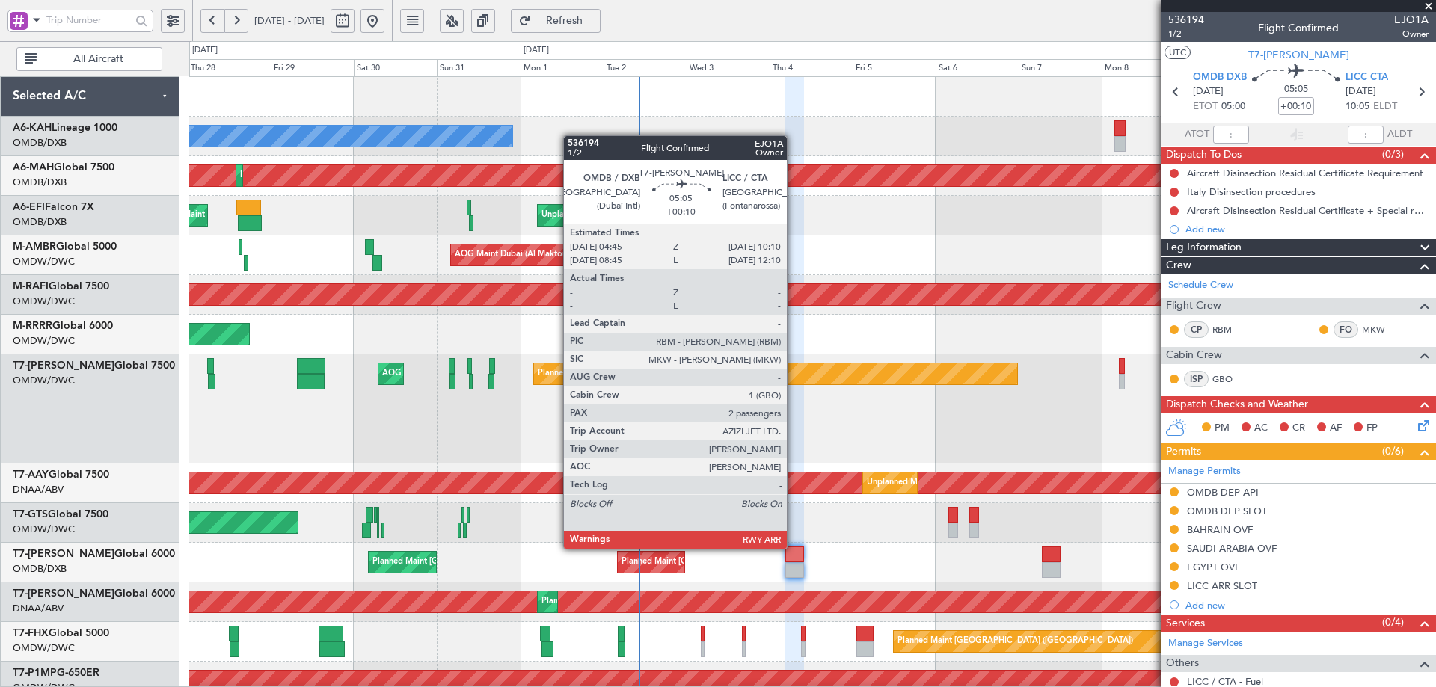
click at [793, 547] on div at bounding box center [794, 555] width 19 height 16
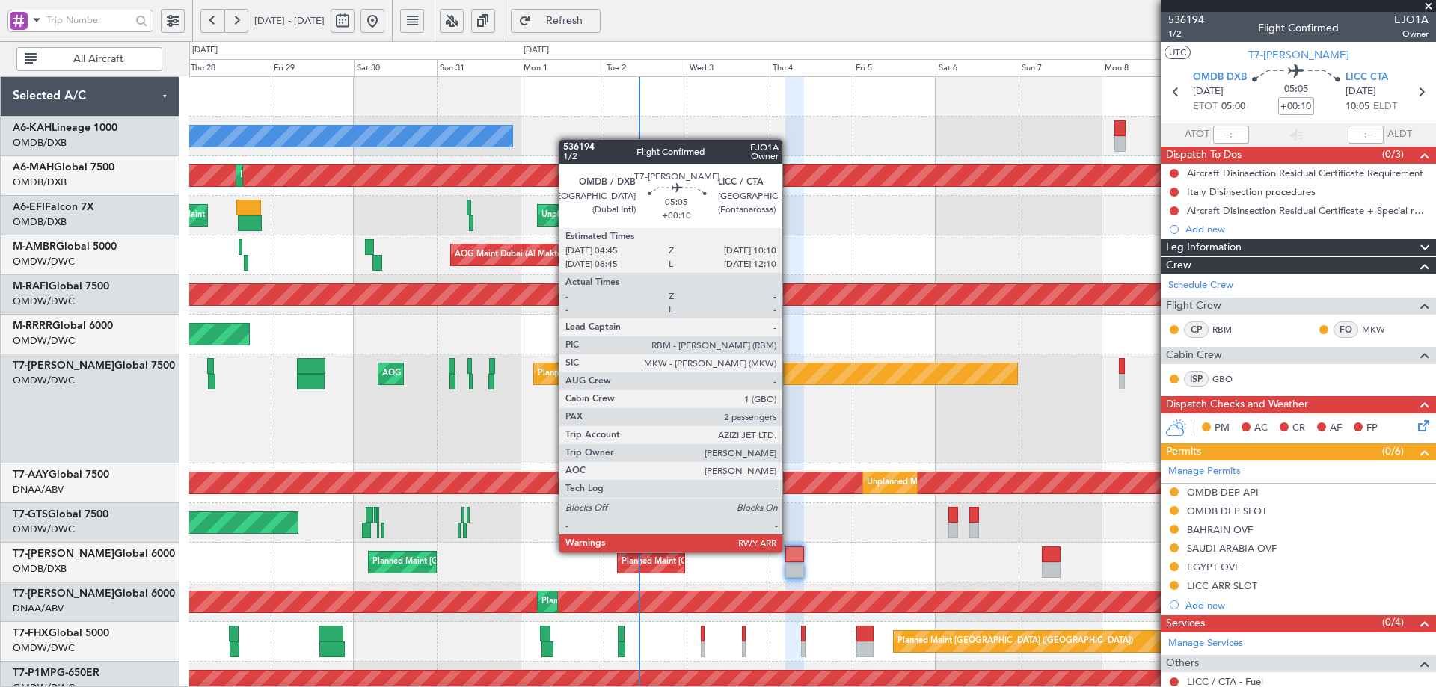
click at [789, 551] on div at bounding box center [794, 555] width 19 height 16
click at [789, 550] on div at bounding box center [794, 555] width 19 height 16
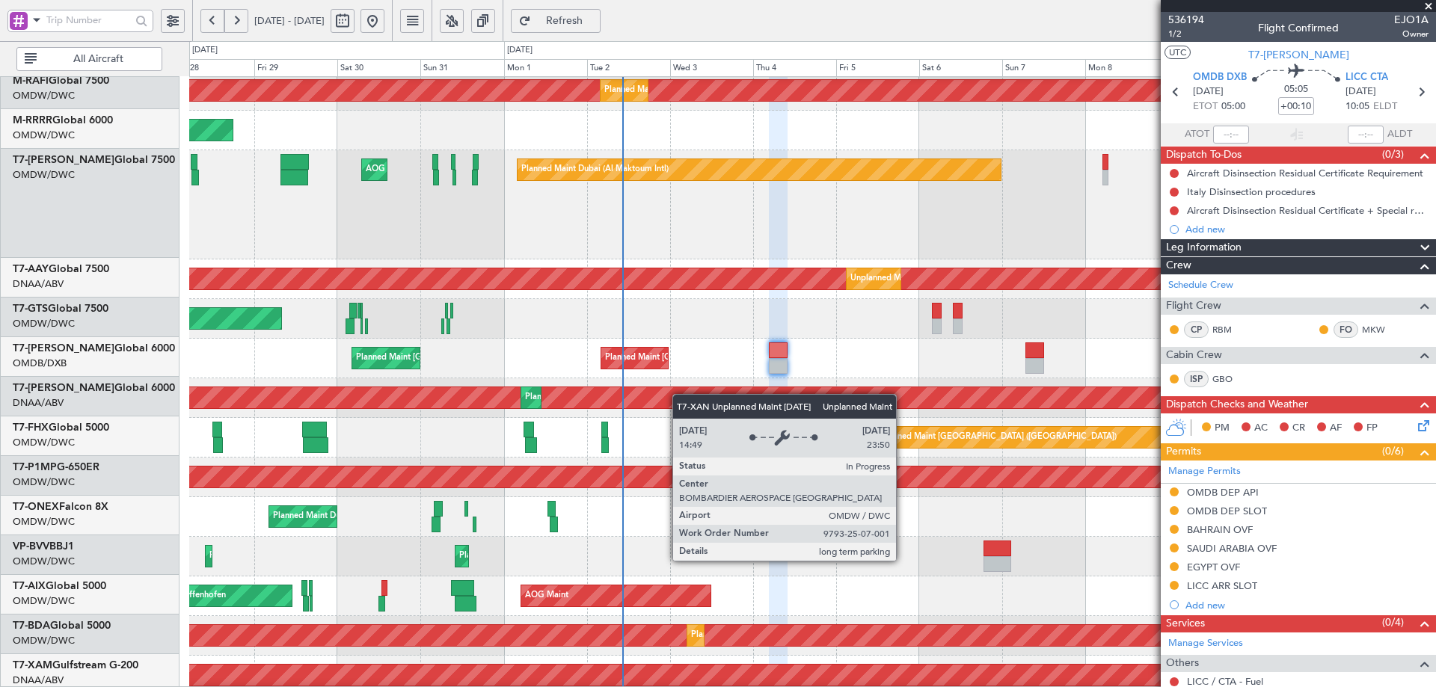
click at [681, 390] on div "Unplanned Maint [GEOGRAPHIC_DATA] (Al Maktoum Intl)" at bounding box center [812, 397] width 3736 height 21
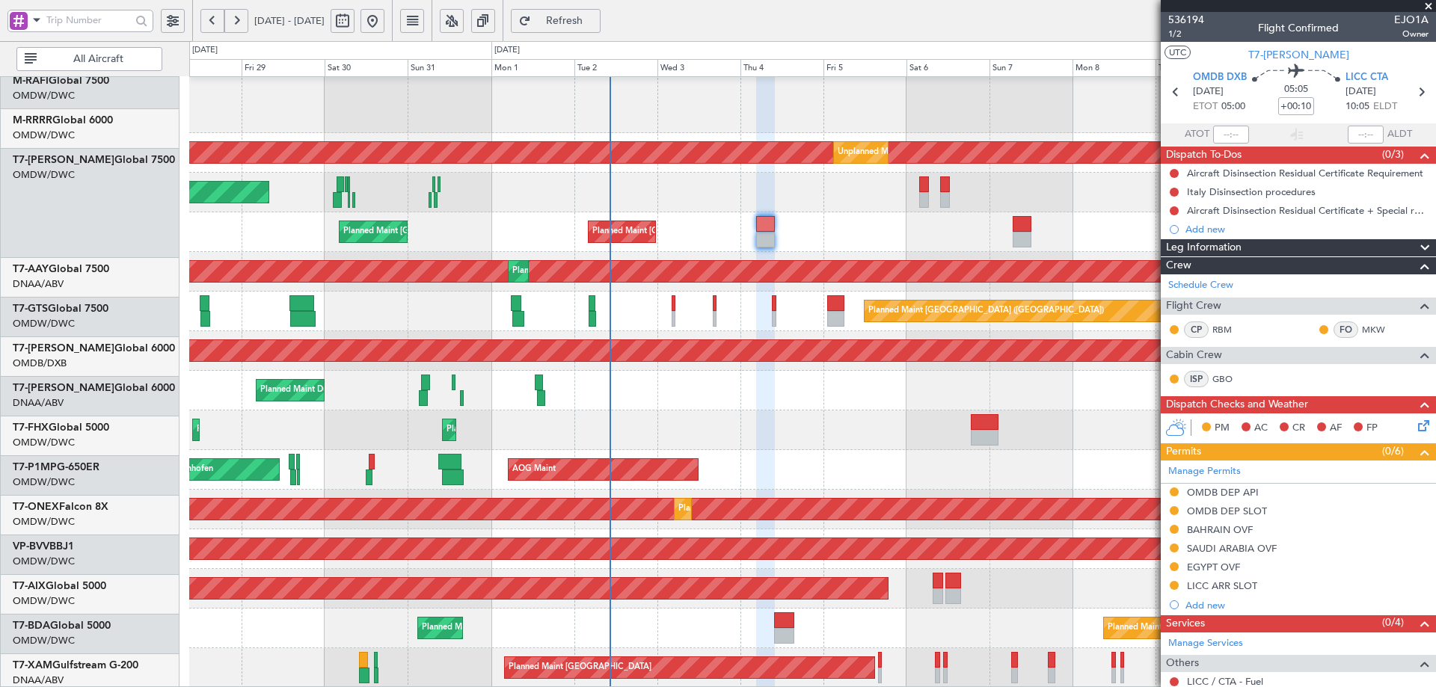
scroll to position [330, 0]
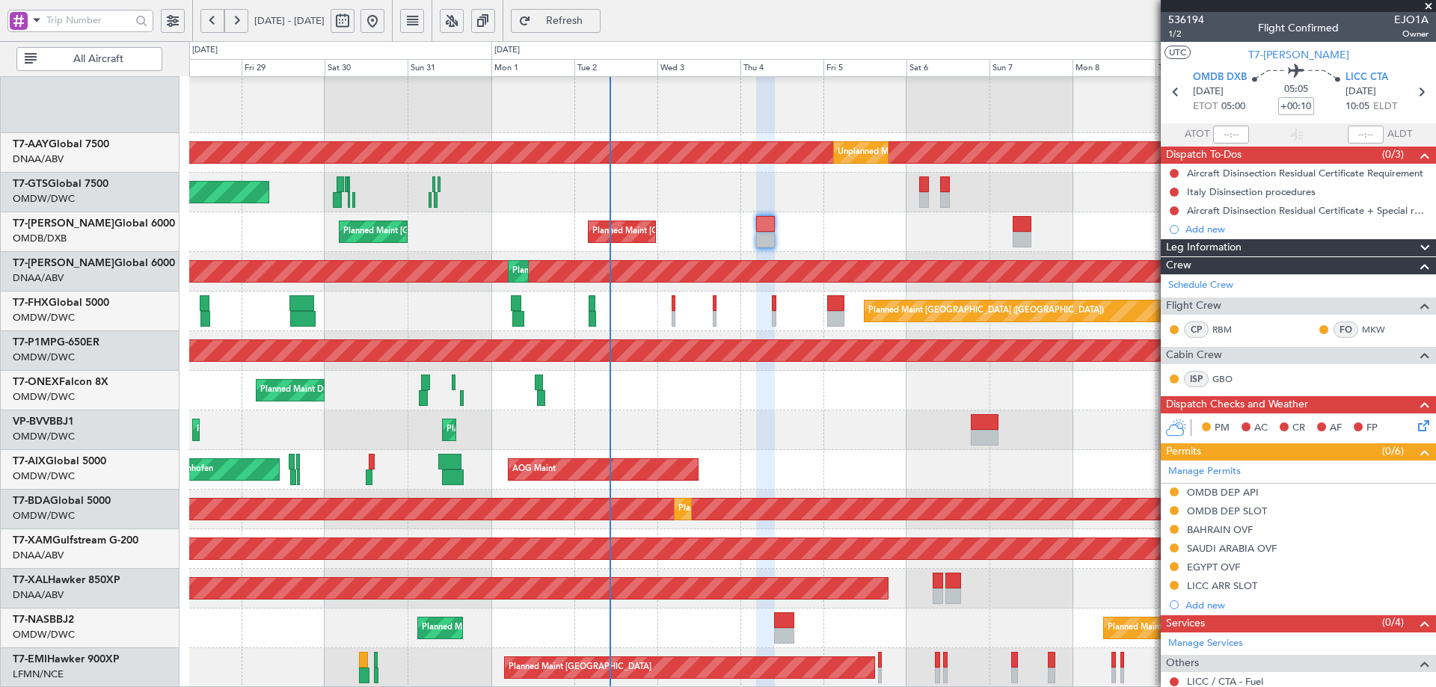
click at [712, 422] on div "Planned Maint Dubai (Al Maktoum Intl) AOG Maint Dubai (Al Maktoum Intl) Unplann…" at bounding box center [812, 217] width 1246 height 941
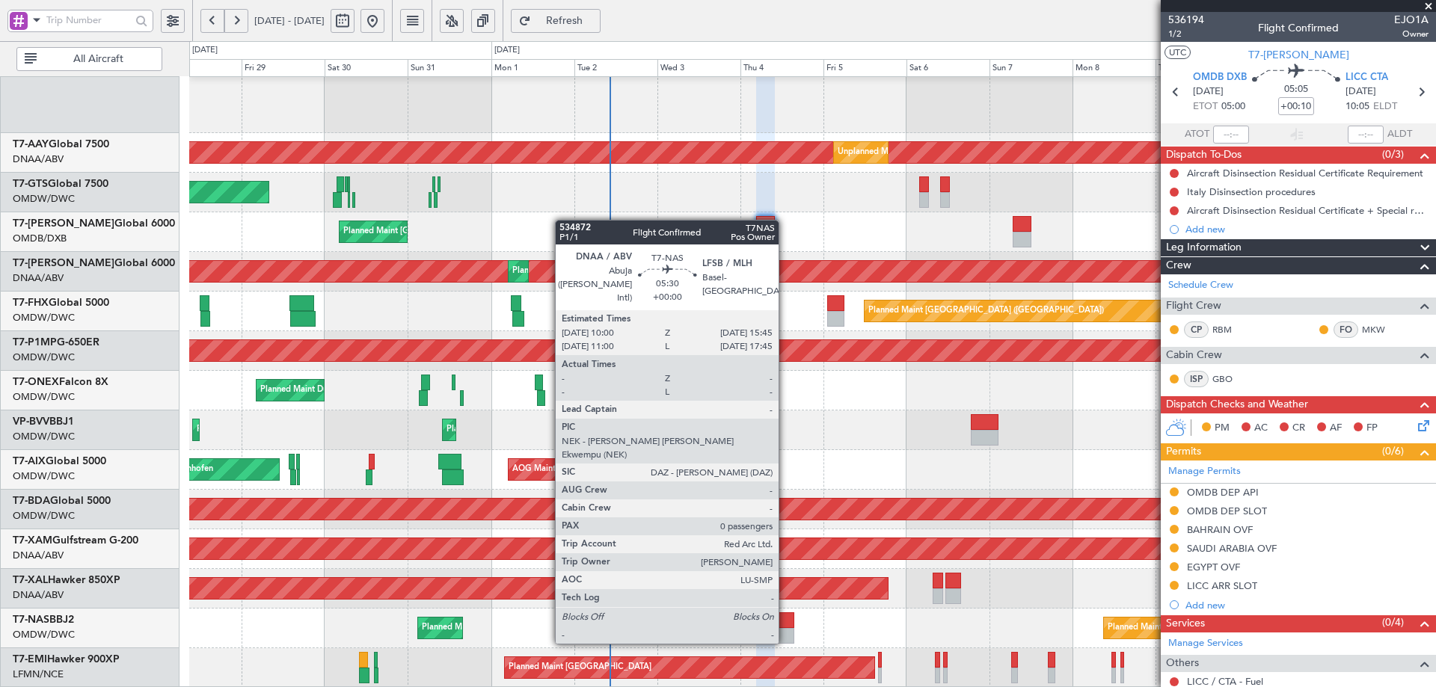
click at [785, 628] on div at bounding box center [784, 636] width 20 height 16
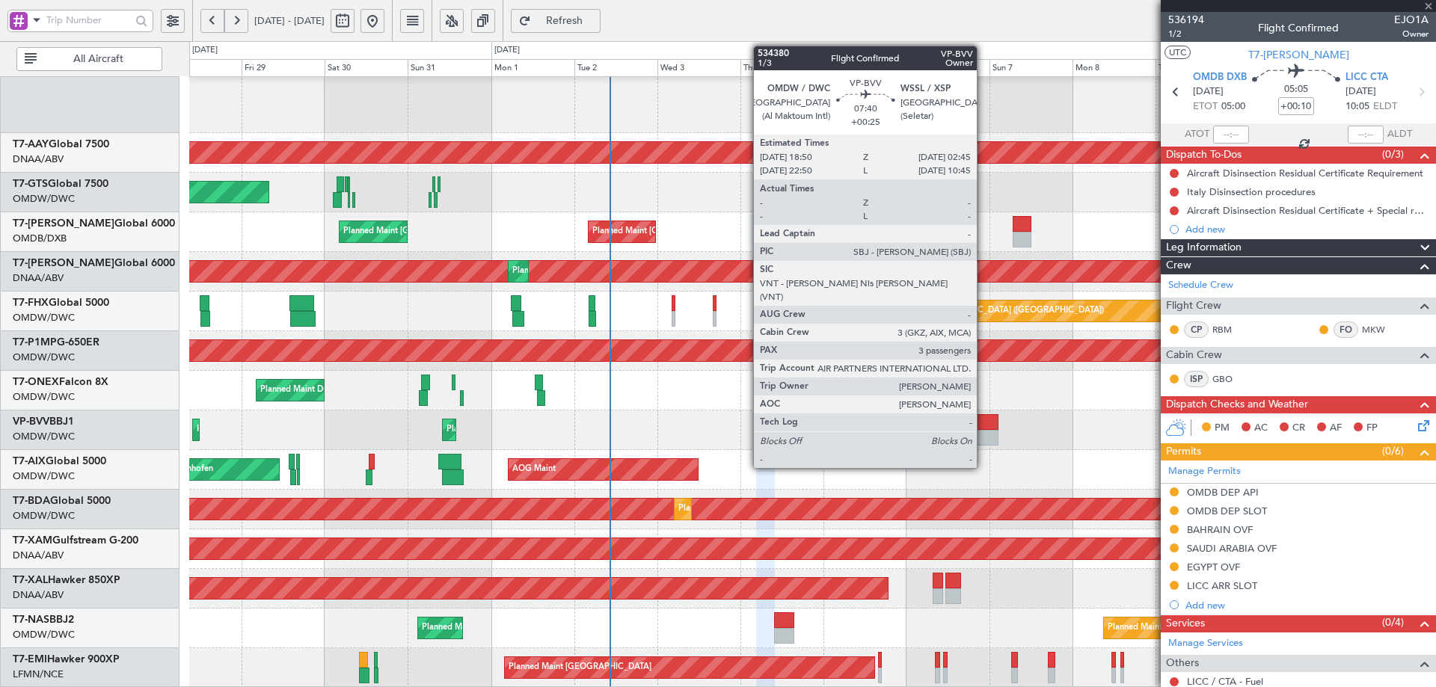
type input "0"
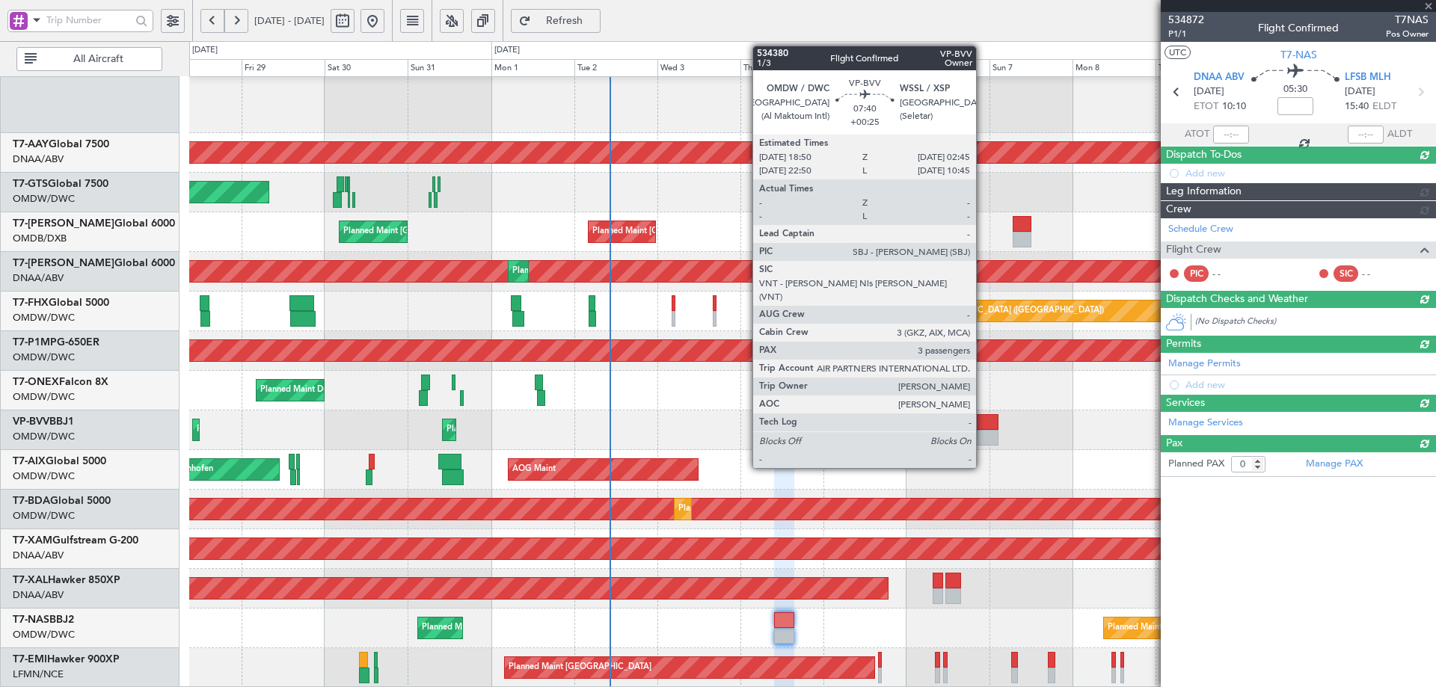
click at [982, 421] on div at bounding box center [985, 422] width 28 height 16
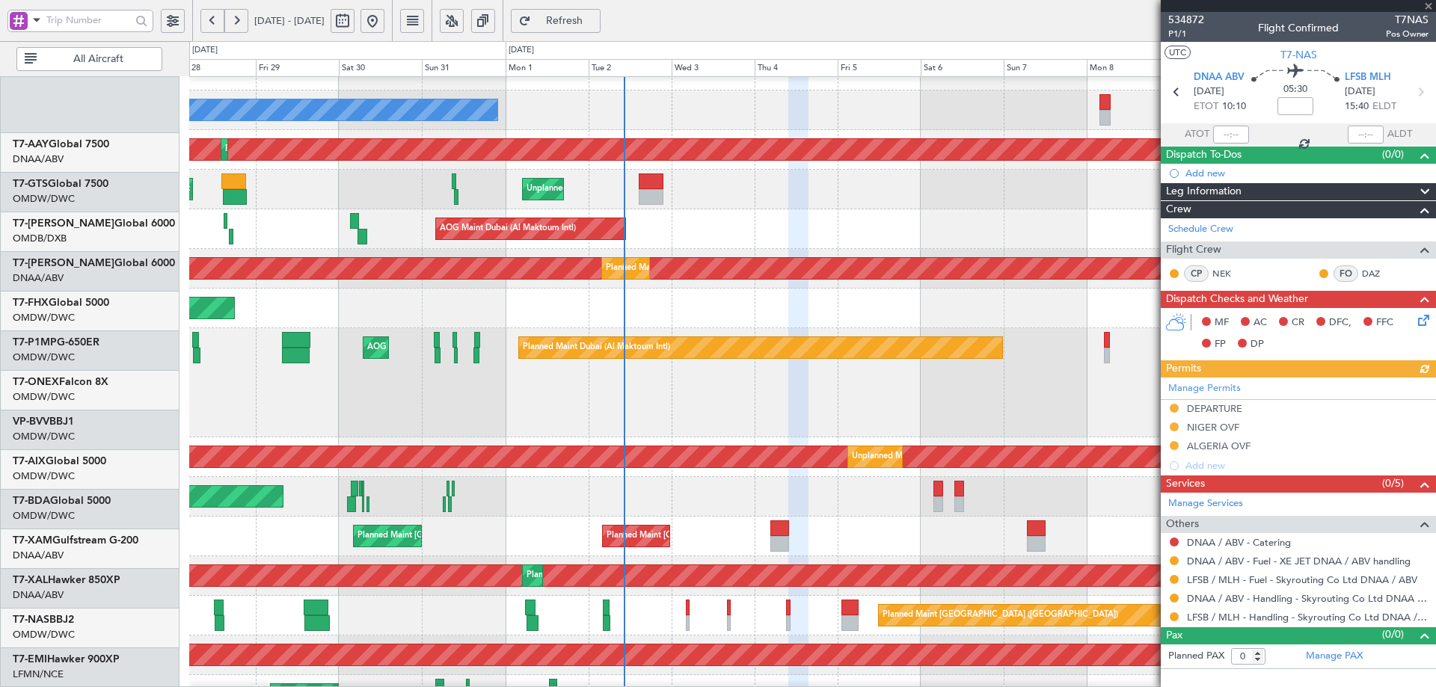
scroll to position [25, 0]
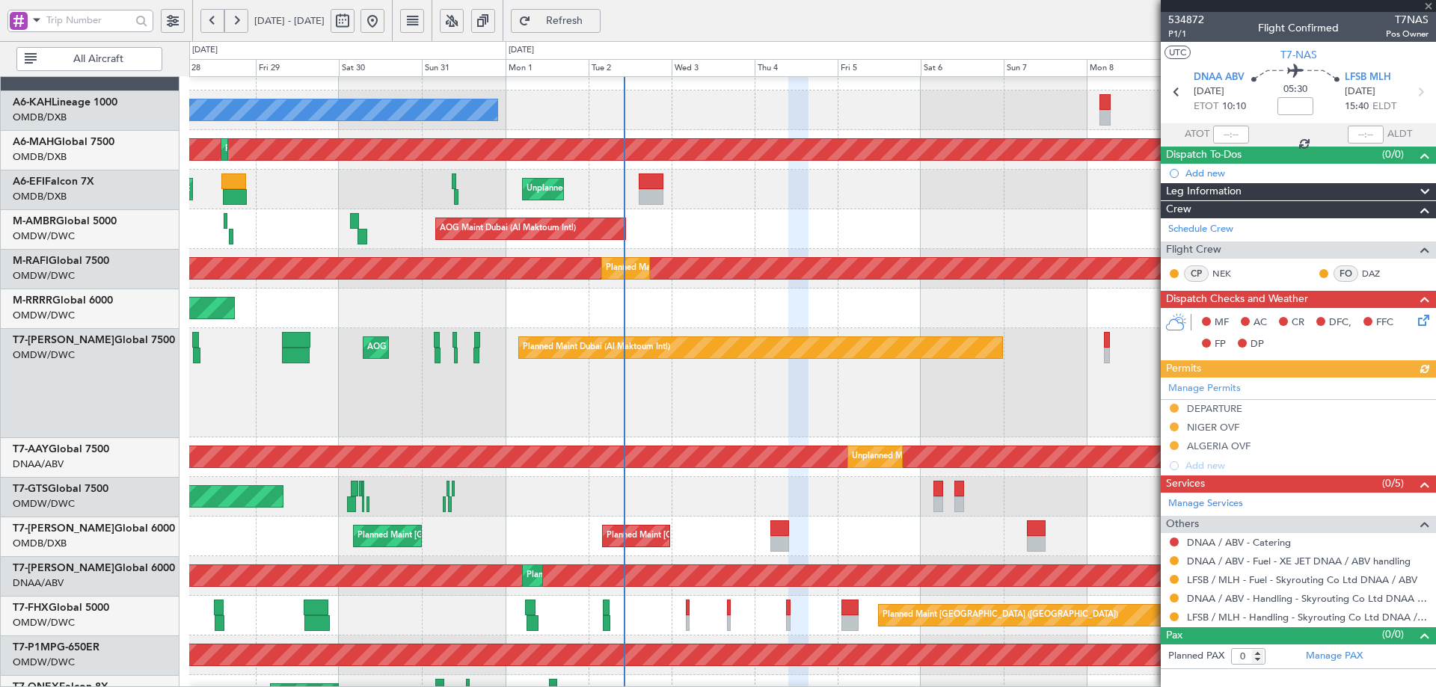
click at [731, 618] on div "Planned Maint [GEOGRAPHIC_DATA] ([GEOGRAPHIC_DATA])" at bounding box center [812, 616] width 1246 height 40
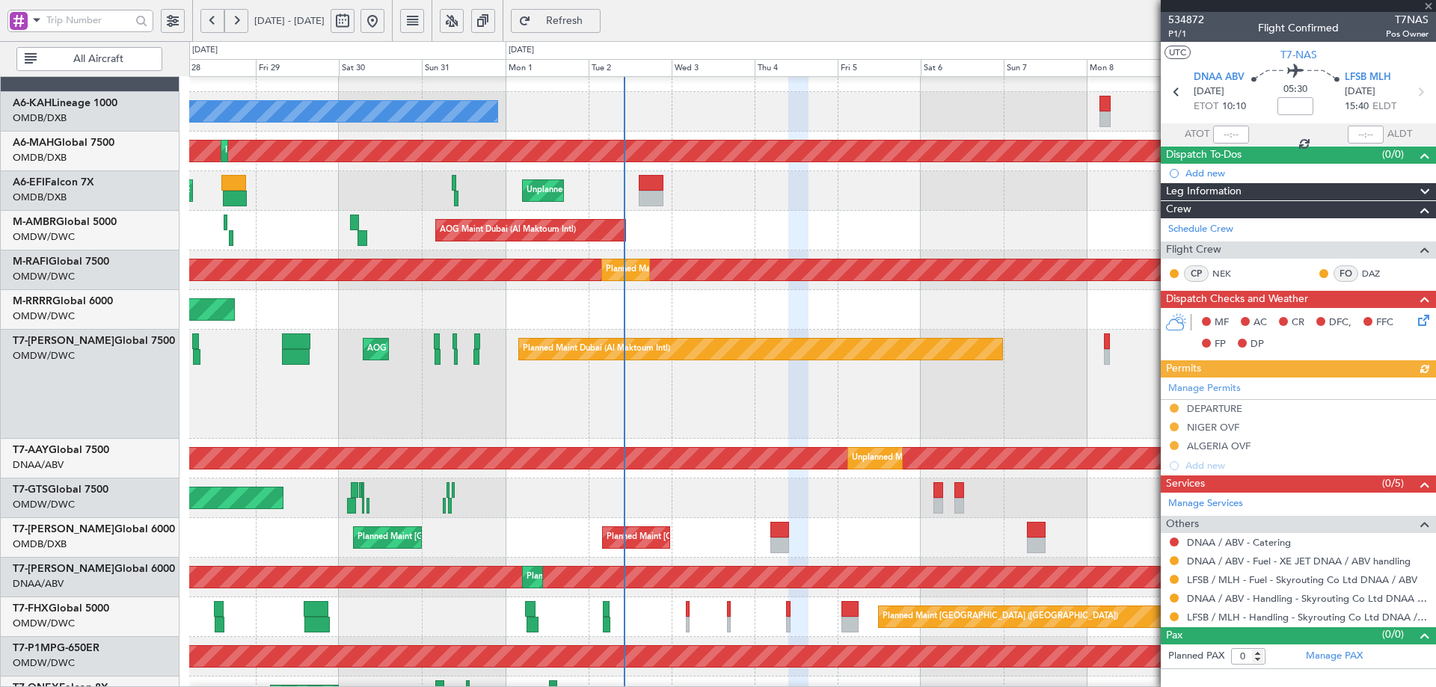
type input "+00:25"
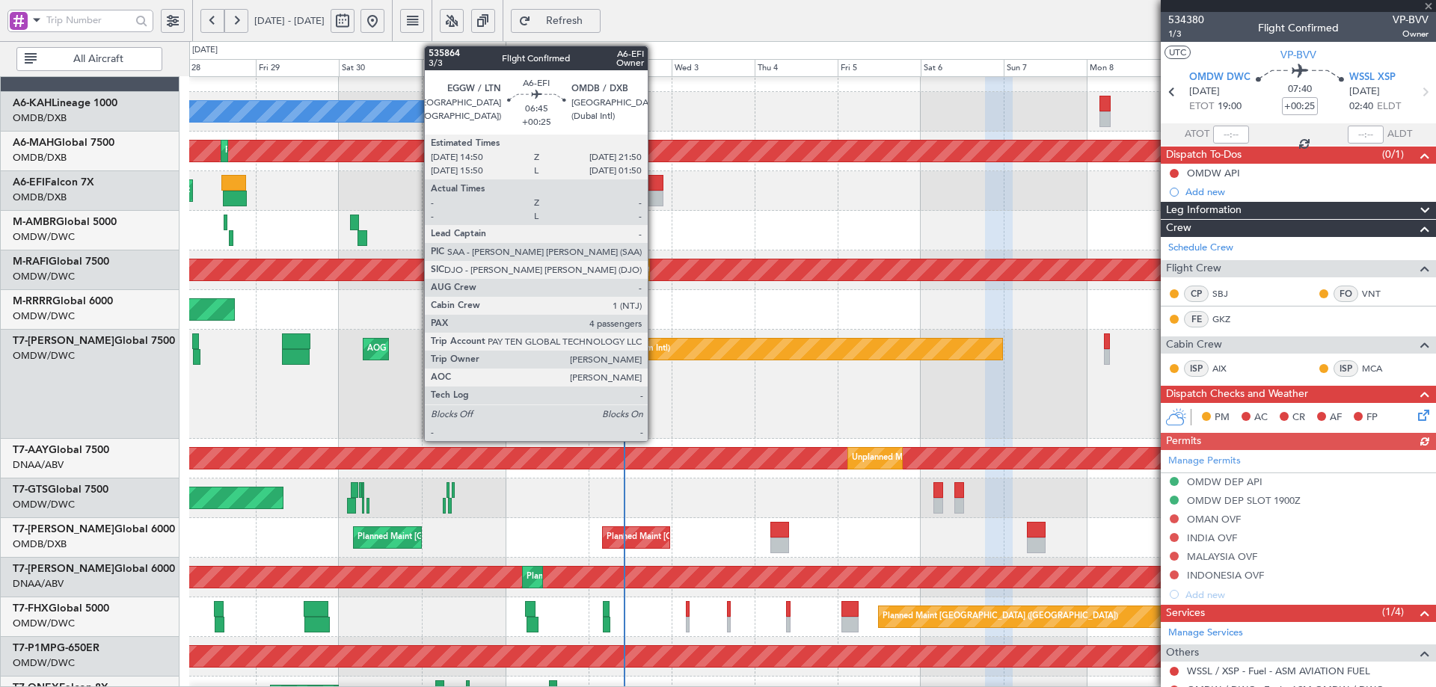
click at [654, 189] on div at bounding box center [651, 183] width 25 height 16
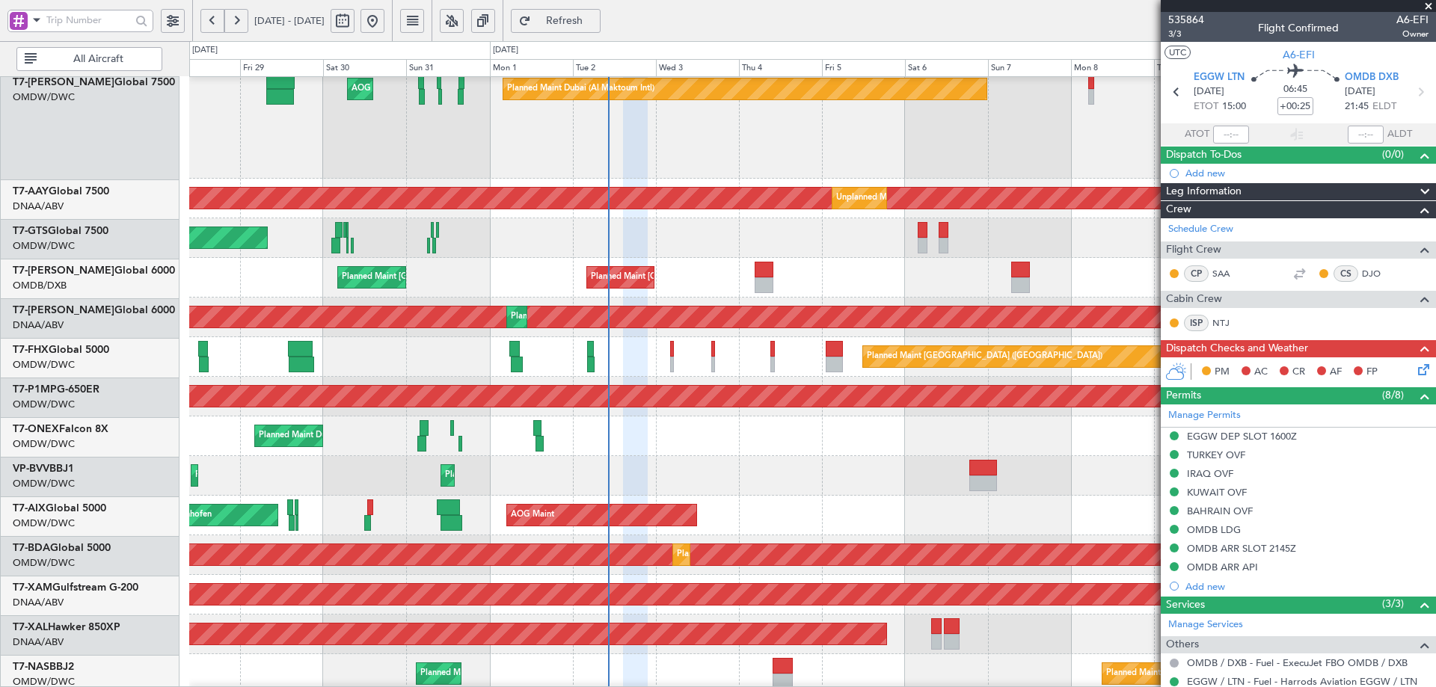
scroll to position [291, 0]
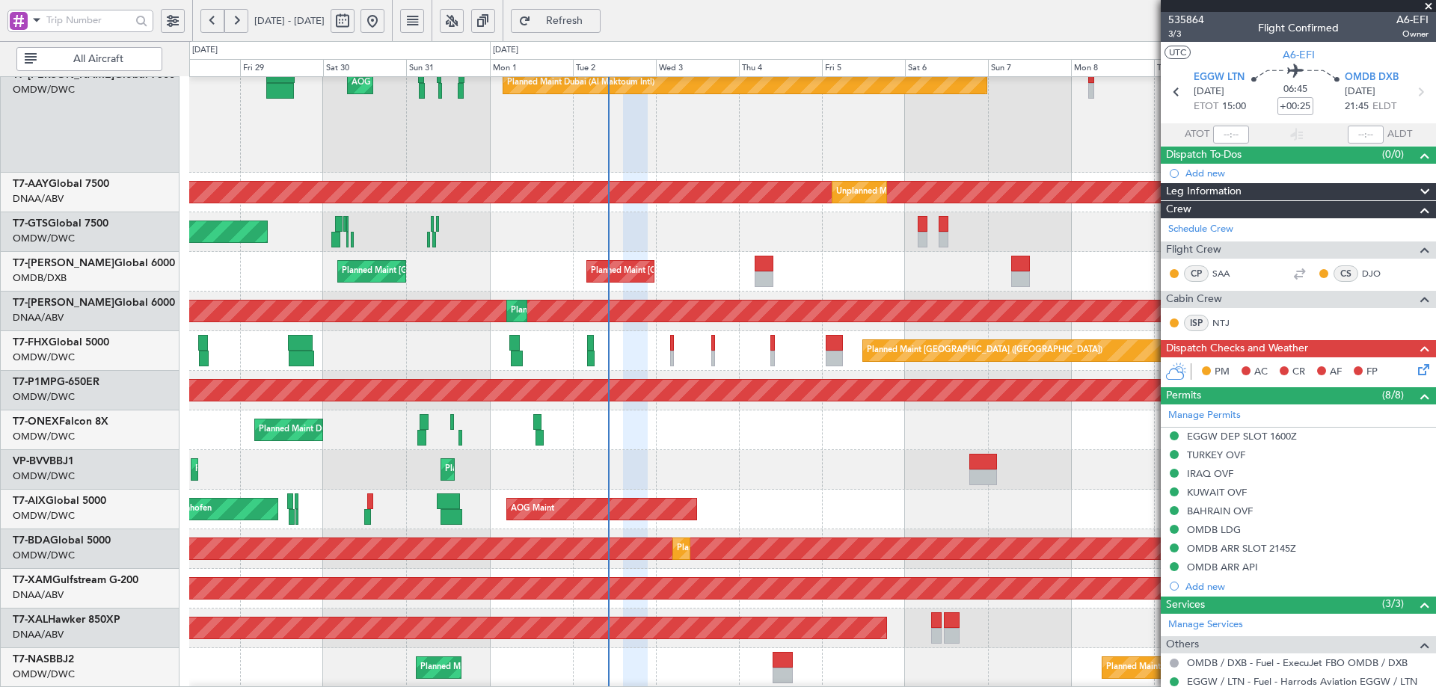
click at [664, 329] on div "Unplanned Maint [GEOGRAPHIC_DATA] (Al Maktoum Intl) Planned Maint [GEOGRAPHIC_D…" at bounding box center [812, 312] width 1246 height 40
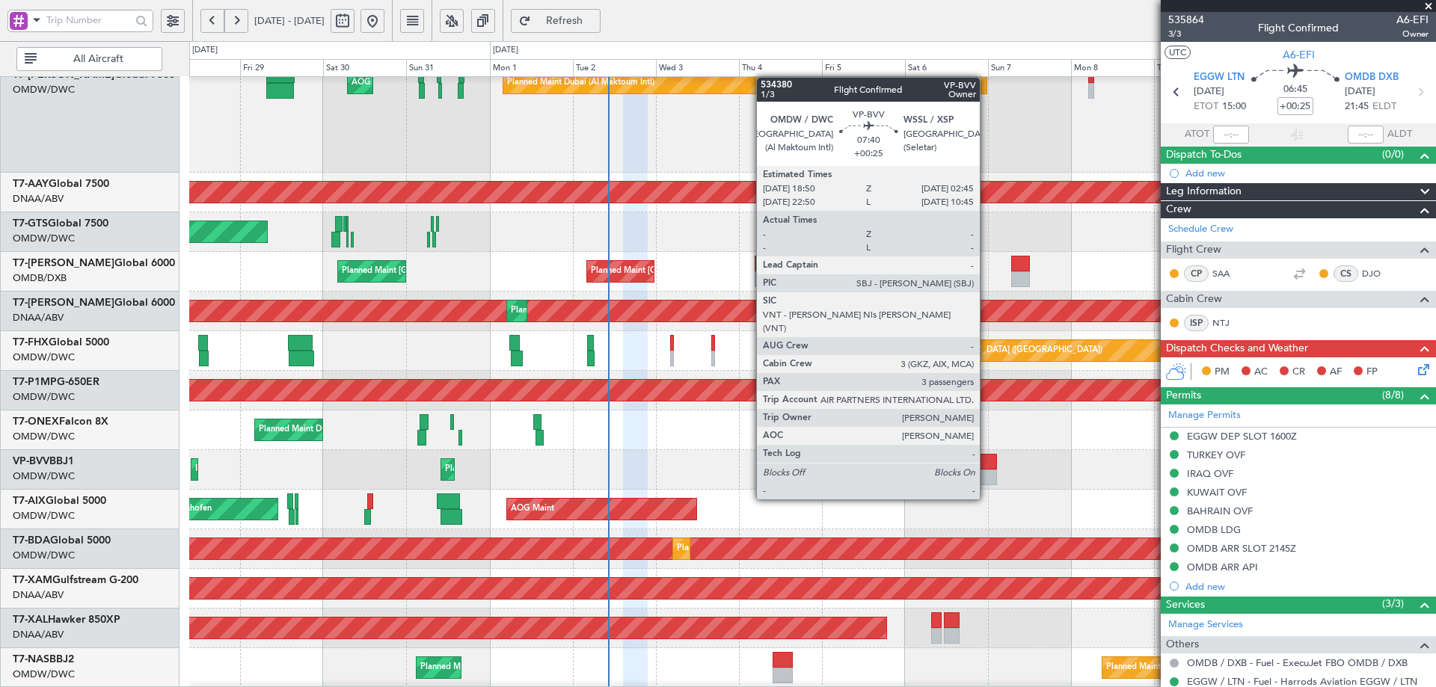
click at [985, 467] on div at bounding box center [983, 462] width 28 height 16
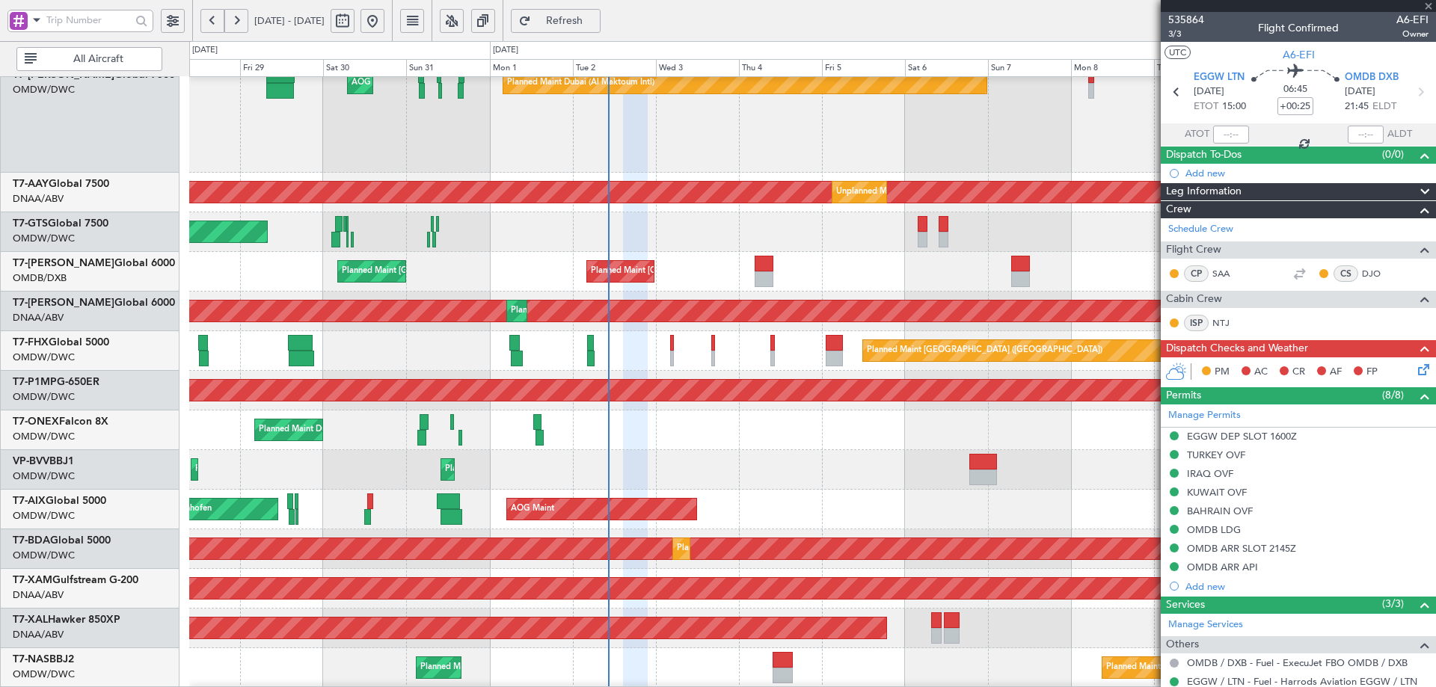
type input "3"
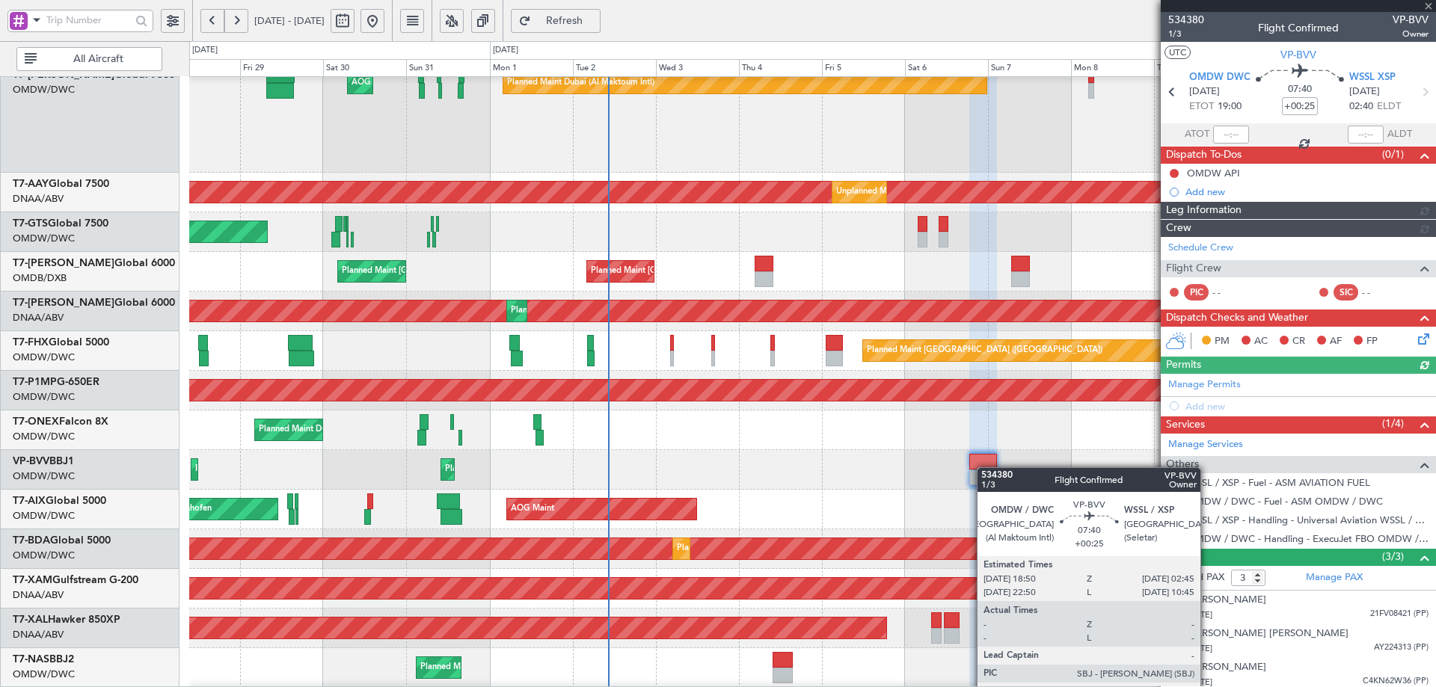
click at [984, 467] on div at bounding box center [983, 462] width 28 height 16
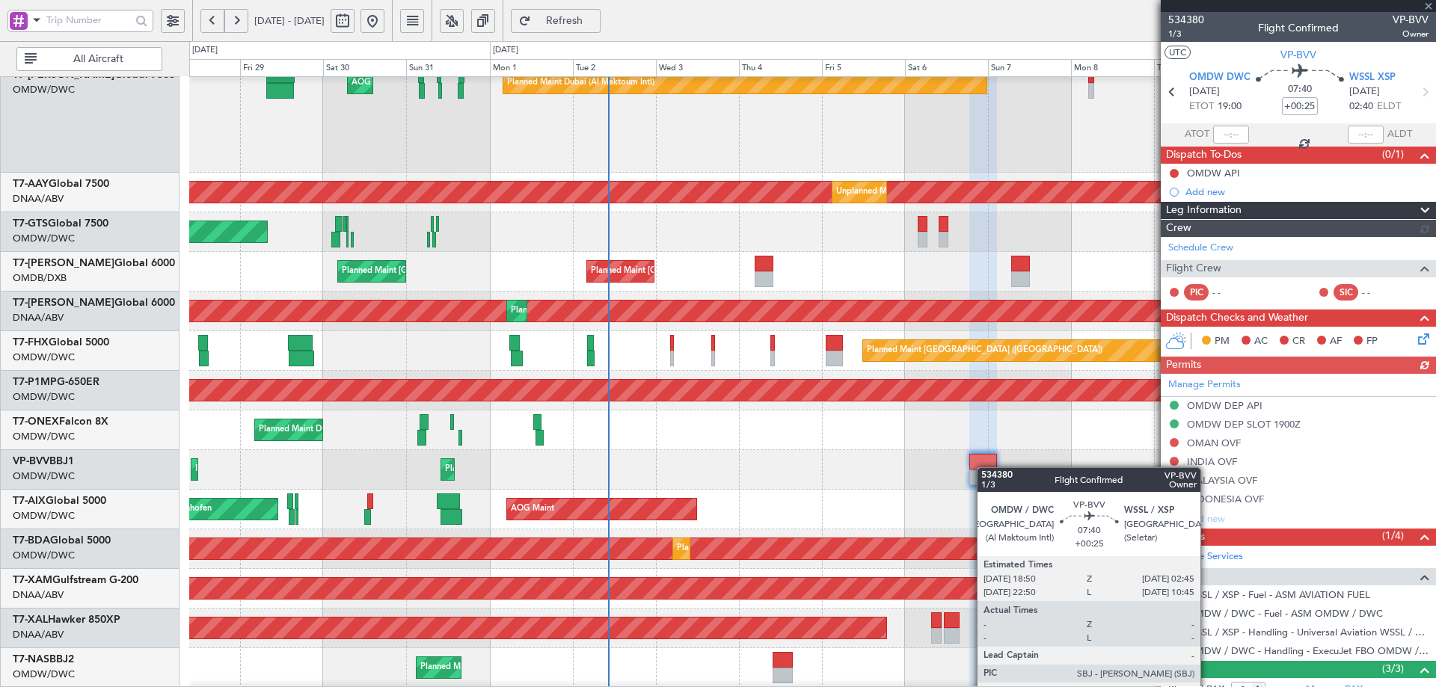
click at [984, 467] on div at bounding box center [983, 462] width 28 height 16
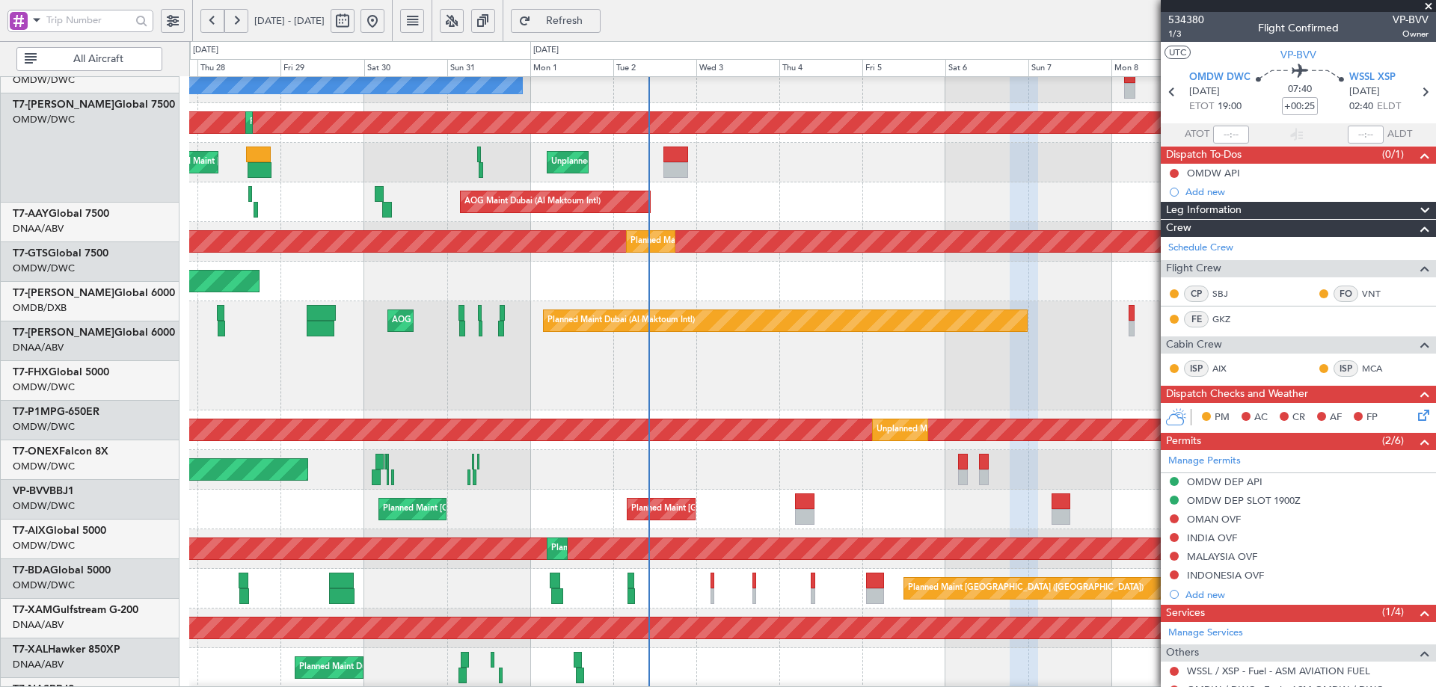
scroll to position [33, 0]
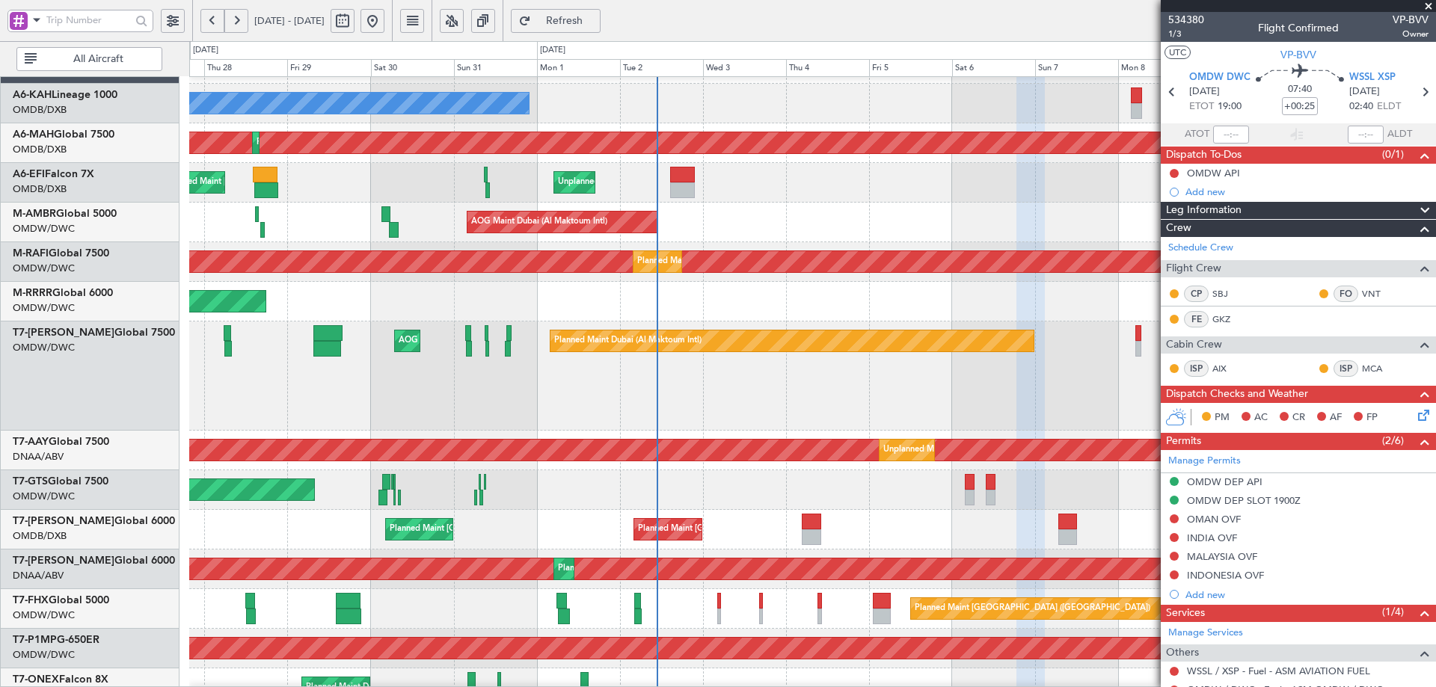
click at [595, 16] on span "Refresh" at bounding box center [564, 21] width 61 height 10
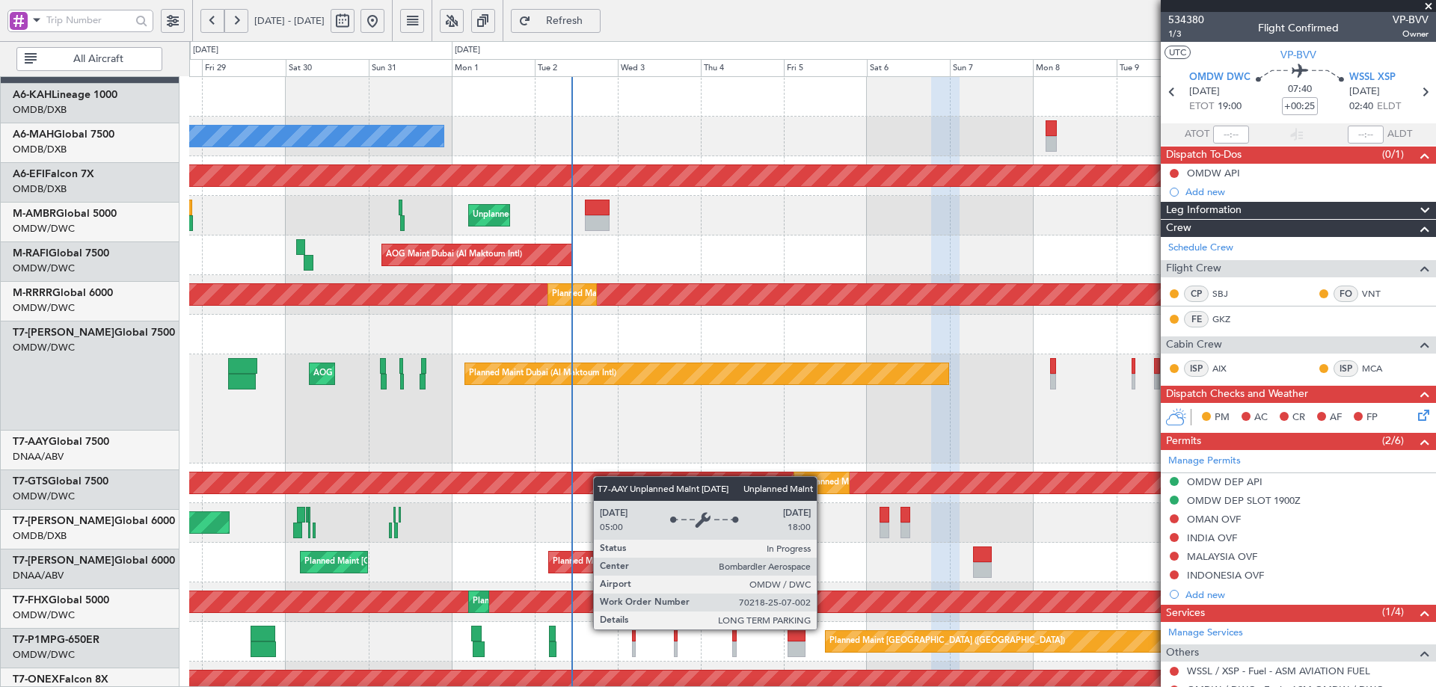
scroll to position [0, 0]
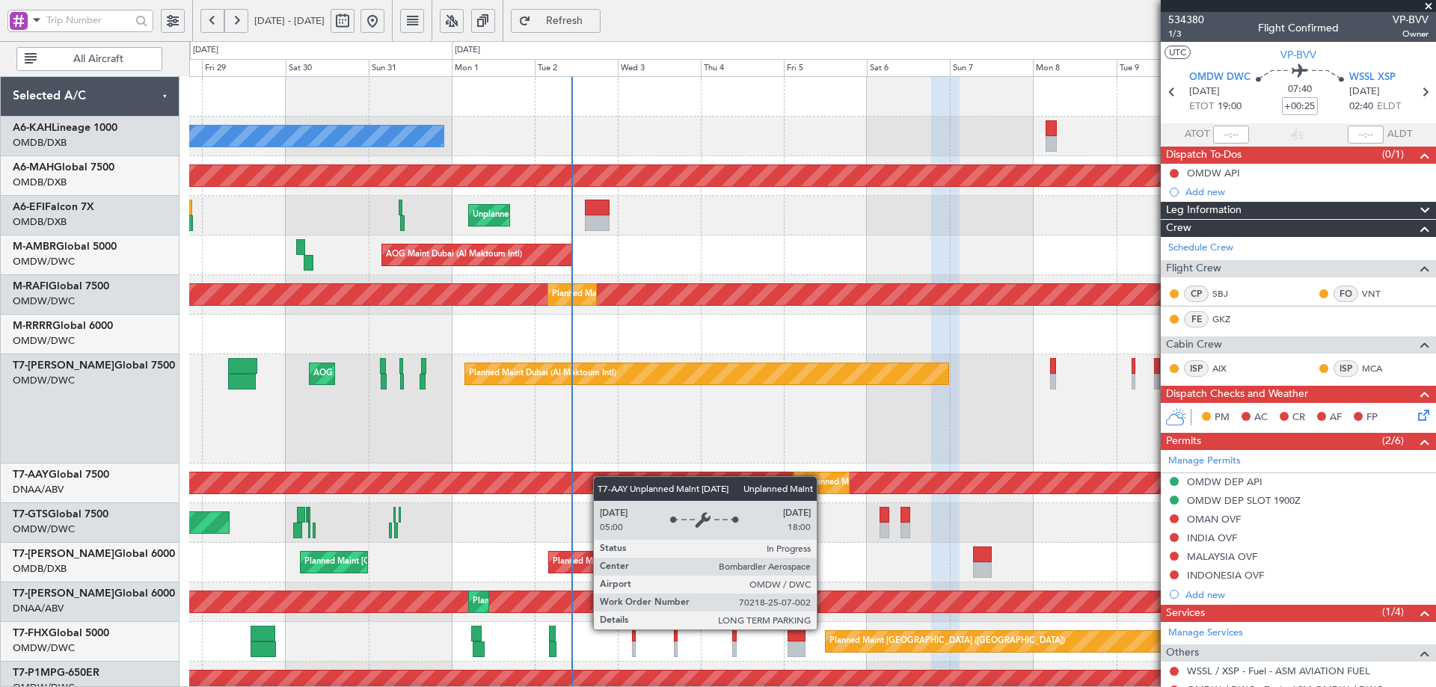
click at [595, 490] on div "No Crew Planned Maint [GEOGRAPHIC_DATA] ([GEOGRAPHIC_DATA]) Planned Maint [GEOG…" at bounding box center [812, 547] width 1246 height 941
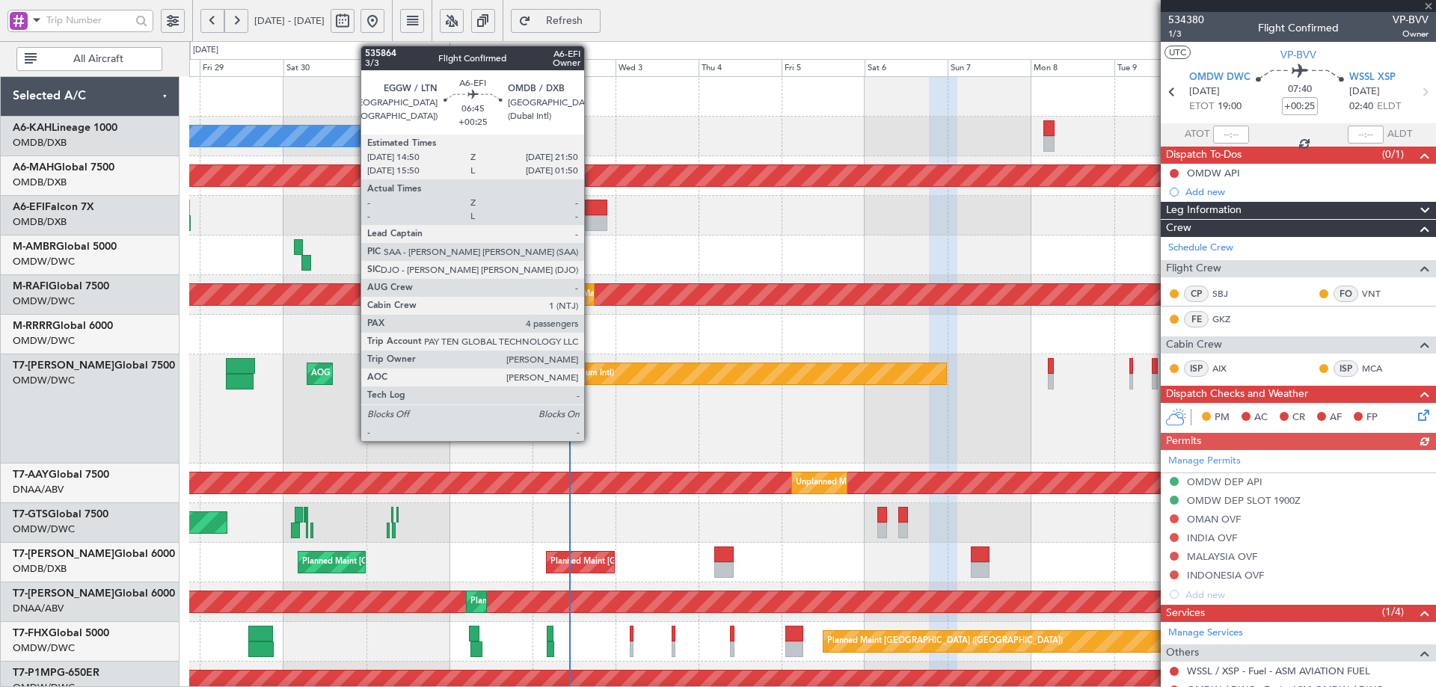
click at [591, 212] on div at bounding box center [594, 208] width 25 height 16
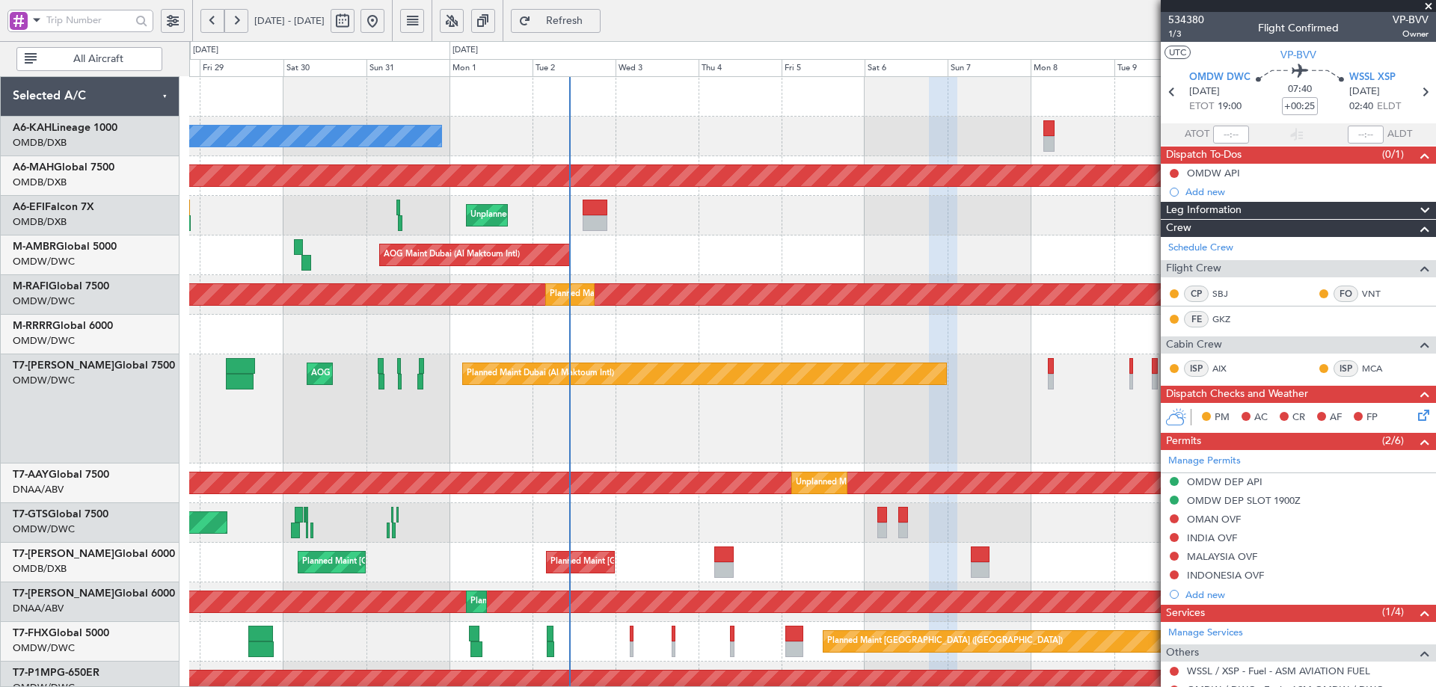
click at [585, 21] on span "Refresh" at bounding box center [564, 21] width 61 height 10
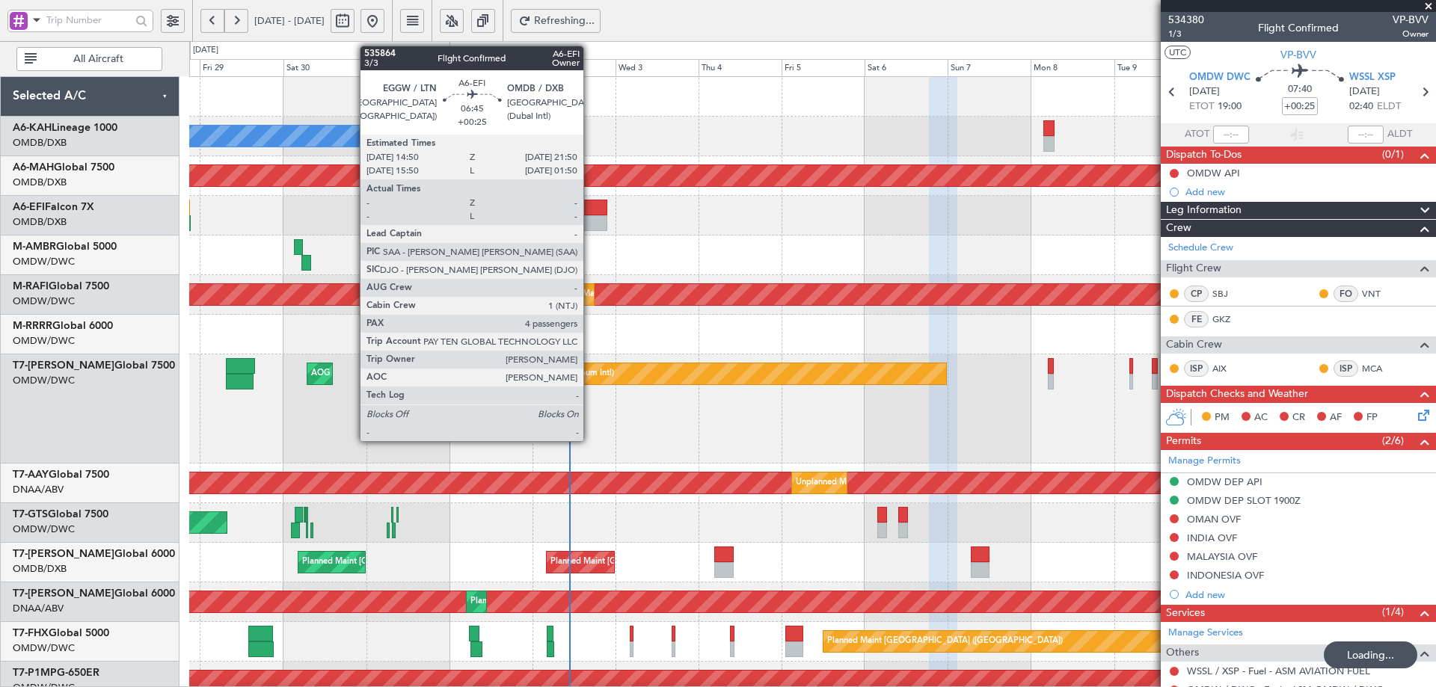
click at [590, 209] on div at bounding box center [594, 208] width 25 height 16
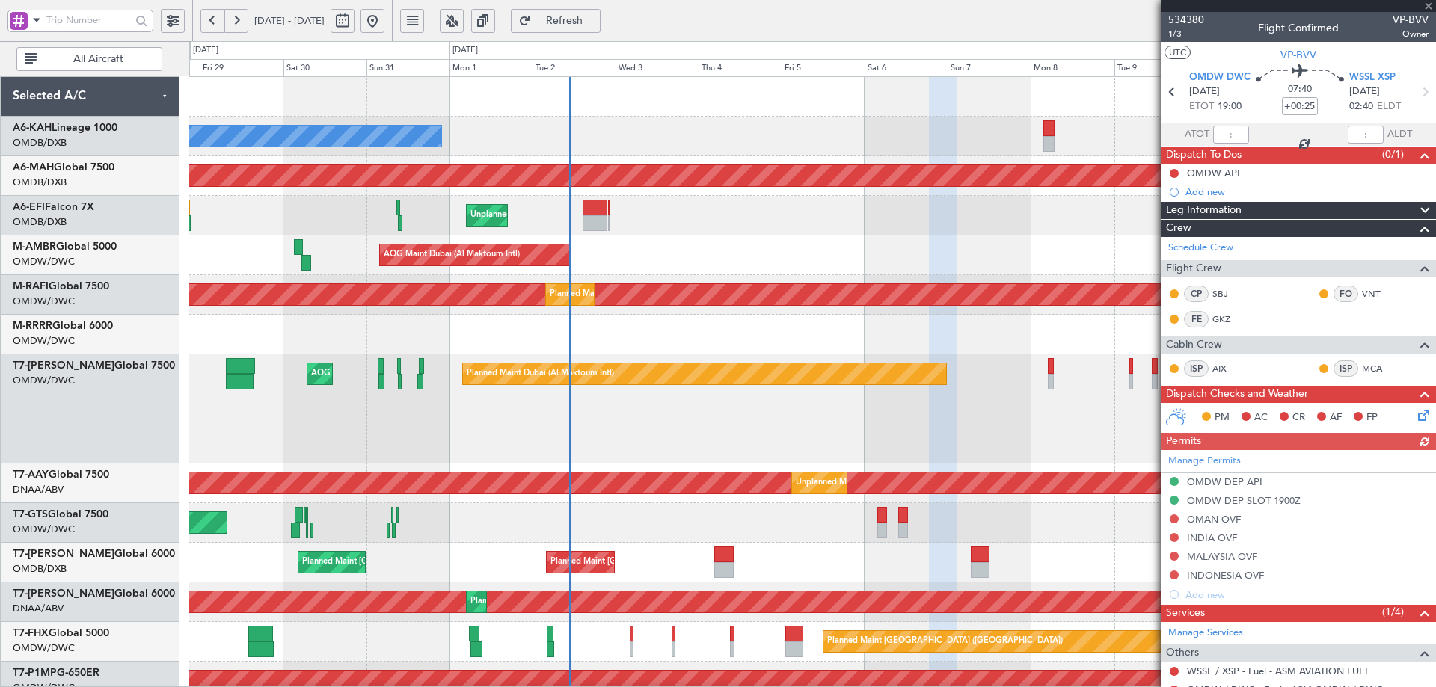
type input "4"
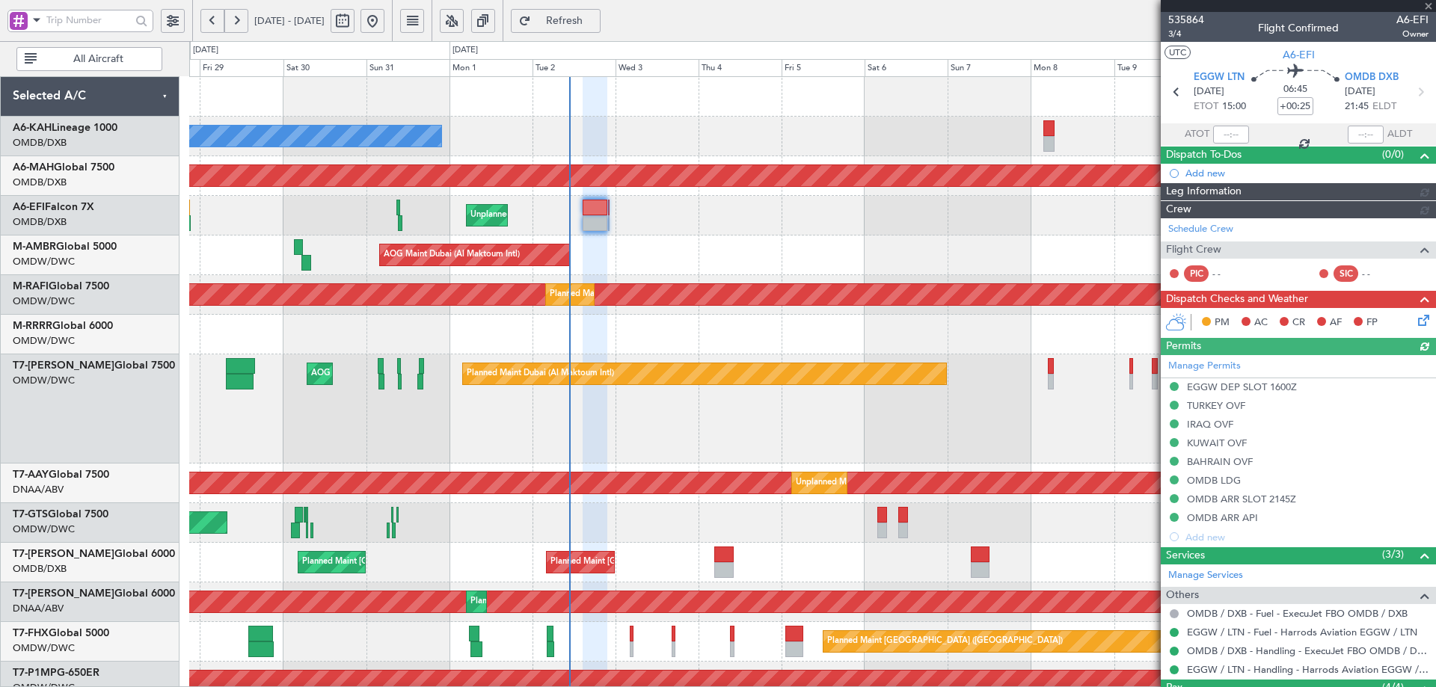
type input "[PERSON_NAME] (ANI)"
type input "7173"
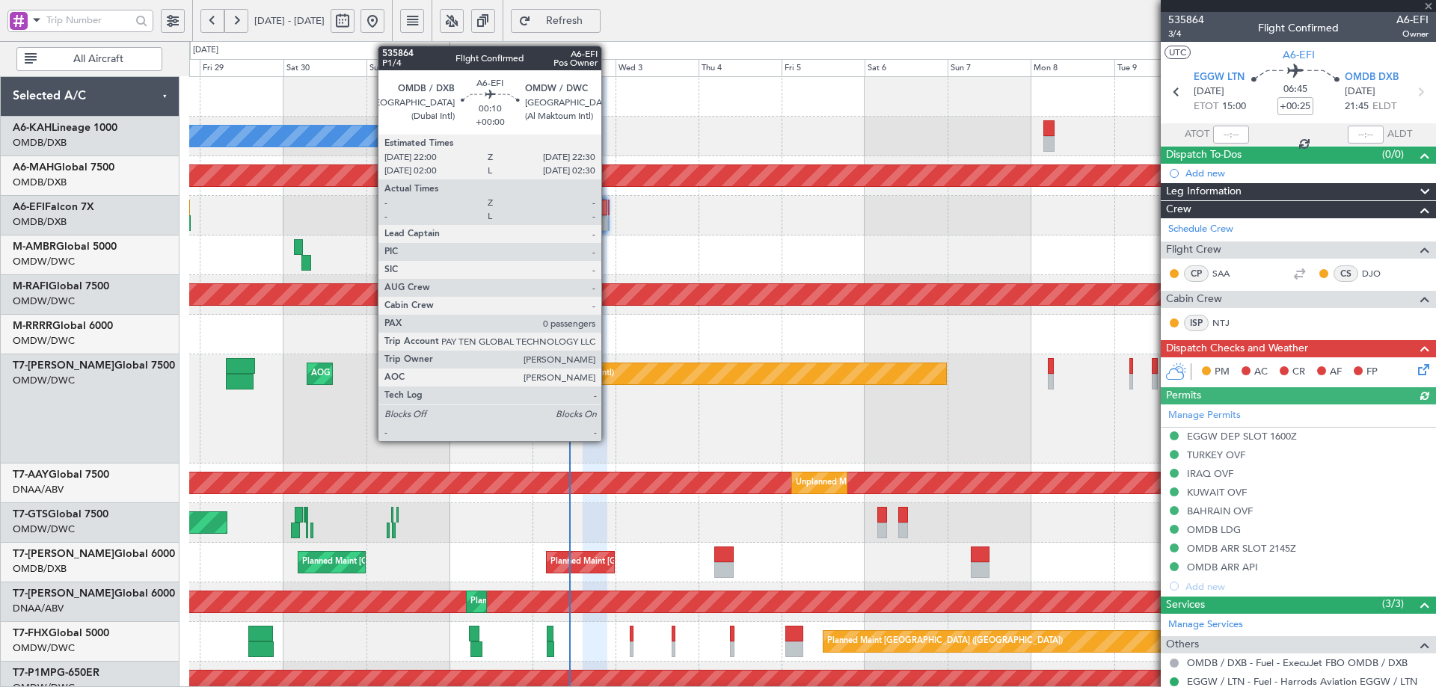
click at [608, 204] on div at bounding box center [609, 208] width 2 height 16
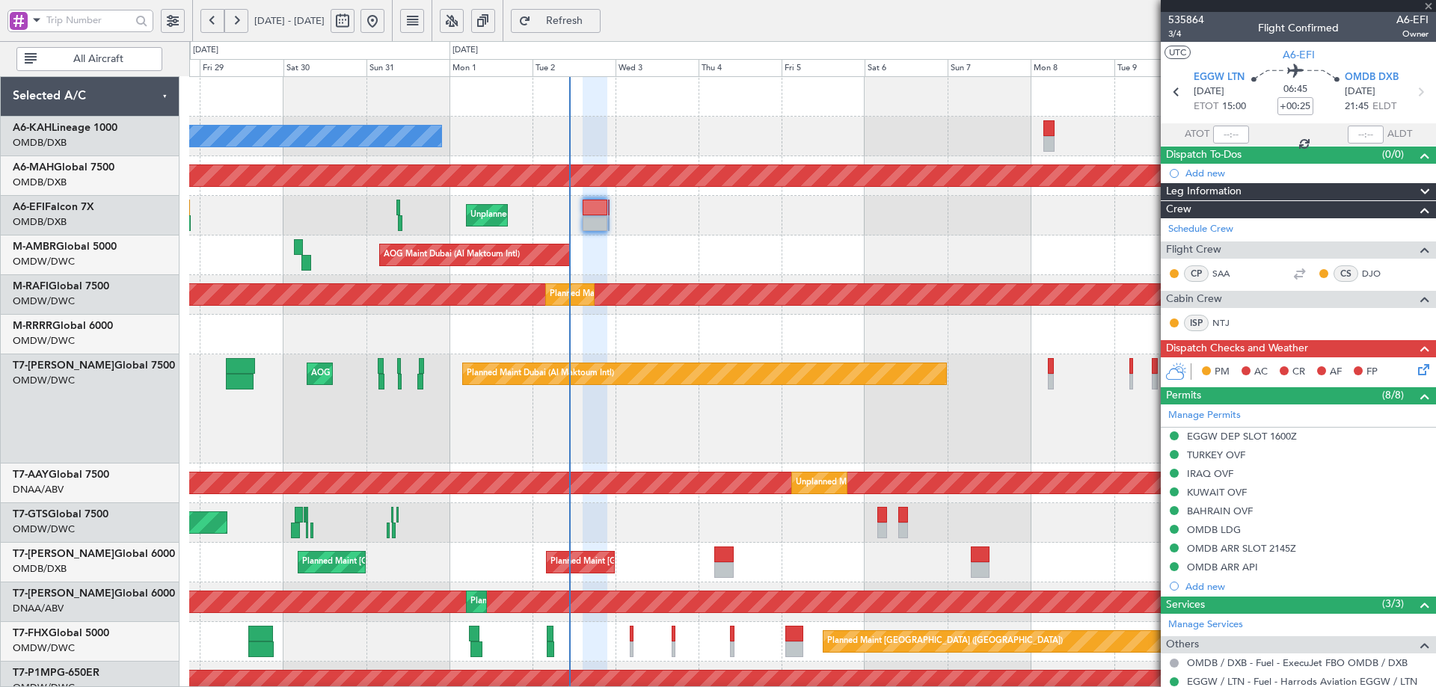
type input "0"
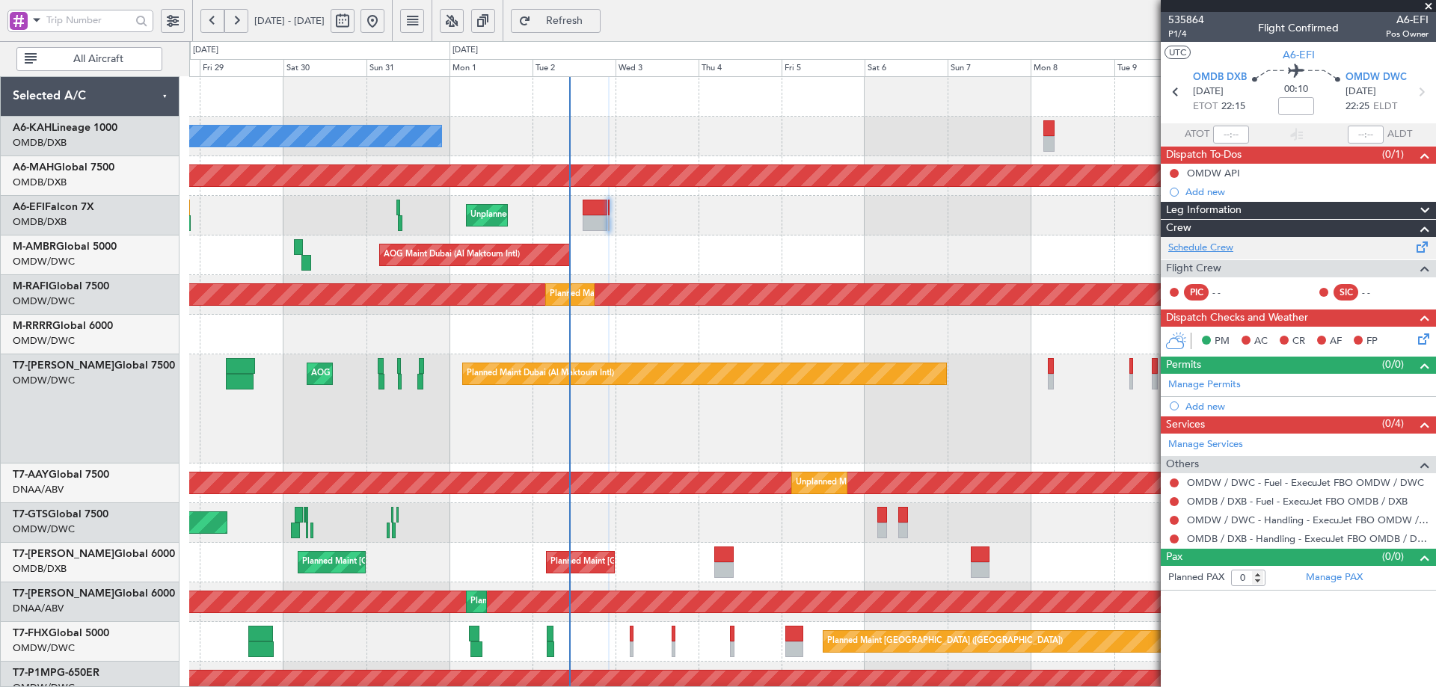
click at [1220, 243] on link "Schedule Crew" at bounding box center [1200, 248] width 65 height 15
click at [1205, 247] on link "Schedule Crew" at bounding box center [1200, 248] width 65 height 15
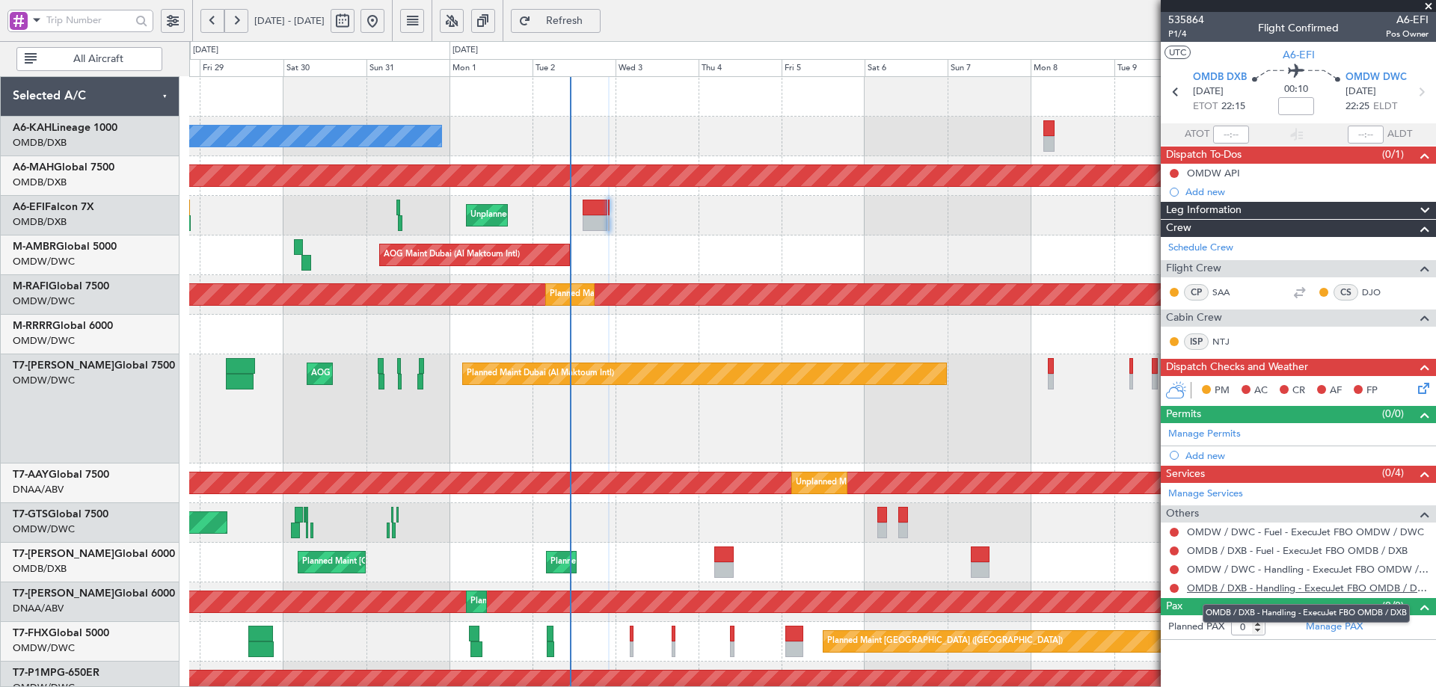
click at [1225, 585] on link "OMDB / DXB - Handling - ExecuJet FBO OMDB / DXB" at bounding box center [1308, 588] width 242 height 13
click at [1174, 38] on span "P1/4" at bounding box center [1186, 34] width 36 height 13
click at [595, 25] on span "Refresh" at bounding box center [564, 21] width 61 height 10
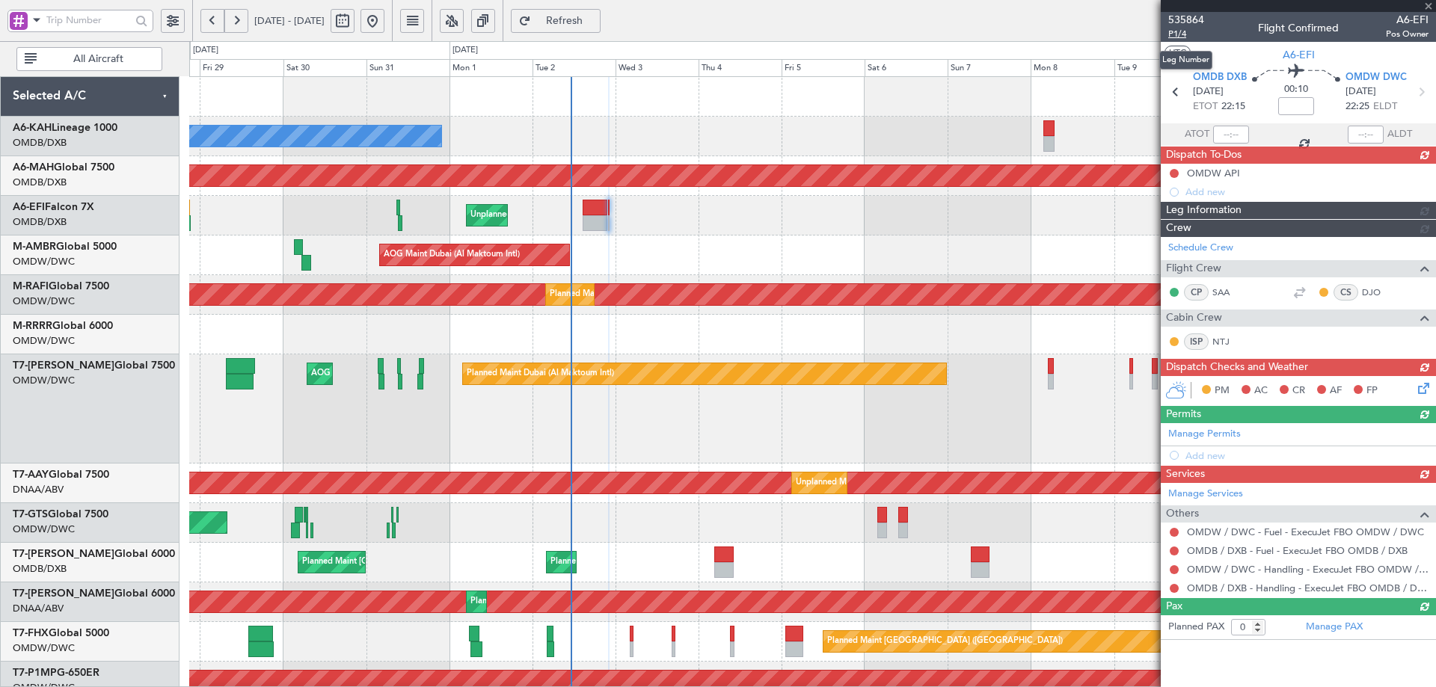
click at [1181, 36] on span "P1/4" at bounding box center [1186, 34] width 36 height 13
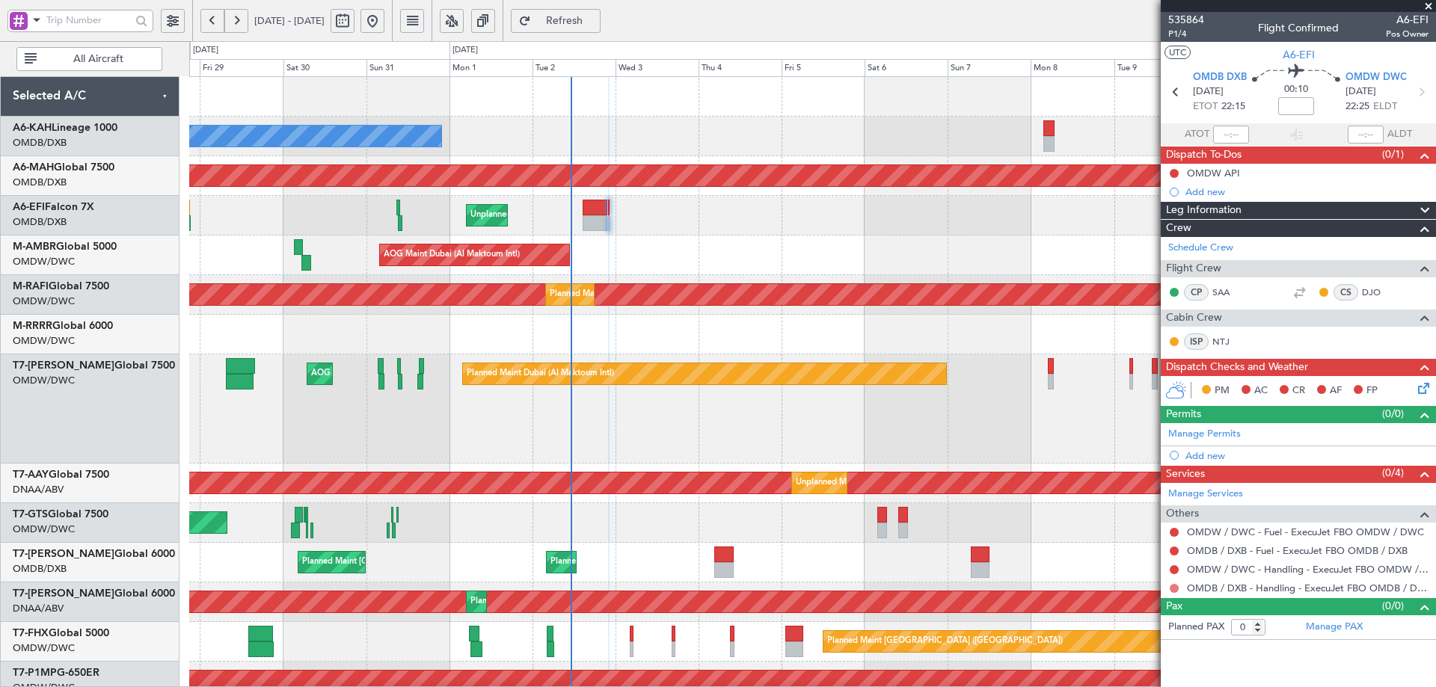
click at [1174, 587] on button at bounding box center [1173, 588] width 9 height 9
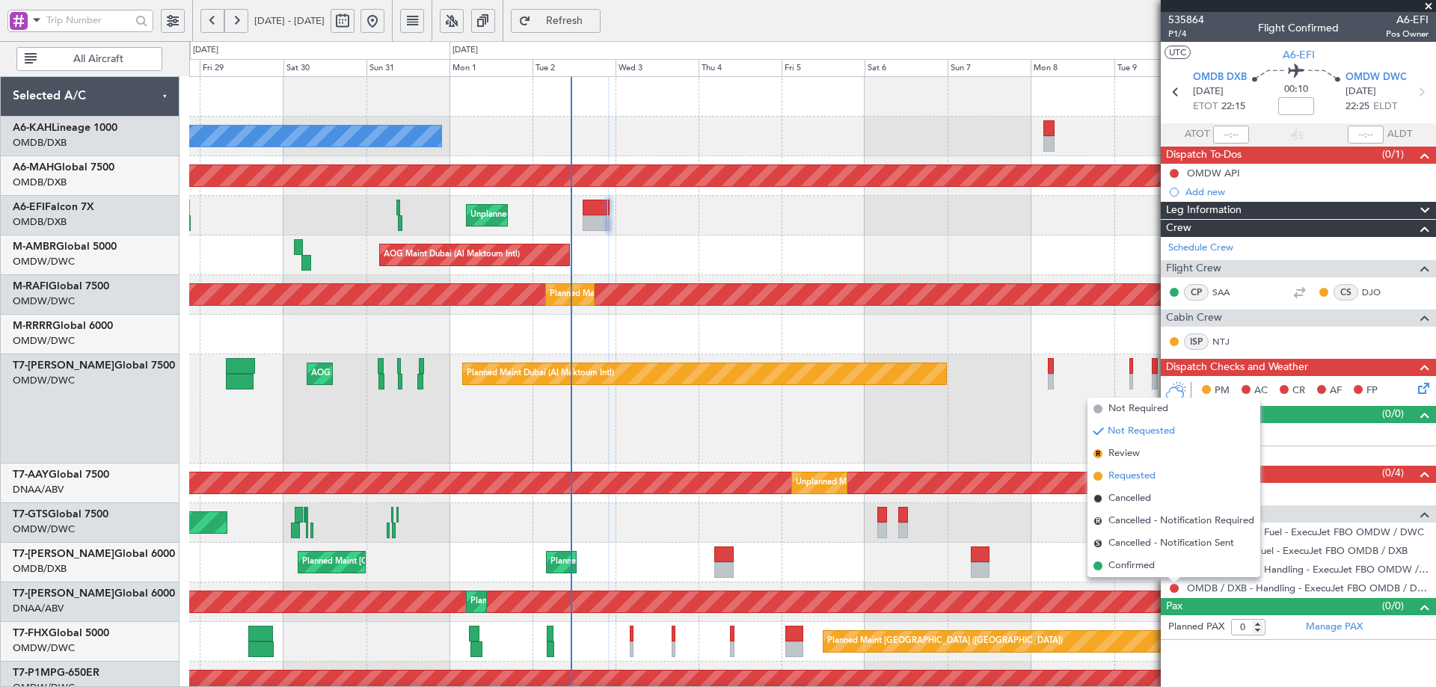
click at [1136, 475] on span "Requested" at bounding box center [1131, 476] width 47 height 15
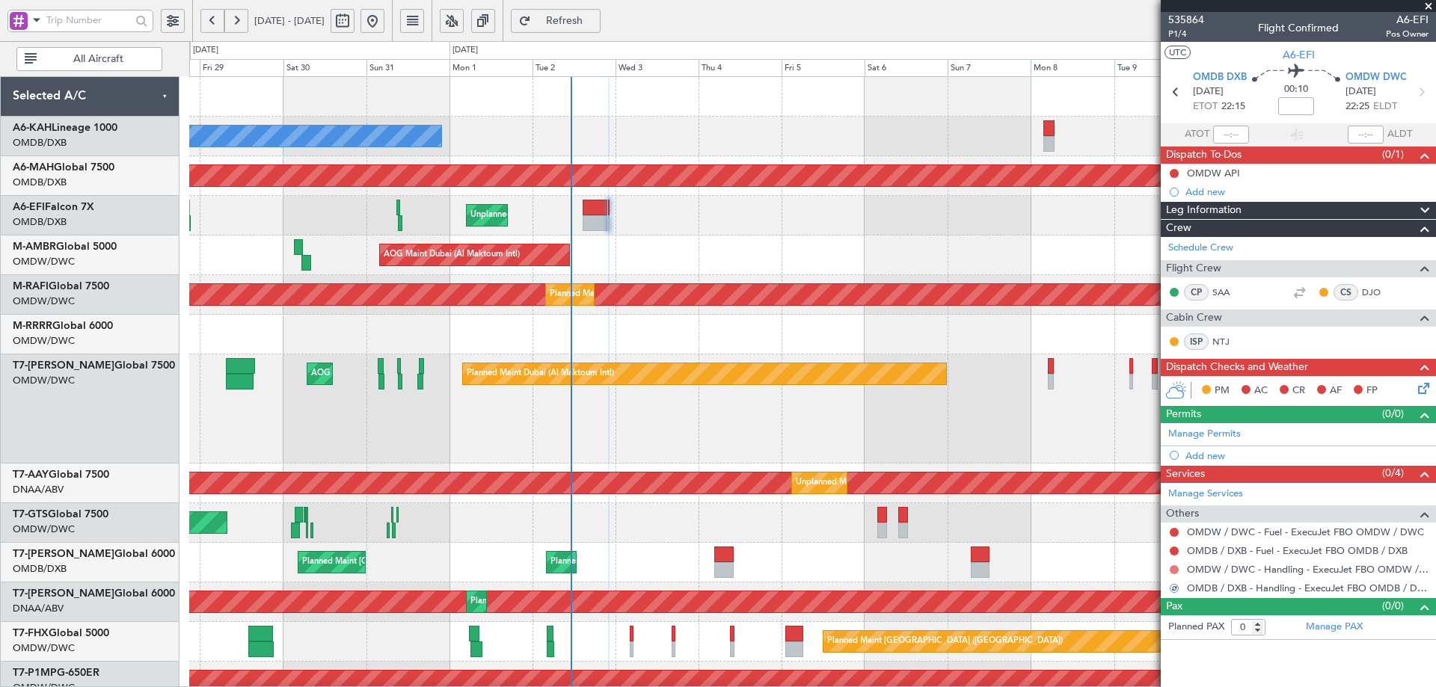
click at [1175, 568] on button at bounding box center [1173, 569] width 9 height 9
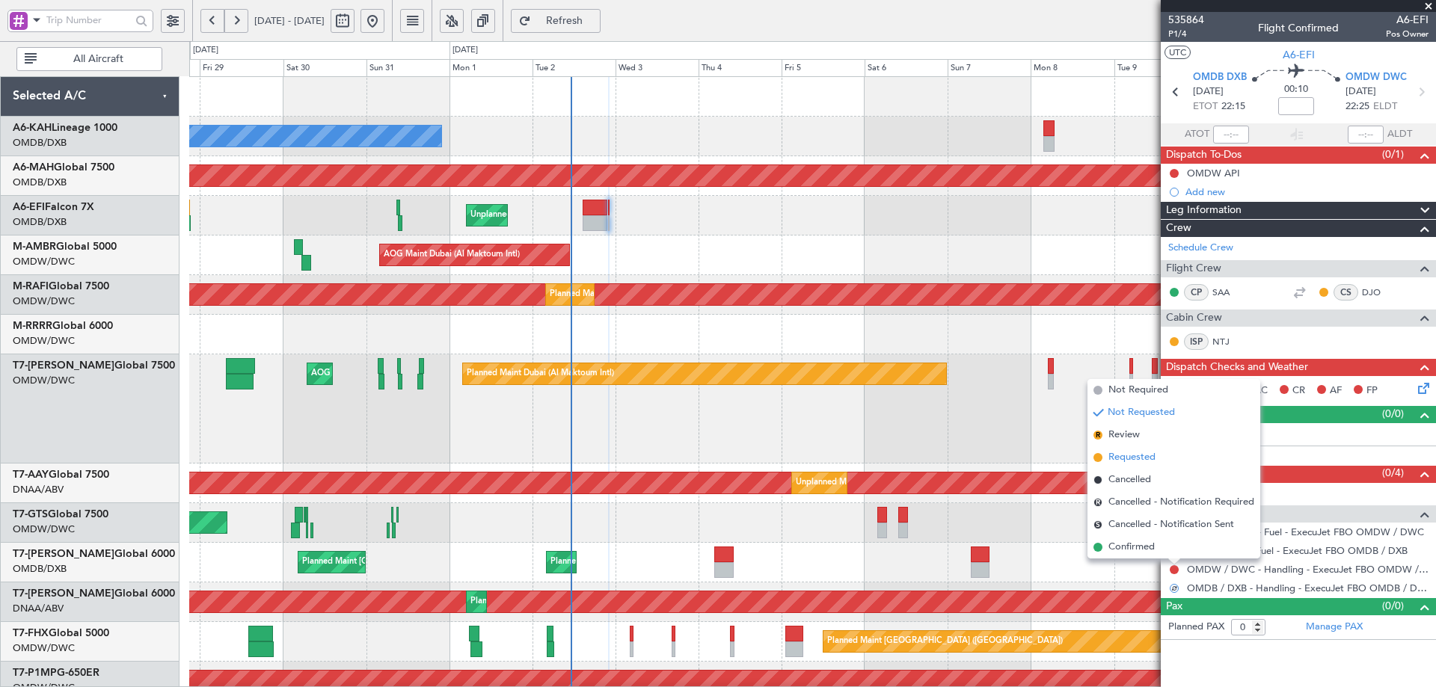
click at [1125, 458] on span "Requested" at bounding box center [1131, 457] width 47 height 15
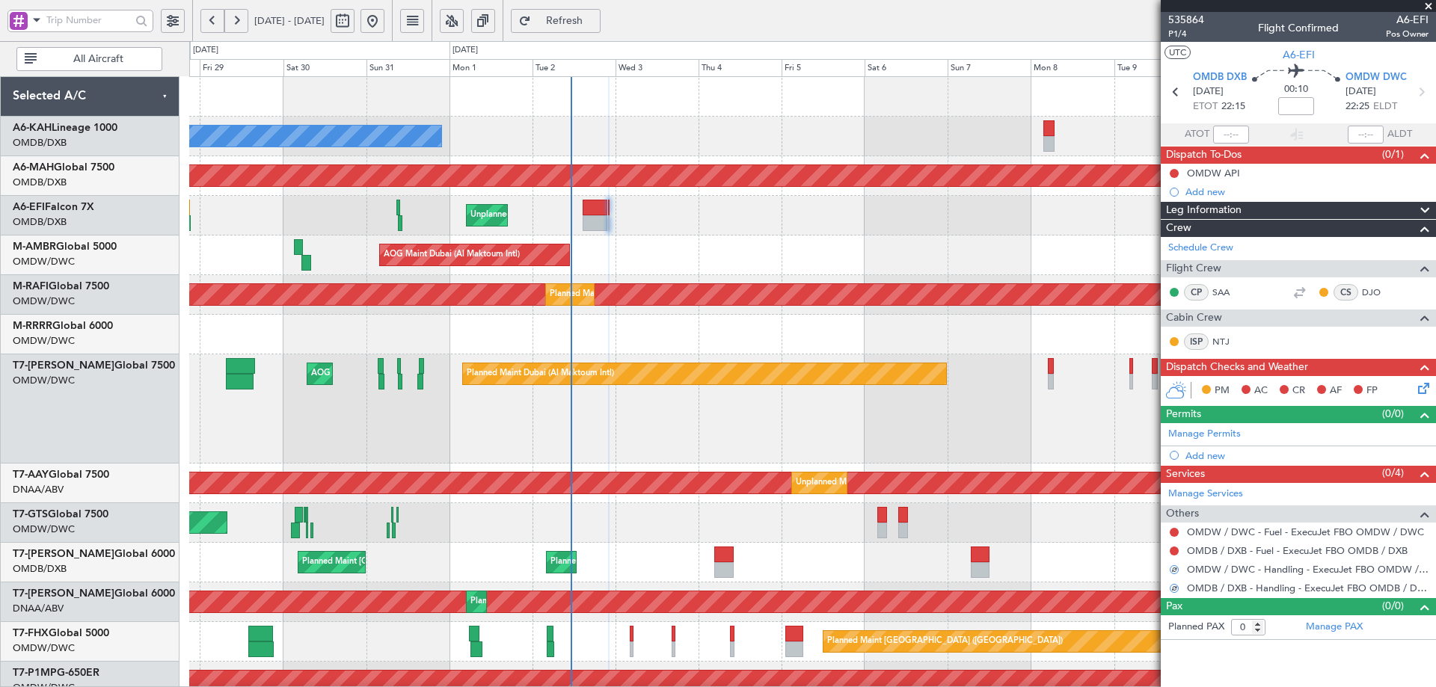
click at [1175, 555] on mat-tooltip-component "Not Requested" at bounding box center [1174, 575] width 84 height 40
click at [1175, 548] on button at bounding box center [1173, 551] width 9 height 9
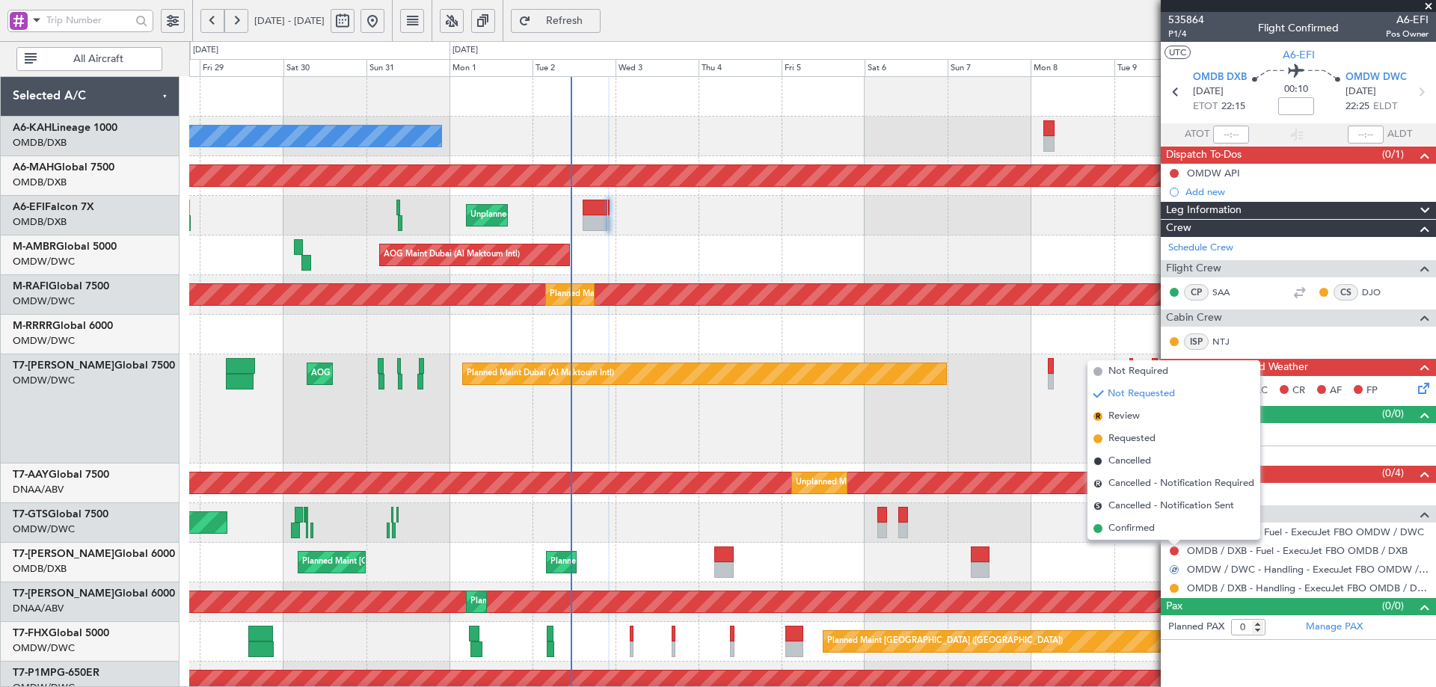
drag, startPoint x: 1134, startPoint y: 369, endPoint x: 1122, endPoint y: 490, distance: 122.4
click at [1131, 369] on span "Not Required" at bounding box center [1138, 371] width 60 height 15
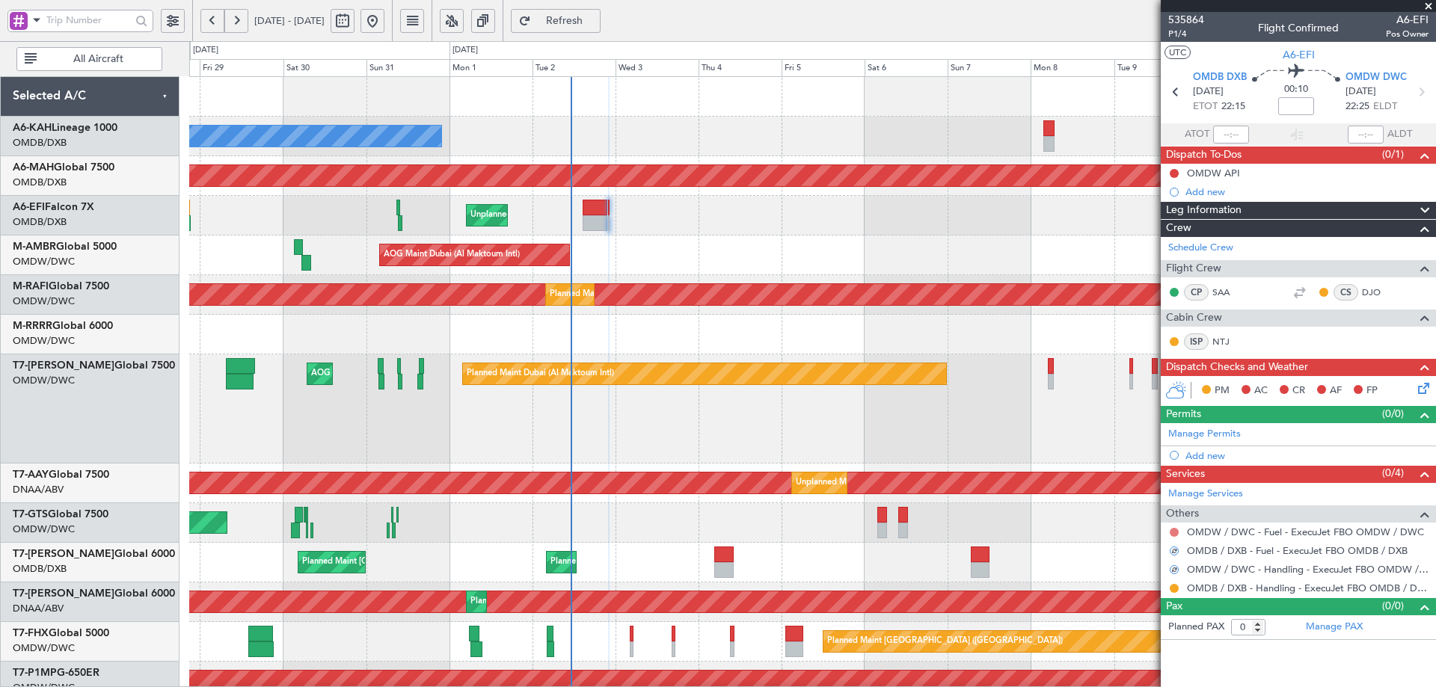
click at [1169, 530] on button at bounding box center [1173, 532] width 9 height 9
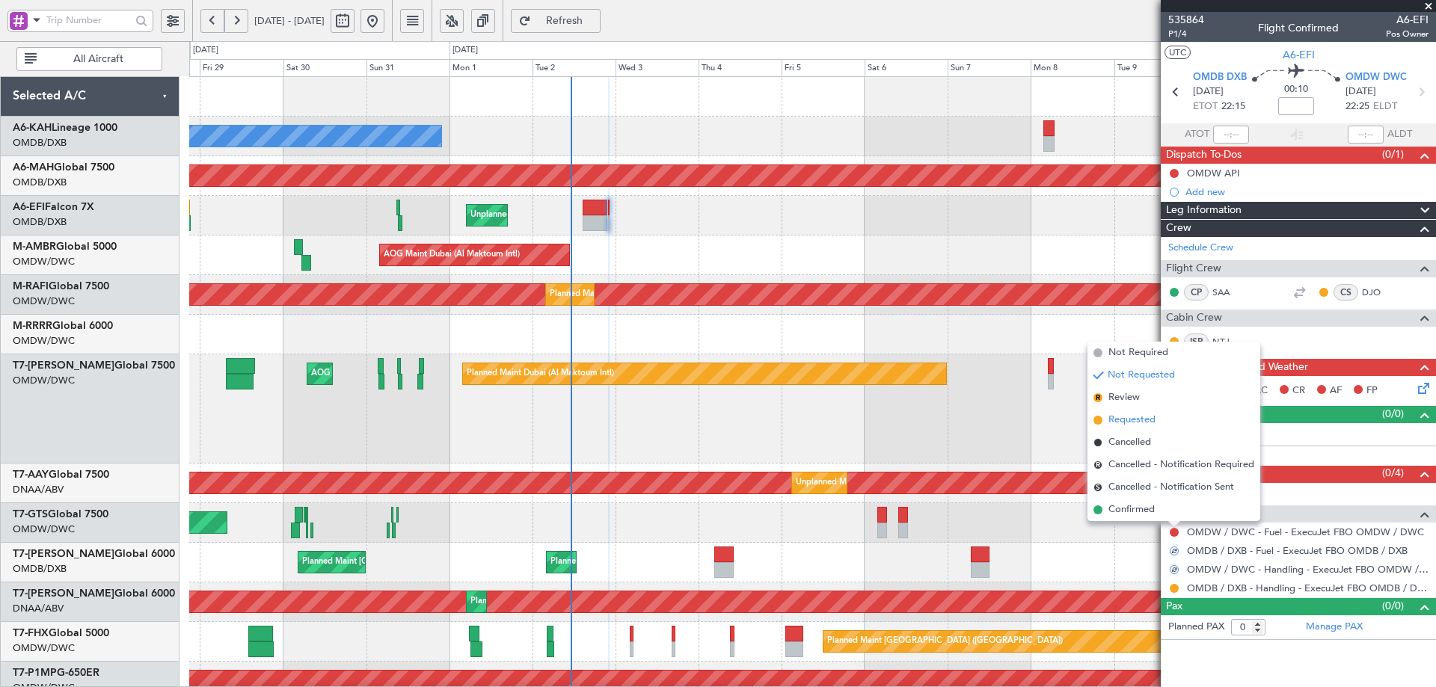
click at [1140, 422] on span "Requested" at bounding box center [1131, 420] width 47 height 15
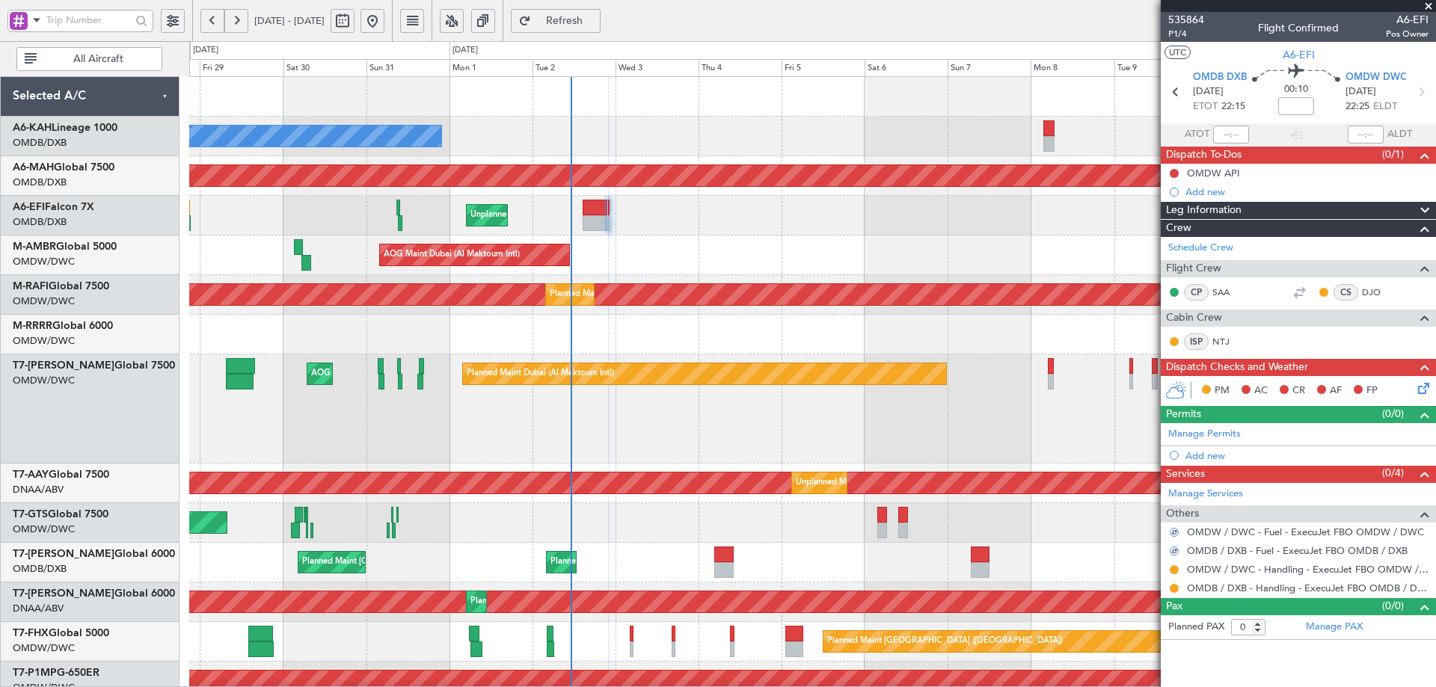
click at [1173, 529] on div at bounding box center [1173, 532] width 9 height 9
click at [1176, 533] on button at bounding box center [1173, 532] width 9 height 9
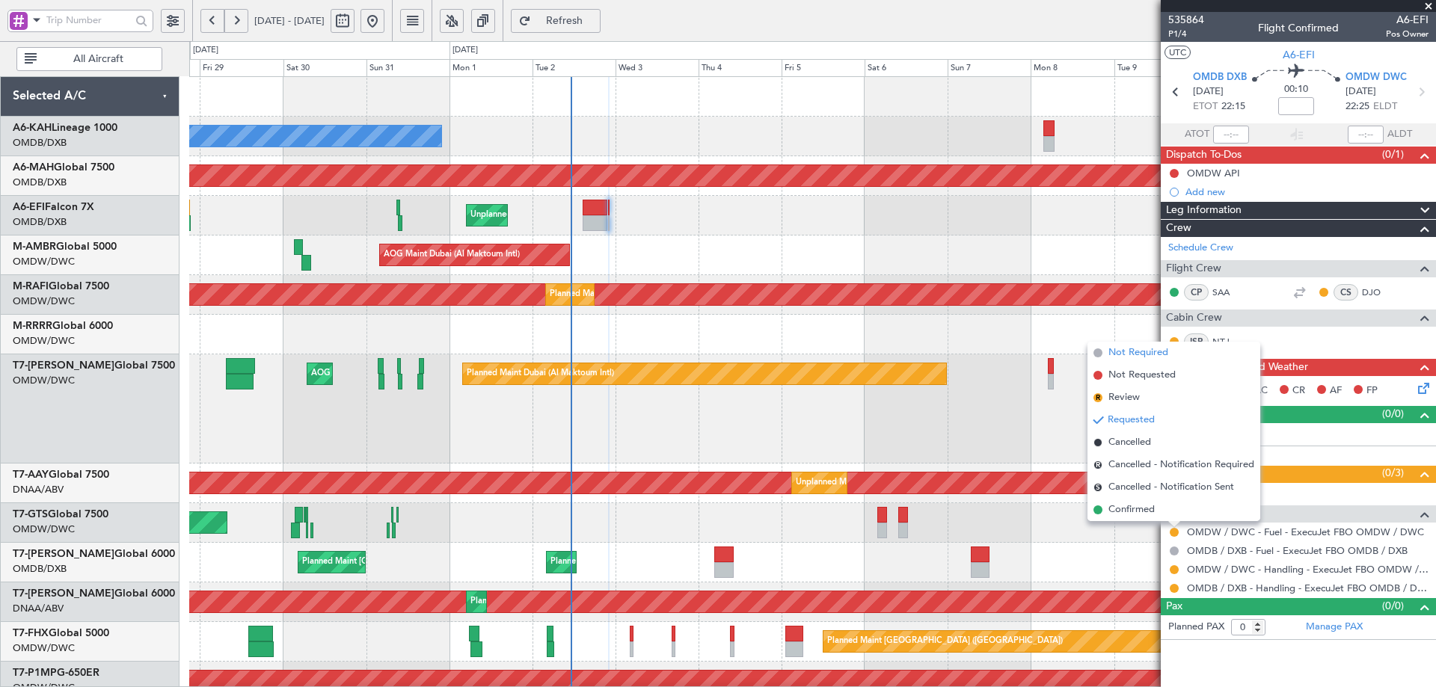
click at [1142, 354] on span "Not Required" at bounding box center [1138, 352] width 60 height 15
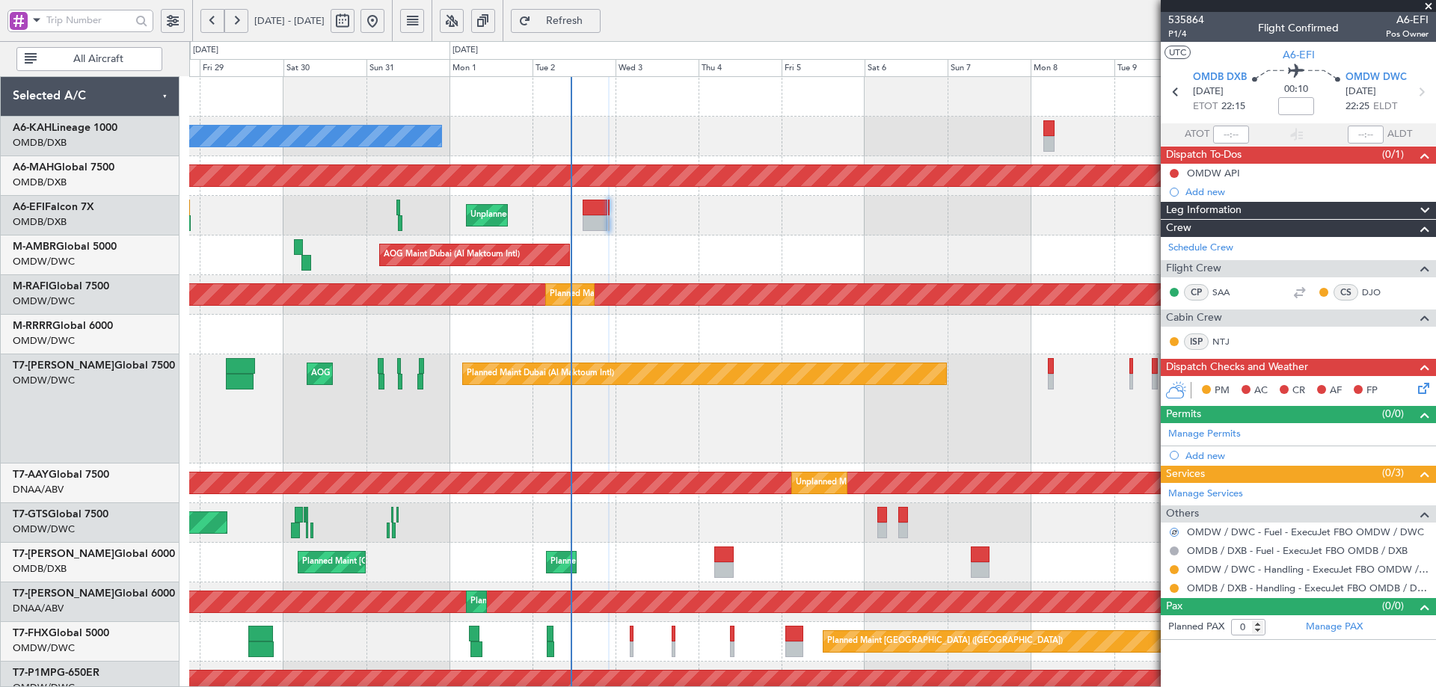
click at [1056, 450] on div "AOG Maint Dubai (Al Maktoum Intl) Planned Maint Dubai (Al Maktoum Intl)" at bounding box center [812, 408] width 1246 height 109
click at [1199, 434] on link "Manage Permits" at bounding box center [1204, 434] width 73 height 15
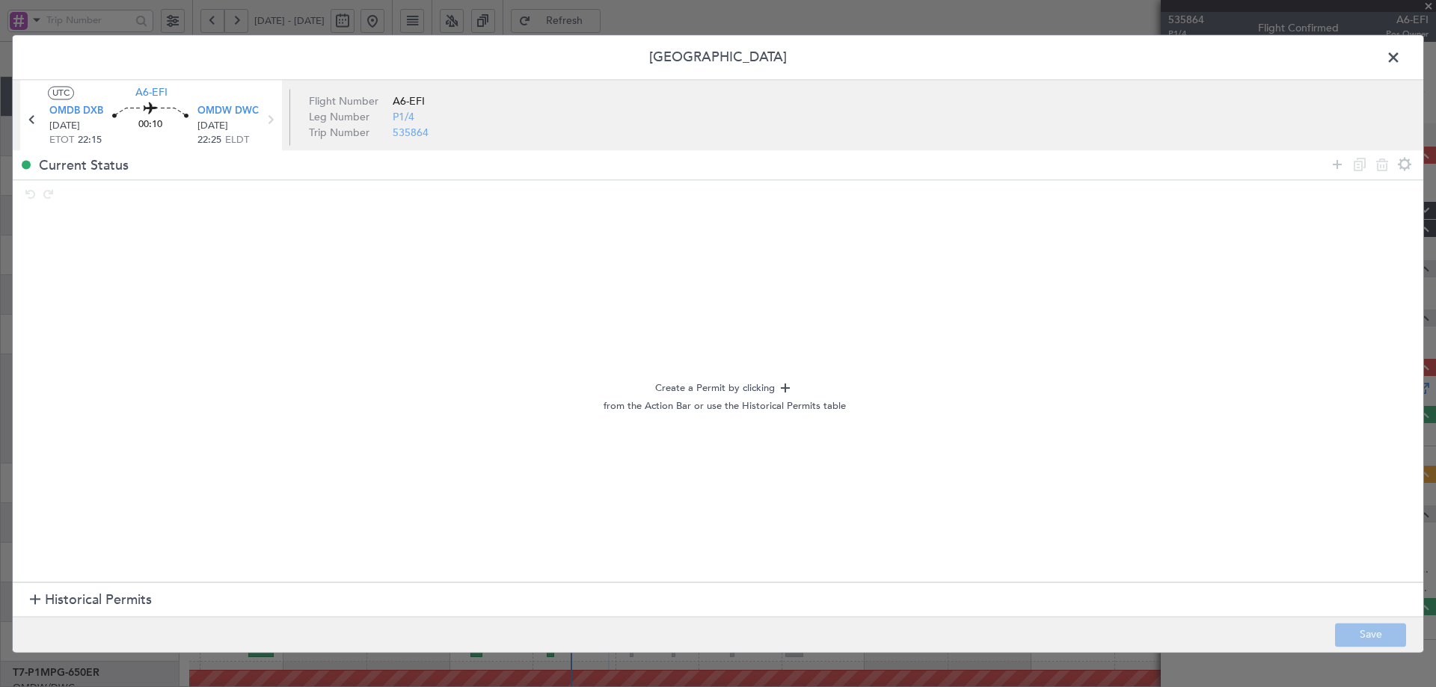
click at [128, 600] on span "Historical Permits" at bounding box center [98, 601] width 107 height 20
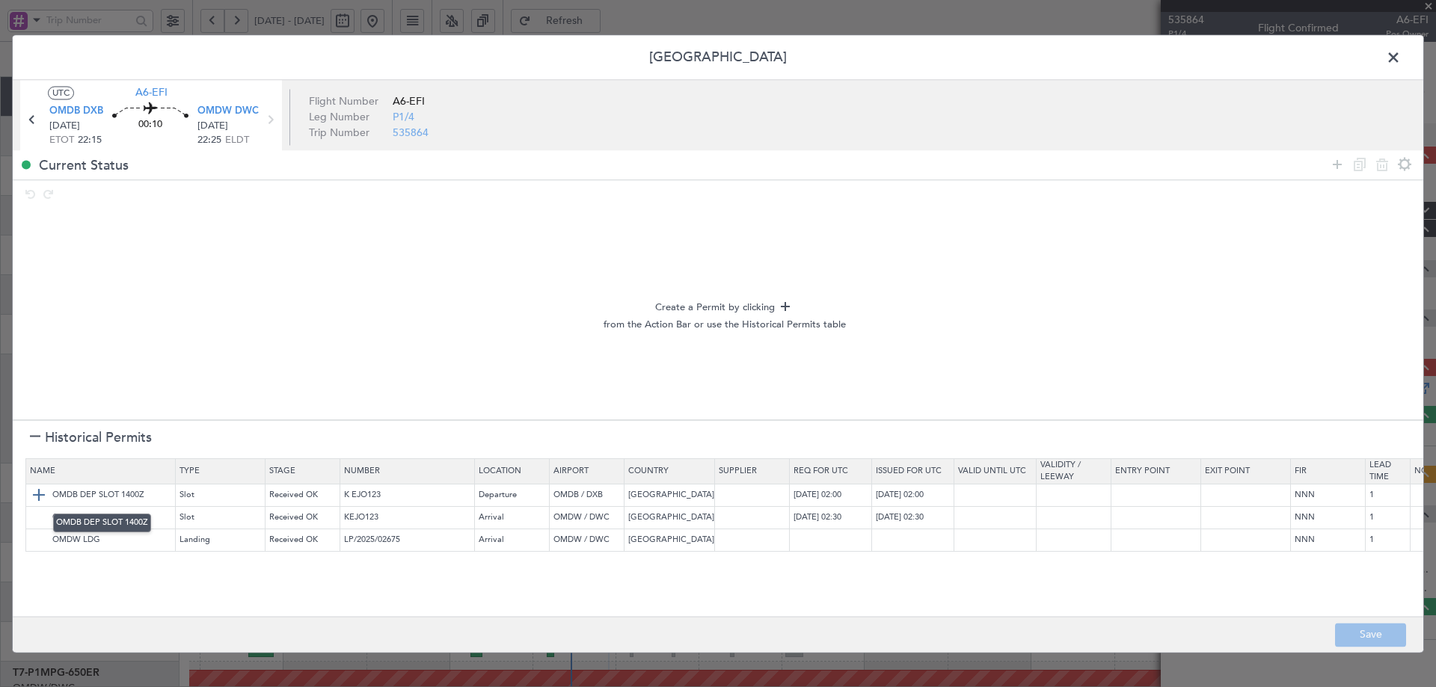
click at [37, 492] on img at bounding box center [39, 496] width 18 height 18
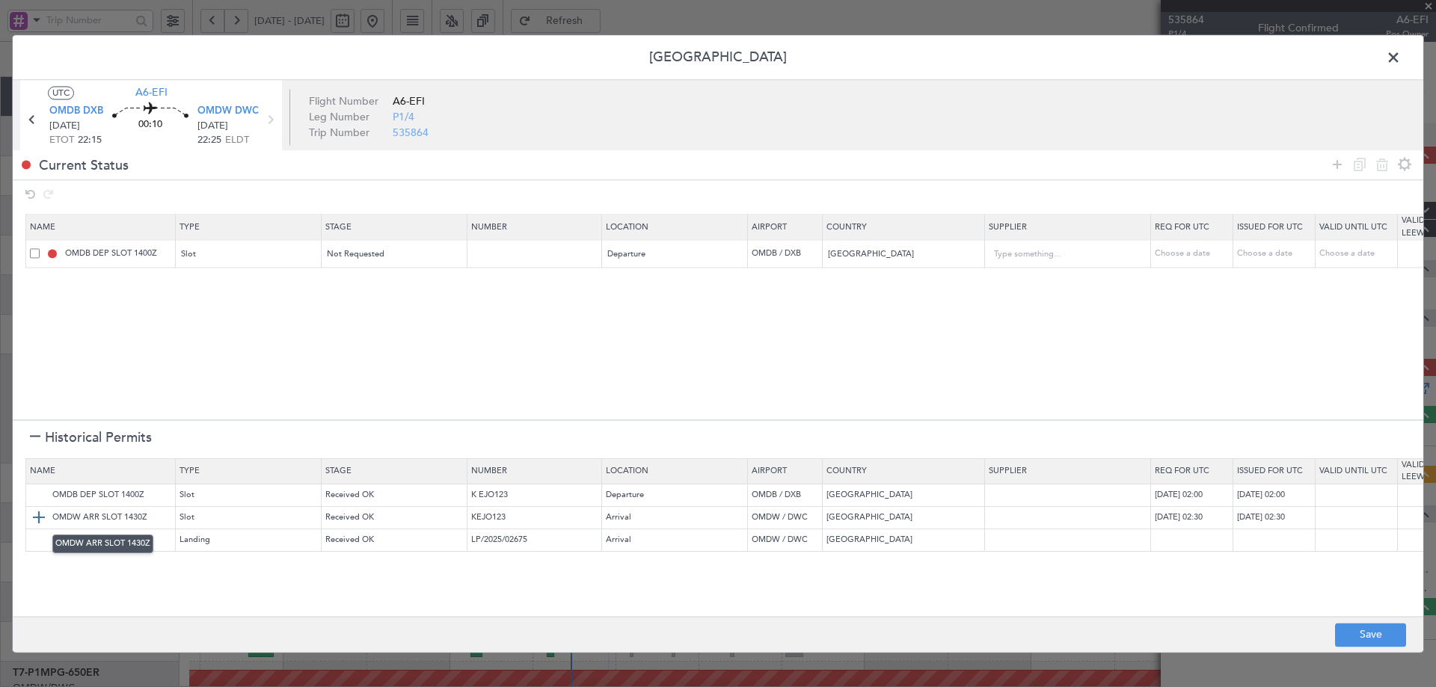
click at [34, 512] on img at bounding box center [39, 518] width 18 height 18
click at [37, 542] on img at bounding box center [39, 541] width 18 height 18
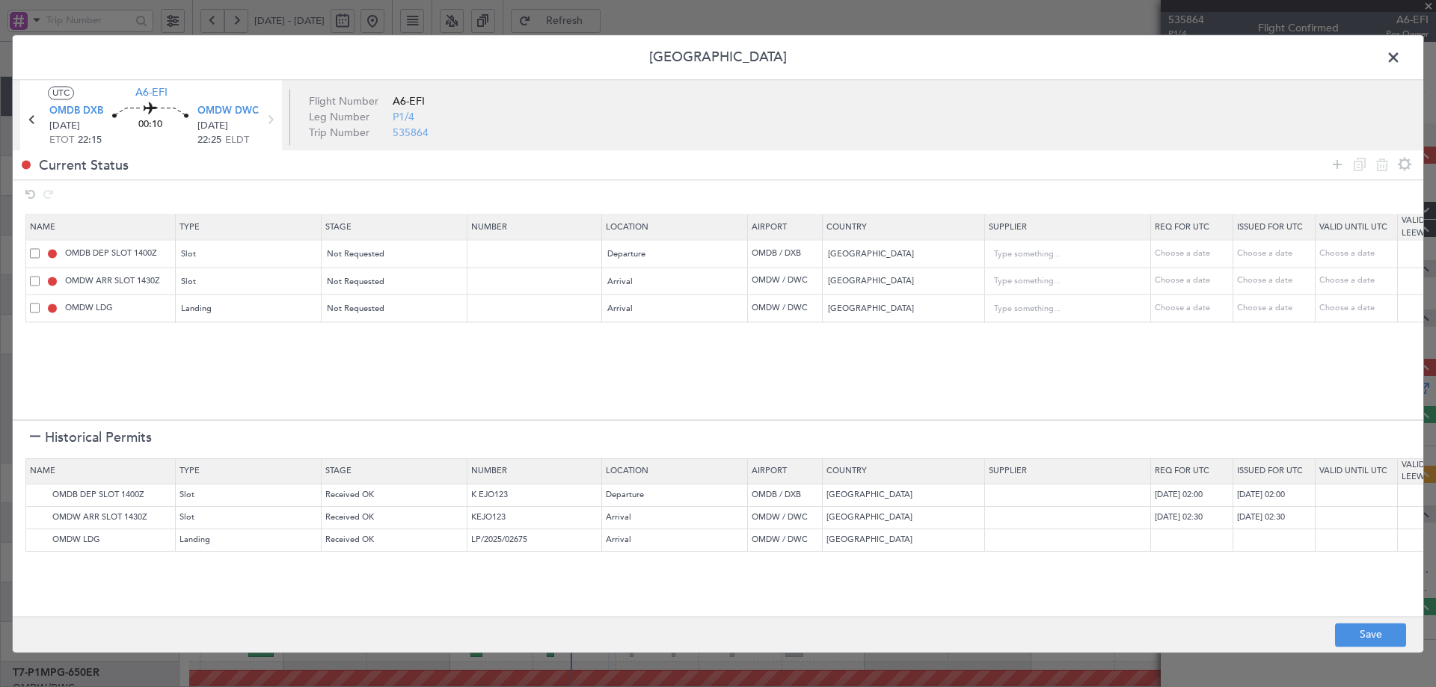
click at [40, 433] on div at bounding box center [35, 438] width 10 height 10
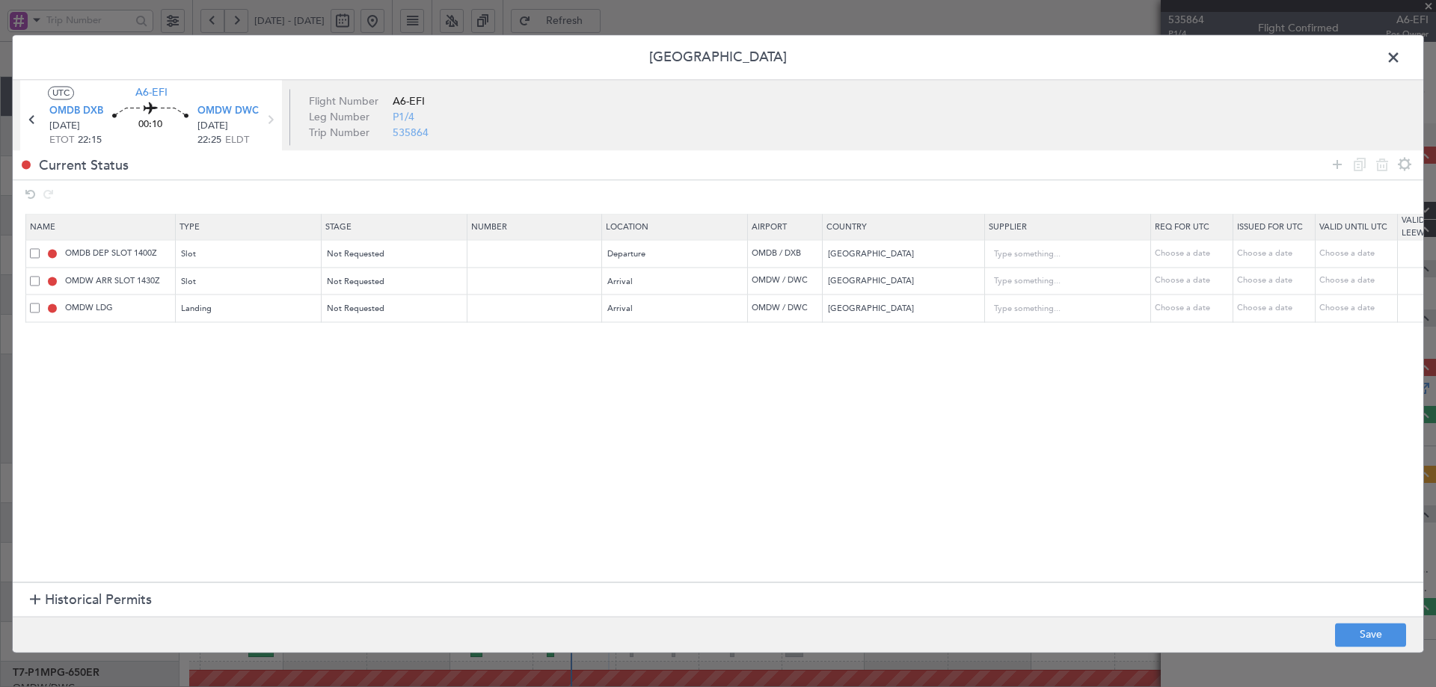
drag, startPoint x: 1336, startPoint y: 169, endPoint x: 625, endPoint y: 224, distance: 713.2
click at [1335, 169] on icon at bounding box center [1337, 165] width 18 height 18
click at [249, 335] on div "Type" at bounding box center [244, 337] width 124 height 22
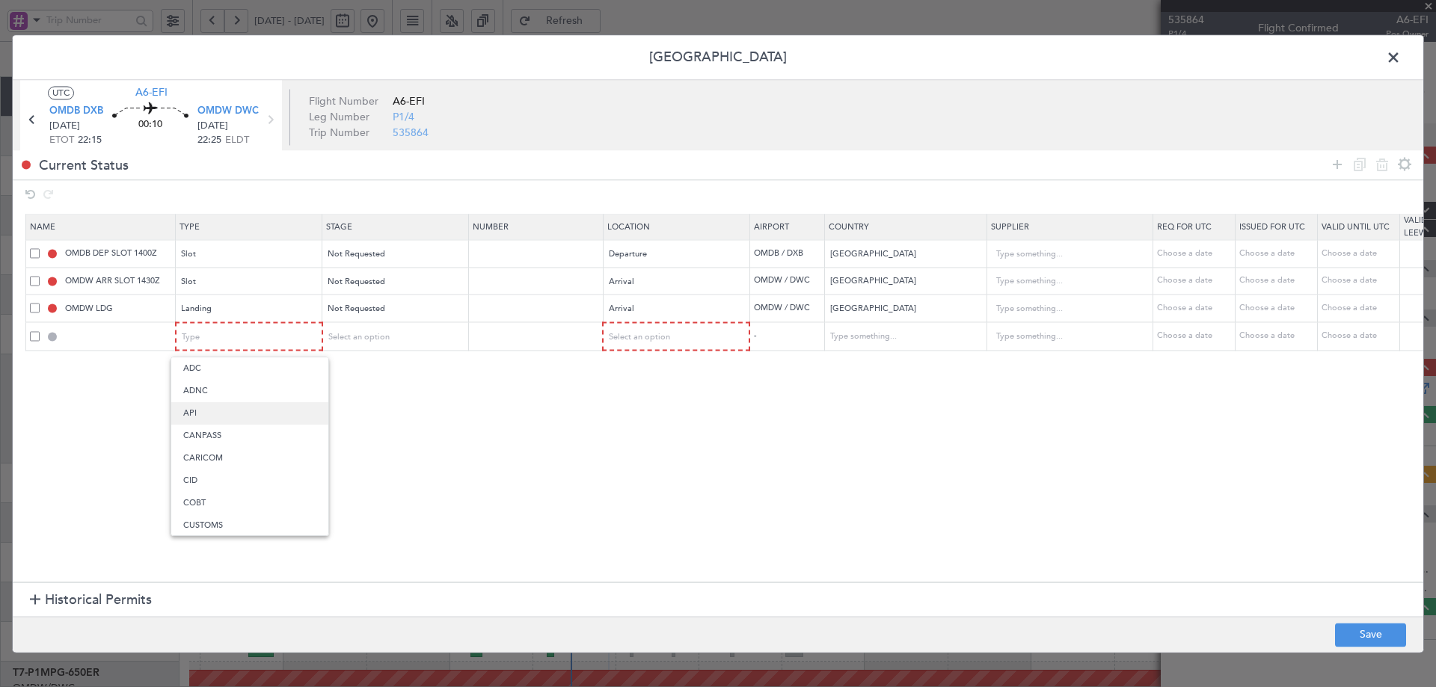
click at [199, 410] on span "API" at bounding box center [249, 413] width 133 height 22
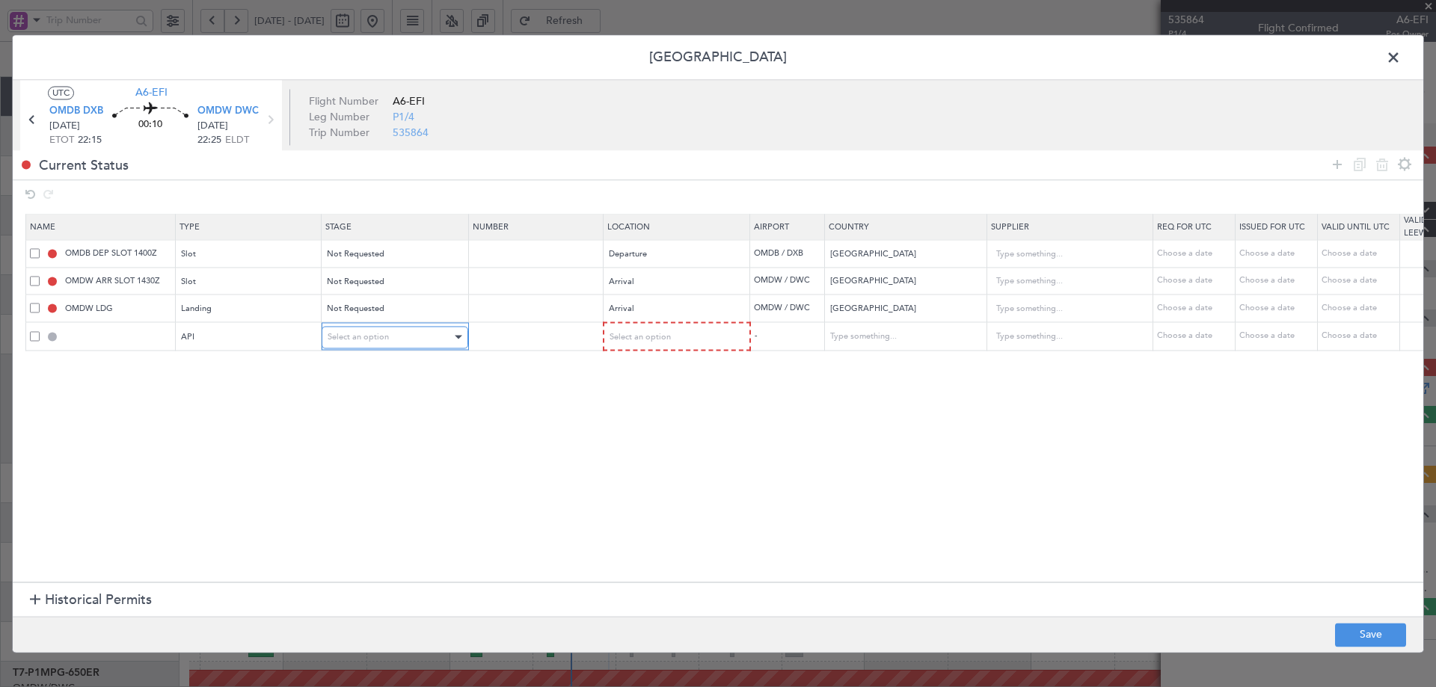
click at [383, 339] on span "Select an option" at bounding box center [357, 336] width 61 height 11
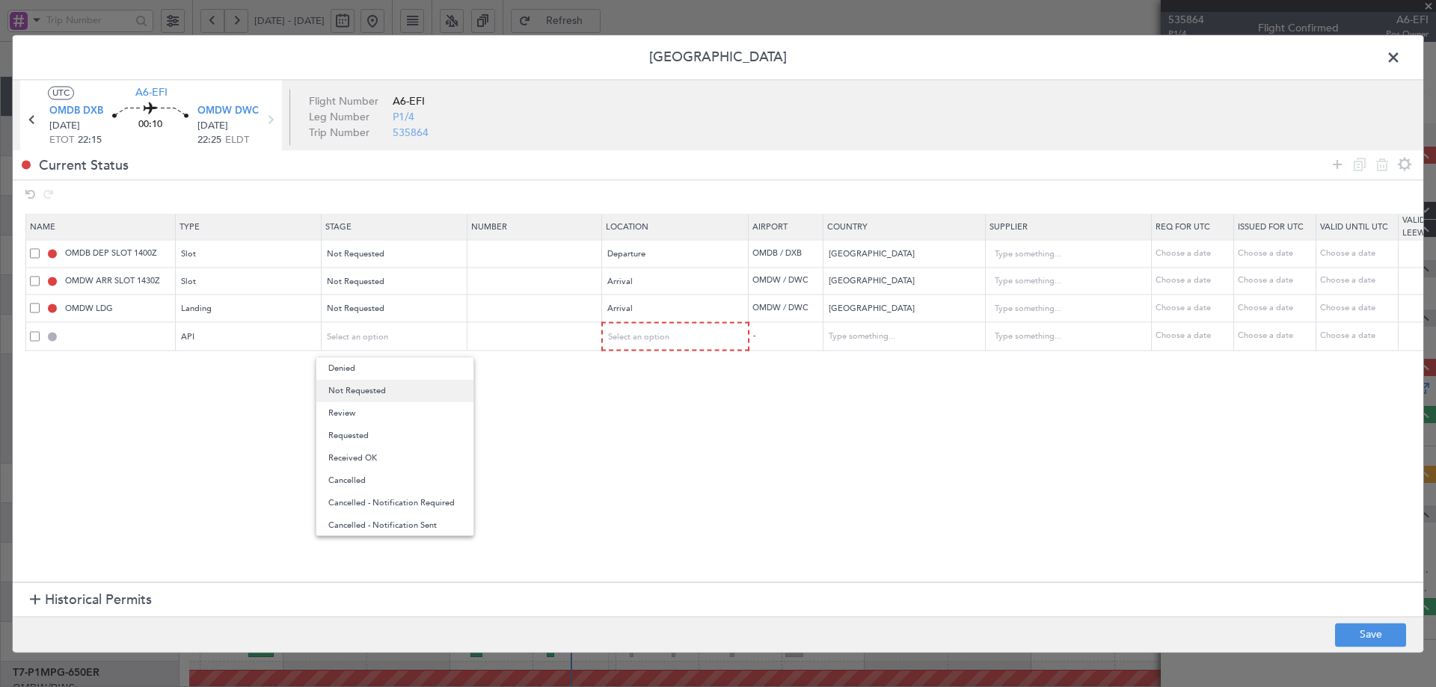
click at [380, 390] on span "Not Requested" at bounding box center [394, 391] width 133 height 22
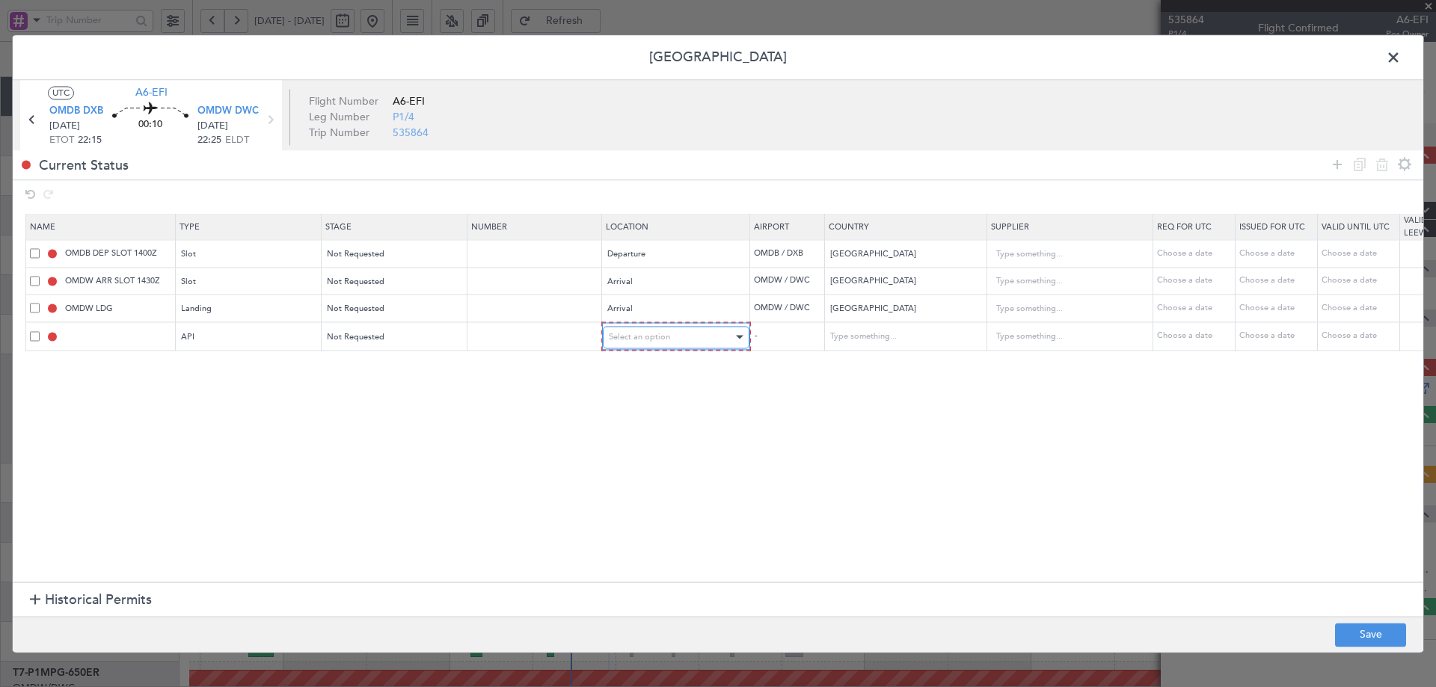
click at [659, 340] on span "Select an option" at bounding box center [639, 336] width 61 height 11
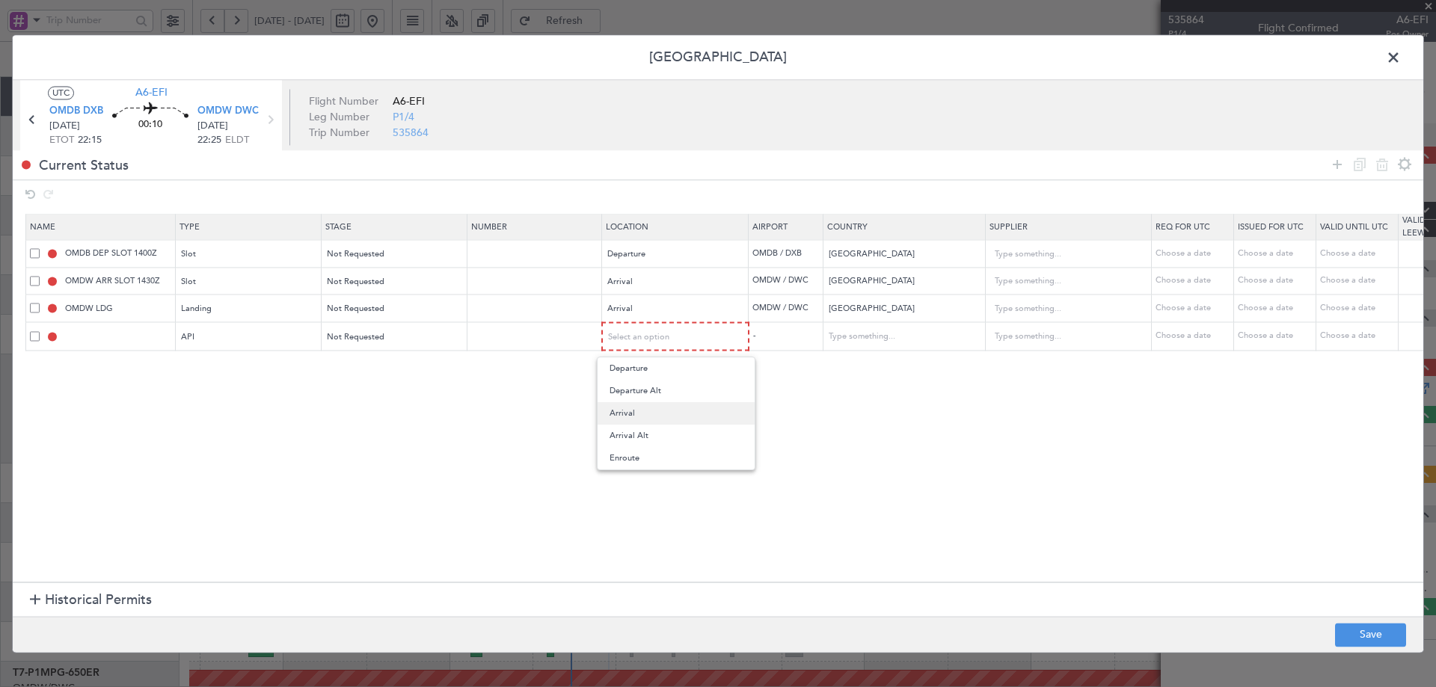
click at [621, 413] on span "Arrival" at bounding box center [675, 413] width 133 height 22
click at [776, 473] on section "Name Type Stage Number Location Airport Country Supplier Req For Utc Issued For…" at bounding box center [718, 397] width 1410 height 372
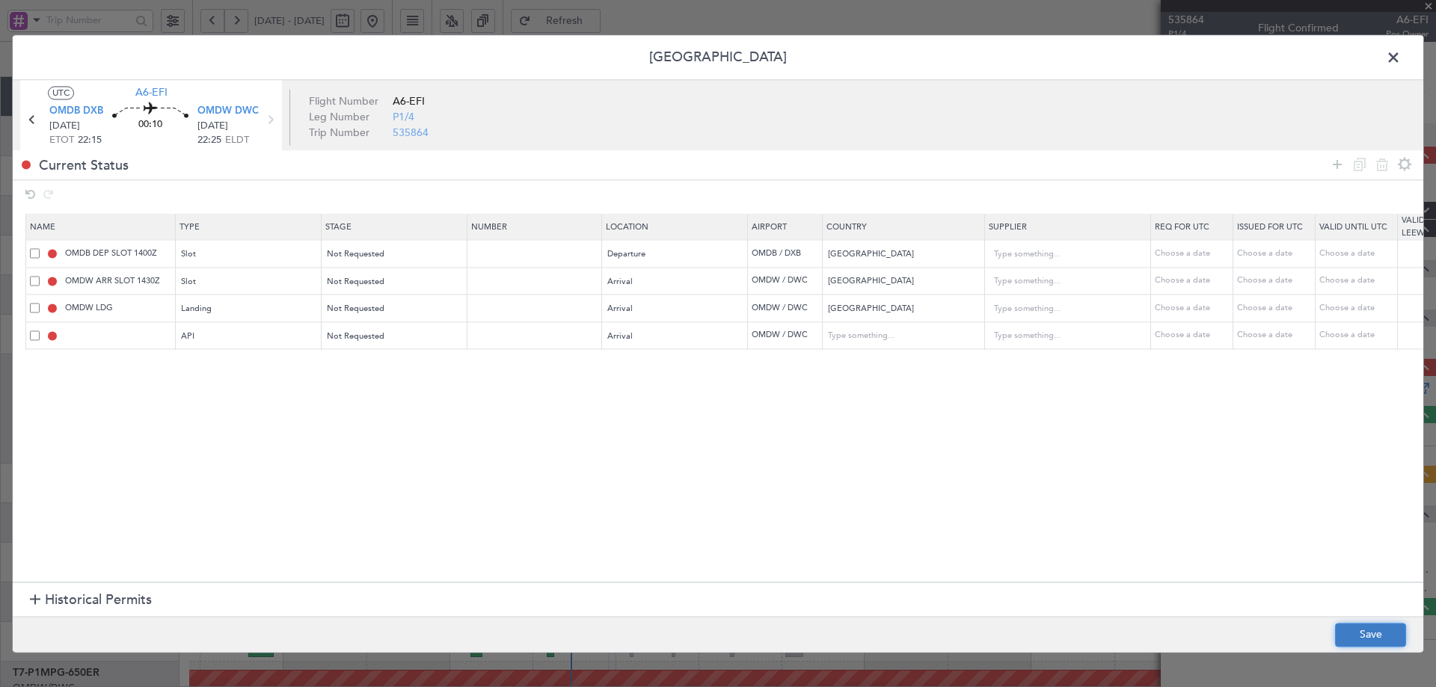
click at [1377, 645] on button "Save" at bounding box center [1370, 635] width 71 height 24
type input "OMDB DEP SLOT"
type input "NNN"
type input "1"
type input "OMDW ARR SLOT"
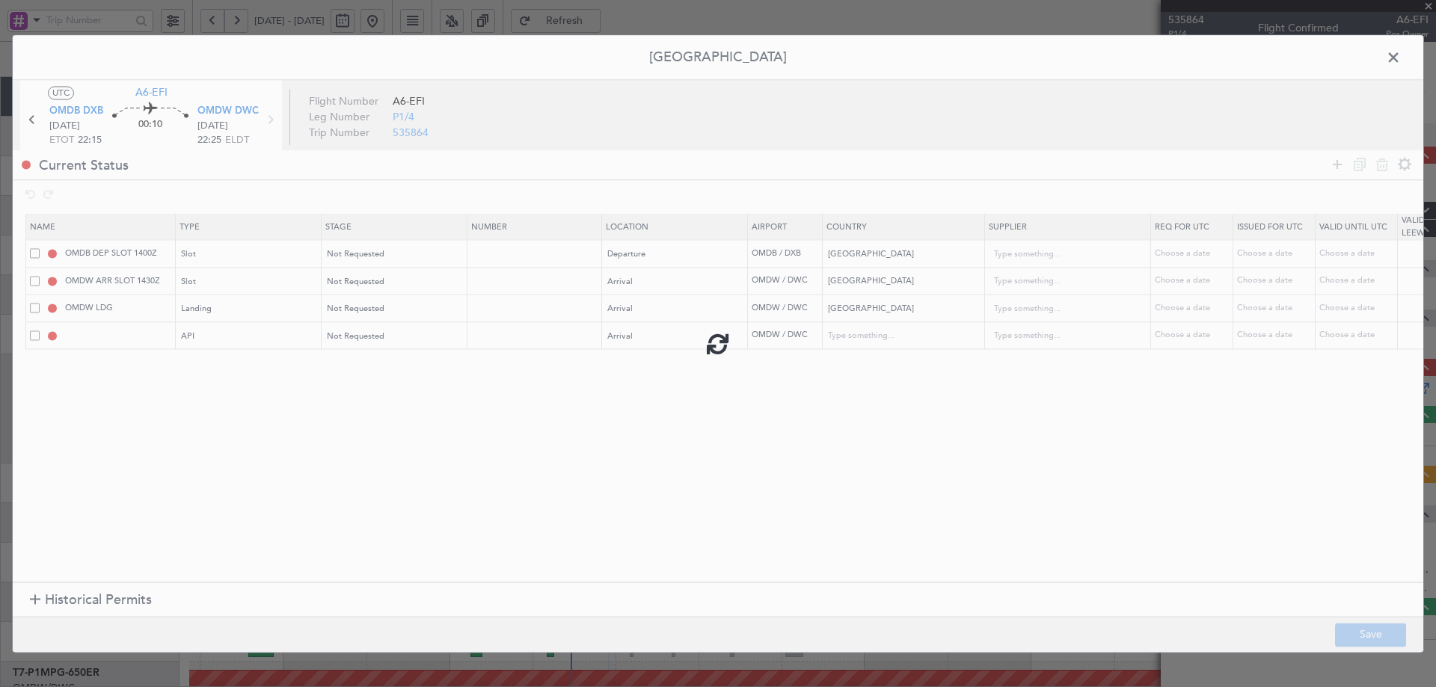
type input "NNN"
type input "1"
type input "NNN"
type input "1"
type input "OMDW ARR API"
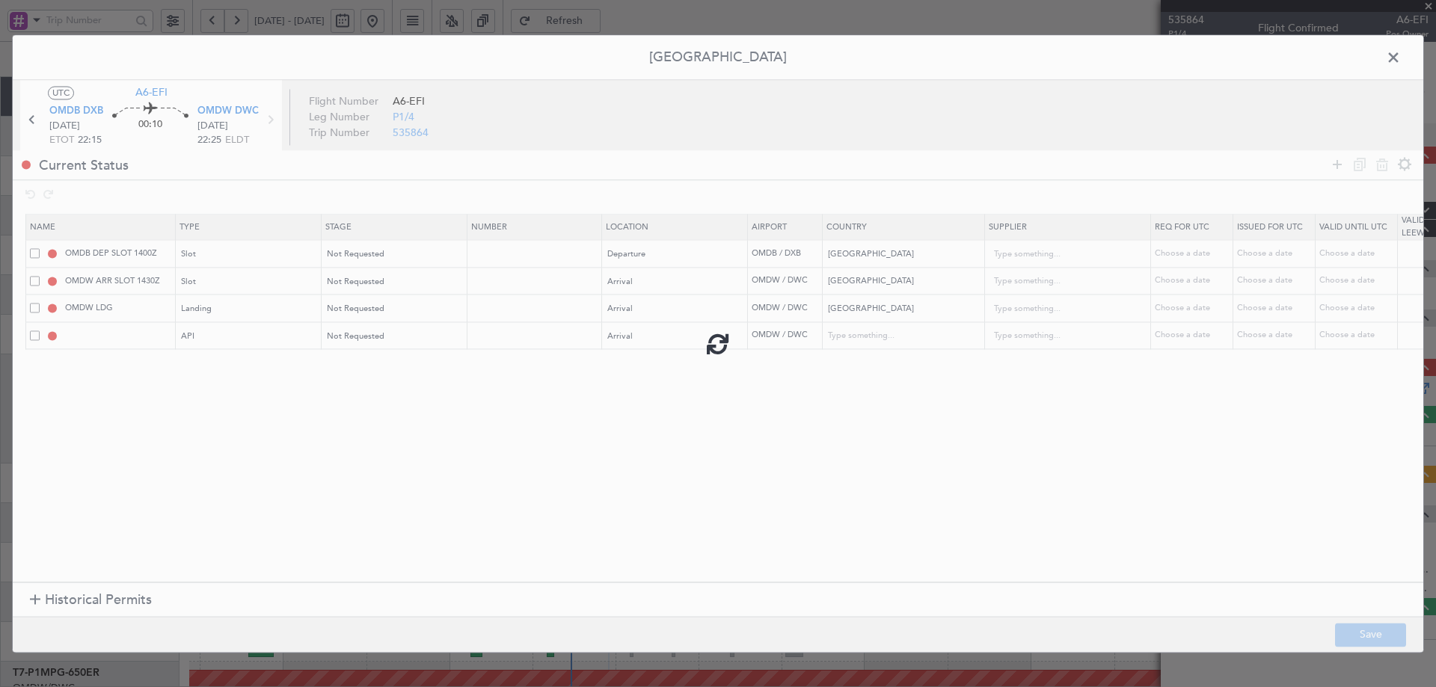
type input "United Arab Emirates"
type input "NNN"
type input "1"
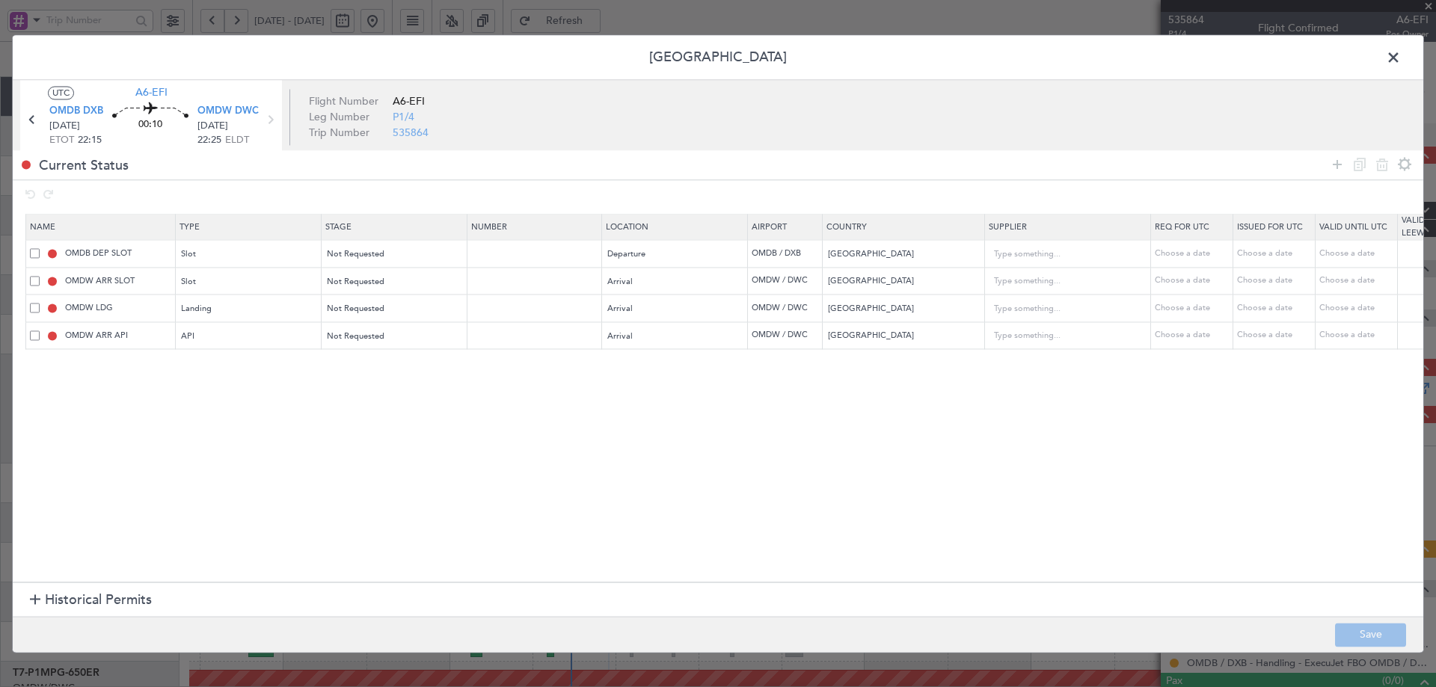
drag, startPoint x: 1391, startPoint y: 55, endPoint x: 1385, endPoint y: 59, distance: 7.7
click at [1400, 56] on span at bounding box center [1400, 61] width 0 height 30
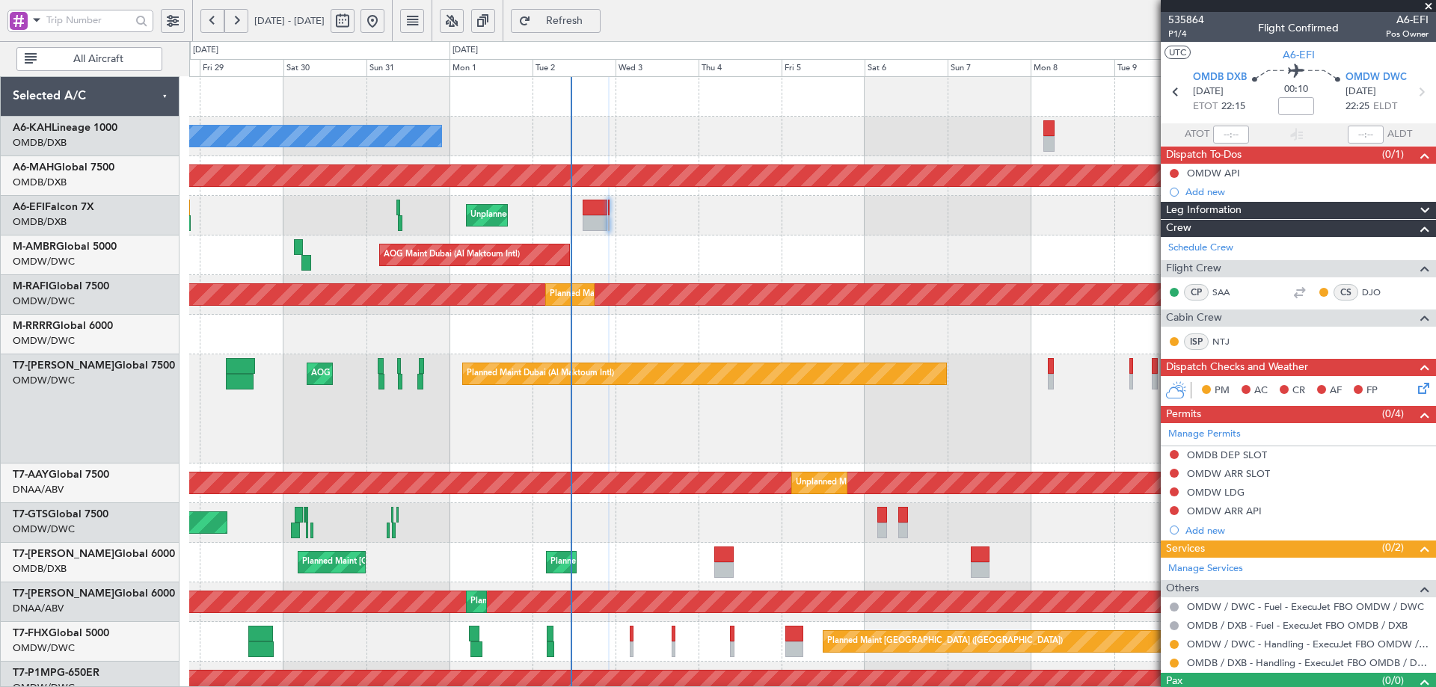
click at [600, 13] on button "Refresh" at bounding box center [556, 21] width 90 height 24
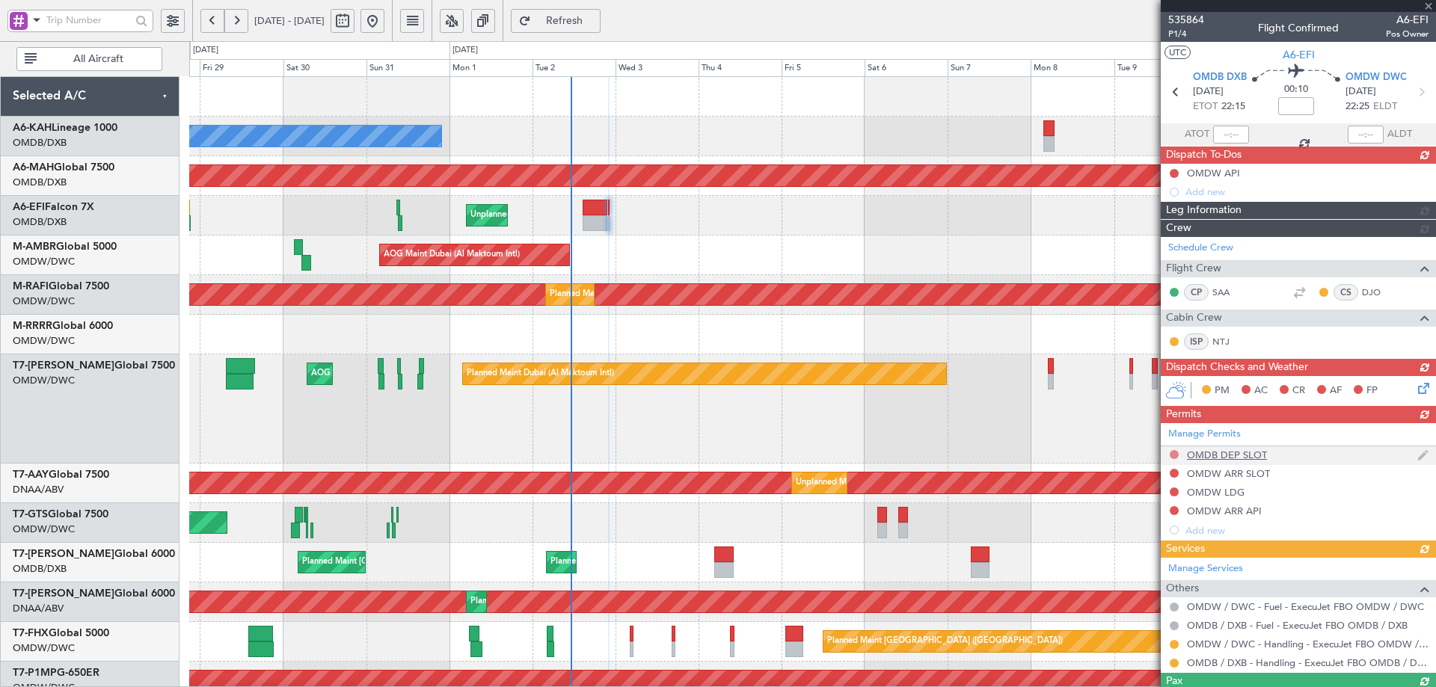
click at [1173, 455] on div "Manage Permits OMDB DEP SLOT OMDW ARR SLOT OMDW LDG OMDW ARR API Add new" at bounding box center [1297, 481] width 275 height 117
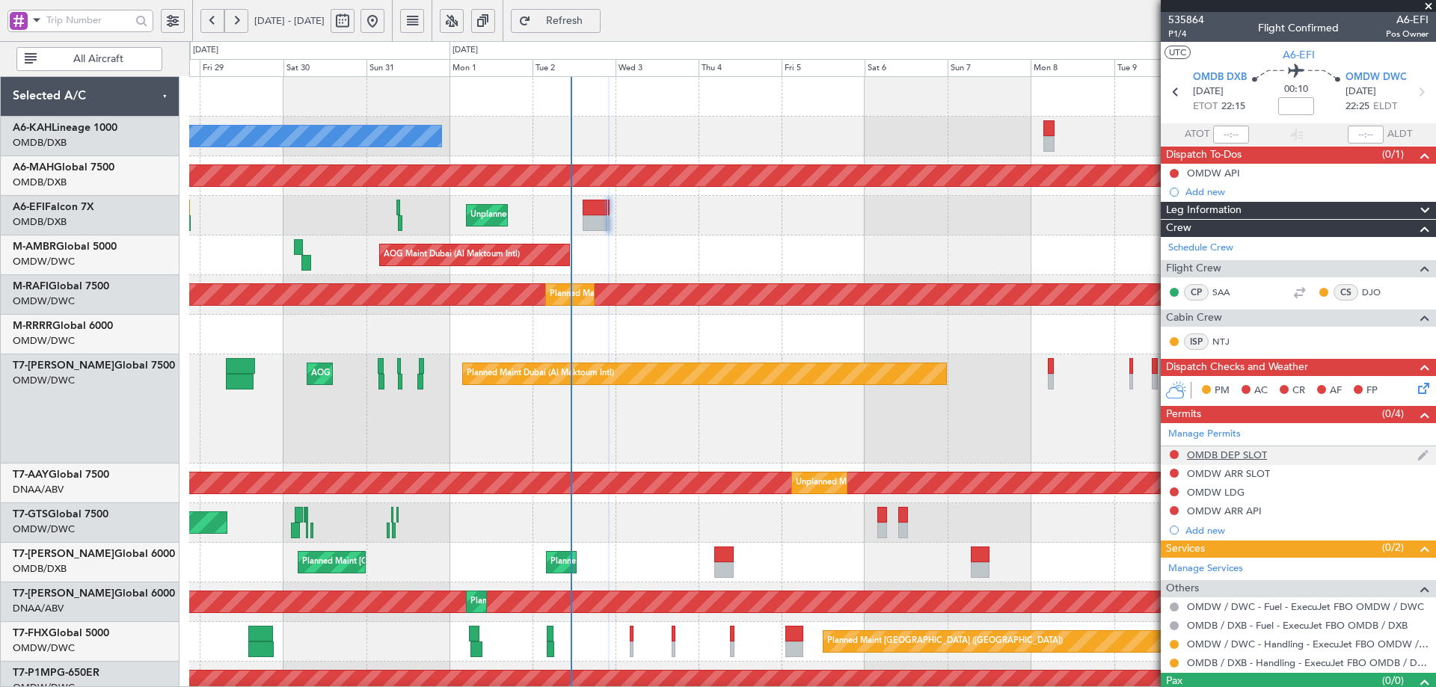
click at [1173, 458] on div at bounding box center [1174, 455] width 12 height 12
click at [1173, 453] on button at bounding box center [1173, 454] width 9 height 9
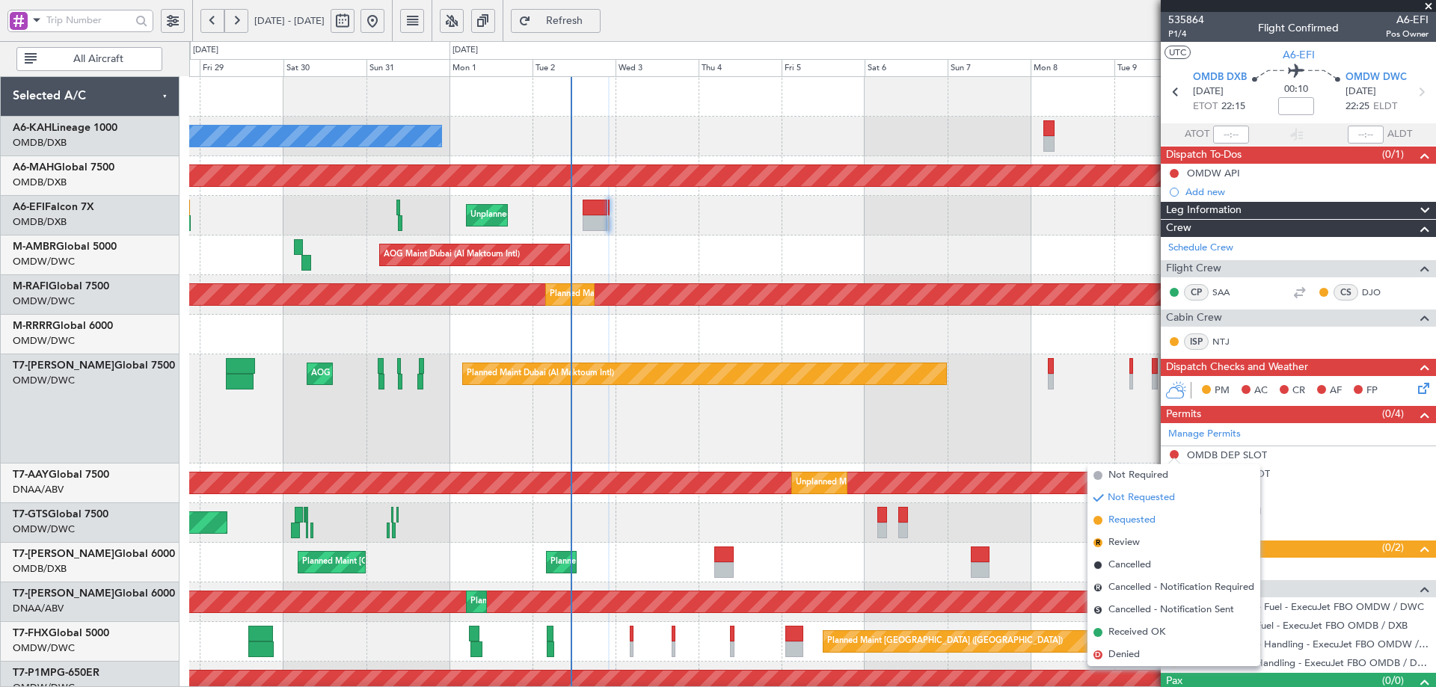
click at [1135, 520] on span "Requested" at bounding box center [1131, 520] width 47 height 15
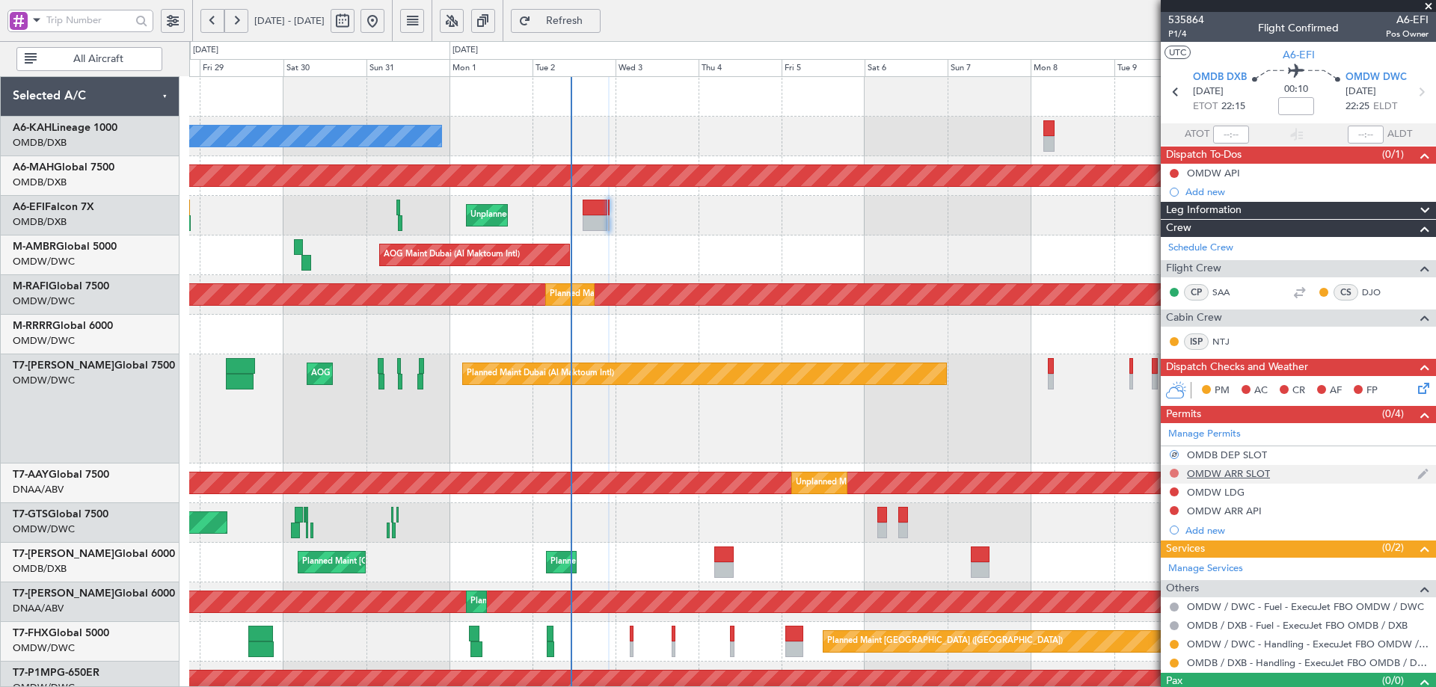
click at [1173, 474] on button at bounding box center [1173, 473] width 9 height 9
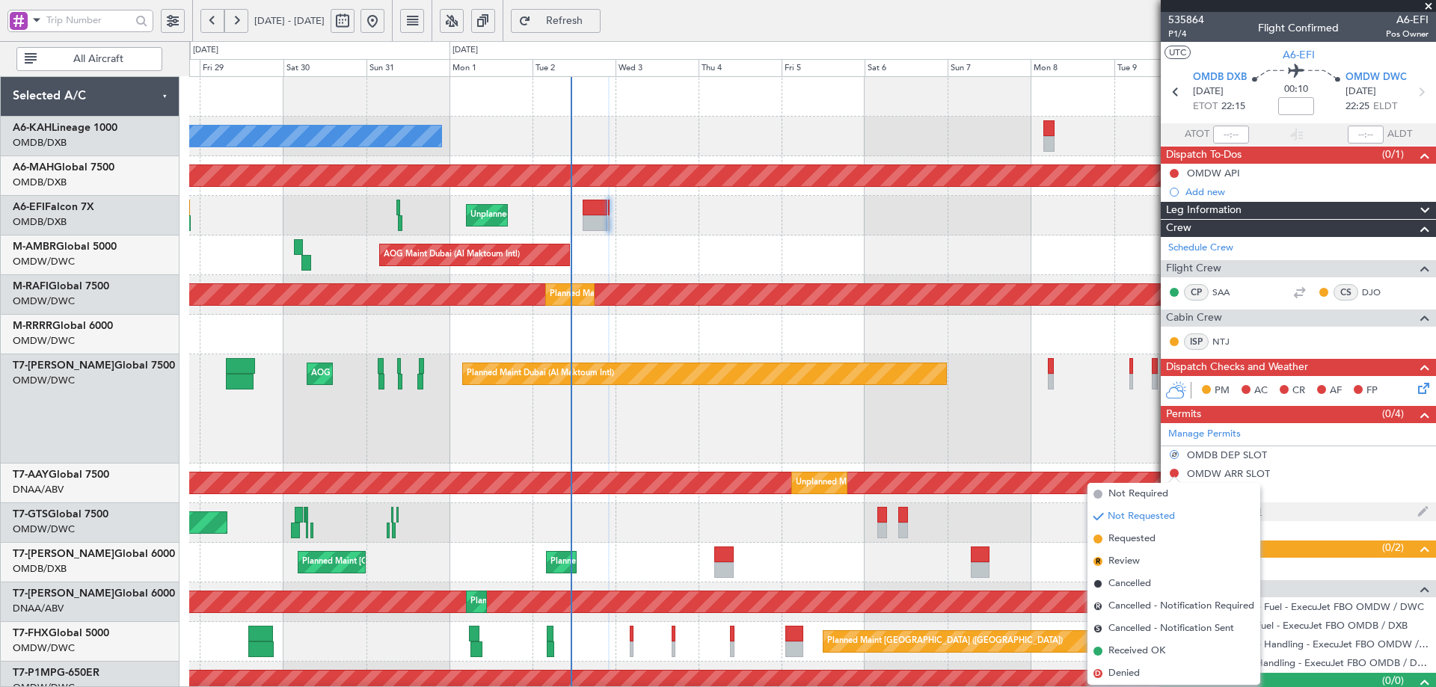
drag, startPoint x: 1136, startPoint y: 535, endPoint x: 1162, endPoint y: 517, distance: 31.7
click at [1135, 535] on span "Requested" at bounding box center [1131, 539] width 47 height 15
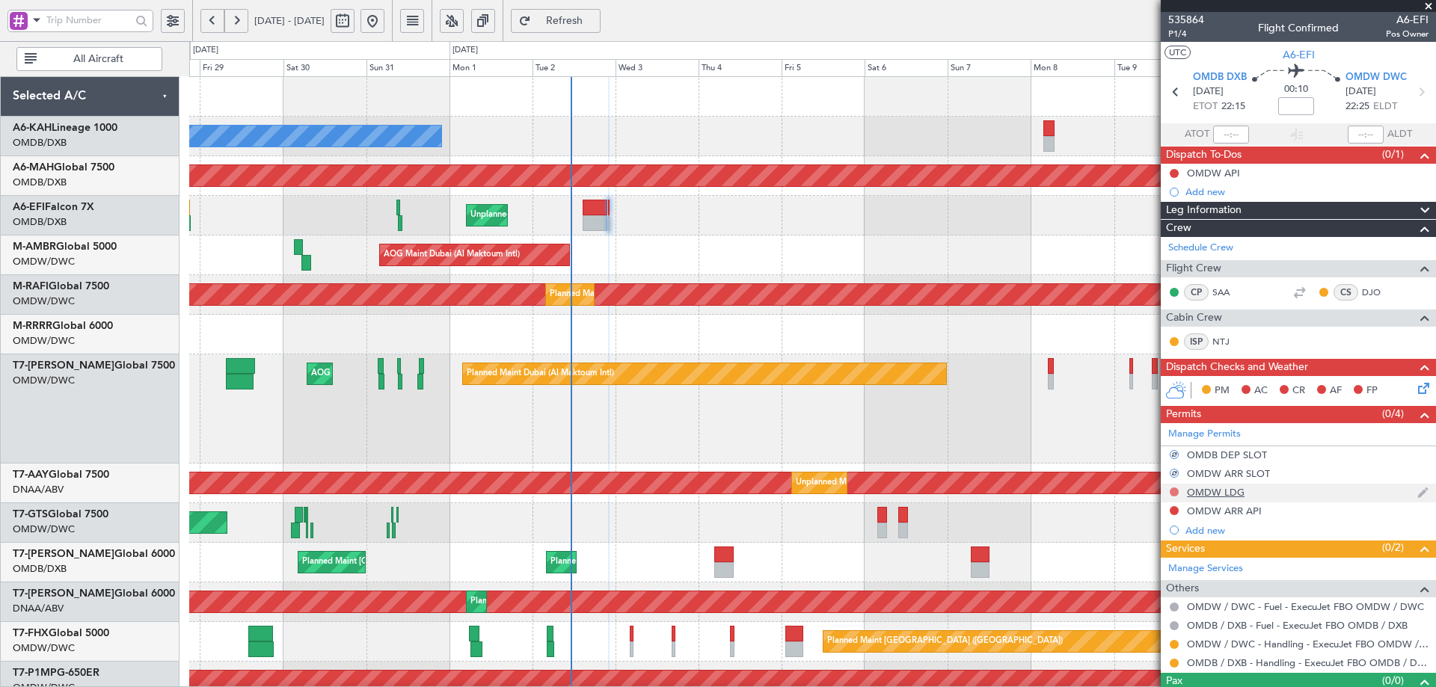
click at [1172, 488] on button at bounding box center [1173, 492] width 9 height 9
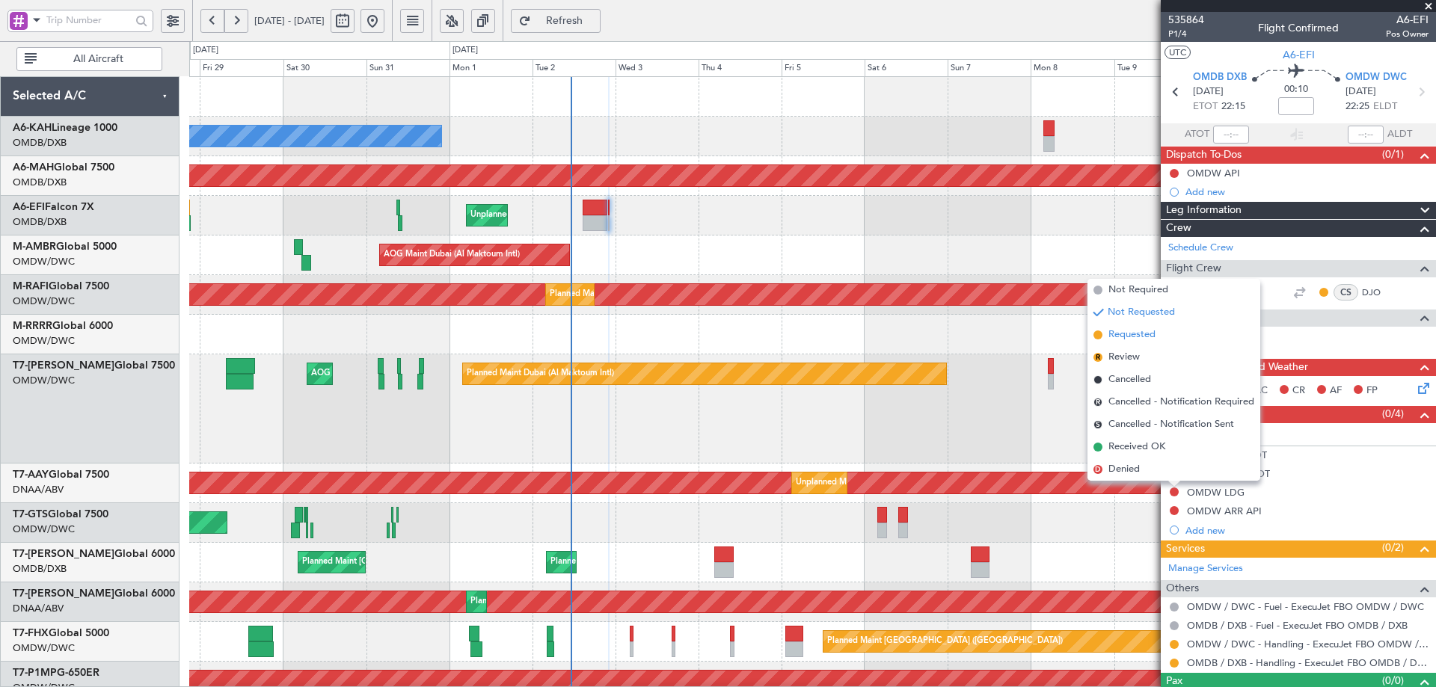
click at [1129, 339] on span "Requested" at bounding box center [1131, 334] width 47 height 15
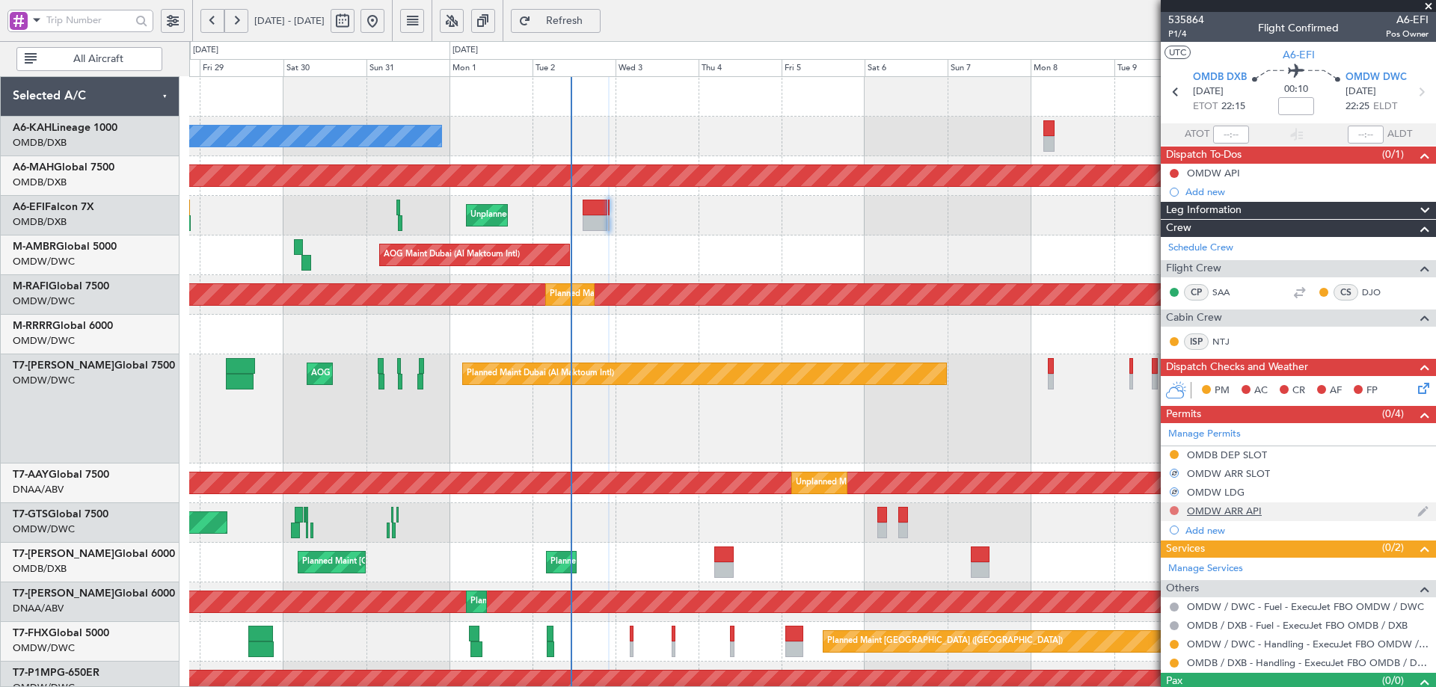
click at [1175, 508] on button at bounding box center [1173, 510] width 9 height 9
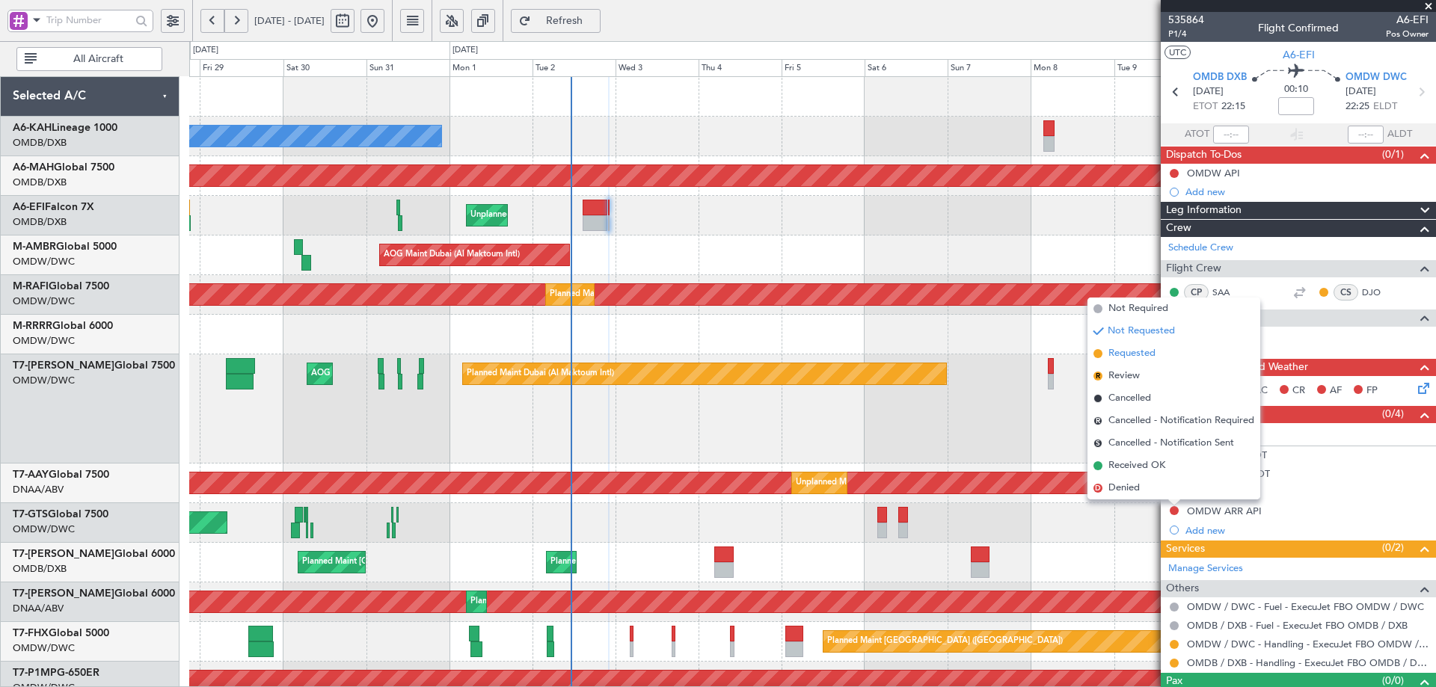
click at [1147, 352] on span "Requested" at bounding box center [1131, 353] width 47 height 15
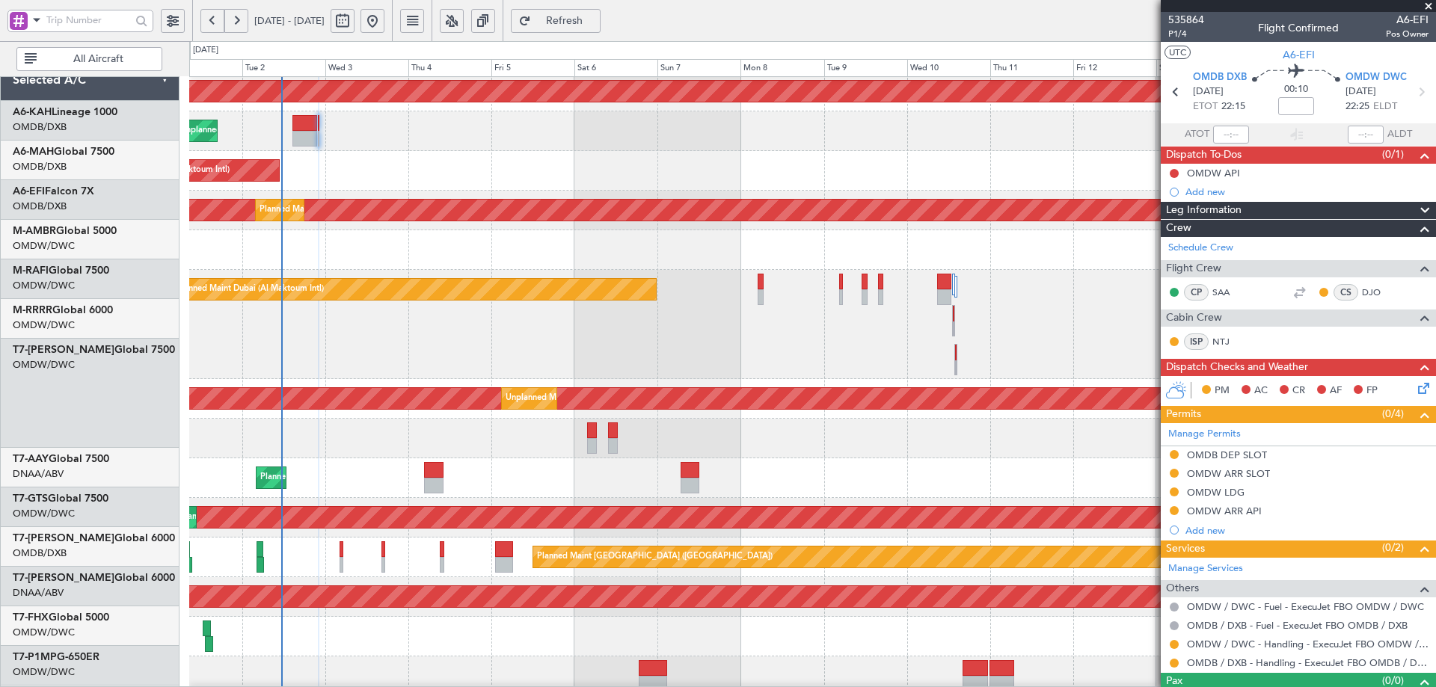
scroll to position [89, 0]
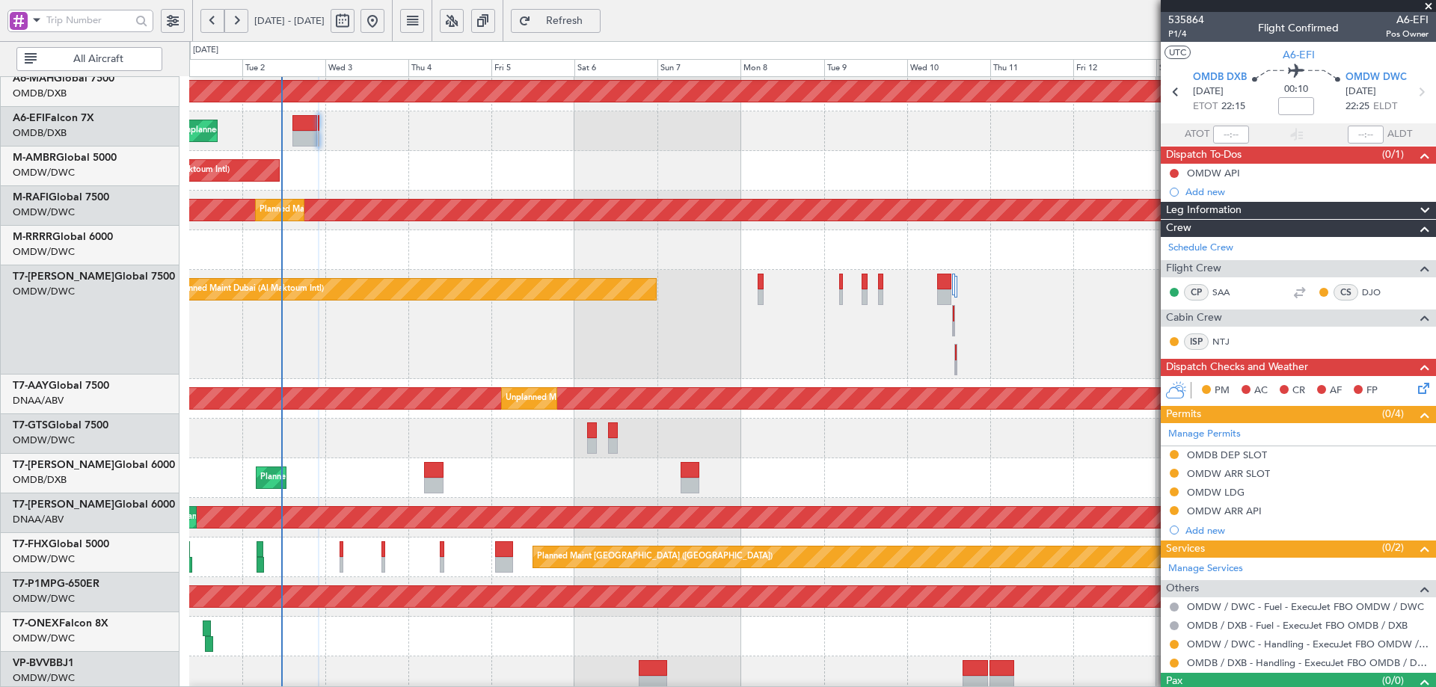
click at [378, 379] on div "Unplanned Maint Dubai (Al Maktoum Intl) Unplanned Maint Dubai (Al Maktoum Intl)" at bounding box center [812, 399] width 1246 height 40
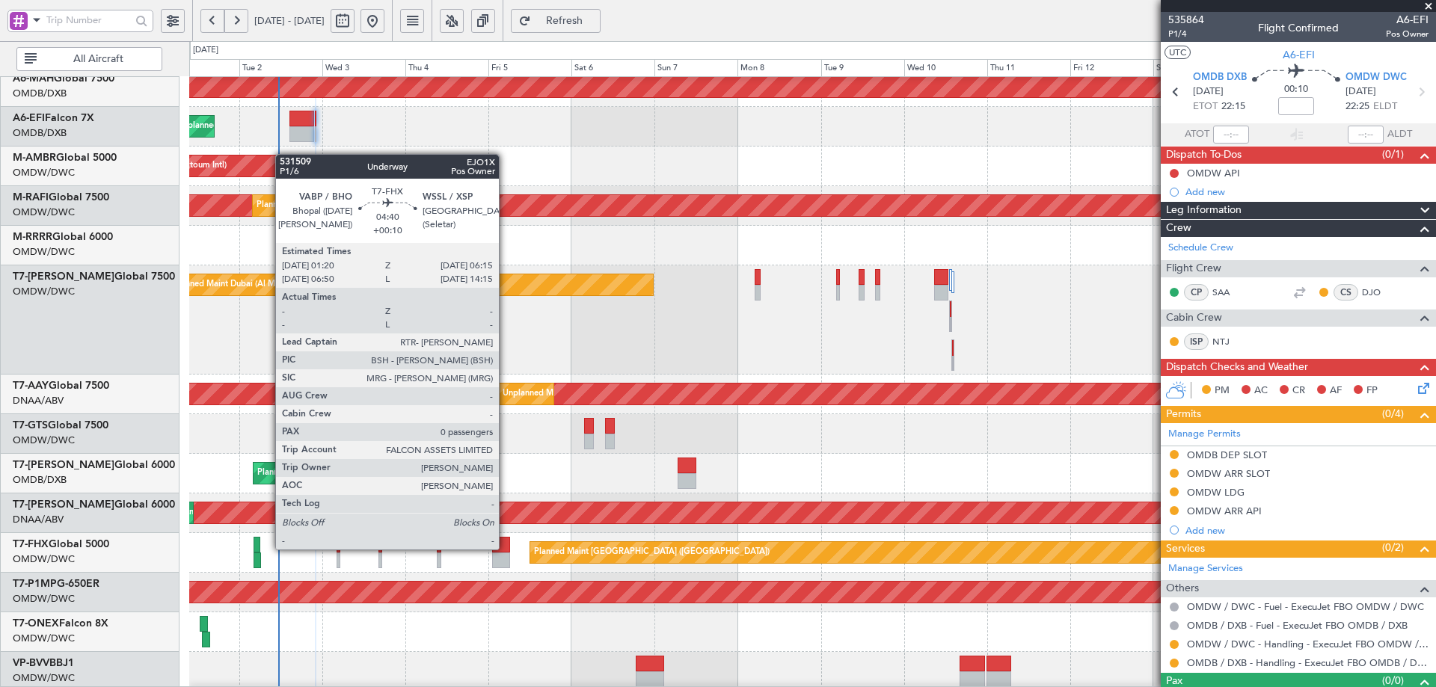
click at [505, 548] on div at bounding box center [500, 545] width 17 height 16
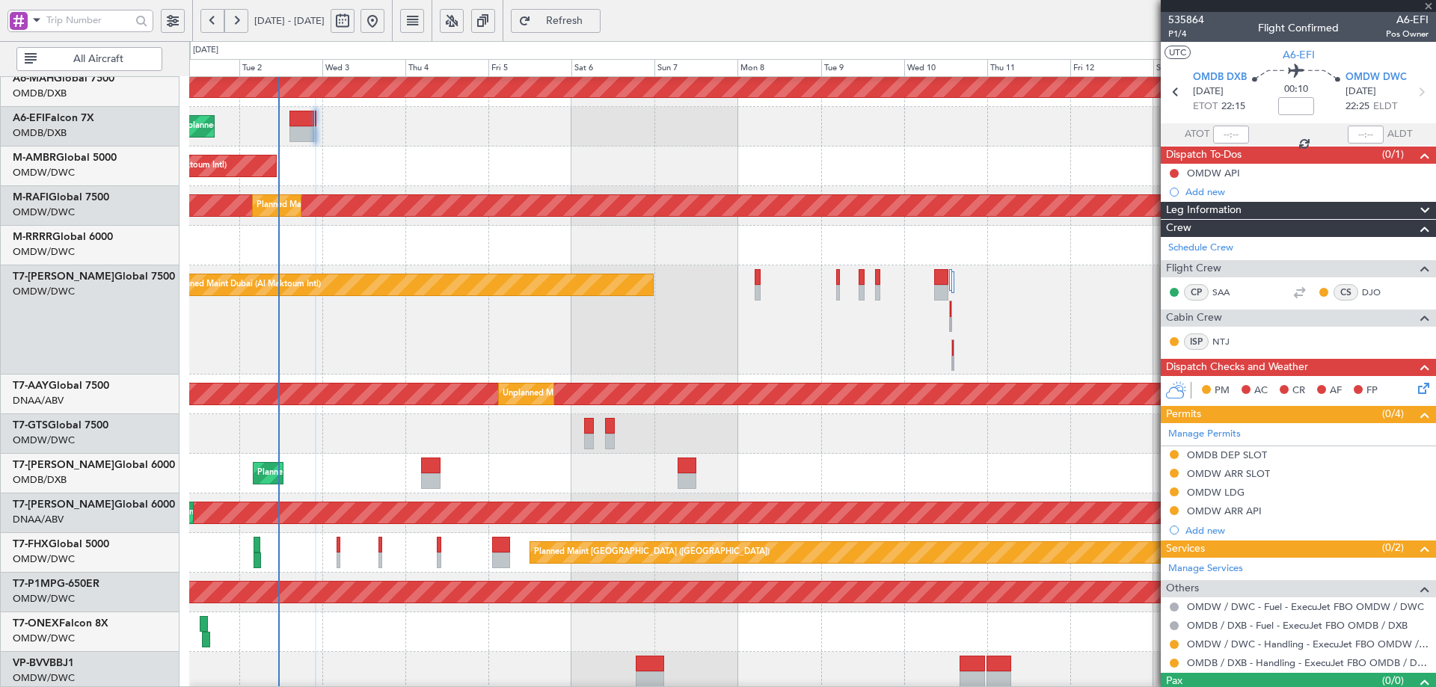
type input "+00:10"
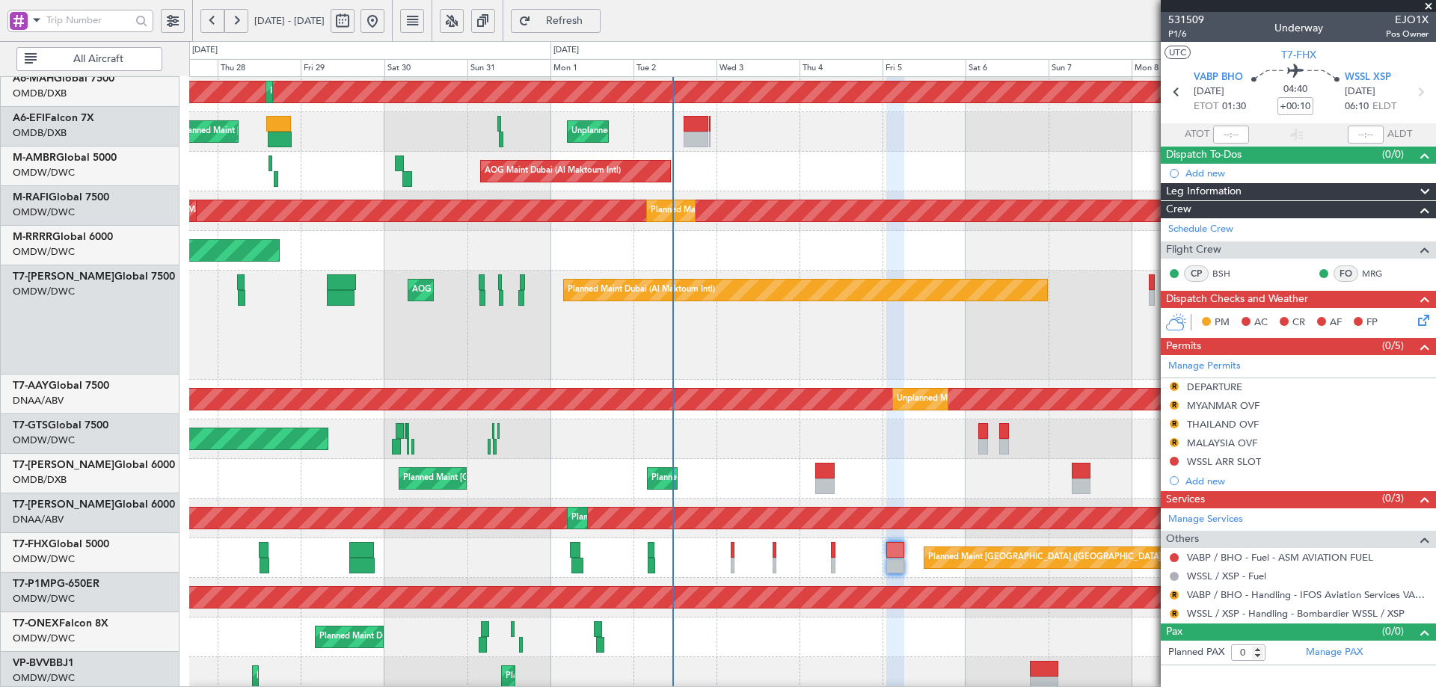
scroll to position [84, 0]
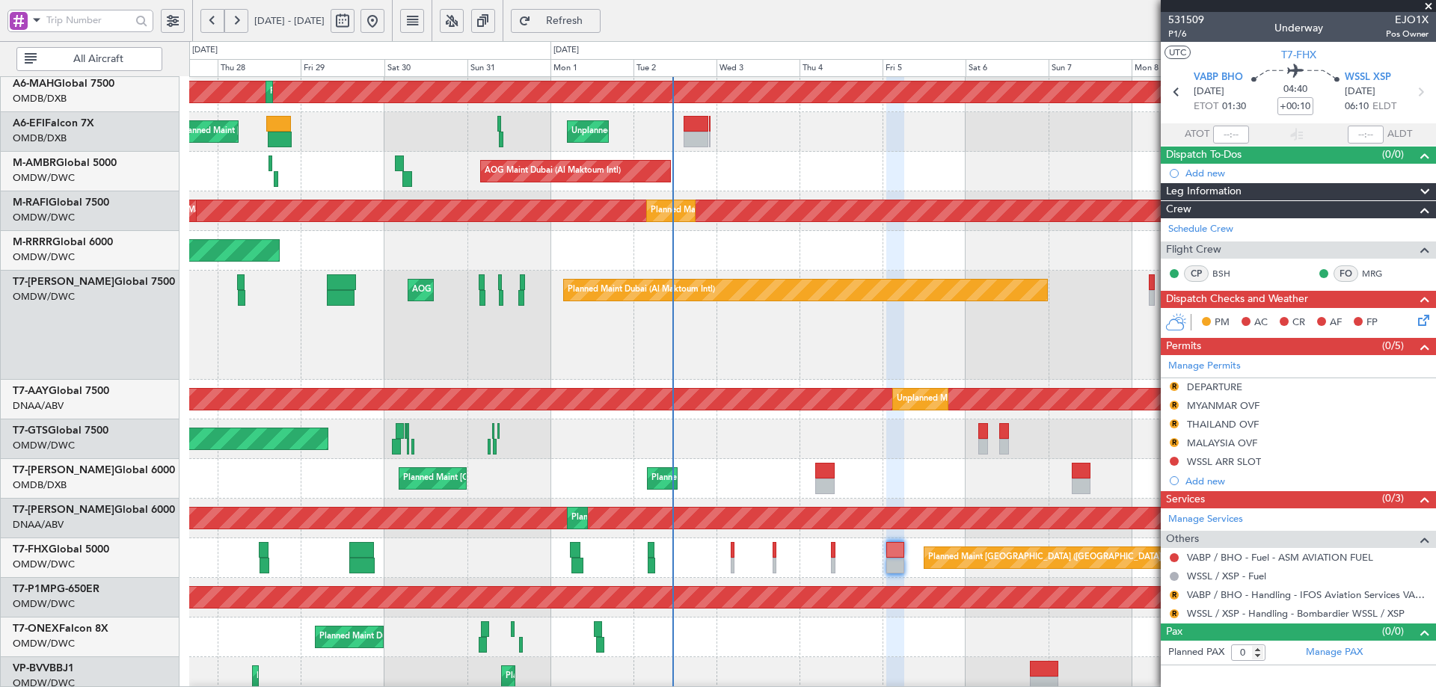
click at [783, 557] on div "Planned Maint [GEOGRAPHIC_DATA] ([GEOGRAPHIC_DATA])" at bounding box center [812, 558] width 1246 height 40
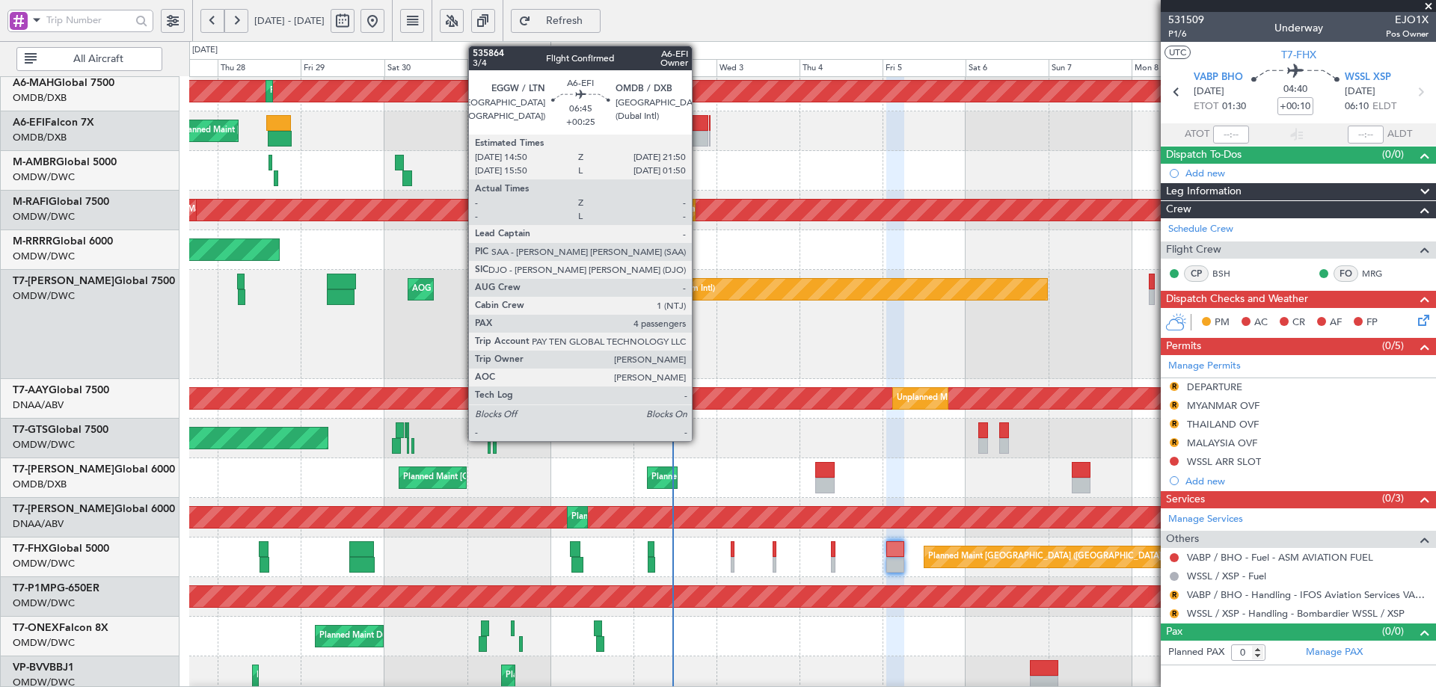
click at [698, 121] on div at bounding box center [695, 123] width 25 height 16
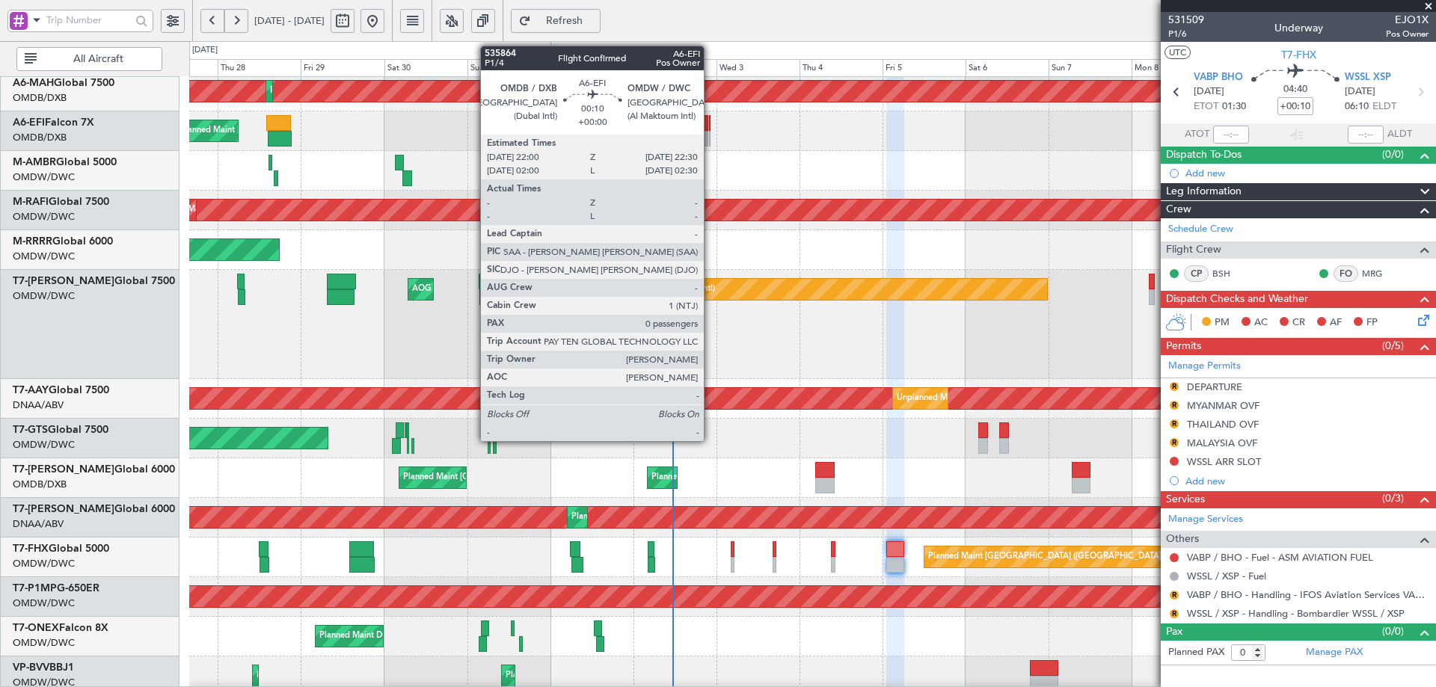
click at [710, 126] on div at bounding box center [710, 123] width 2 height 16
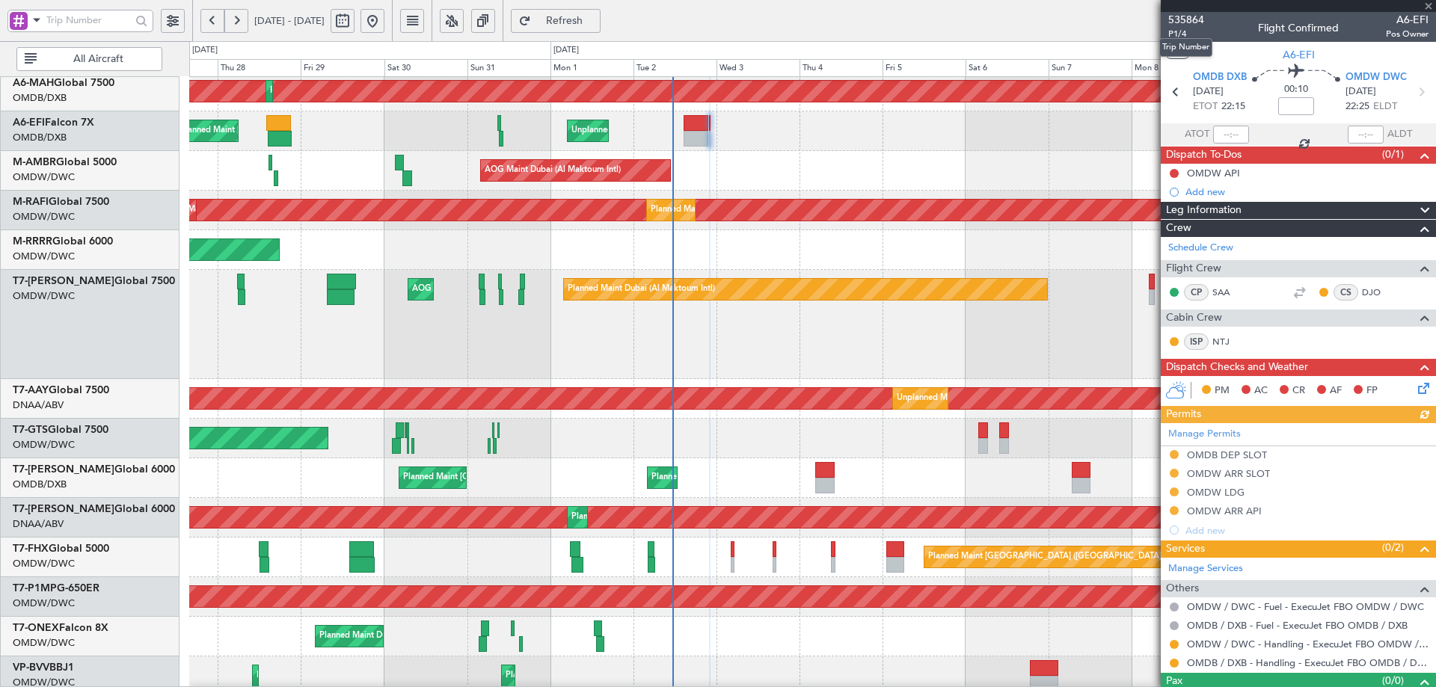
click at [1183, 33] on mat-tooltip-component "Trip Number" at bounding box center [1185, 48] width 74 height 40
click at [885, 153] on div "AOG Maint Dubai (Al Maktoum Intl)" at bounding box center [812, 171] width 1246 height 40
click at [1059, 144] on div "Planned Maint Dubai (Dubai Intl) Planned Maint Dubai (Dubai Intl) Planned Maint…" at bounding box center [812, 463] width 1246 height 941
click at [1179, 33] on span "P1/4" at bounding box center [1186, 34] width 36 height 13
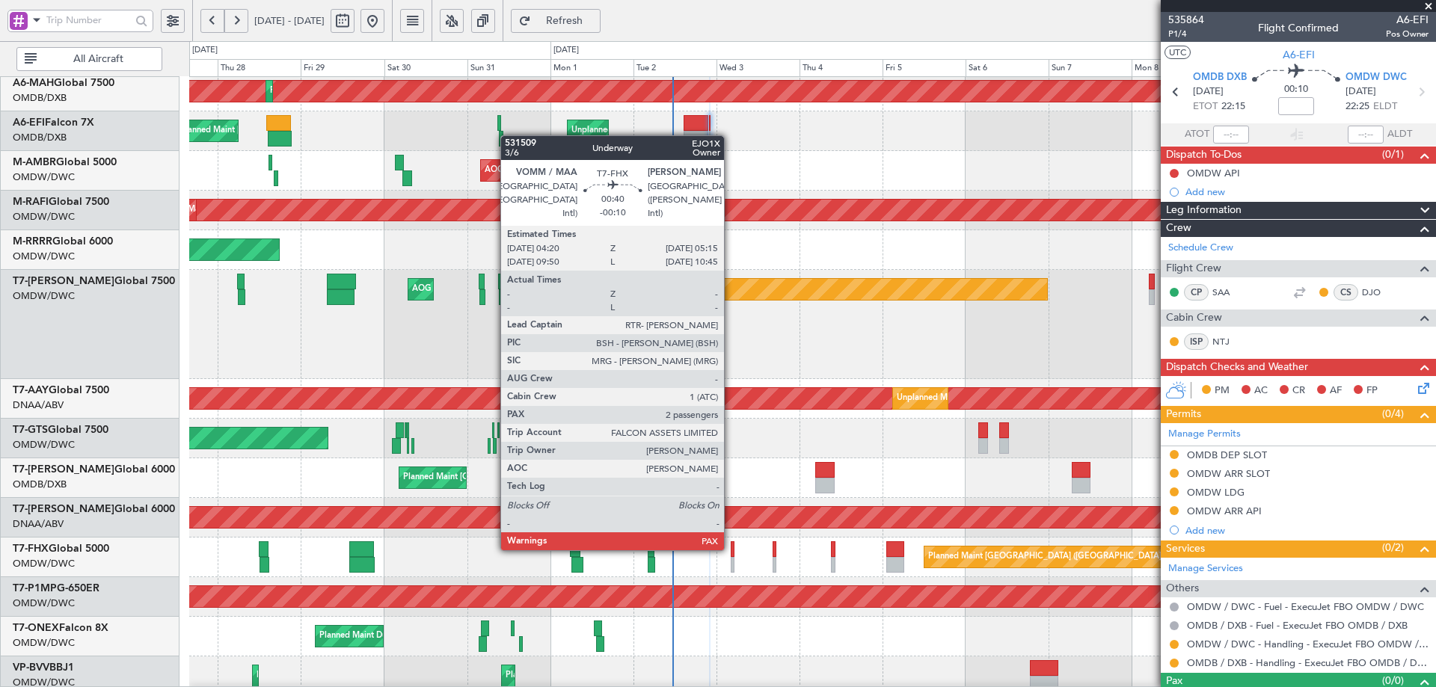
click at [731, 549] on div at bounding box center [733, 549] width 4 height 16
click at [731, 548] on div at bounding box center [733, 549] width 4 height 16
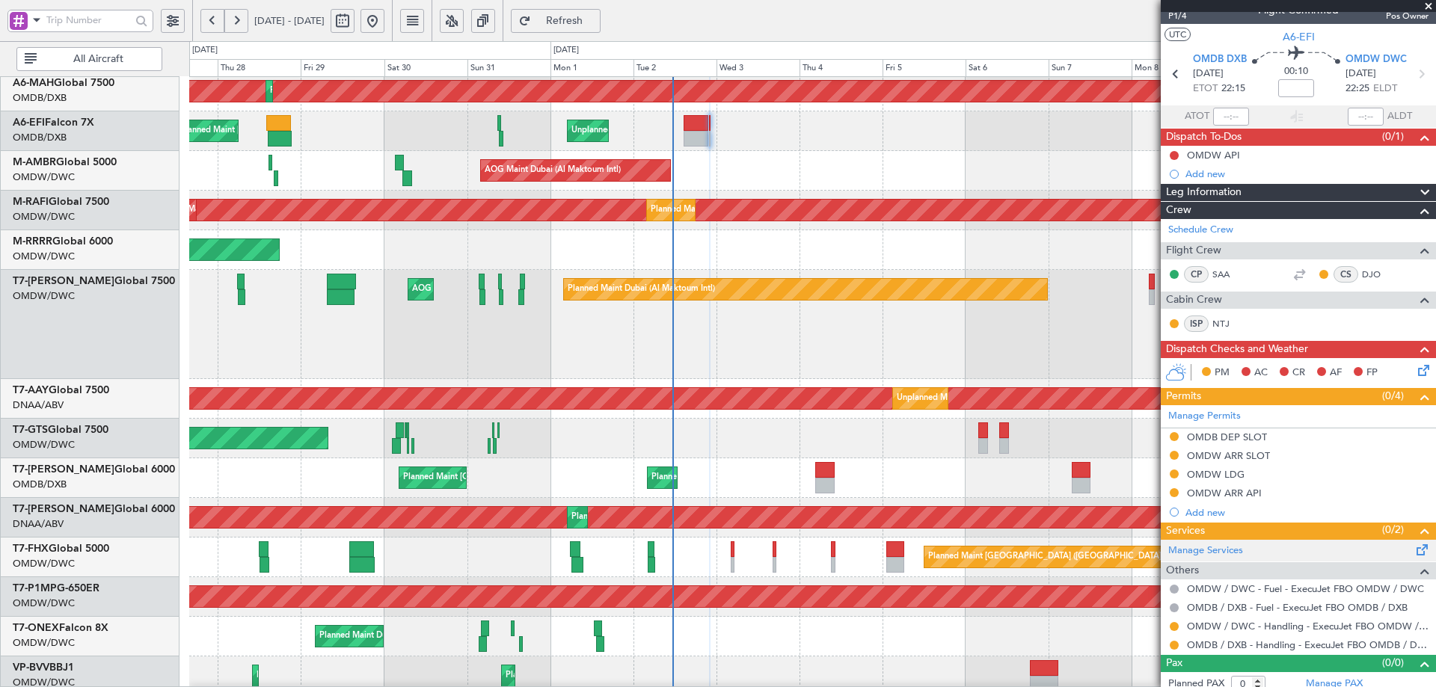
scroll to position [27, 0]
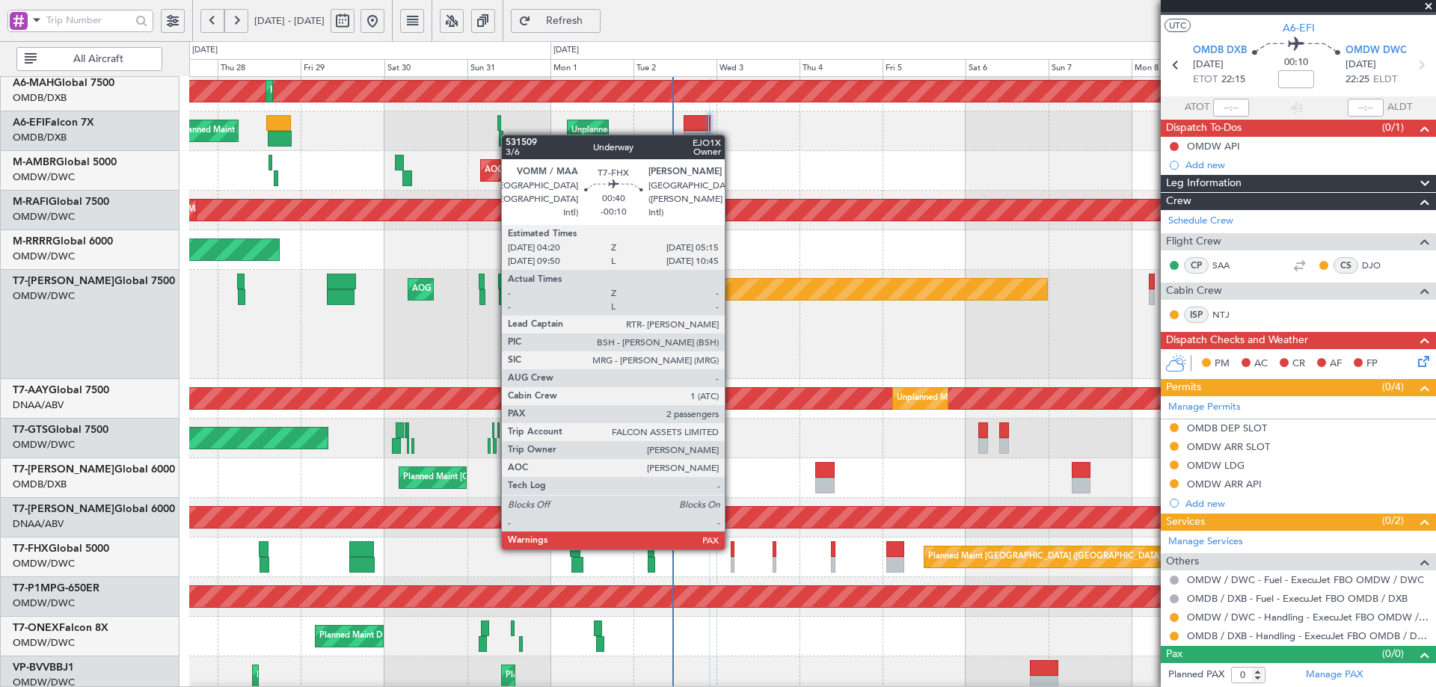
click at [731, 548] on div at bounding box center [733, 549] width 4 height 16
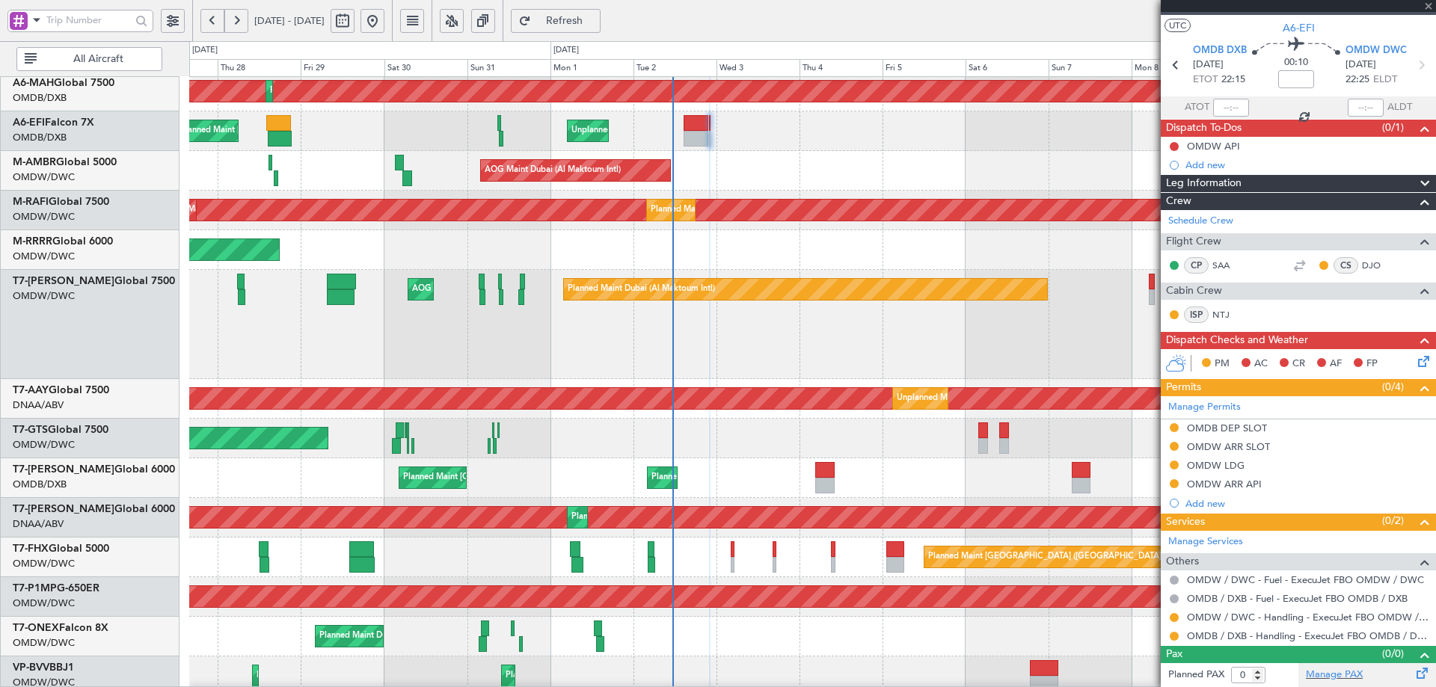
type input "-00:10"
type input "2"
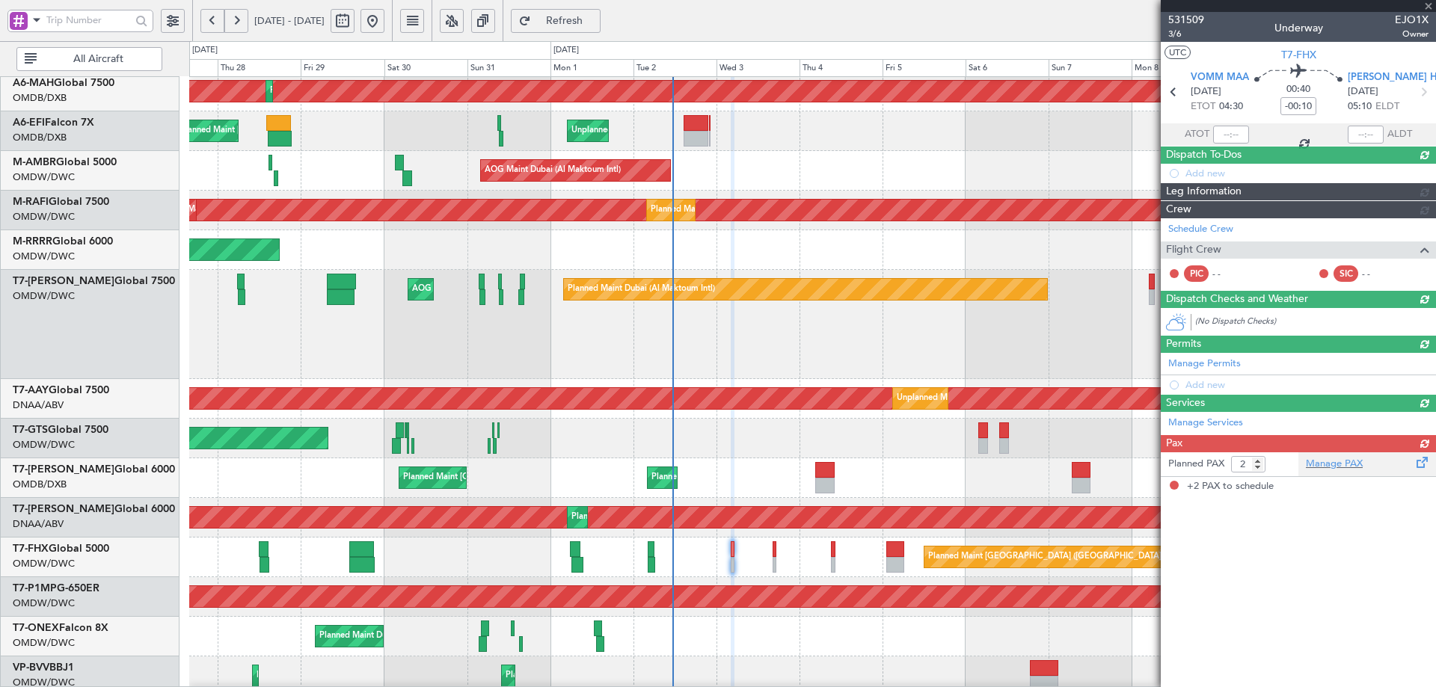
scroll to position [0, 0]
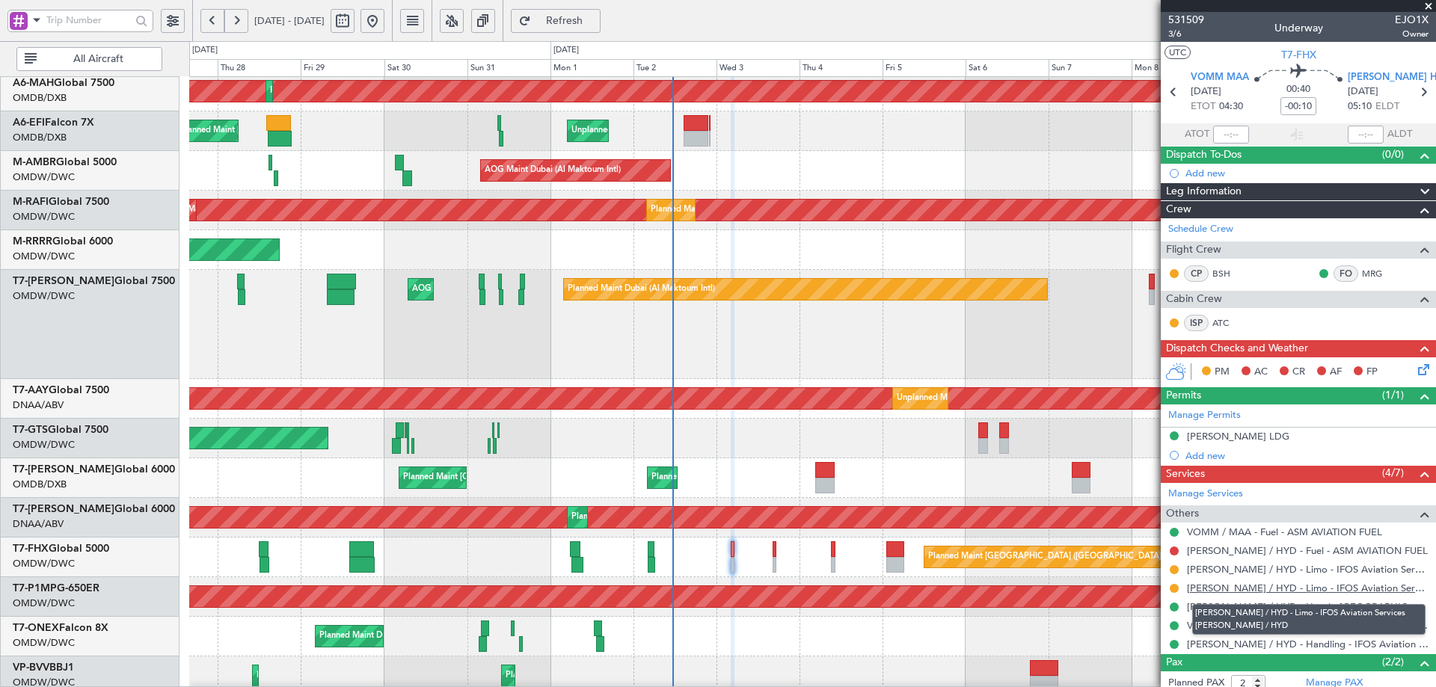
click at [1211, 589] on link "[PERSON_NAME] / HYD - Limo - IFOS Aviation Services [PERSON_NAME] / HYD" at bounding box center [1308, 588] width 242 height 13
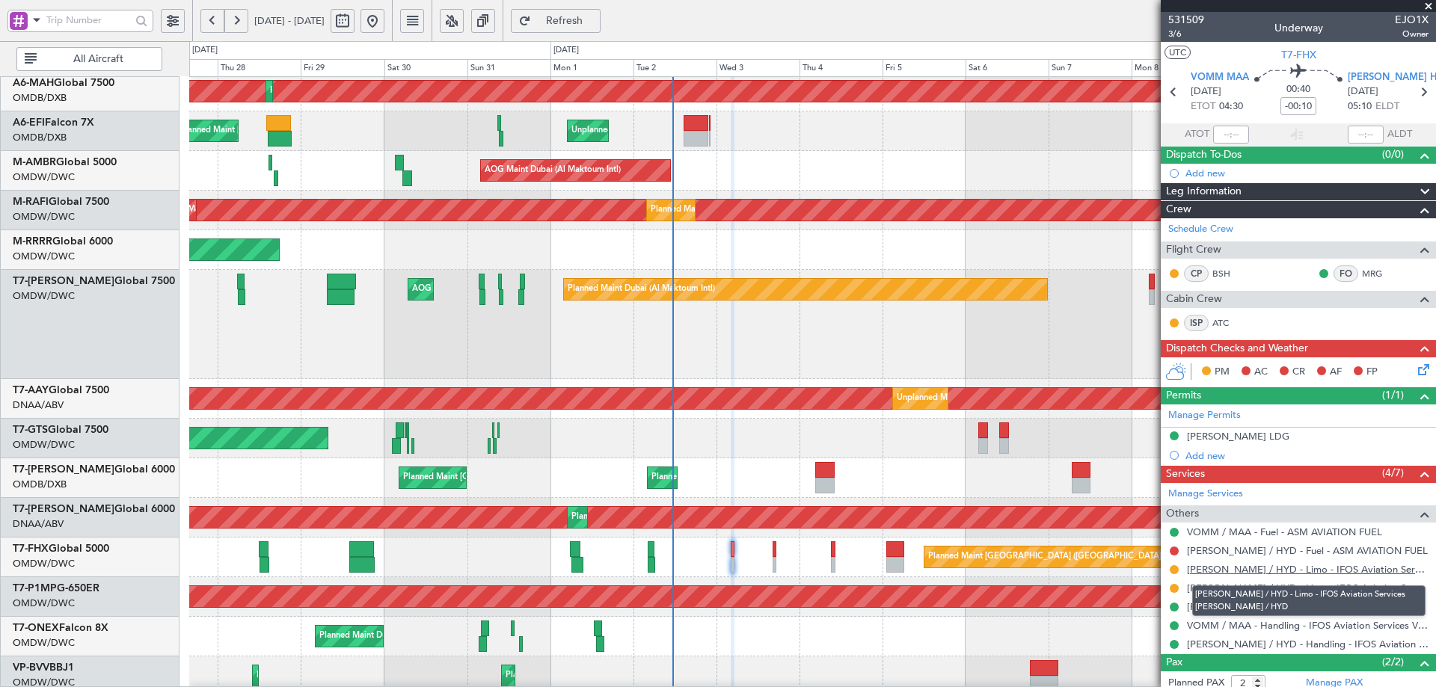
click at [1297, 570] on link "[PERSON_NAME] / HYD - Limo - IFOS Aviation Services [PERSON_NAME] / HYD" at bounding box center [1308, 569] width 242 height 13
click at [595, 17] on span "Refresh" at bounding box center [564, 21] width 61 height 10
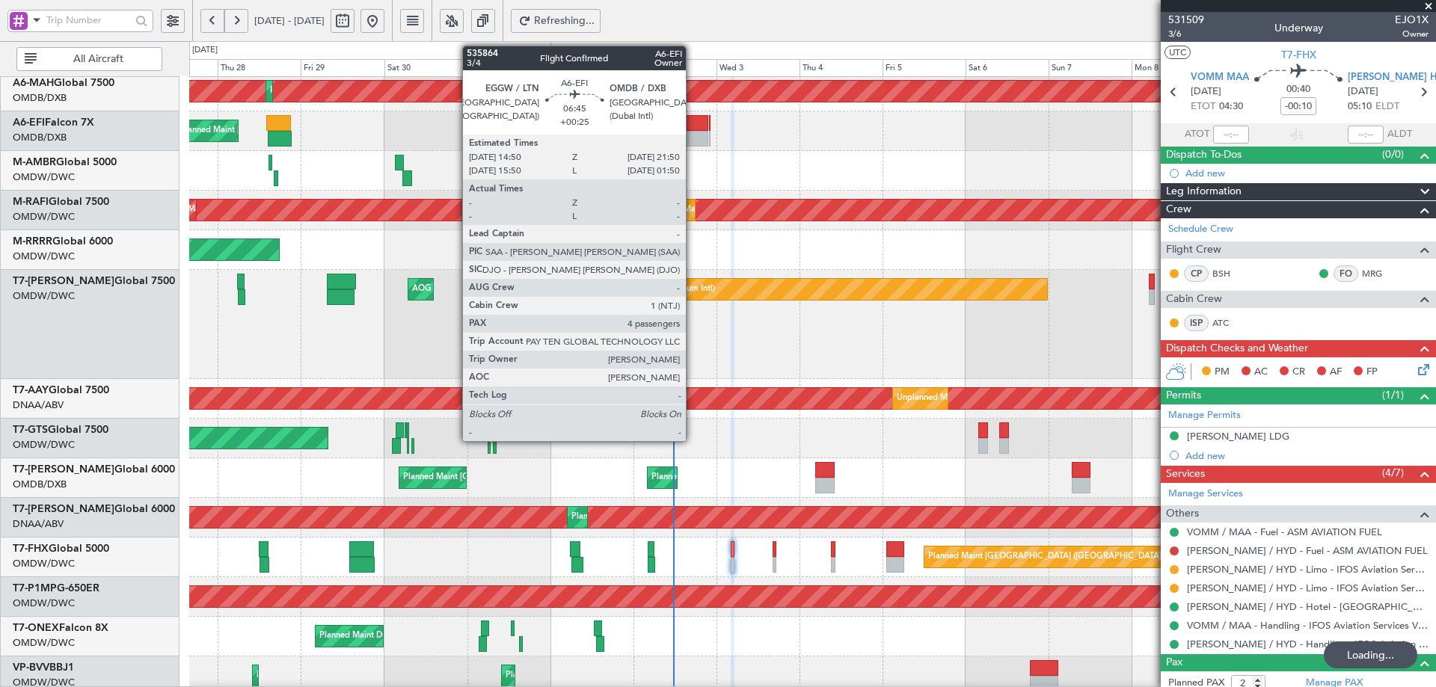
click at [692, 140] on div at bounding box center [695, 139] width 25 height 16
type input "+00:25"
type input "4"
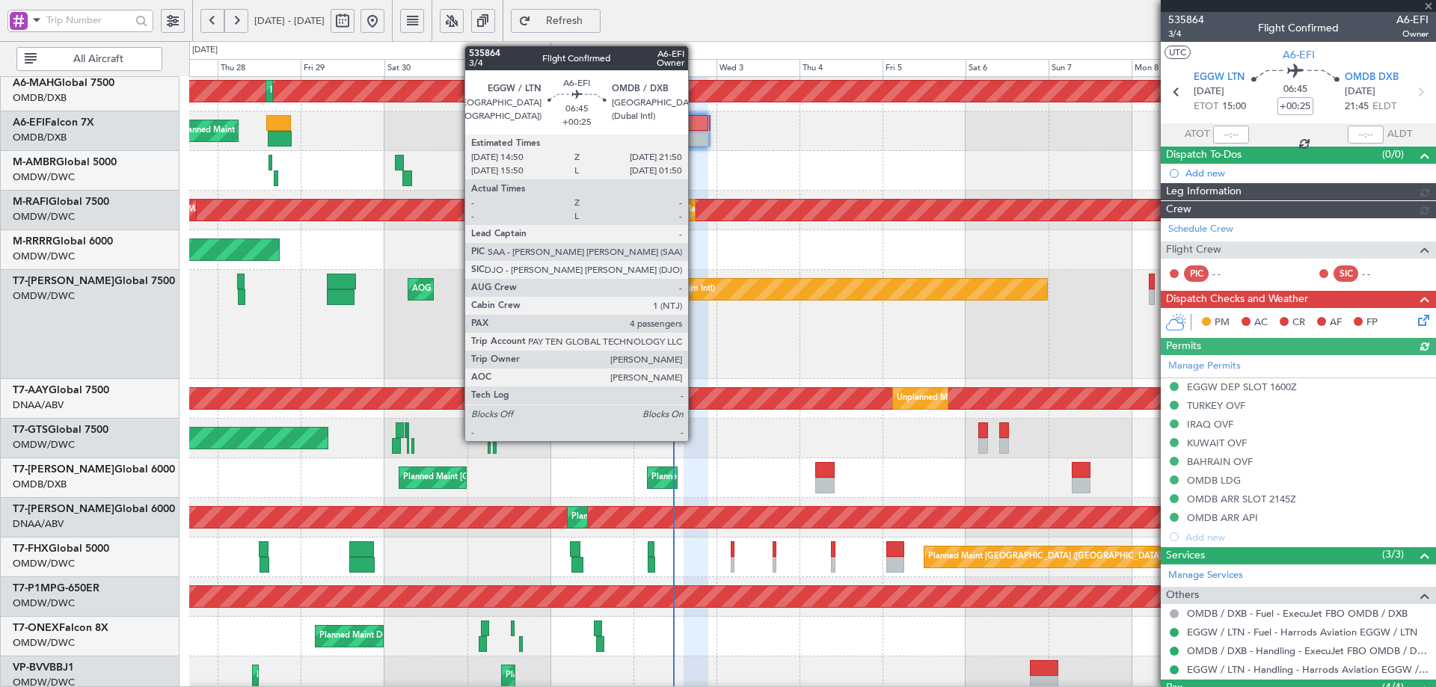
type input "[PERSON_NAME] (ANI)"
type input "7173"
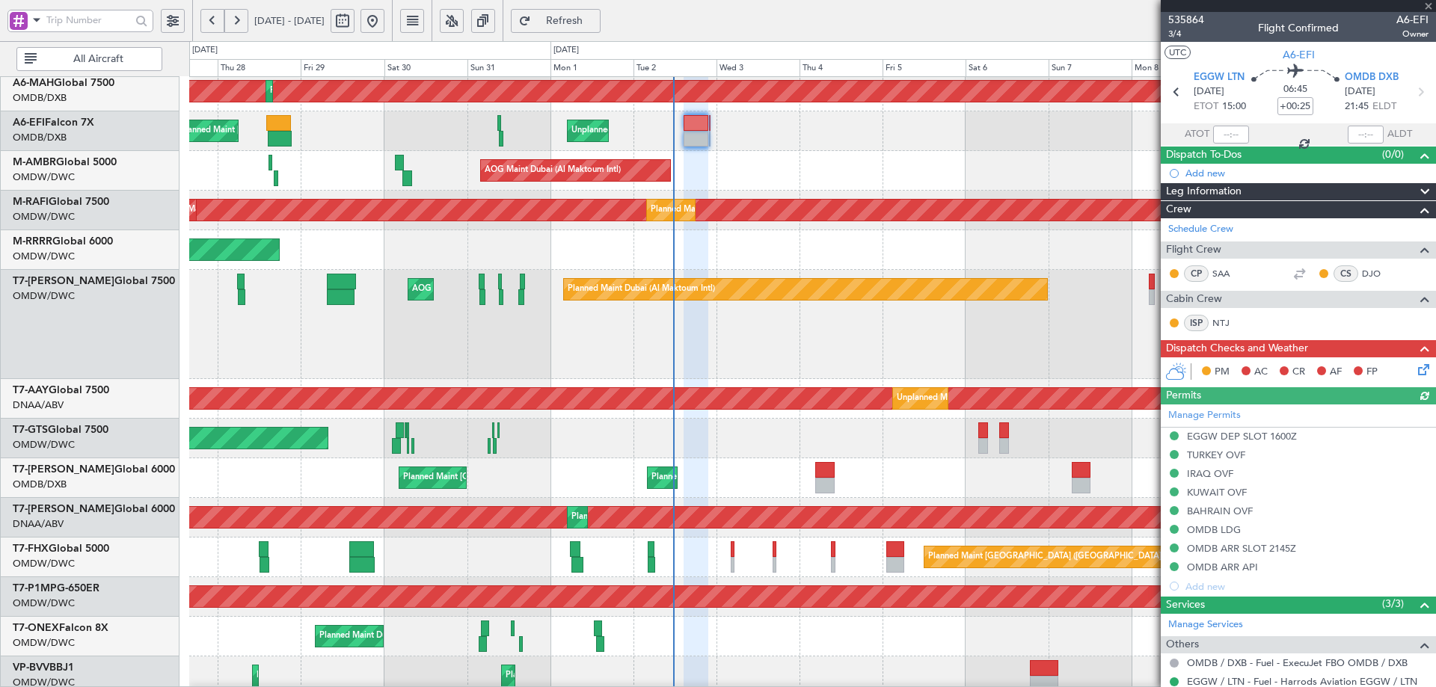
scroll to position [218, 0]
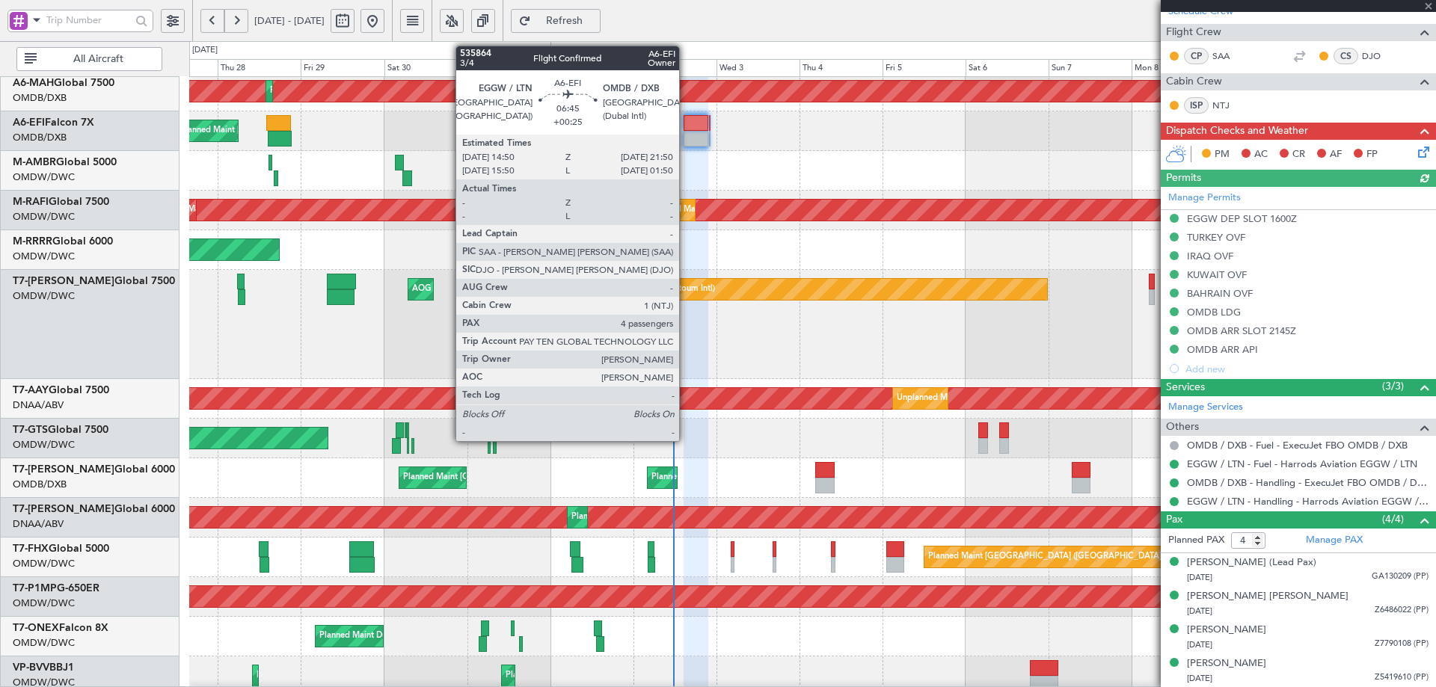
click at [686, 127] on div at bounding box center [695, 123] width 25 height 16
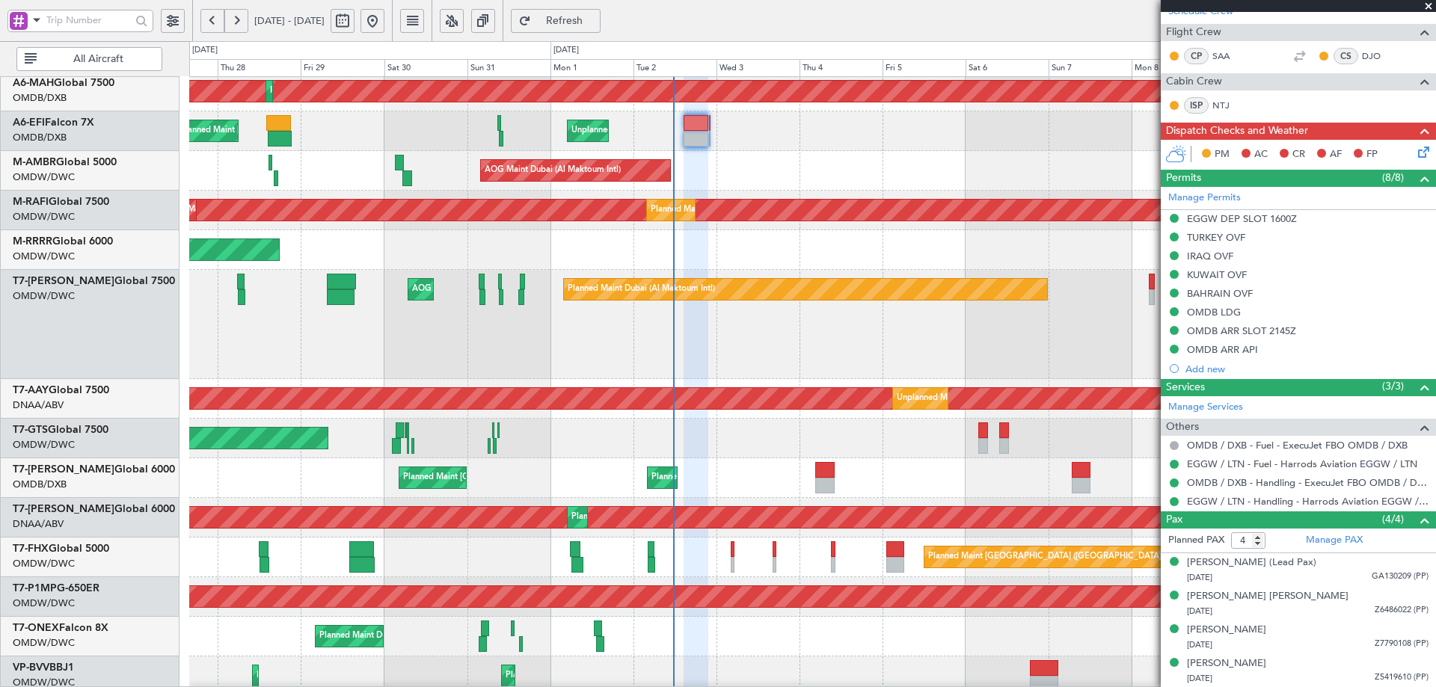
type input "[PERSON_NAME] (ANI)"
type input "7173"
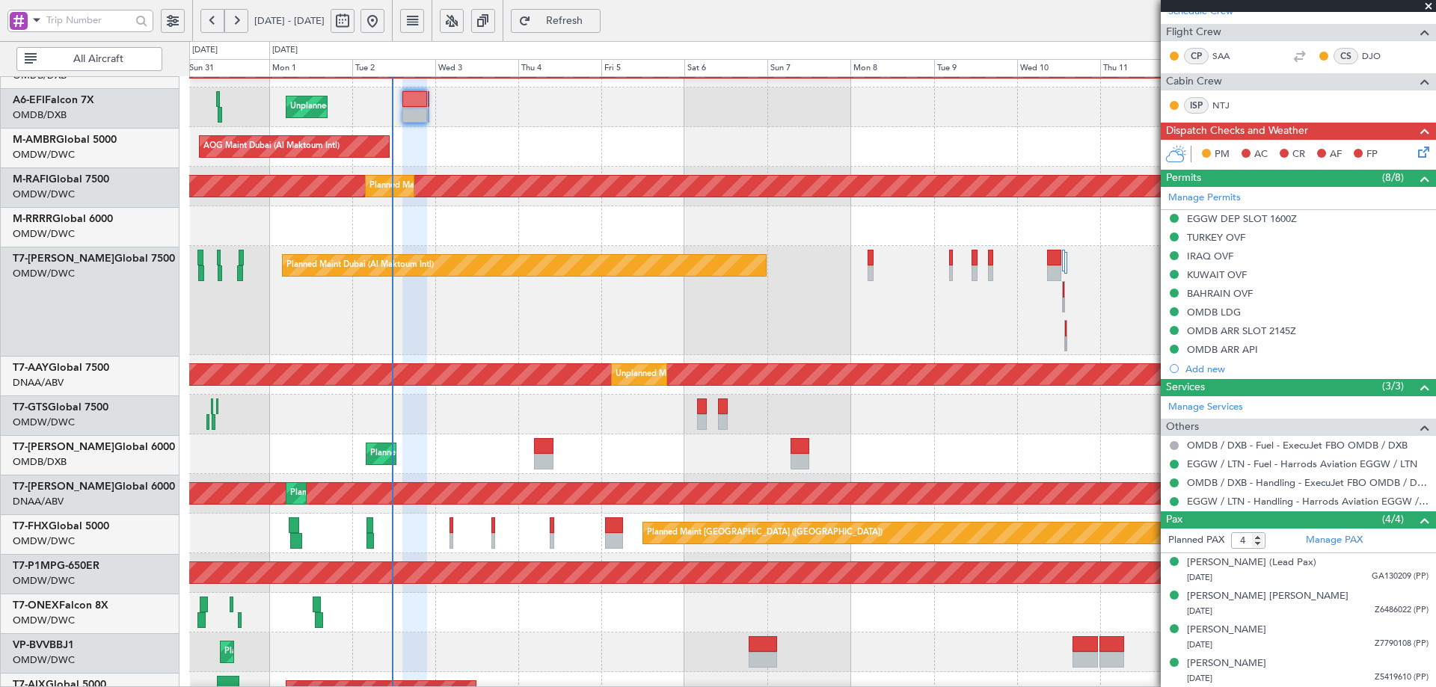
scroll to position [112, 0]
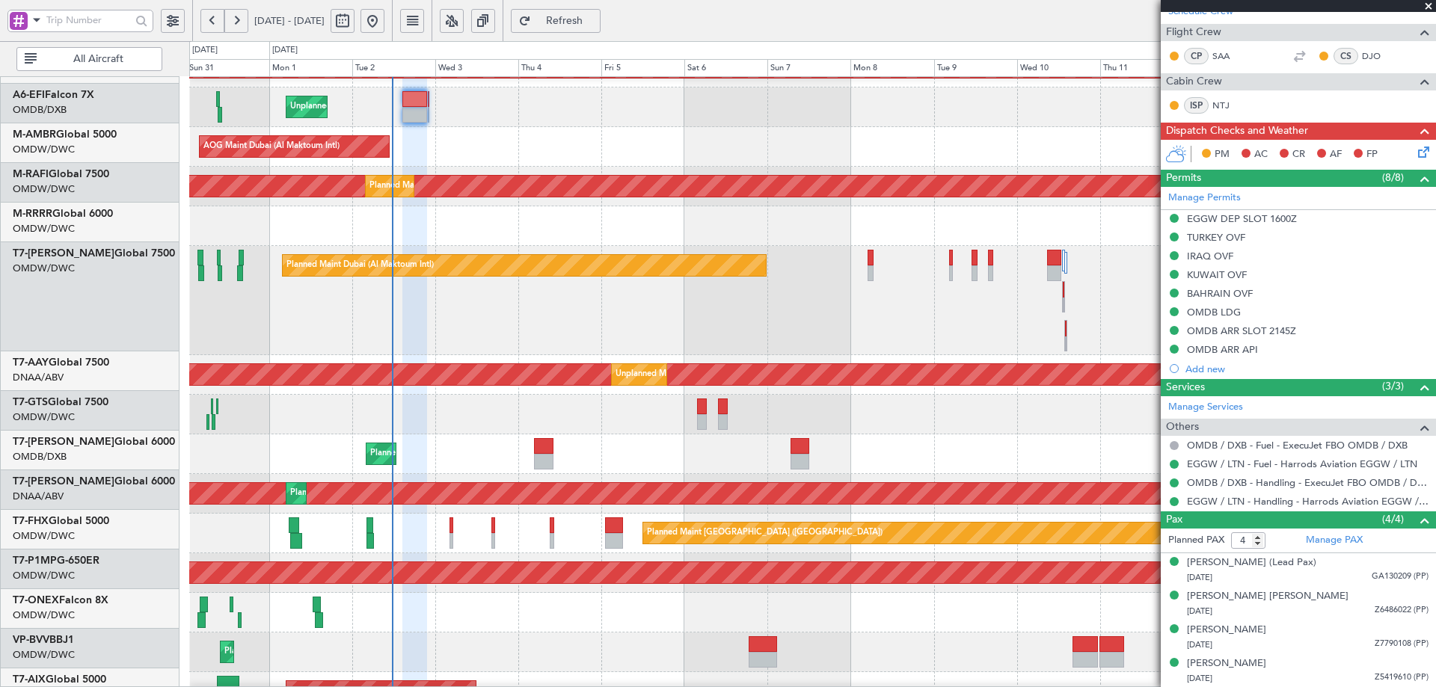
click at [560, 458] on div "Planned Maint [GEOGRAPHIC_DATA] ([GEOGRAPHIC_DATA] Intl) Planned Maint [GEOGRAP…" at bounding box center [812, 454] width 1246 height 40
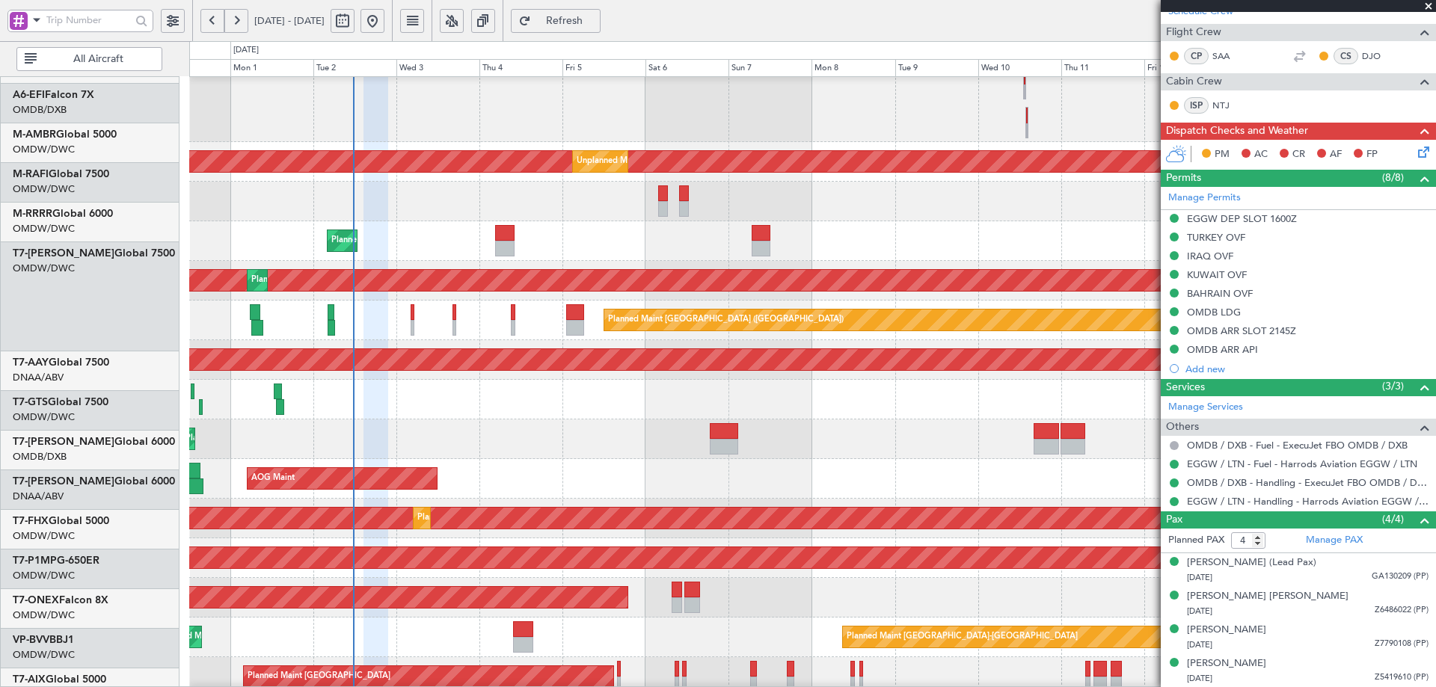
scroll to position [330, 0]
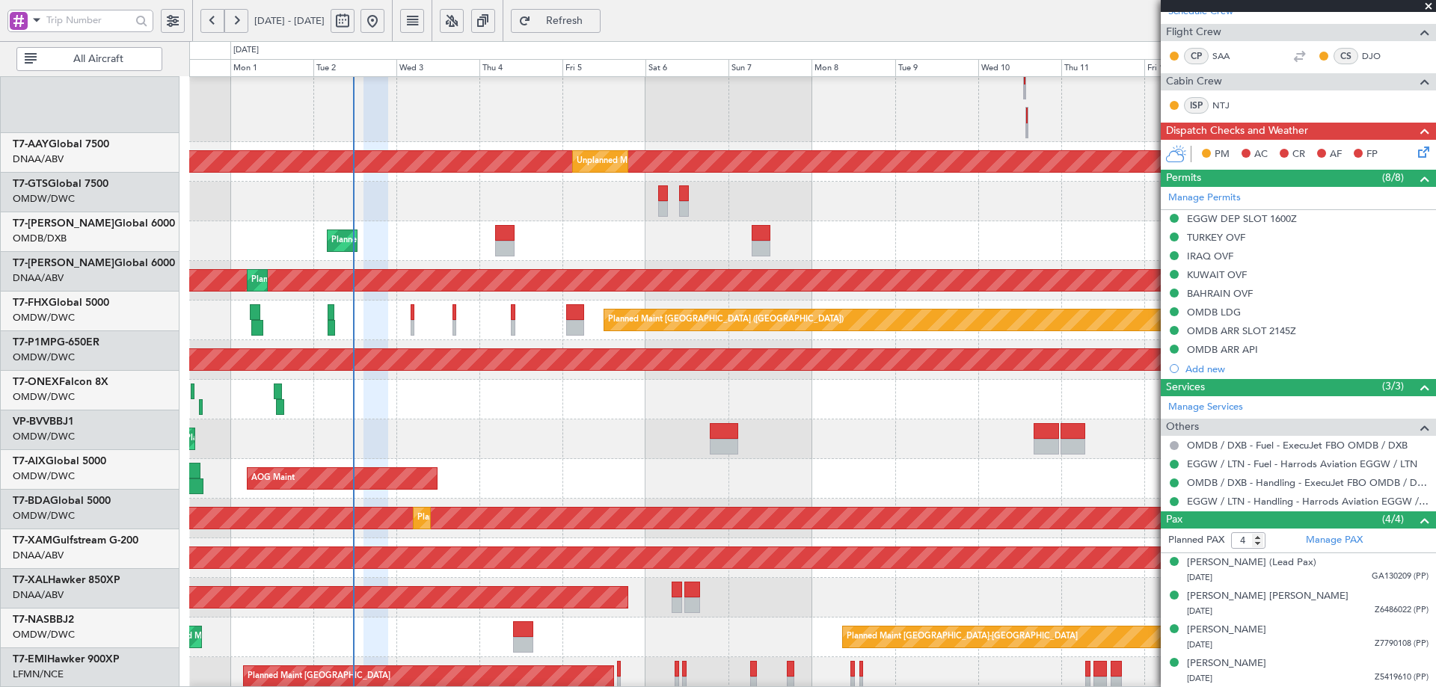
click at [443, 351] on div "Planned Maint Dubai (Al Maktoum Intl) AOG Maint [GEOGRAPHIC_DATA] (Al Maktoum I…" at bounding box center [812, 225] width 1246 height 941
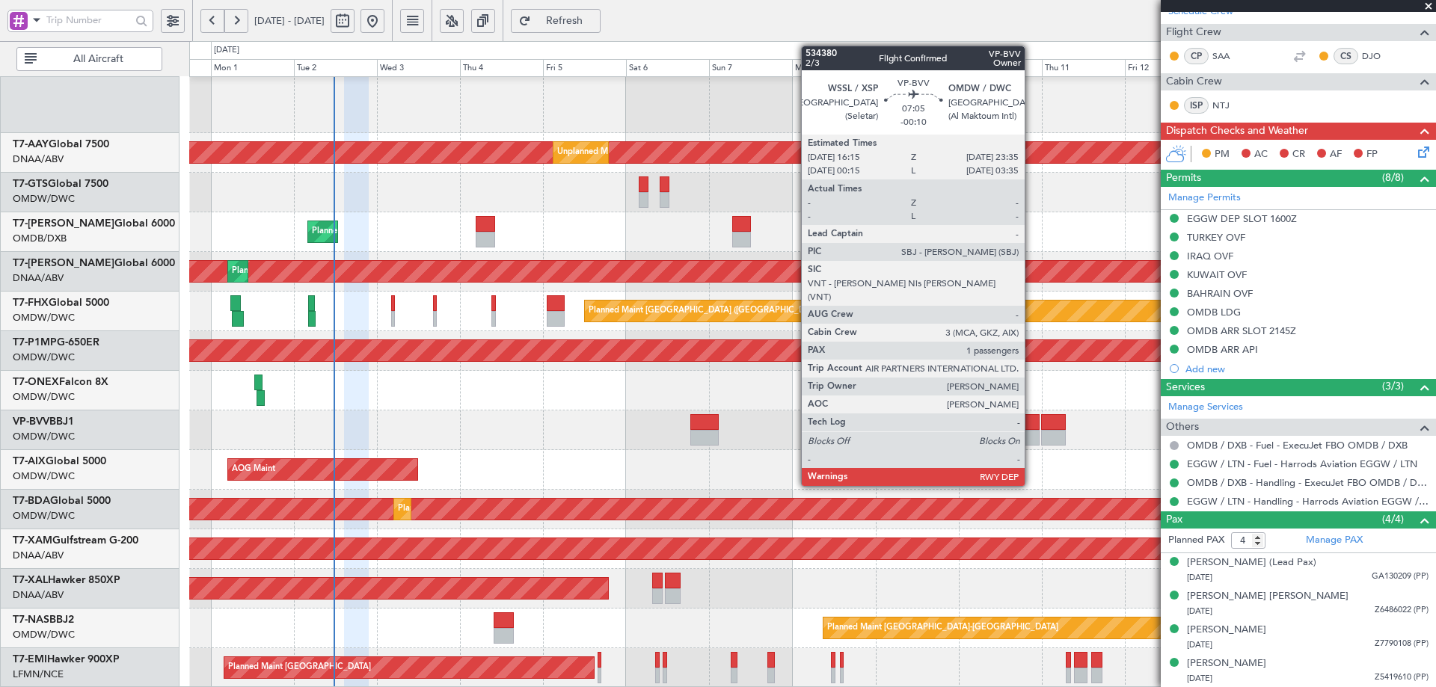
click at [1027, 422] on div at bounding box center [1026, 422] width 25 height 16
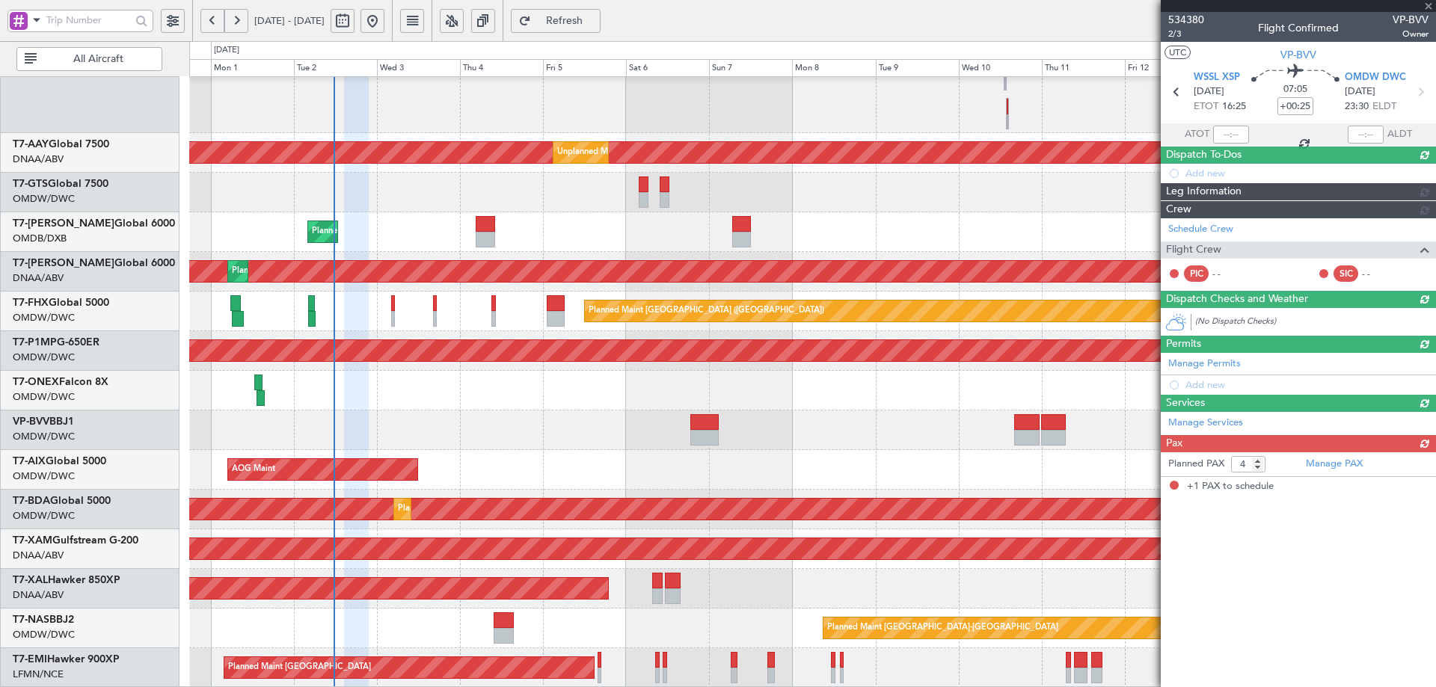
type input "-00:10"
type input "1"
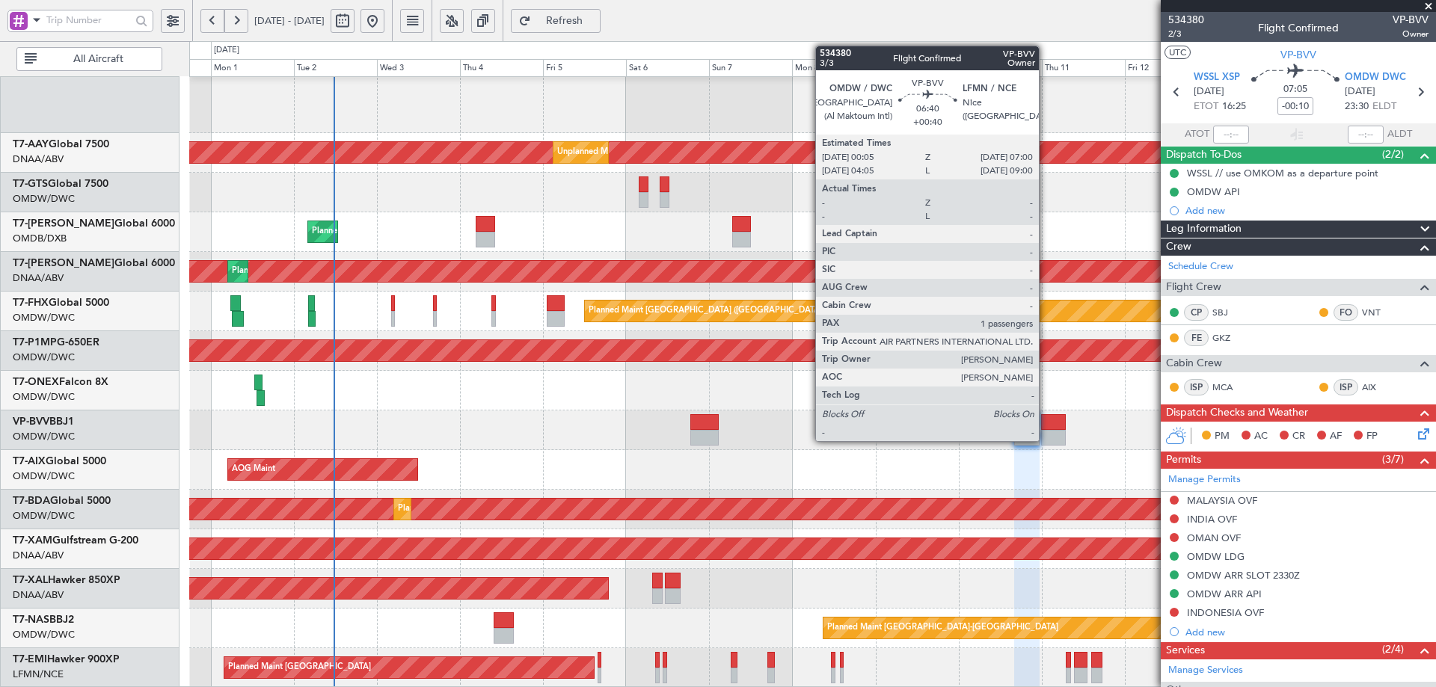
click at [1045, 424] on div at bounding box center [1053, 422] width 25 height 16
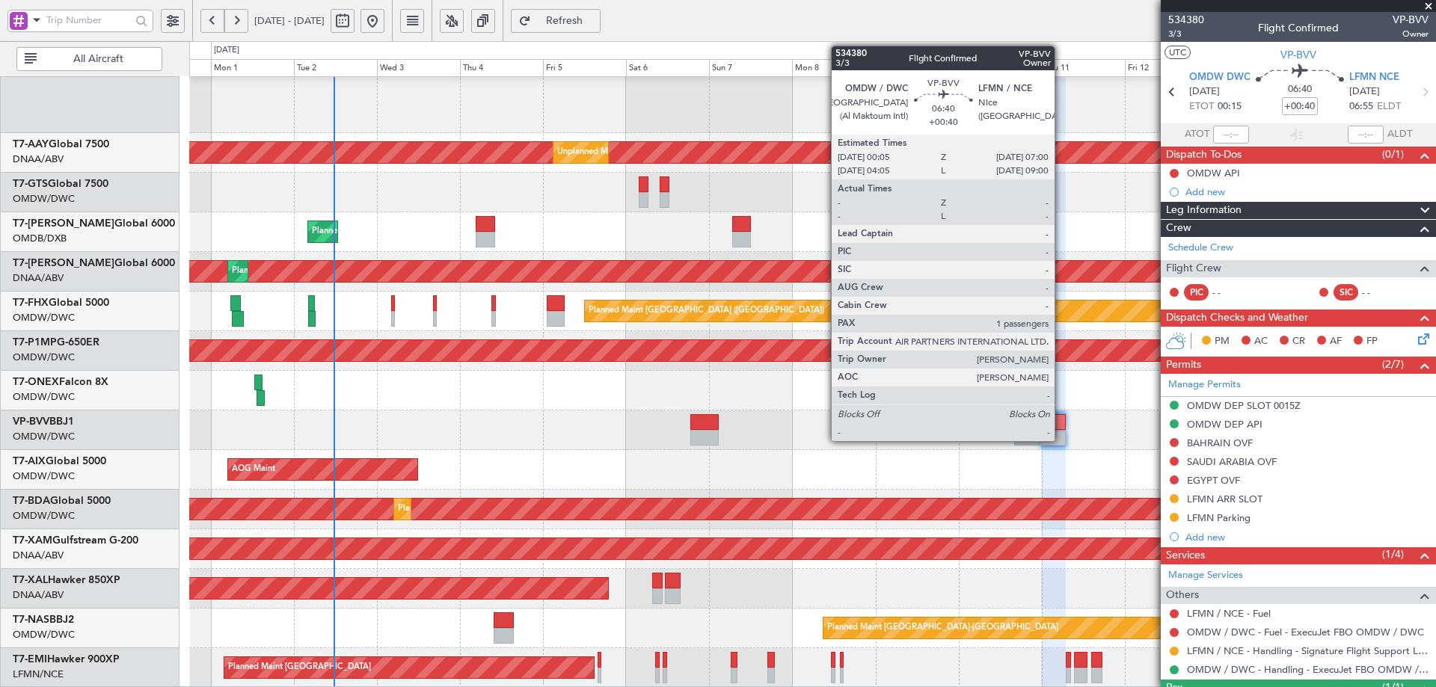
click at [1061, 420] on div at bounding box center [1053, 422] width 25 height 16
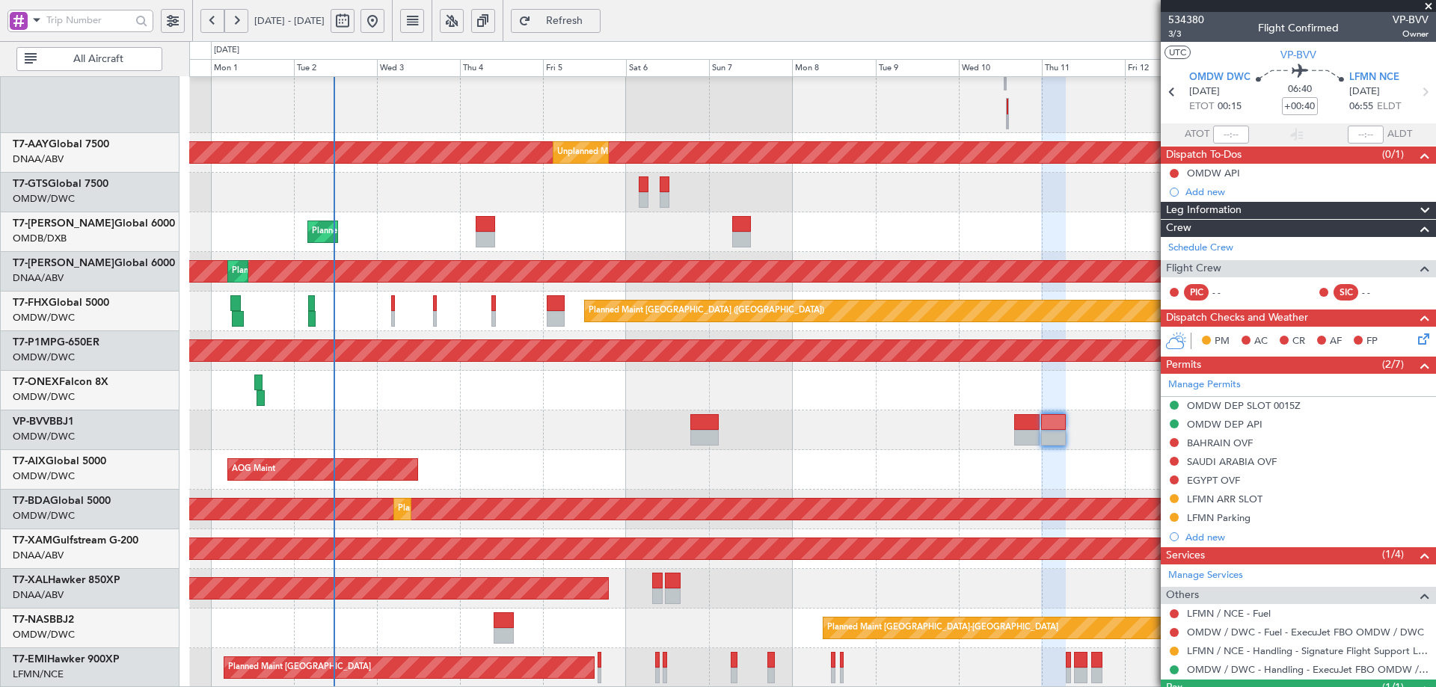
click at [582, 19] on button "Refresh" at bounding box center [556, 21] width 90 height 24
click at [595, 22] on span "Refresh" at bounding box center [564, 21] width 61 height 10
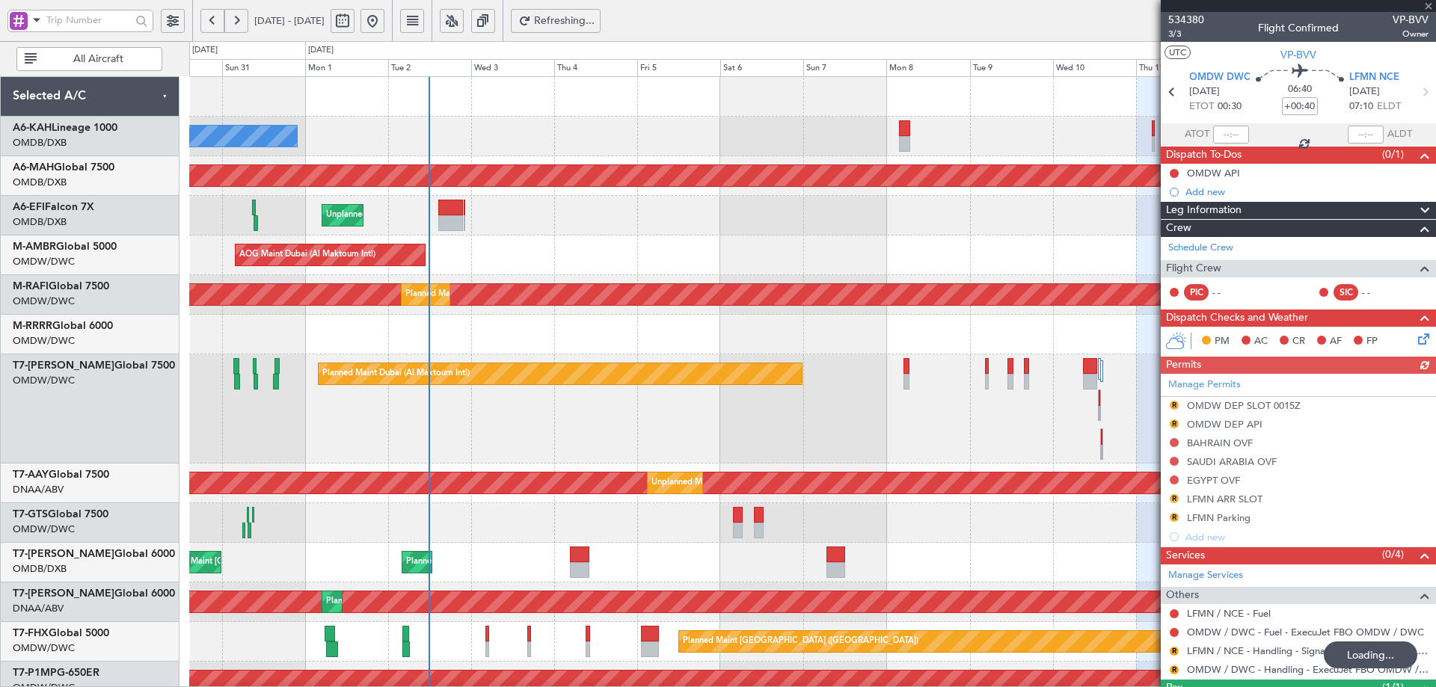
click at [371, 686] on html "31 Aug 2025 - 15 Sep 2025 Refreshing... Quick Links All Aircraft No Crew Planne…" at bounding box center [718, 343] width 1436 height 687
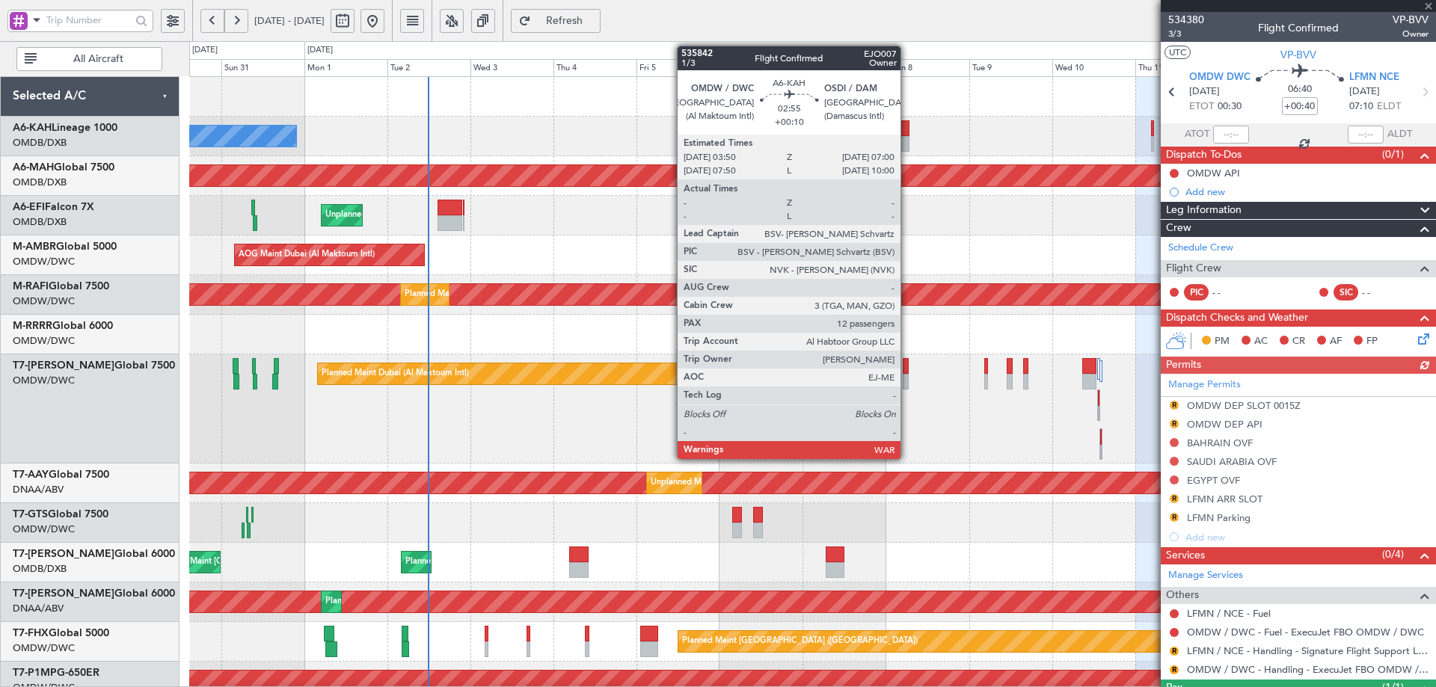
click at [907, 129] on div at bounding box center [903, 128] width 11 height 16
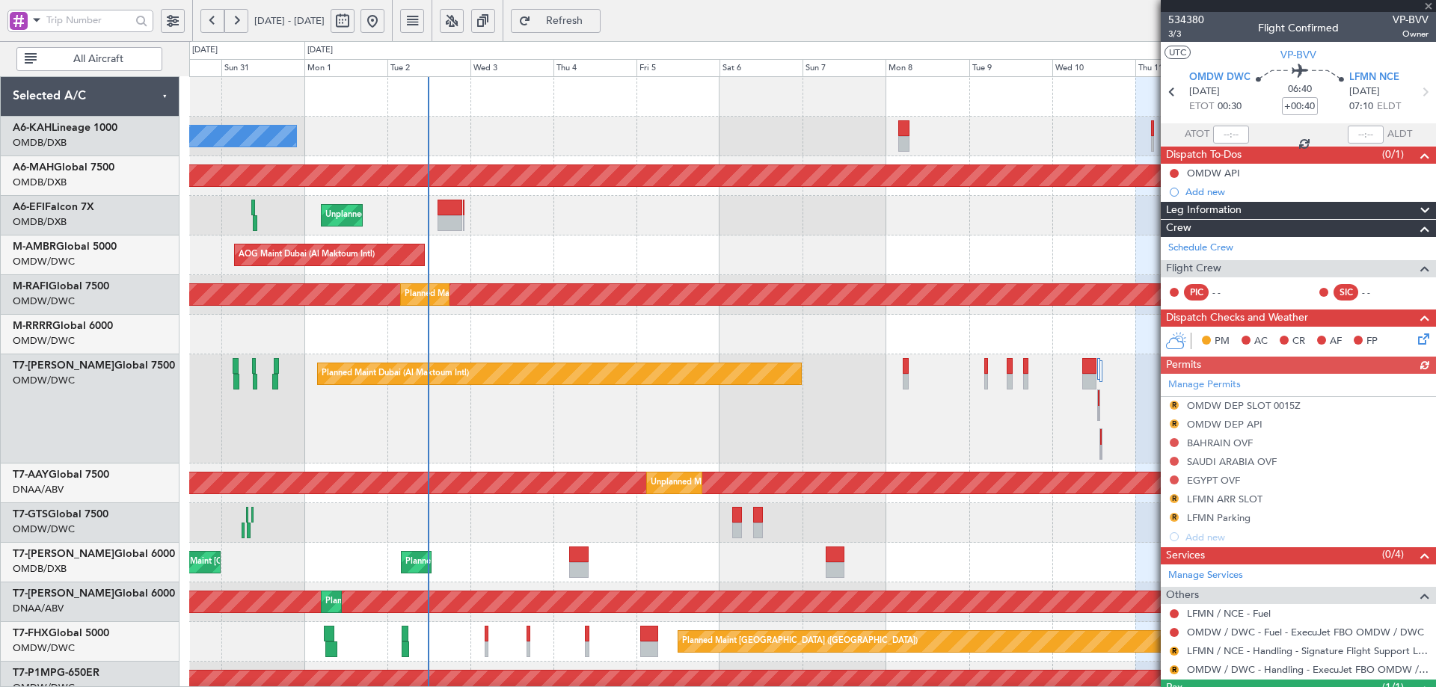
type input "+00:10"
type input "12"
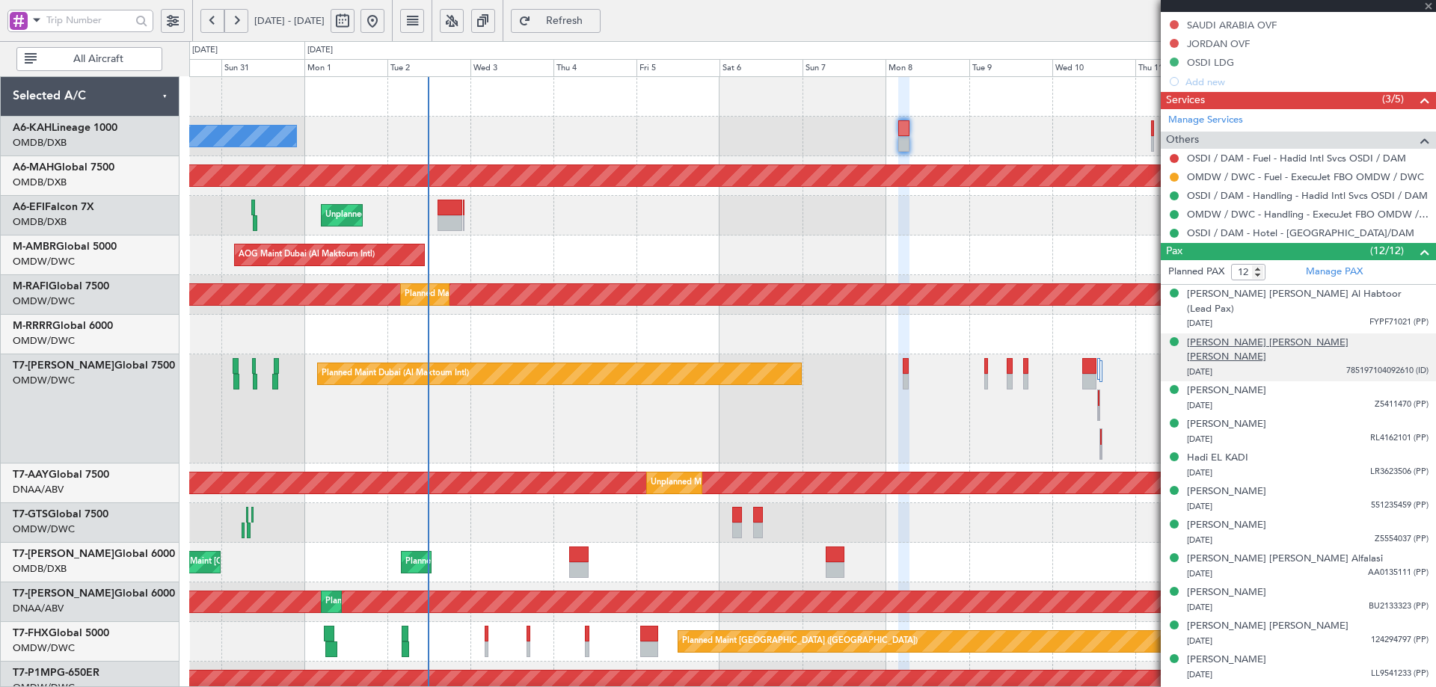
scroll to position [588, 0]
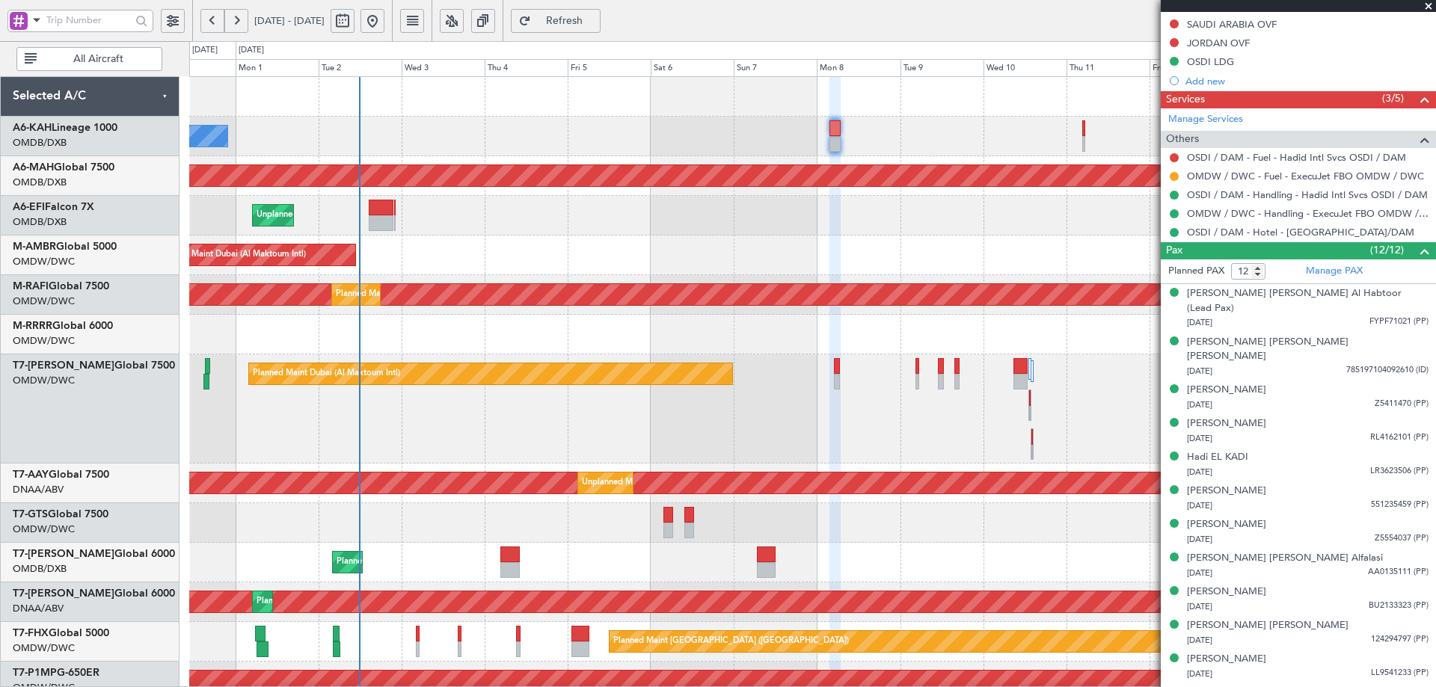
click at [1051, 158] on div "No Crew Planned Maint [GEOGRAPHIC_DATA] ([GEOGRAPHIC_DATA]) Planned Maint [GEOG…" at bounding box center [812, 547] width 1246 height 941
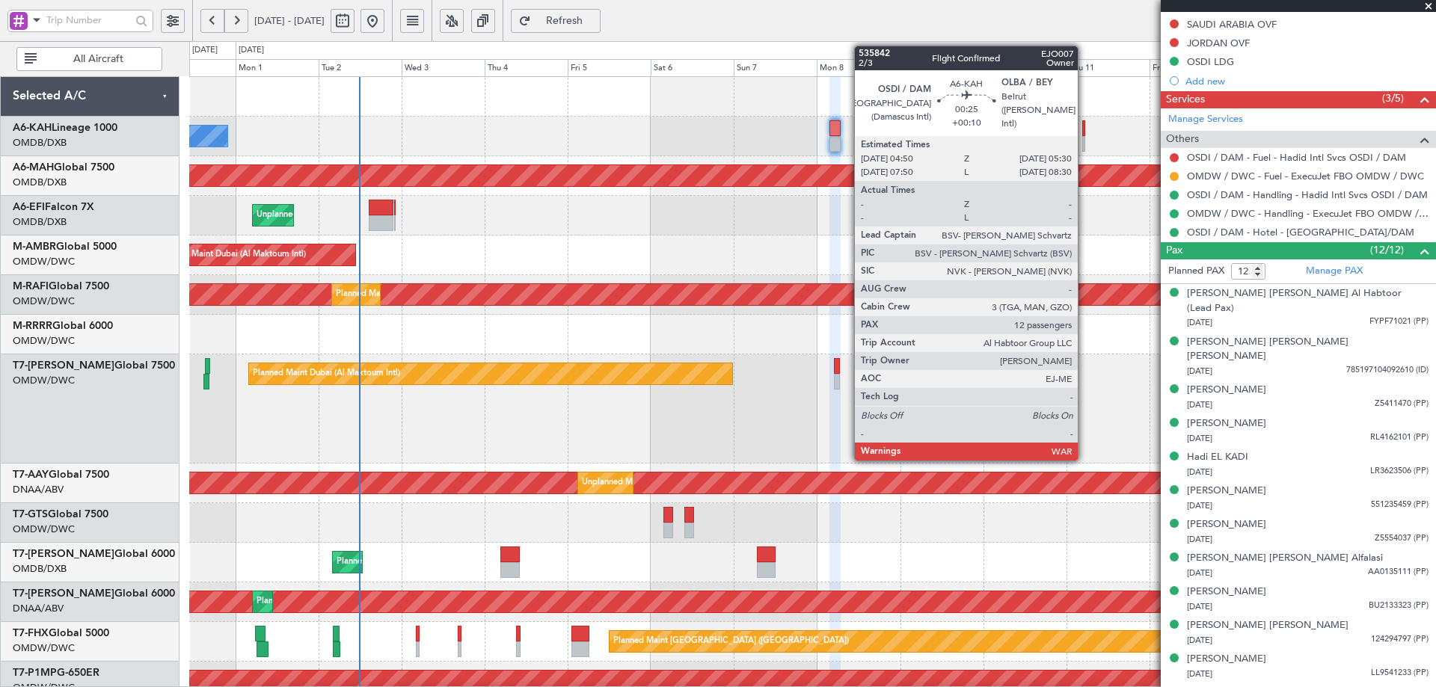
click at [1084, 126] on div at bounding box center [1083, 128] width 3 height 16
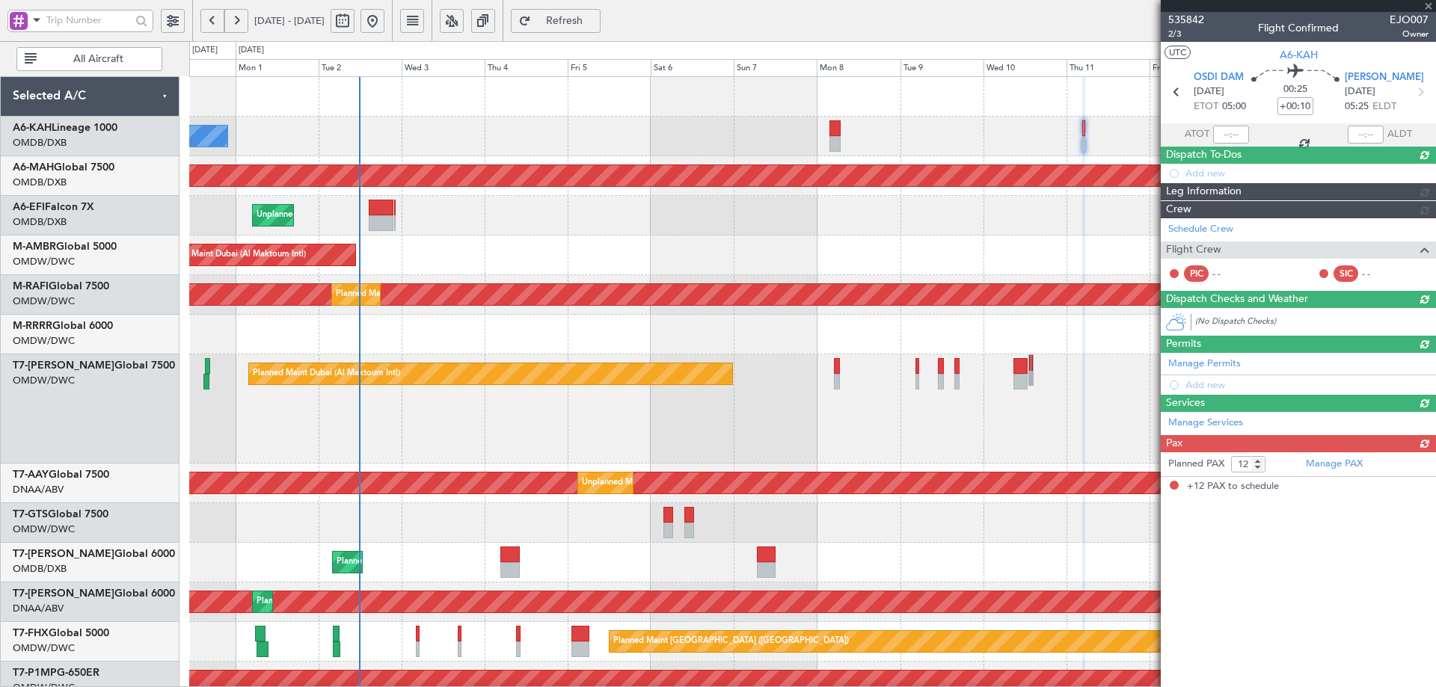
scroll to position [0, 0]
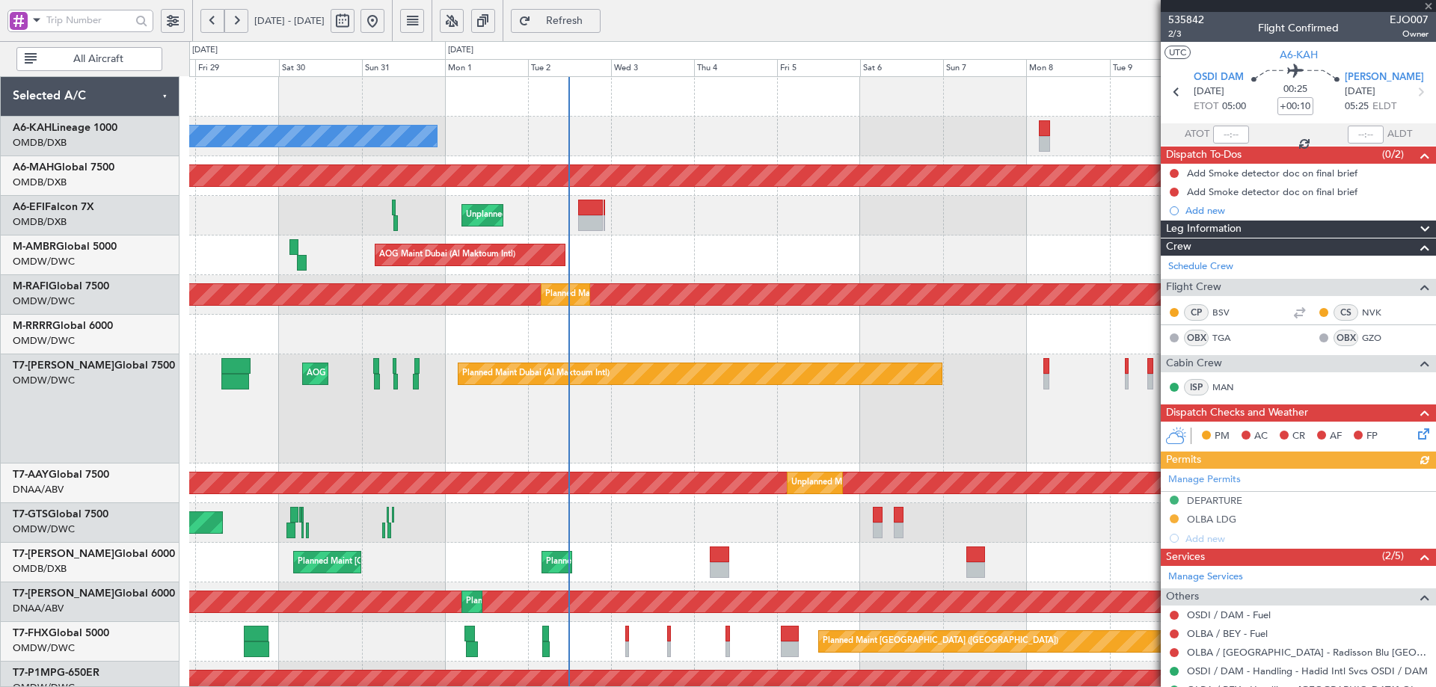
click at [576, 281] on div "Planned Maint Dubai (Al Maktoum Intl) Planned Maint Dubai (Al Maktoum Intl) Pla…" at bounding box center [812, 295] width 1246 height 40
click at [576, 211] on div "Unplanned Maint [GEOGRAPHIC_DATA] ([GEOGRAPHIC_DATA]) Planned Maint [GEOGRAPHIC…" at bounding box center [812, 216] width 1246 height 40
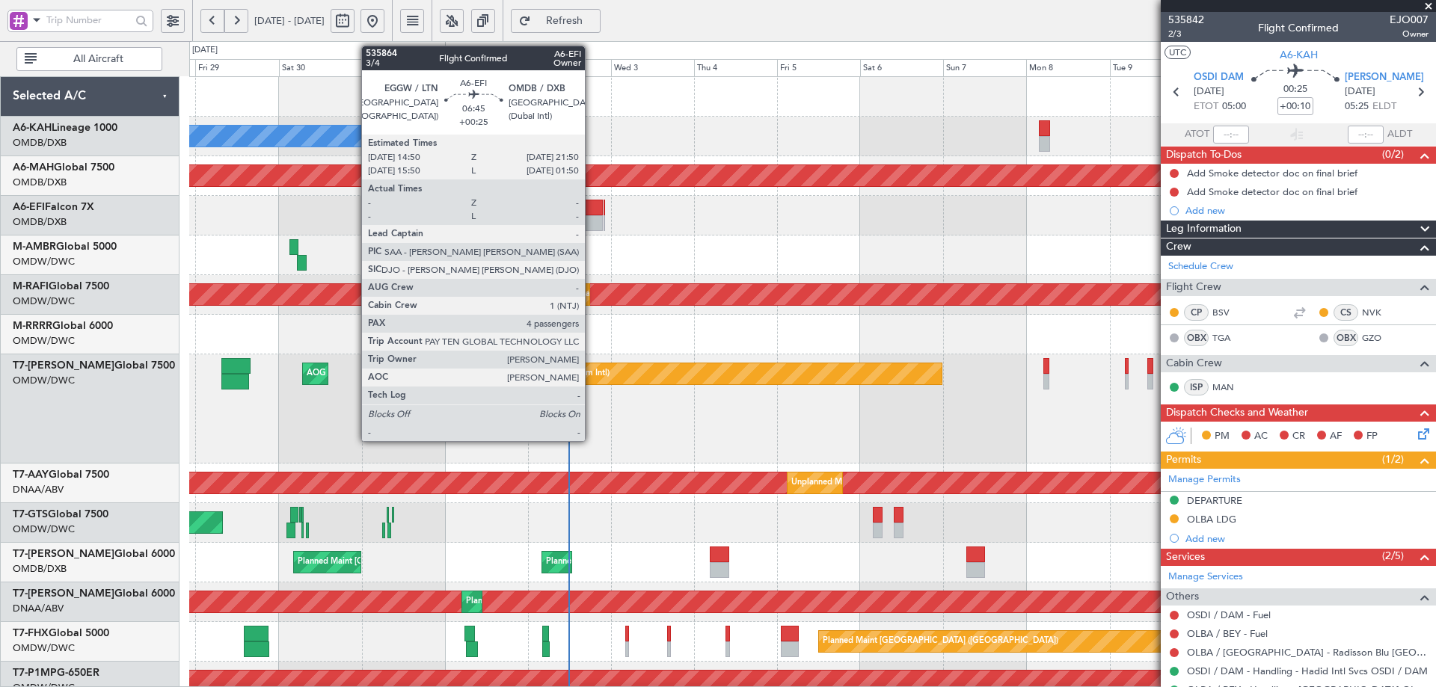
click at [591, 216] on div at bounding box center [590, 223] width 25 height 16
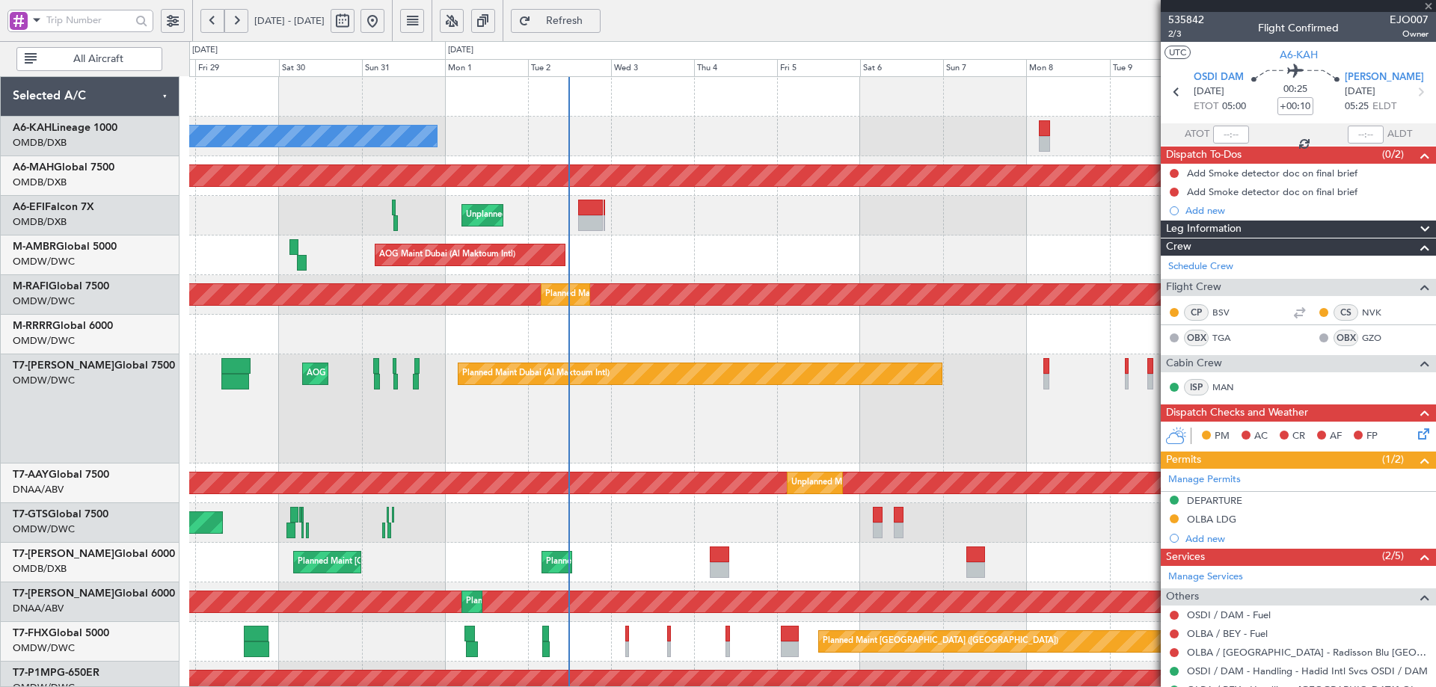
type input "+00:25"
type input "4"
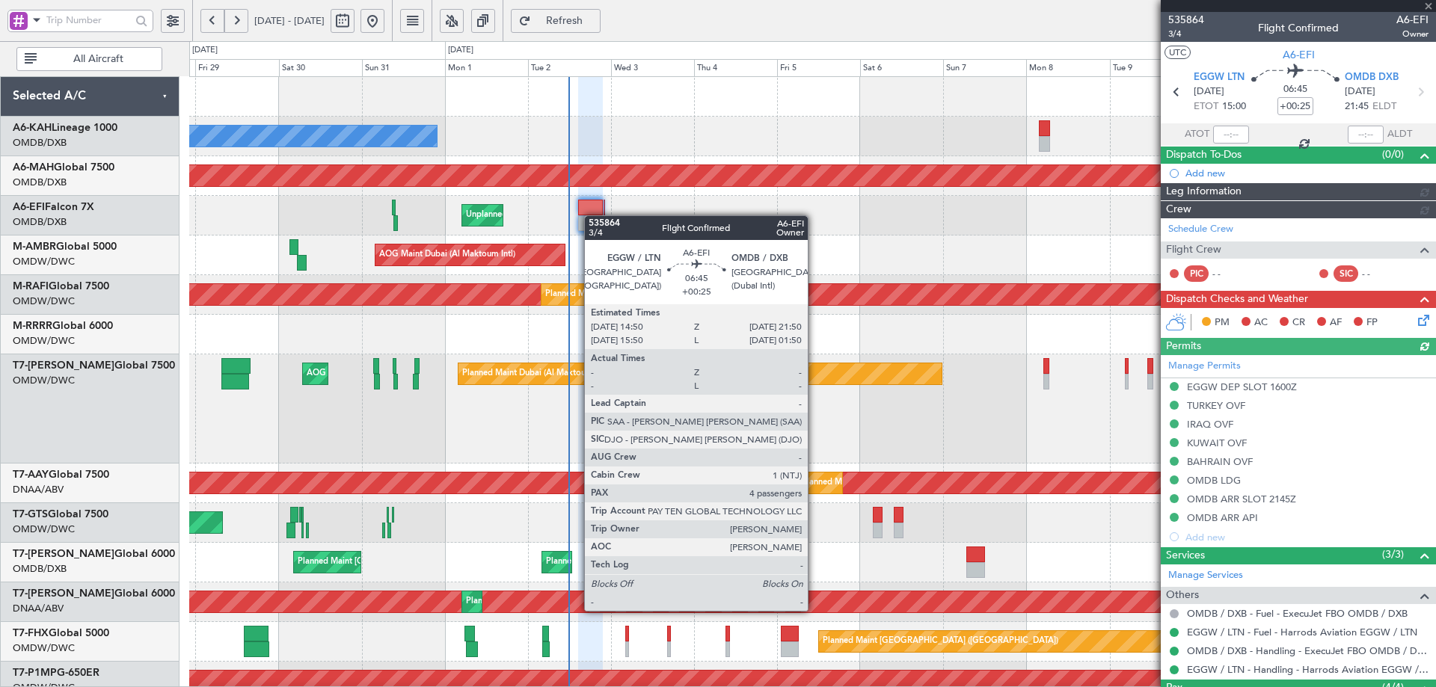
type input "[PERSON_NAME] (ANI)"
type input "7173"
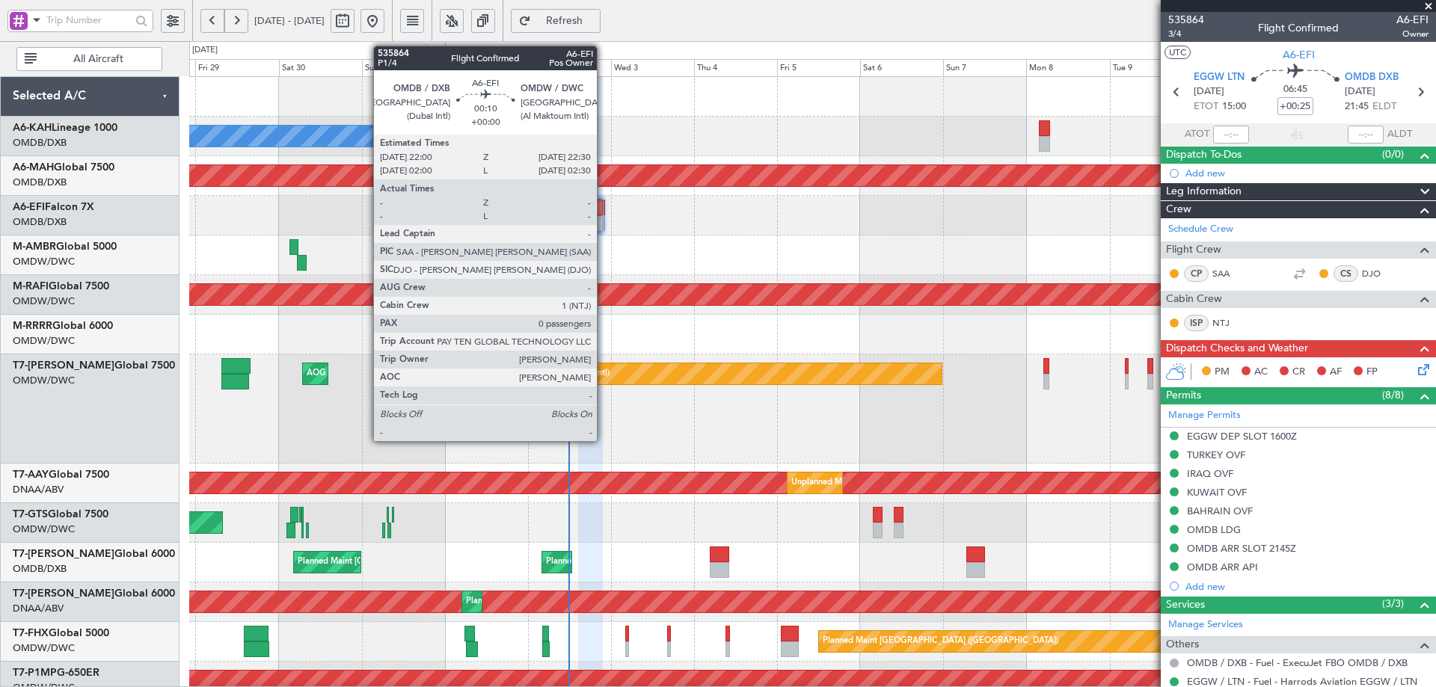
click at [603, 213] on div at bounding box center [604, 208] width 2 height 16
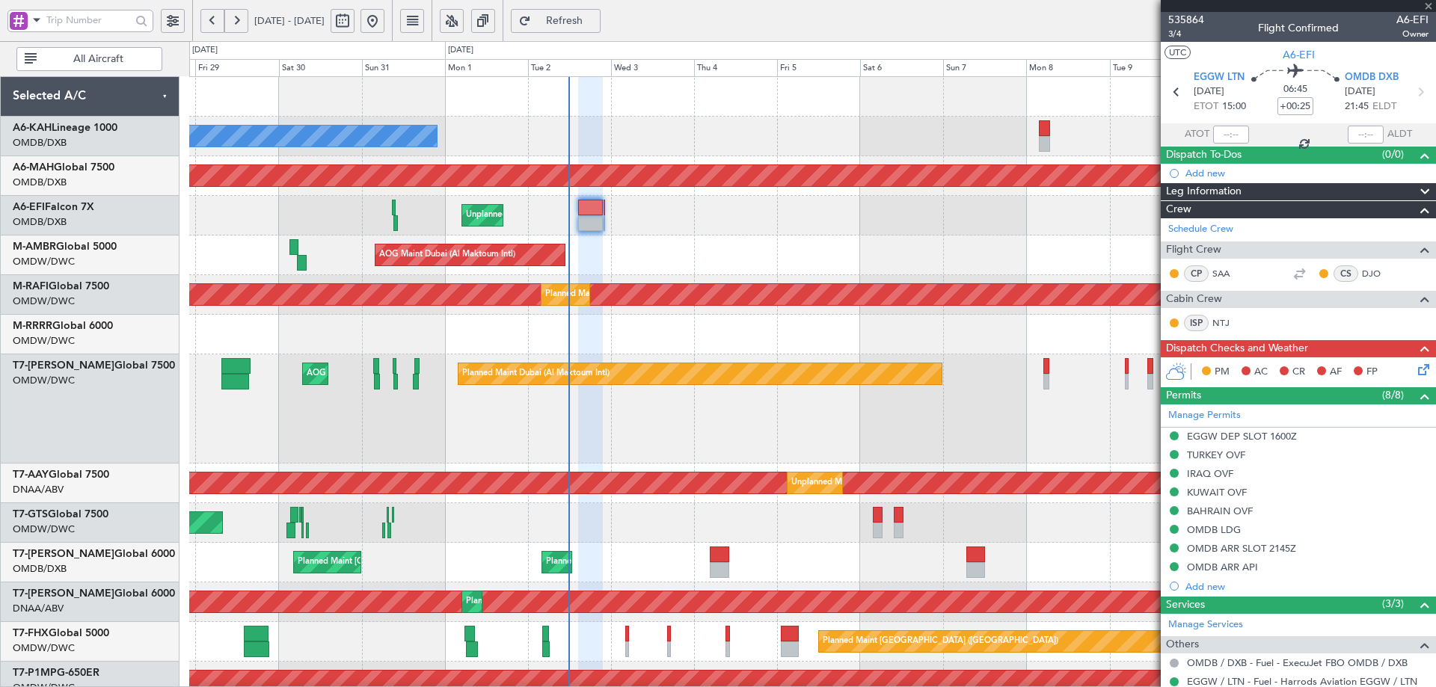
type input "0"
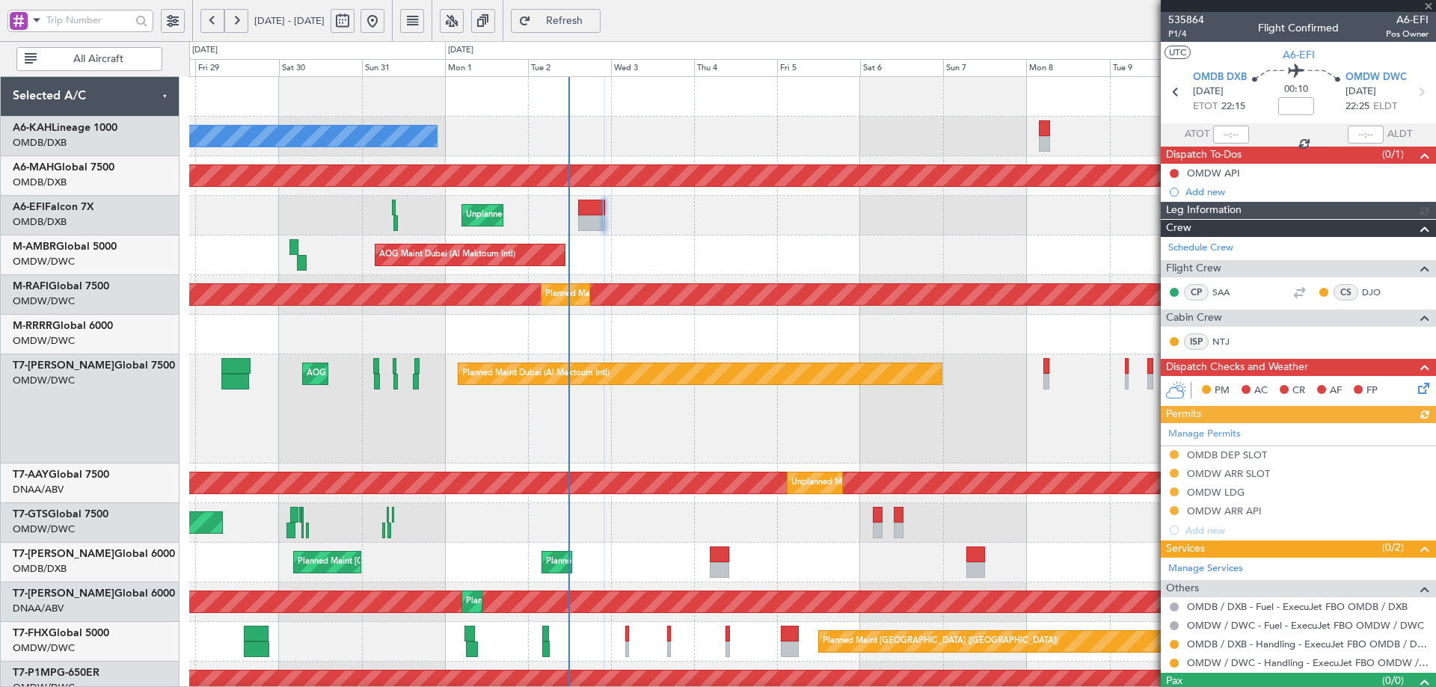
type input "Anita Mani (ANI)"
type input "7187"
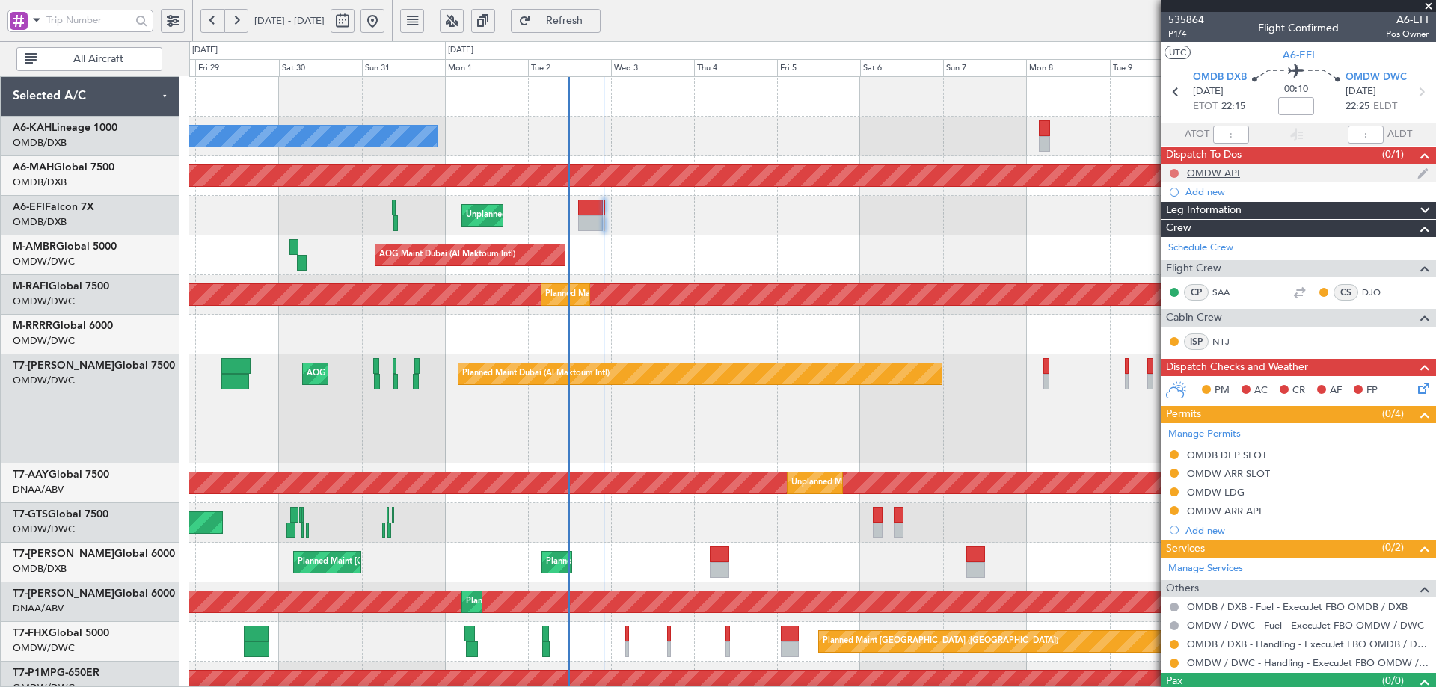
click at [1172, 171] on button at bounding box center [1173, 173] width 9 height 9
click at [1181, 236] on span "Completed" at bounding box center [1180, 239] width 49 height 15
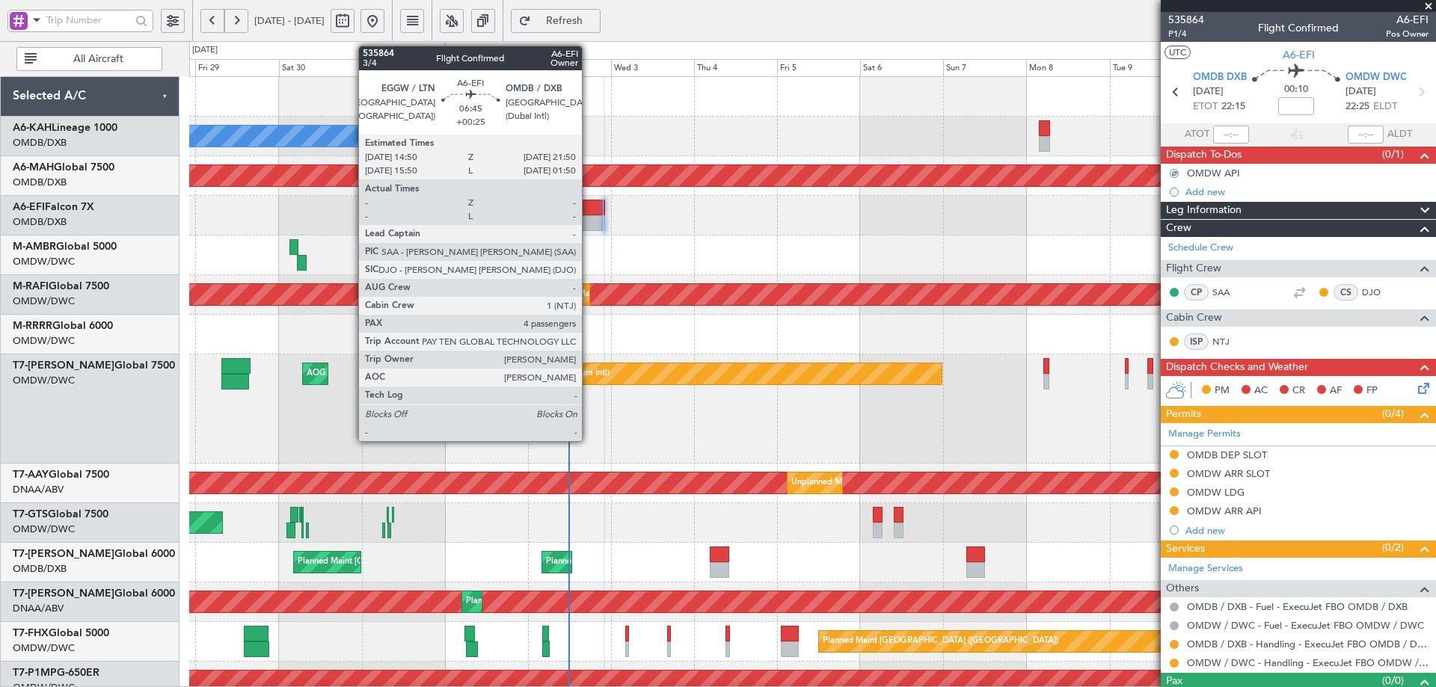
click at [588, 215] on div at bounding box center [590, 208] width 25 height 16
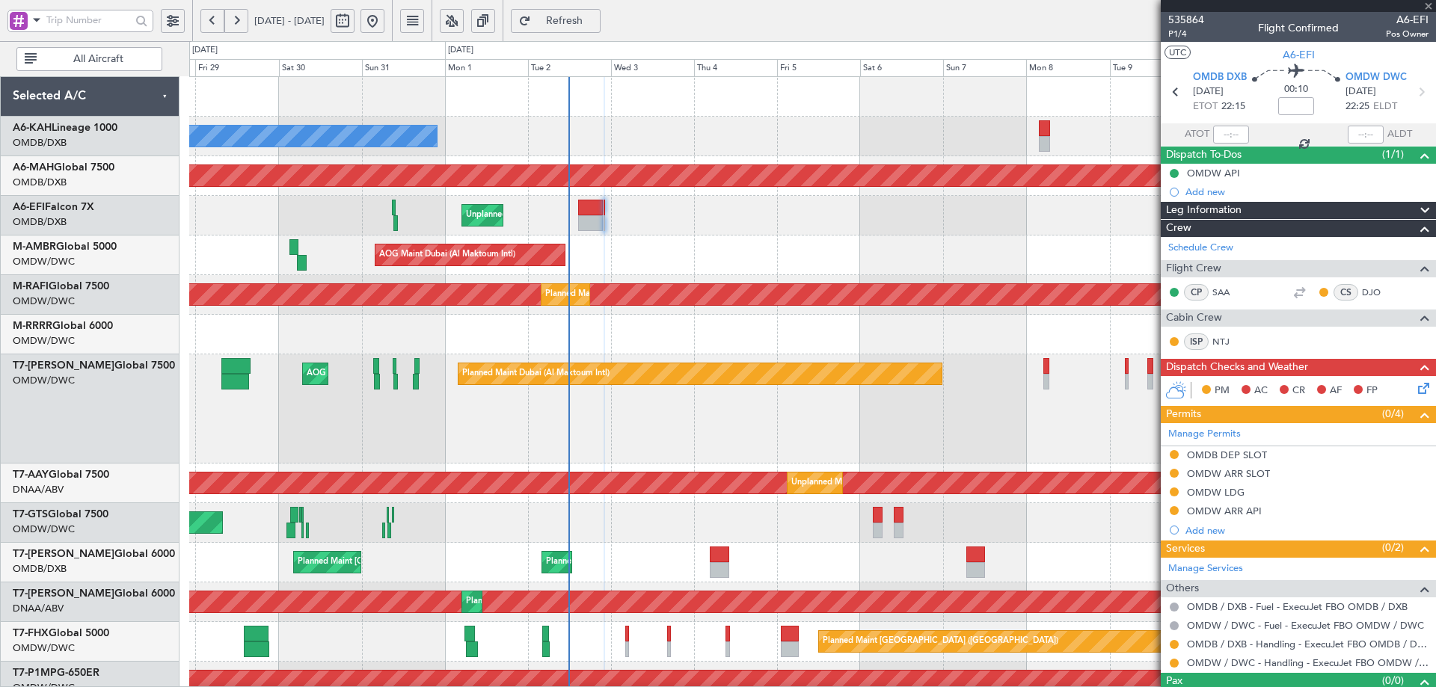
type input "+00:25"
type input "4"
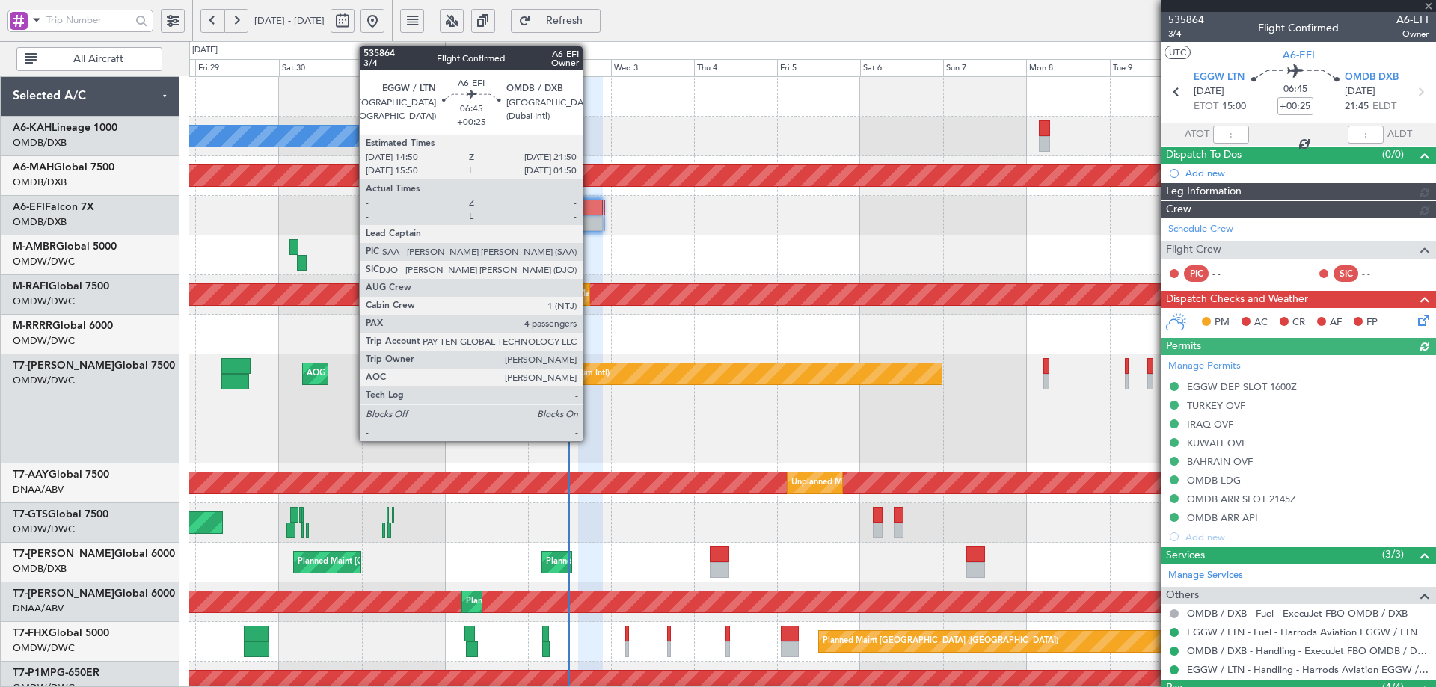
type input "Anita Mani (ANI)"
type input "7173"
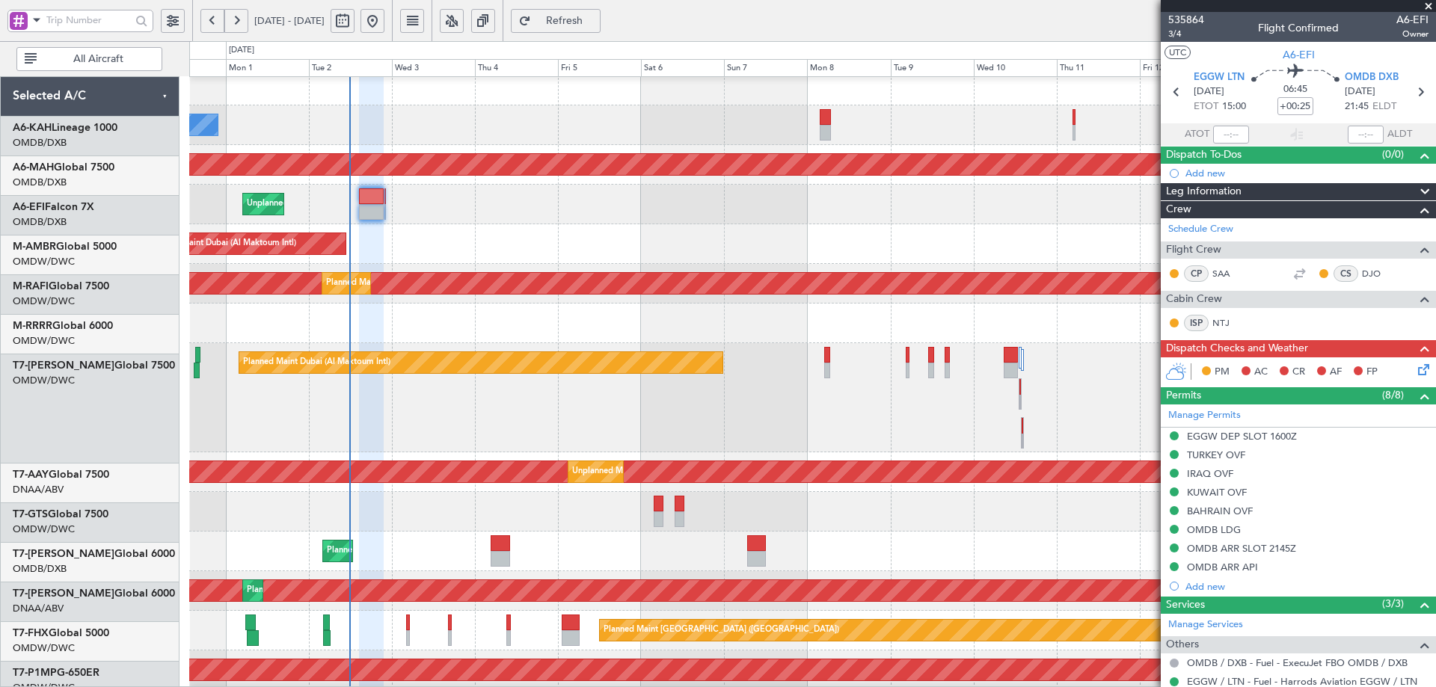
scroll to position [11, 0]
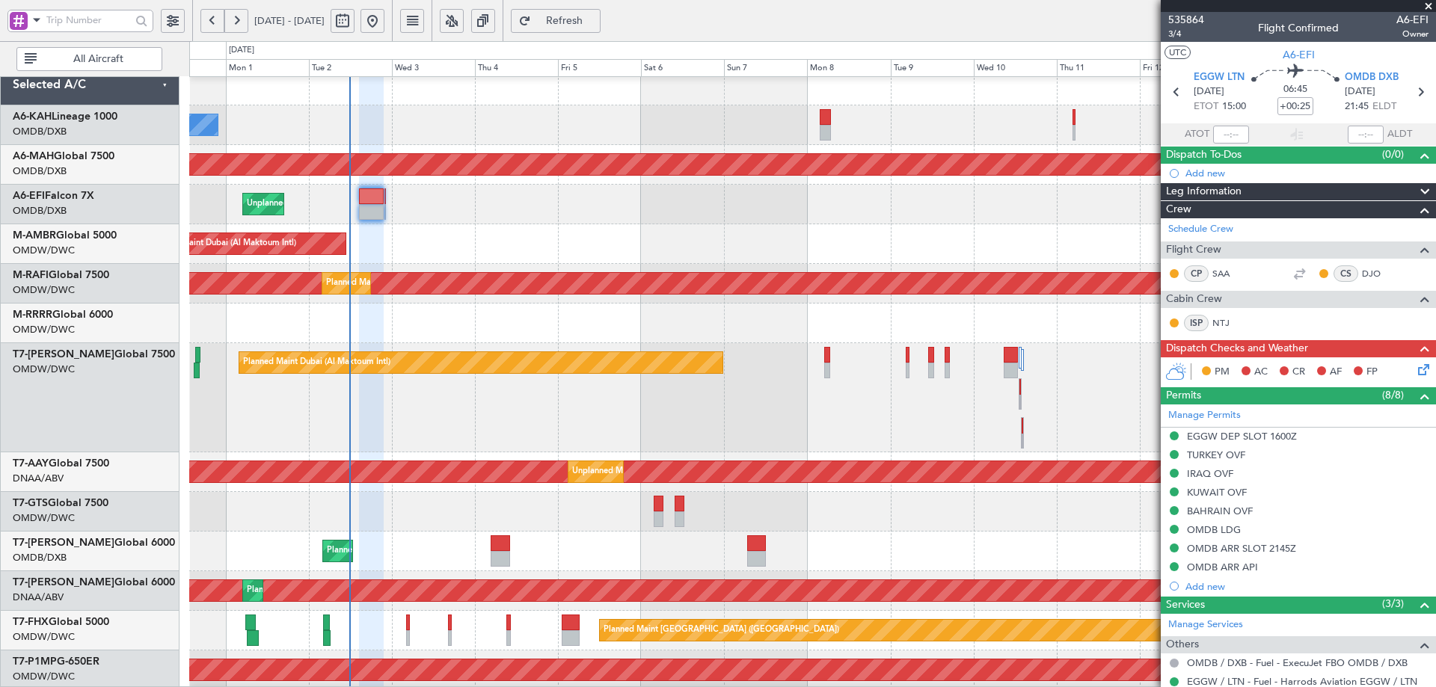
click at [800, 445] on div "Planned Maint Dubai (Al Maktoum Intl) AOG Maint Dubai (Al Maktoum Intl)" at bounding box center [812, 397] width 1246 height 109
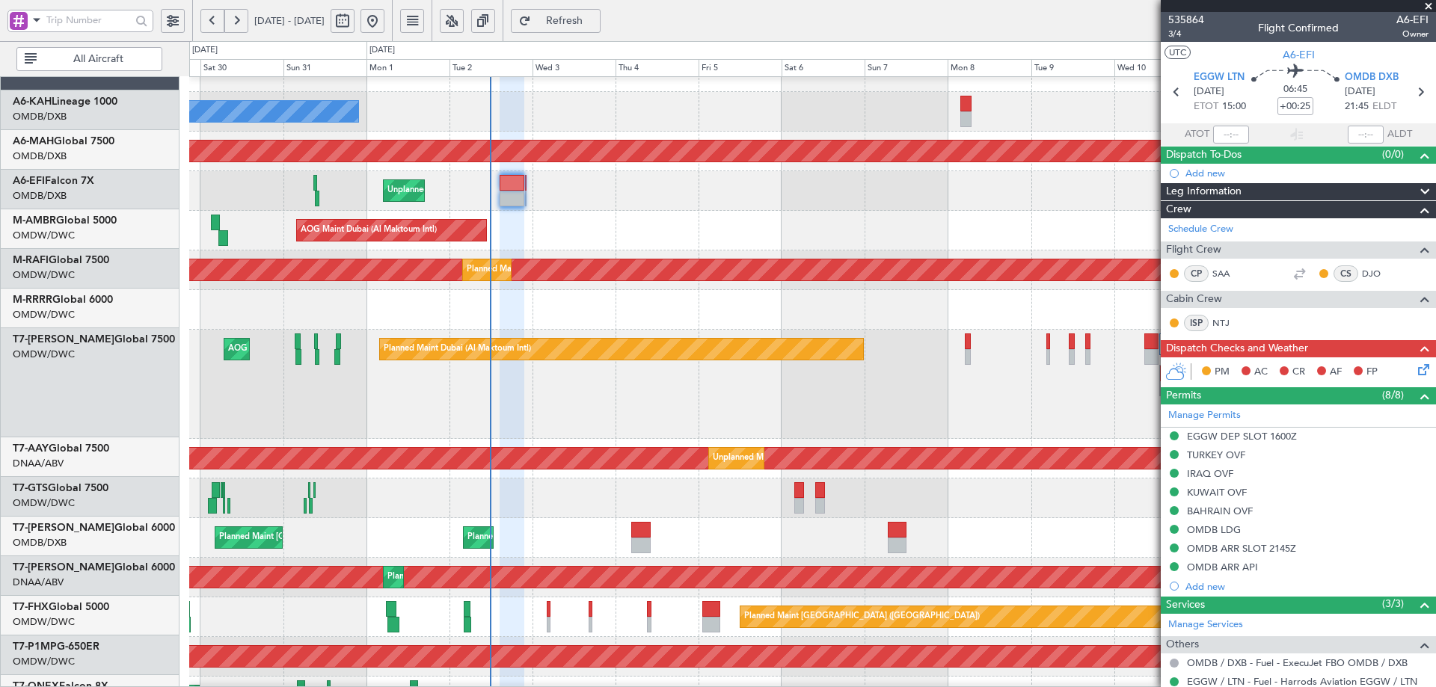
scroll to position [40, 0]
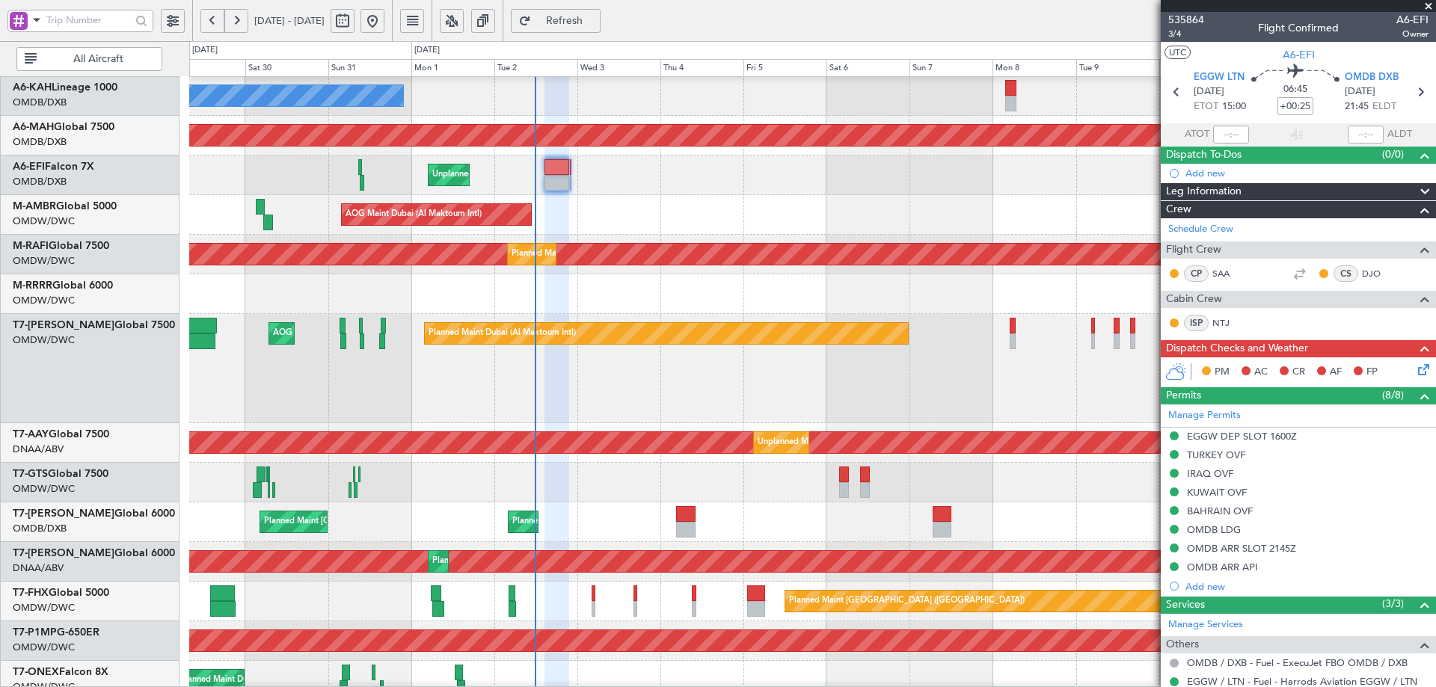
click at [957, 372] on div "Planned Maint Dubai (Al Maktoum Intl) AOG Maint Dubai (Al Maktoum Intl)" at bounding box center [812, 368] width 1246 height 109
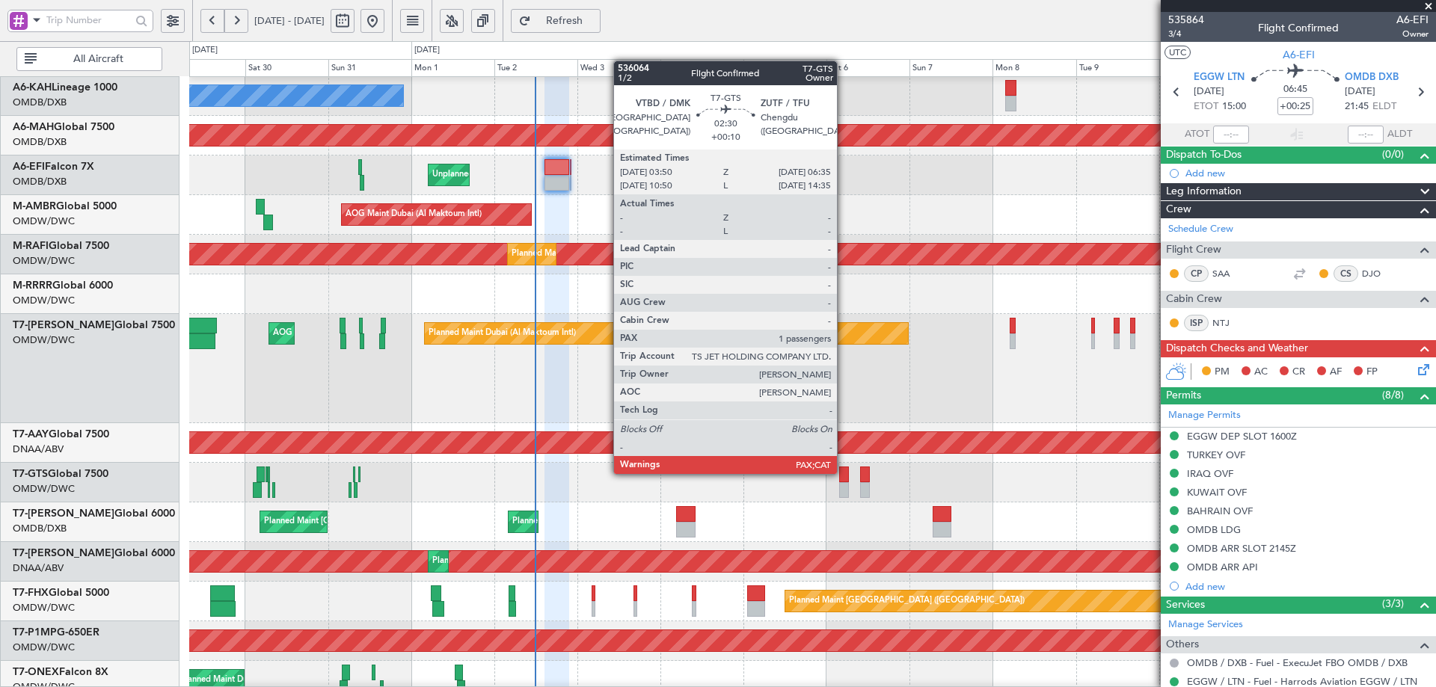
click at [843, 473] on div at bounding box center [844, 475] width 10 height 16
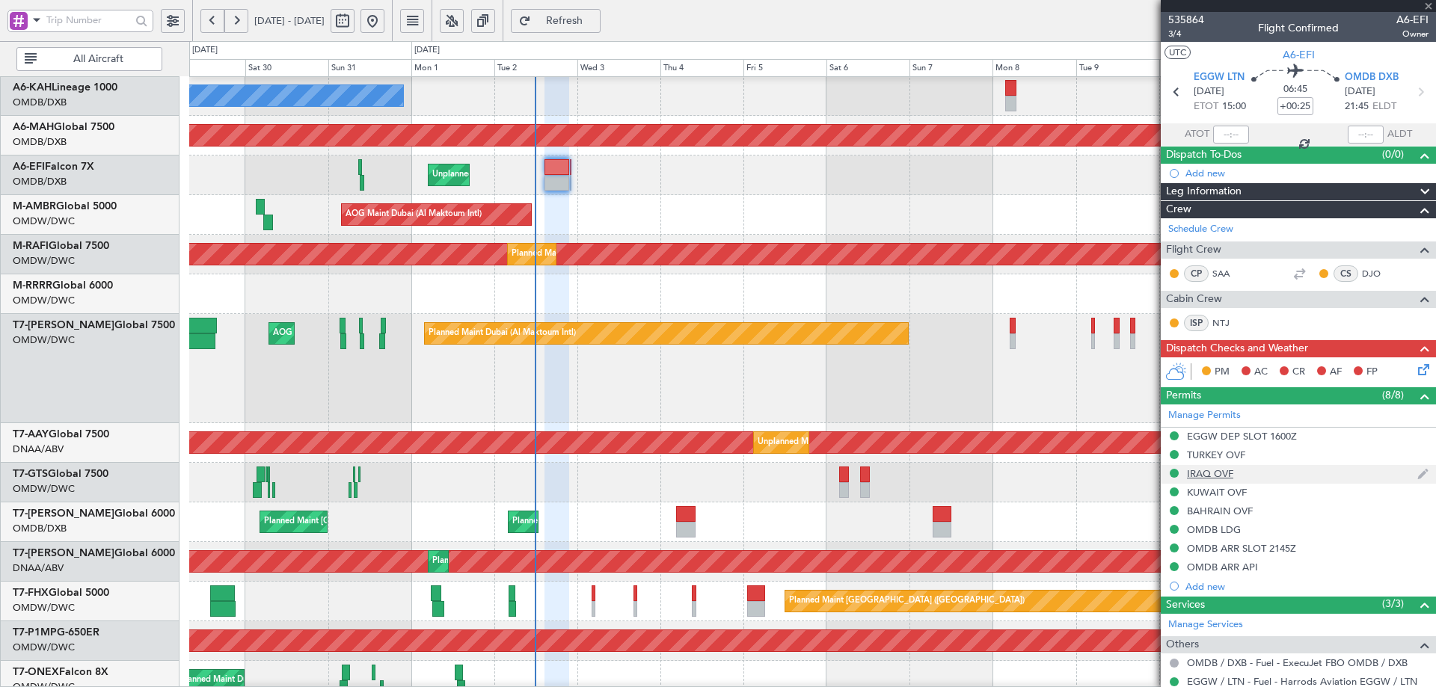
type input "+00:10"
type input "1"
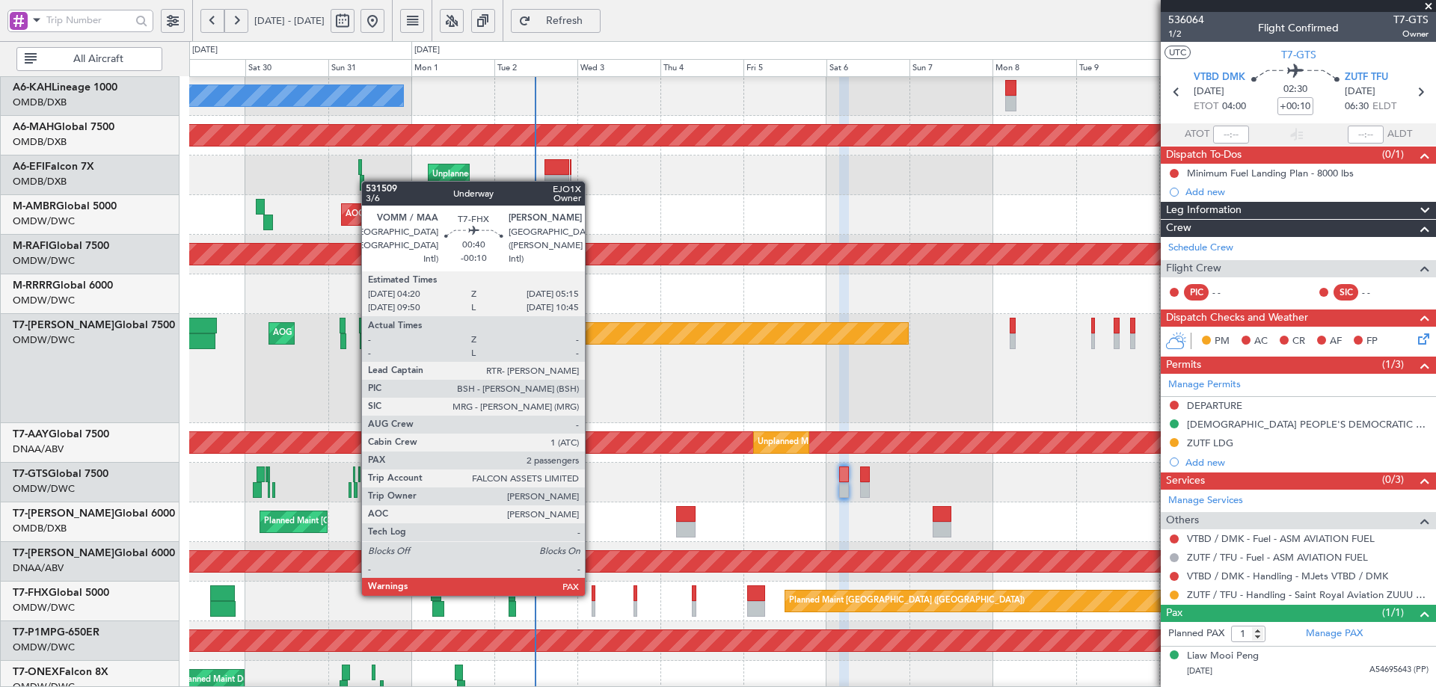
click at [591, 594] on div at bounding box center [593, 593] width 4 height 16
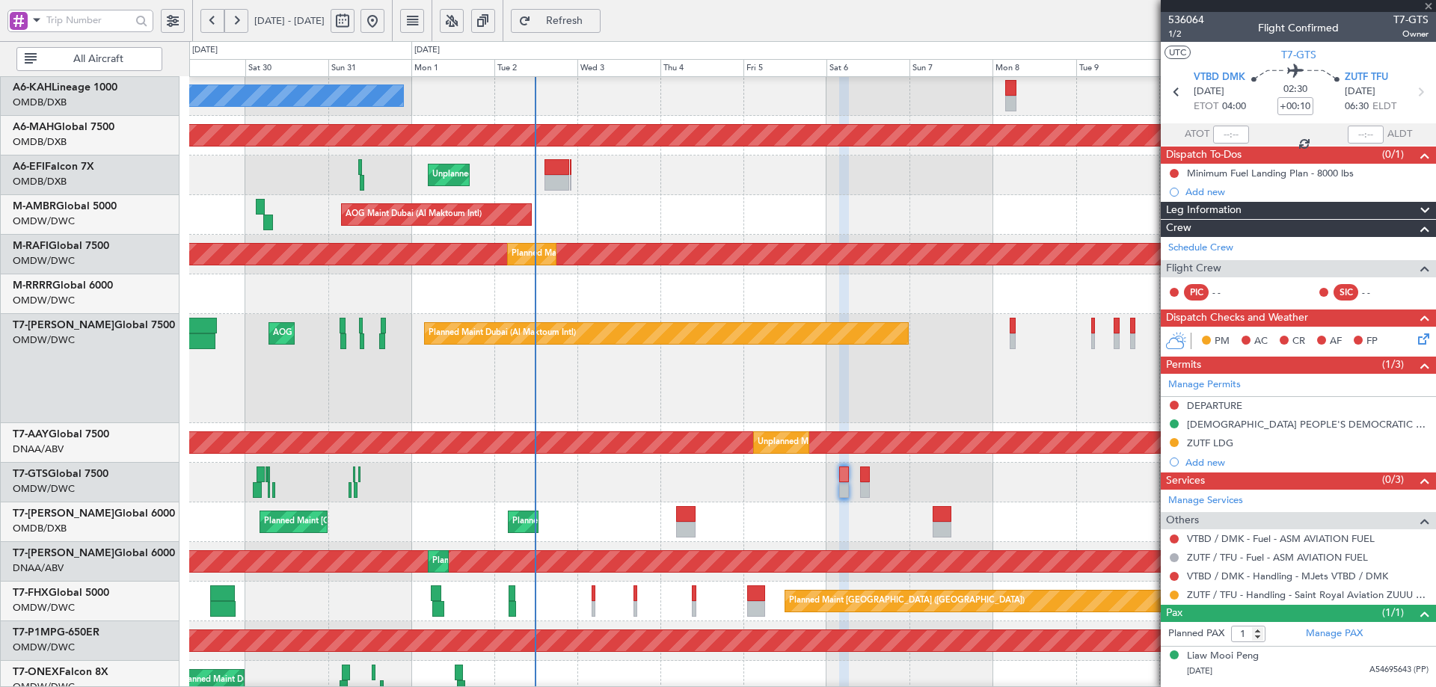
type input "-00:10"
type input "2"
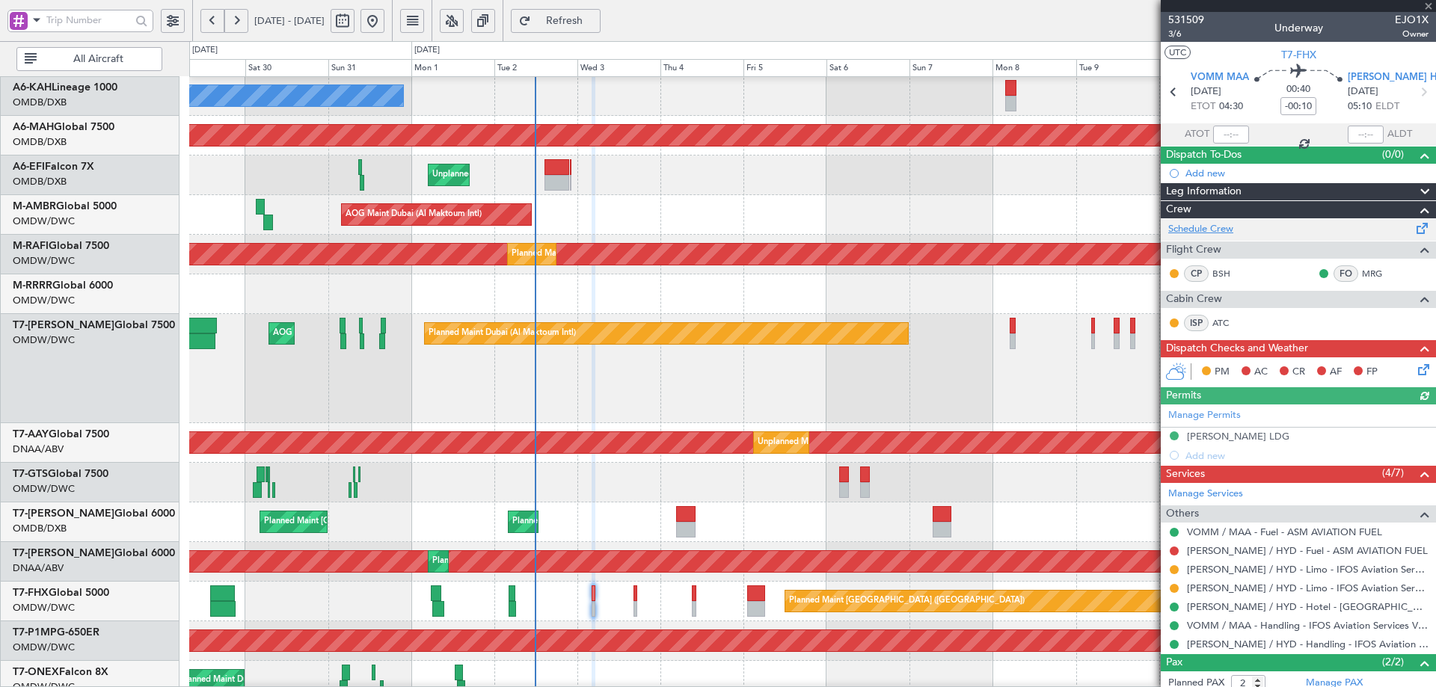
click at [1213, 227] on link "Schedule Crew" at bounding box center [1200, 229] width 65 height 15
click at [1196, 177] on div "Add new" at bounding box center [1300, 173] width 230 height 13
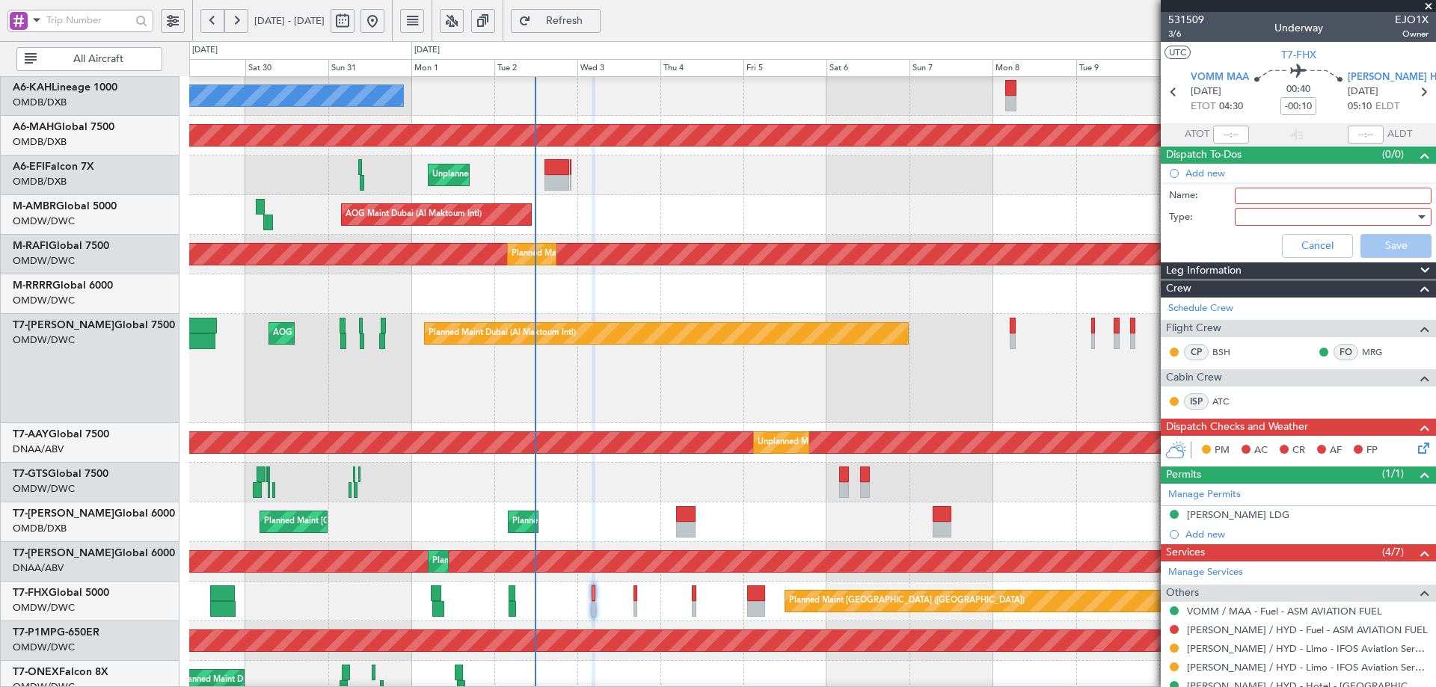
click at [1264, 197] on input "Name:" at bounding box center [1332, 196] width 197 height 16
click at [1327, 196] on input "DEPARTURE FUEL 24,000 lbs" at bounding box center [1332, 196] width 197 height 16
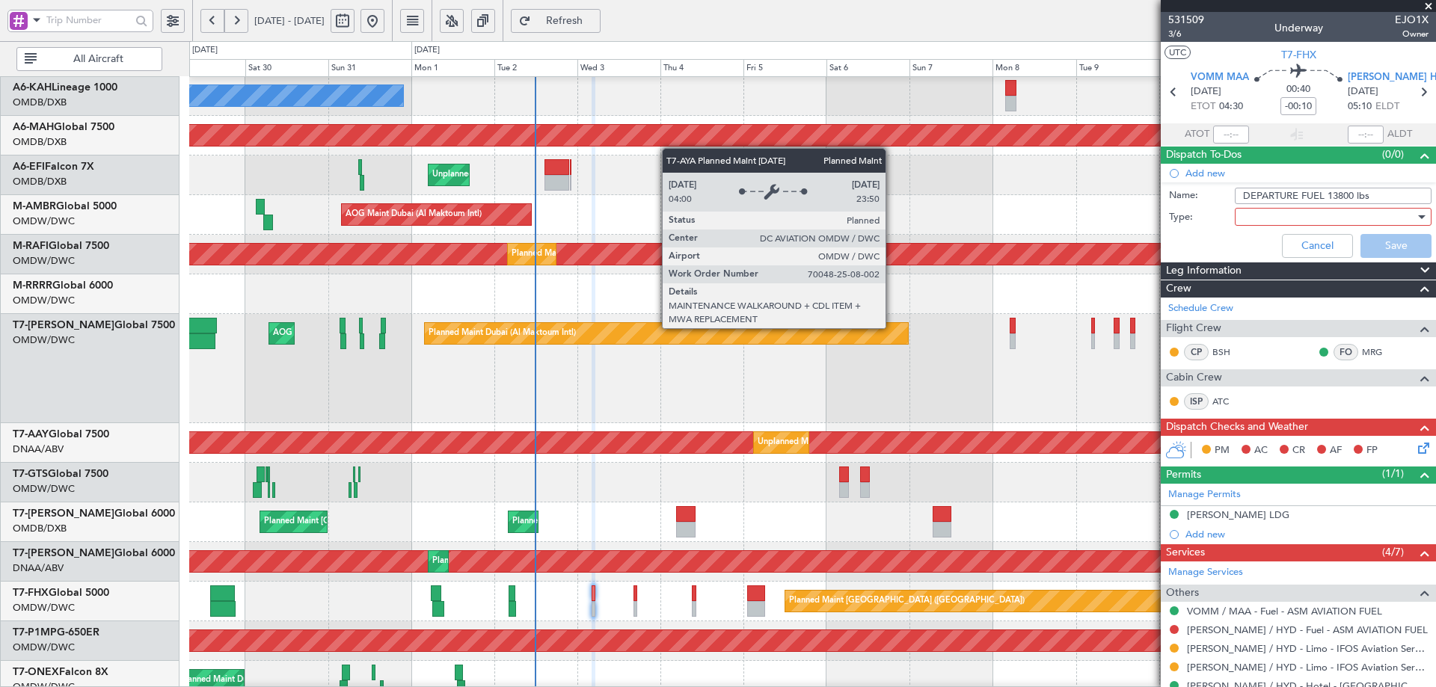
type input "DEPARTURE FUEL 13800 lbs"
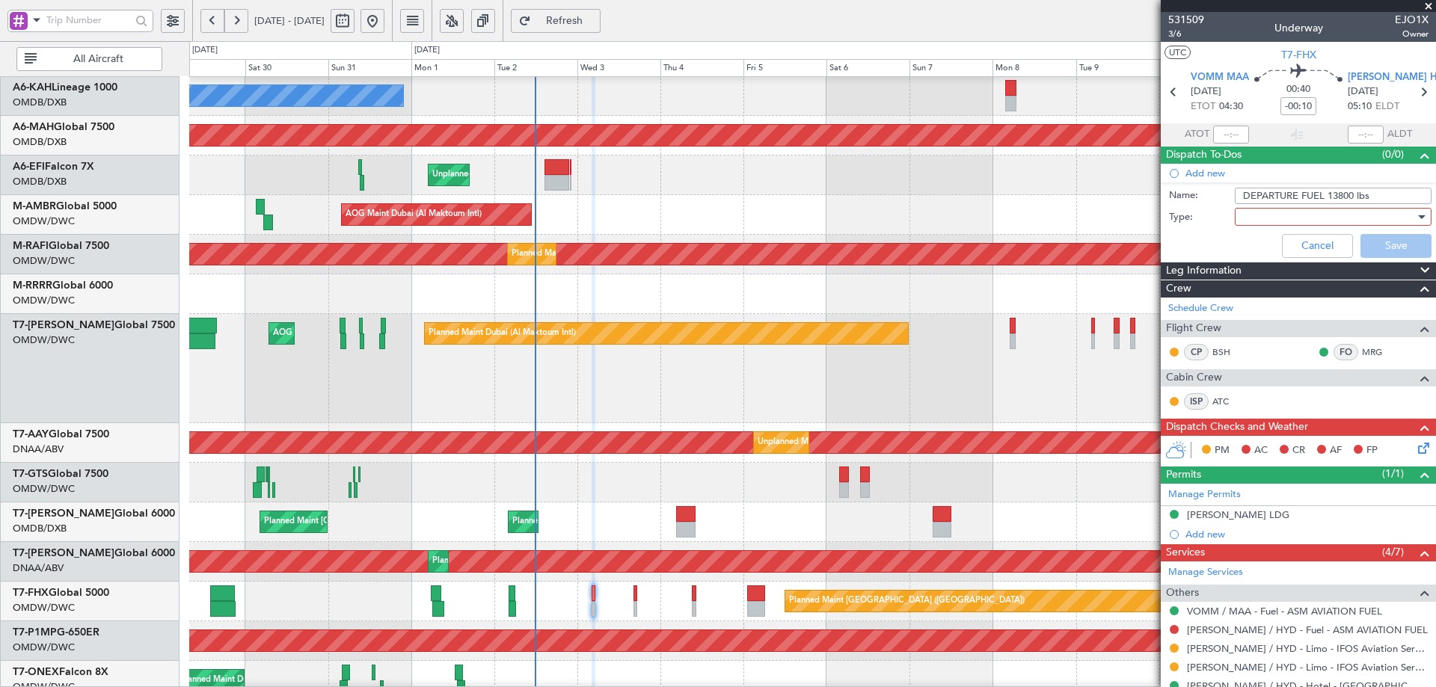
click at [1282, 214] on div at bounding box center [1327, 217] width 174 height 22
click at [1269, 248] on span "Generic" at bounding box center [1325, 247] width 175 height 22
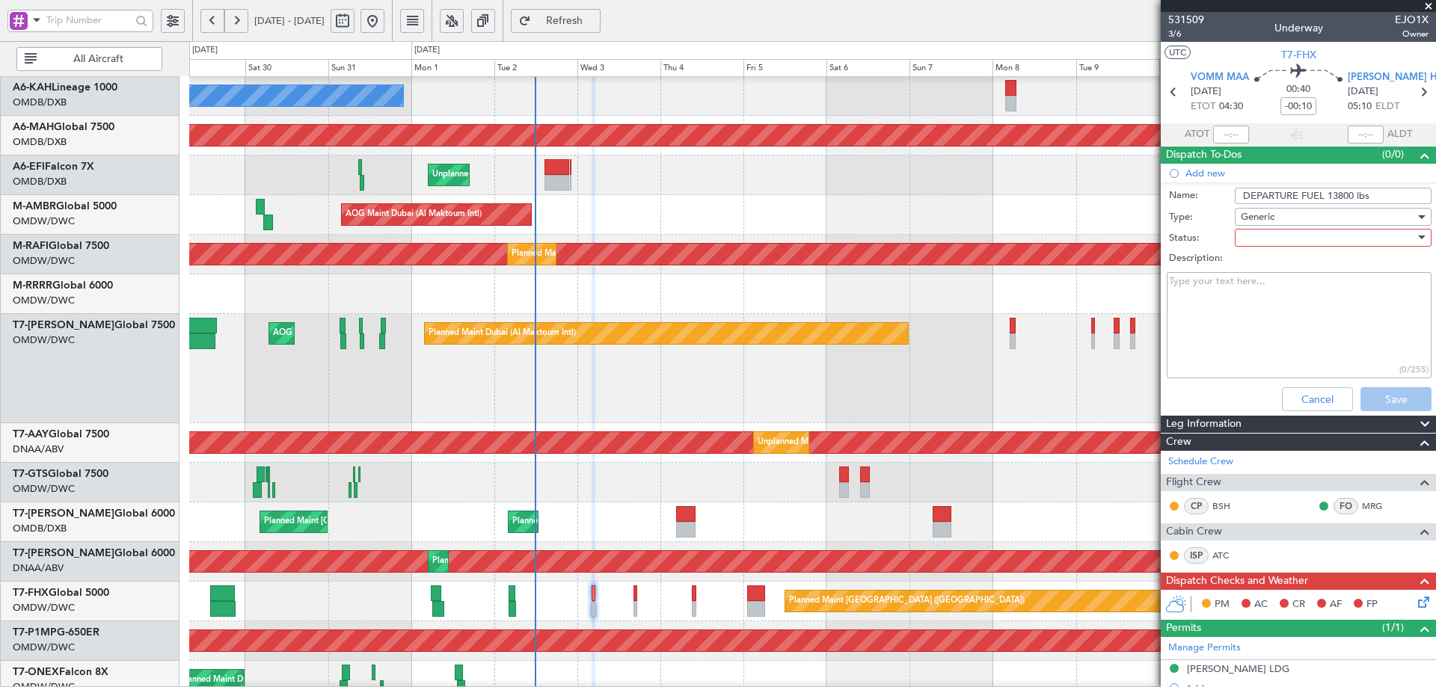
click at [1276, 234] on div at bounding box center [1327, 238] width 174 height 22
click at [1269, 262] on span "Not Started" at bounding box center [1325, 267] width 175 height 22
drag, startPoint x: 1398, startPoint y: 393, endPoint x: 779, endPoint y: 529, distance: 633.7
click at [1399, 391] on button "Save" at bounding box center [1395, 399] width 71 height 24
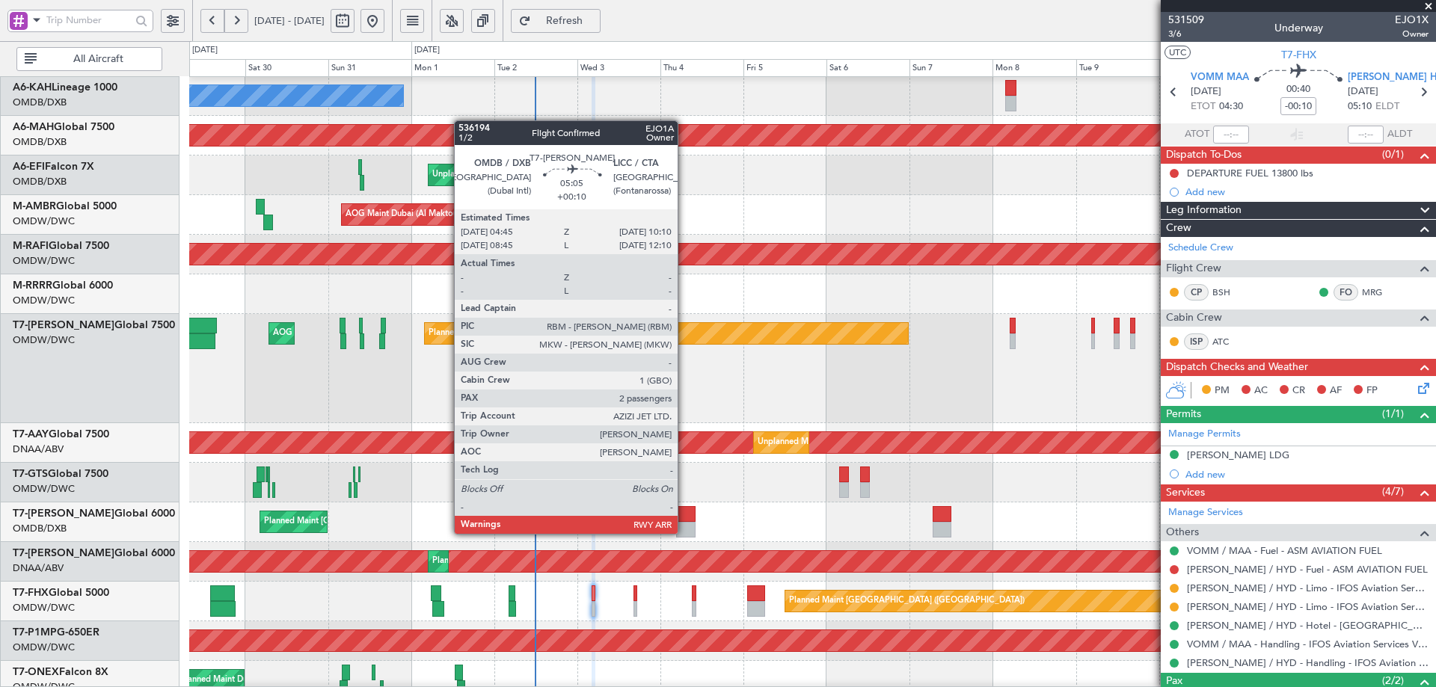
click at [684, 532] on div at bounding box center [685, 530] width 19 height 16
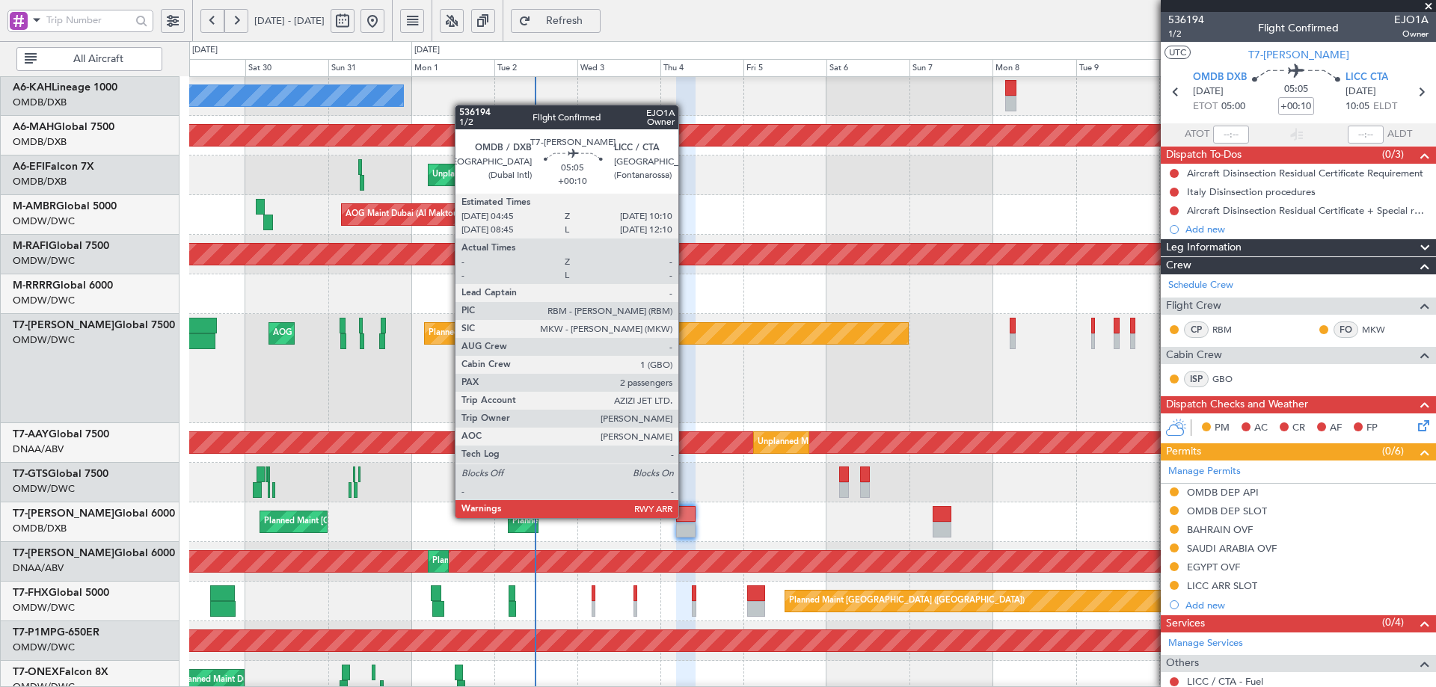
click at [685, 517] on div at bounding box center [685, 514] width 19 height 16
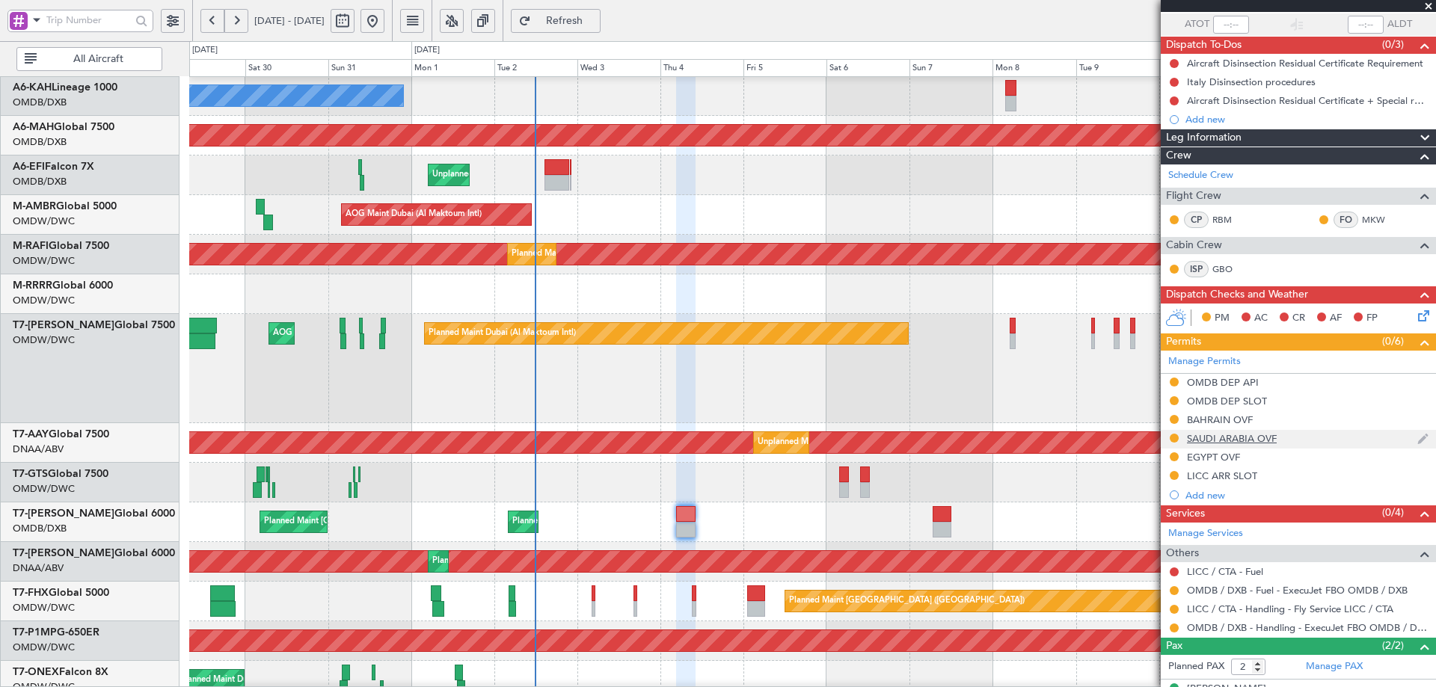
scroll to position [169, 0]
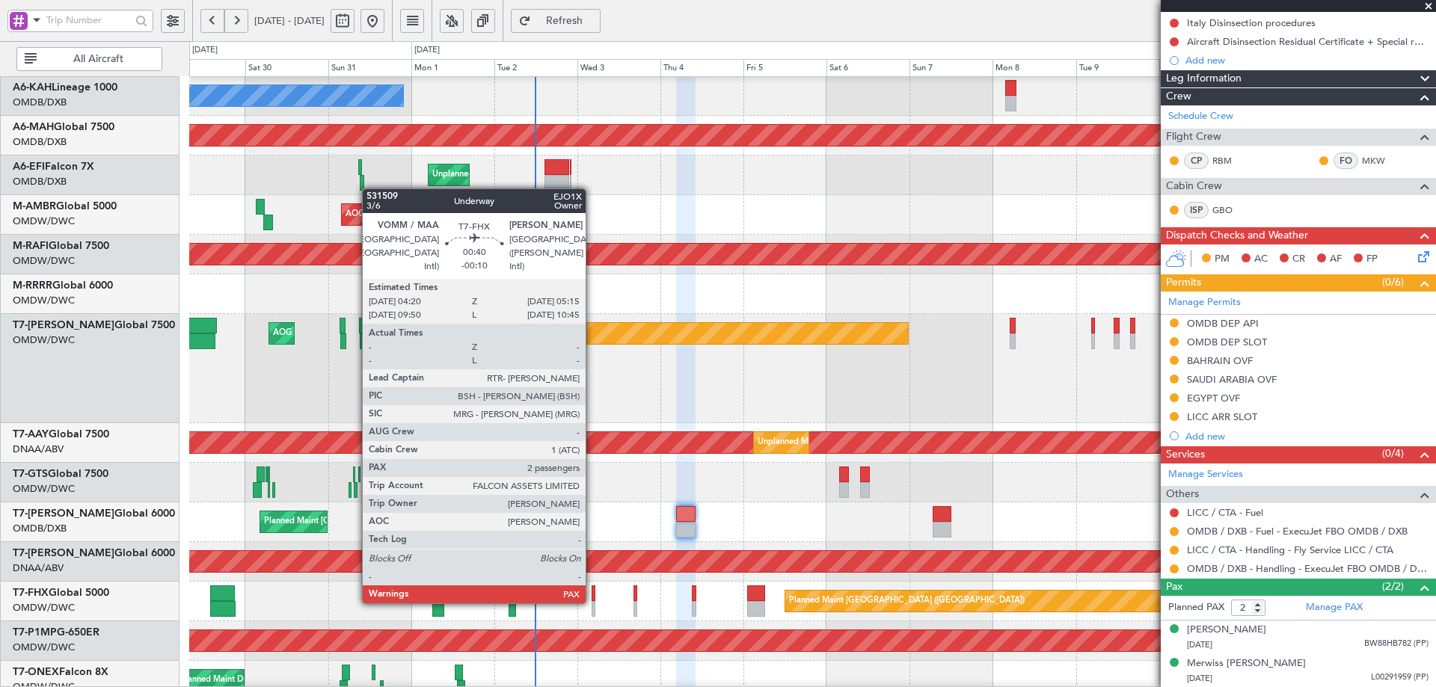
click at [592, 601] on div at bounding box center [593, 609] width 4 height 16
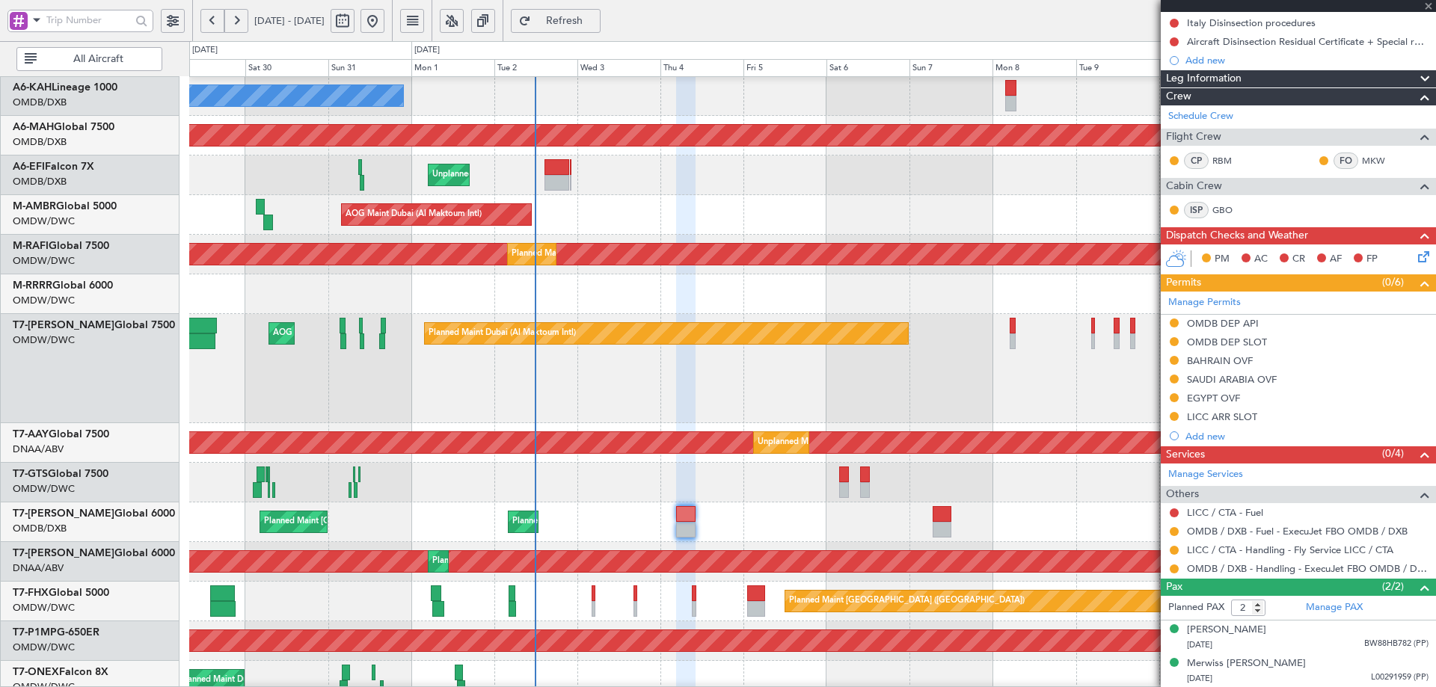
type input "-00:10"
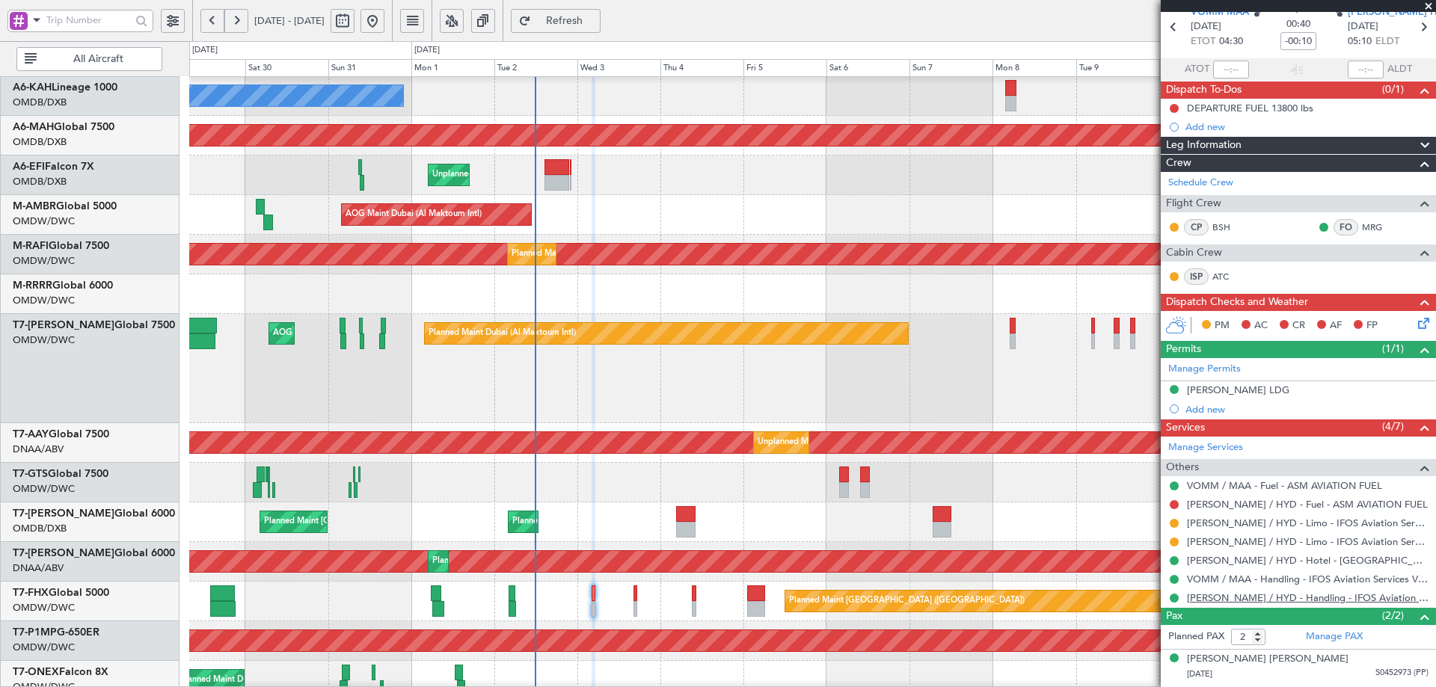
scroll to position [94, 0]
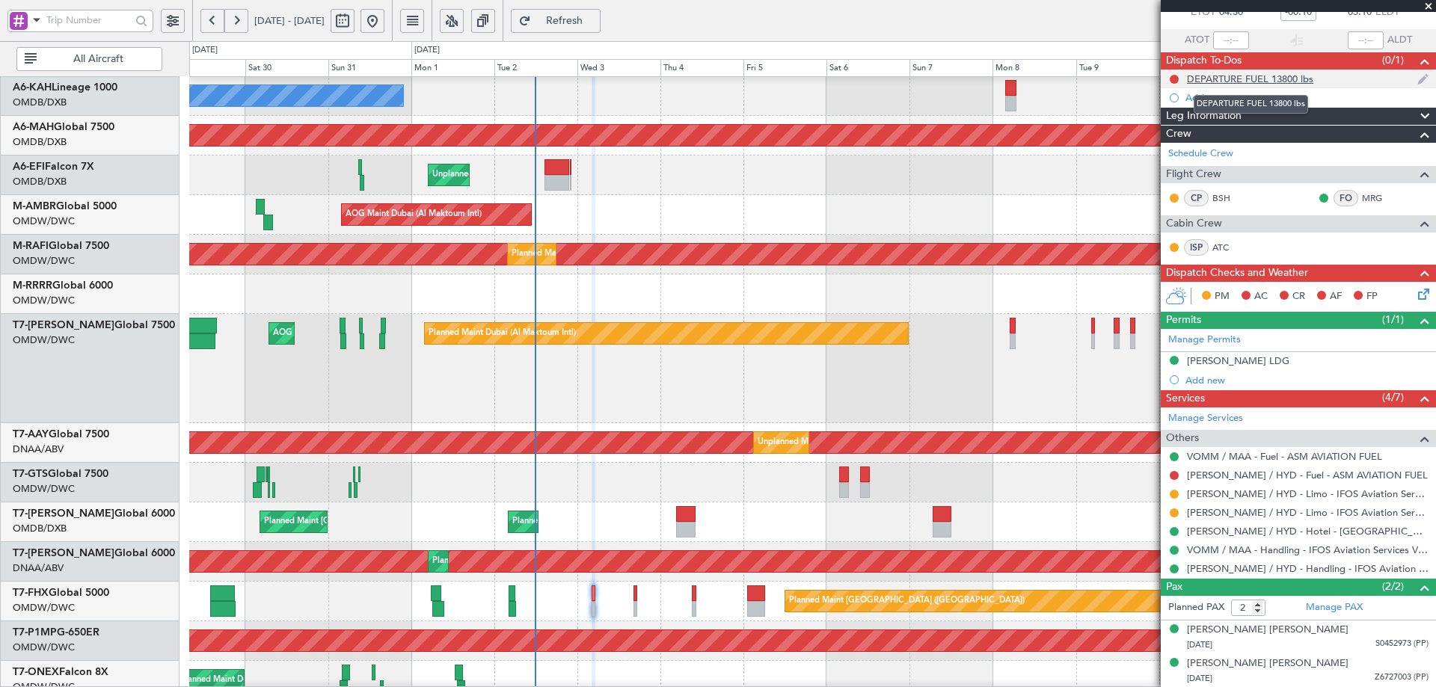
click at [1235, 76] on div "DEPARTURE FUEL 13800 lbs" at bounding box center [1250, 79] width 126 height 13
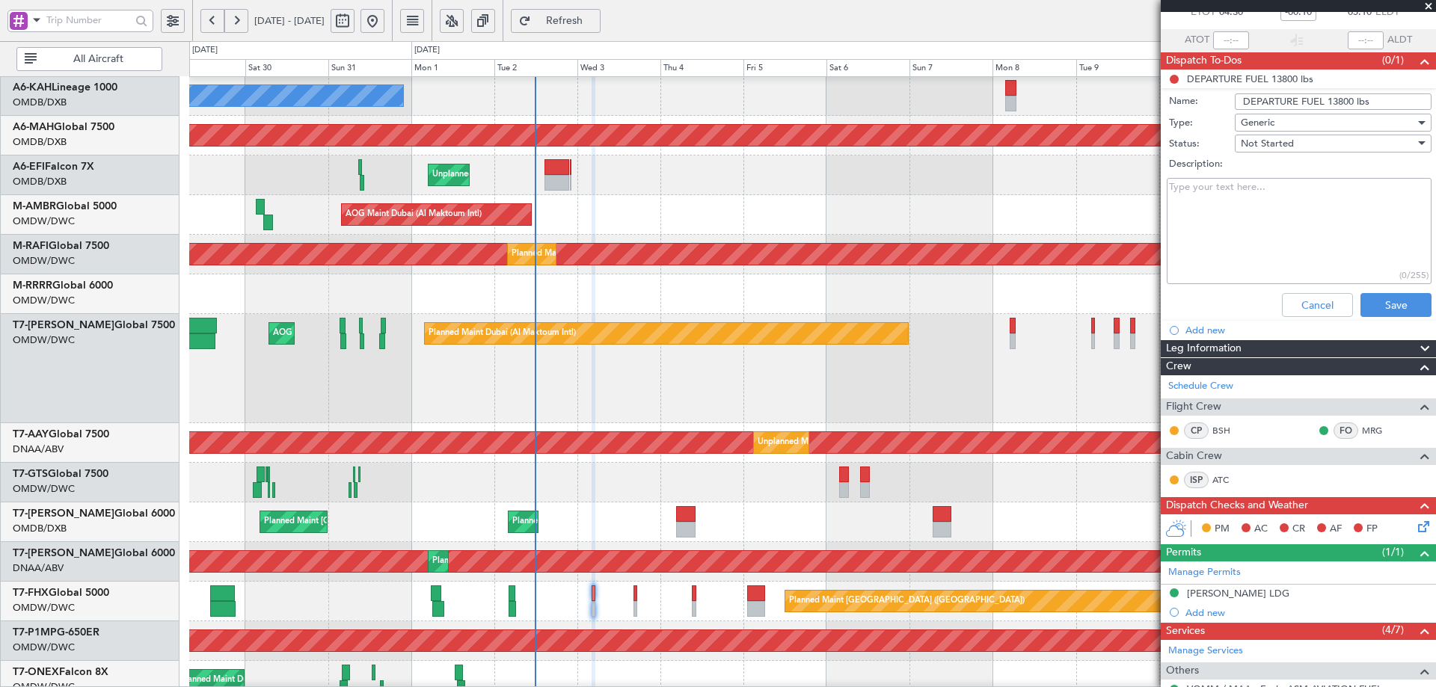
drag, startPoint x: 1376, startPoint y: 102, endPoint x: 1178, endPoint y: 102, distance: 198.1
click at [1187, 88] on li "DEPARTURE FUEL 13800 lbs Name: DEPARTURE FUEL 13800 lbs Type: Generic Status: N…" at bounding box center [1297, 196] width 275 height 253
type input "Flight PLanning"
click at [1202, 193] on textarea "Description:" at bounding box center [1298, 231] width 265 height 107
paste textarea "Please use 13800 lbs as Total Ramp and 2 Pilots with Ms. Areeda in seat 13, the…"
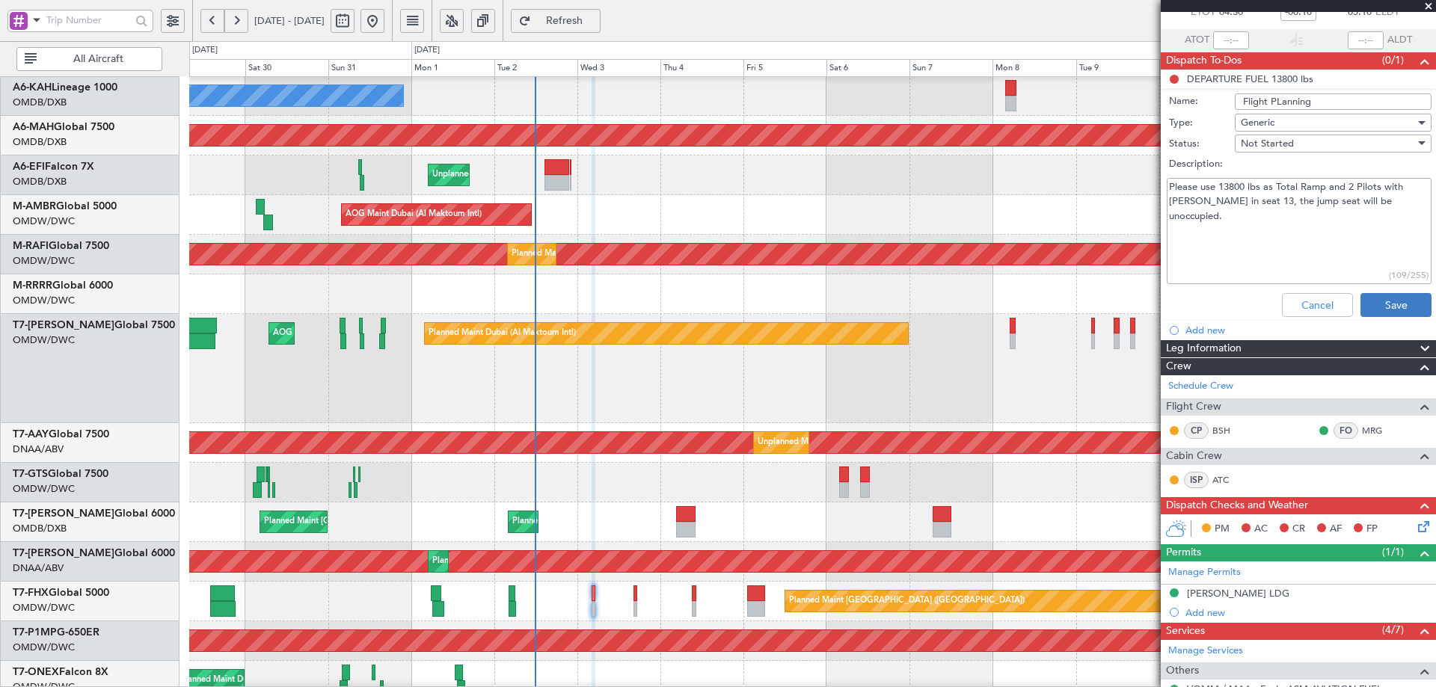
type textarea "Please use 13800 lbs as Total Ramp and 2 Pilots with Ms. Areeda in seat 13, the…"
click at [1385, 307] on button "Save" at bounding box center [1395, 305] width 71 height 24
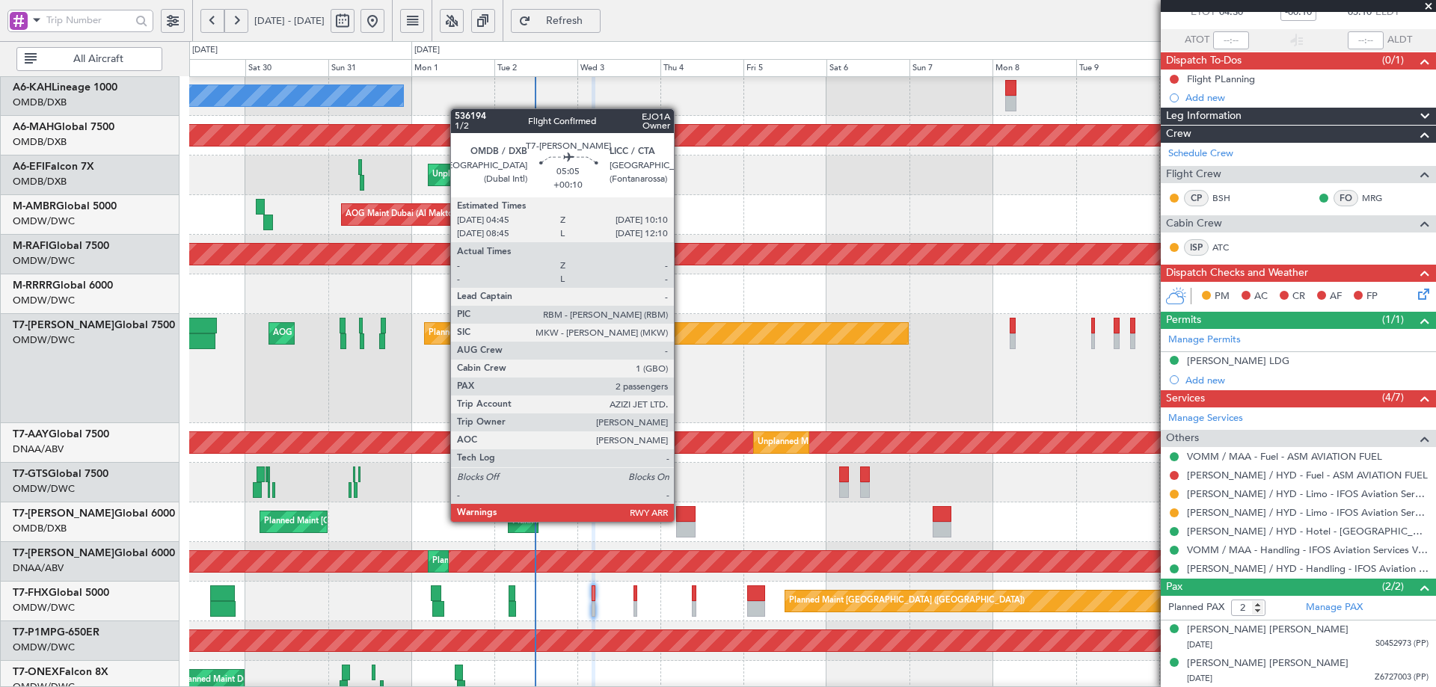
click at [680, 520] on div at bounding box center [685, 514] width 19 height 16
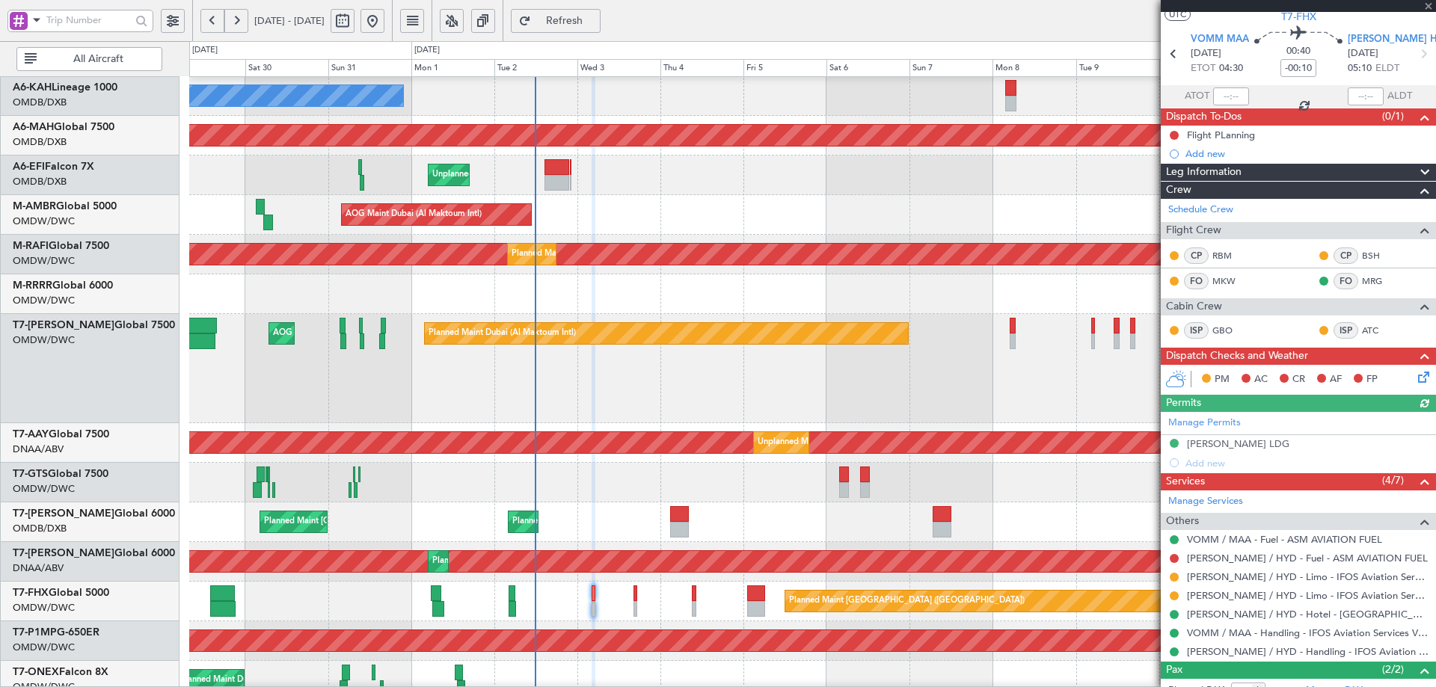
scroll to position [113, 0]
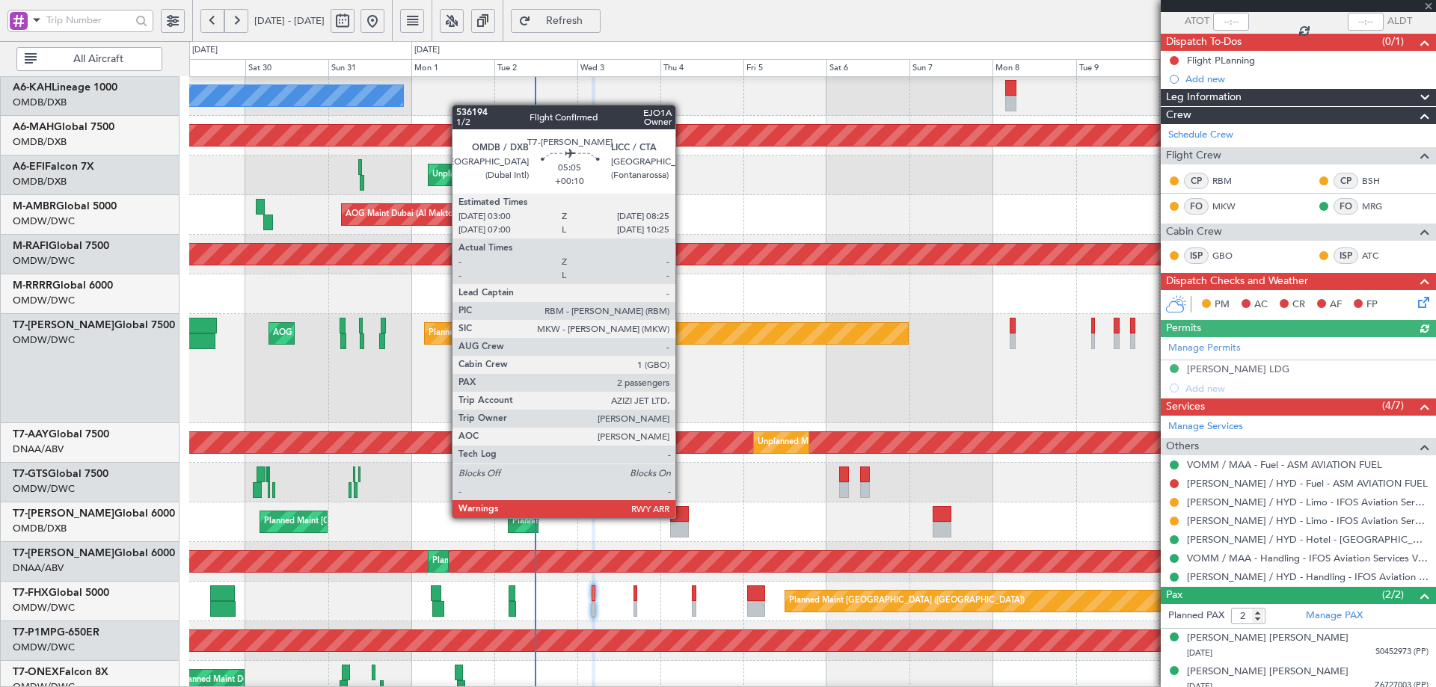
click at [682, 517] on div at bounding box center [679, 514] width 19 height 16
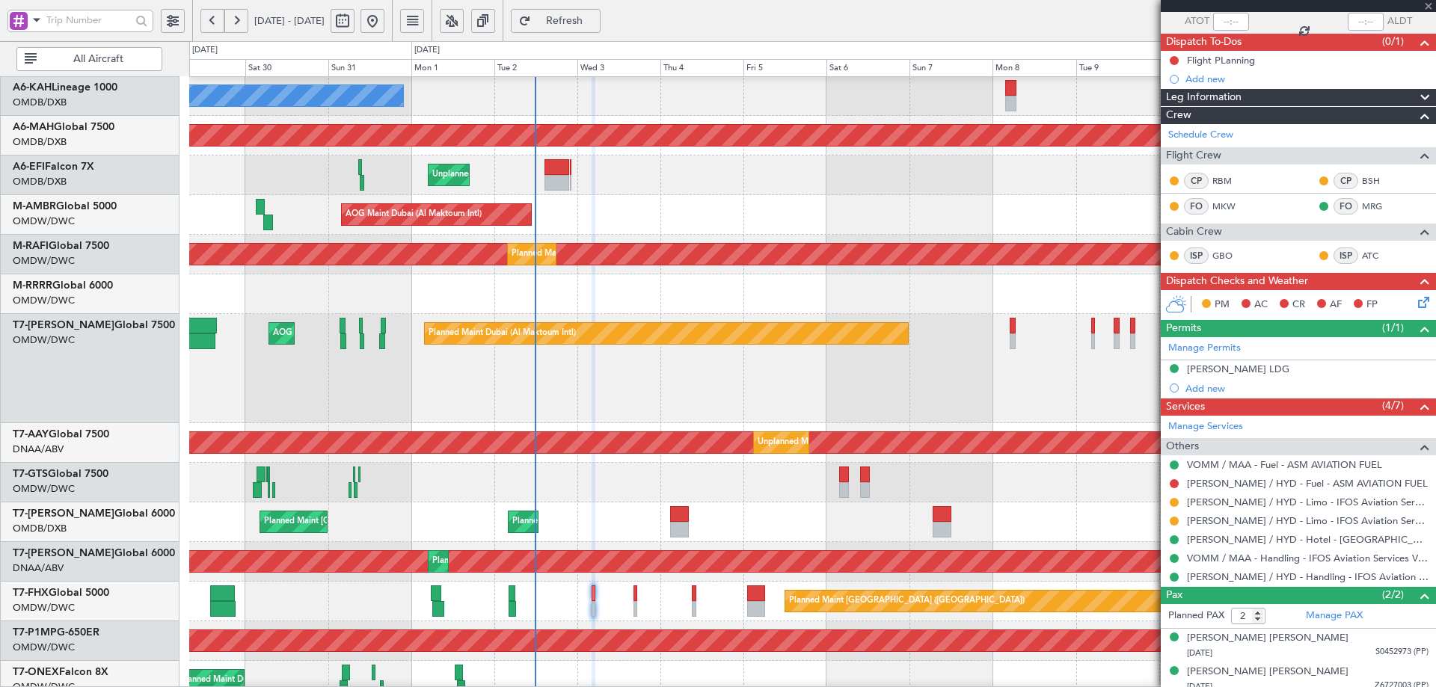
type input "+00:10"
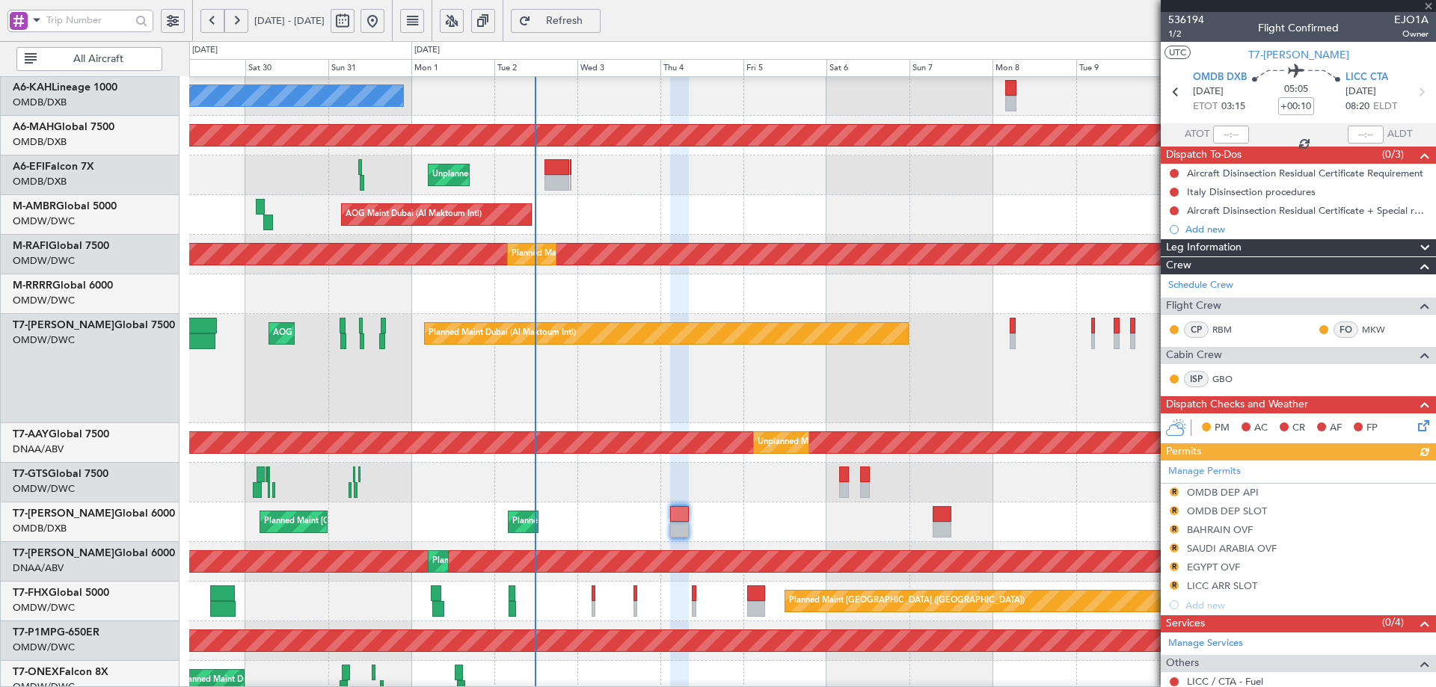
scroll to position [169, 0]
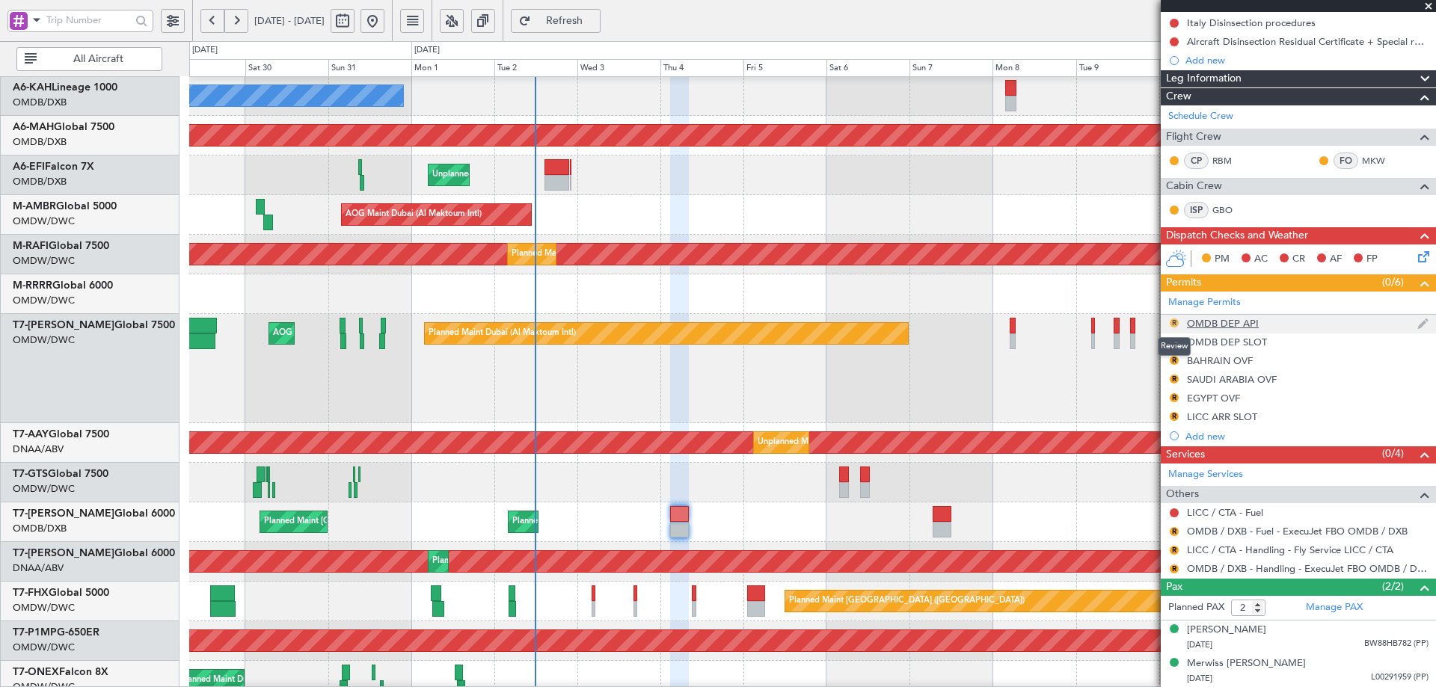
click at [1175, 322] on button "R" at bounding box center [1173, 323] width 9 height 9
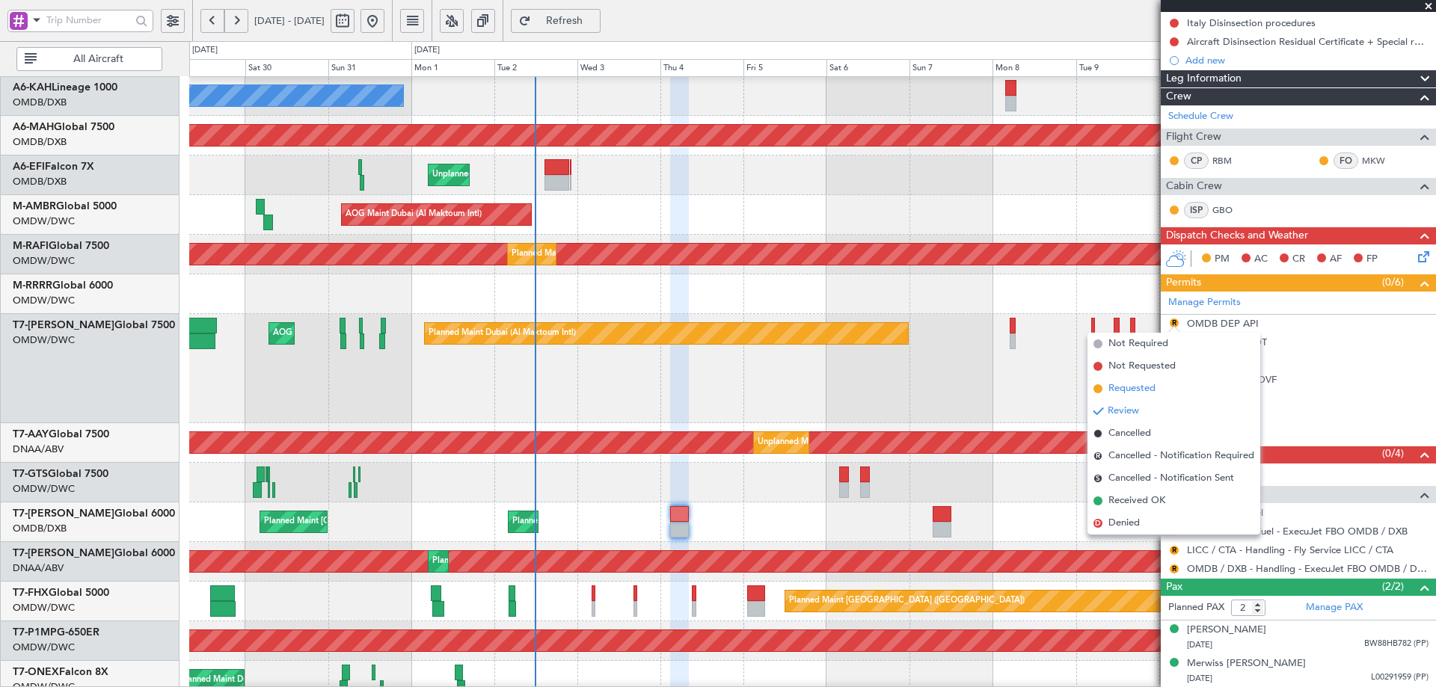
click at [1142, 389] on span "Requested" at bounding box center [1131, 388] width 47 height 15
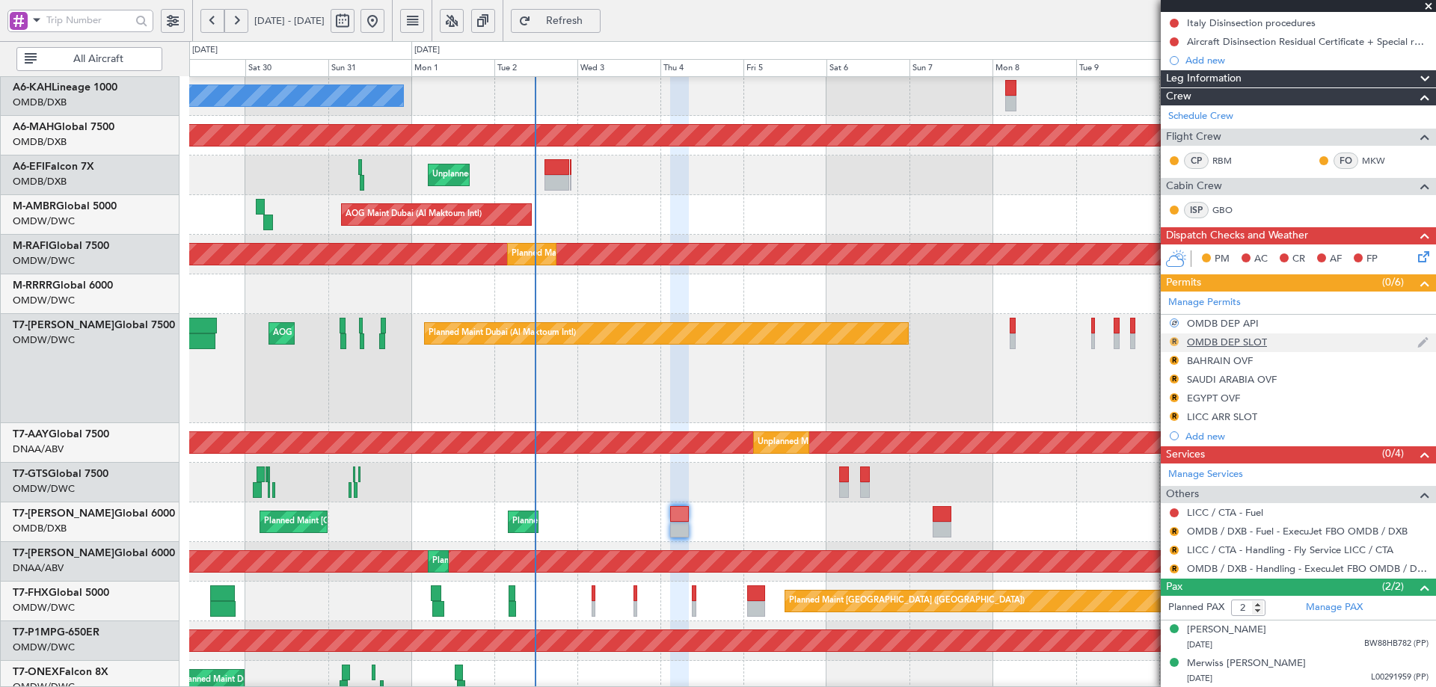
click at [1172, 341] on button "R" at bounding box center [1173, 341] width 9 height 9
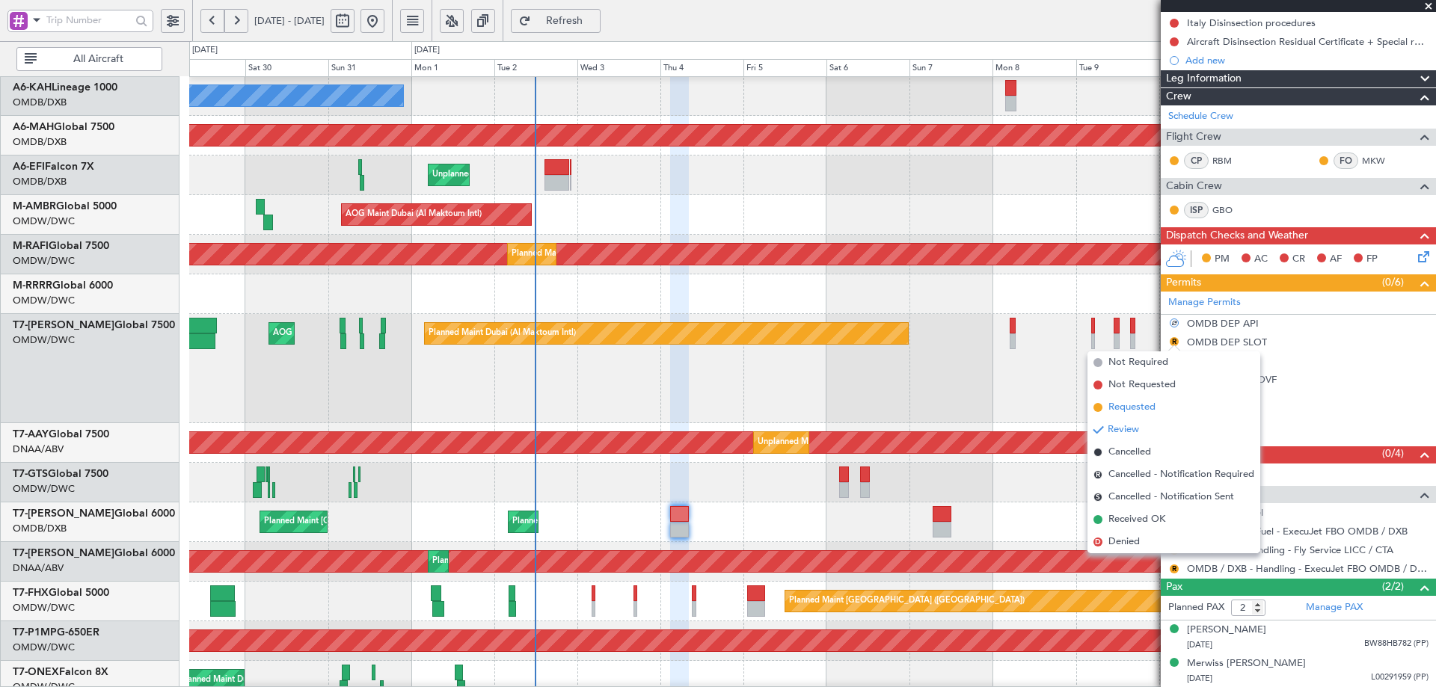
click at [1133, 406] on span "Requested" at bounding box center [1131, 407] width 47 height 15
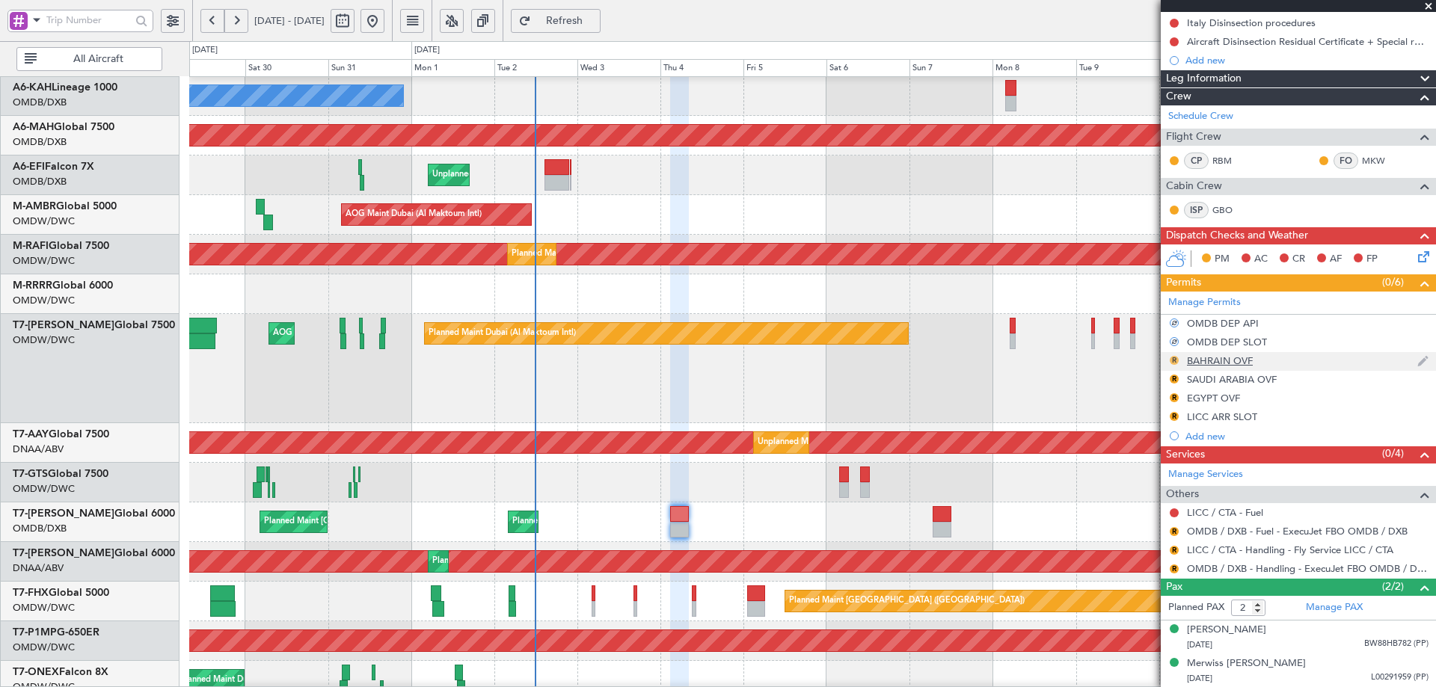
click at [1172, 356] on button "R" at bounding box center [1173, 360] width 9 height 9
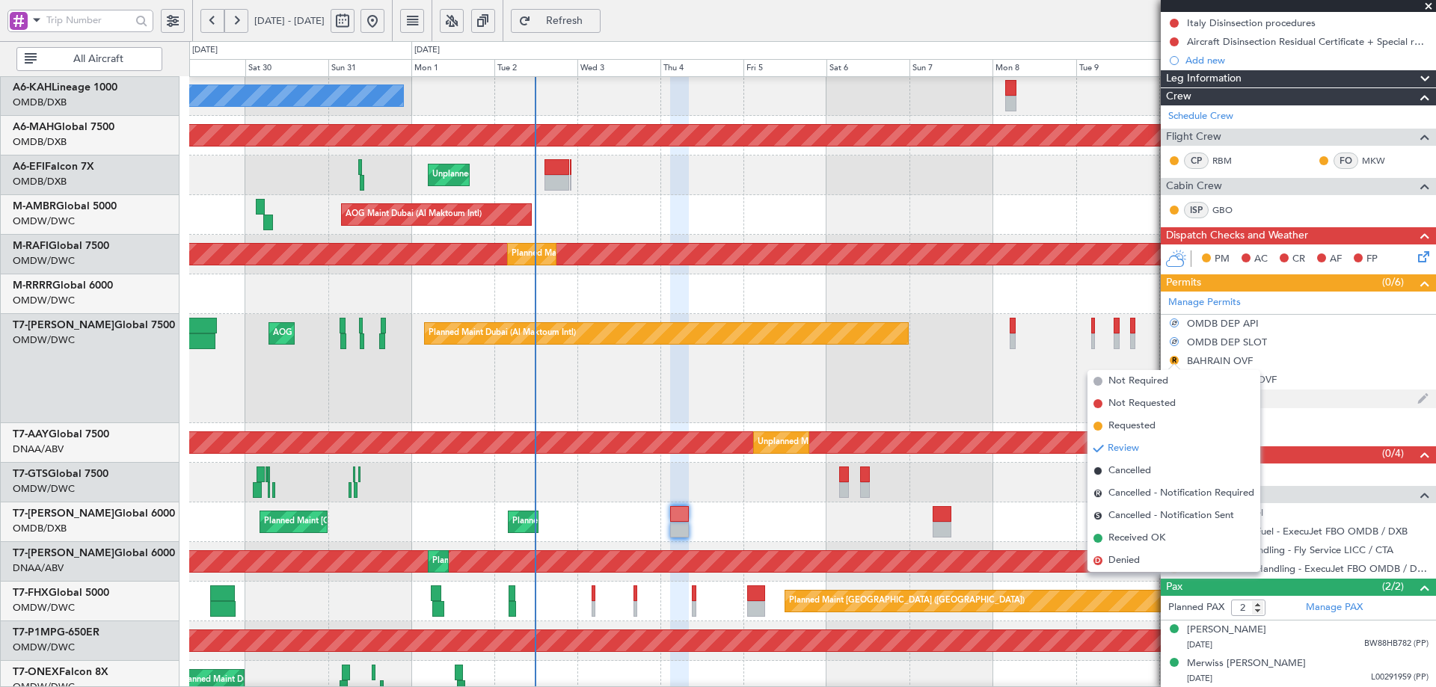
drag, startPoint x: 1137, startPoint y: 426, endPoint x: 1160, endPoint y: 401, distance: 34.4
click at [1137, 425] on span "Requested" at bounding box center [1131, 426] width 47 height 15
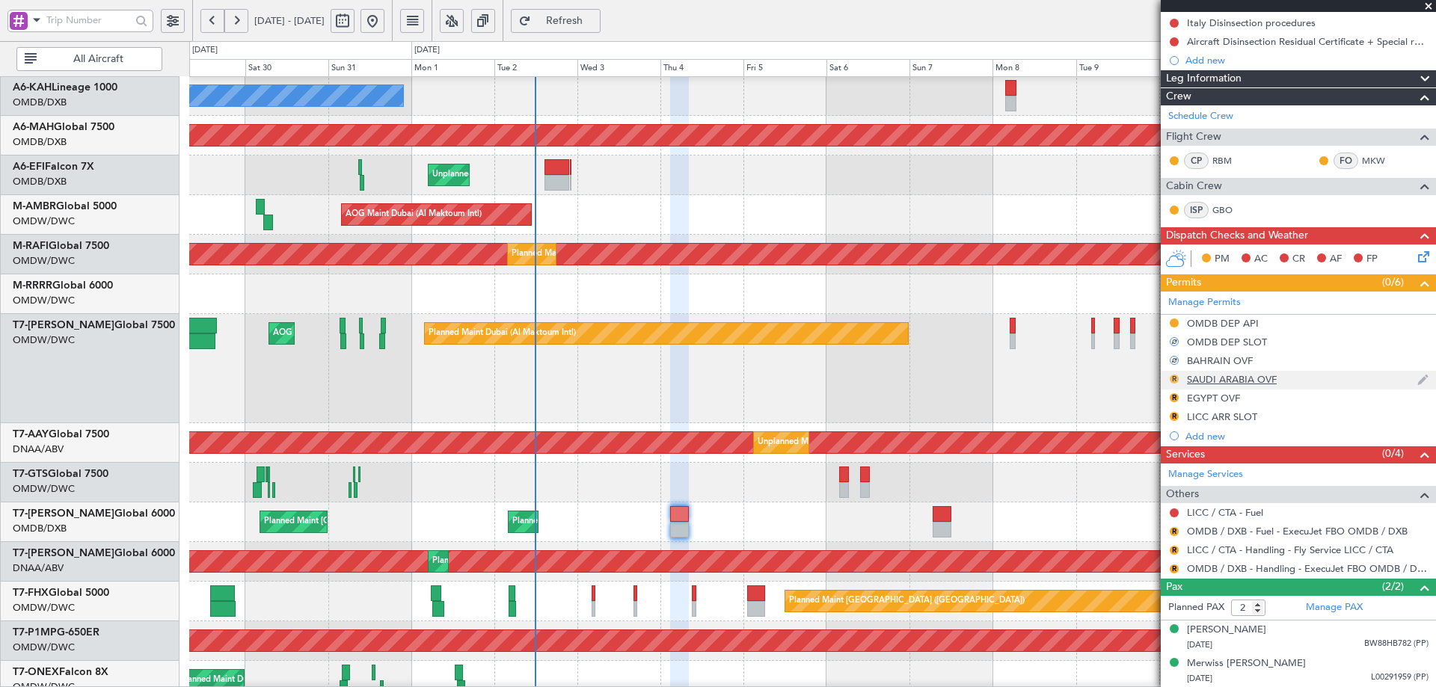
click at [1175, 378] on button "R" at bounding box center [1173, 379] width 9 height 9
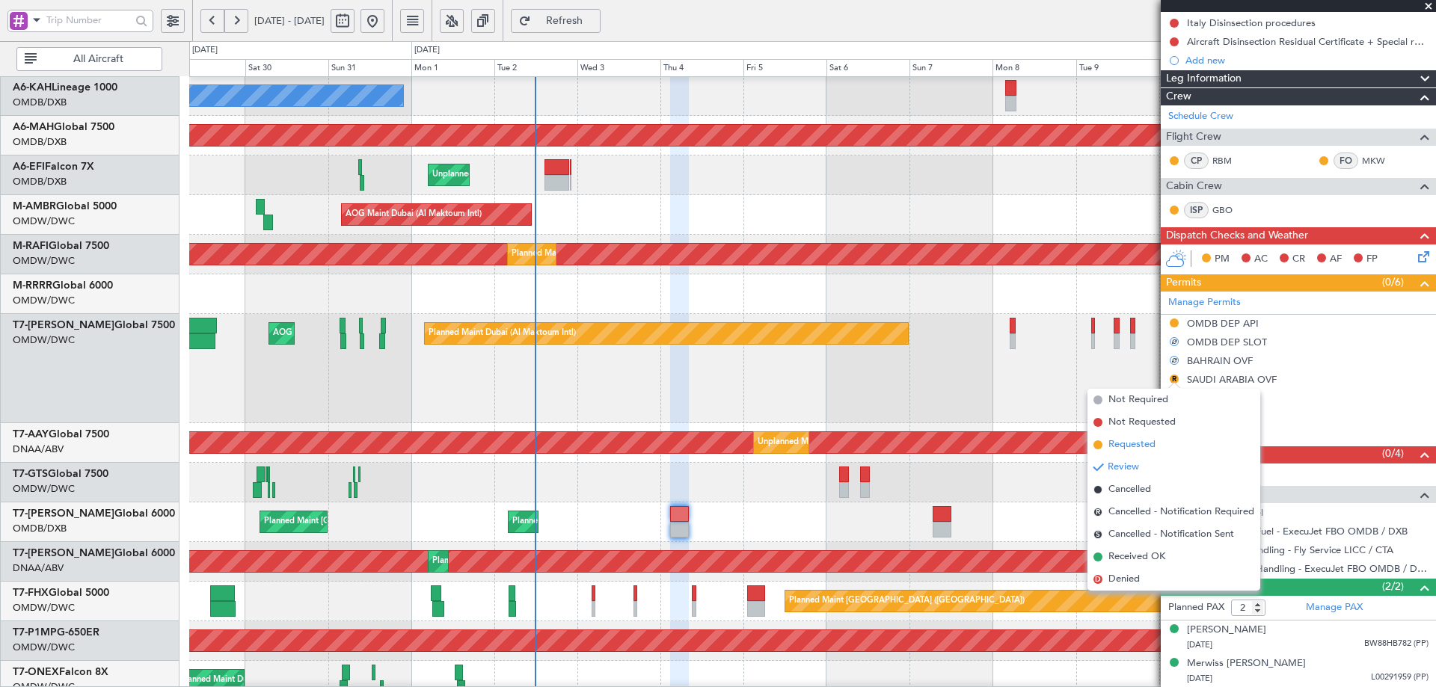
click at [1126, 446] on span "Requested" at bounding box center [1131, 444] width 47 height 15
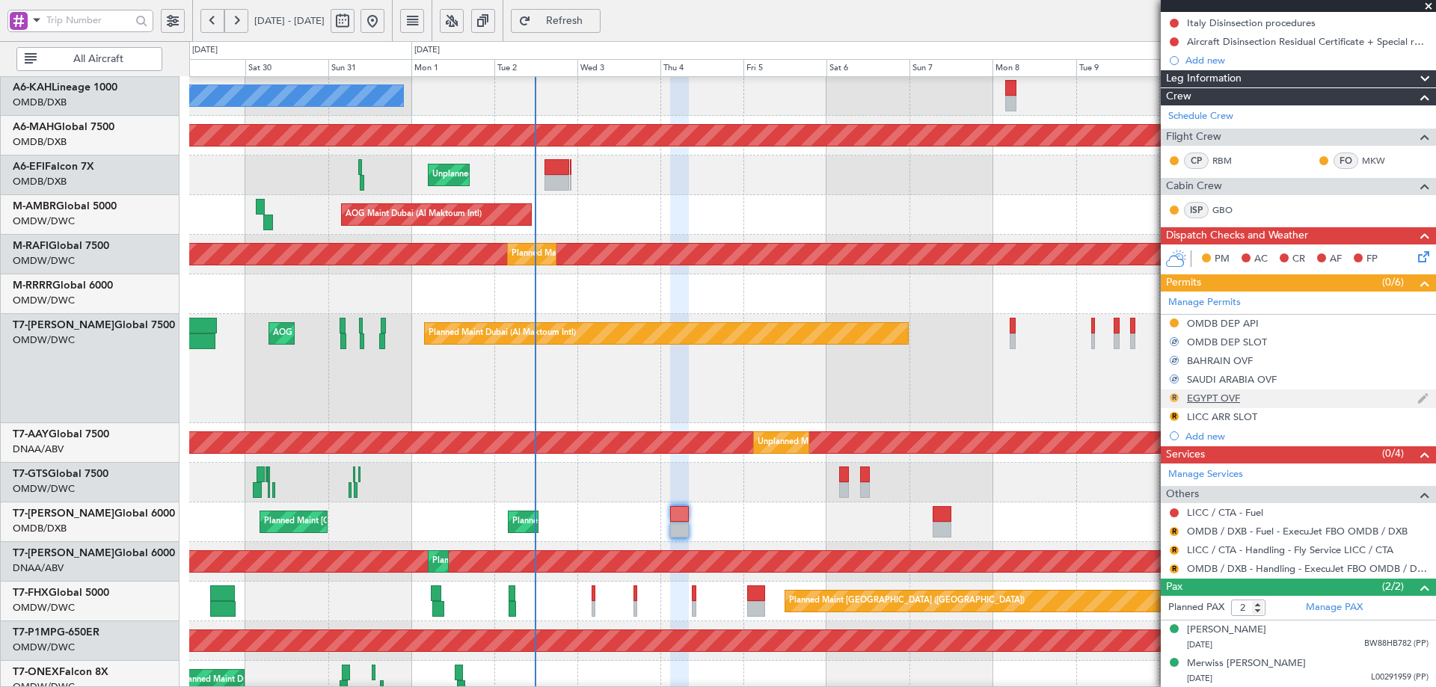
click at [1175, 396] on button "R" at bounding box center [1173, 397] width 9 height 9
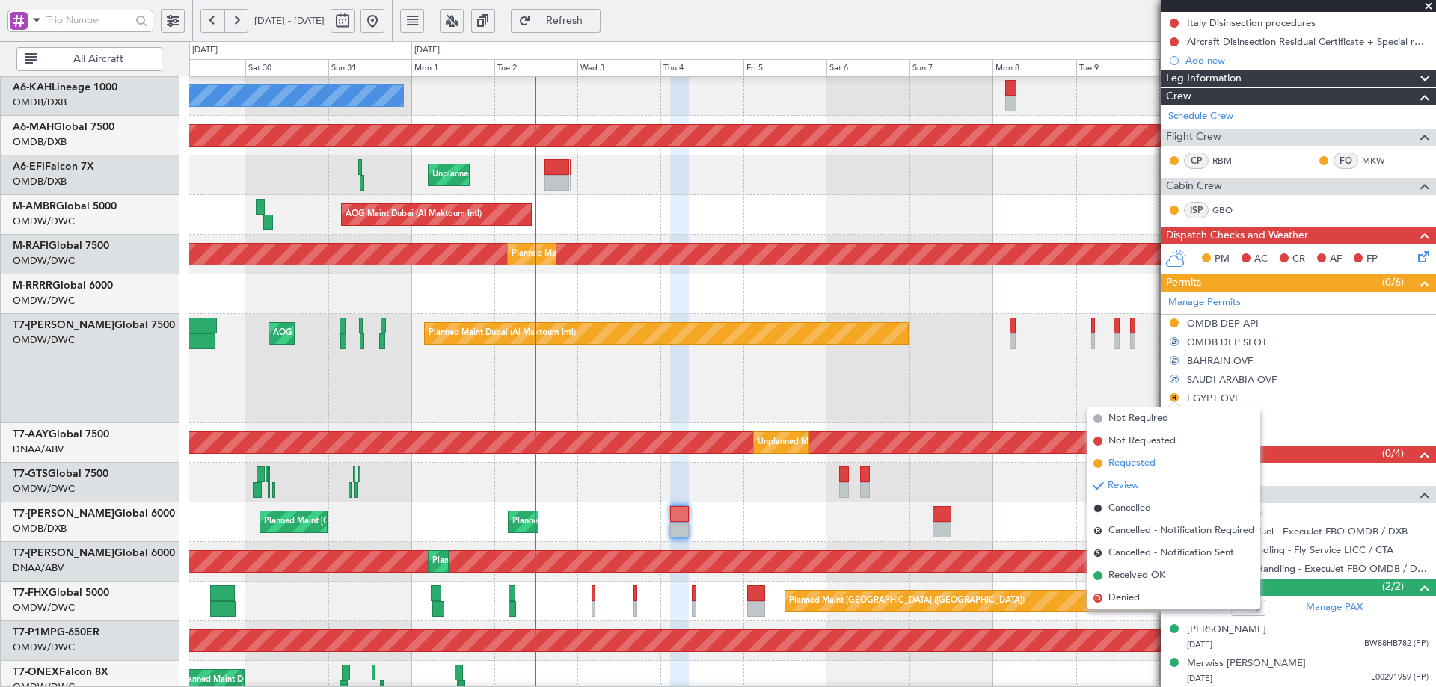
click at [1115, 462] on span "Requested" at bounding box center [1131, 463] width 47 height 15
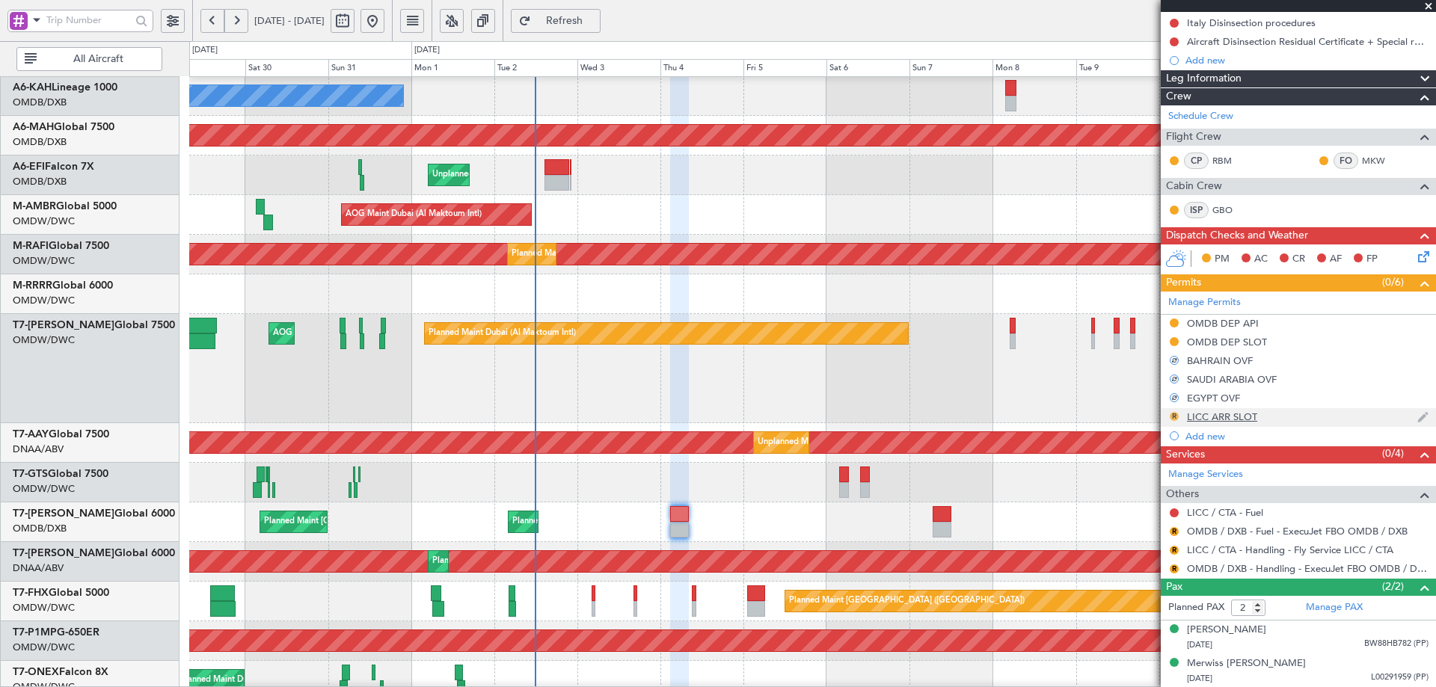
click at [1173, 414] on button "R" at bounding box center [1173, 416] width 9 height 9
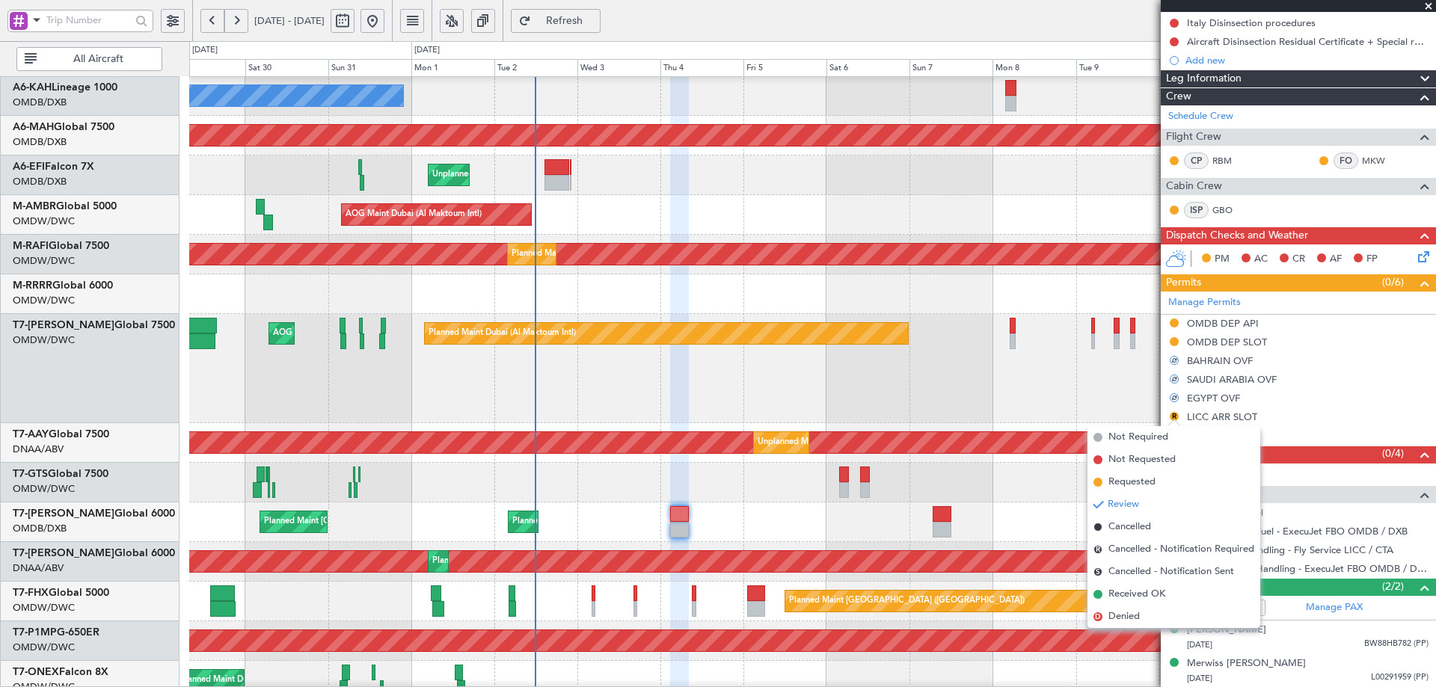
click at [1107, 484] on li "Requested" at bounding box center [1173, 482] width 173 height 22
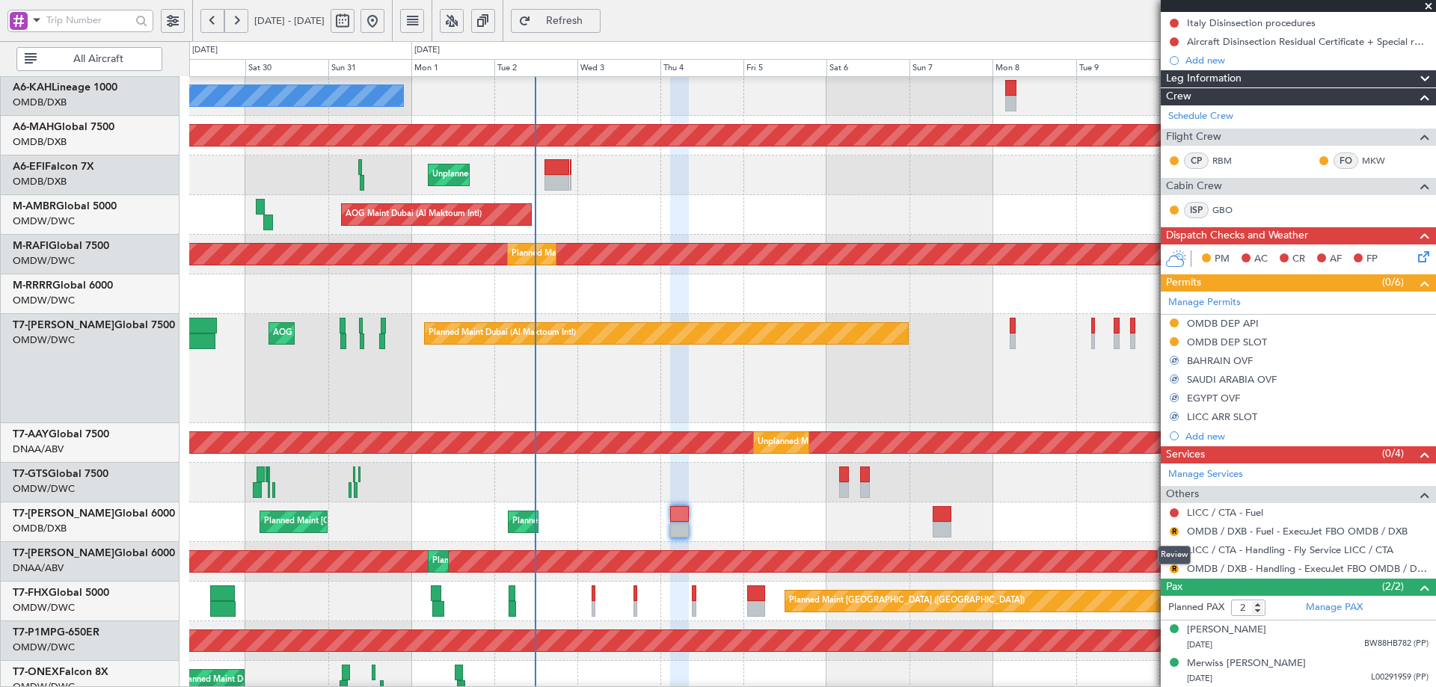
drag, startPoint x: 1174, startPoint y: 529, endPoint x: 1120, endPoint y: 532, distance: 53.9
click at [1172, 529] on button "R" at bounding box center [1173, 531] width 9 height 9
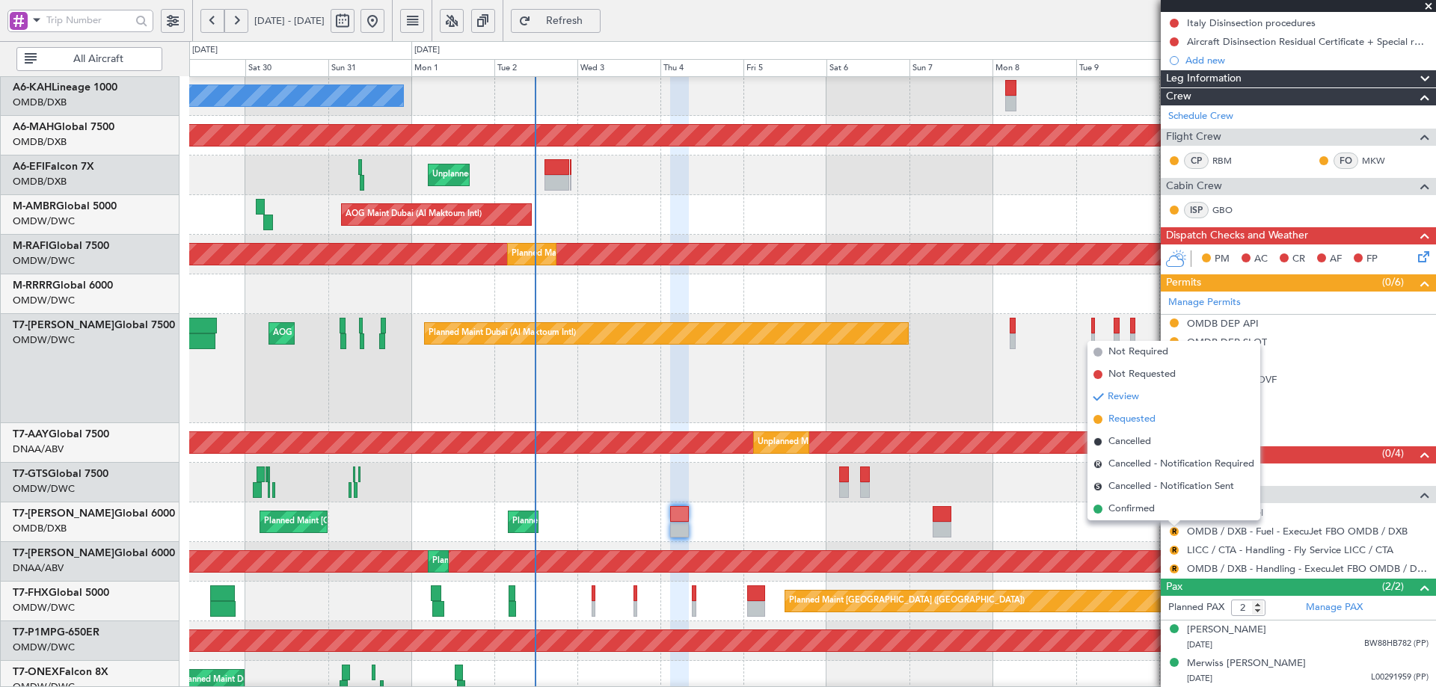
click at [1131, 422] on span "Requested" at bounding box center [1131, 419] width 47 height 15
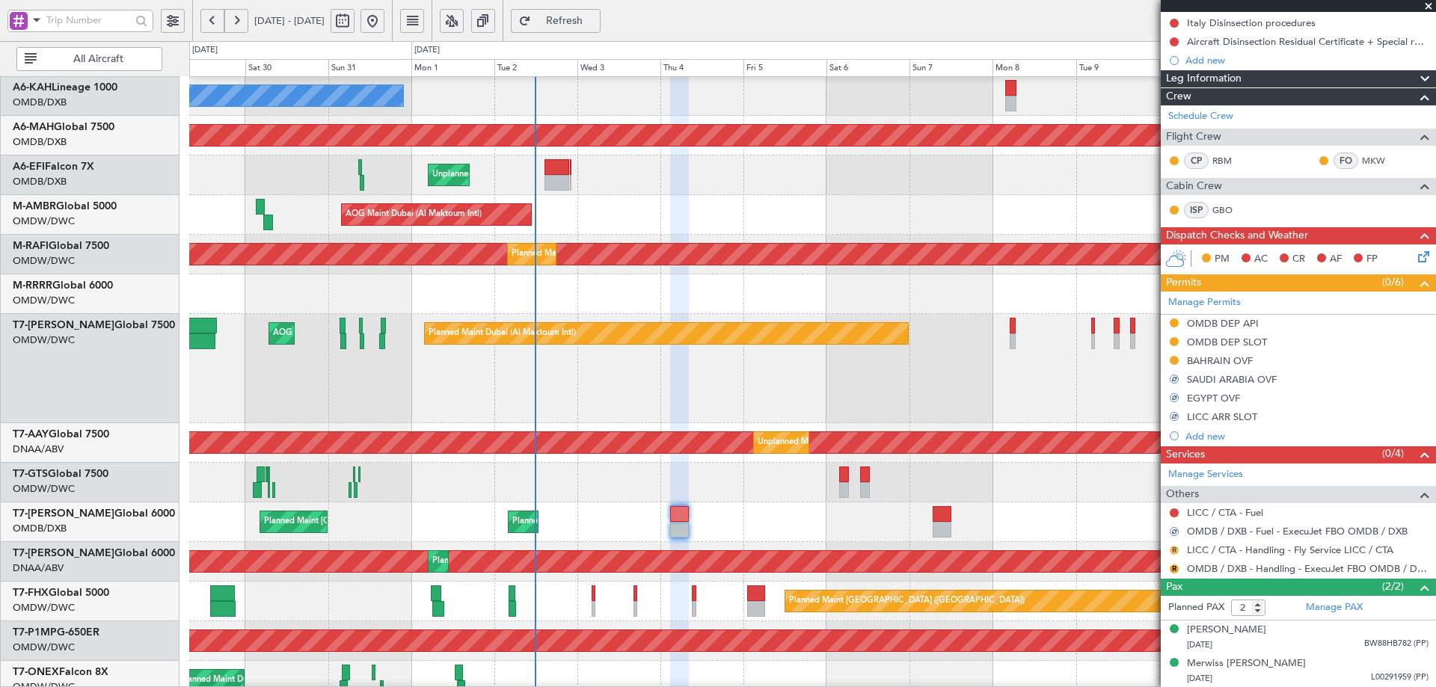
click at [1172, 550] on button "R" at bounding box center [1173, 550] width 9 height 9
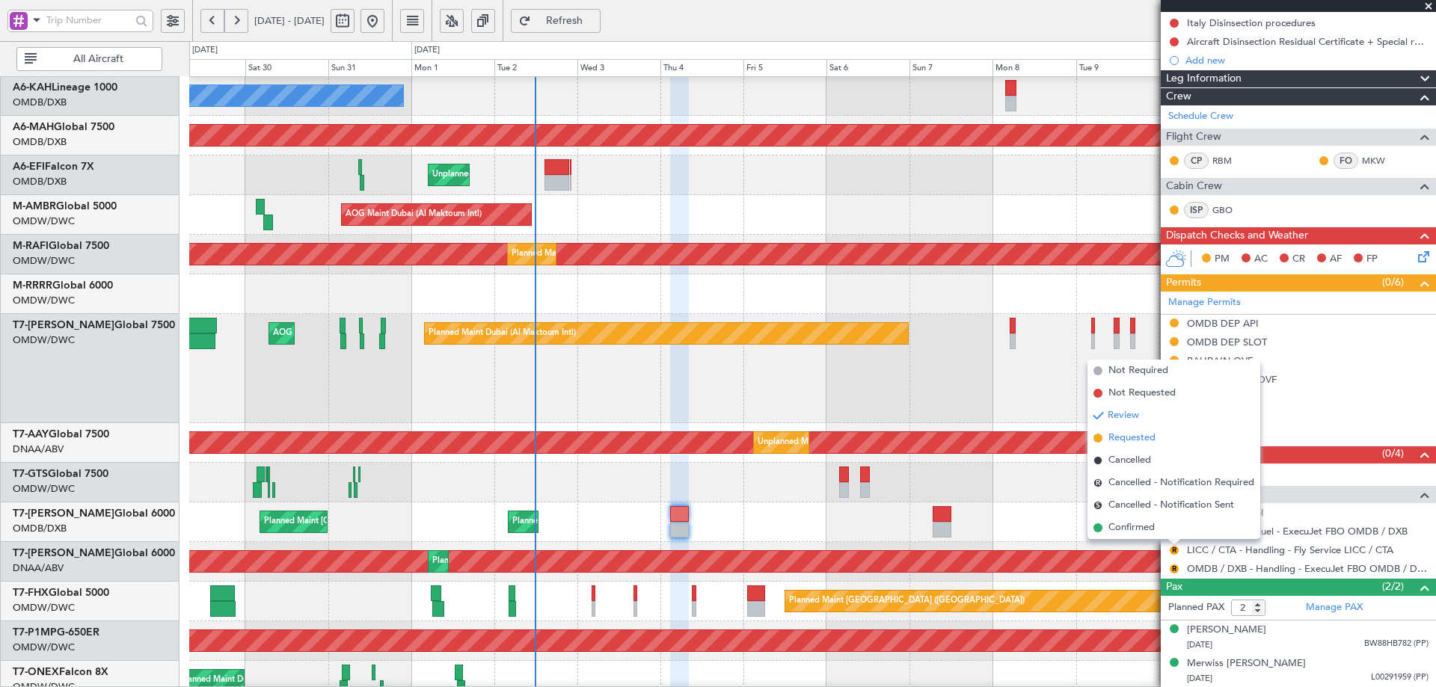
click at [1142, 441] on span "Requested" at bounding box center [1131, 438] width 47 height 15
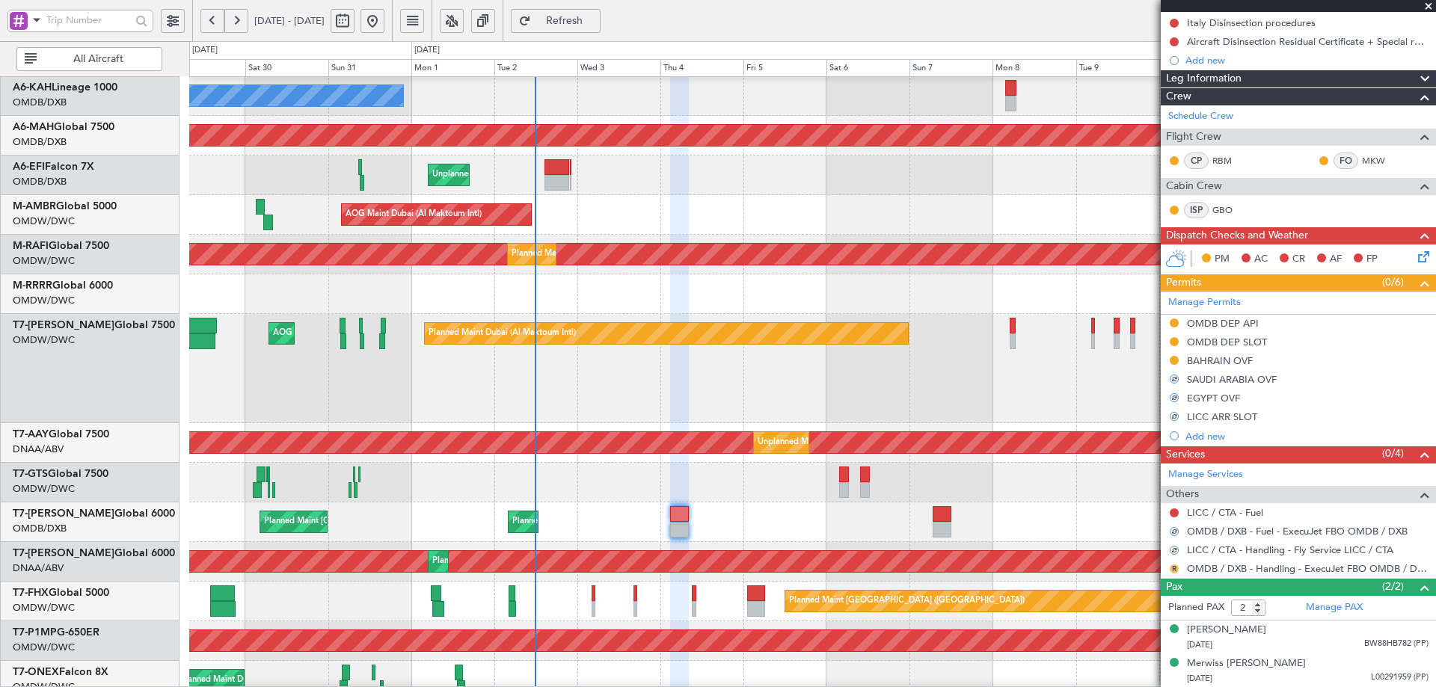
click at [1175, 568] on button "R" at bounding box center [1173, 569] width 9 height 9
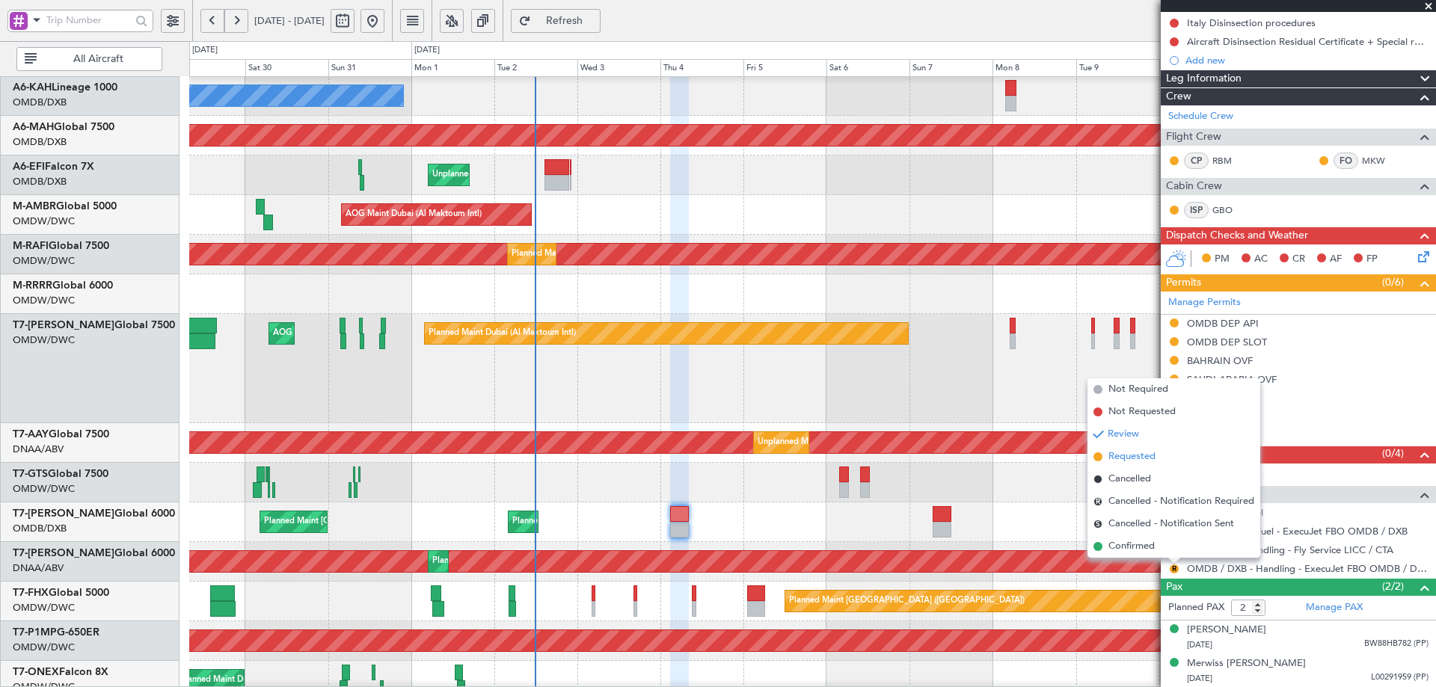
click at [1142, 454] on span "Requested" at bounding box center [1131, 456] width 47 height 15
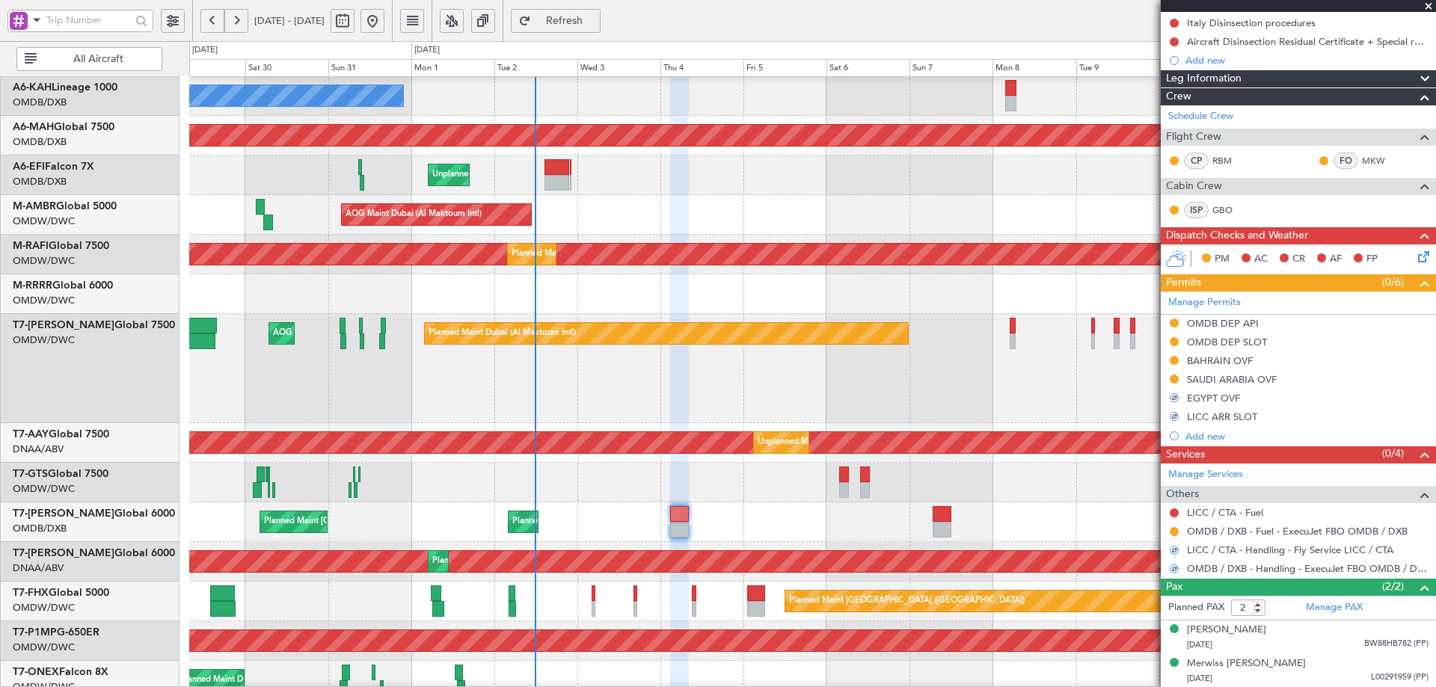
click at [1048, 511] on div "Planned Maint Dubai (Dubai Intl) Planned Maint Dubai (Dubai Intl) Planned Maint…" at bounding box center [812, 522] width 1246 height 40
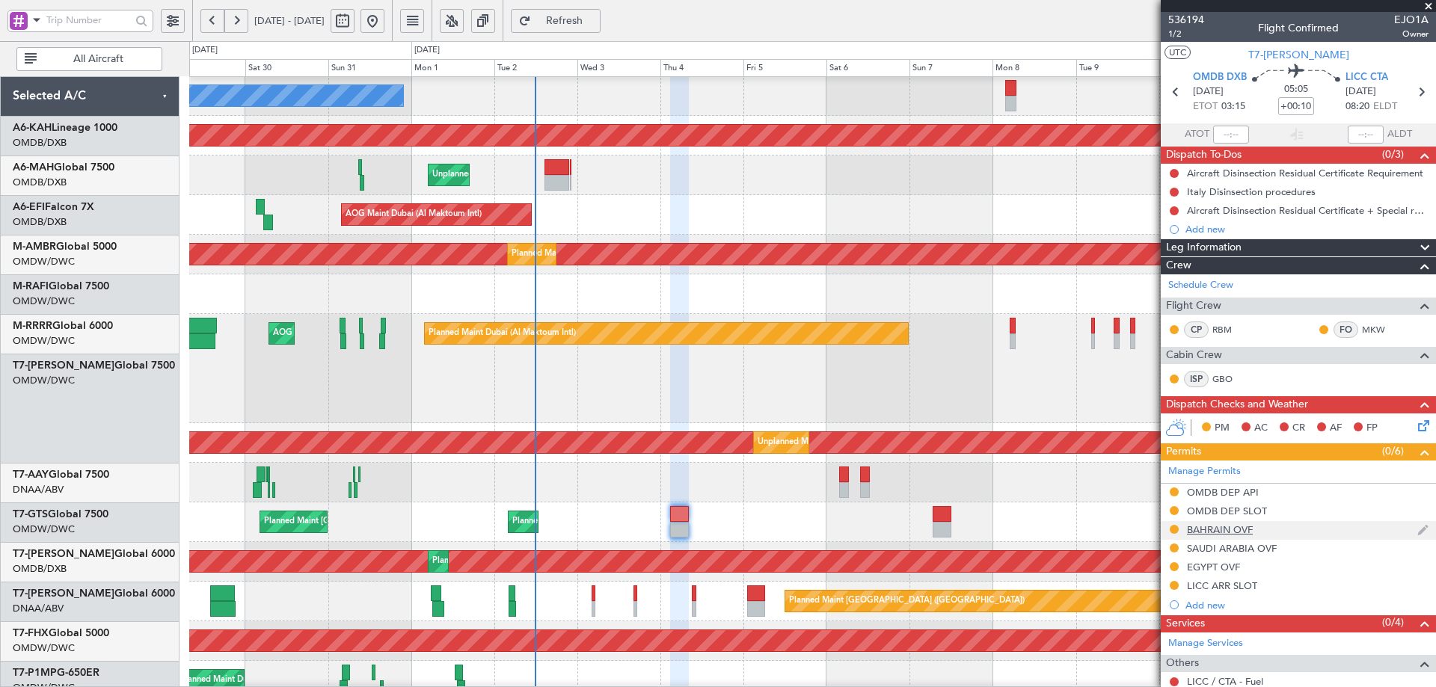
scroll to position [169, 0]
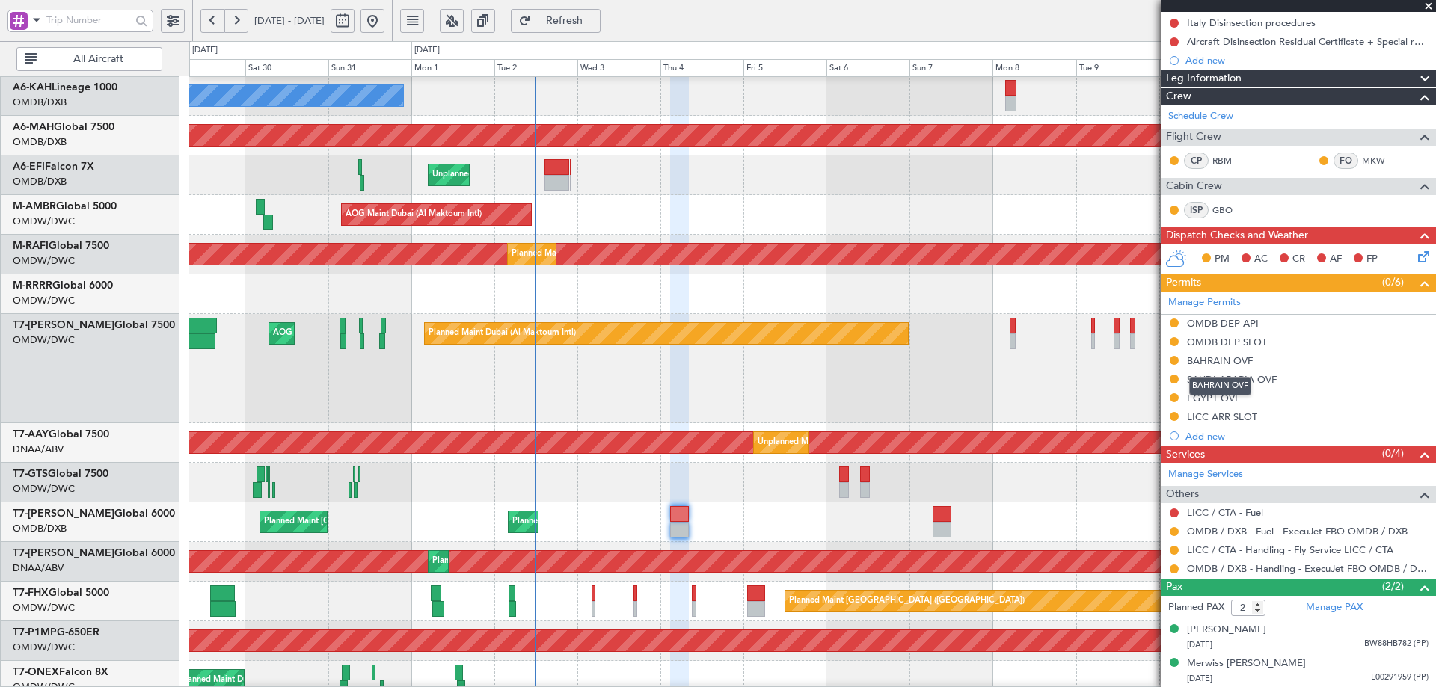
click at [1223, 363] on div "BAHRAIN OVF" at bounding box center [1220, 360] width 66 height 13
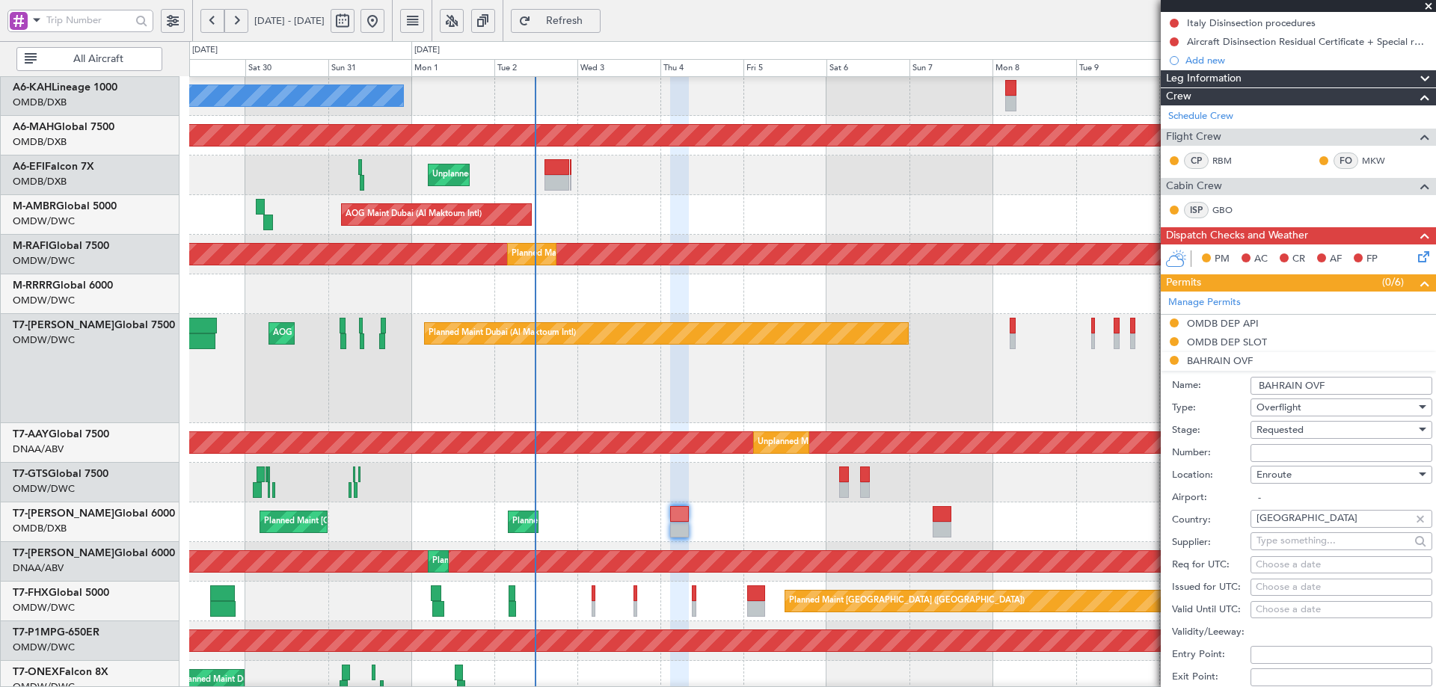
click at [1262, 454] on input "Number:" at bounding box center [1341, 453] width 182 height 18
paste input "AT/P/25-09/ON/000087"
type input "AT/P/25-09/ON/000087"
click at [1303, 425] on span "Requested" at bounding box center [1279, 429] width 47 height 13
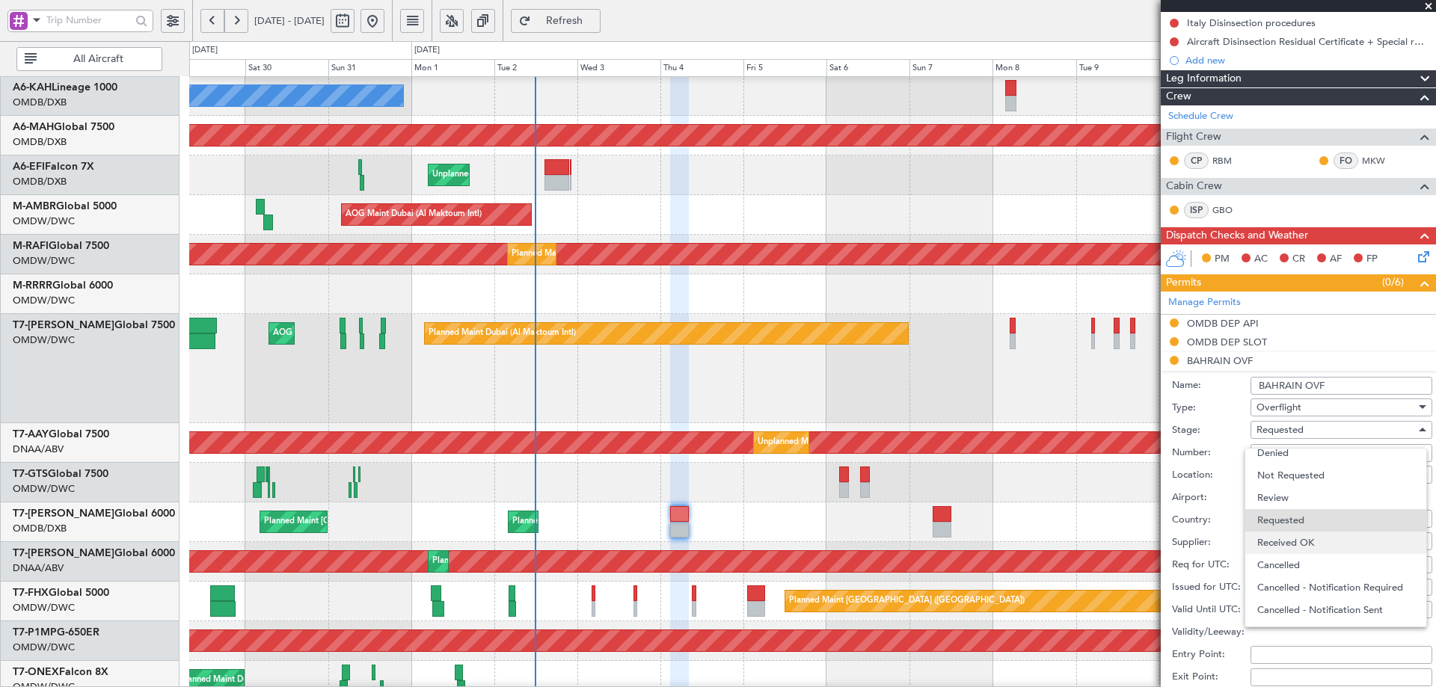
click at [1318, 546] on span "Received OK" at bounding box center [1335, 543] width 157 height 22
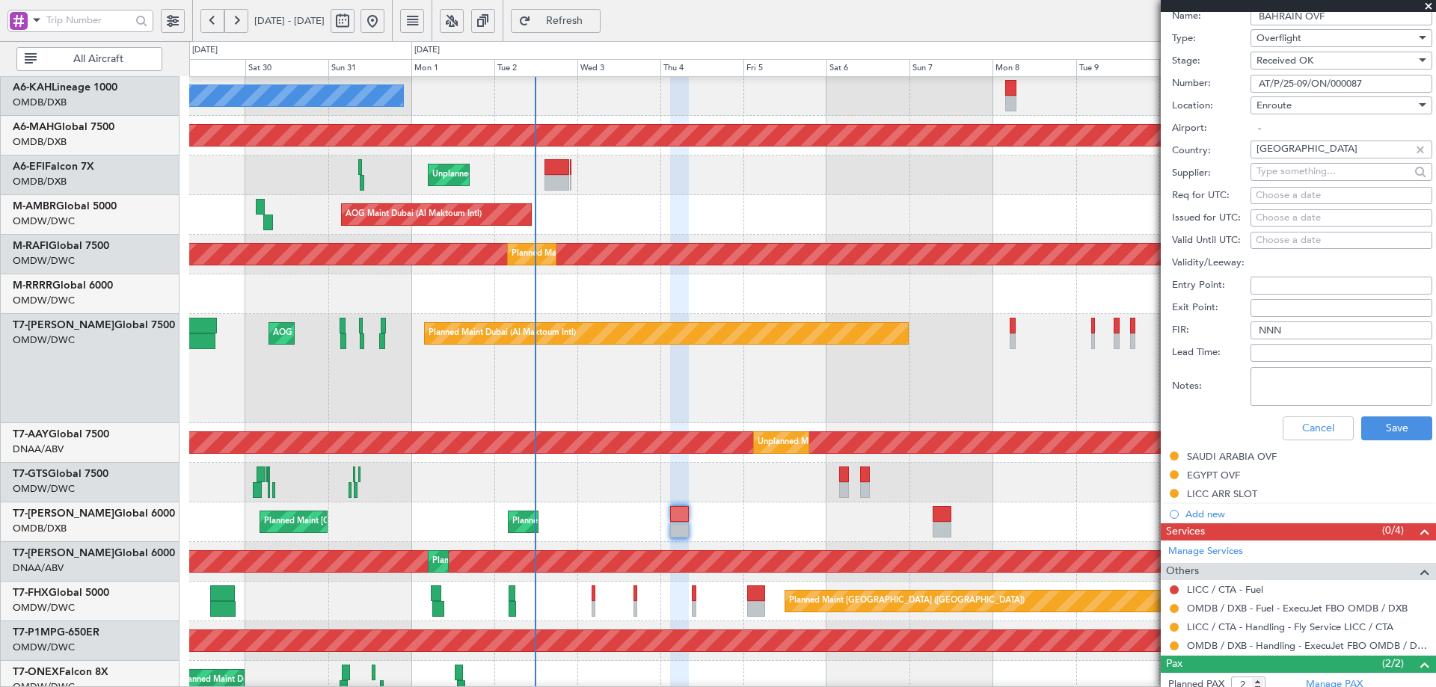
scroll to position [543, 0]
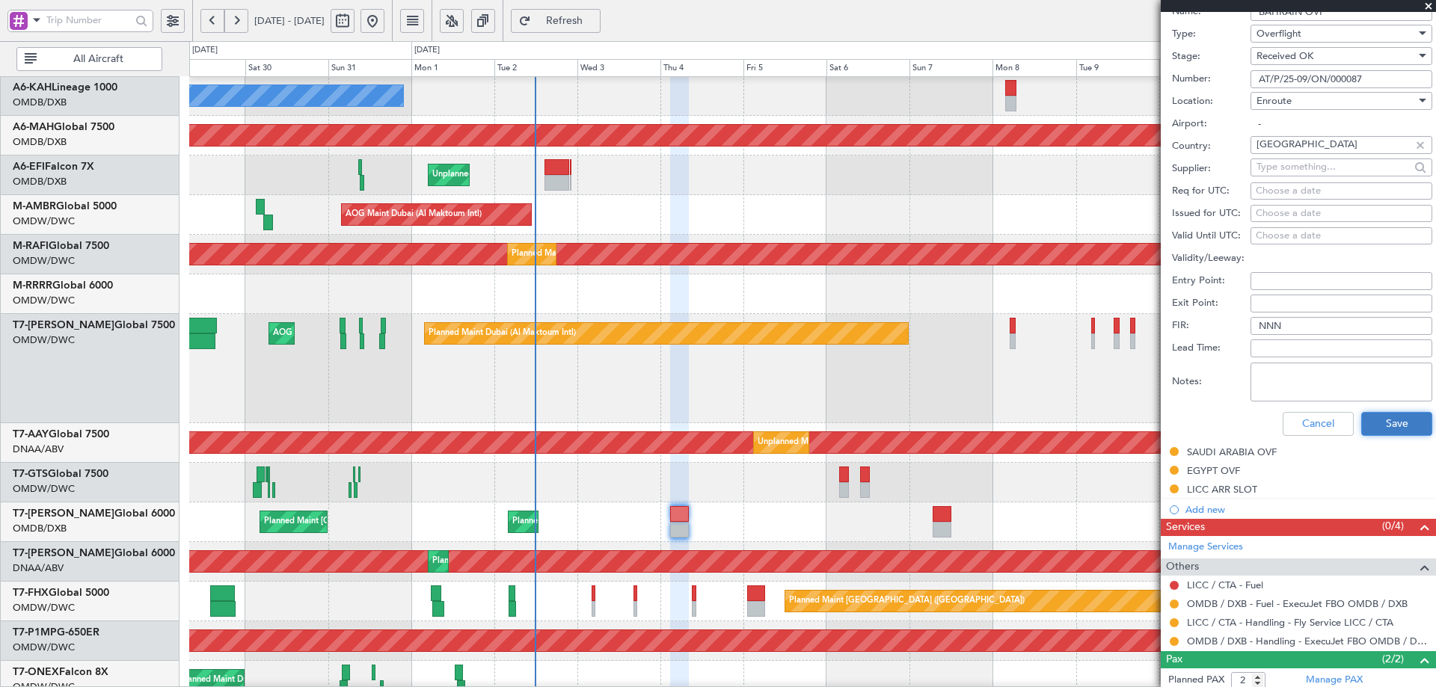
click at [1404, 418] on button "Save" at bounding box center [1396, 424] width 71 height 24
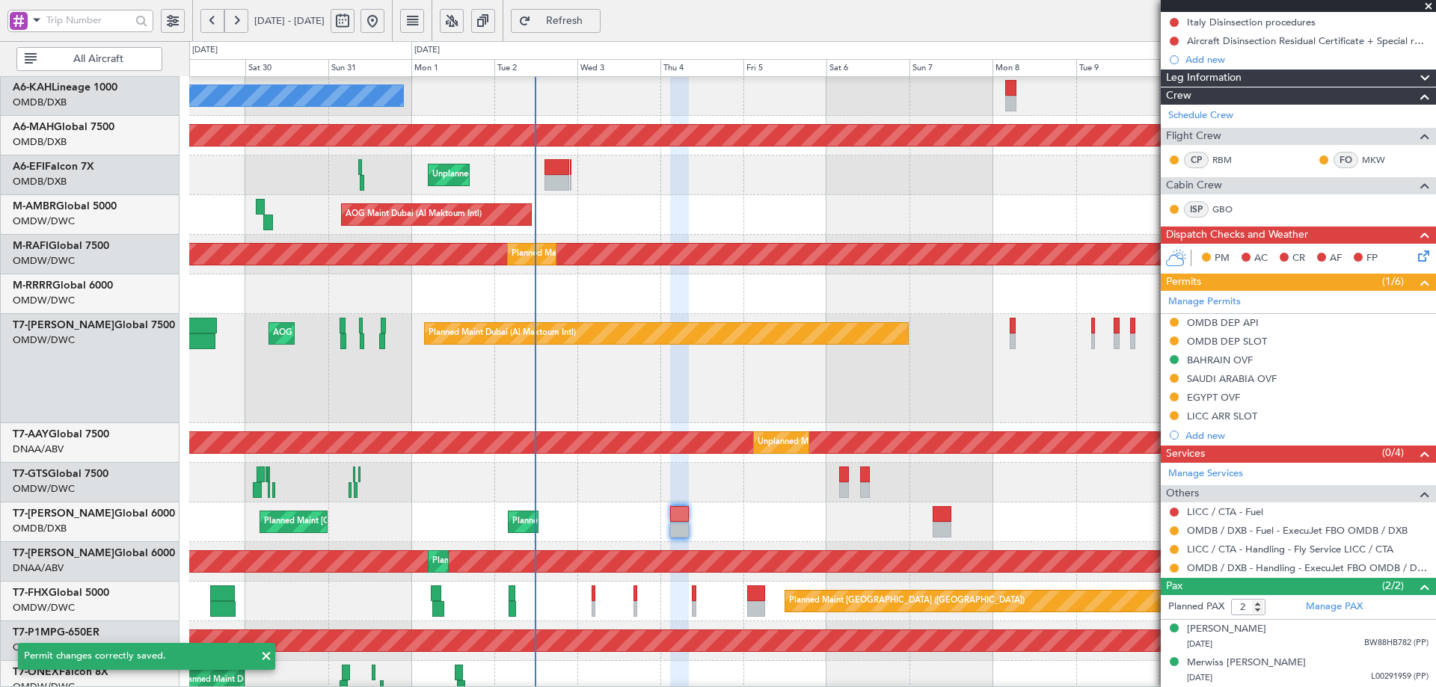
scroll to position [96, 0]
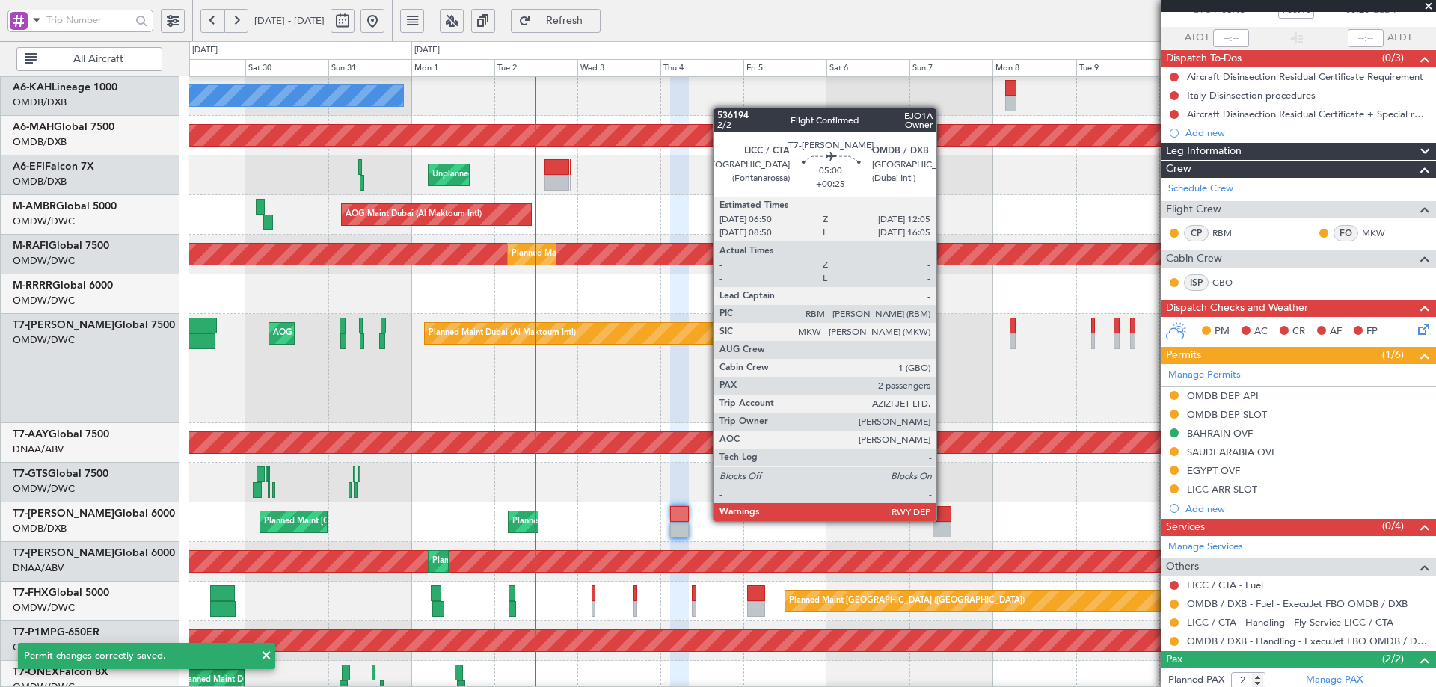
click at [943, 520] on div at bounding box center [941, 514] width 19 height 16
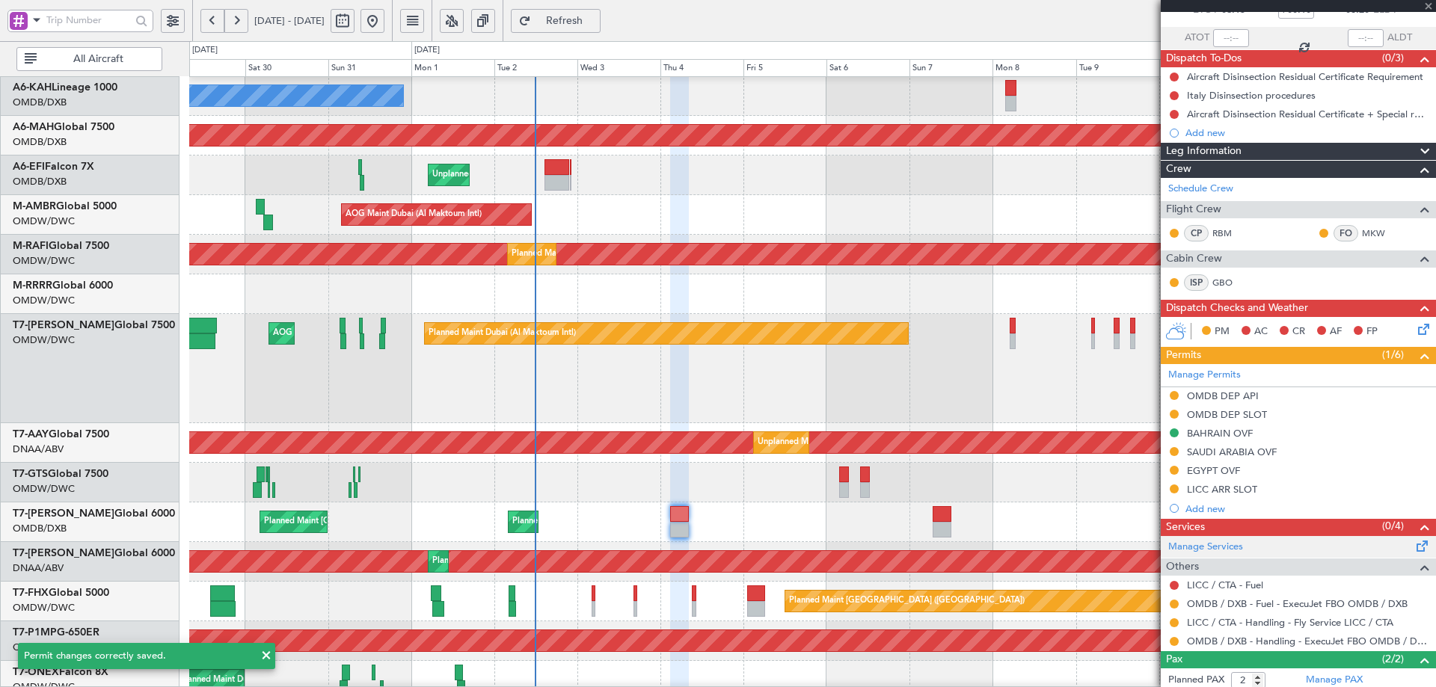
type input "+00:25"
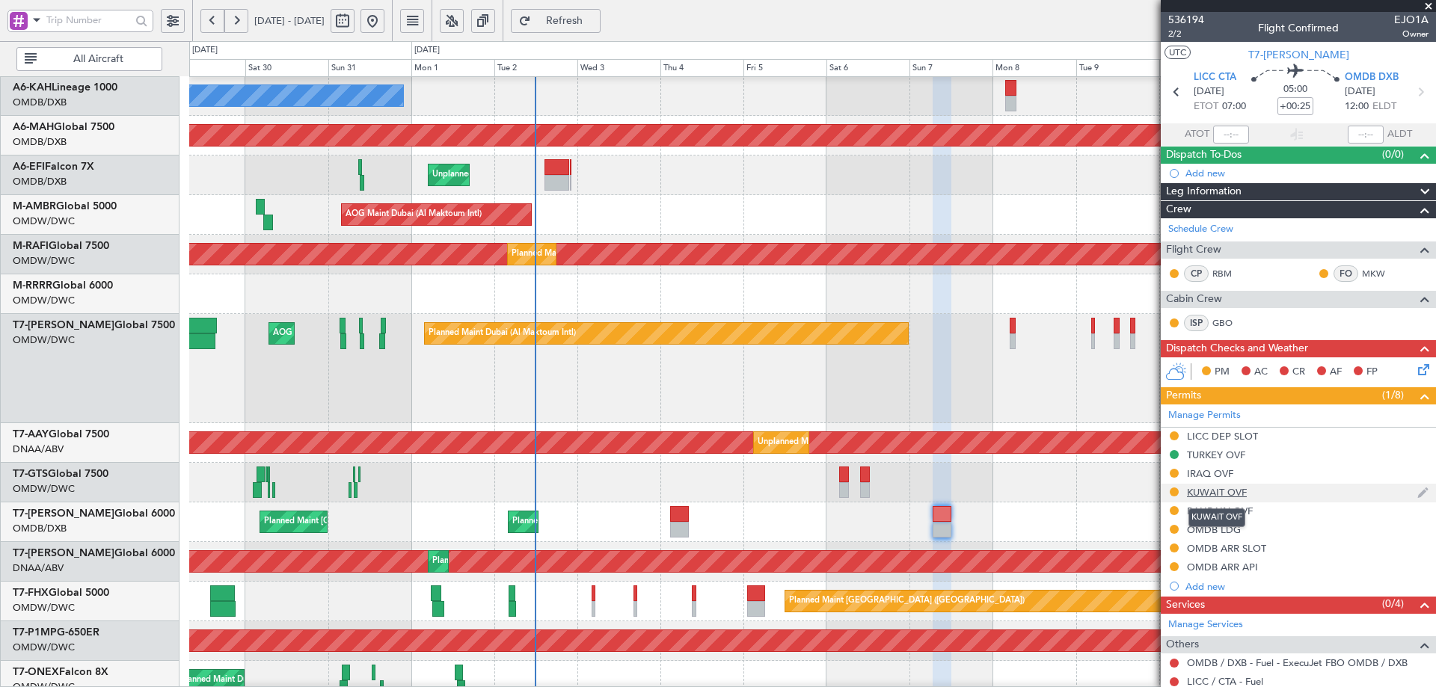
click at [1208, 490] on div "KUWAIT OVF" at bounding box center [1217, 492] width 60 height 13
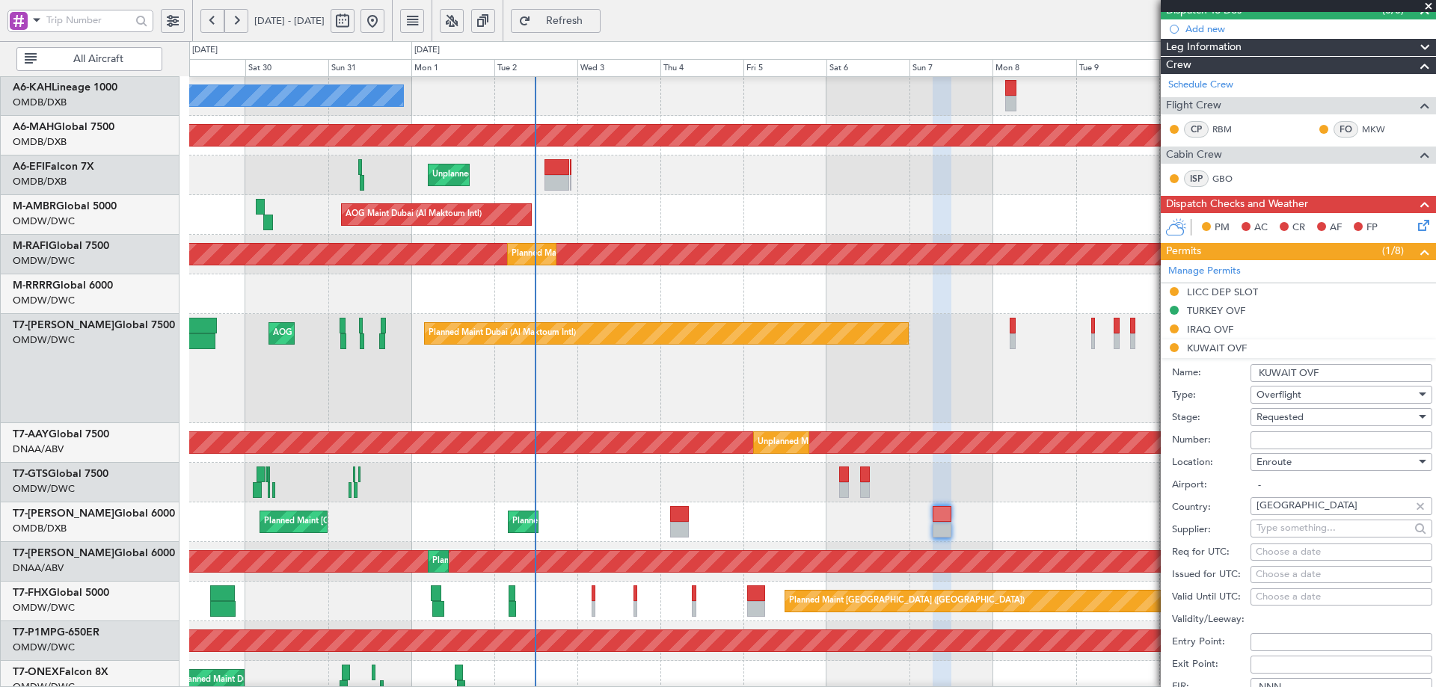
scroll to position [150, 0]
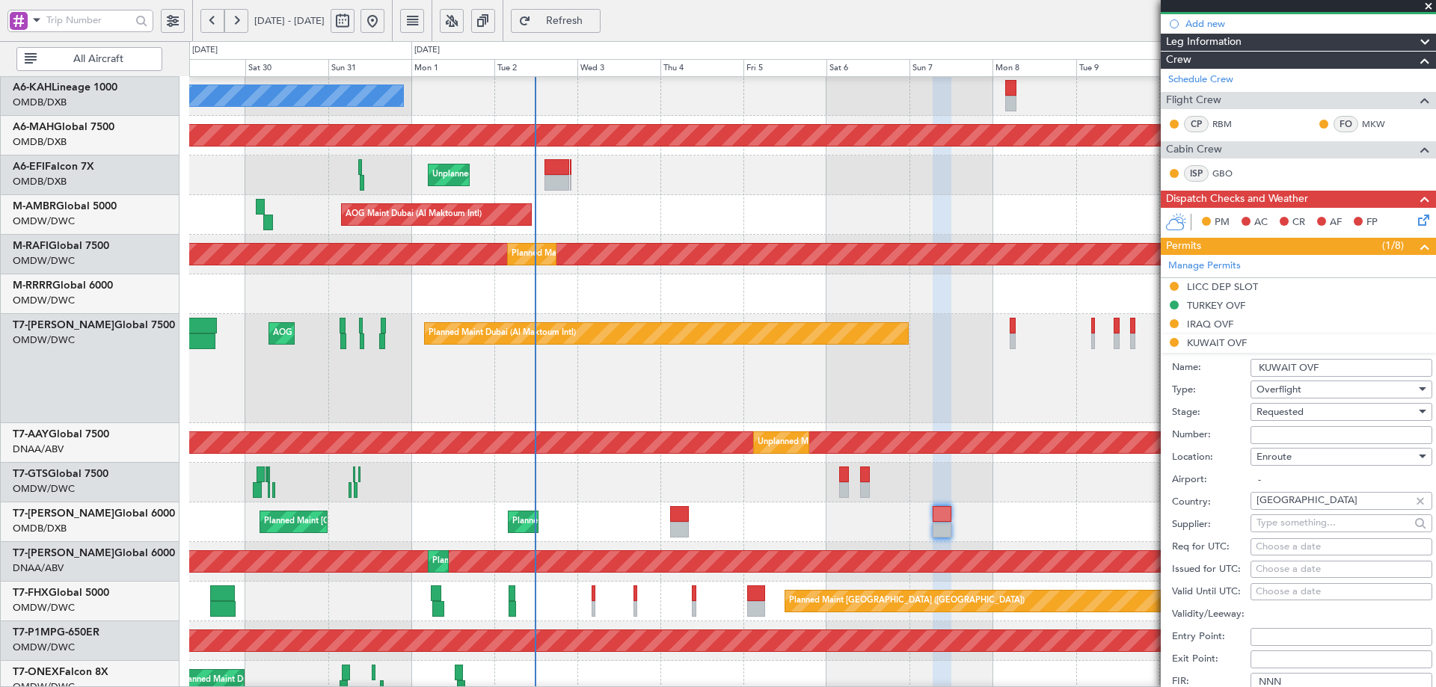
click at [1276, 435] on input "Number:" at bounding box center [1341, 435] width 182 height 18
paste input "7580-ATO/25"
type input "7580-ATO/25"
click at [1317, 409] on div "Requested" at bounding box center [1335, 412] width 159 height 22
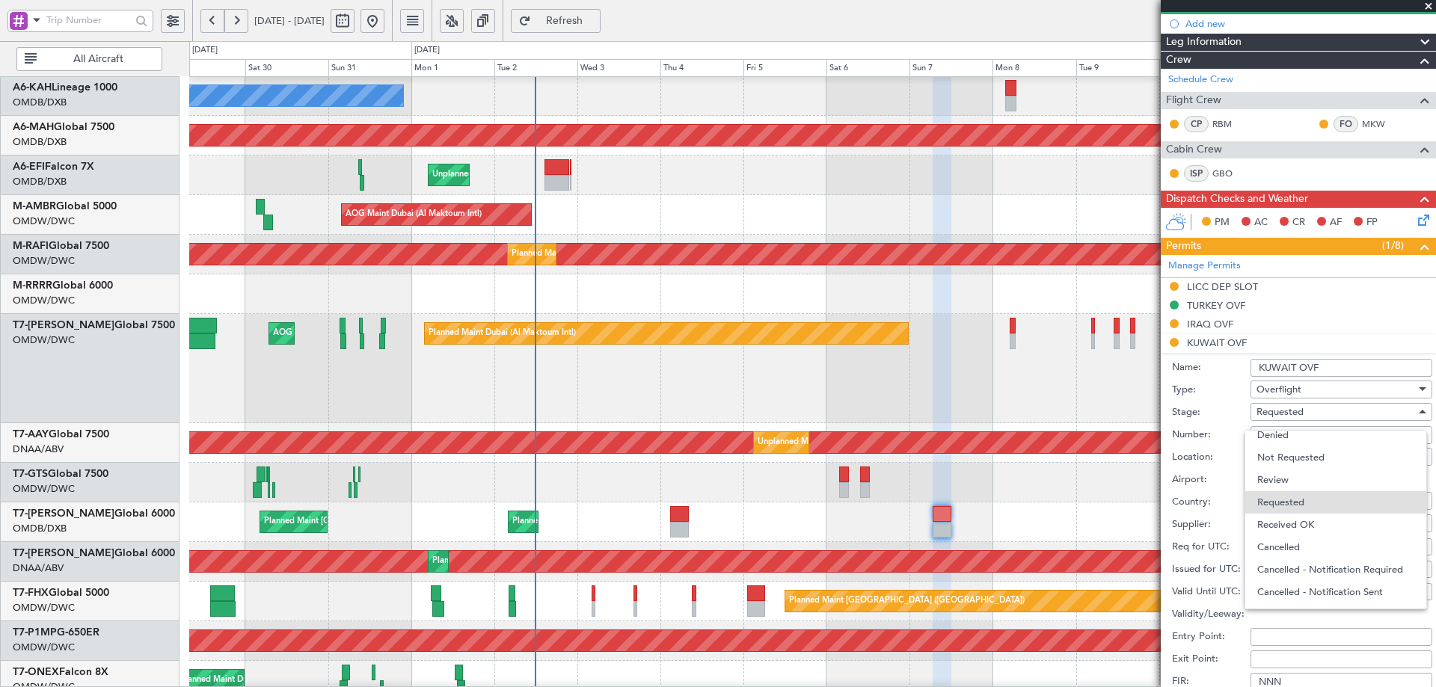
drag, startPoint x: 1305, startPoint y: 525, endPoint x: 1304, endPoint y: 563, distance: 38.1
click at [1304, 525] on span "Received OK" at bounding box center [1335, 525] width 157 height 22
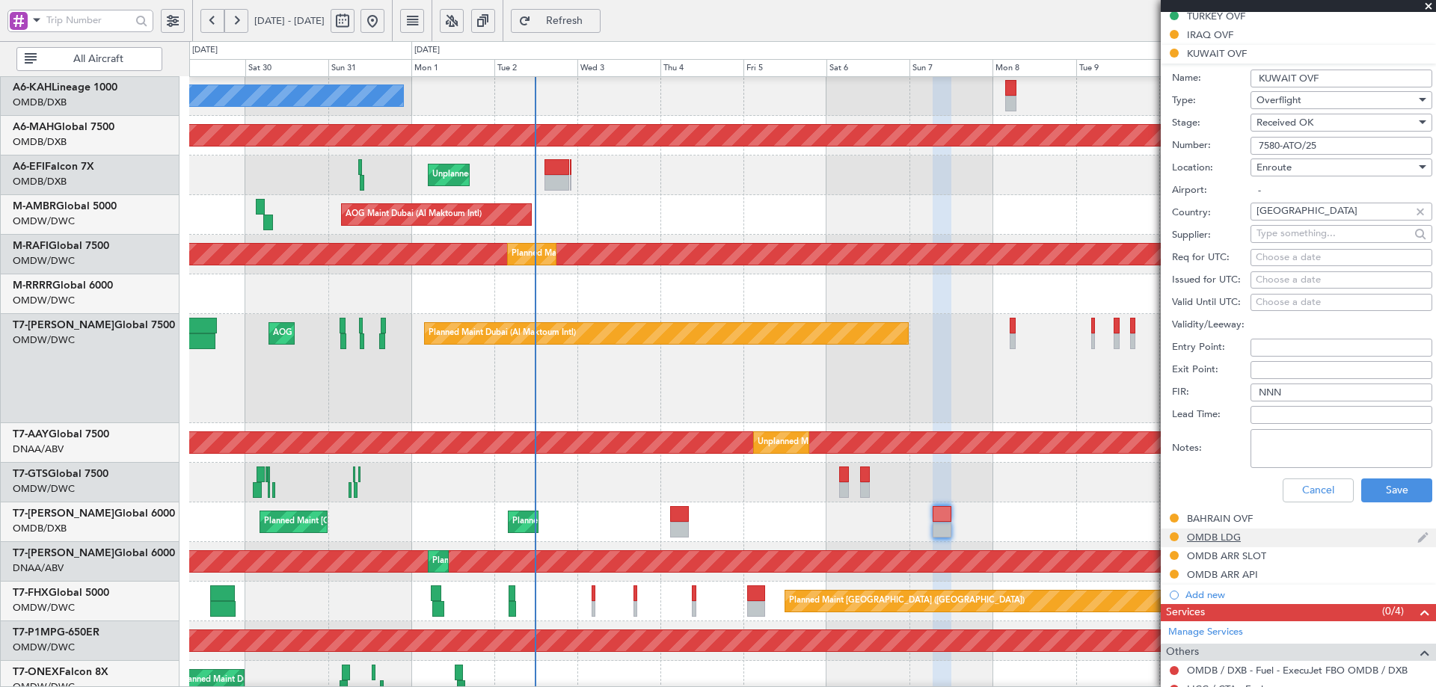
scroll to position [449, 0]
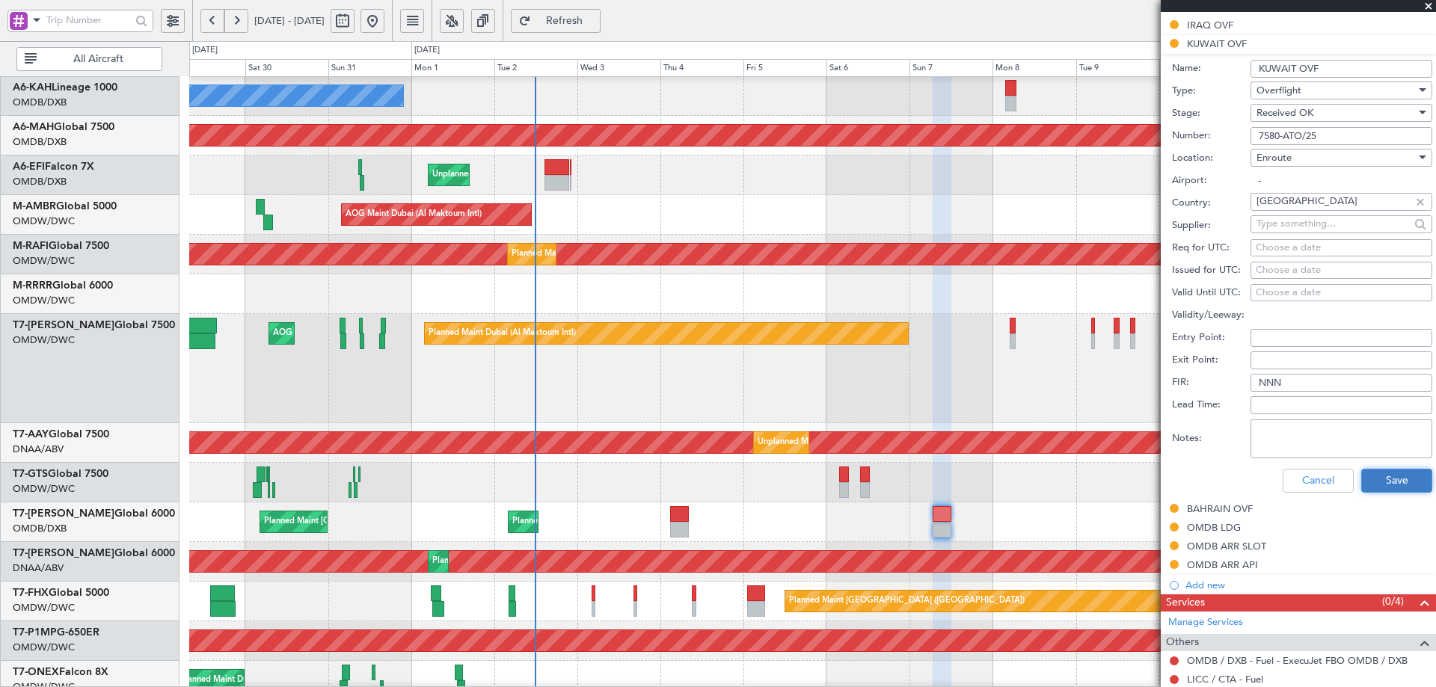
click at [1370, 479] on button "Save" at bounding box center [1396, 481] width 71 height 24
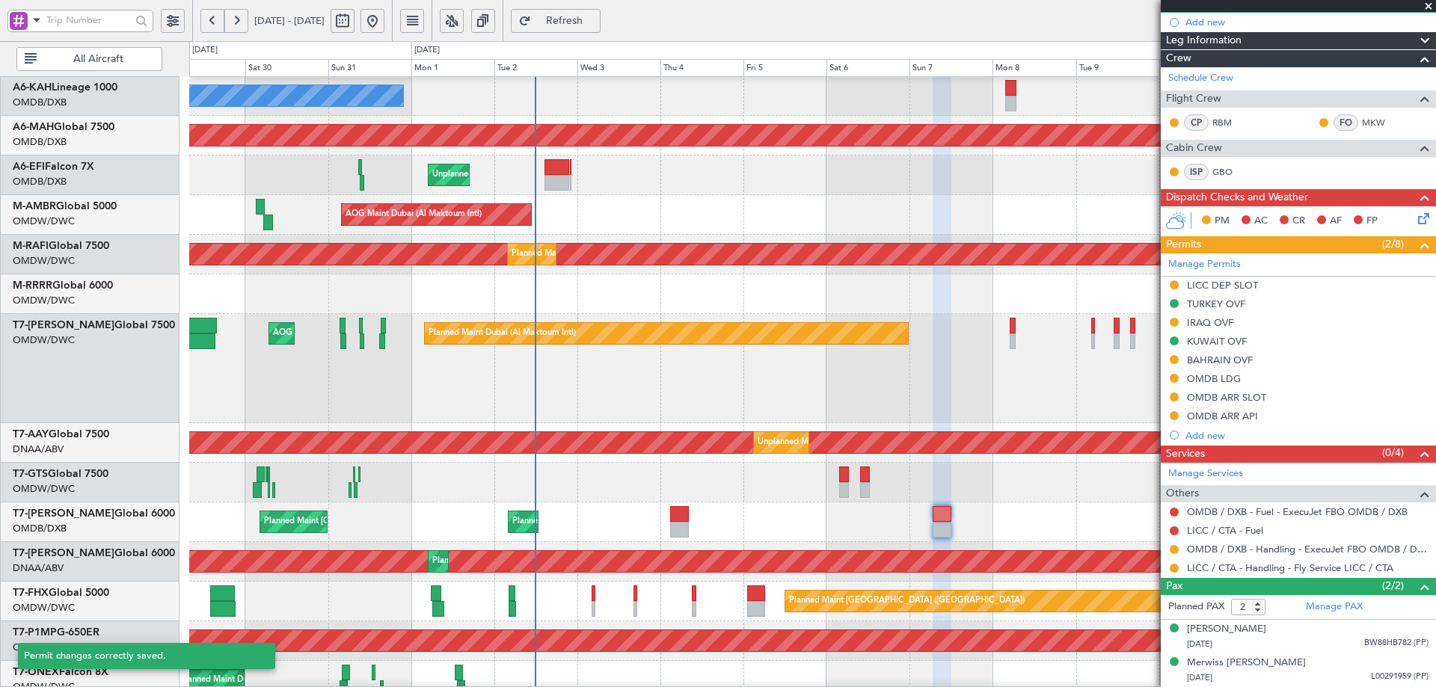
scroll to position [150, 0]
click at [1217, 361] on div "BAHRAIN OVF" at bounding box center [1220, 360] width 66 height 13
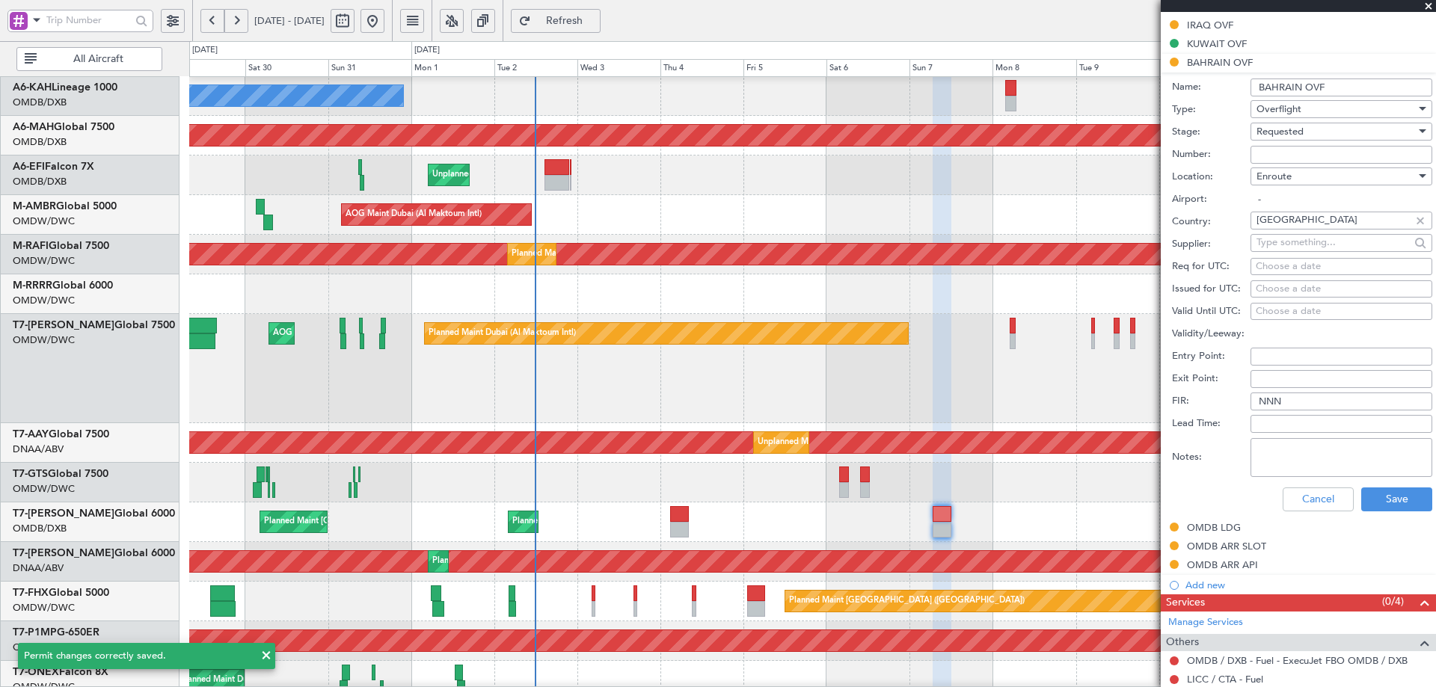
click at [1301, 155] on input "Number:" at bounding box center [1341, 155] width 182 height 18
paste input "AT/P/25-09/ON/000087 SIT"
type input "AT/P/25-09/ON/000087 SIT"
click at [1309, 136] on div "Requested" at bounding box center [1335, 131] width 159 height 22
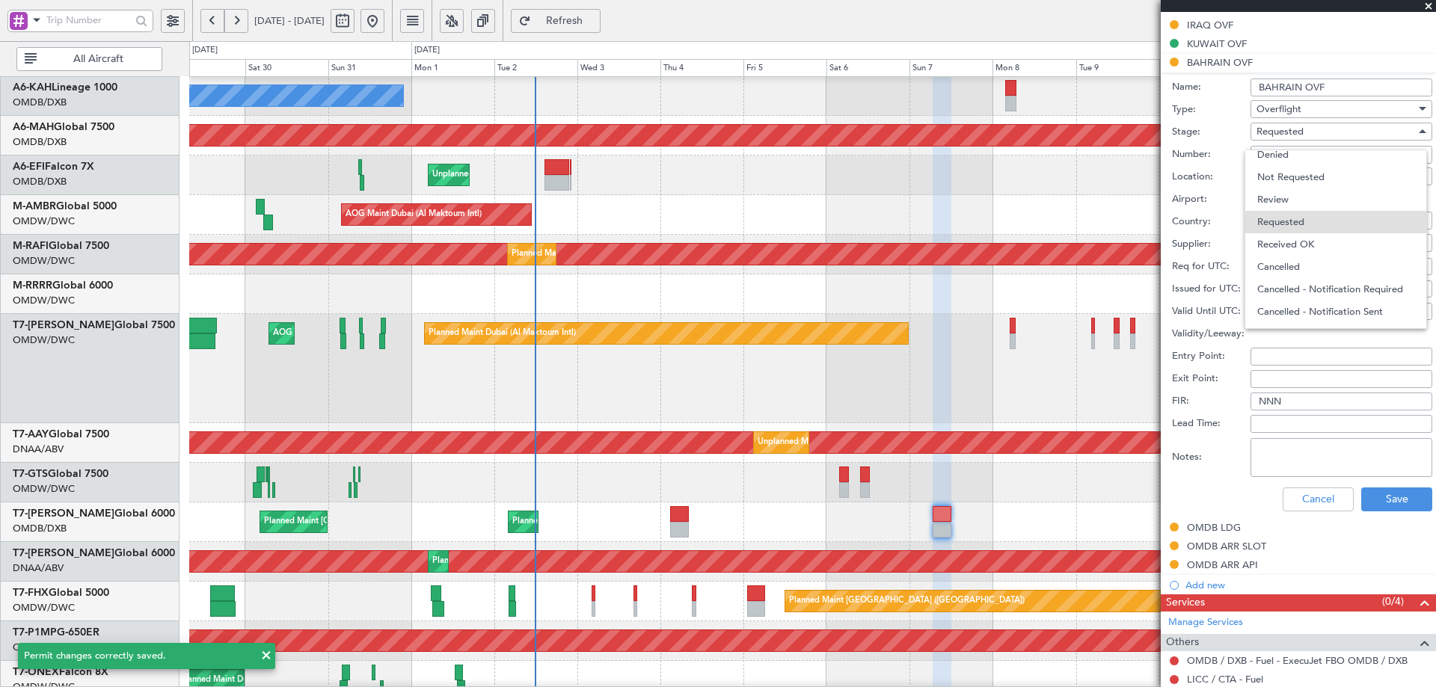
click at [1292, 241] on span "Received OK" at bounding box center [1335, 244] width 157 height 22
click at [1383, 510] on div "Cancel Save" at bounding box center [1302, 499] width 260 height 39
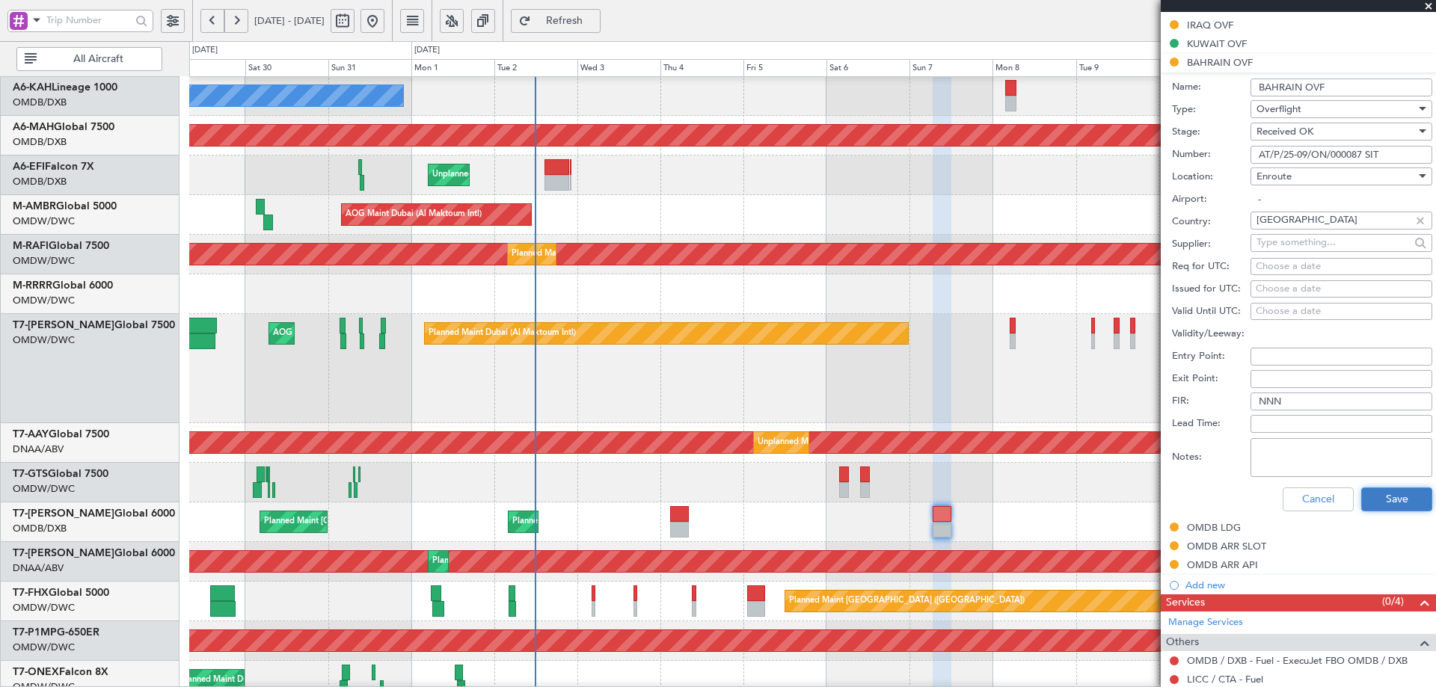
click at [1378, 499] on button "Save" at bounding box center [1396, 500] width 71 height 24
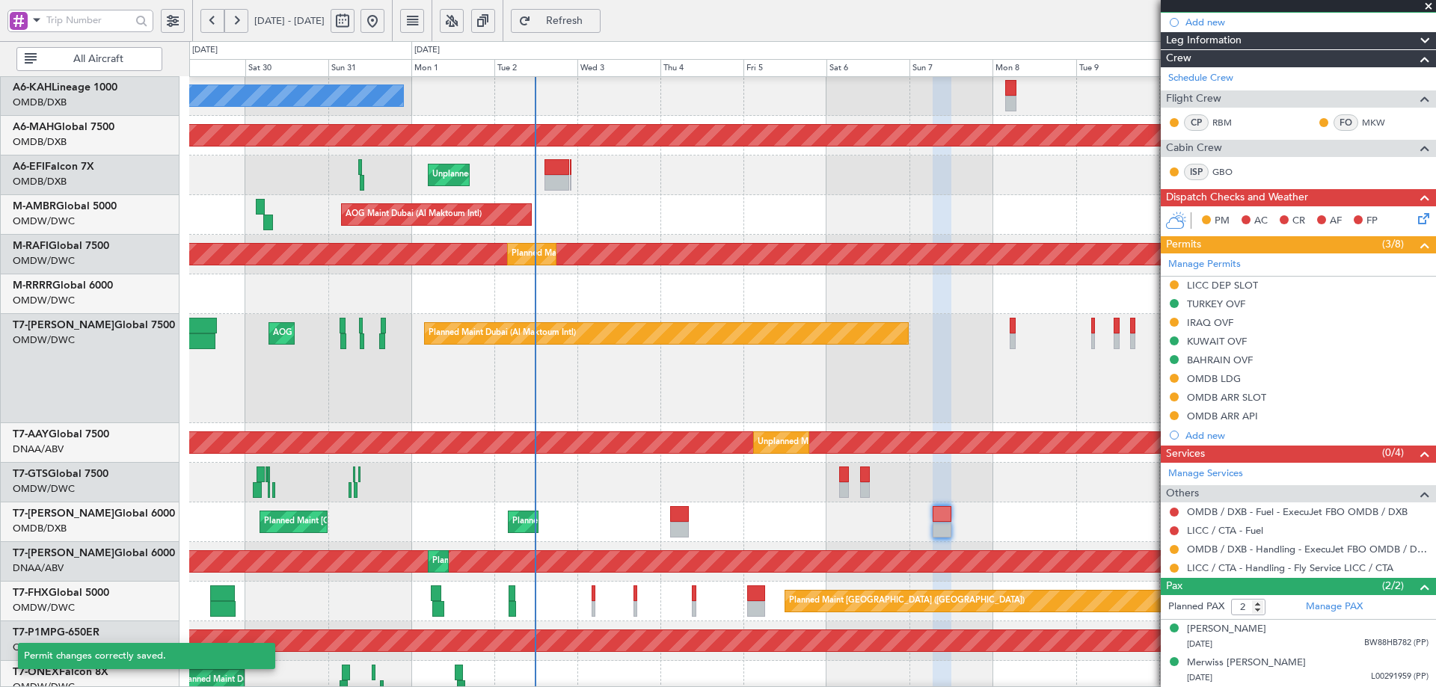
scroll to position [150, 0]
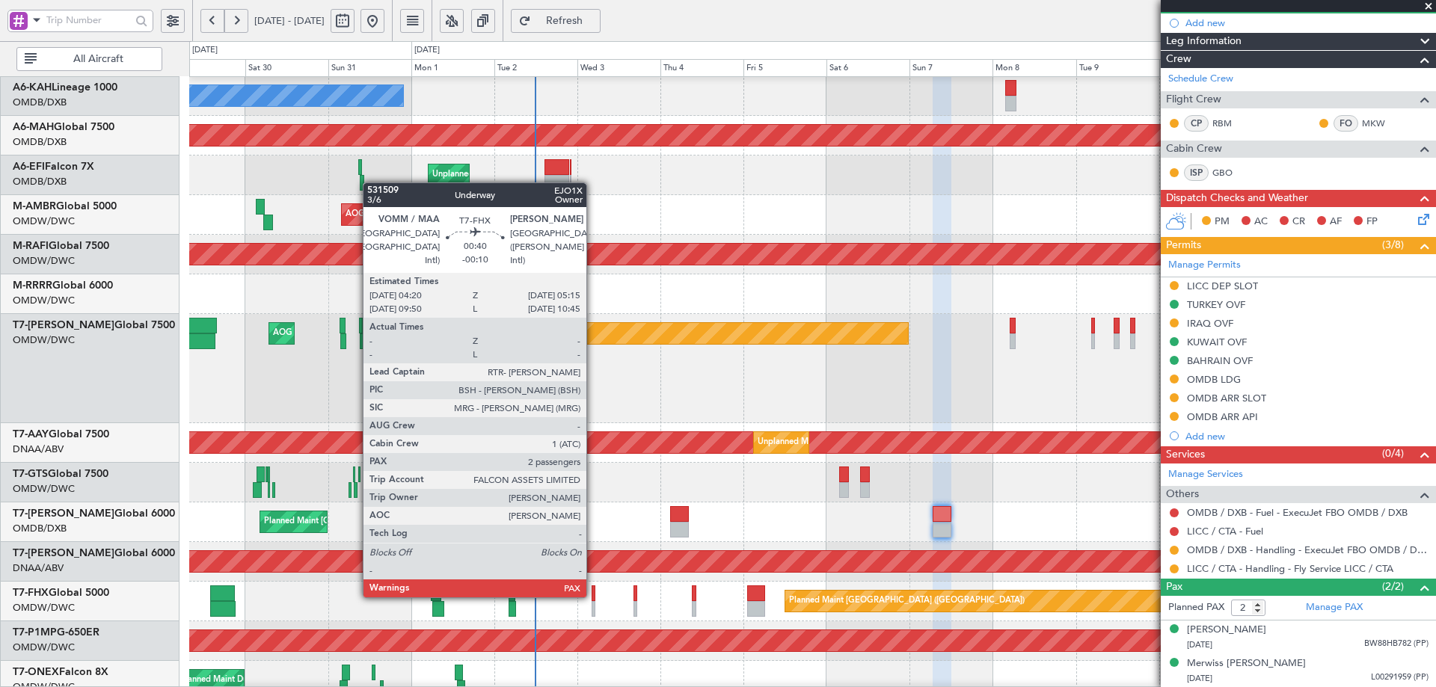
click at [593, 596] on div at bounding box center [593, 593] width 4 height 16
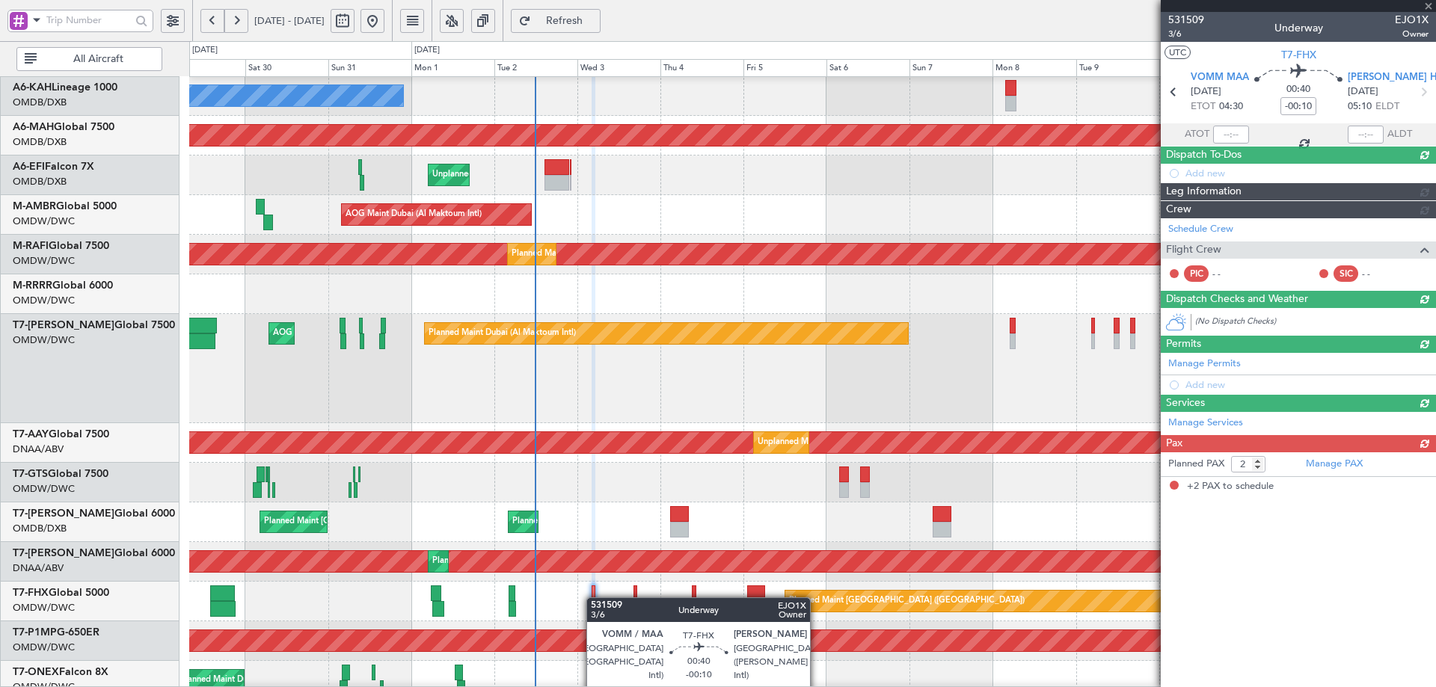
scroll to position [0, 0]
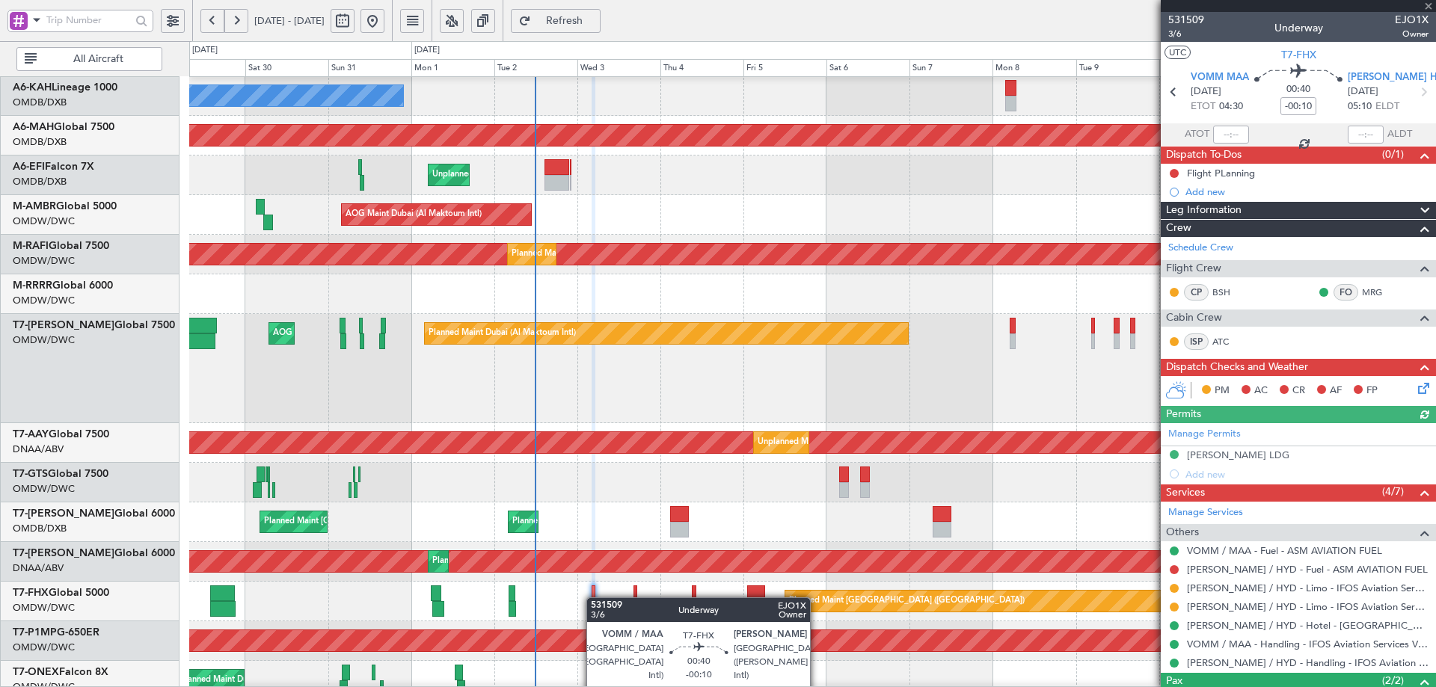
click at [594, 597] on div at bounding box center [593, 593] width 4 height 16
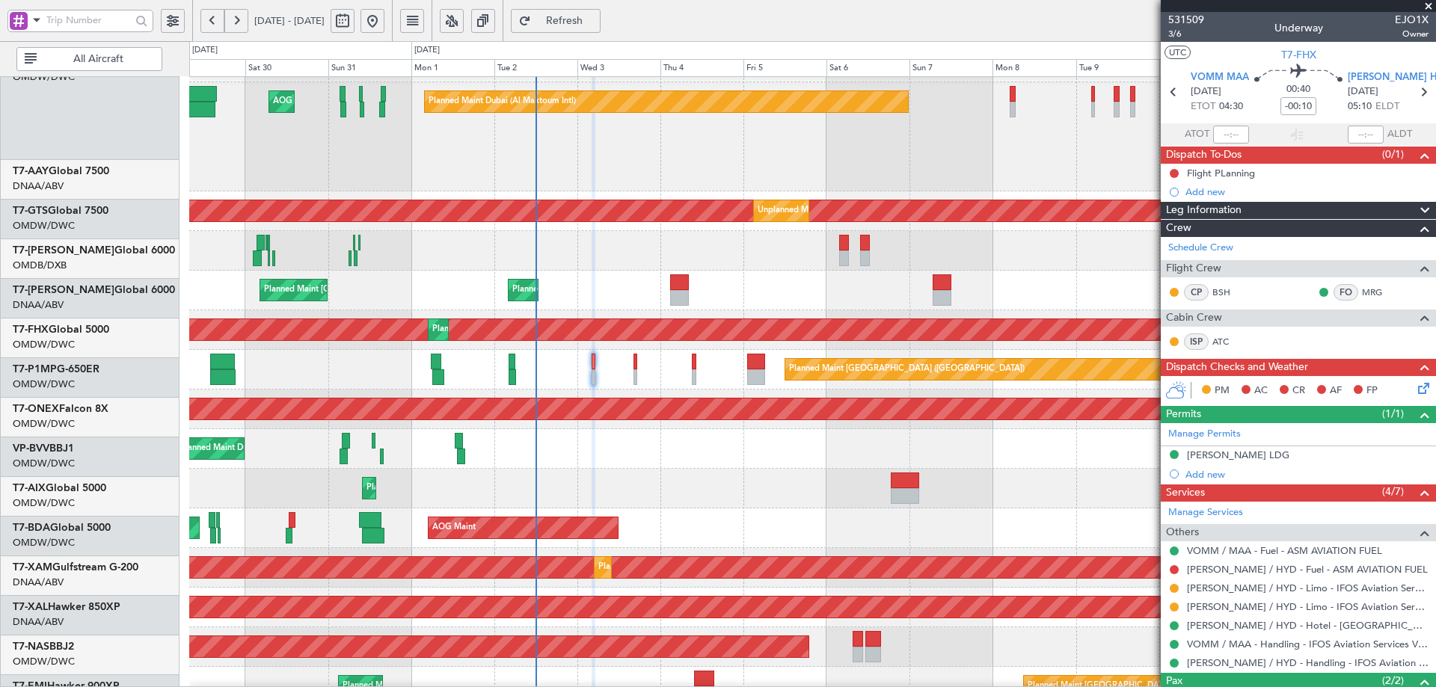
scroll to position [330, 0]
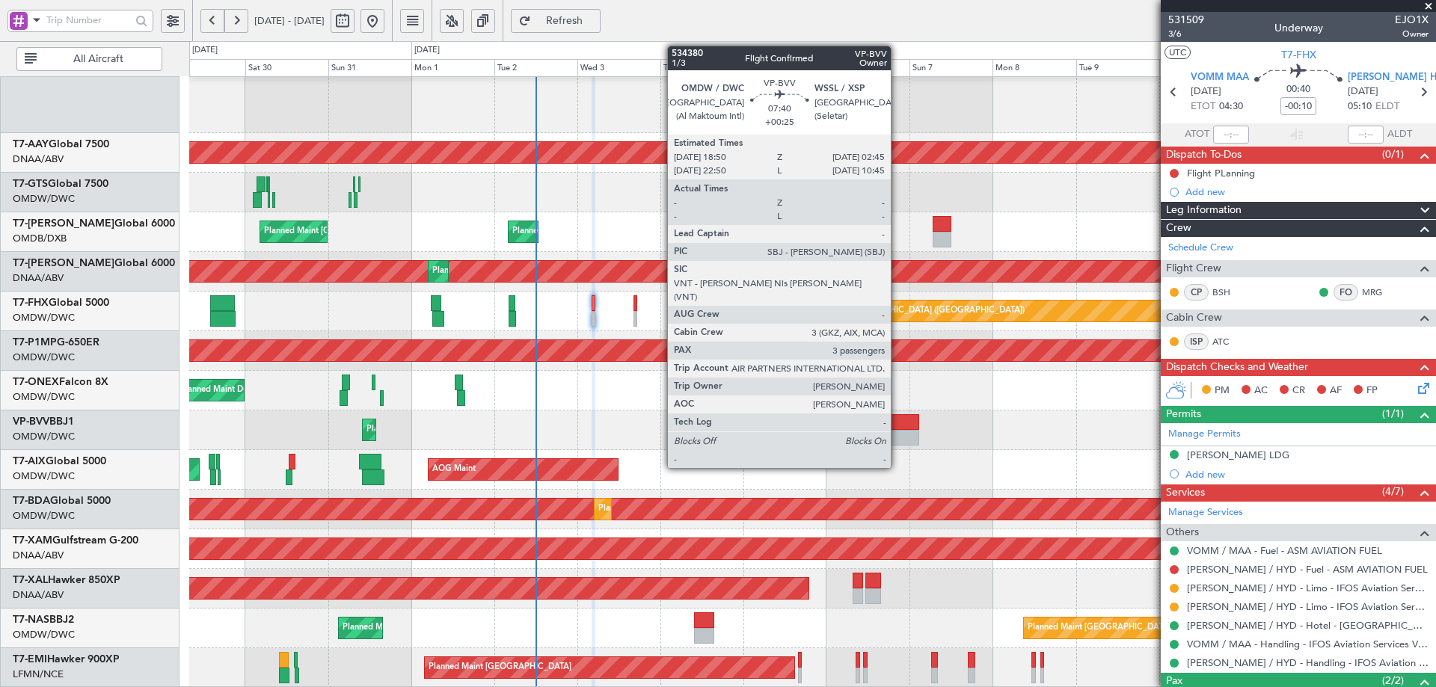
click at [900, 428] on div at bounding box center [905, 422] width 28 height 16
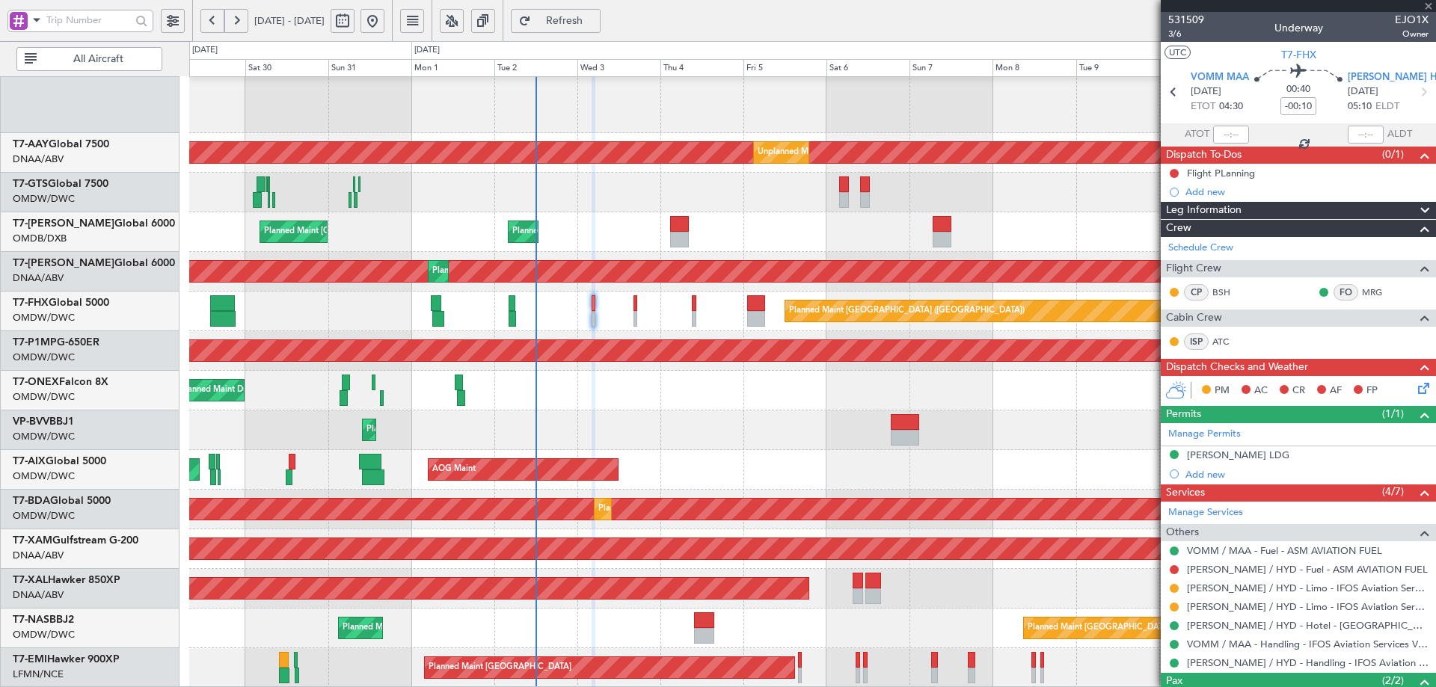
type input "+00:25"
type input "3"
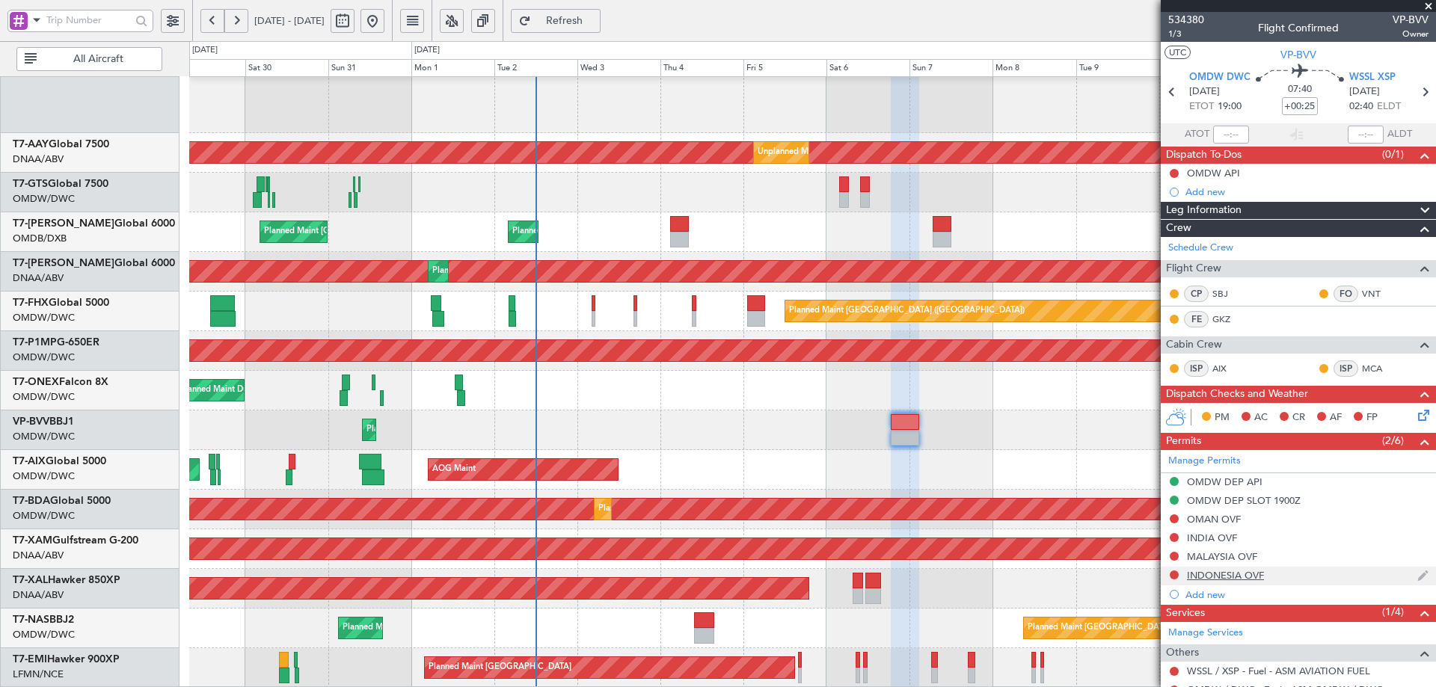
scroll to position [192, 0]
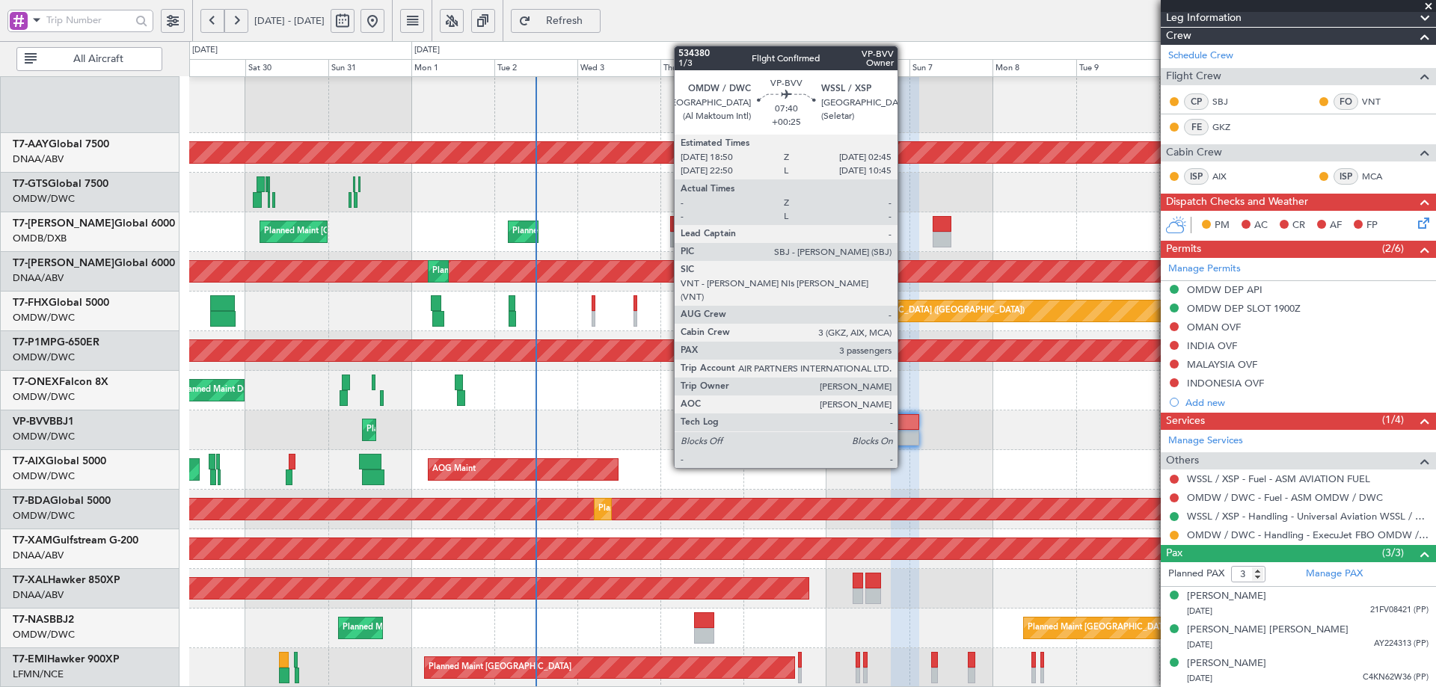
click at [904, 422] on div at bounding box center [905, 422] width 28 height 16
click at [905, 422] on div at bounding box center [905, 422] width 28 height 16
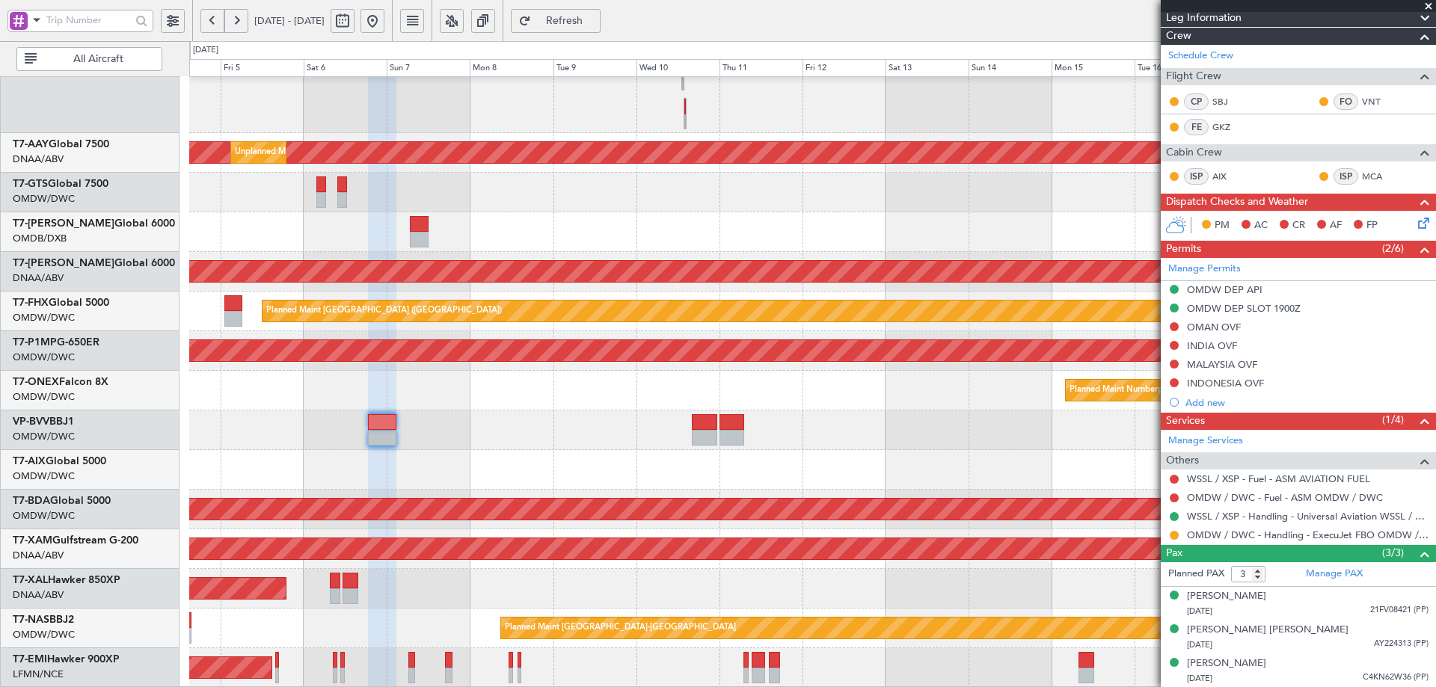
scroll to position [330, 0]
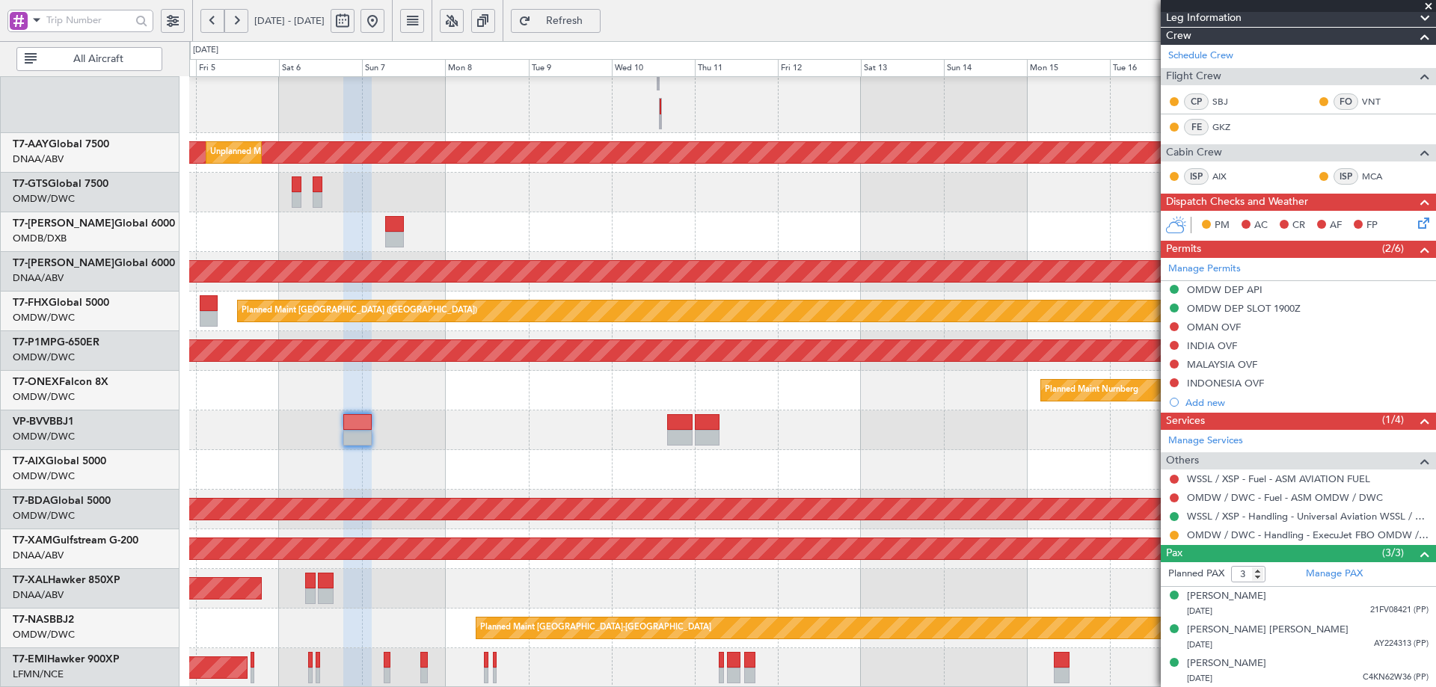
click at [482, 452] on div "AOG Maint" at bounding box center [812, 470] width 1246 height 40
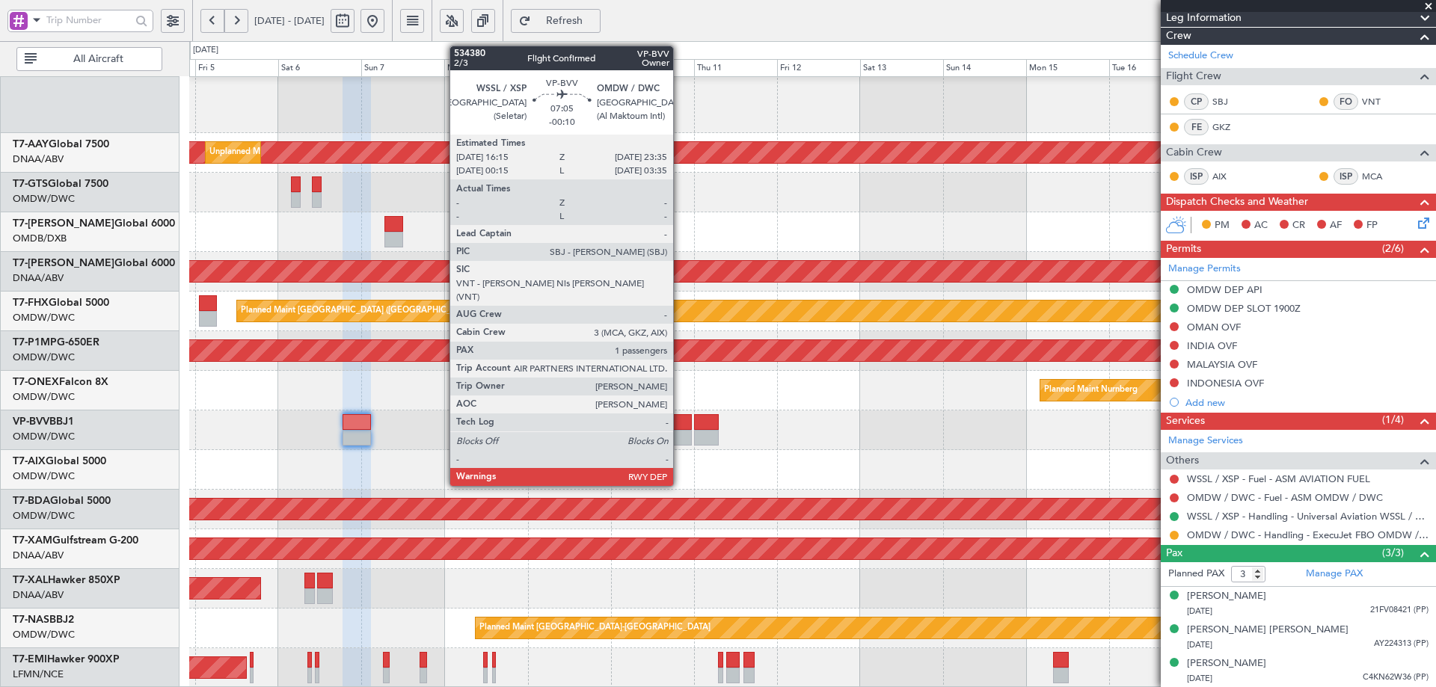
click at [680, 422] on div at bounding box center [678, 422] width 25 height 16
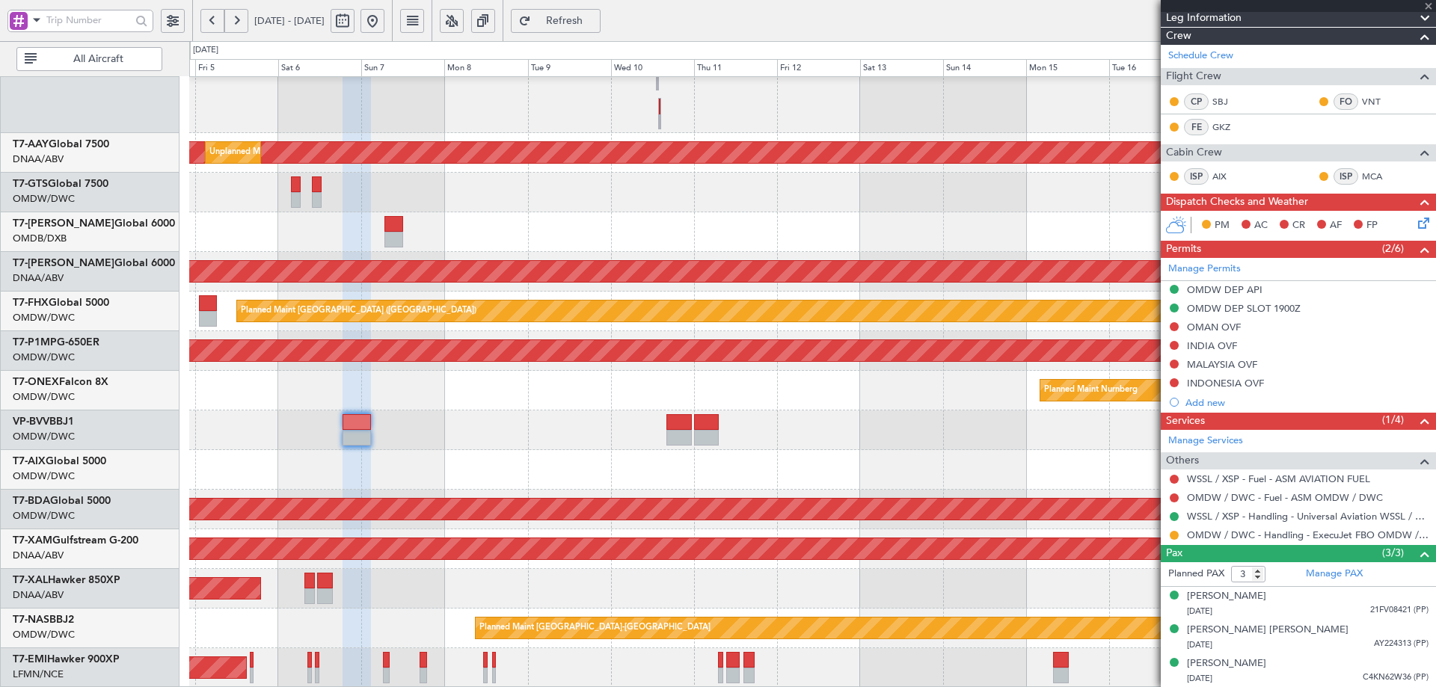
type input "-00:10"
type input "1"
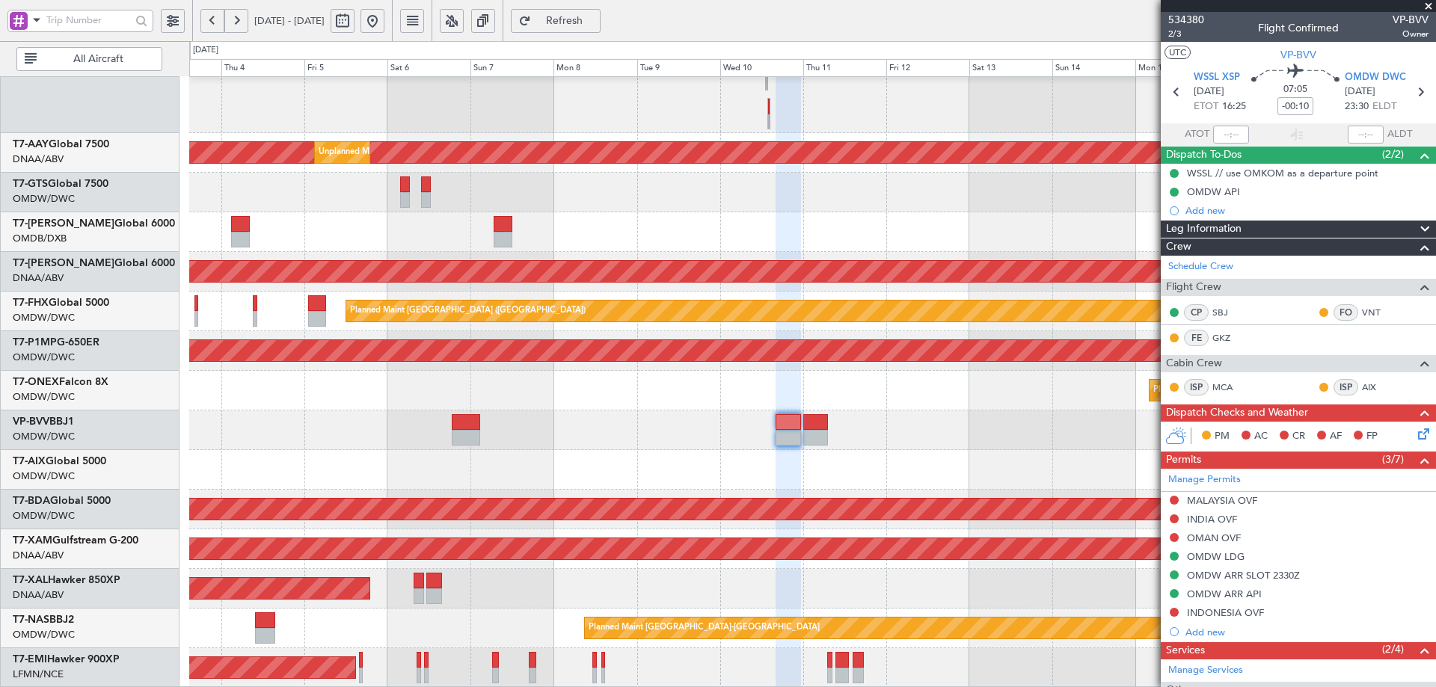
click at [656, 431] on div "Planned Maint Dubai (Al Maktoum Intl) Unplanned Maint [GEOGRAPHIC_DATA] (Al Mak…" at bounding box center [812, 217] width 1246 height 941
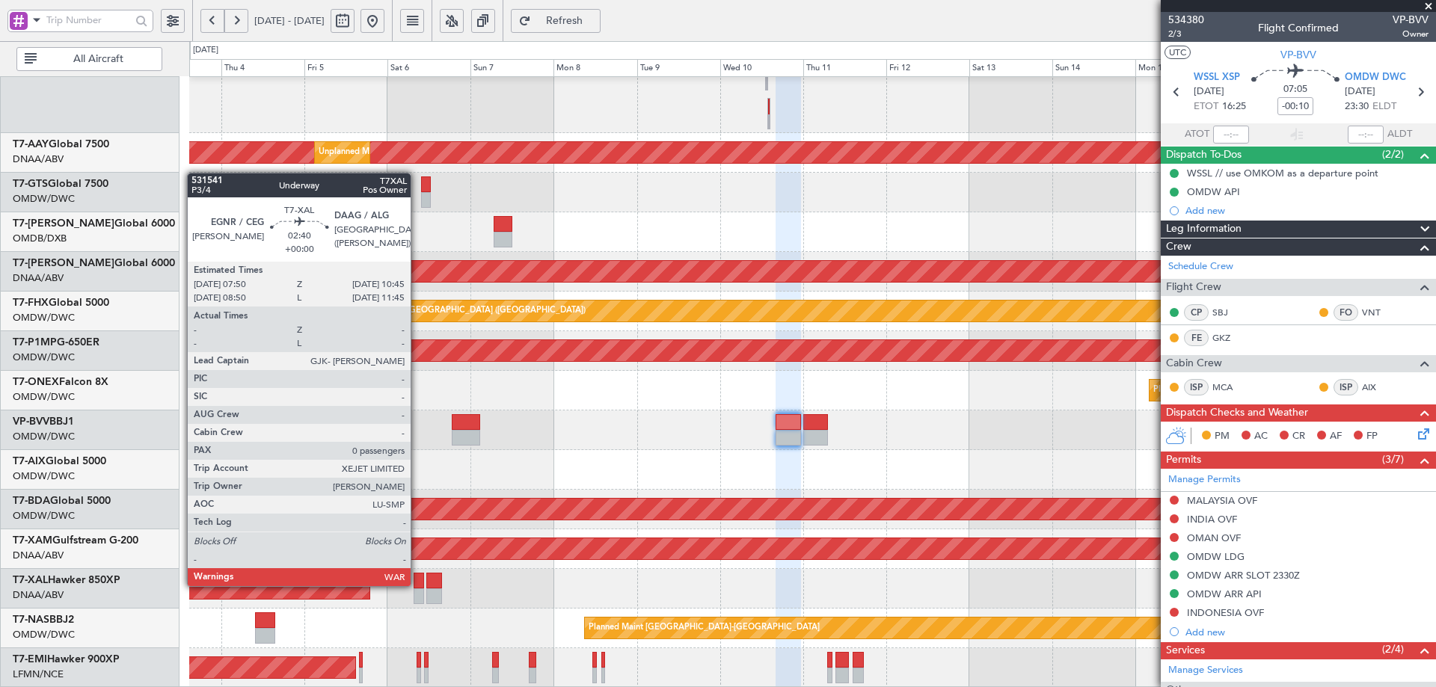
click at [417, 585] on div at bounding box center [418, 581] width 10 height 16
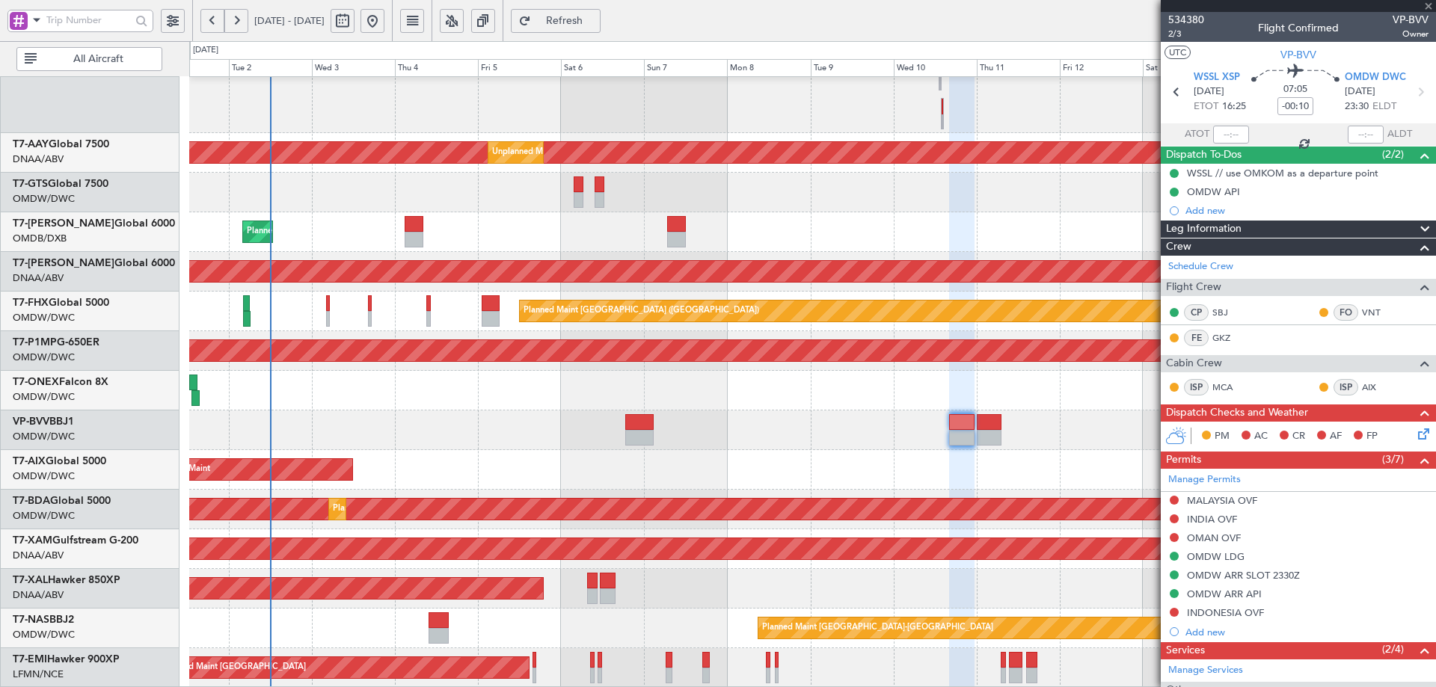
type input "0"
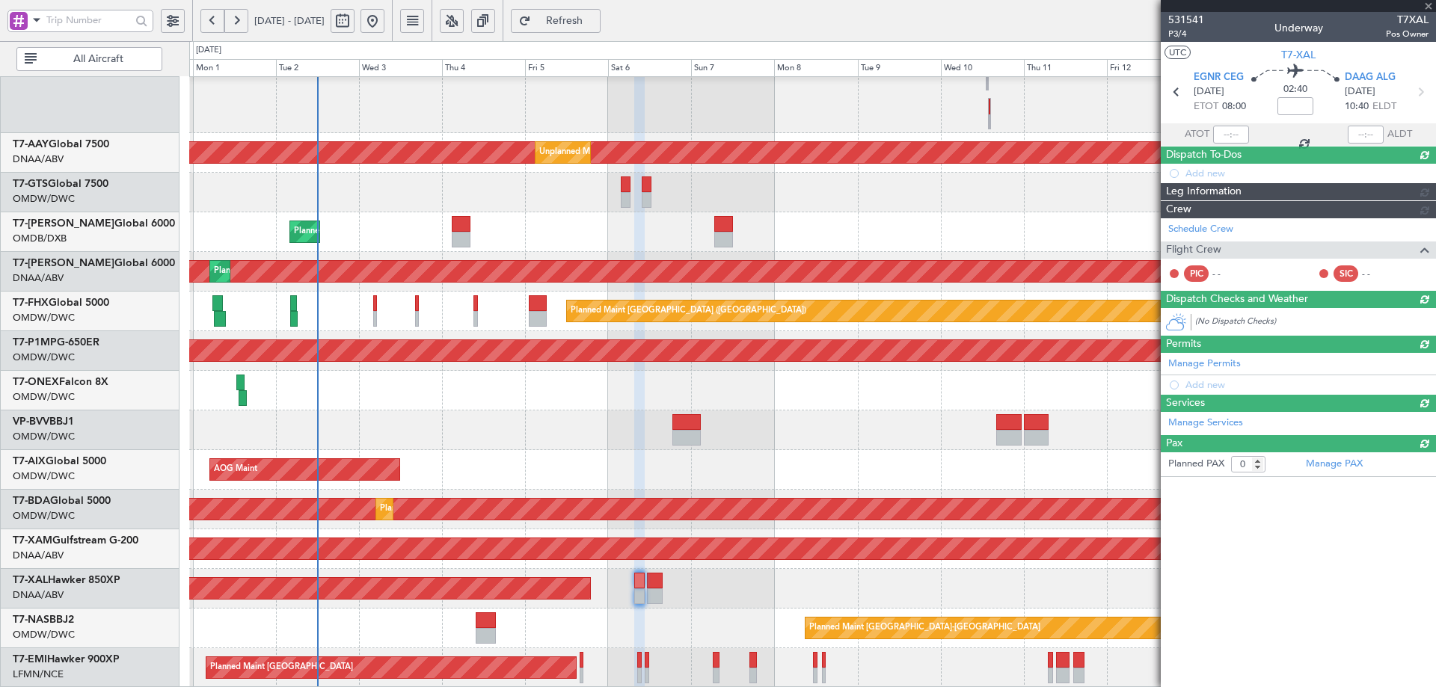
scroll to position [330, 0]
click at [531, 604] on div "Planned Maint Dubai (Al Maktoum Intl) AOG Maint [GEOGRAPHIC_DATA] (Al Maktoum I…" at bounding box center [812, 217] width 1246 height 941
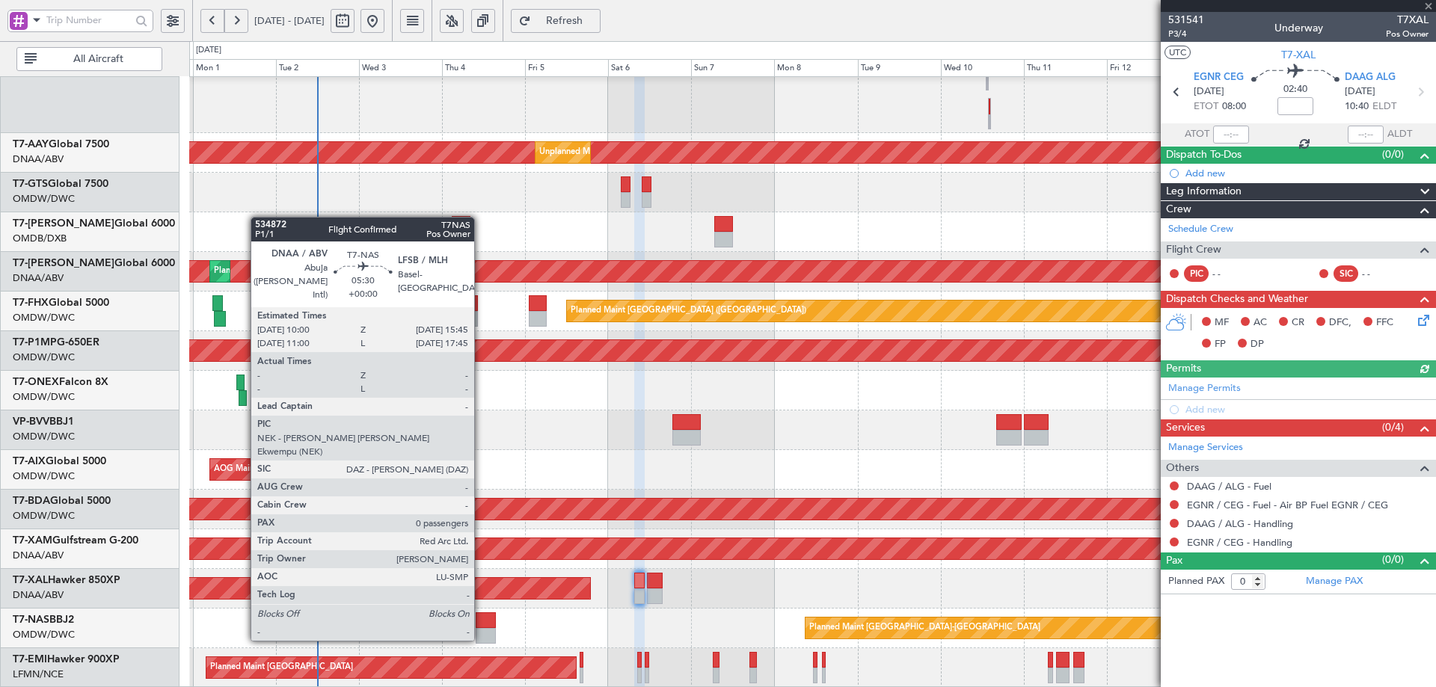
click at [481, 624] on div at bounding box center [486, 620] width 20 height 16
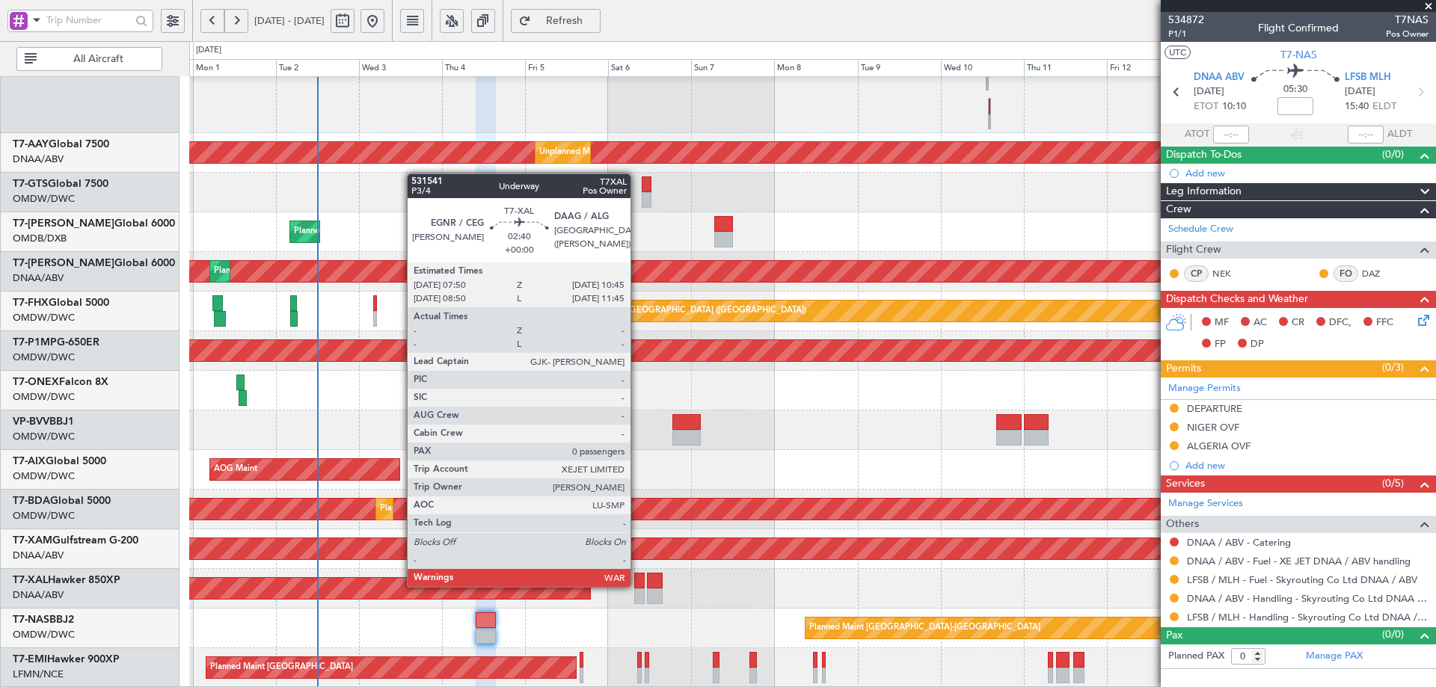
click at [637, 585] on div at bounding box center [639, 581] width 10 height 16
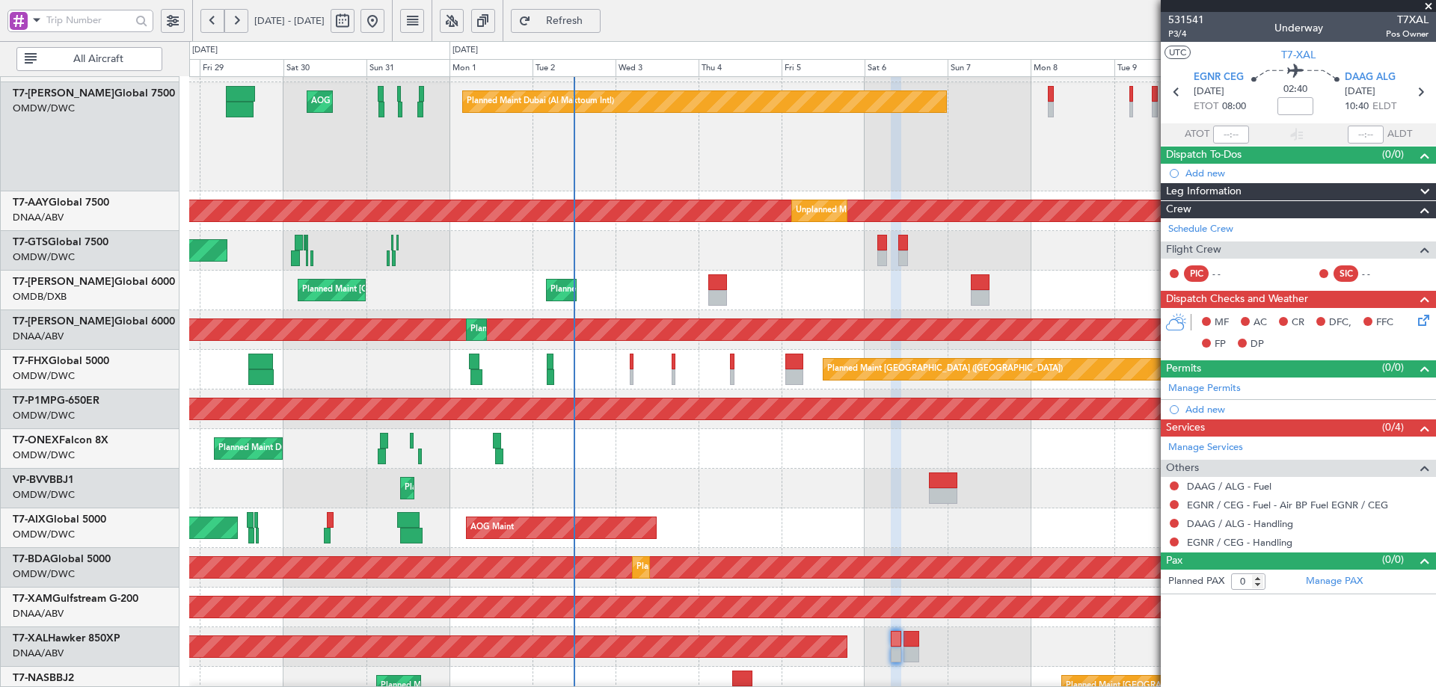
click at [657, 311] on div "Unplanned Maint [GEOGRAPHIC_DATA] (Al Maktoum Intl) Planned Maint [GEOGRAPHIC_D…" at bounding box center [812, 330] width 1246 height 40
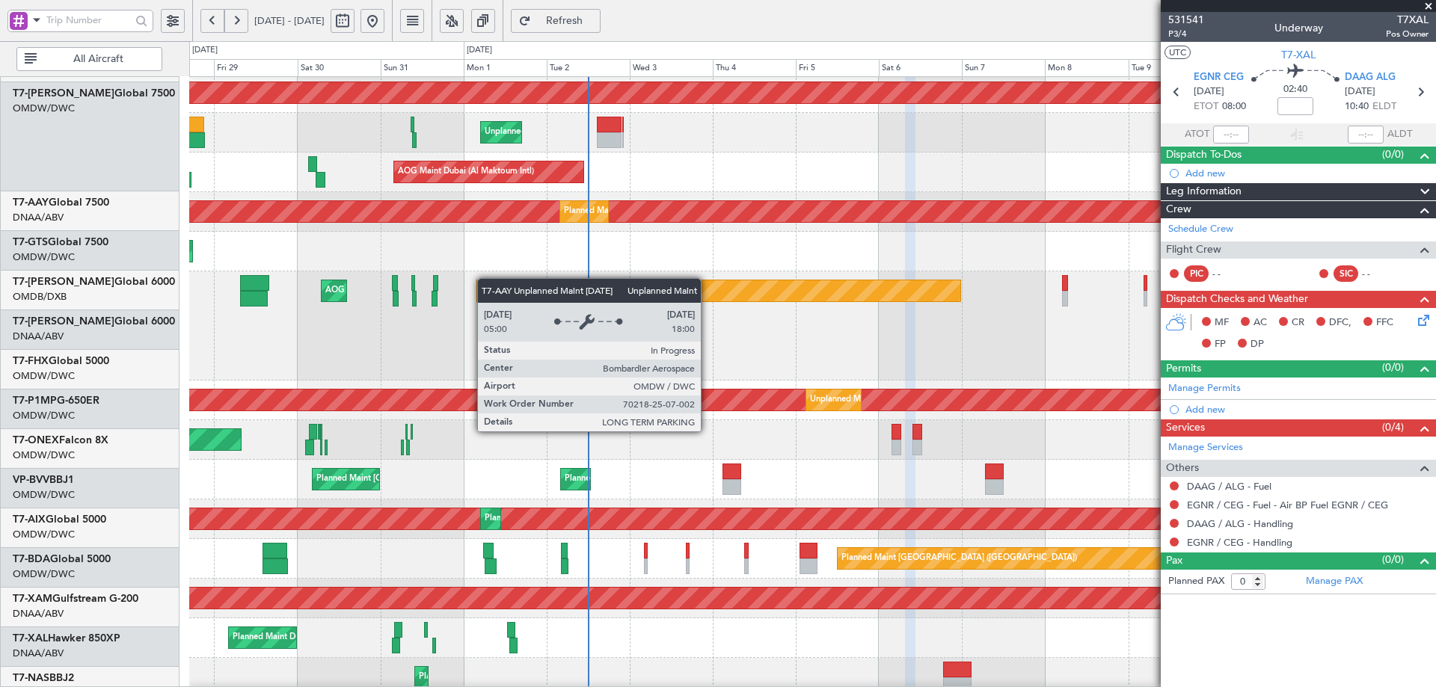
scroll to position [80, 0]
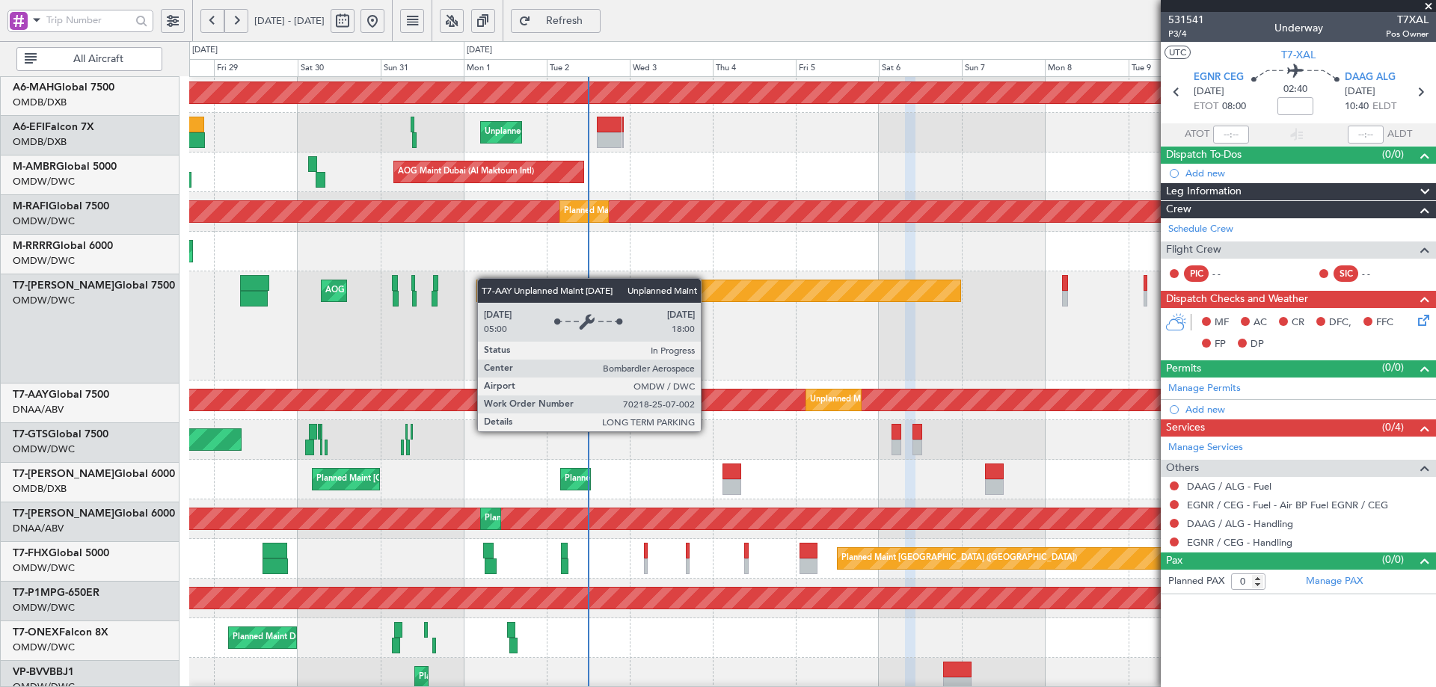
click at [493, 386] on div "Unplanned Maint [GEOGRAPHIC_DATA] (Al Maktoum Intl) Unplanned Maint [GEOGRAPHIC…" at bounding box center [812, 401] width 1246 height 40
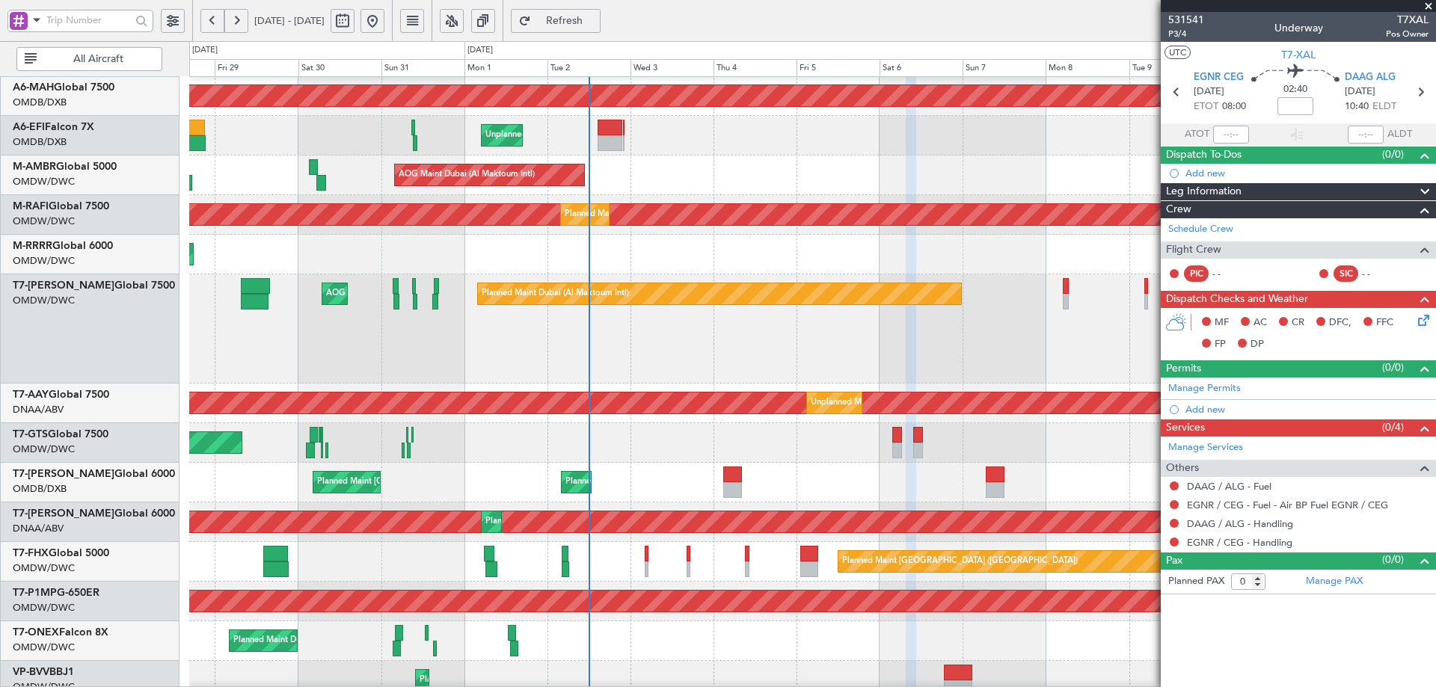
click at [595, 141] on div "Unplanned Maint [GEOGRAPHIC_DATA] ([GEOGRAPHIC_DATA]) Planned Maint [GEOGRAPHIC…" at bounding box center [812, 136] width 1246 height 40
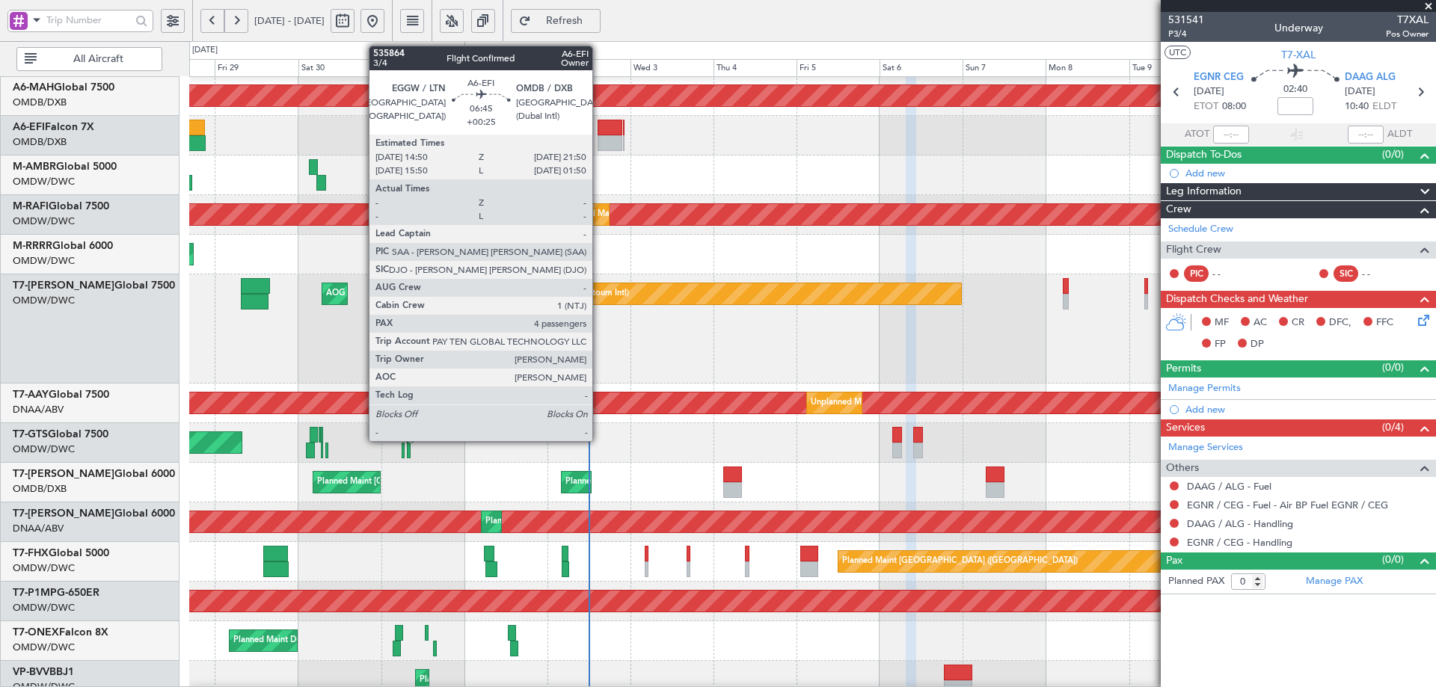
click at [599, 134] on div at bounding box center [609, 128] width 25 height 16
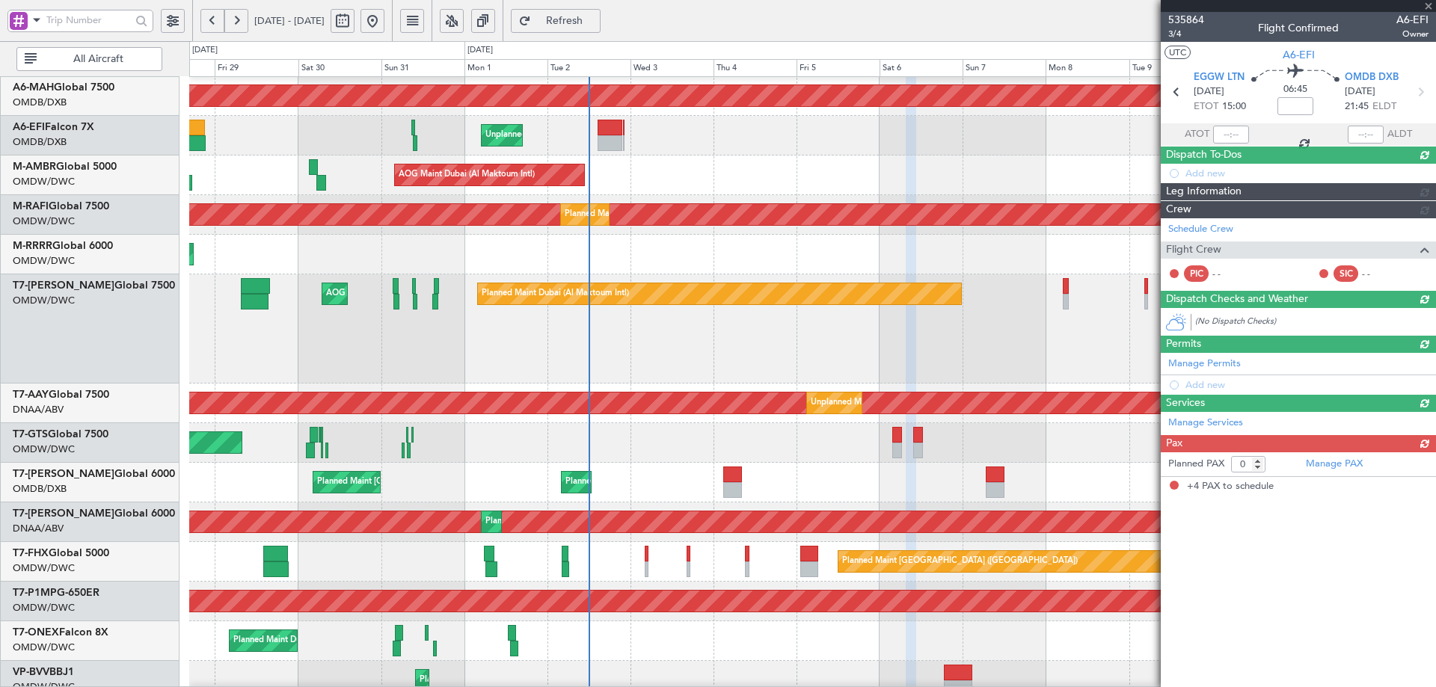
type input "+00:25"
type input "4"
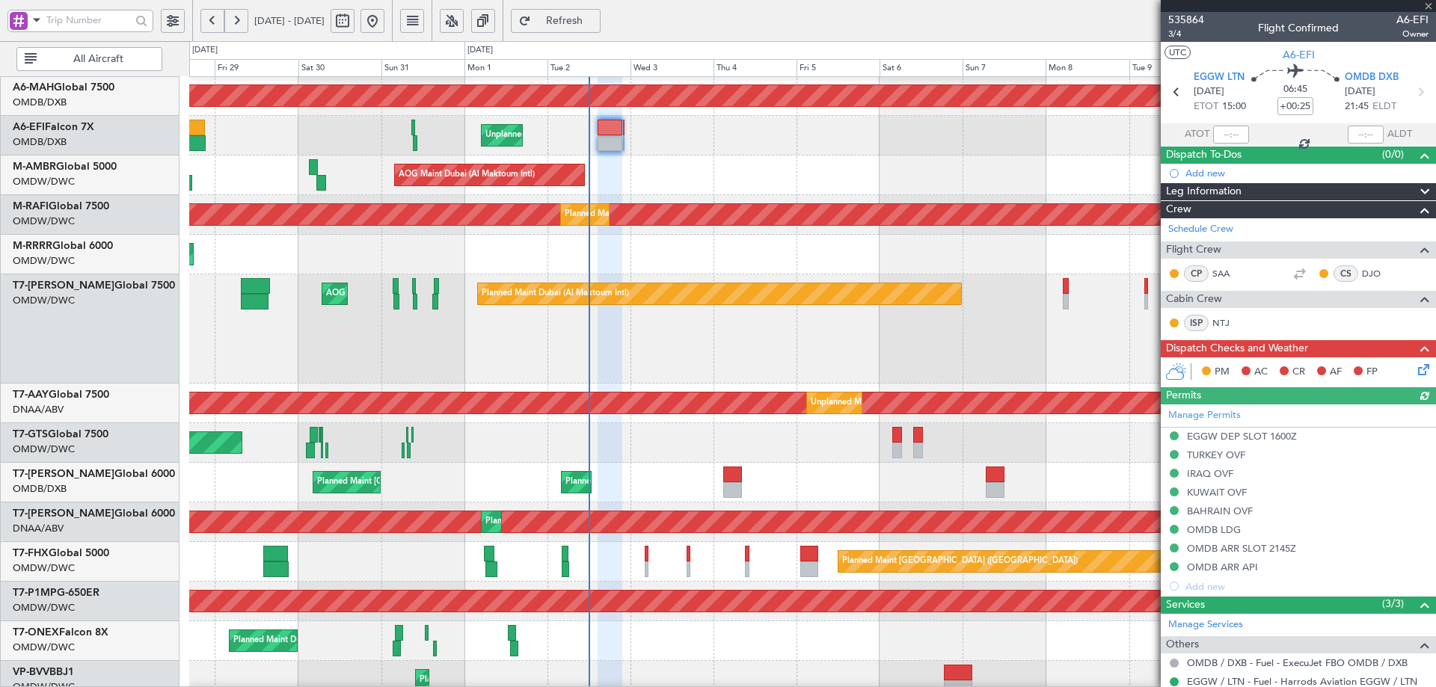
type input "[PERSON_NAME] (ANI)"
type input "7173"
click at [84, 553] on span "[GEOGRAPHIC_DATA] (Al Maktoum Intl)" at bounding box center [85, 554] width 144 height 19
click at [94, 550] on link "T7-FHX Global 5000" at bounding box center [61, 553] width 96 height 10
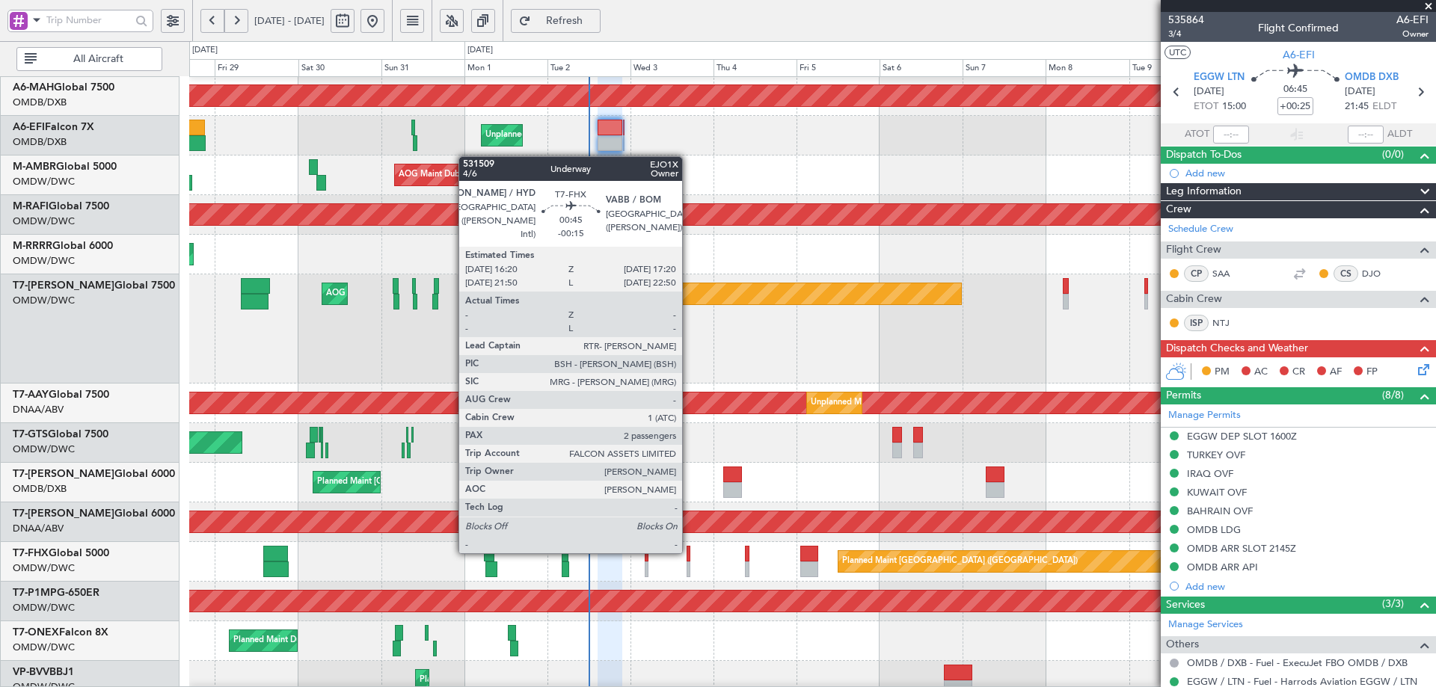
click at [689, 551] on div at bounding box center [688, 554] width 4 height 16
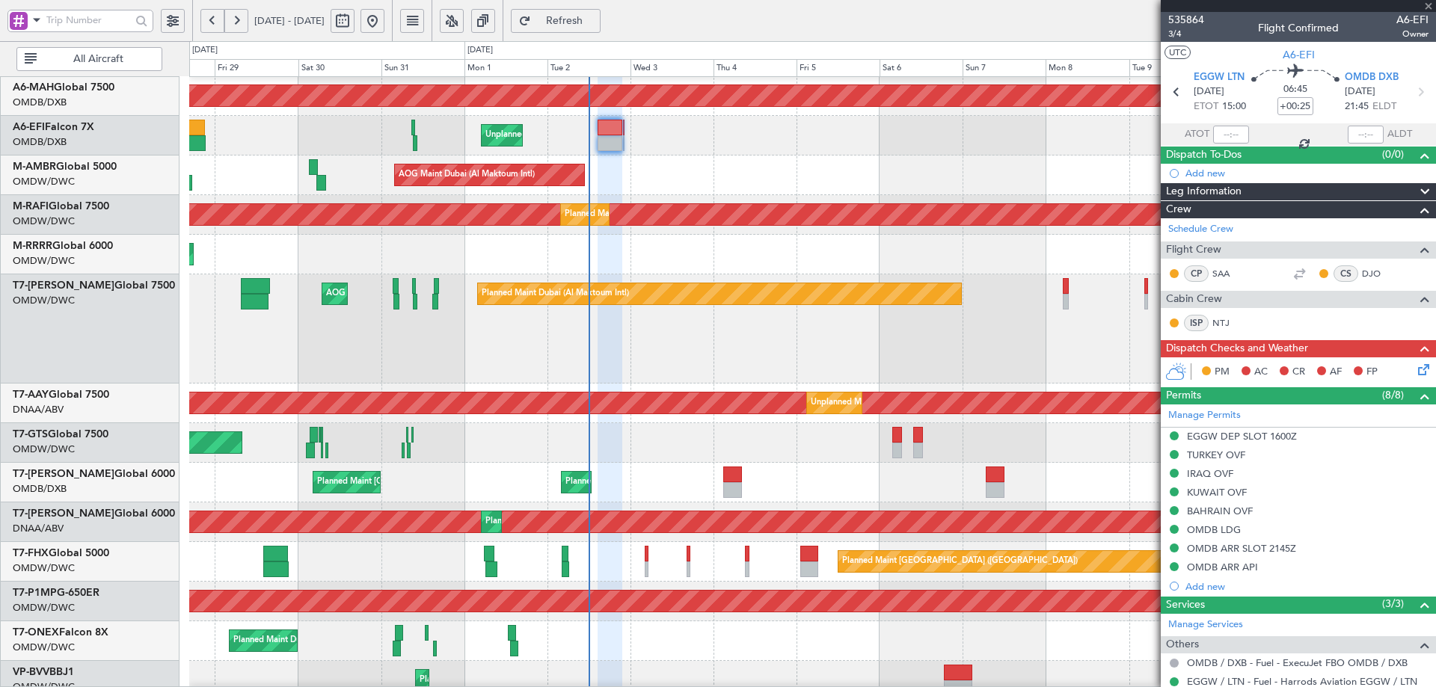
type input "-00:15"
type input "2"
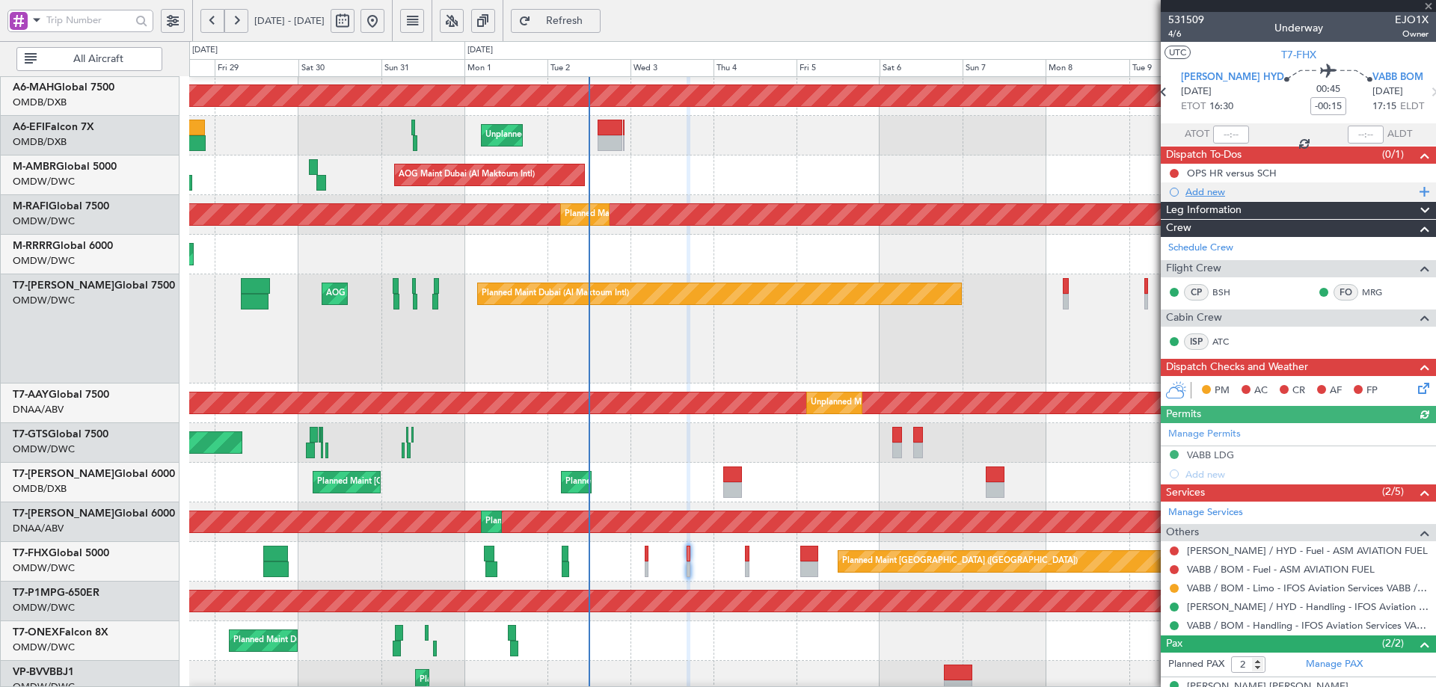
click at [1219, 190] on div "Add new" at bounding box center [1300, 191] width 230 height 13
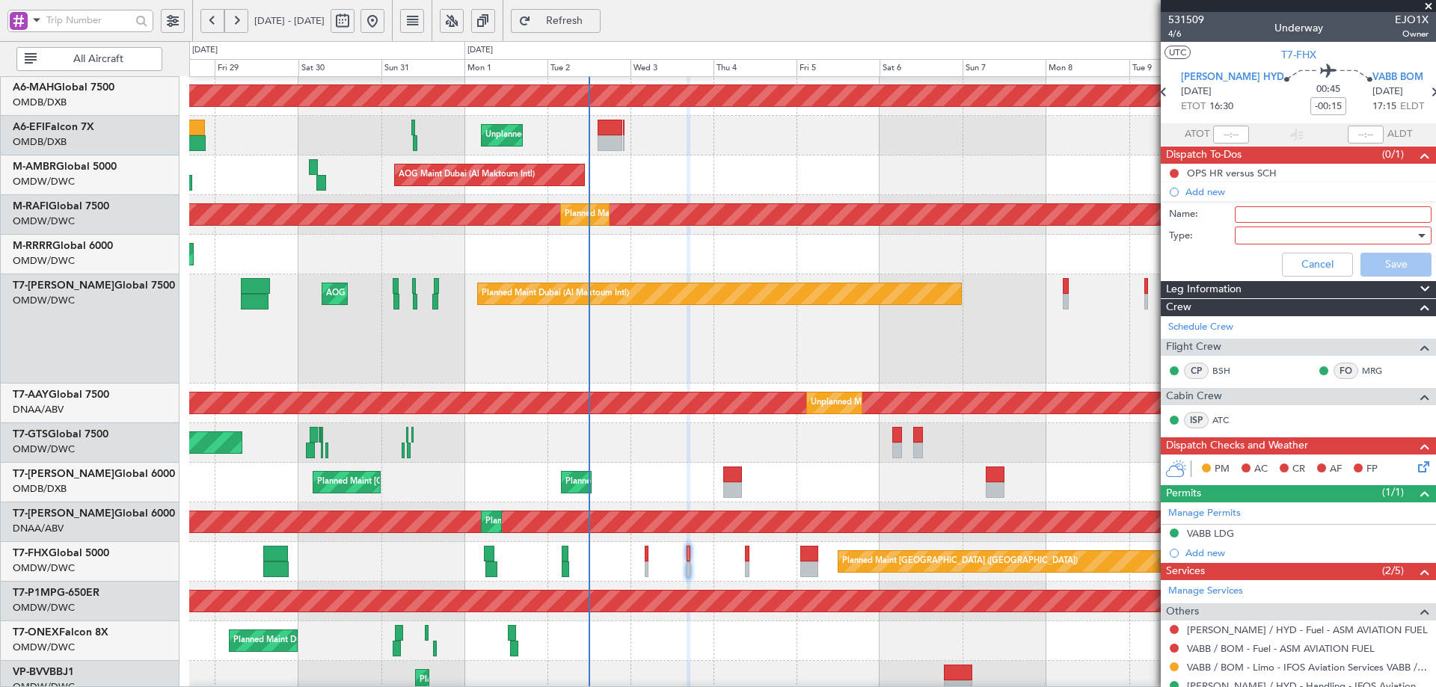
click at [1244, 216] on input "Name:" at bounding box center [1332, 214] width 197 height 16
type input "d"
type input "[PERSON_NAME]"
click at [1267, 234] on div at bounding box center [1327, 235] width 174 height 22
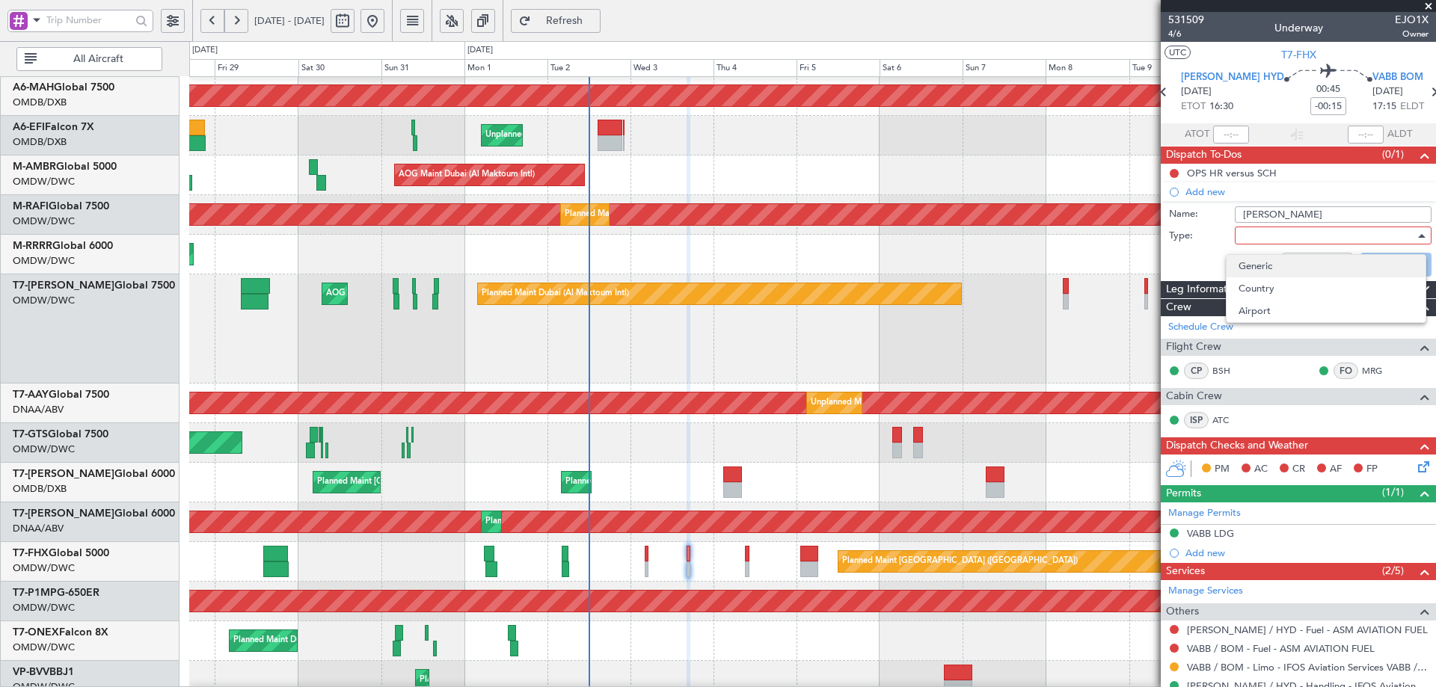
click at [1264, 265] on span "Generic" at bounding box center [1325, 266] width 175 height 22
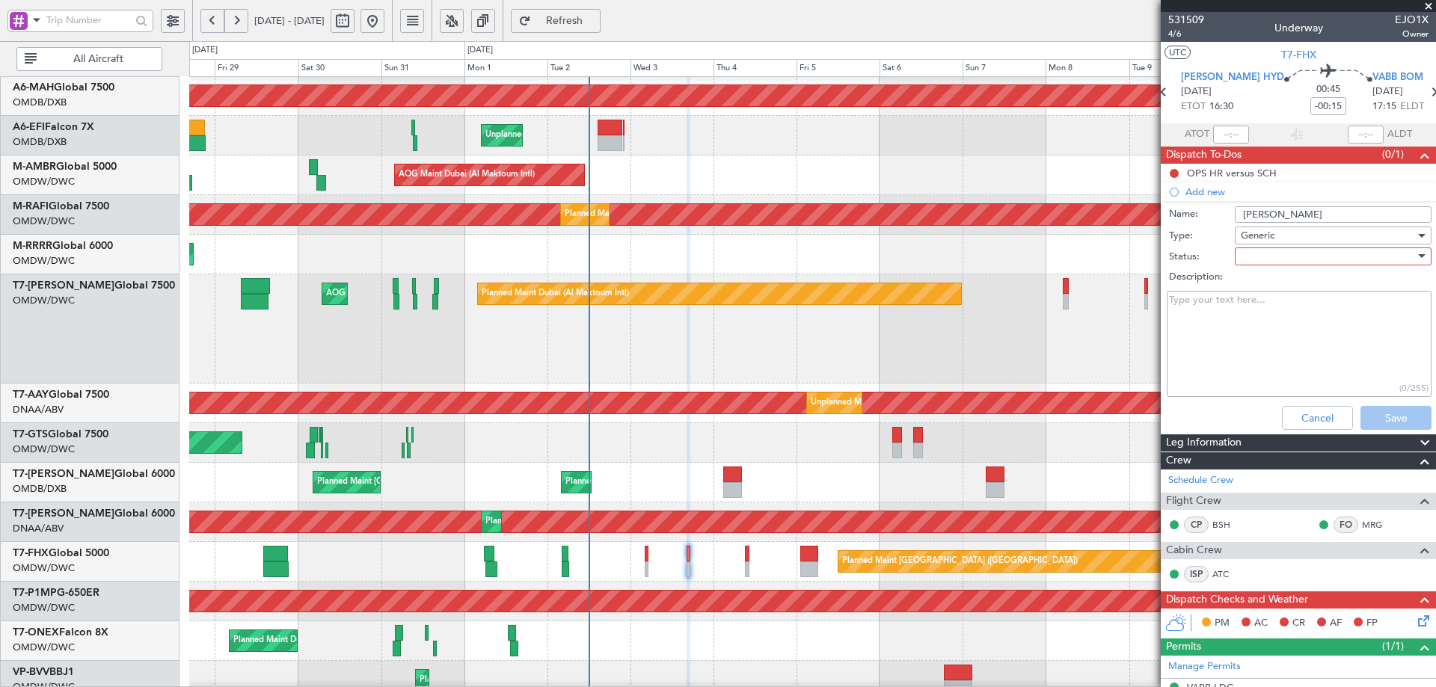
click at [1273, 253] on div at bounding box center [1327, 256] width 174 height 22
click at [1270, 289] on span "Not Started" at bounding box center [1325, 286] width 175 height 22
drag, startPoint x: 1372, startPoint y: 419, endPoint x: 837, endPoint y: 496, distance: 540.0
click at [1367, 416] on button "Save" at bounding box center [1395, 418] width 71 height 24
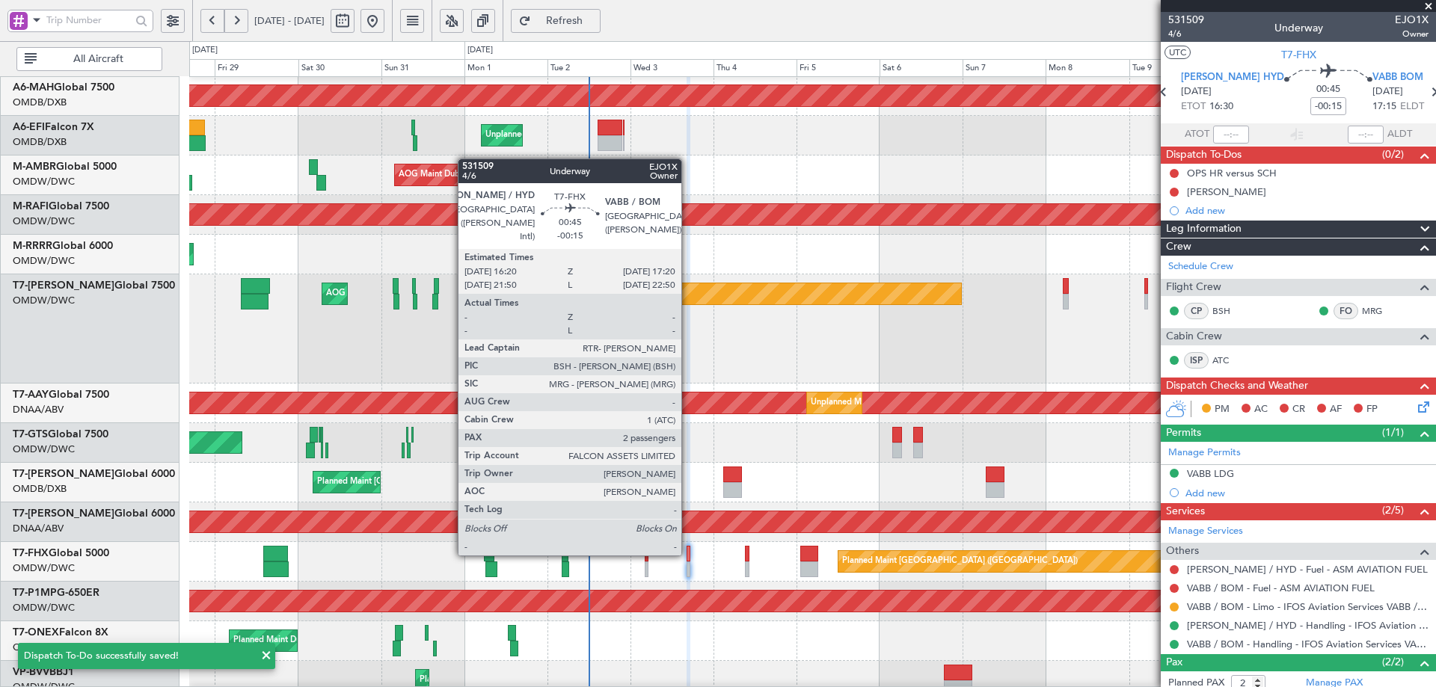
click at [688, 554] on div at bounding box center [688, 554] width 4 height 16
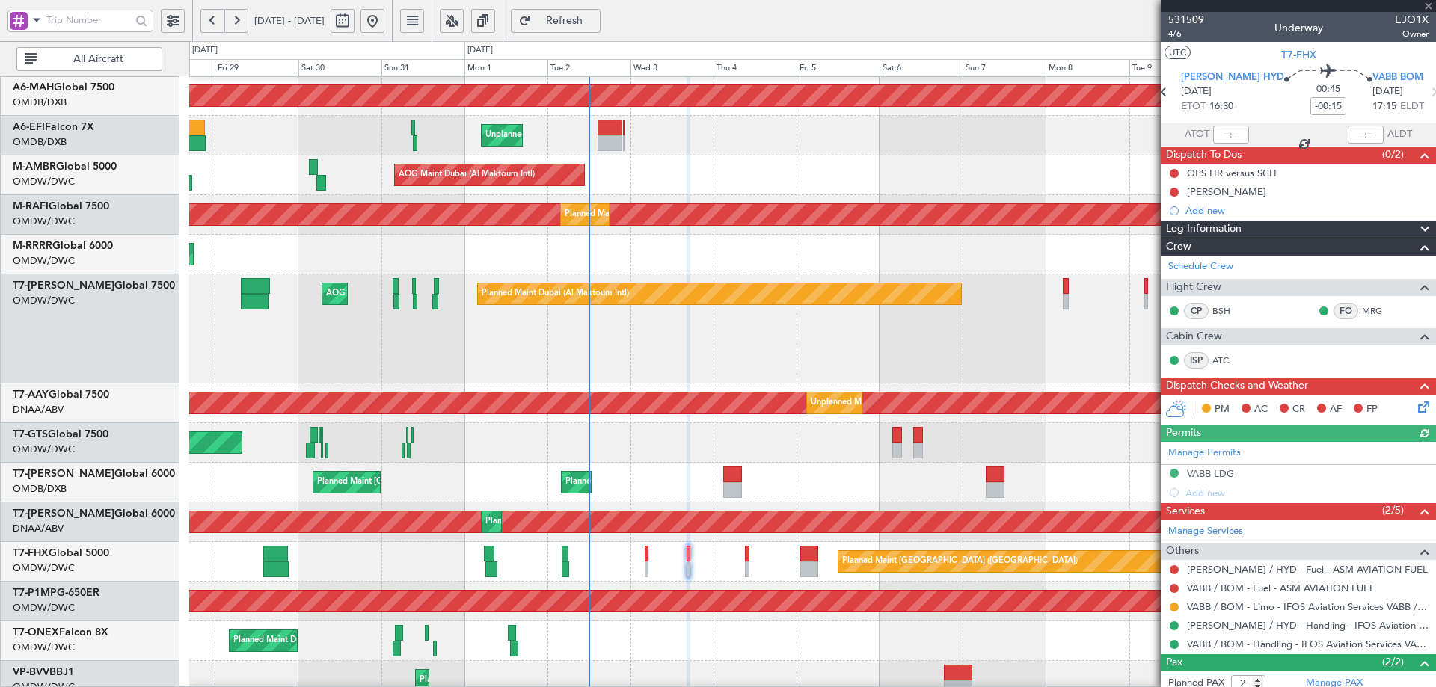
click at [595, 18] on span "Refresh" at bounding box center [564, 21] width 61 height 10
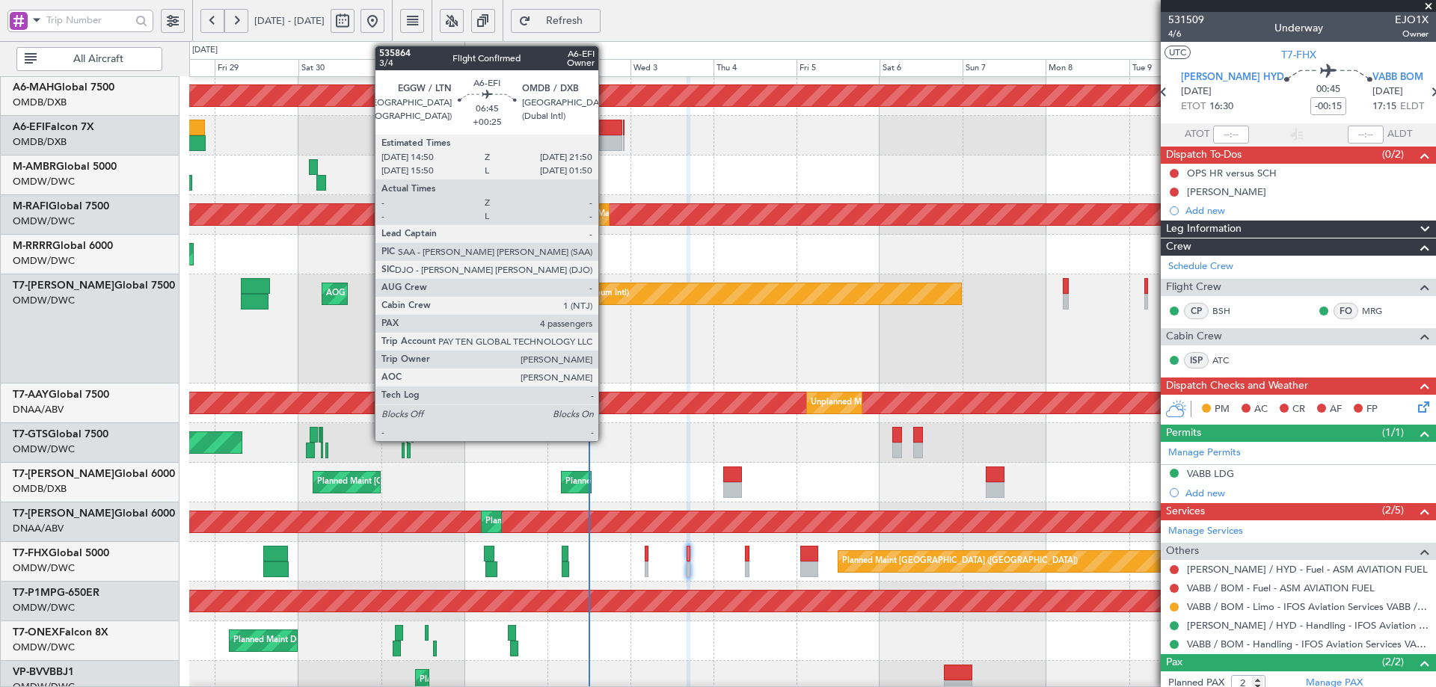
click at [606, 128] on div at bounding box center [609, 128] width 25 height 16
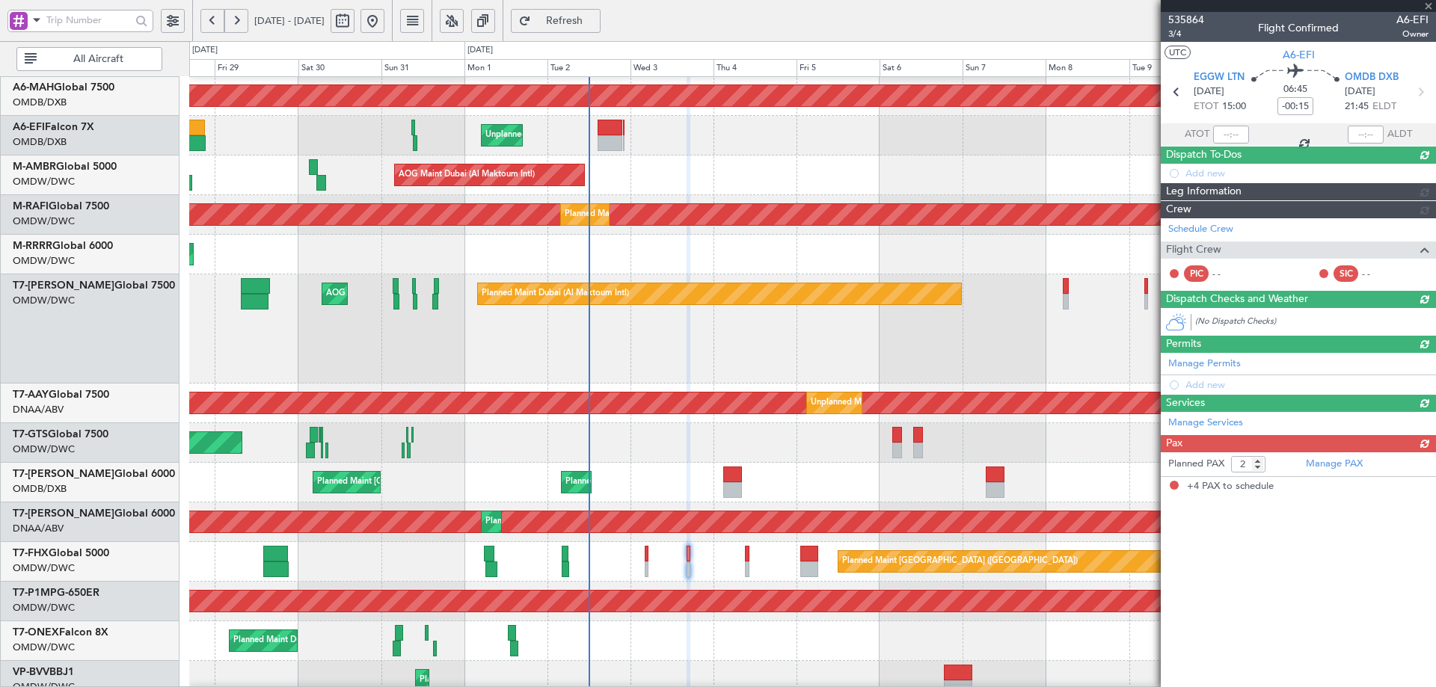
type input "+00:25"
type input "4"
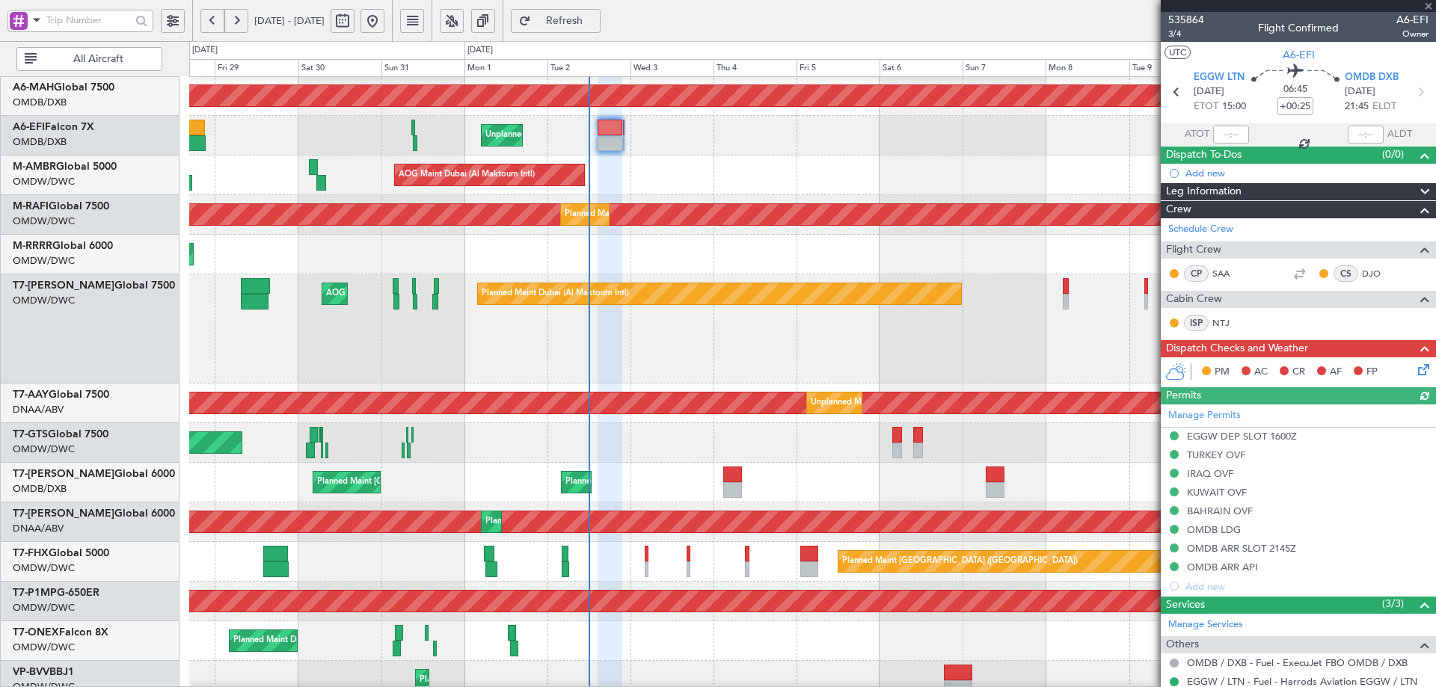
type input "[PERSON_NAME] (ANI)"
type input "7173"
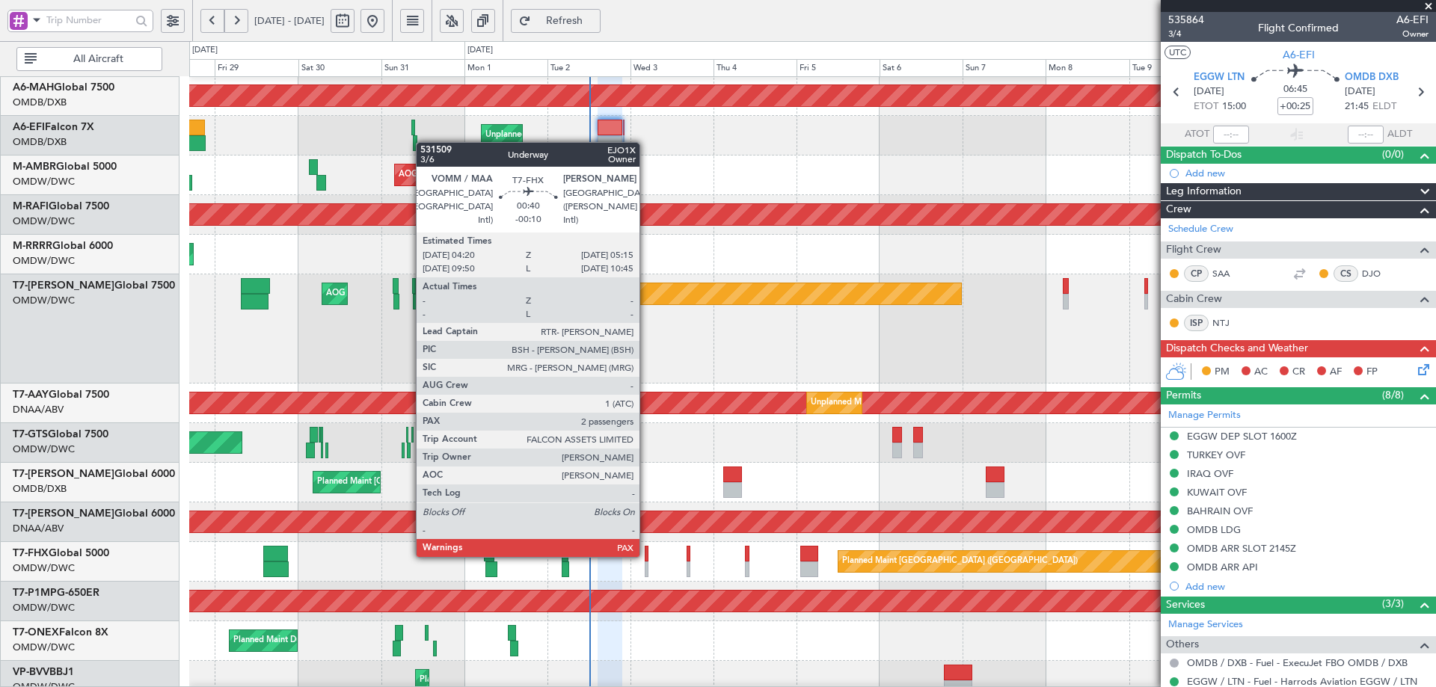
click at [646, 556] on div at bounding box center [647, 554] width 4 height 16
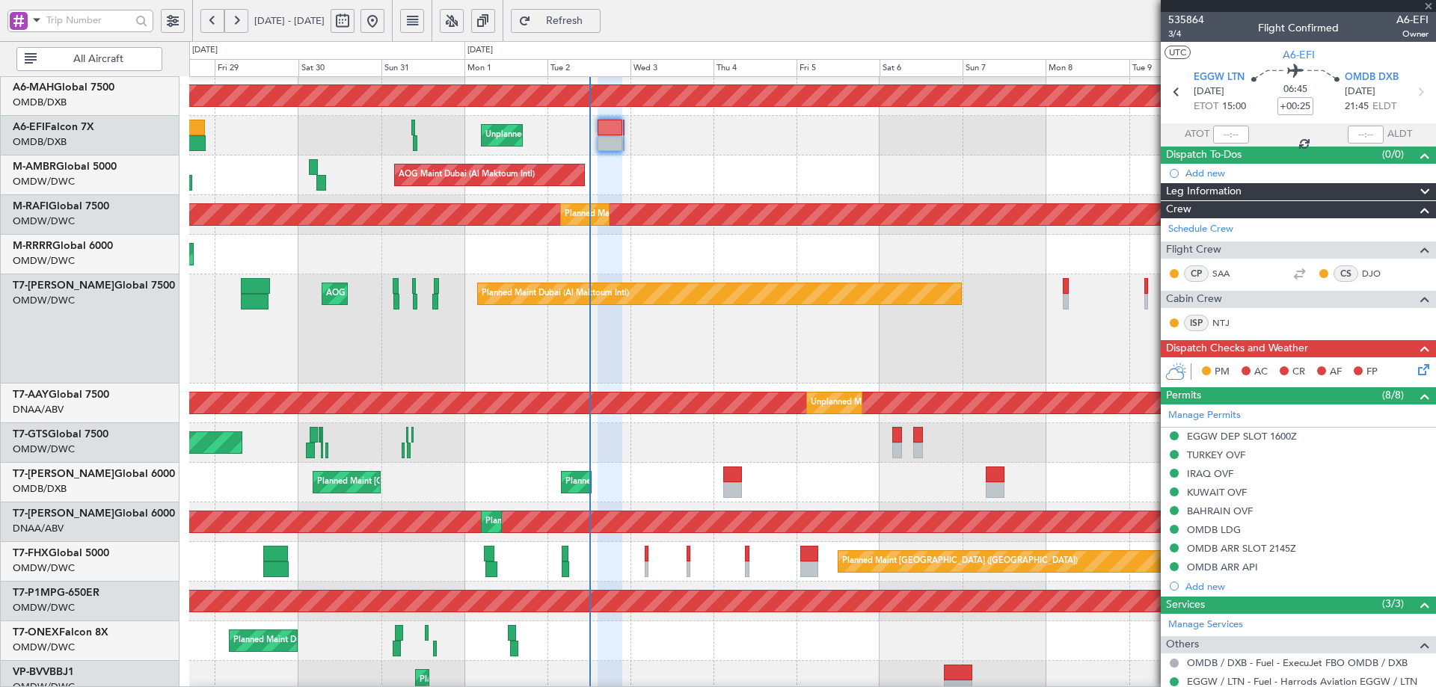
type input "-00:10"
type input "2"
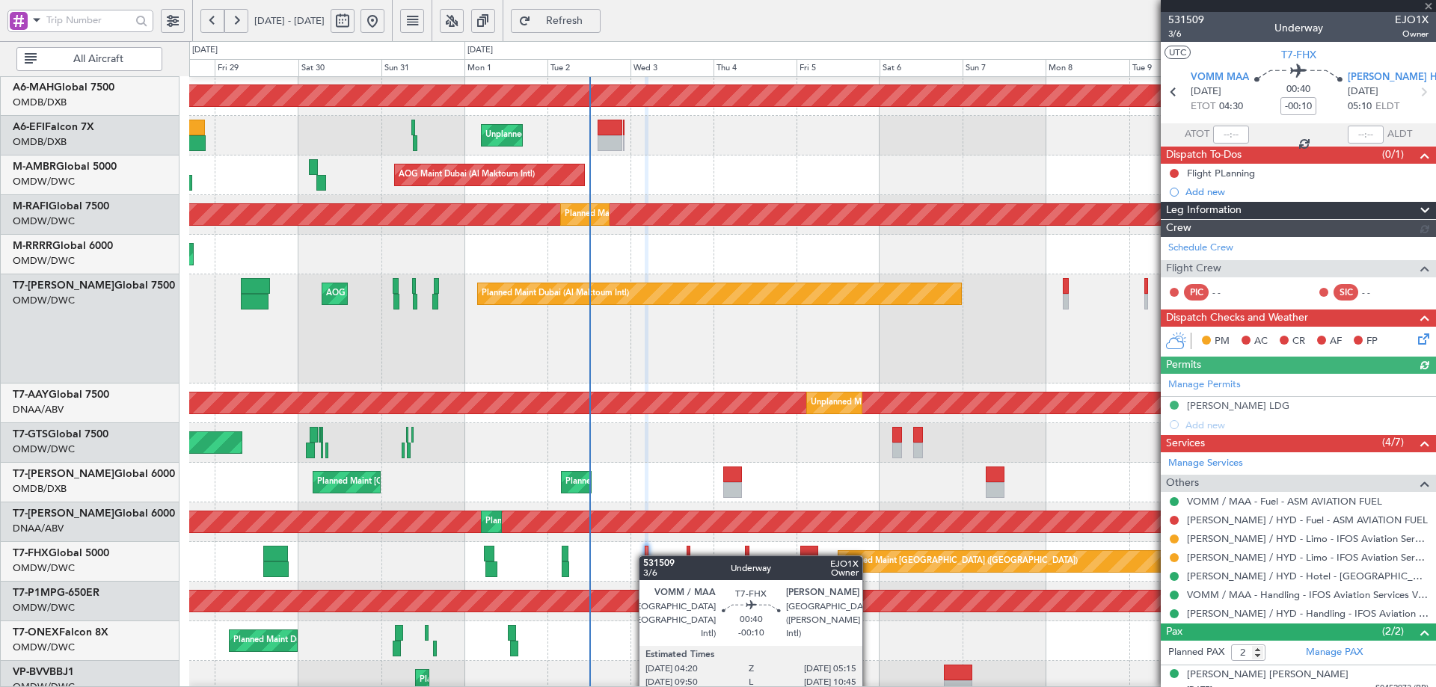
click at [646, 556] on div at bounding box center [647, 554] width 4 height 16
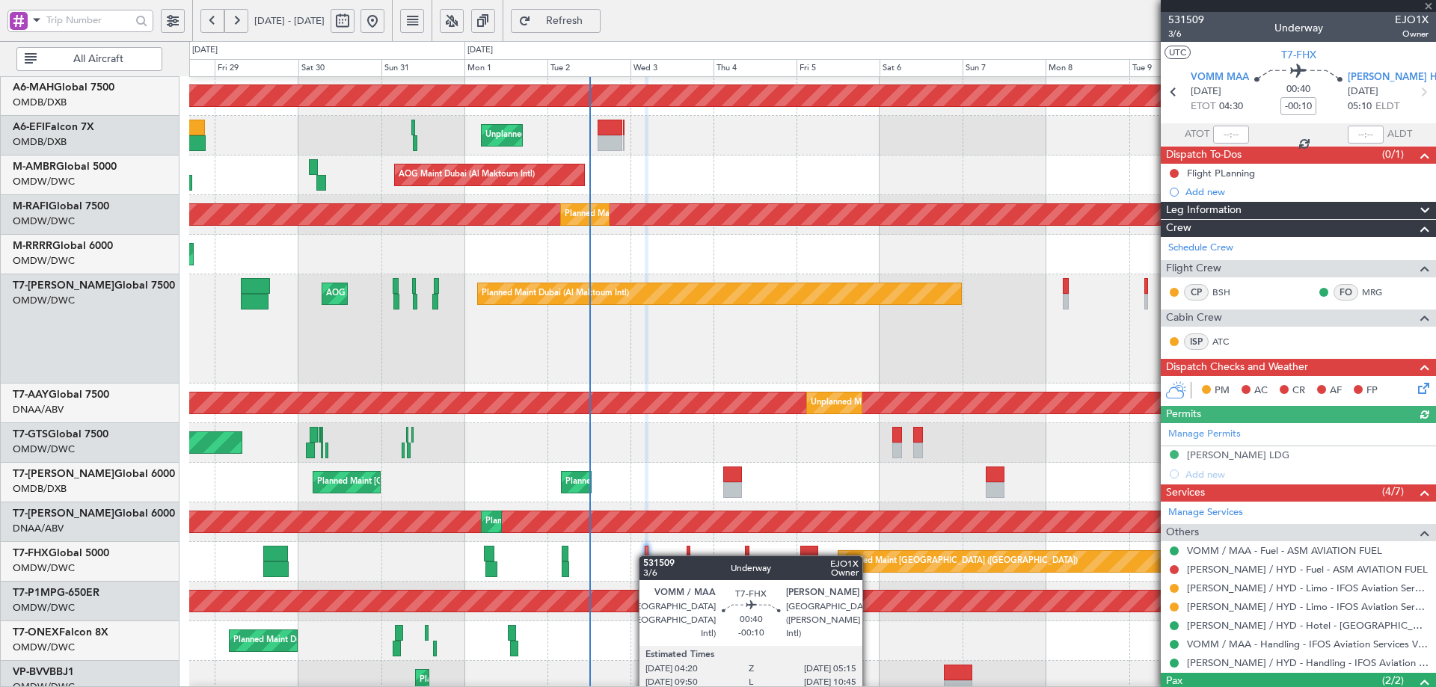
click at [646, 556] on div at bounding box center [647, 554] width 4 height 16
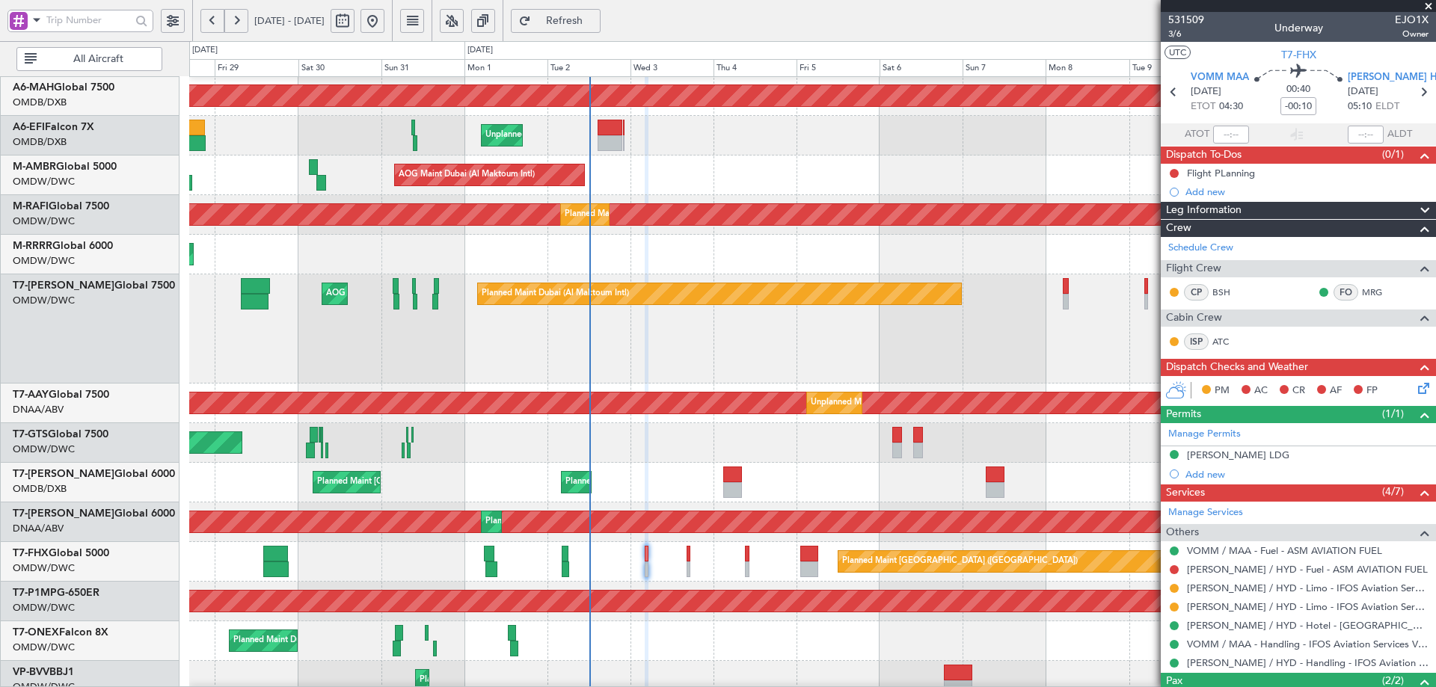
click at [600, 10] on button "Refresh" at bounding box center [556, 21] width 90 height 24
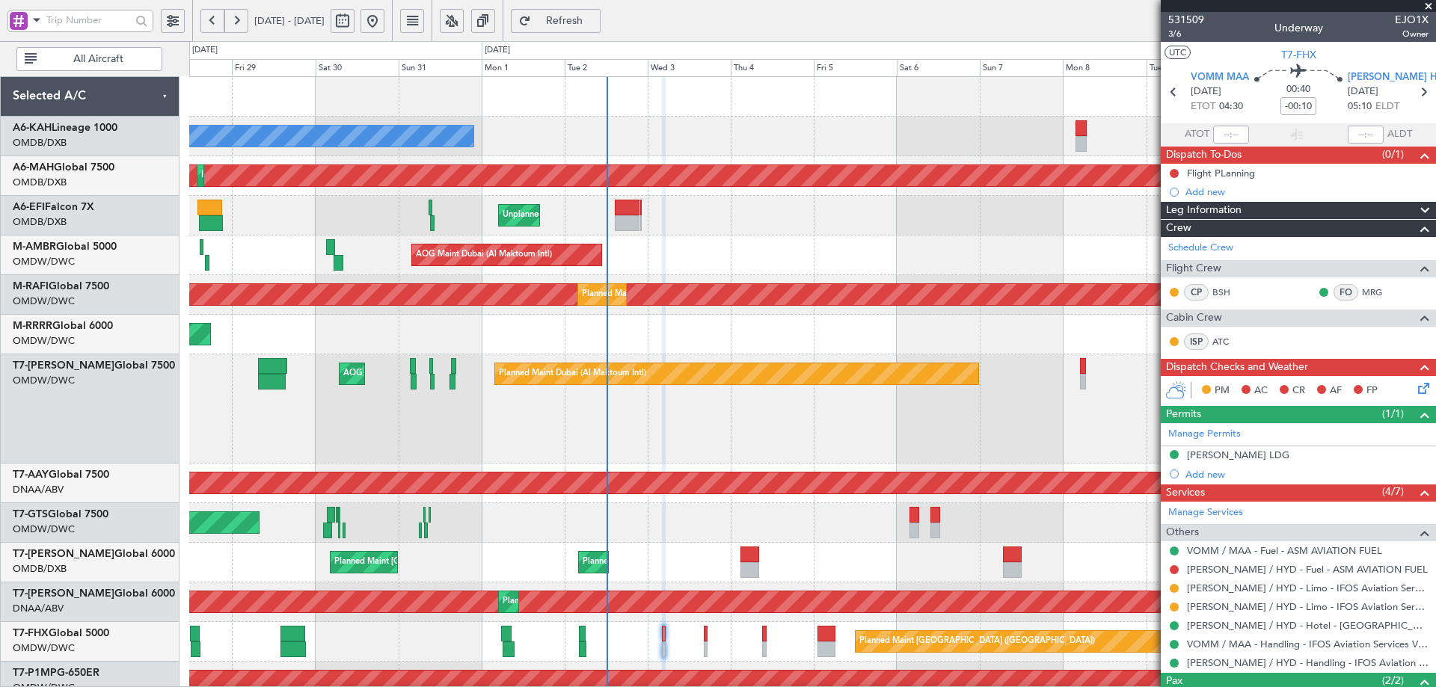
click at [721, 351] on div "Planned Maint Dubai (Al Maktoum Intl)" at bounding box center [812, 335] width 1246 height 40
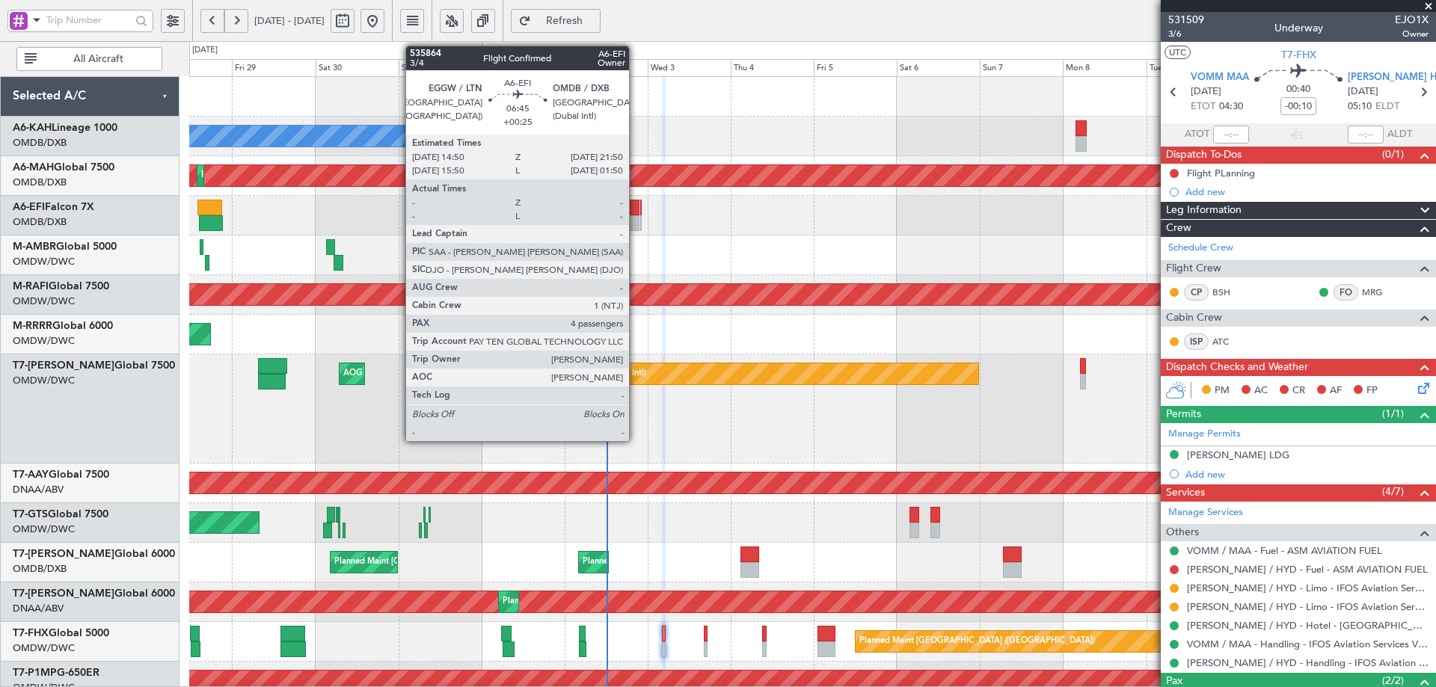
click at [628, 209] on div at bounding box center [627, 208] width 25 height 16
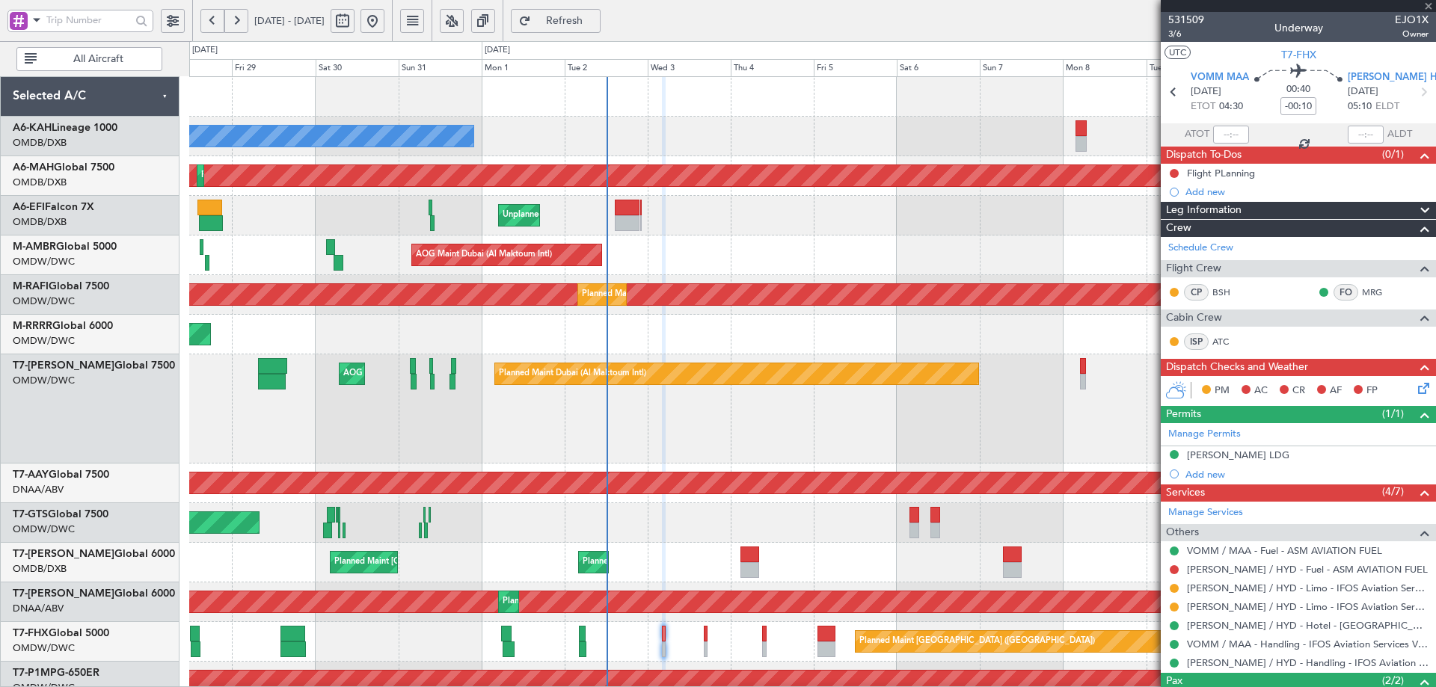
type input "+00:25"
type input "4"
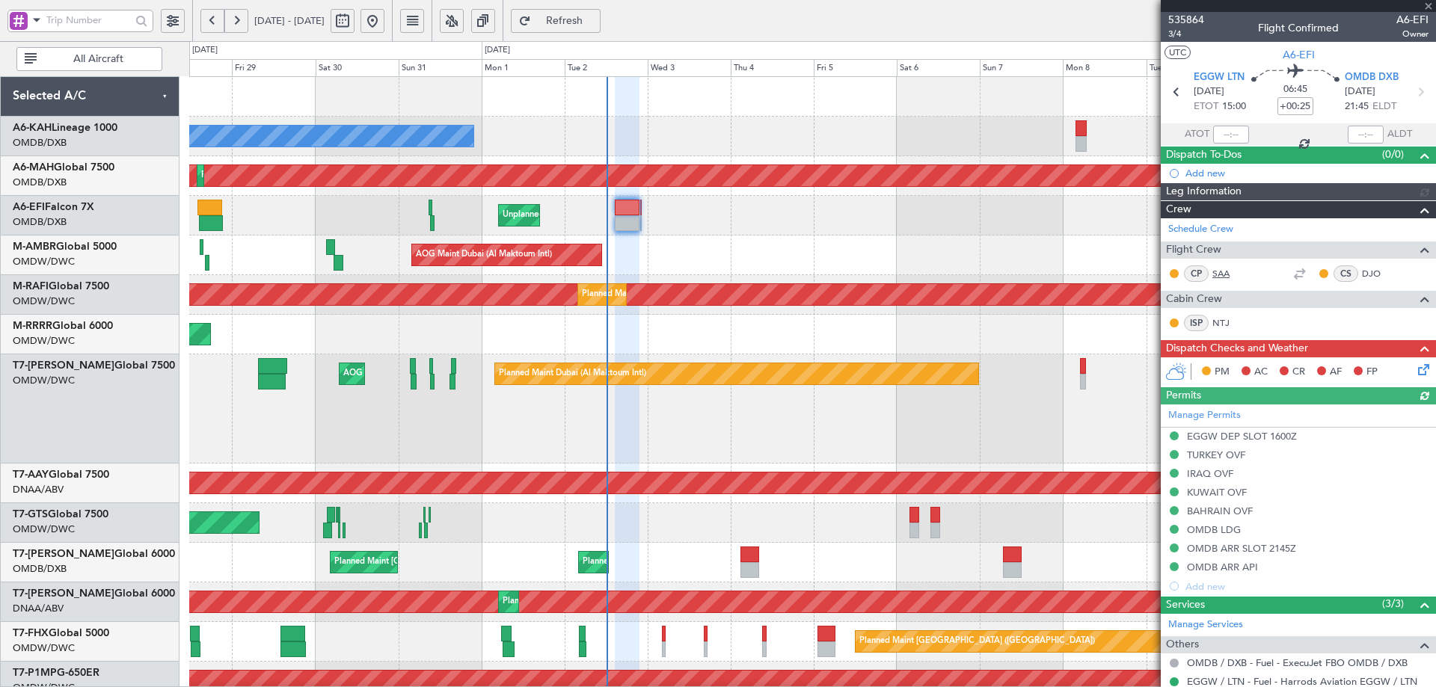
type input "[PERSON_NAME] (ANI)"
type input "7173"
click at [1264, 104] on div "06:45 +00:25" at bounding box center [1295, 91] width 99 height 55
click at [1282, 100] on input "+00:25" at bounding box center [1295, 106] width 36 height 18
click at [1297, 110] on input "+00:25" at bounding box center [1295, 106] width 36 height 18
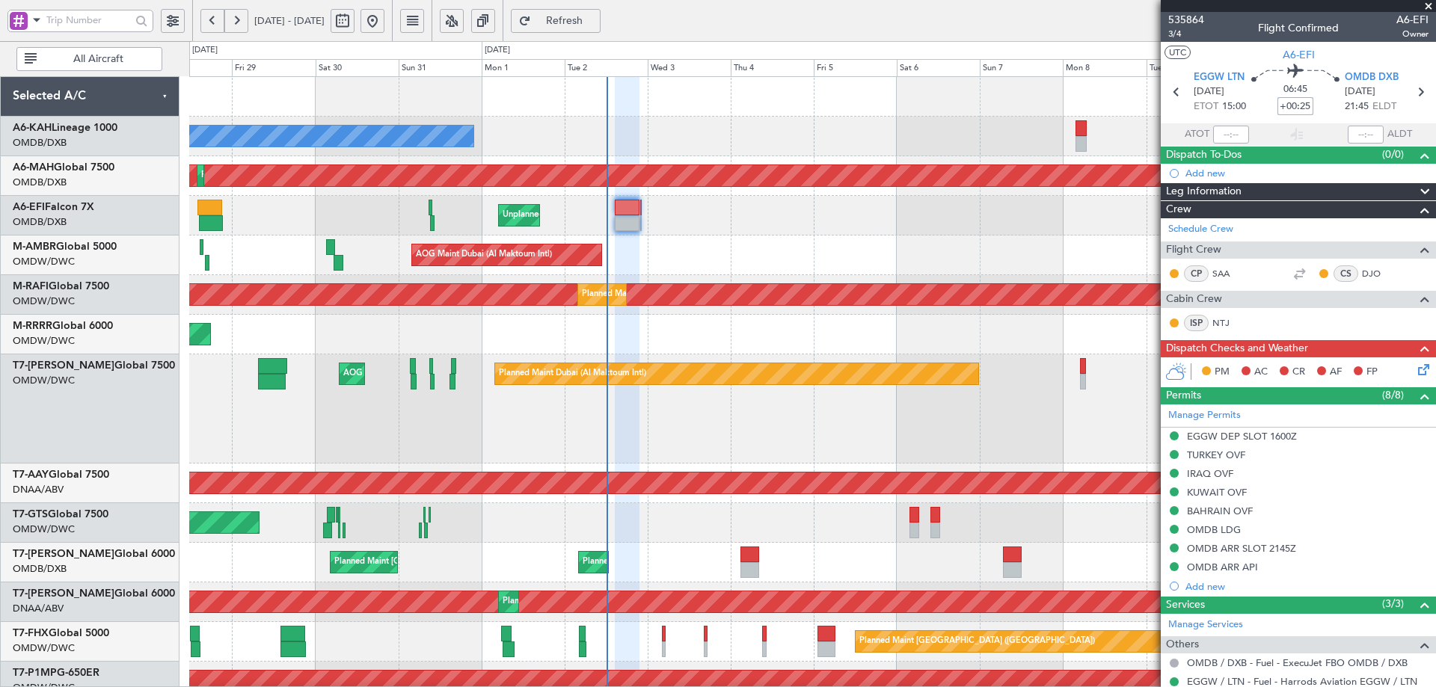
drag, startPoint x: 1298, startPoint y: 108, endPoint x: 1308, endPoint y: 111, distance: 10.7
click at [1308, 111] on input "+00:25" at bounding box center [1295, 106] width 36 height 18
type input "+00:15"
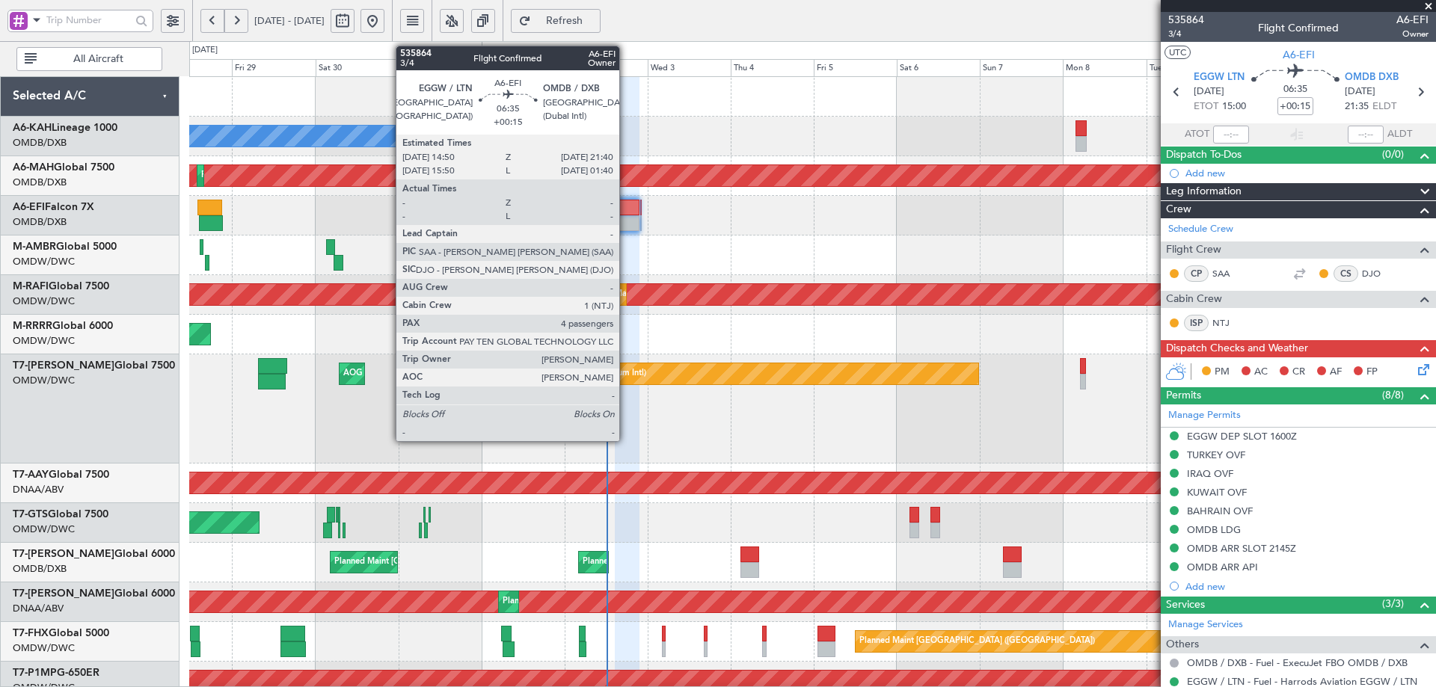
click at [626, 216] on div at bounding box center [627, 223] width 24 height 16
click at [625, 216] on div at bounding box center [627, 223] width 24 height 16
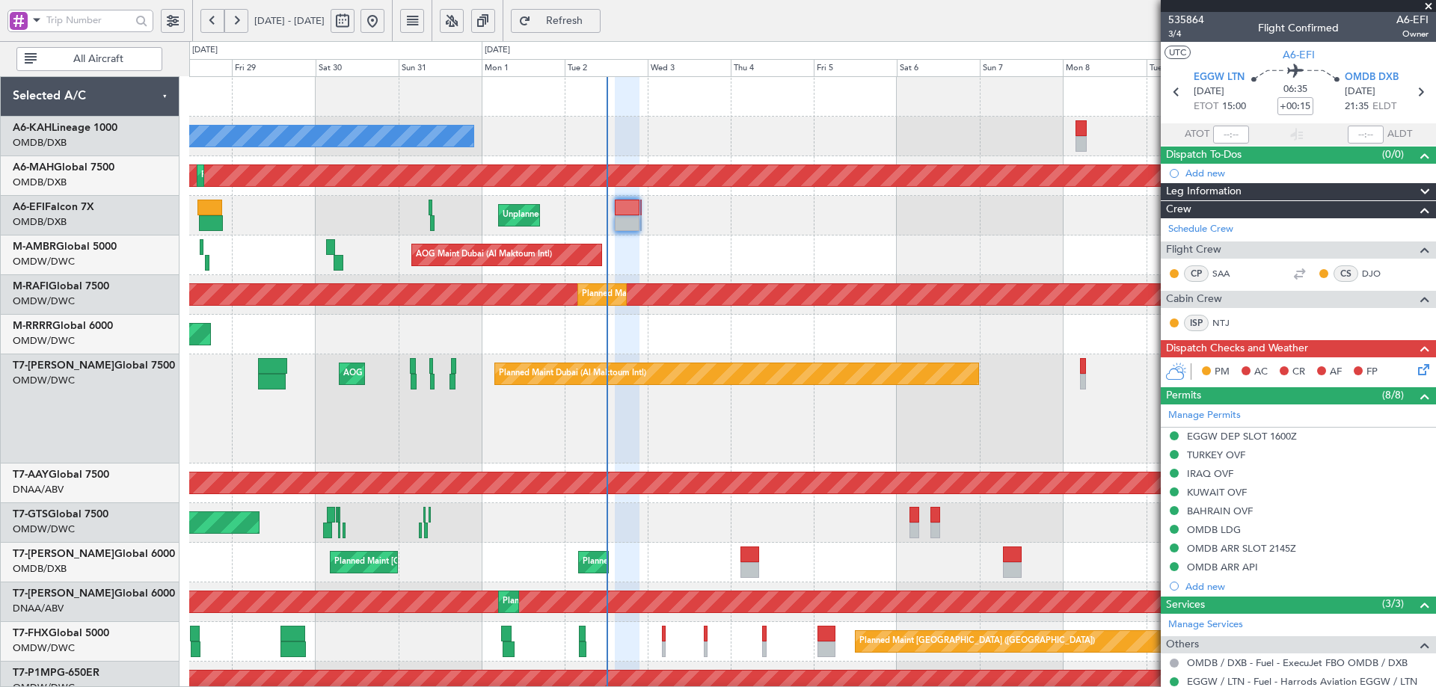
type input "Anita Mani (ANI)"
type input "7173"
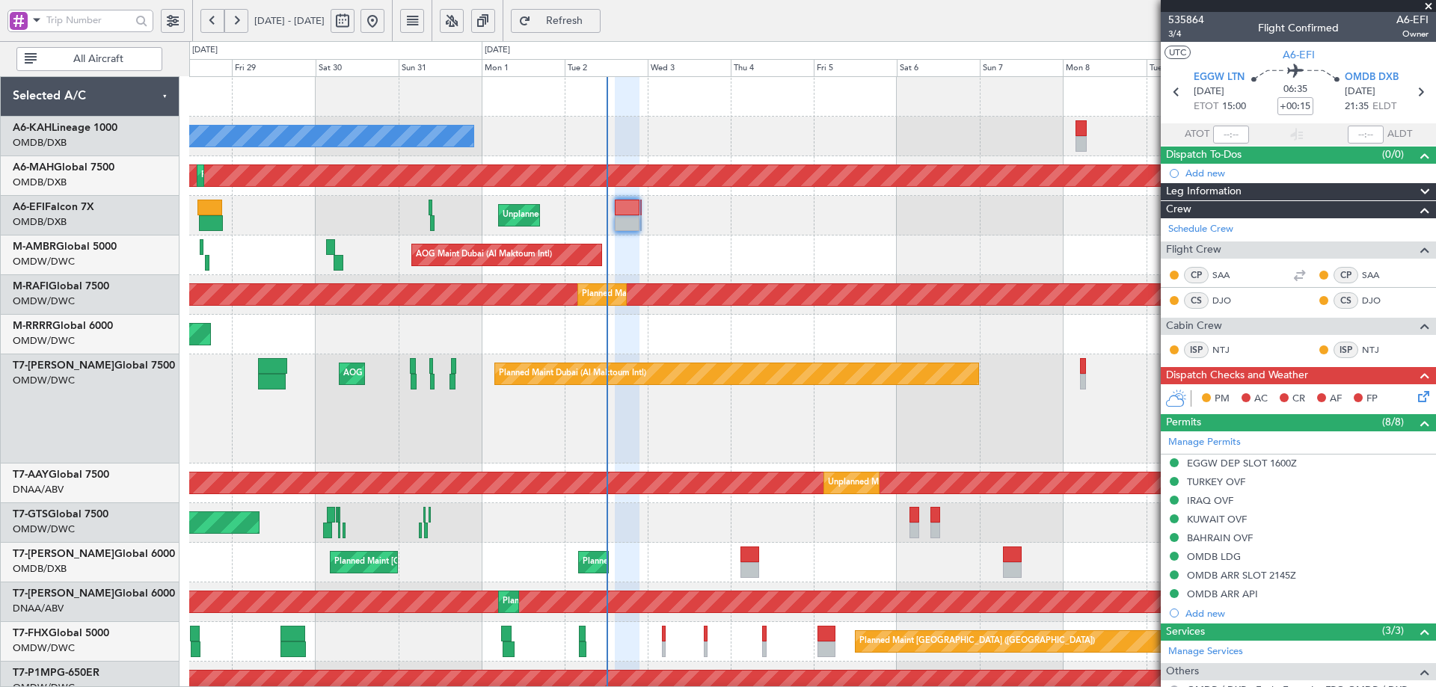
type input "Anita Mani (ANI)"
type input "7173"
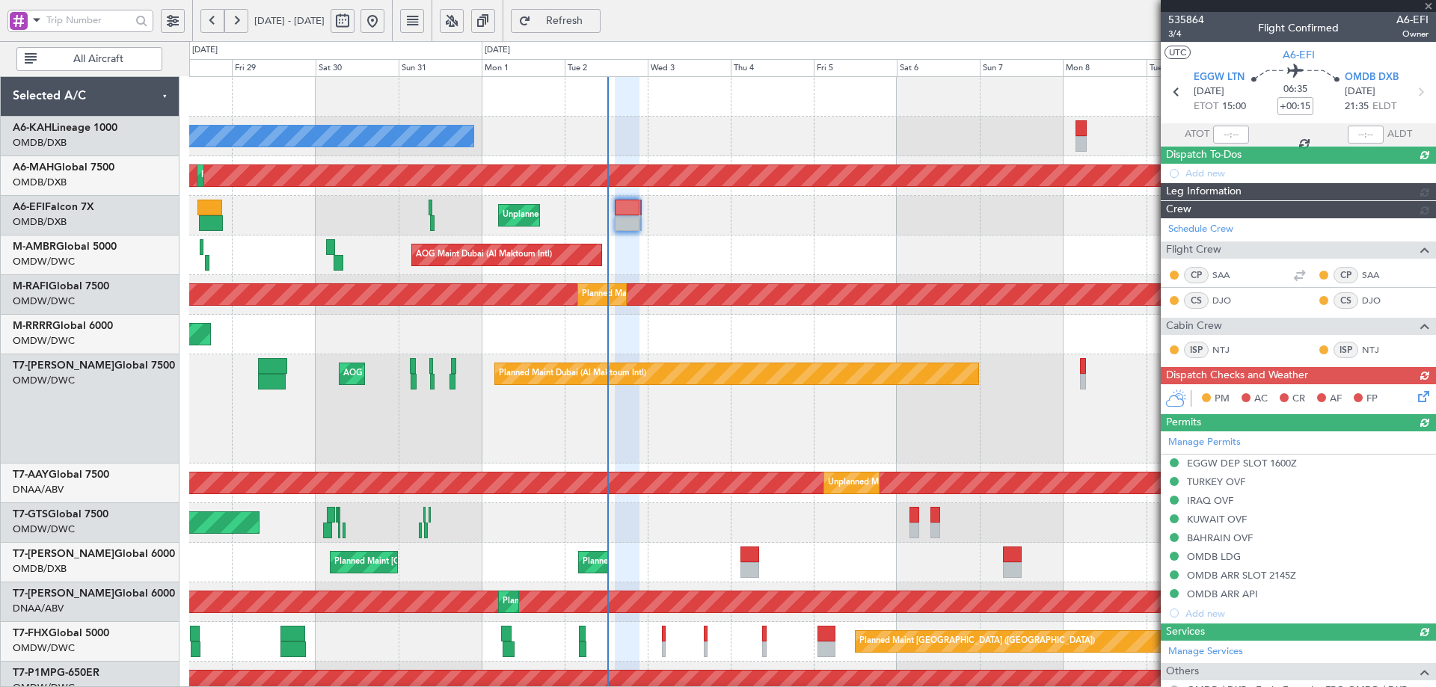
type input "Anita Mani (ANI)"
type input "7173"
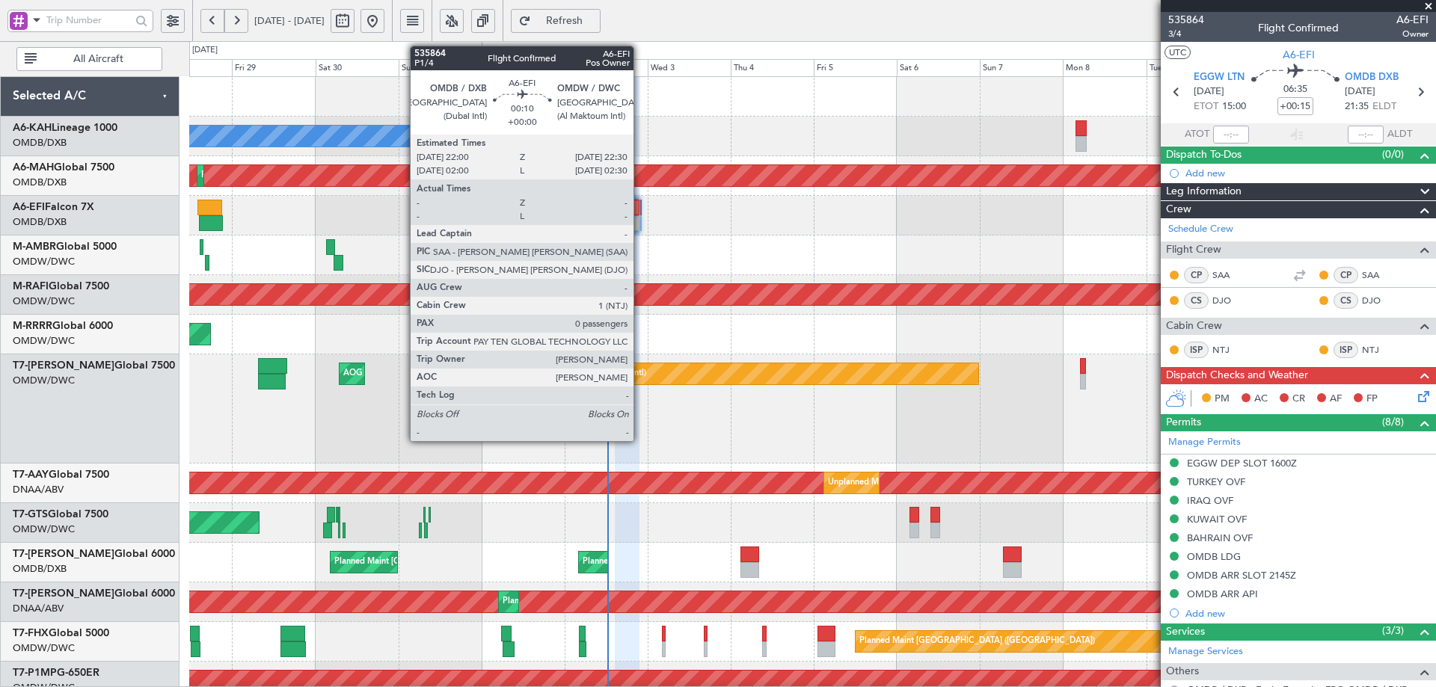
click at [642, 209] on div at bounding box center [641, 208] width 2 height 16
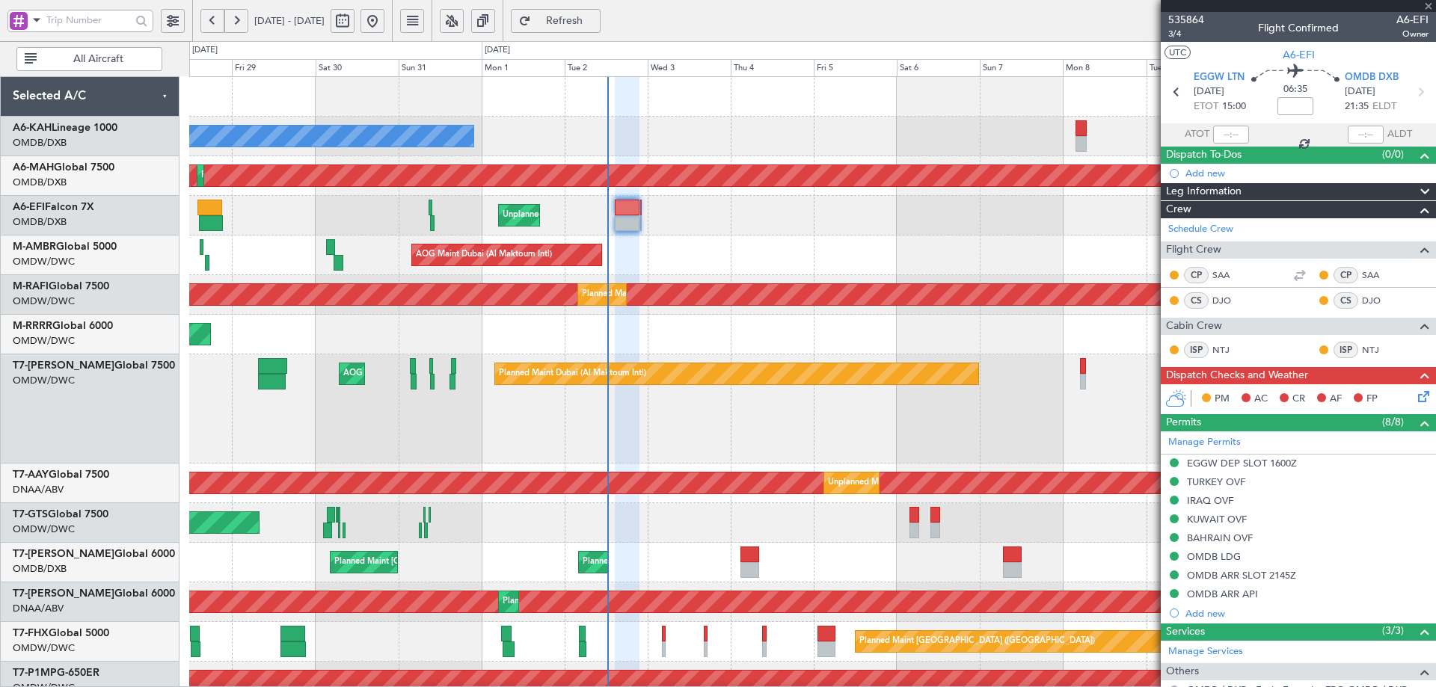
type input "0"
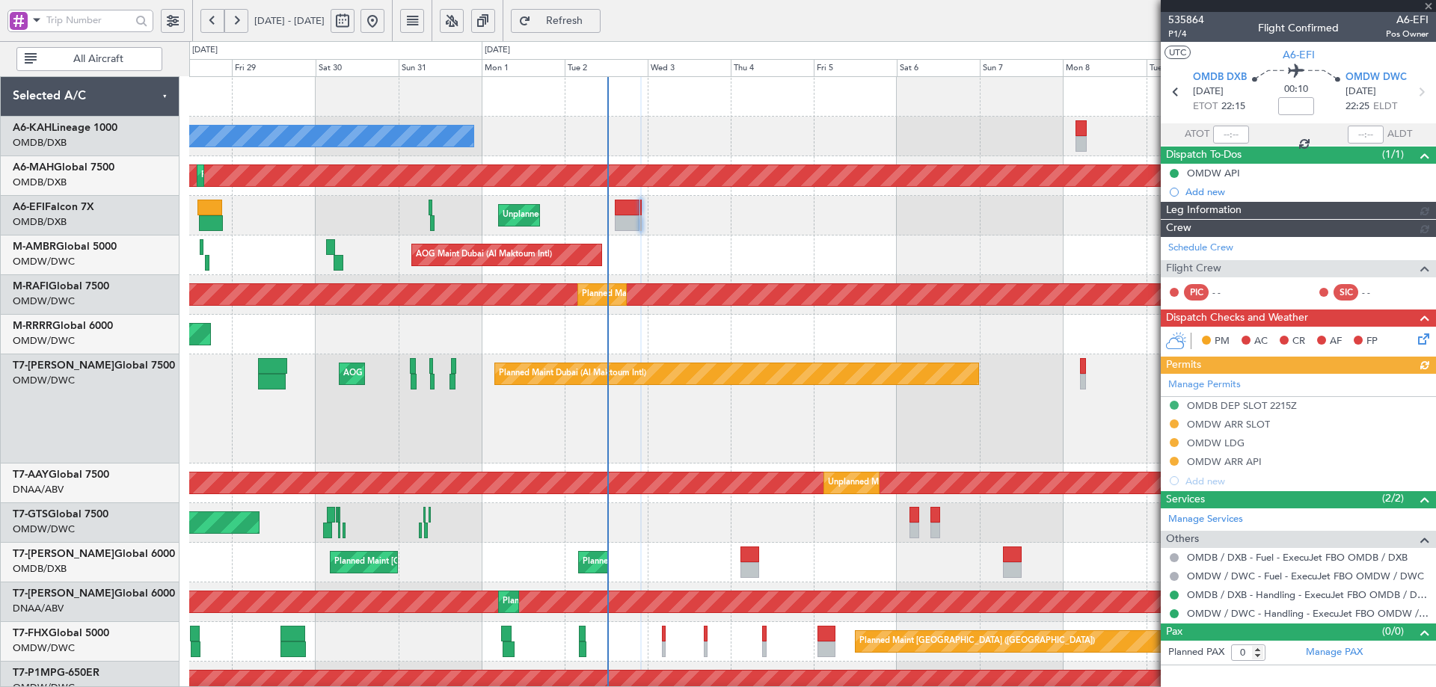
type input "Anita Mani (ANI)"
type input "7187"
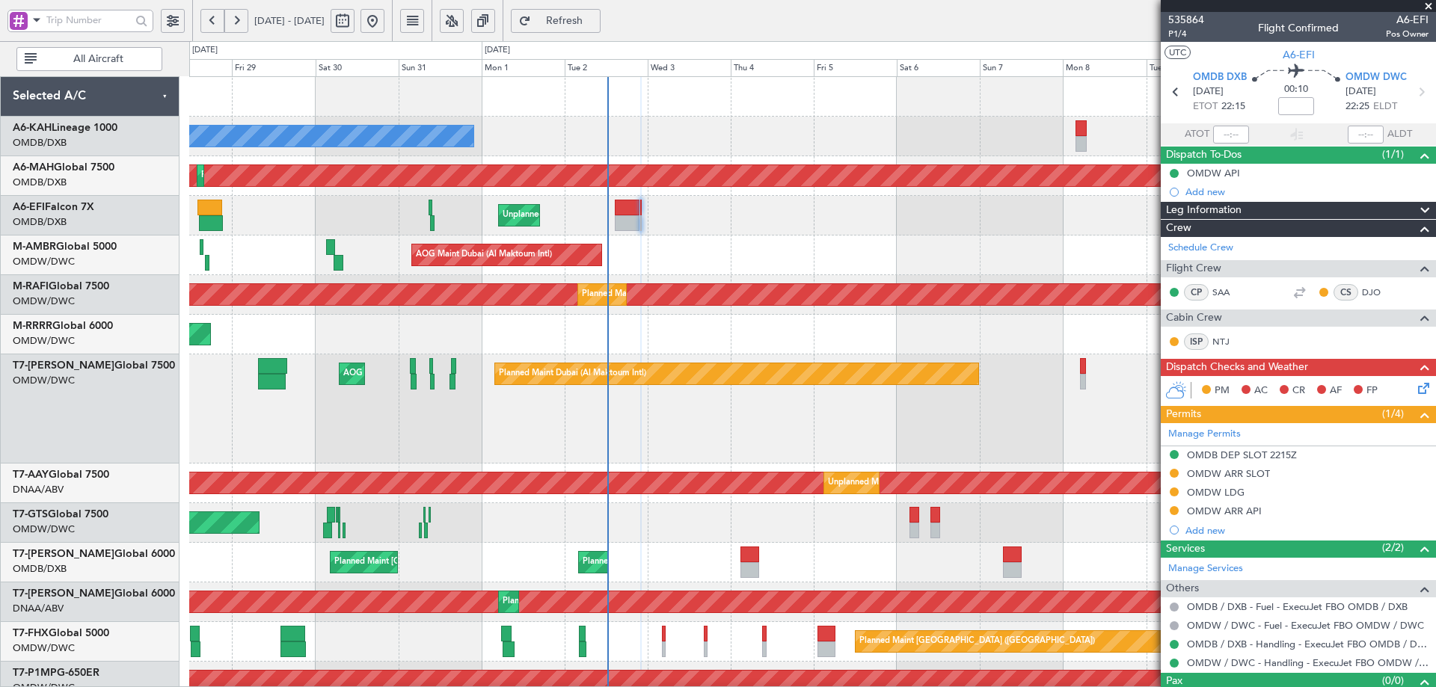
click at [1415, 392] on icon at bounding box center [1421, 386] width 12 height 12
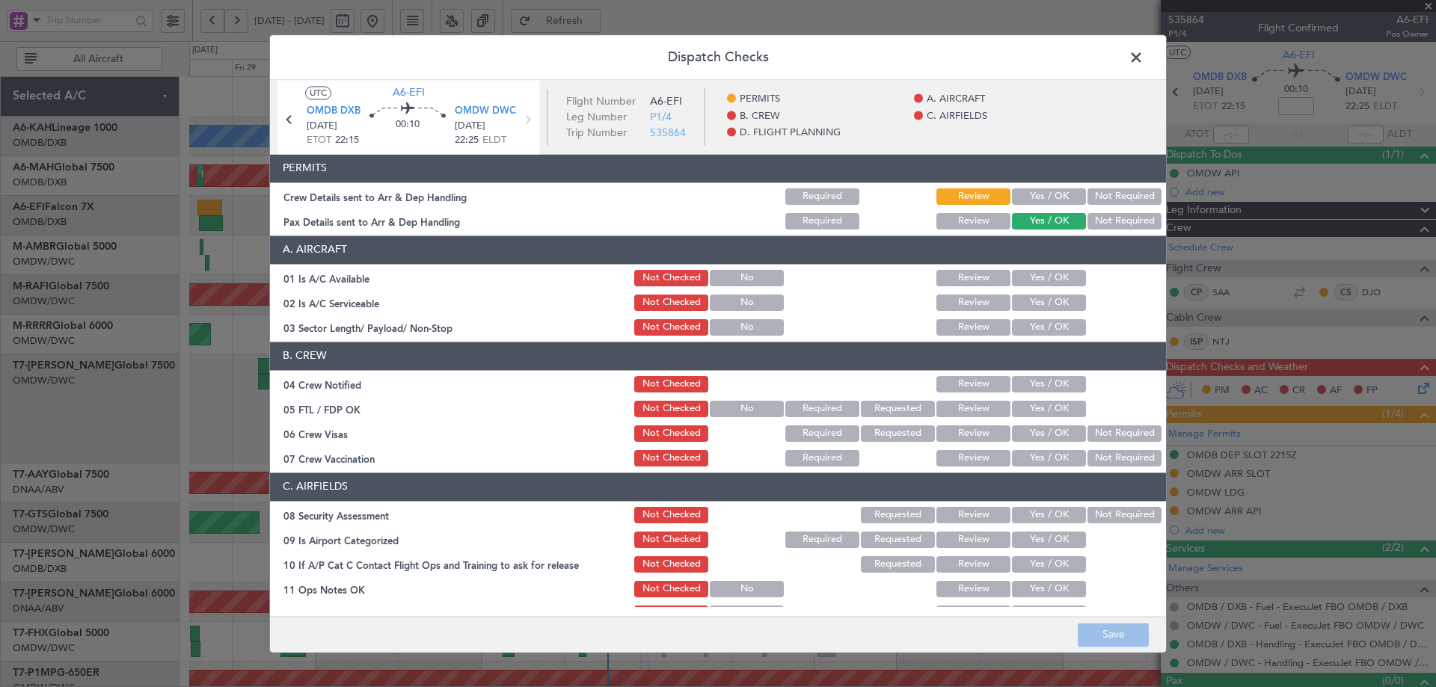
click at [1054, 204] on button "Yes / OK" at bounding box center [1049, 196] width 74 height 16
drag, startPoint x: 1036, startPoint y: 276, endPoint x: 1030, endPoint y: 307, distance: 31.1
click at [1035, 279] on button "Yes / OK" at bounding box center [1049, 278] width 74 height 16
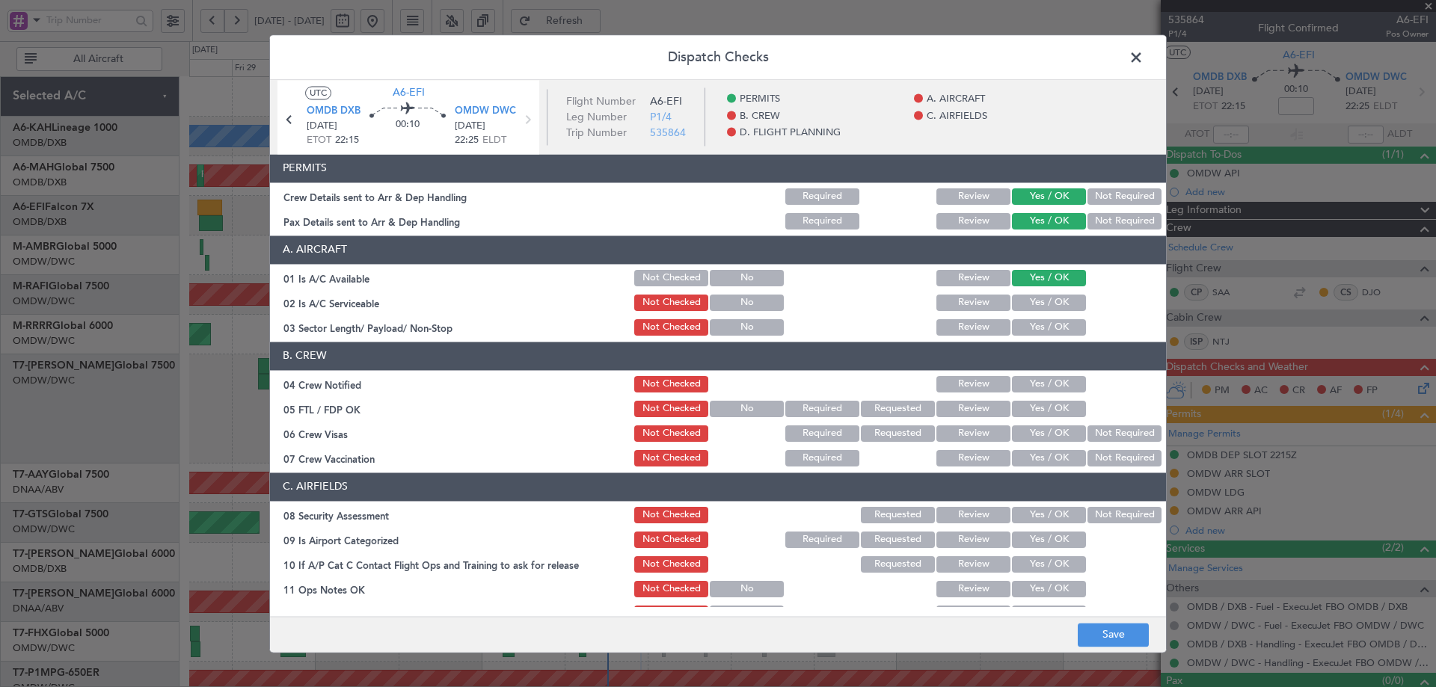
drag, startPoint x: 1030, startPoint y: 307, endPoint x: 1030, endPoint y: 324, distance: 17.2
click at [1030, 307] on button "Yes / OK" at bounding box center [1049, 303] width 74 height 16
click at [1031, 324] on button "Yes / OK" at bounding box center [1049, 327] width 74 height 16
click at [1034, 384] on button "Yes / OK" at bounding box center [1049, 384] width 74 height 16
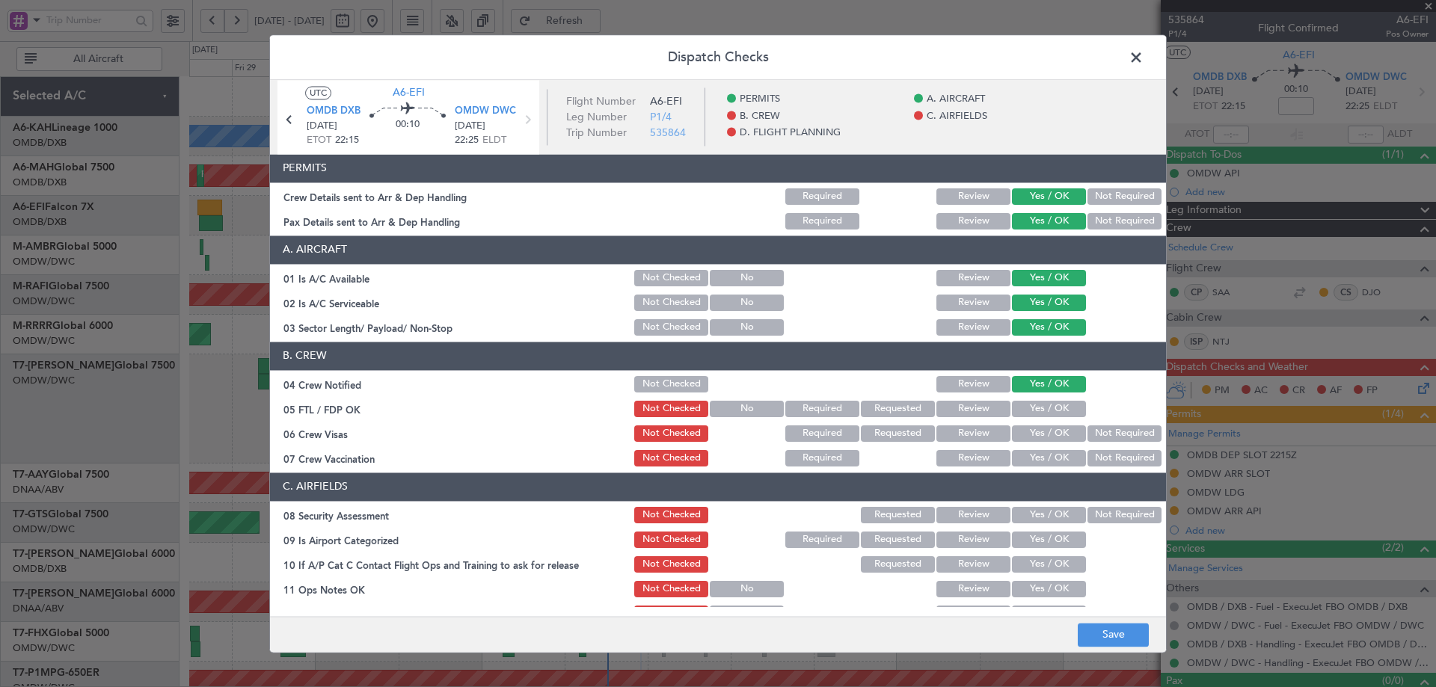
click at [1033, 414] on button "Yes / OK" at bounding box center [1049, 409] width 74 height 16
drag, startPoint x: 1033, startPoint y: 427, endPoint x: 1053, endPoint y: 449, distance: 29.7
click at [1034, 427] on button "Yes / OK" at bounding box center [1049, 433] width 74 height 16
drag, startPoint x: 1107, startPoint y: 463, endPoint x: 1051, endPoint y: 495, distance: 64.6
click at [1105, 462] on button "Not Required" at bounding box center [1124, 458] width 74 height 16
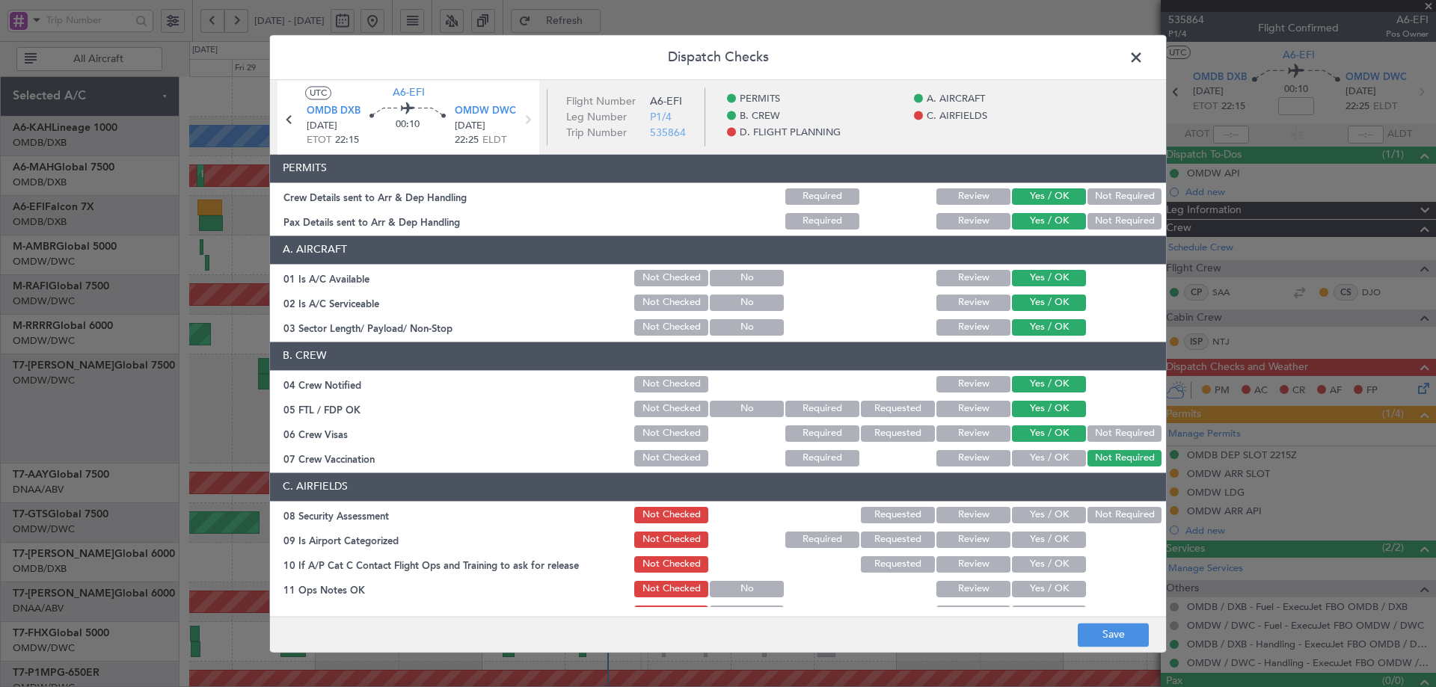
drag, startPoint x: 1041, startPoint y: 514, endPoint x: 1043, endPoint y: 532, distance: 17.3
click at [1041, 516] on button "Yes / OK" at bounding box center [1049, 515] width 74 height 16
drag, startPoint x: 1039, startPoint y: 535, endPoint x: 1023, endPoint y: 517, distance: 24.3
click at [1039, 534] on button "Yes / OK" at bounding box center [1049, 540] width 74 height 16
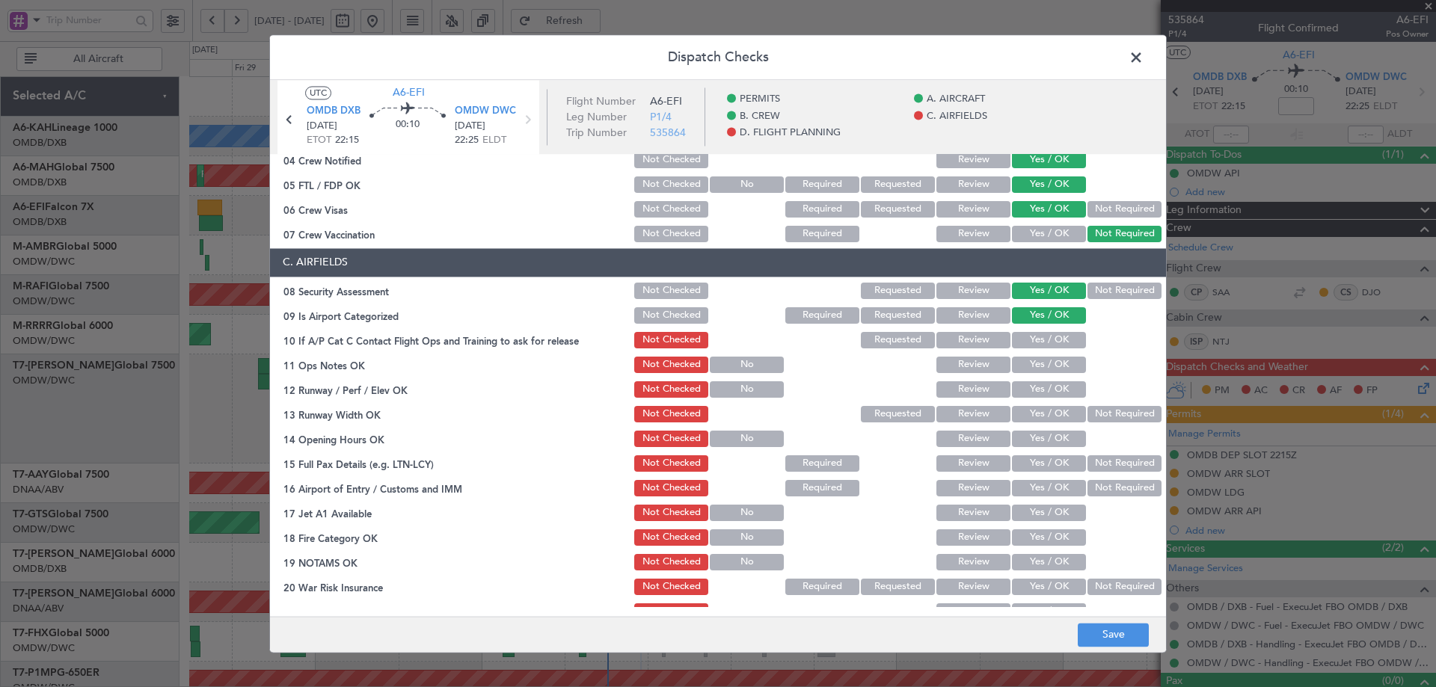
click at [1036, 337] on button "Yes / OK" at bounding box center [1049, 340] width 74 height 16
click at [1038, 358] on button "Yes / OK" at bounding box center [1049, 365] width 74 height 16
drag, startPoint x: 1030, startPoint y: 381, endPoint x: 1018, endPoint y: 422, distance: 42.6
click at [1027, 390] on div "Yes / OK" at bounding box center [1047, 389] width 76 height 21
drag, startPoint x: 1027, startPoint y: 416, endPoint x: 1029, endPoint y: 400, distance: 15.9
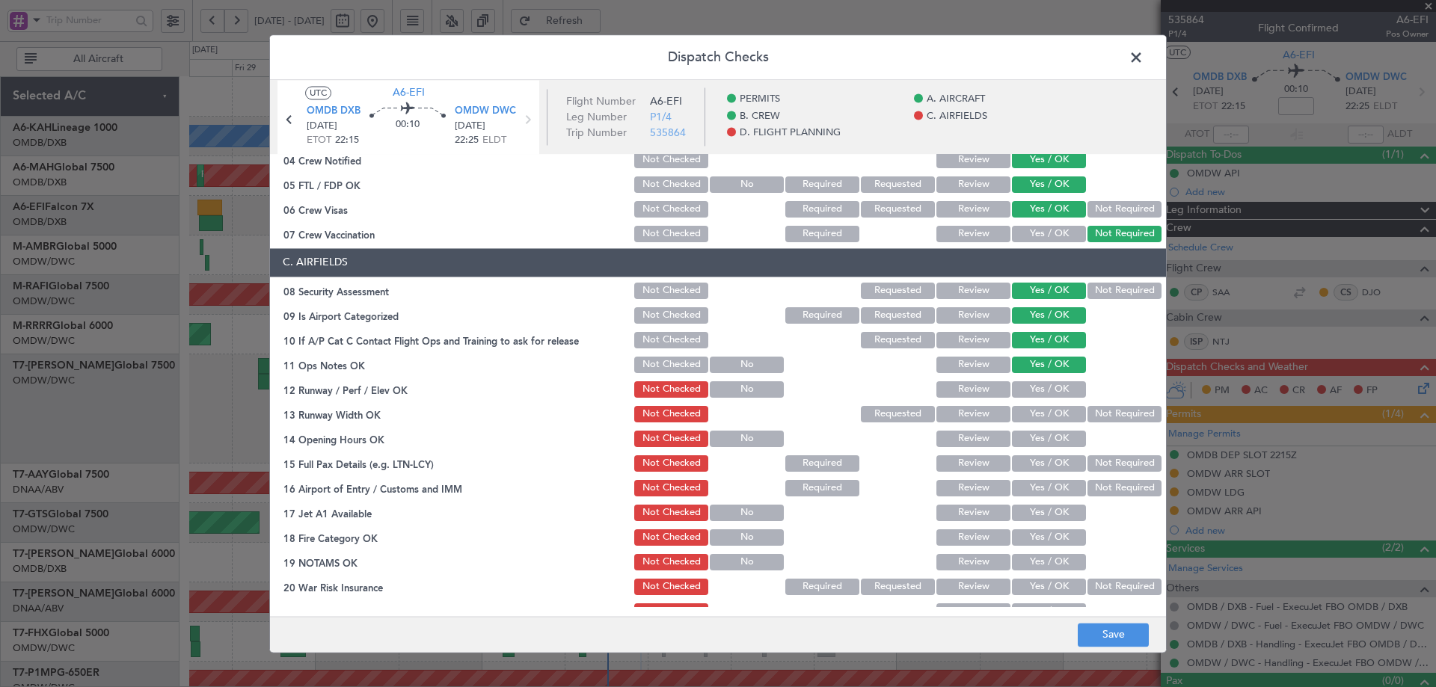
click at [1027, 414] on button "Yes / OK" at bounding box center [1049, 414] width 74 height 16
click at [1029, 399] on div "Yes / OK" at bounding box center [1047, 389] width 76 height 21
click at [1036, 387] on button "Yes / OK" at bounding box center [1049, 389] width 74 height 16
click at [1022, 443] on button "Yes / OK" at bounding box center [1049, 439] width 74 height 16
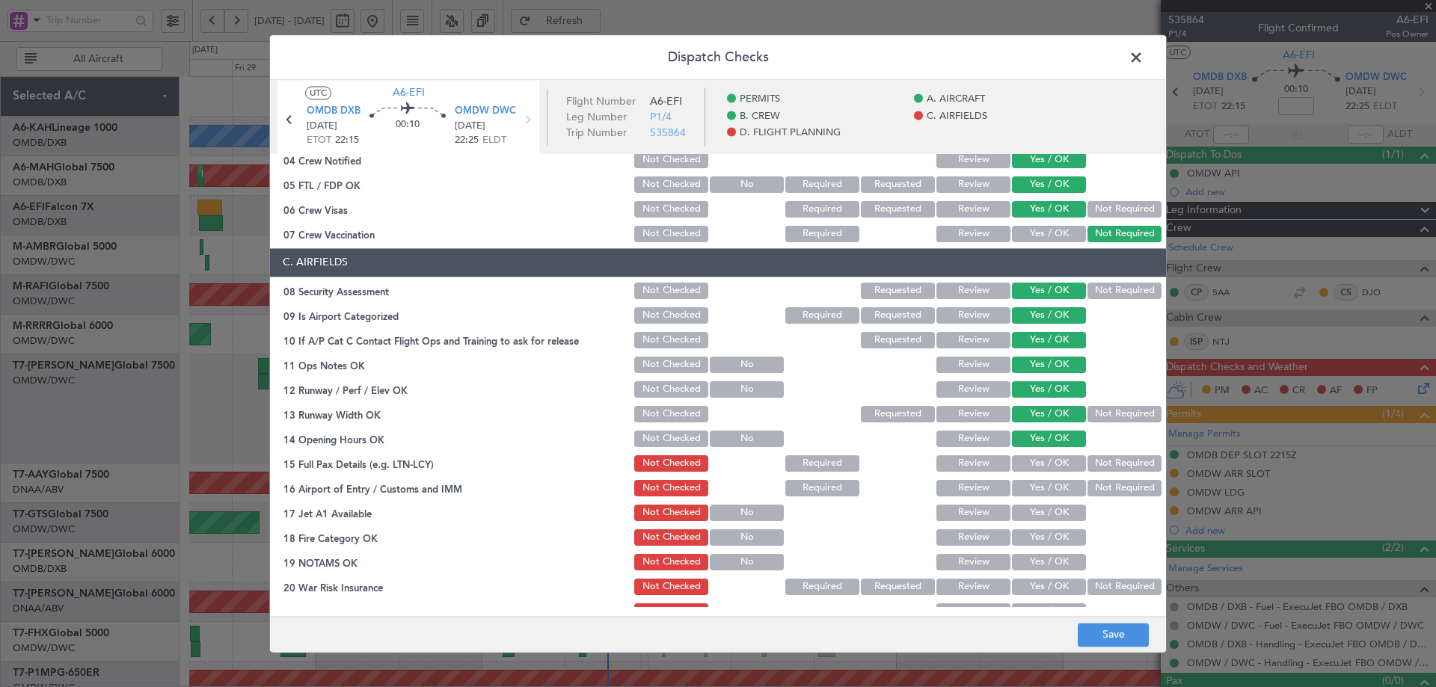
drag, startPoint x: 1022, startPoint y: 471, endPoint x: 1024, endPoint y: 484, distance: 12.8
click at [1022, 469] on button "Yes / OK" at bounding box center [1049, 463] width 74 height 16
drag, startPoint x: 1023, startPoint y: 486, endPoint x: 1021, endPoint y: 514, distance: 28.5
click at [1021, 489] on button "Yes / OK" at bounding box center [1049, 488] width 74 height 16
drag, startPoint x: 1035, startPoint y: 514, endPoint x: 1029, endPoint y: 541, distance: 27.6
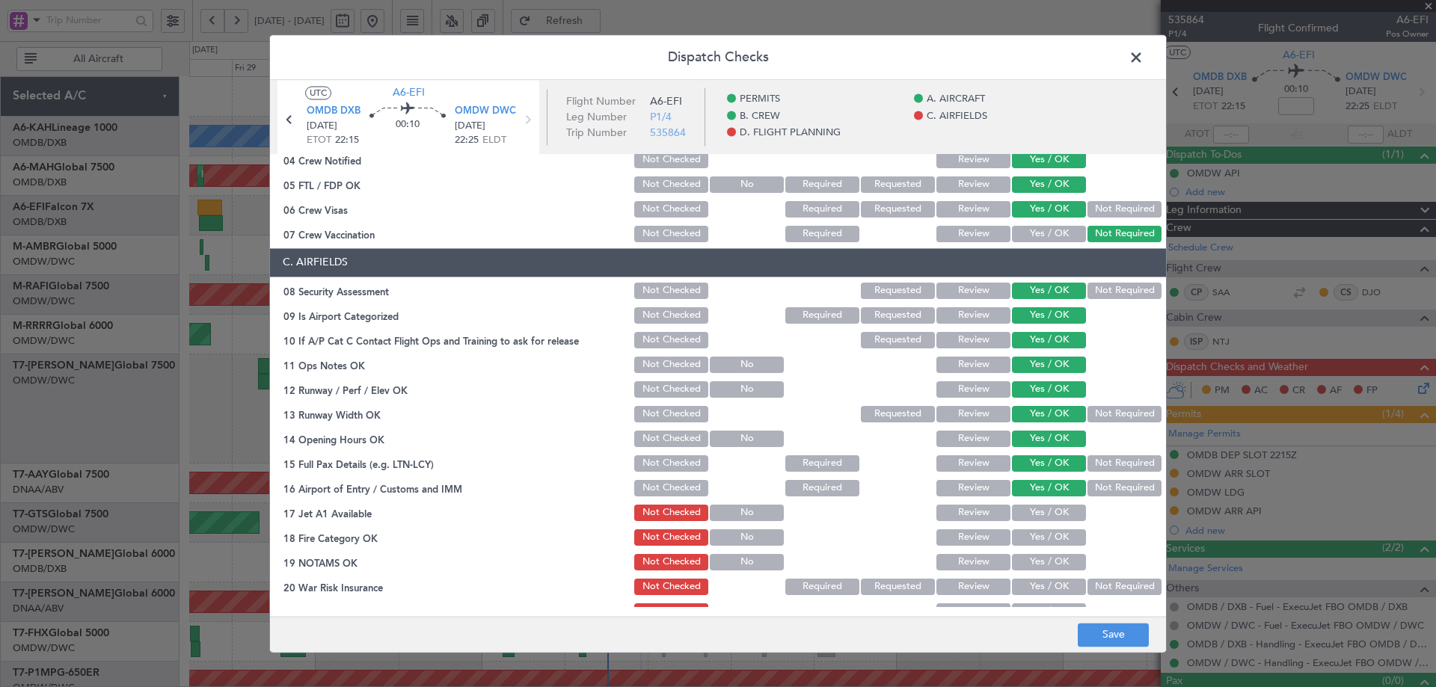
click at [1035, 514] on button "Yes / OK" at bounding box center [1049, 513] width 74 height 16
drag, startPoint x: 1029, startPoint y: 540, endPoint x: 1033, endPoint y: 558, distance: 18.5
click at [1029, 541] on button "Yes / OK" at bounding box center [1049, 537] width 74 height 16
drag, startPoint x: 1034, startPoint y: 562, endPoint x: 1102, endPoint y: 579, distance: 70.2
click at [1036, 562] on button "Yes / OK" at bounding box center [1049, 562] width 74 height 16
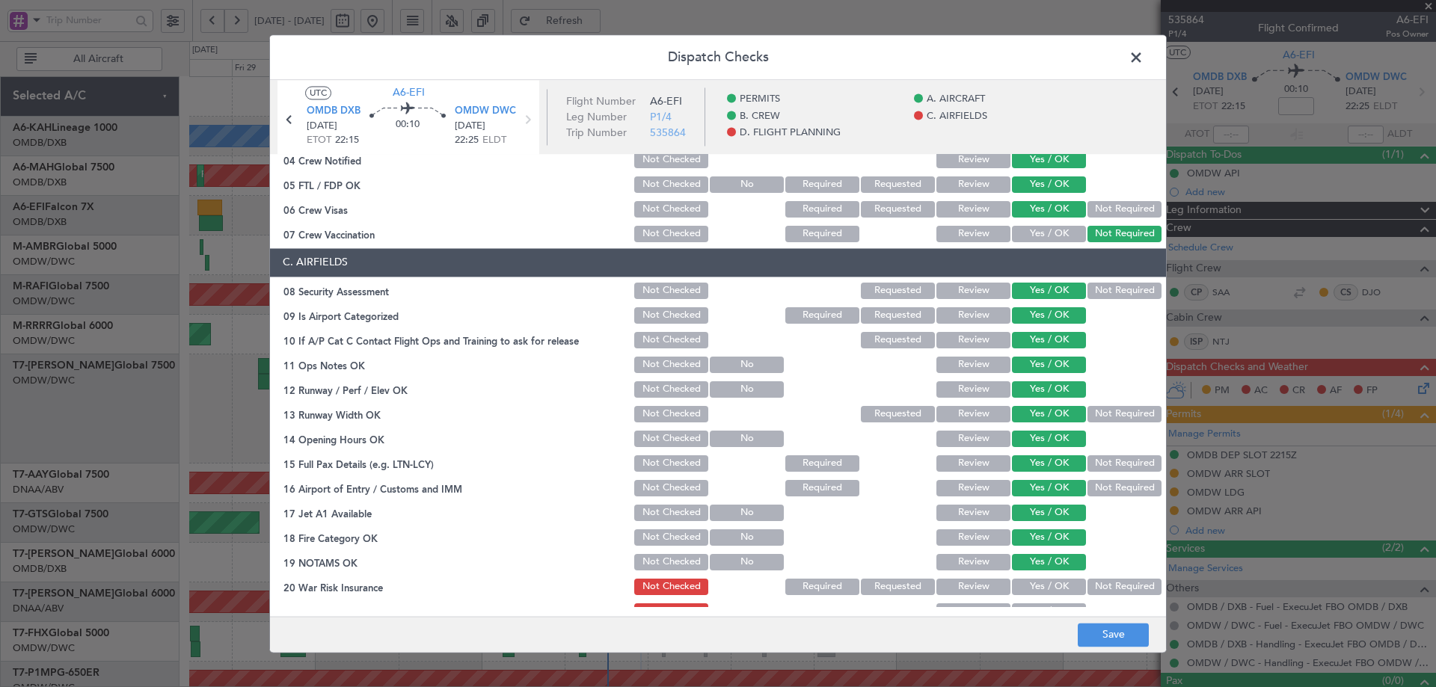
click at [1114, 588] on button "Not Required" at bounding box center [1124, 587] width 74 height 16
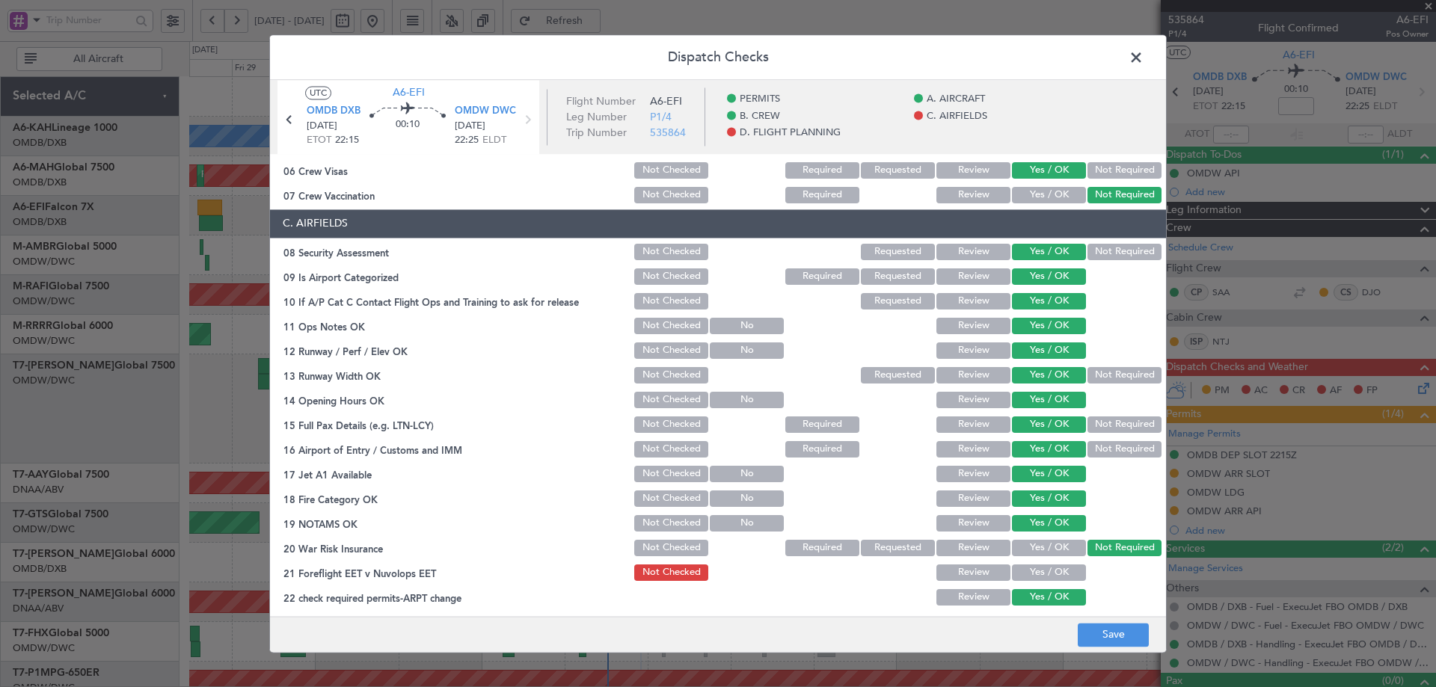
scroll to position [449, 0]
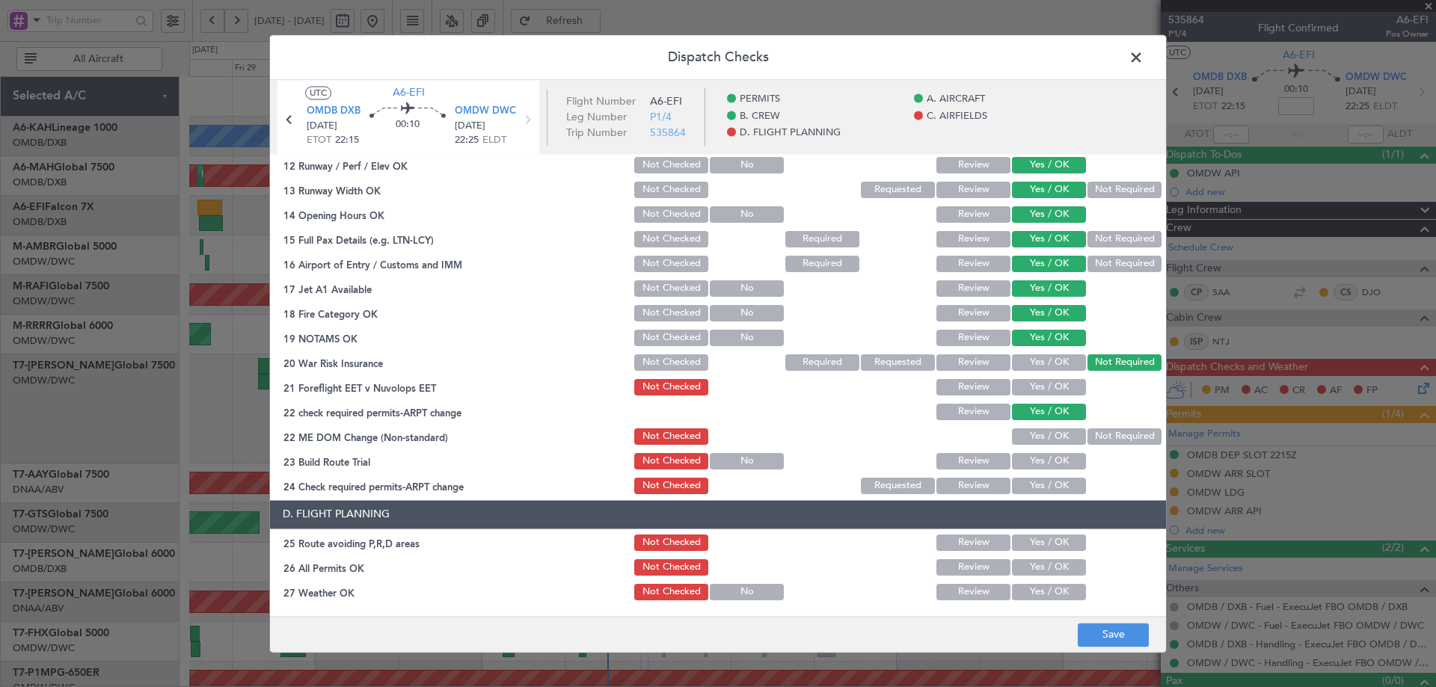
drag, startPoint x: 1028, startPoint y: 438, endPoint x: 1035, endPoint y: 473, distance: 35.0
click at [1027, 439] on button "Yes / OK" at bounding box center [1049, 436] width 74 height 16
click at [1036, 473] on section "C. AIRFIELDS 08 Security Assessment Not Checked Requested Review Yes / OK Not R…" at bounding box center [718, 260] width 896 height 473
click at [1038, 464] on button "Yes / OK" at bounding box center [1049, 461] width 74 height 16
click at [1030, 493] on button "Yes / OK" at bounding box center [1049, 486] width 74 height 16
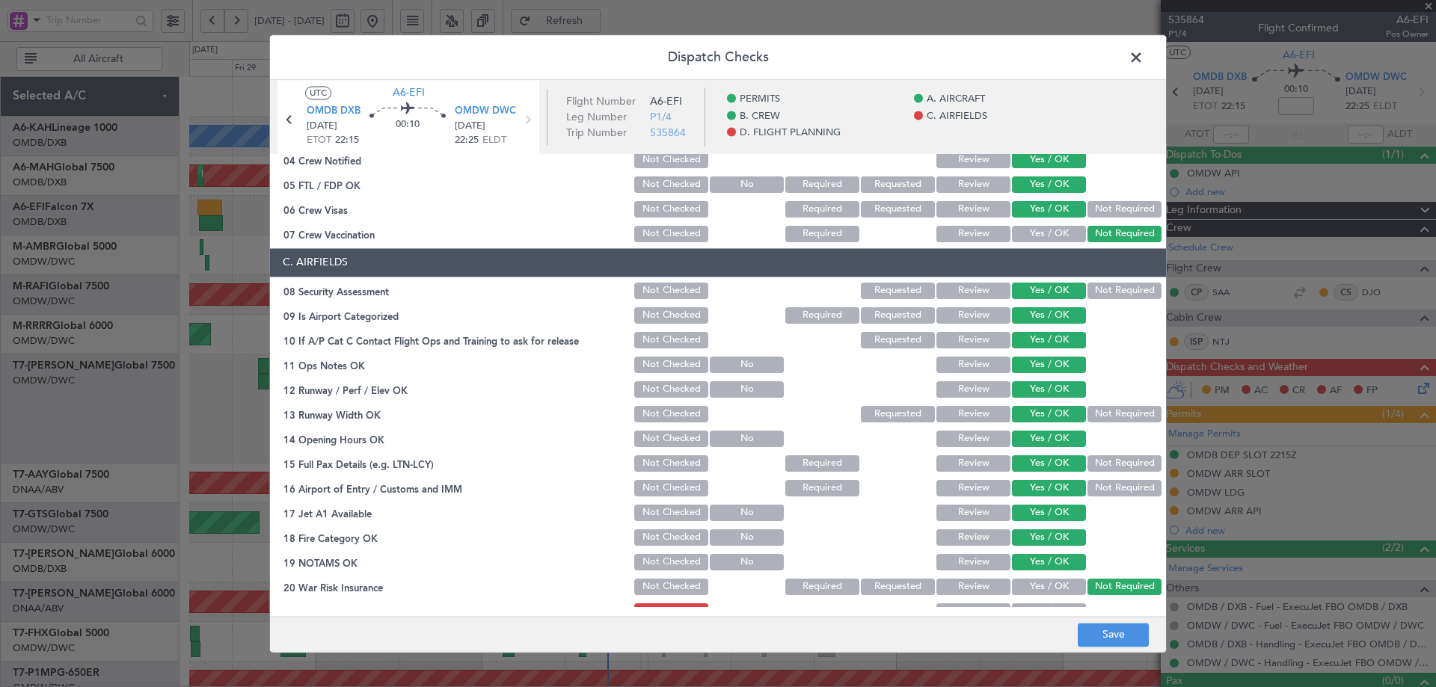
scroll to position [646, 0]
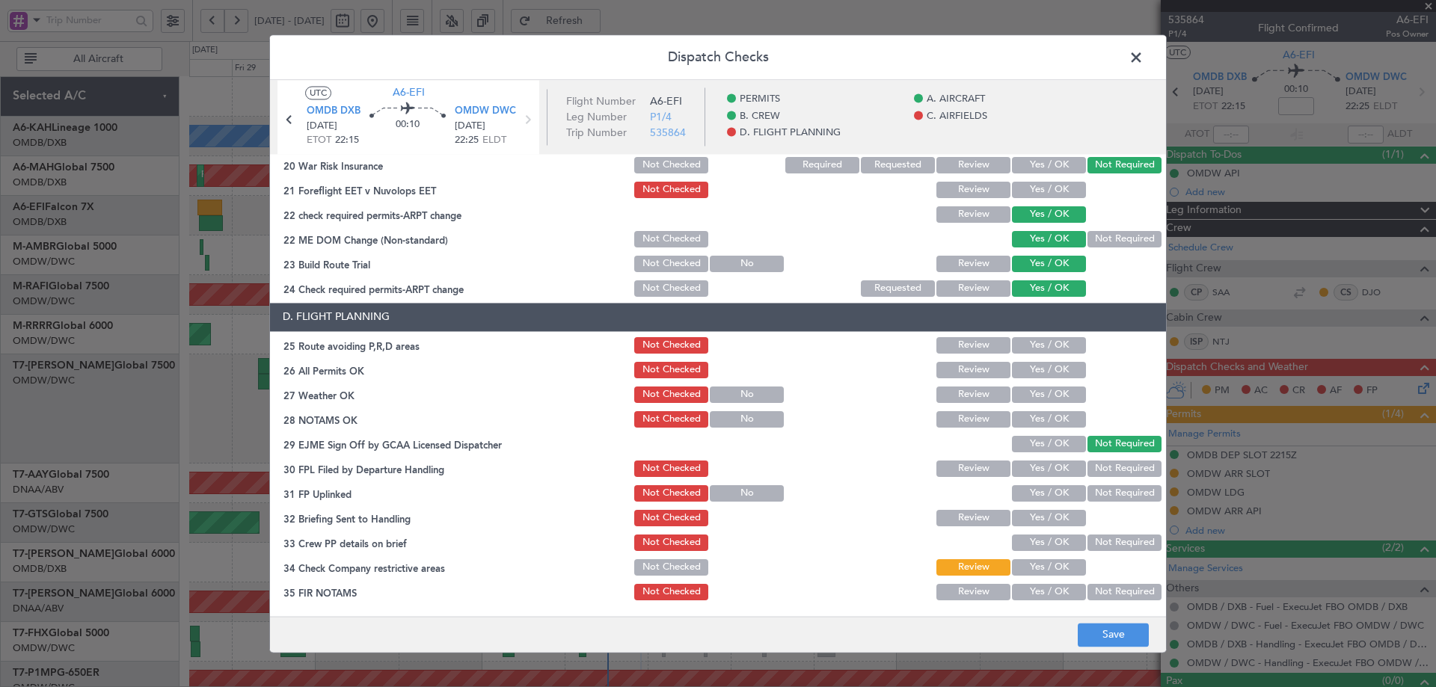
click at [1045, 347] on button "Yes / OK" at bounding box center [1049, 345] width 74 height 16
click at [978, 368] on button "Review" at bounding box center [973, 370] width 74 height 16
click at [1051, 396] on button "Yes / OK" at bounding box center [1049, 395] width 74 height 16
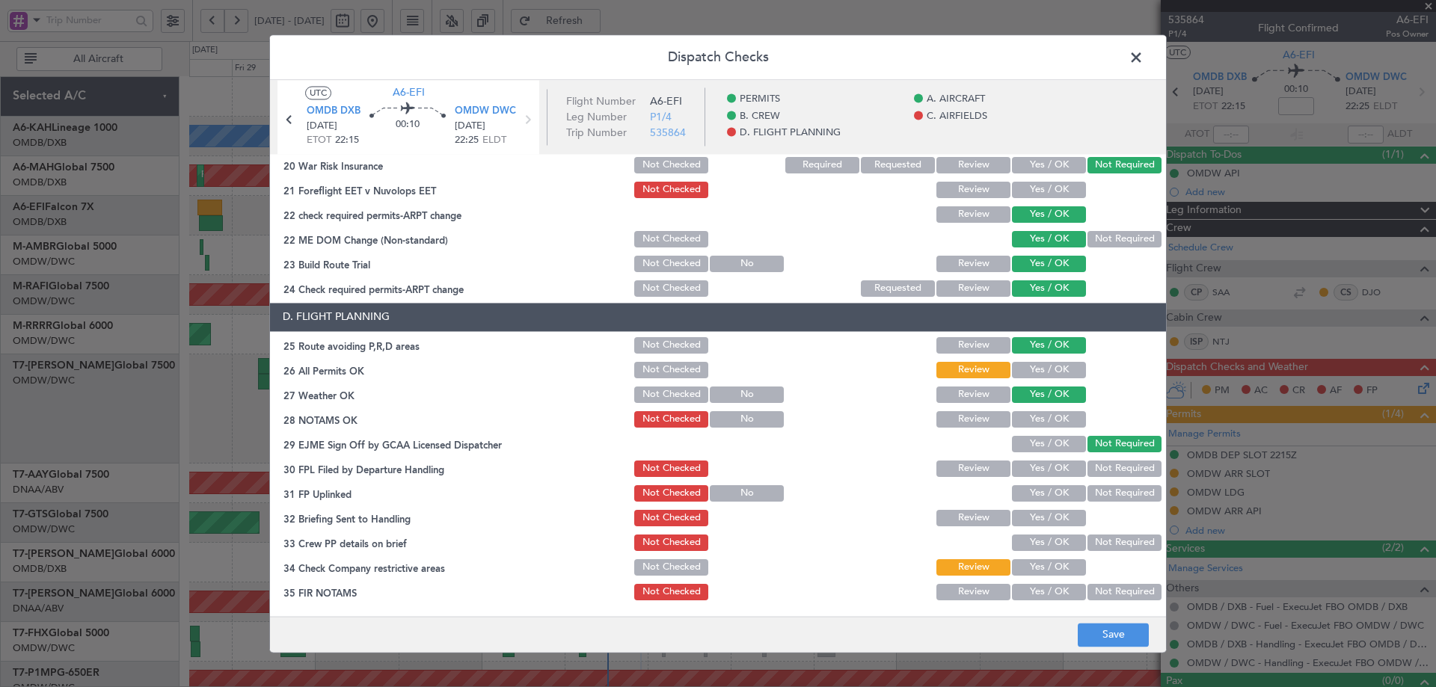
click at [1030, 422] on button "Yes / OK" at bounding box center [1049, 419] width 74 height 16
drag, startPoint x: 1036, startPoint y: 440, endPoint x: 1038, endPoint y: 458, distance: 17.3
click at [1037, 440] on button "Yes / OK" at bounding box center [1049, 444] width 74 height 16
click at [979, 470] on button "Review" at bounding box center [973, 469] width 74 height 16
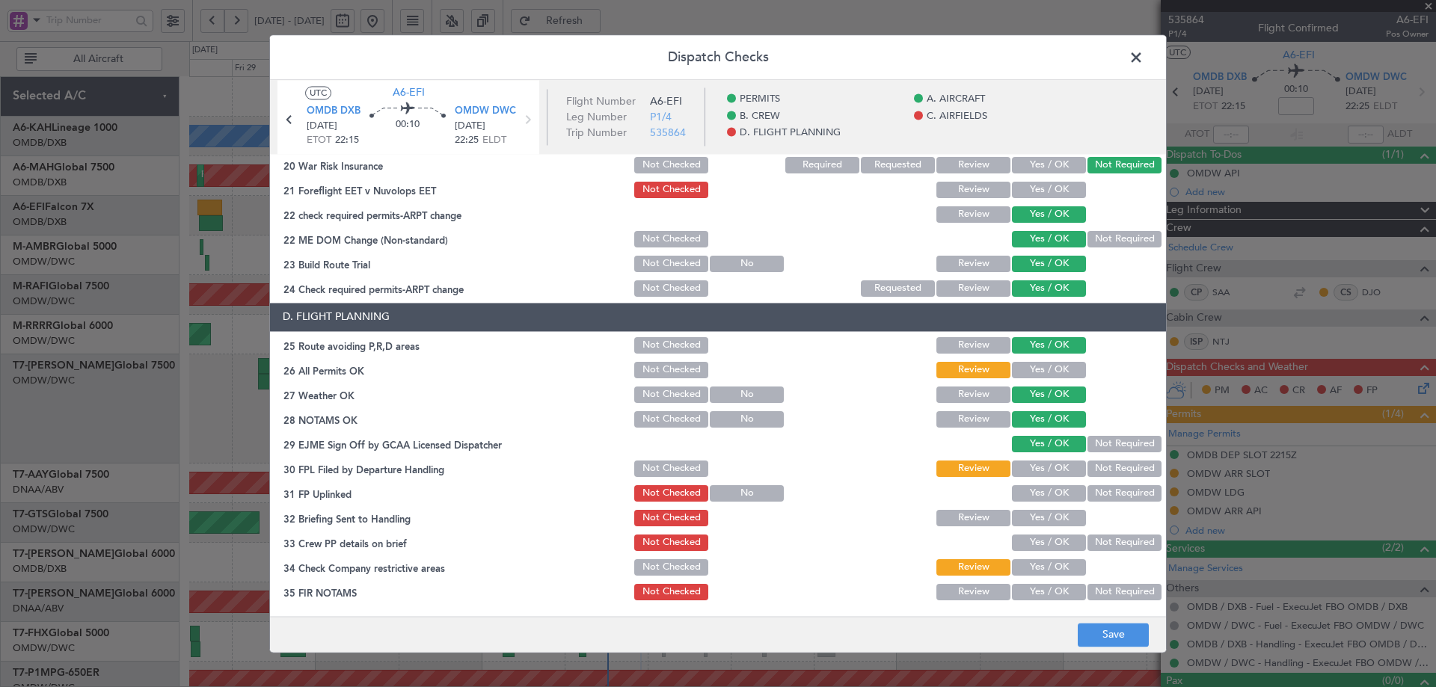
click at [1044, 490] on button "Yes / OK" at bounding box center [1049, 493] width 74 height 16
click at [1030, 513] on button "Yes / OK" at bounding box center [1049, 518] width 74 height 16
drag, startPoint x: 1030, startPoint y: 544, endPoint x: 1047, endPoint y: 532, distance: 20.5
click at [1029, 543] on button "Yes / OK" at bounding box center [1049, 543] width 74 height 16
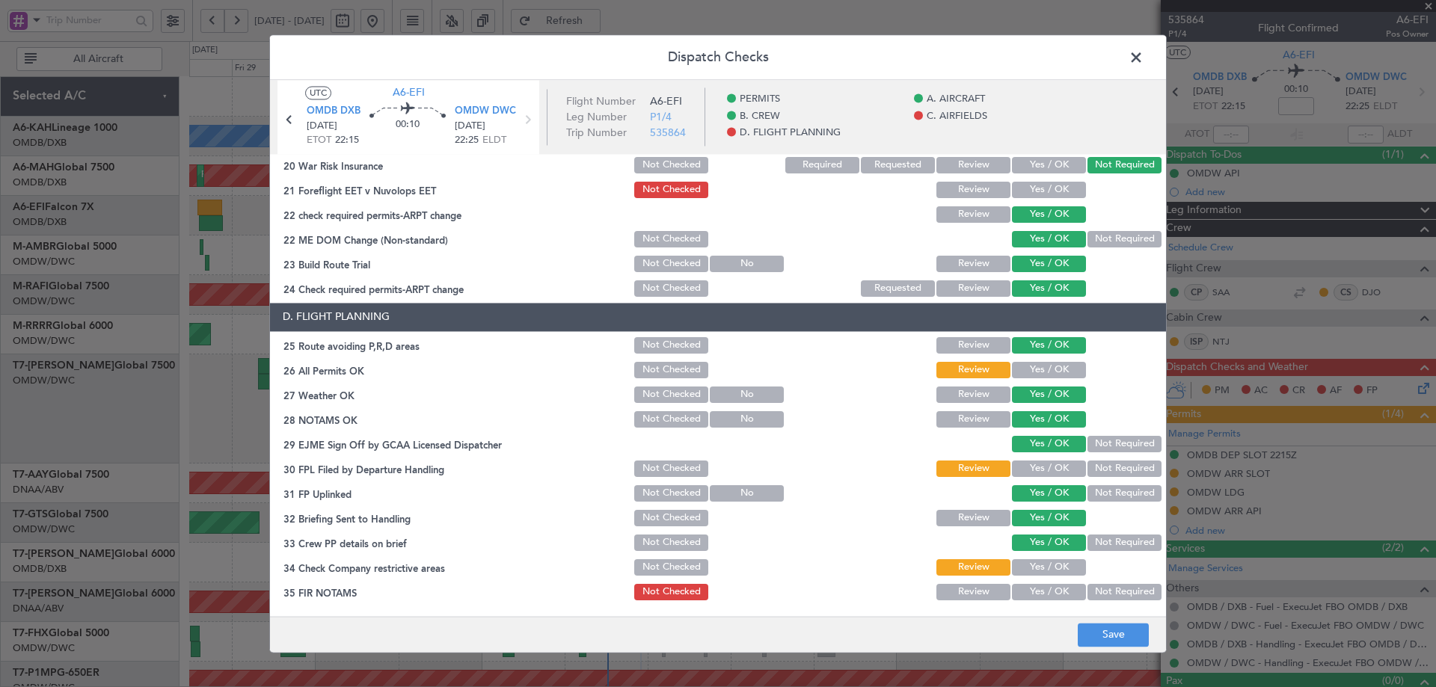
click at [1044, 566] on button "Yes / OK" at bounding box center [1049, 567] width 74 height 16
click at [1028, 596] on button "Yes / OK" at bounding box center [1049, 592] width 74 height 16
click at [1096, 637] on button "Save" at bounding box center [1112, 635] width 71 height 24
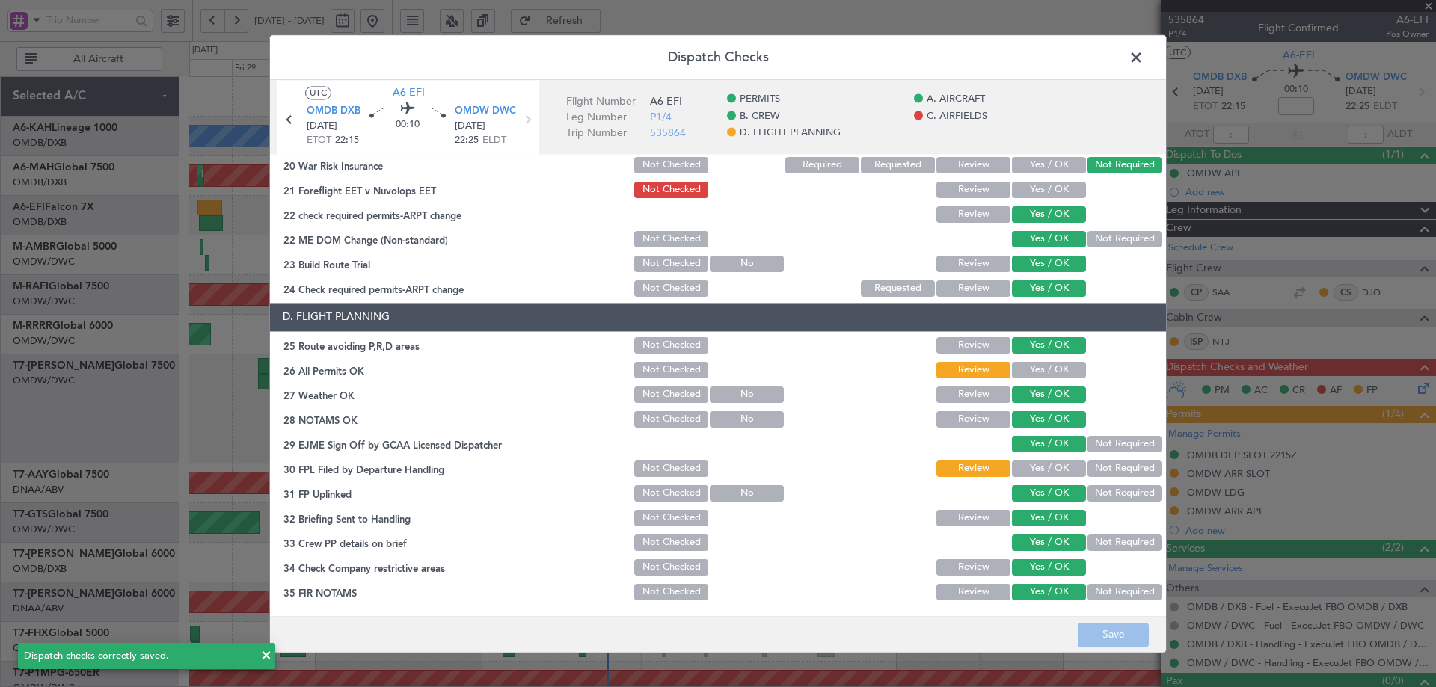
click at [1031, 188] on button "Yes / OK" at bounding box center [1049, 190] width 74 height 16
click at [1114, 634] on button "Save" at bounding box center [1112, 635] width 71 height 24
click at [1143, 65] on span at bounding box center [1143, 61] width 0 height 30
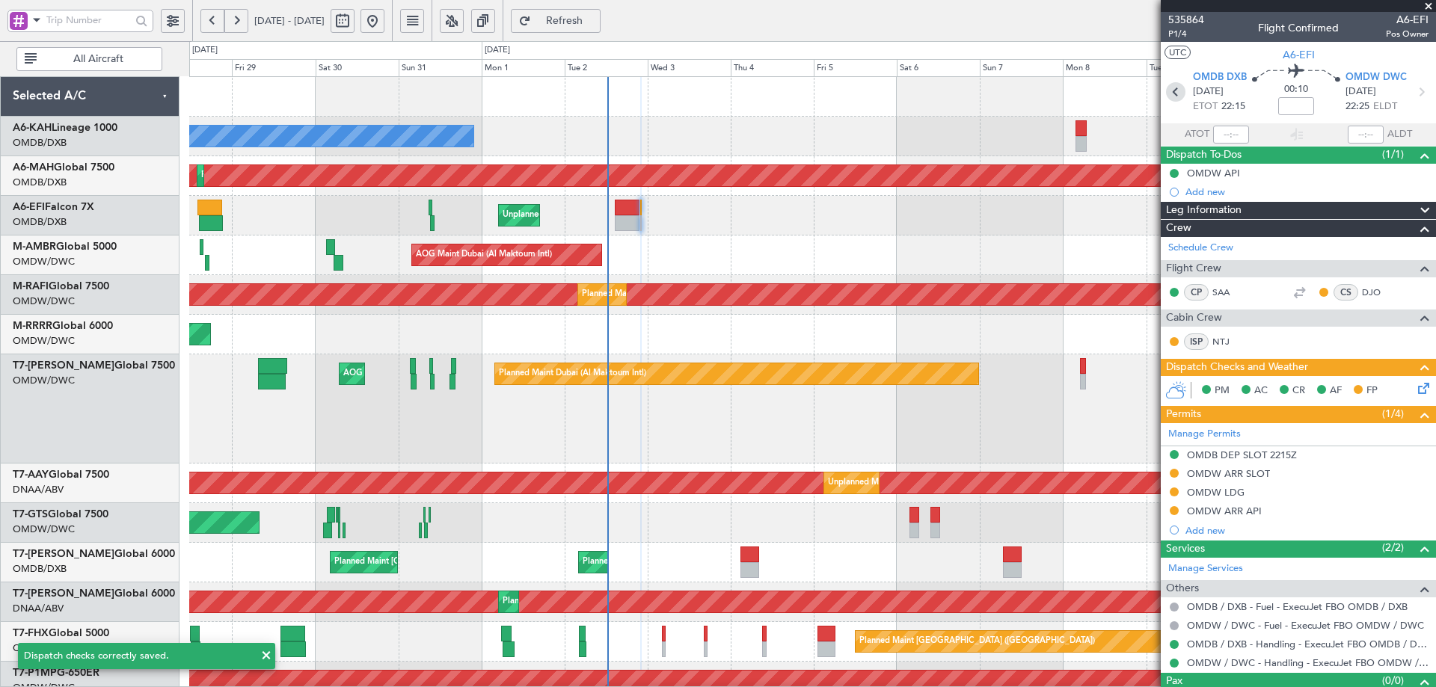
click at [1168, 96] on icon at bounding box center [1175, 91] width 19 height 19
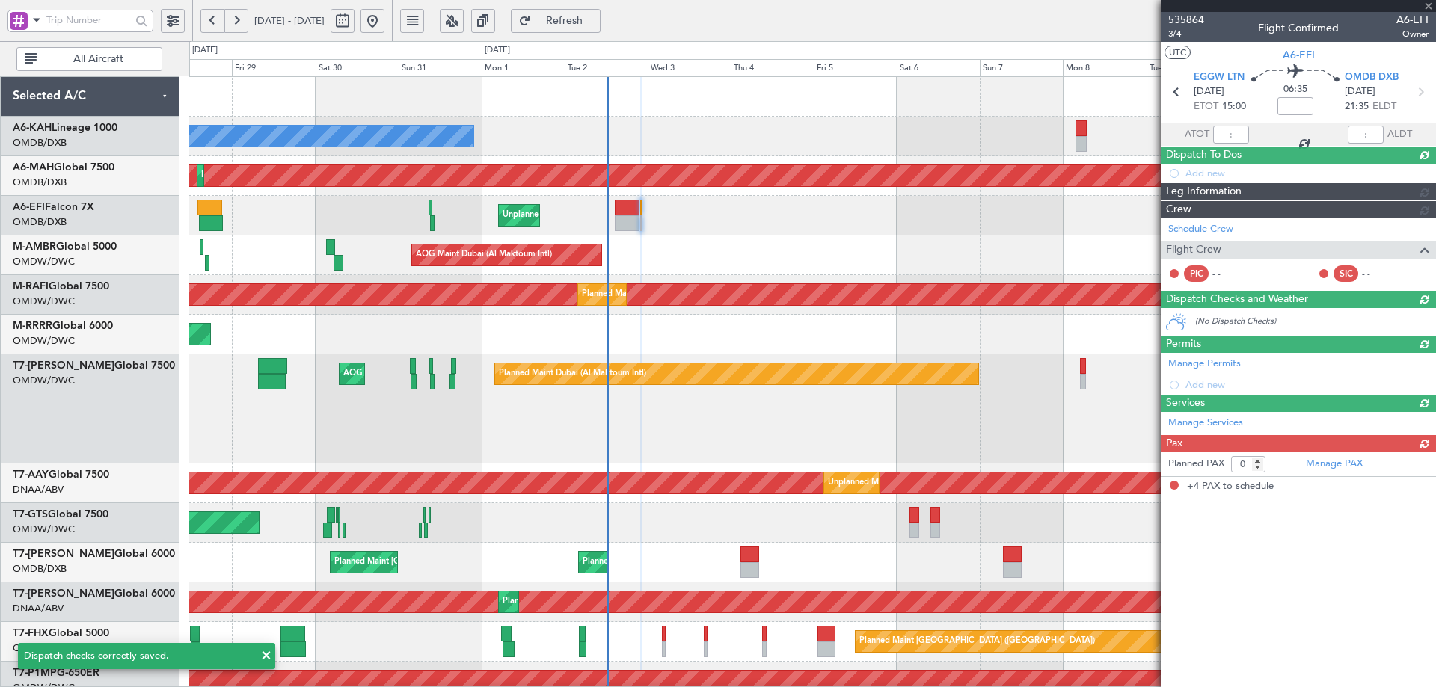
type input "+00:15"
type input "4"
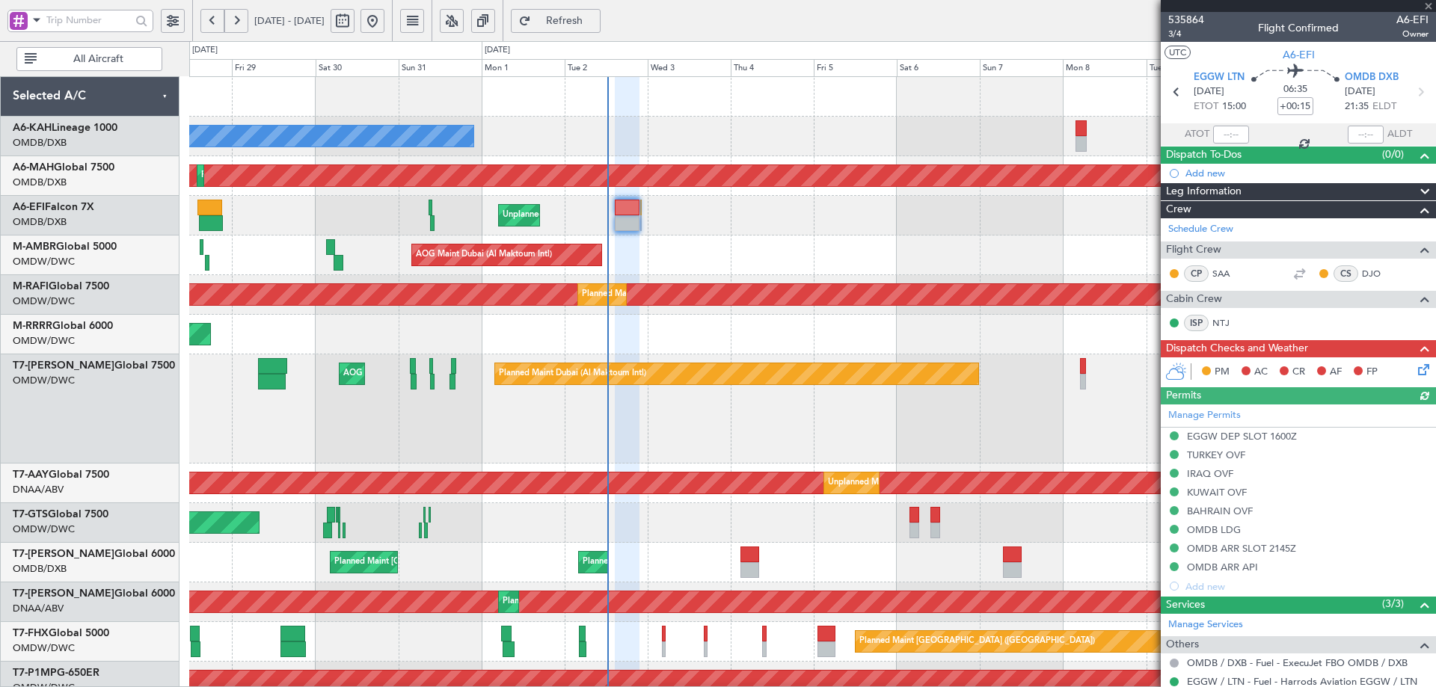
type input "Anita Mani (ANI)"
type input "7173"
click at [1415, 366] on icon at bounding box center [1421, 367] width 12 height 12
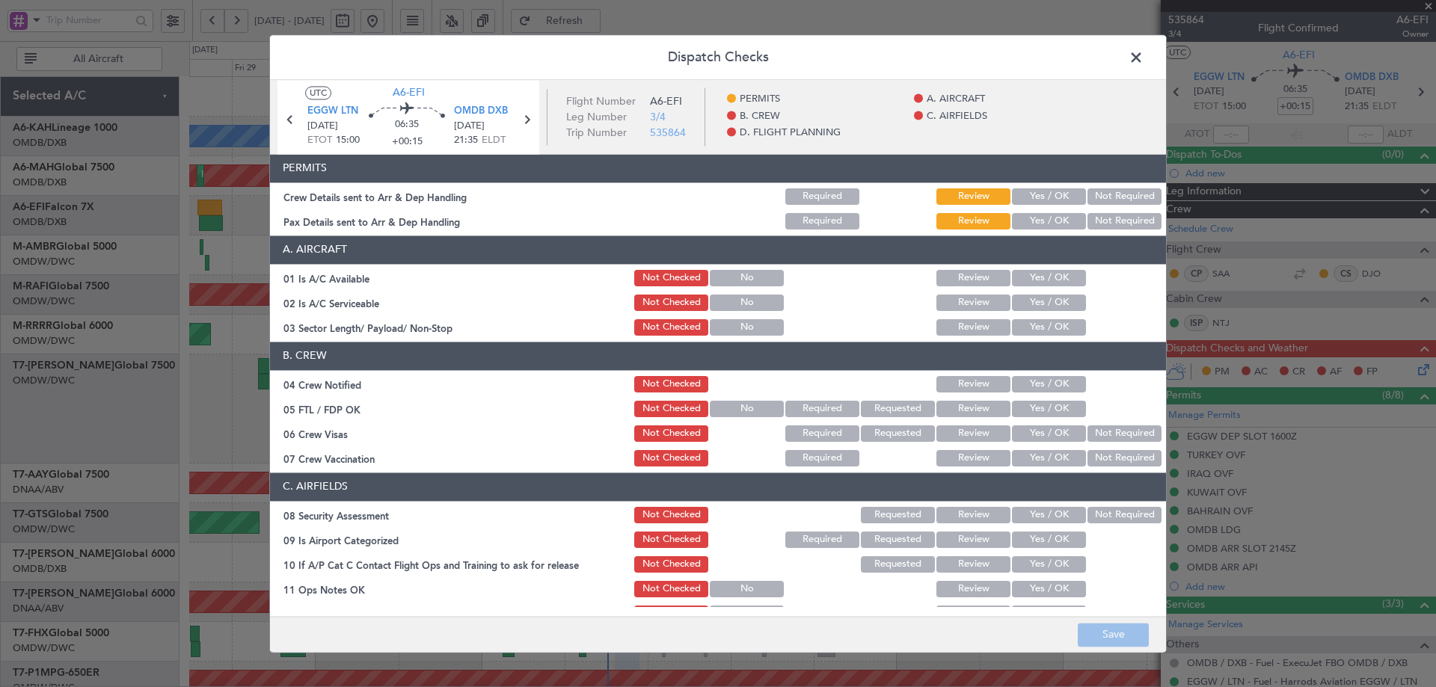
click at [1032, 197] on button "Yes / OK" at bounding box center [1049, 196] width 74 height 16
drag, startPoint x: 1035, startPoint y: 218, endPoint x: 1045, endPoint y: 259, distance: 41.7
click at [1035, 221] on button "Yes / OK" at bounding box center [1049, 221] width 74 height 16
drag, startPoint x: 1049, startPoint y: 282, endPoint x: 1053, endPoint y: 290, distance: 9.0
click at [1051, 282] on button "Yes / OK" at bounding box center [1049, 278] width 74 height 16
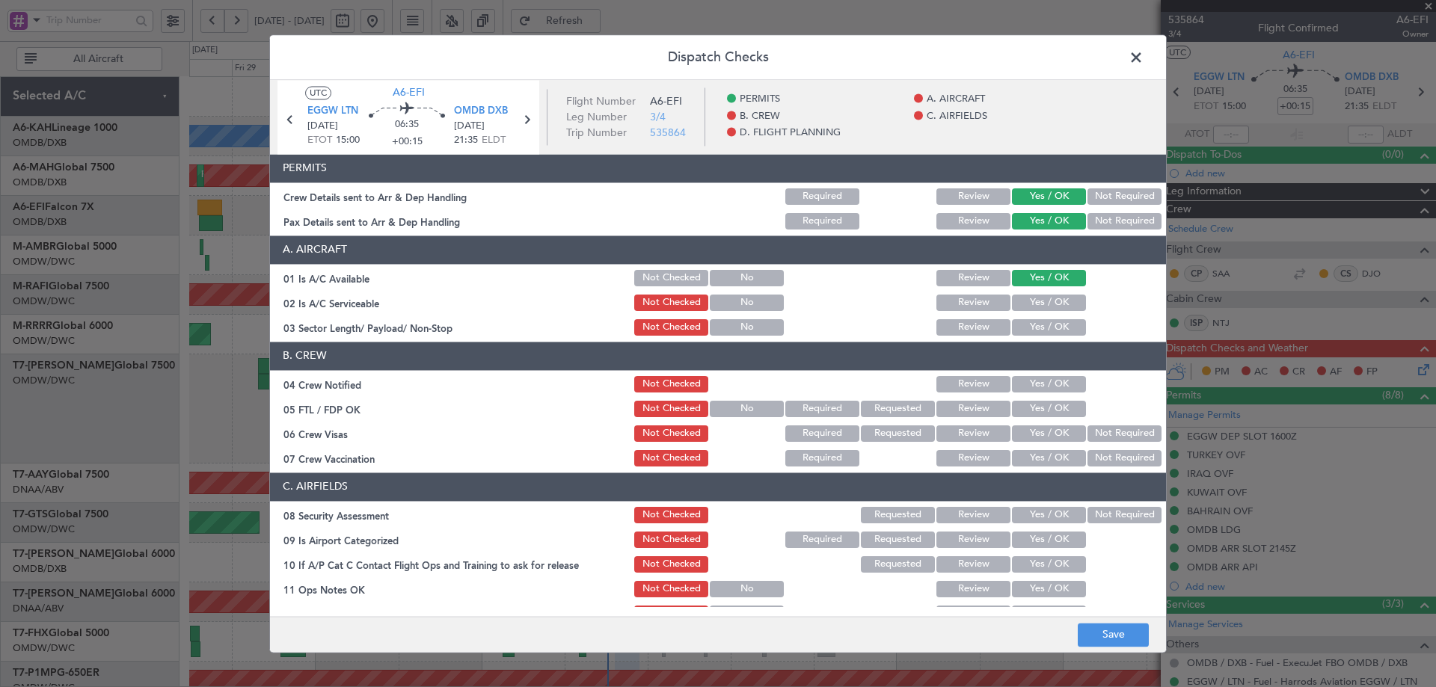
drag, startPoint x: 1051, startPoint y: 294, endPoint x: 1056, endPoint y: 313, distance: 19.2
click at [1051, 298] on div "Yes / OK" at bounding box center [1047, 302] width 76 height 21
drag, startPoint x: 1054, startPoint y: 304, endPoint x: 1054, endPoint y: 324, distance: 19.4
click at [1054, 310] on button "Yes / OK" at bounding box center [1049, 303] width 74 height 16
click at [1051, 325] on button "Yes / OK" at bounding box center [1049, 327] width 74 height 16
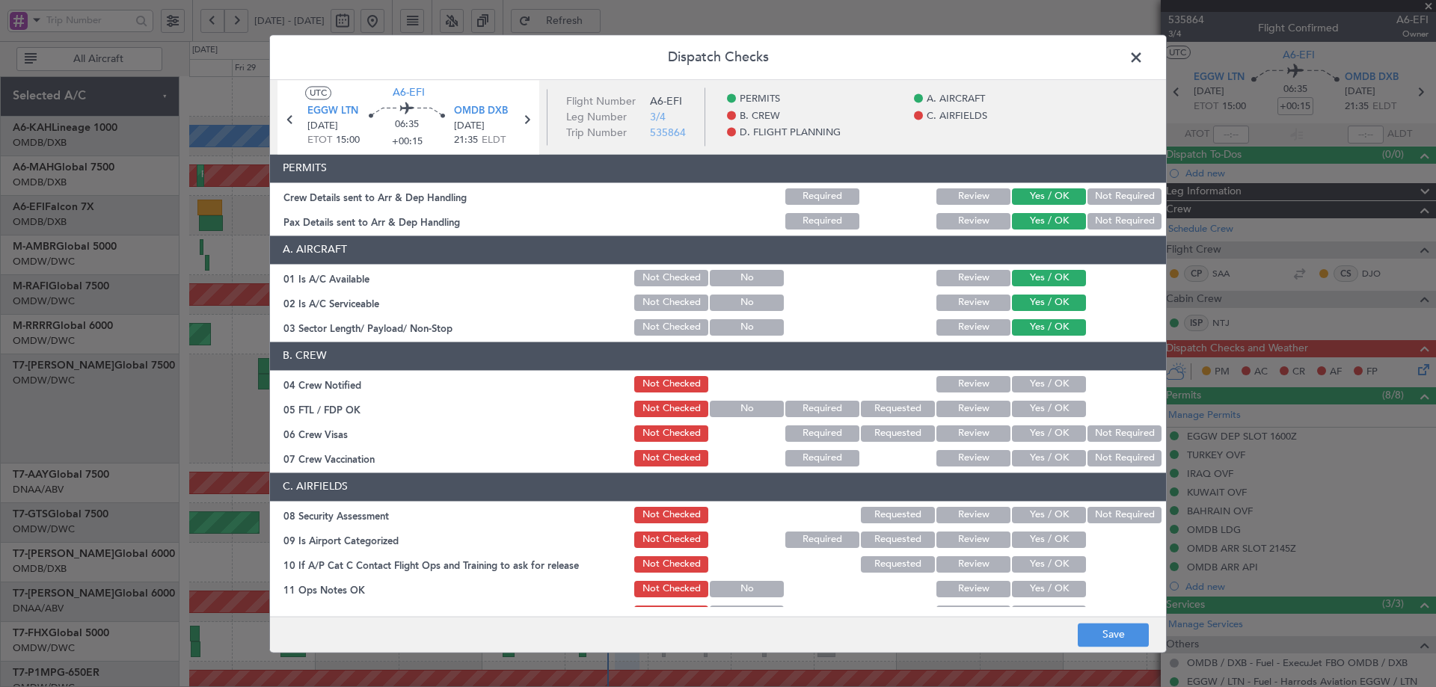
drag, startPoint x: 1058, startPoint y: 384, endPoint x: 1054, endPoint y: 402, distance: 18.3
click at [1057, 387] on button "Yes / OK" at bounding box center [1049, 384] width 74 height 16
drag, startPoint x: 1048, startPoint y: 406, endPoint x: 1045, endPoint y: 422, distance: 16.6
click at [1043, 408] on button "Yes / OK" at bounding box center [1049, 409] width 74 height 16
click at [1046, 433] on button "Yes / OK" at bounding box center [1049, 433] width 74 height 16
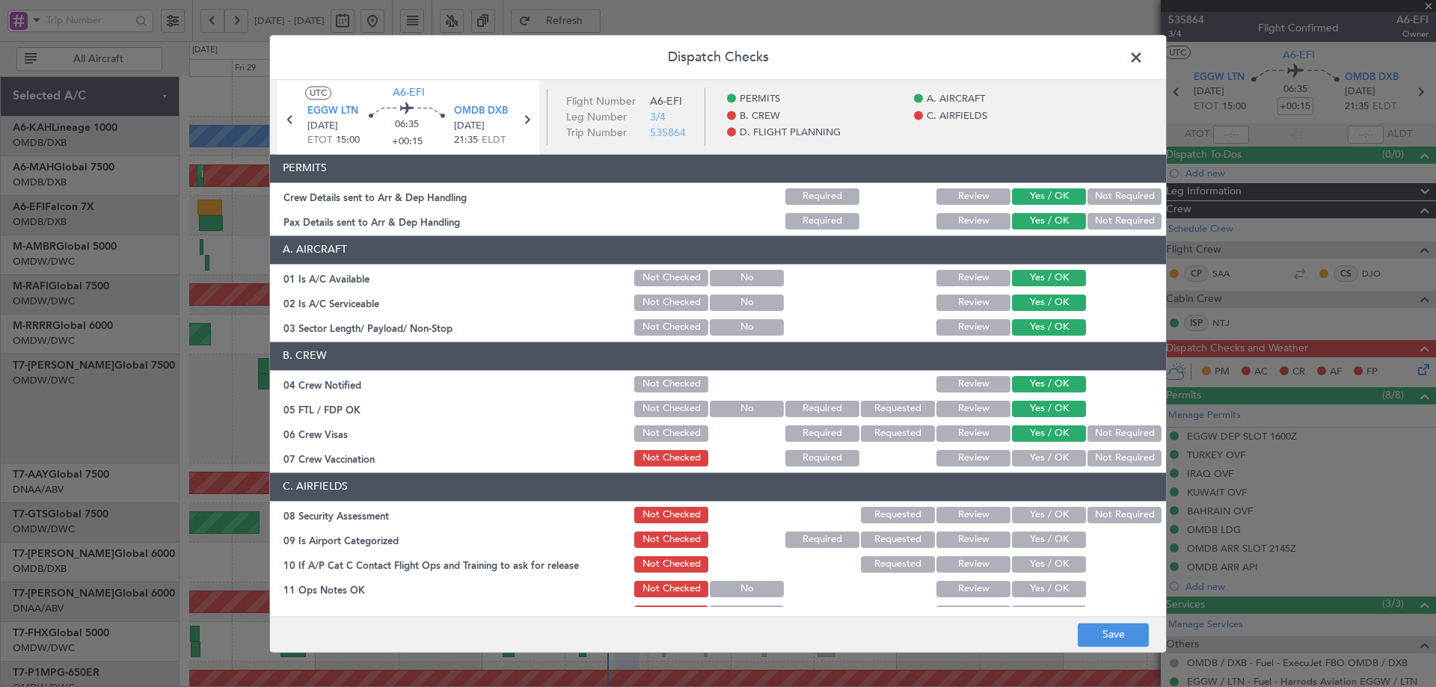
click at [1117, 464] on button "Not Required" at bounding box center [1124, 458] width 74 height 16
click at [1049, 519] on button "Yes / OK" at bounding box center [1049, 515] width 74 height 16
click at [1049, 538] on button "Yes / OK" at bounding box center [1049, 540] width 74 height 16
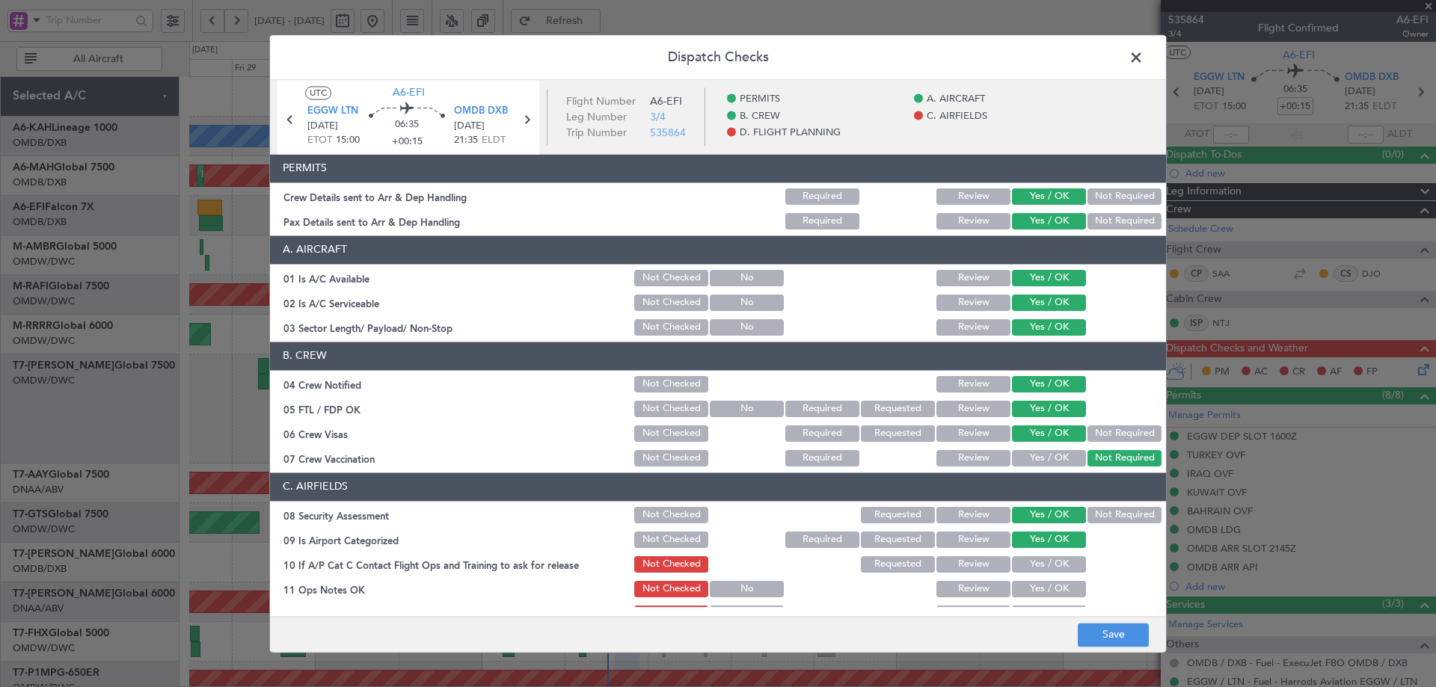
drag, startPoint x: 1043, startPoint y: 556, endPoint x: 1039, endPoint y: 579, distance: 24.2
click at [1042, 567] on div "Yes / OK" at bounding box center [1047, 564] width 76 height 21
click at [1038, 582] on div "Yes / OK" at bounding box center [1047, 589] width 76 height 21
click at [1039, 571] on button "Yes / OK" at bounding box center [1049, 564] width 74 height 16
click at [1037, 593] on button "Yes / OK" at bounding box center [1049, 589] width 74 height 16
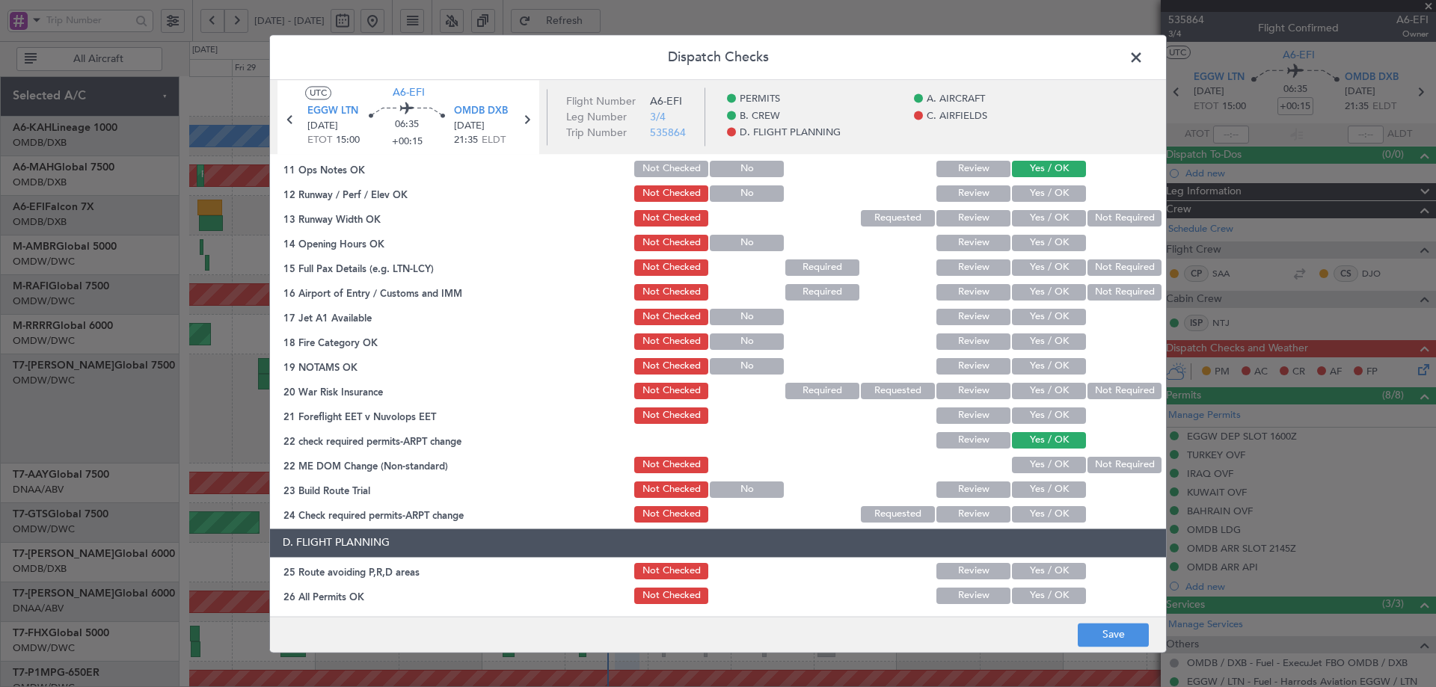
scroll to position [123, 0]
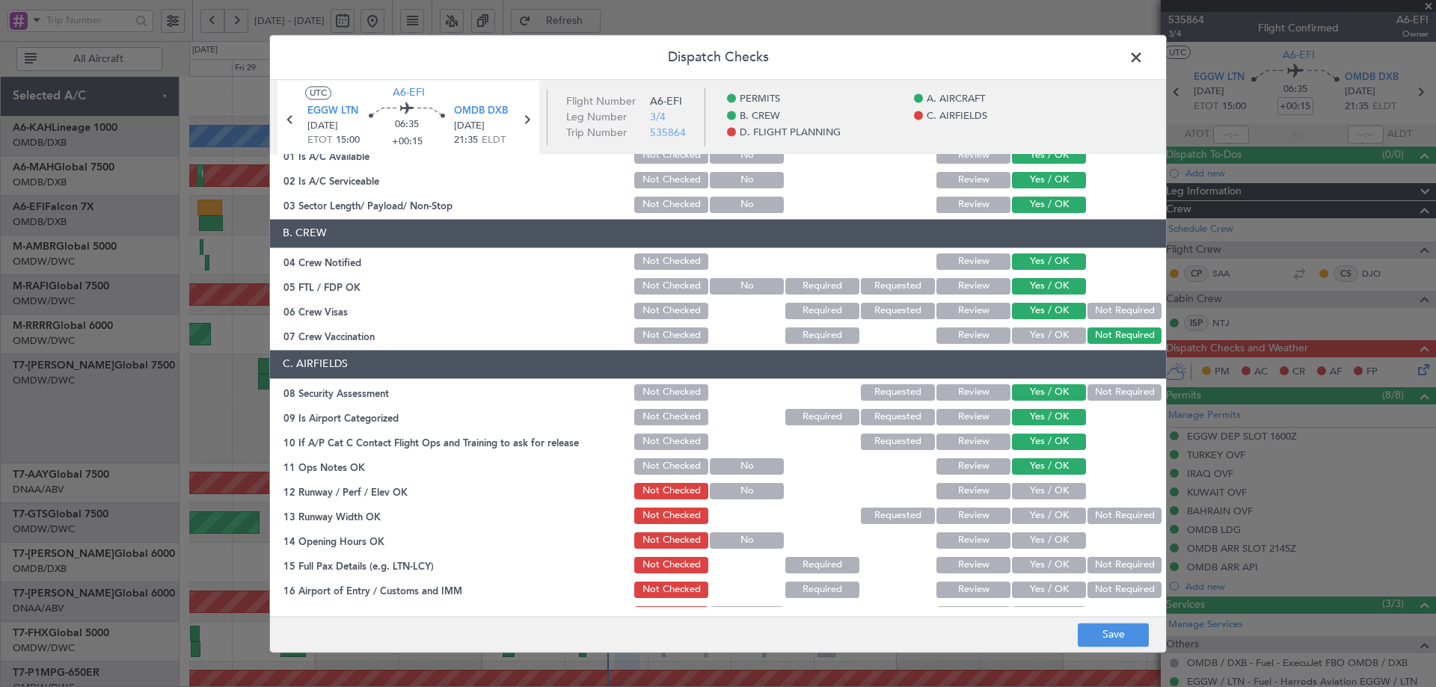
click at [1019, 494] on button "Yes / OK" at bounding box center [1049, 491] width 74 height 16
drag, startPoint x: 1015, startPoint y: 514, endPoint x: 1016, endPoint y: 536, distance: 22.4
click at [1015, 517] on button "Yes / OK" at bounding box center [1049, 516] width 74 height 16
drag, startPoint x: 1018, startPoint y: 543, endPoint x: 1015, endPoint y: 556, distance: 13.1
click at [1015, 547] on button "Yes / OK" at bounding box center [1049, 540] width 74 height 16
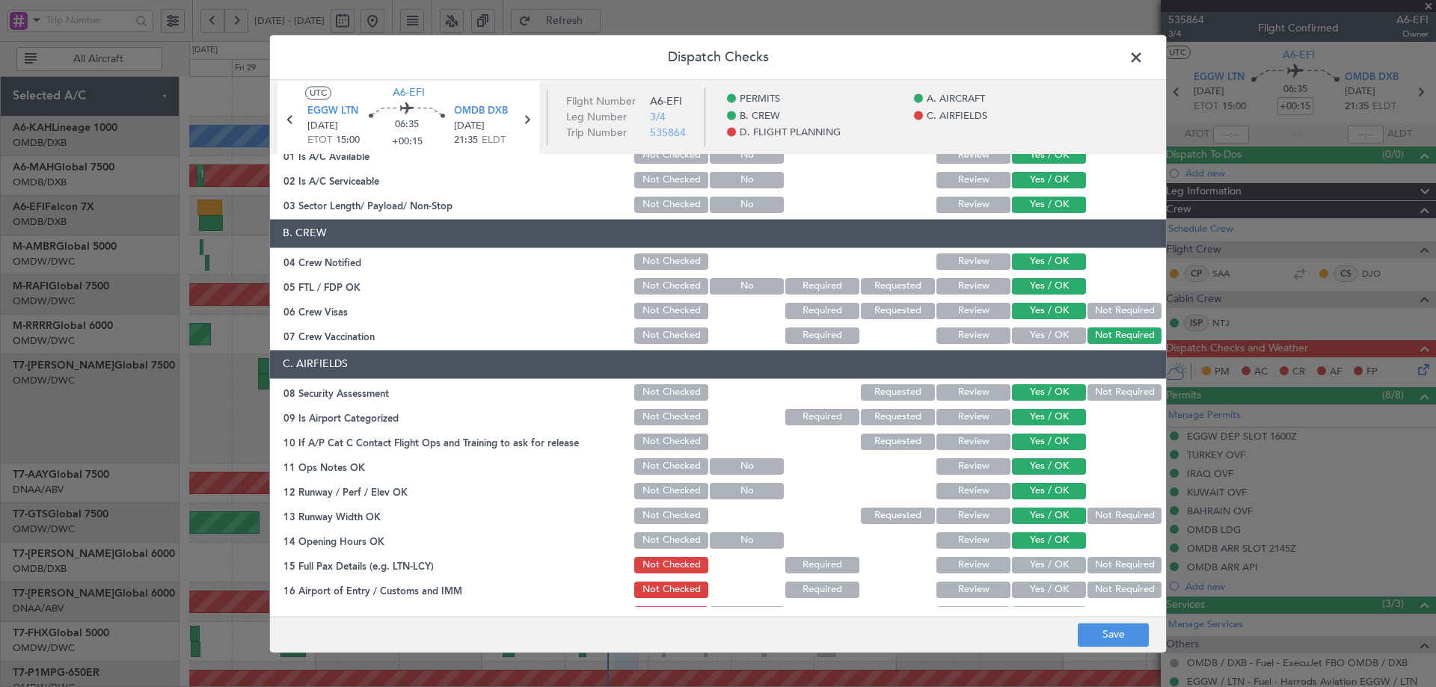
drag, startPoint x: 1018, startPoint y: 566, endPoint x: 1020, endPoint y: 573, distance: 7.8
click at [1018, 569] on button "Yes / OK" at bounding box center [1049, 565] width 74 height 16
click at [1021, 584] on button "Yes / OK" at bounding box center [1049, 590] width 74 height 16
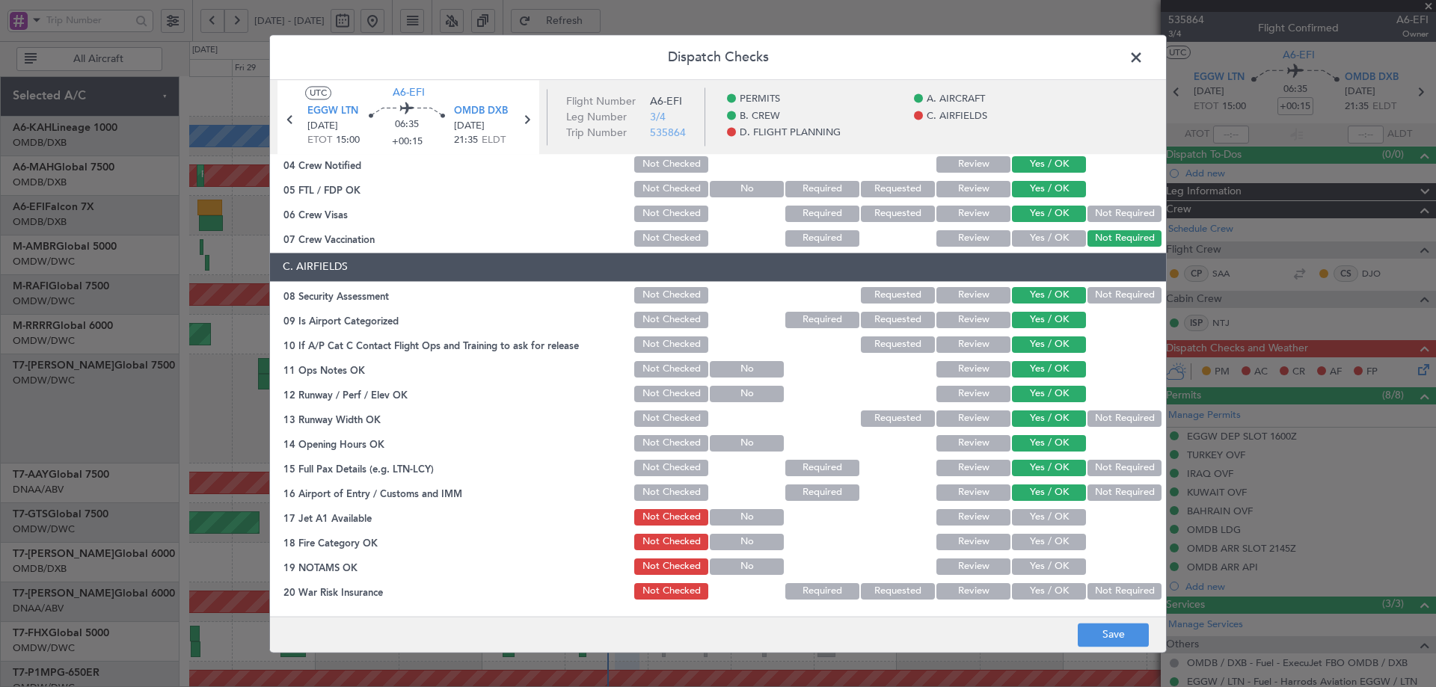
scroll to position [422, 0]
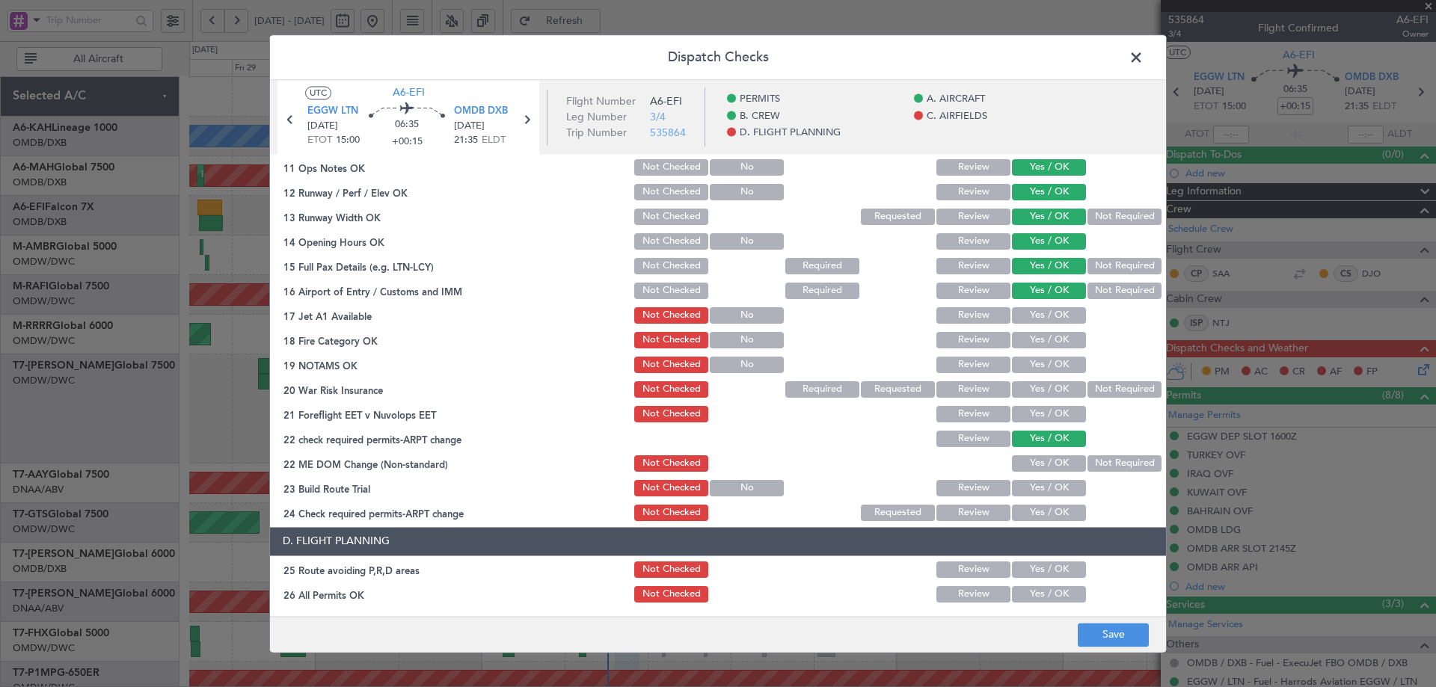
click at [1036, 313] on button "Yes / OK" at bounding box center [1049, 315] width 74 height 16
drag, startPoint x: 1037, startPoint y: 338, endPoint x: 1027, endPoint y: 361, distance: 25.1
click at [1036, 340] on button "Yes / OK" at bounding box center [1049, 340] width 74 height 16
drag, startPoint x: 1027, startPoint y: 361, endPoint x: 1027, endPoint y: 380, distance: 18.7
click at [1027, 363] on button "Yes / OK" at bounding box center [1049, 365] width 74 height 16
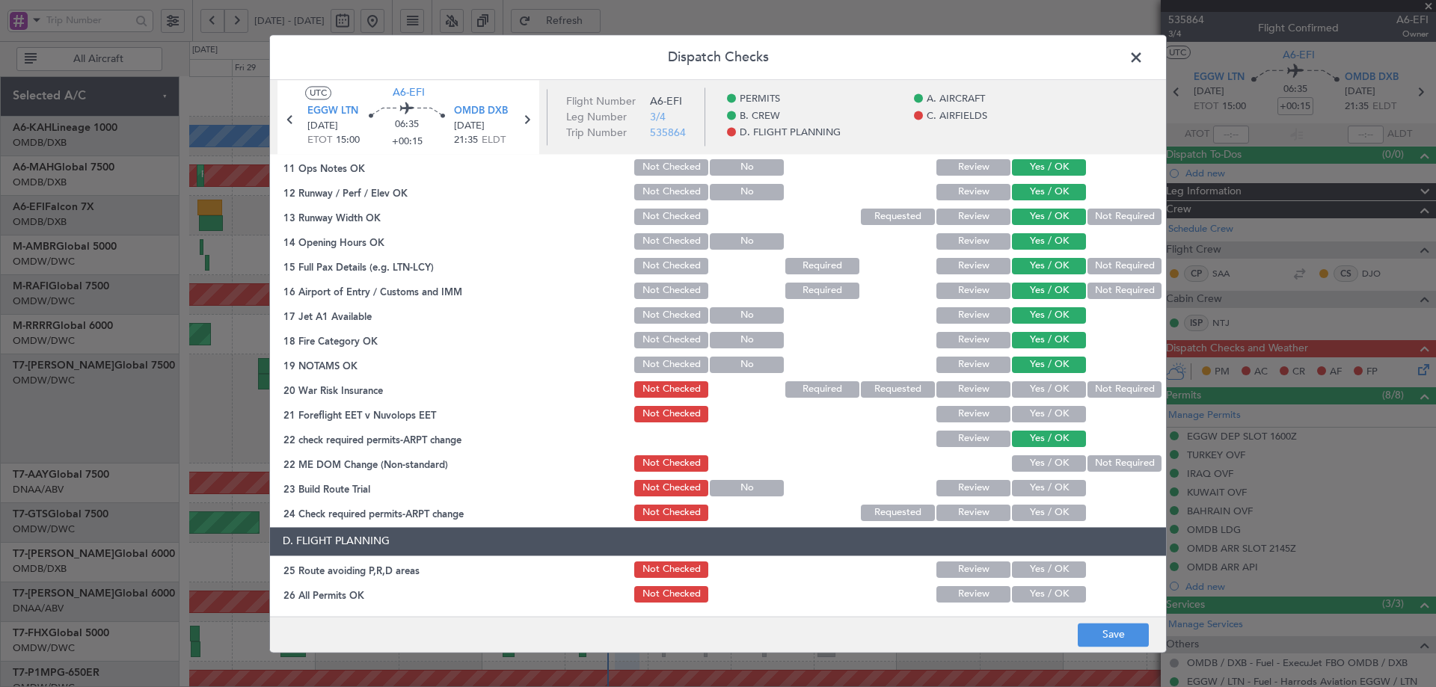
drag, startPoint x: 1029, startPoint y: 389, endPoint x: 1027, endPoint y: 414, distance: 25.5
click at [1029, 390] on button "Yes / OK" at bounding box center [1049, 389] width 74 height 16
drag, startPoint x: 1027, startPoint y: 414, endPoint x: 1032, endPoint y: 452, distance: 37.7
click at [1027, 416] on button "Yes / OK" at bounding box center [1049, 414] width 74 height 16
click at [1031, 467] on button "Yes / OK" at bounding box center [1049, 463] width 74 height 16
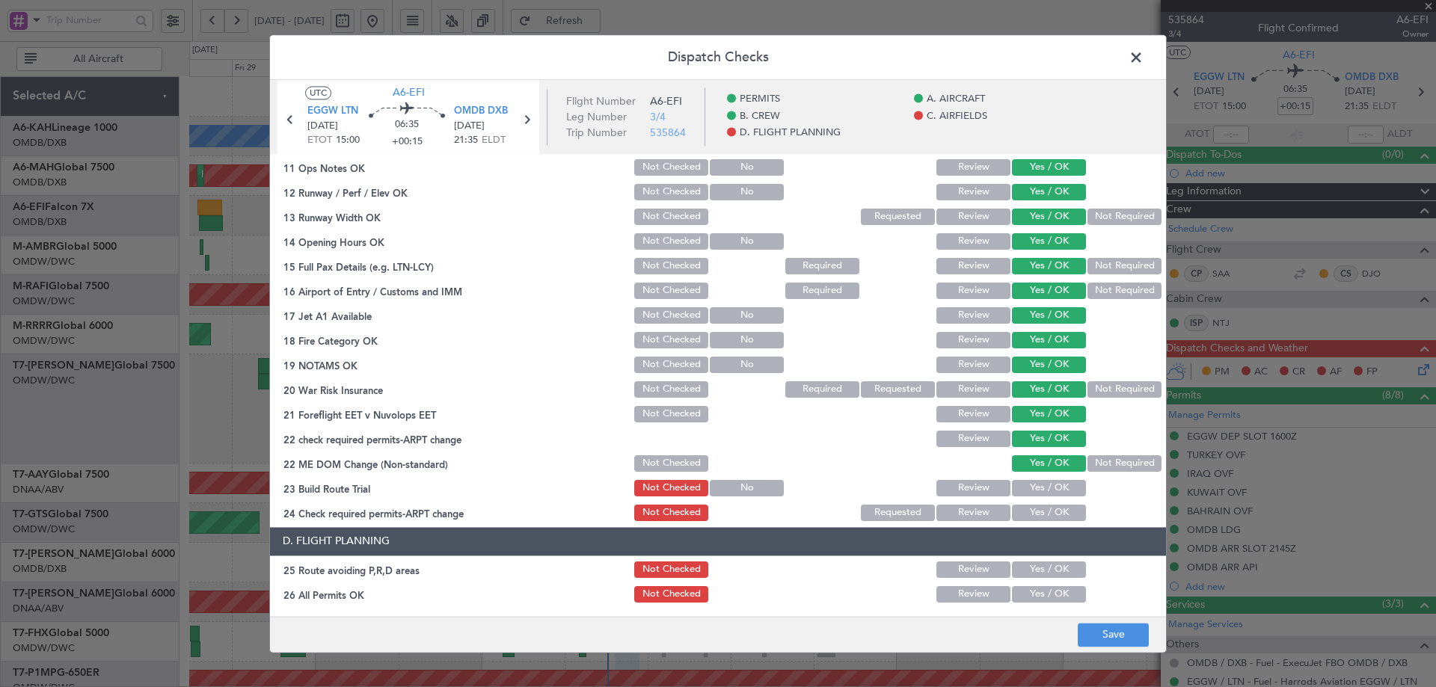
drag, startPoint x: 1025, startPoint y: 490, endPoint x: 1023, endPoint y: 519, distance: 29.2
click at [1024, 493] on button "Yes / OK" at bounding box center [1049, 488] width 74 height 16
click at [1024, 520] on button "Yes / OK" at bounding box center [1049, 513] width 74 height 16
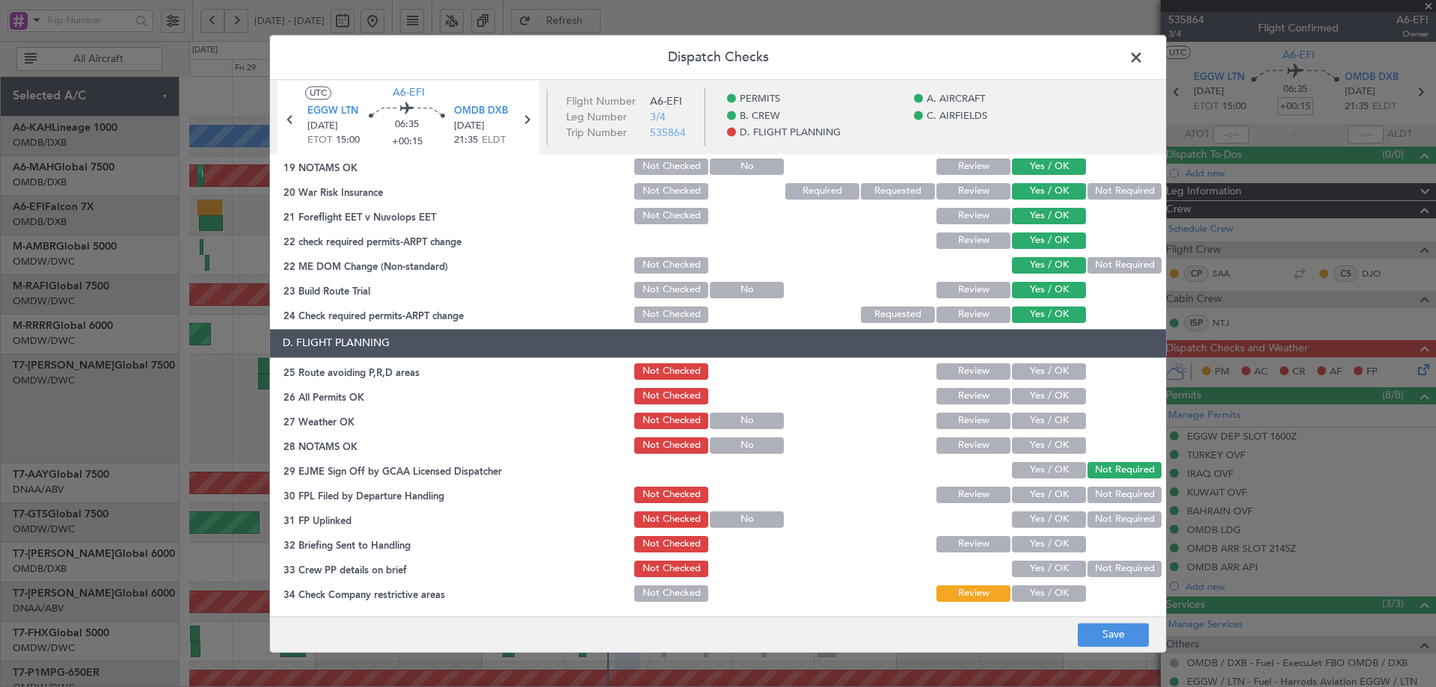
scroll to position [646, 0]
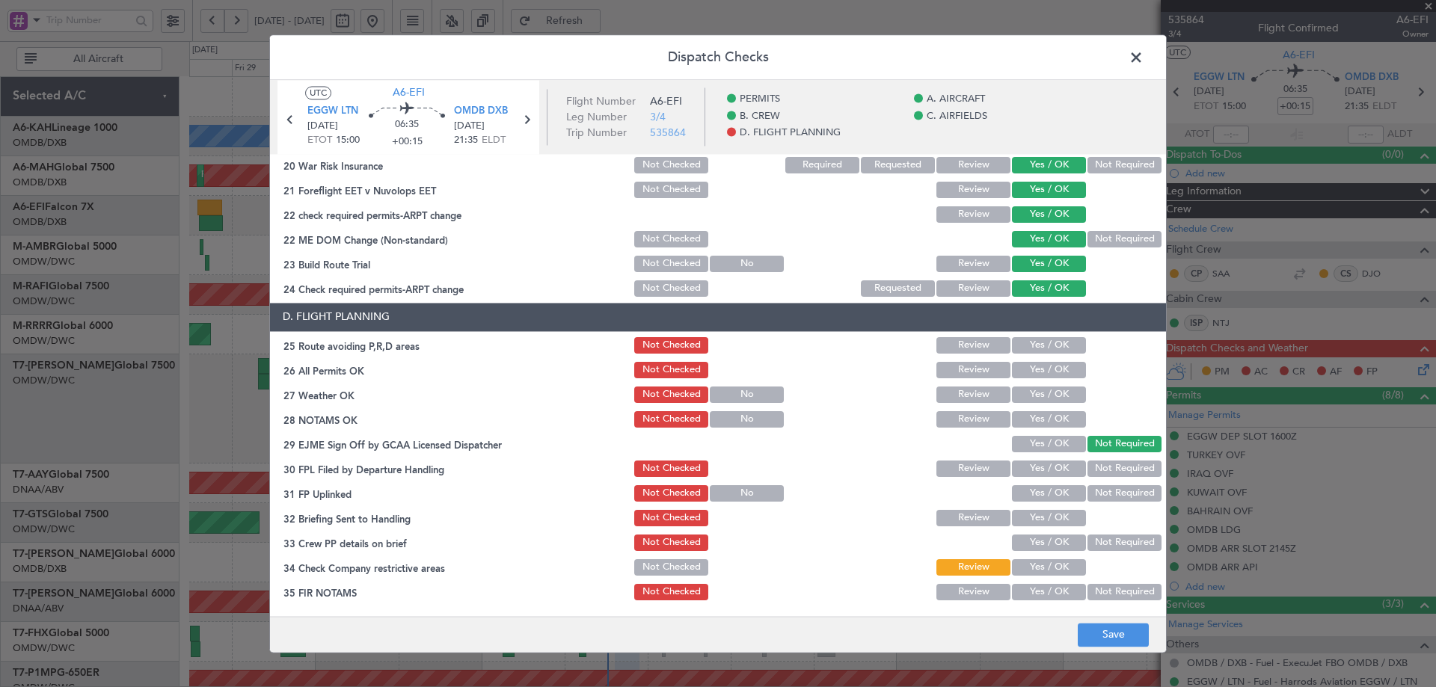
click at [1056, 348] on button "Yes / OK" at bounding box center [1049, 345] width 74 height 16
click at [1054, 368] on button "Yes / OK" at bounding box center [1049, 370] width 74 height 16
click at [1049, 438] on button "Yes / OK" at bounding box center [1049, 444] width 74 height 16
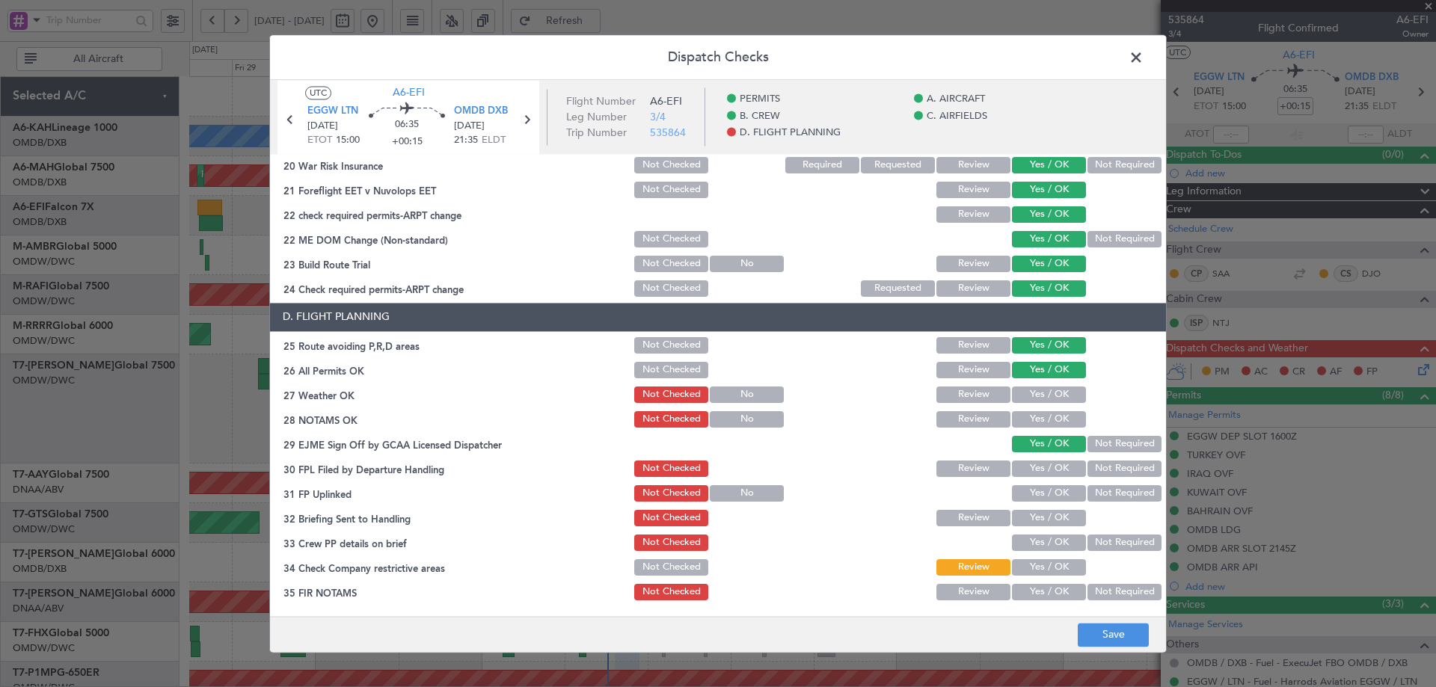
click at [1050, 414] on button "Yes / OK" at bounding box center [1049, 419] width 74 height 16
click at [1052, 398] on button "Yes / OK" at bounding box center [1049, 395] width 74 height 16
drag, startPoint x: 1043, startPoint y: 466, endPoint x: 1029, endPoint y: 492, distance: 29.8
click at [1043, 467] on button "Yes / OK" at bounding box center [1049, 469] width 74 height 16
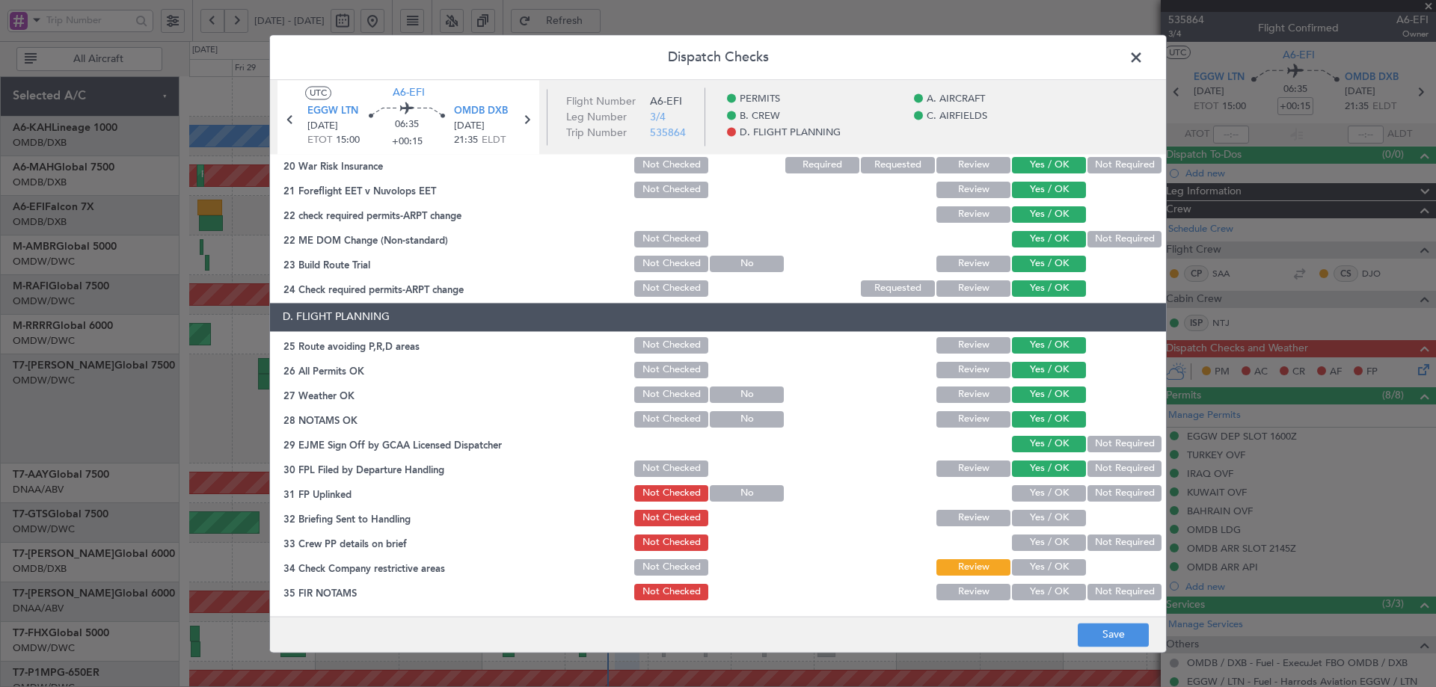
drag, startPoint x: 1029, startPoint y: 499, endPoint x: 1016, endPoint y: 534, distance: 37.4
click at [1026, 505] on section "D. FLIGHT PLANNING 25 Route avoiding P,R,D areas Not Checked Review Yes / OK 26…" at bounding box center [718, 453] width 896 height 300
click at [1015, 541] on button "Yes / OK" at bounding box center [1049, 543] width 74 height 16
click at [1021, 525] on button "Yes / OK" at bounding box center [1049, 518] width 74 height 16
click at [1030, 493] on button "Yes / OK" at bounding box center [1049, 493] width 74 height 16
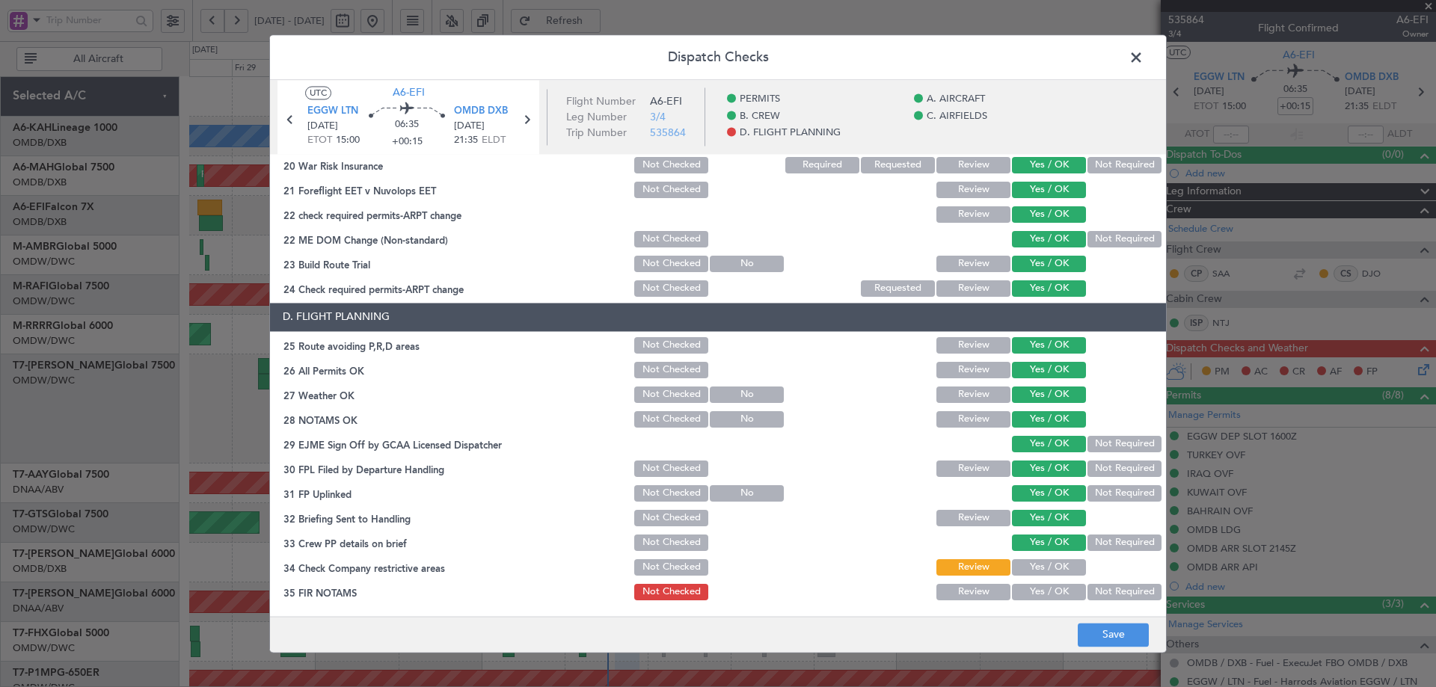
drag, startPoint x: 1020, startPoint y: 567, endPoint x: 1024, endPoint y: 577, distance: 11.1
click at [1021, 570] on button "Yes / OK" at bounding box center [1049, 567] width 74 height 16
drag, startPoint x: 1033, startPoint y: 590, endPoint x: 1095, endPoint y: 571, distance: 64.8
click at [1036, 588] on button "Yes / OK" at bounding box center [1049, 592] width 74 height 16
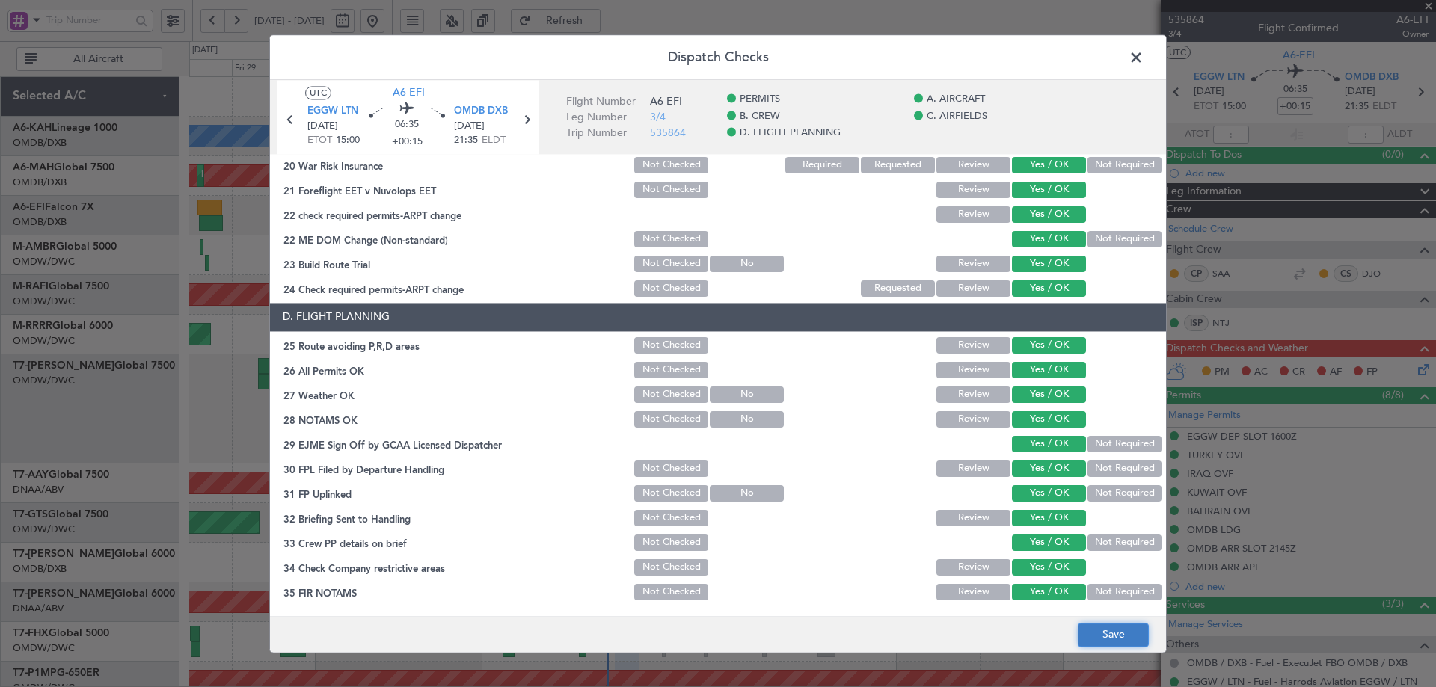
click at [1107, 638] on button "Save" at bounding box center [1112, 635] width 71 height 24
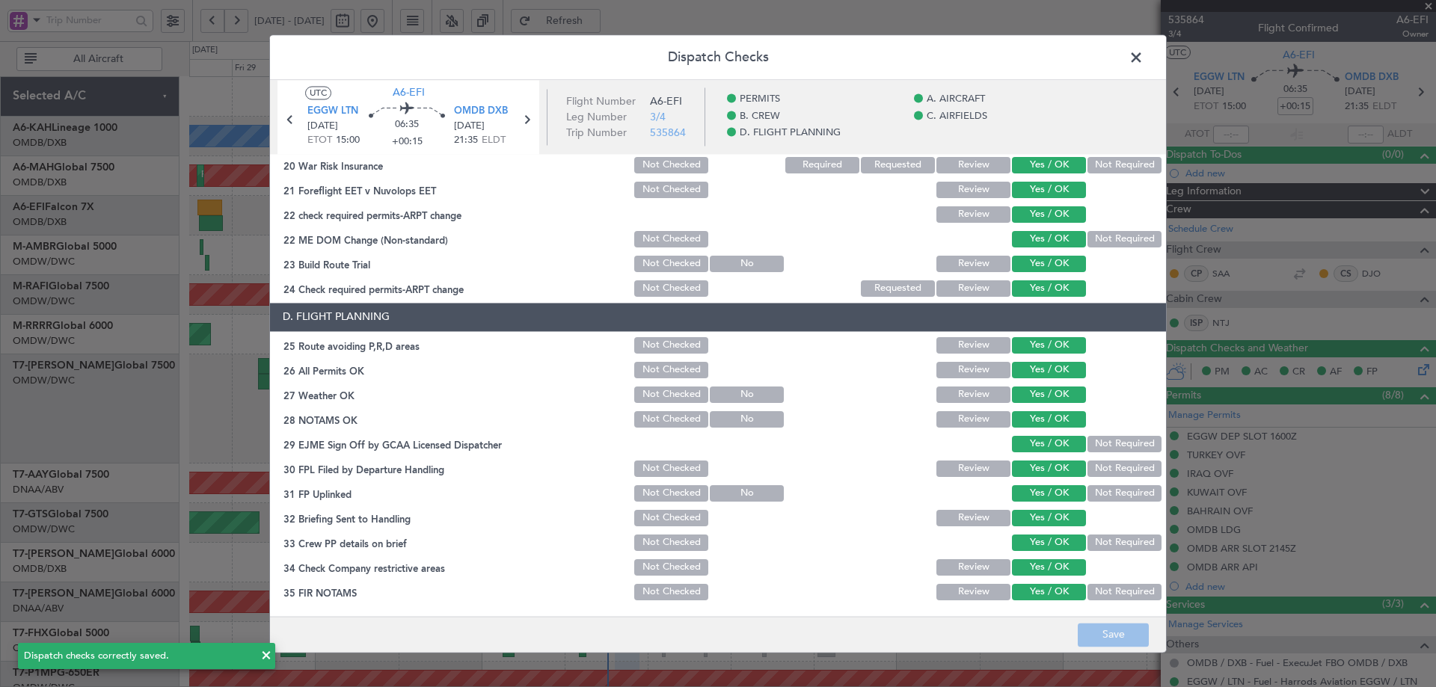
click at [1143, 58] on span at bounding box center [1143, 61] width 0 height 30
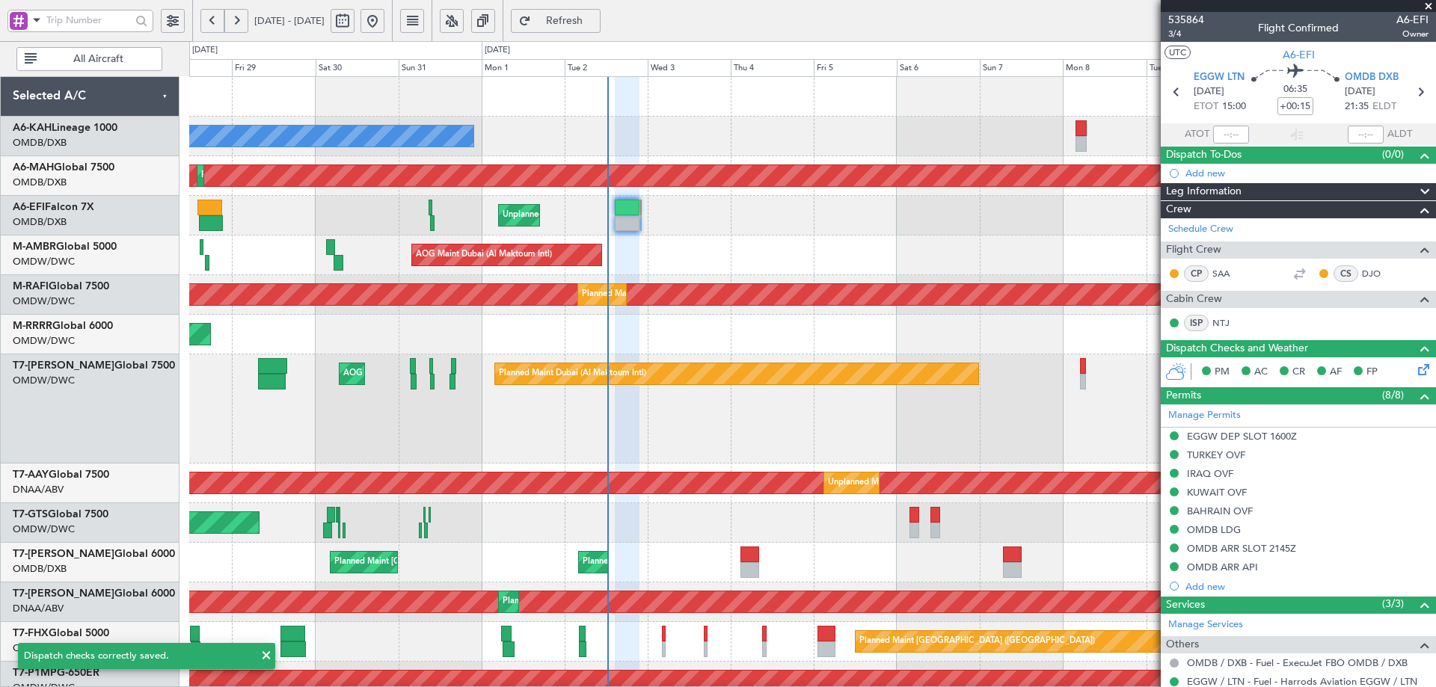
drag, startPoint x: 630, startPoint y: 18, endPoint x: 627, endPoint y: 58, distance: 40.5
click at [595, 19] on span "Refresh" at bounding box center [564, 21] width 61 height 10
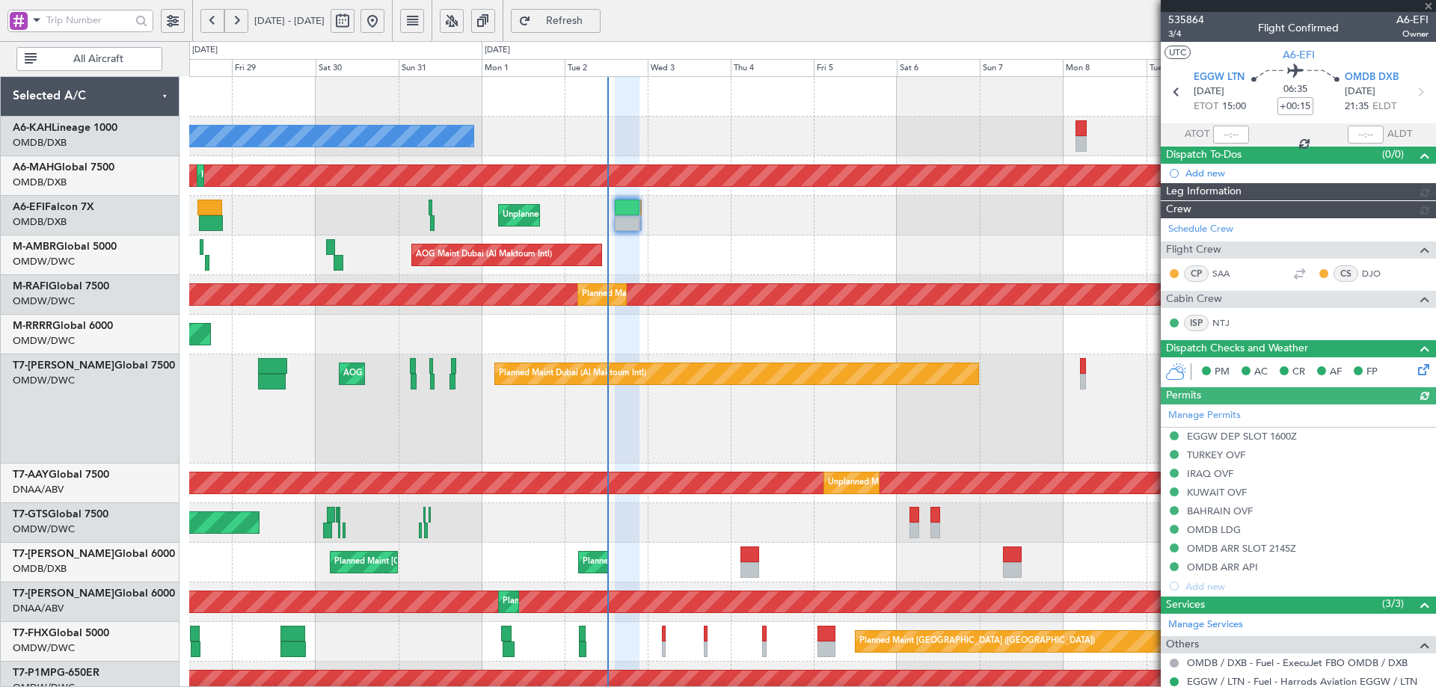
type input "Anita Mani (ANI)"
type input "7173"
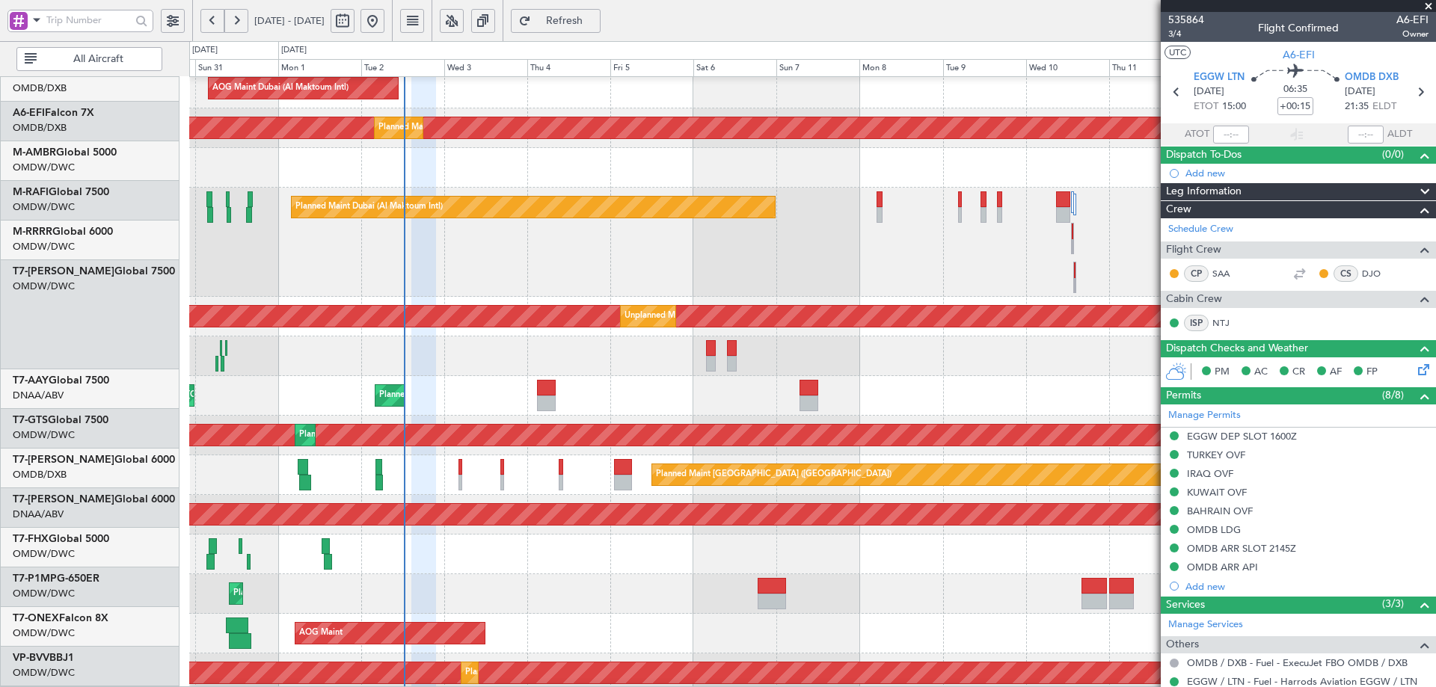
scroll to position [169, 0]
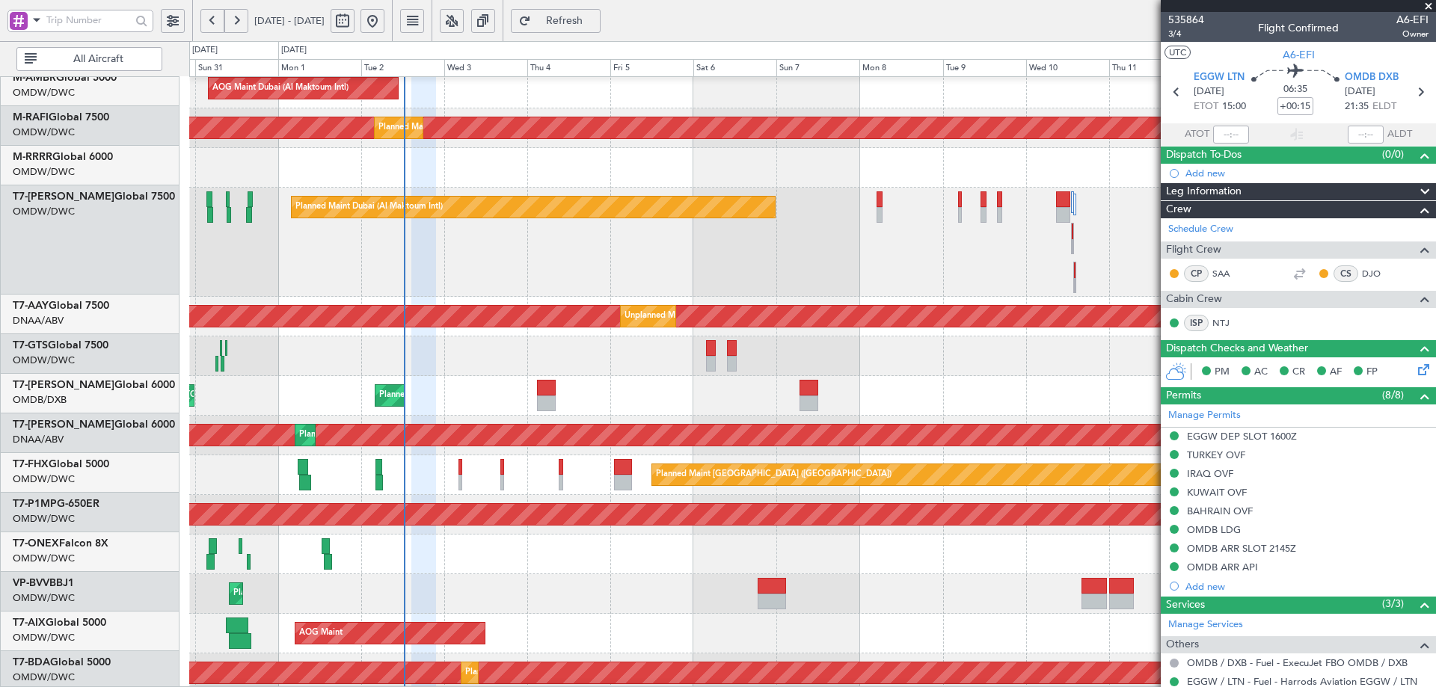
click at [608, 405] on div "Planned Maint Dubai (Dubai Intl) Planned Maint Dubai (Dubai Intl)" at bounding box center [812, 396] width 1246 height 40
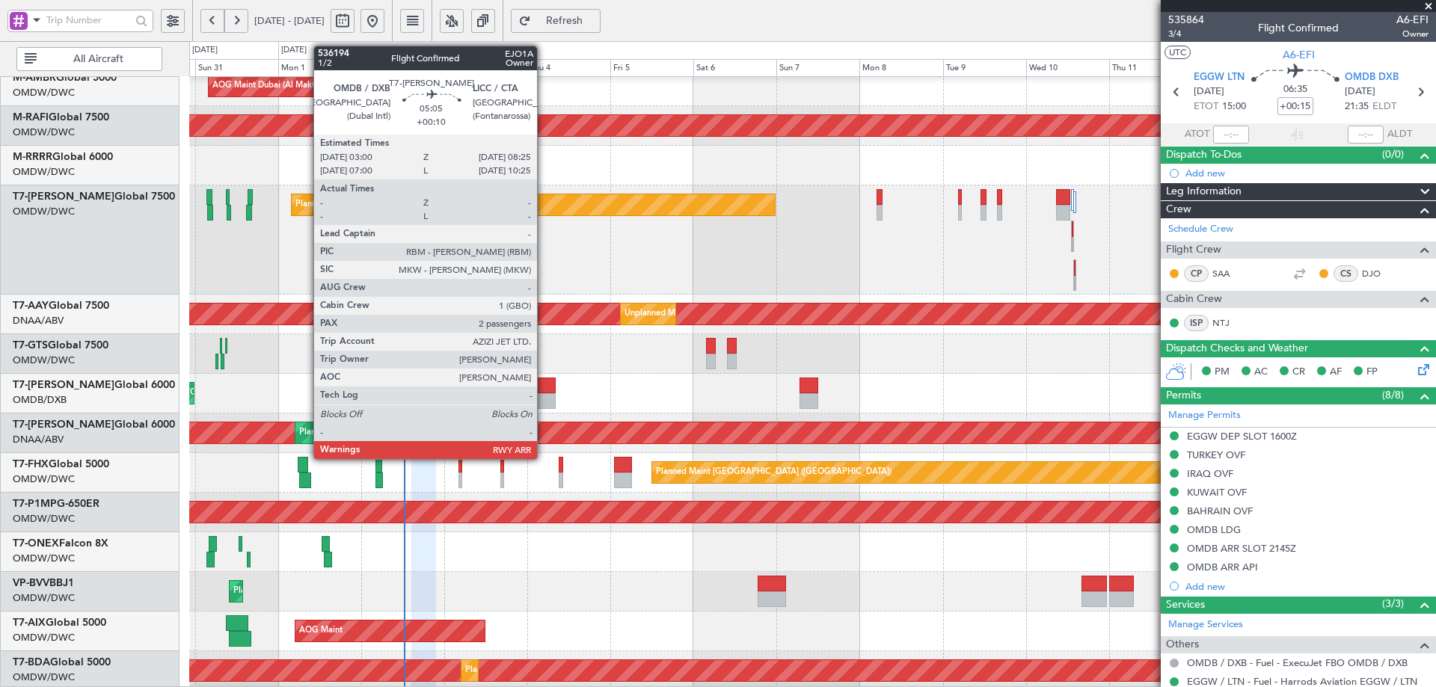
click at [541, 390] on div at bounding box center [546, 386] width 19 height 16
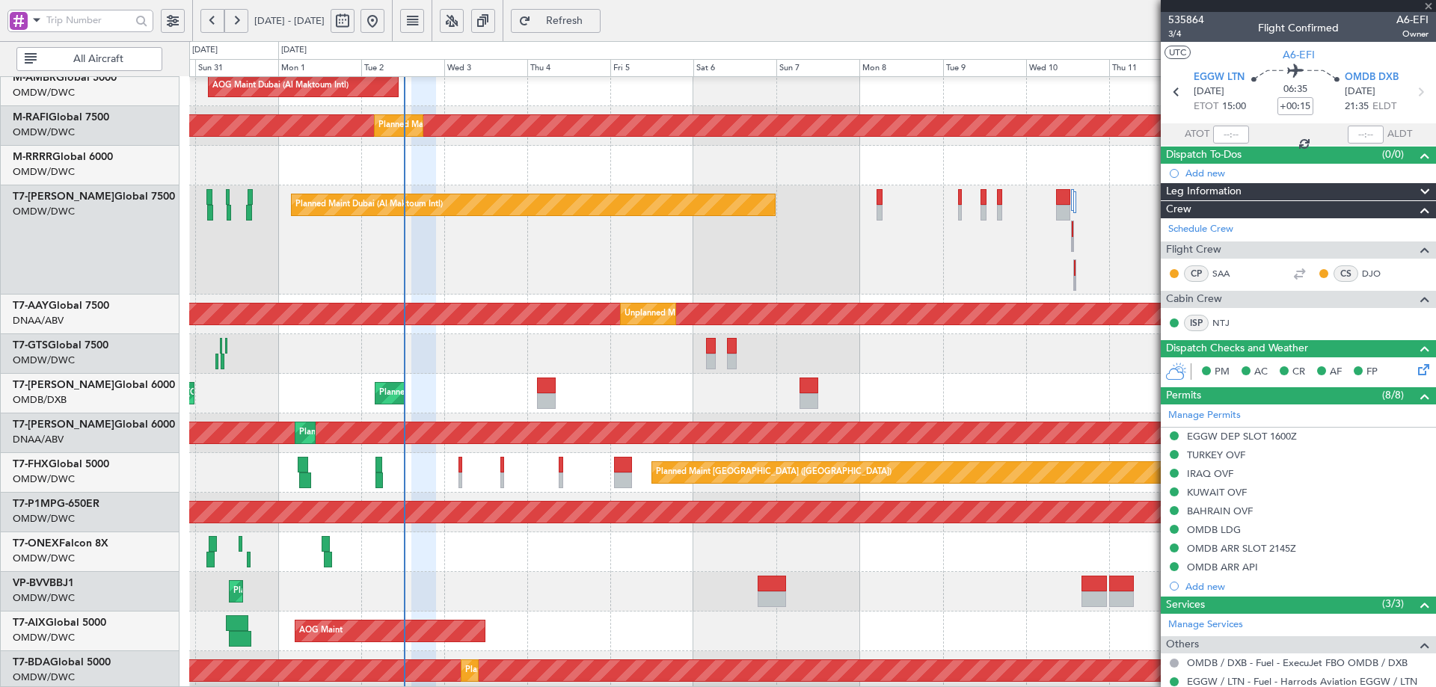
type input "+00:10"
type input "2"
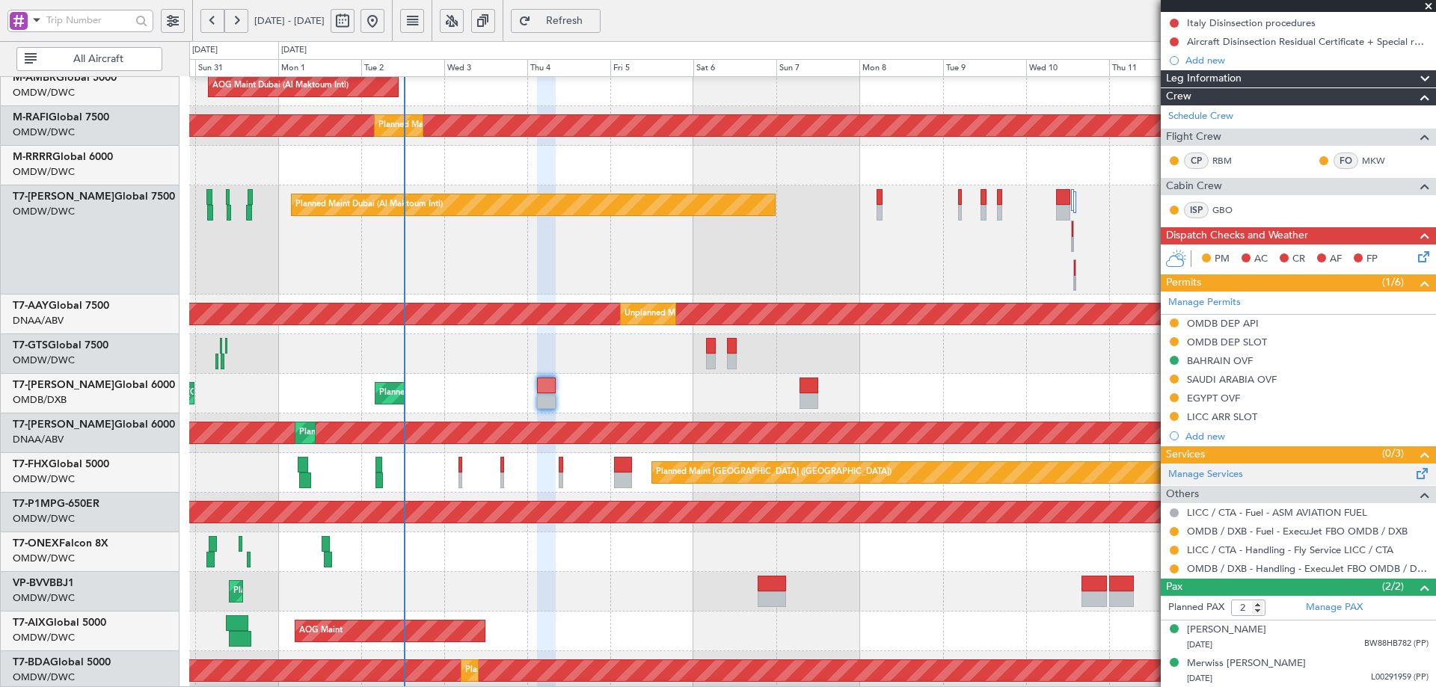
scroll to position [0, 0]
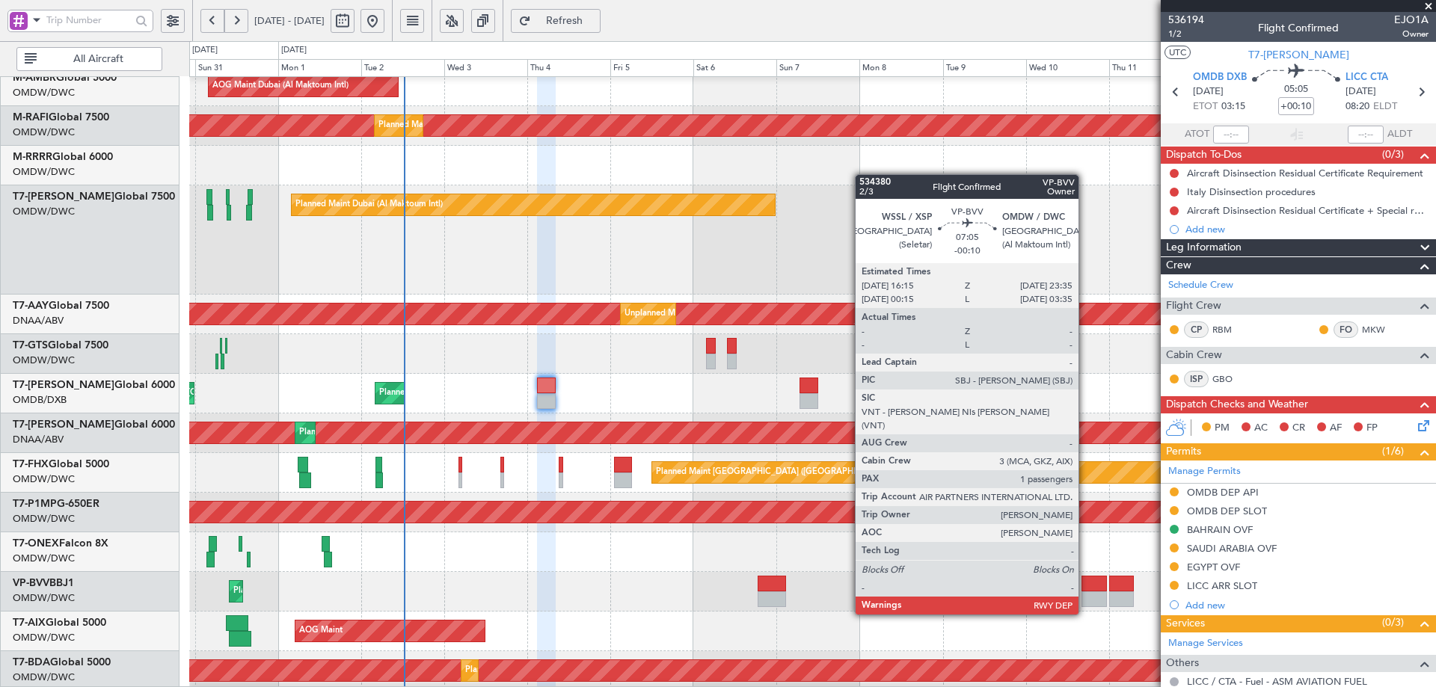
click at [1086, 586] on div at bounding box center [1093, 584] width 25 height 16
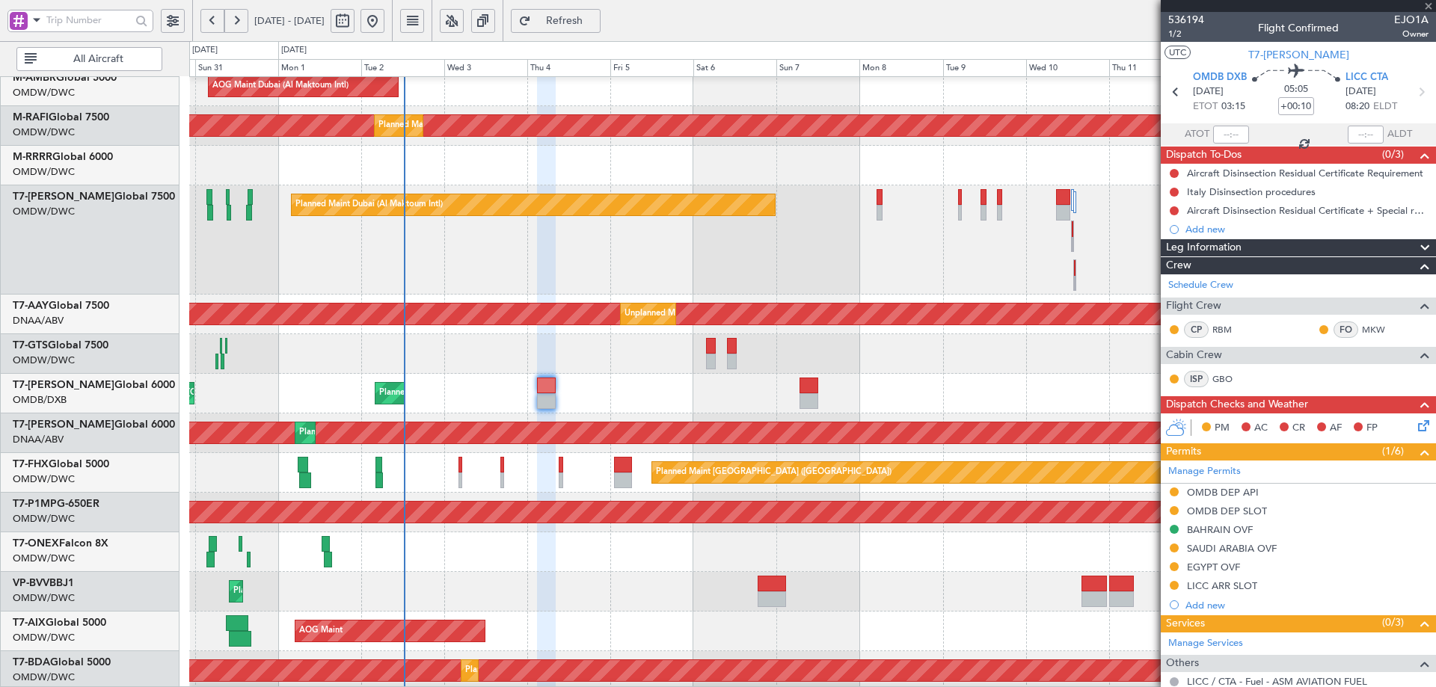
type input "-00:10"
type input "1"
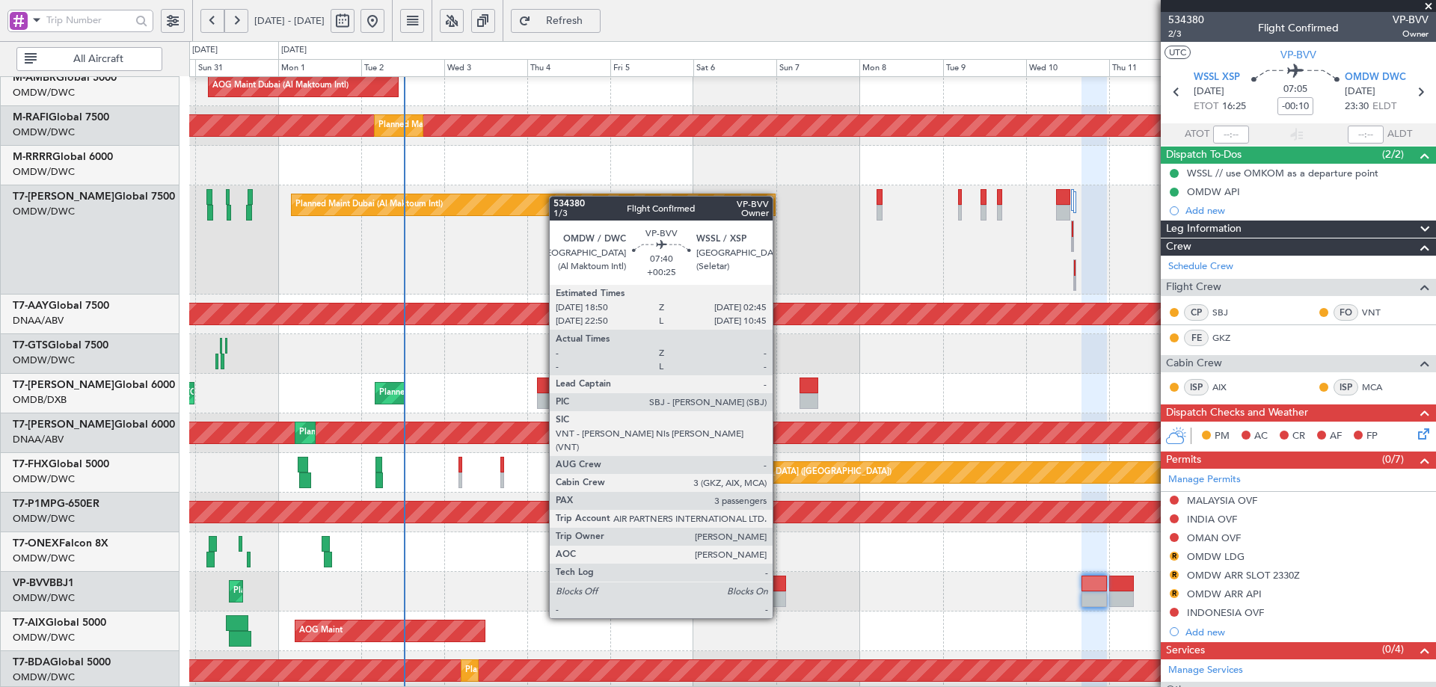
click at [779, 590] on div at bounding box center [771, 584] width 28 height 16
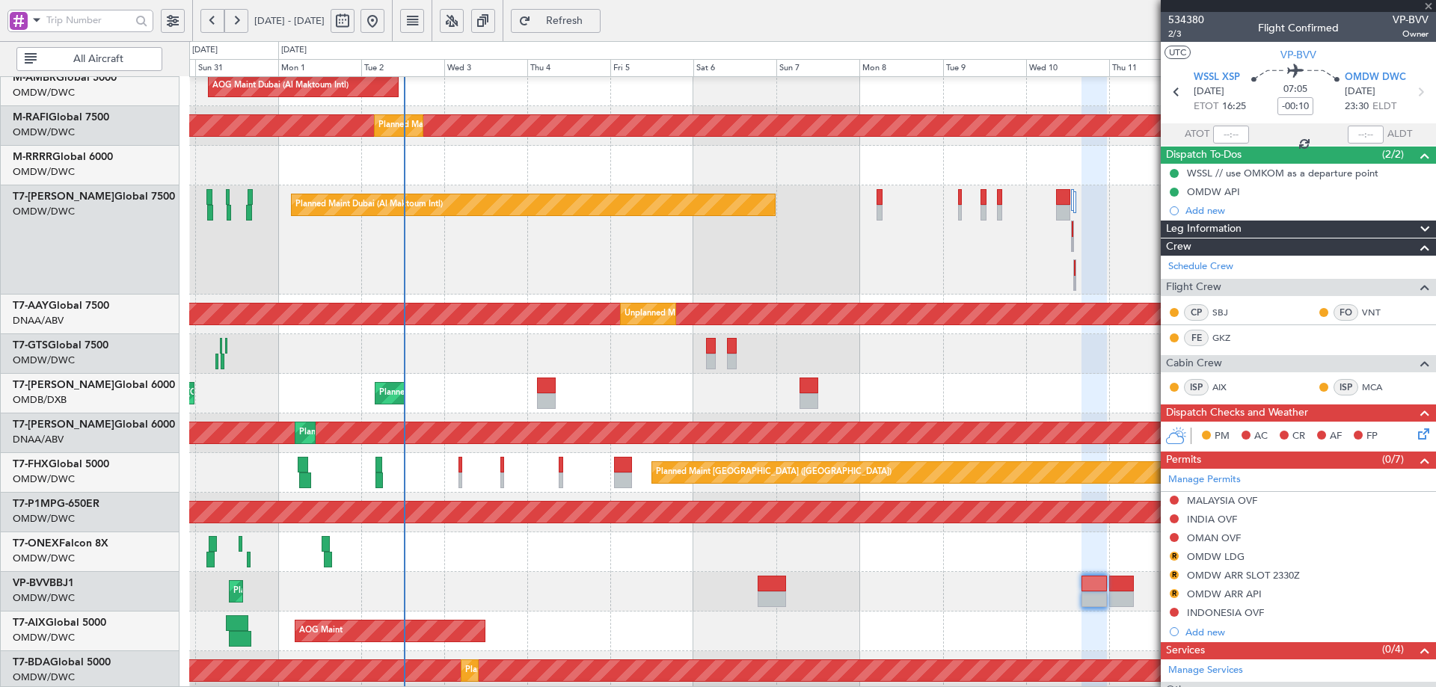
click at [595, 23] on span "Refresh" at bounding box center [564, 21] width 61 height 10
type input "+00:25"
type input "3"
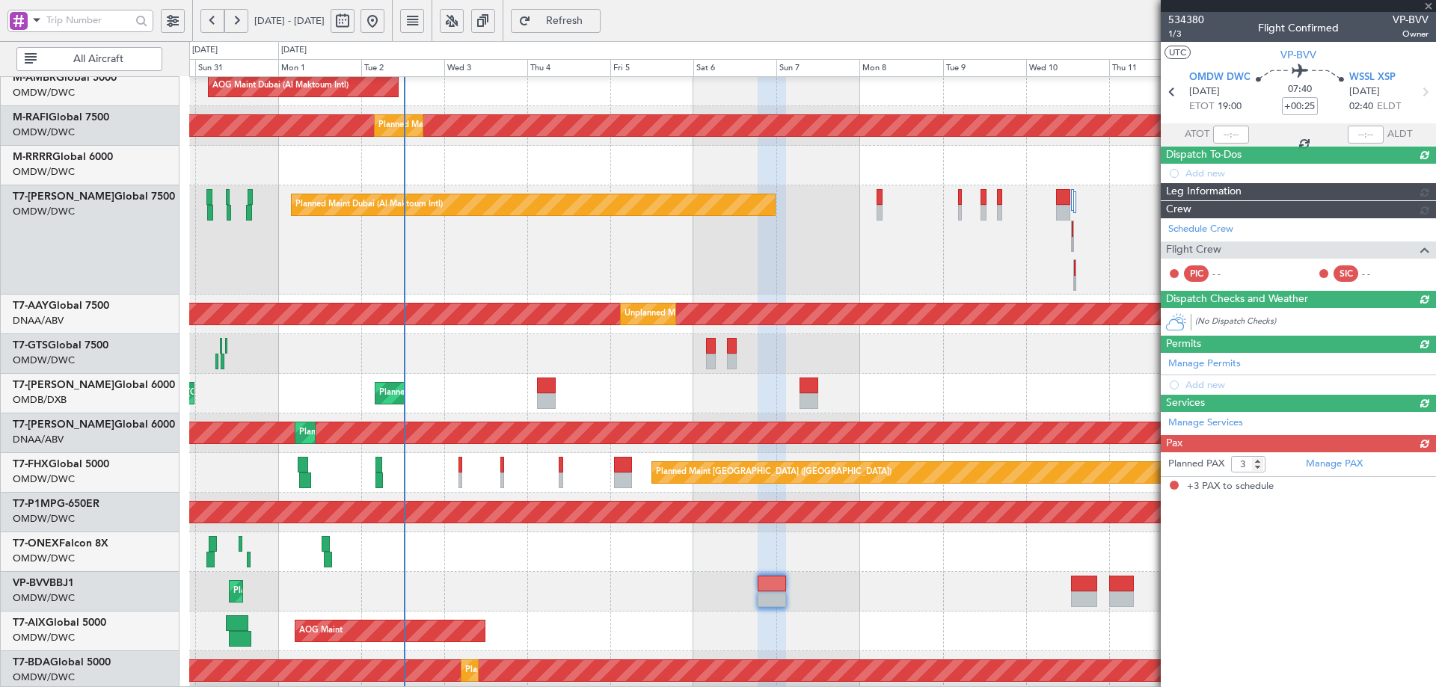
type input "-00:10"
type input "1"
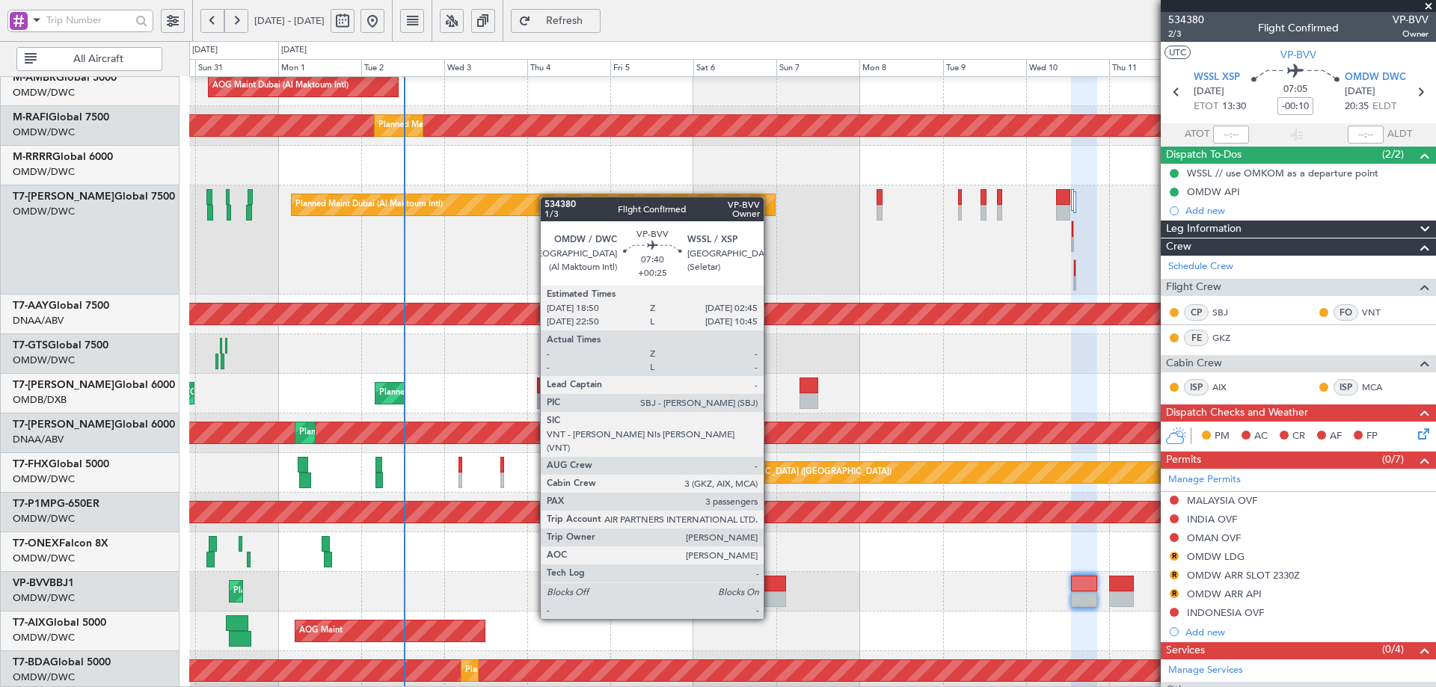
click at [770, 591] on div at bounding box center [771, 584] width 28 height 16
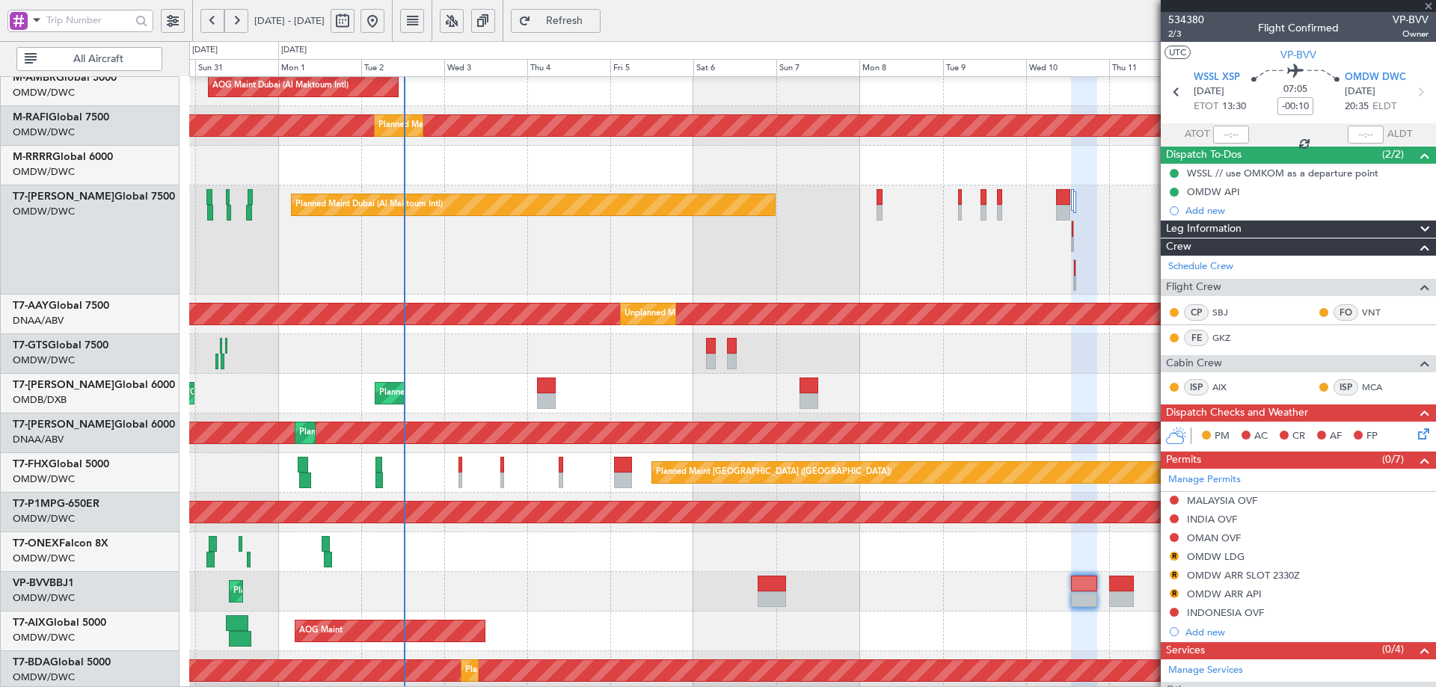
type input "+00:25"
type input "3"
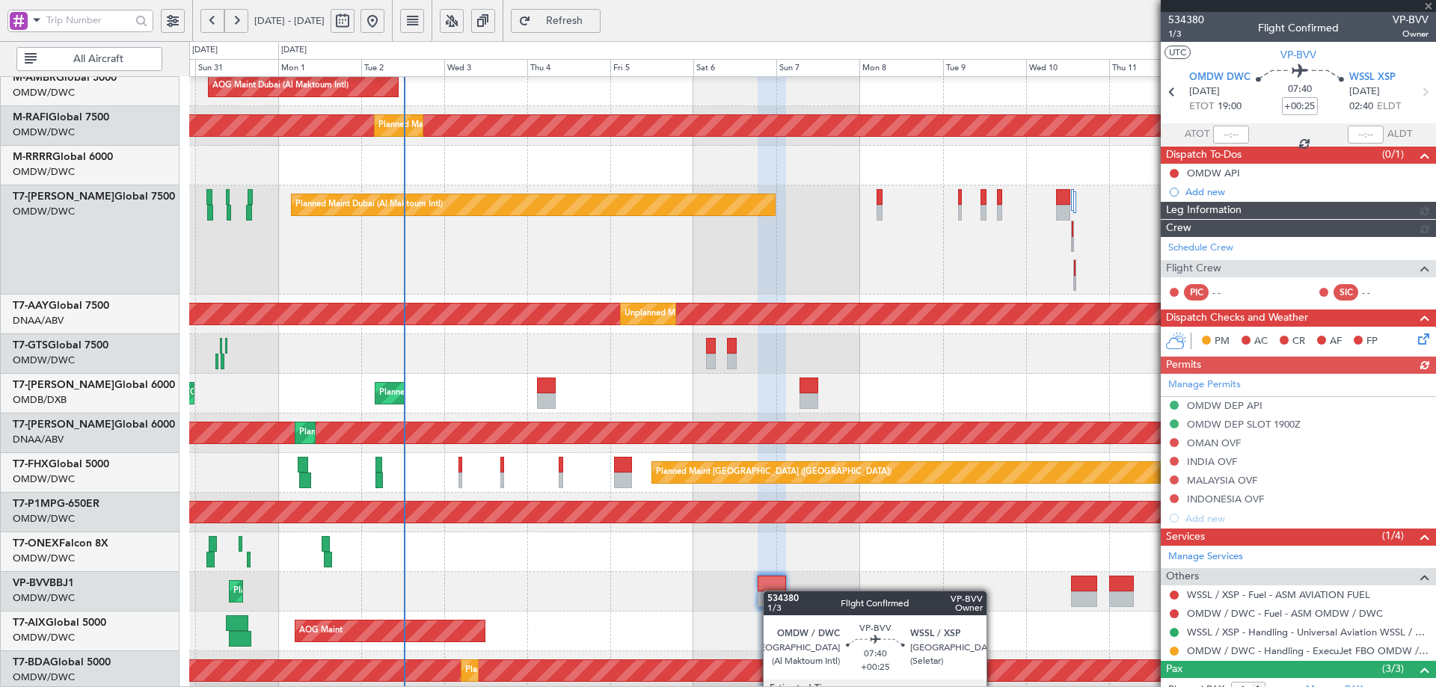
click at [770, 591] on div at bounding box center [771, 584] width 28 height 16
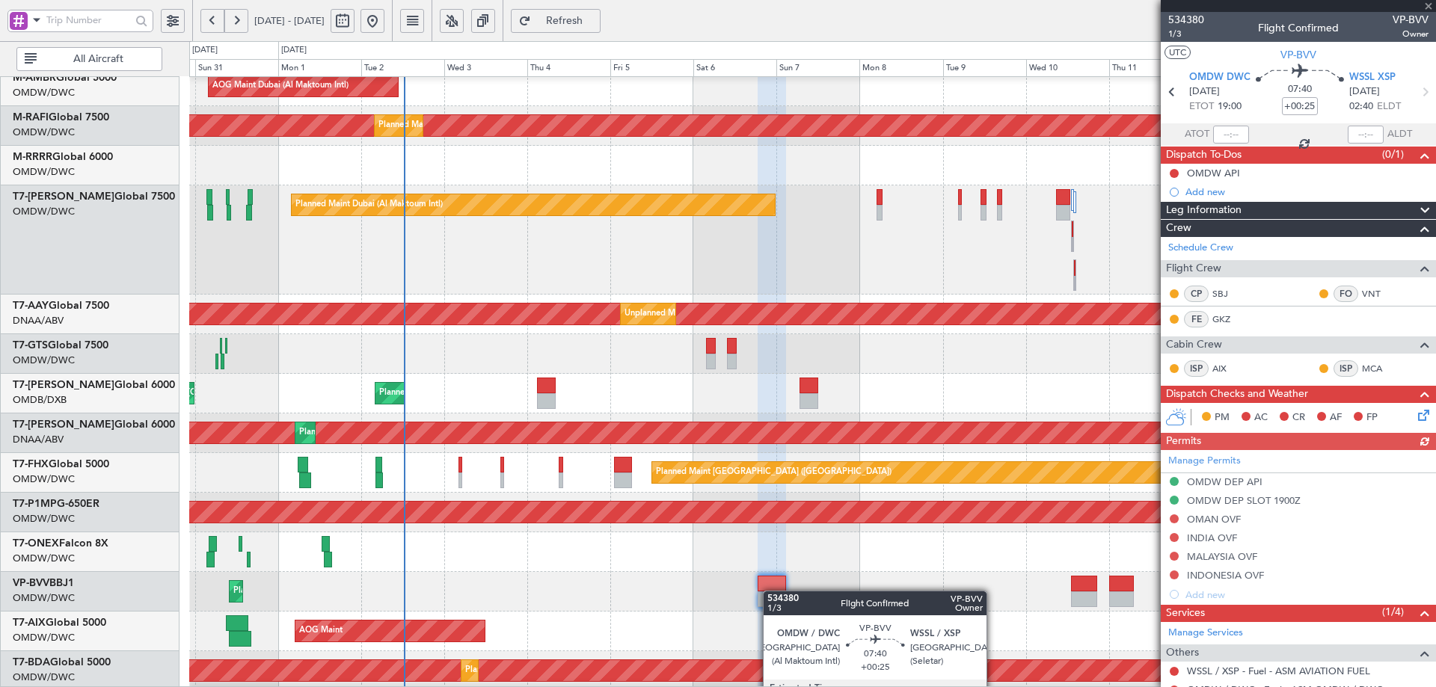
click at [770, 591] on div at bounding box center [771, 584] width 28 height 16
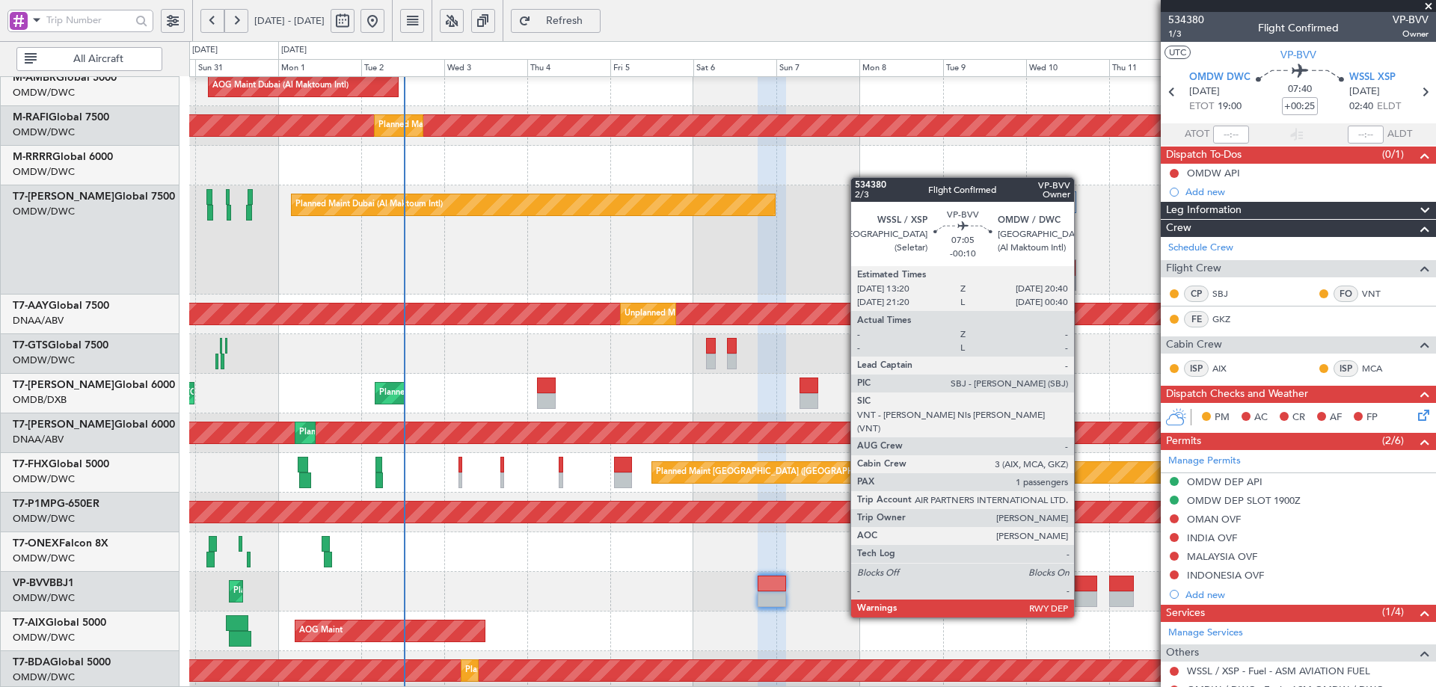
click at [1080, 589] on div at bounding box center [1083, 584] width 25 height 16
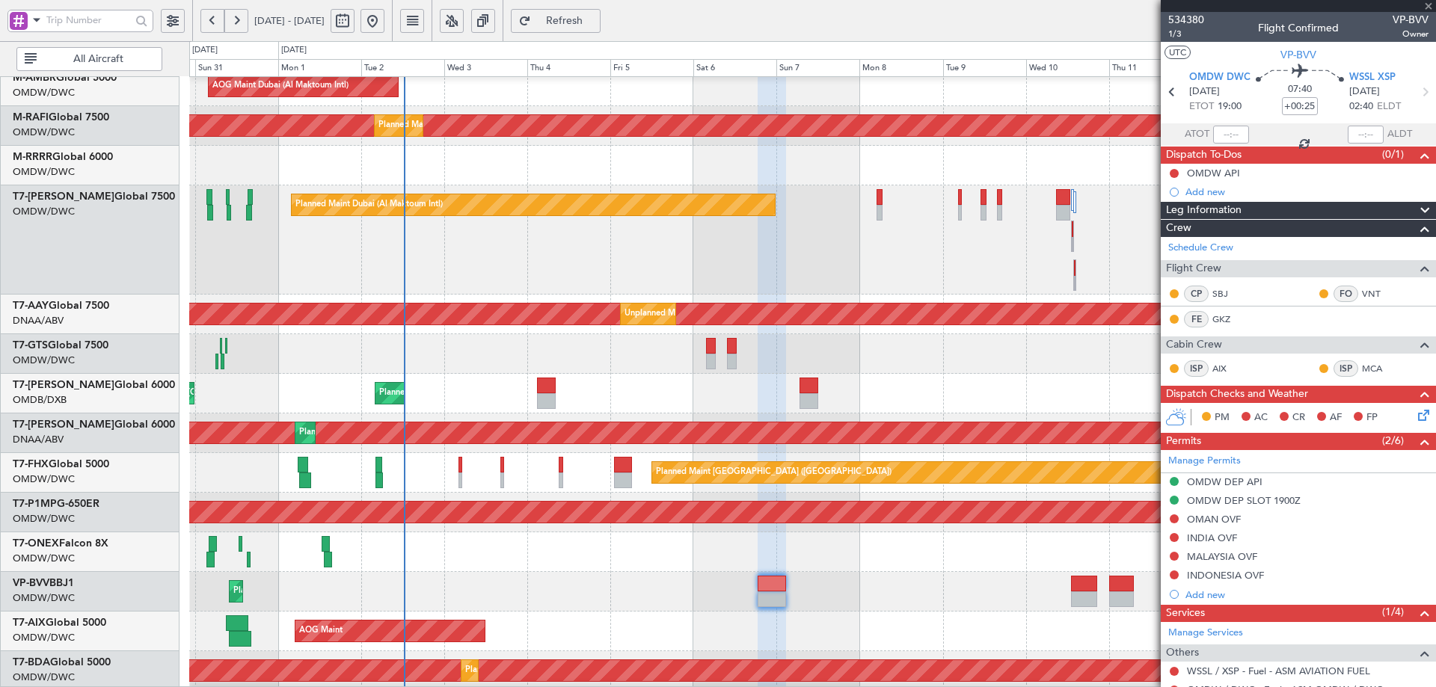
type input "-00:10"
type input "1"
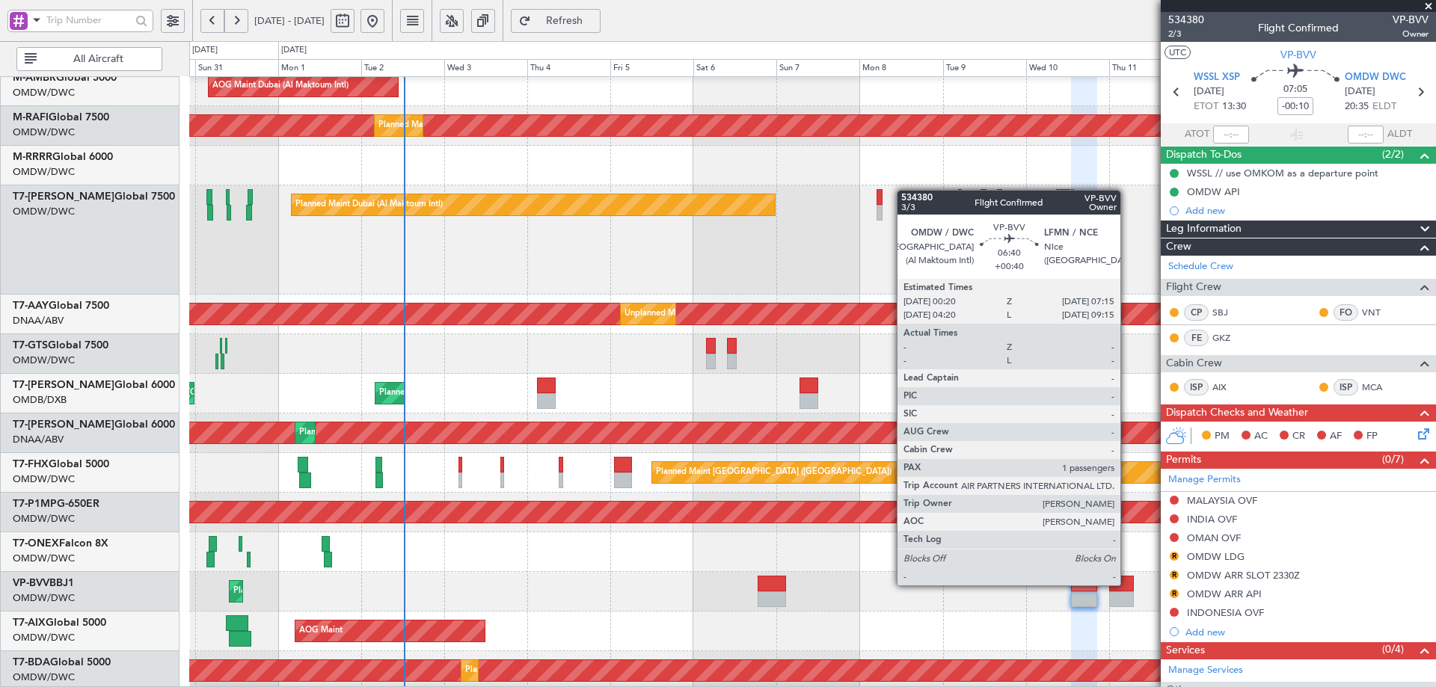
click at [1127, 584] on div at bounding box center [1121, 584] width 25 height 16
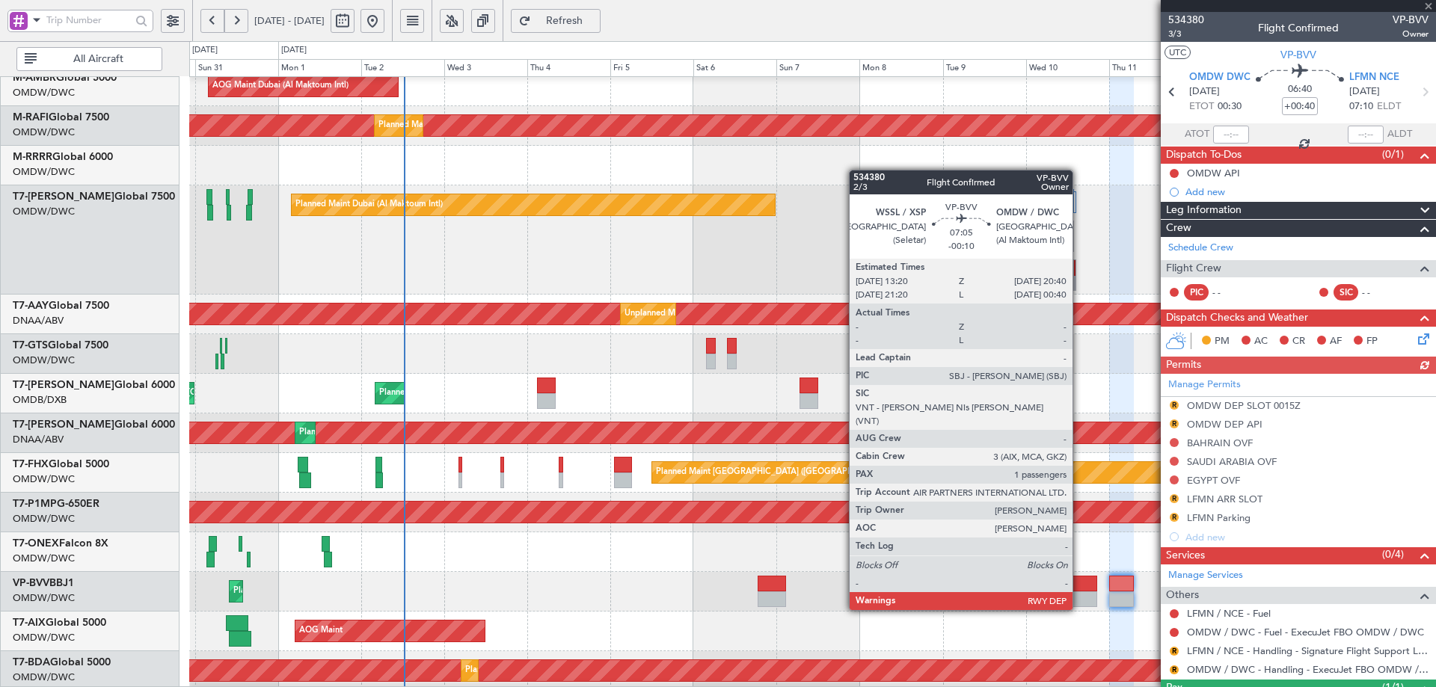
click at [1079, 582] on div at bounding box center [1083, 584] width 25 height 16
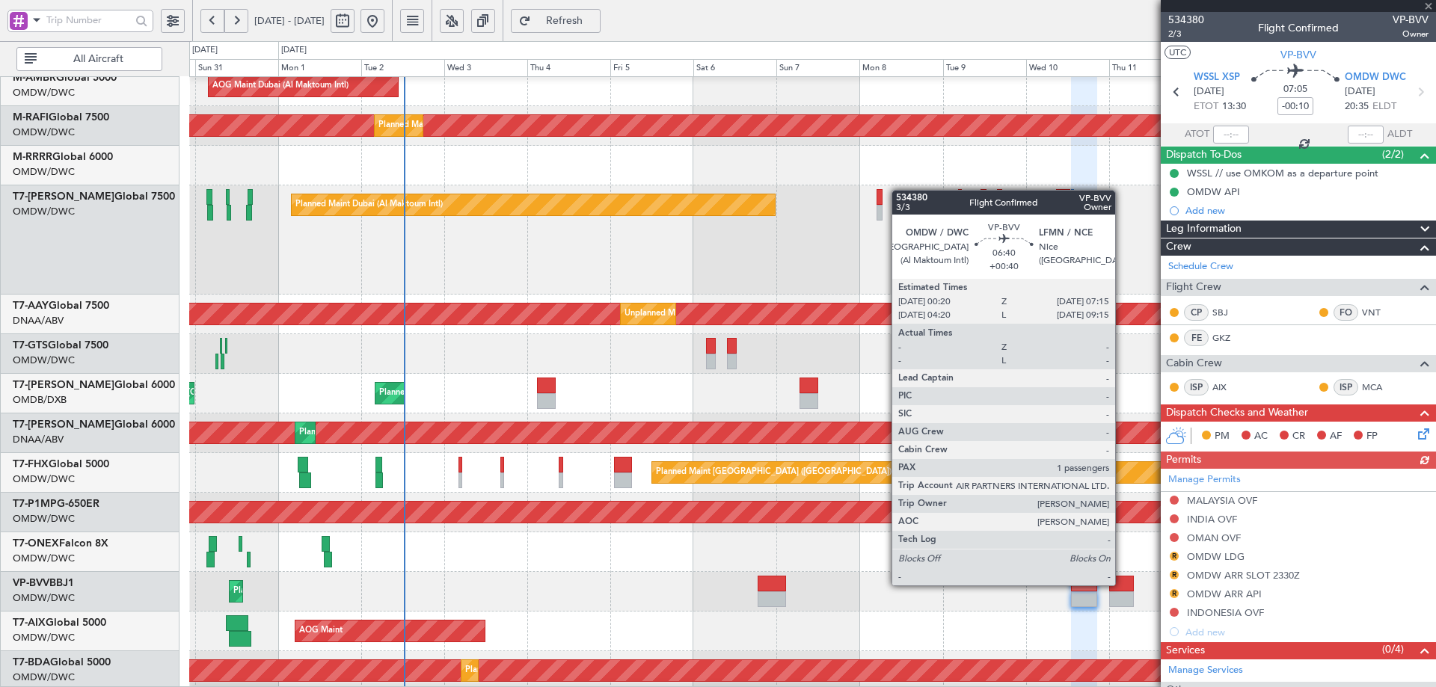
click at [1122, 584] on div at bounding box center [1121, 584] width 25 height 16
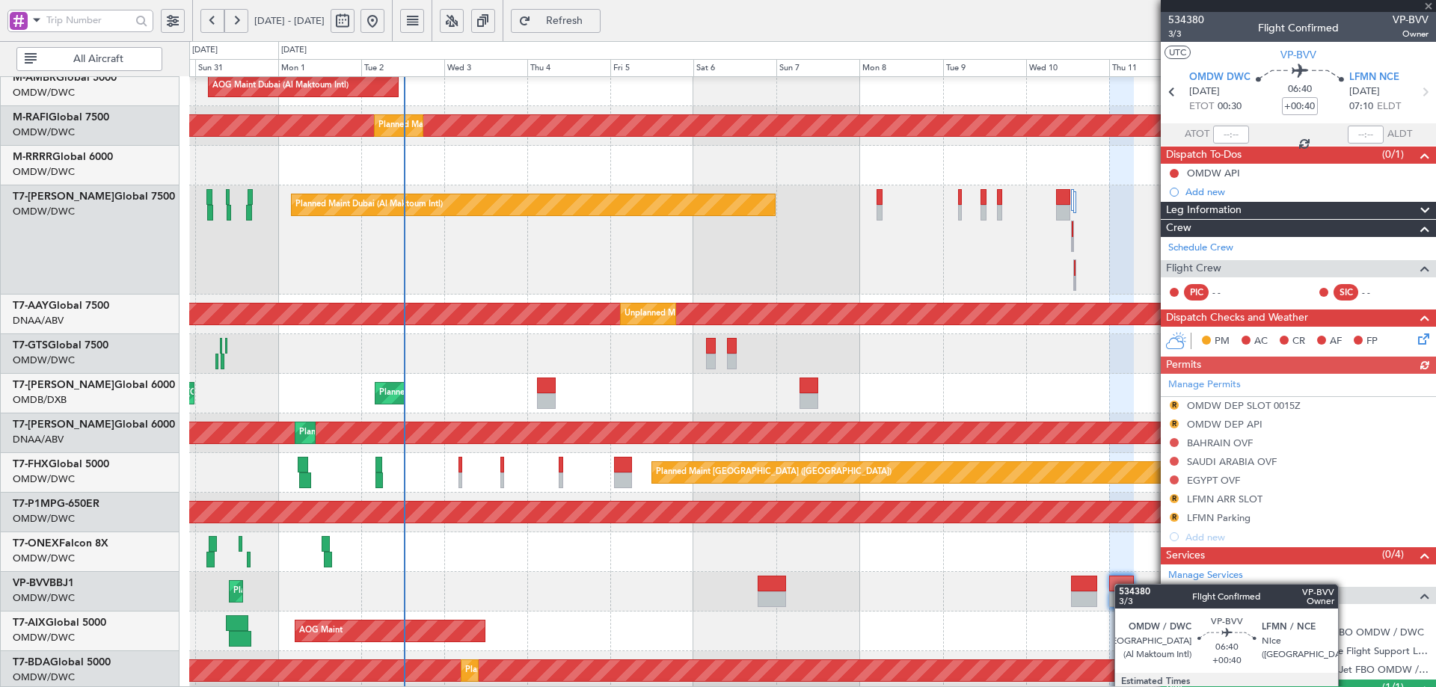
click at [1122, 584] on div at bounding box center [1121, 584] width 25 height 16
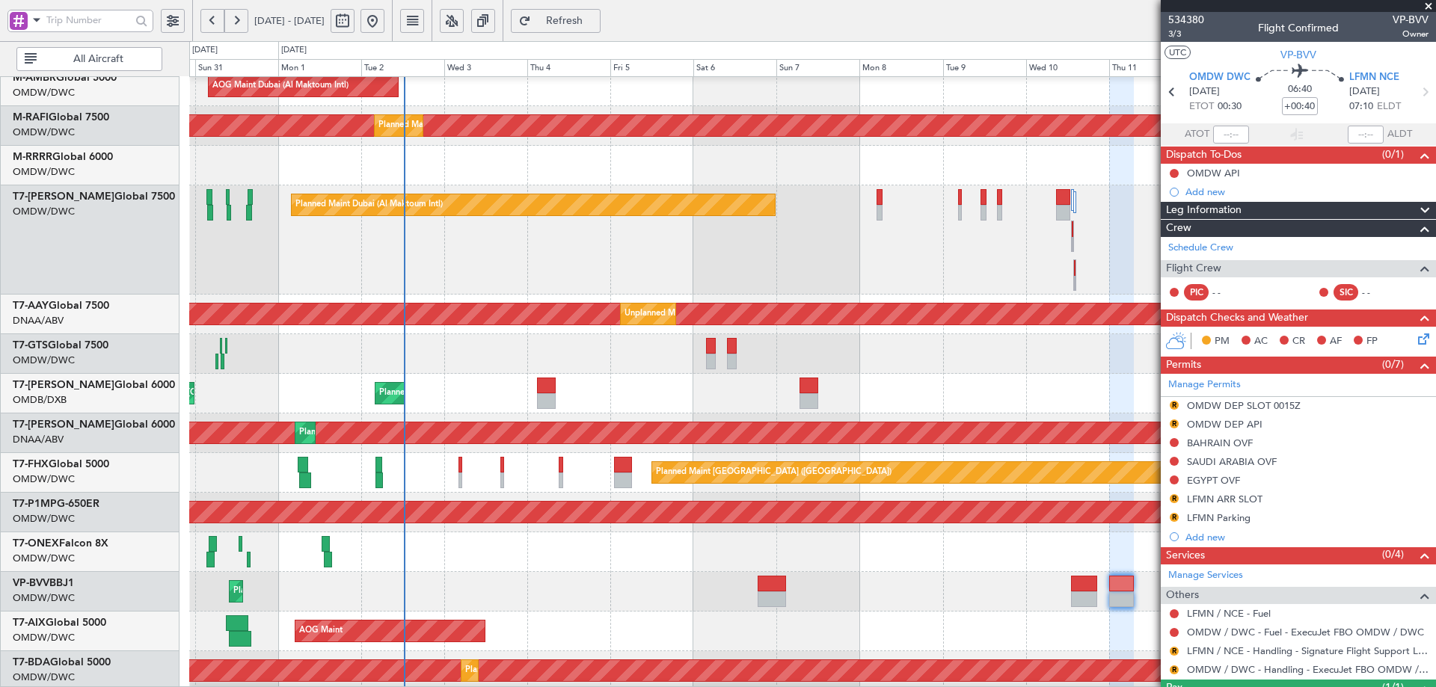
click at [595, 18] on span "Refresh" at bounding box center [564, 21] width 61 height 10
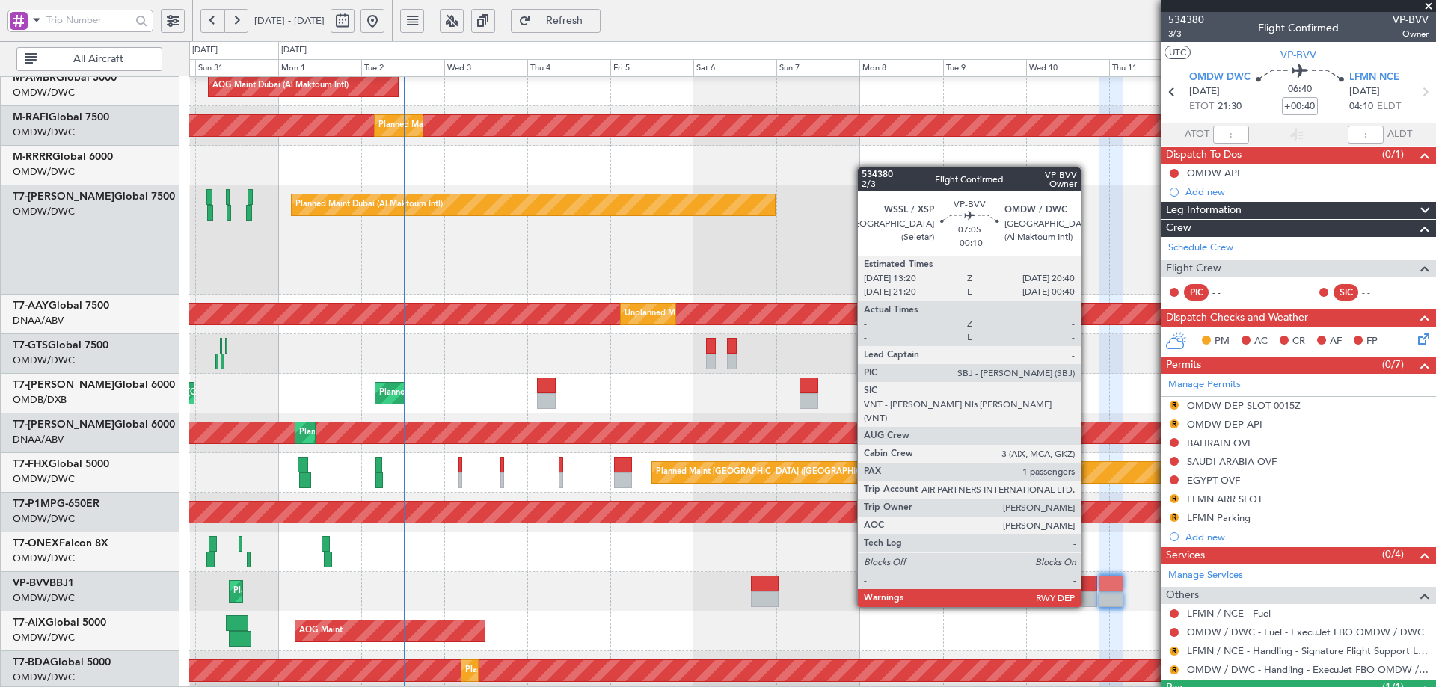
click at [1087, 579] on div at bounding box center [1083, 584] width 25 height 16
click at [1085, 579] on div at bounding box center [1083, 584] width 25 height 16
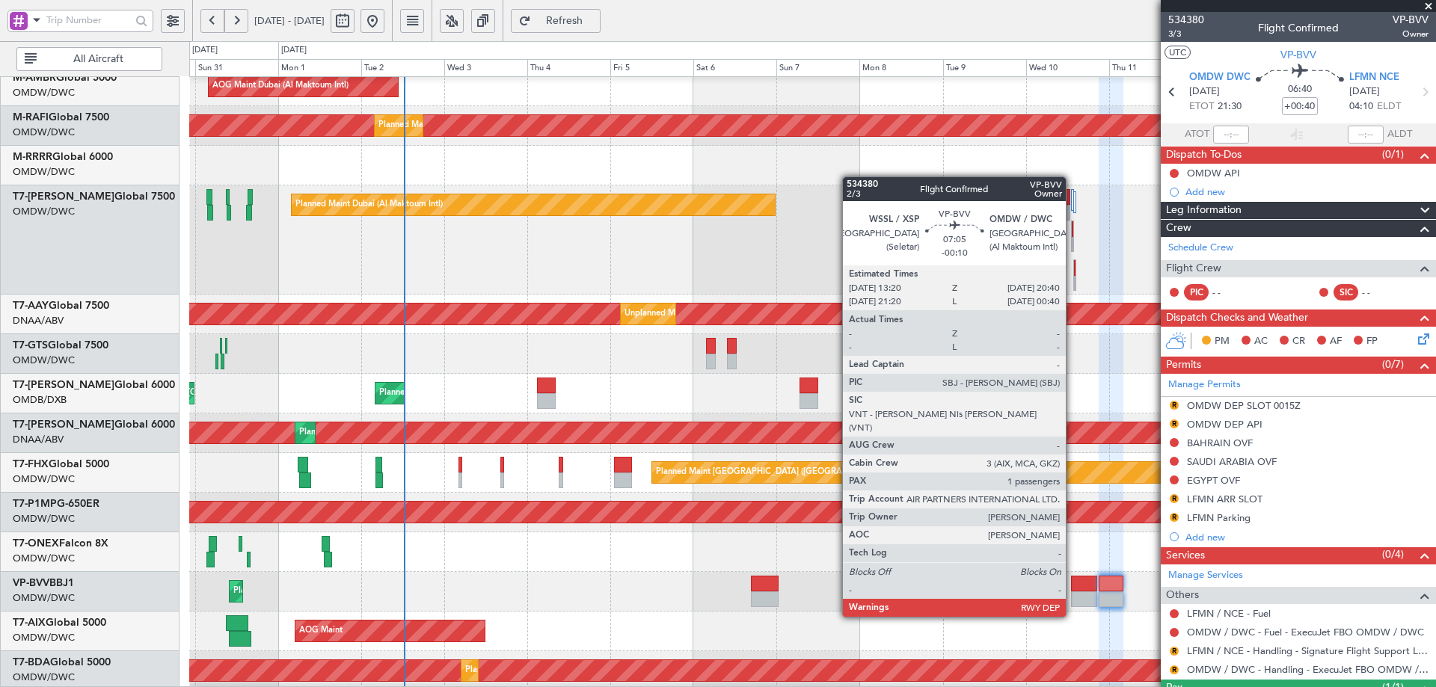
click at [1072, 587] on div at bounding box center [1083, 584] width 25 height 16
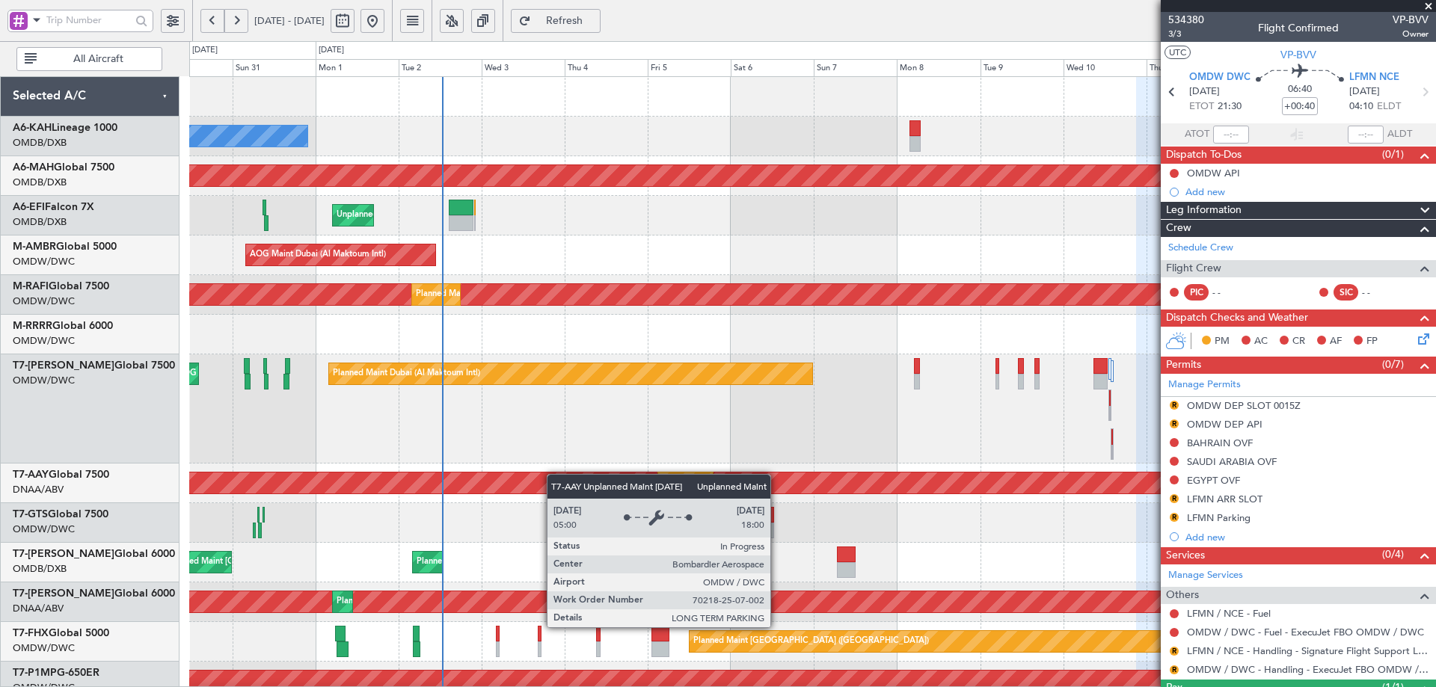
click at [555, 490] on div "No Crew Planned Maint Dubai (Dubai Intl) Planned Maint Dubai (Dubai Intl) Unpla…" at bounding box center [812, 547] width 1246 height 941
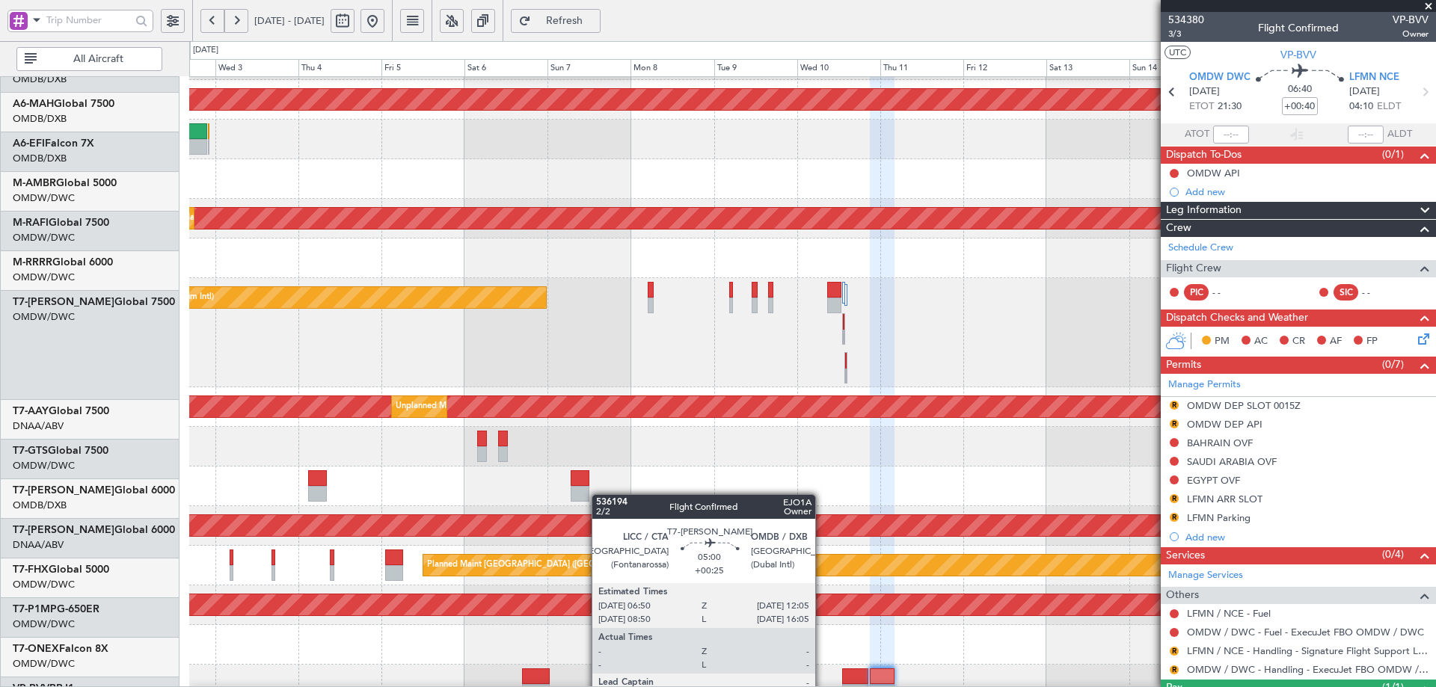
click at [562, 490] on div "Planned Maint Dubai (Dubai Intl) Planned Maint Dubai (Dubai Intl)" at bounding box center [812, 487] width 1246 height 40
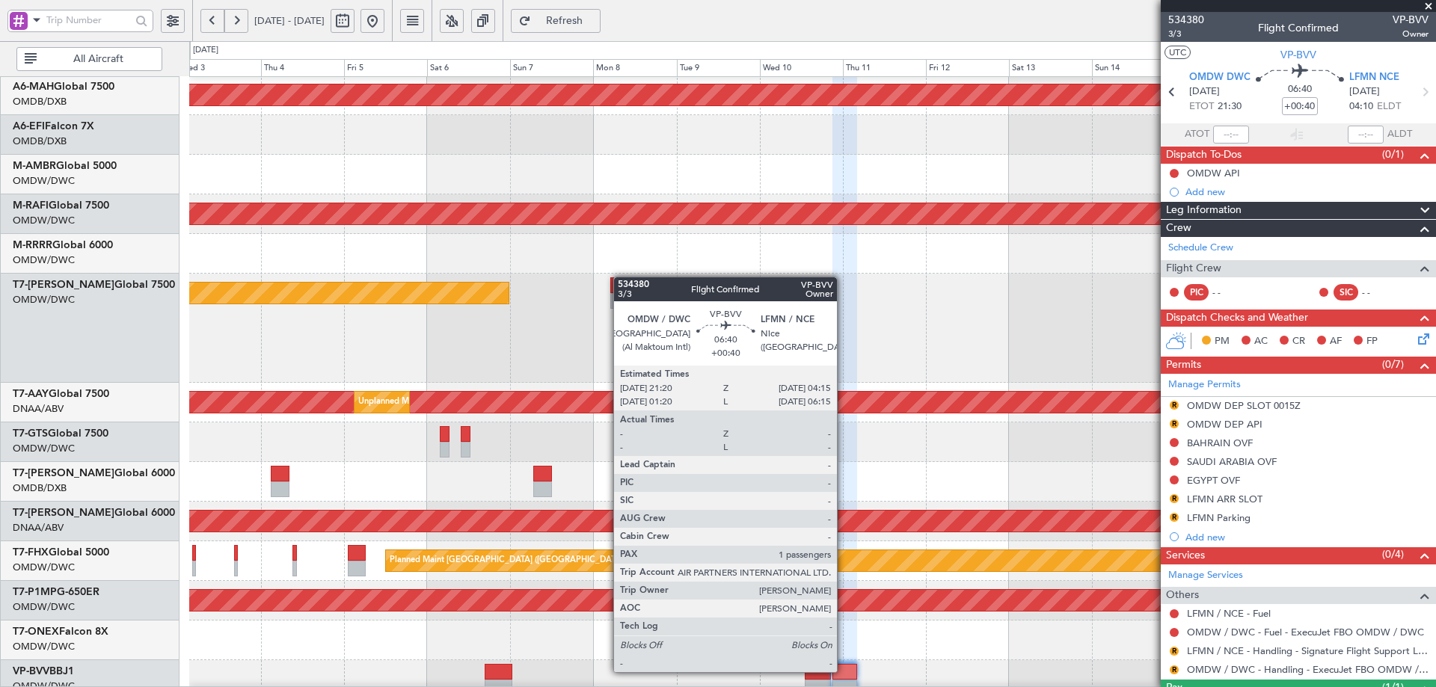
click at [843, 671] on div at bounding box center [844, 672] width 25 height 16
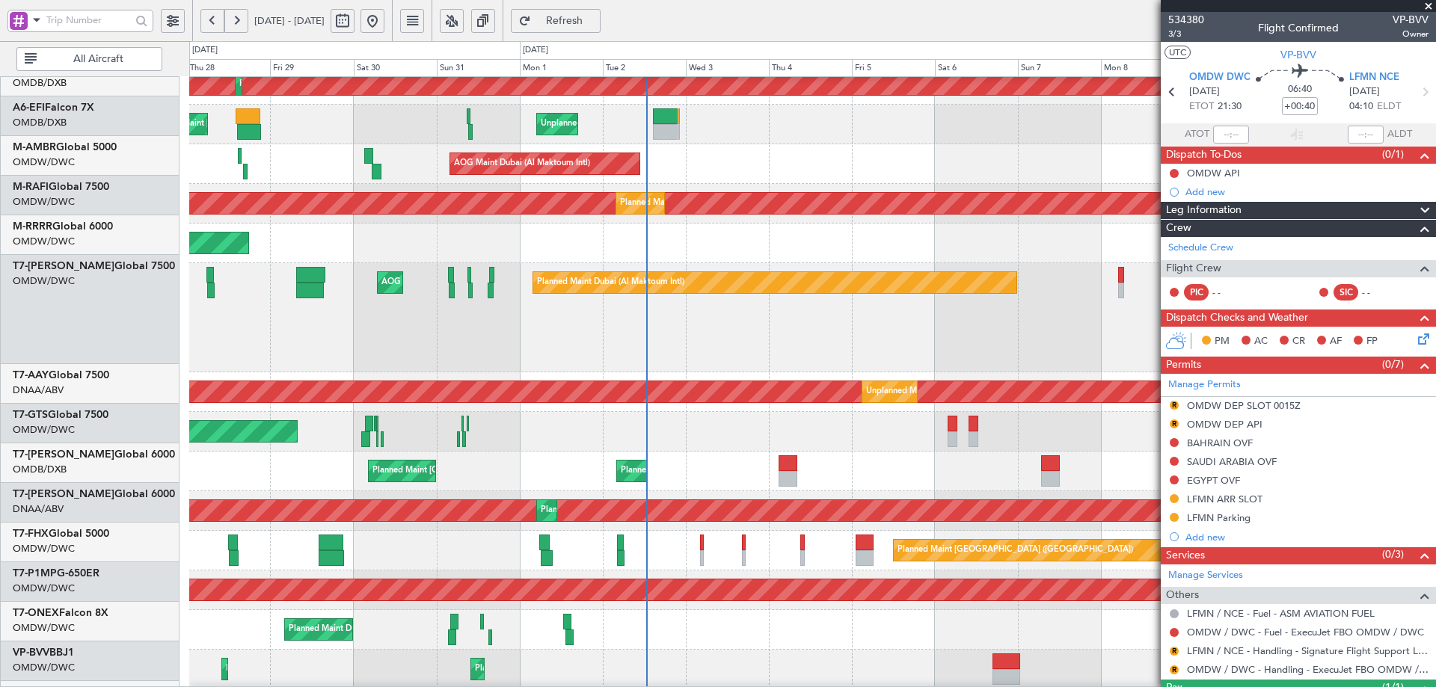
click at [869, 431] on div "Unplanned Maint [GEOGRAPHIC_DATA] (Seletar)" at bounding box center [812, 432] width 1246 height 40
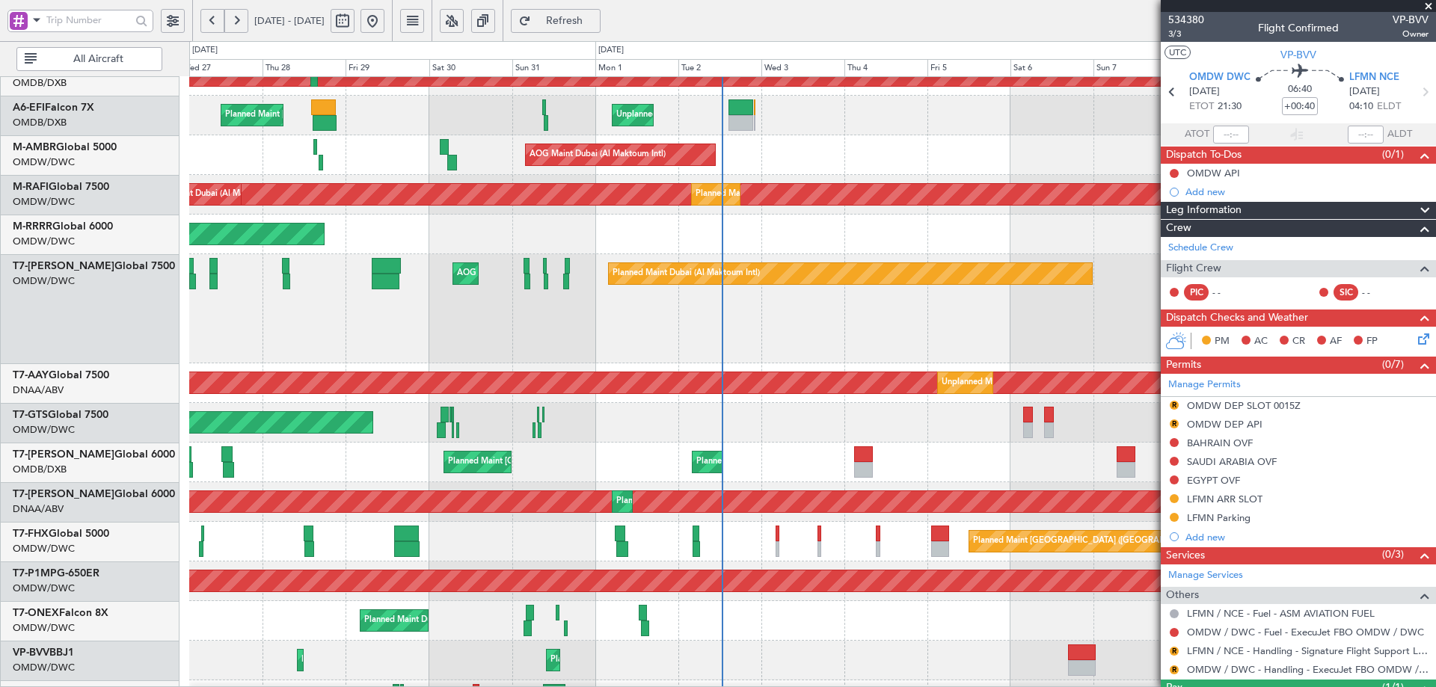
scroll to position [100, 0]
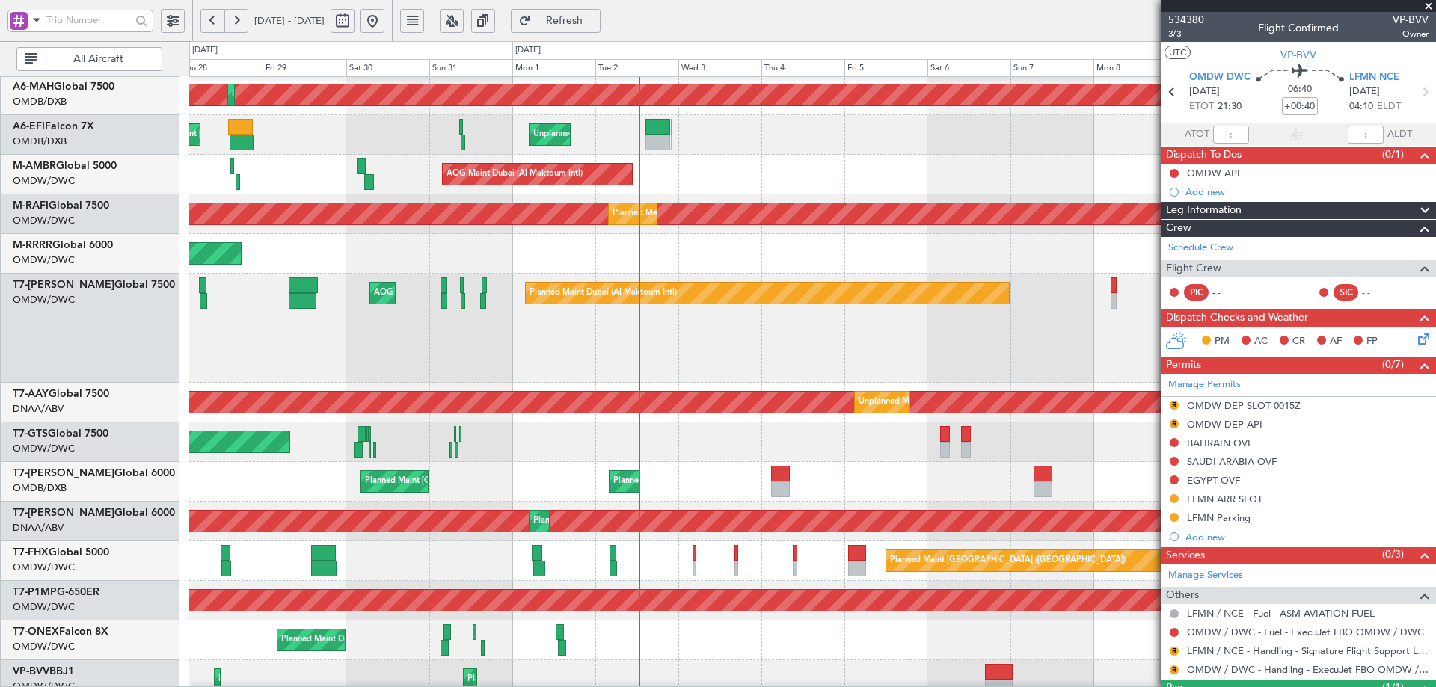
click at [739, 469] on div "No Crew Planned Maint Dubai (Dubai Intl) Planned Maint Dubai (Dubai Intl) Unpla…" at bounding box center [812, 466] width 1246 height 941
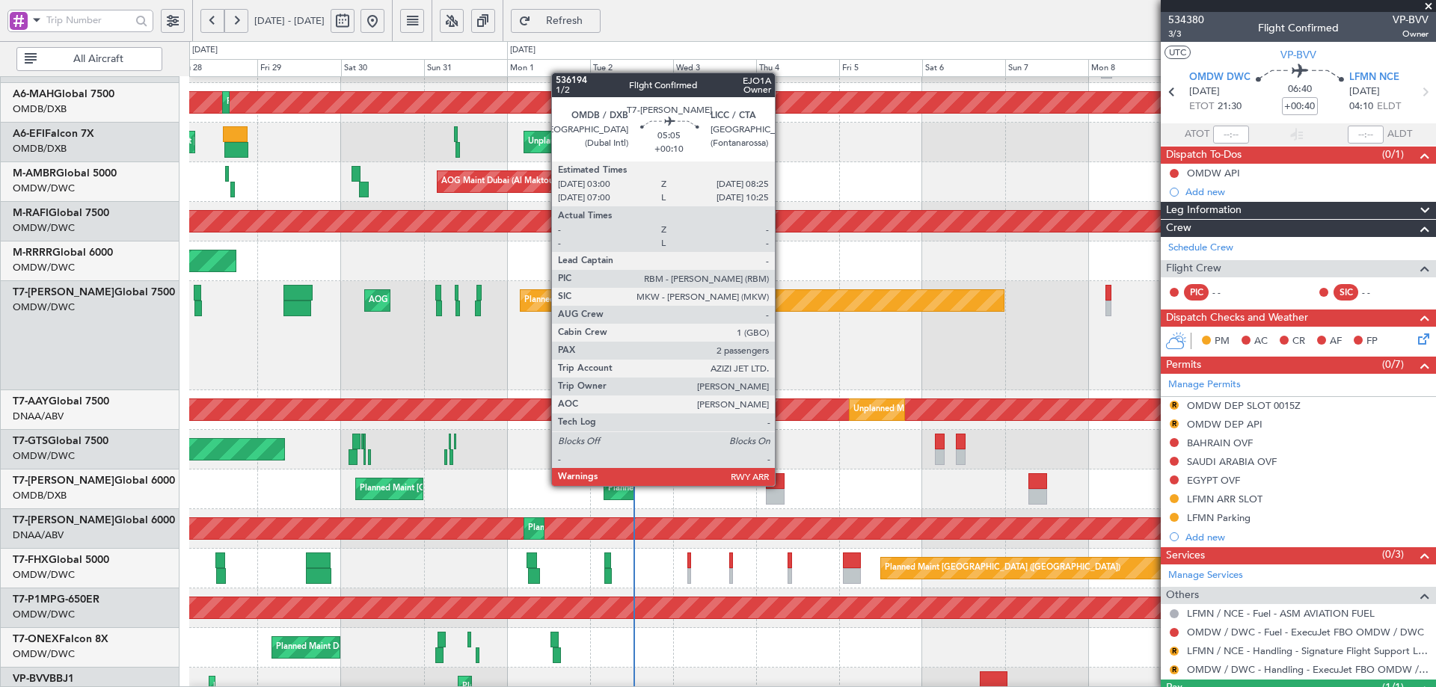
click at [778, 480] on div at bounding box center [775, 481] width 19 height 16
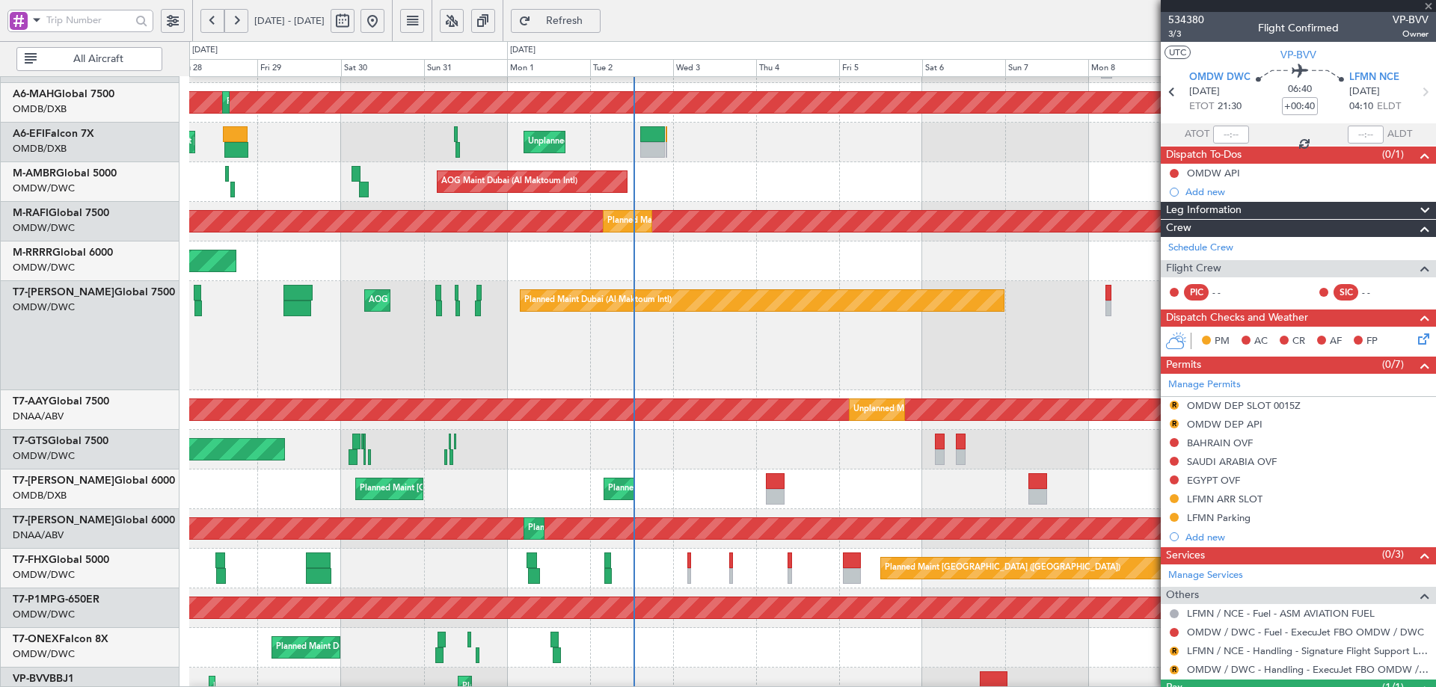
type input "+00:10"
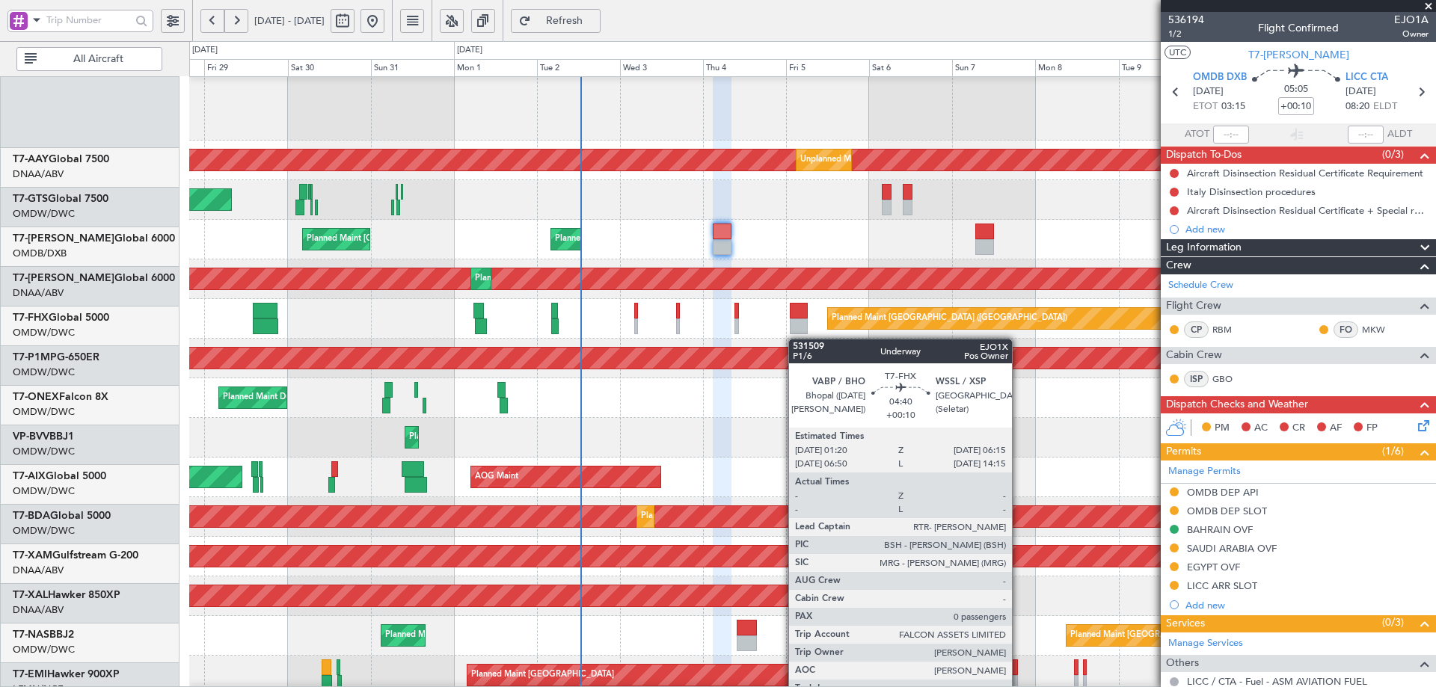
scroll to position [323, 0]
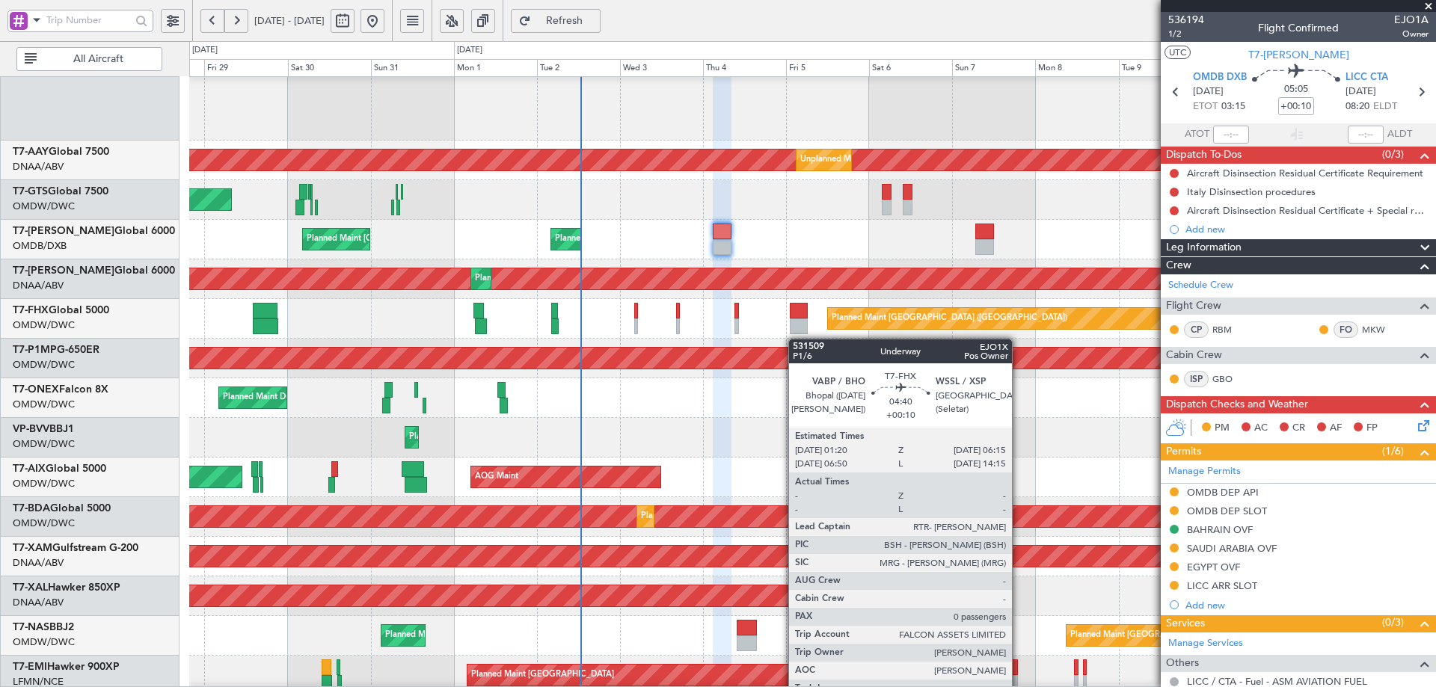
click at [793, 331] on div at bounding box center [798, 327] width 17 height 16
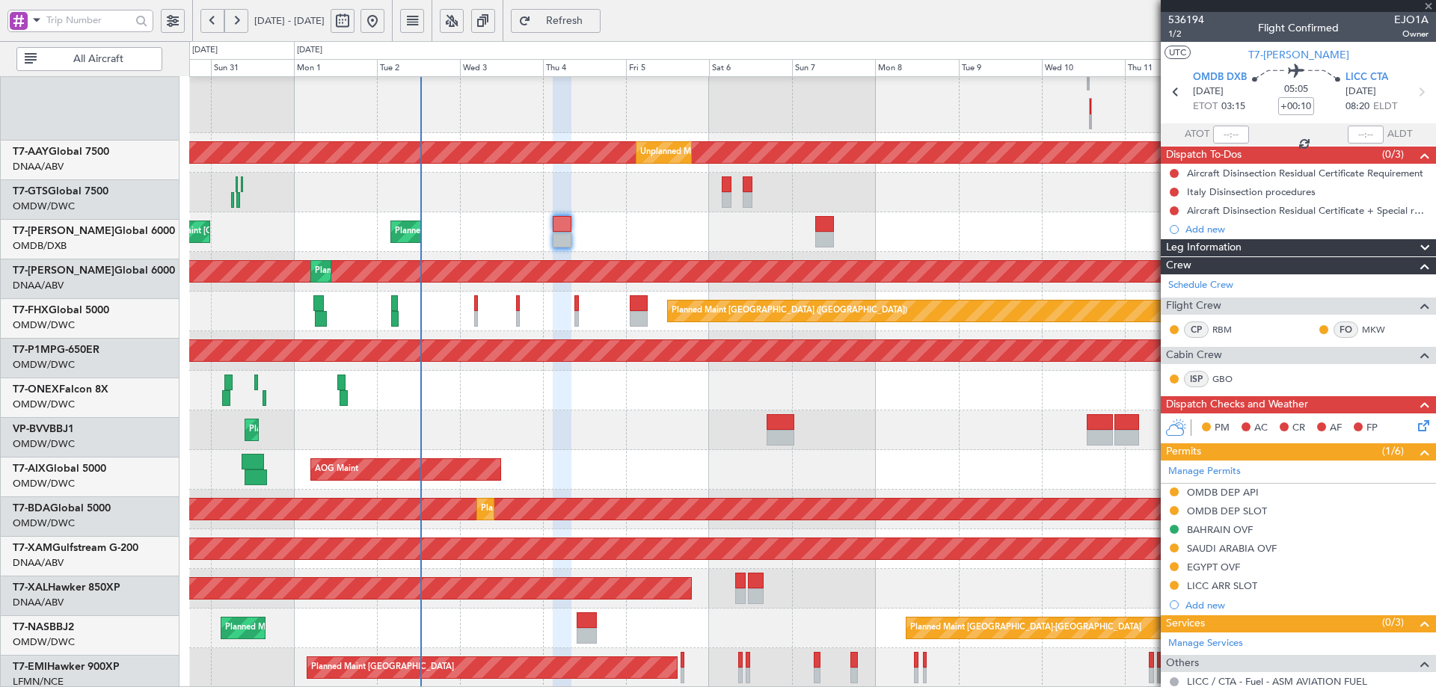
scroll to position [330, 0]
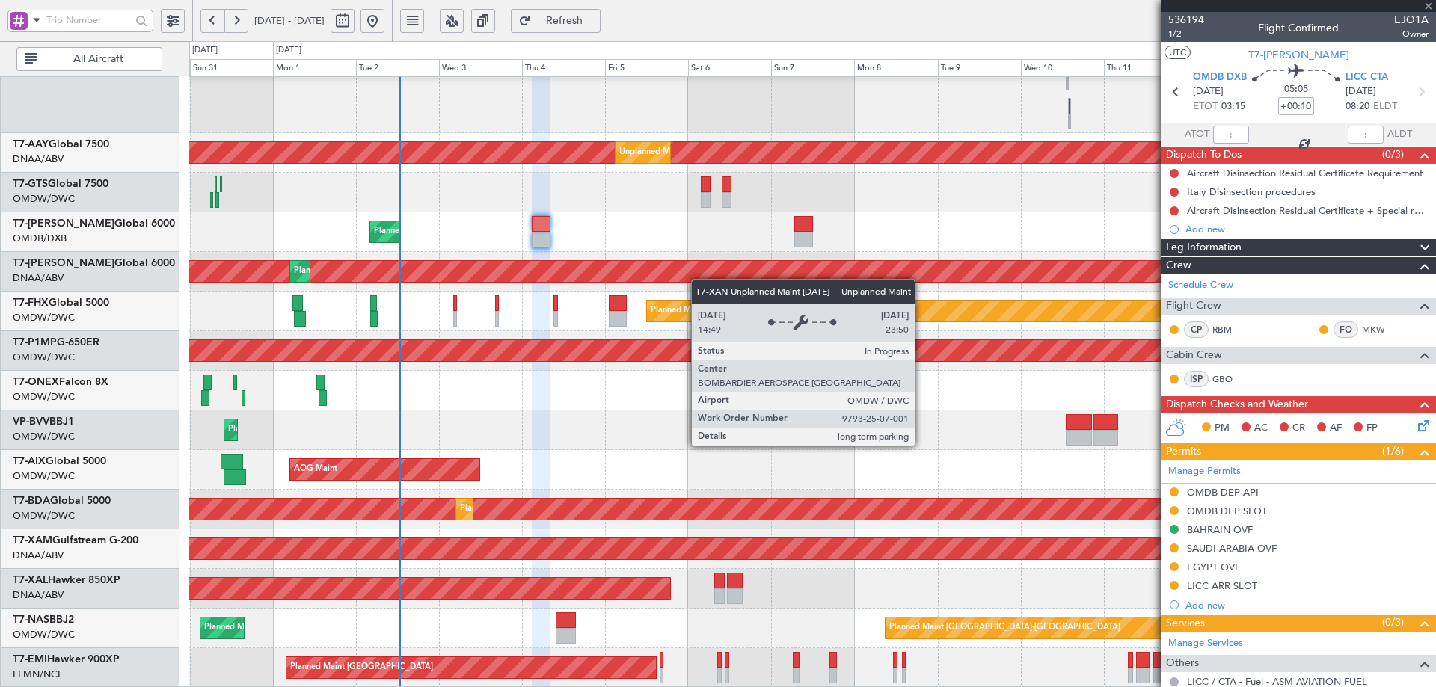
click at [692, 262] on div "Planned Maint Dubai (Al Maktoum Intl) AOG Maint Dubai (Al Maktoum Intl) Unplann…" at bounding box center [812, 217] width 1246 height 941
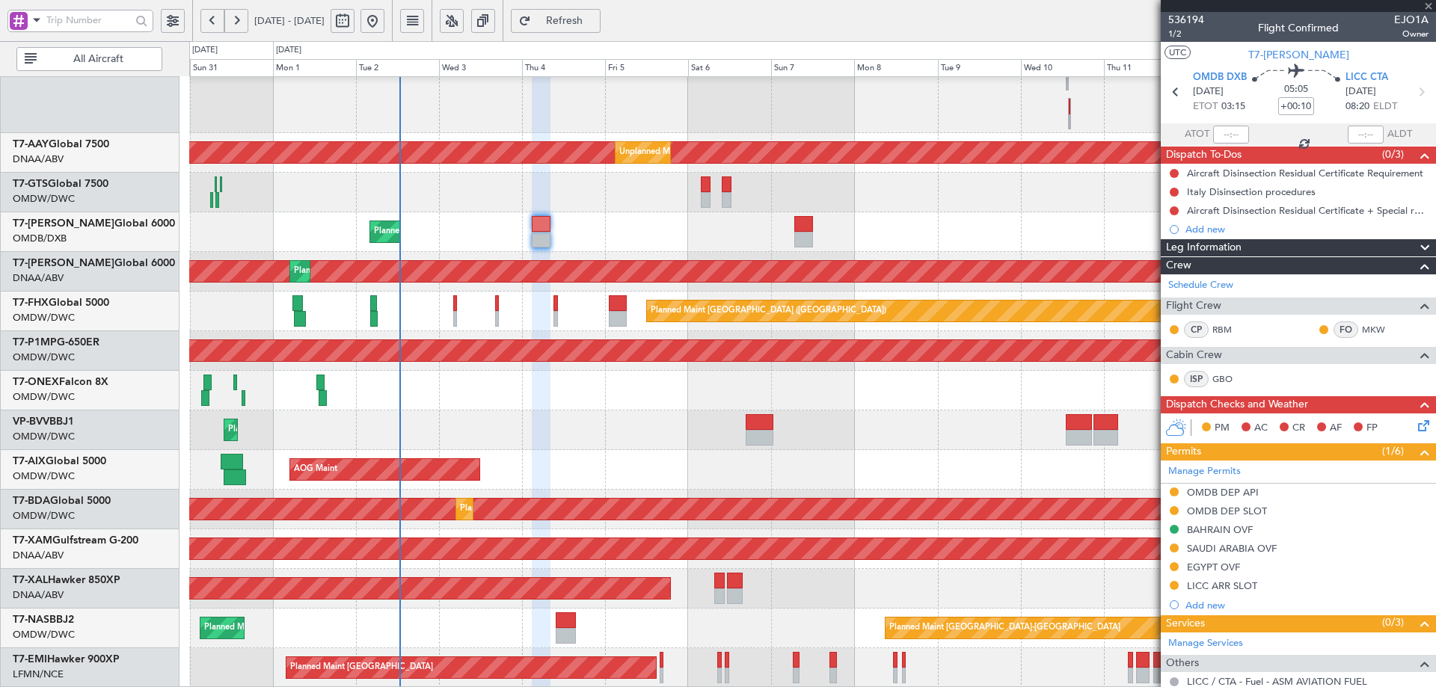
type input "0"
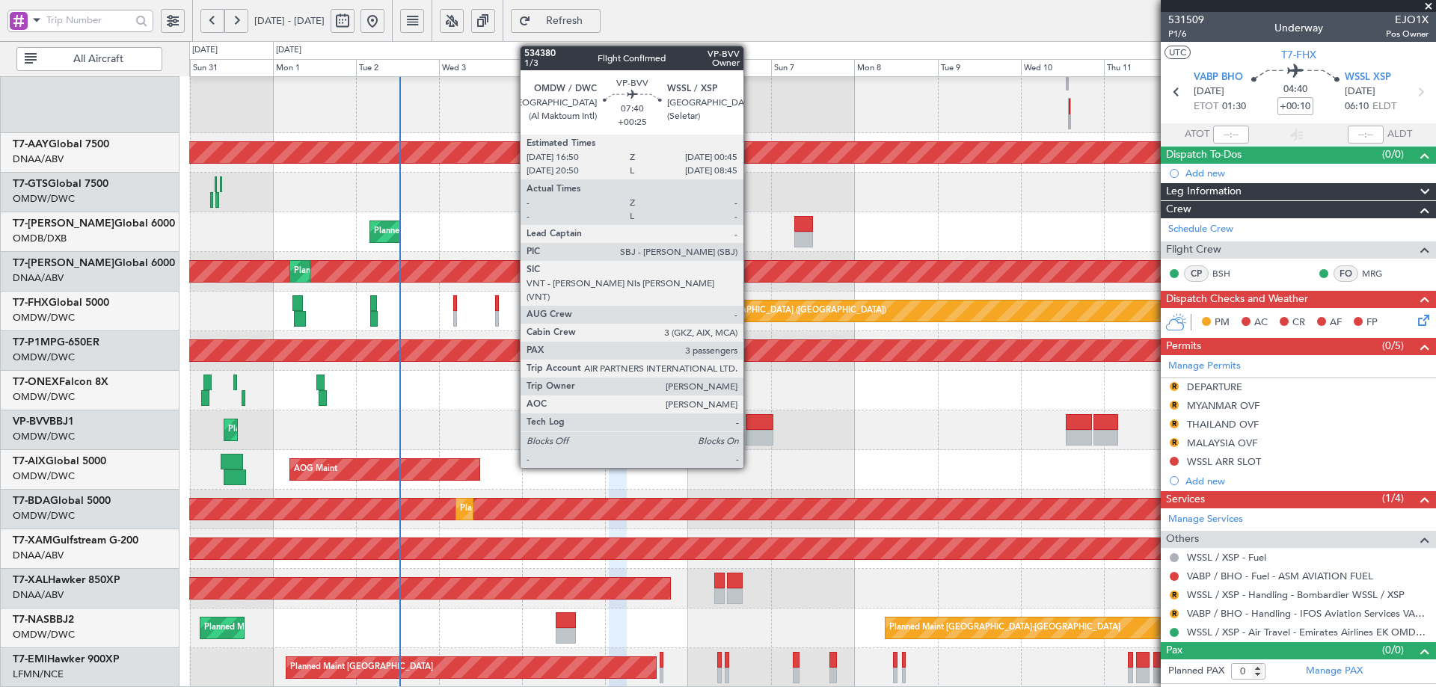
click at [750, 430] on div at bounding box center [759, 438] width 28 height 16
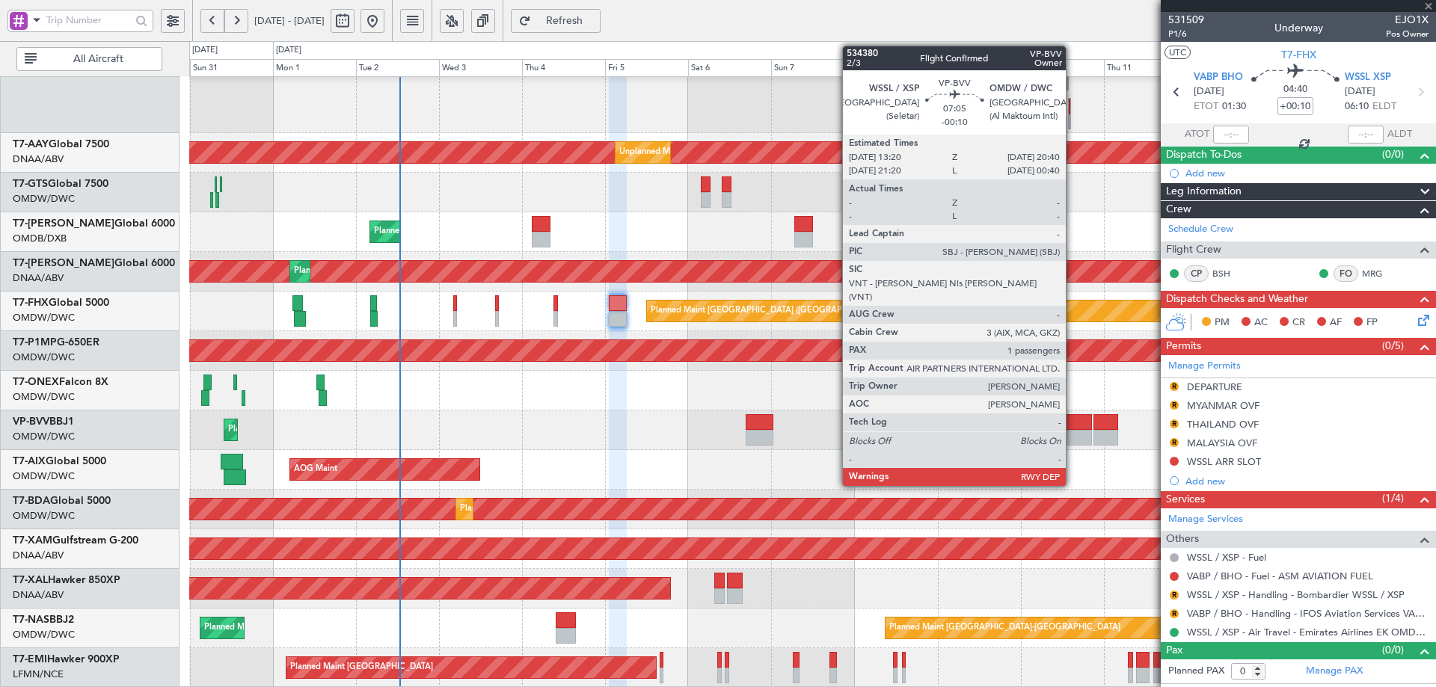
type input "+00:25"
type input "3"
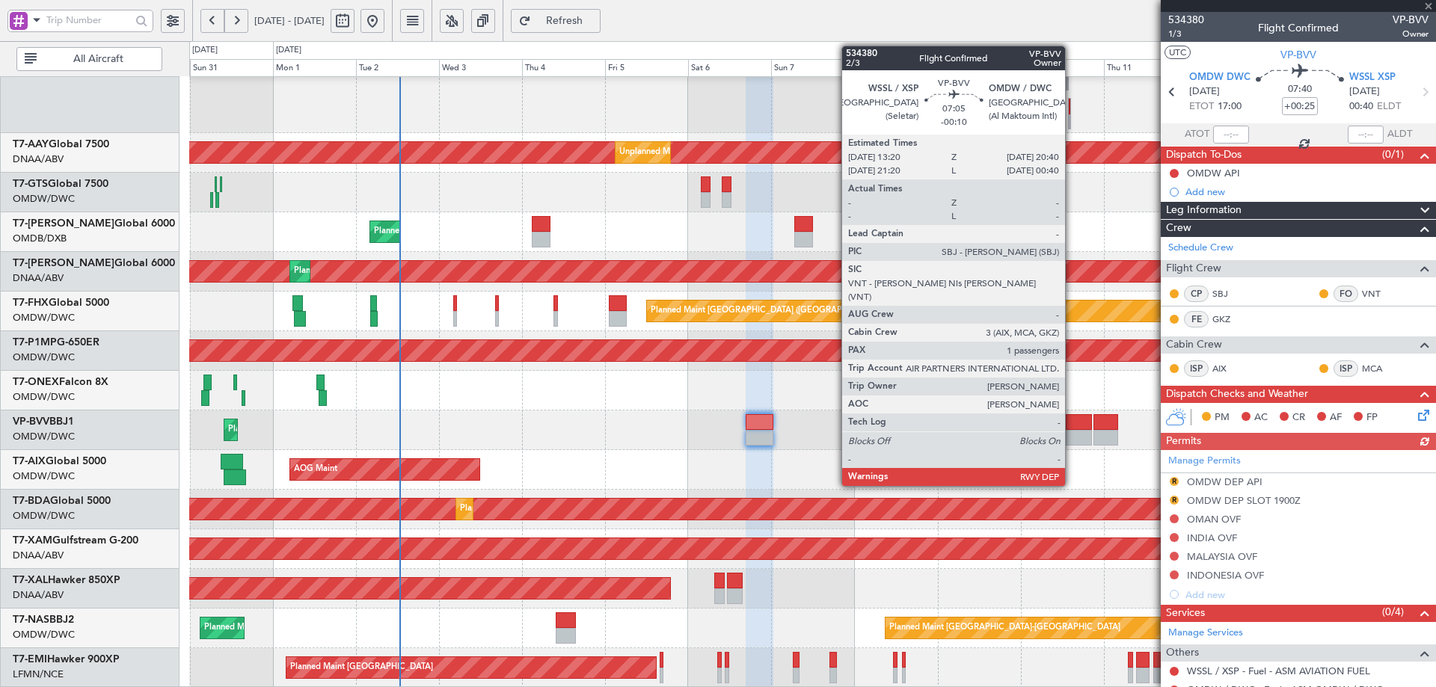
click at [1071, 424] on div at bounding box center [1077, 422] width 25 height 16
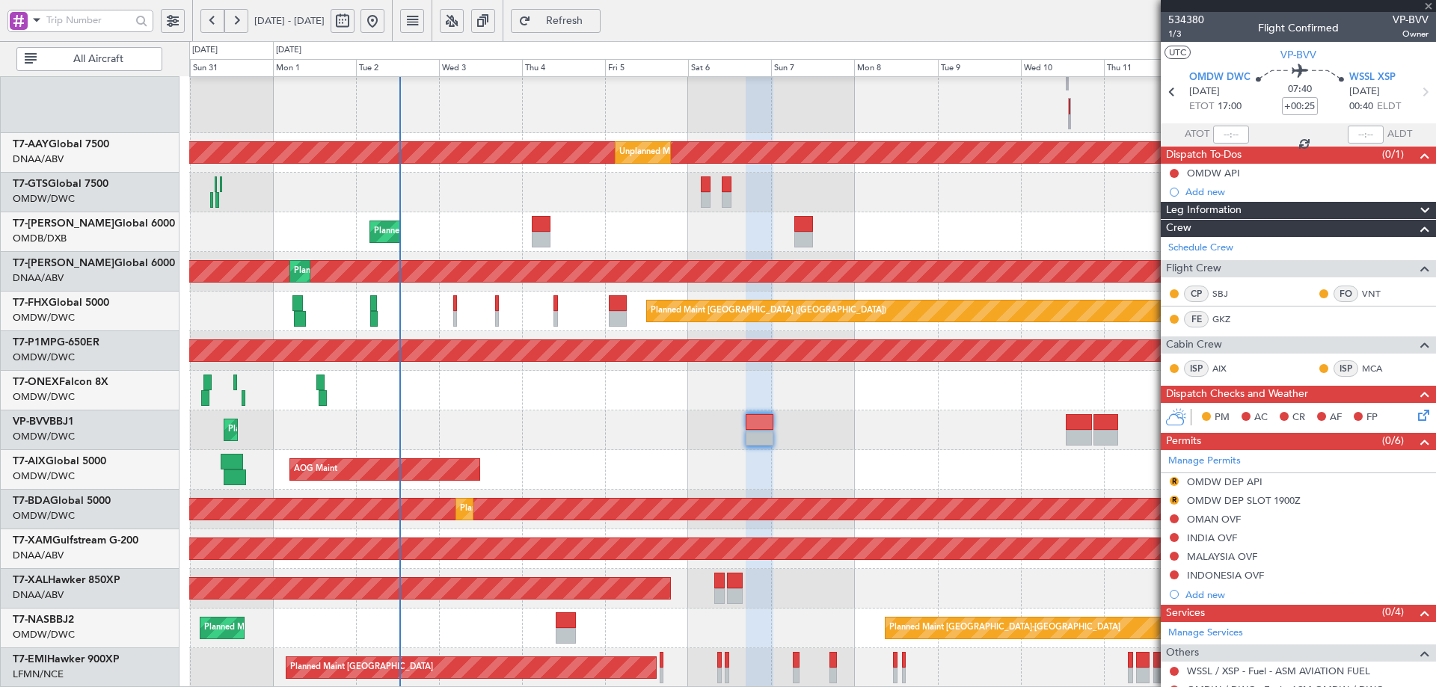
type input "-00:10"
type input "1"
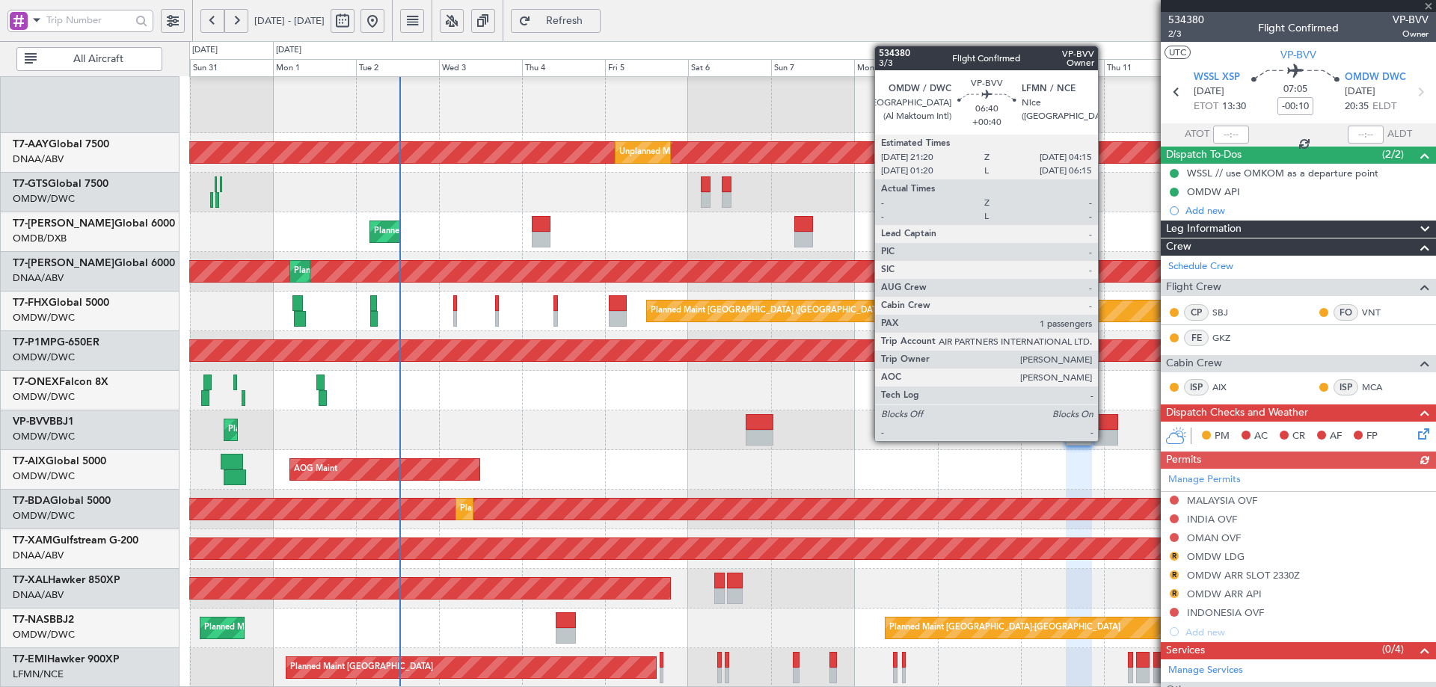
click at [1104, 421] on div at bounding box center [1105, 422] width 25 height 16
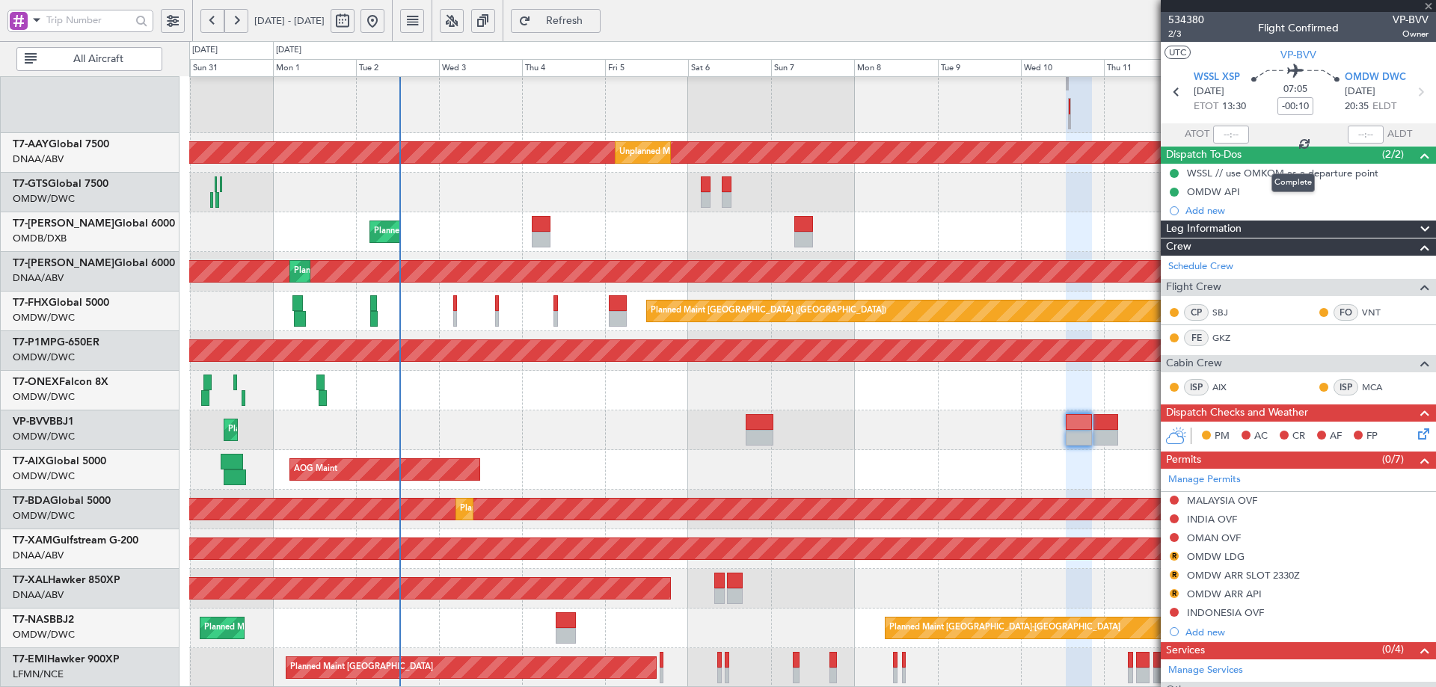
type input "+00:40"
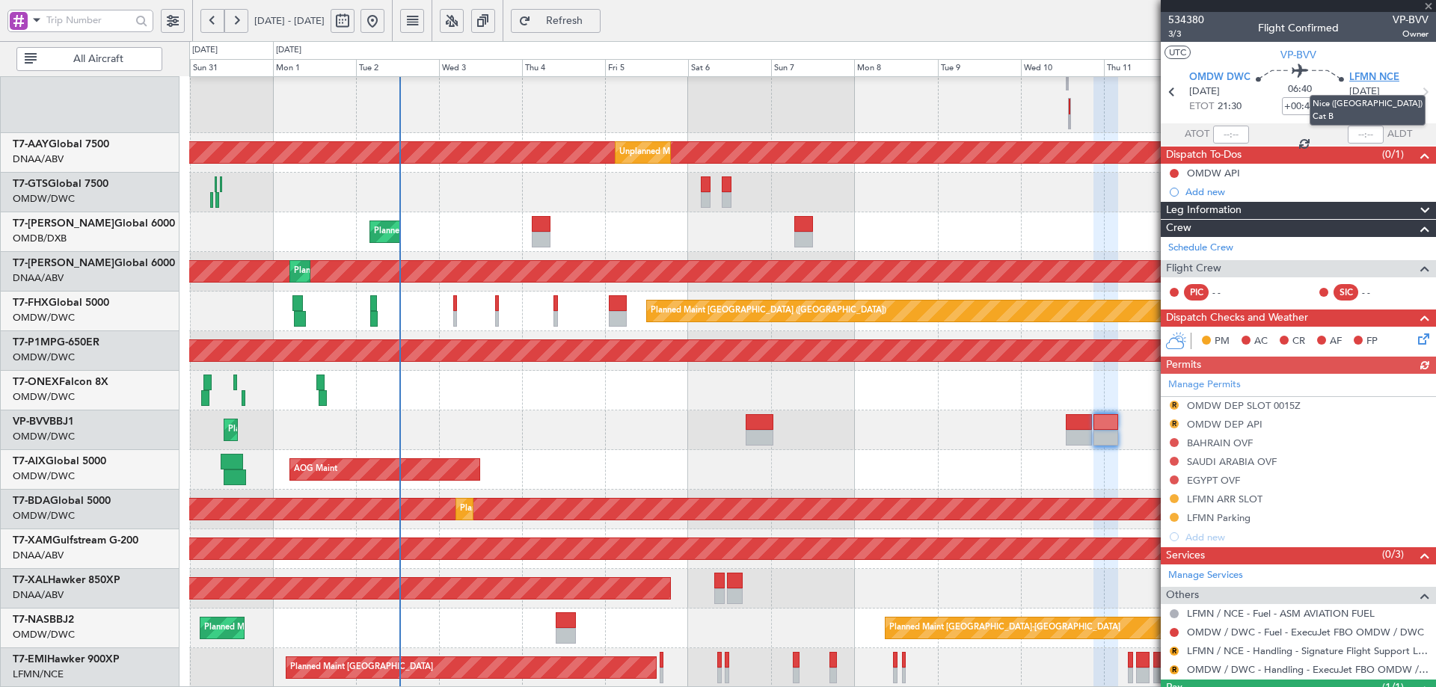
click at [1367, 80] on span "LFMN NCE" at bounding box center [1374, 77] width 50 height 15
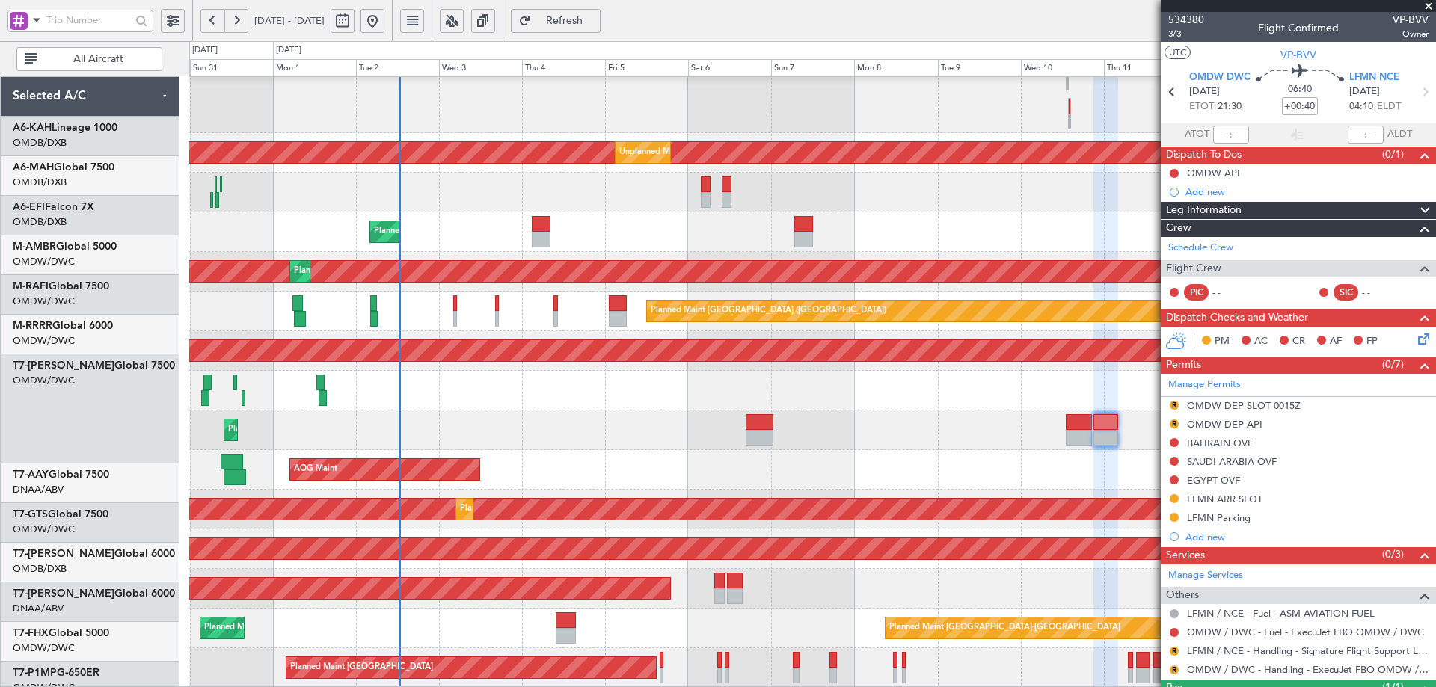
scroll to position [330, 0]
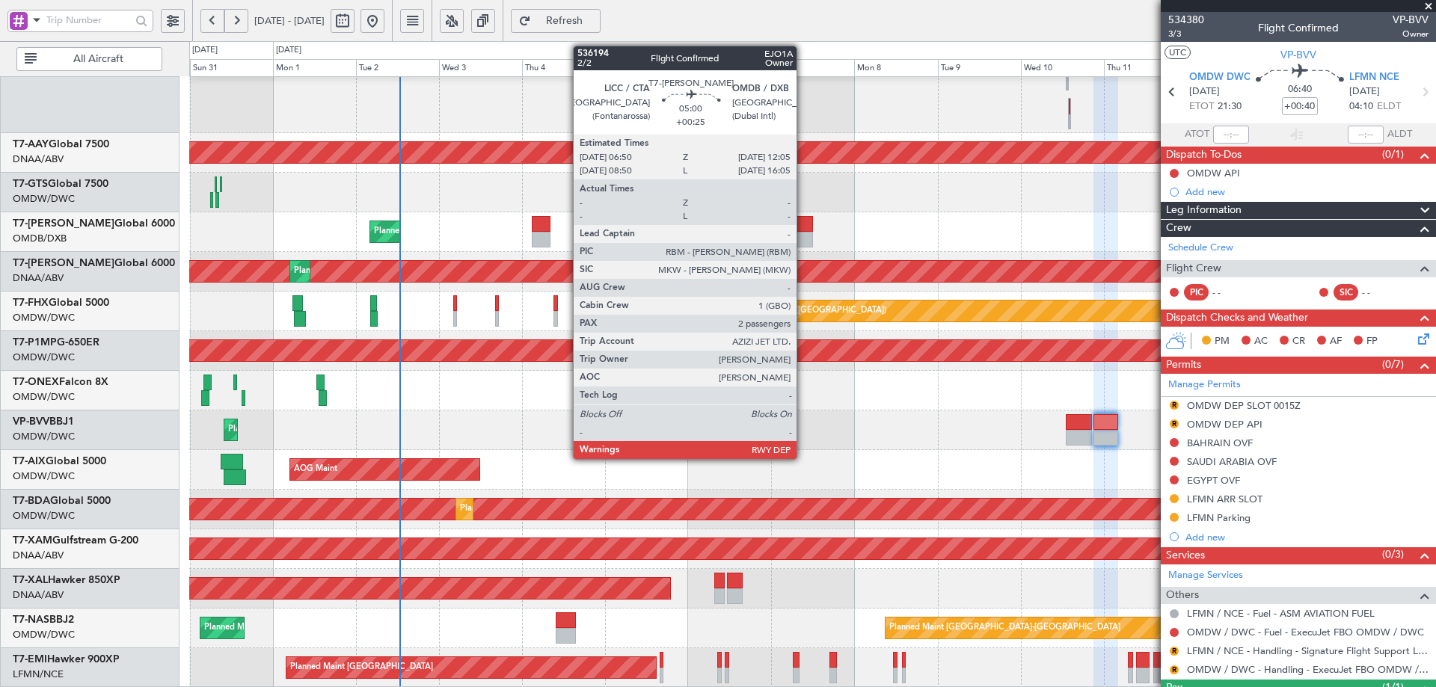
click at [803, 230] on div at bounding box center [803, 224] width 19 height 16
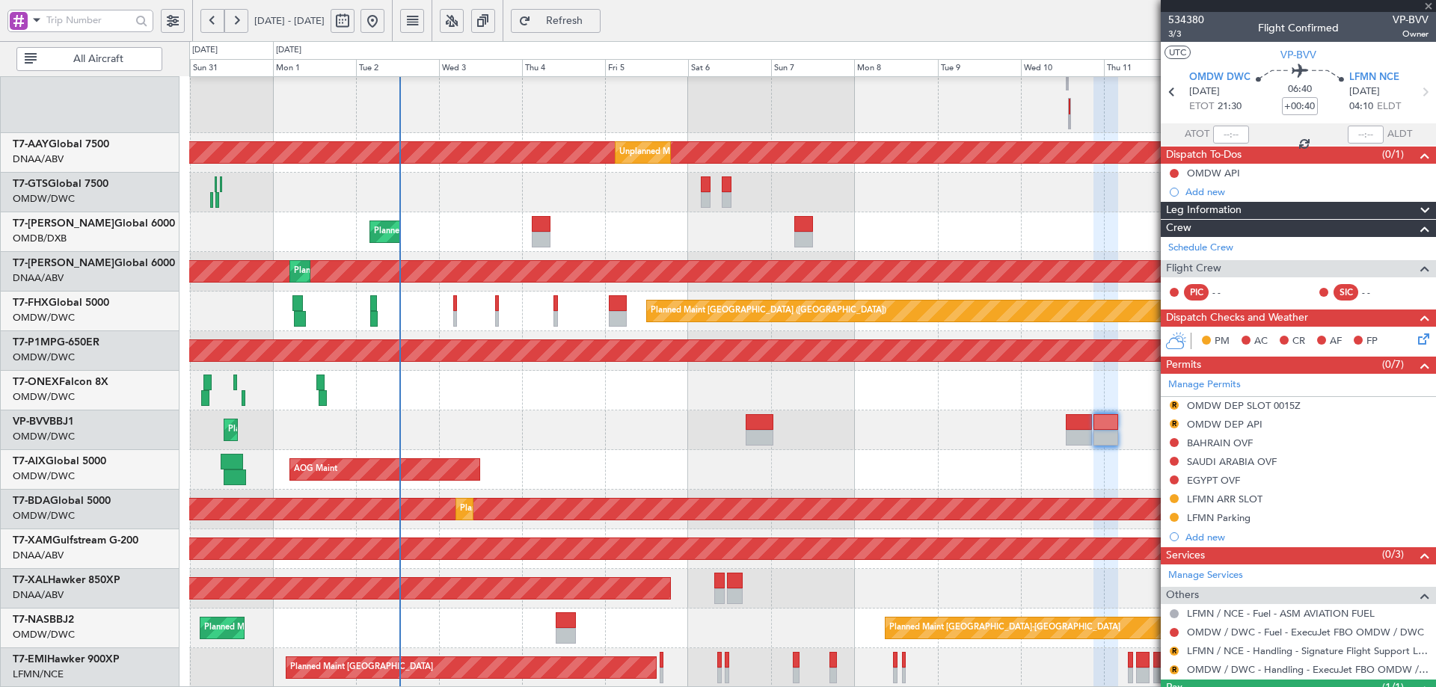
type input "+00:25"
type input "2"
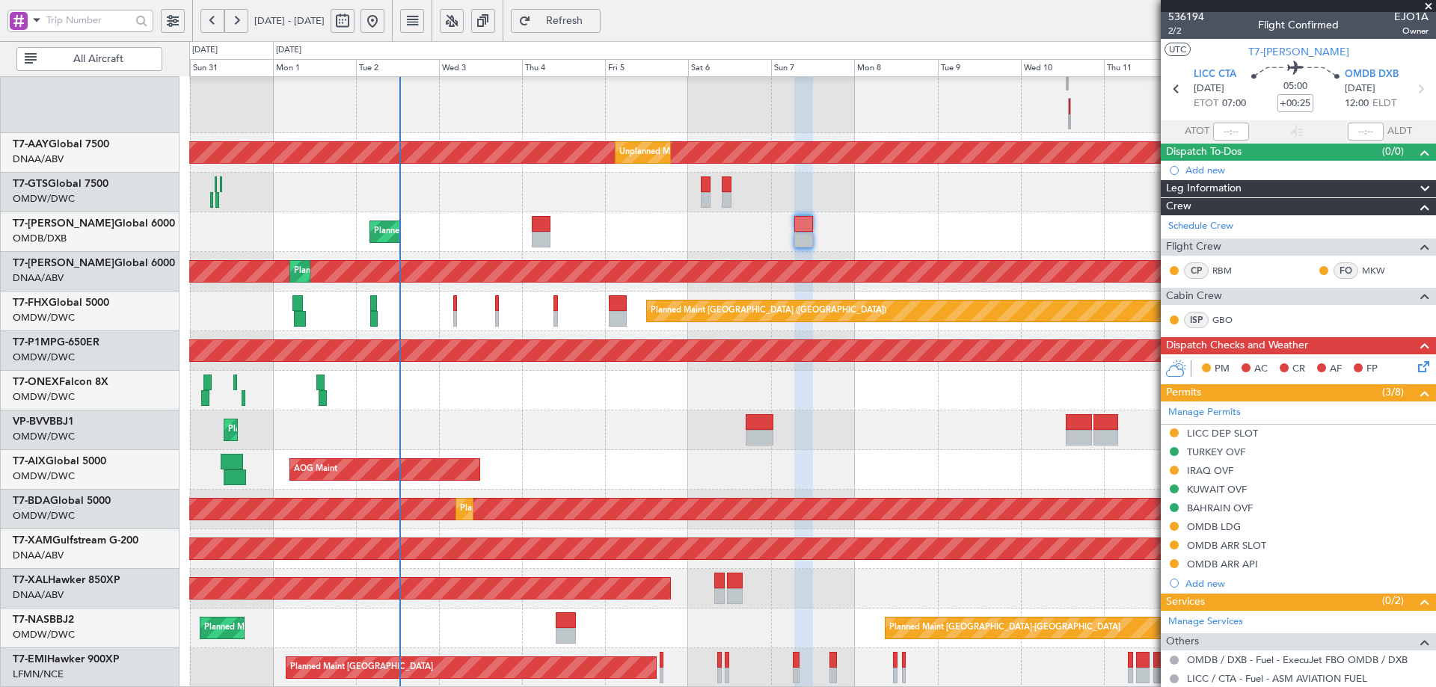
scroll to position [0, 0]
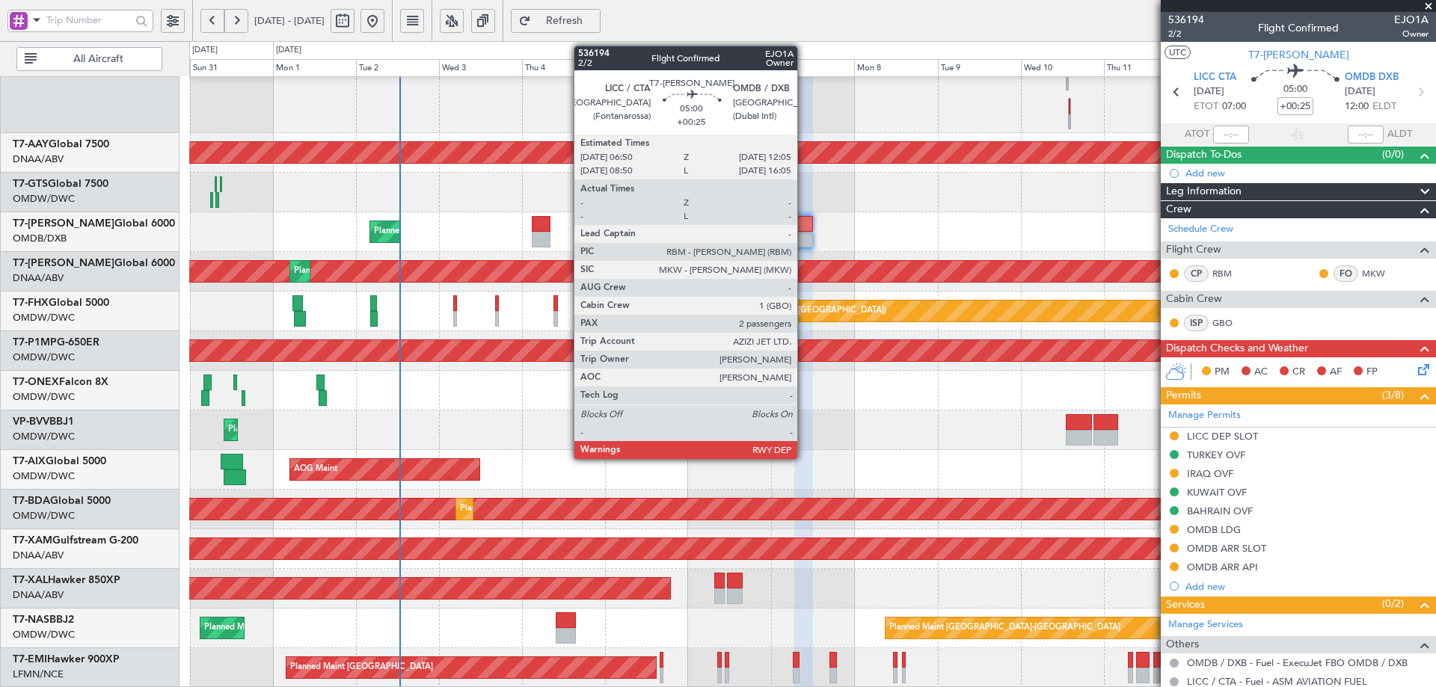
click at [803, 219] on div at bounding box center [803, 224] width 19 height 16
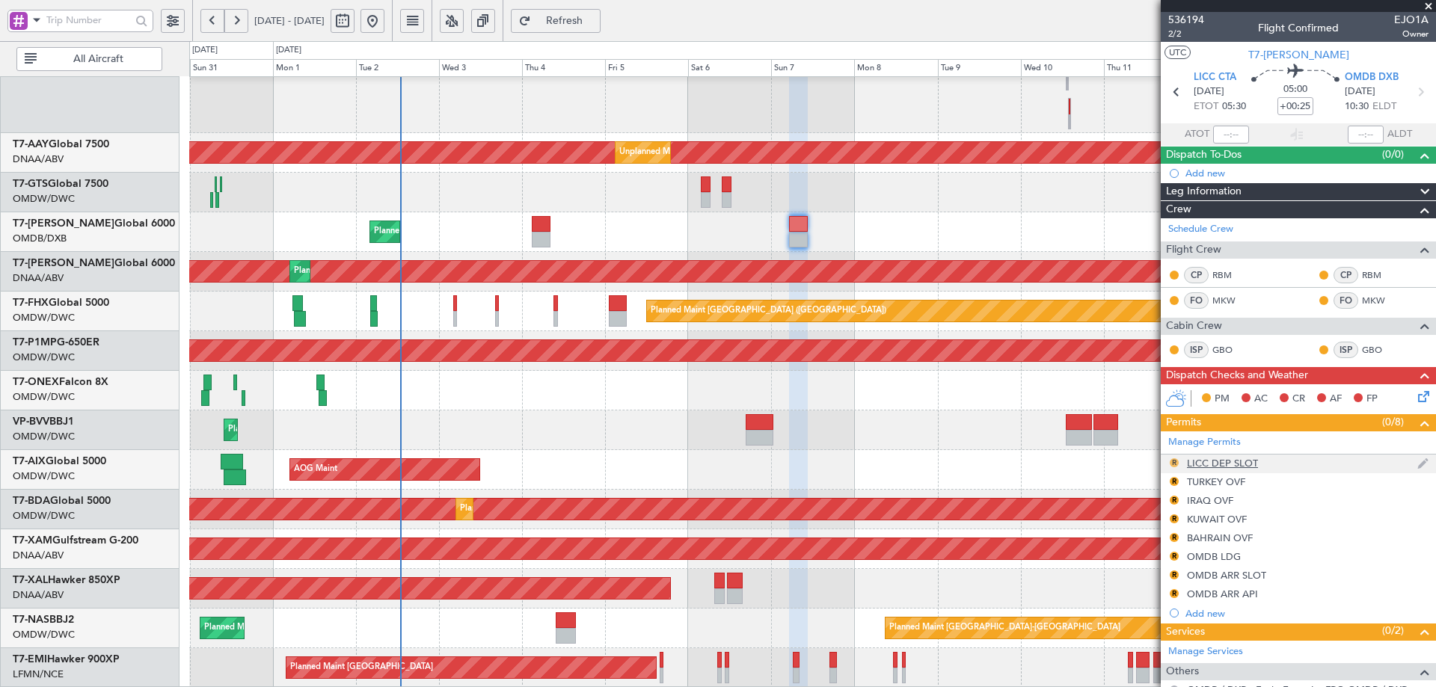
click at [1172, 458] on button "R" at bounding box center [1173, 462] width 9 height 9
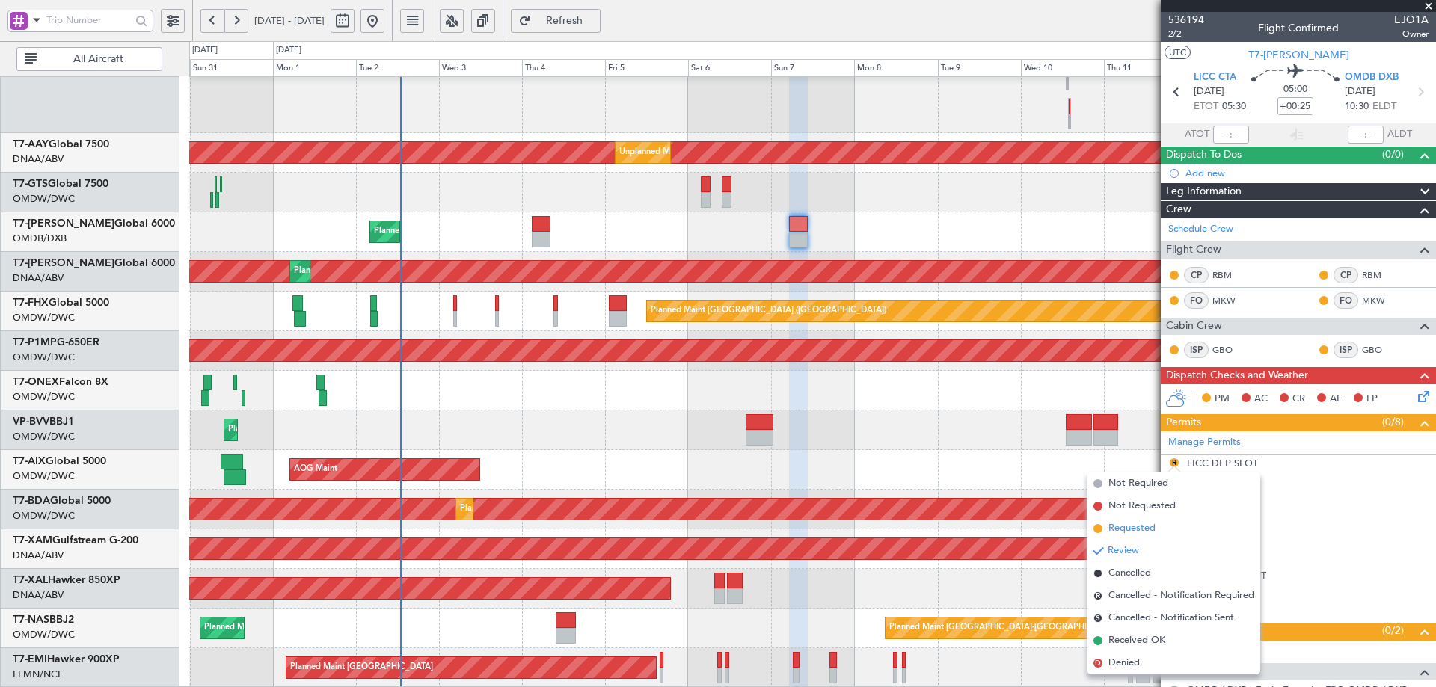
click at [1115, 527] on span "Requested" at bounding box center [1131, 528] width 47 height 15
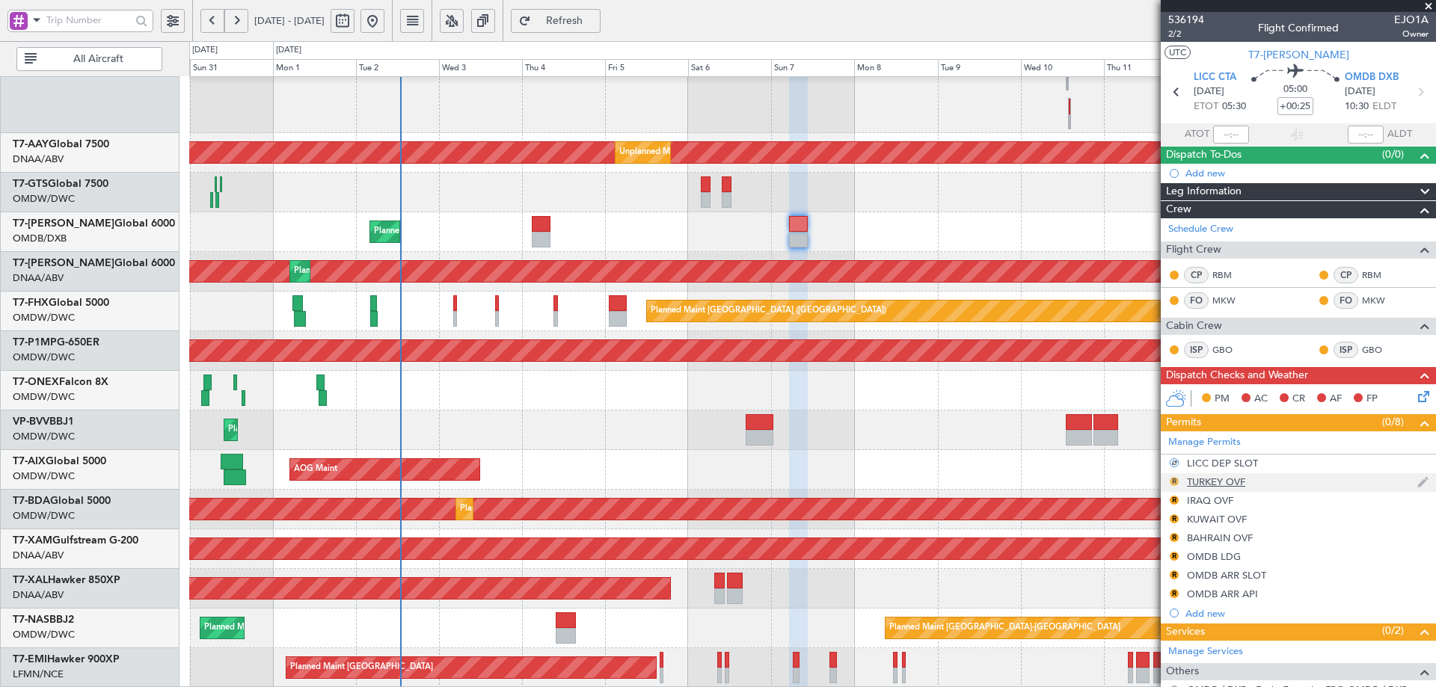
click at [1175, 477] on button "R" at bounding box center [1173, 481] width 9 height 9
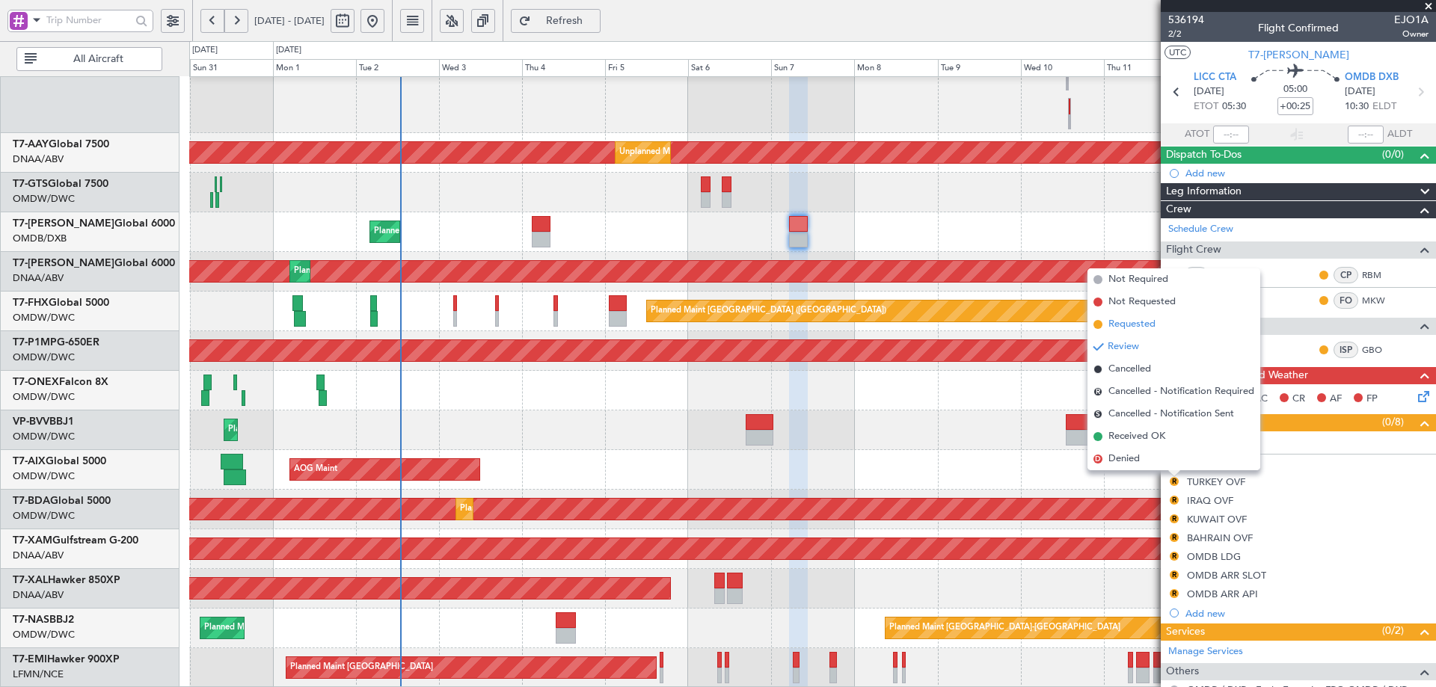
click at [1134, 323] on span "Requested" at bounding box center [1131, 324] width 47 height 15
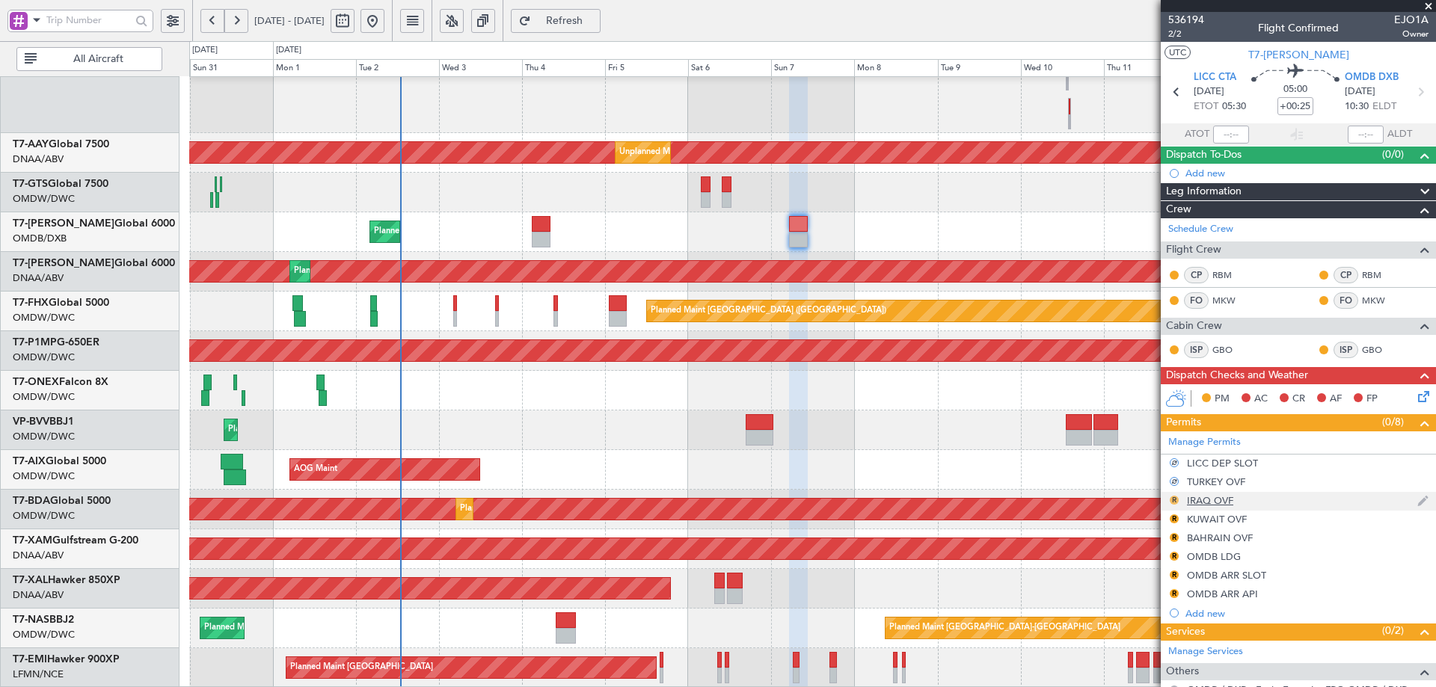
click at [1175, 499] on button "R" at bounding box center [1173, 500] width 9 height 9
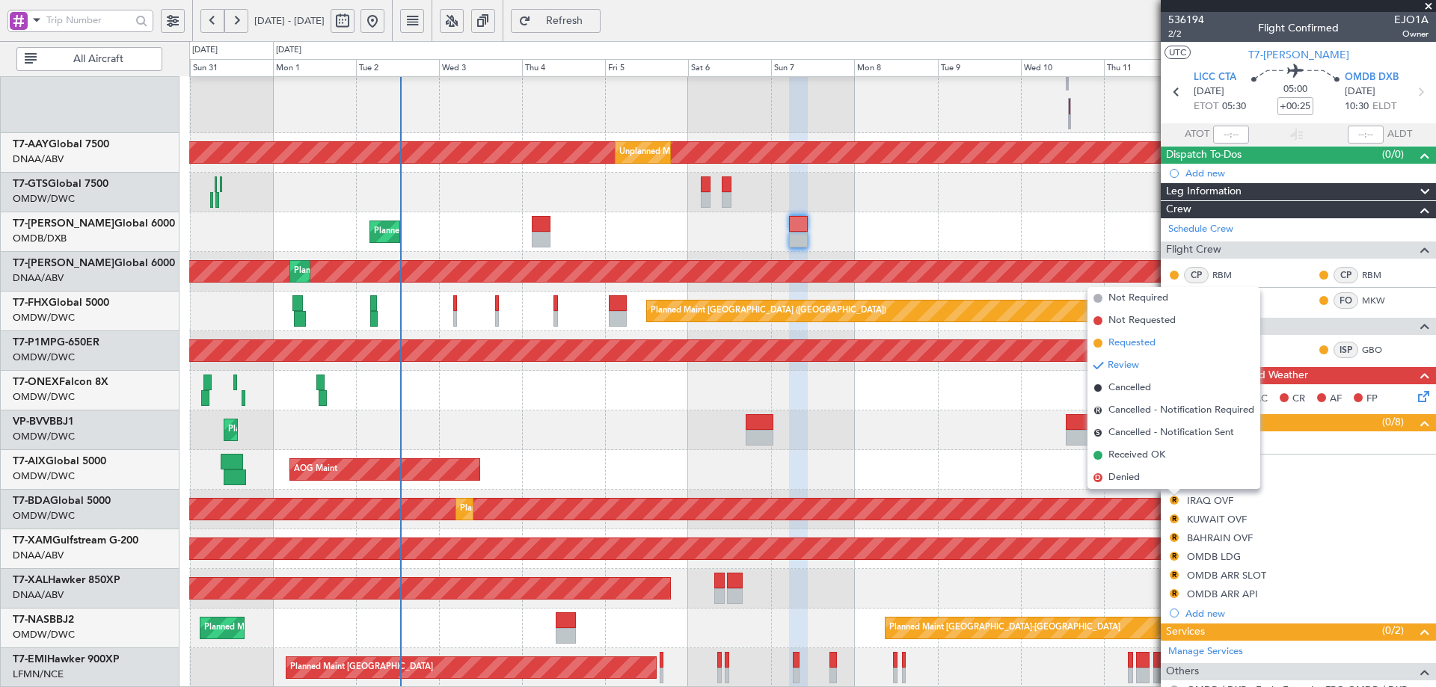
click at [1130, 347] on span "Requested" at bounding box center [1131, 343] width 47 height 15
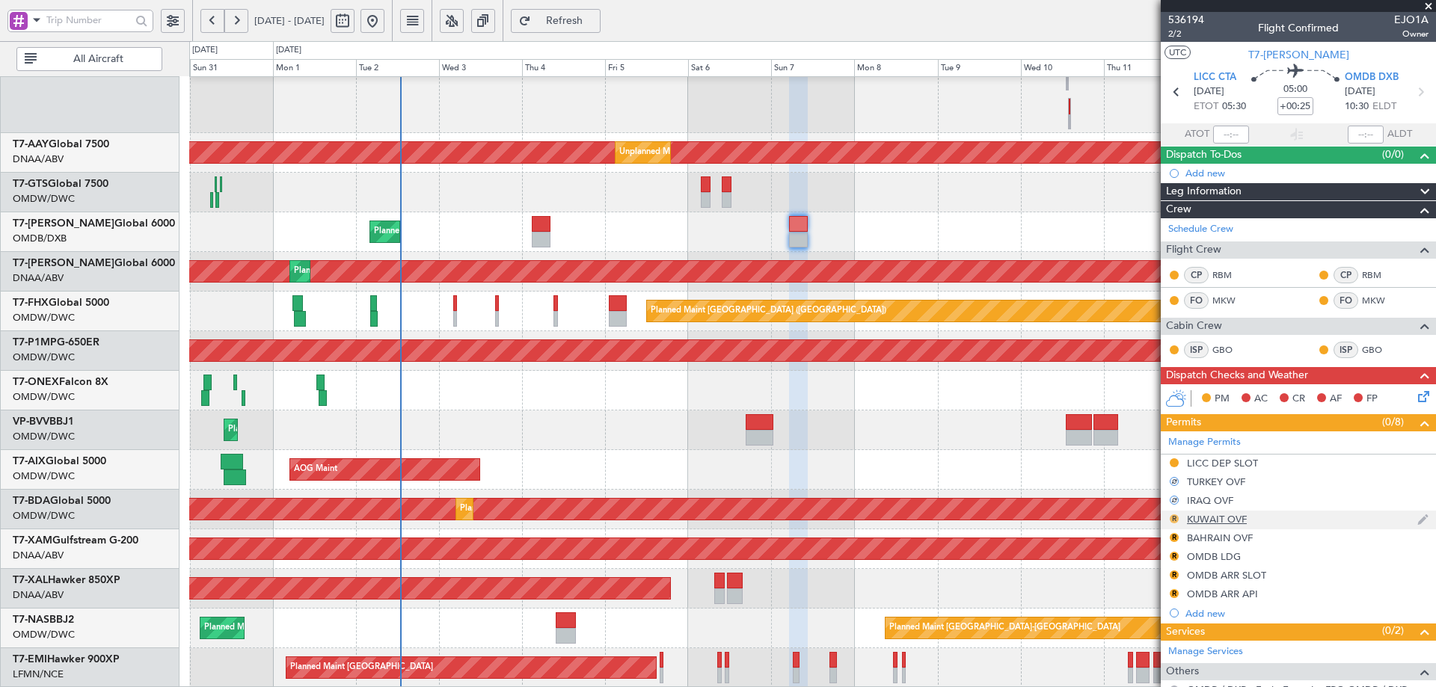
click at [1175, 521] on button "R" at bounding box center [1173, 518] width 9 height 9
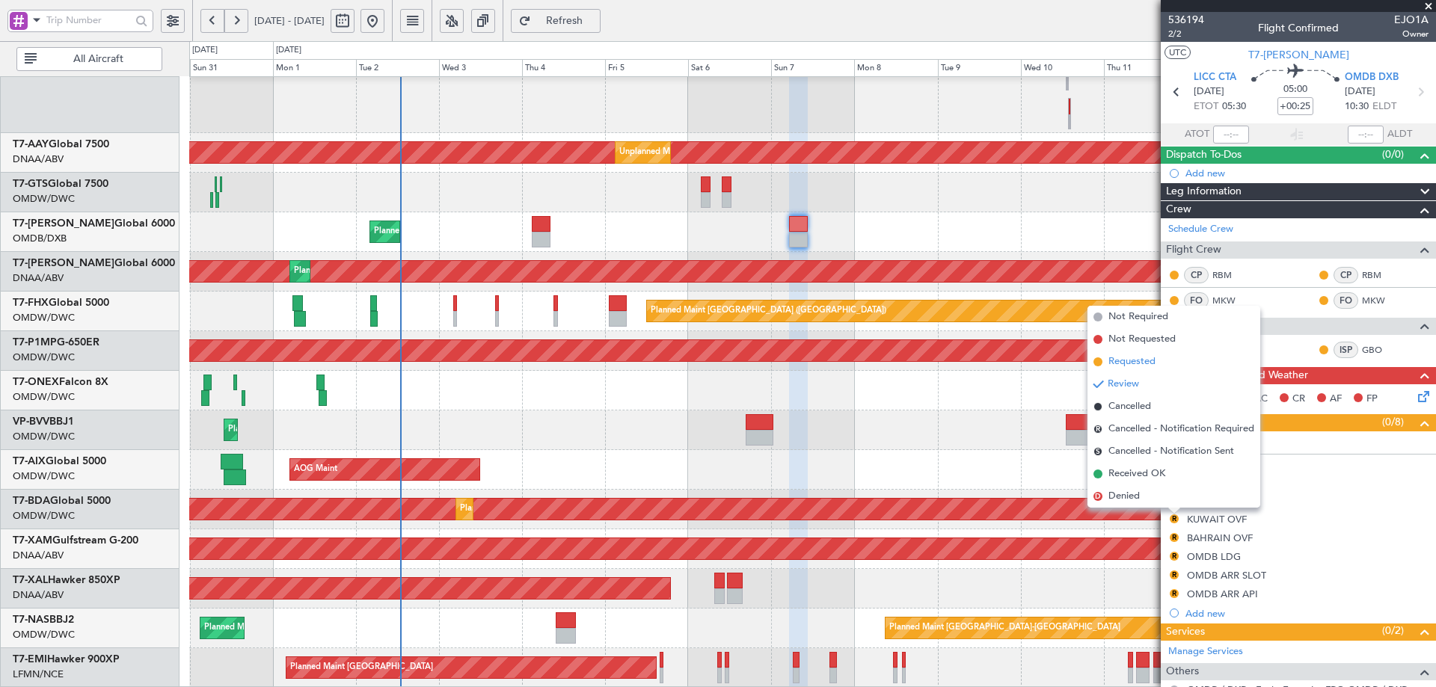
click at [1133, 362] on span "Requested" at bounding box center [1131, 361] width 47 height 15
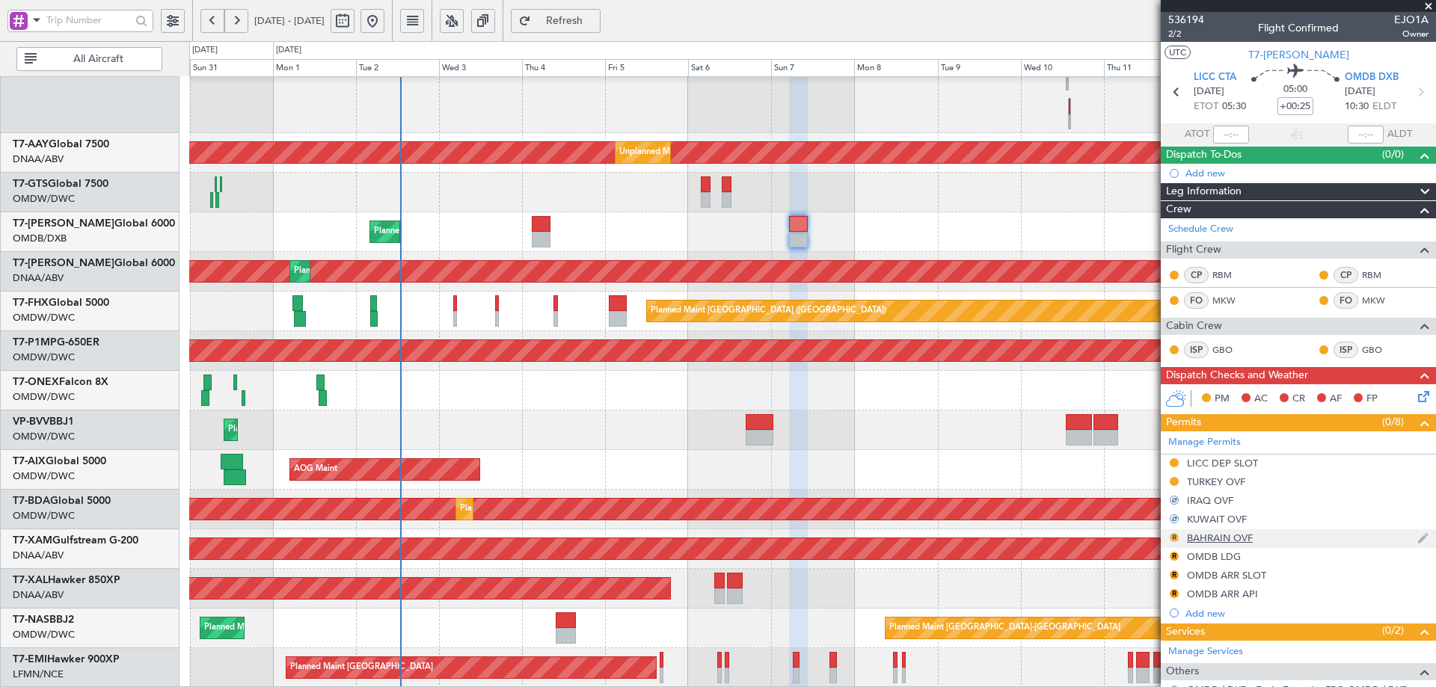
click at [1172, 536] on button "R" at bounding box center [1173, 537] width 9 height 9
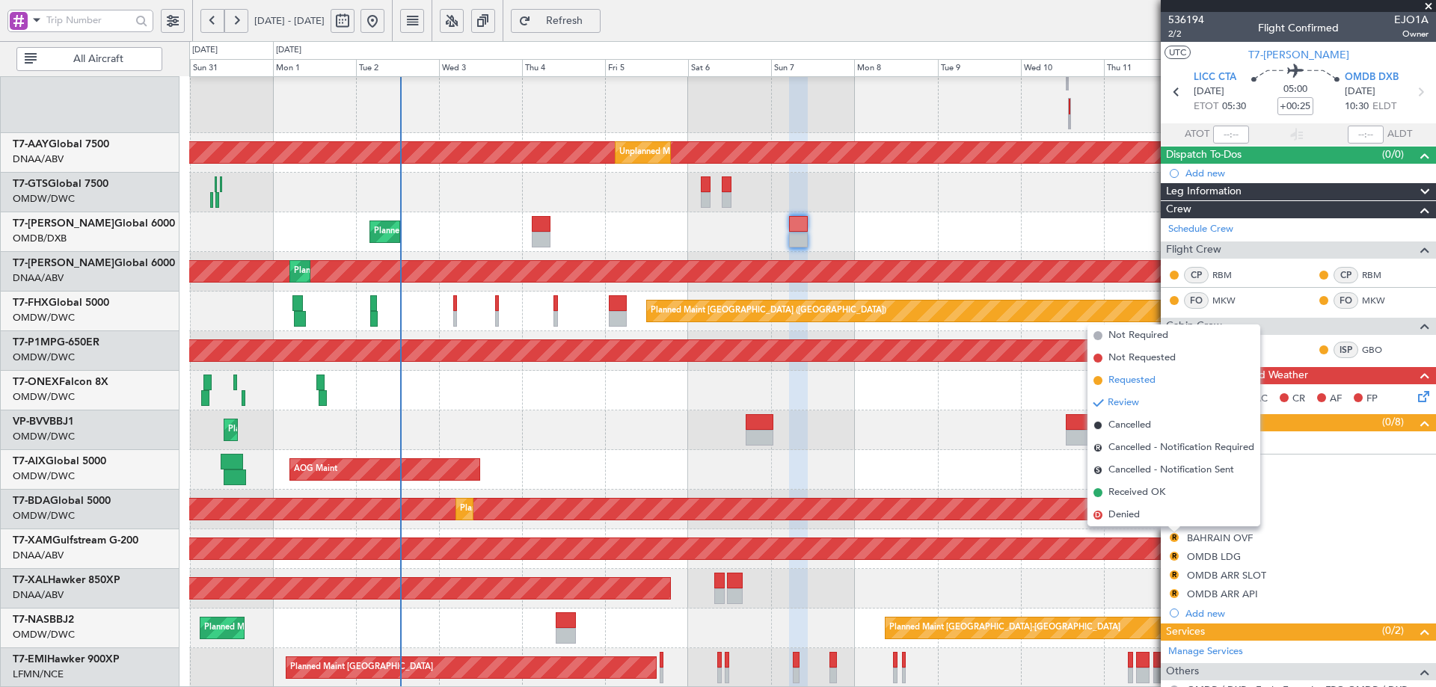
click at [1133, 376] on span "Requested" at bounding box center [1131, 380] width 47 height 15
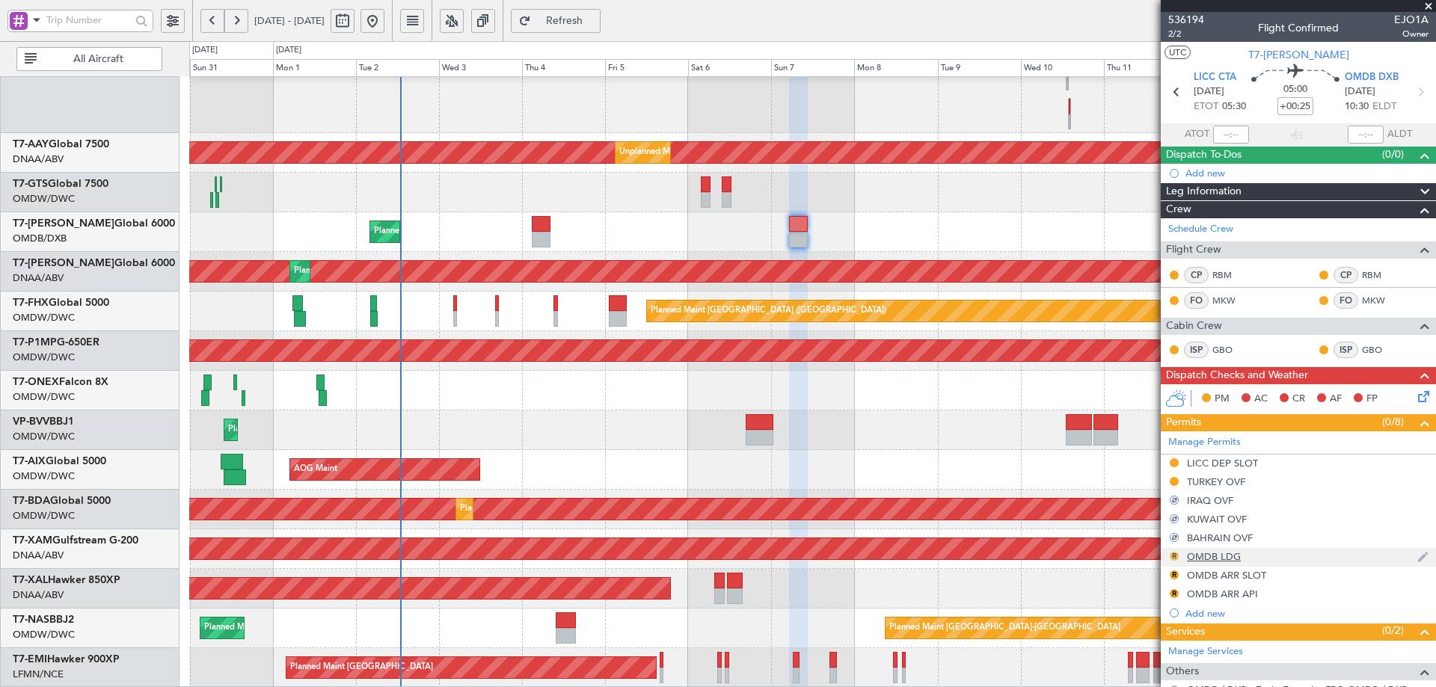
click at [1175, 556] on button "R" at bounding box center [1173, 556] width 9 height 9
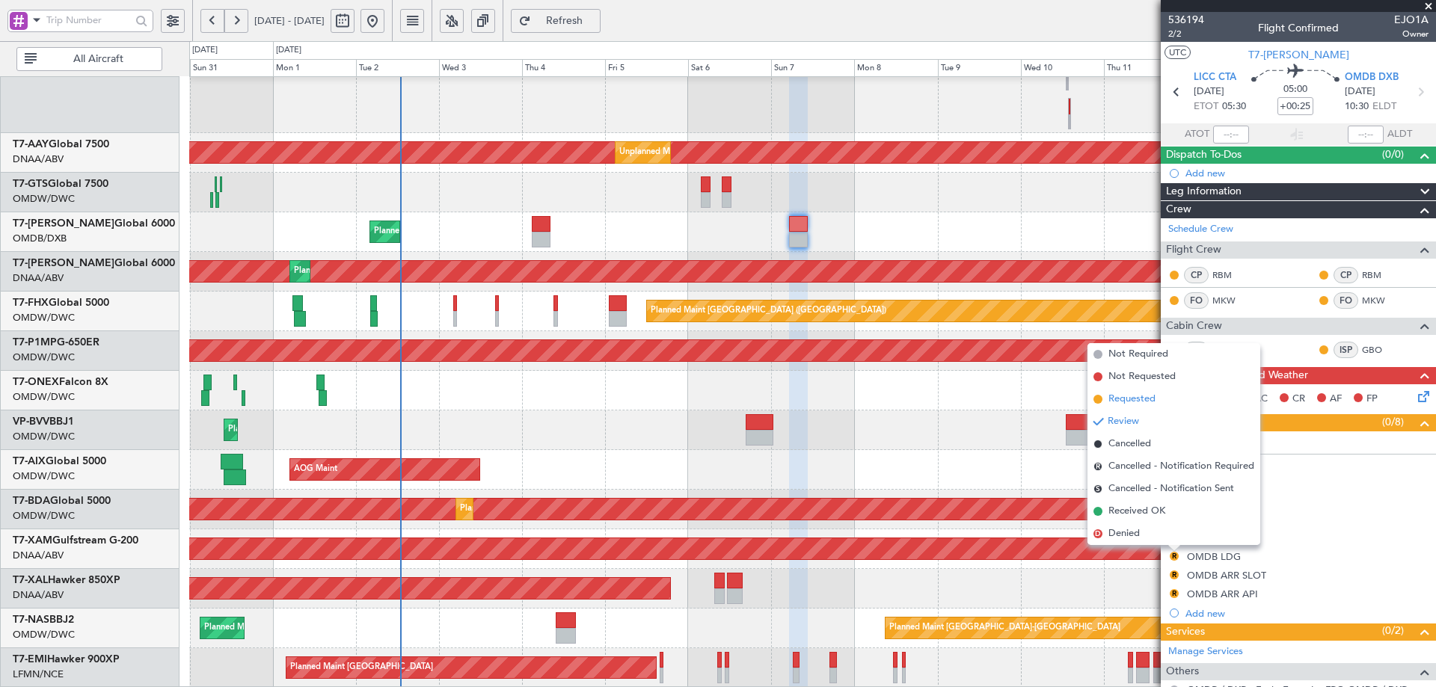
click at [1137, 395] on span "Requested" at bounding box center [1131, 399] width 47 height 15
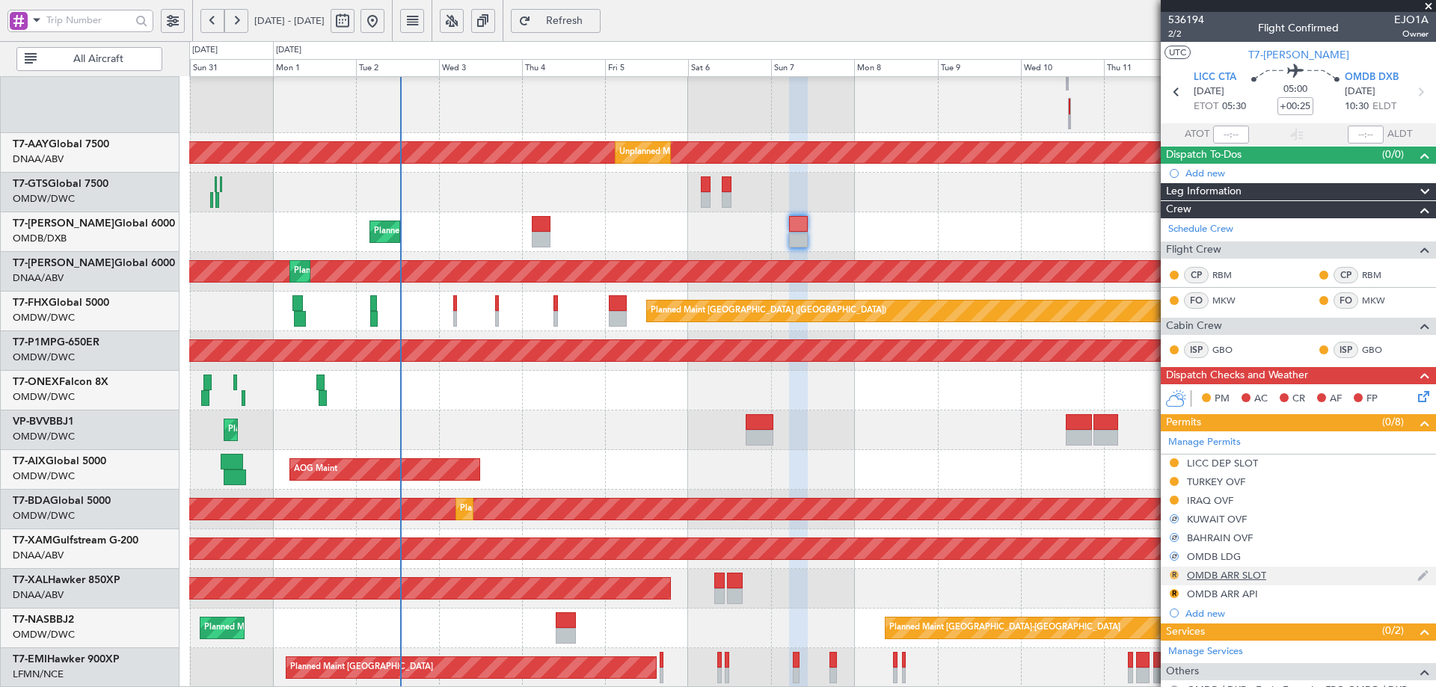
click at [1174, 571] on button "R" at bounding box center [1173, 575] width 9 height 9
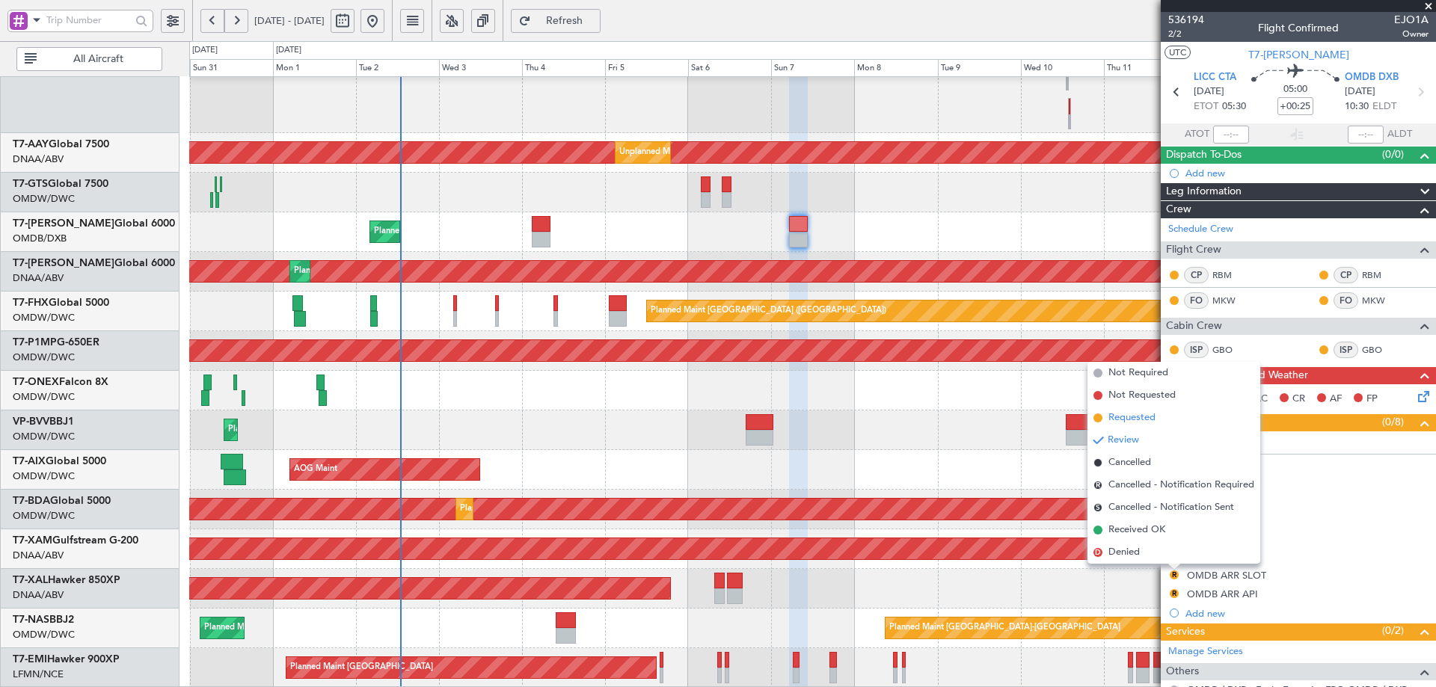
click at [1140, 422] on span "Requested" at bounding box center [1131, 417] width 47 height 15
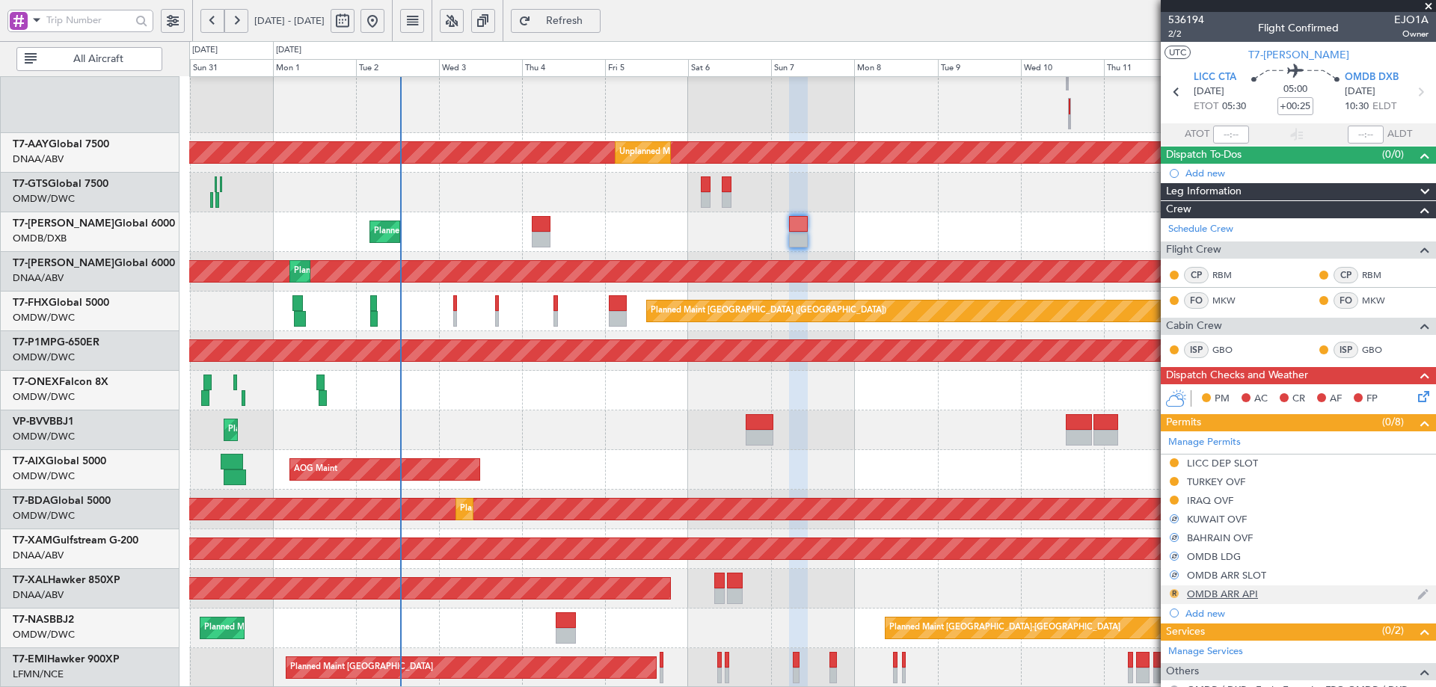
click at [1175, 591] on button "R" at bounding box center [1173, 593] width 9 height 9
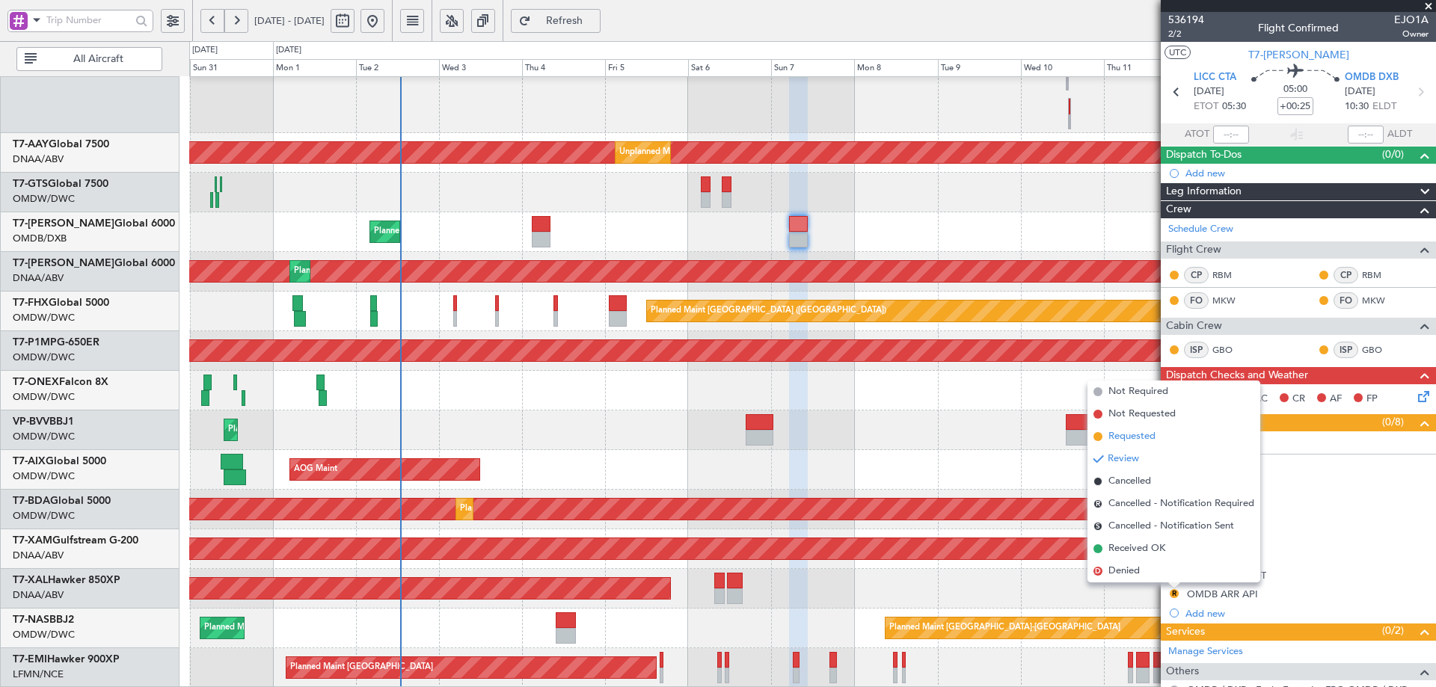
click at [1136, 440] on span "Requested" at bounding box center [1131, 436] width 47 height 15
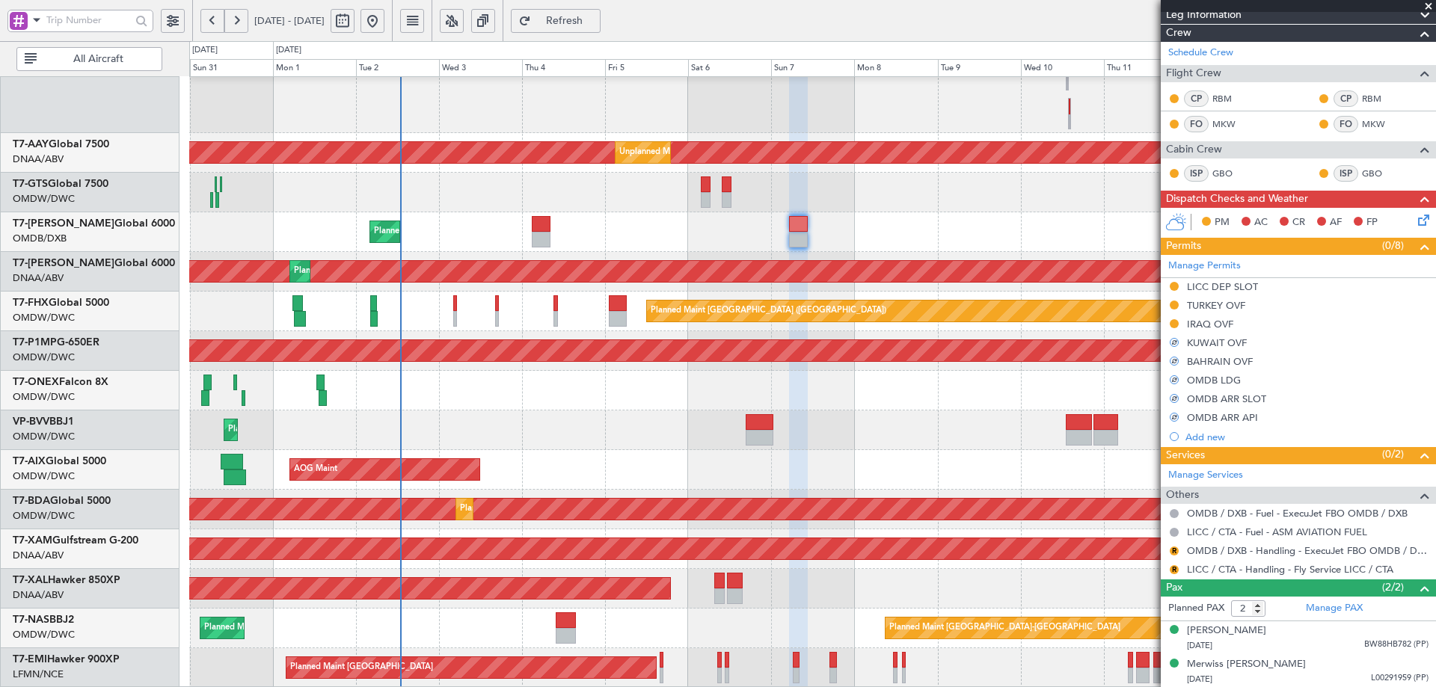
scroll to position [177, 0]
click at [1174, 551] on button "R" at bounding box center [1173, 550] width 9 height 9
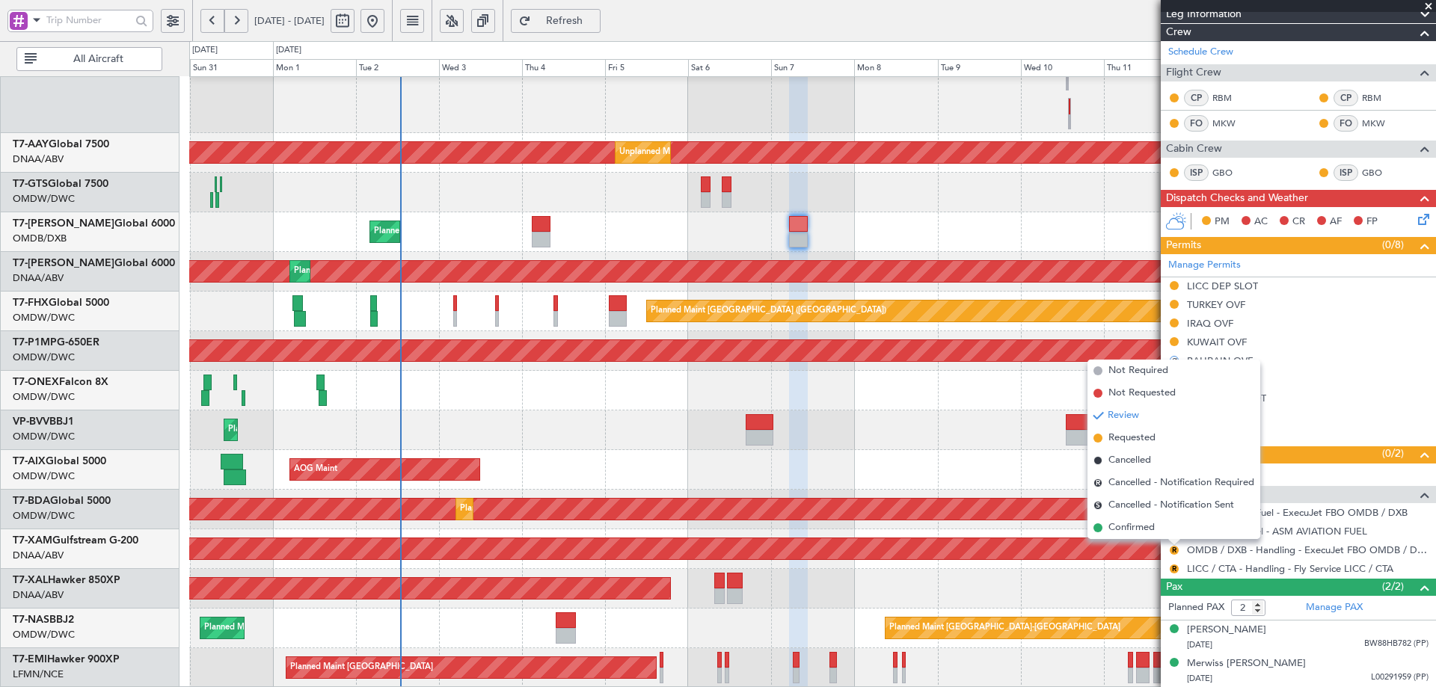
drag, startPoint x: 1122, startPoint y: 440, endPoint x: 1131, endPoint y: 466, distance: 27.0
click at [1123, 440] on span "Requested" at bounding box center [1131, 438] width 47 height 15
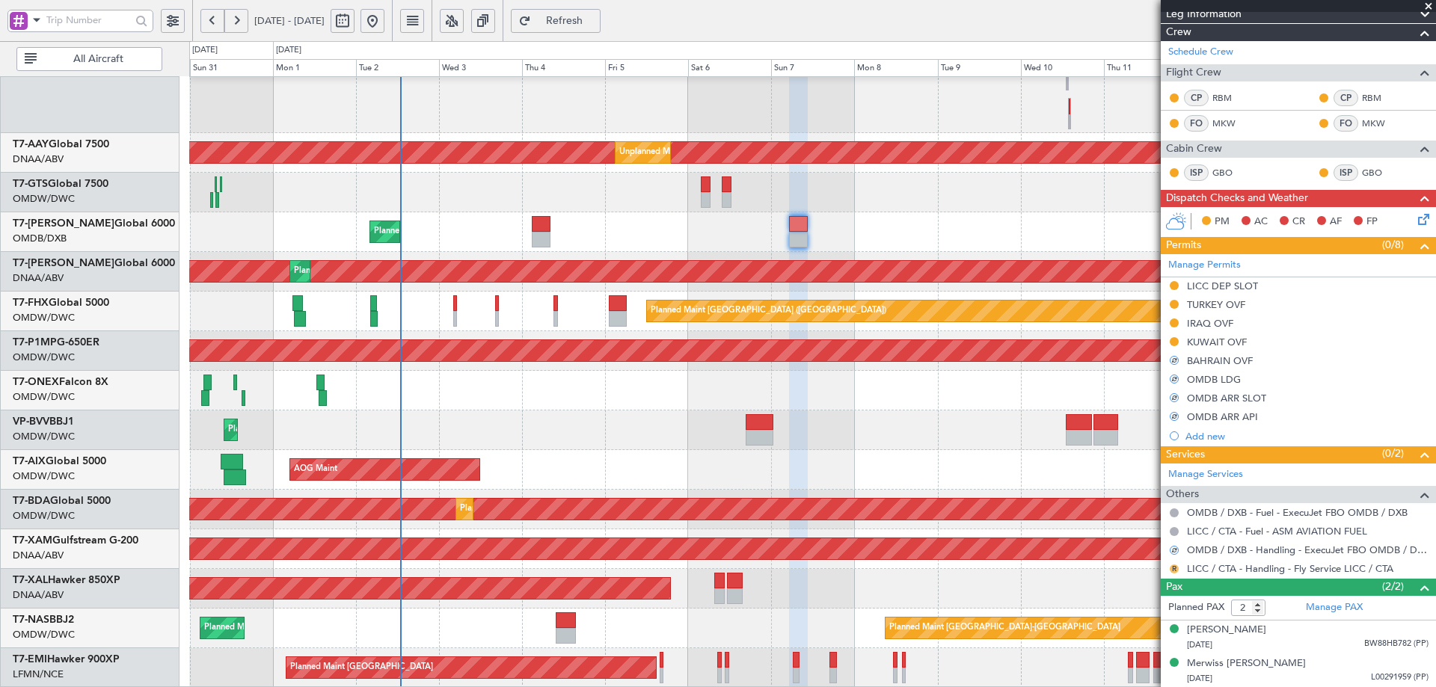
click at [1175, 568] on button "R" at bounding box center [1173, 569] width 9 height 9
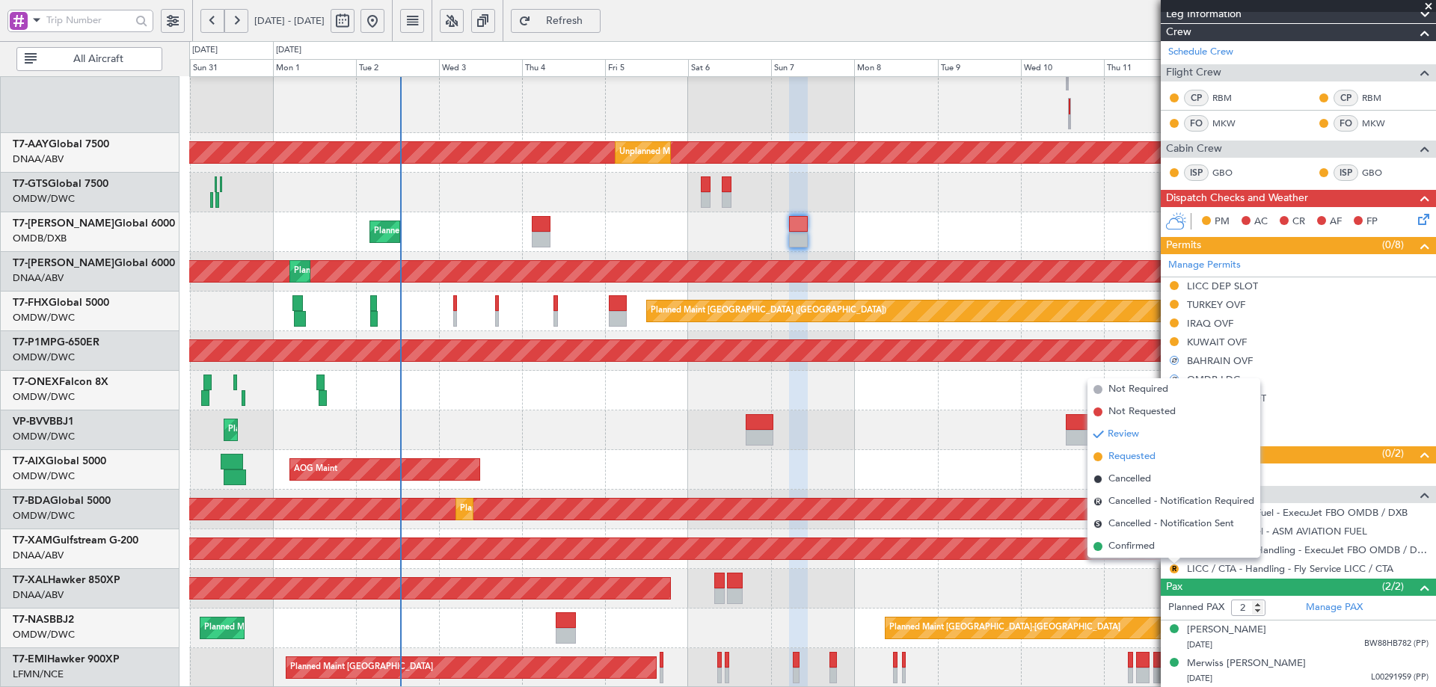
click at [1119, 452] on span "Requested" at bounding box center [1131, 456] width 47 height 15
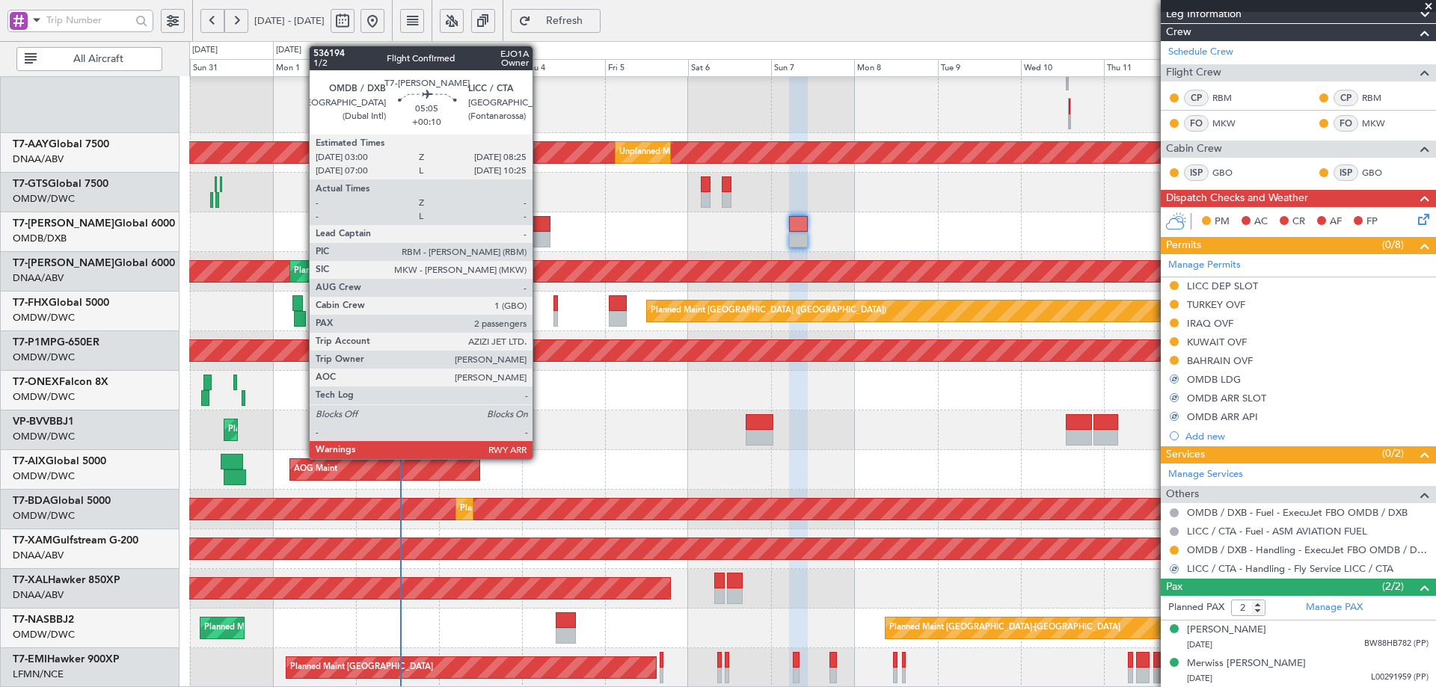
click at [540, 224] on div at bounding box center [541, 224] width 19 height 16
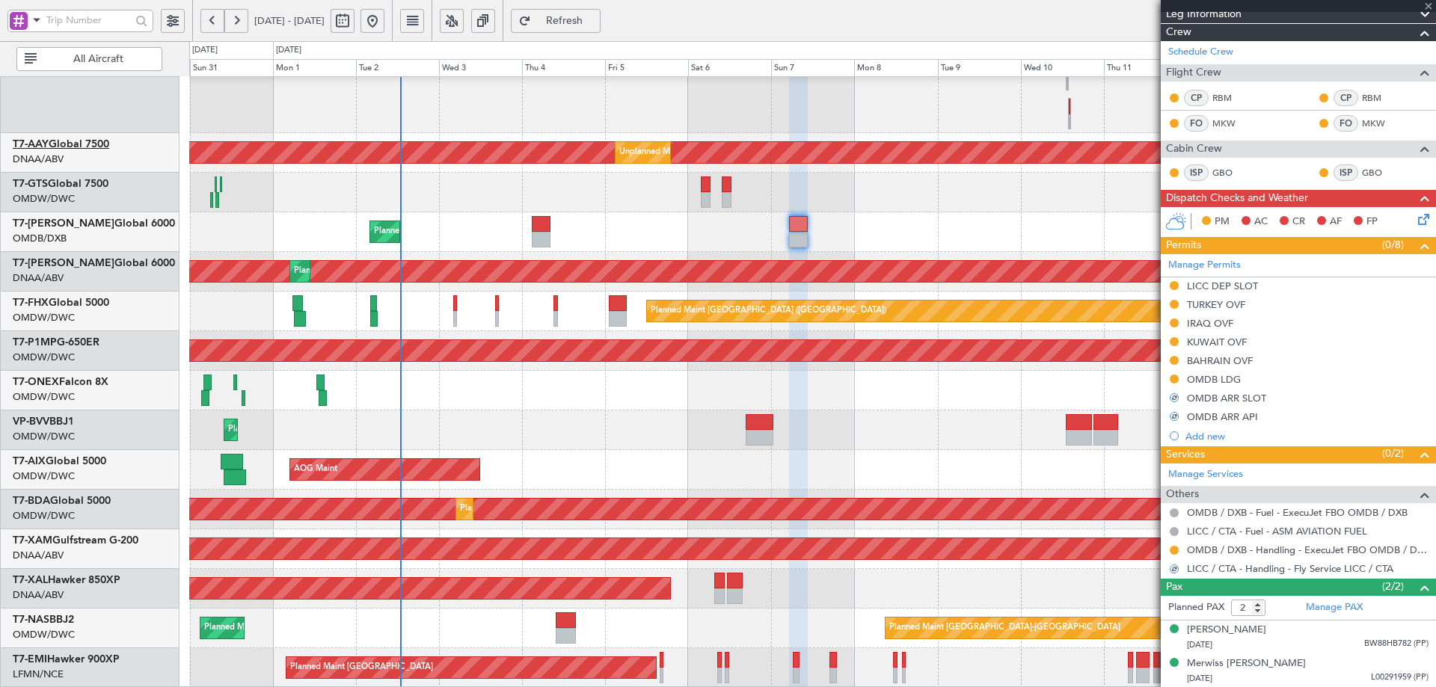
type input "+00:10"
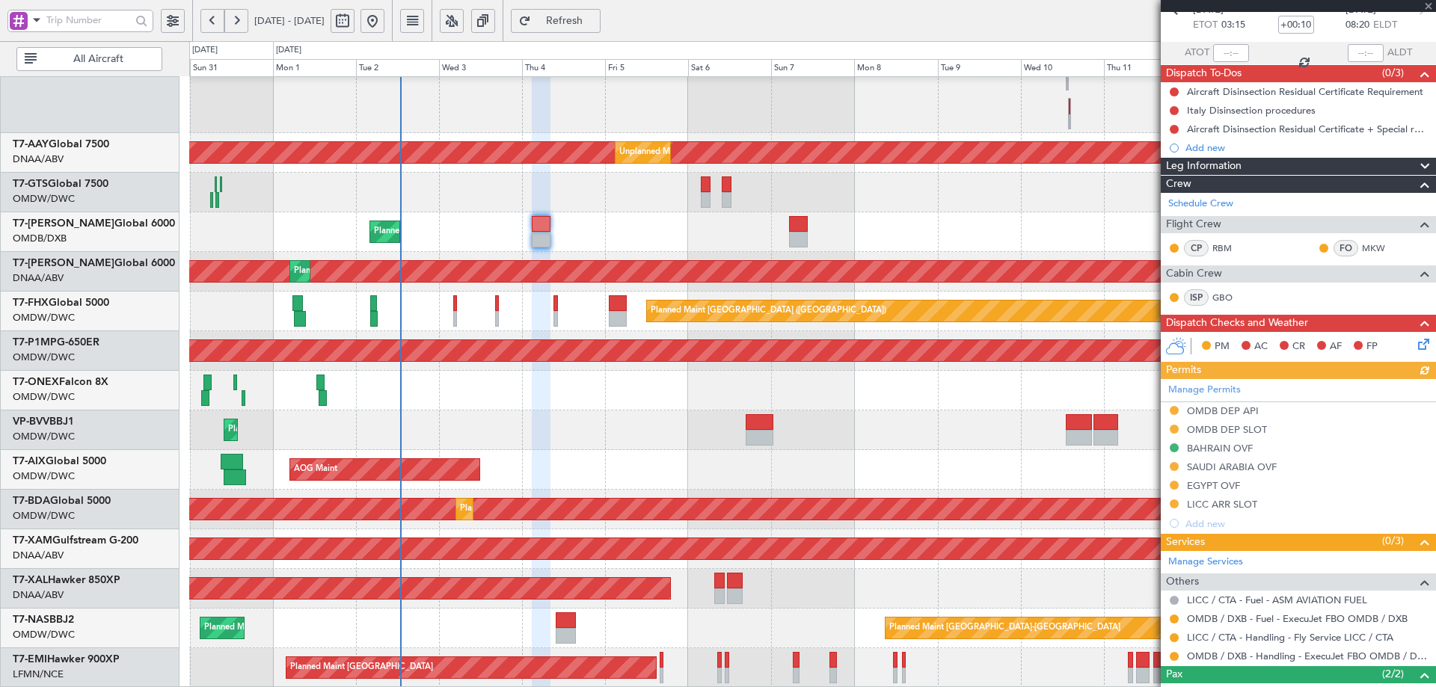
scroll to position [169, 0]
